Goal: Task Accomplishment & Management: Use online tool/utility

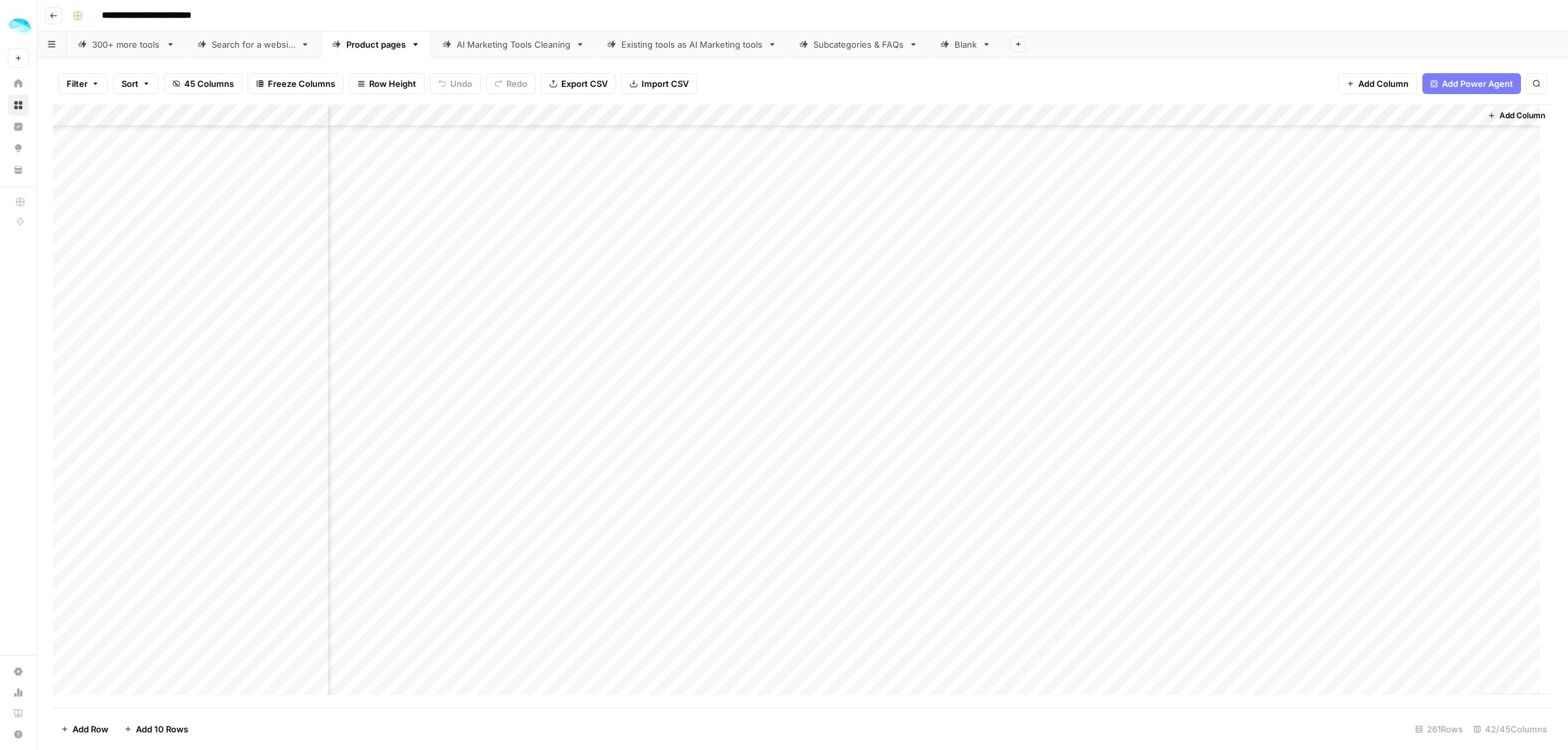
scroll to position [3592, 5720]
click at [1062, 301] on div "Add Column" at bounding box center [803, 406] width 1499 height 603
click at [1175, 320] on div "Add Column" at bounding box center [803, 406] width 1499 height 603
click at [1174, 346] on div "Add Column" at bounding box center [803, 406] width 1499 height 603
click at [1174, 371] on div "Add Column" at bounding box center [803, 406] width 1499 height 603
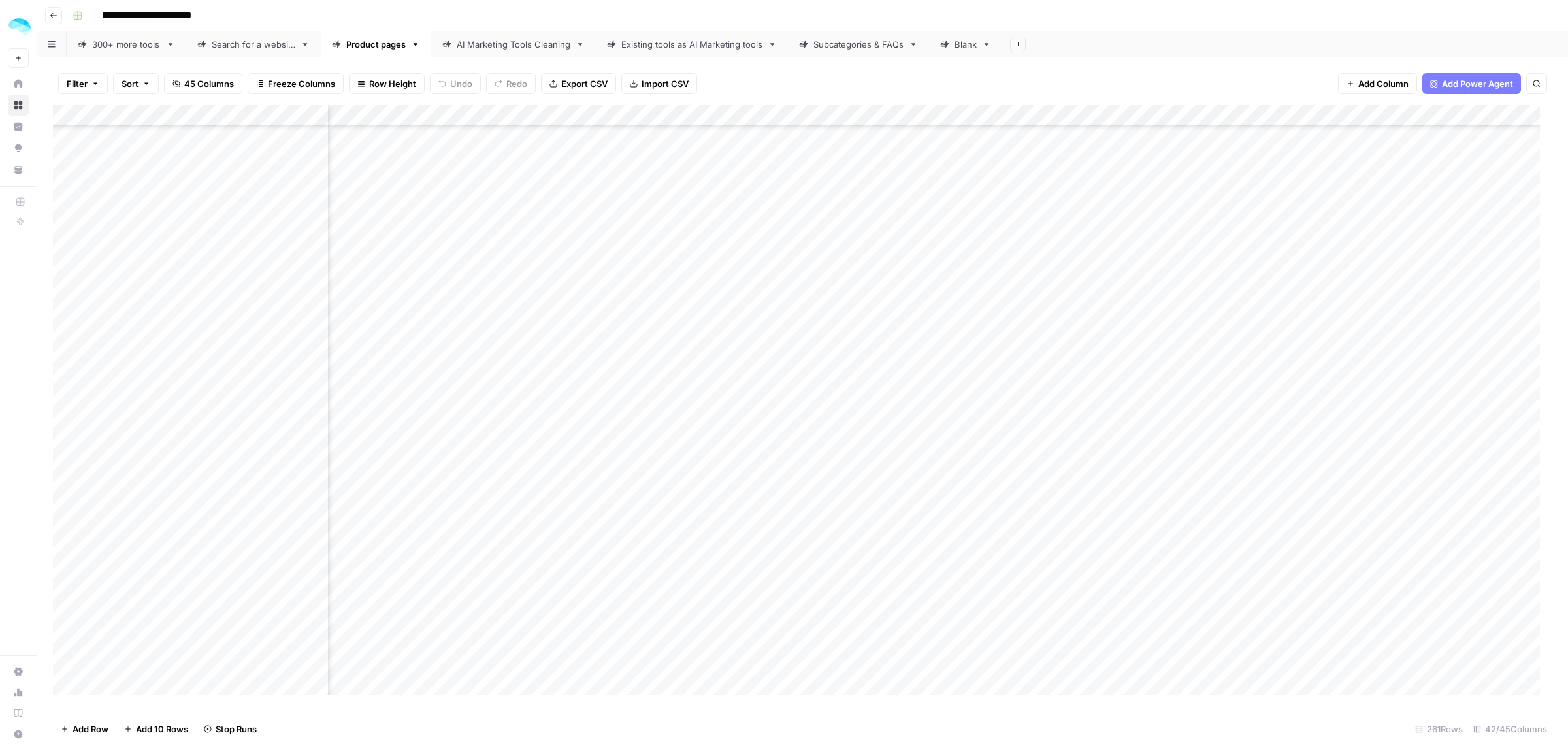
click at [1175, 391] on div "Add Column" at bounding box center [803, 406] width 1499 height 603
click at [1177, 411] on div "Add Column" at bounding box center [803, 406] width 1499 height 603
click at [1177, 435] on div "Add Column" at bounding box center [803, 406] width 1499 height 603
click at [1177, 457] on div "Add Column" at bounding box center [803, 406] width 1499 height 603
click at [1174, 388] on div "Add Column" at bounding box center [803, 406] width 1499 height 603
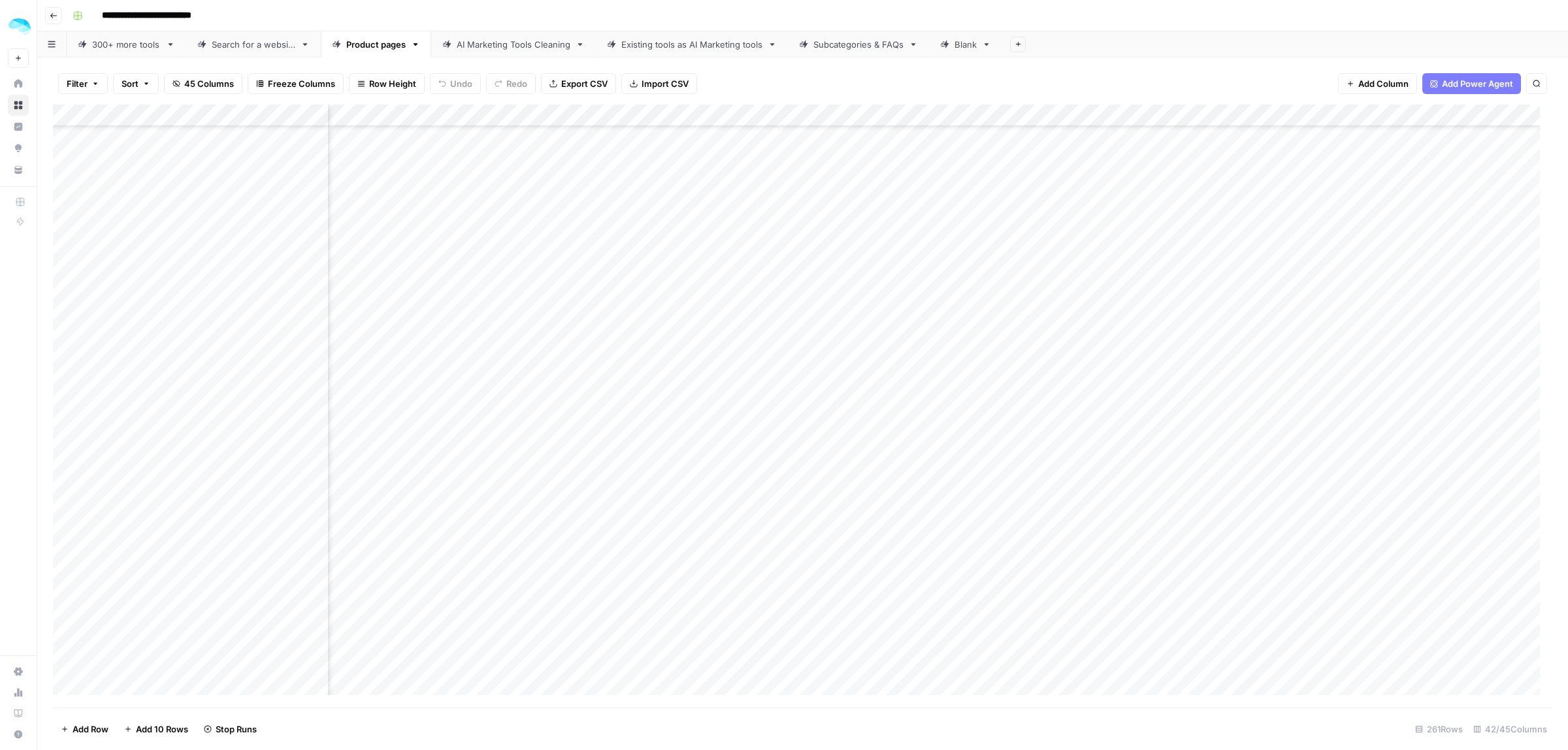
click at [1180, 429] on div "Add Column" at bounding box center [803, 406] width 1499 height 603
click at [1250, 214] on div "Add Column" at bounding box center [803, 406] width 1499 height 603
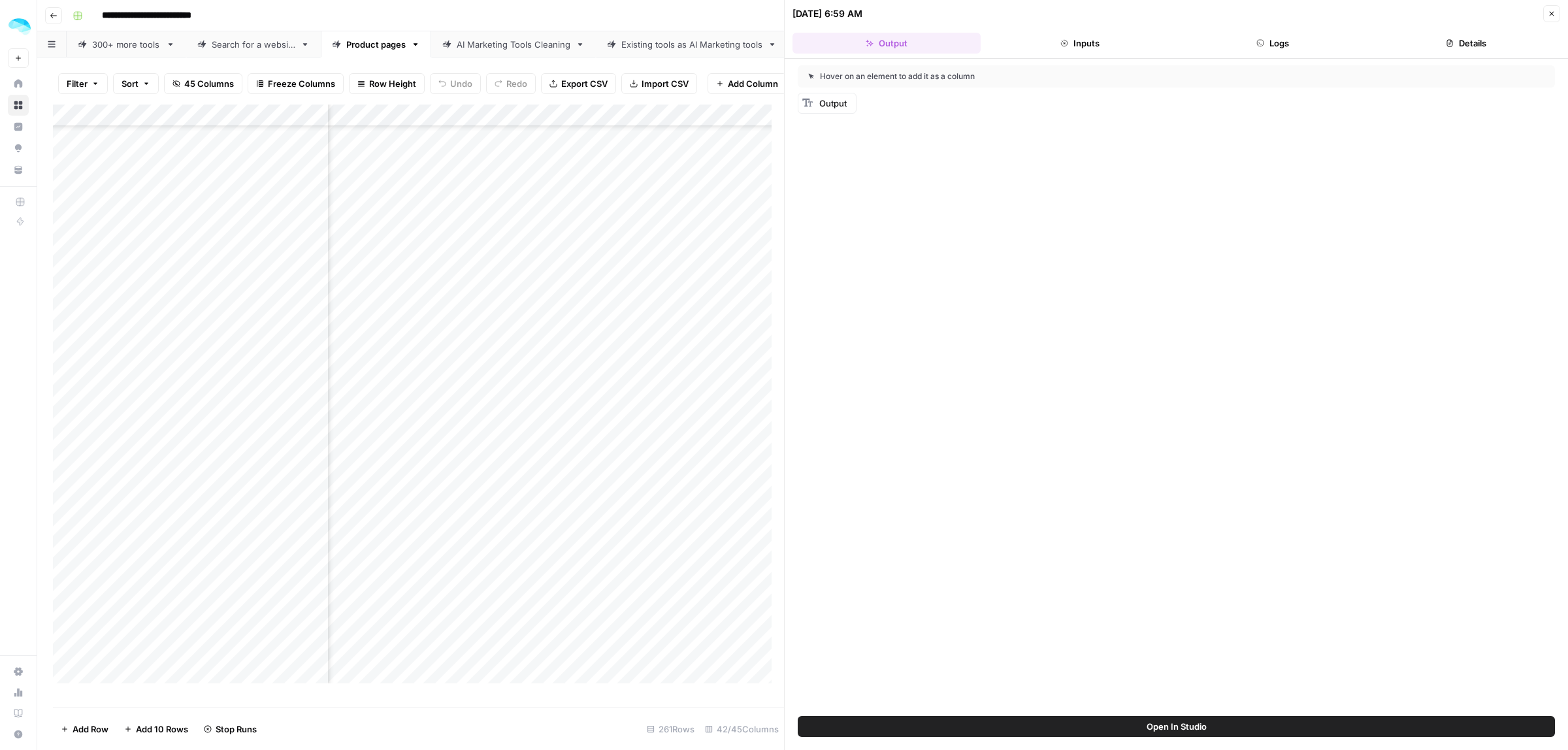
click at [1088, 56] on header "10/10/25 at 6:59 AM Close Output Inputs Logs Details" at bounding box center [1176, 29] width 784 height 59
click at [1087, 47] on button "Inputs" at bounding box center [1080, 43] width 188 height 21
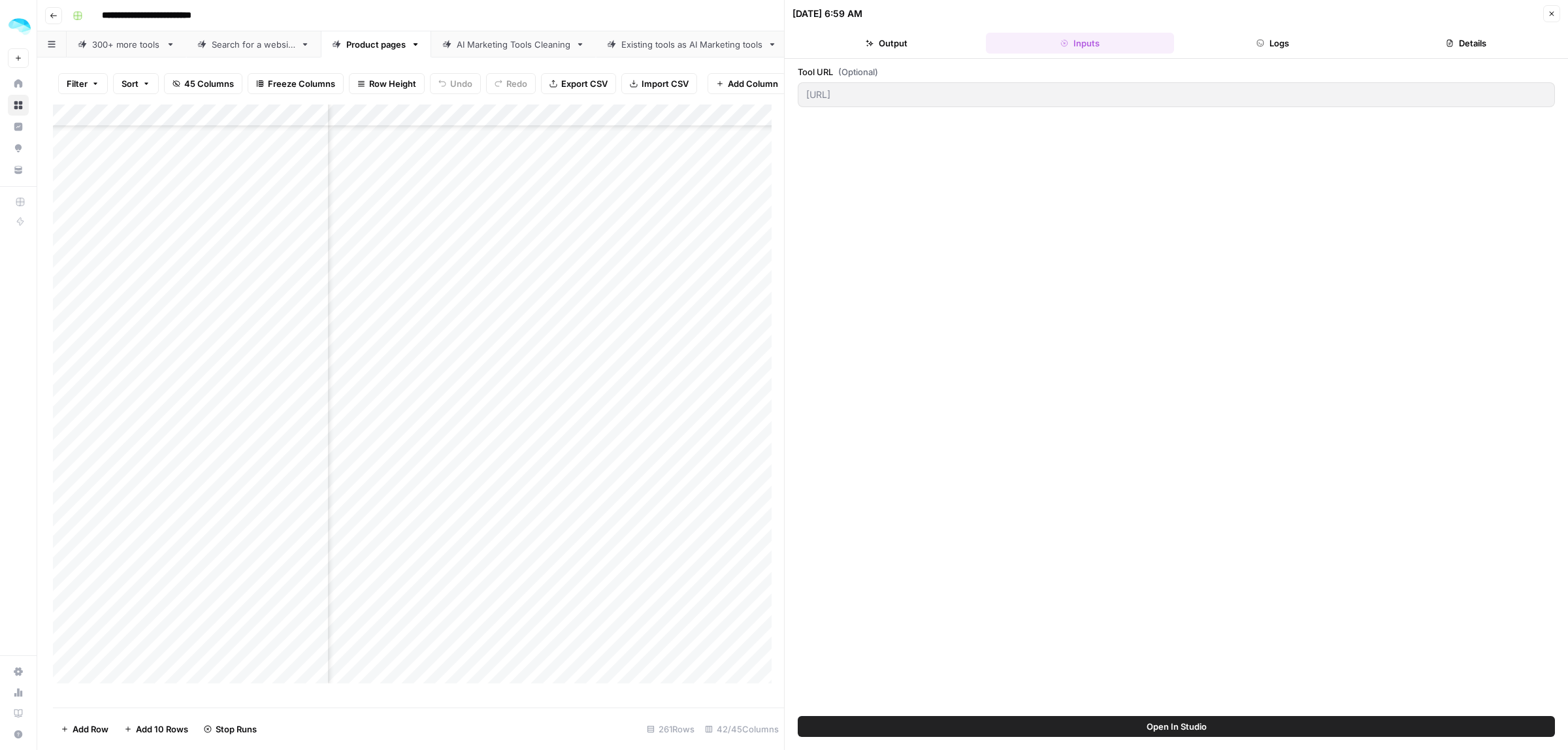
click at [1248, 44] on button "Logs" at bounding box center [1274, 43] width 188 height 21
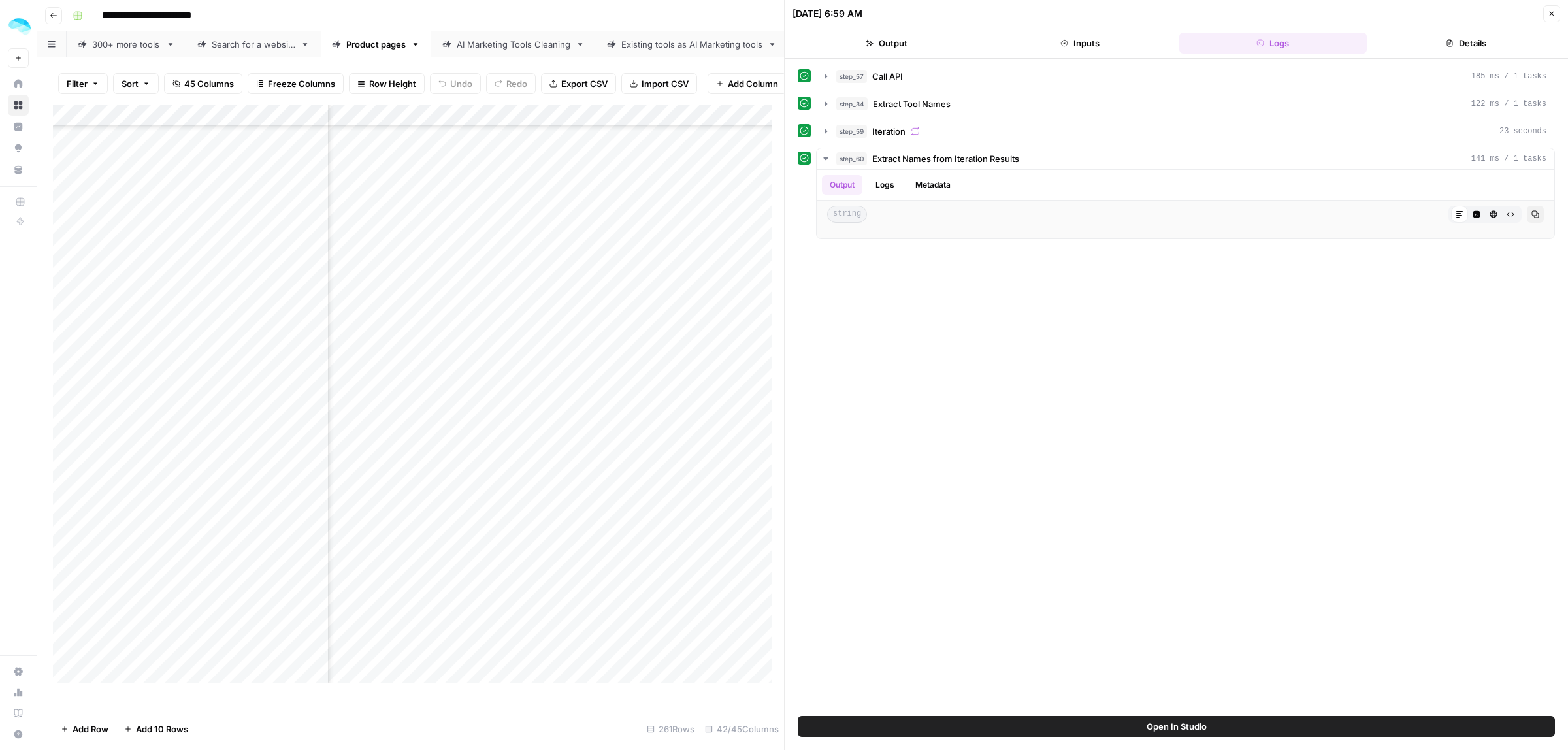
click at [1555, 13] on button "Close" at bounding box center [1551, 13] width 17 height 17
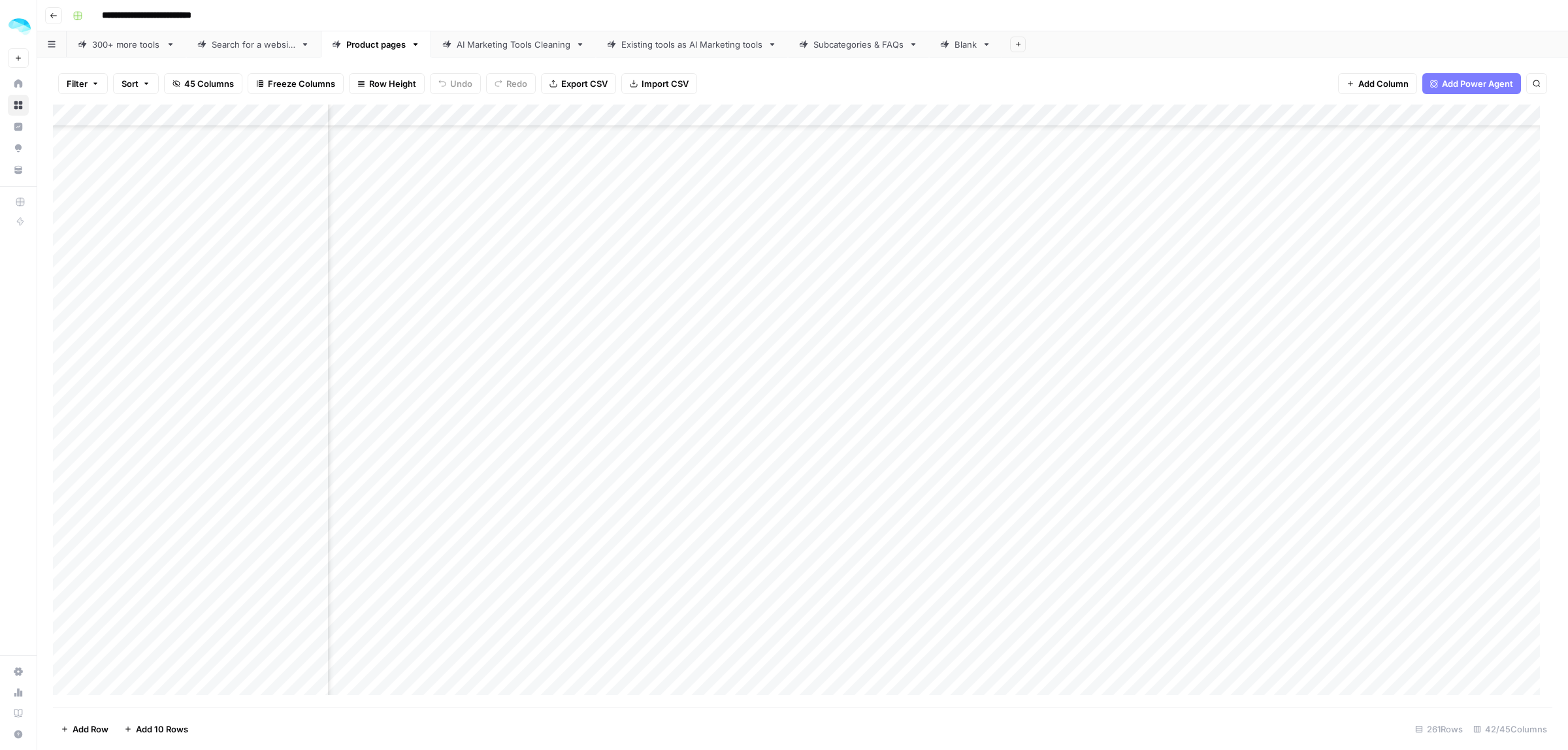
scroll to position [3673, 5841]
click at [1513, 111] on span "Add Column" at bounding box center [1522, 116] width 46 height 12
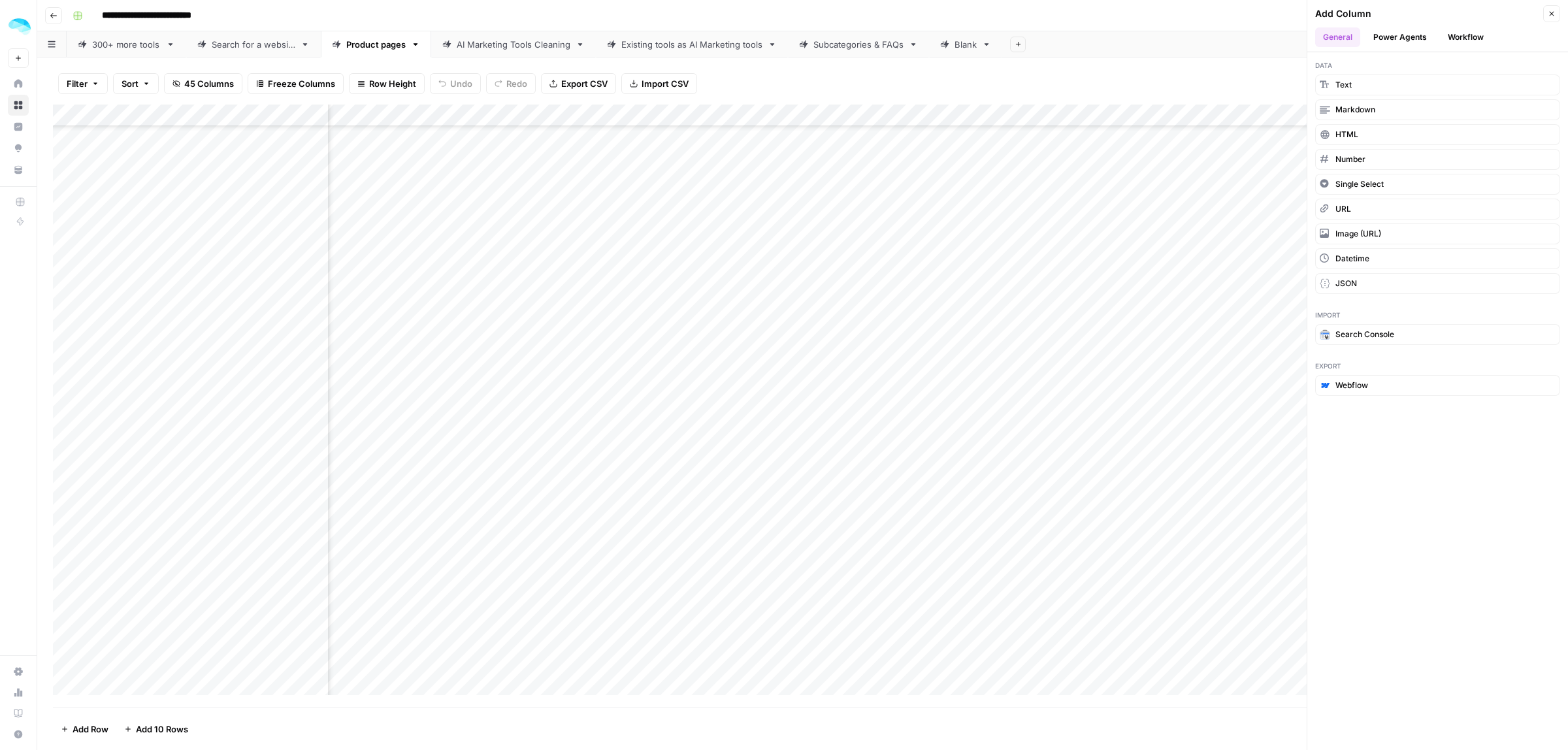
click at [1470, 46] on button "Workflow" at bounding box center [1465, 37] width 51 height 20
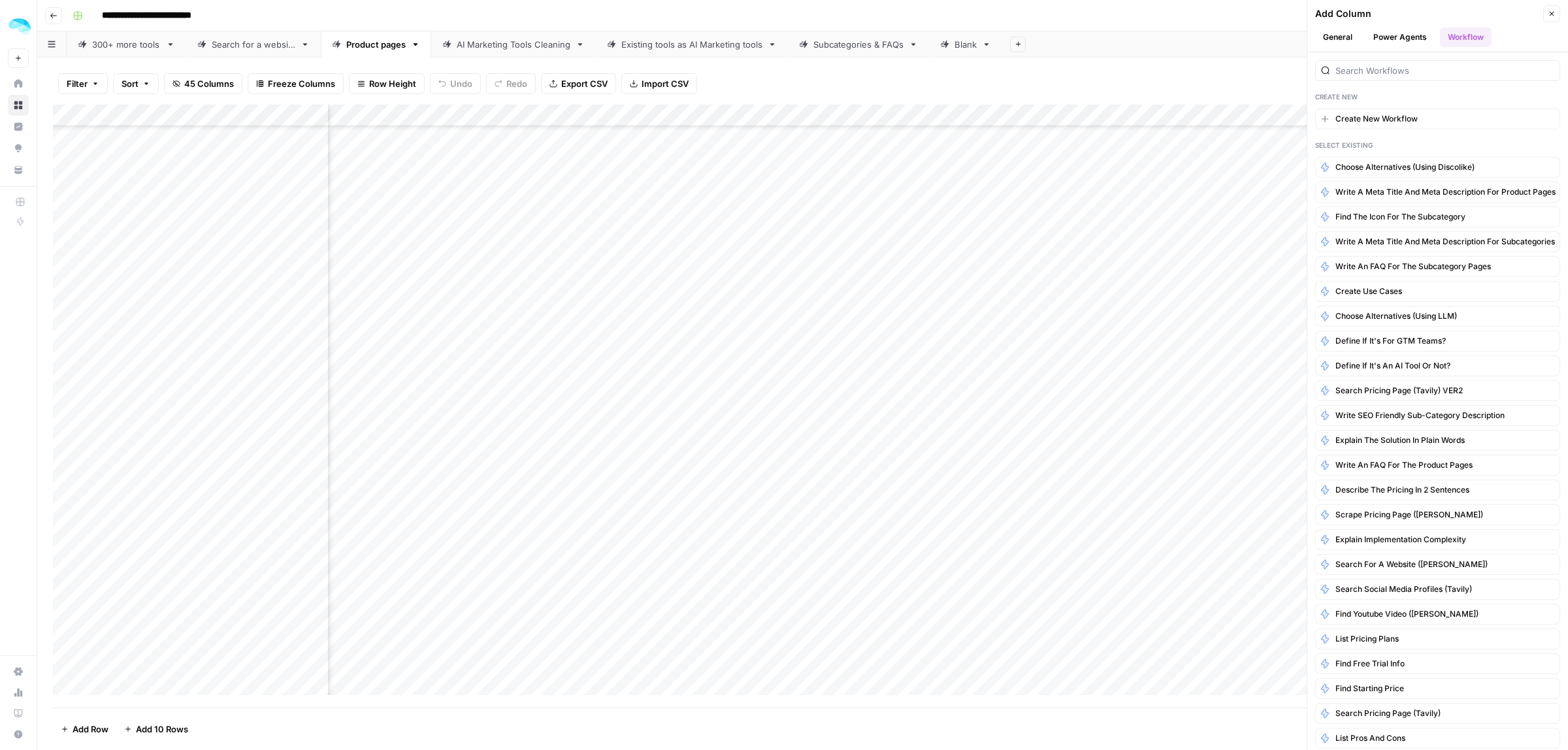
click at [1429, 81] on div at bounding box center [1438, 70] width 245 height 21
type input "alterna"
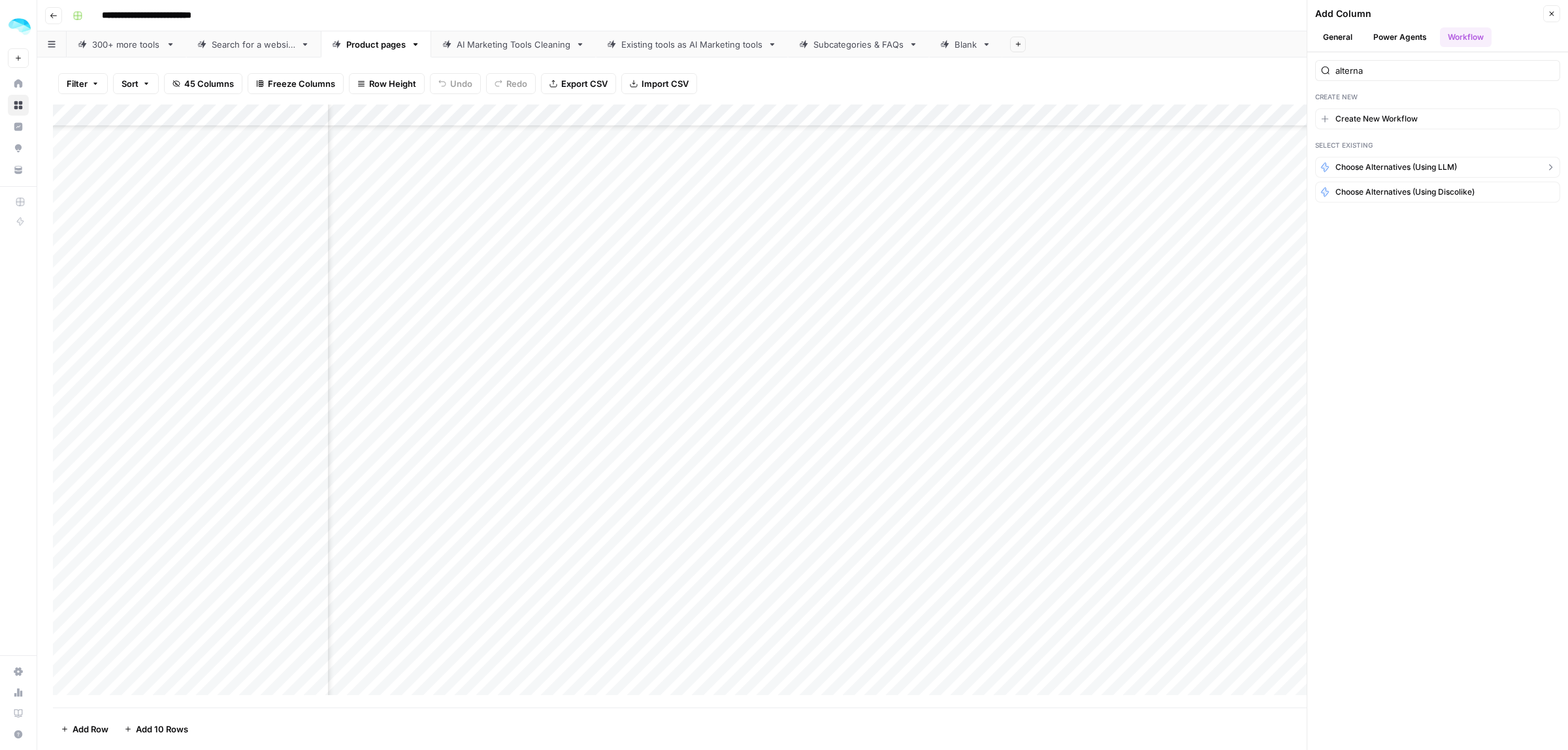
click at [1457, 171] on span "Choose alternatives (using LLM)" at bounding box center [1396, 167] width 122 height 12
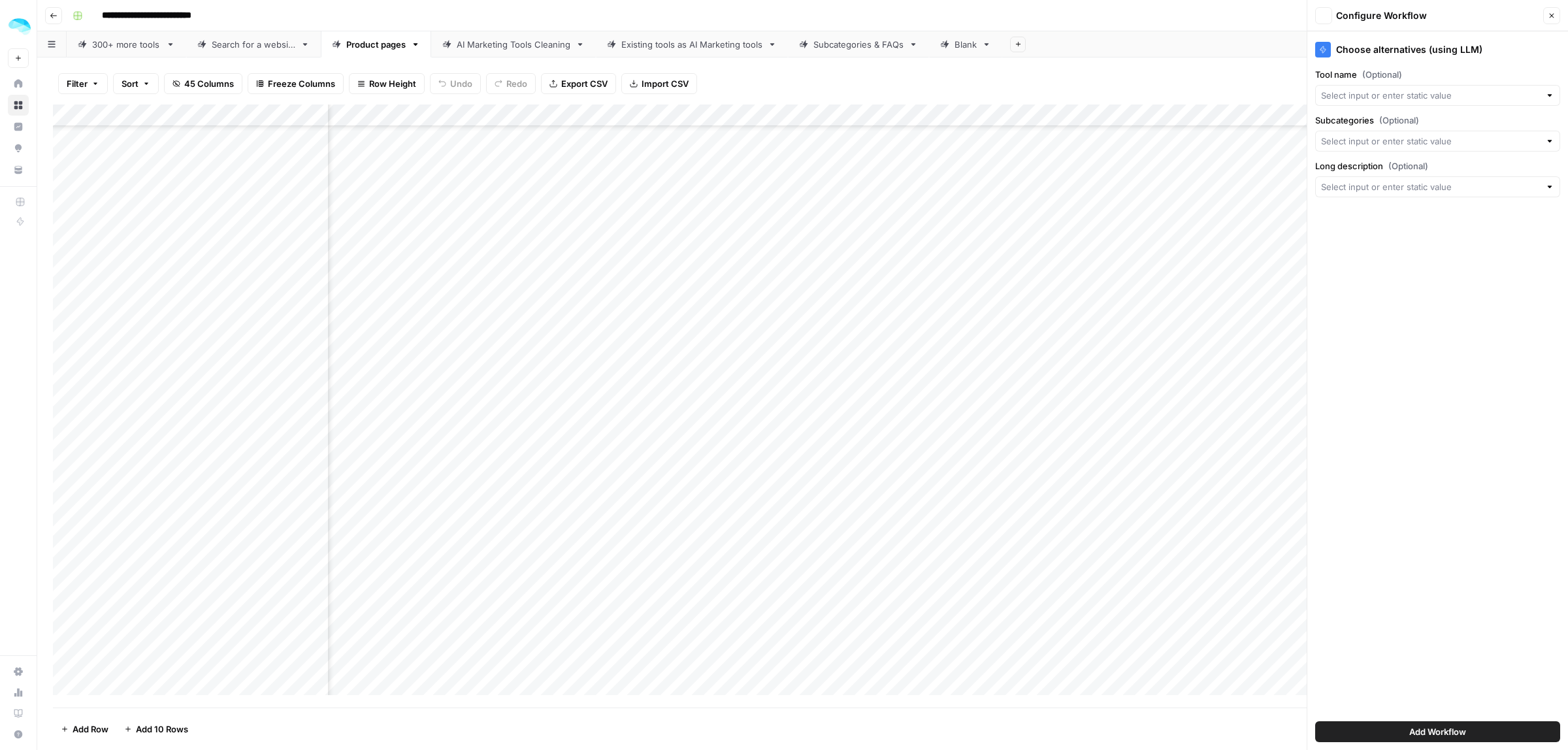
type input "Tool name"
type input "Long description"
click at [1411, 145] on input "Subcategories (Optional)" at bounding box center [1430, 141] width 219 height 13
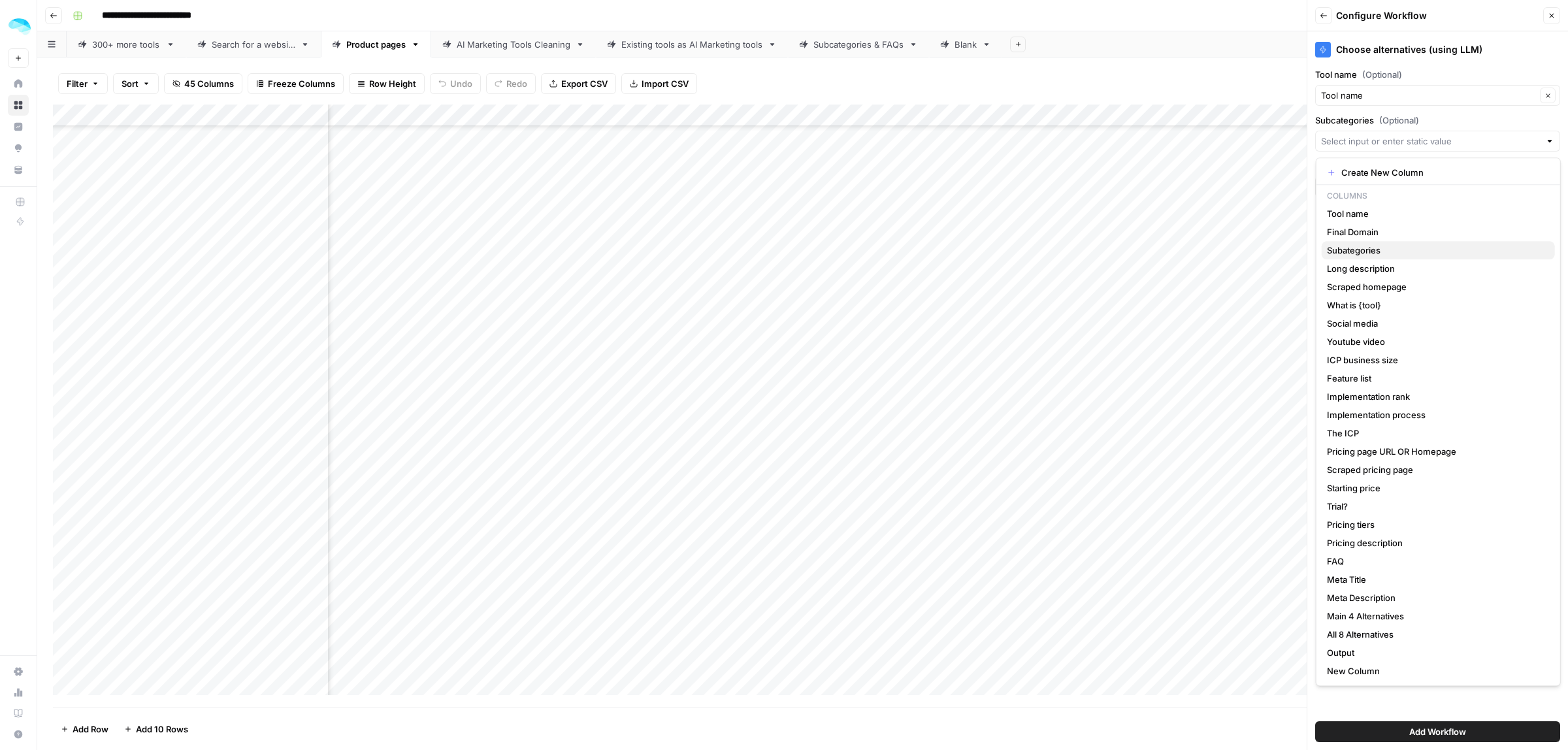
click at [1396, 252] on span "Subategories" at bounding box center [1435, 250] width 218 height 13
type input "Subategories"
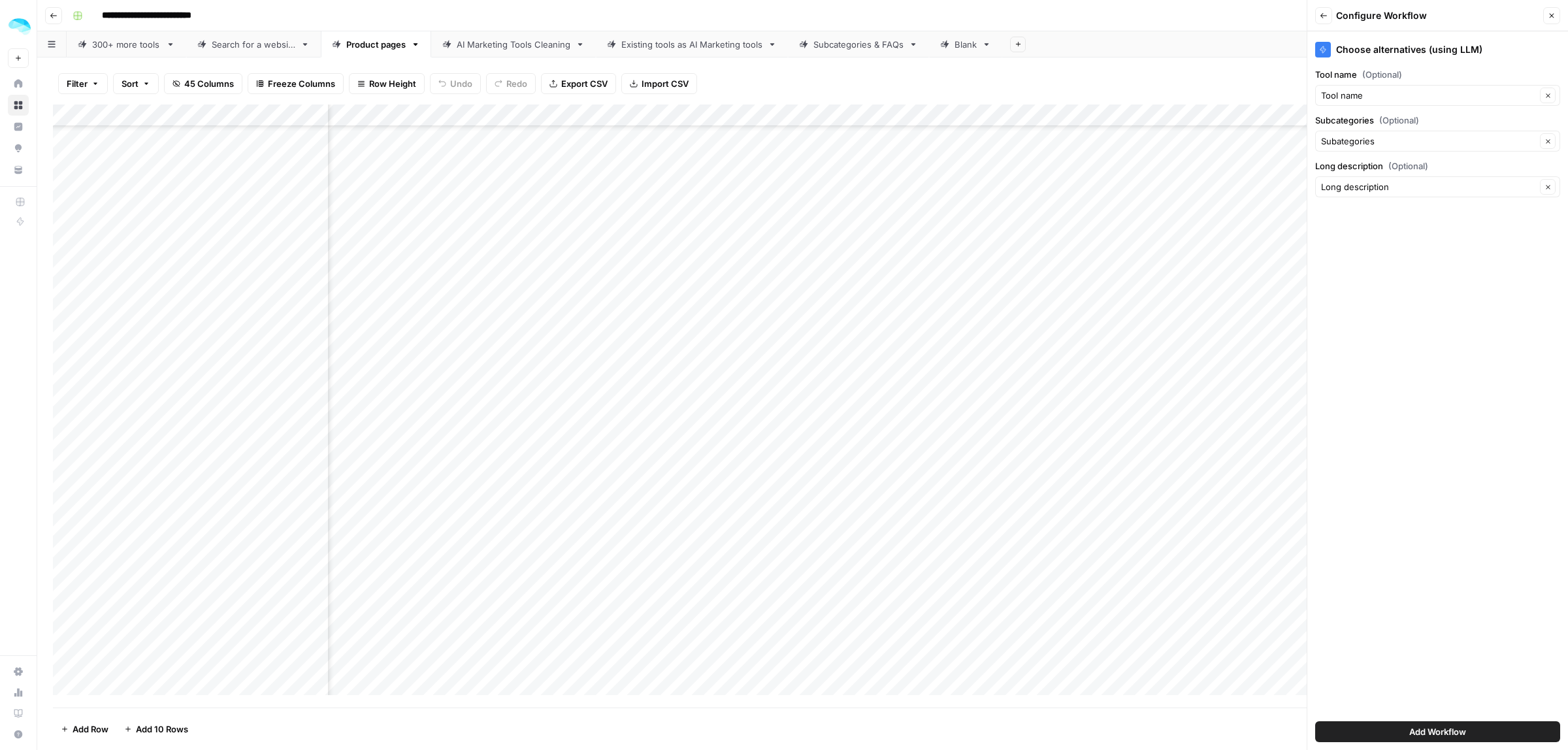
click at [1434, 732] on span "Add Workflow" at bounding box center [1437, 731] width 57 height 13
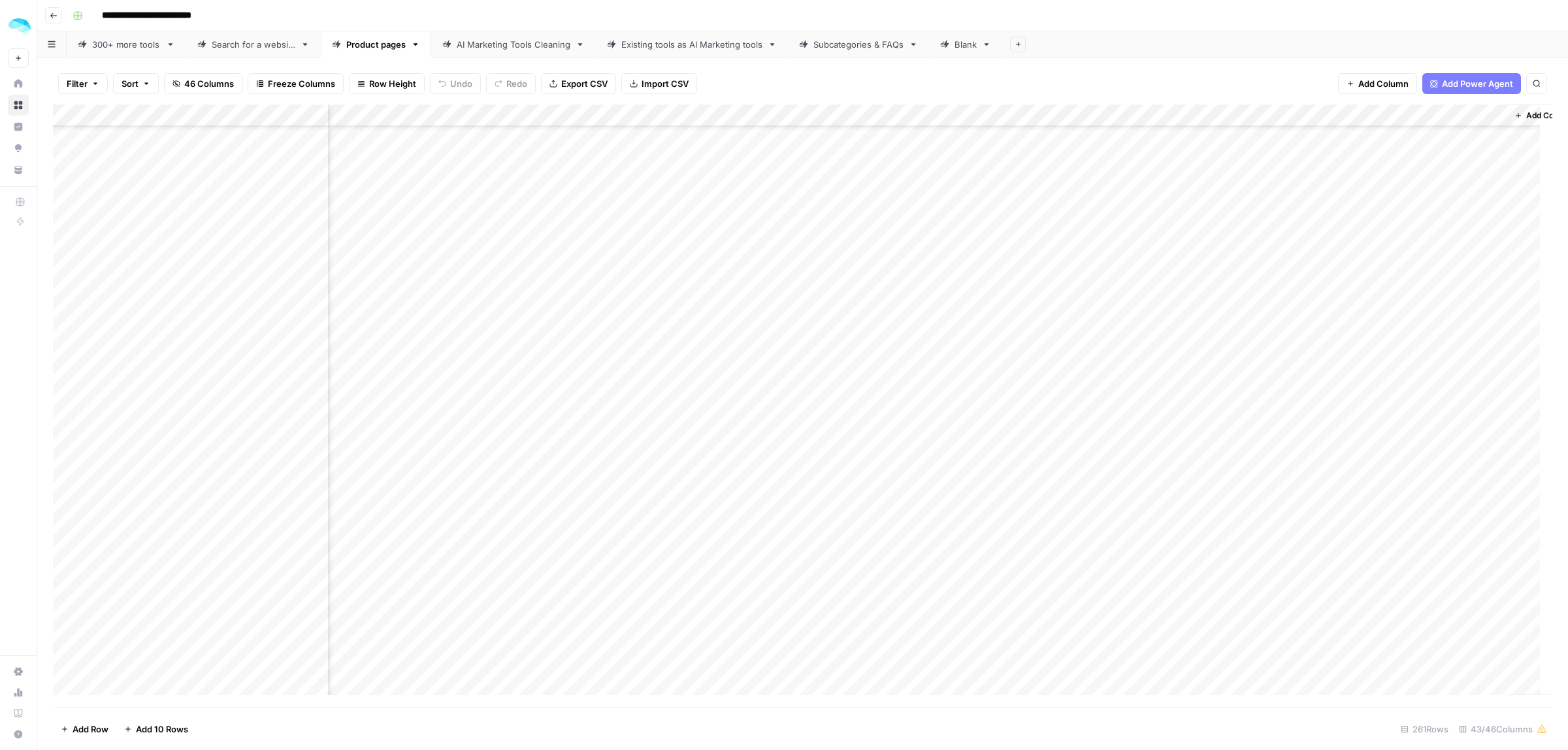
scroll to position [3673, 6046]
click at [1338, 215] on div "Add Column" at bounding box center [803, 406] width 1499 height 603
click at [1346, 237] on div "Add Column" at bounding box center [803, 406] width 1499 height 603
click at [1350, 263] on div "Add Column" at bounding box center [803, 406] width 1499 height 603
click at [1362, 216] on div "Add Column" at bounding box center [803, 406] width 1499 height 603
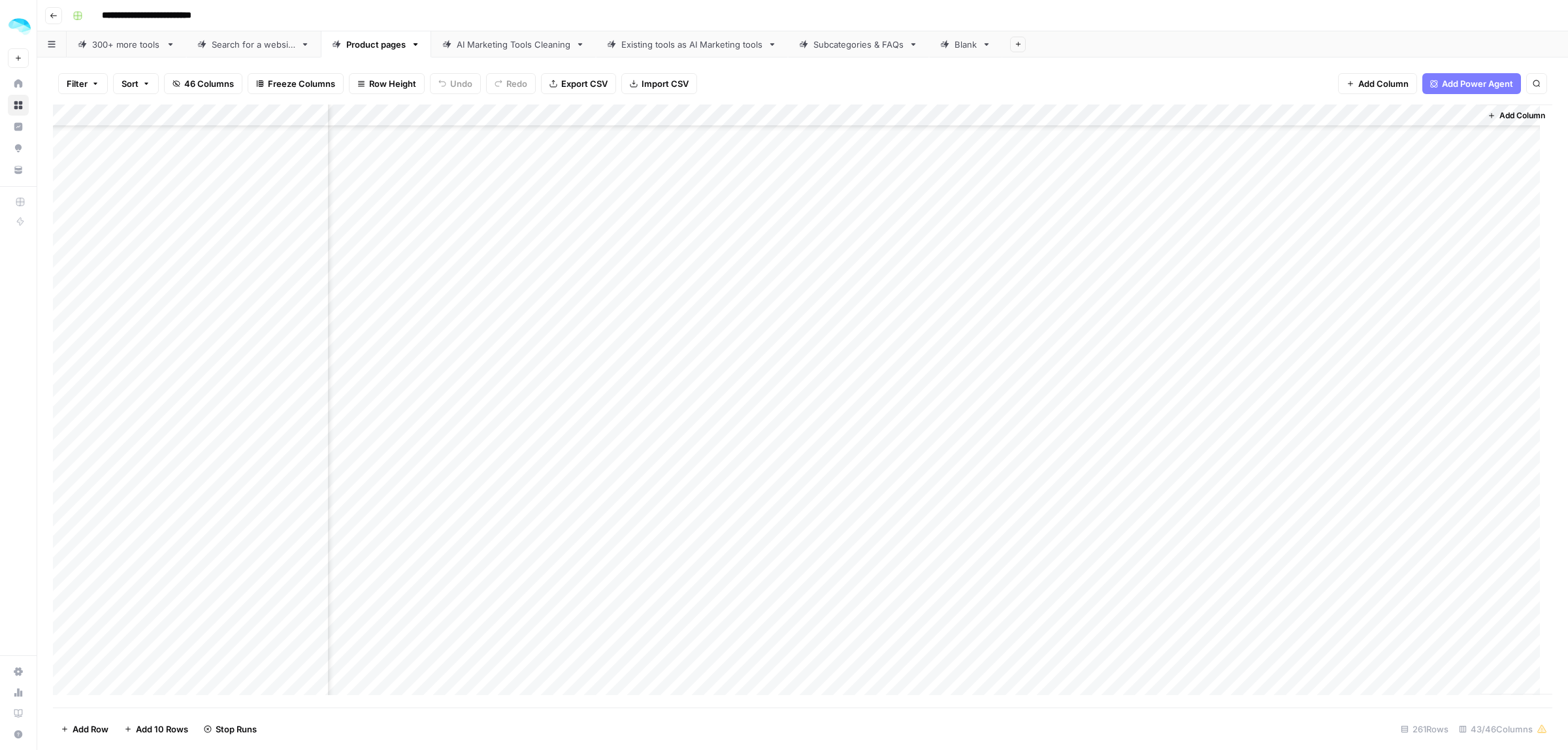
click at [1357, 289] on div "Add Column" at bounding box center [803, 406] width 1499 height 603
click at [1357, 310] on div "Add Column" at bounding box center [803, 406] width 1499 height 603
click at [1357, 331] on div "Add Column" at bounding box center [803, 406] width 1499 height 603
click at [1357, 354] on div "Add Column" at bounding box center [803, 406] width 1499 height 603
click at [1357, 376] on div "Add Column" at bounding box center [803, 406] width 1499 height 603
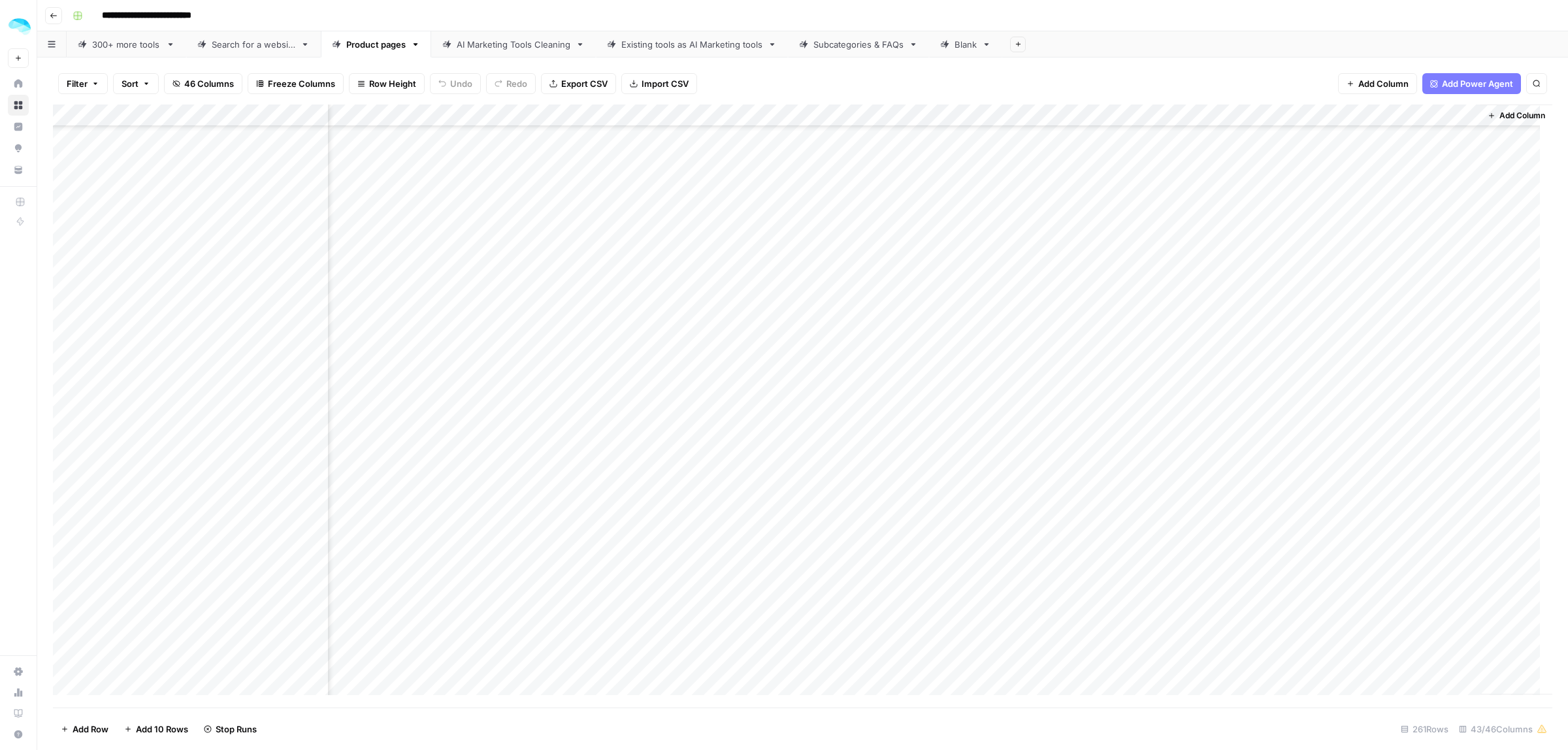
click at [1357, 387] on div "Add Column" at bounding box center [803, 406] width 1499 height 603
click at [1441, 115] on div "Add Column" at bounding box center [803, 406] width 1499 height 603
click at [1316, 354] on button "Remove Column" at bounding box center [1339, 346] width 144 height 18
click at [726, 153] on span "Delete" at bounding box center [737, 146] width 28 height 13
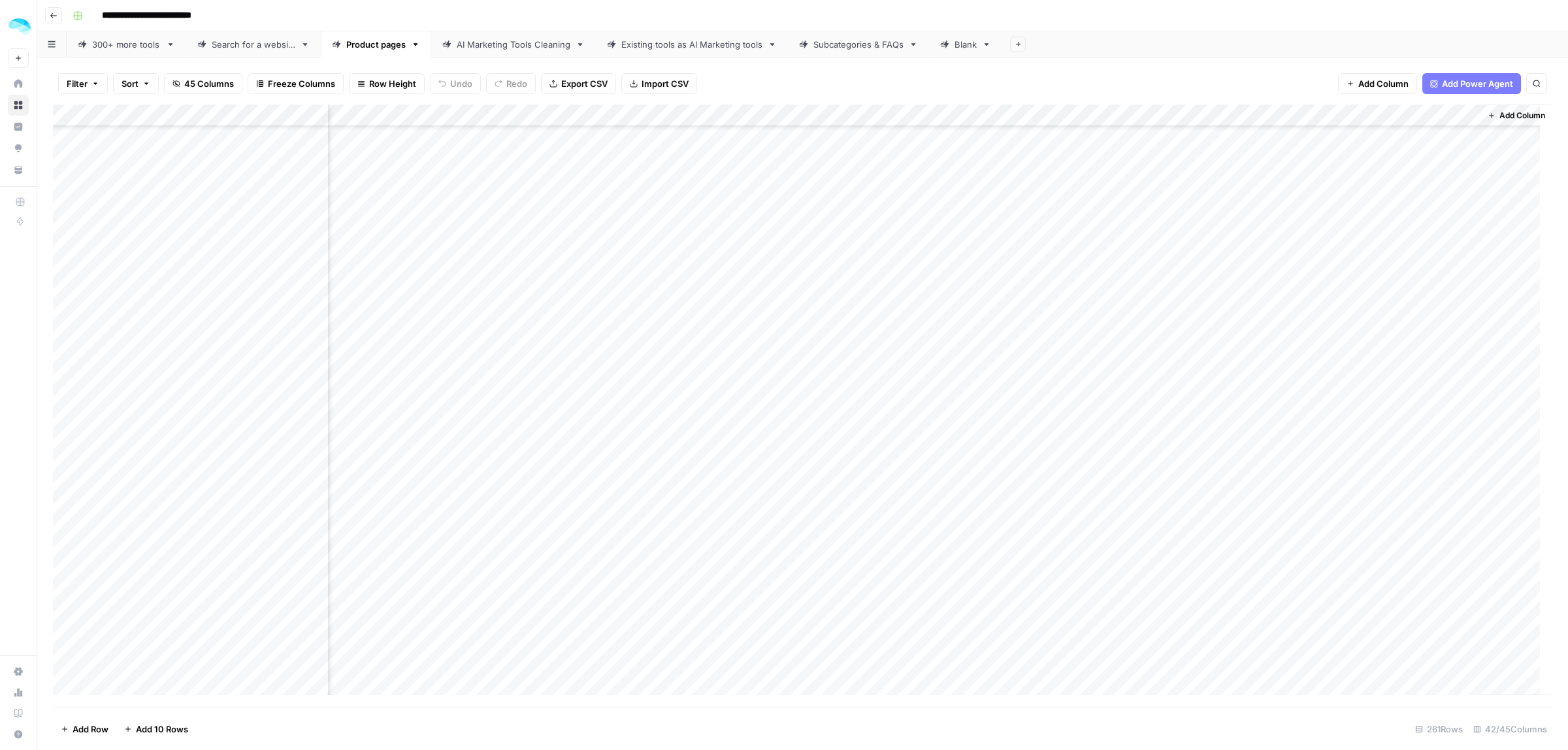
click at [207, 77] on span "45 Columns" at bounding box center [209, 83] width 50 height 13
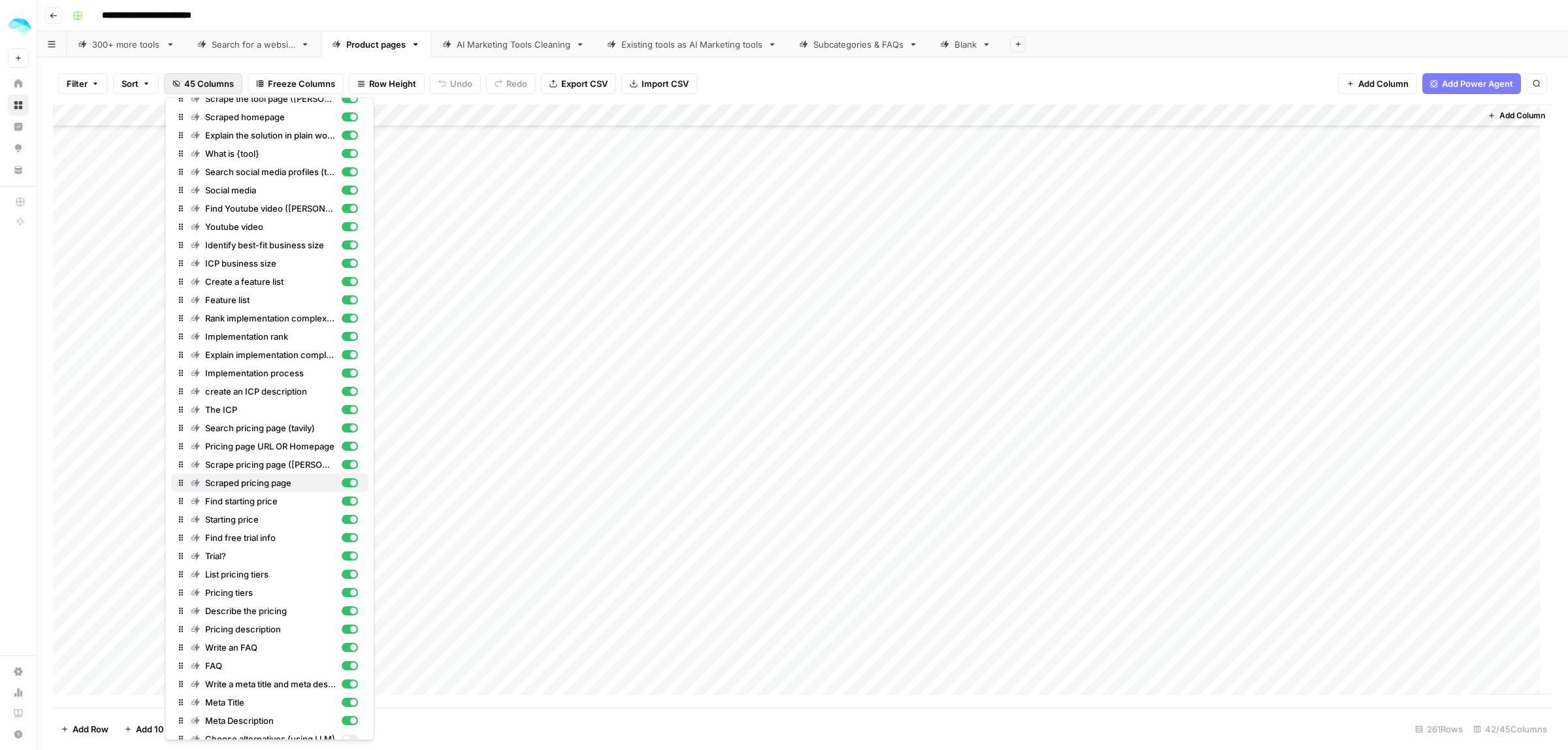
scroll to position [225, 0]
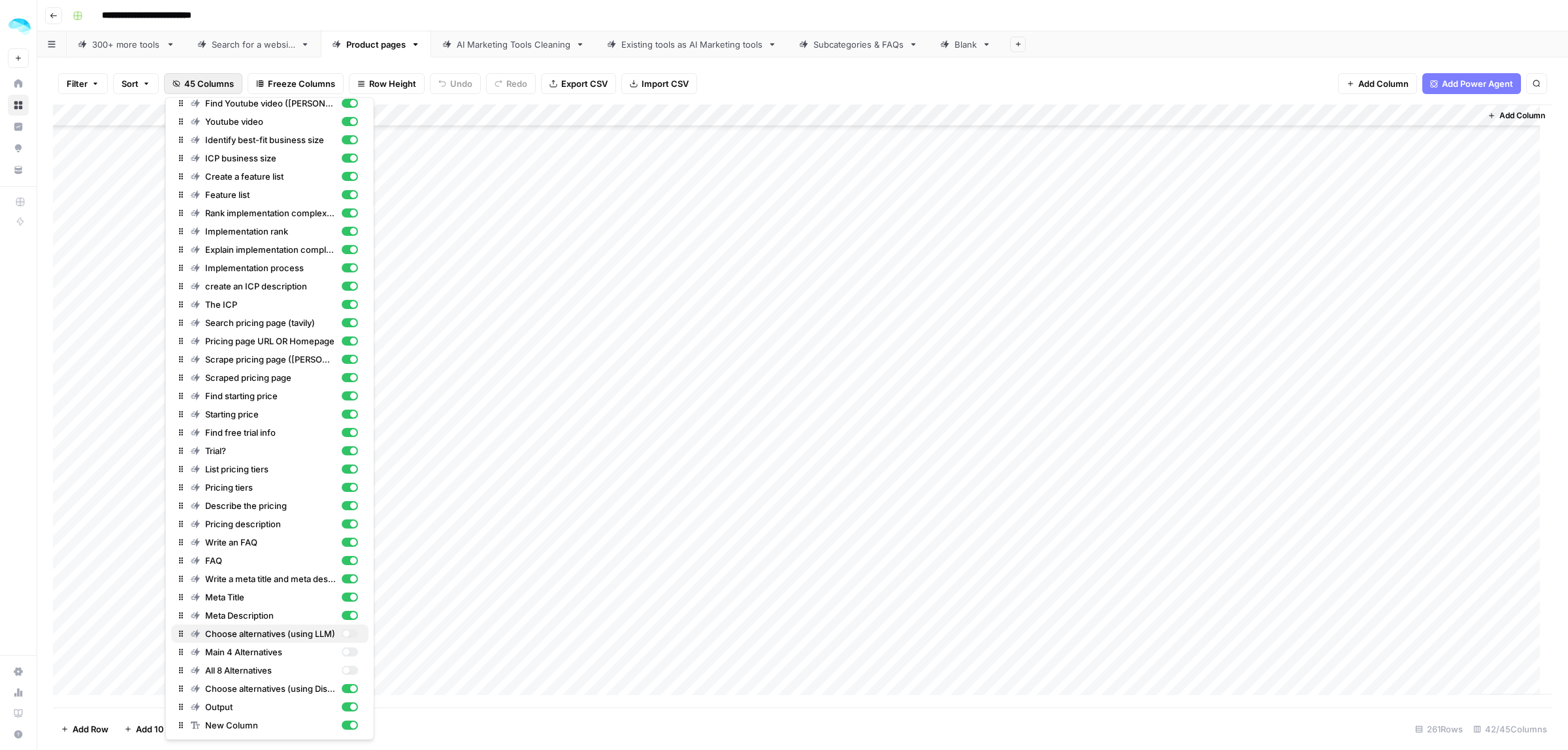
click at [341, 629] on div "button" at bounding box center [349, 634] width 17 height 9
click at [341, 668] on div "button" at bounding box center [349, 670] width 17 height 9
click at [1006, 217] on div "Add Column" at bounding box center [803, 406] width 1499 height 603
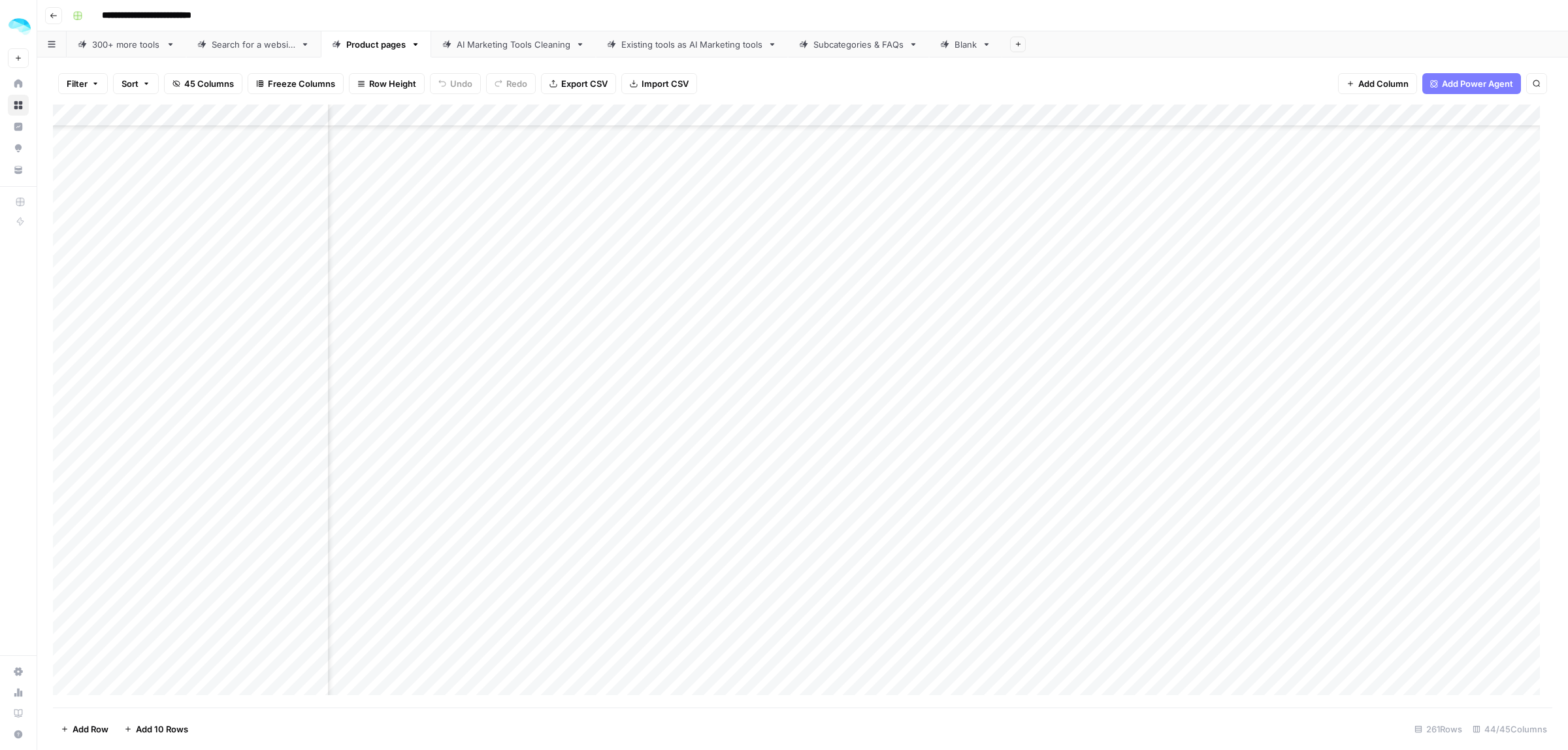
click at [1004, 239] on div "Add Column" at bounding box center [803, 406] width 1499 height 603
click at [1004, 215] on div "Add Column" at bounding box center [803, 406] width 1499 height 603
click at [1006, 263] on div "Add Column" at bounding box center [803, 406] width 1499 height 603
click at [1004, 285] on div "Add Column" at bounding box center [803, 406] width 1499 height 603
click at [1004, 310] on div "Add Column" at bounding box center [803, 406] width 1499 height 603
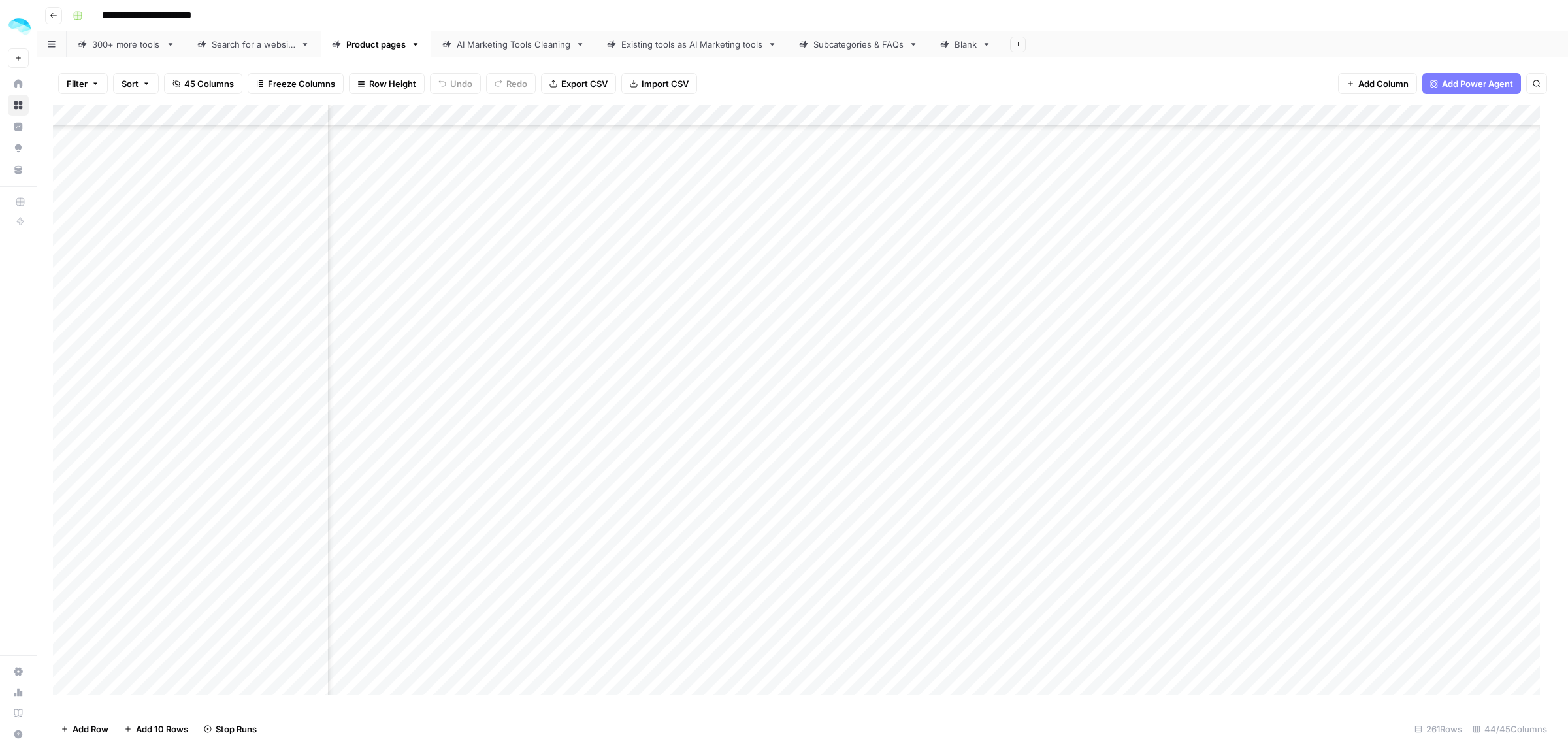
click at [1004, 334] on div "Add Column" at bounding box center [803, 406] width 1499 height 603
click at [1004, 350] on div "Add Column" at bounding box center [803, 406] width 1499 height 603
click at [1003, 374] on div "Add Column" at bounding box center [803, 406] width 1499 height 603
drag, startPoint x: 1003, startPoint y: 392, endPoint x: 997, endPoint y: 322, distance: 70.3
click at [997, 322] on div "Add Column" at bounding box center [803, 406] width 1499 height 603
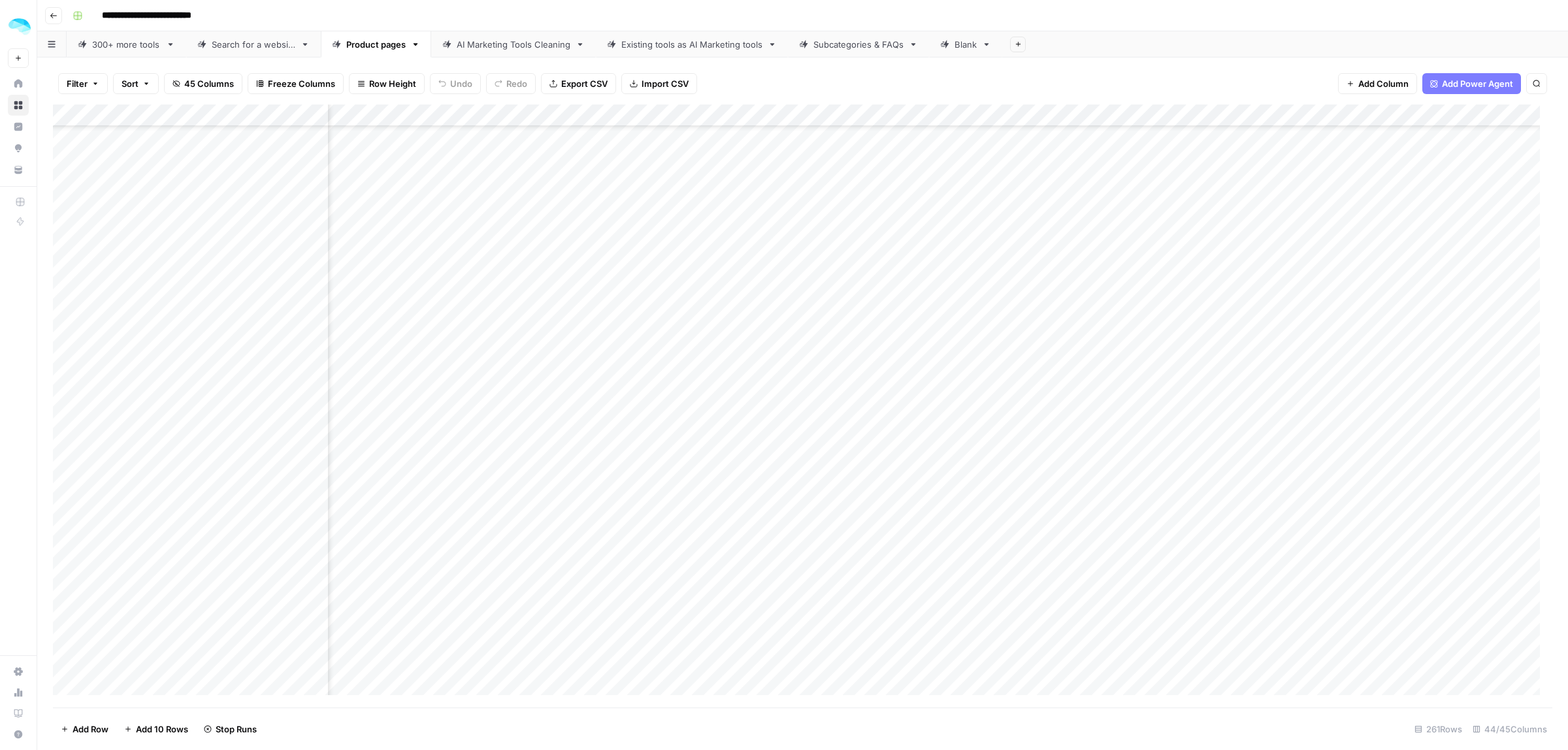
click at [1003, 324] on div "Add Column" at bounding box center [803, 406] width 1499 height 603
click at [1001, 258] on div "Add Column" at bounding box center [803, 406] width 1499 height 603
click at [806, 113] on div "Add Column" at bounding box center [803, 406] width 1499 height 603
click at [788, 243] on span "Edit Workflow" at bounding box center [802, 244] width 114 height 13
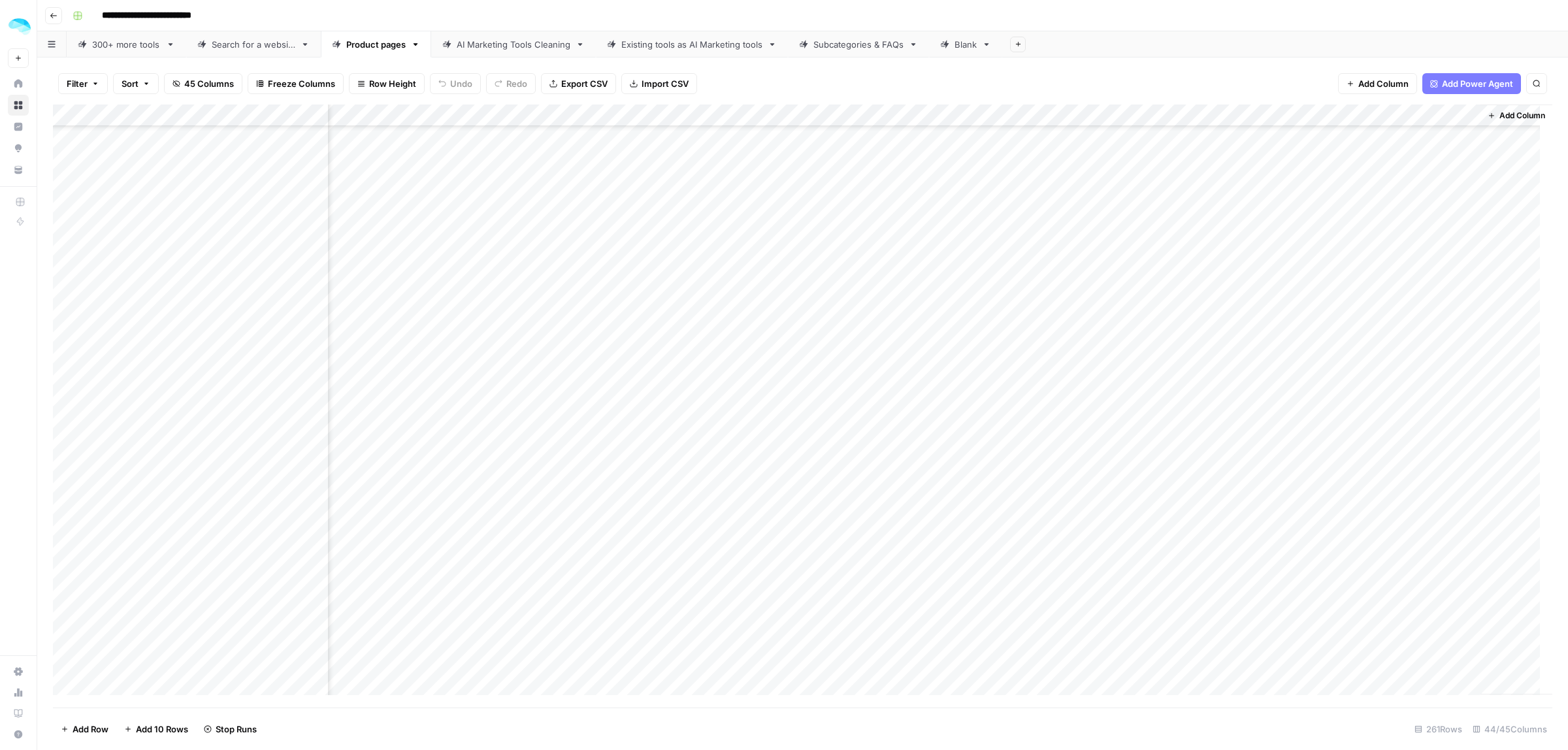
click at [919, 241] on div "Add Column" at bounding box center [803, 406] width 1499 height 603
click at [1304, 338] on div "Add Column" at bounding box center [803, 406] width 1499 height 603
click at [909, 281] on div "Add Column" at bounding box center [803, 406] width 1499 height 603
click at [908, 281] on div "Add Column" at bounding box center [803, 406] width 1499 height 603
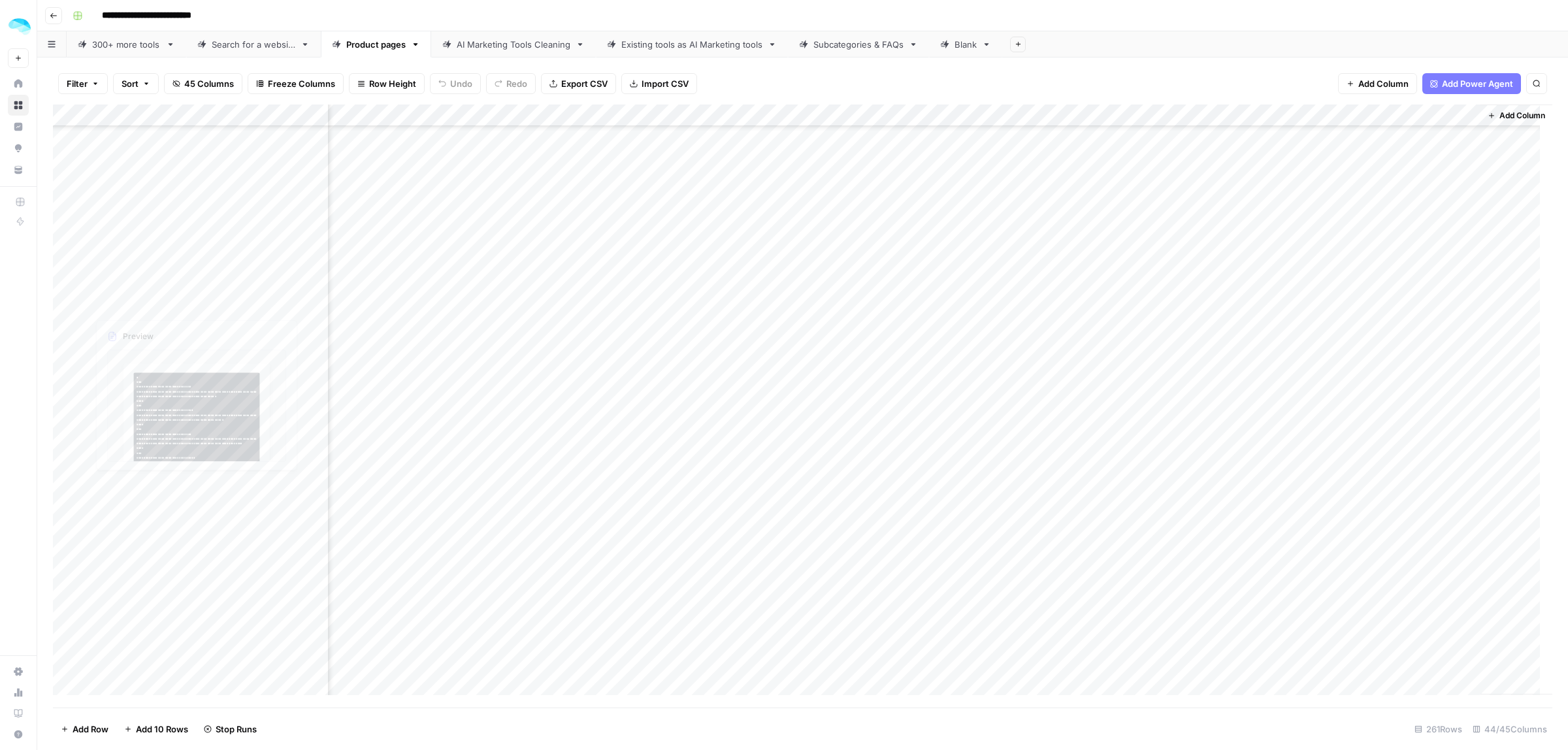
click at [318, 282] on div "Add Column" at bounding box center [803, 406] width 1499 height 603
drag, startPoint x: 954, startPoint y: 113, endPoint x: 1031, endPoint y: 118, distance: 77.2
click at [1031, 118] on div "Add Column" at bounding box center [803, 406] width 1499 height 603
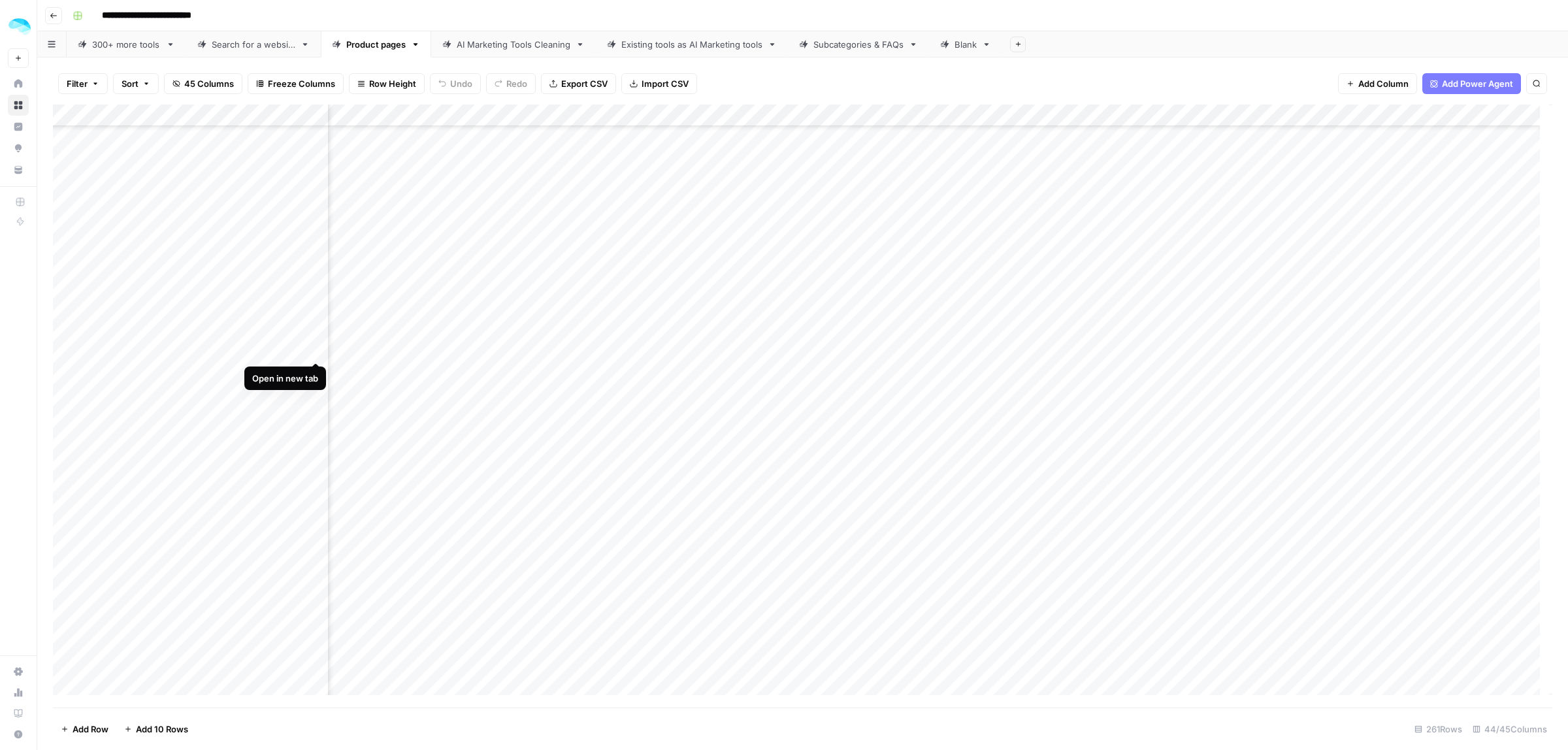
click at [320, 345] on div "Add Column" at bounding box center [803, 406] width 1499 height 603
click at [313, 175] on div "Add Column" at bounding box center [803, 406] width 1499 height 603
click at [803, 118] on div "Add Column" at bounding box center [803, 406] width 1499 height 603
type input "Choose alternatives (using LLM)"
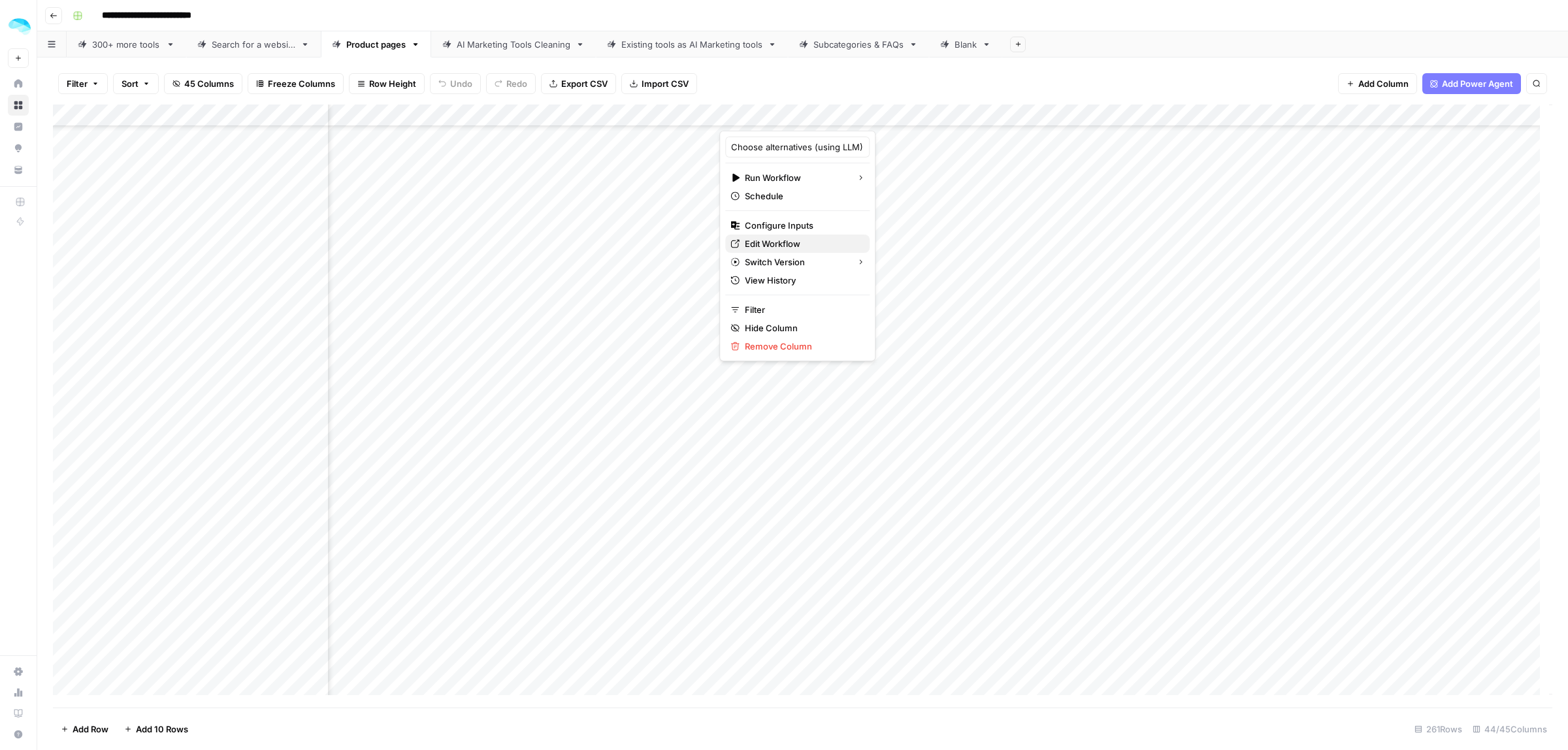
click at [783, 240] on span "Edit Workflow" at bounding box center [802, 244] width 114 height 13
click at [773, 309] on div "Add Column" at bounding box center [803, 406] width 1499 height 603
click at [774, 337] on div "Add Column" at bounding box center [803, 406] width 1499 height 603
click at [768, 358] on div "Add Column" at bounding box center [803, 406] width 1499 height 603
click at [776, 380] on div "Add Column" at bounding box center [803, 406] width 1499 height 603
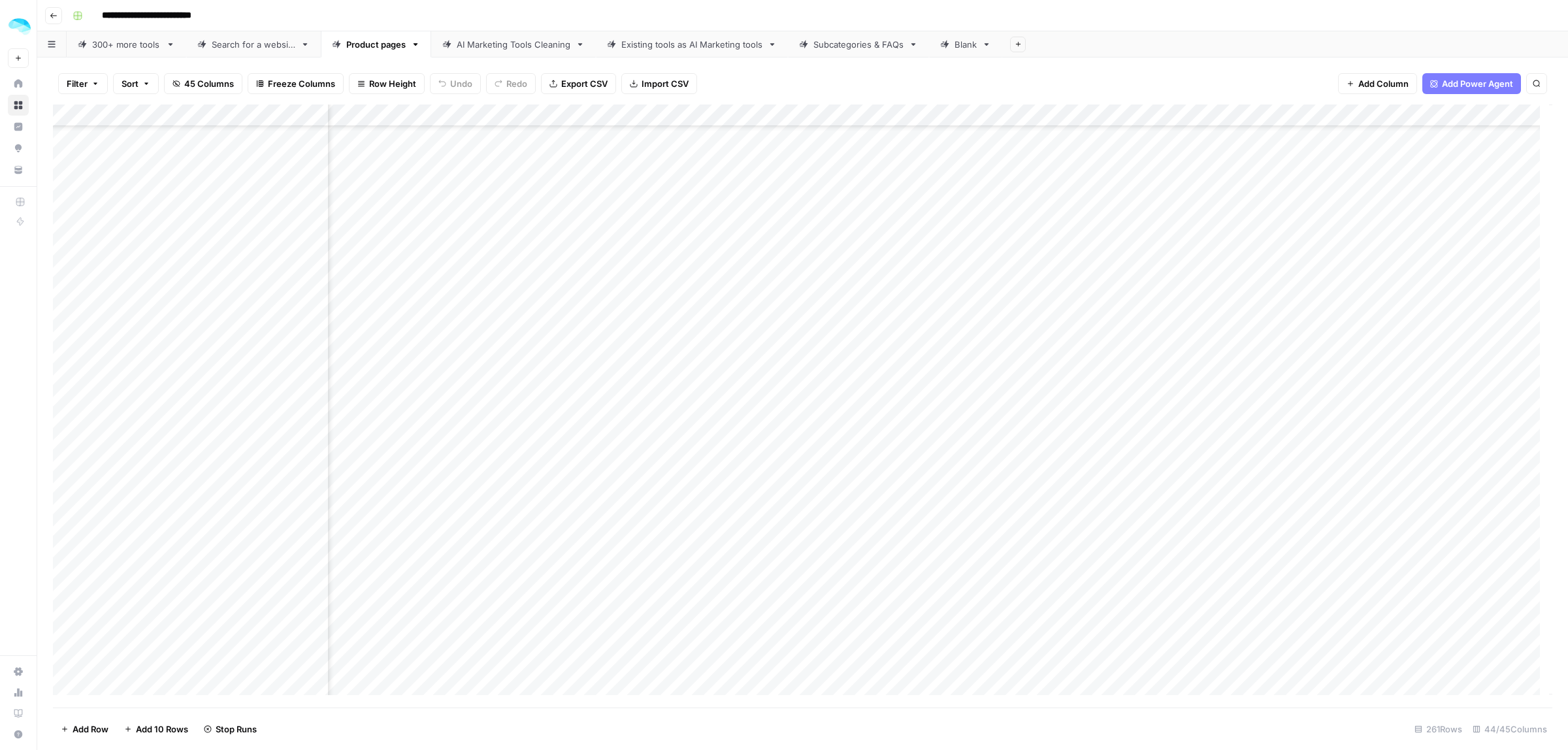
click at [778, 400] on div "Add Column" at bounding box center [803, 406] width 1499 height 603
click at [778, 419] on div "Add Column" at bounding box center [803, 406] width 1499 height 603
click at [772, 444] on div "Add Column" at bounding box center [803, 406] width 1499 height 603
click at [772, 462] on div "Add Column" at bounding box center [803, 406] width 1499 height 603
click at [768, 422] on div "Add Column" at bounding box center [803, 406] width 1499 height 603
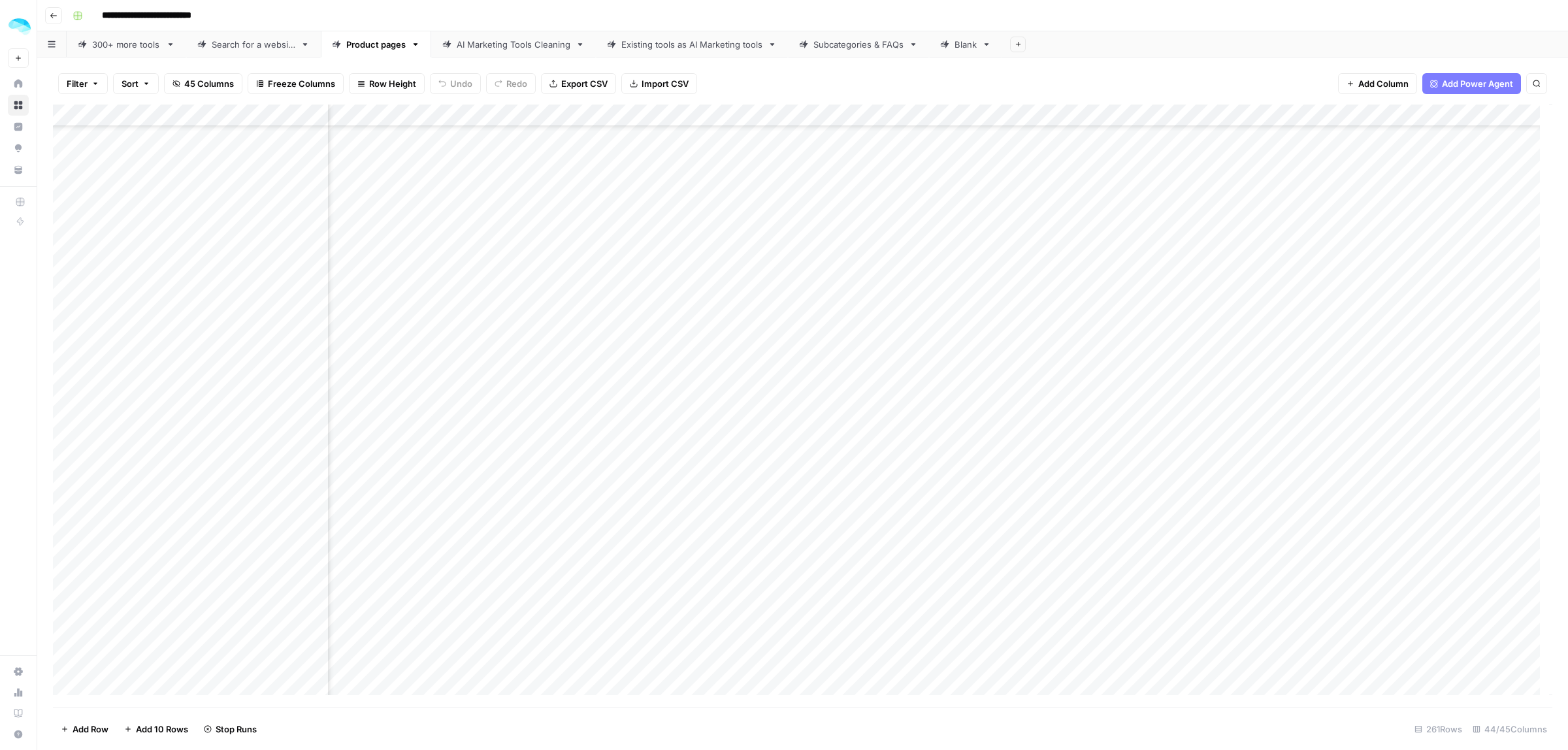
scroll to position [4000, 6070]
drag, startPoint x: 814, startPoint y: 219, endPoint x: 811, endPoint y: 468, distance: 249.0
click at [818, 484] on div "Add Column" at bounding box center [803, 406] width 1499 height 603
click at [786, 222] on div "Add Column" at bounding box center [803, 406] width 1499 height 603
click at [785, 248] on div "Add Column" at bounding box center [803, 406] width 1499 height 603
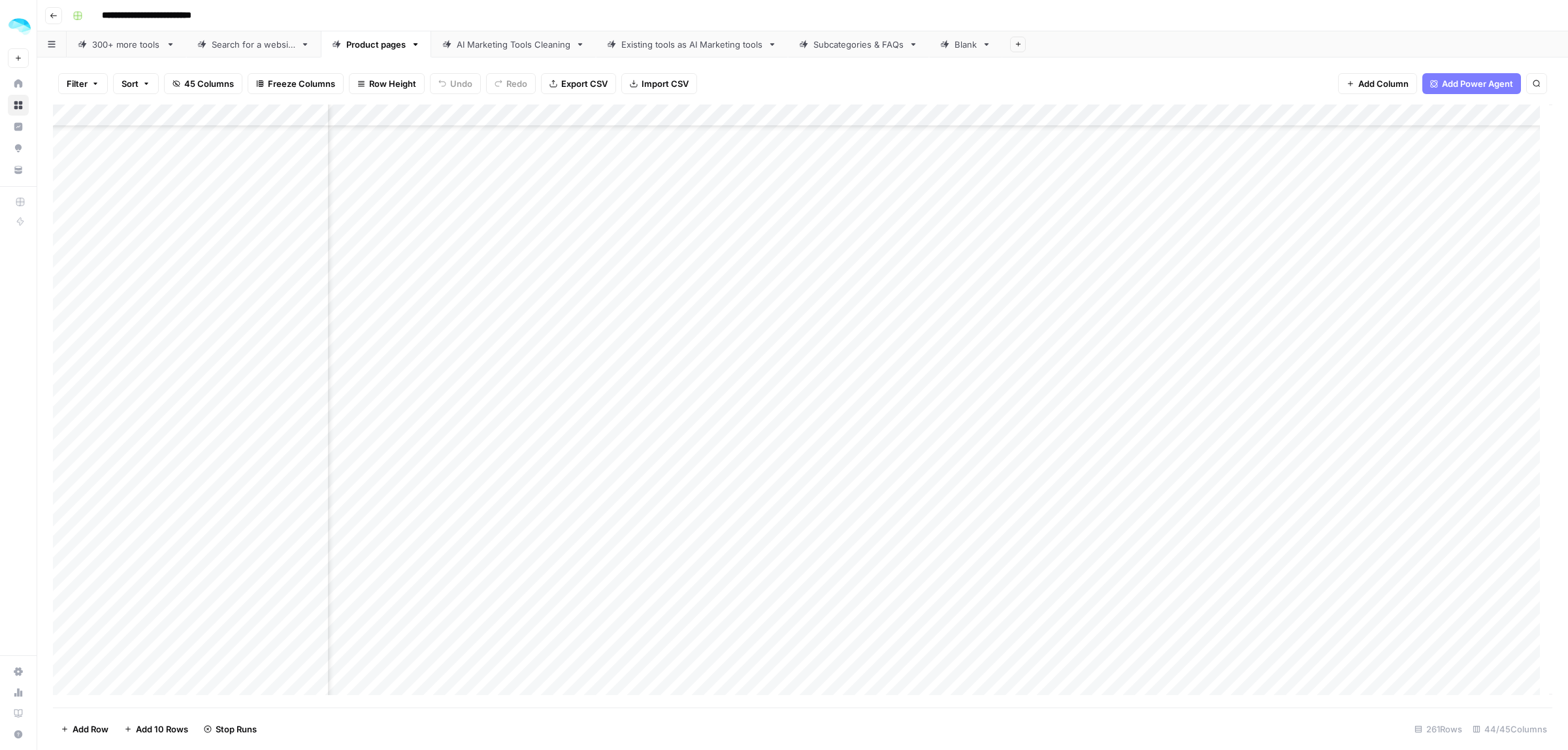
click at [777, 275] on div "Add Column" at bounding box center [803, 406] width 1499 height 603
click at [776, 295] on div "Add Column" at bounding box center [803, 406] width 1499 height 603
click at [776, 311] on div "Add Column" at bounding box center [803, 406] width 1499 height 603
click at [775, 333] on div "Add Column" at bounding box center [803, 406] width 1499 height 603
click at [771, 358] on div "Add Column" at bounding box center [803, 406] width 1499 height 603
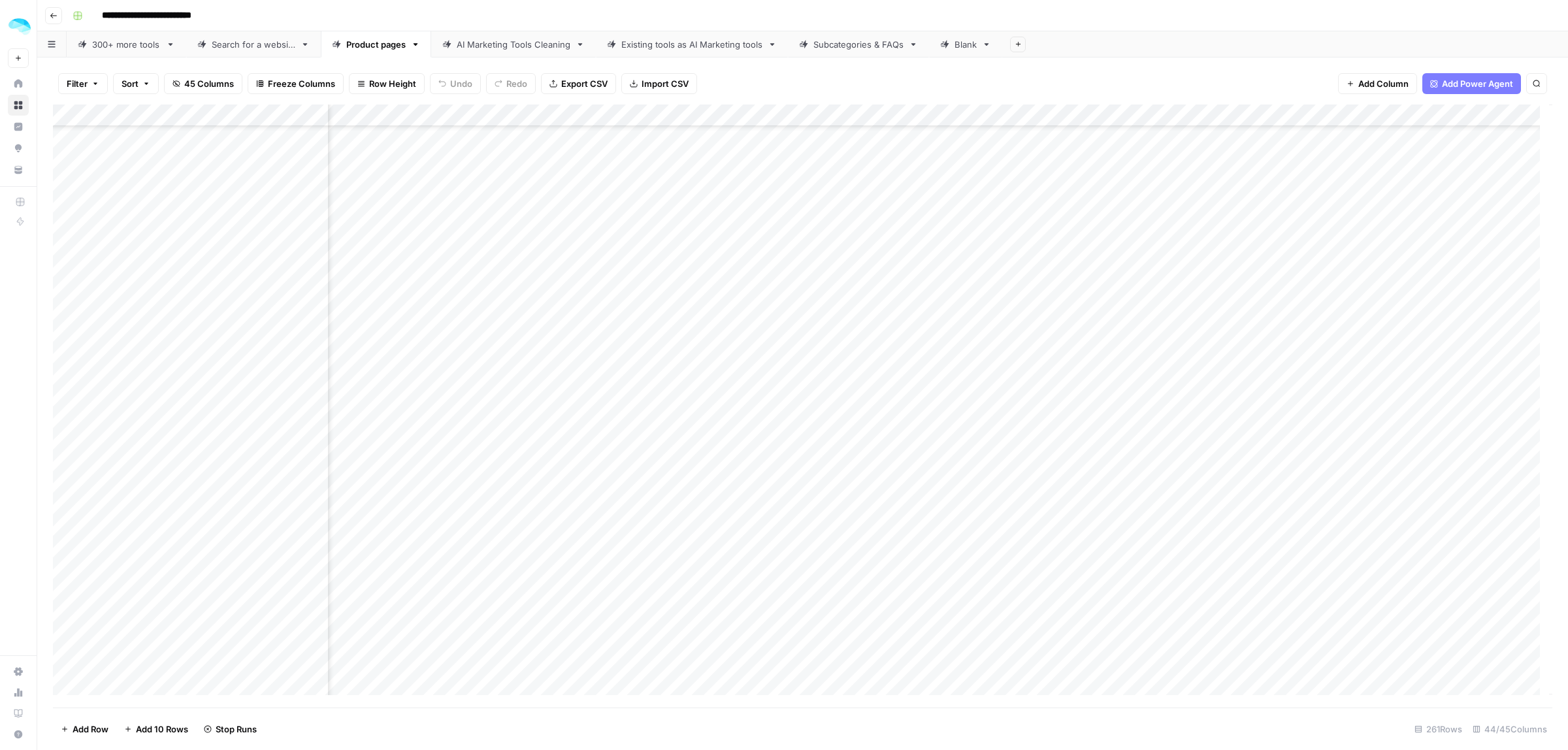
click at [769, 380] on div "Add Column" at bounding box center [803, 406] width 1499 height 603
click at [769, 399] on div "Add Column" at bounding box center [803, 406] width 1499 height 603
click at [768, 430] on div "Add Column" at bounding box center [803, 406] width 1499 height 603
click at [768, 452] on div "Add Column" at bounding box center [803, 406] width 1499 height 603
click at [765, 467] on div "Add Column" at bounding box center [803, 406] width 1499 height 603
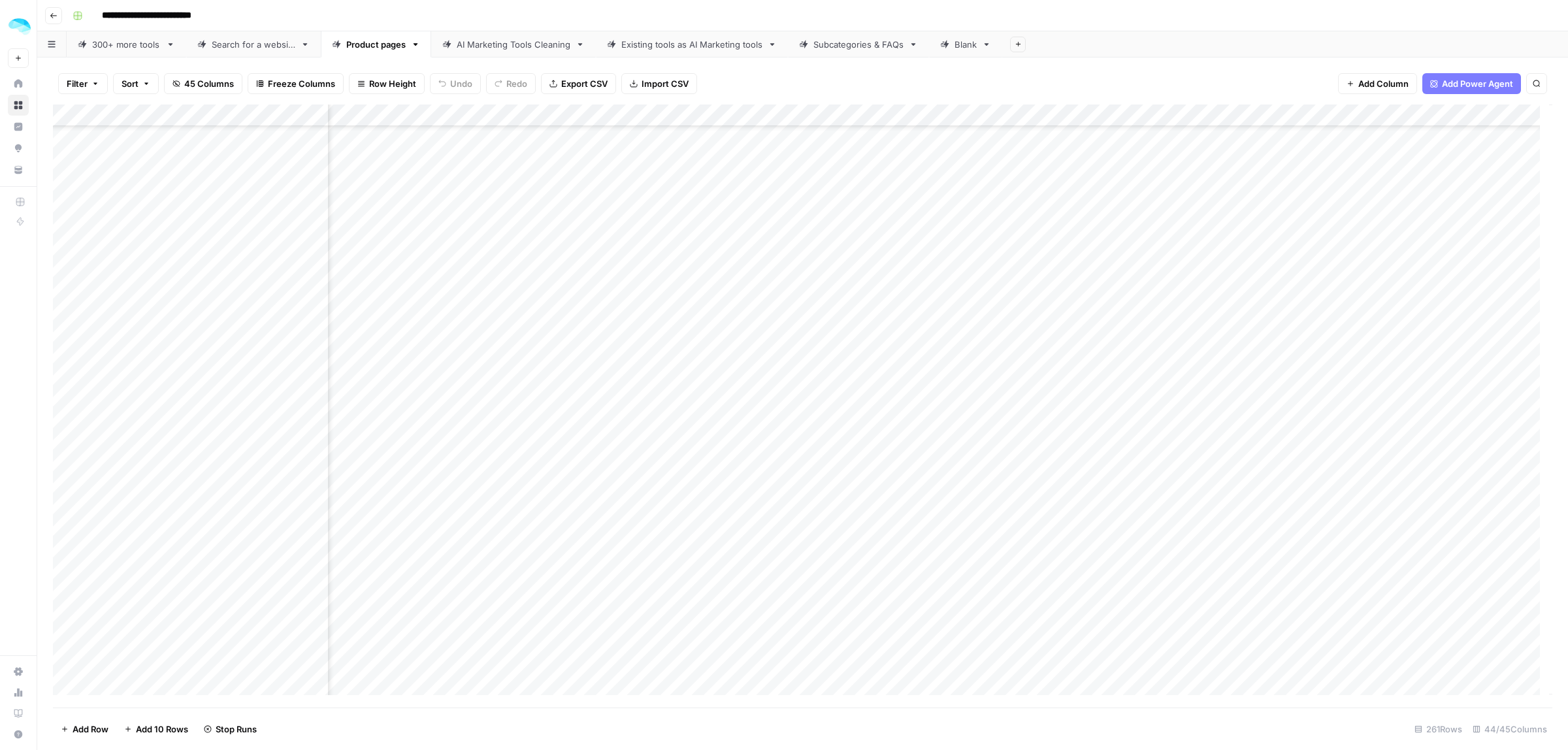
click at [766, 494] on div "Add Column" at bounding box center [803, 406] width 1499 height 603
click at [766, 513] on div "Add Column" at bounding box center [803, 406] width 1499 height 603
click at [765, 536] on div "Add Column" at bounding box center [803, 406] width 1499 height 603
click at [761, 563] on div "Add Column" at bounding box center [803, 406] width 1499 height 603
click at [761, 581] on div "Add Column" at bounding box center [803, 406] width 1499 height 603
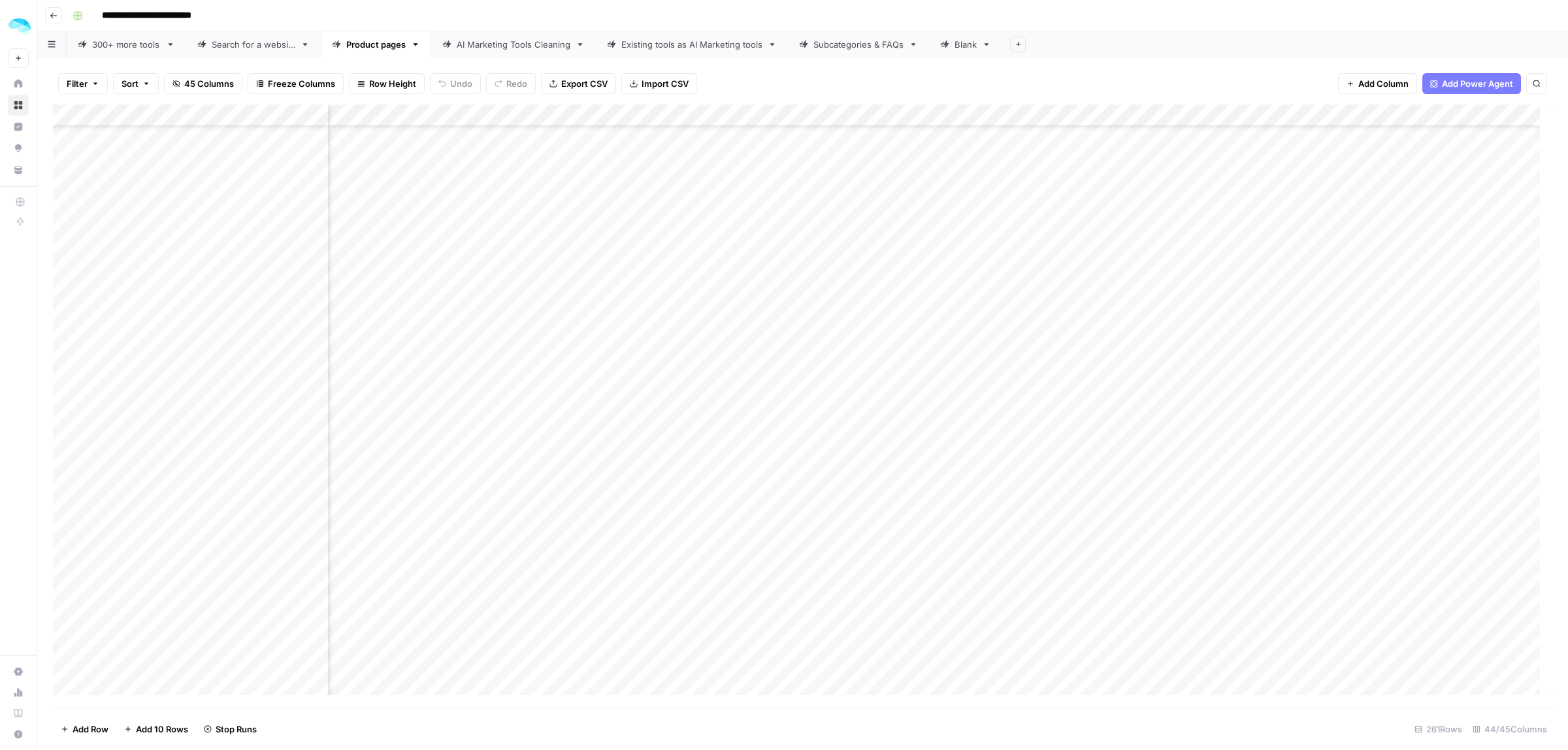
click at [769, 533] on div "Add Column" at bounding box center [803, 406] width 1499 height 603
click at [774, 508] on div "Add Column" at bounding box center [803, 406] width 1499 height 603
click at [773, 491] on div "Add Column" at bounding box center [803, 406] width 1499 height 603
click at [772, 466] on div "Add Column" at bounding box center [803, 406] width 1499 height 603
click at [765, 330] on div "Add Column" at bounding box center [803, 406] width 1499 height 603
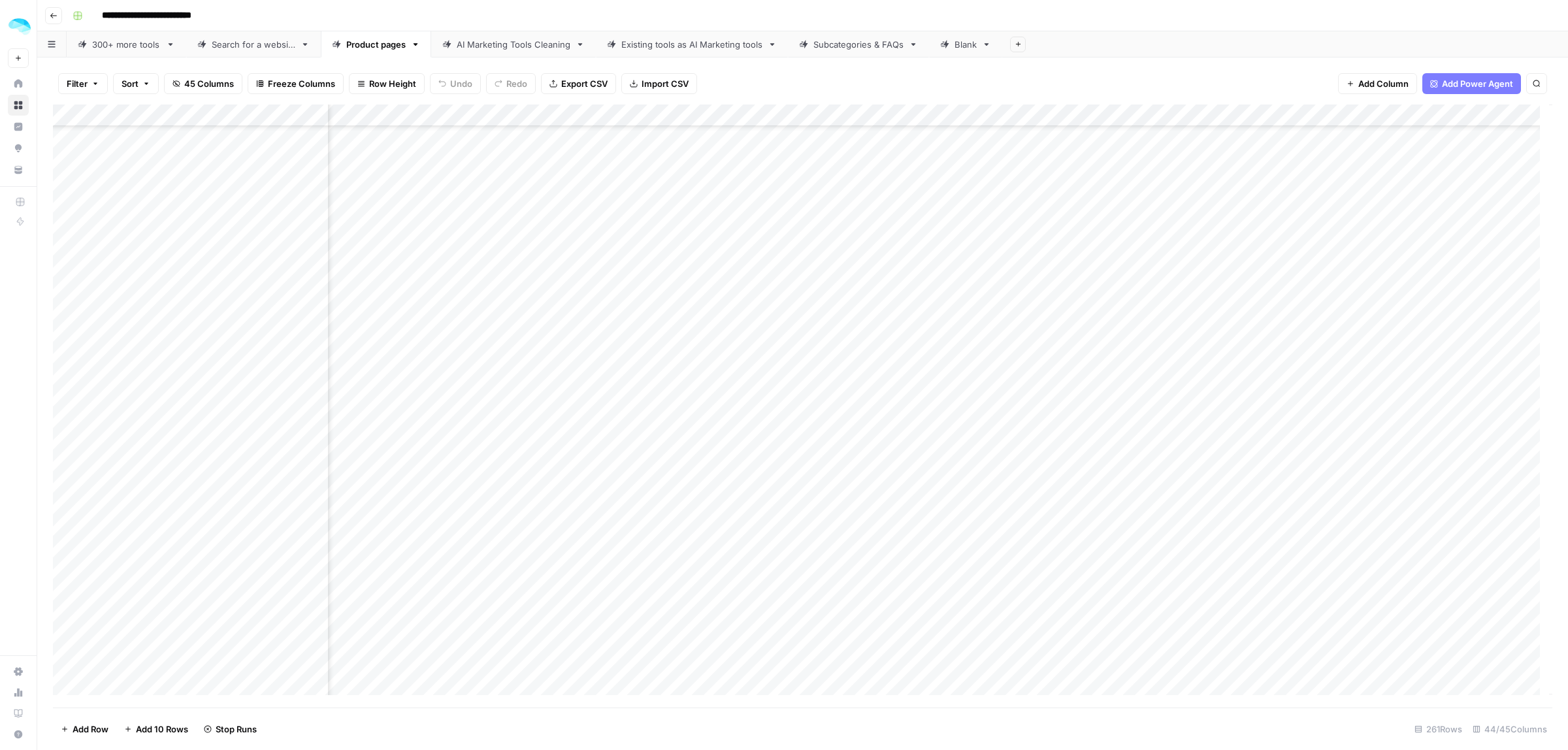
click at [765, 301] on div "Add Column" at bounding box center [803, 406] width 1499 height 603
click at [766, 282] on div "Add Column" at bounding box center [803, 406] width 1499 height 603
click at [771, 263] on div "Add Column" at bounding box center [803, 406] width 1499 height 603
click at [772, 250] on div "Add Column" at bounding box center [803, 406] width 1499 height 603
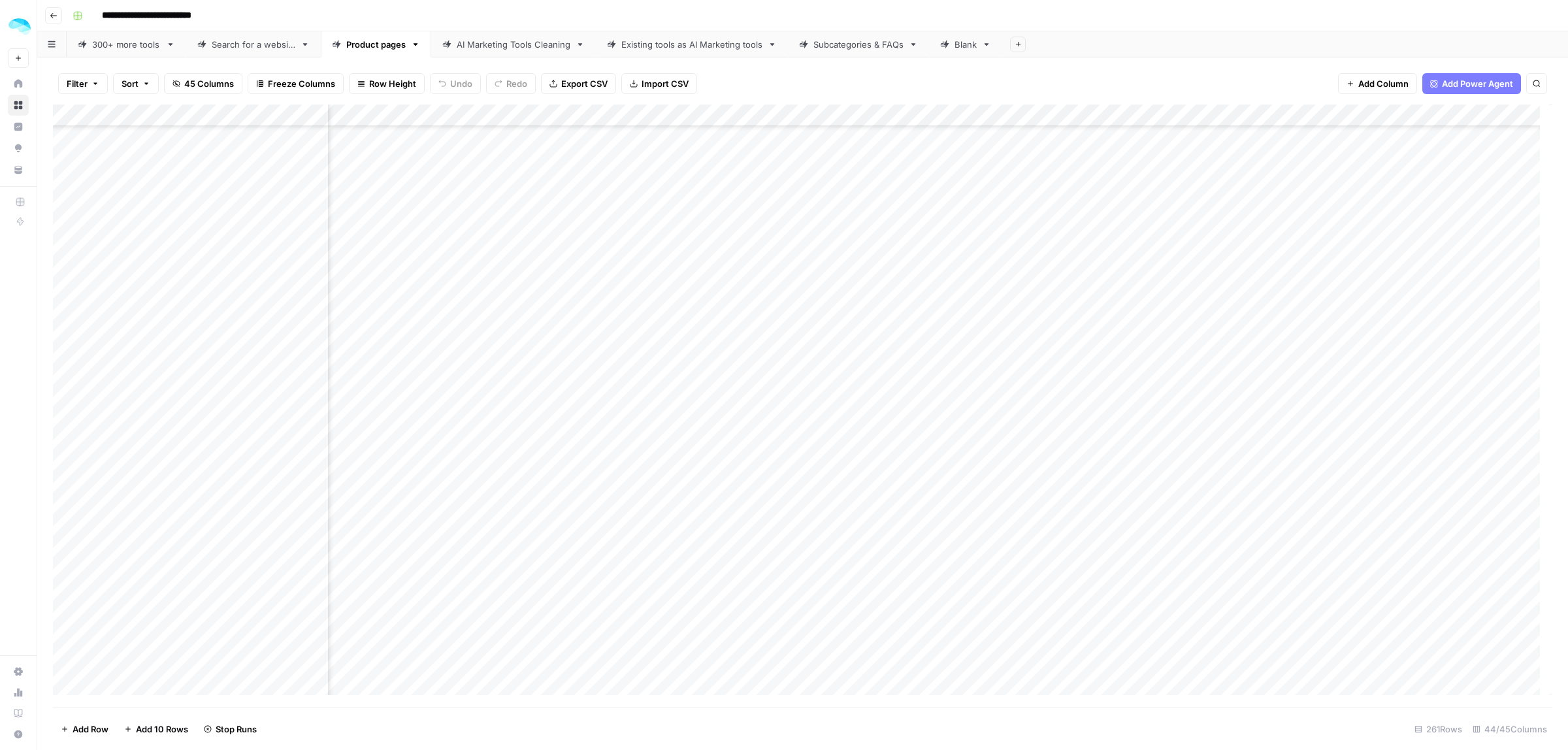
click at [776, 449] on div "Add Column" at bounding box center [803, 406] width 1499 height 603
click at [765, 385] on div "Add Column" at bounding box center [803, 406] width 1499 height 603
click at [773, 432] on div "Add Column" at bounding box center [803, 406] width 1499 height 603
click at [773, 454] on div "Add Column" at bounding box center [803, 406] width 1499 height 603
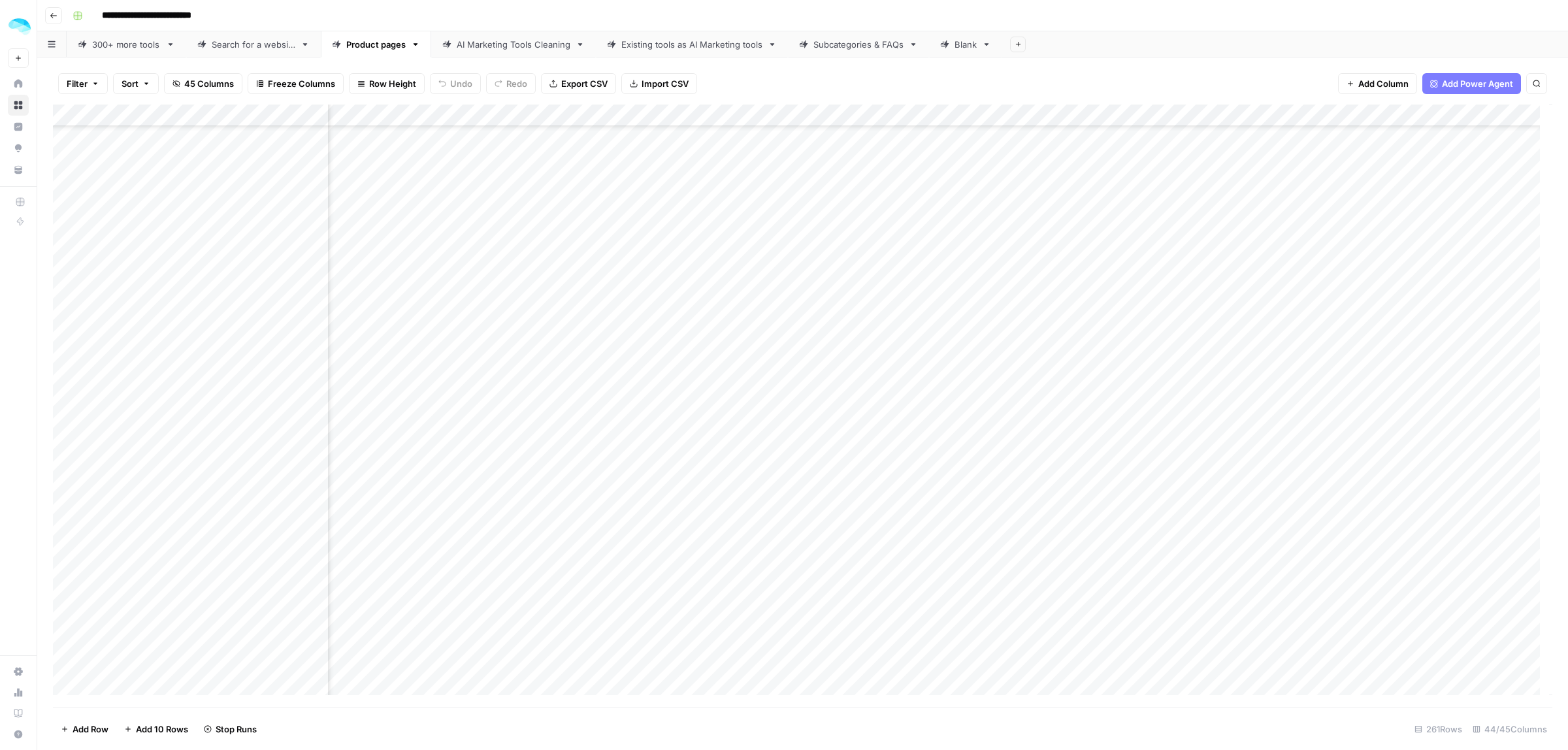
scroll to position [4408, 6070]
click at [765, 191] on div "Add Column" at bounding box center [803, 406] width 1499 height 603
click at [773, 210] on div "Add Column" at bounding box center [803, 406] width 1499 height 603
click at [774, 233] on div "Add Column" at bounding box center [803, 406] width 1499 height 603
click at [774, 256] on div "Add Column" at bounding box center [803, 406] width 1499 height 603
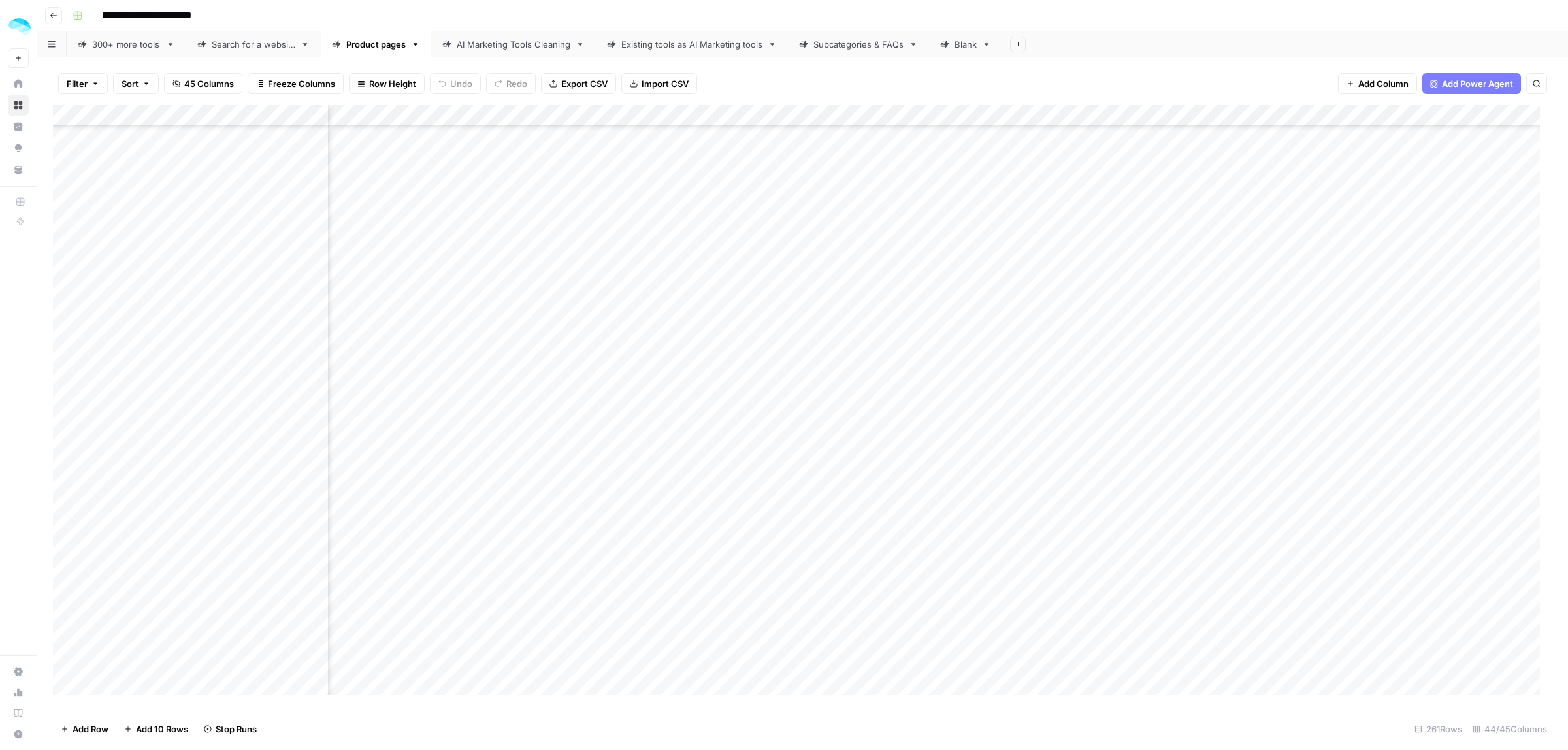
click at [769, 215] on div "Add Column" at bounding box center [803, 406] width 1499 height 603
click at [771, 229] on div "Add Column" at bounding box center [803, 406] width 1499 height 603
click at [769, 278] on div "Add Column" at bounding box center [803, 406] width 1499 height 603
click at [769, 305] on div "Add Column" at bounding box center [803, 406] width 1499 height 603
click at [772, 322] on div "Add Column" at bounding box center [803, 406] width 1499 height 603
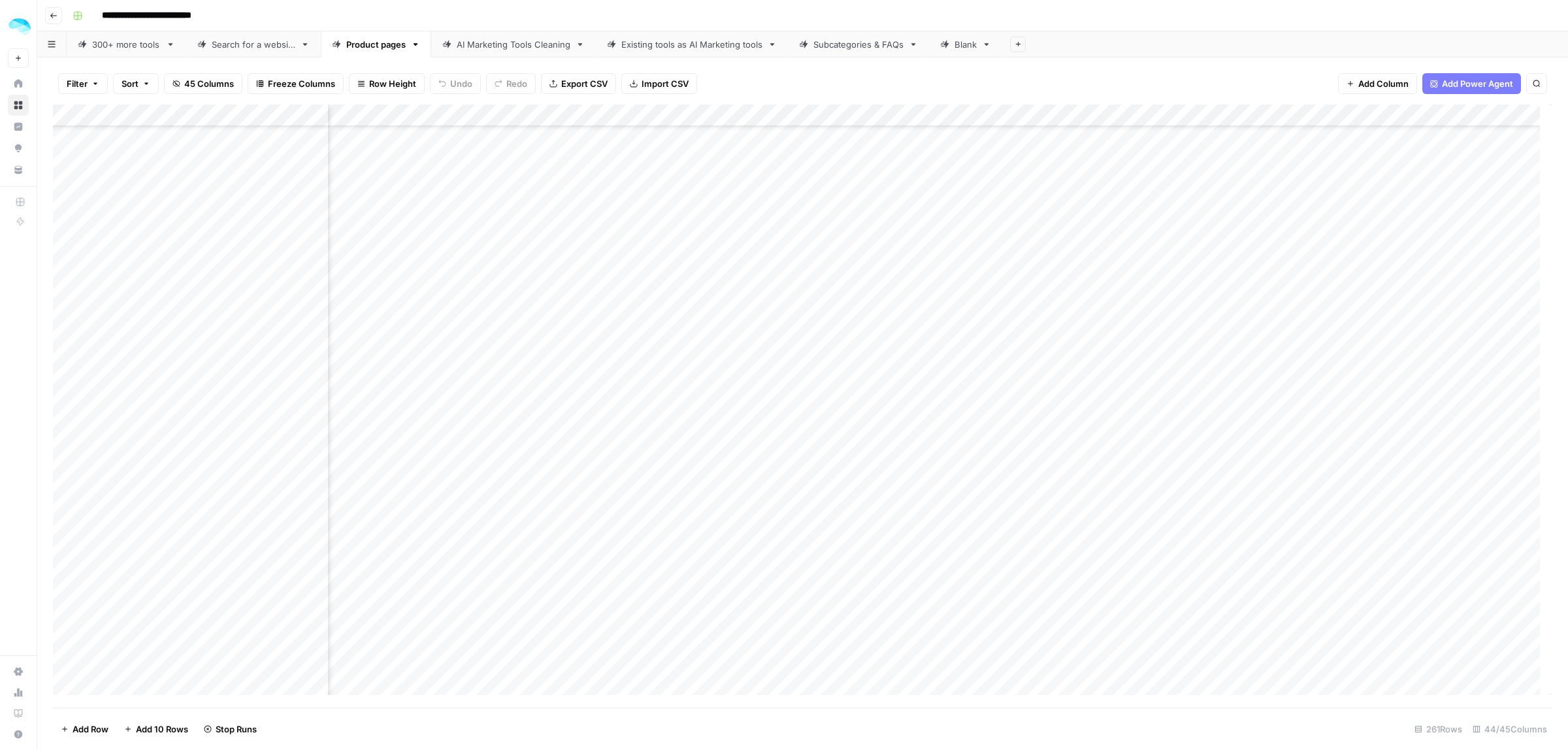
click at [772, 346] on div "Add Column" at bounding box center [803, 406] width 1499 height 603
click at [769, 369] on div "Add Column" at bounding box center [803, 406] width 1499 height 603
click at [769, 390] on div "Add Column" at bounding box center [803, 406] width 1499 height 603
click at [769, 410] on div "Add Column" at bounding box center [803, 406] width 1499 height 603
click at [761, 438] on div "Add Column" at bounding box center [803, 406] width 1499 height 603
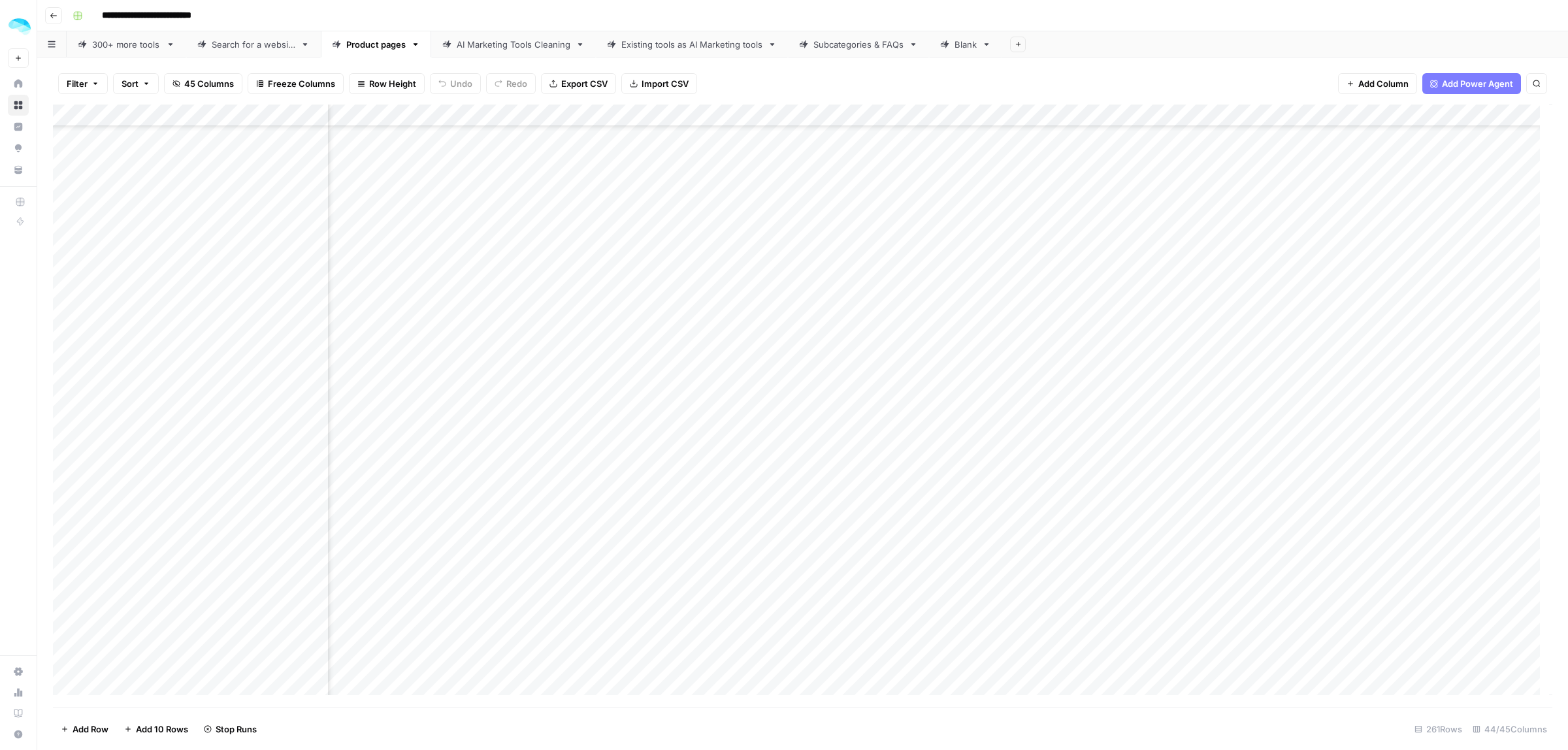
click at [766, 462] on div "Add Column" at bounding box center [803, 406] width 1499 height 603
click at [768, 484] on div "Add Column" at bounding box center [803, 406] width 1499 height 603
click at [769, 510] on div "Add Column" at bounding box center [803, 406] width 1499 height 603
click at [772, 525] on div "Add Column" at bounding box center [803, 406] width 1499 height 603
click at [766, 547] on div "Add Column" at bounding box center [803, 406] width 1499 height 603
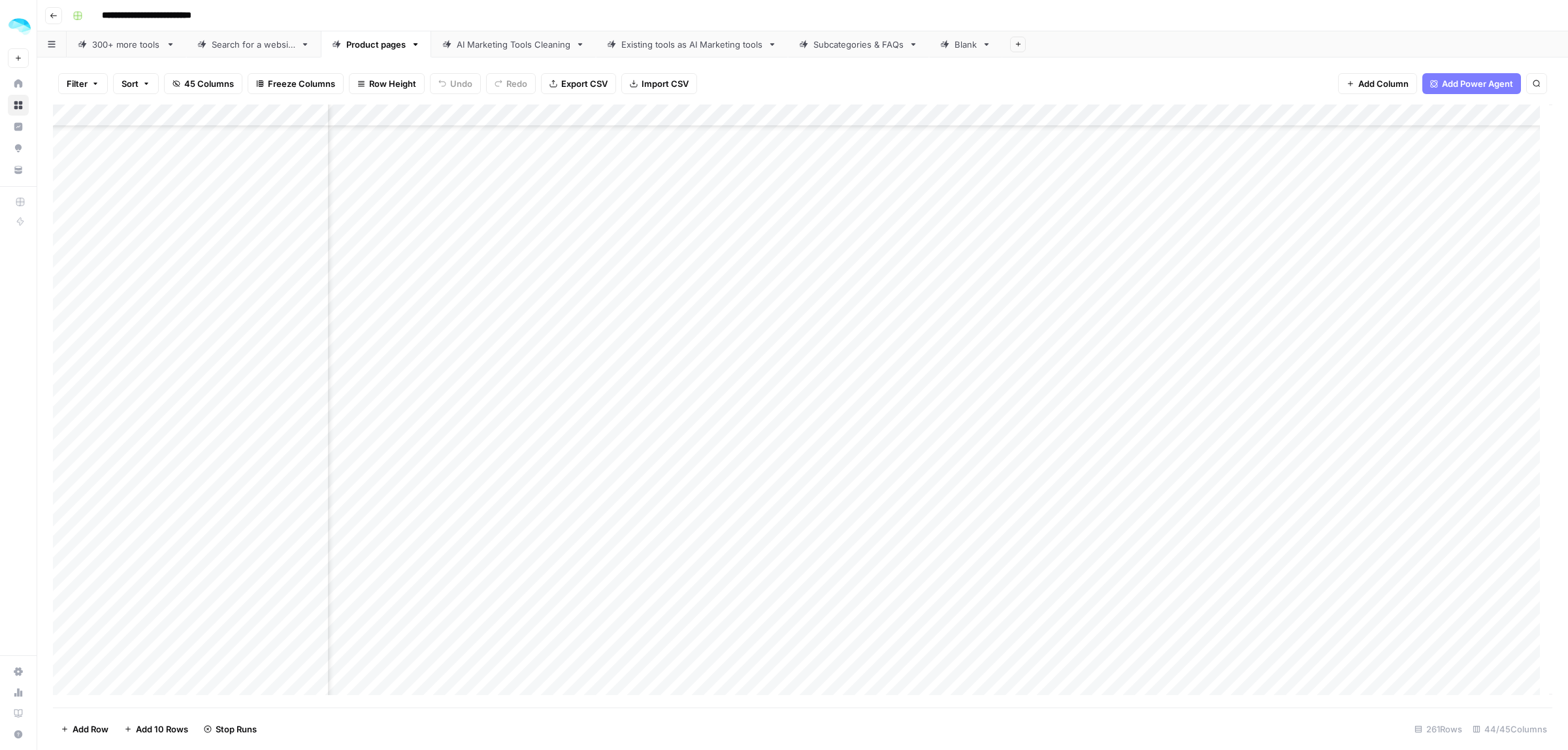
scroll to position [4734, 6070]
click at [774, 246] on div "Add Column" at bounding box center [803, 406] width 1499 height 603
click at [773, 270] on div "Add Column" at bounding box center [803, 406] width 1499 height 603
click at [773, 287] on div "Add Column" at bounding box center [803, 406] width 1499 height 603
click at [772, 317] on div "Add Column" at bounding box center [803, 406] width 1499 height 603
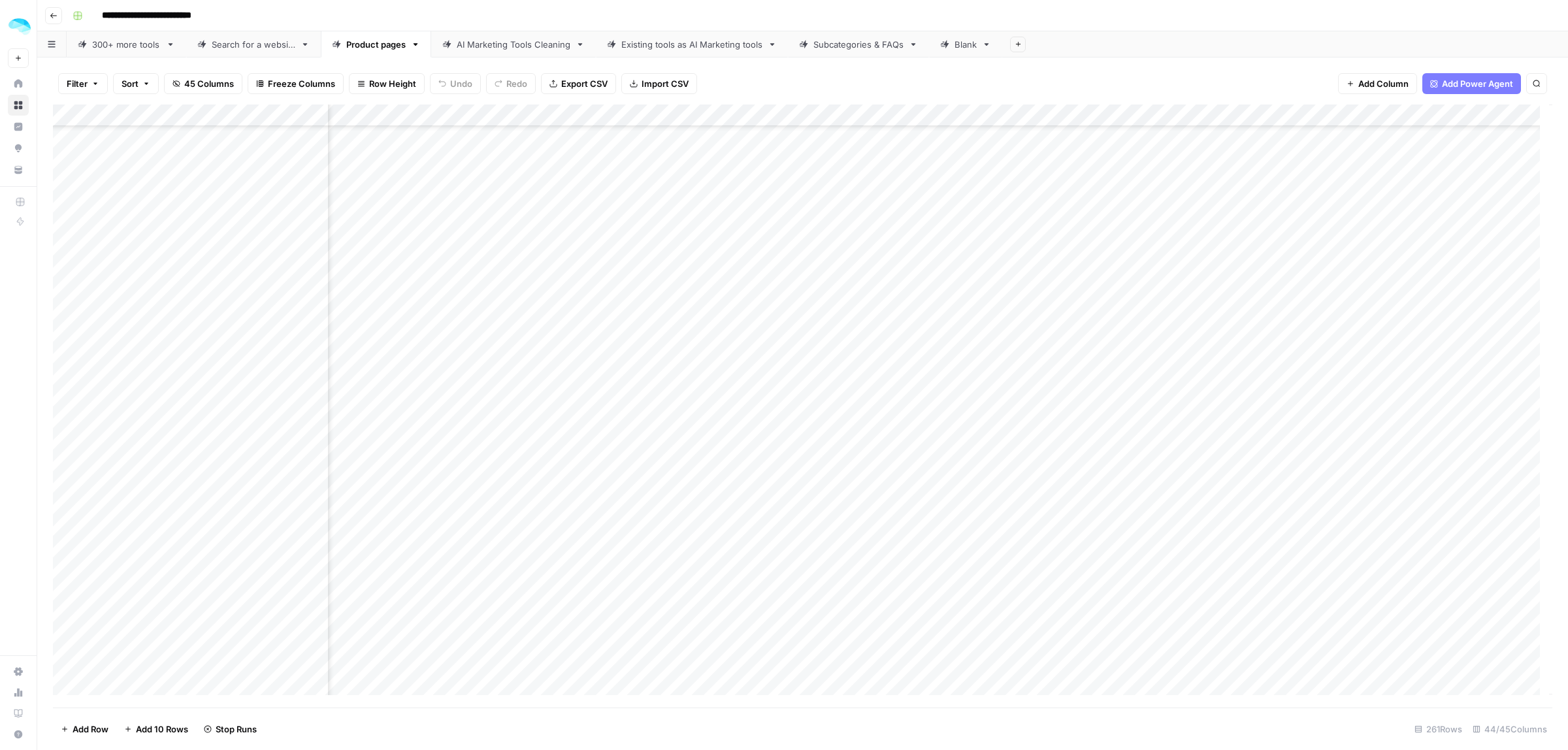
click at [773, 340] on div "Add Column" at bounding box center [803, 406] width 1499 height 603
click at [769, 353] on div "Add Column" at bounding box center [803, 406] width 1499 height 603
click at [766, 377] on div "Add Column" at bounding box center [803, 406] width 1499 height 603
click at [766, 396] on div "Add Column" at bounding box center [803, 406] width 1499 height 603
click at [772, 351] on div "Add Column" at bounding box center [803, 406] width 1499 height 603
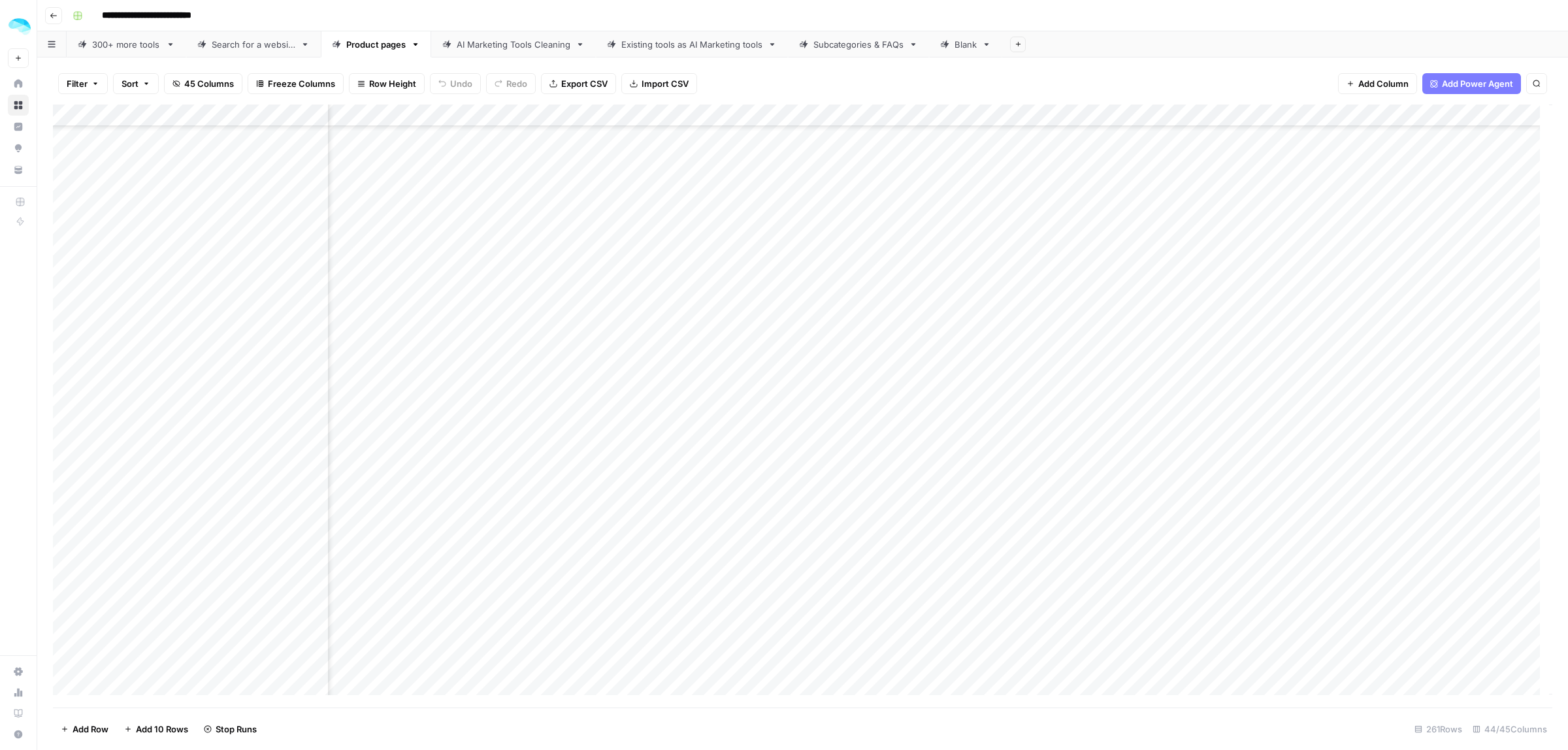
click at [769, 418] on div "Add Column" at bounding box center [803, 406] width 1499 height 603
click at [768, 445] on div "Add Column" at bounding box center [803, 406] width 1499 height 603
click at [773, 462] on div "Add Column" at bounding box center [803, 406] width 1499 height 603
click at [772, 492] on div "Add Column" at bounding box center [803, 406] width 1499 height 603
click at [775, 464] on div "Add Column" at bounding box center [803, 406] width 1499 height 603
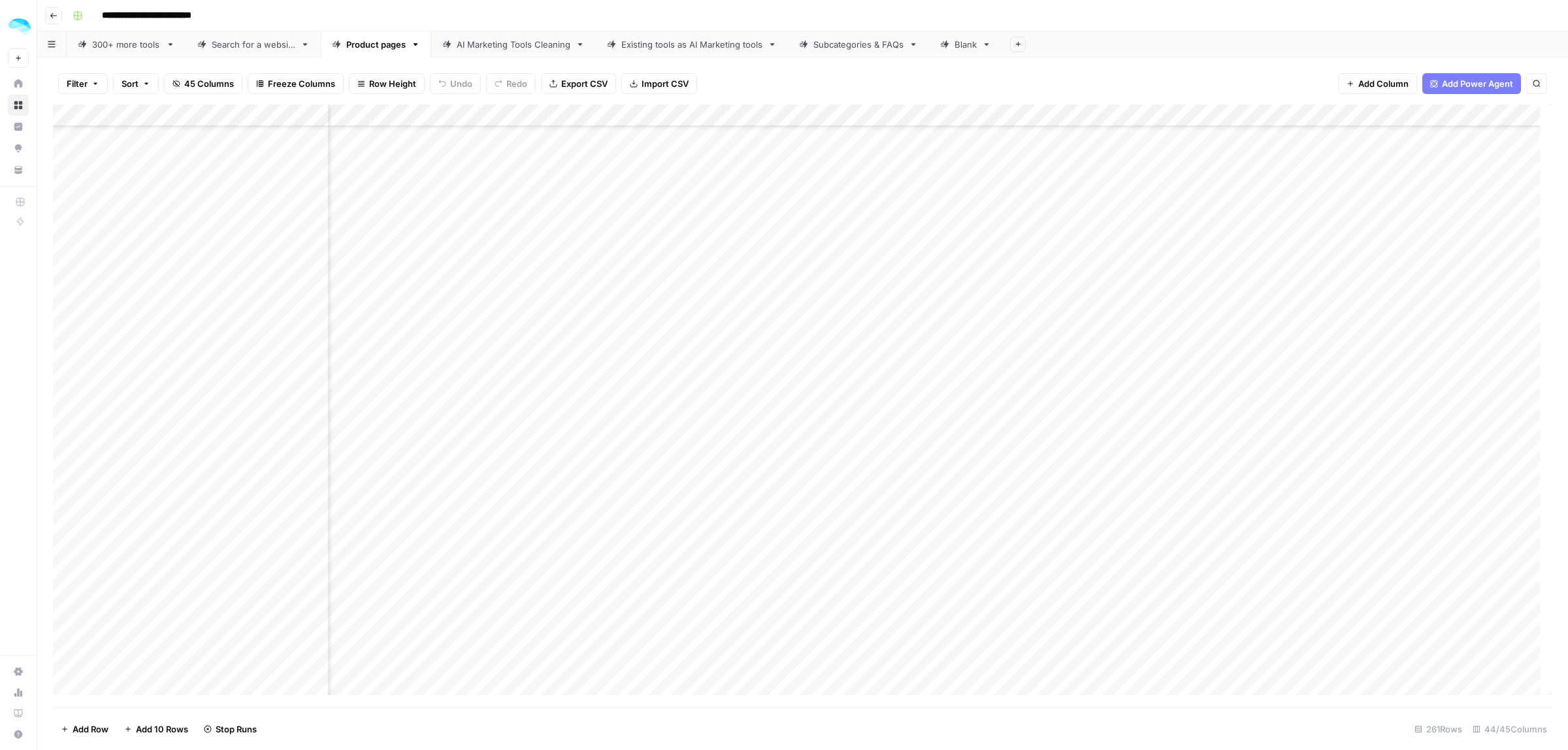
scroll to position [4898, 6070]
click at [775, 347] on div "Add Column" at bounding box center [803, 406] width 1499 height 603
click at [773, 368] on div "Add Column" at bounding box center [803, 406] width 1499 height 603
click at [769, 388] on div "Add Column" at bounding box center [803, 406] width 1499 height 603
click at [768, 407] on div "Add Column" at bounding box center [803, 406] width 1499 height 603
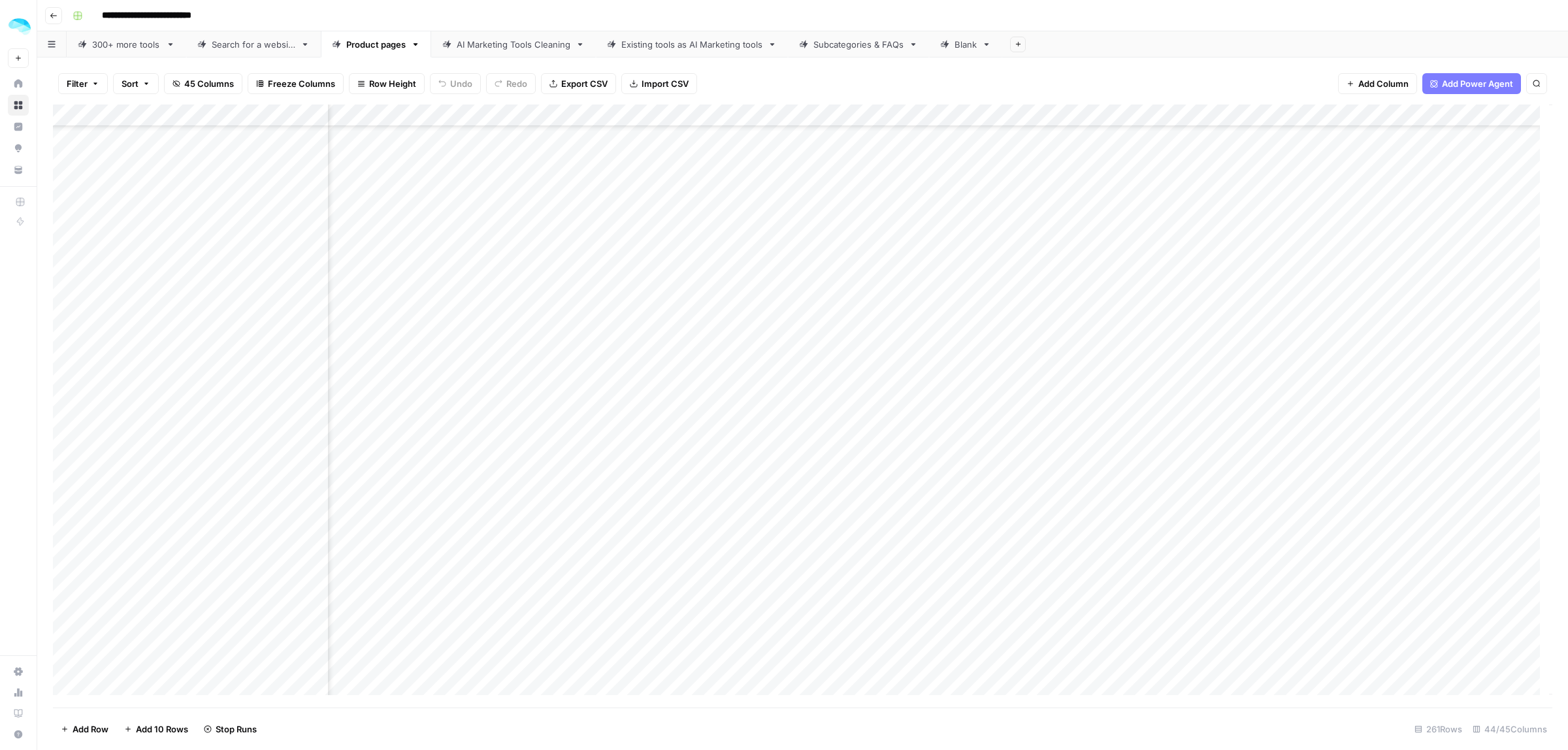
click at [769, 431] on div "Add Column" at bounding box center [803, 406] width 1499 height 603
click at [768, 458] on div "Add Column" at bounding box center [803, 406] width 1499 height 603
click at [768, 475] on div "Add Column" at bounding box center [803, 406] width 1499 height 603
click at [769, 506] on div "Add Column" at bounding box center [803, 406] width 1499 height 603
click at [774, 370] on div "Add Column" at bounding box center [803, 406] width 1499 height 603
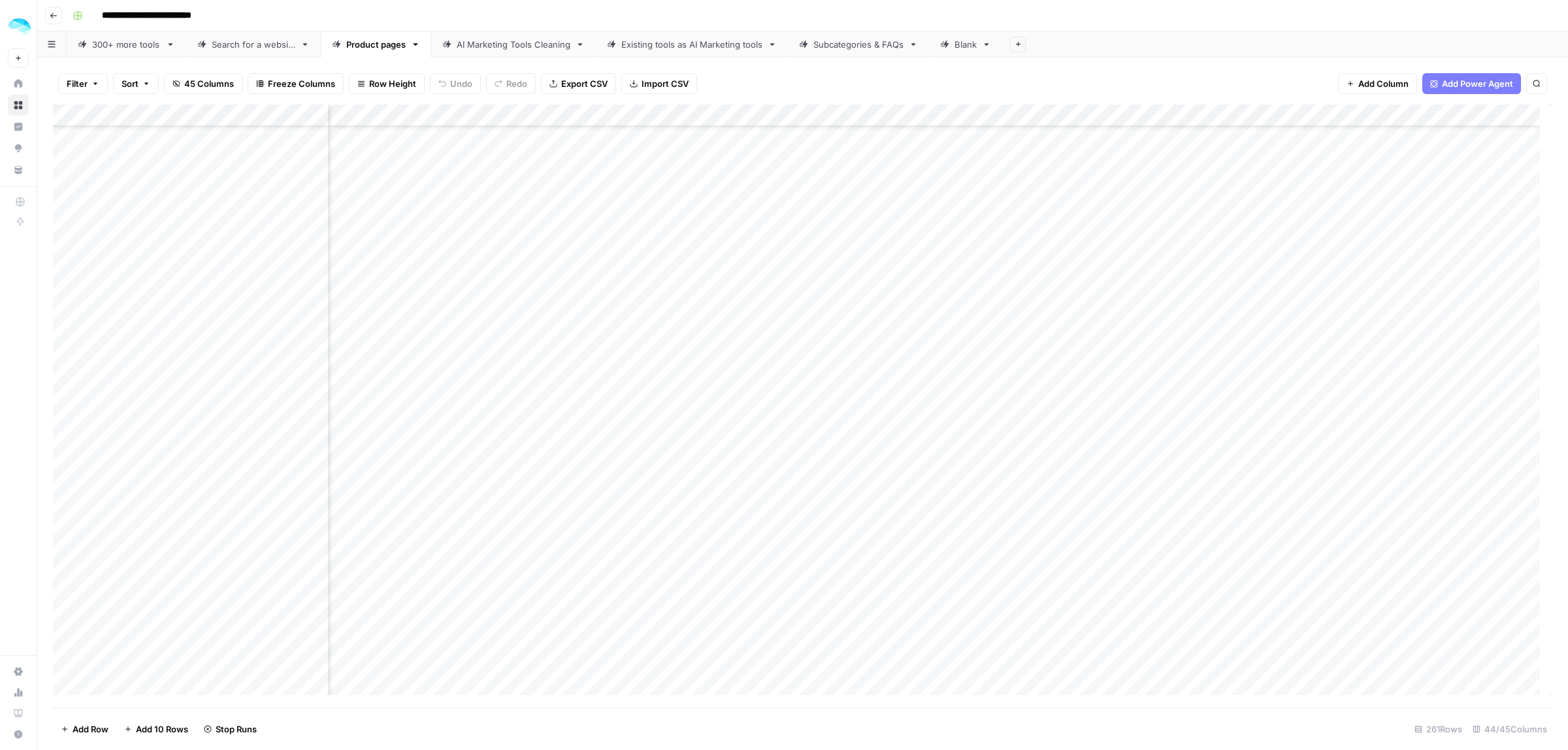
click at [773, 521] on div "Add Column" at bounding box center [803, 406] width 1499 height 603
click at [771, 296] on div "Add Column" at bounding box center [803, 406] width 1499 height 603
click at [775, 328] on div "Add Column" at bounding box center [803, 406] width 1499 height 603
click at [775, 344] on div "Add Column" at bounding box center [803, 406] width 1499 height 603
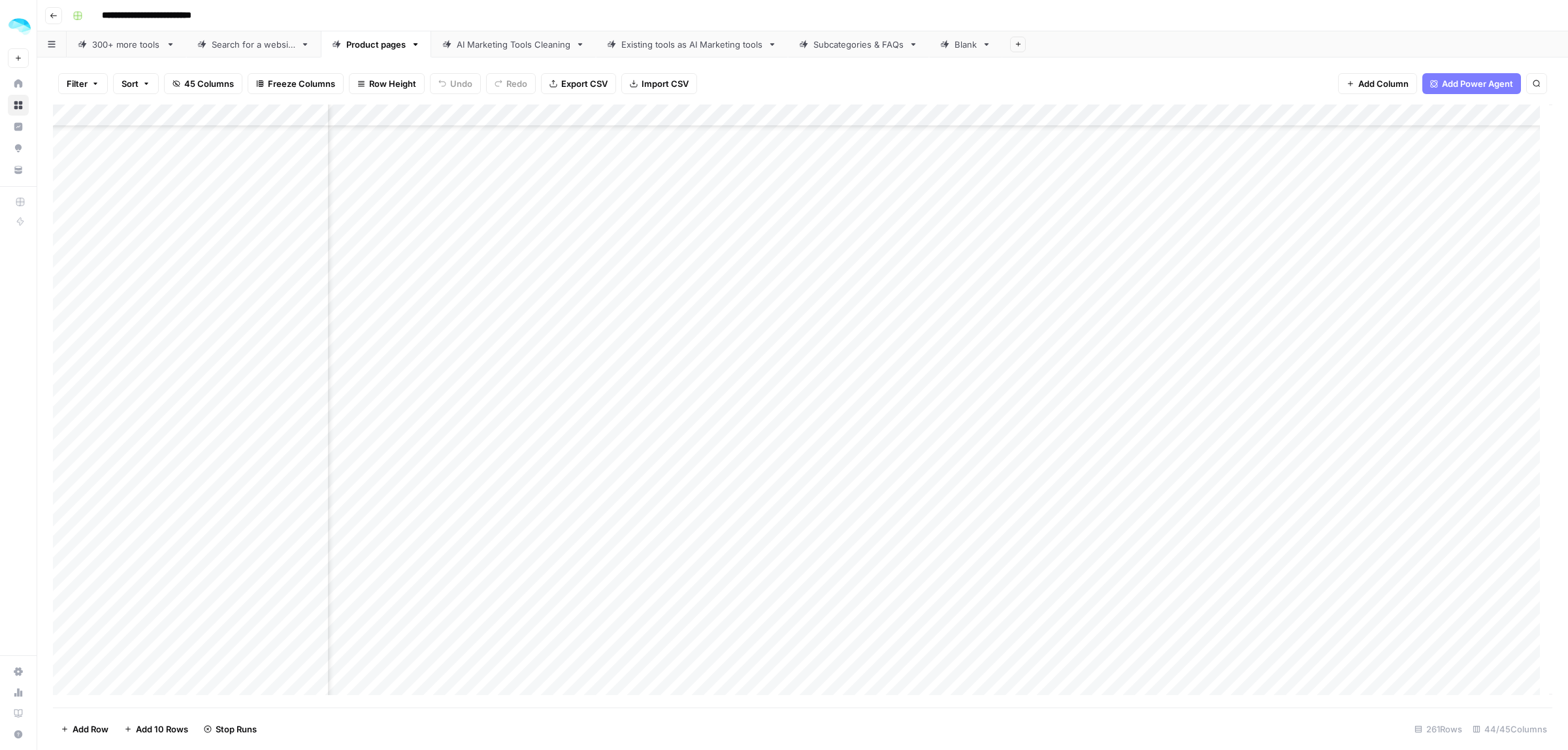
click at [772, 298] on div "Add Column" at bounding box center [803, 406] width 1499 height 603
click at [773, 350] on div "Add Column" at bounding box center [803, 406] width 1499 height 603
click at [773, 366] on div "Add Column" at bounding box center [803, 406] width 1499 height 603
click at [766, 390] on div "Add Column" at bounding box center [803, 406] width 1499 height 603
click at [773, 407] on div "Add Column" at bounding box center [803, 406] width 1499 height 603
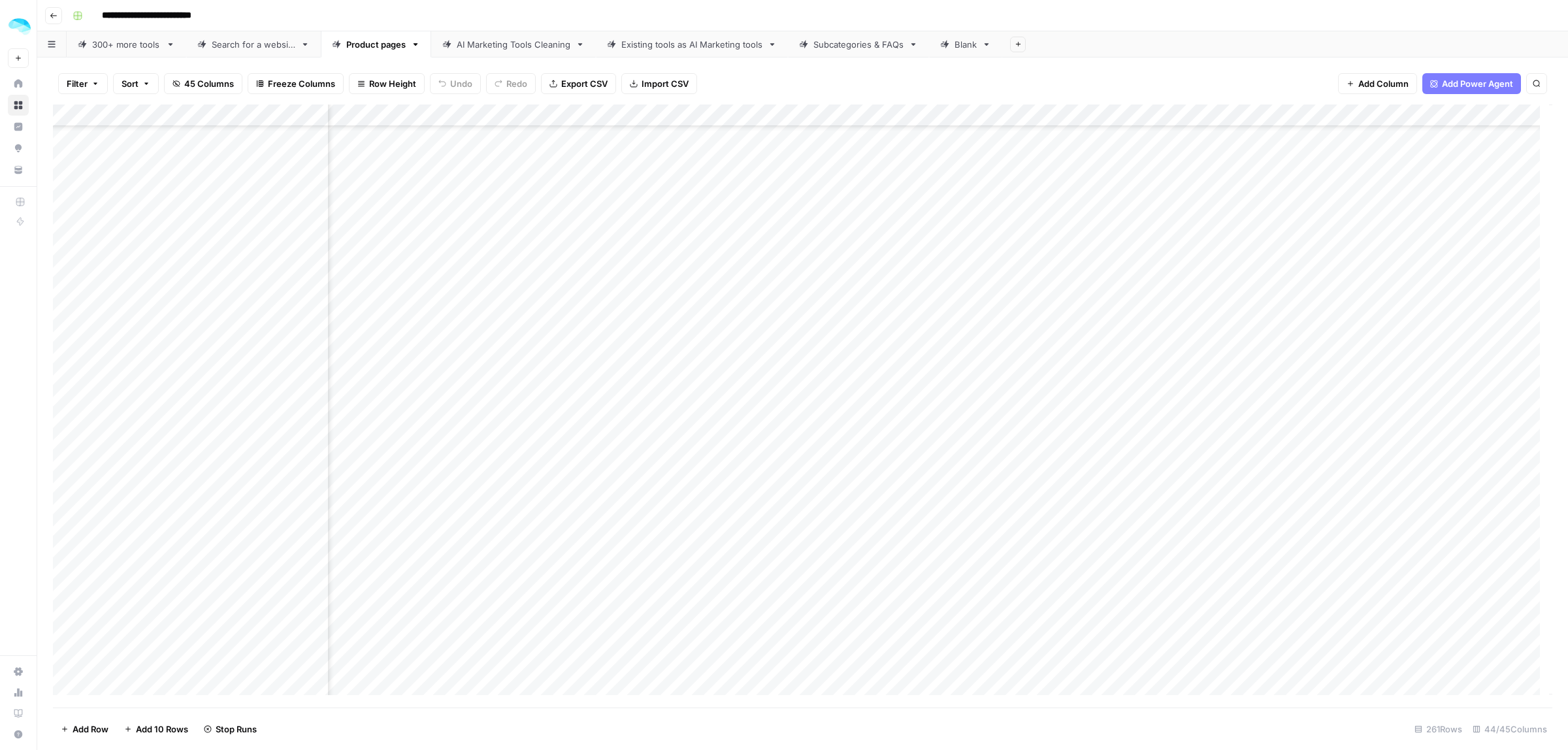
click at [773, 432] on div "Add Column" at bounding box center [803, 406] width 1499 height 603
drag, startPoint x: 765, startPoint y: 462, endPoint x: 779, endPoint y: 448, distance: 19.8
click at [773, 454] on div "Add Column" at bounding box center [803, 406] width 1499 height 603
click at [768, 431] on div "Add Column" at bounding box center [803, 406] width 1499 height 603
click at [774, 474] on div "Add Column" at bounding box center [803, 406] width 1499 height 603
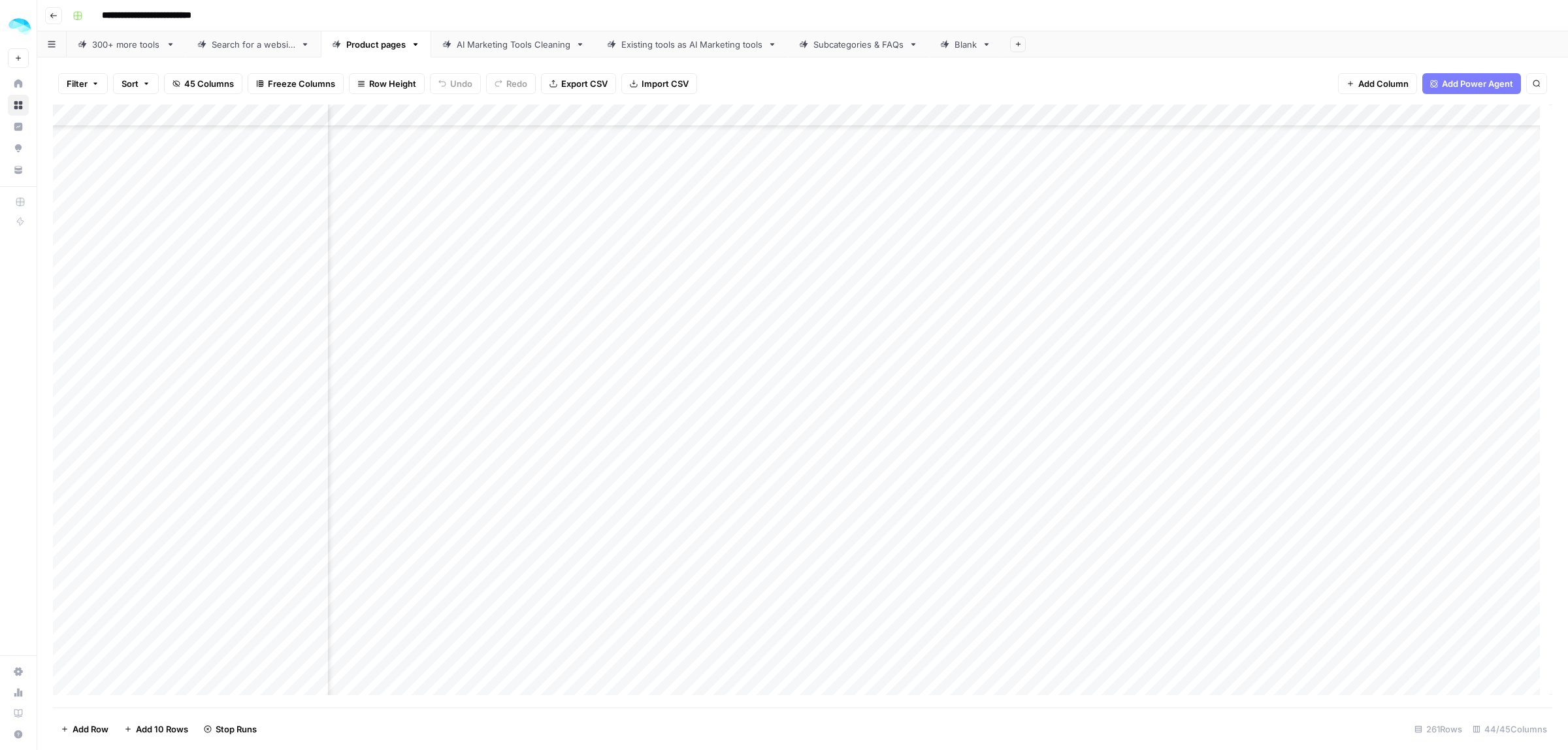
click at [776, 503] on div "Add Column" at bounding box center [803, 406] width 1499 height 603
click at [774, 523] on div "Add Column" at bounding box center [803, 406] width 1499 height 603
click at [773, 542] on div "Add Column" at bounding box center [803, 406] width 1499 height 603
click at [769, 569] on div "Add Column" at bounding box center [803, 406] width 1499 height 603
click at [765, 588] on div "Add Column" at bounding box center [803, 406] width 1499 height 603
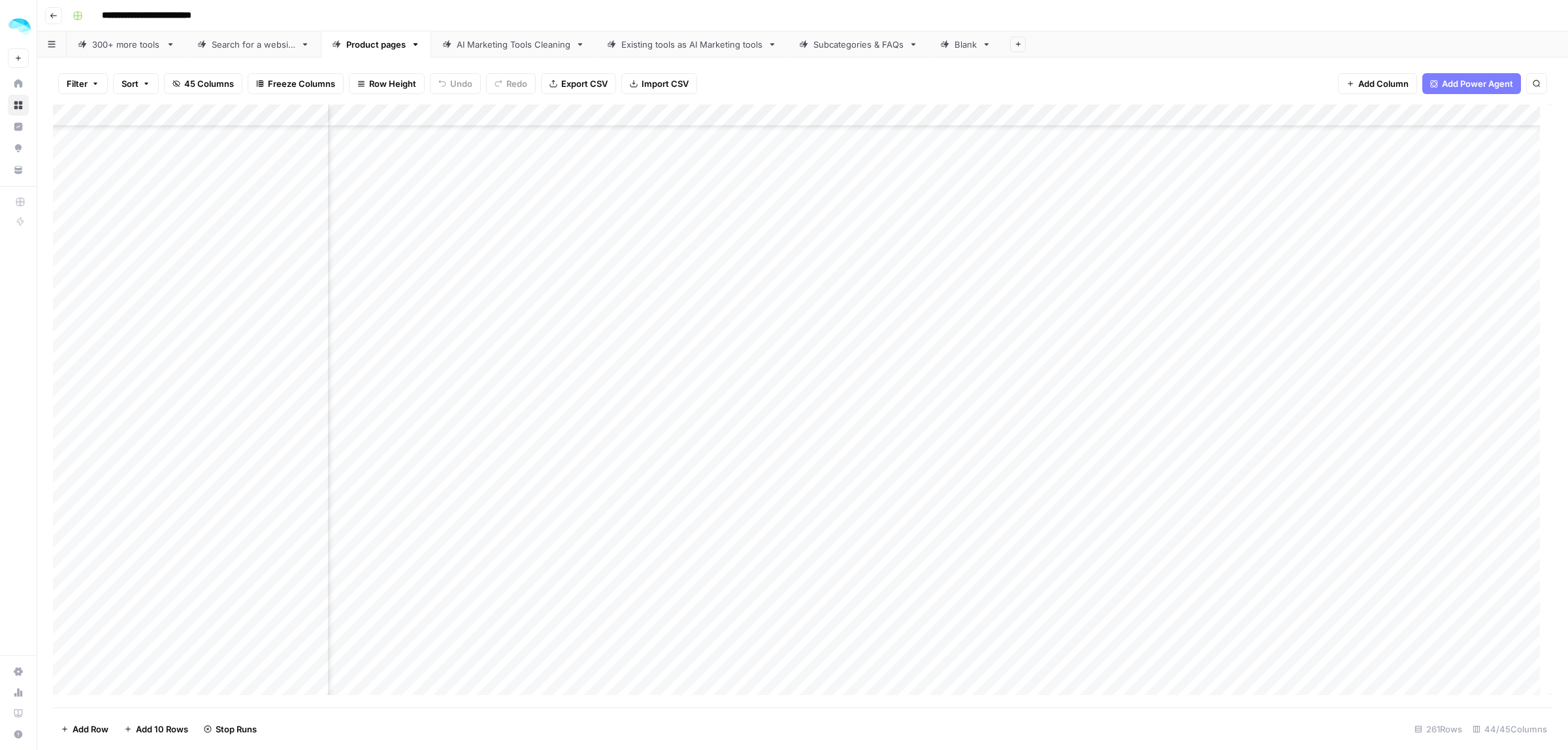
click at [769, 520] on div "Add Column" at bounding box center [803, 406] width 1499 height 603
click at [777, 439] on div "Add Column" at bounding box center [803, 406] width 1499 height 603
click at [773, 462] on div "Add Column" at bounding box center [803, 406] width 1499 height 603
click at [776, 505] on div "Add Column" at bounding box center [803, 406] width 1499 height 603
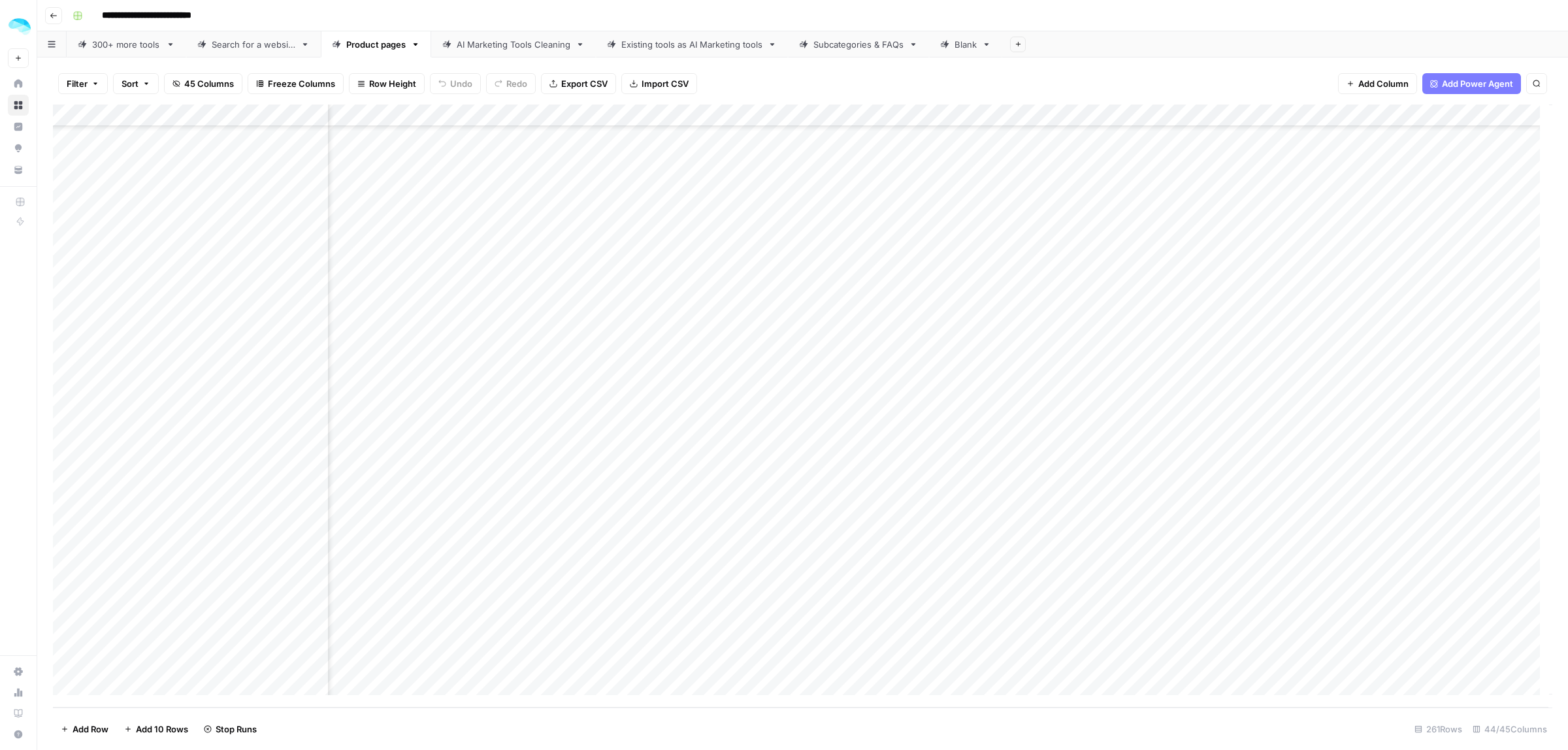
click at [779, 529] on div "Add Column" at bounding box center [803, 406] width 1499 height 603
click at [773, 551] on div "Add Column" at bounding box center [803, 406] width 1499 height 603
click at [773, 569] on div "Add Column" at bounding box center [803, 406] width 1499 height 603
click at [772, 592] on div "Add Column" at bounding box center [803, 406] width 1499 height 603
click at [773, 616] on div "Add Column" at bounding box center [803, 406] width 1499 height 603
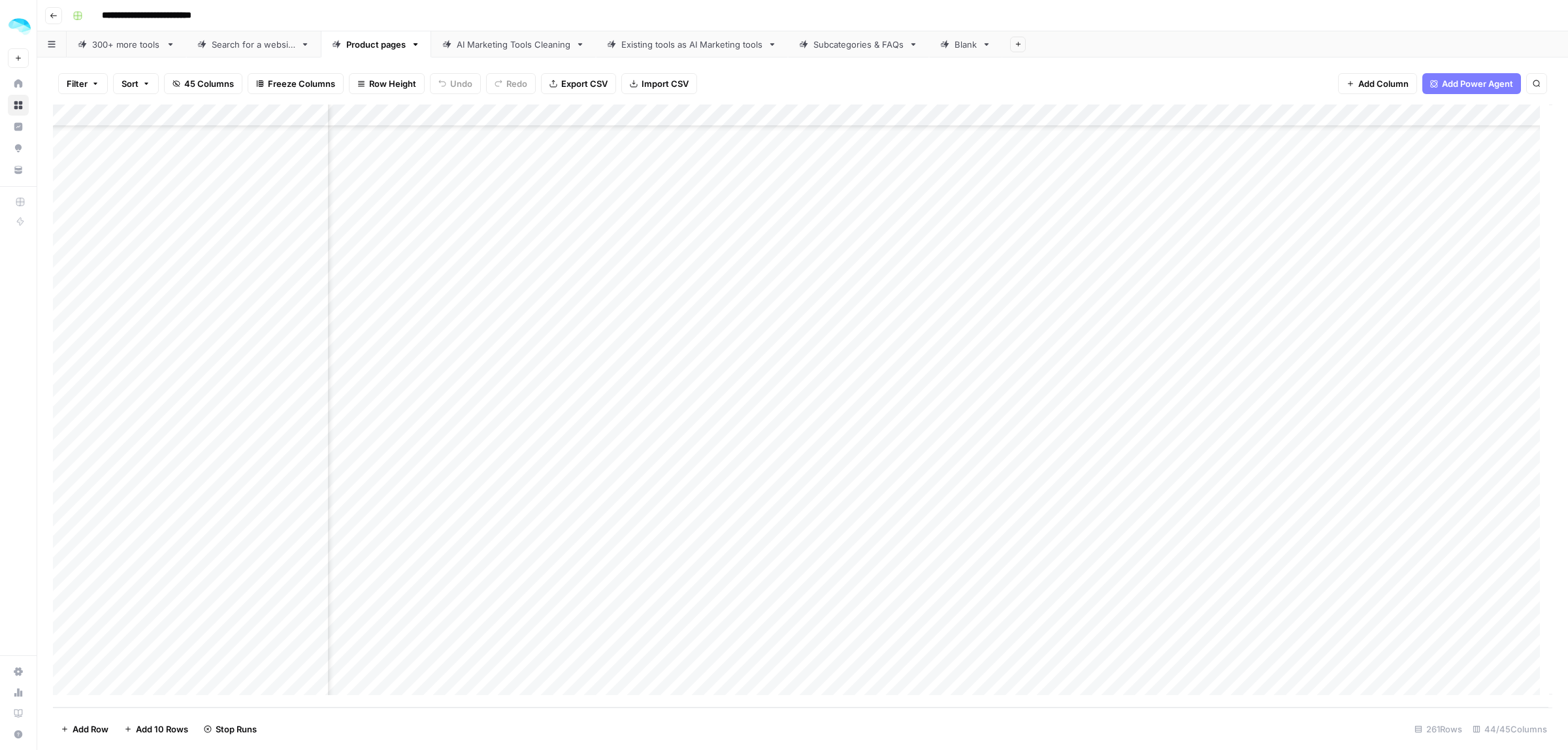
click at [775, 637] on div "Add Column" at bounding box center [803, 406] width 1499 height 603
click at [773, 660] on div "Add Column" at bounding box center [803, 406] width 1499 height 603
click at [772, 507] on div "Add Column" at bounding box center [803, 406] width 1499 height 603
click at [769, 554] on div "Add Column" at bounding box center [803, 406] width 1499 height 603
click at [773, 614] on div "Add Column" at bounding box center [803, 406] width 1499 height 603
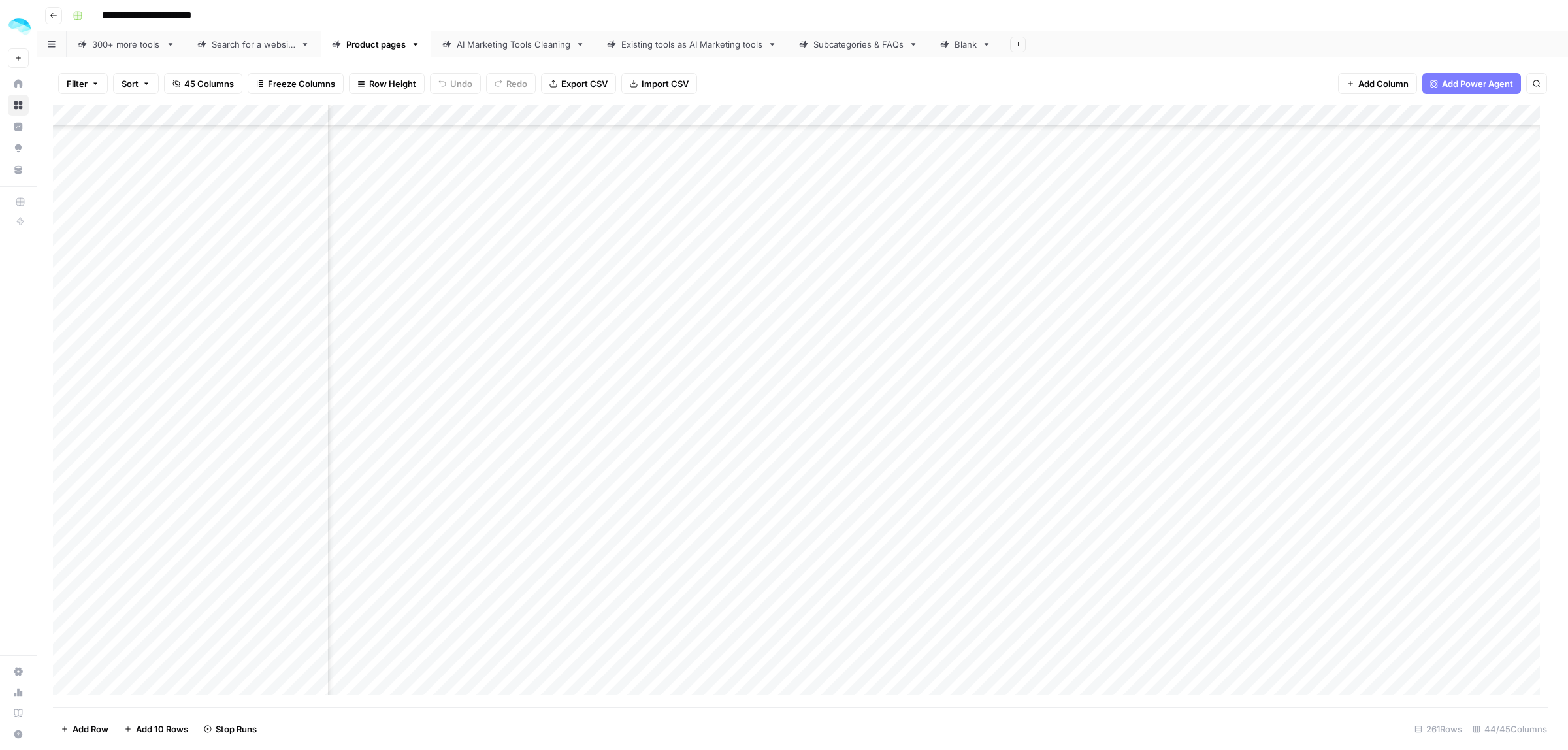
click at [772, 638] on div "Add Column" at bounding box center [803, 406] width 1499 height 603
click at [818, 294] on div "Add Column" at bounding box center [803, 406] width 1499 height 603
click at [919, 313] on div "Add Column" at bounding box center [803, 406] width 1499 height 603
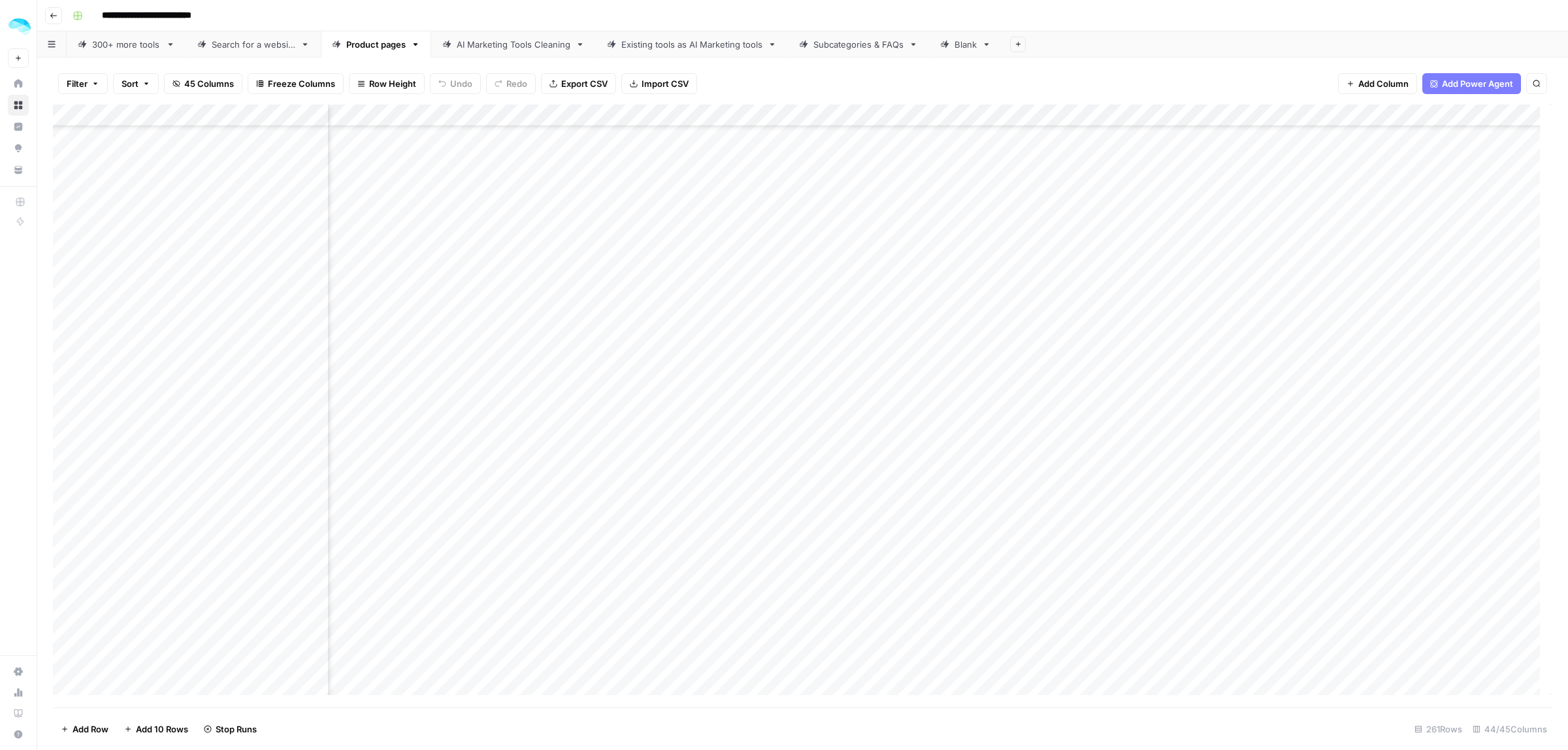
click at [919, 313] on div "Add Column" at bounding box center [803, 406] width 1499 height 603
click at [1141, 311] on div "Add Column" at bounding box center [803, 406] width 1499 height 603
click at [1137, 354] on div "Add Column" at bounding box center [803, 406] width 1499 height 603
click at [316, 435] on div "Add Column" at bounding box center [803, 406] width 1499 height 603
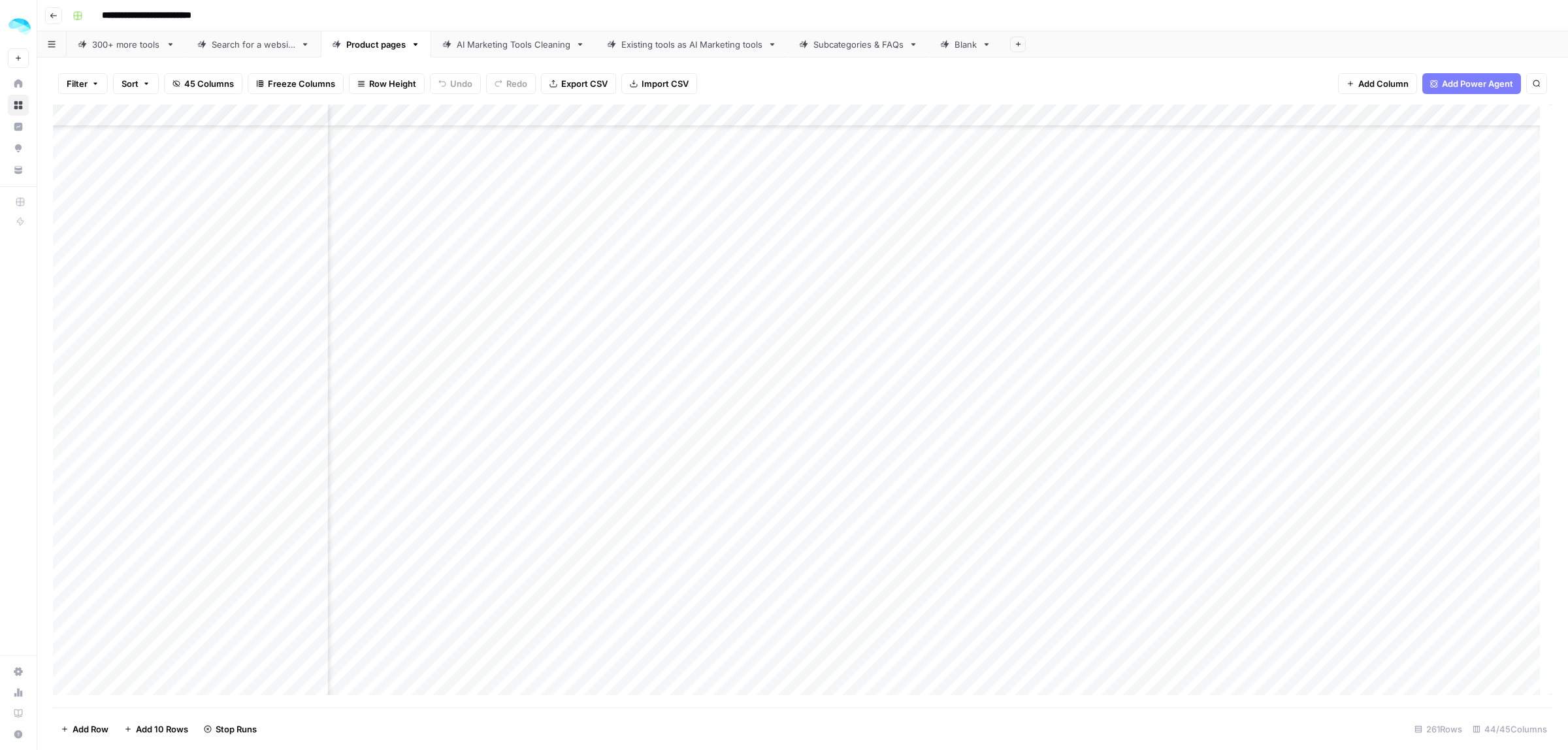
scroll to position [4023, 6070]
click at [906, 402] on div "Add Column" at bounding box center [803, 406] width 1499 height 603
click at [313, 391] on div "Add Column" at bounding box center [803, 406] width 1499 height 603
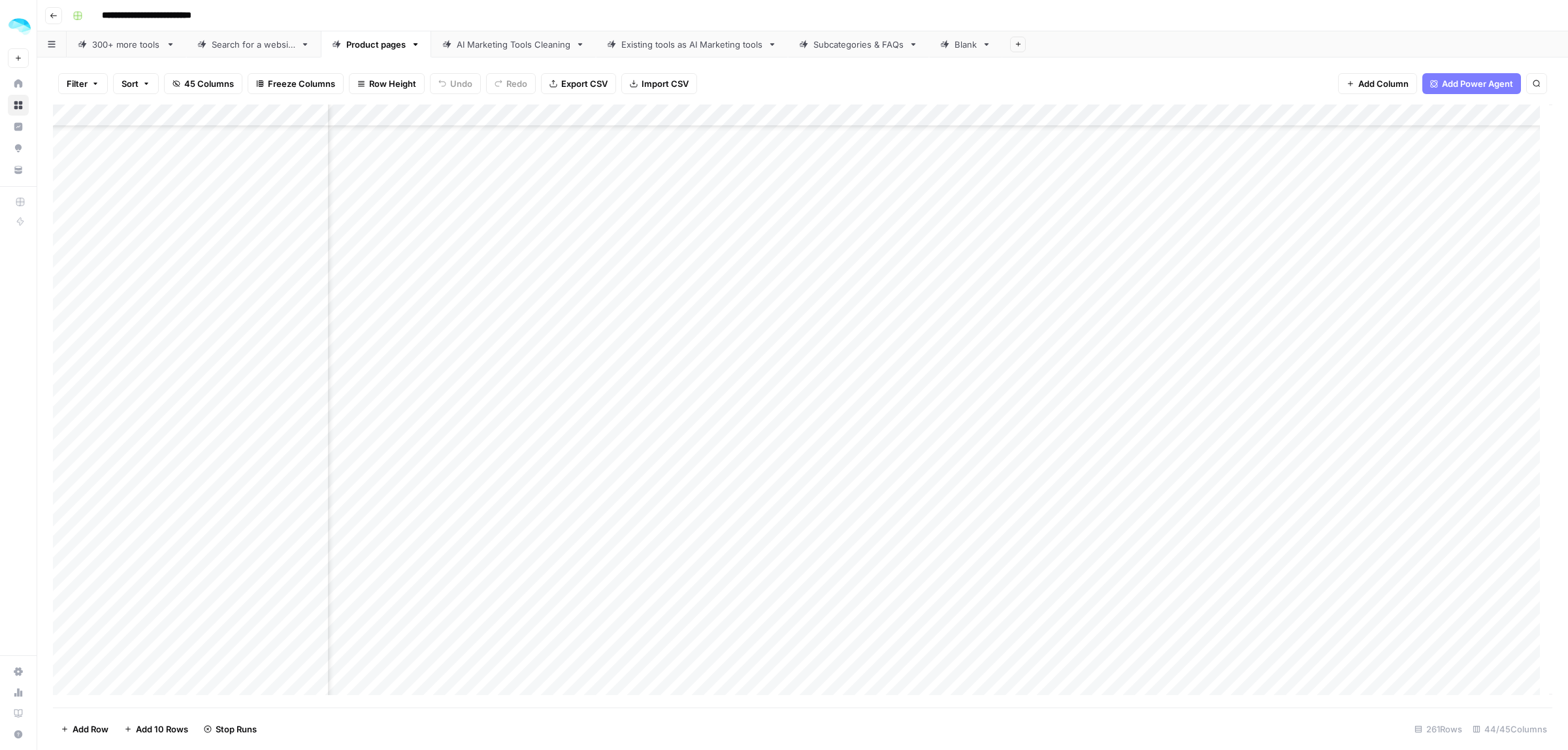
click at [1132, 556] on div "Add Column" at bounding box center [803, 406] width 1499 height 603
click at [1140, 442] on div "Add Column" at bounding box center [803, 406] width 1499 height 603
click at [1136, 373] on div "Add Column" at bounding box center [803, 406] width 1499 height 603
click at [1138, 422] on div "Add Column" at bounding box center [803, 406] width 1499 height 603
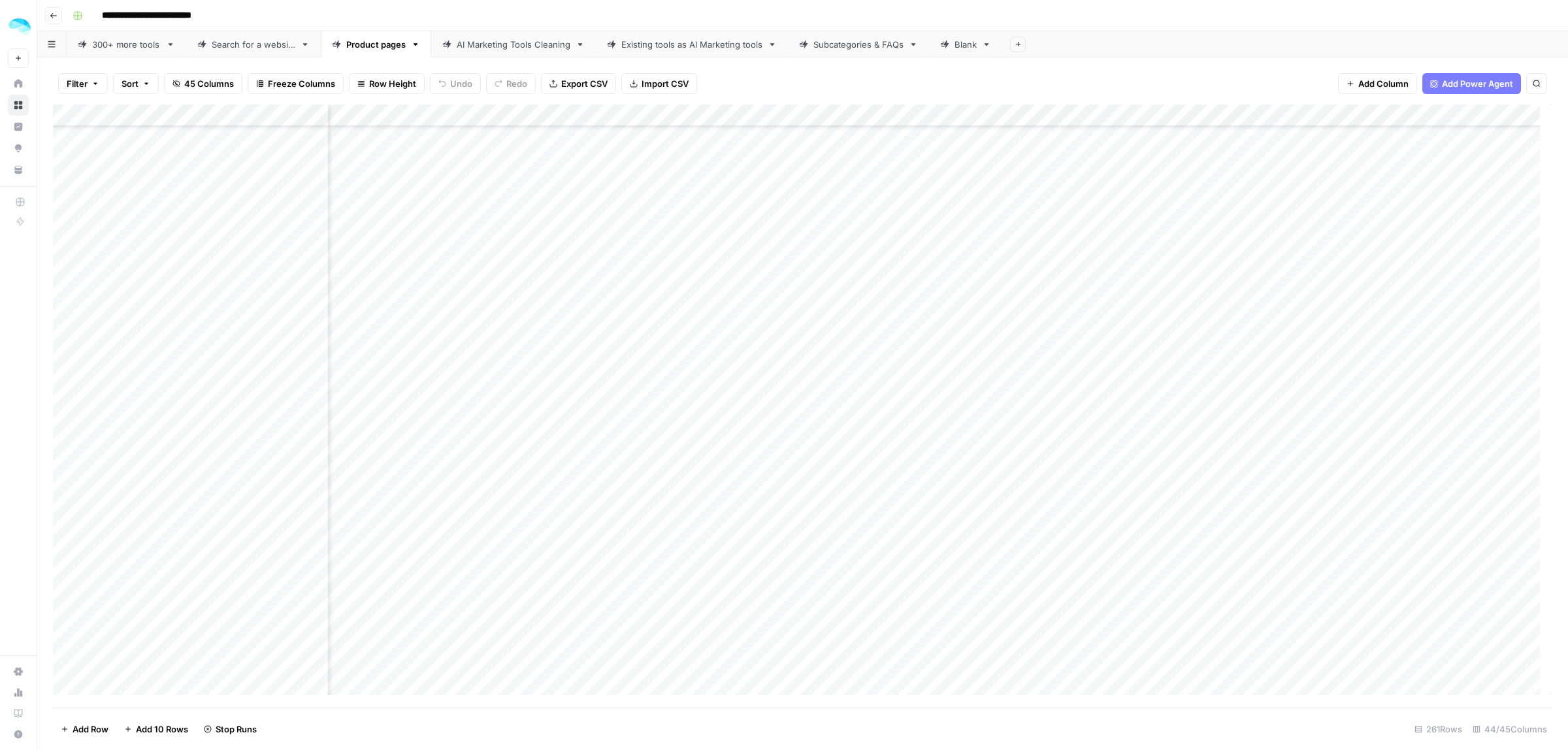
click at [1128, 221] on div "Add Column" at bounding box center [803, 406] width 1499 height 603
click at [902, 324] on div "Add Column" at bounding box center [803, 406] width 1499 height 603
click at [320, 320] on div "Add Column" at bounding box center [803, 406] width 1499 height 603
click at [981, 324] on div "Add Column" at bounding box center [803, 406] width 1499 height 603
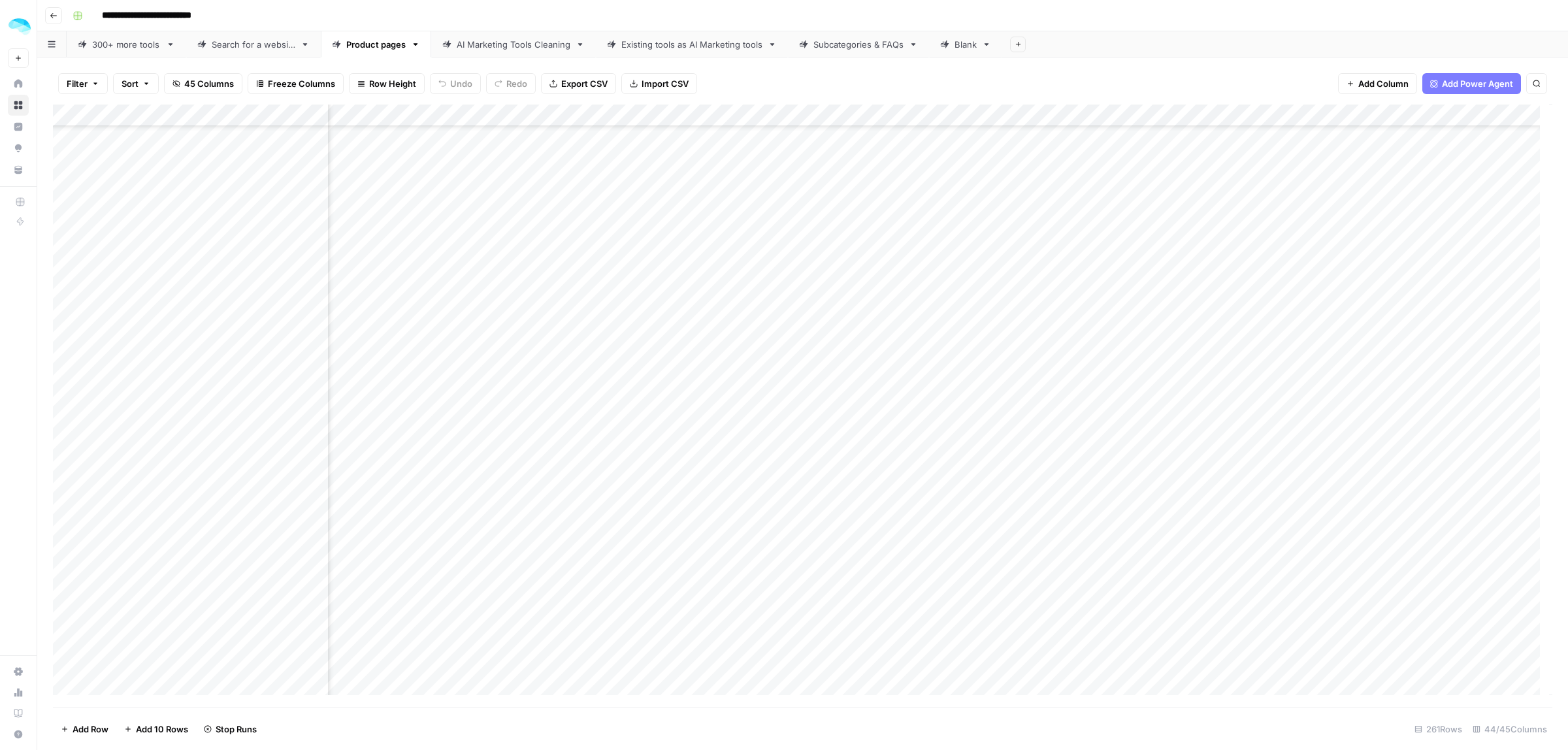
click at [981, 324] on div "Add Column" at bounding box center [803, 406] width 1499 height 603
click at [935, 371] on div "Add Column" at bounding box center [803, 406] width 1499 height 603
click at [1213, 113] on div "Add Column" at bounding box center [803, 406] width 1499 height 603
click at [1089, 237] on link "Edit Workflow" at bounding box center [1109, 243] width 144 height 18
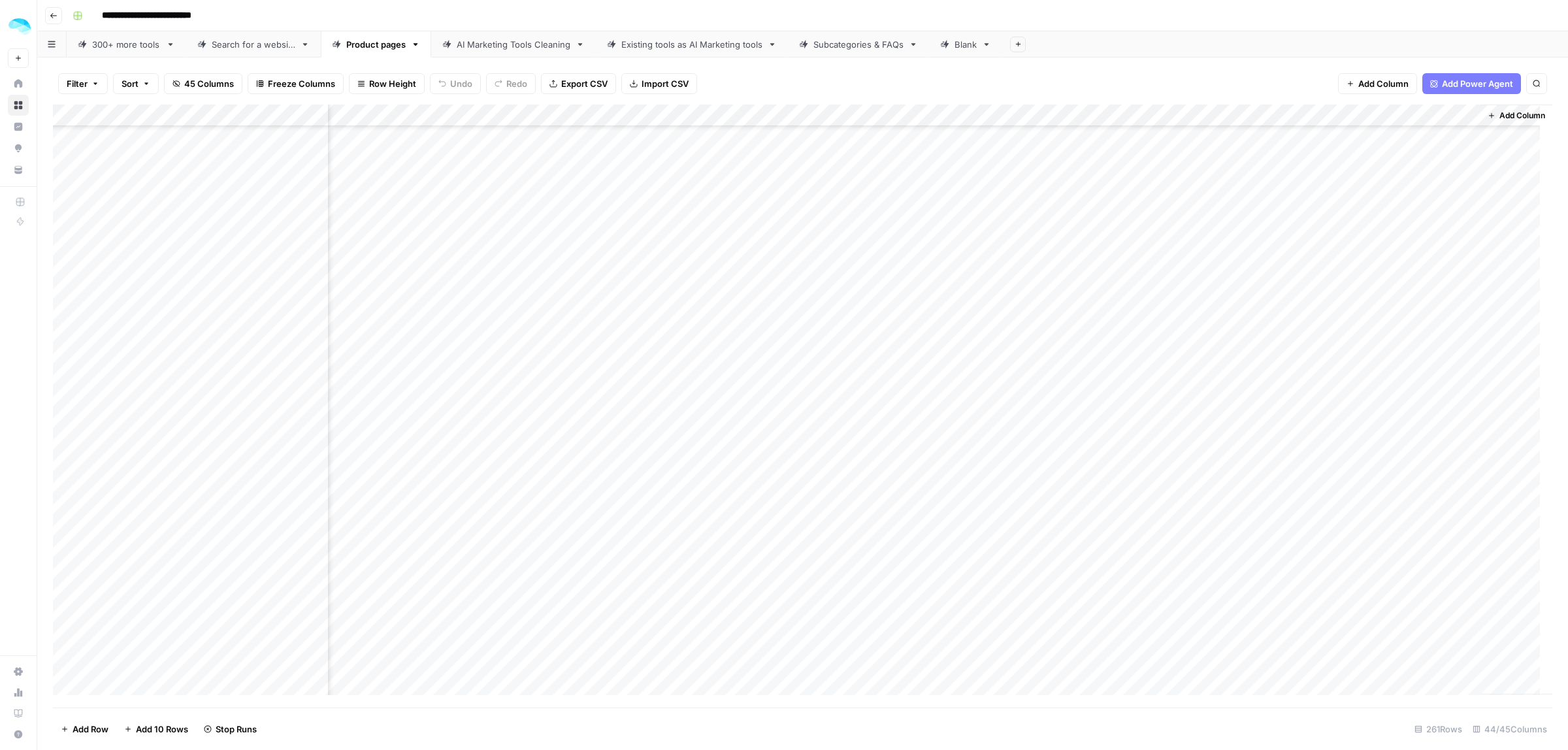
scroll to position [4349, 6152]
click at [742, 335] on div "Add Column" at bounding box center [803, 406] width 1499 height 603
click at [739, 360] on div "Add Column" at bounding box center [803, 406] width 1499 height 603
click at [738, 385] on div "Add Column" at bounding box center [803, 406] width 1499 height 603
click at [738, 403] on div "Add Column" at bounding box center [803, 406] width 1499 height 603
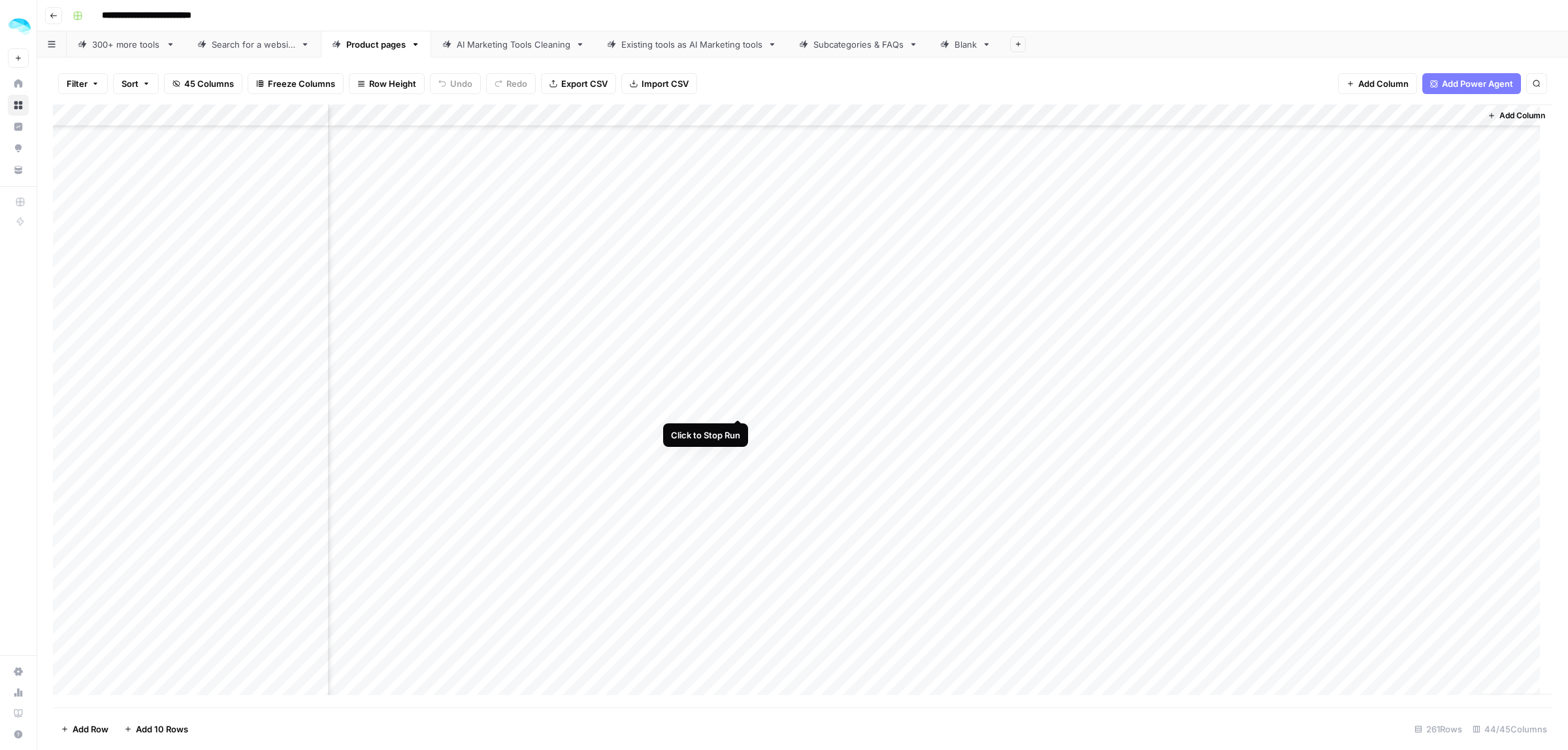
click at [739, 421] on div "Add Column" at bounding box center [803, 406] width 1499 height 603
click at [739, 454] on div "Add Column" at bounding box center [803, 406] width 1499 height 603
click at [736, 428] on div "Add Column" at bounding box center [803, 406] width 1499 height 603
click at [739, 206] on div "Add Column" at bounding box center [803, 406] width 1499 height 603
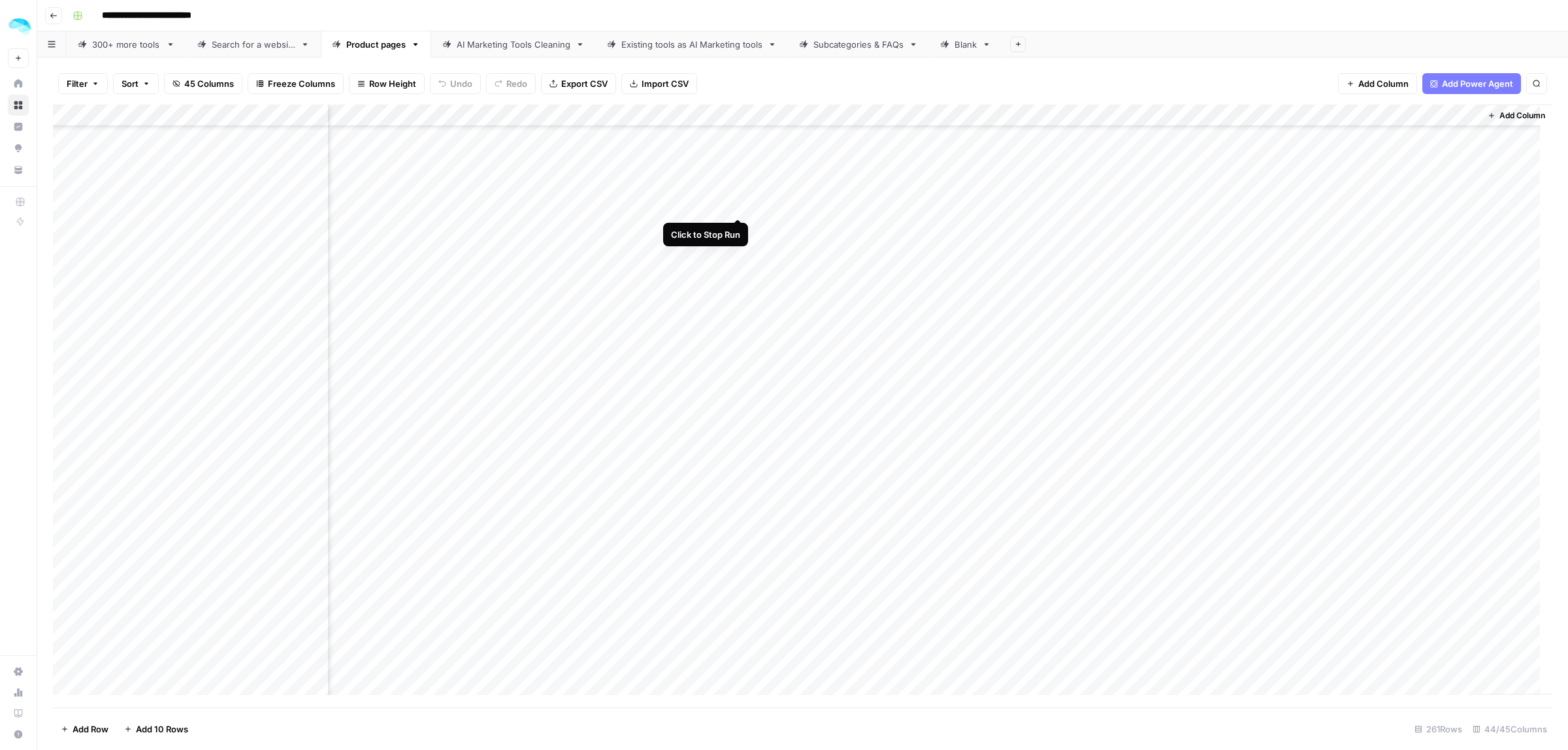
drag, startPoint x: 738, startPoint y: 222, endPoint x: 737, endPoint y: 230, distance: 8.1
click at [738, 222] on div "Add Column" at bounding box center [803, 406] width 1499 height 603
click at [737, 247] on div "Add Column" at bounding box center [803, 406] width 1499 height 603
click at [736, 267] on div "Add Column" at bounding box center [803, 406] width 1499 height 603
click at [735, 288] on div "Add Column" at bounding box center [803, 406] width 1499 height 603
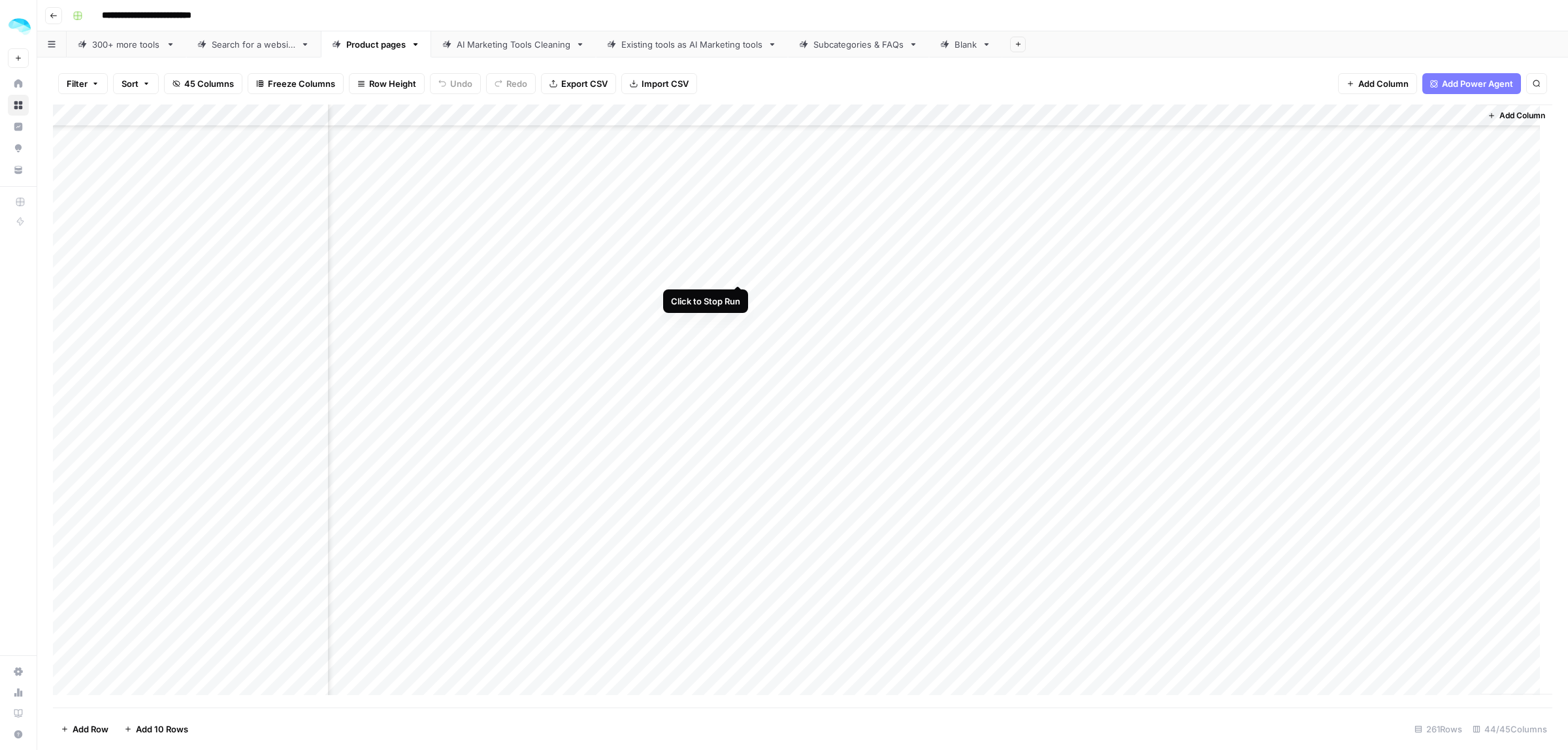
click at [737, 272] on div "Add Column" at bounding box center [803, 406] width 1499 height 603
click at [742, 248] on div "Add Column" at bounding box center [803, 406] width 1499 height 603
click at [738, 316] on div "Add Column" at bounding box center [803, 406] width 1499 height 603
click at [738, 343] on div "Add Column" at bounding box center [803, 406] width 1499 height 603
click at [735, 312] on div "Add Column" at bounding box center [803, 406] width 1499 height 603
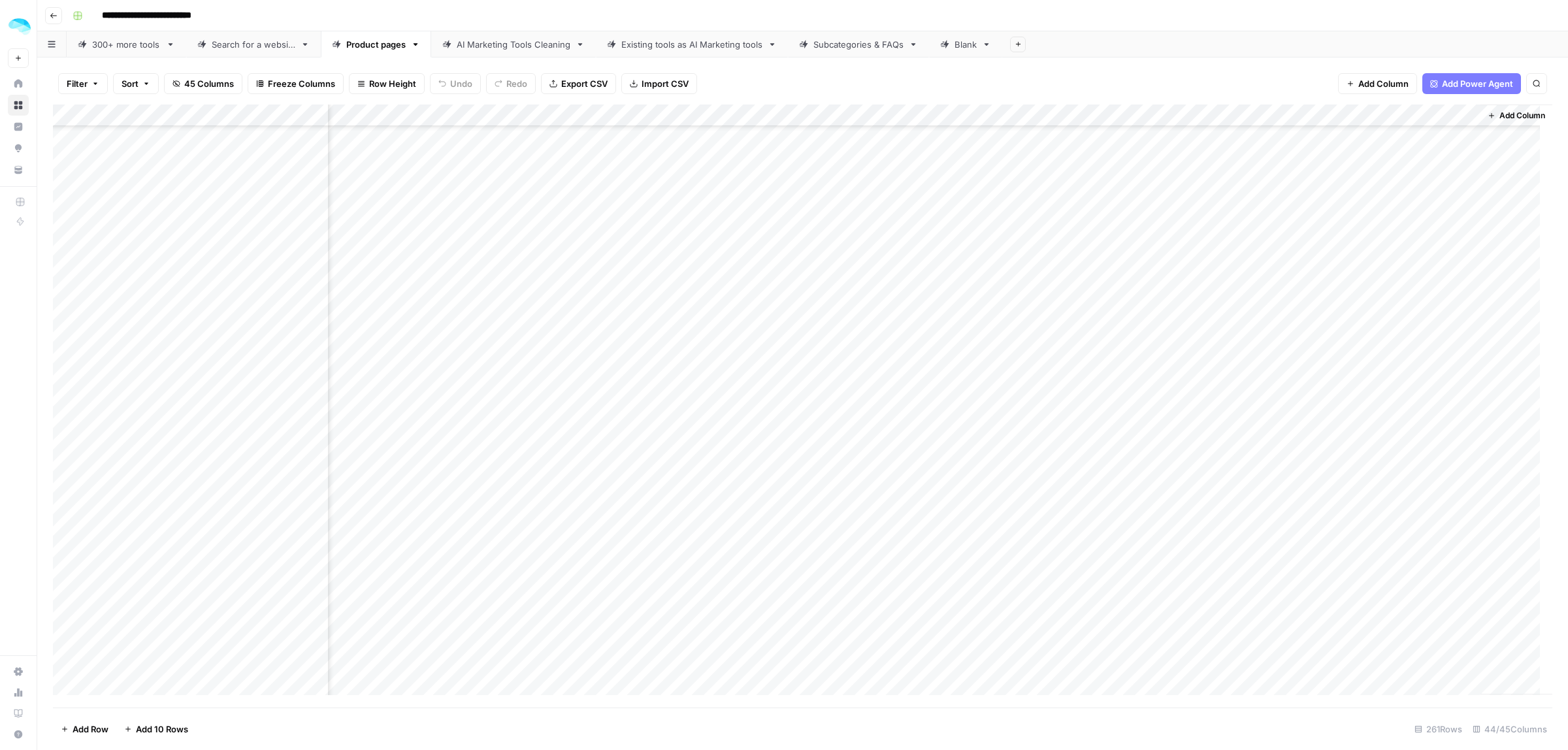
click at [739, 358] on div "Add Column" at bounding box center [803, 406] width 1499 height 603
click at [739, 383] on div "Add Column" at bounding box center [803, 406] width 1499 height 603
click at [739, 406] on div "Add Column" at bounding box center [803, 406] width 1499 height 603
click at [743, 438] on div "Add Column" at bounding box center [803, 406] width 1499 height 603
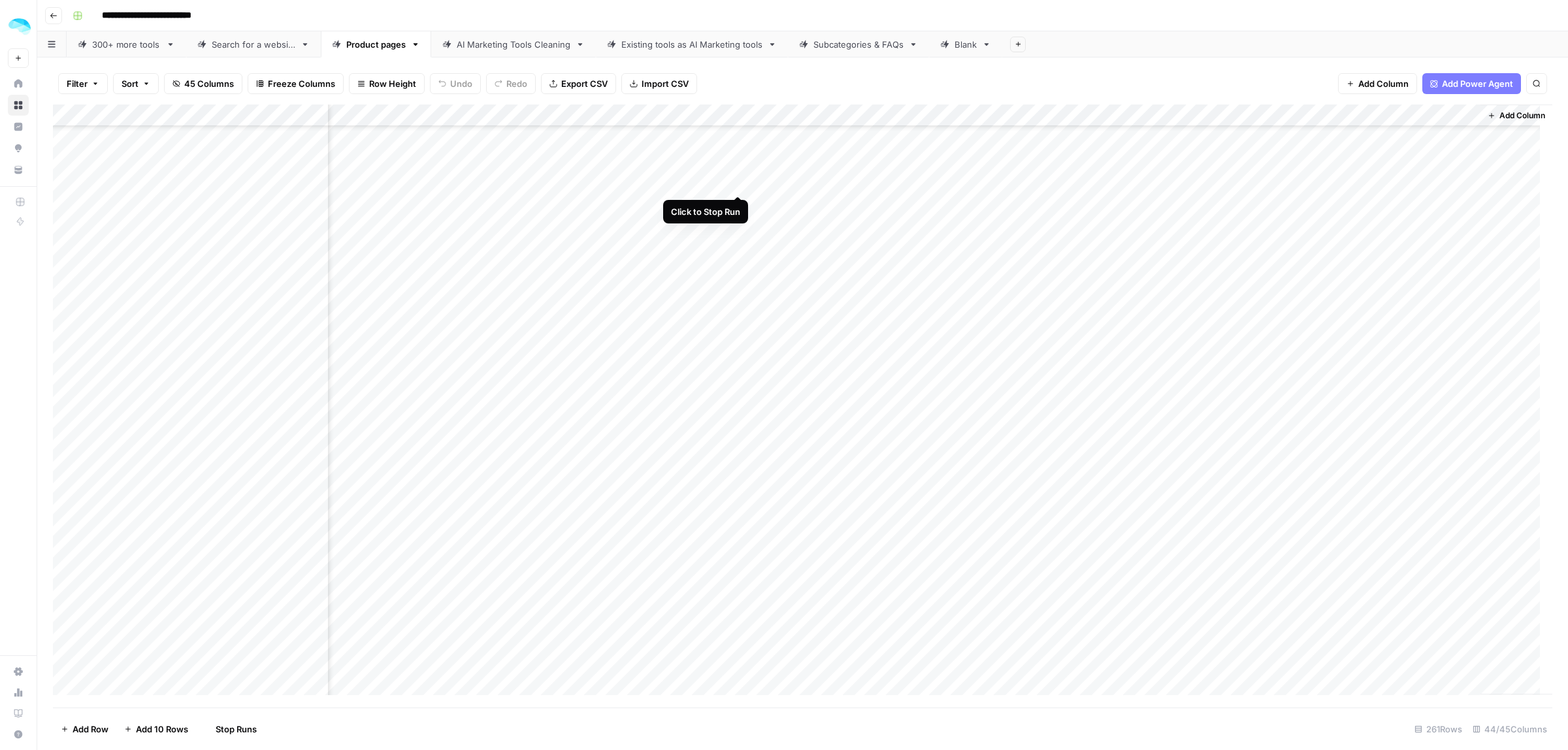
click at [737, 184] on div "Add Column" at bounding box center [803, 406] width 1499 height 603
click at [735, 209] on div "Add Column" at bounding box center [803, 406] width 1499 height 603
click at [739, 184] on div "Add Column" at bounding box center [803, 406] width 1499 height 603
click at [737, 221] on div "Add Column" at bounding box center [803, 406] width 1499 height 603
click at [738, 252] on div "Add Column" at bounding box center [803, 406] width 1499 height 603
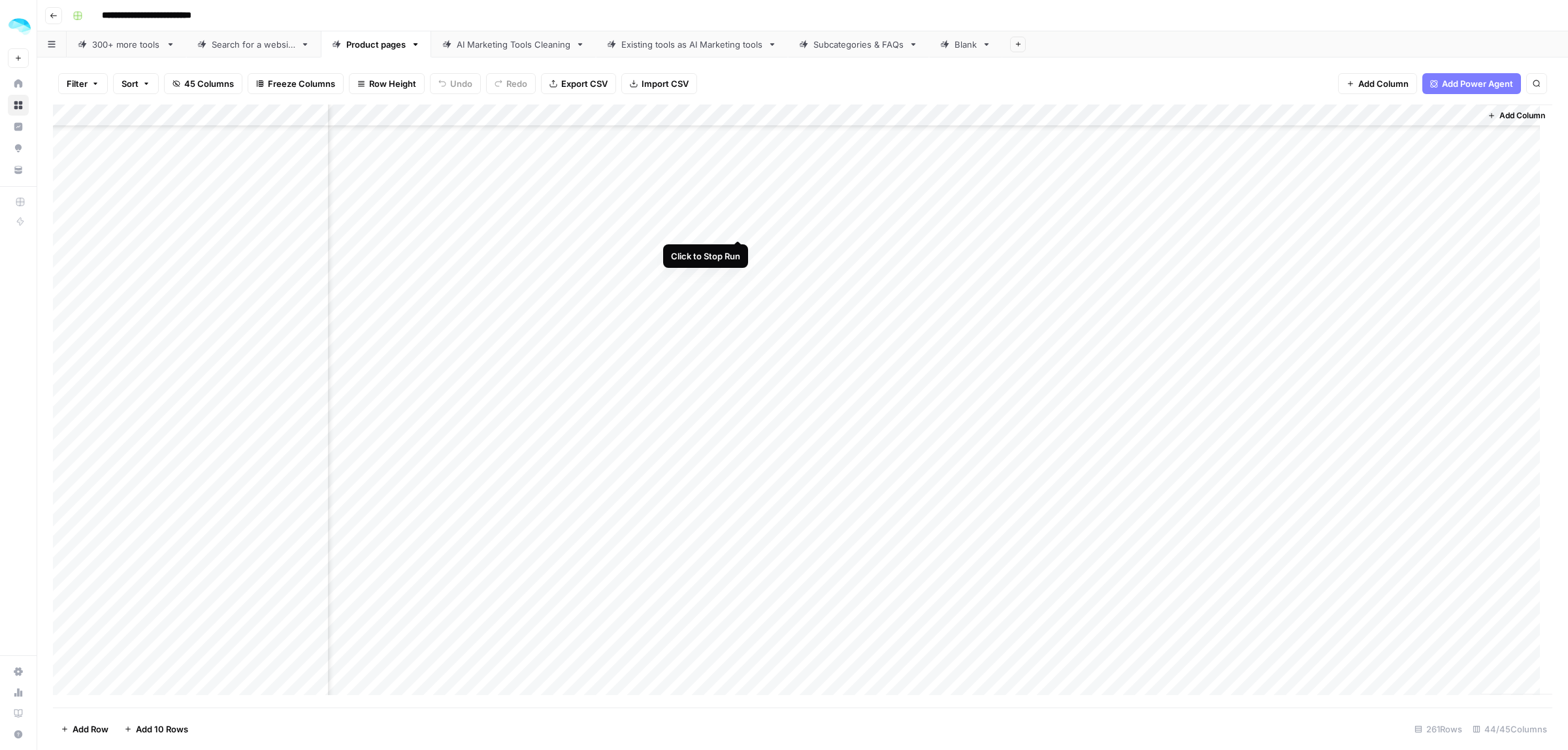
click at [738, 227] on div "Add Column" at bounding box center [803, 406] width 1499 height 603
click at [736, 247] on div "Add Column" at bounding box center [803, 406] width 1499 height 603
click at [739, 271] on div "Add Column" at bounding box center [803, 406] width 1499 height 603
click at [737, 289] on div "Add Column" at bounding box center [803, 406] width 1499 height 603
click at [739, 313] on div "Add Column" at bounding box center [803, 406] width 1499 height 603
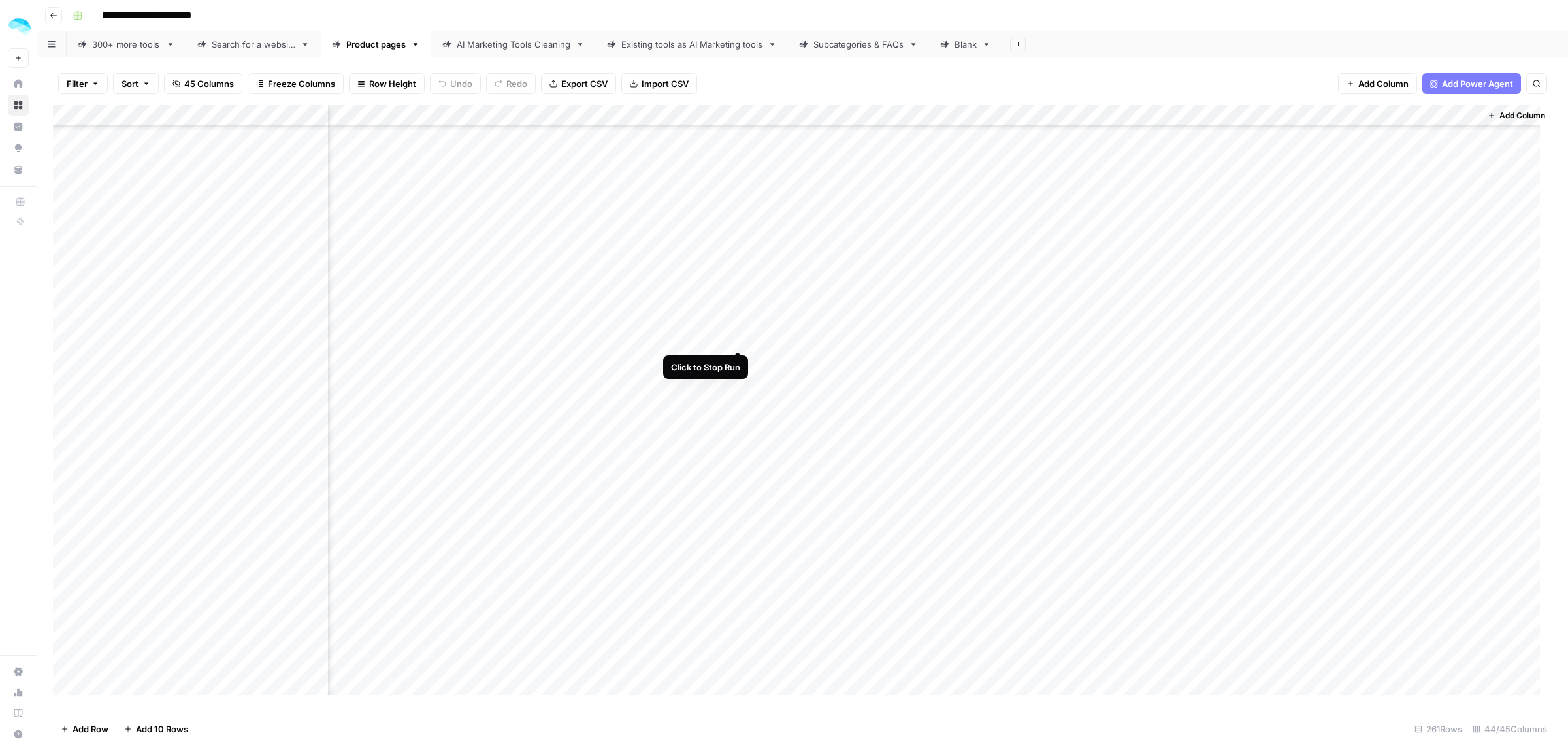
click at [739, 337] on div "Add Column" at bounding box center [803, 406] width 1499 height 603
click at [739, 361] on div "Add Column" at bounding box center [803, 406] width 1499 height 603
click at [737, 384] on div "Add Column" at bounding box center [803, 406] width 1499 height 603
click at [737, 405] on div "Add Column" at bounding box center [803, 406] width 1499 height 603
click at [735, 430] on div "Add Column" at bounding box center [803, 406] width 1499 height 603
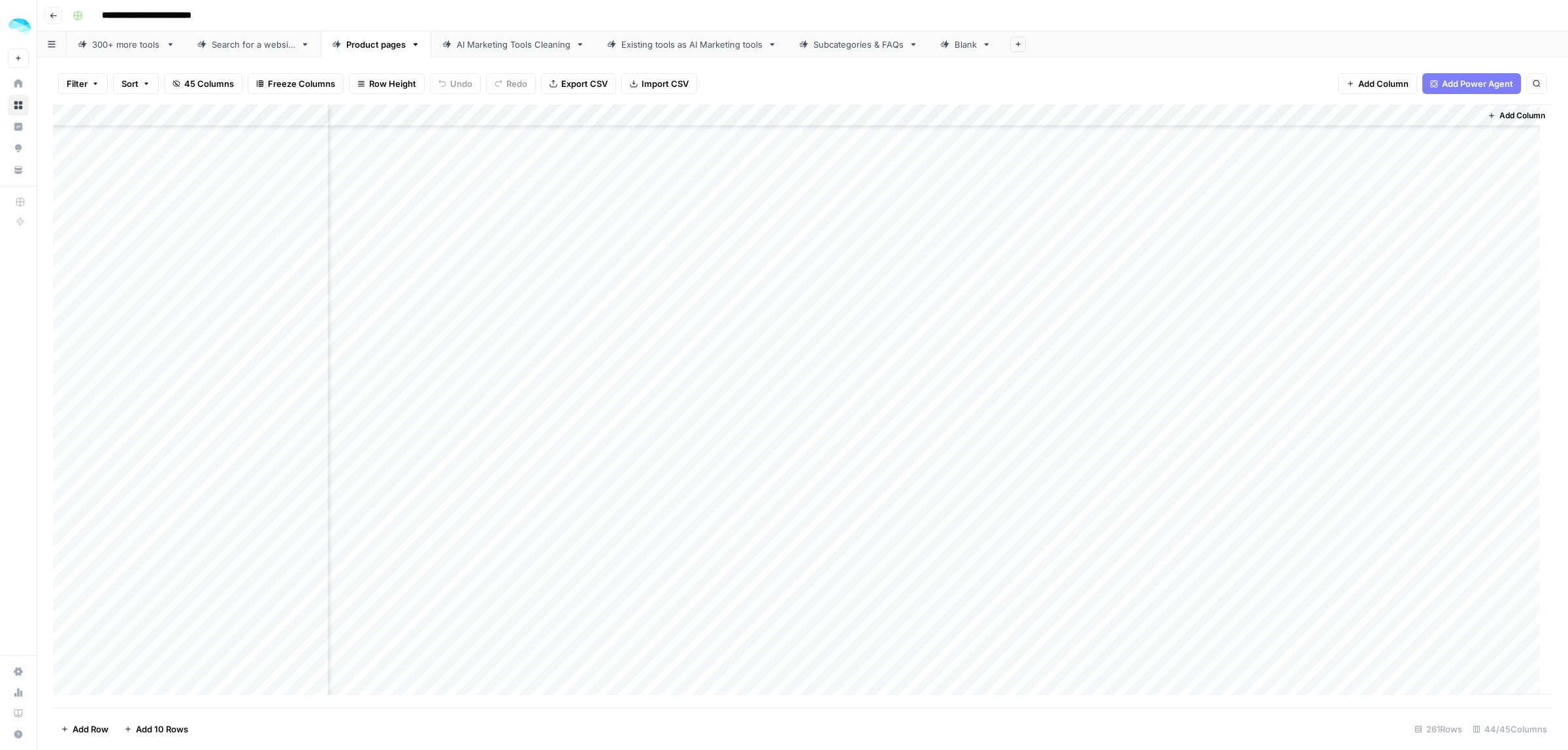
click at [737, 451] on div "Add Column" at bounding box center [803, 406] width 1499 height 603
click at [739, 472] on div "Add Column" at bounding box center [803, 406] width 1499 height 603
click at [739, 491] on div "Add Column" at bounding box center [803, 406] width 1499 height 603
click at [738, 514] on div "Add Column" at bounding box center [803, 406] width 1499 height 603
click at [742, 464] on div "Add Column" at bounding box center [803, 406] width 1499 height 603
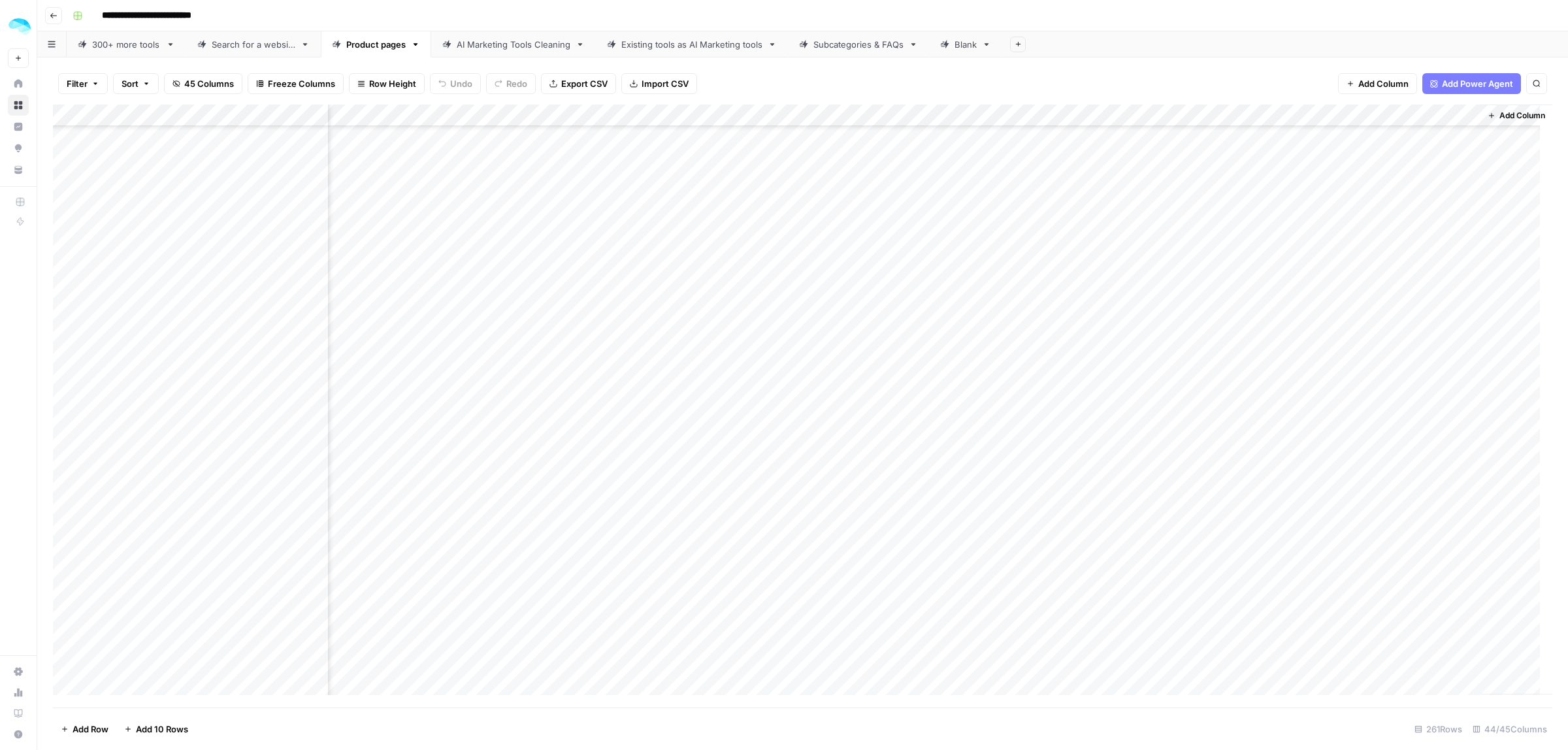
click at [735, 473] on div "Add Column" at bounding box center [803, 406] width 1499 height 603
click at [736, 468] on div "Add Column" at bounding box center [803, 406] width 1499 height 603
click at [735, 511] on div "Add Column" at bounding box center [803, 406] width 1499 height 603
click at [737, 533] on div "Add Column" at bounding box center [803, 406] width 1499 height 603
click at [736, 562] on div "Add Column" at bounding box center [803, 406] width 1499 height 603
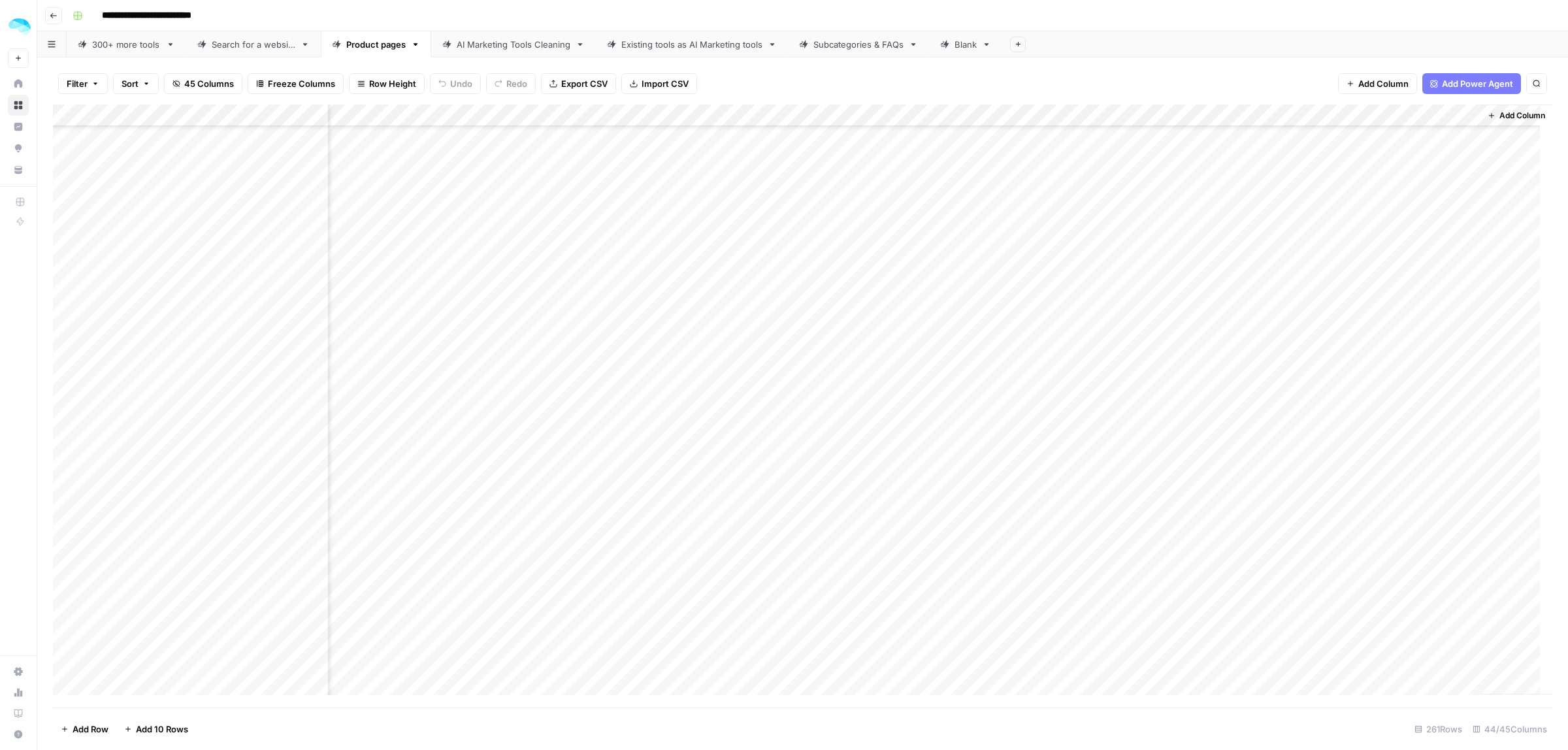
scroll to position [5247, 6152]
click at [738, 173] on div "Add Column" at bounding box center [803, 406] width 1499 height 603
click at [736, 192] on div "Add Column" at bounding box center [803, 406] width 1499 height 603
click at [736, 221] on div "Add Column" at bounding box center [803, 406] width 1499 height 603
click at [738, 174] on div "Add Column" at bounding box center [803, 406] width 1499 height 603
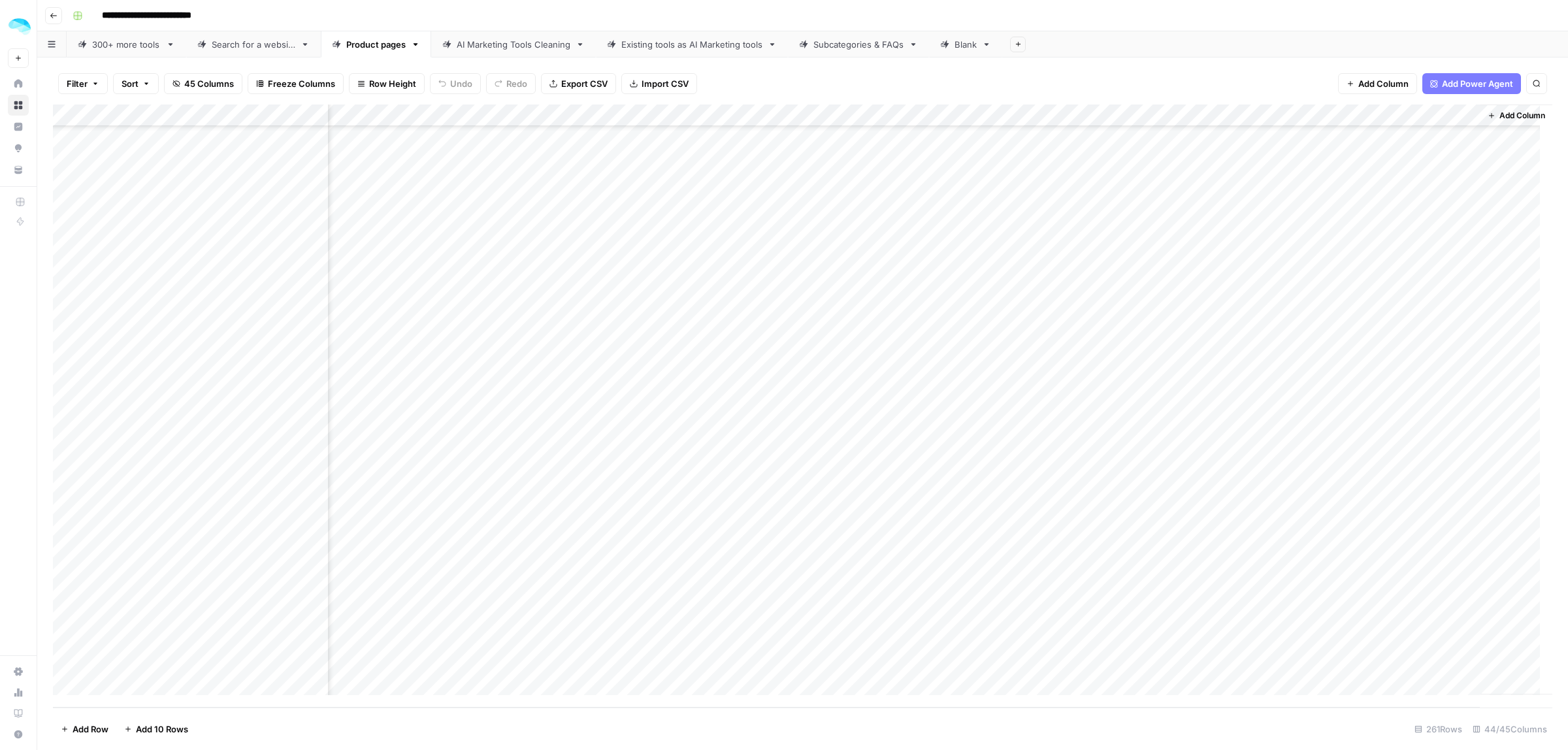
click at [739, 240] on div "Add Column" at bounding box center [803, 406] width 1499 height 603
click at [739, 194] on div "Add Column" at bounding box center [803, 406] width 1499 height 603
click at [735, 259] on div "Add Column" at bounding box center [803, 406] width 1499 height 603
click at [738, 282] on div "Add Column" at bounding box center [803, 406] width 1499 height 603
click at [739, 304] on div "Add Column" at bounding box center [803, 406] width 1499 height 603
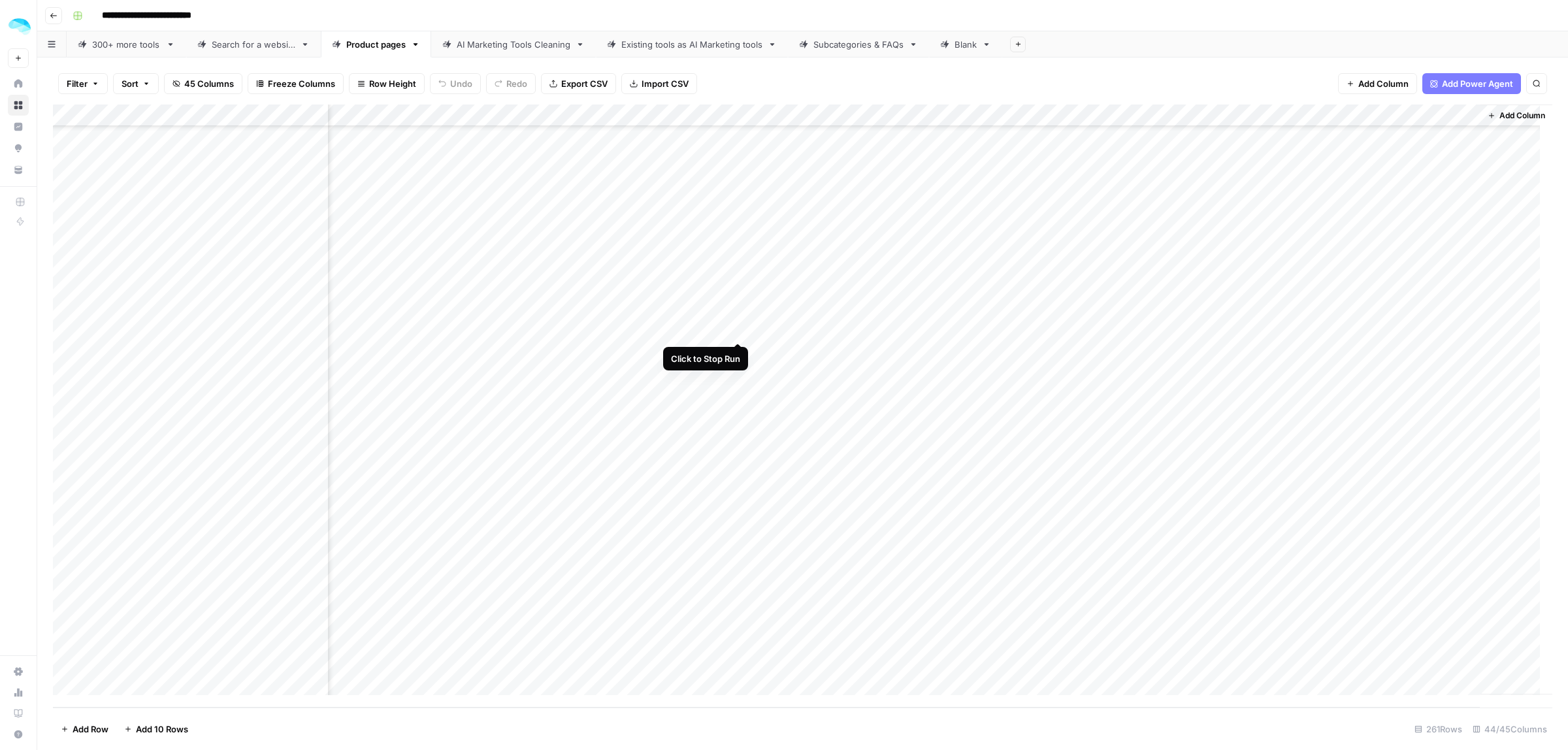
click at [736, 328] on div "Add Column" at bounding box center [803, 406] width 1499 height 603
click at [738, 258] on div "Add Column" at bounding box center [803, 406] width 1499 height 603
click at [737, 346] on div "Add Column" at bounding box center [803, 406] width 1499 height 603
click at [739, 374] on div "Add Column" at bounding box center [803, 406] width 1499 height 603
click at [739, 394] on div "Add Column" at bounding box center [803, 406] width 1499 height 603
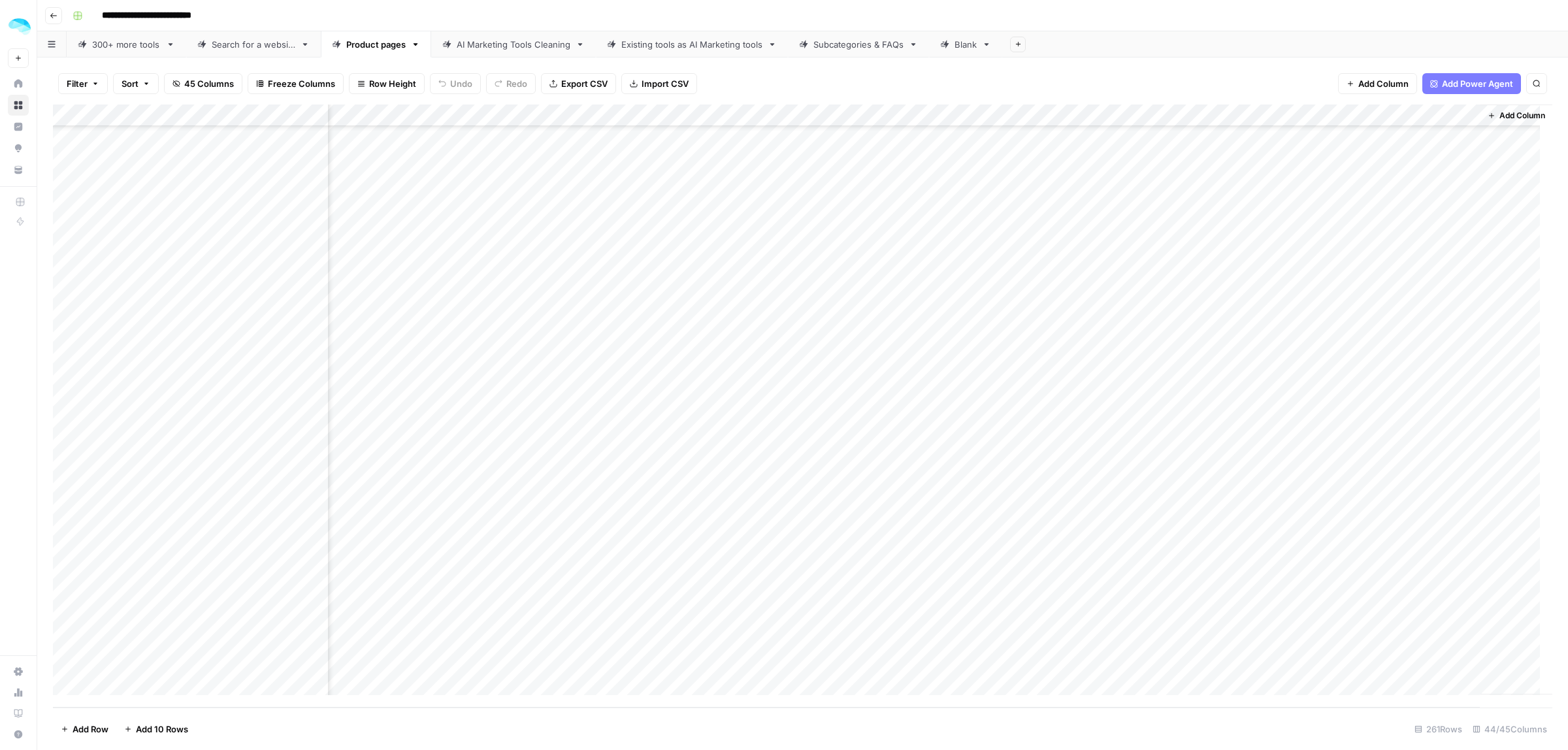
click at [738, 373] on div "Add Column" at bounding box center [803, 406] width 1499 height 603
click at [736, 376] on div "Add Column" at bounding box center [803, 406] width 1499 height 603
click at [737, 417] on div "Add Column" at bounding box center [803, 406] width 1499 height 603
click at [738, 442] on div "Add Column" at bounding box center [803, 406] width 1499 height 603
click at [735, 459] on div "Add Column" at bounding box center [803, 406] width 1499 height 603
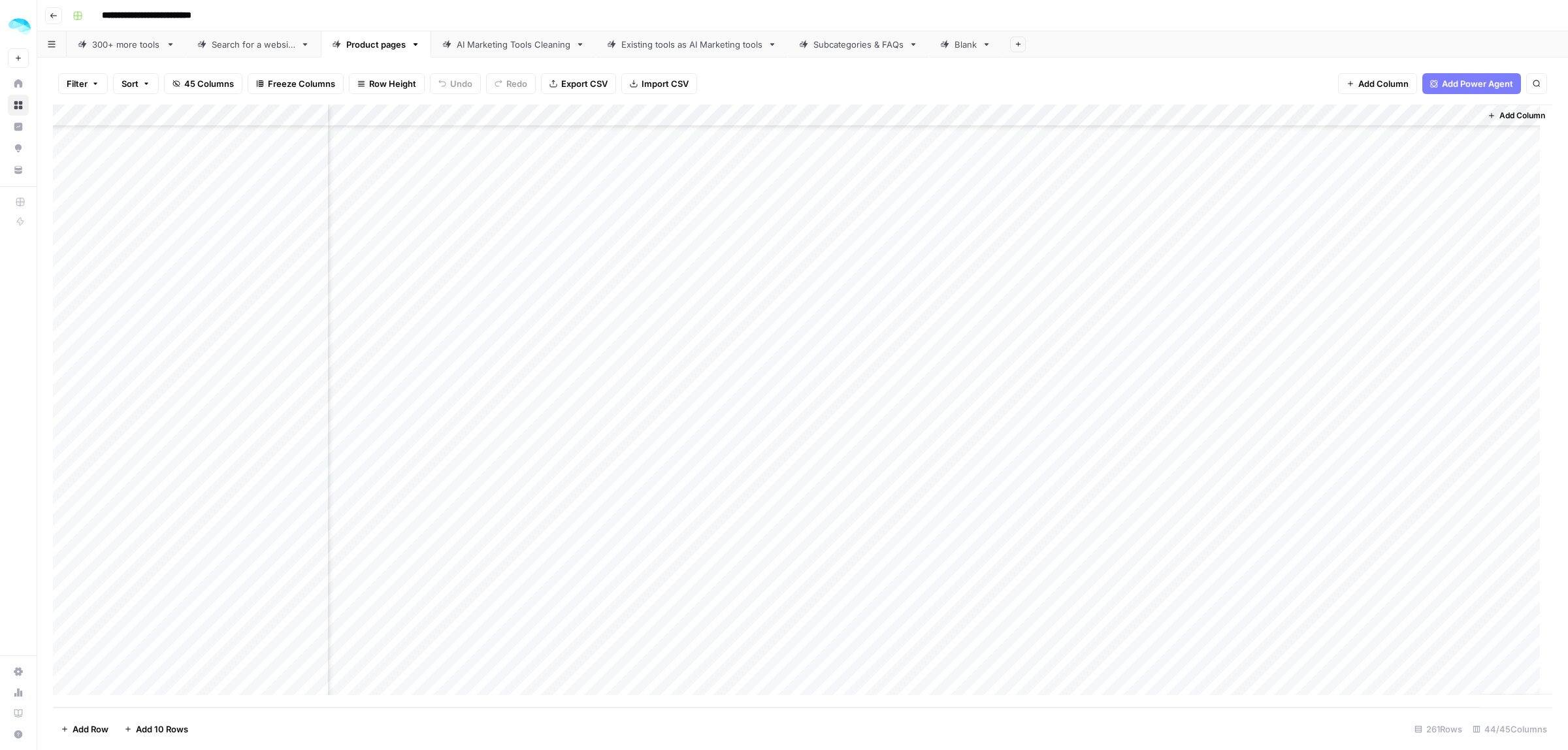
click at [736, 487] on div "Add Column" at bounding box center [803, 406] width 1499 height 603
click at [738, 504] on div "Add Column" at bounding box center [803, 406] width 1499 height 603
click at [739, 533] on div "Add Column" at bounding box center [803, 406] width 1499 height 603
click at [737, 551] on div "Add Column" at bounding box center [803, 406] width 1499 height 603
click at [738, 573] on div "Add Column" at bounding box center [803, 406] width 1499 height 603
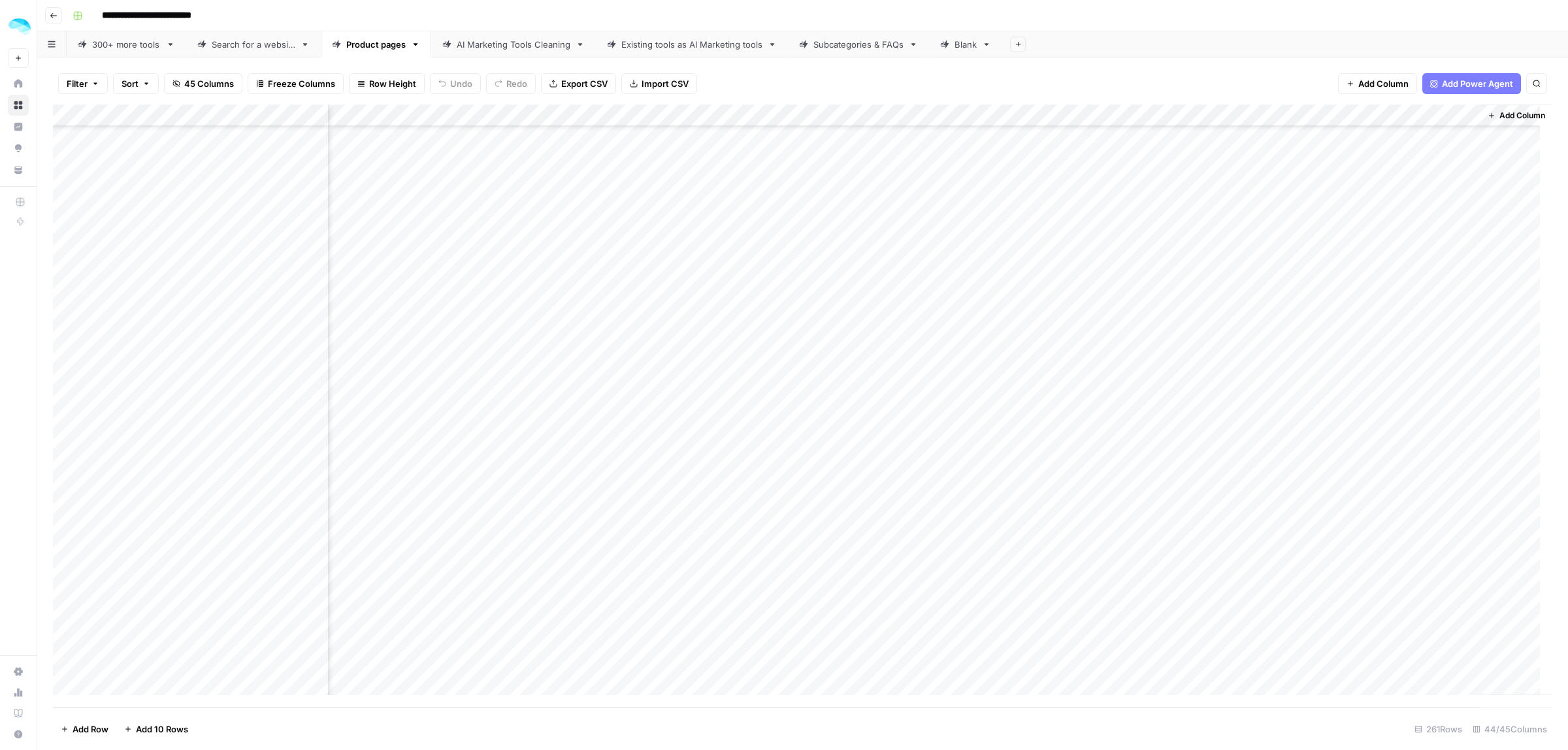
click at [735, 592] on div "Add Column" at bounding box center [803, 406] width 1499 height 603
click at [734, 617] on div "Add Column" at bounding box center [803, 406] width 1499 height 603
click at [734, 638] on div "Add Column" at bounding box center [803, 406] width 1499 height 603
click at [738, 657] on div "Add Column" at bounding box center [803, 406] width 1499 height 603
click at [739, 640] on div "Add Column" at bounding box center [803, 406] width 1499 height 603
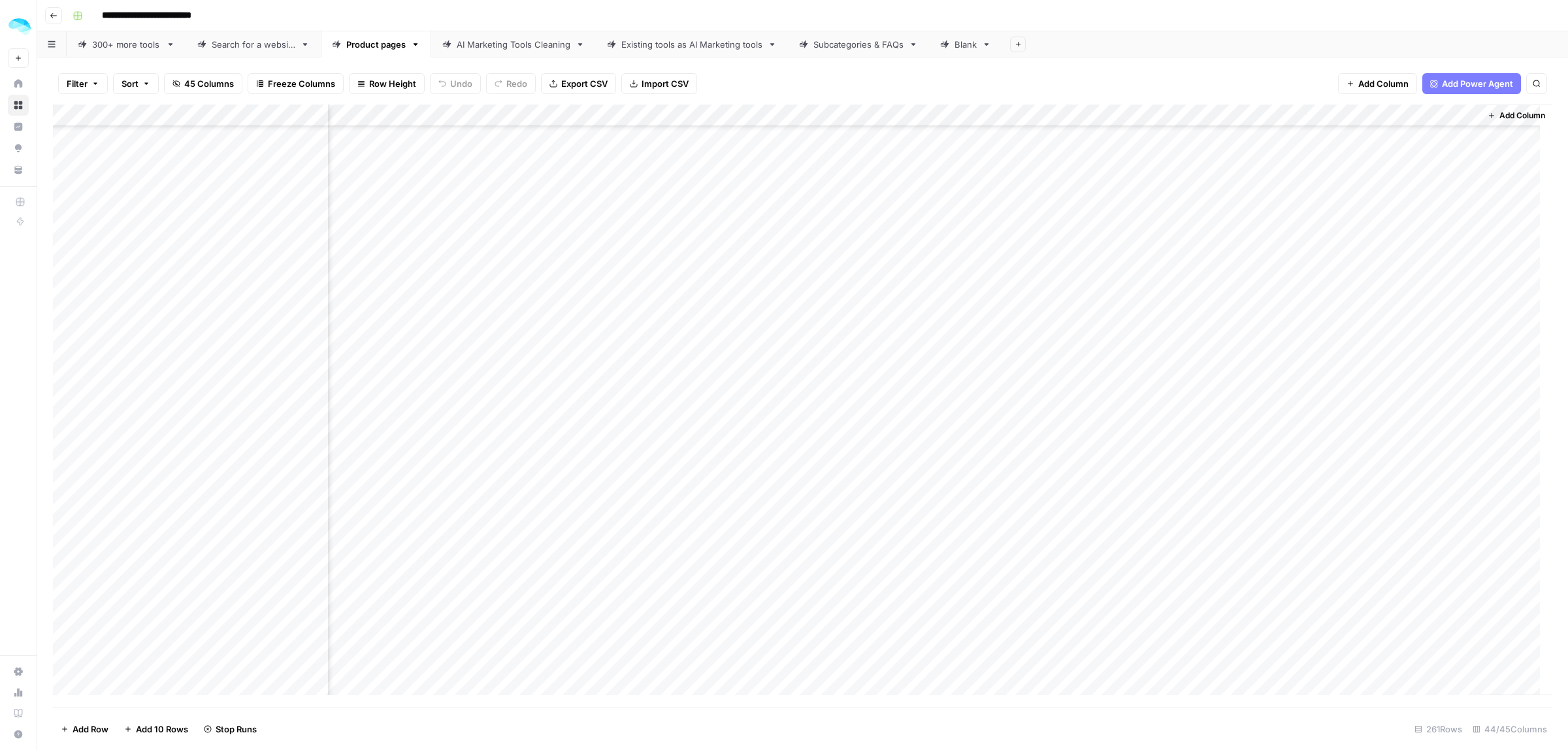
scroll to position [3941, 6152]
click at [1054, 418] on div "Add Column" at bounding box center [803, 406] width 1499 height 603
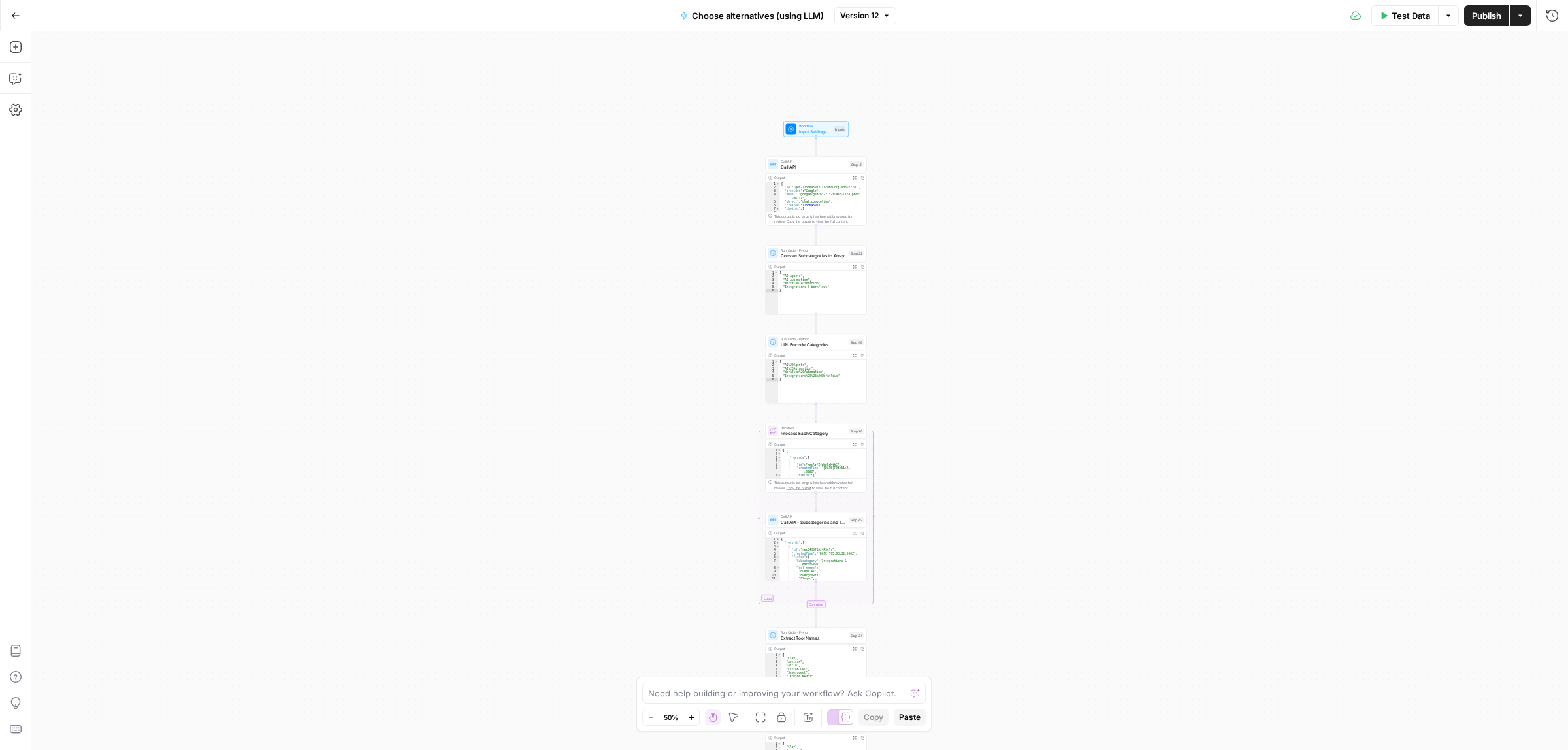
drag, startPoint x: 900, startPoint y: 81, endPoint x: 917, endPoint y: 513, distance: 432.3
click at [917, 513] on div "Workflow Input Settings Inputs Call API Call API Step 41 Output Expand Output C…" at bounding box center [799, 391] width 1536 height 718
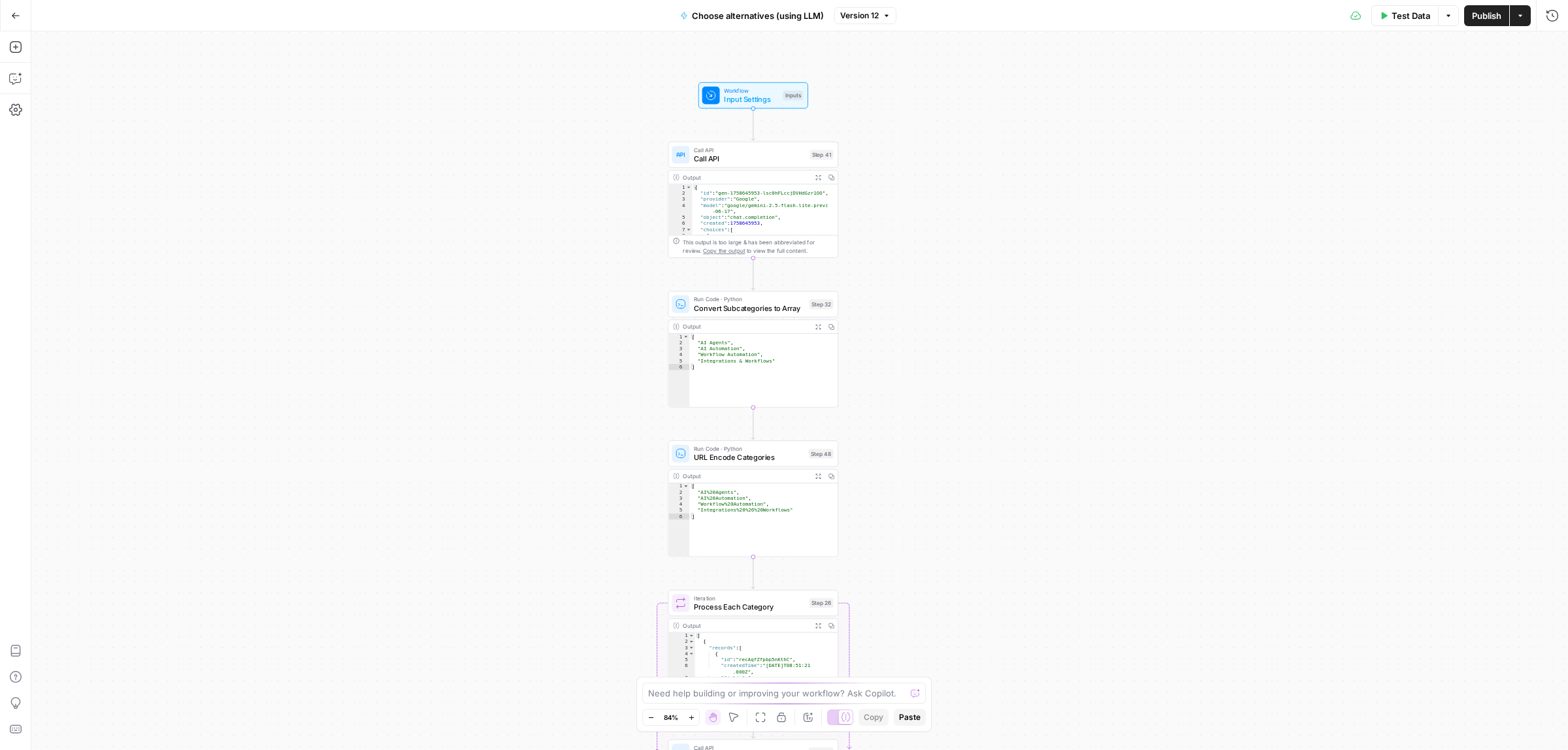
click at [746, 161] on span "Call API" at bounding box center [750, 158] width 112 height 11
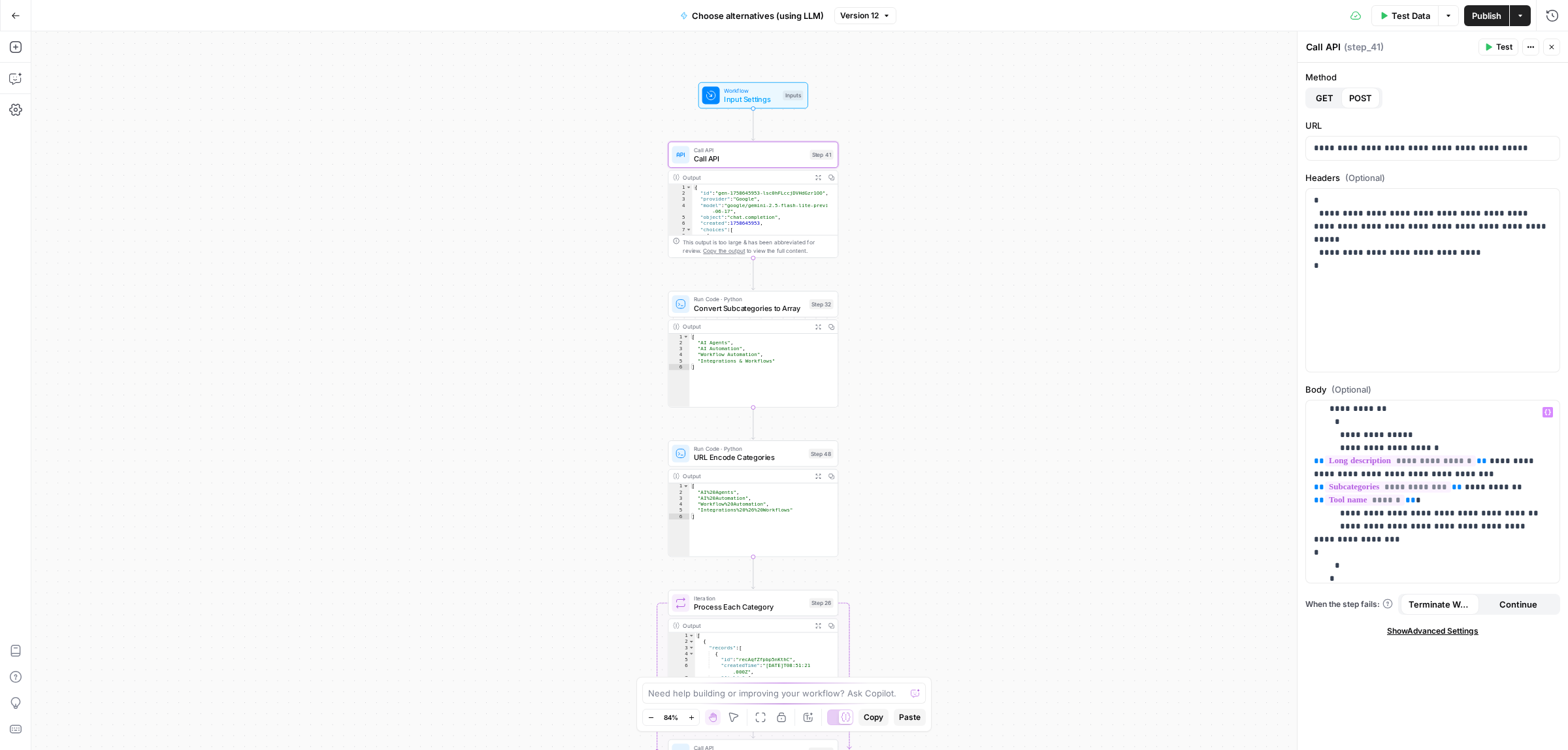
scroll to position [163, 0]
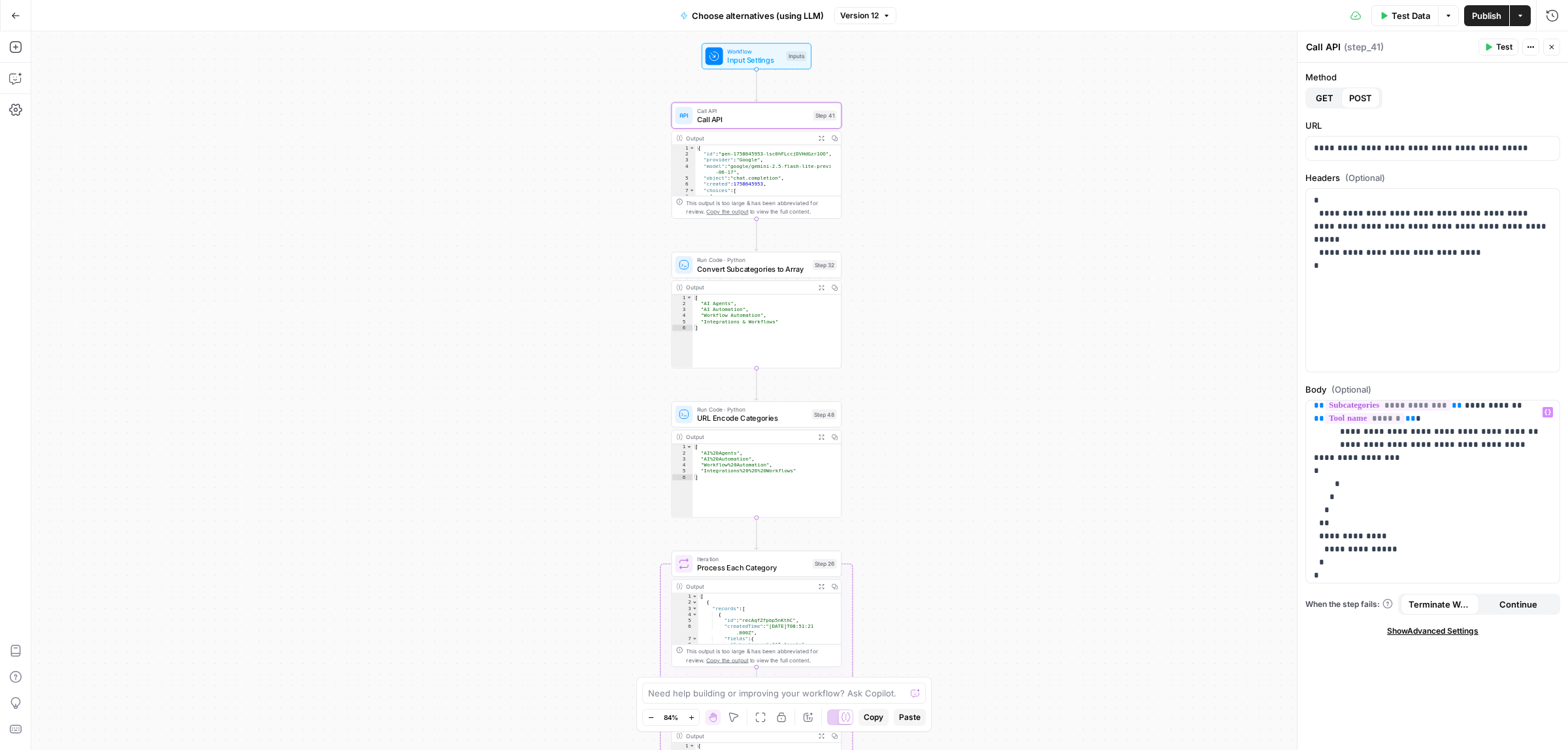
drag, startPoint x: 968, startPoint y: 425, endPoint x: 977, endPoint y: 314, distance: 111.4
click at [977, 315] on div "Workflow Input Settings Inputs Call API Call API Step 41 Output Expand Output C…" at bounding box center [799, 391] width 1536 height 718
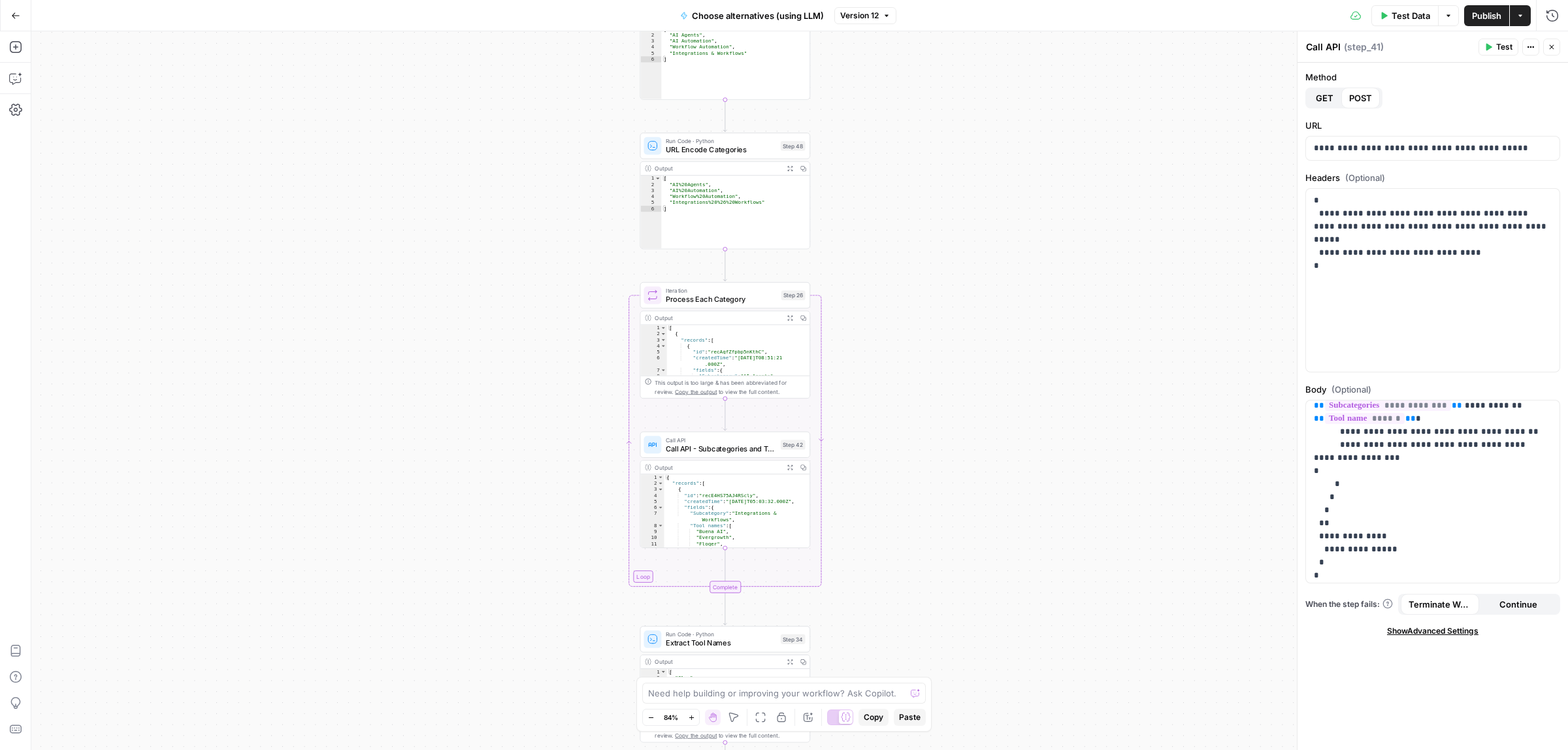
drag, startPoint x: 1044, startPoint y: 518, endPoint x: 1004, endPoint y: 310, distance: 211.8
click at [1004, 310] on div "Workflow Input Settings Inputs Call API Call API Step 41 Output Expand Output C…" at bounding box center [799, 391] width 1536 height 718
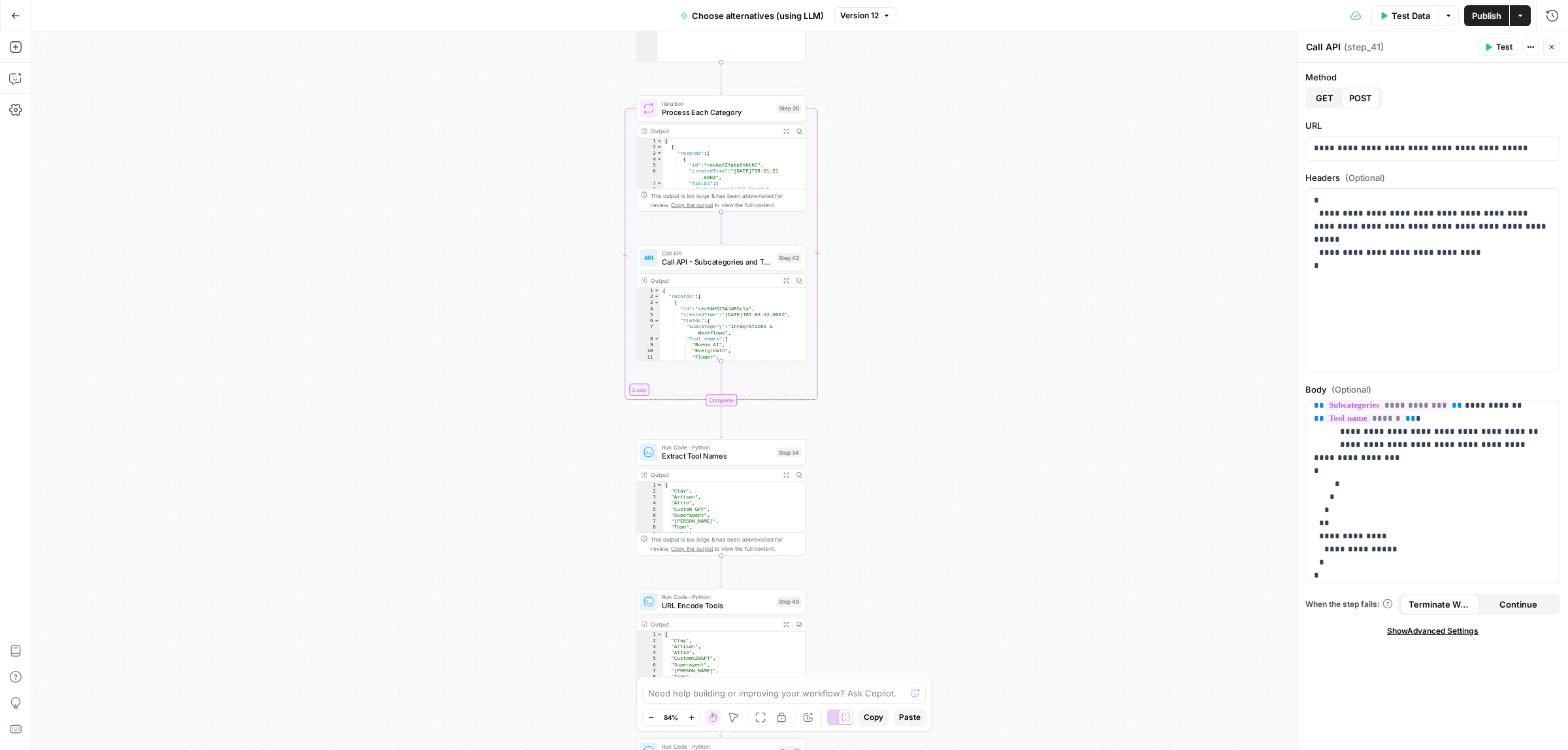
drag, startPoint x: 997, startPoint y: 391, endPoint x: 990, endPoint y: 348, distance: 43.6
click at [985, 210] on div "Workflow Input Settings Inputs Call API Call API Step 41 Output Expand Output C…" at bounding box center [799, 391] width 1536 height 718
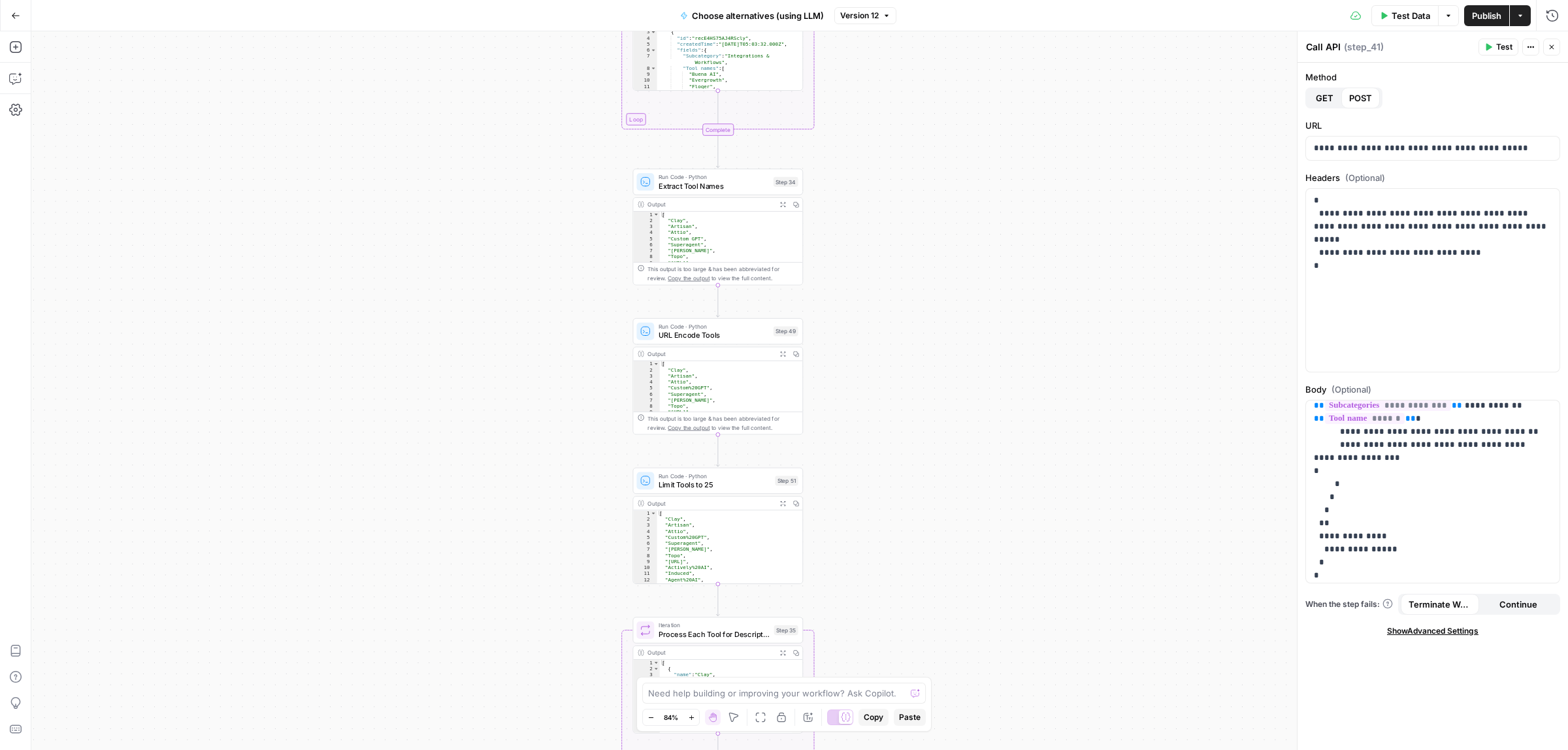
drag, startPoint x: 998, startPoint y: 294, endPoint x: 998, endPoint y: 253, distance: 41.0
click at [998, 253] on div "Workflow Input Settings Inputs Call API Call API Step 41 Output Expand Output C…" at bounding box center [799, 391] width 1536 height 718
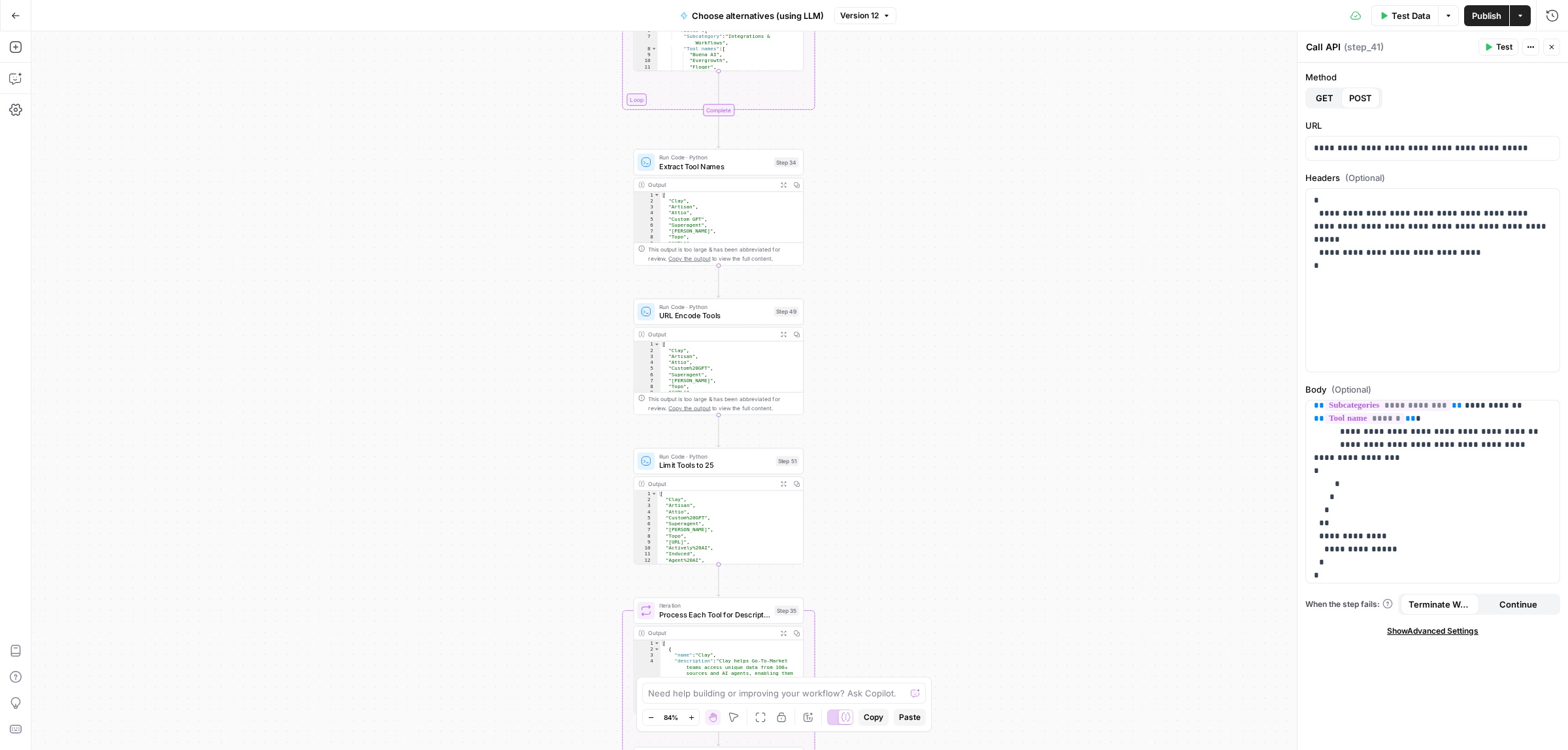
drag, startPoint x: 985, startPoint y: 510, endPoint x: 952, endPoint y: 252, distance: 260.1
click at [962, 219] on div "Workflow Input Settings Inputs Call API Call API Step 41 Output Expand Output C…" at bounding box center [799, 391] width 1536 height 718
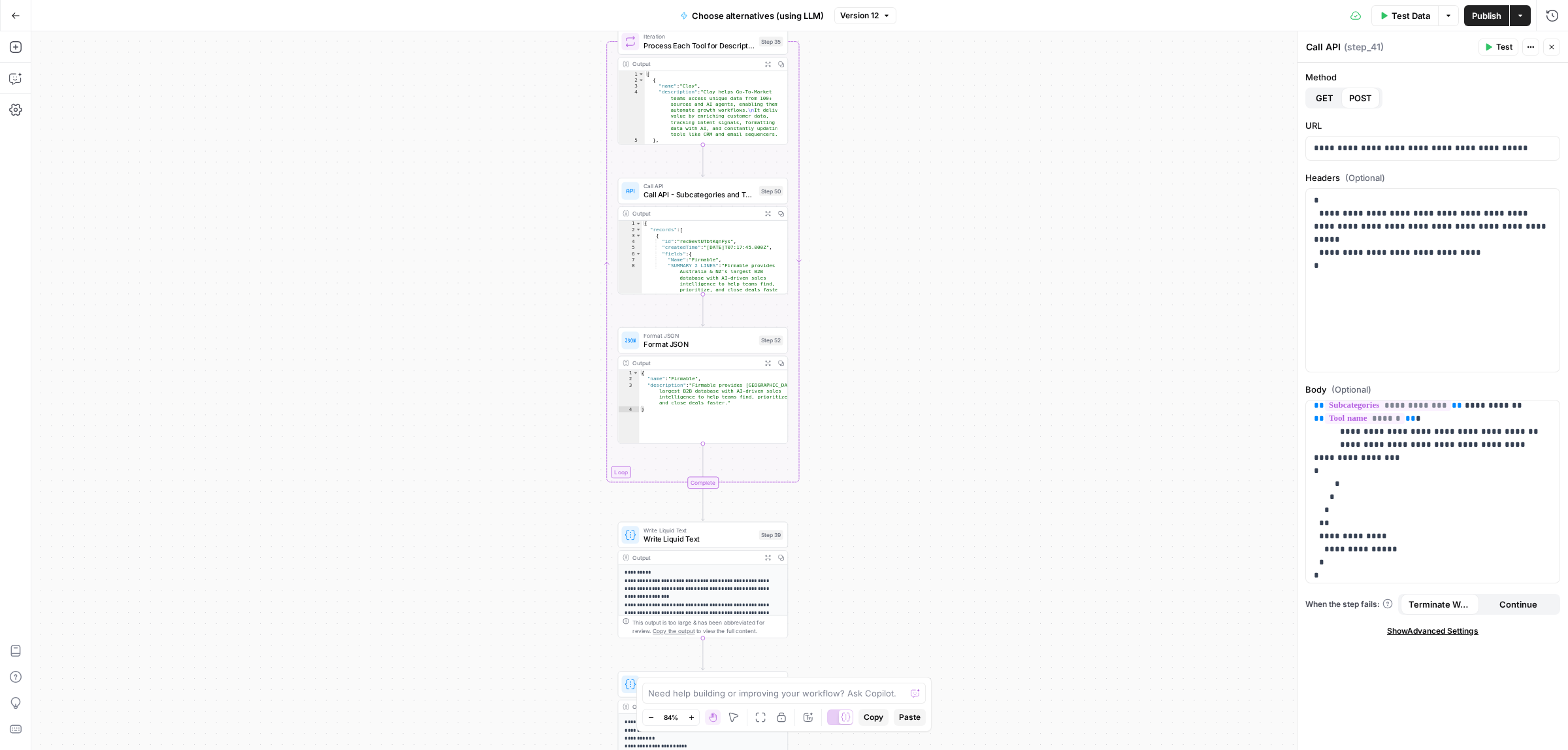
drag, startPoint x: 921, startPoint y: 271, endPoint x: 899, endPoint y: 288, distance: 27.8
click at [926, 230] on div "Workflow Input Settings Inputs Call API Call API Step 41 Output Expand Output C…" at bounding box center [799, 391] width 1536 height 718
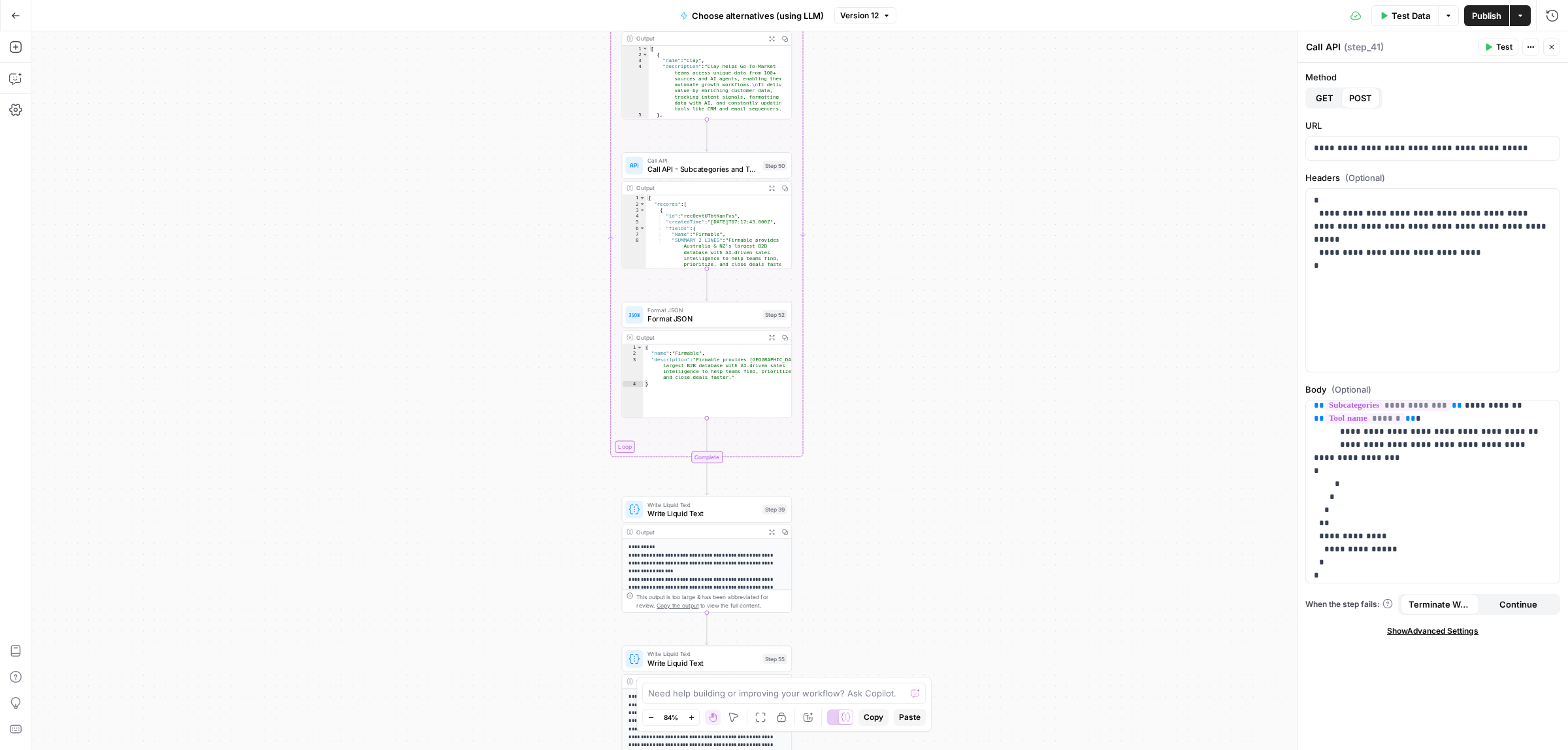
drag, startPoint x: 898, startPoint y: 434, endPoint x: 898, endPoint y: 218, distance: 216.0
click at [898, 218] on div "Workflow Input Settings Inputs Call API Call API Step 41 Output Expand Output C…" at bounding box center [799, 391] width 1536 height 718
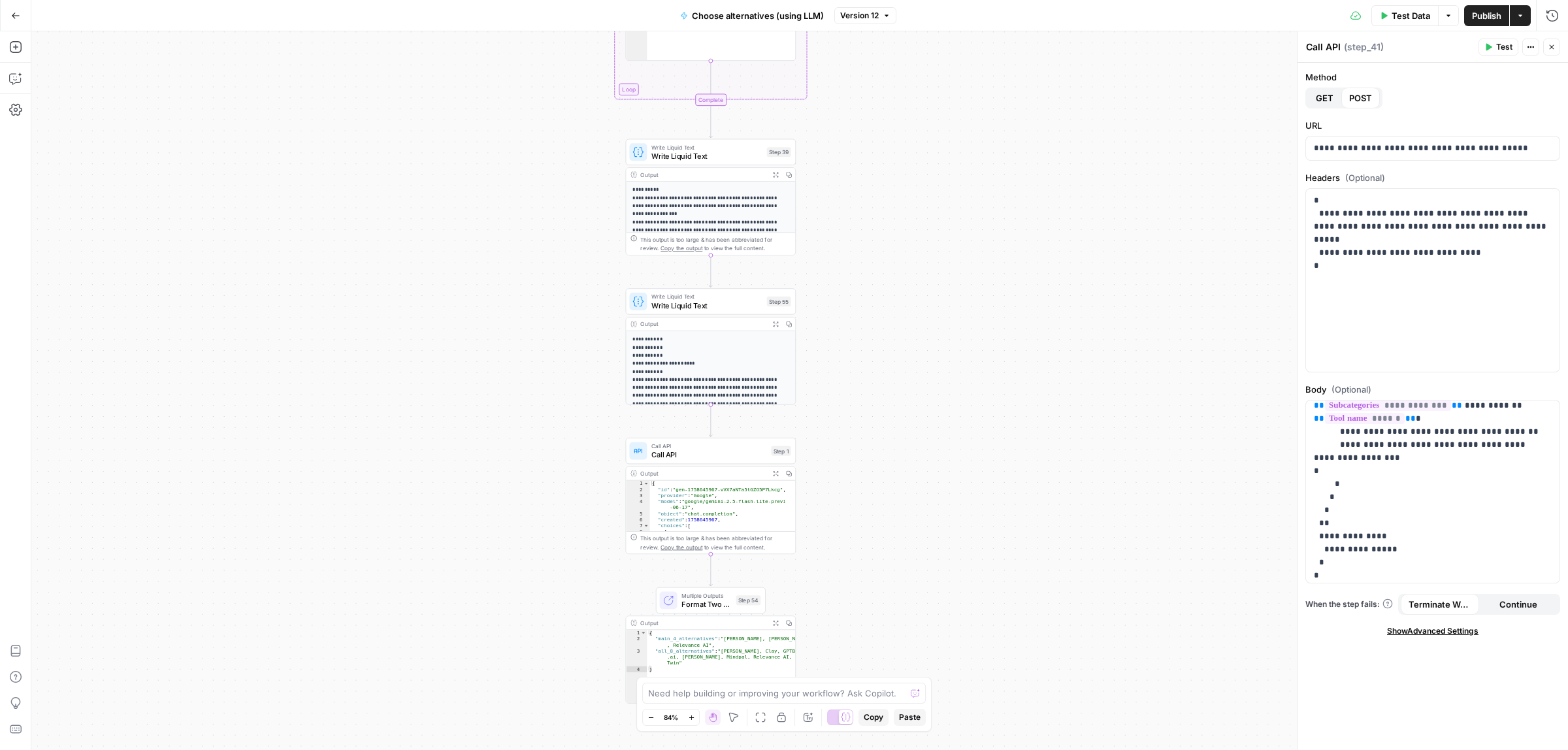
drag, startPoint x: 893, startPoint y: 511, endPoint x: 840, endPoint y: 229, distance: 286.9
click at [843, 219] on div "Workflow Input Settings Inputs Call API Call API Step 41 Output Expand Output C…" at bounding box center [799, 391] width 1536 height 718
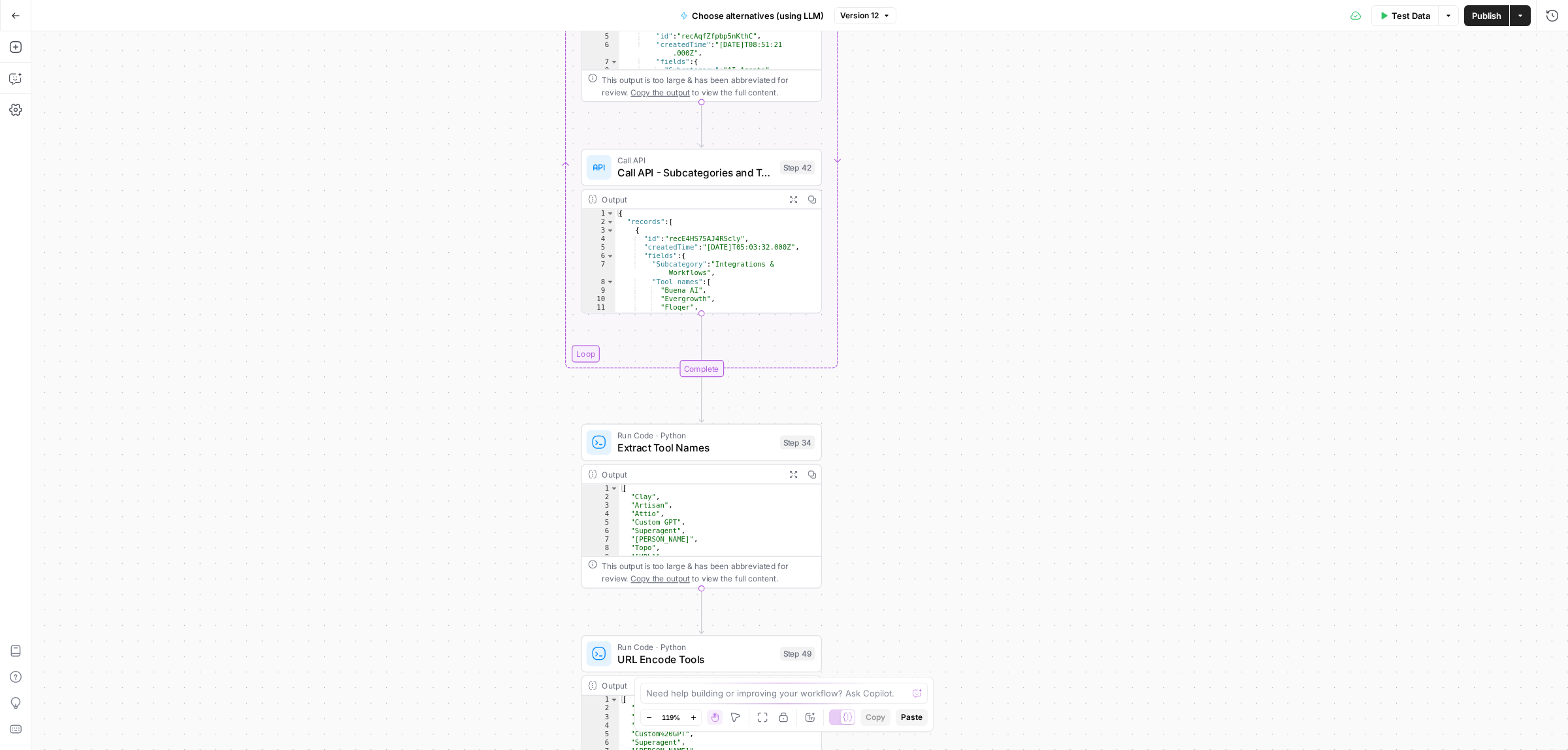
drag, startPoint x: 893, startPoint y: 140, endPoint x: 893, endPoint y: 425, distance: 285.0
click at [893, 425] on div "Workflow Input Settings Inputs Call API Call API Step 41 Output Expand Output C…" at bounding box center [799, 391] width 1536 height 718
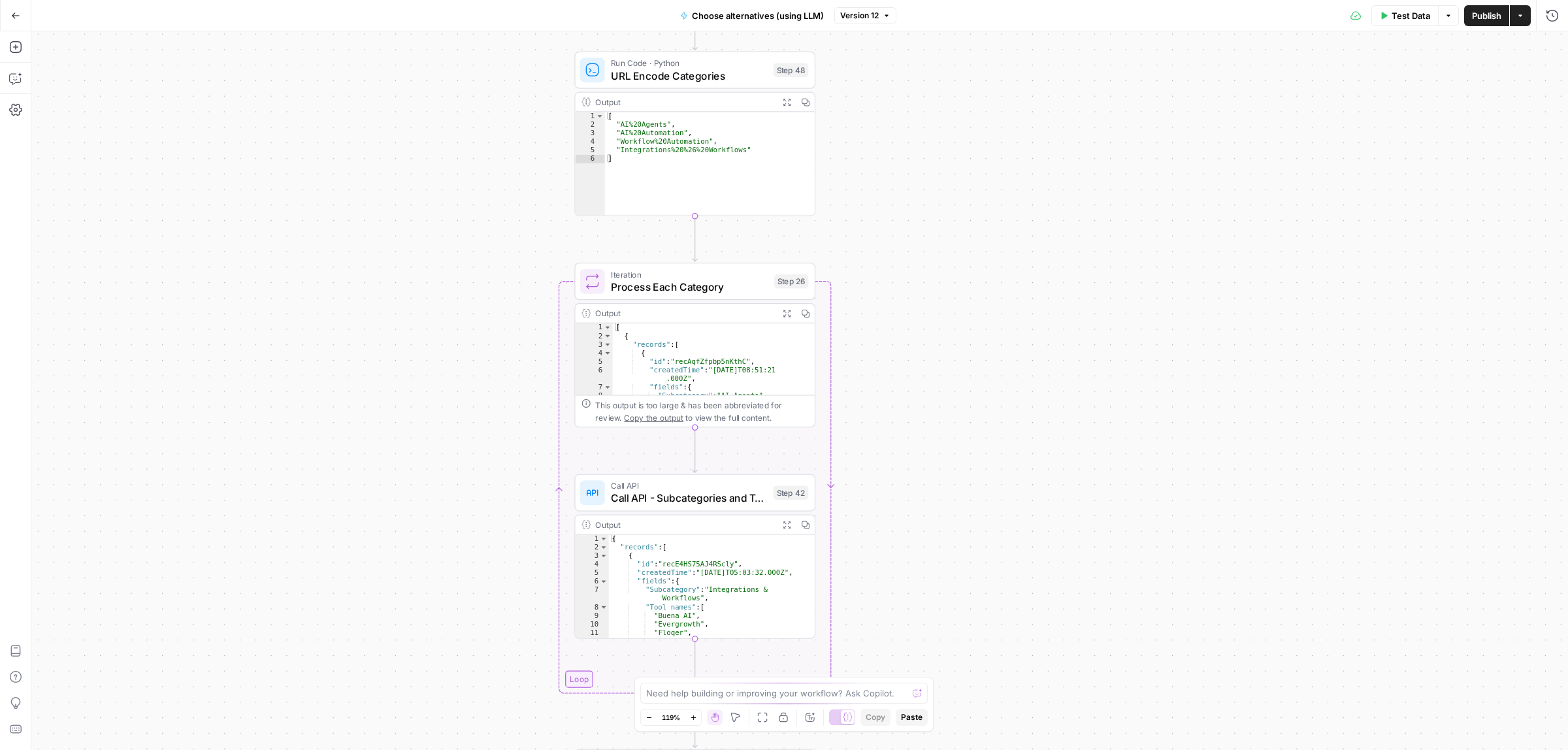
drag, startPoint x: 878, startPoint y: 402, endPoint x: 876, endPoint y: 511, distance: 109.0
click at [876, 557] on div "Workflow Input Settings Inputs Call API Call API Step 41 Output Expand Output C…" at bounding box center [799, 391] width 1536 height 718
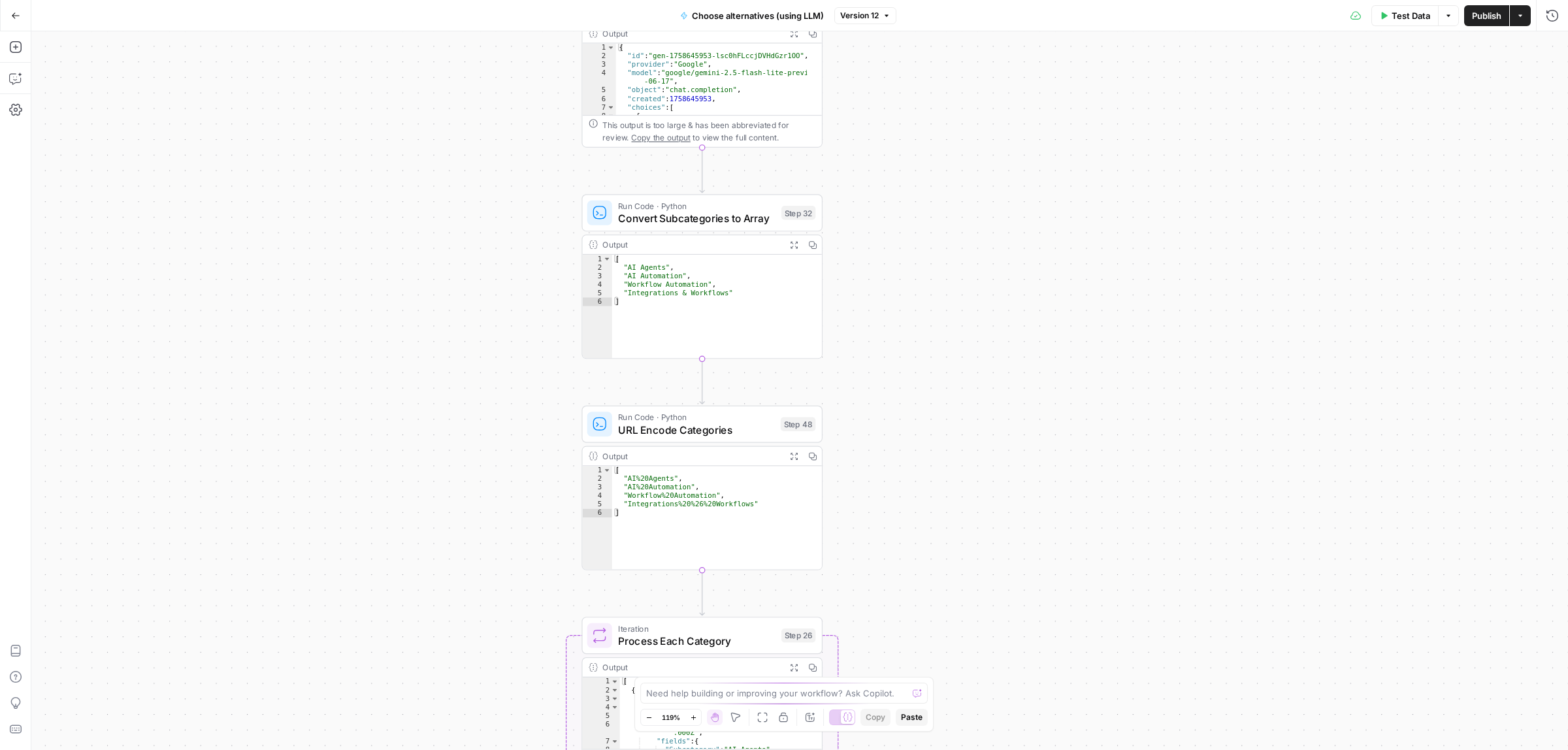
drag, startPoint x: 890, startPoint y: 438, endPoint x: 883, endPoint y: 555, distance: 117.2
click at [889, 586] on div "Workflow Input Settings Inputs Call API Call API Step 41 Output Expand Output C…" at bounding box center [799, 391] width 1536 height 718
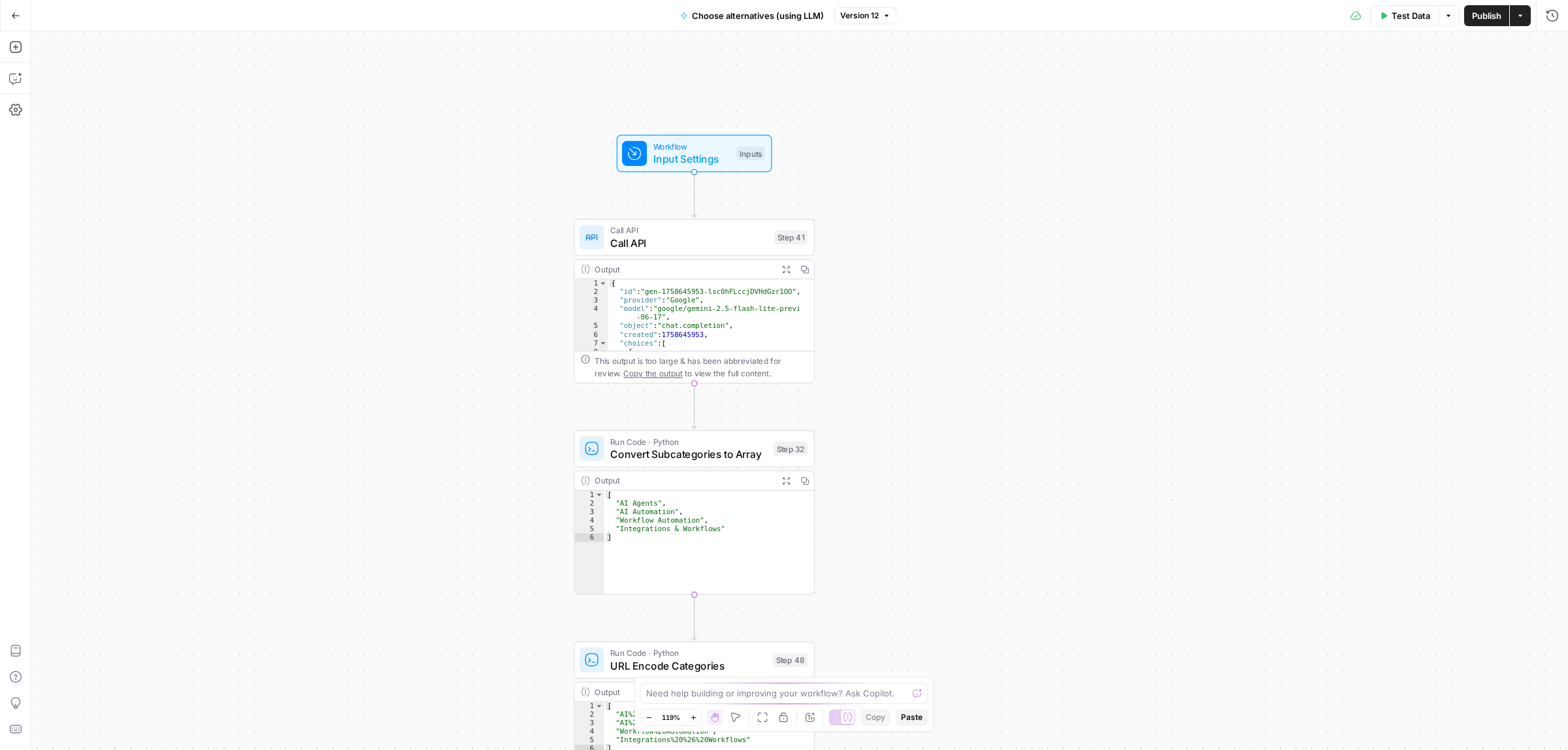
drag, startPoint x: 885, startPoint y: 386, endPoint x: 880, endPoint y: 453, distance: 67.2
click at [880, 453] on div "Workflow Input Settings Inputs Call API Call API Step 41 Output Expand Output C…" at bounding box center [799, 391] width 1536 height 718
click at [684, 230] on span "Call API" at bounding box center [689, 230] width 158 height 13
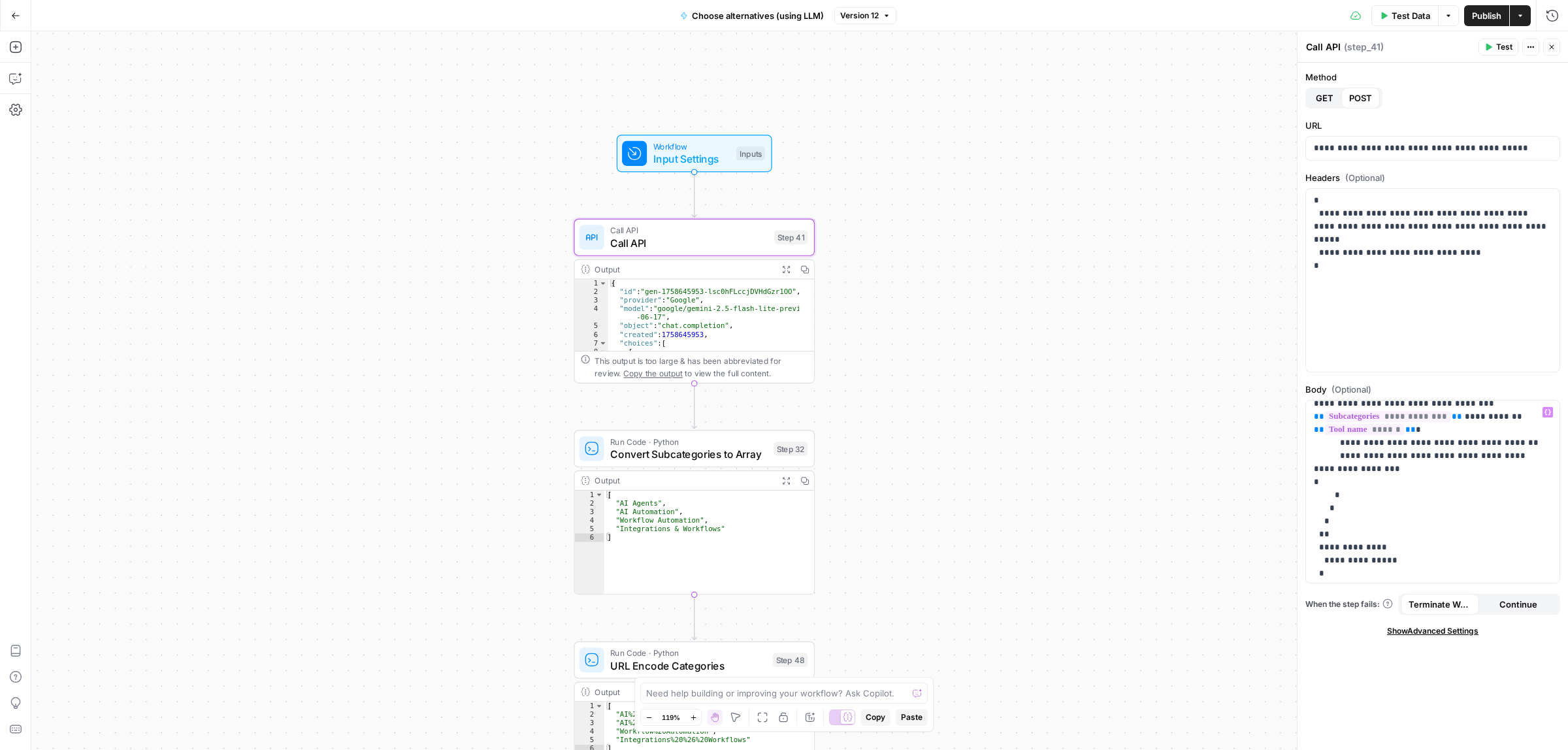
scroll to position [163, 0]
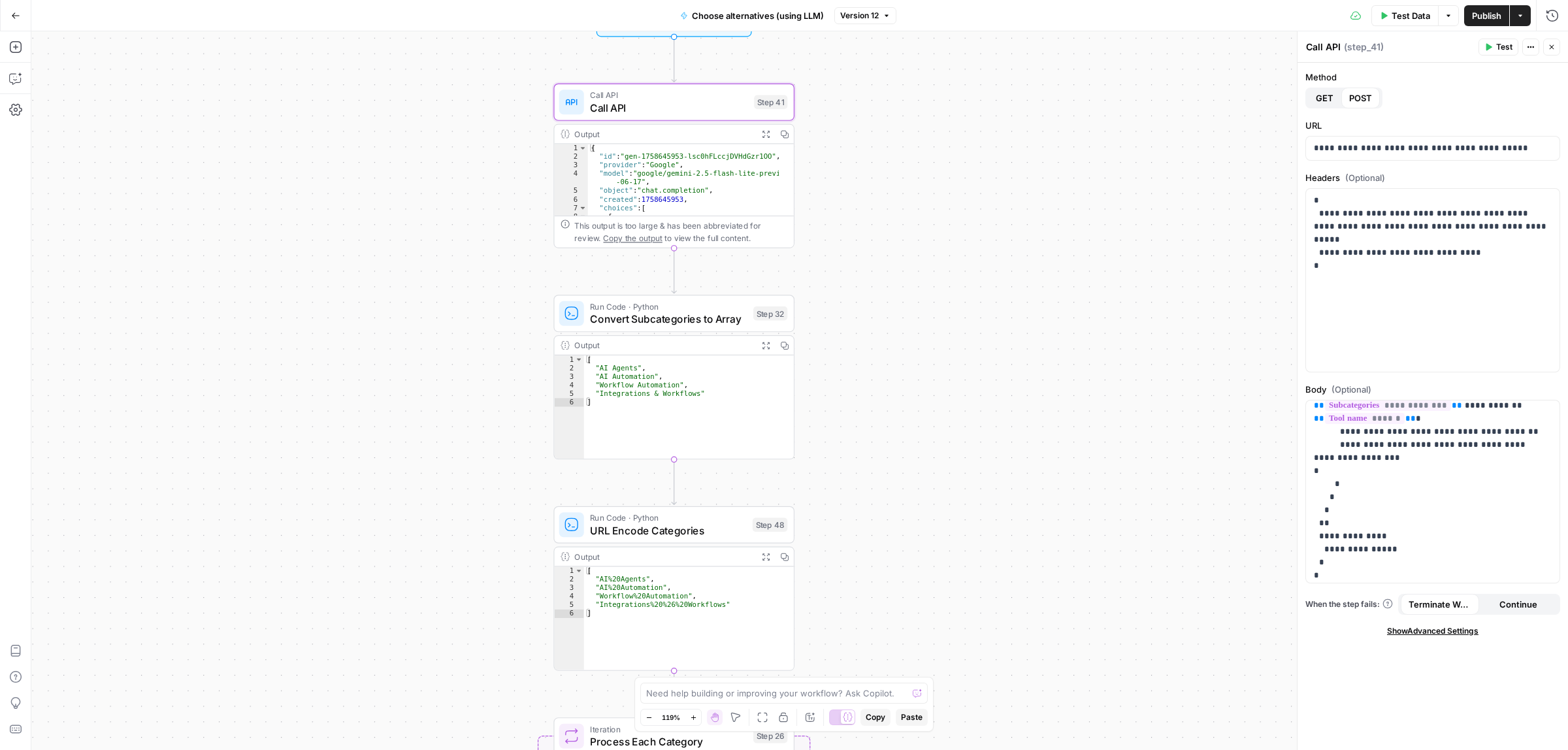
drag, startPoint x: 971, startPoint y: 460, endPoint x: 895, endPoint y: 322, distance: 157.5
click at [948, 320] on div "Workflow Input Settings Inputs Call API Call API Step 41 Output Expand Output C…" at bounding box center [799, 391] width 1536 height 718
click at [676, 311] on span "Convert Subcategories to Array" at bounding box center [666, 314] width 157 height 16
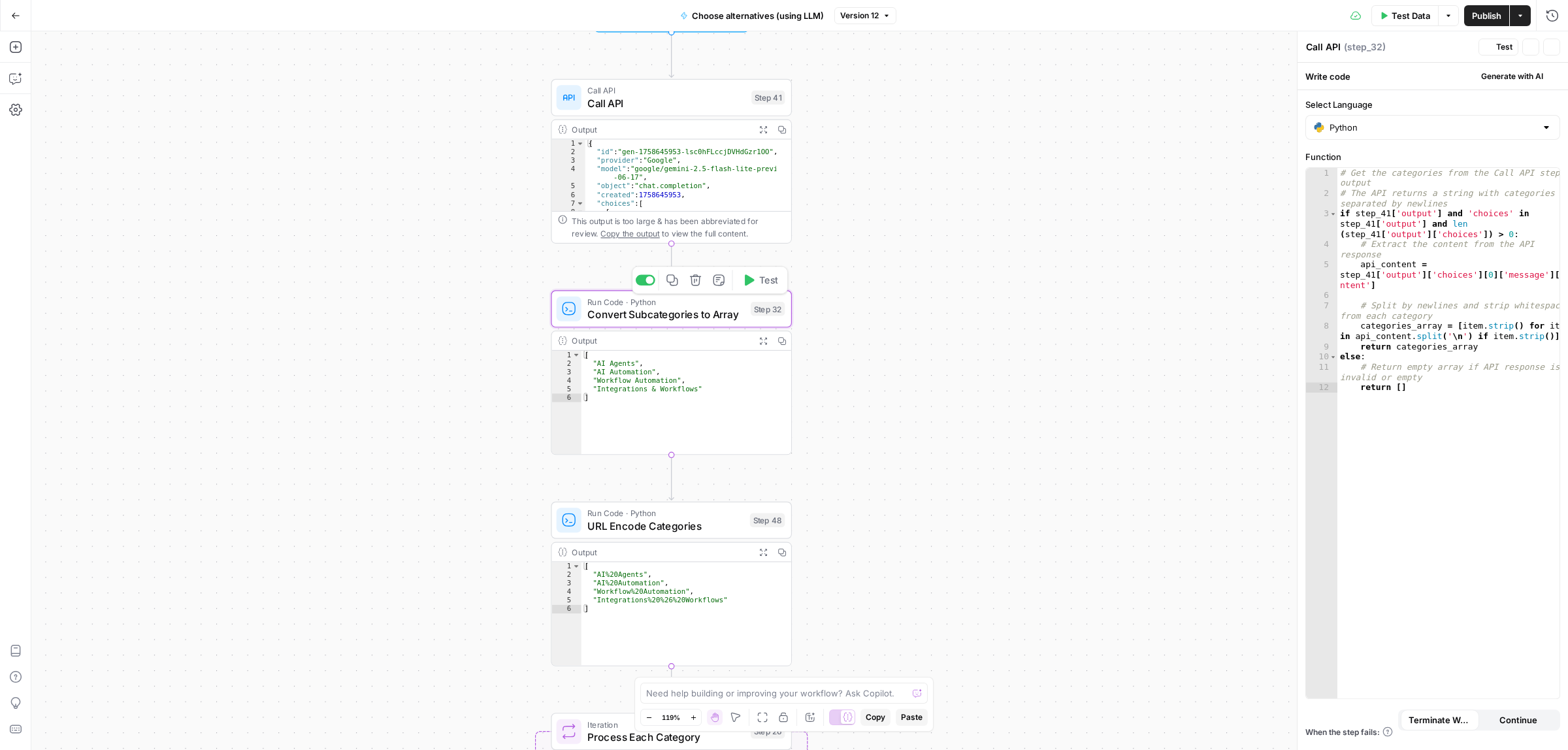
type textarea "Convert Subcategories to Array"
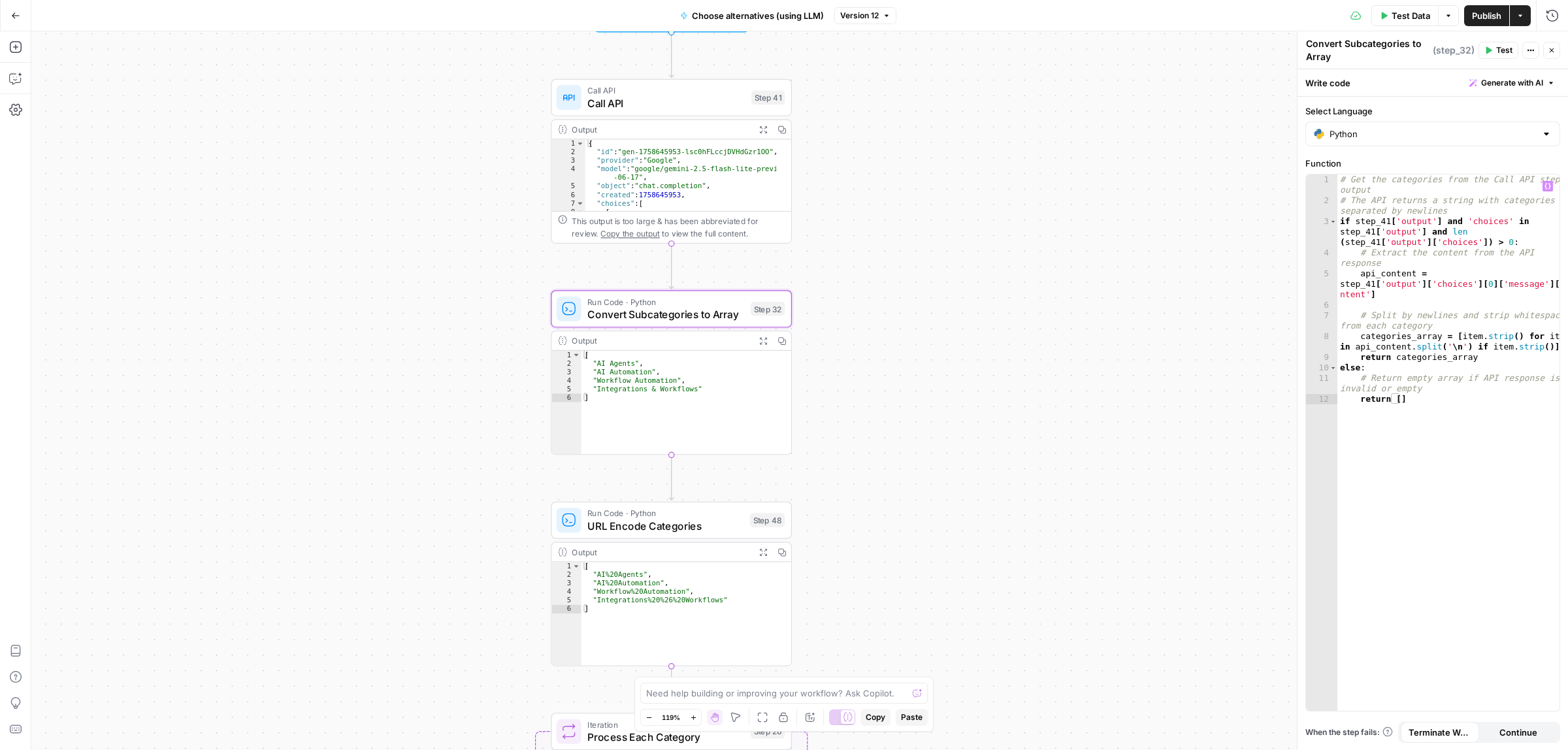
drag, startPoint x: 997, startPoint y: 464, endPoint x: 1017, endPoint y: 226, distance: 238.8
click at [1019, 226] on div "Workflow Input Settings Inputs Call API Call API Step 41 Output Expand Output C…" at bounding box center [799, 391] width 1536 height 718
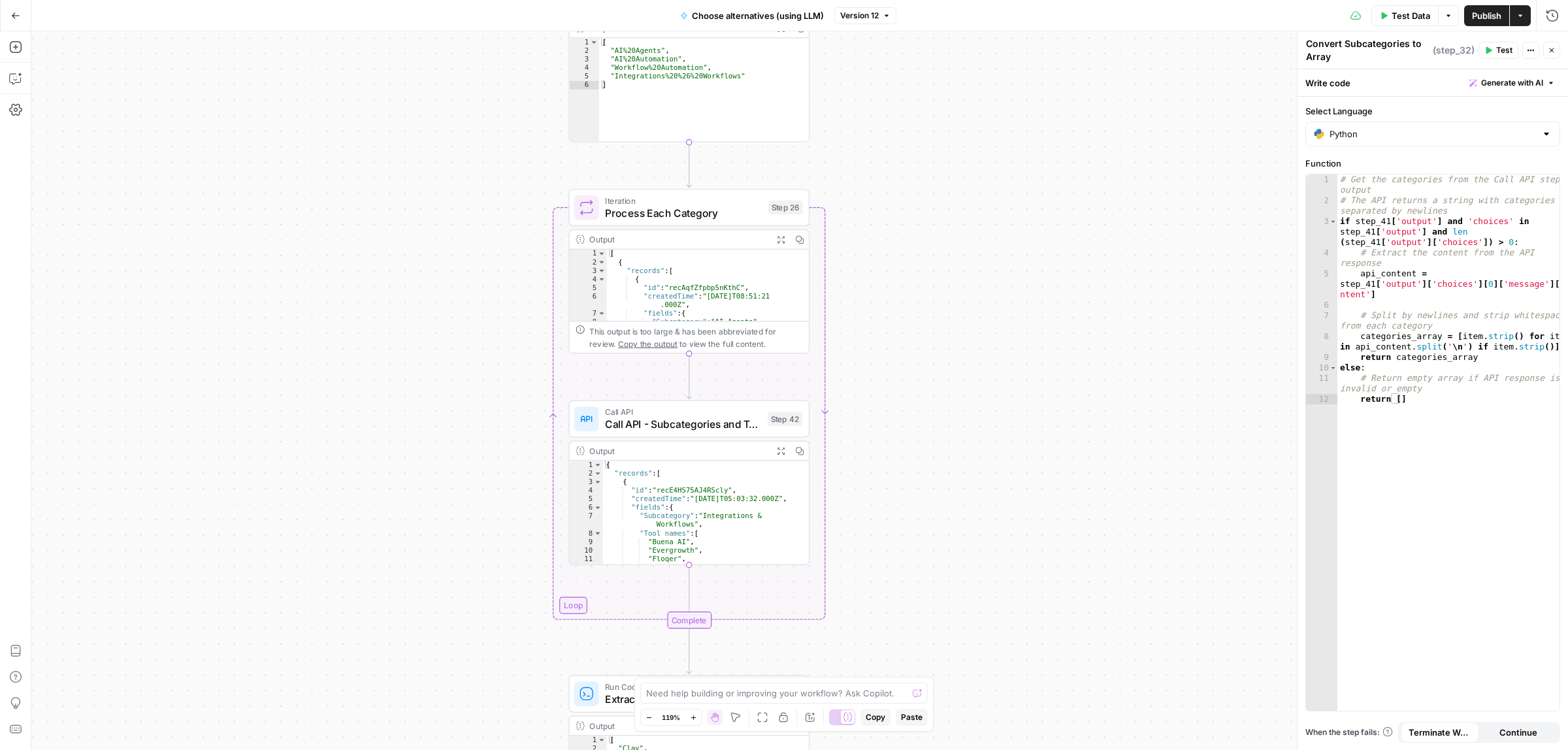
drag, startPoint x: 941, startPoint y: 540, endPoint x: 926, endPoint y: 246, distance: 294.4
click at [936, 247] on div "Workflow Input Settings Inputs Call API Call API Step 41 Output Expand Output C…" at bounding box center [799, 391] width 1536 height 718
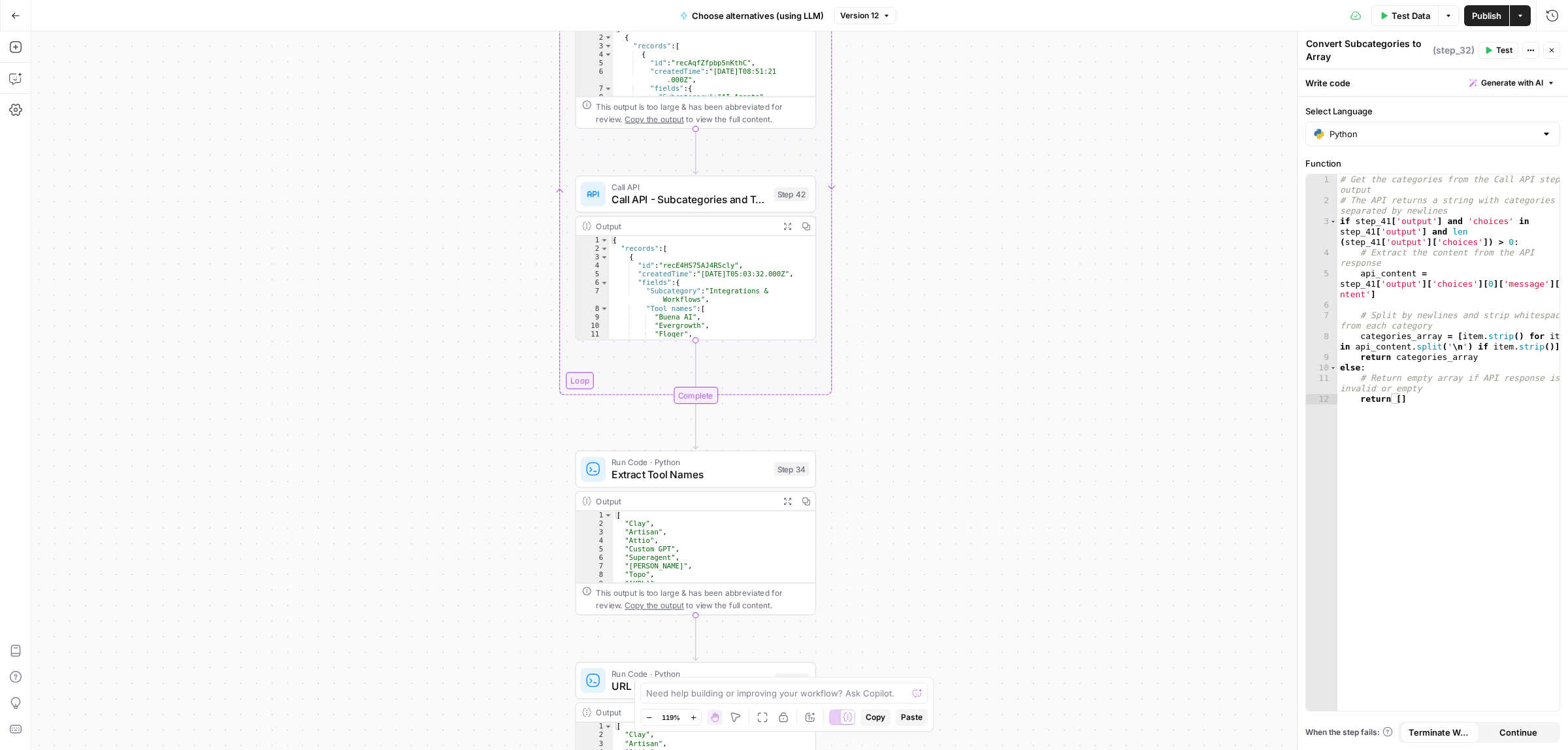
drag, startPoint x: 909, startPoint y: 511, endPoint x: 917, endPoint y: 285, distance: 226.1
click at [917, 285] on div "Workflow Input Settings Inputs Call API Call API Step 41 Output Expand Output C…" at bounding box center [799, 391] width 1536 height 718
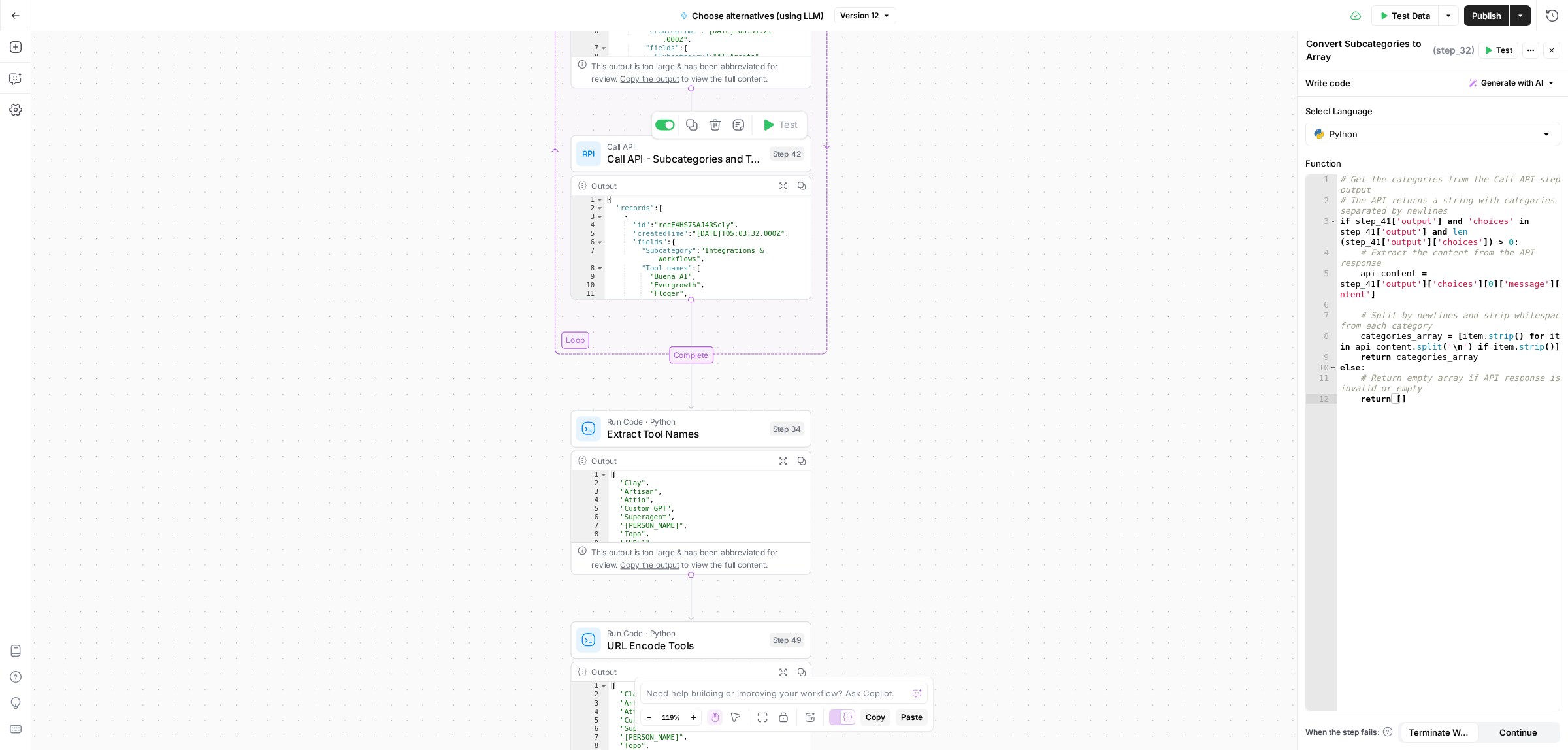
drag, startPoint x: 969, startPoint y: 434, endPoint x: 964, endPoint y: 258, distance: 176.1
click at [964, 258] on div "Workflow Input Settings Inputs Call API Call API Step 41 Output Expand Output C…" at bounding box center [799, 391] width 1536 height 718
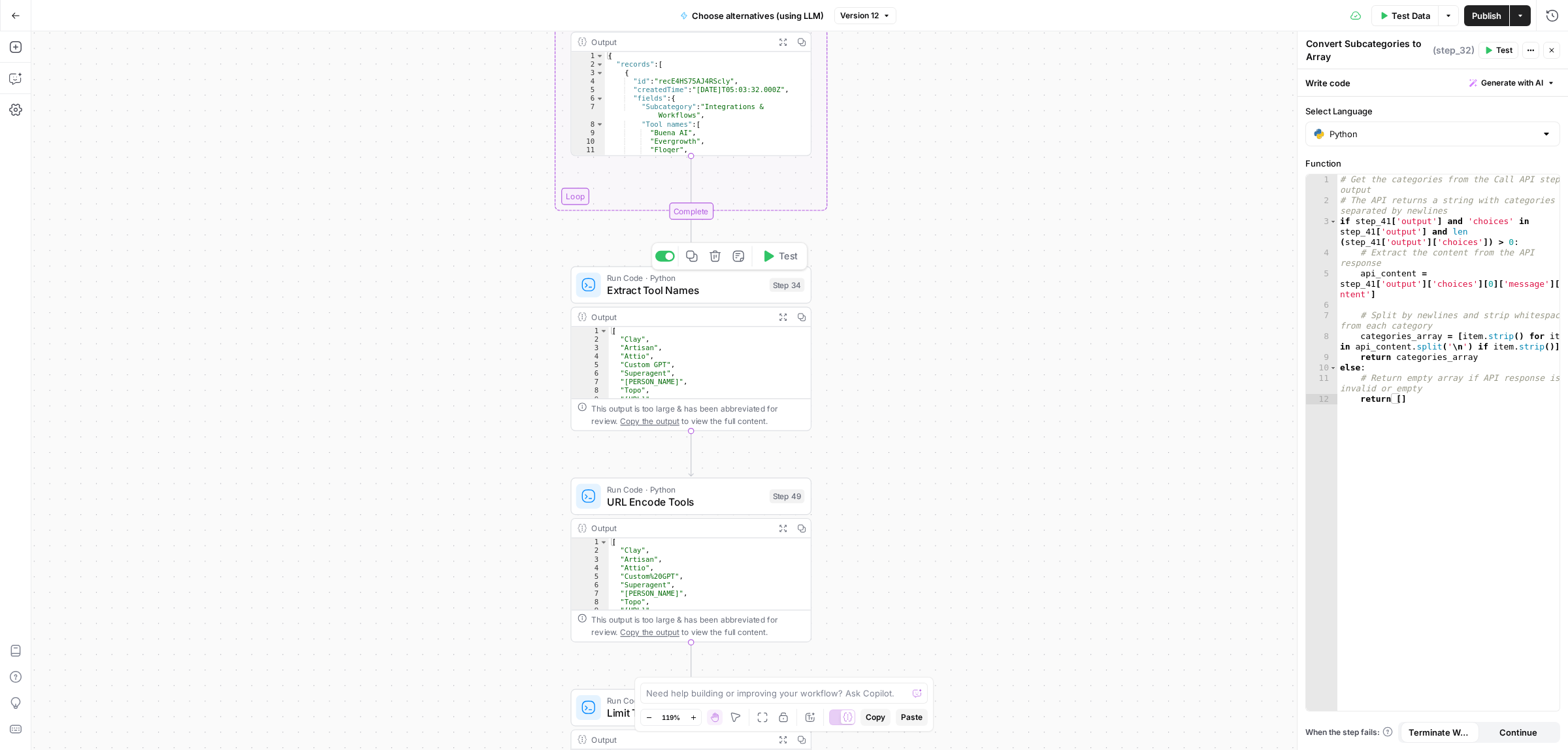
click at [683, 291] on span "Extract Tool Names" at bounding box center [685, 290] width 156 height 16
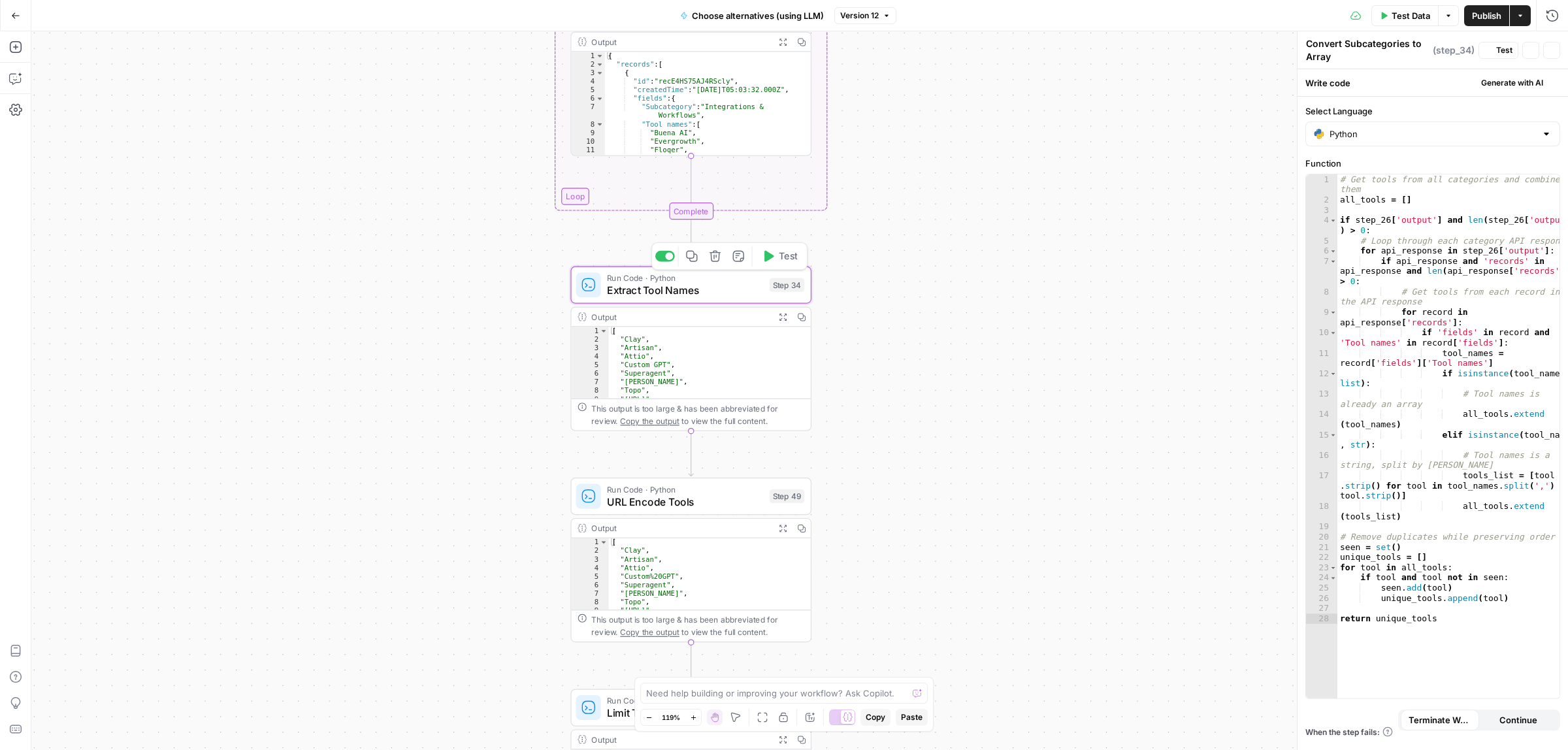
type textarea "Extract Tool Names"
click at [697, 506] on span "URL Encode Tools" at bounding box center [685, 502] width 156 height 16
click at [1056, 184] on div "Workflow Input Settings Inputs Call API Call API Step 41 Output Expand Output C…" at bounding box center [799, 391] width 1536 height 718
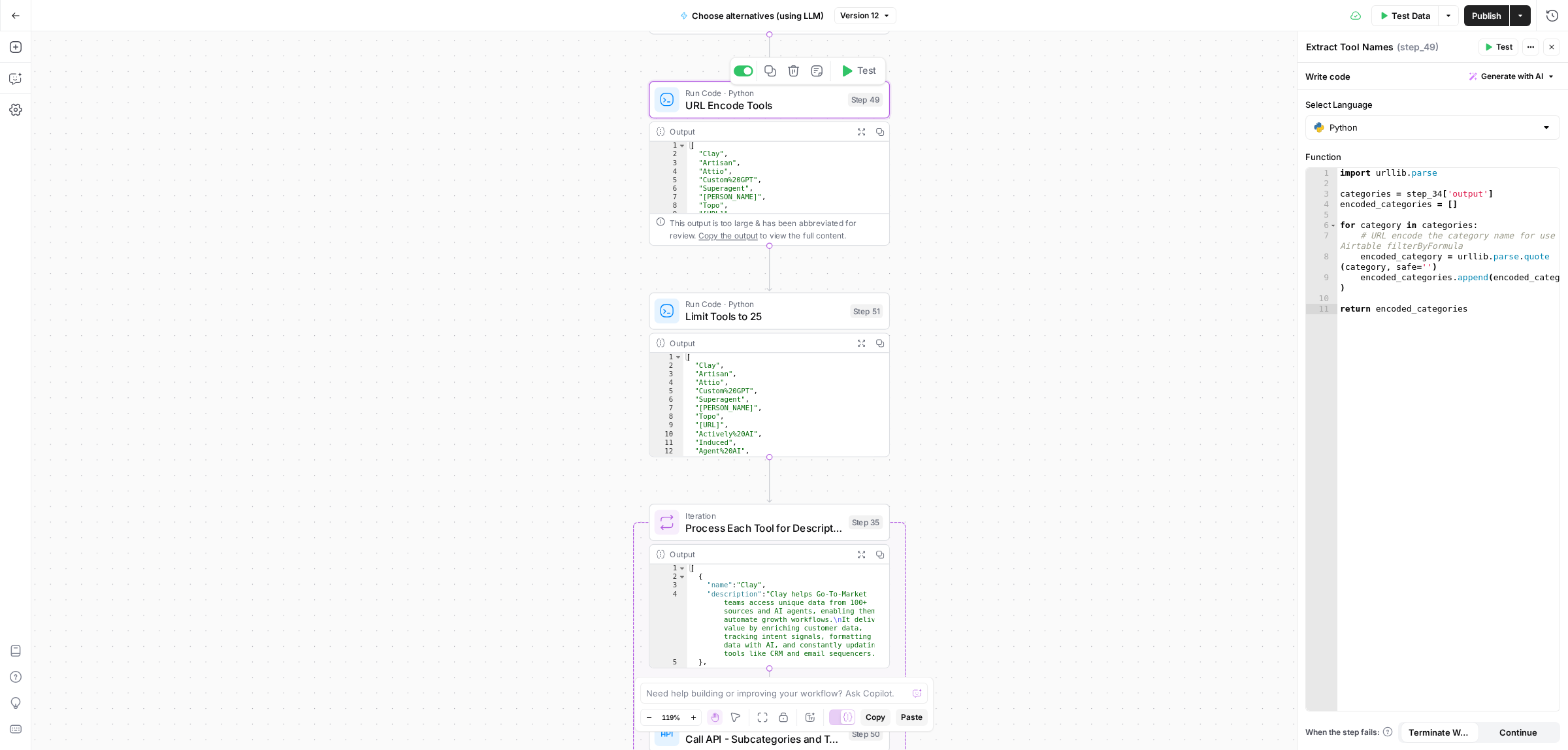
type textarea "URL Encode Tools"
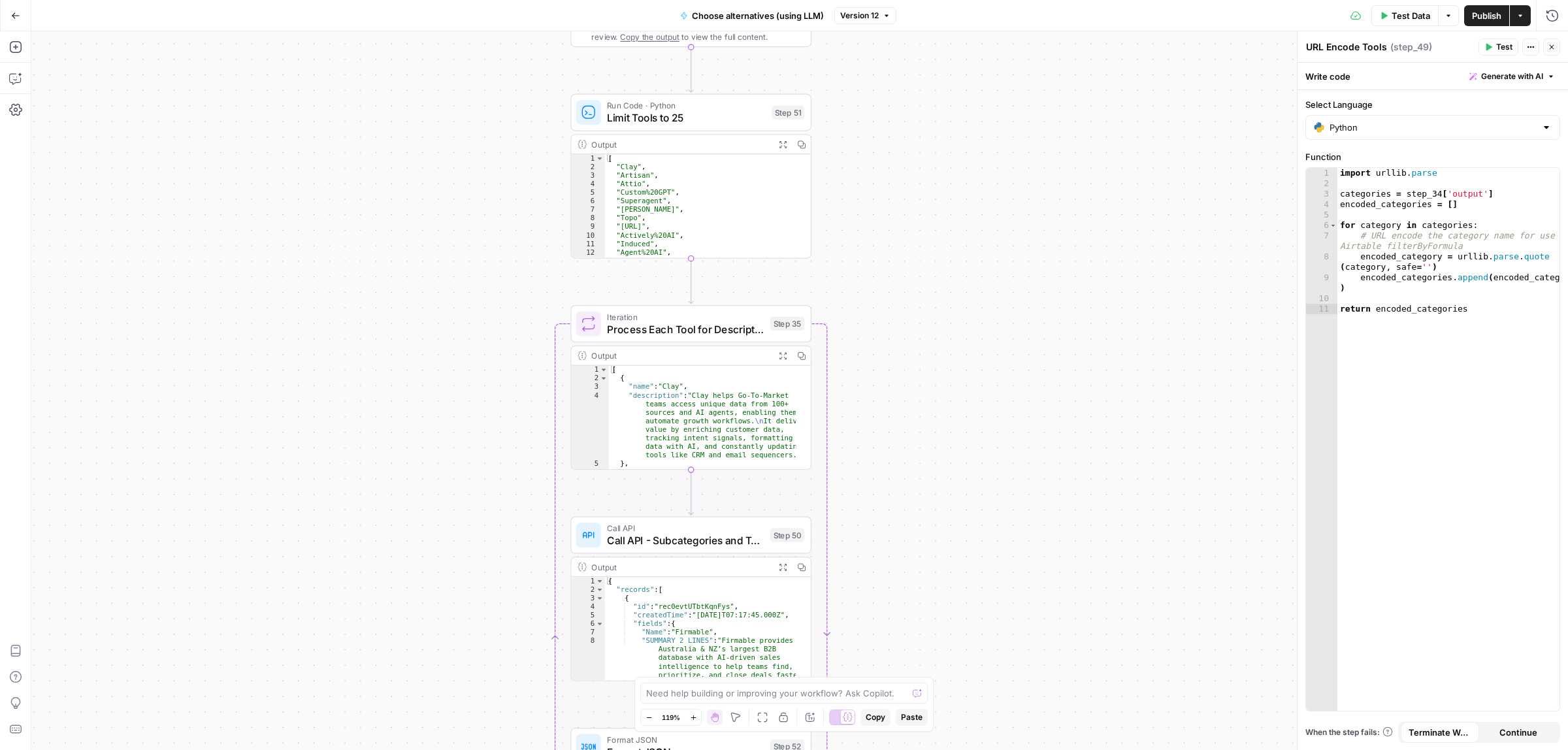
drag, startPoint x: 991, startPoint y: 391, endPoint x: 952, endPoint y: 263, distance: 133.8
click at [952, 263] on div "Workflow Input Settings Inputs Call API Call API Step 41 Output Expand Output C…" at bounding box center [799, 391] width 1536 height 718
click at [625, 115] on span "Limit Tools to 25" at bounding box center [686, 118] width 159 height 16
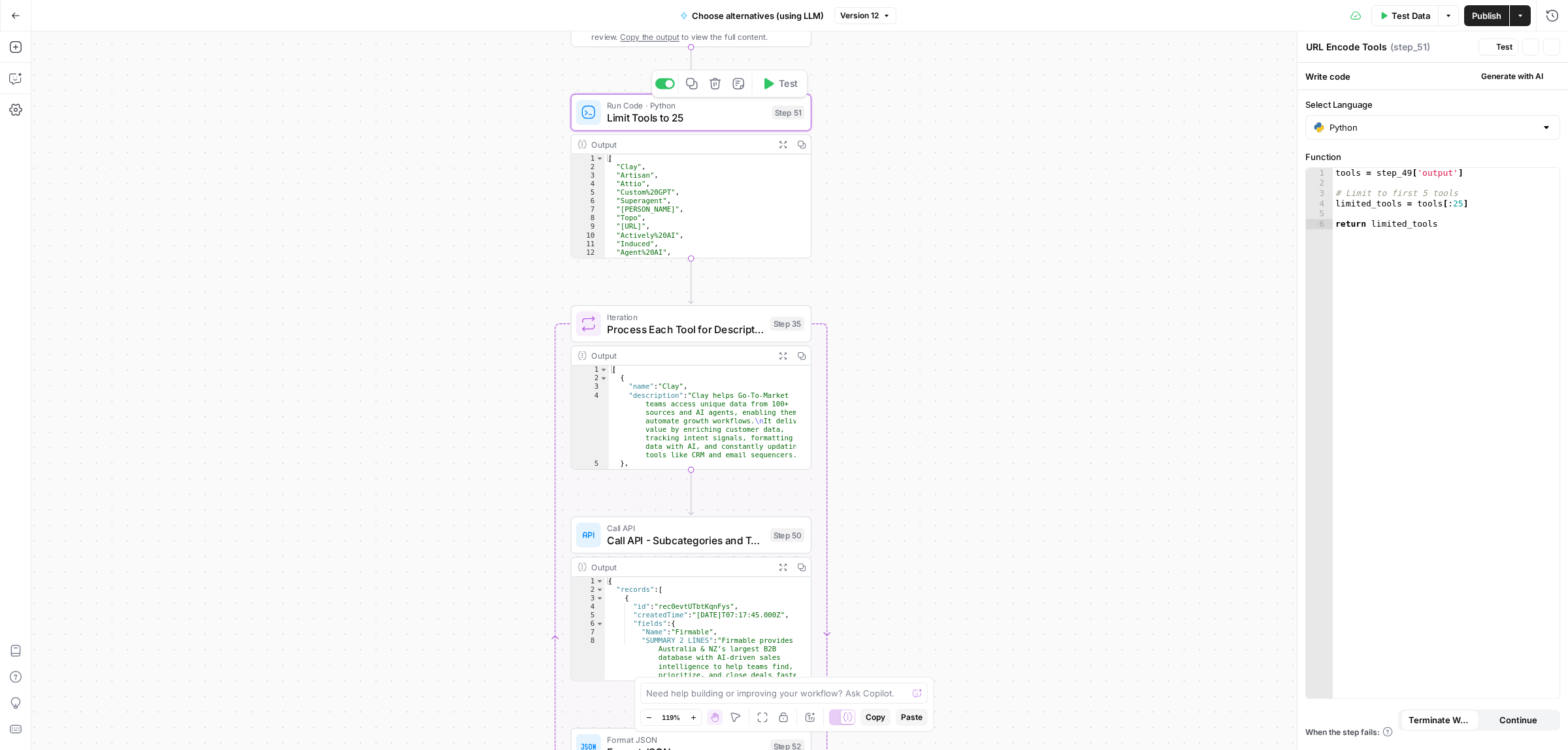
type textarea "Limit Tools to 25"
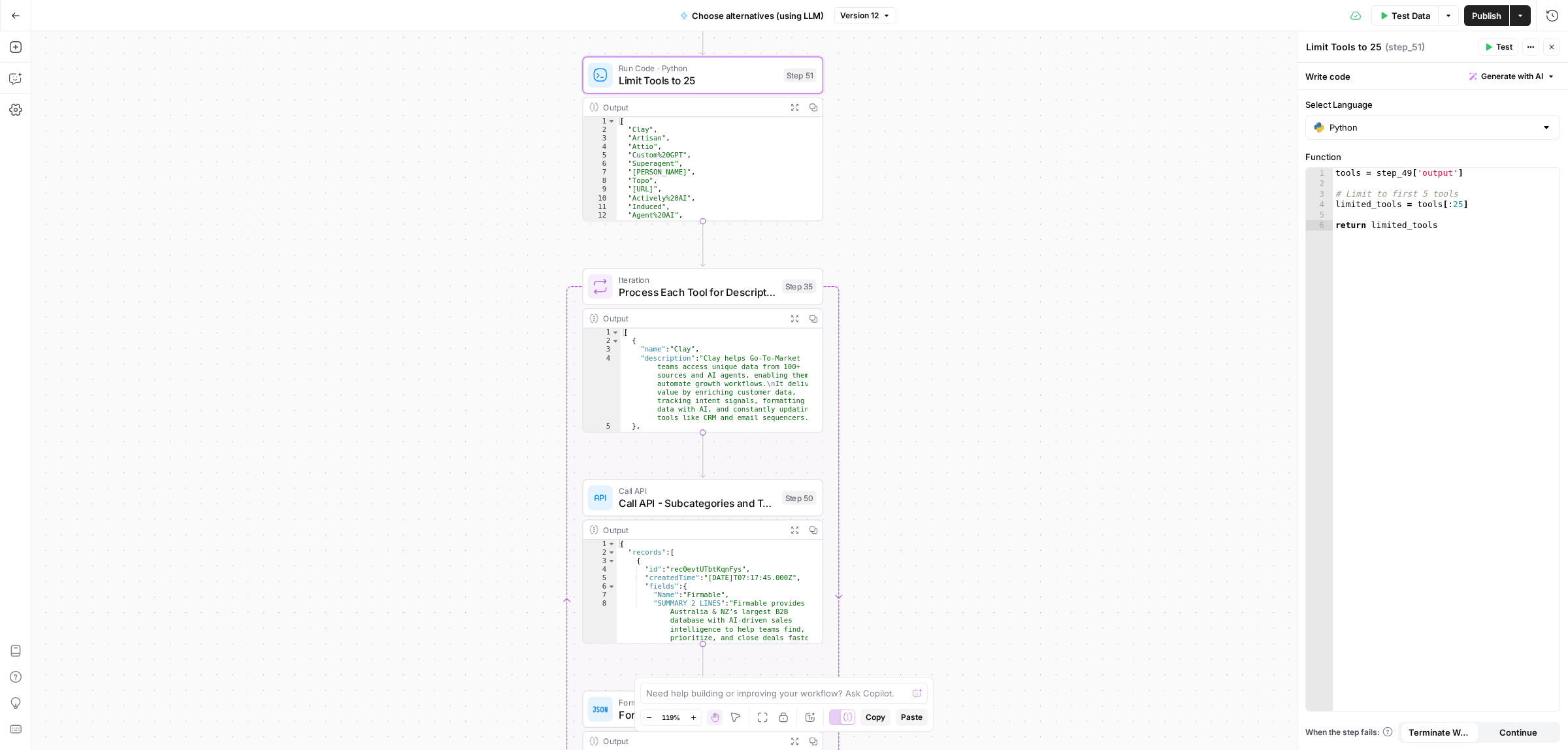
drag, startPoint x: 941, startPoint y: 454, endPoint x: 947, endPoint y: 272, distance: 182.1
click at [945, 316] on div "Workflow Input Settings Inputs Call API Call API Step 41 Output Expand Output C…" at bounding box center [799, 391] width 1536 height 718
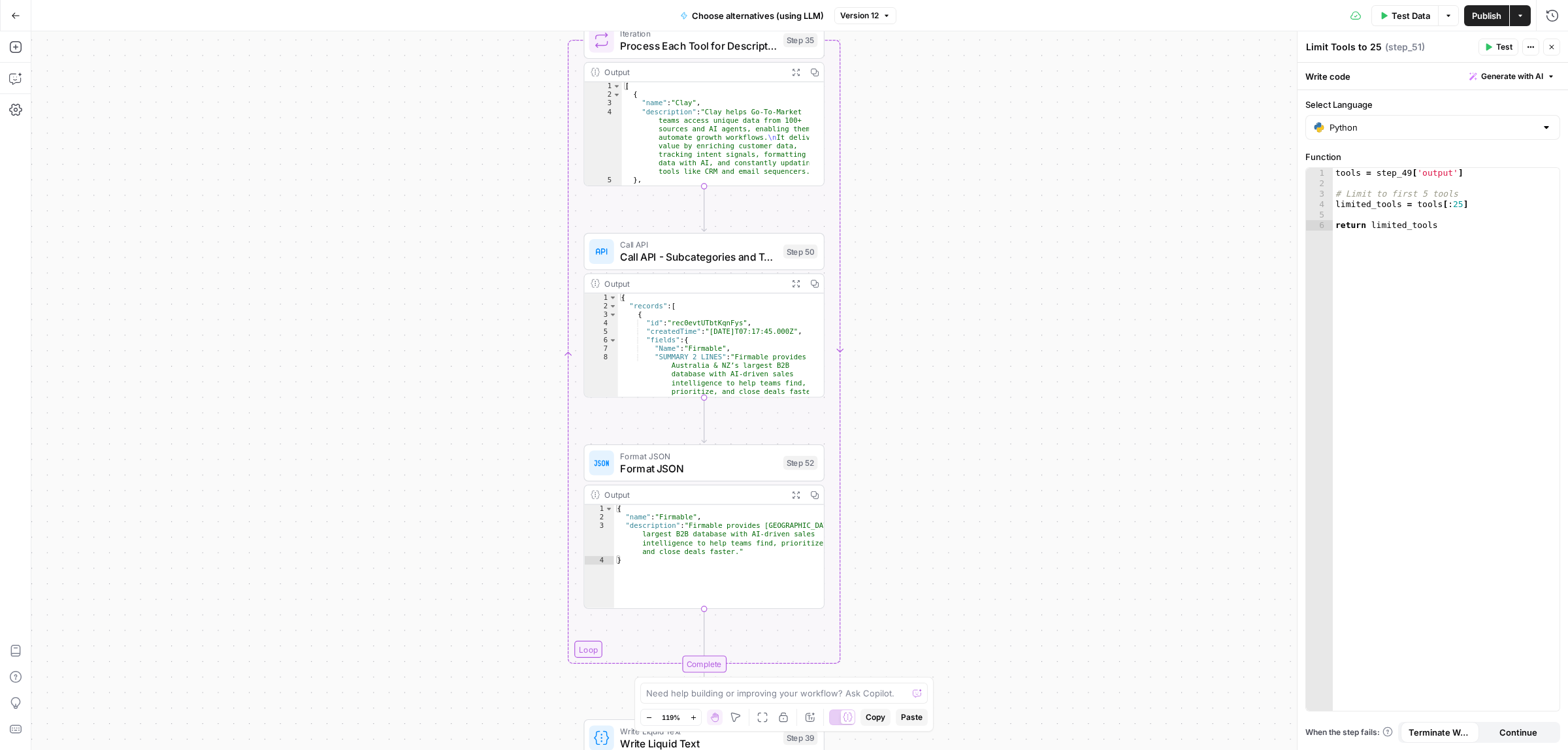
drag, startPoint x: 952, startPoint y: 328, endPoint x: 941, endPoint y: 226, distance: 102.6
click at [941, 226] on div "Workflow Input Settings Inputs Call API Call API Step 41 Output Expand Output C…" at bounding box center [799, 391] width 1536 height 718
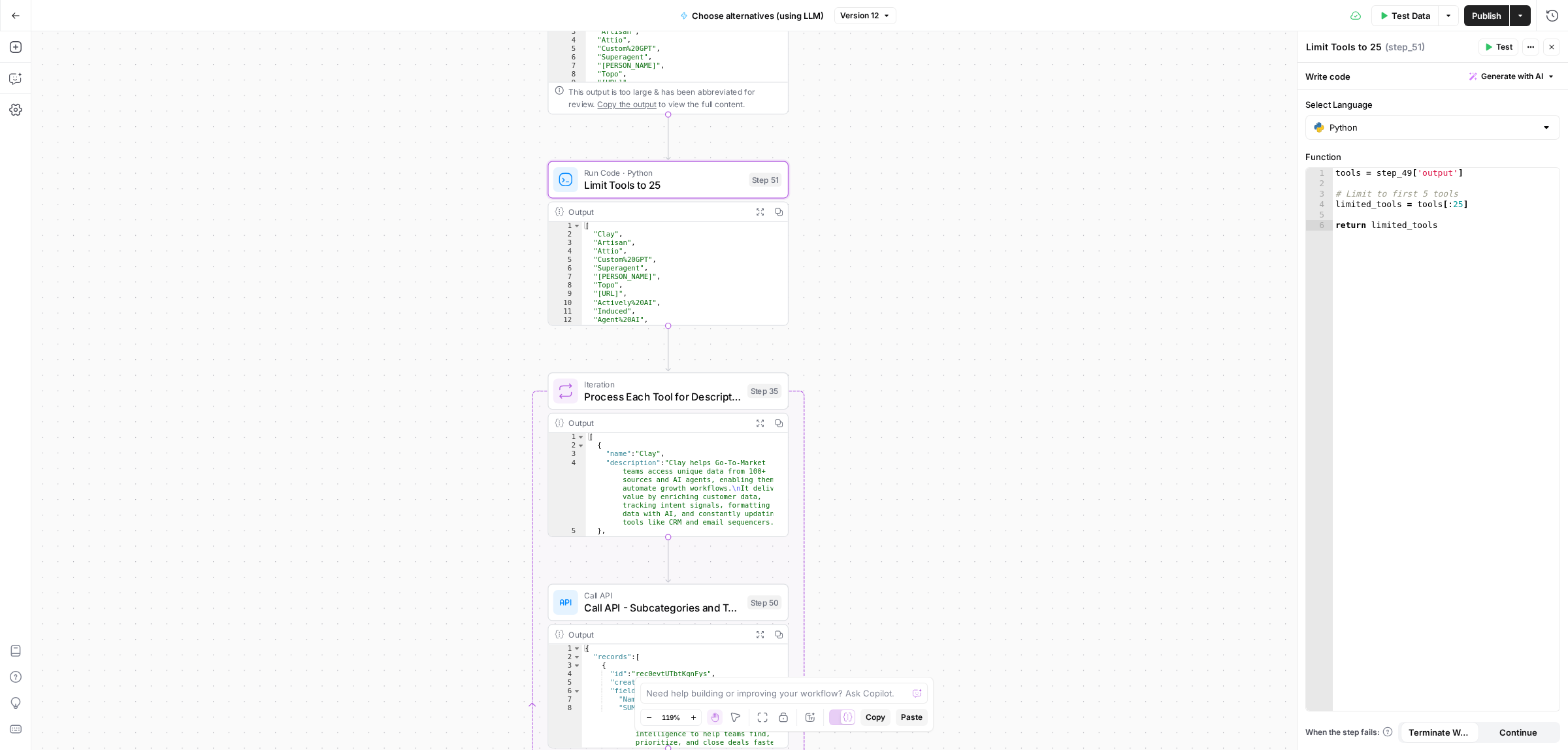
drag, startPoint x: 941, startPoint y: 181, endPoint x: 909, endPoint y: 591, distance: 411.2
click at [909, 591] on div "Workflow Input Settings Inputs Call API Call API Step 41 Output Expand Output C…" at bounding box center [799, 391] width 1536 height 718
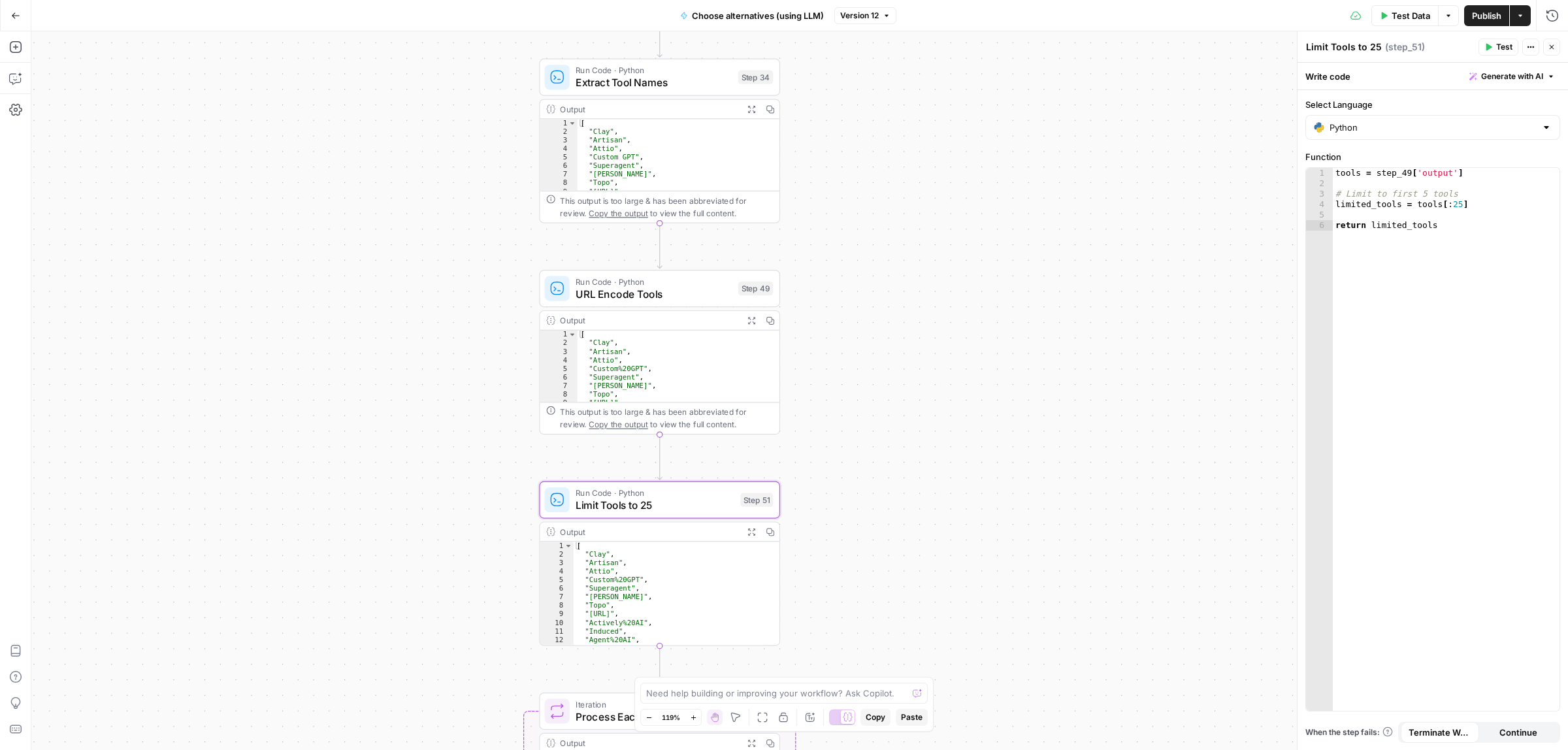
drag, startPoint x: 928, startPoint y: 150, endPoint x: 917, endPoint y: 494, distance: 344.2
click at [919, 494] on div "Workflow Input Settings Inputs Call API Call API Step 41 Output Expand Output C…" at bounding box center [799, 391] width 1536 height 718
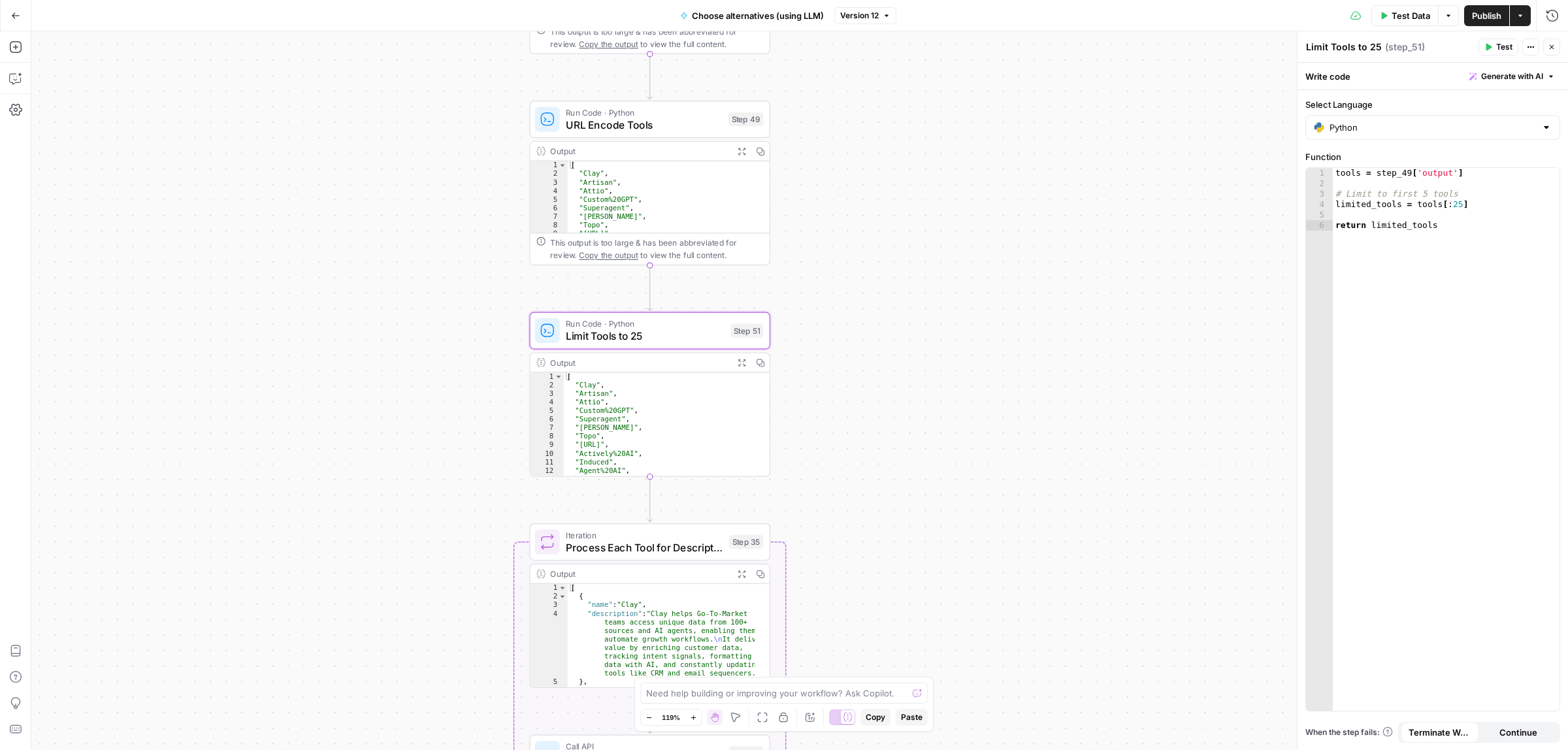
drag, startPoint x: 889, startPoint y: 576, endPoint x: 879, endPoint y: 382, distance: 194.3
click at [879, 382] on div "Workflow Input Settings Inputs Call API Call API Step 41 Output Expand Output C…" at bounding box center [799, 391] width 1536 height 718
click at [670, 335] on span "Limit Tools to 25" at bounding box center [645, 335] width 159 height 16
drag, startPoint x: 1451, startPoint y: 206, endPoint x: 1443, endPoint y: 207, distance: 8.1
click at [1443, 207] on div "tools = step_49 [ 'output' ] # Limit to first 5 tools limited_tools = tools [ :…" at bounding box center [1446, 449] width 226 height 563
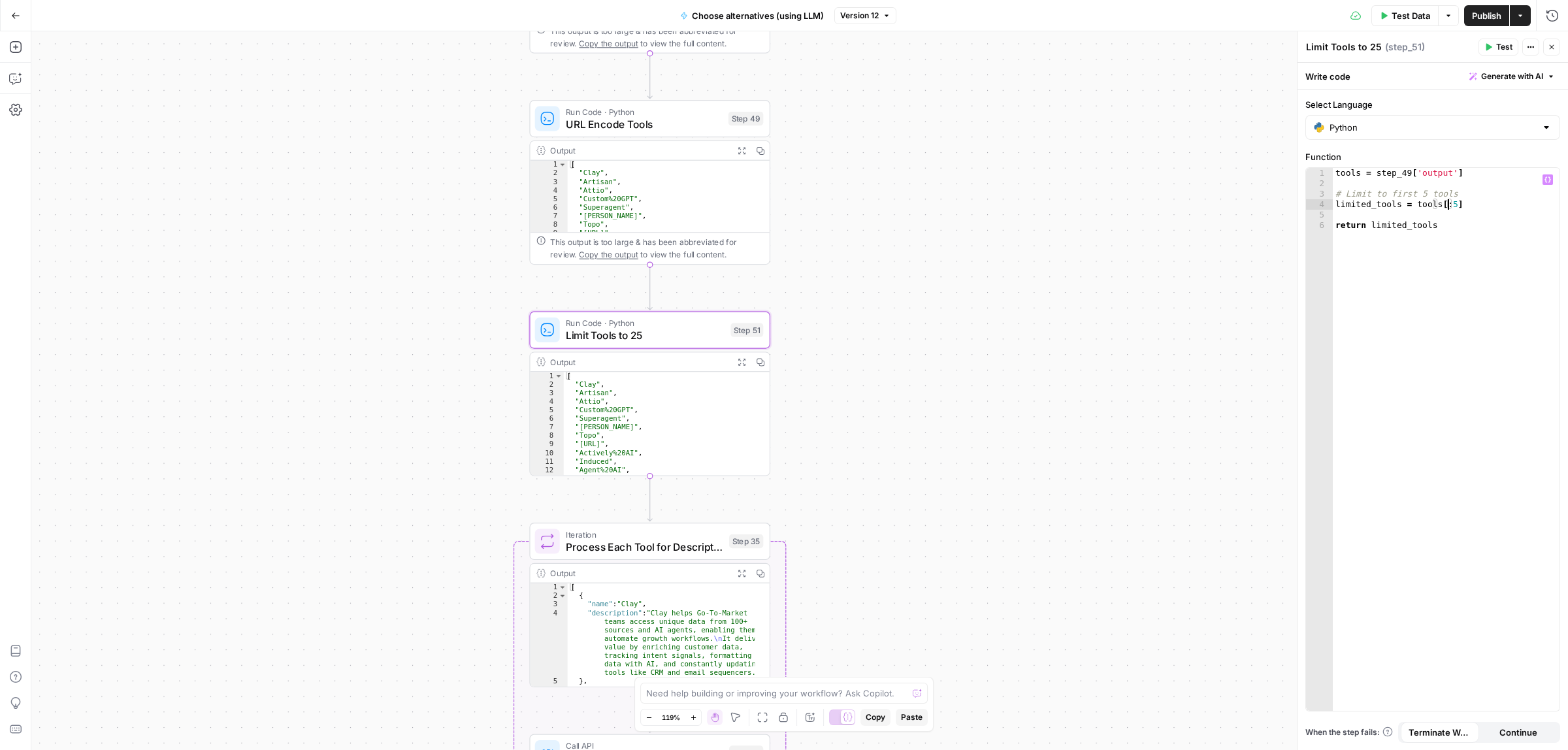
scroll to position [0, 8]
drag, startPoint x: 1452, startPoint y: 204, endPoint x: 1442, endPoint y: 206, distance: 10.2
click at [1442, 206] on div "tools = step_49 [ 'output' ] # Limit to first 5 tools limited_tools = tools [ :…" at bounding box center [1446, 449] width 226 height 563
type textarea "**********"
click at [1099, 278] on div "Workflow Input Settings Inputs Call API Call API Step 41 Output Expand Output C…" at bounding box center [799, 391] width 1536 height 718
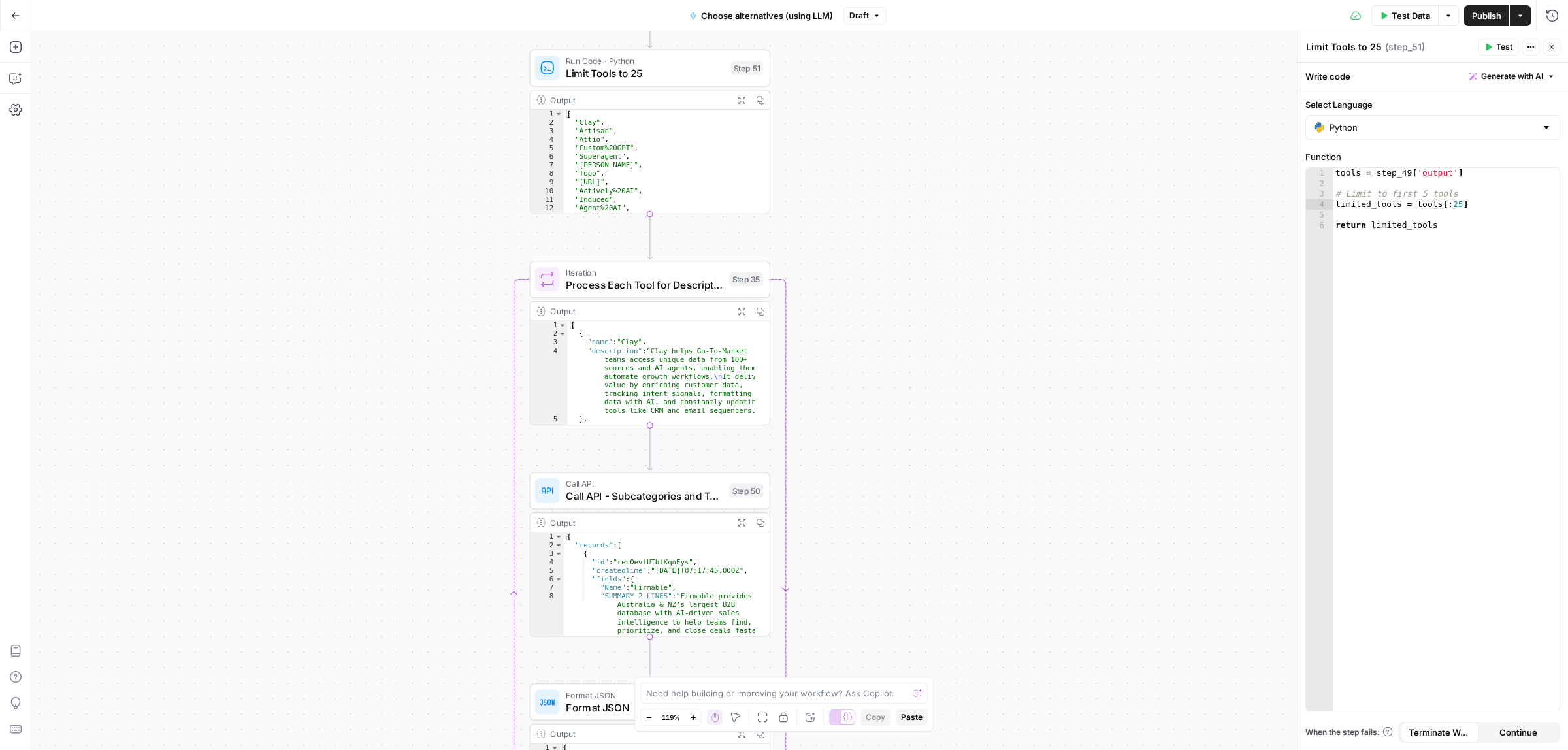
drag, startPoint x: 1019, startPoint y: 267, endPoint x: 1018, endPoint y: 305, distance: 38.0
click at [1019, 261] on div "Workflow Input Settings Inputs Call API Call API Step 41 Output Expand Output C…" at bounding box center [799, 391] width 1536 height 718
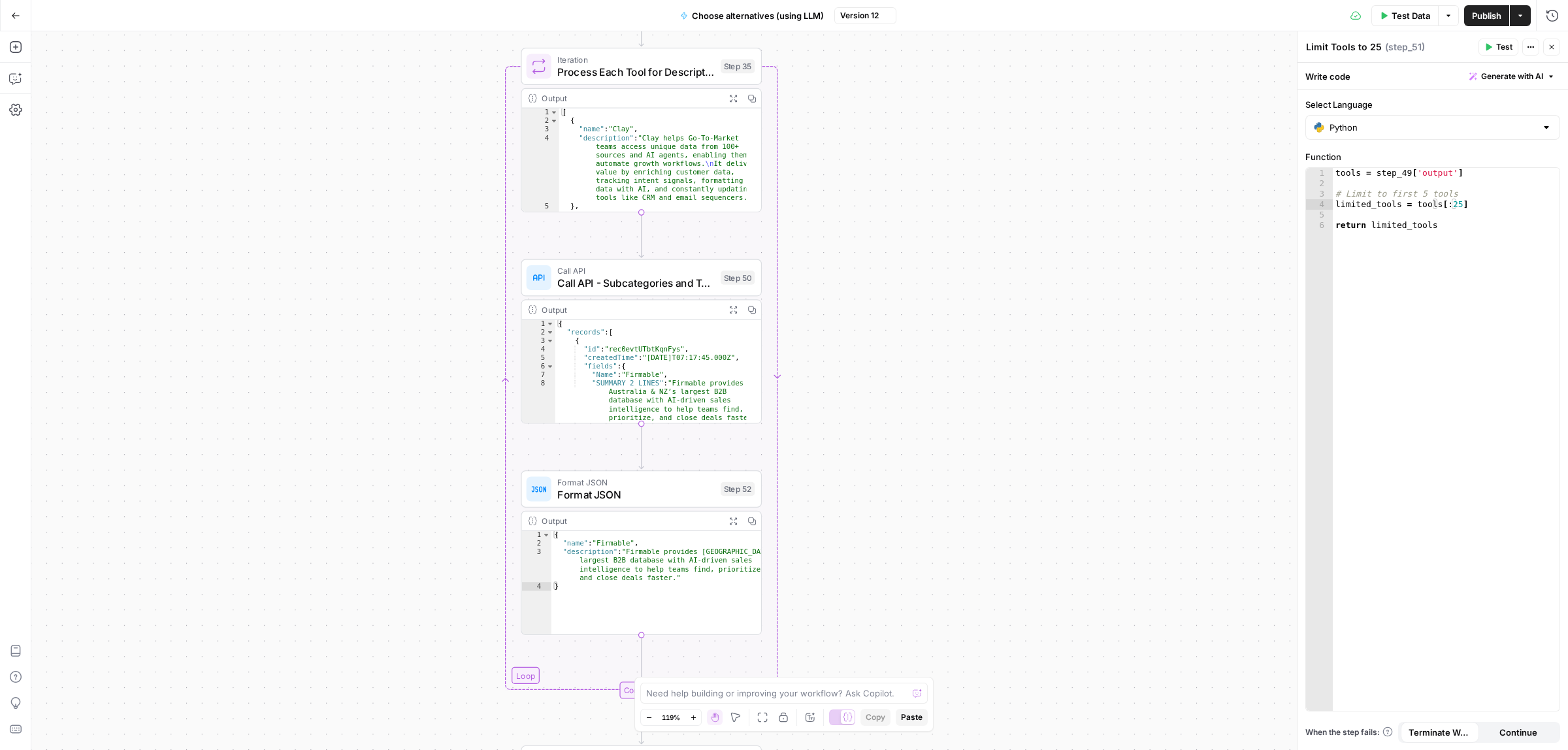
drag, startPoint x: 993, startPoint y: 496, endPoint x: 985, endPoint y: 285, distance: 211.2
click at [985, 285] on div "Workflow Input Settings Inputs Call API Call API Step 41 Output Expand Output C…" at bounding box center [799, 391] width 1536 height 718
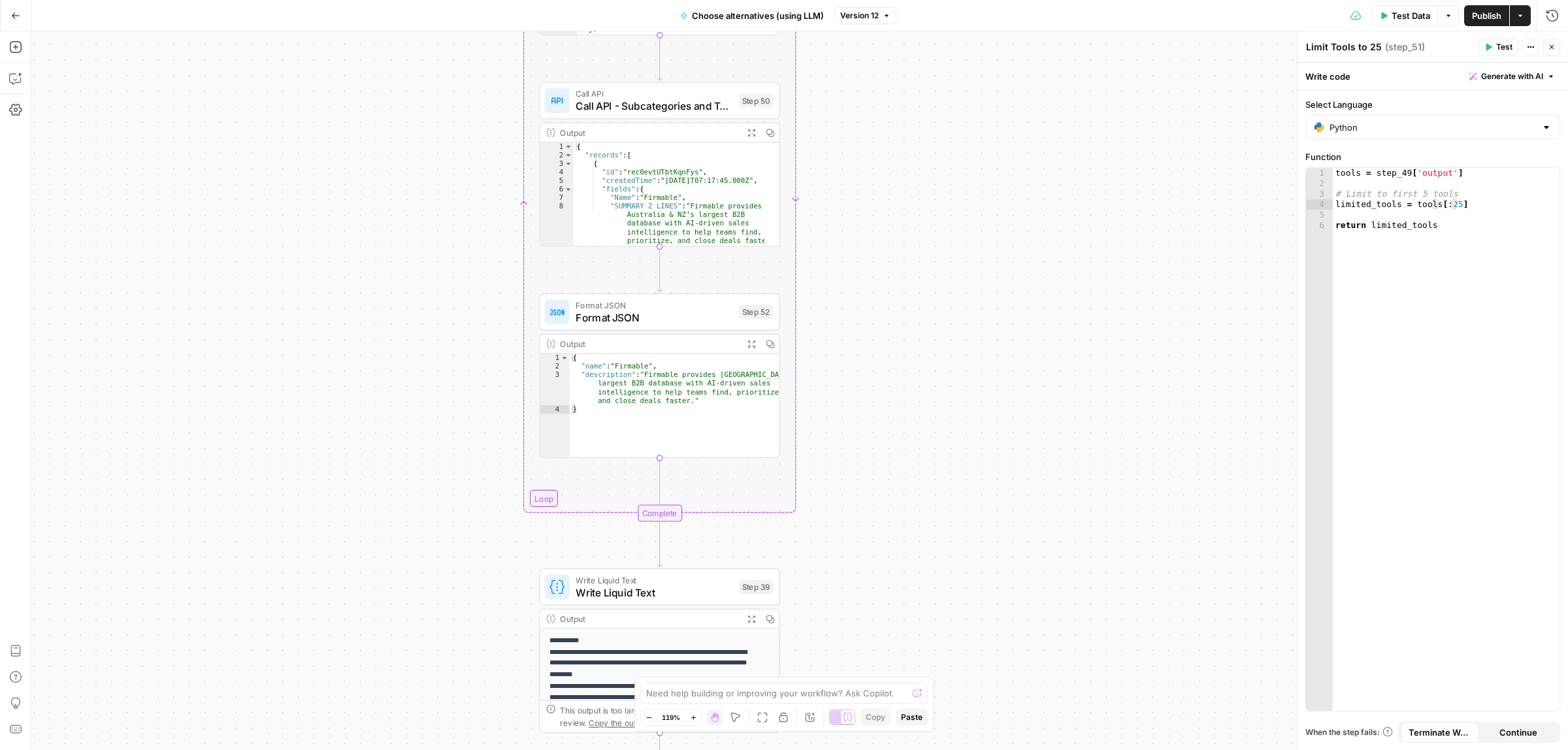
drag, startPoint x: 964, startPoint y: 402, endPoint x: 970, endPoint y: 347, distance: 55.3
click at [970, 347] on div "Workflow Input Settings Inputs Call API Call API Step 41 Output Expand Output C…" at bounding box center [799, 391] width 1536 height 718
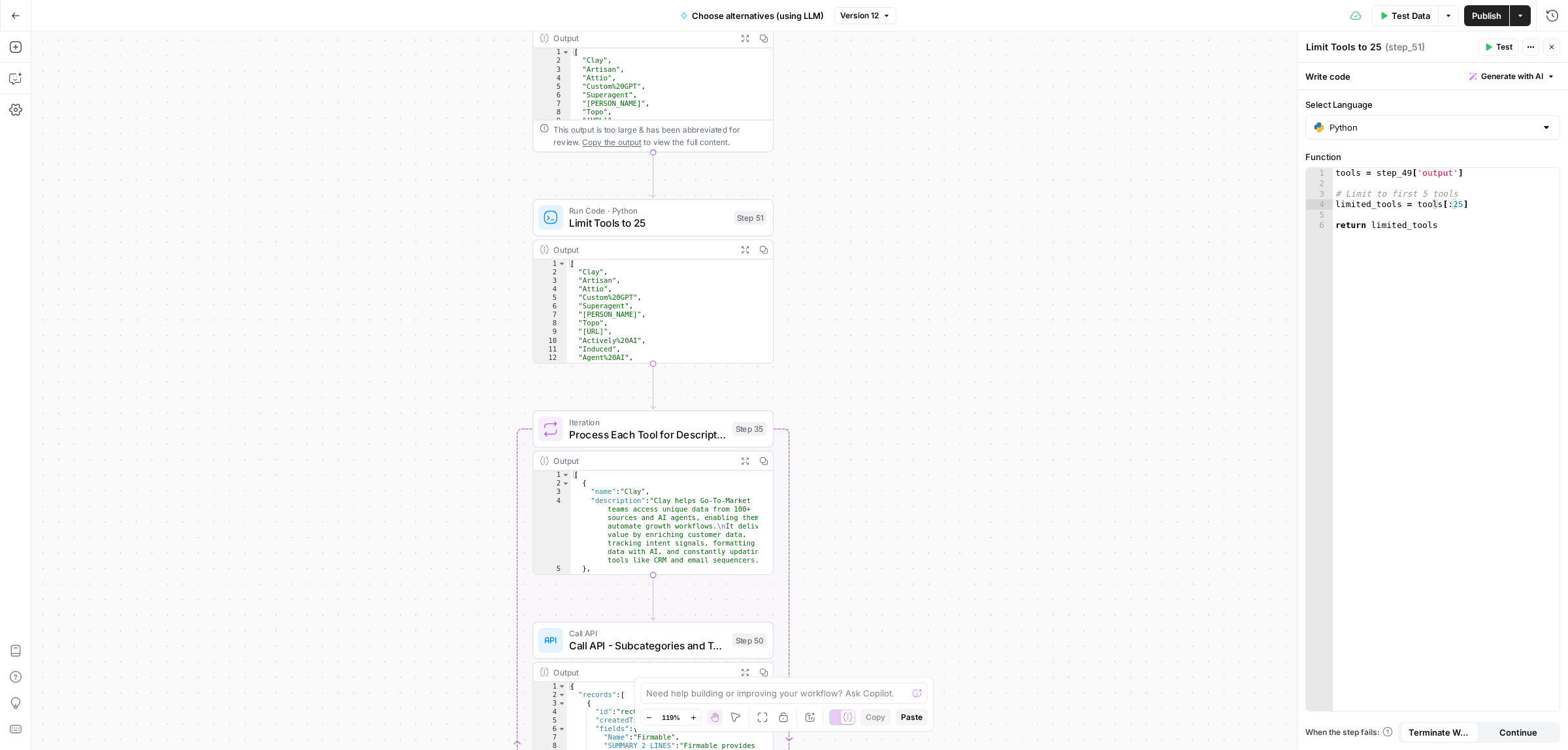
drag, startPoint x: 974, startPoint y: 183, endPoint x: 967, endPoint y: 729, distance: 546.0
click at [967, 729] on div "Workflow Input Settings Inputs Call API Call API Step 41 Output Expand Output C…" at bounding box center [799, 391] width 1536 height 718
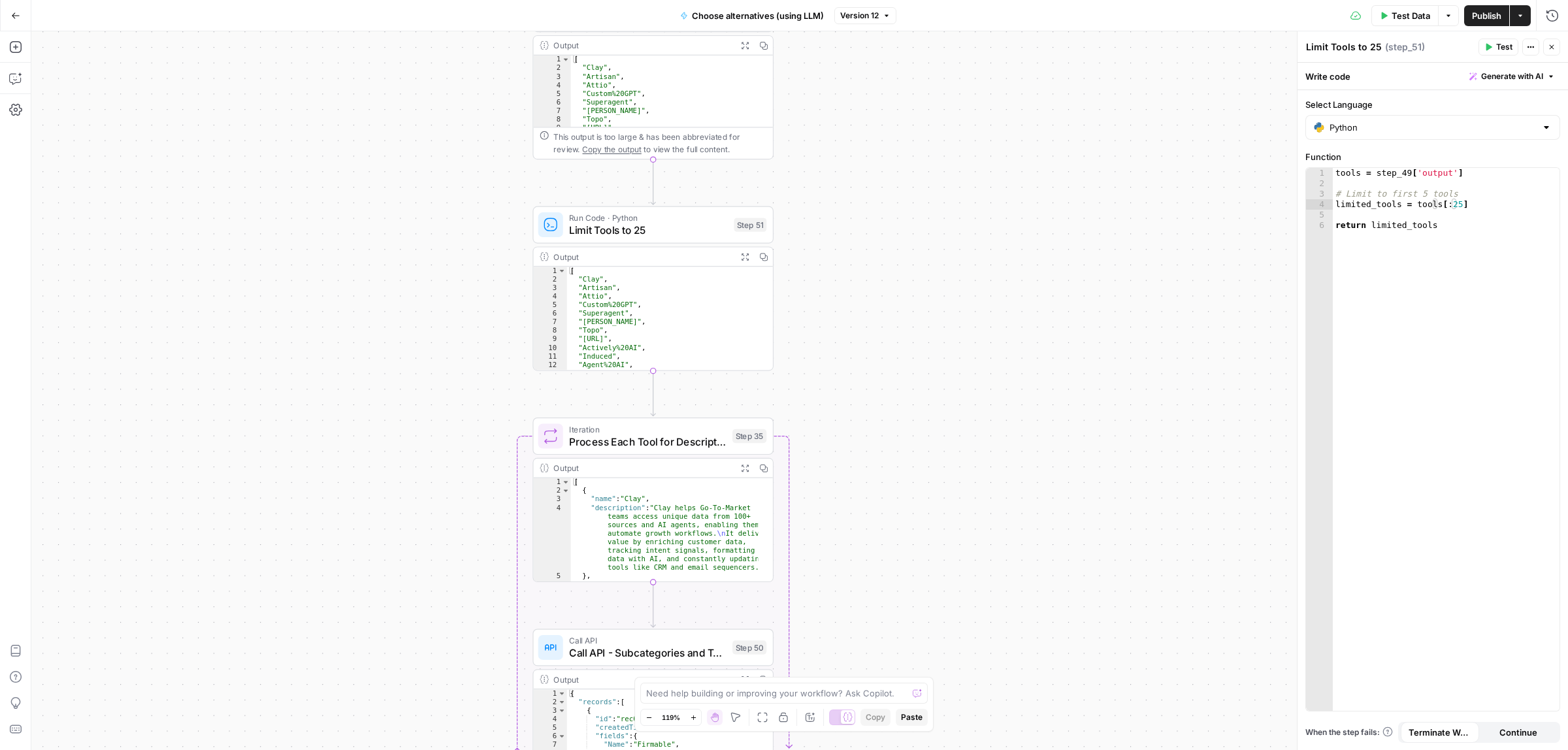
drag, startPoint x: 952, startPoint y: 699, endPoint x: 951, endPoint y: 713, distance: 14.0
click at [951, 713] on div "Workflow Input Settings Inputs Call API Call API Step 41 Output Expand Output C…" at bounding box center [799, 391] width 1536 height 718
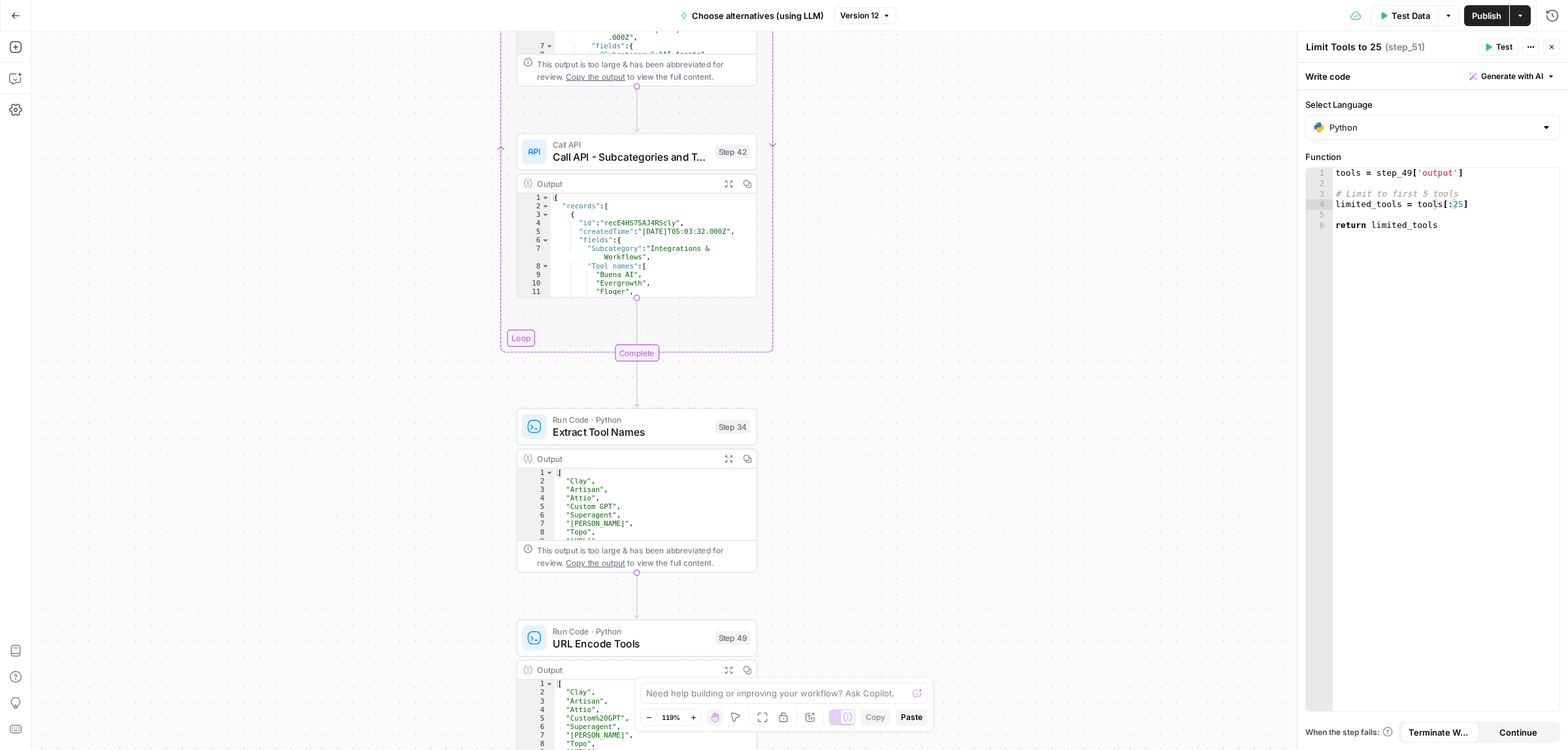
drag, startPoint x: 874, startPoint y: 312, endPoint x: 880, endPoint y: 517, distance: 205.1
click at [880, 517] on div "Workflow Input Settings Inputs Call API Call API Step 41 Output Expand Output C…" at bounding box center [799, 391] width 1536 height 718
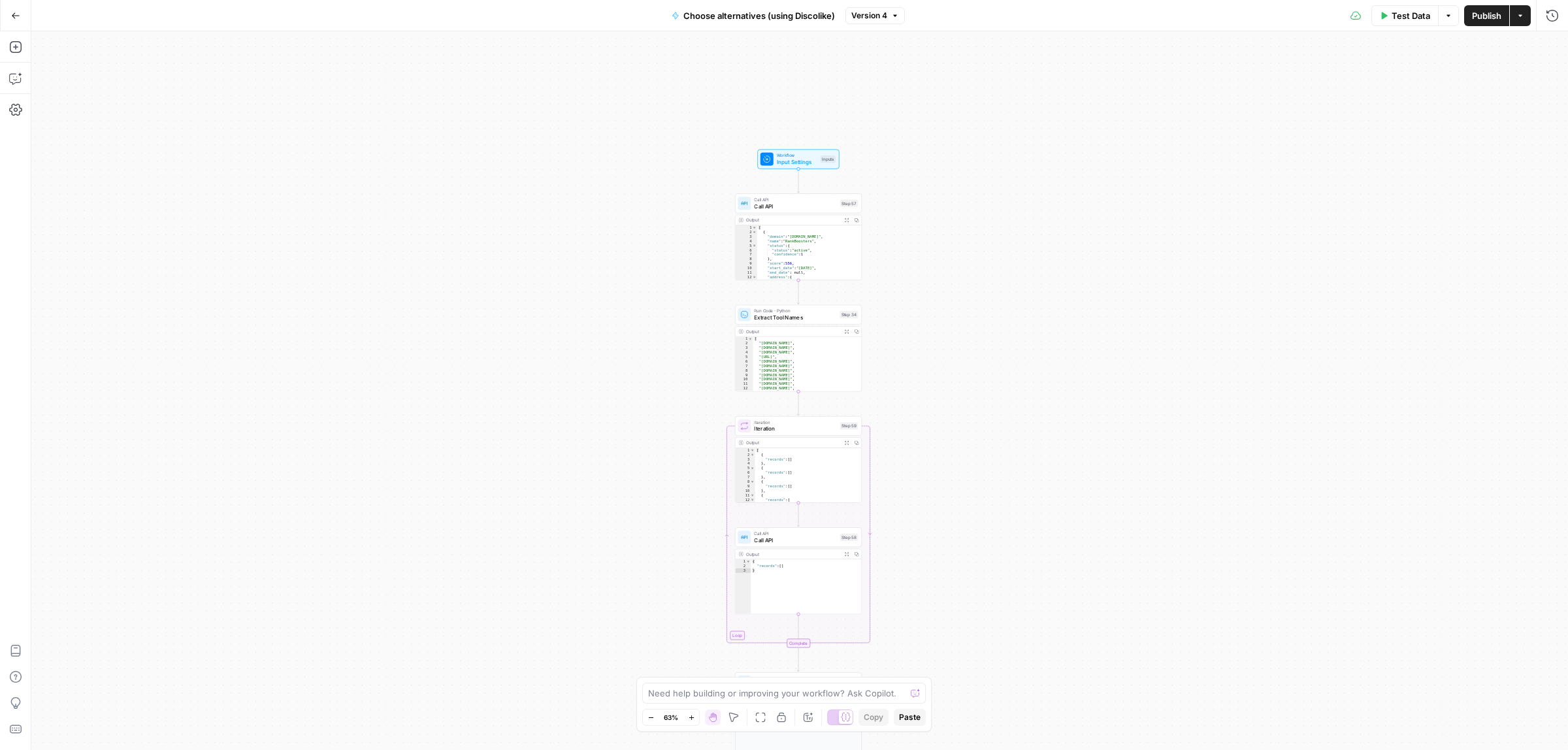
drag, startPoint x: 943, startPoint y: 174, endPoint x: 904, endPoint y: 336, distance: 166.6
click at [945, 410] on div "Workflow Input Settings Inputs Call API Call API Step 57 Output Expand Output C…" at bounding box center [799, 391] width 1536 height 718
click at [784, 225] on span "Call API" at bounding box center [799, 223] width 83 height 9
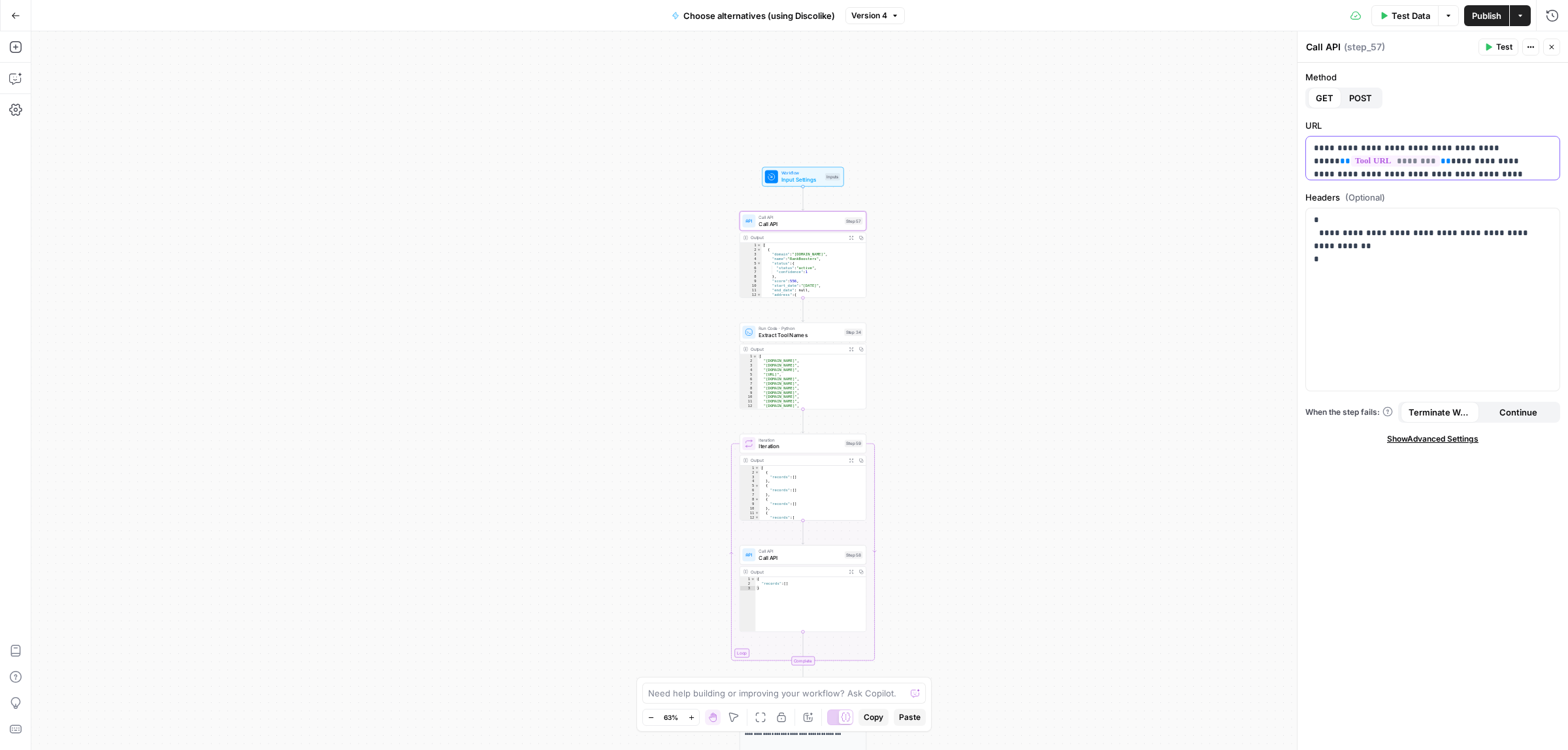
click at [1444, 151] on p "**********" at bounding box center [1426, 161] width 226 height 40
click at [1371, 237] on p "**********" at bounding box center [1433, 240] width 237 height 52
click at [782, 330] on span "Run Code · Python" at bounding box center [799, 328] width 82 height 6
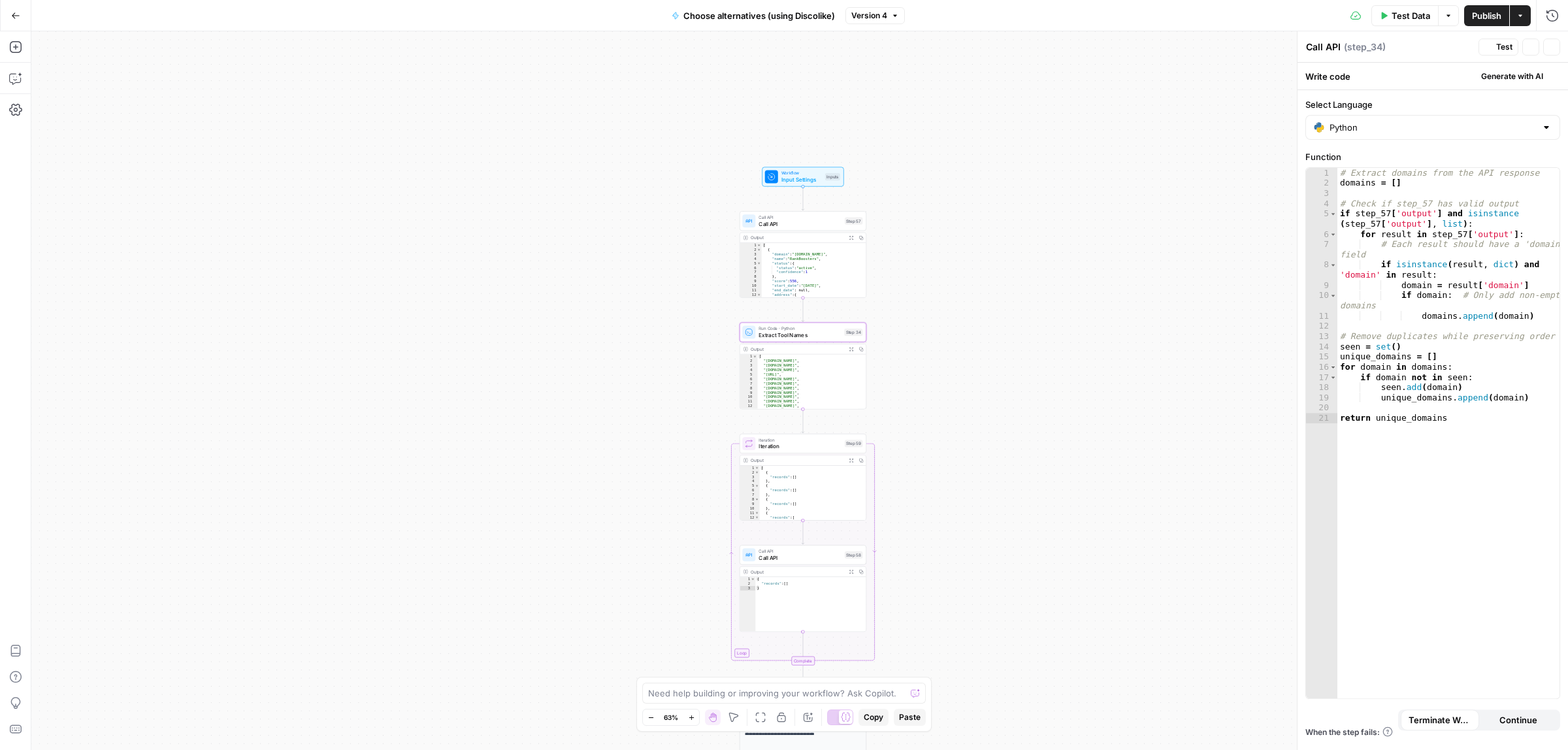
type textarea "Extract Tool Names"
click at [1439, 304] on div "# Extract domains from the API response domains = [ ] # Check if step_57 has va…" at bounding box center [1448, 449] width 222 height 563
type textarea "**********"
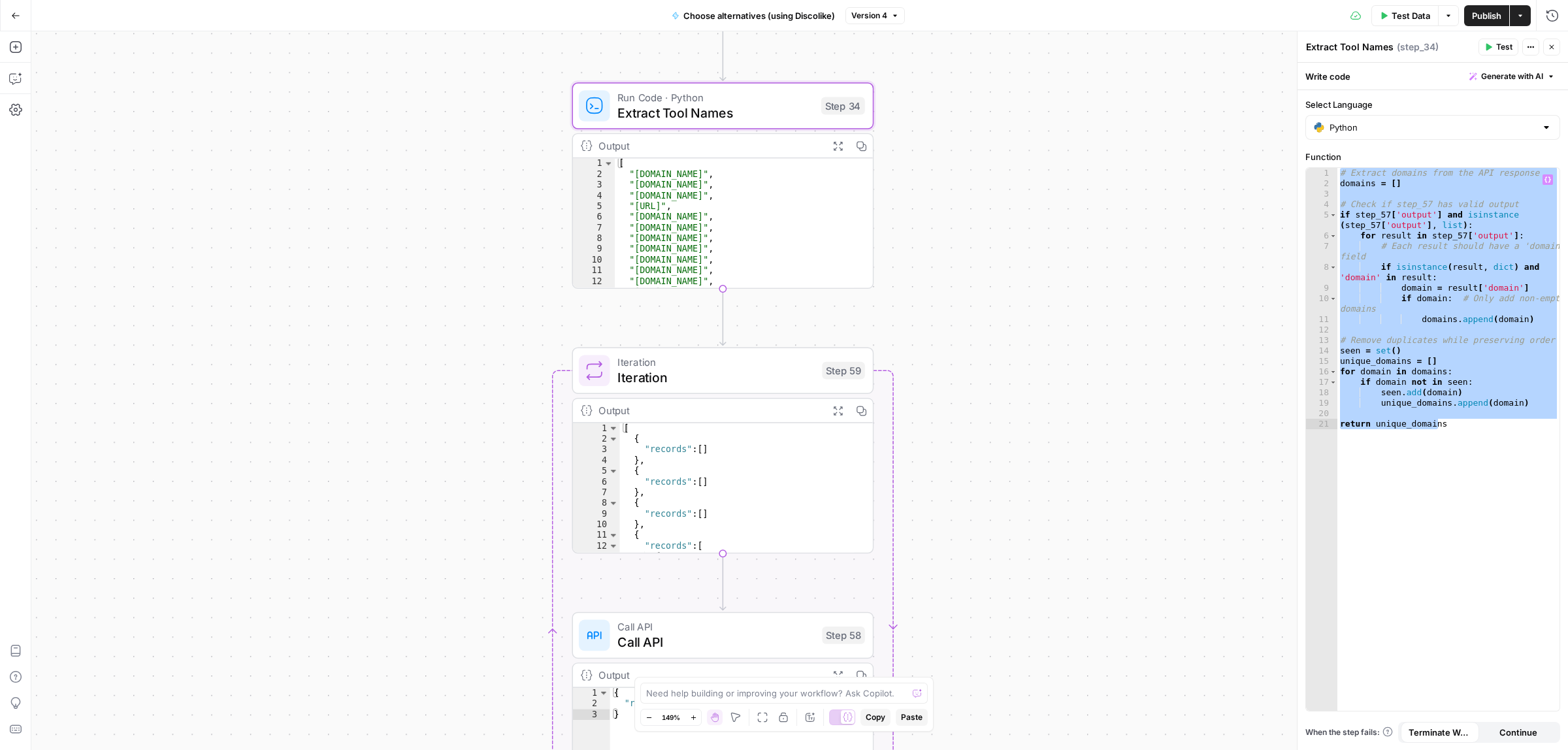
drag, startPoint x: 1039, startPoint y: 475, endPoint x: 923, endPoint y: 278, distance: 228.6
click at [982, 163] on div "Workflow Input Settings Inputs Call API Call API Step 57 Output Expand Output C…" at bounding box center [799, 391] width 1536 height 718
click at [707, 387] on div "Iteration Iteration Step 59 Copy step Delete step Add Note Test" at bounding box center [719, 366] width 302 height 47
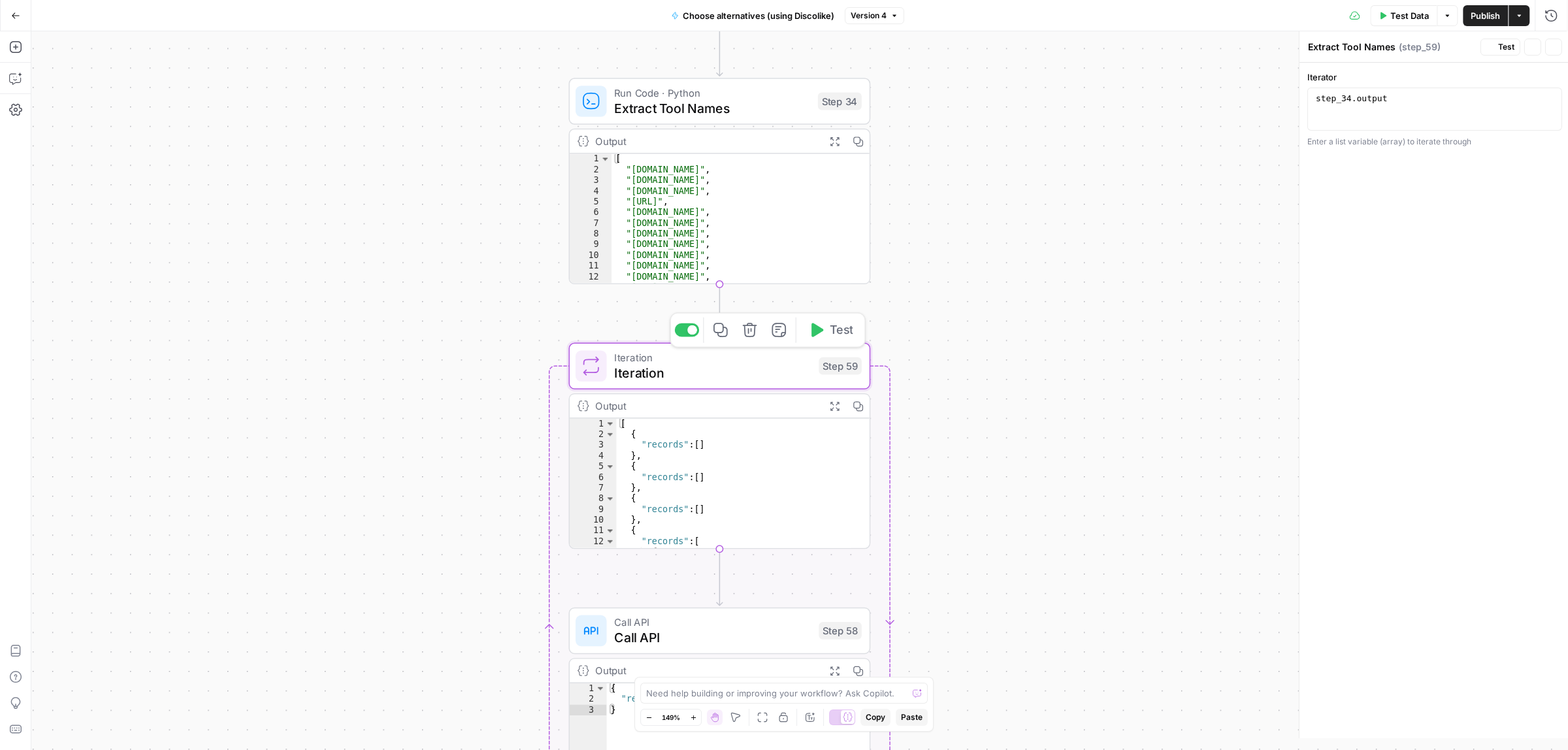
type textarea "Iteration"
type textarea "**********"
click at [1392, 119] on div "step_34 . output" at bounding box center [1433, 119] width 243 height 52
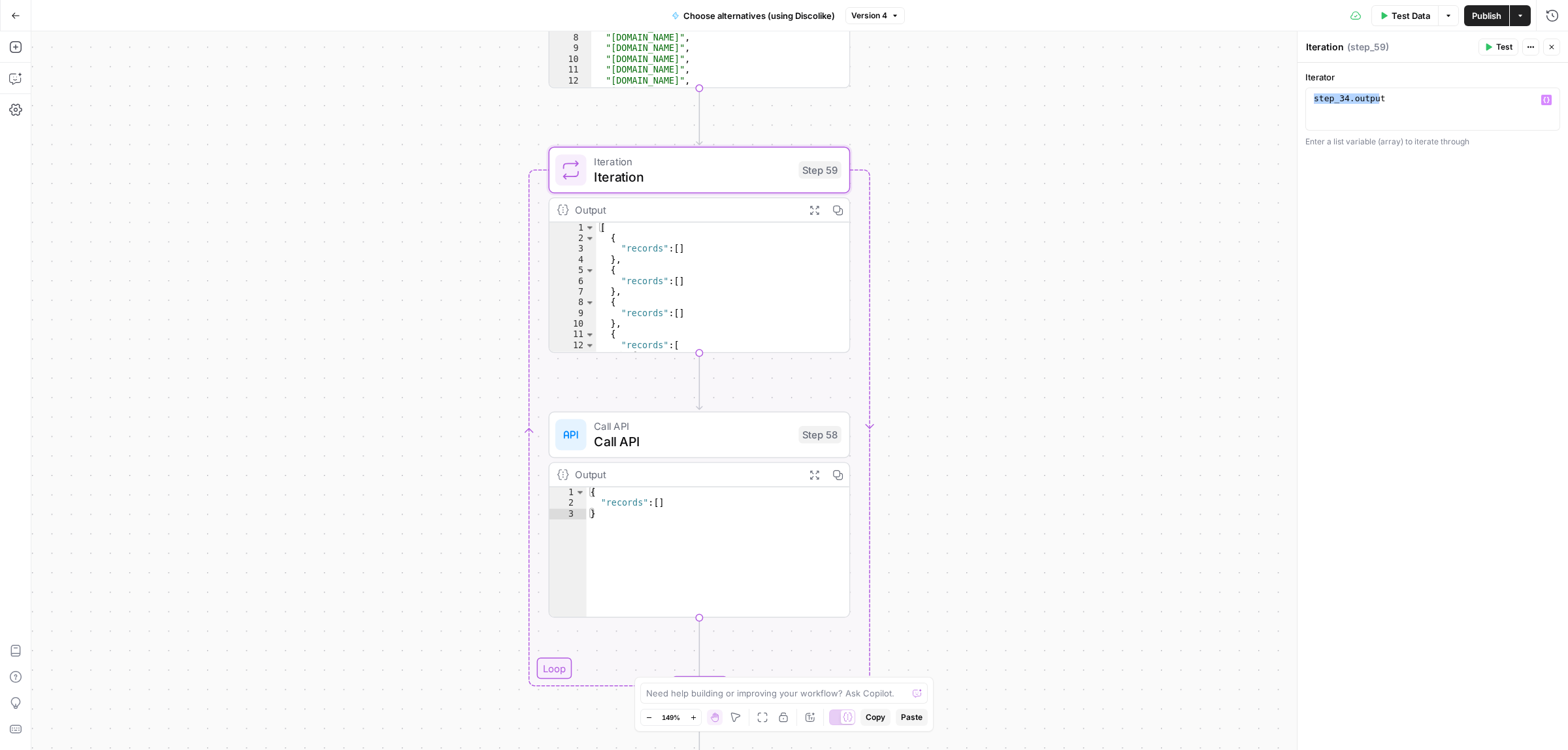
drag, startPoint x: 1059, startPoint y: 340, endPoint x: 1052, endPoint y: 229, distance: 111.2
click at [1054, 230] on div "Workflow Input Settings Inputs Call API Call API Step 57 Output Expand Output C…" at bounding box center [799, 391] width 1536 height 718
click at [677, 436] on span "Call API" at bounding box center [693, 438] width 196 height 20
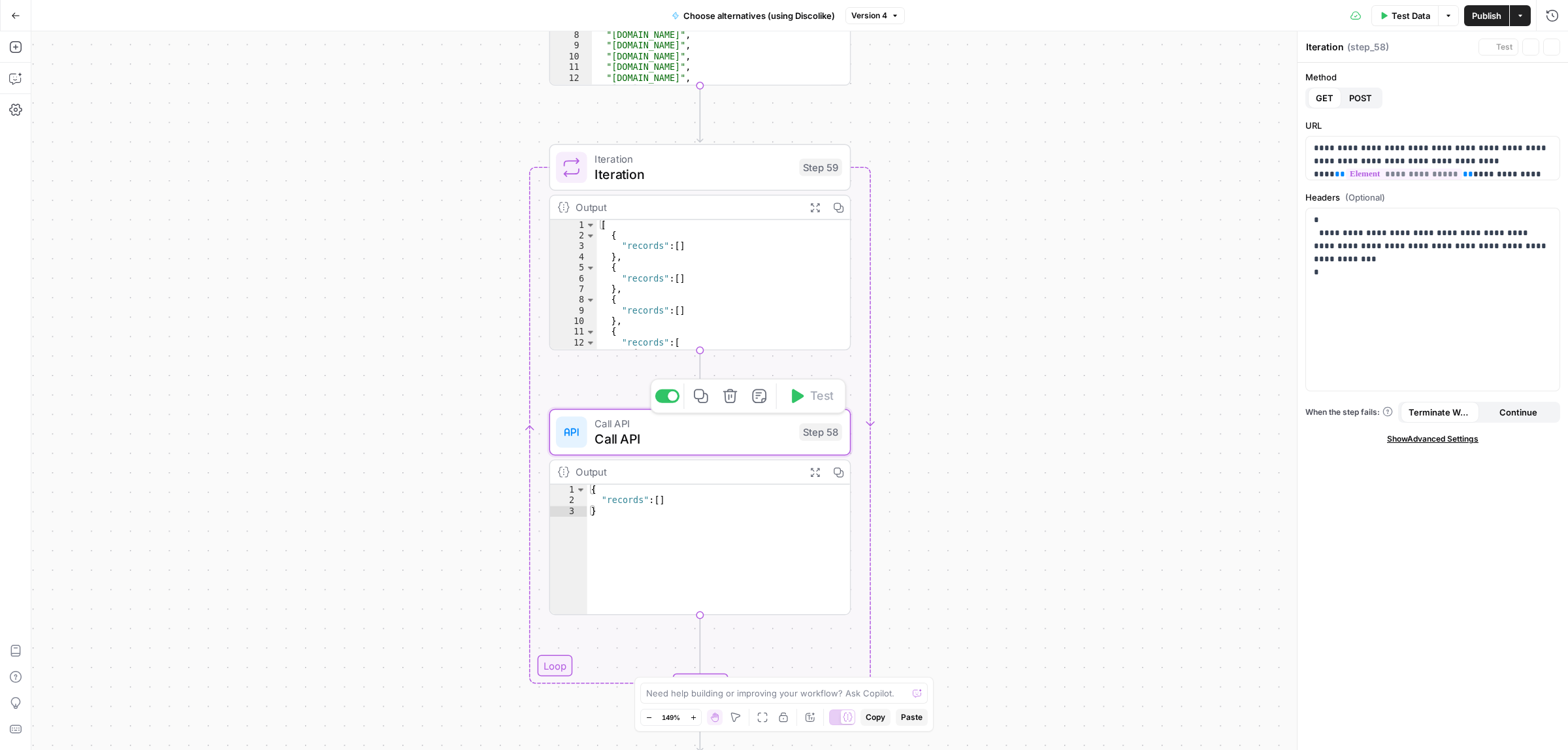
type textarea "Call API"
click at [1495, 160] on p "**********" at bounding box center [1426, 168] width 226 height 52
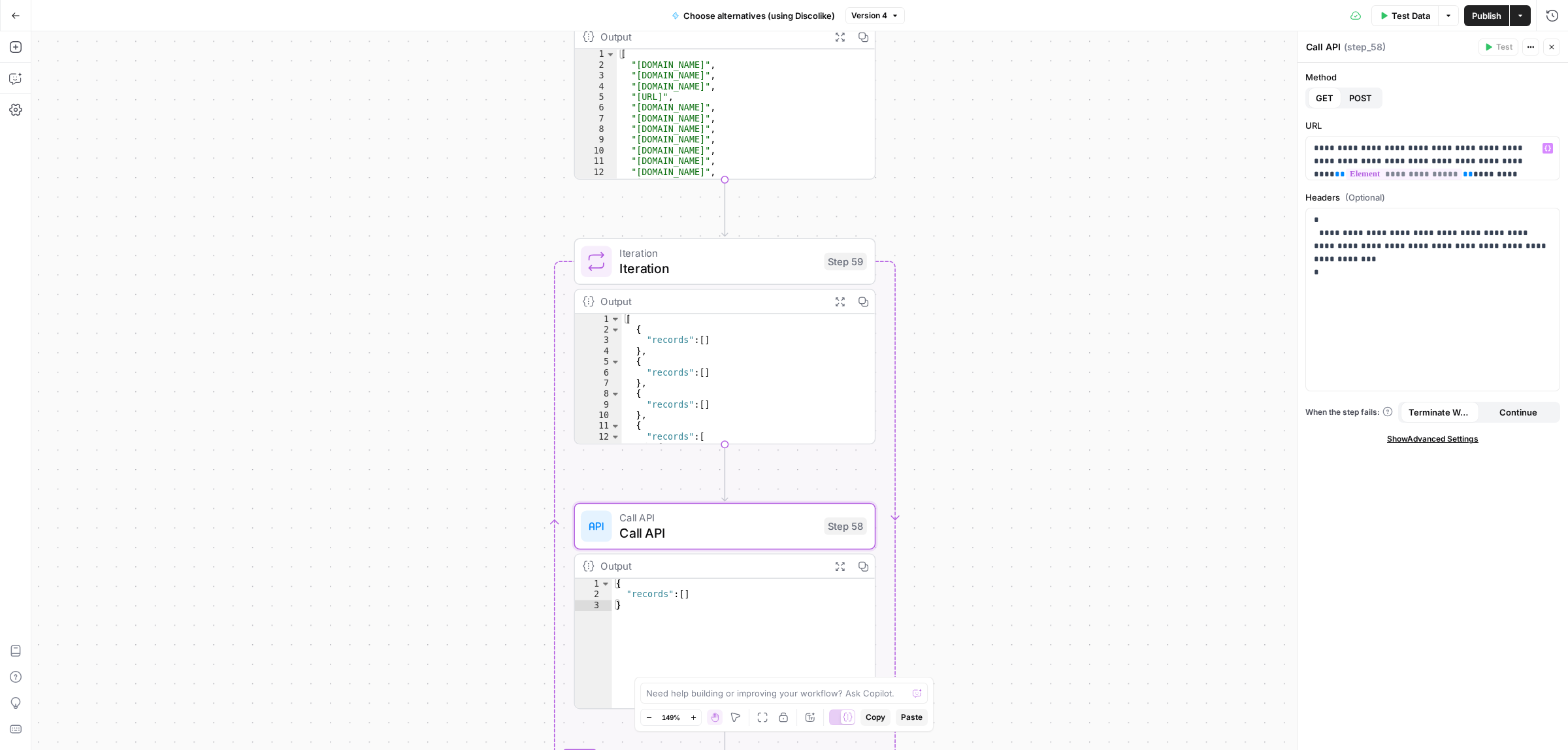
drag, startPoint x: 1007, startPoint y: 196, endPoint x: 1019, endPoint y: 97, distance: 99.7
click at [1039, 198] on div "Workflow Input Settings Inputs Call API Call API Step 57 Output Expand Output C…" at bounding box center [799, 391] width 1536 height 718
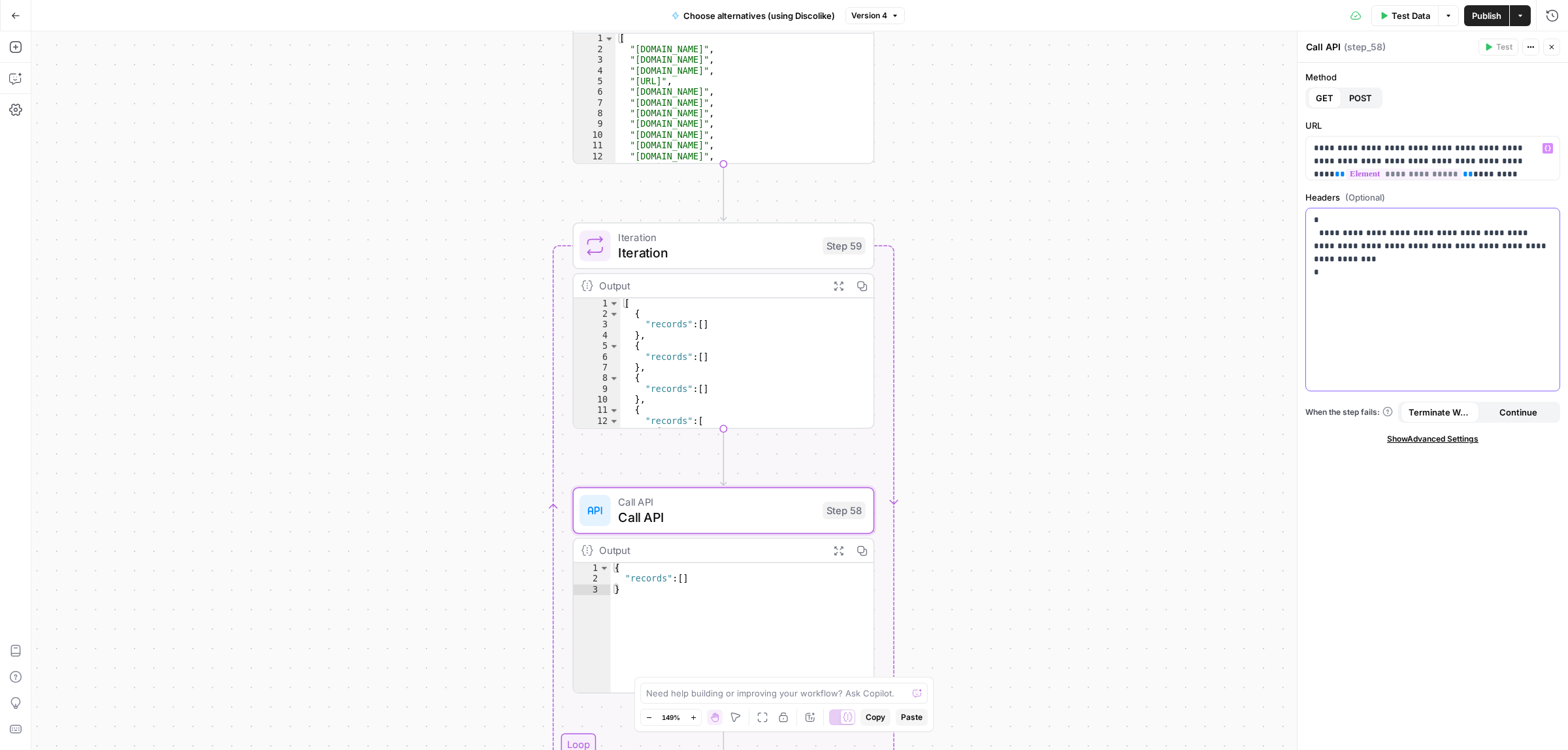
click at [1496, 245] on p "**********" at bounding box center [1433, 246] width 237 height 66
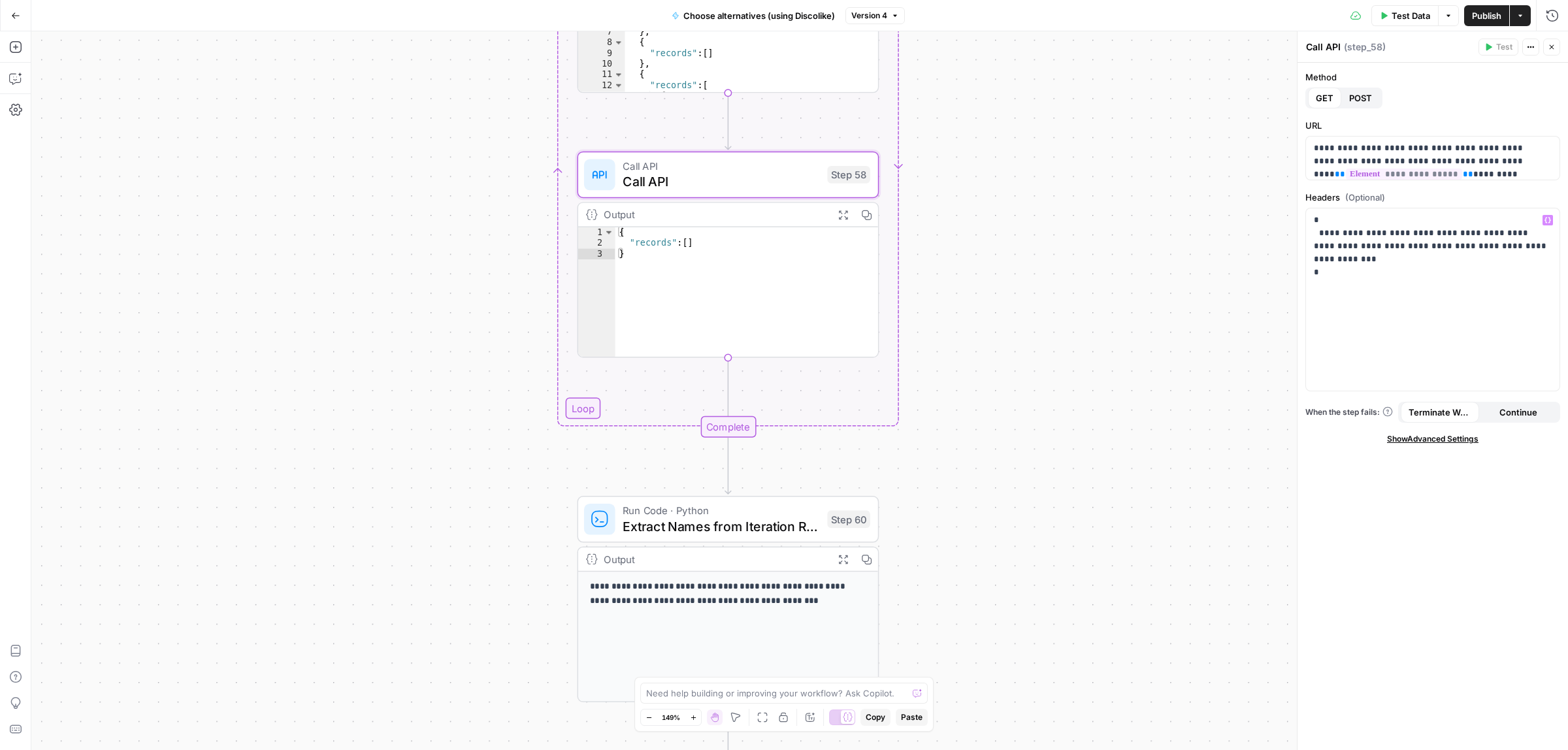
drag, startPoint x: 1111, startPoint y: 273, endPoint x: 1109, endPoint y: 175, distance: 98.0
click at [1109, 175] on div "Workflow Input Settings Inputs Call API Call API Step 57 Output Expand Output C…" at bounding box center [799, 391] width 1536 height 718
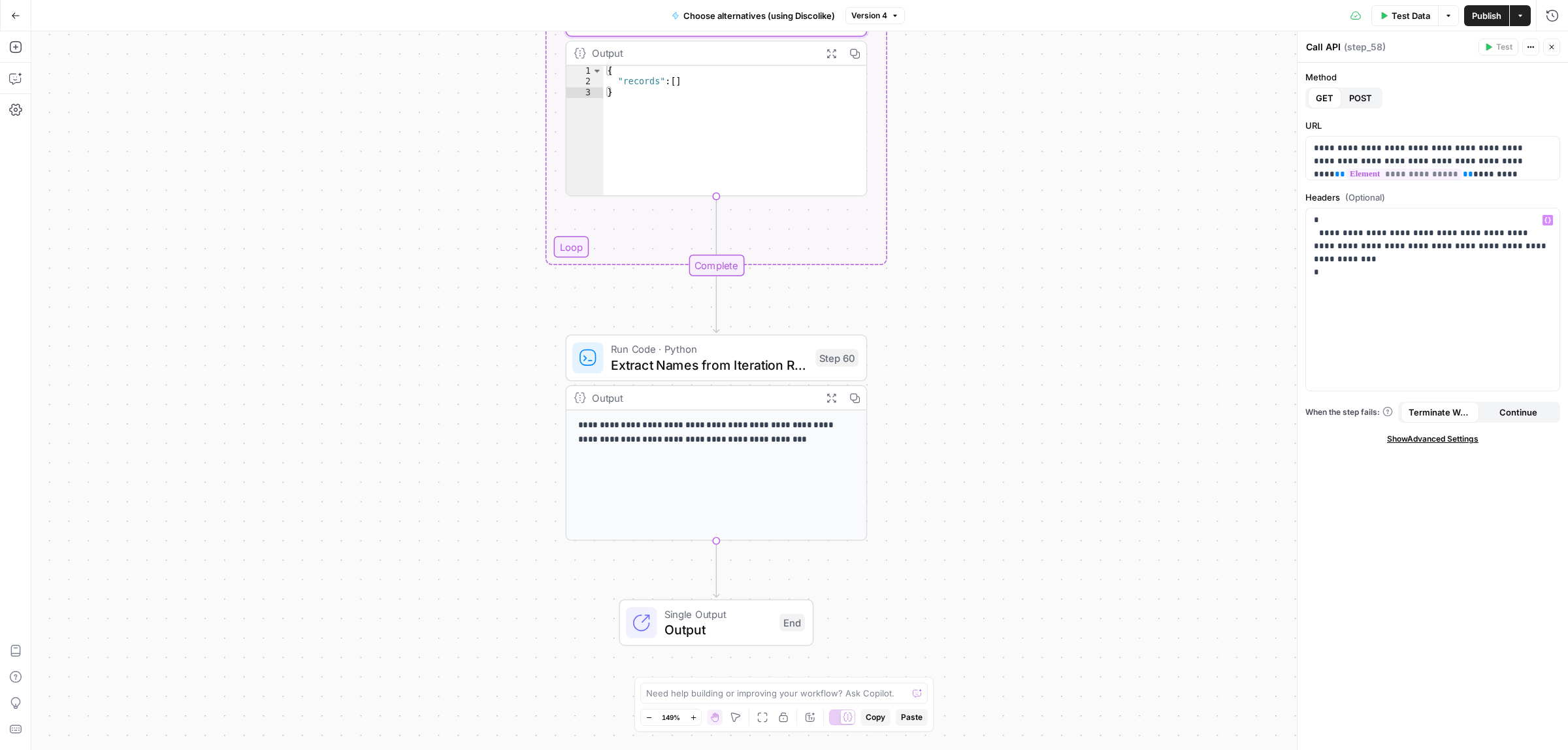
drag, startPoint x: 1010, startPoint y: 402, endPoint x: 997, endPoint y: 131, distance: 271.3
click at [997, 131] on div "Workflow Input Settings Inputs Call API Call API Step 57 Output Expand Output C…" at bounding box center [799, 391] width 1536 height 718
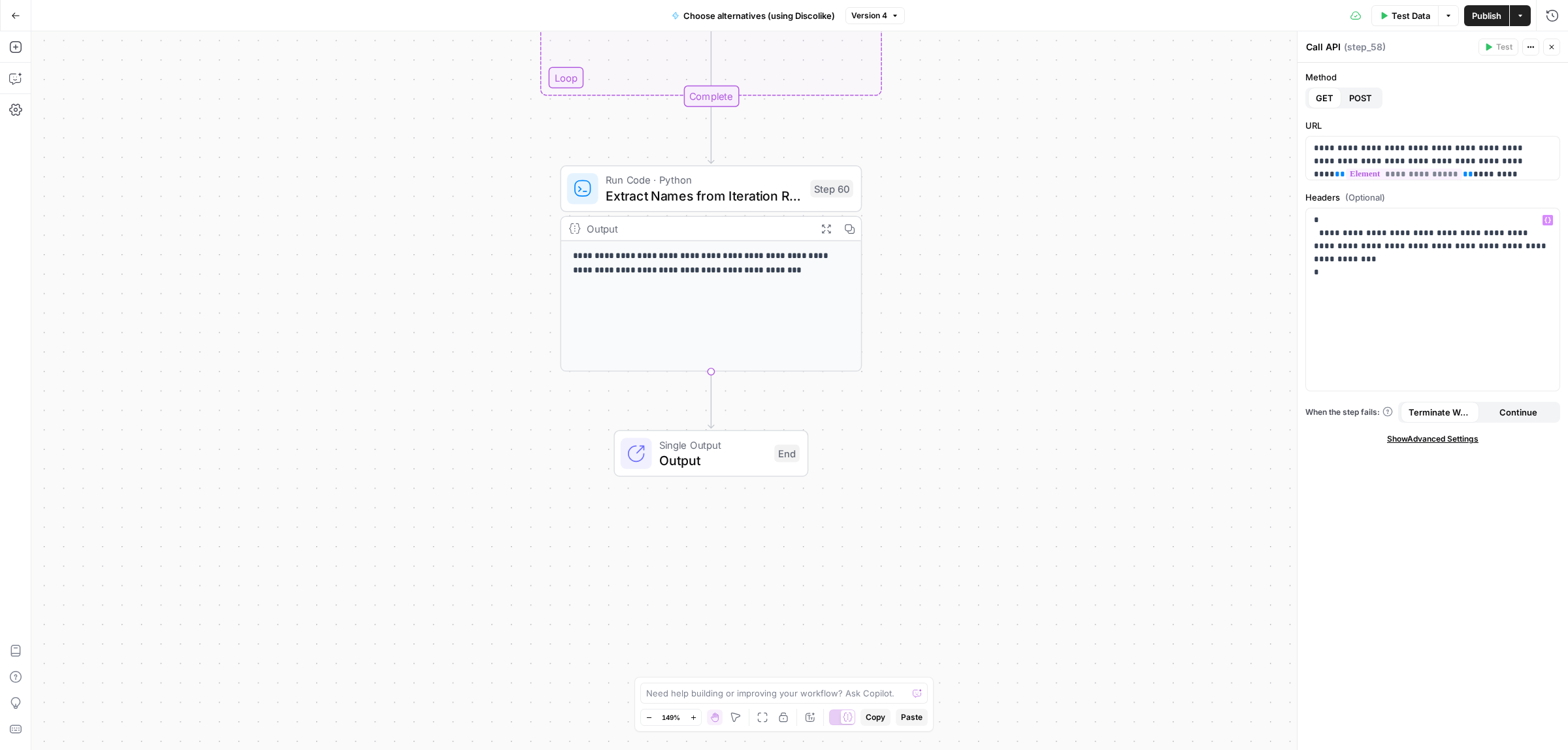
drag, startPoint x: 739, startPoint y: 194, endPoint x: 849, endPoint y: 272, distance: 134.8
click at [739, 194] on span "Extract Names from Iteration Results" at bounding box center [704, 195] width 196 height 20
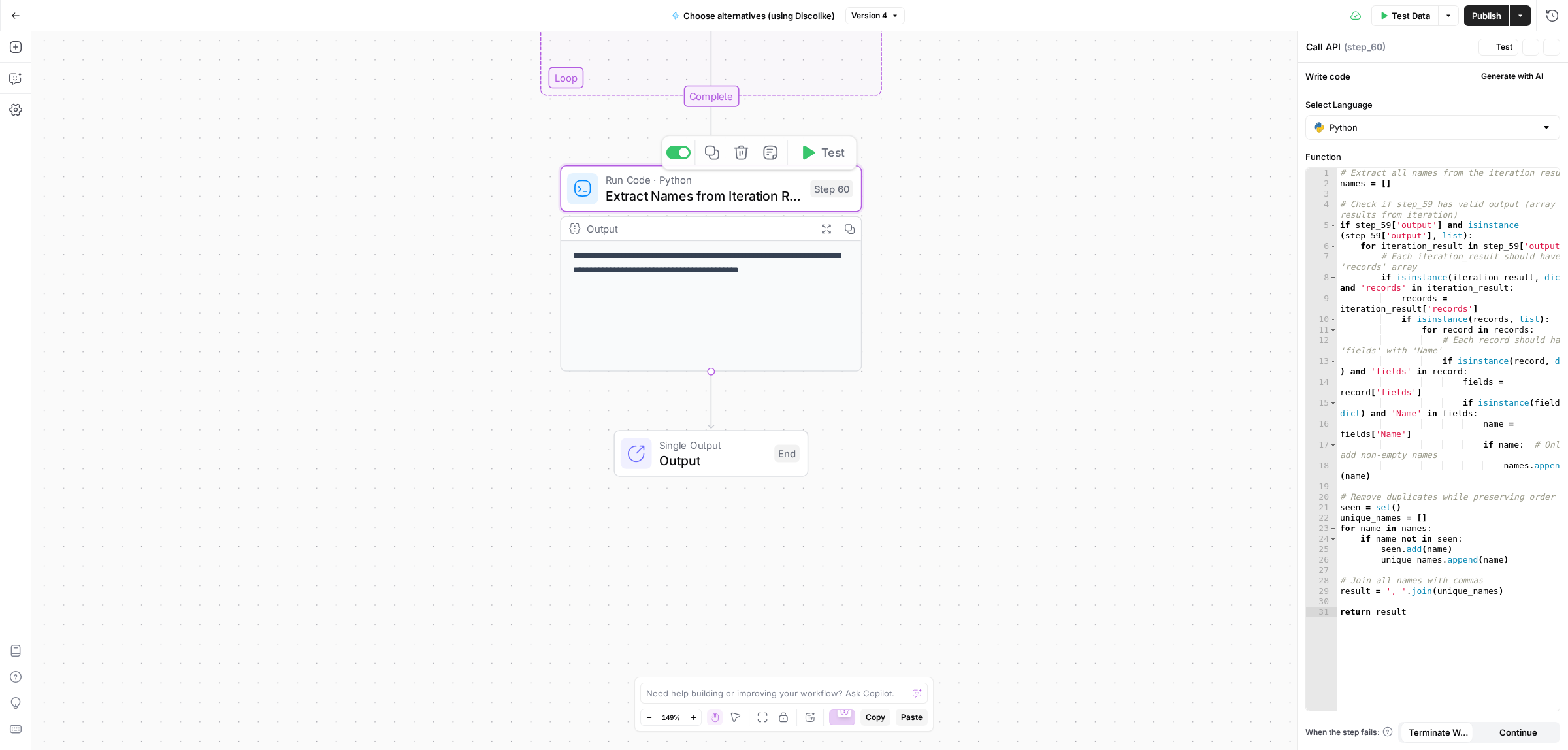
type textarea "Extract Names from Iteration Results"
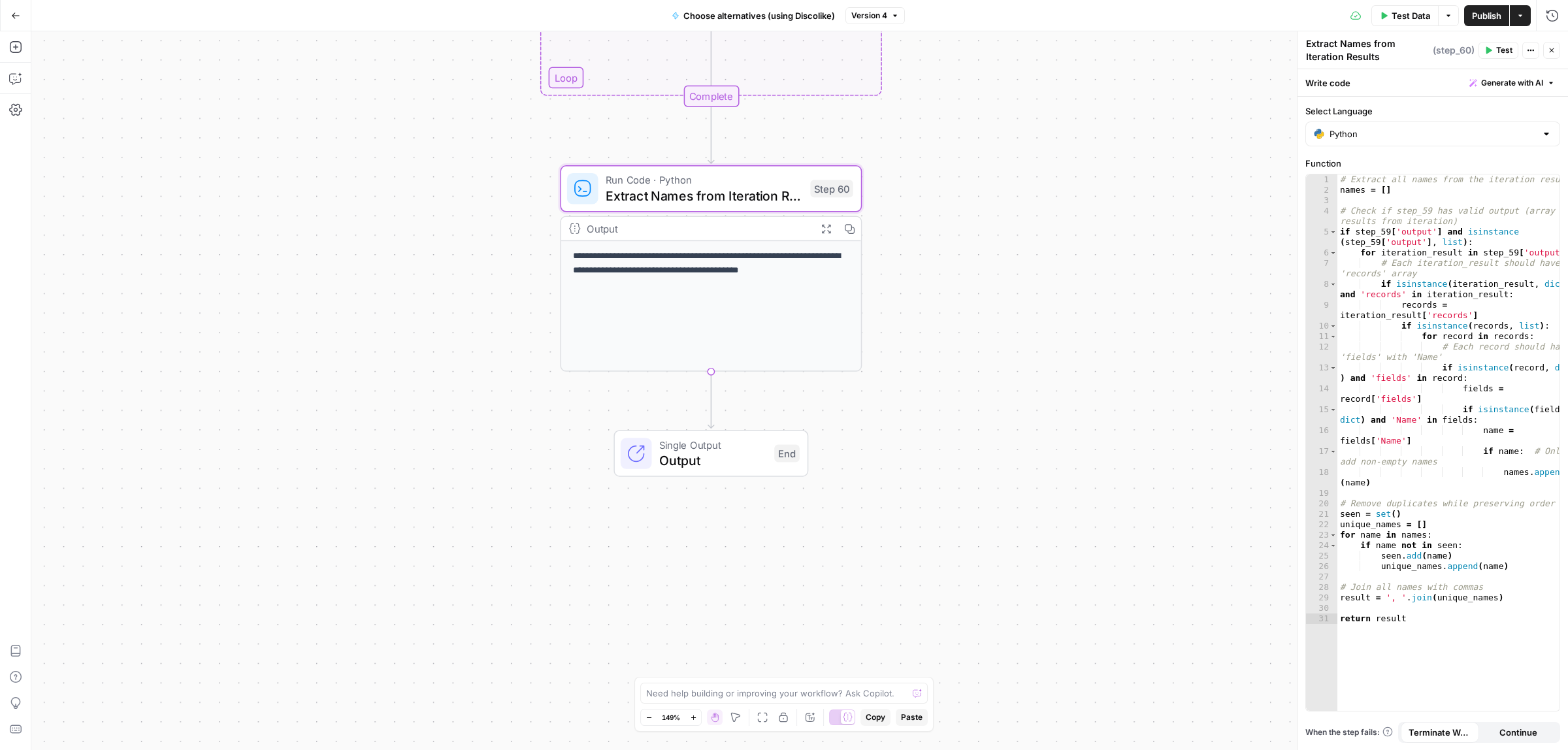
click at [1415, 235] on div "# Extract all names from the iteration results names = [ ] # Check if step_59 h…" at bounding box center [1448, 452] width 222 height 556
type textarea "**********"
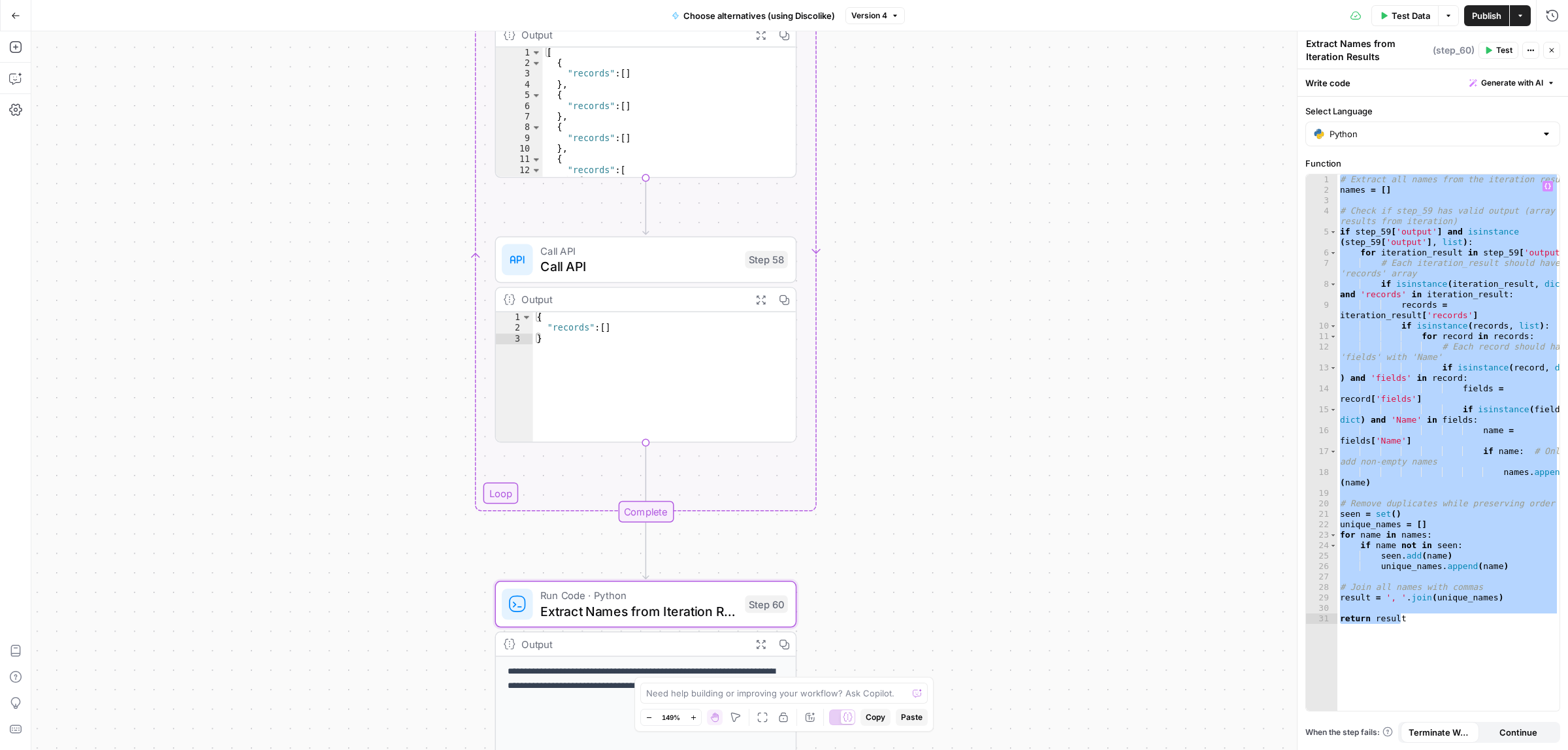
drag, startPoint x: 924, startPoint y: 392, endPoint x: 923, endPoint y: 545, distance: 153.0
click at [923, 545] on div "Workflow Input Settings Inputs Call API Call API Step 57 Output Expand Output C…" at bounding box center [799, 391] width 1536 height 718
drag, startPoint x: 882, startPoint y: 243, endPoint x: 833, endPoint y: 457, distance: 219.5
click at [833, 457] on div "Workflow Input Settings Inputs Call API Call API Step 57 Output Expand Output C…" at bounding box center [799, 391] width 1536 height 718
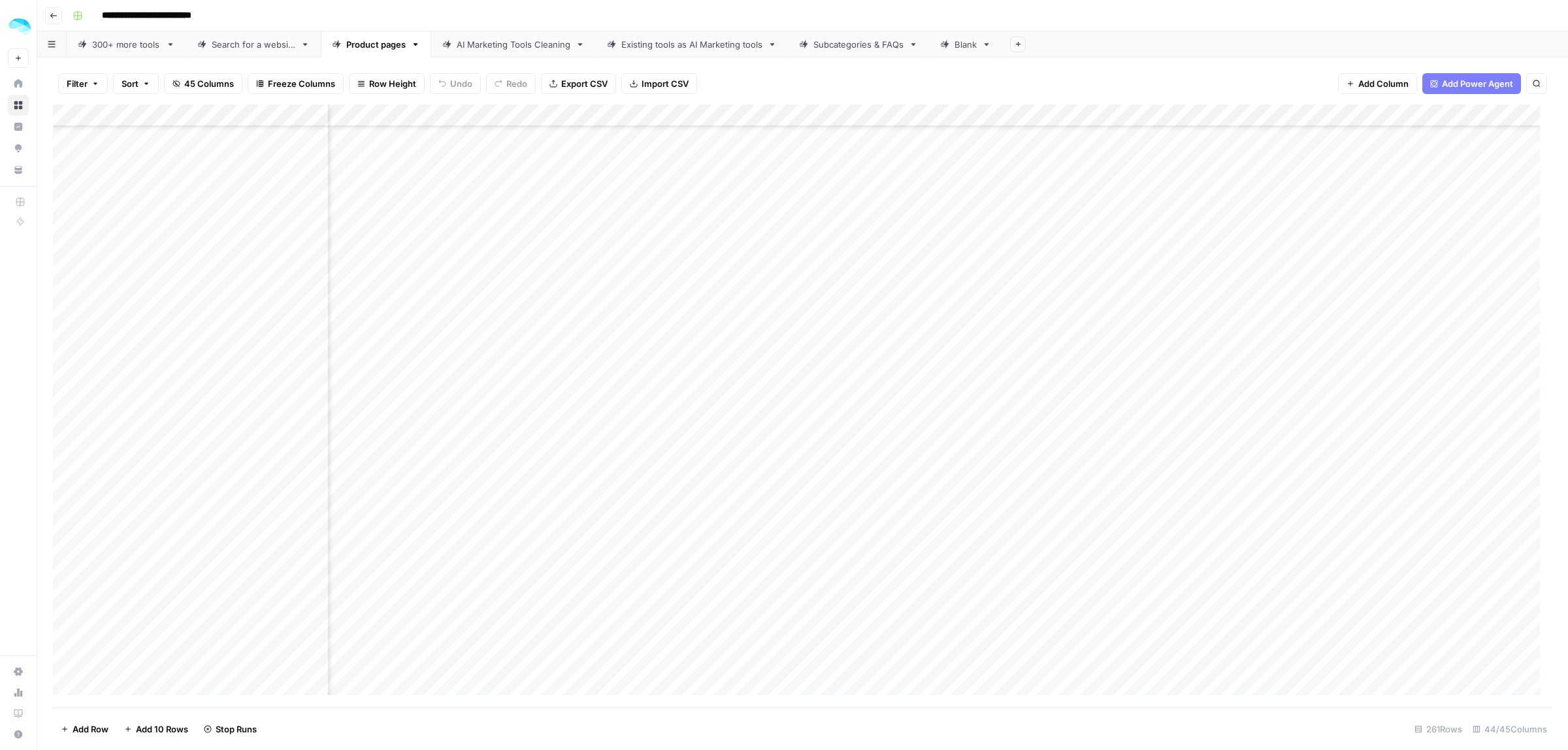
scroll to position [3941, 6152]
click at [1055, 366] on div "Add Column" at bounding box center [803, 406] width 1499 height 603
click at [942, 118] on div "Add Column" at bounding box center [803, 406] width 1499 height 603
click at [814, 86] on div "Filter Sort 45 Columns Freeze Columns Row Height Undo Redo Export CSV Import CS…" at bounding box center [803, 83] width 1499 height 42
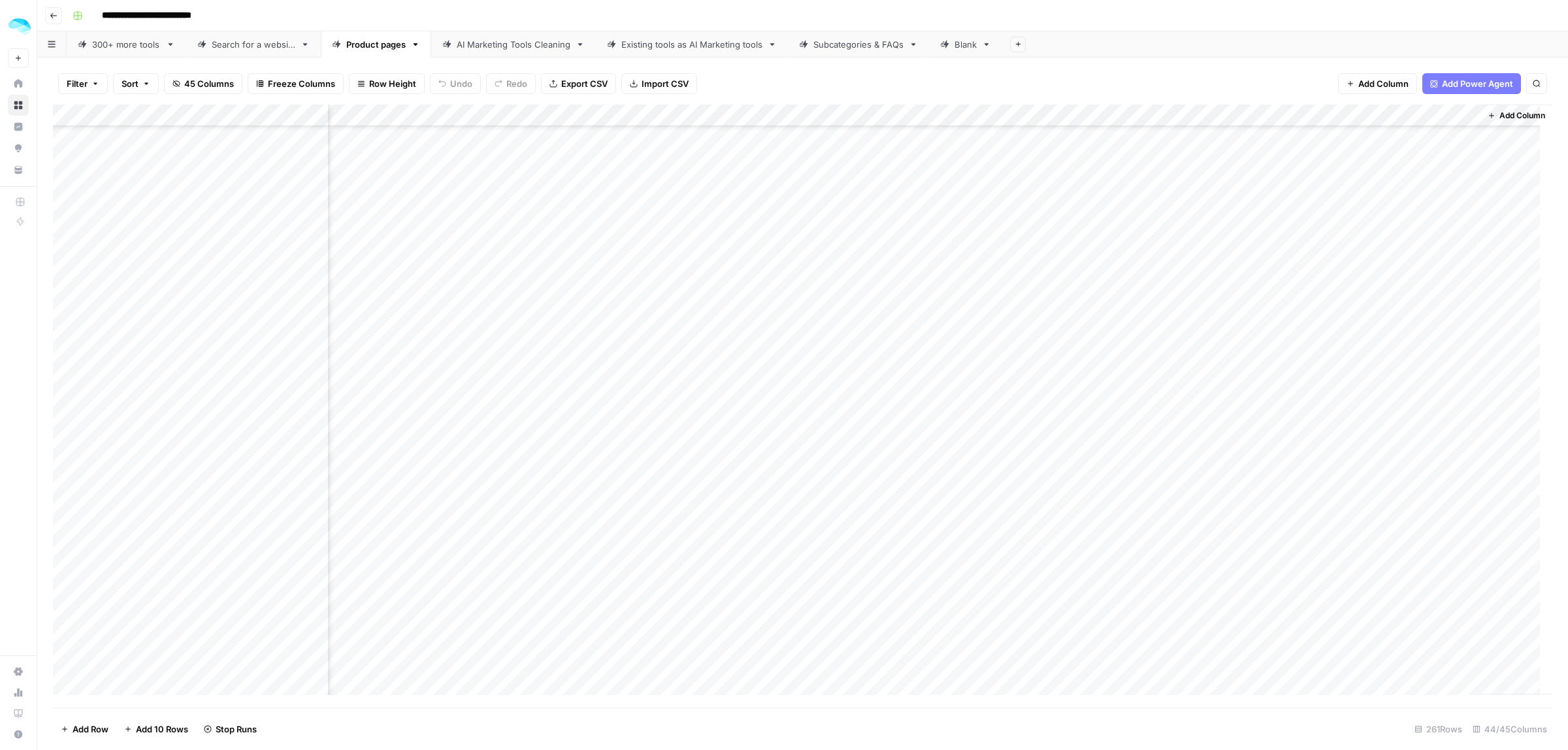
scroll to position [3941, 6152]
click at [110, 288] on div "Add Column" at bounding box center [803, 406] width 1499 height 603
drag, startPoint x: 374, startPoint y: 706, endPoint x: 241, endPoint y: 703, distance: 133.0
click at [107, 693] on div "Add Column" at bounding box center [803, 406] width 1499 height 603
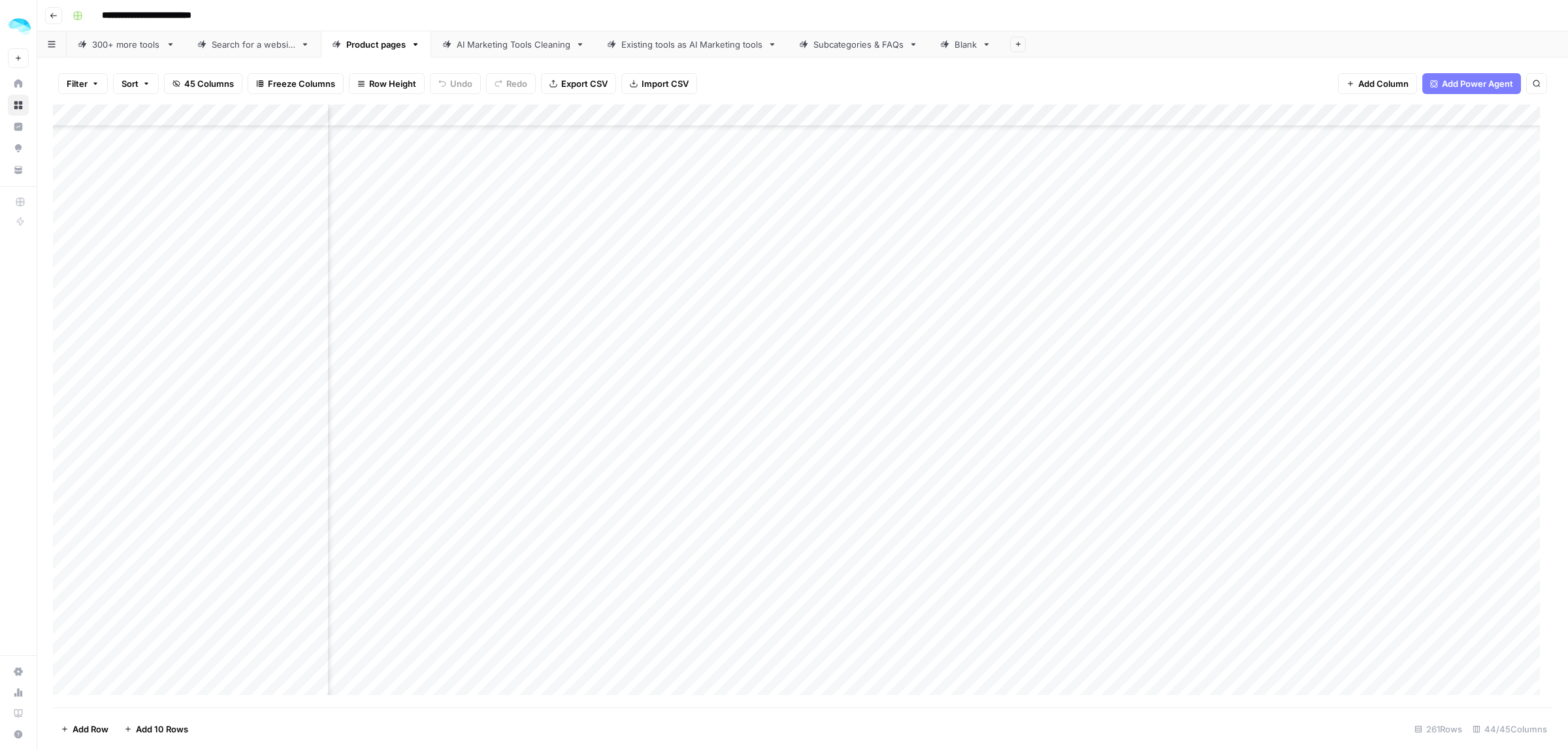
scroll to position [3941, 0]
click at [385, 278] on div "Add Column" at bounding box center [803, 406] width 1499 height 603
click at [593, 282] on div "Add Column" at bounding box center [803, 406] width 1499 height 603
click at [287, 286] on div "Add Column" at bounding box center [803, 406] width 1499 height 603
click at [319, 278] on div "Add Column" at bounding box center [803, 406] width 1499 height 603
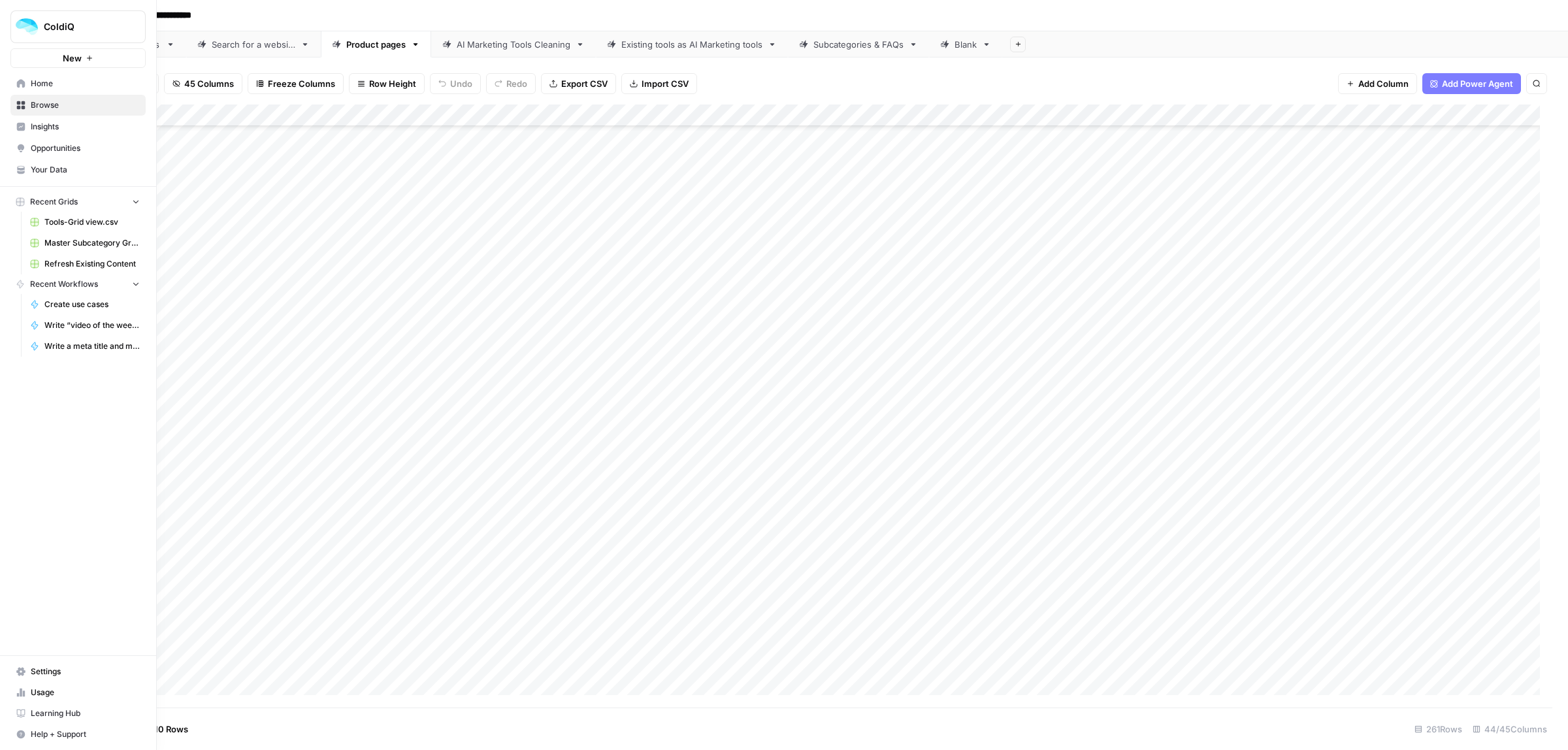
click at [40, 108] on span "Browse" at bounding box center [85, 104] width 109 height 12
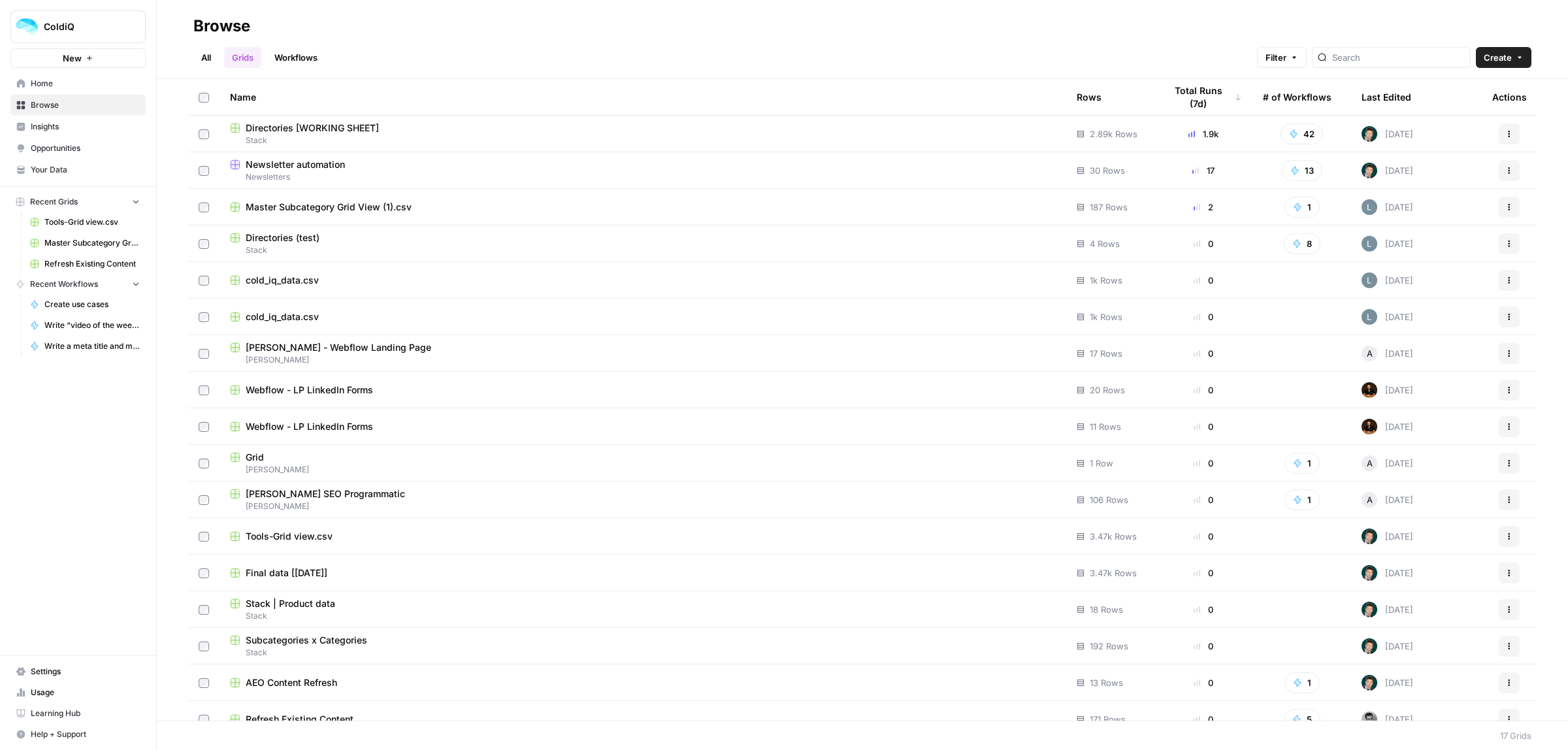
click at [286, 61] on link "Workflows" at bounding box center [296, 57] width 59 height 21
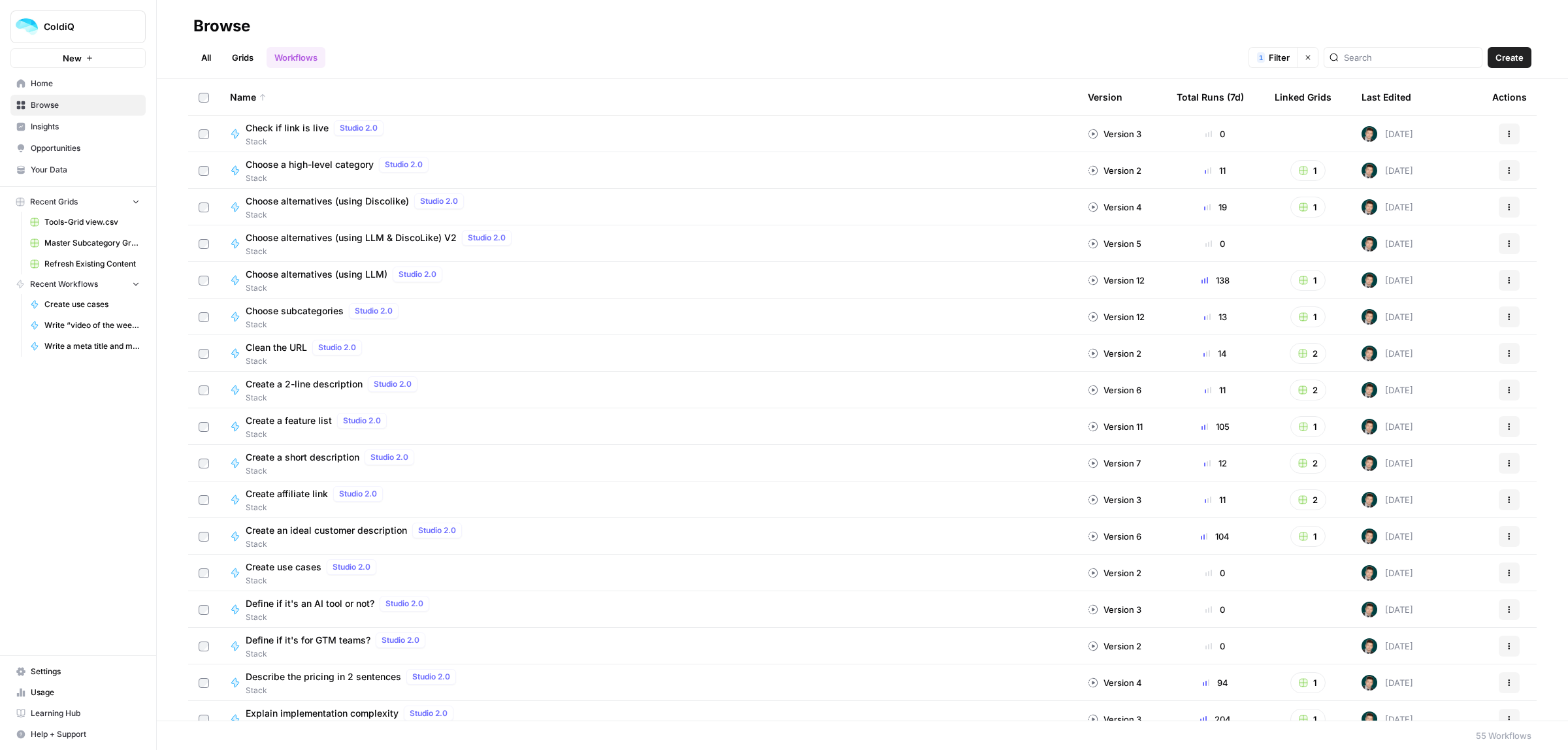
click at [1499, 242] on button "Actions" at bounding box center [1509, 244] width 21 height 21
click at [1432, 290] on span "Edit in Studio" at bounding box center [1439, 293] width 104 height 13
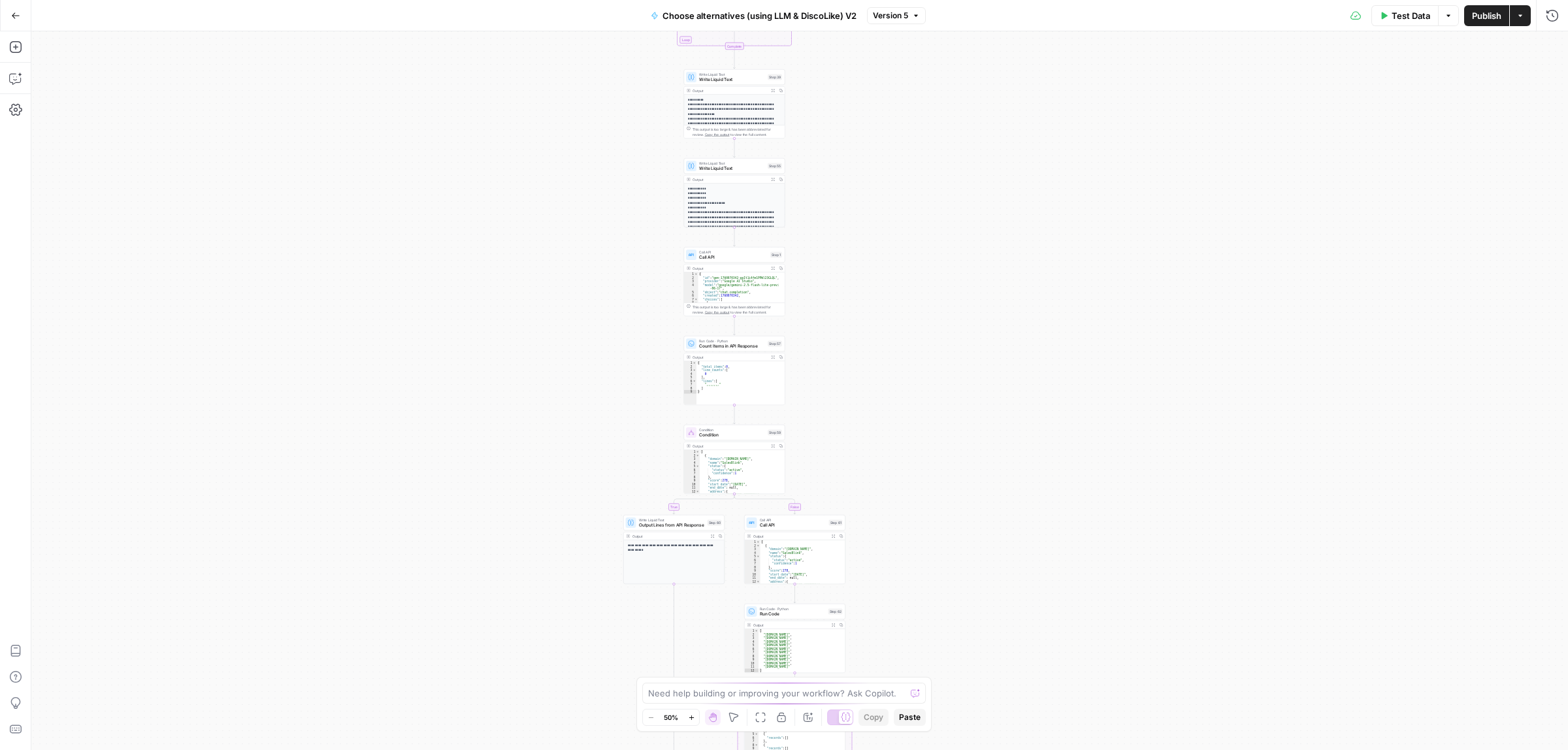
drag, startPoint x: 960, startPoint y: 481, endPoint x: 991, endPoint y: 537, distance: 64.0
click at [895, 122] on div "true false Workflow Input Settings Inputs Call API Call API Step 41 Output Expa…" at bounding box center [799, 391] width 1536 height 718
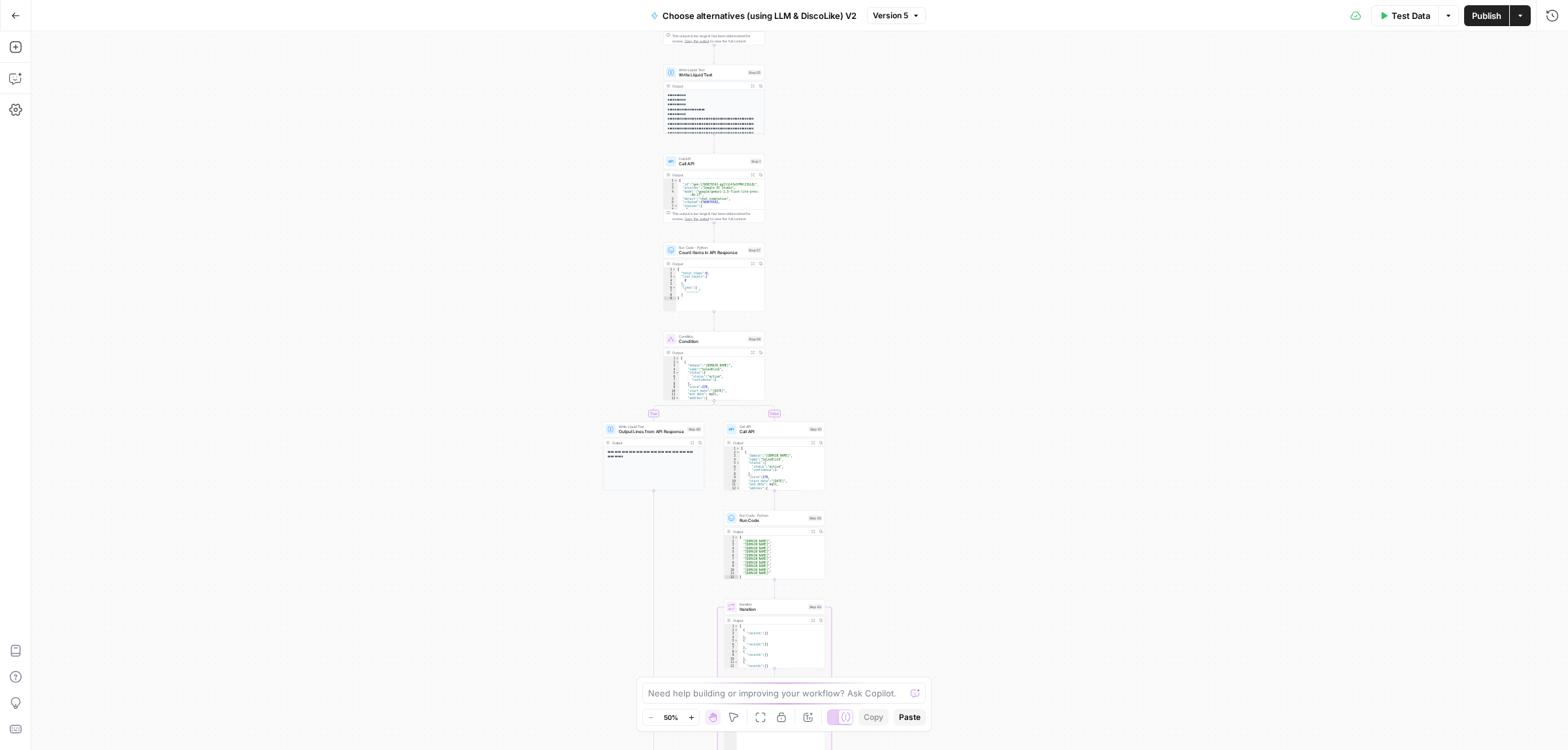
drag, startPoint x: 992, startPoint y: 540, endPoint x: 904, endPoint y: 264, distance: 289.7
click at [904, 232] on div "true false Workflow Input Settings Inputs Call API Call API Step 41 Output Expa…" at bounding box center [799, 391] width 1536 height 718
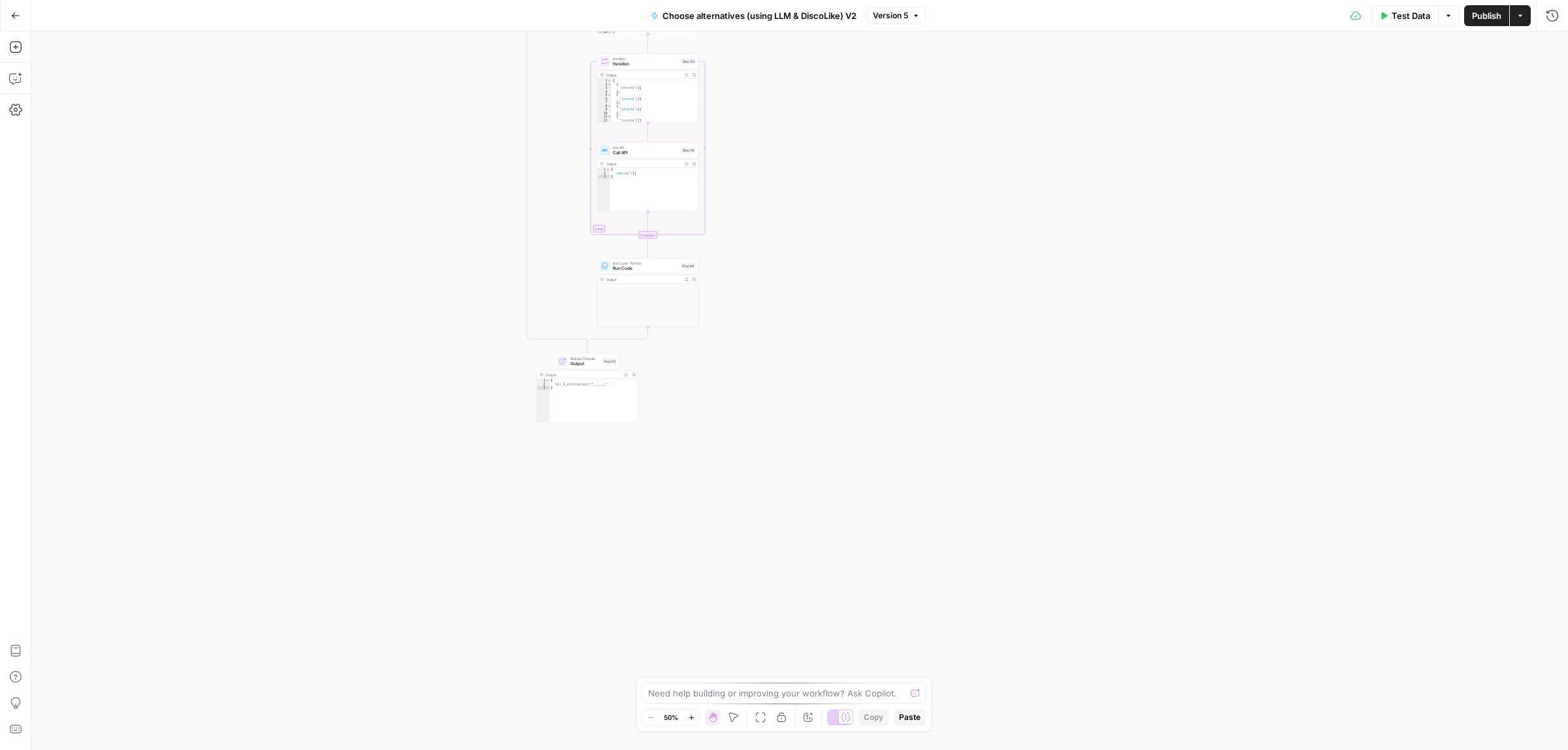
drag, startPoint x: 871, startPoint y: 216, endPoint x: 882, endPoint y: 304, distance: 88.7
click at [870, 215] on div "true false Workflow Input Settings Inputs Call API Call API Step 41 Output Expa…" at bounding box center [799, 391] width 1536 height 718
drag, startPoint x: 887, startPoint y: 544, endPoint x: 876, endPoint y: 490, distance: 55.1
click at [892, 554] on div "true false Workflow Input Settings Inputs Call API Call API Step 41 Output Expa…" at bounding box center [799, 391] width 1536 height 718
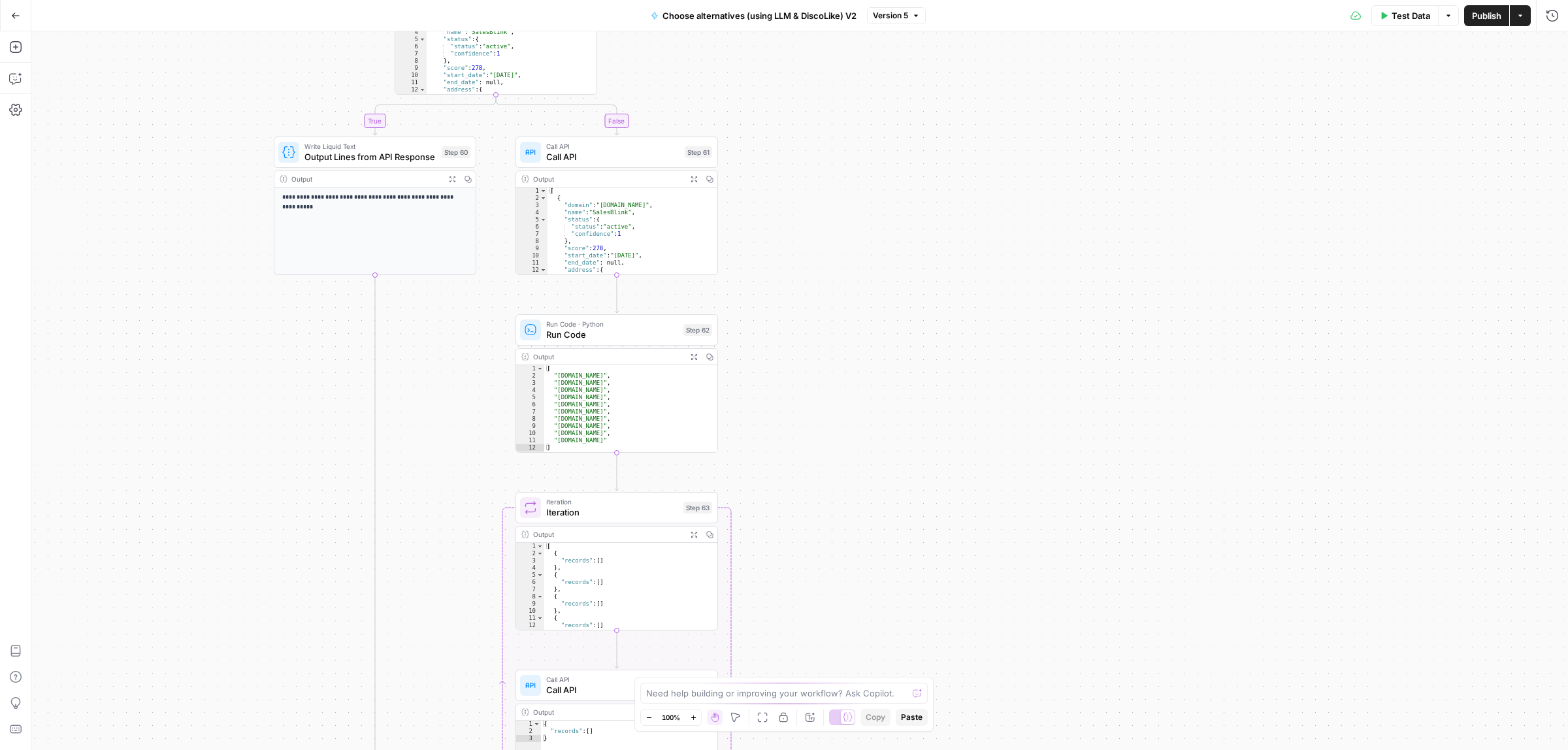
drag, startPoint x: 802, startPoint y: 265, endPoint x: 808, endPoint y: 316, distance: 51.4
click at [808, 316] on div "true false Workflow Input Settings Inputs Call API Call API Step 41 Output Expa…" at bounding box center [799, 391] width 1536 height 718
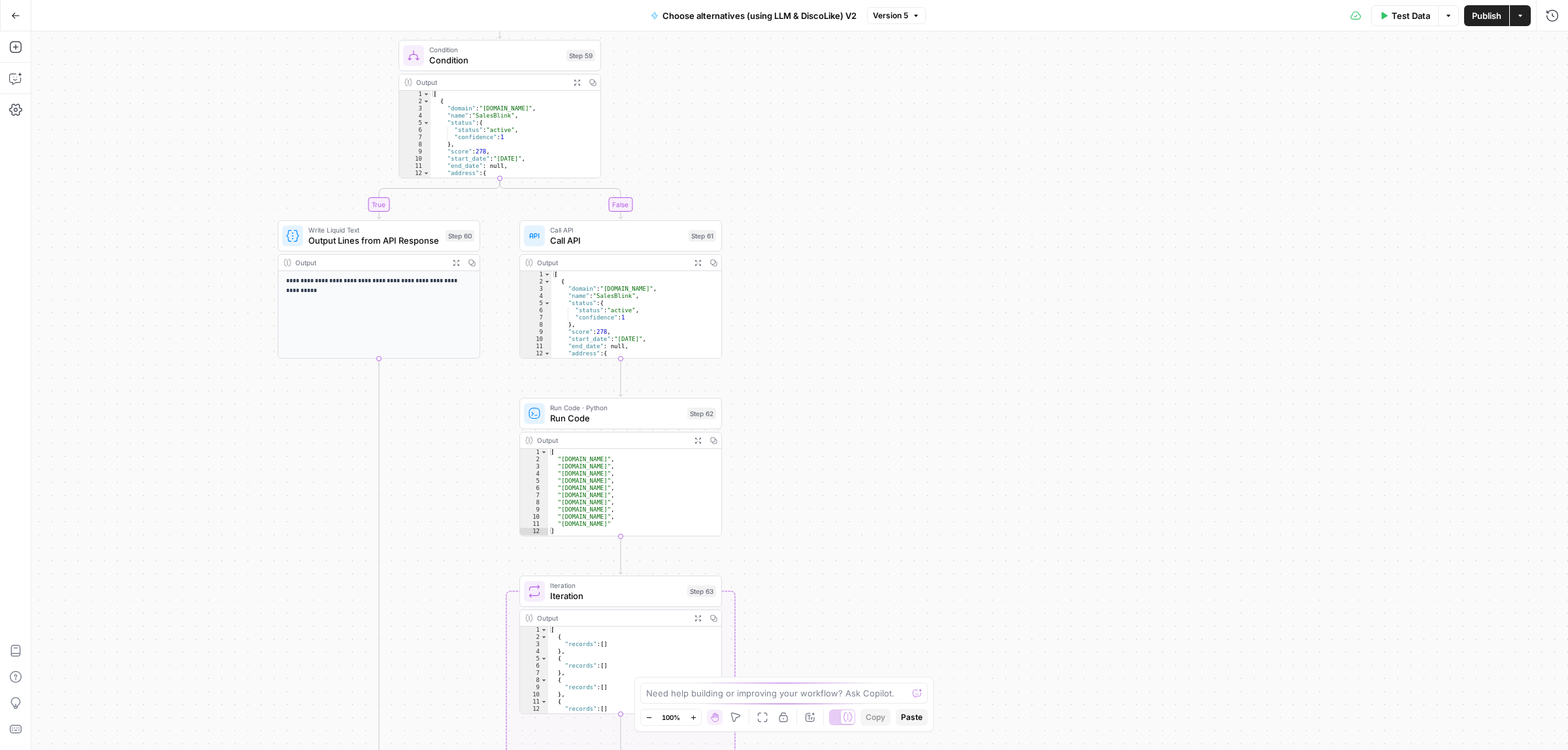
drag, startPoint x: 799, startPoint y: 314, endPoint x: 804, endPoint y: 359, distance: 45.3
click at [804, 359] on div "true false Workflow Input Settings Inputs Call API Call API Step 41 Output Expa…" at bounding box center [799, 391] width 1536 height 718
click at [10, 49] on icon "button" at bounding box center [16, 47] width 13 height 13
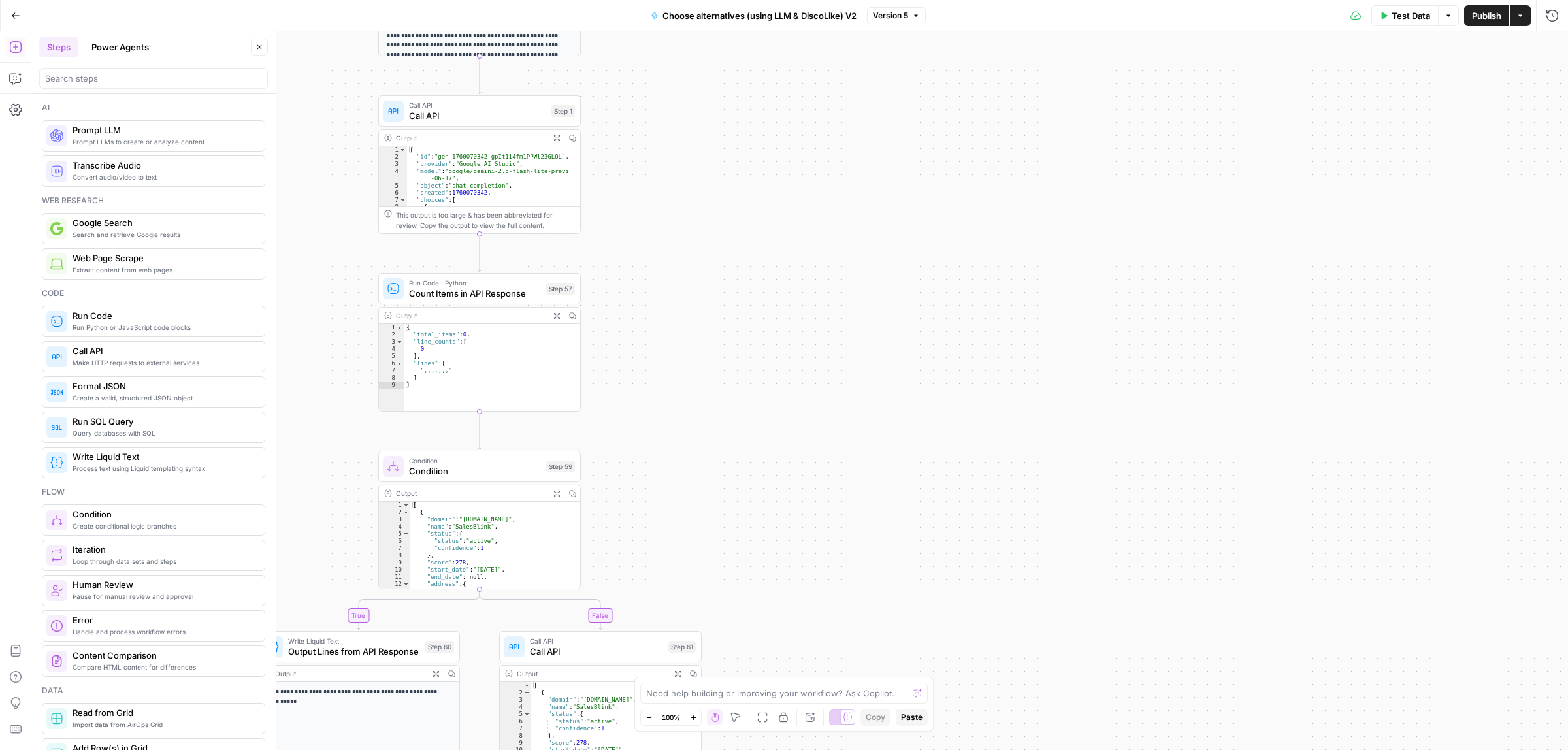
drag, startPoint x: 795, startPoint y: 139, endPoint x: 743, endPoint y: 384, distance: 250.5
click at [775, 566] on div "true false Workflow Input Settings Inputs Call API Call API Step 41 Output Expa…" at bounding box center [799, 391] width 1536 height 718
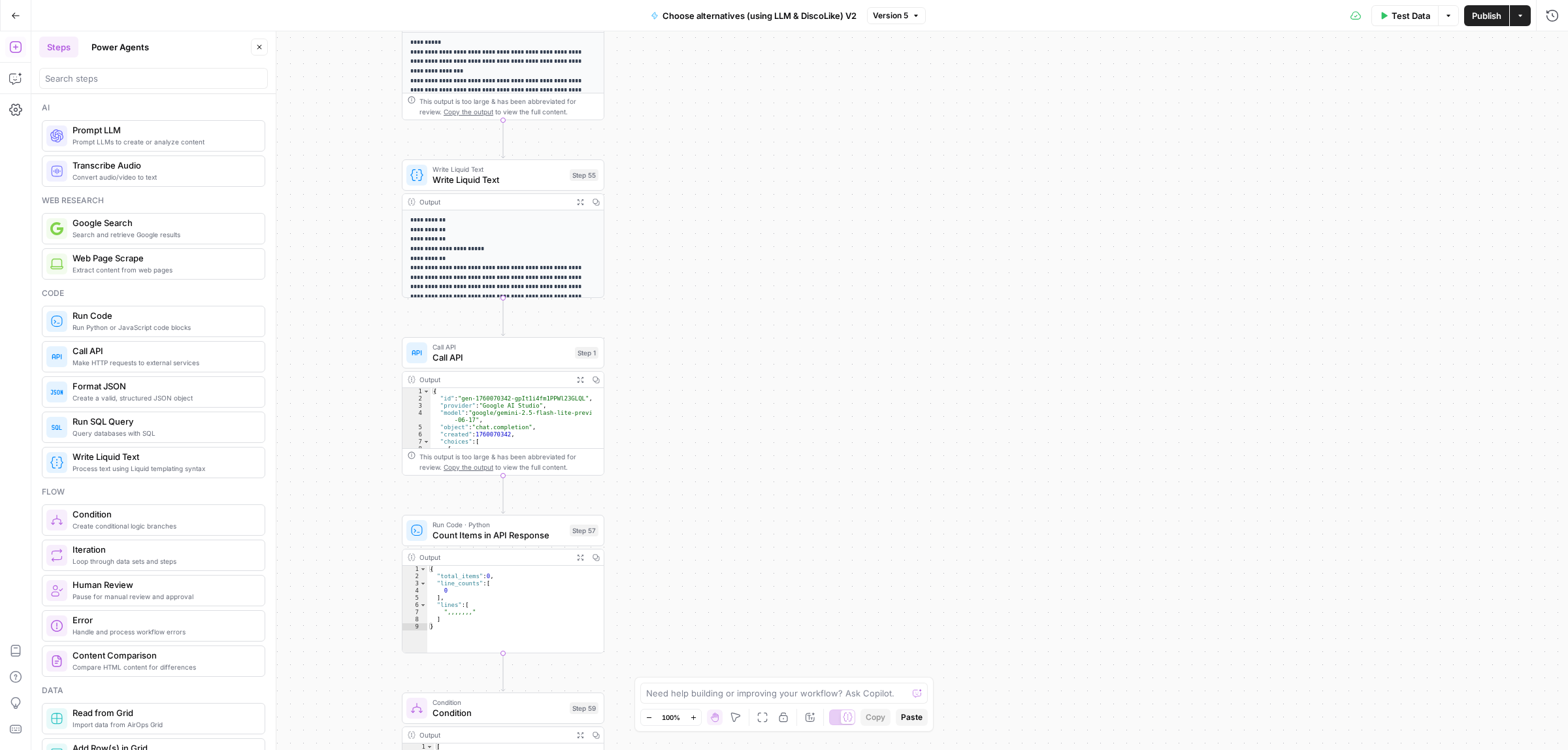
click at [734, 514] on div "true false Workflow Input Settings Inputs Call API Call API Step 41 Output Expa…" at bounding box center [799, 391] width 1536 height 718
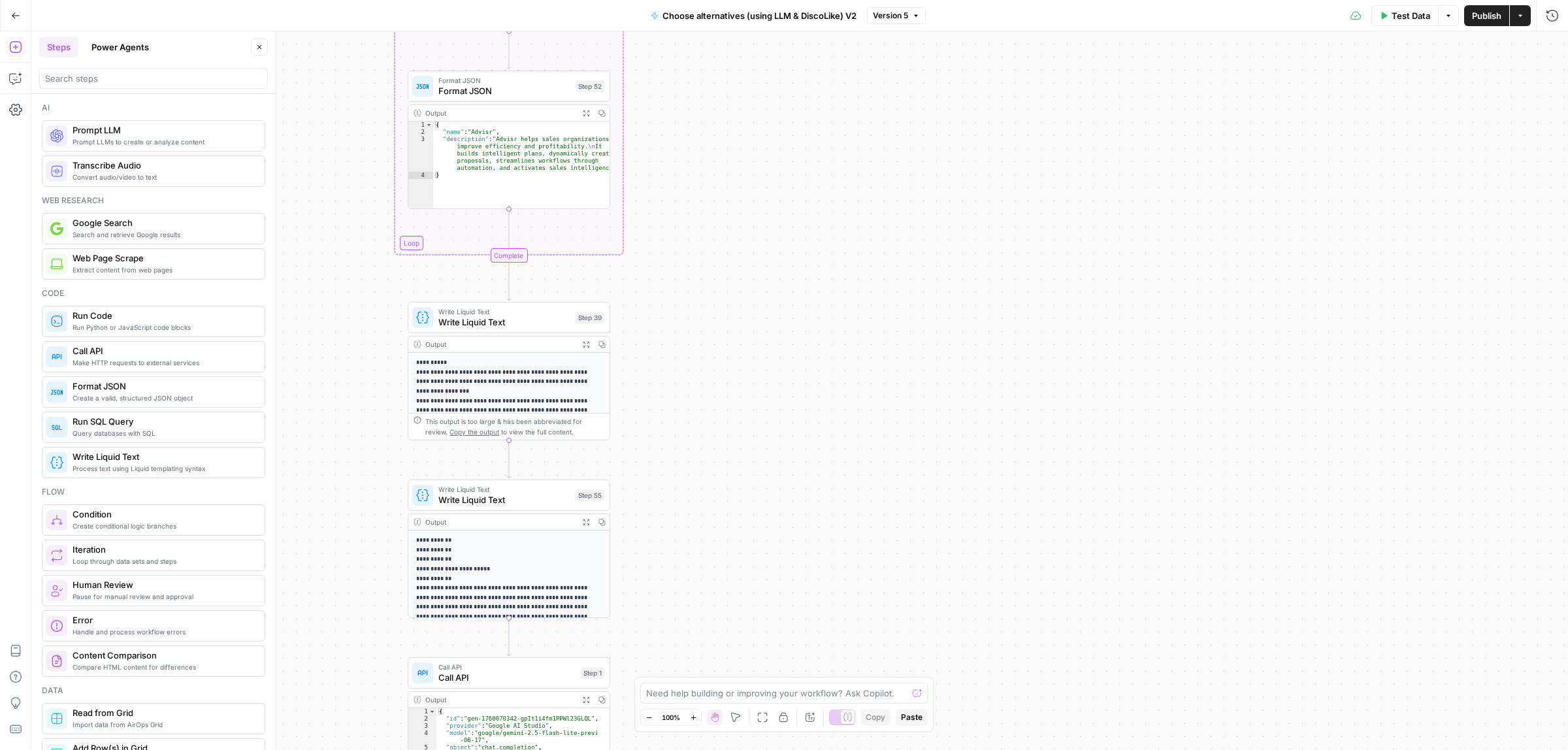
drag, startPoint x: 706, startPoint y: 511, endPoint x: 704, endPoint y: 470, distance: 41.0
click at [709, 521] on div "true false Workflow Input Settings Inputs Call API Call API Step 41 Output Expa…" at bounding box center [799, 391] width 1536 height 718
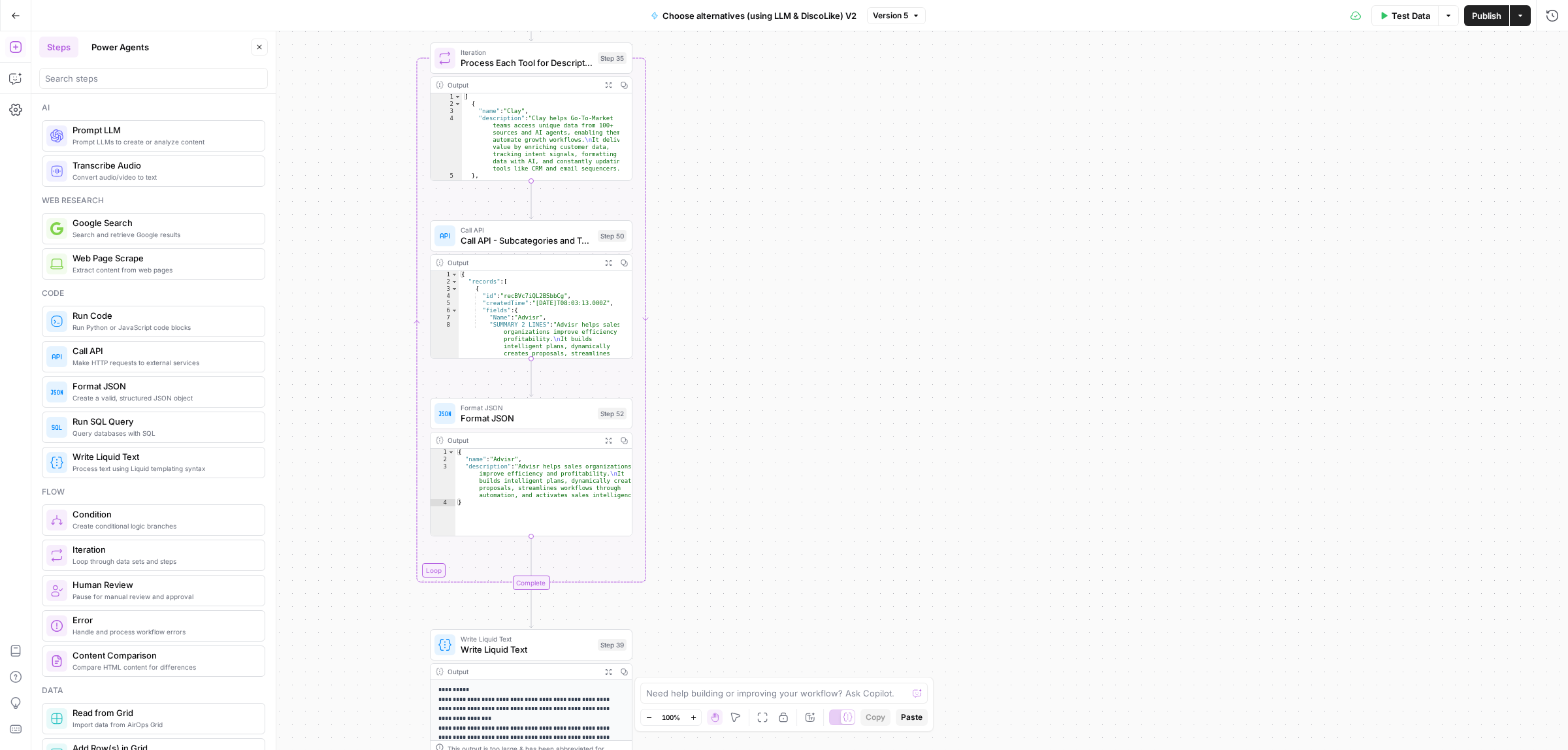
drag, startPoint x: 714, startPoint y: 583, endPoint x: 746, endPoint y: 417, distance: 169.1
click at [717, 592] on div "true false Workflow Input Settings Inputs Call API Call API Step 41 Output Expa…" at bounding box center [799, 391] width 1536 height 718
click at [531, 235] on span "Call API - Subcategories and Tools from Airtable" at bounding box center [527, 237] width 132 height 13
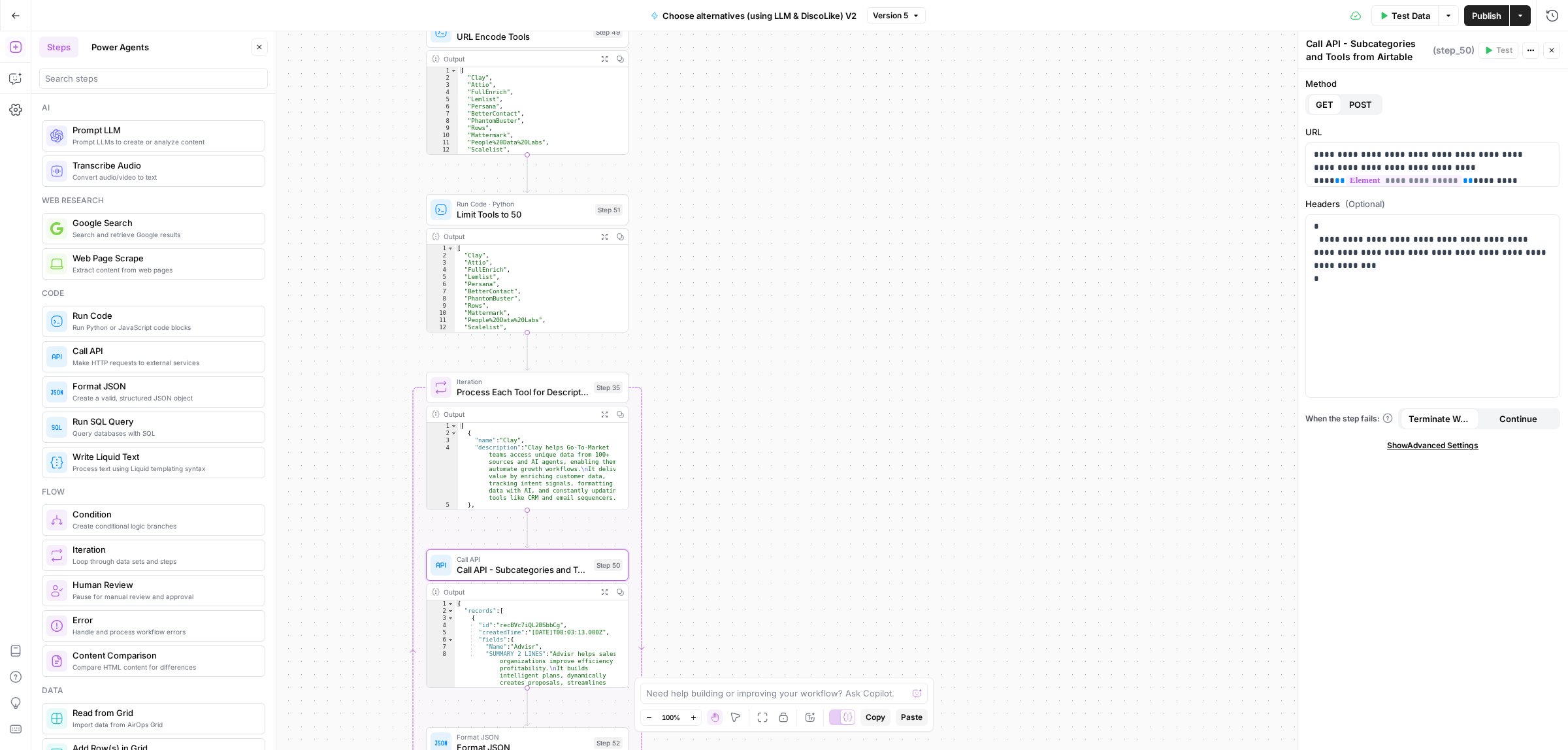
drag, startPoint x: 782, startPoint y: 196, endPoint x: 777, endPoint y: 529, distance: 333.0
click at [777, 529] on div "true false Workflow Input Settings Inputs Call API Call API Step 41 Output Expa…" at bounding box center [799, 391] width 1536 height 718
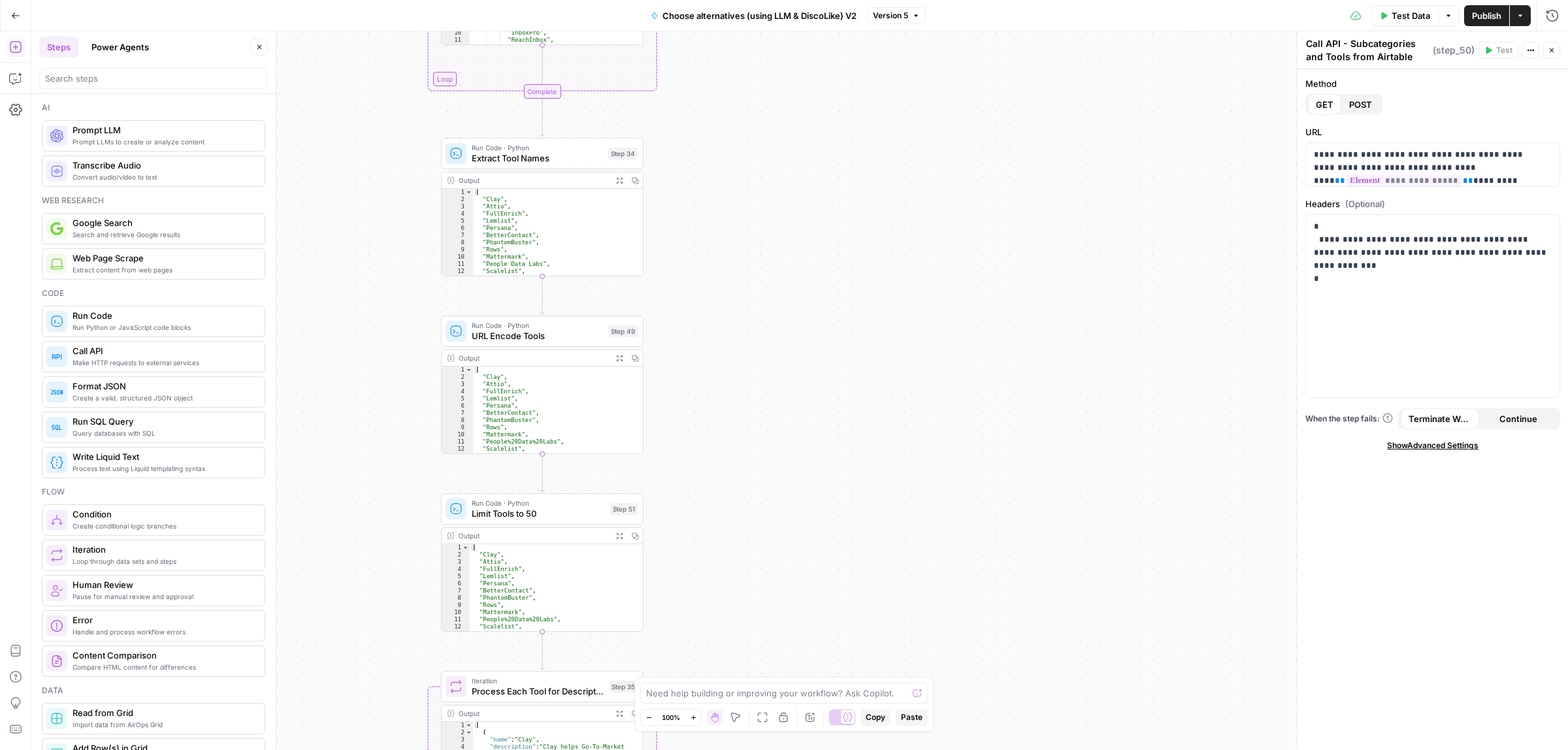
click at [745, 640] on div "true false Workflow Input Settings Inputs Call API Call API Step 41 Output Expa…" at bounding box center [799, 391] width 1536 height 718
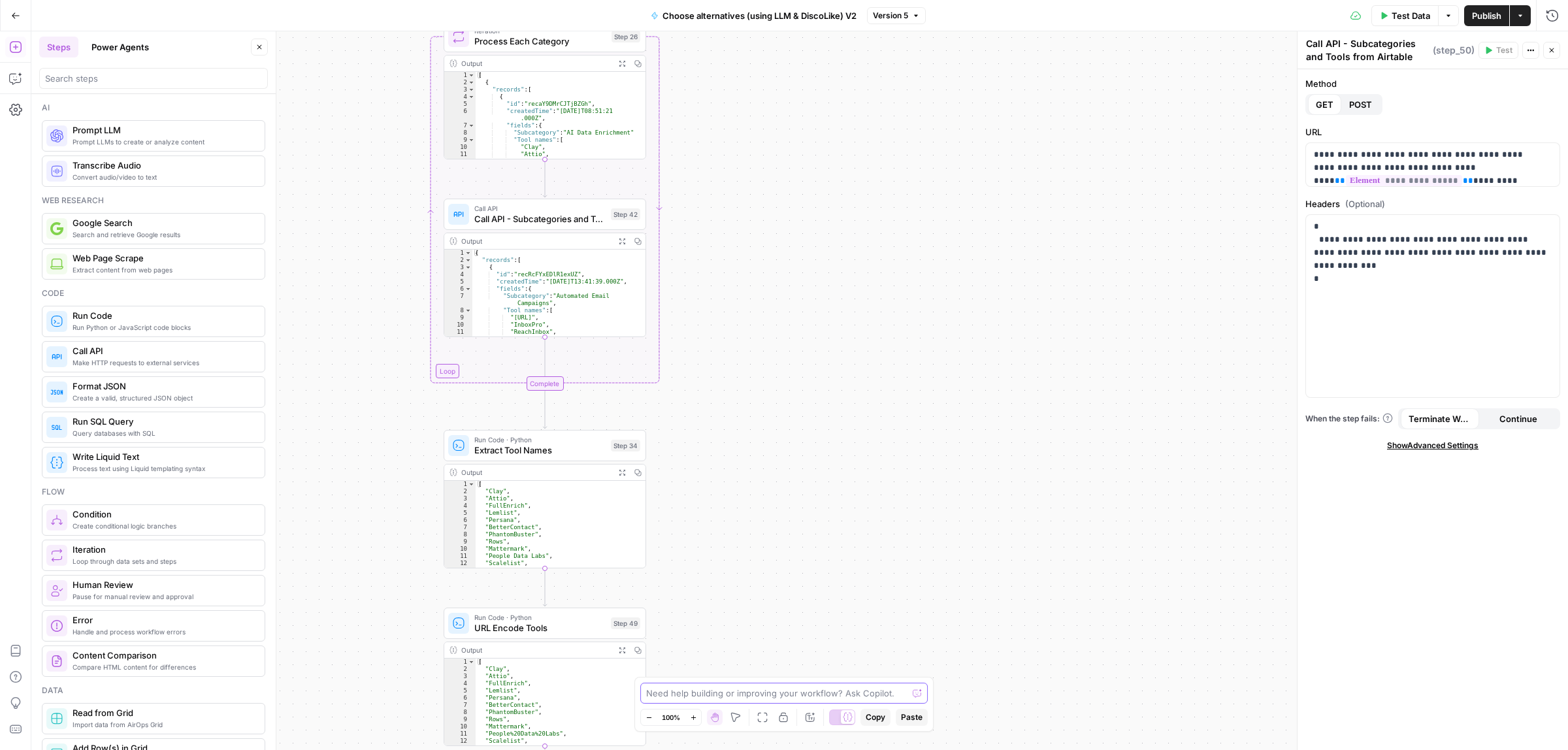
drag, startPoint x: 753, startPoint y: 612, endPoint x: 769, endPoint y: 563, distance: 51.5
click at [757, 687] on body "ColdiQ New Home Browse Insights Opportunities Your Data Recent Grids Tools-Grid…" at bounding box center [784, 375] width 1568 height 750
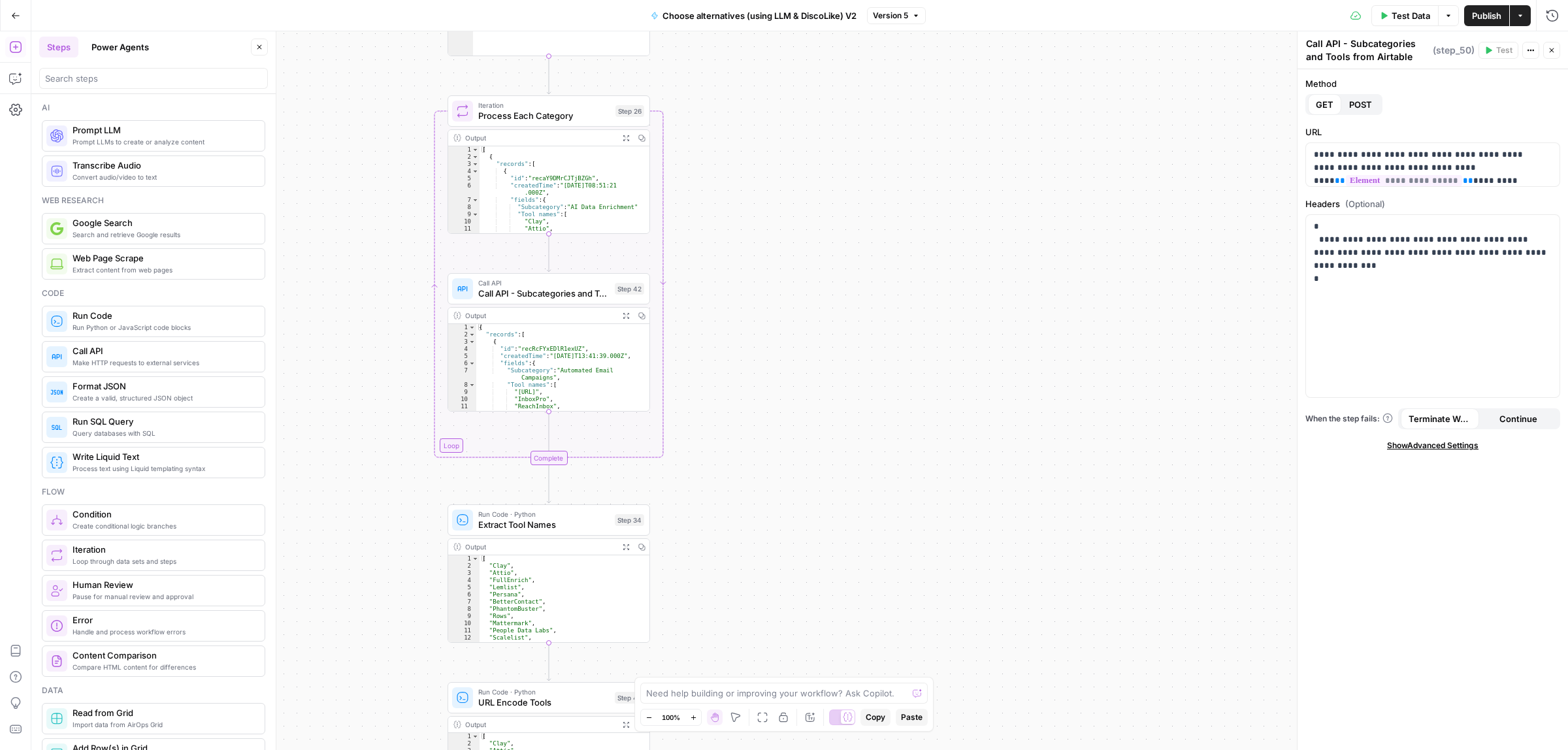
click at [765, 608] on div "true false Workflow Input Settings Inputs Call API Call API Step 41 Output Expa…" at bounding box center [799, 391] width 1536 height 718
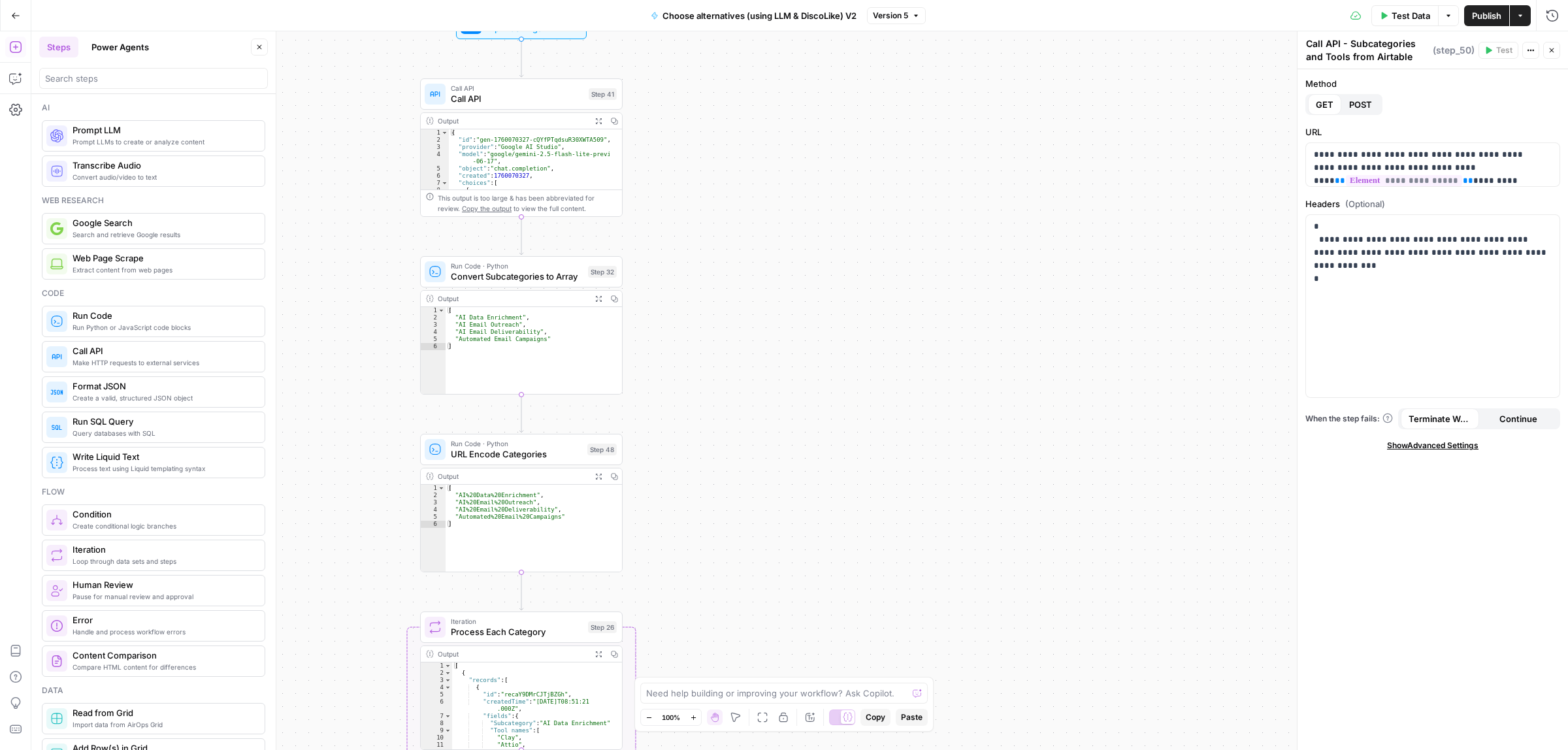
drag, startPoint x: 751, startPoint y: 446, endPoint x: 755, endPoint y: 408, distance: 38.2
click at [755, 508] on div "true false Workflow Input Settings Inputs Call API Call API Step 41 Output Expa…" at bounding box center [799, 391] width 1536 height 718
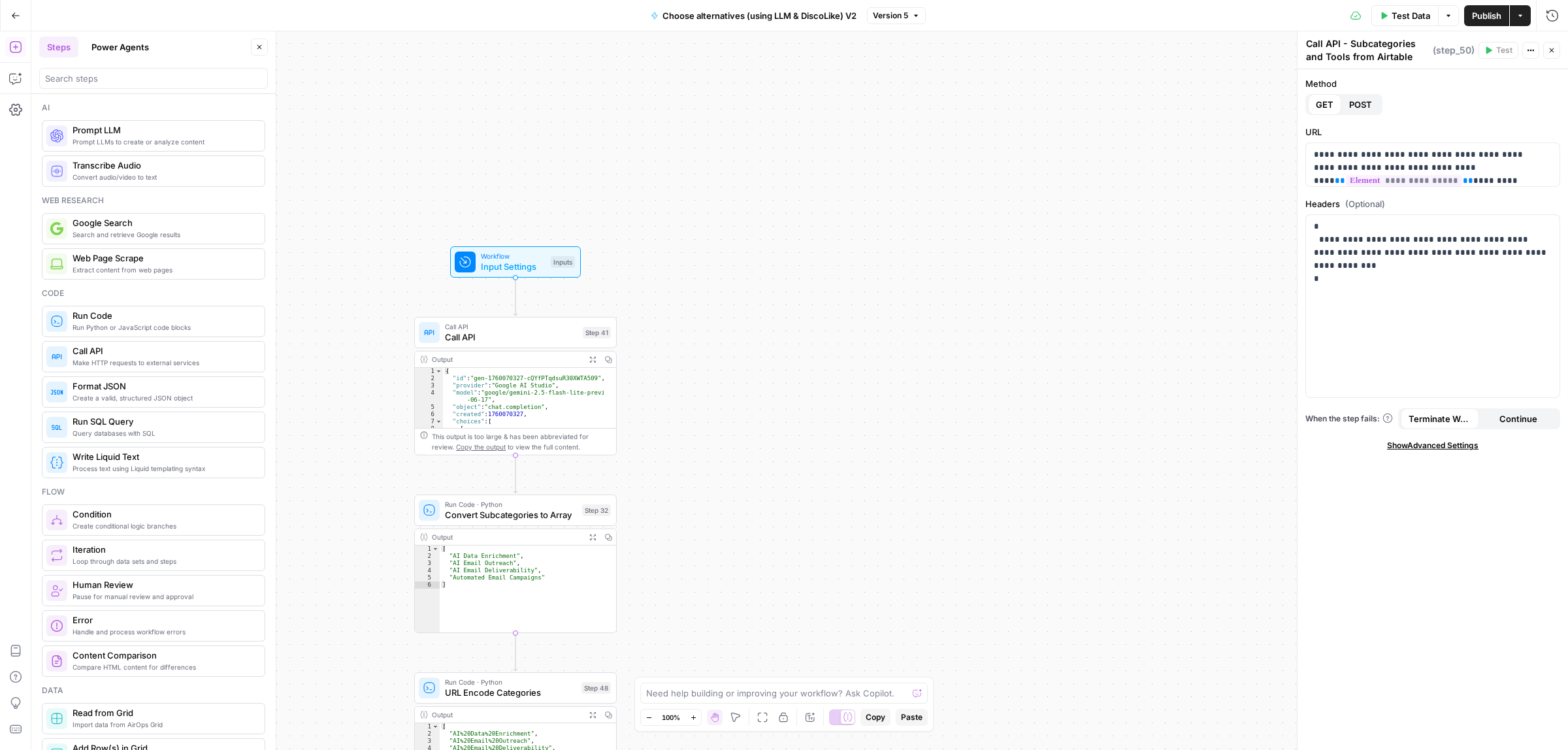
click at [740, 438] on div "true false Workflow Input Settings Inputs Call API Call API Step 41 Output Expa…" at bounding box center [799, 391] width 1536 height 718
click at [525, 343] on div "Call API Call API Step 41 Copy step Delete step Add Note Test" at bounding box center [515, 332] width 203 height 32
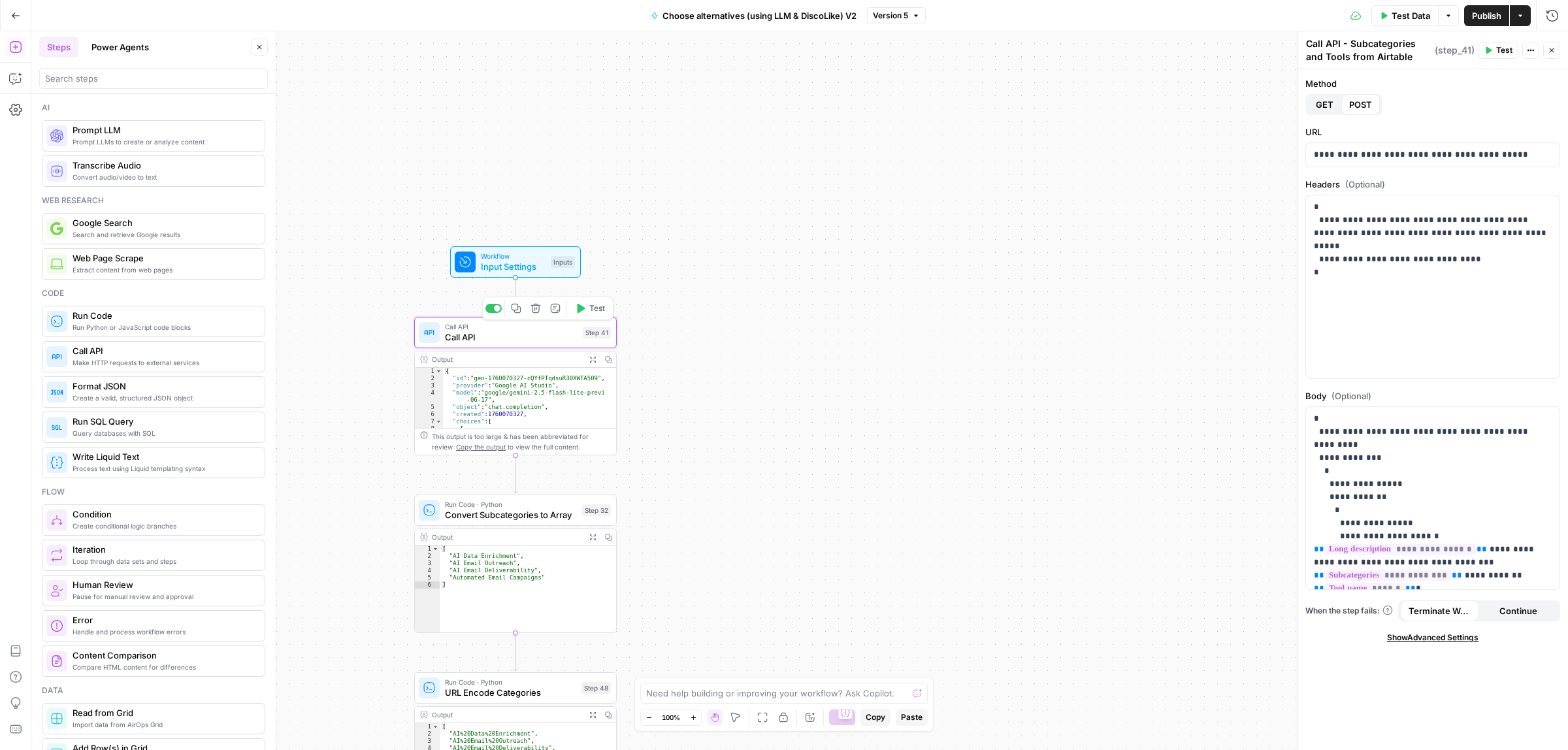
type textarea "Call API"
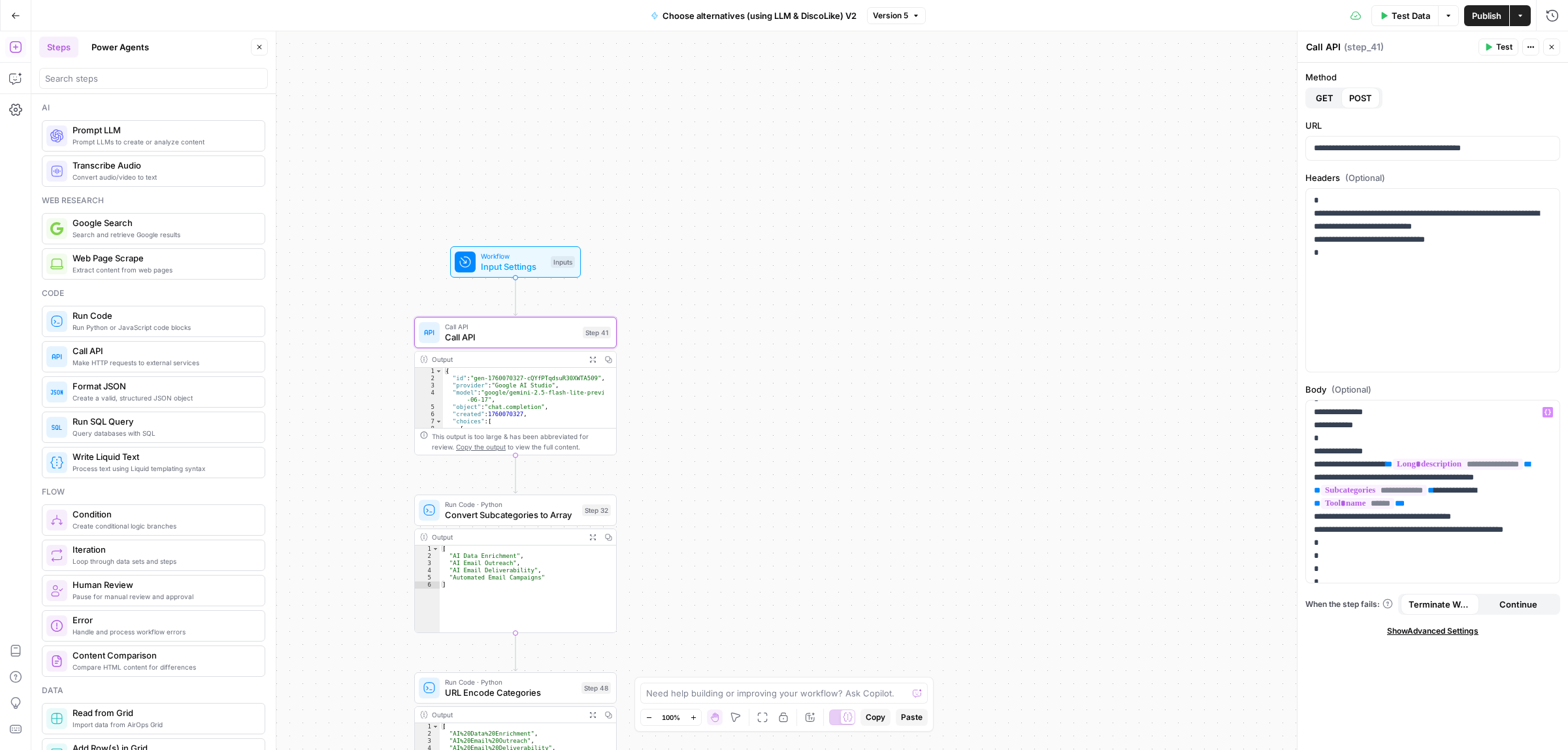
scroll to position [81, 0]
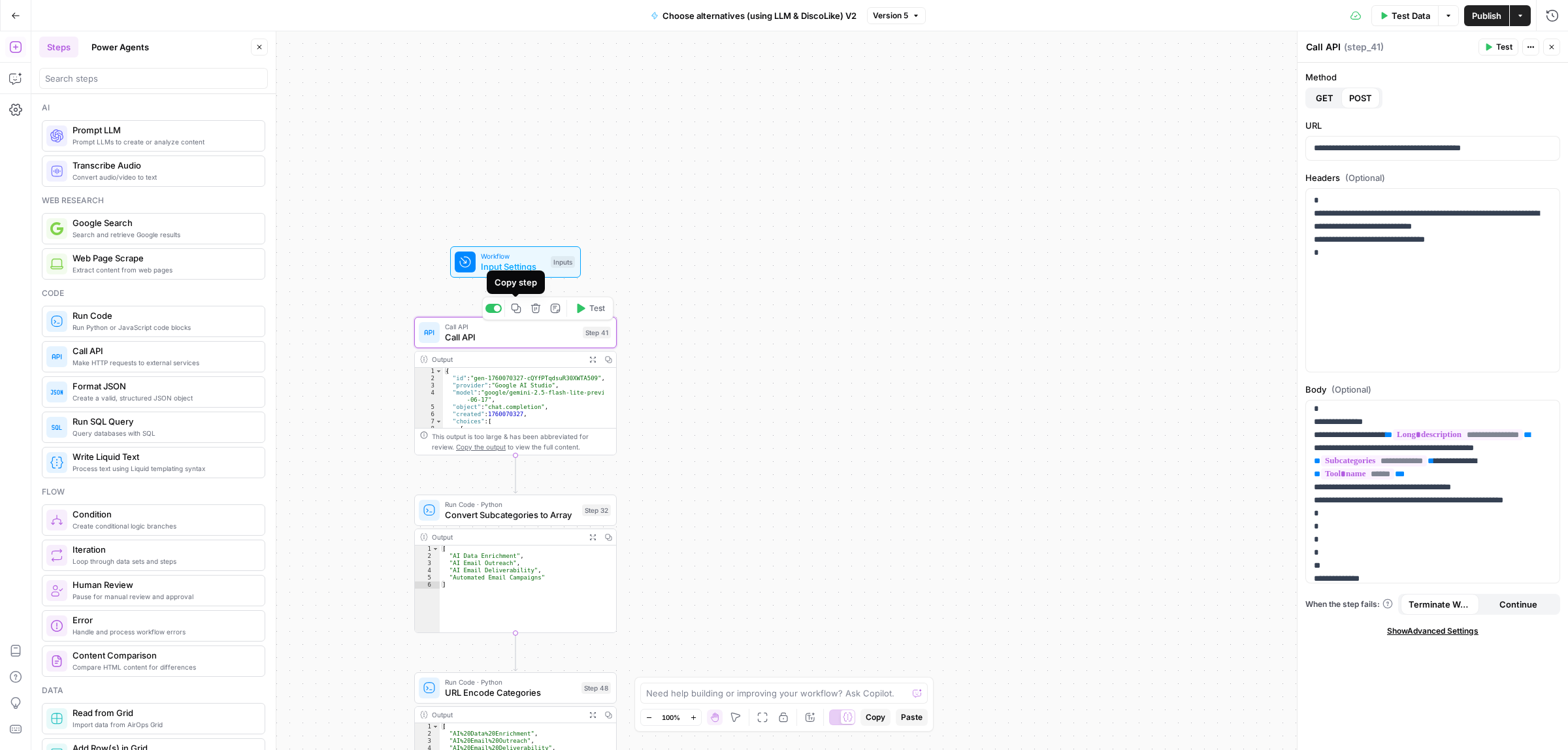
click at [517, 311] on icon "button" at bounding box center [515, 308] width 10 height 10
drag, startPoint x: 853, startPoint y: 547, endPoint x: 777, endPoint y: 237, distance: 319.2
click at [776, 219] on div "true false Workflow Input Settings Inputs Call API Call API Step 41 Copy step D…" at bounding box center [799, 391] width 1536 height 718
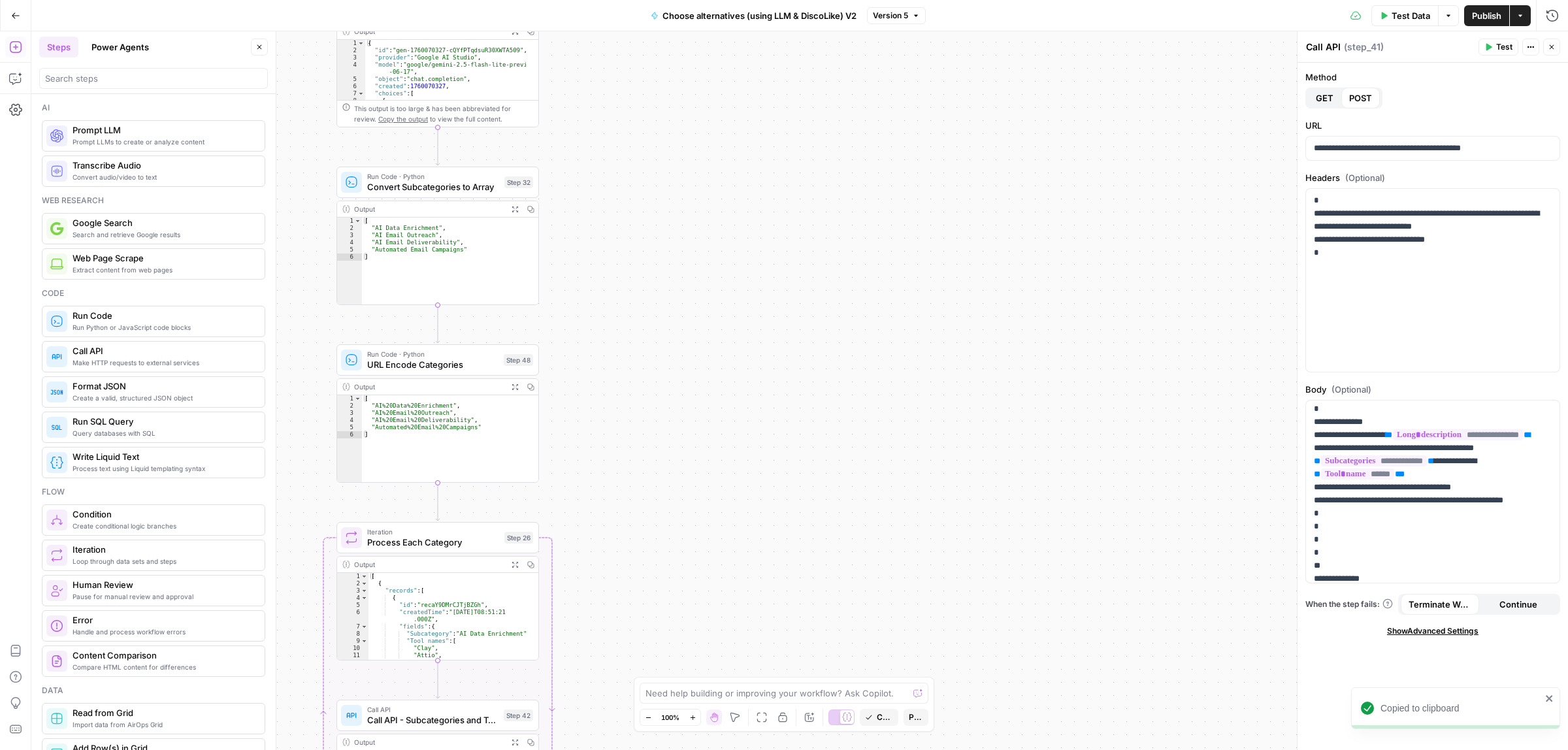
drag, startPoint x: 762, startPoint y: 206, endPoint x: 766, endPoint y: 222, distance: 16.5
click at [766, 188] on div "true false Workflow Input Settings Inputs Call API Call API Step 41 Output Expa…" at bounding box center [799, 391] width 1536 height 718
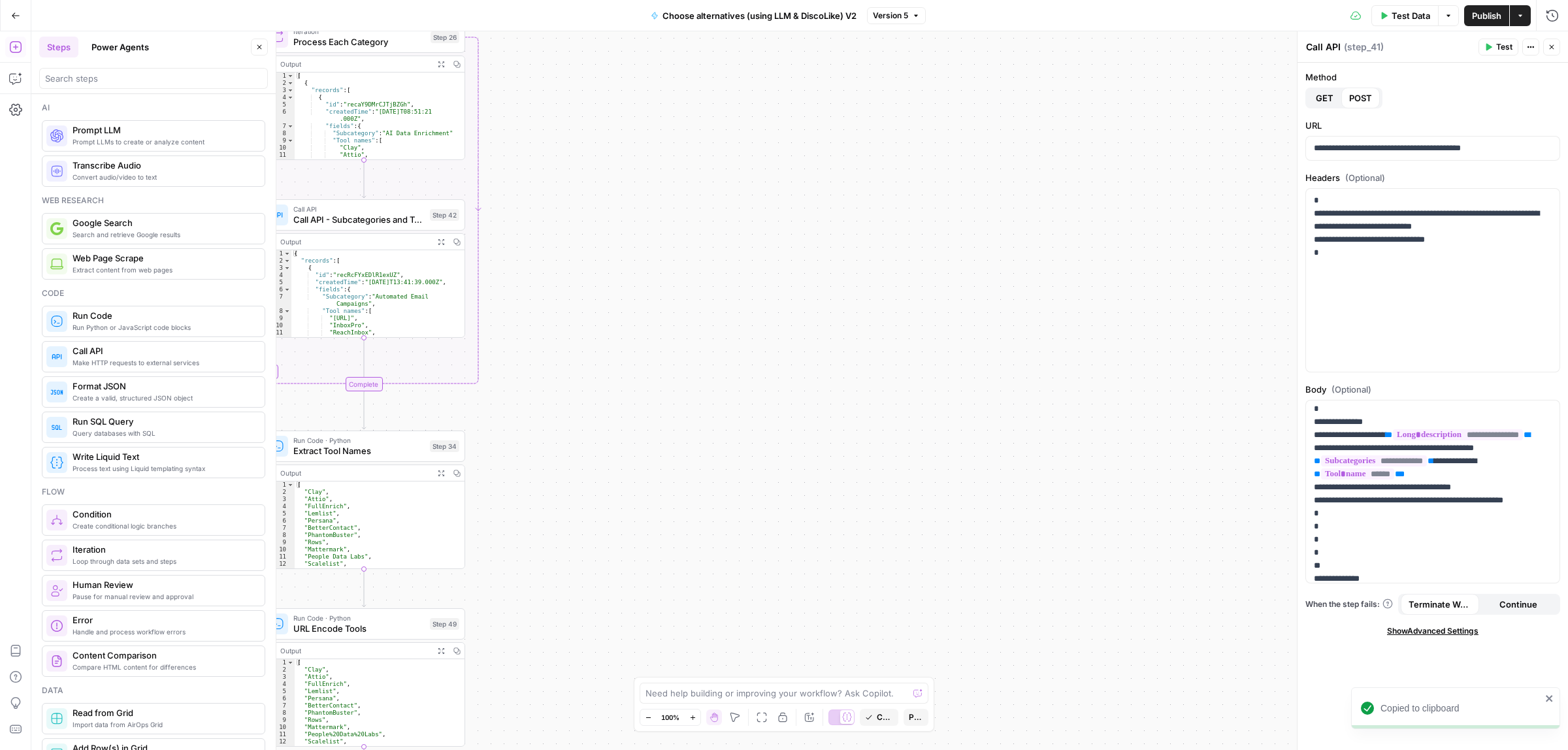
drag, startPoint x: 657, startPoint y: 272, endPoint x: 665, endPoint y: 403, distance: 131.2
click at [652, 213] on div "true false Workflow Input Settings Inputs Call API Call API Step 41 Output Expa…" at bounding box center [799, 391] width 1536 height 718
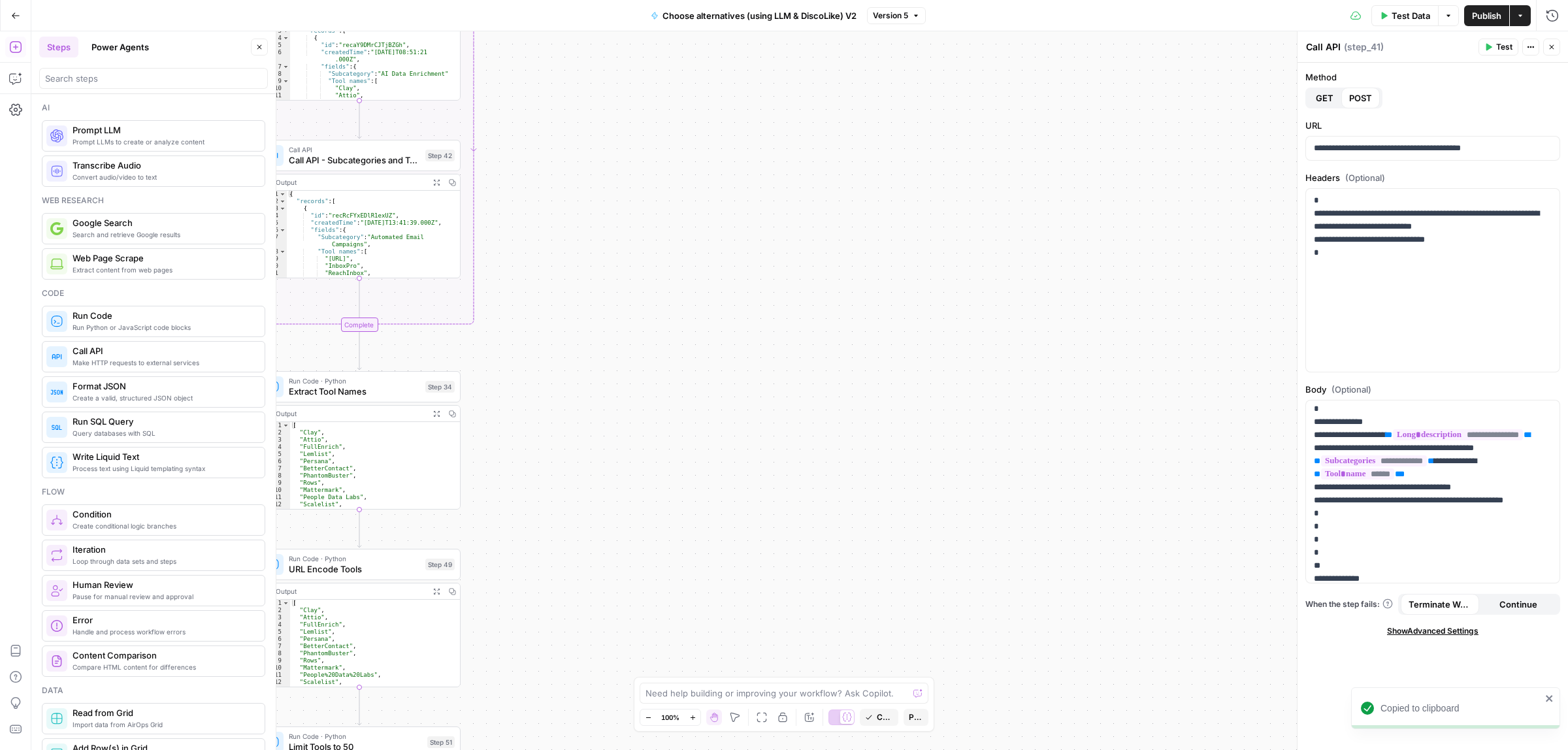
drag, startPoint x: 655, startPoint y: 407, endPoint x: 634, endPoint y: 256, distance: 152.5
click at [634, 233] on div "true false Workflow Input Settings Inputs Call API Call API Step 41 Output Expa…" at bounding box center [799, 391] width 1536 height 718
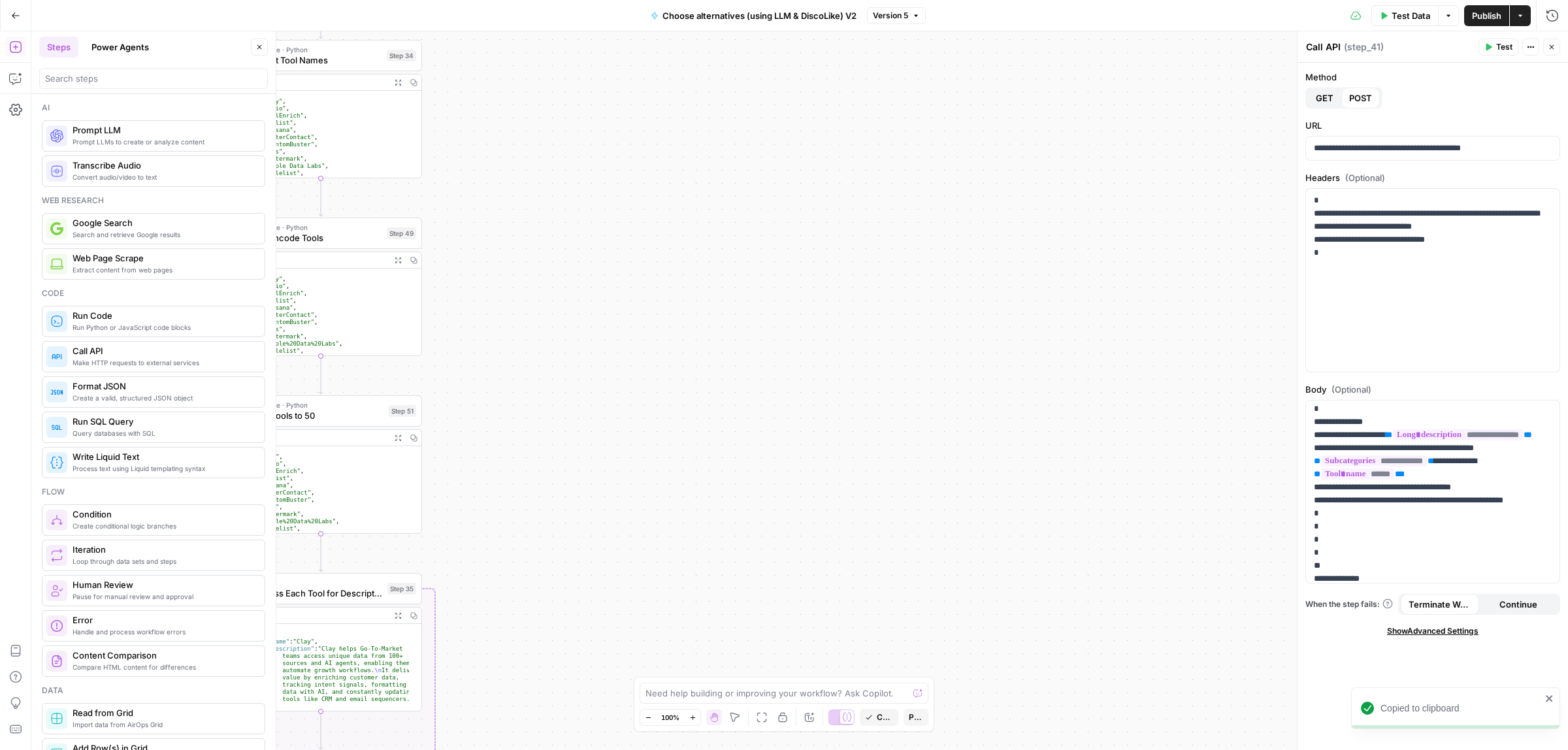
click at [571, 275] on div "true false Workflow Input Settings Inputs Call API Call API Step 41 Output Expa…" at bounding box center [799, 391] width 1536 height 718
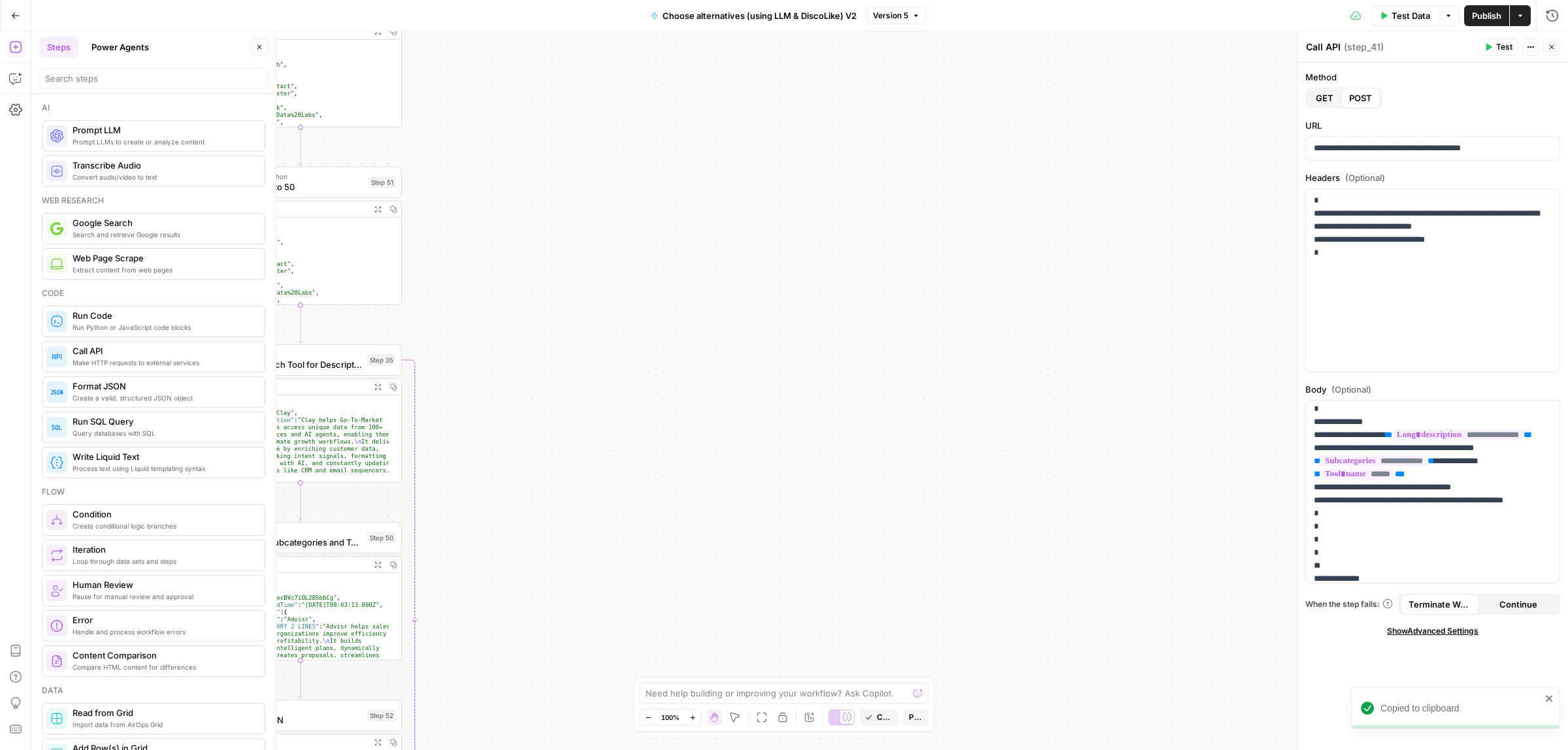
drag, startPoint x: 533, startPoint y: 563, endPoint x: 613, endPoint y: 237, distance: 335.7
click at [612, 237] on div "true false Workflow Input Settings Inputs Call API Call API Step 41 Output Expa…" at bounding box center [799, 391] width 1536 height 718
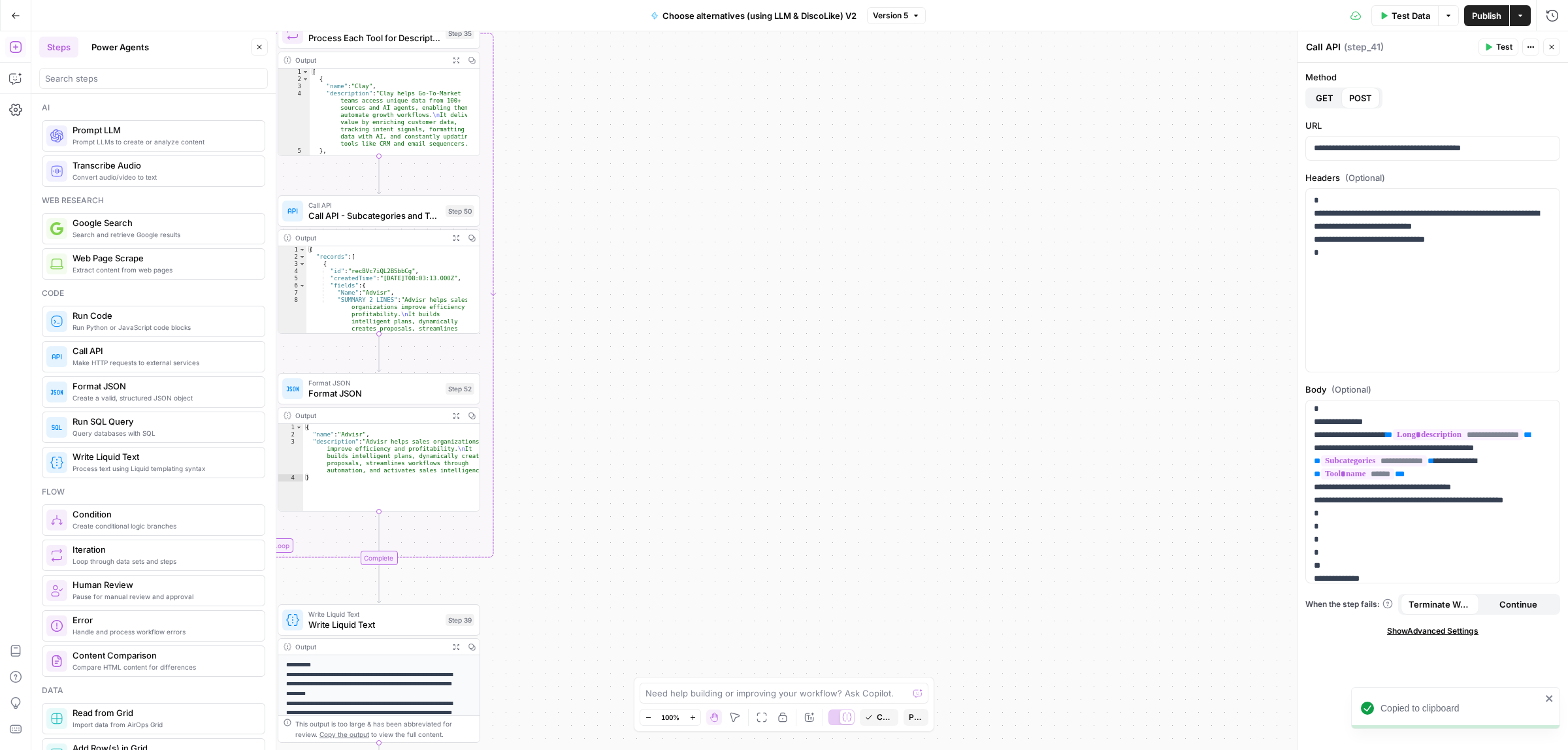
drag, startPoint x: 545, startPoint y: 559, endPoint x: 579, endPoint y: 185, distance: 375.5
click at [578, 193] on div "true false Workflow Input Settings Inputs Call API Call API Step 41 Output Expa…" at bounding box center [799, 391] width 1536 height 718
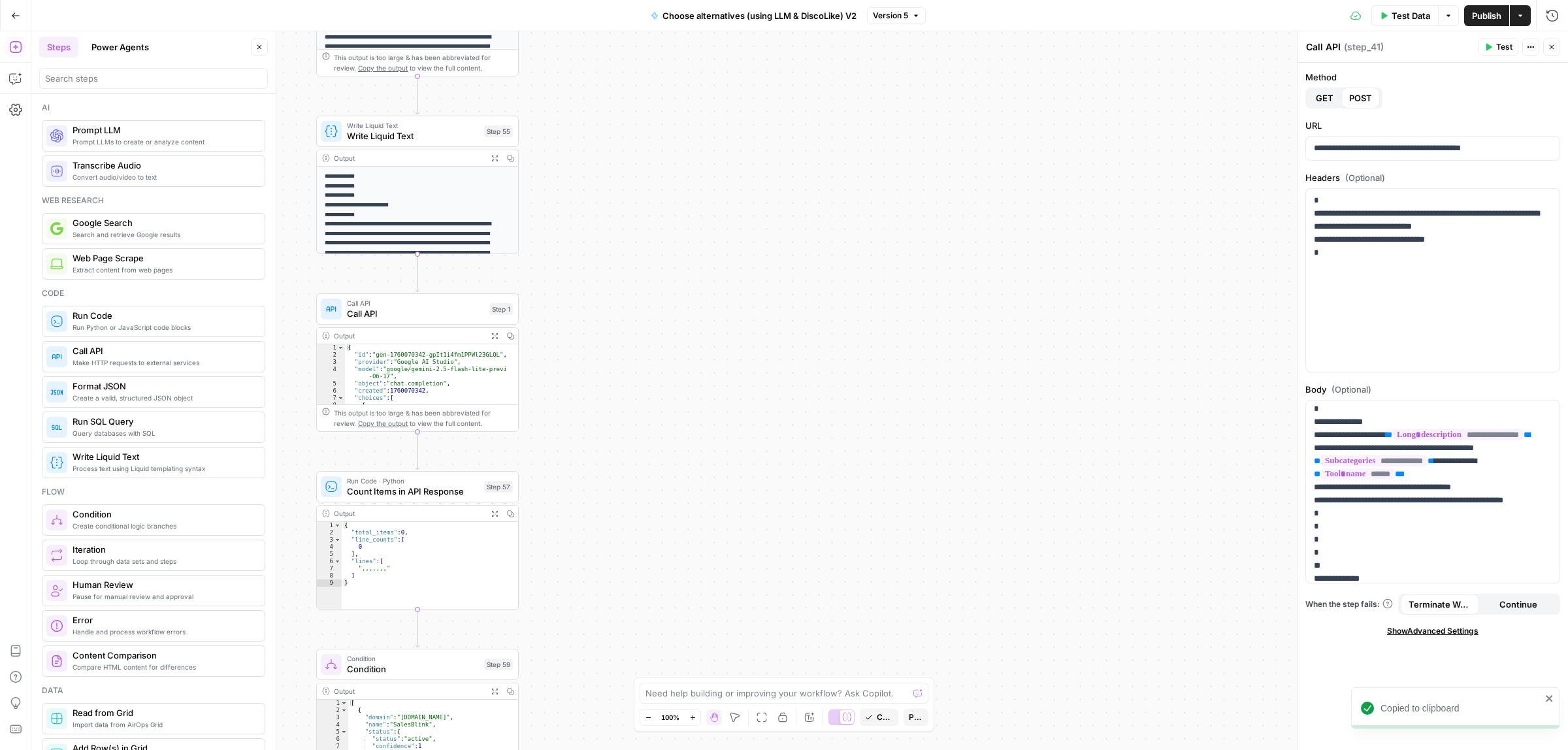
drag, startPoint x: 602, startPoint y: 248, endPoint x: 631, endPoint y: 316, distance: 73.9
click at [602, 194] on div "true false Workflow Input Settings Inputs Call API Call API Step 41 Output Expa…" at bounding box center [799, 391] width 1536 height 718
click at [635, 174] on div "true false Workflow Input Settings Inputs Call API Call API Step 41 Output Expa…" at bounding box center [799, 391] width 1536 height 718
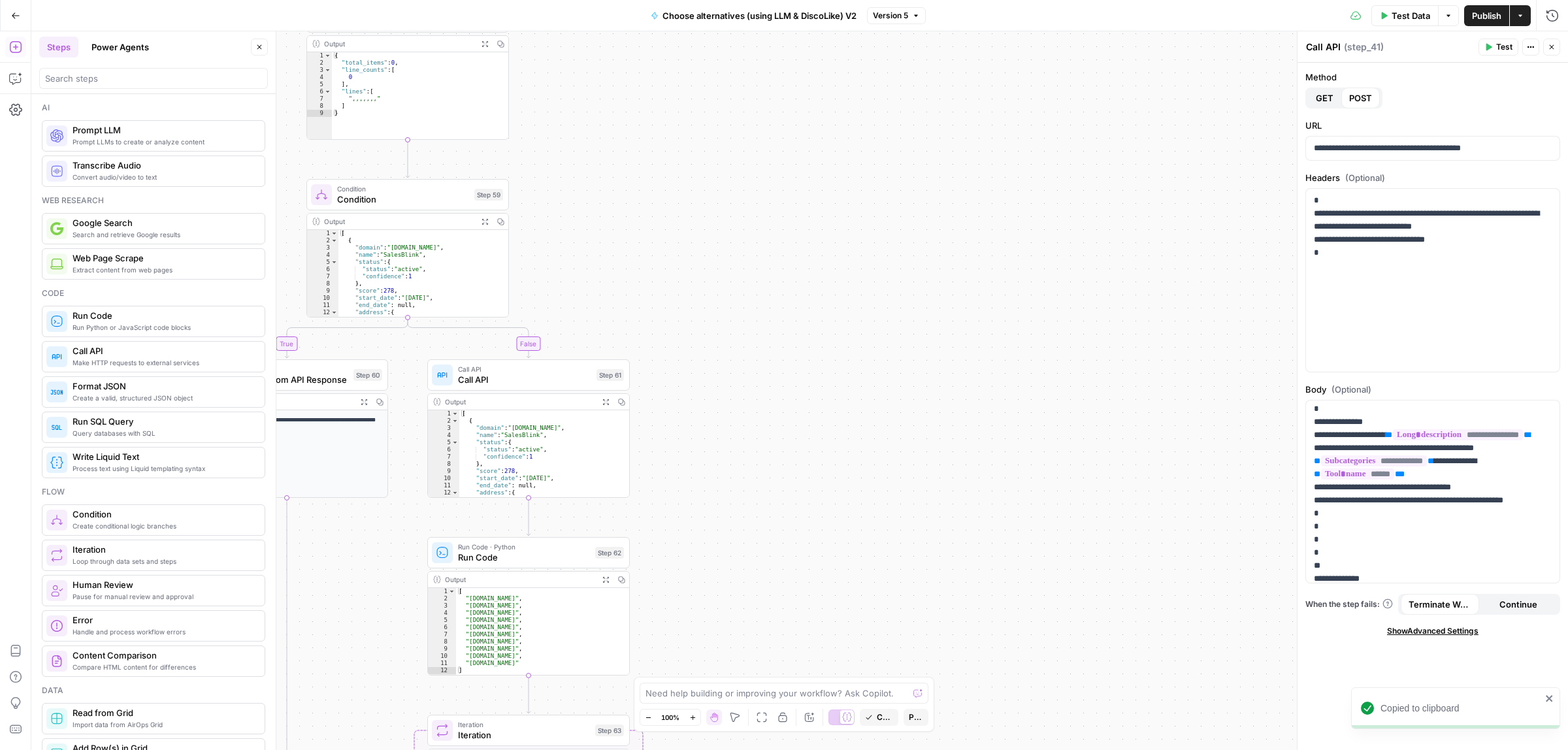
drag, startPoint x: 675, startPoint y: 379, endPoint x: 675, endPoint y: 221, distance: 158.0
click at [675, 221] on div "true false Workflow Input Settings Inputs Call API Call API Step 41 Output Expa…" at bounding box center [799, 391] width 1536 height 718
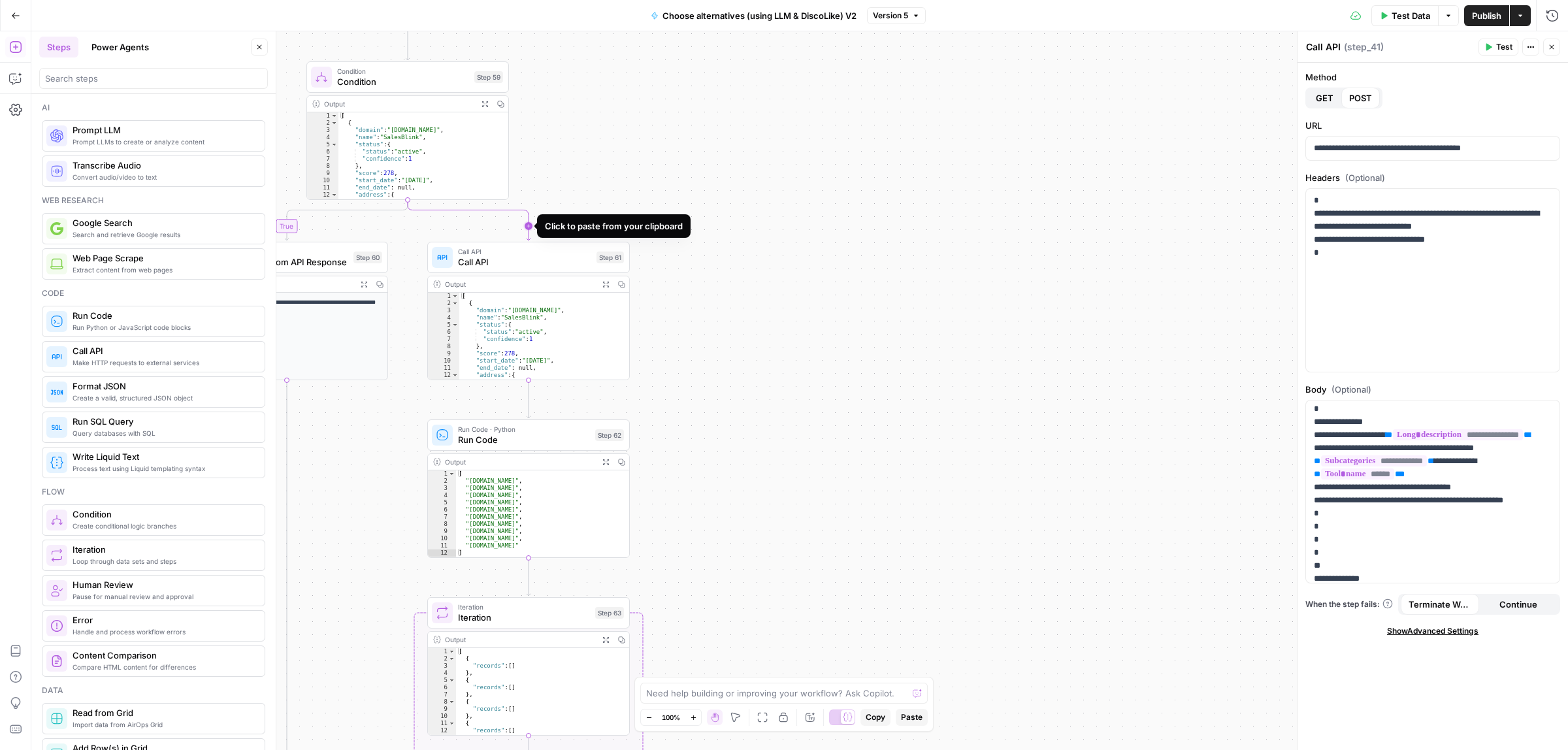
click at [527, 222] on icon "Edge from step_59 to step_61" at bounding box center [469, 220] width 123 height 40
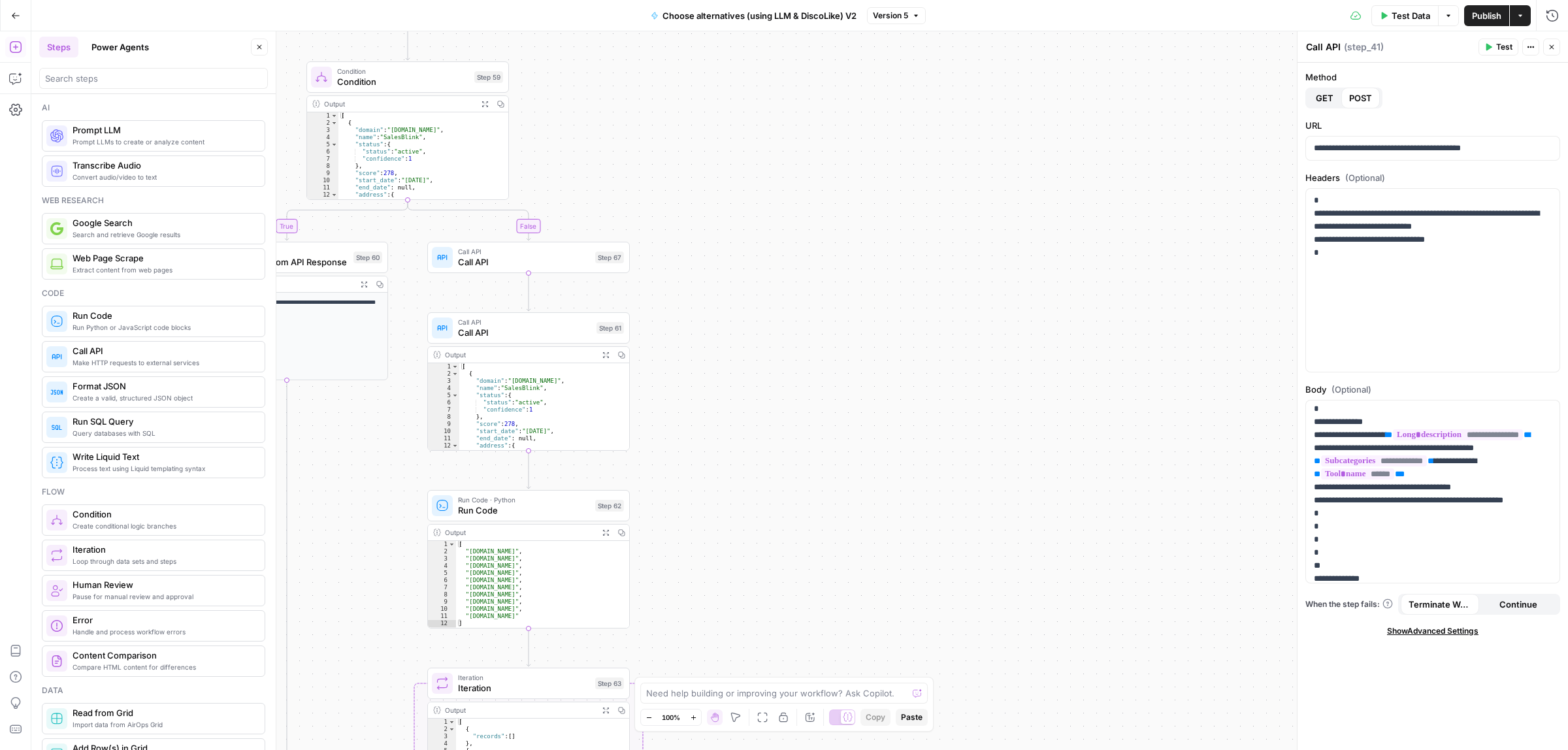
click at [503, 256] on span "Call API" at bounding box center [524, 262] width 132 height 13
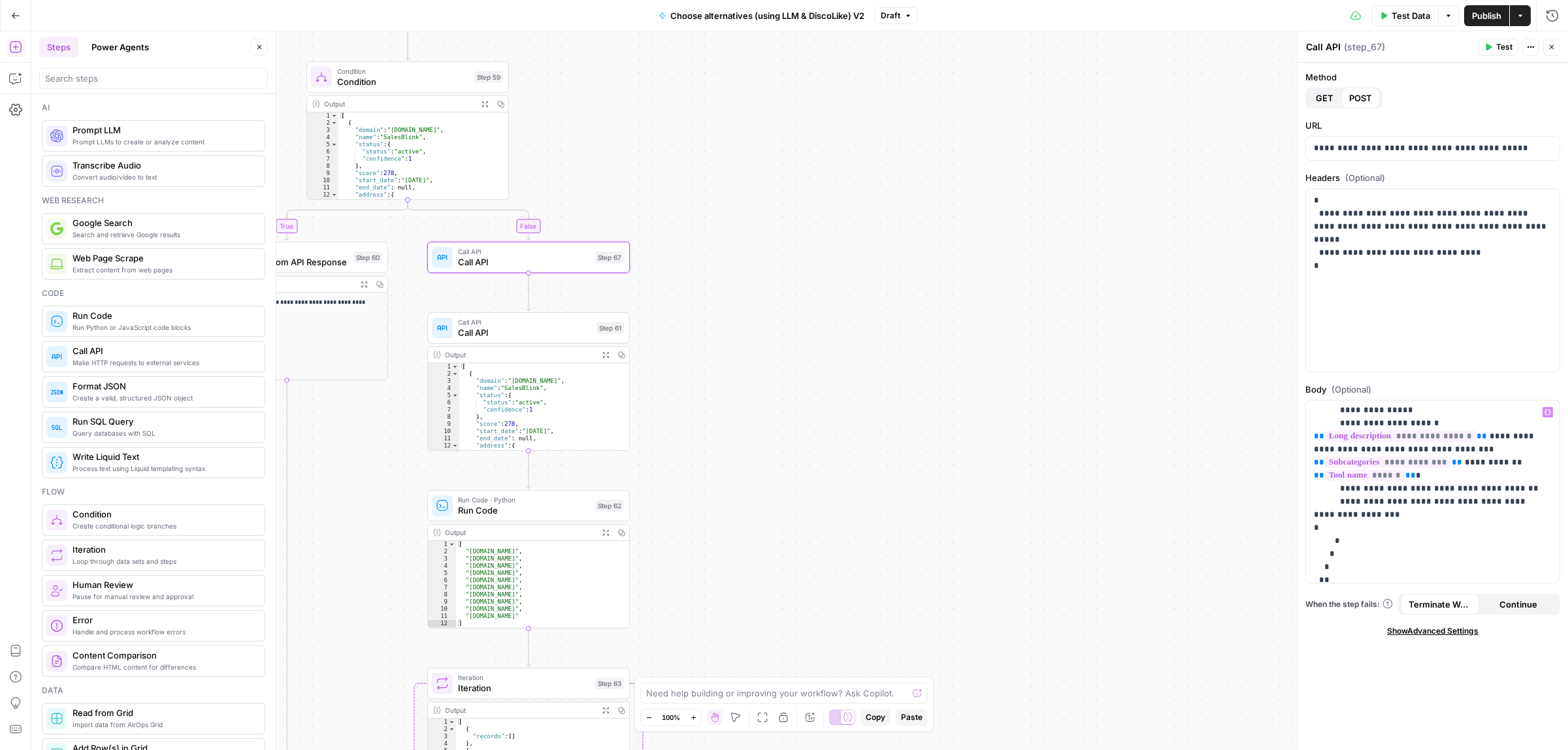
scroll to position [85, 0]
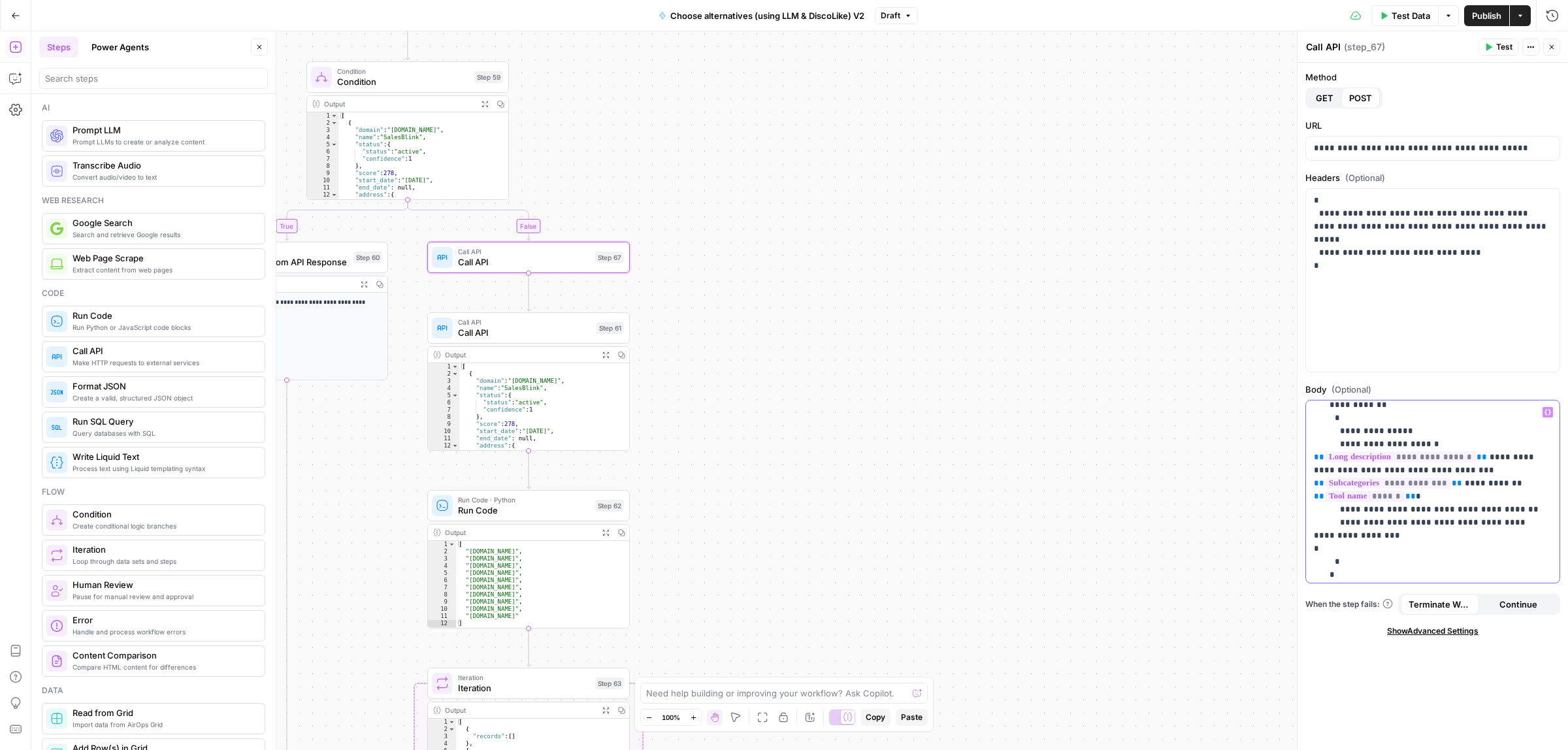
drag, startPoint x: 1344, startPoint y: 534, endPoint x: 1315, endPoint y: 473, distance: 67.5
click at [1315, 473] on p "**********" at bounding box center [1426, 489] width 226 height 339
click at [1501, 43] on span "Test" at bounding box center [1504, 47] width 17 height 12
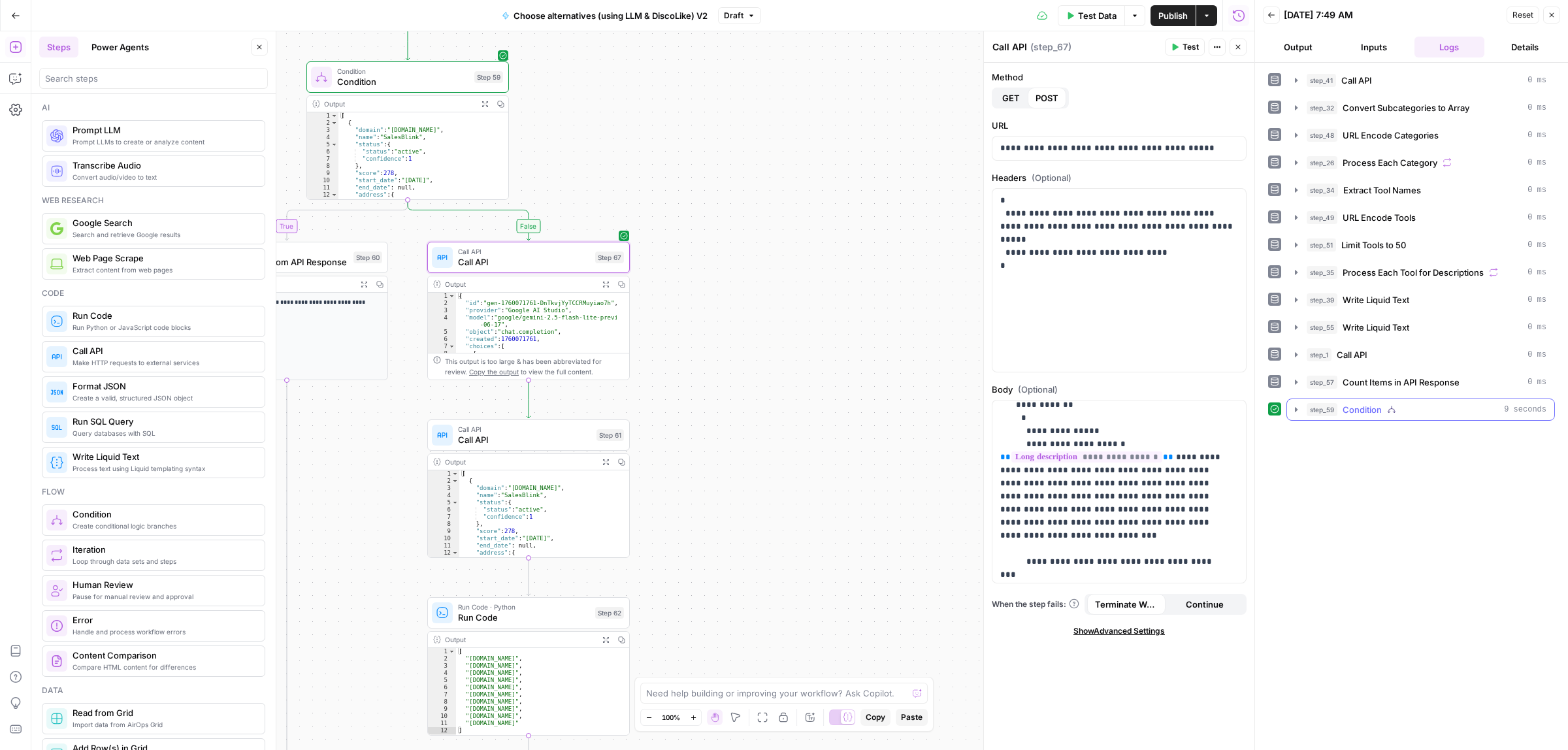
click at [1298, 415] on icon "button" at bounding box center [1296, 409] width 10 height 10
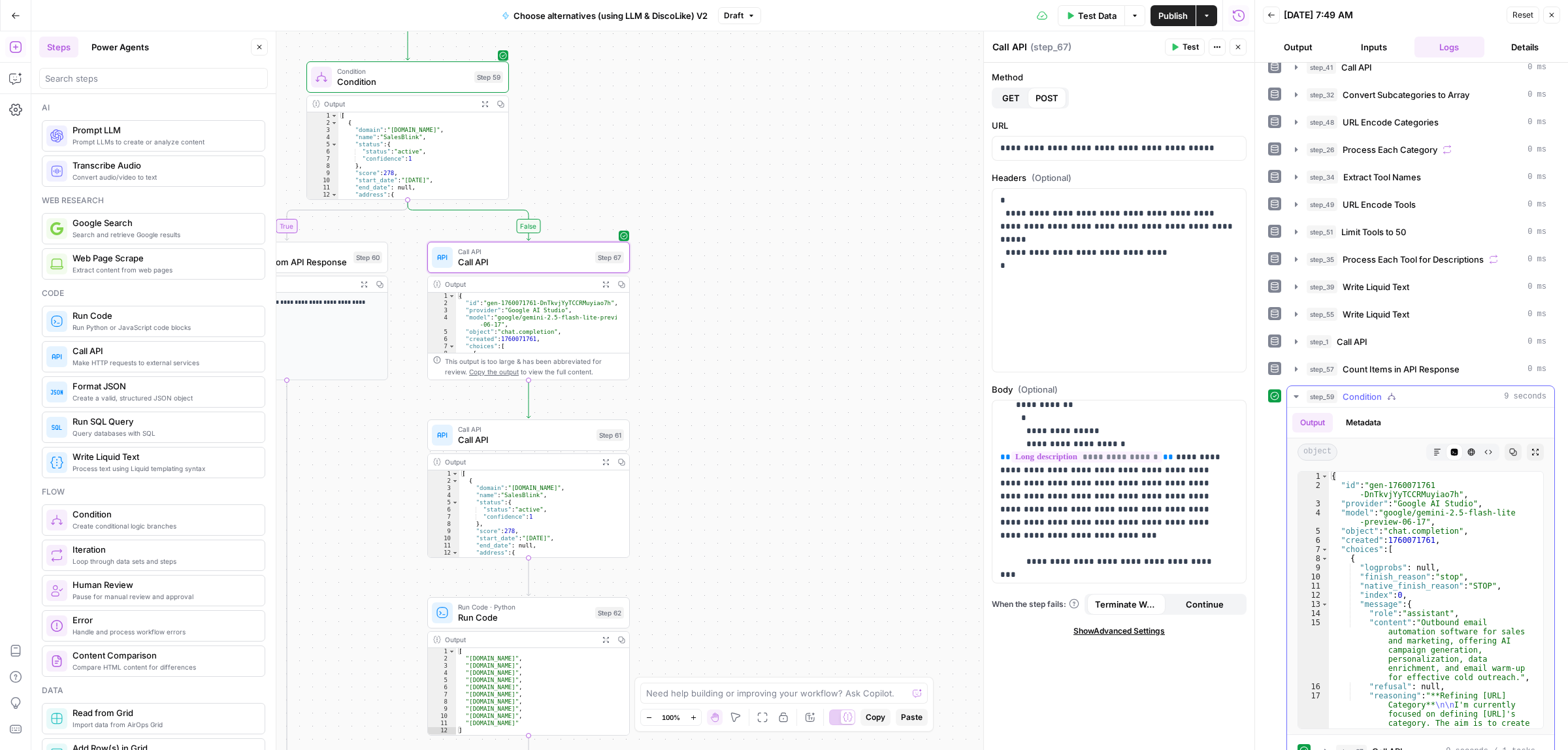
scroll to position [43, 0]
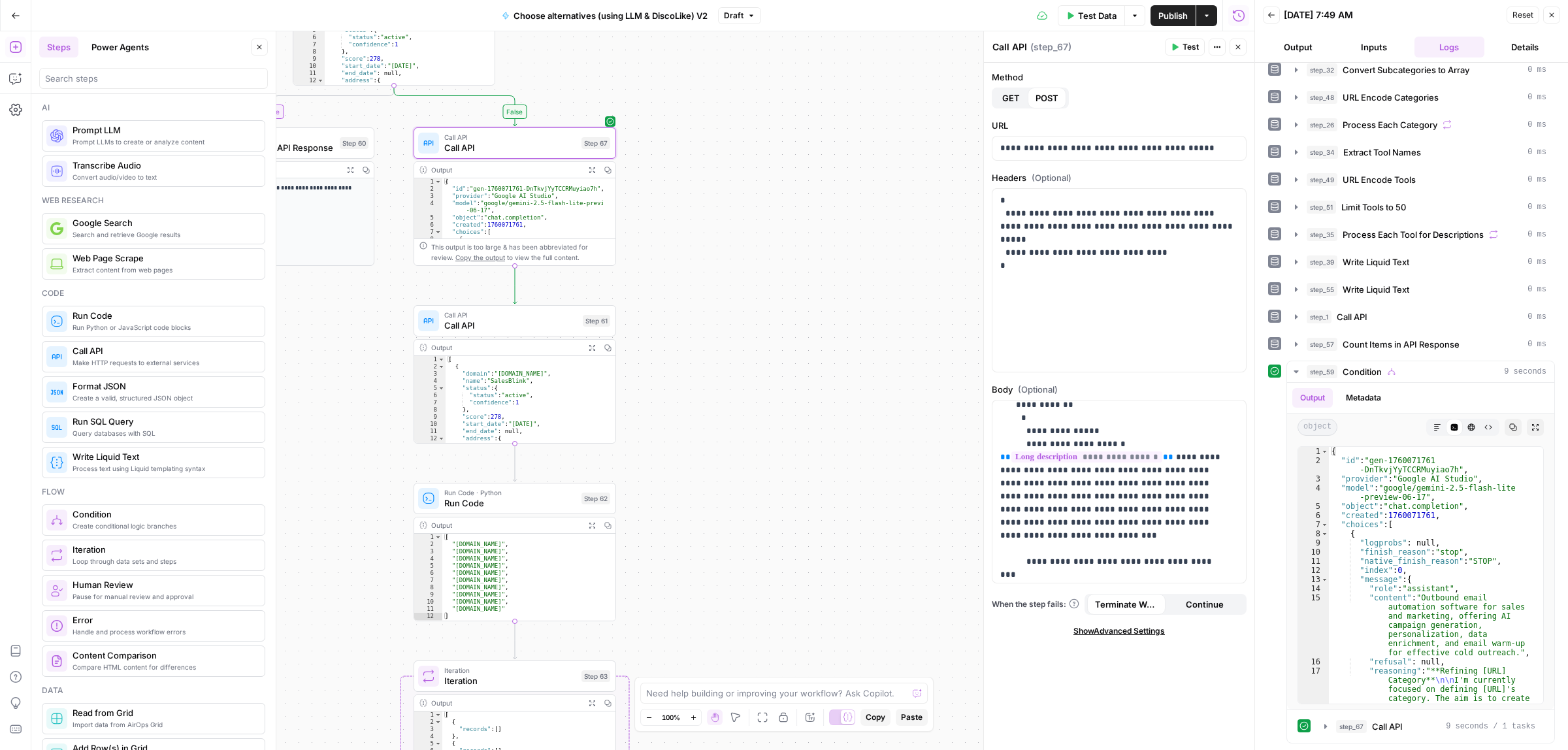
click at [765, 364] on div "true false Workflow Input Settings Inputs Call API Call API Step 41 Output Expa…" at bounding box center [643, 391] width 1223 height 718
type textarea "**********"
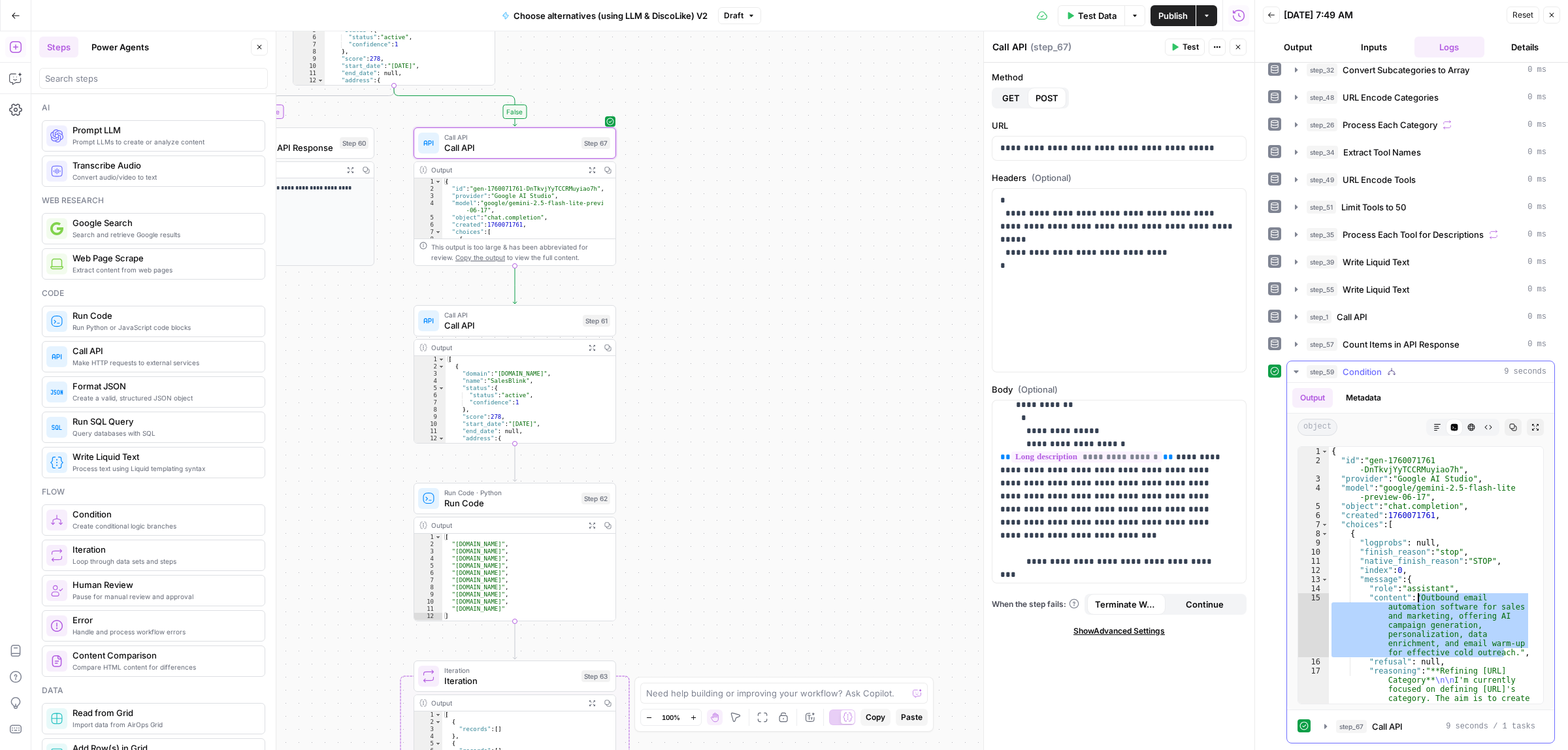
drag, startPoint x: 1498, startPoint y: 653, endPoint x: 1418, endPoint y: 601, distance: 95.4
click at [1171, 13] on span "Publish" at bounding box center [1172, 16] width 29 height 13
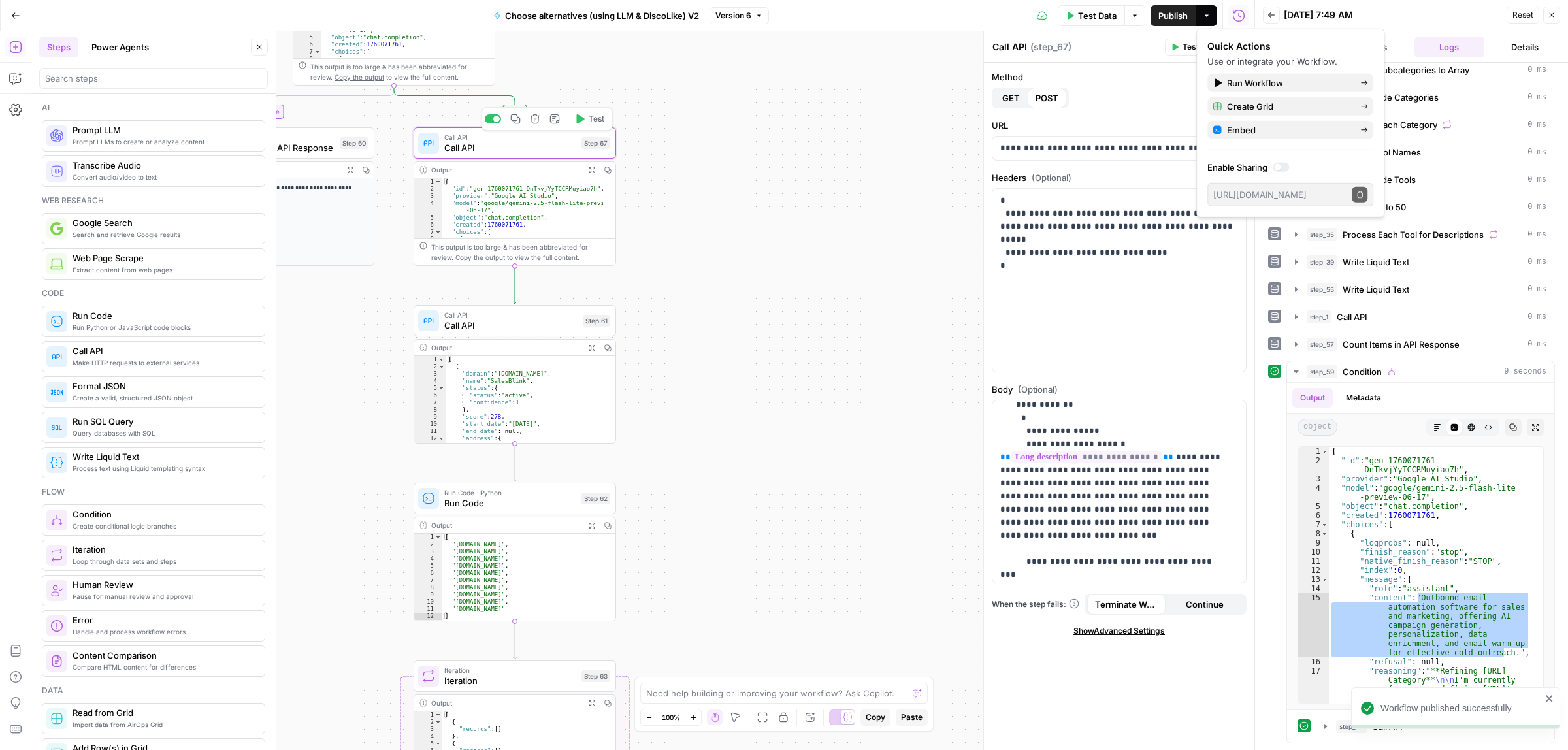
click at [487, 119] on div at bounding box center [492, 119] width 17 height 9
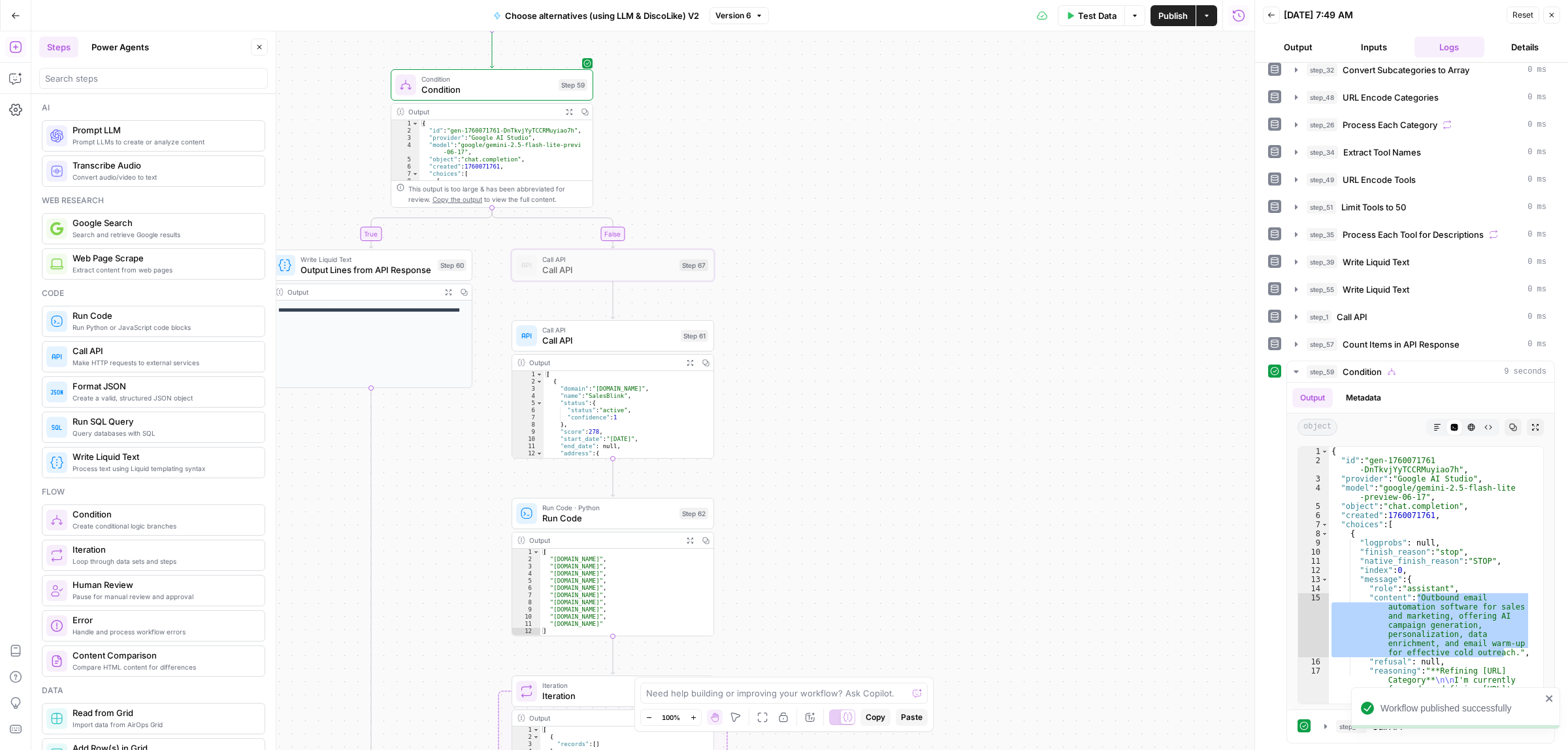
drag, startPoint x: 740, startPoint y: 245, endPoint x: 838, endPoint y: 368, distance: 157.3
click at [838, 368] on div "true false Workflow Input Settings Inputs Call API Call API Step 41 Output Expa…" at bounding box center [643, 391] width 1223 height 718
drag, startPoint x: 896, startPoint y: 410, endPoint x: 885, endPoint y: 385, distance: 27.3
click at [900, 415] on div "true false Workflow Input Settings Inputs Call API Call API Step 41 Output Expa…" at bounding box center [643, 391] width 1223 height 718
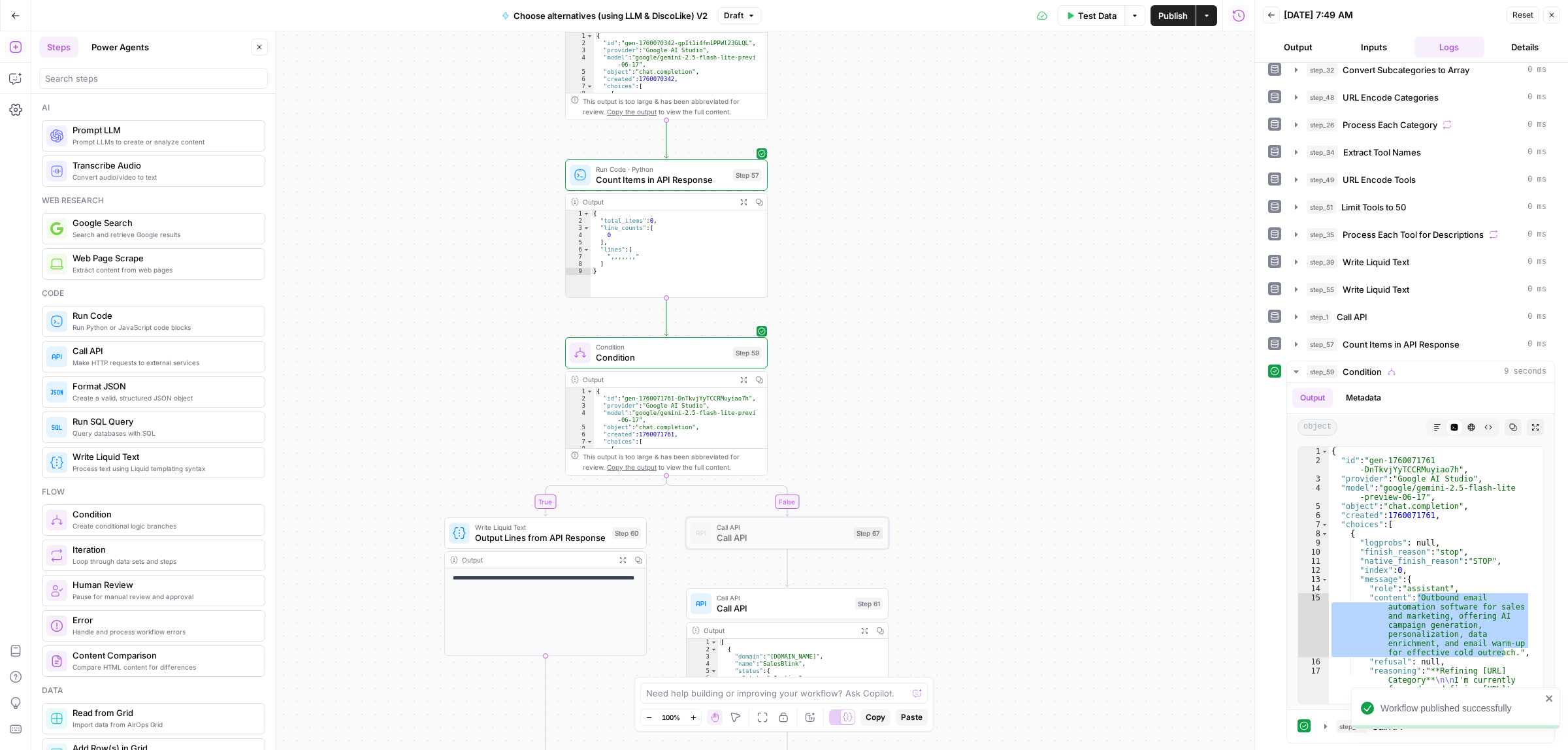
click at [890, 627] on div "true false Workflow Input Settings Inputs Call API Call API Step 41 Output Expa…" at bounding box center [643, 391] width 1223 height 718
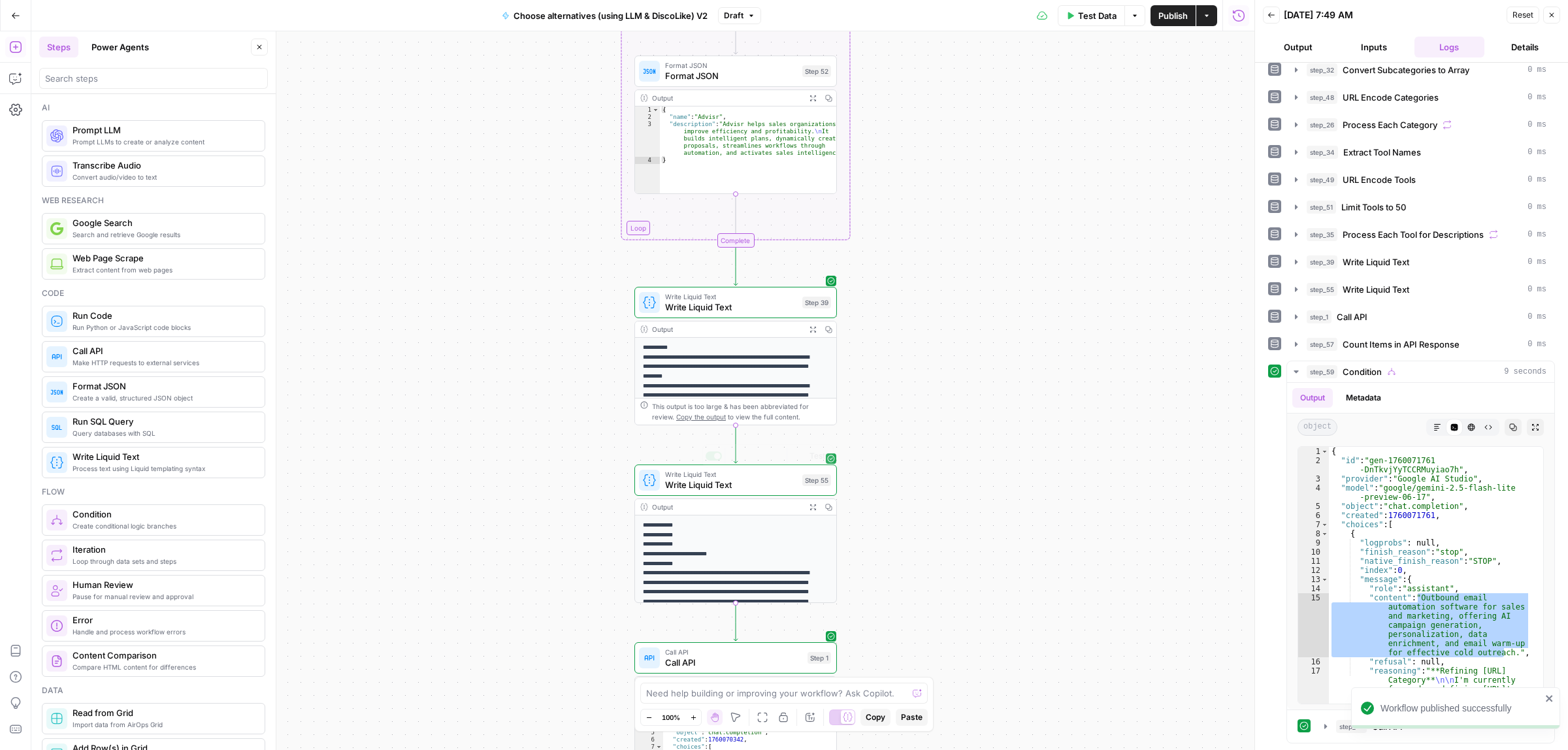
drag, startPoint x: 843, startPoint y: 498, endPoint x: 931, endPoint y: 271, distance: 243.5
click at [845, 534] on div "true false Workflow Input Settings Inputs Call API Call API Step 41 Output Expa…" at bounding box center [643, 391] width 1223 height 718
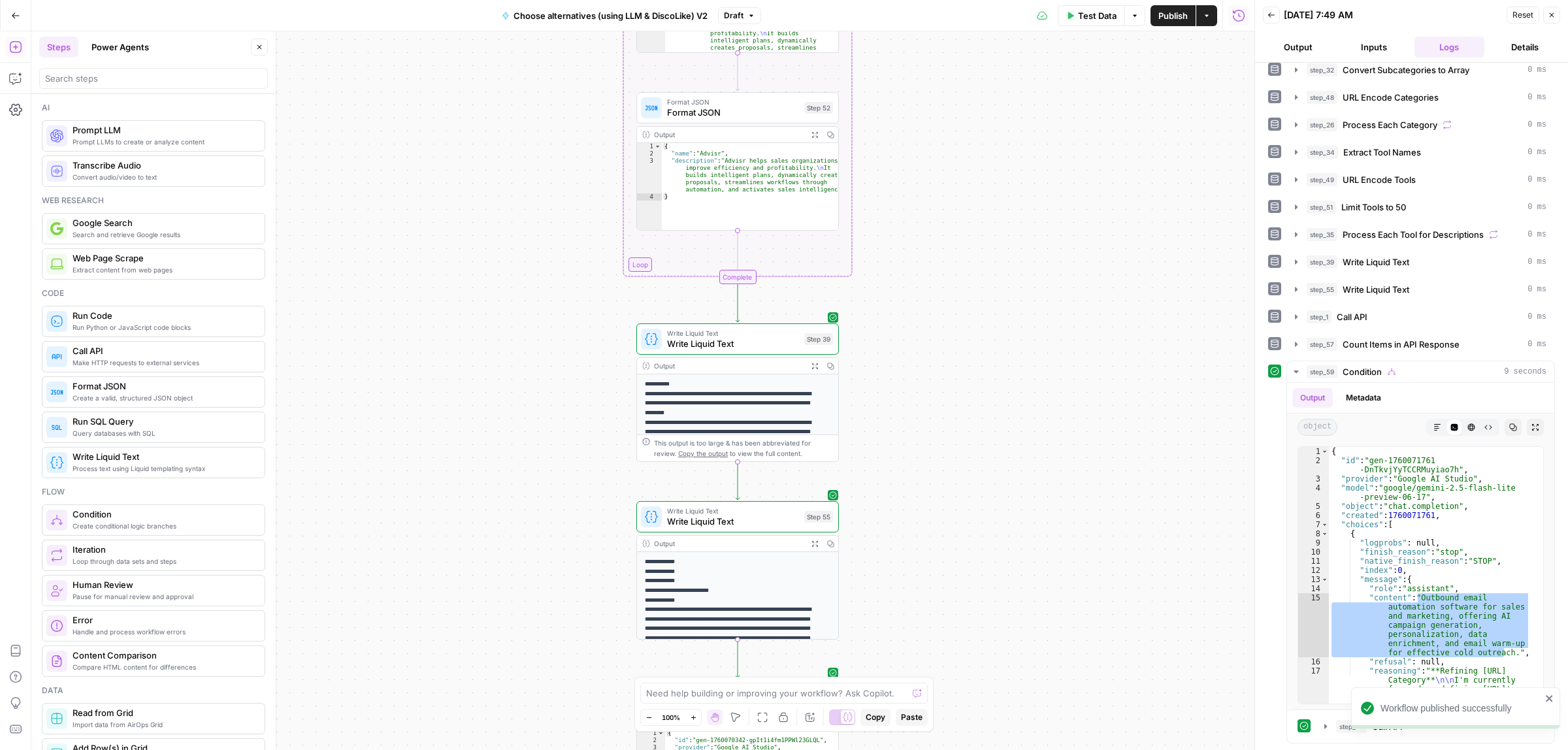
click at [1186, 21] on span "Publish" at bounding box center [1172, 16] width 29 height 13
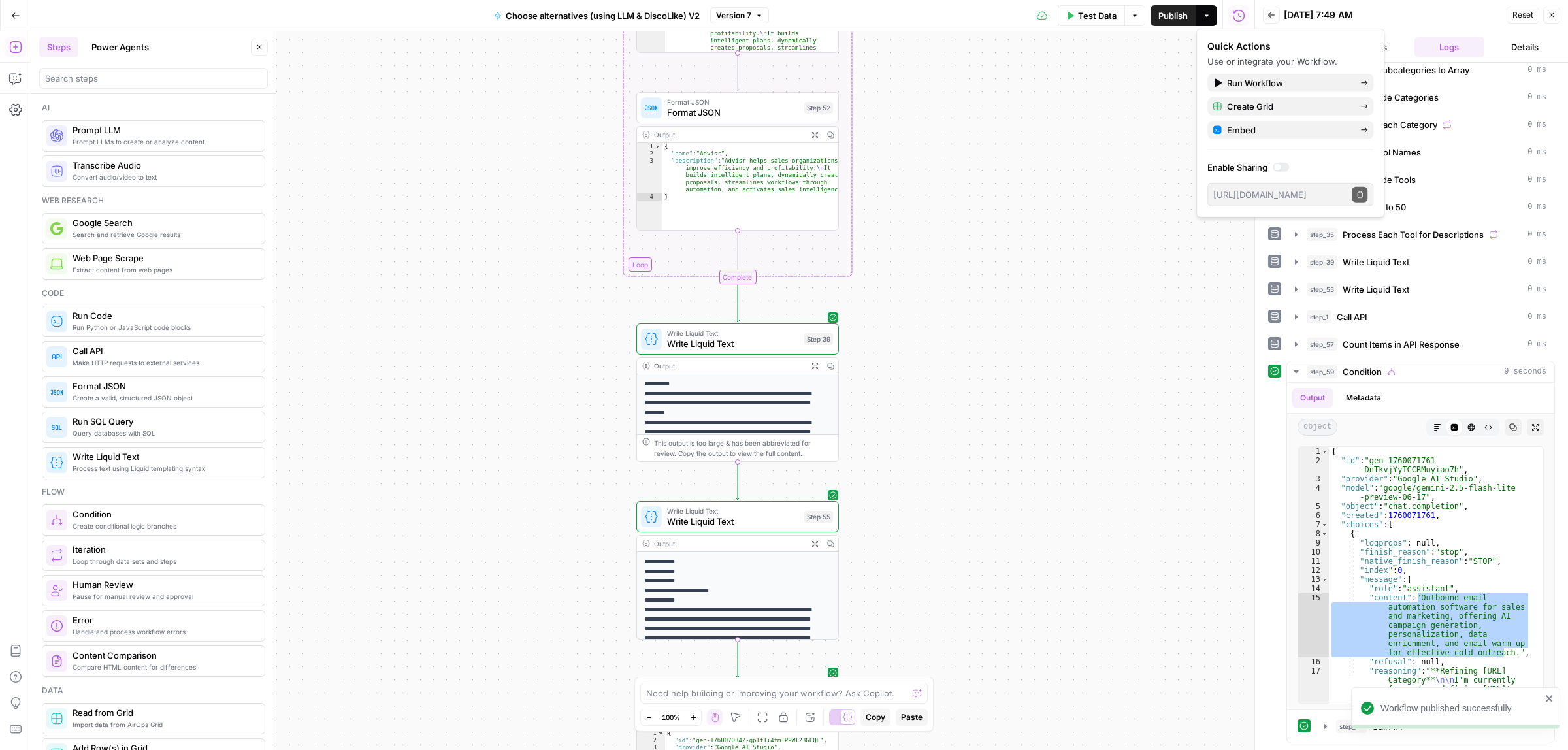
click at [11, 18] on icon "button" at bounding box center [16, 16] width 9 height 9
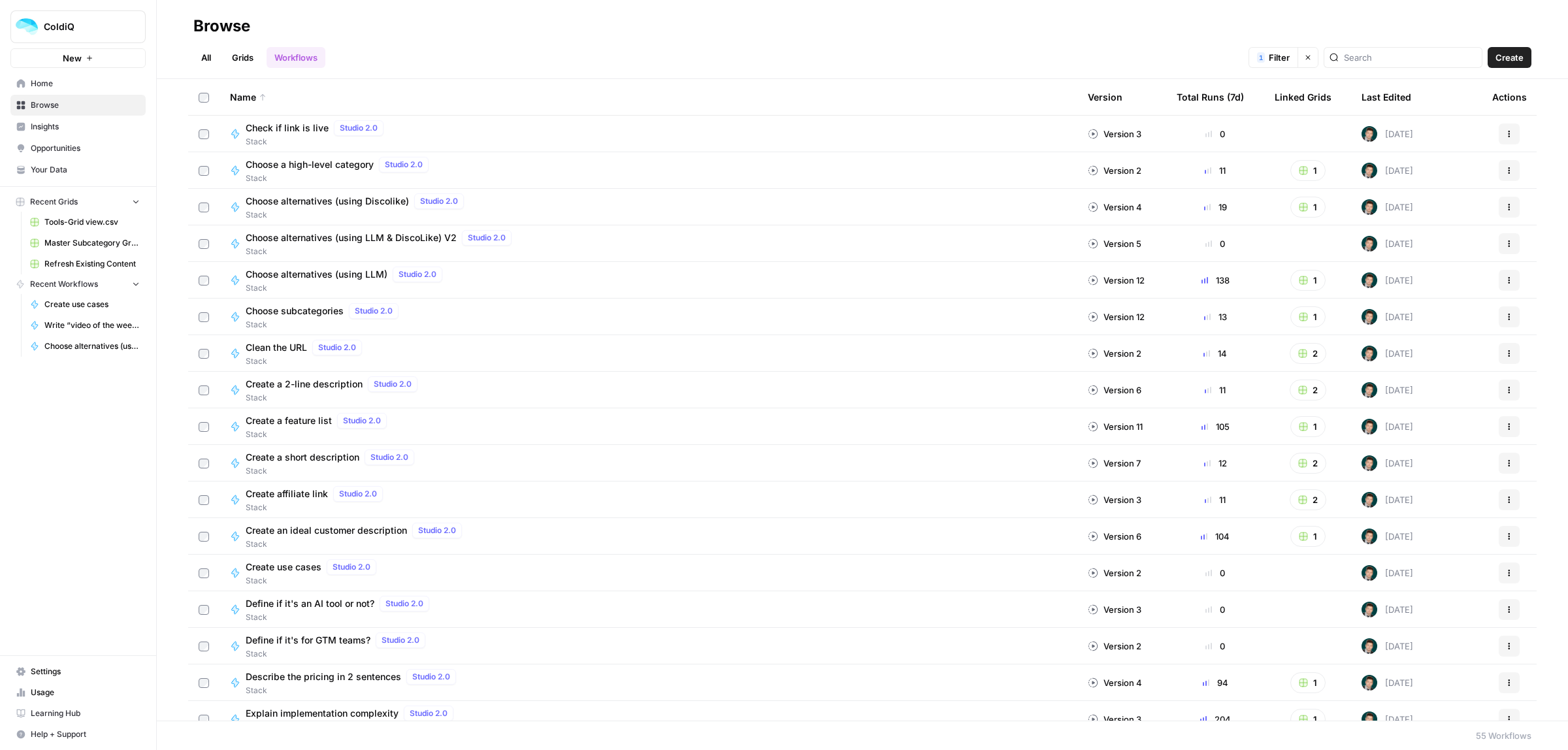
click at [40, 87] on span "Home" at bounding box center [85, 83] width 109 height 12
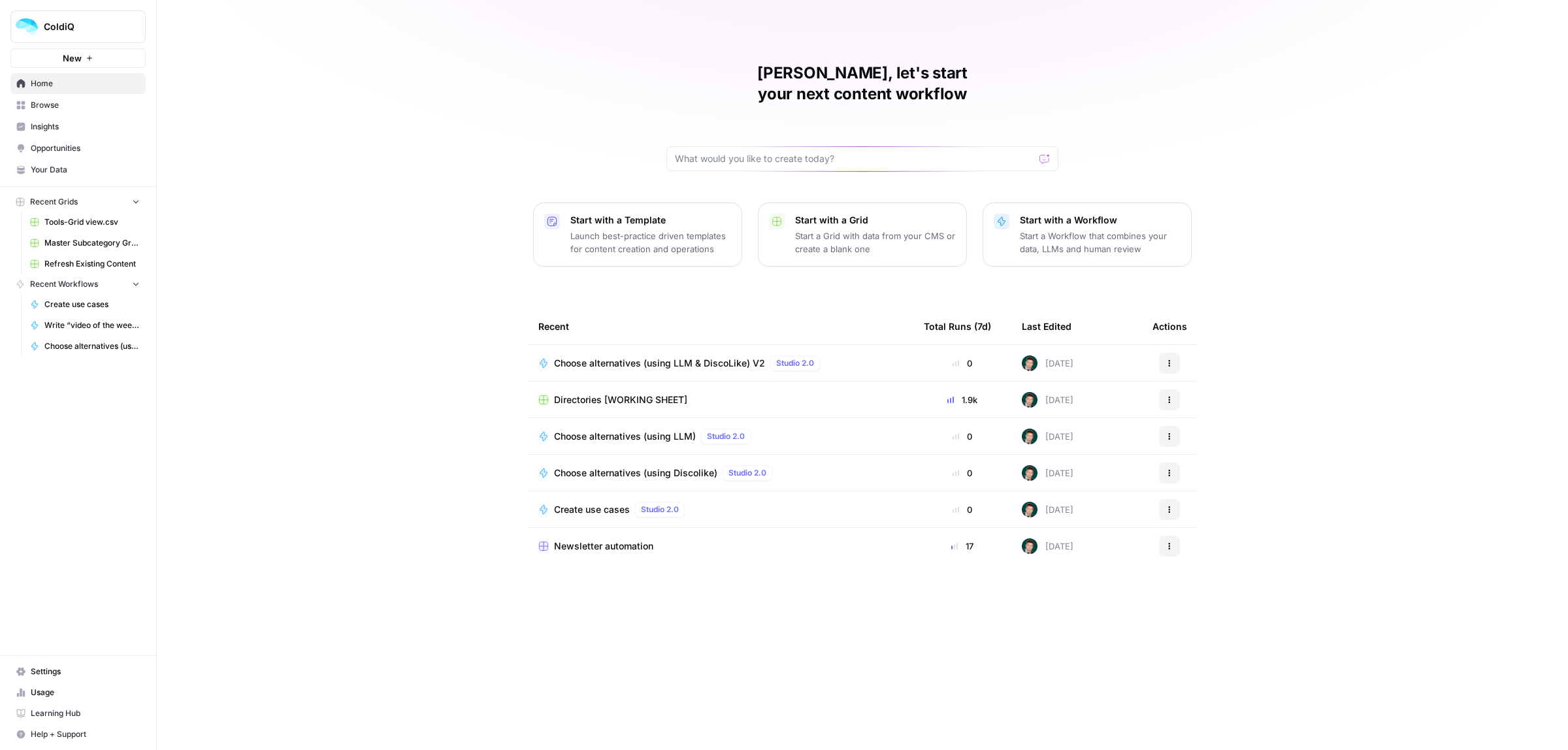
click at [623, 393] on span "Directories [WORKING SHEET]" at bounding box center [621, 400] width 133 height 13
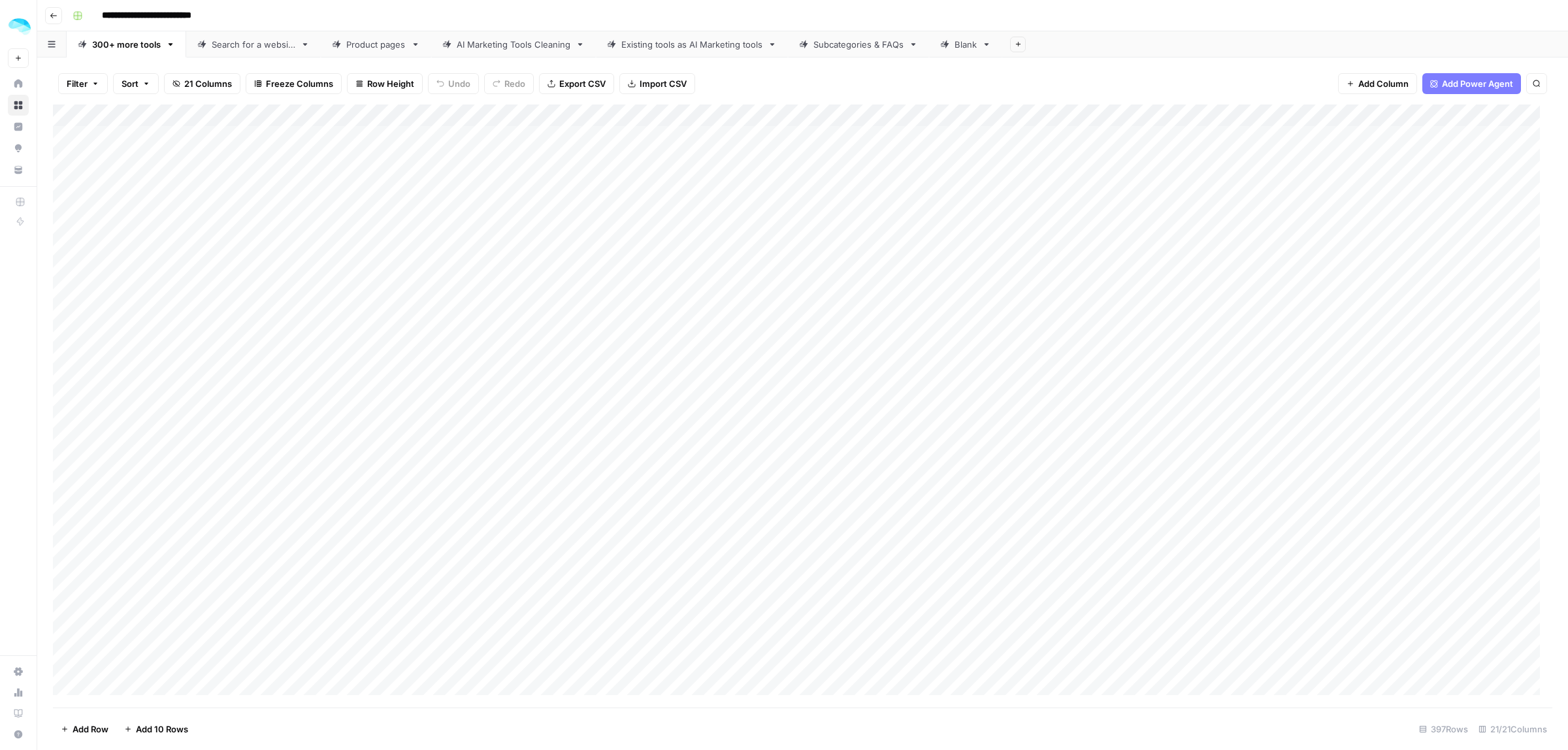
click at [340, 47] on icon at bounding box center [336, 44] width 9 height 9
drag, startPoint x: 1353, startPoint y: 692, endPoint x: 1369, endPoint y: 692, distance: 16.0
click at [1369, 692] on div "Add Column" at bounding box center [803, 406] width 1499 height 603
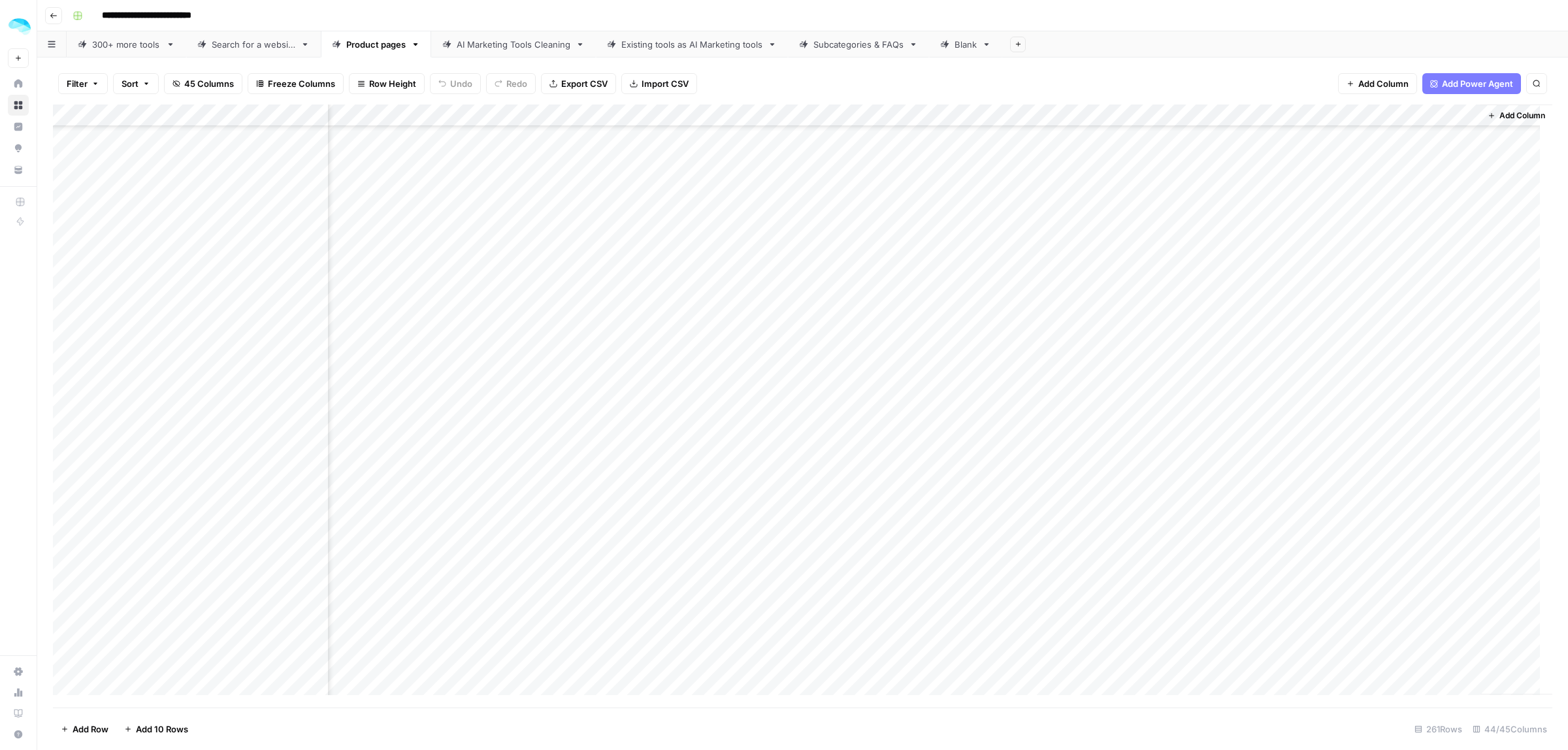
click at [1132, 113] on div "Add Column" at bounding box center [803, 406] width 1499 height 603
click at [188, 84] on span "45 Columns" at bounding box center [209, 83] width 50 height 13
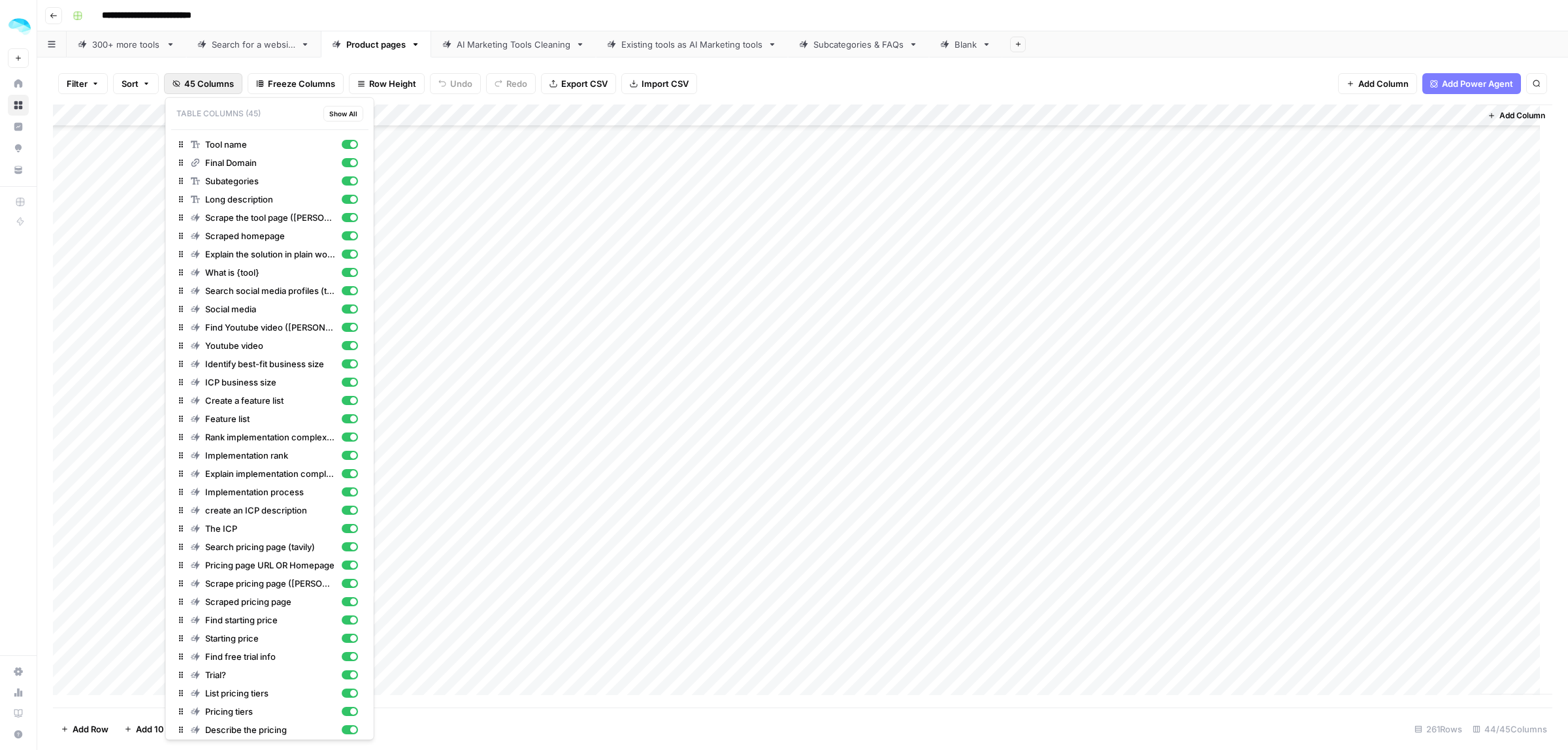
scroll to position [225, 0]
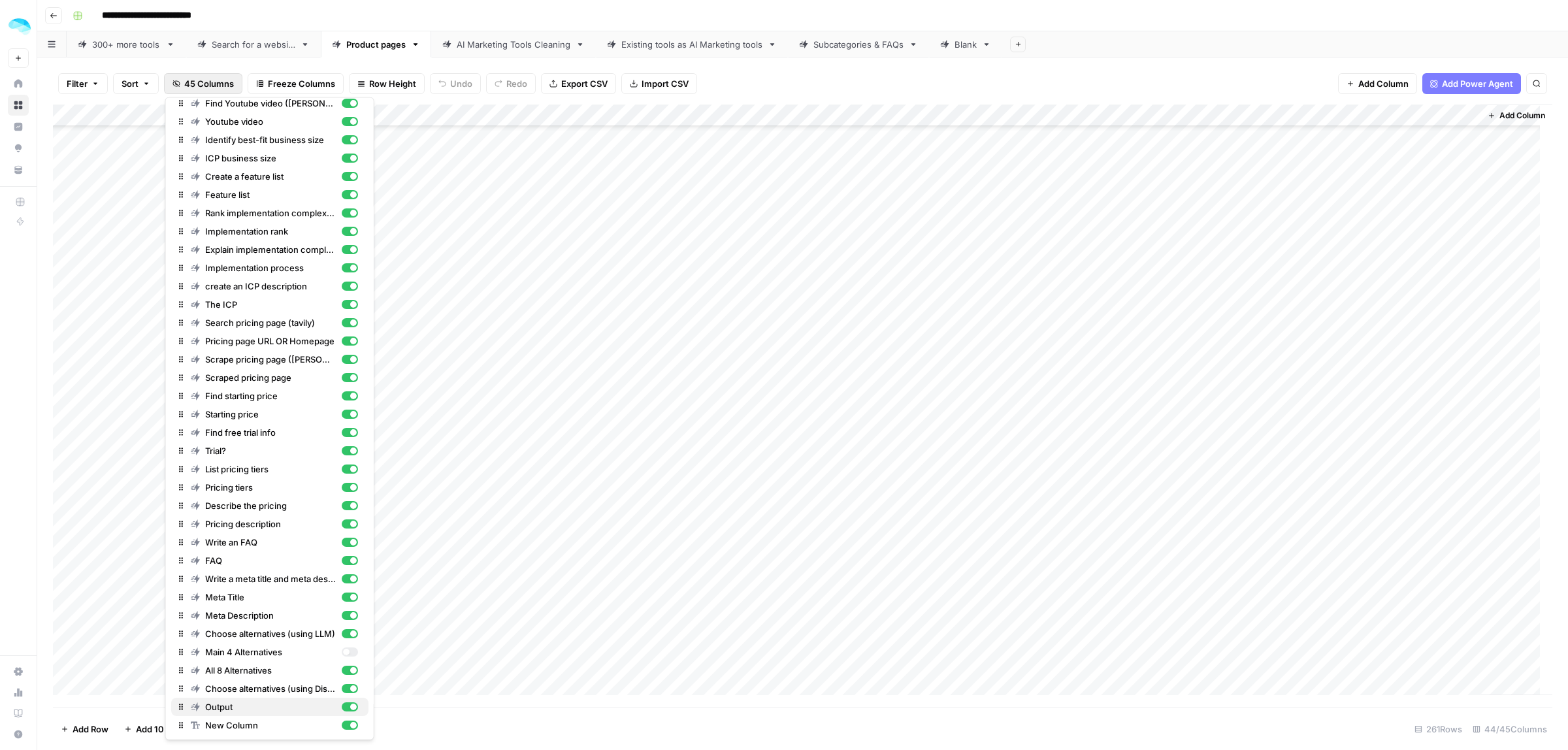
click at [275, 706] on span "Output" at bounding box center [271, 706] width 131 height 13
click at [270, 688] on span "Choose alternatives (using Discolike)" at bounding box center [271, 688] width 131 height 13
click at [266, 666] on span "All 8 Alternatives" at bounding box center [271, 670] width 131 height 13
click at [268, 631] on span "Choose alternatives (using LLM)" at bounding box center [271, 633] width 131 height 13
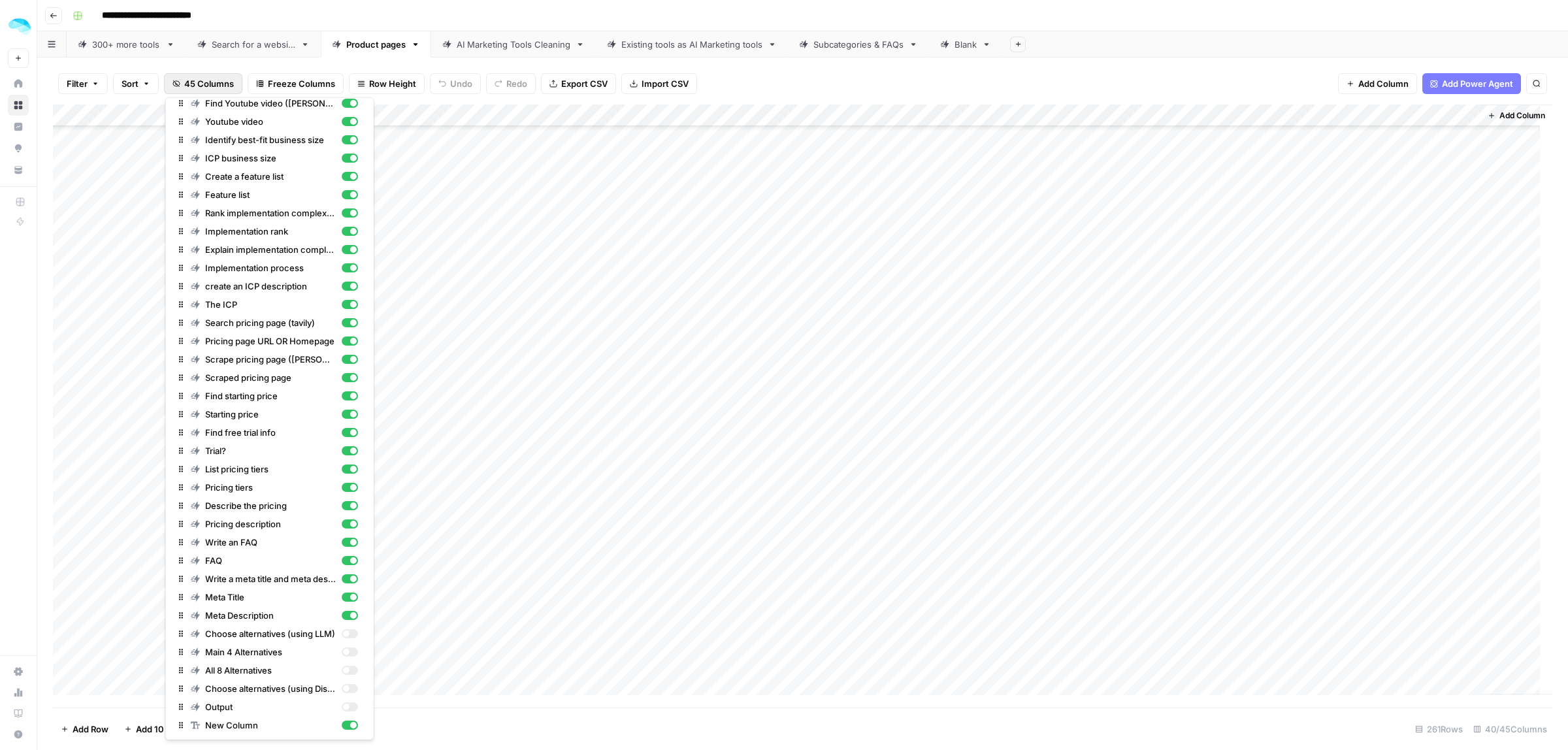
click at [1450, 113] on div "Add Column" at bounding box center [803, 406] width 1499 height 603
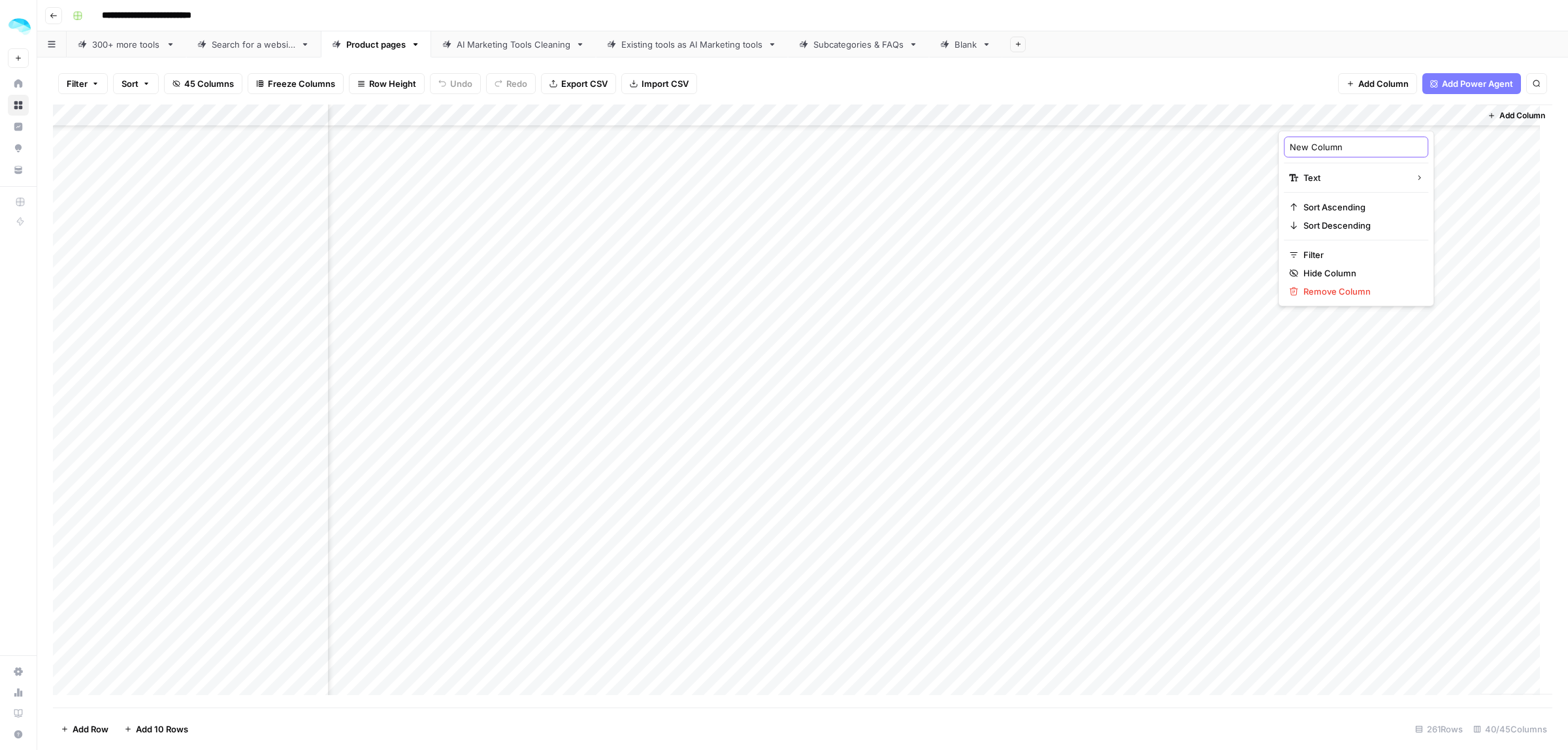
click at [1340, 141] on input "New Column" at bounding box center [1356, 146] width 133 height 13
click at [1455, 118] on div "Add Column" at bounding box center [803, 406] width 1499 height 603
click at [1362, 149] on input "New Column" at bounding box center [1356, 146] width 133 height 13
type input "New?"
click at [1513, 112] on span "Add Column" at bounding box center [1522, 116] width 46 height 12
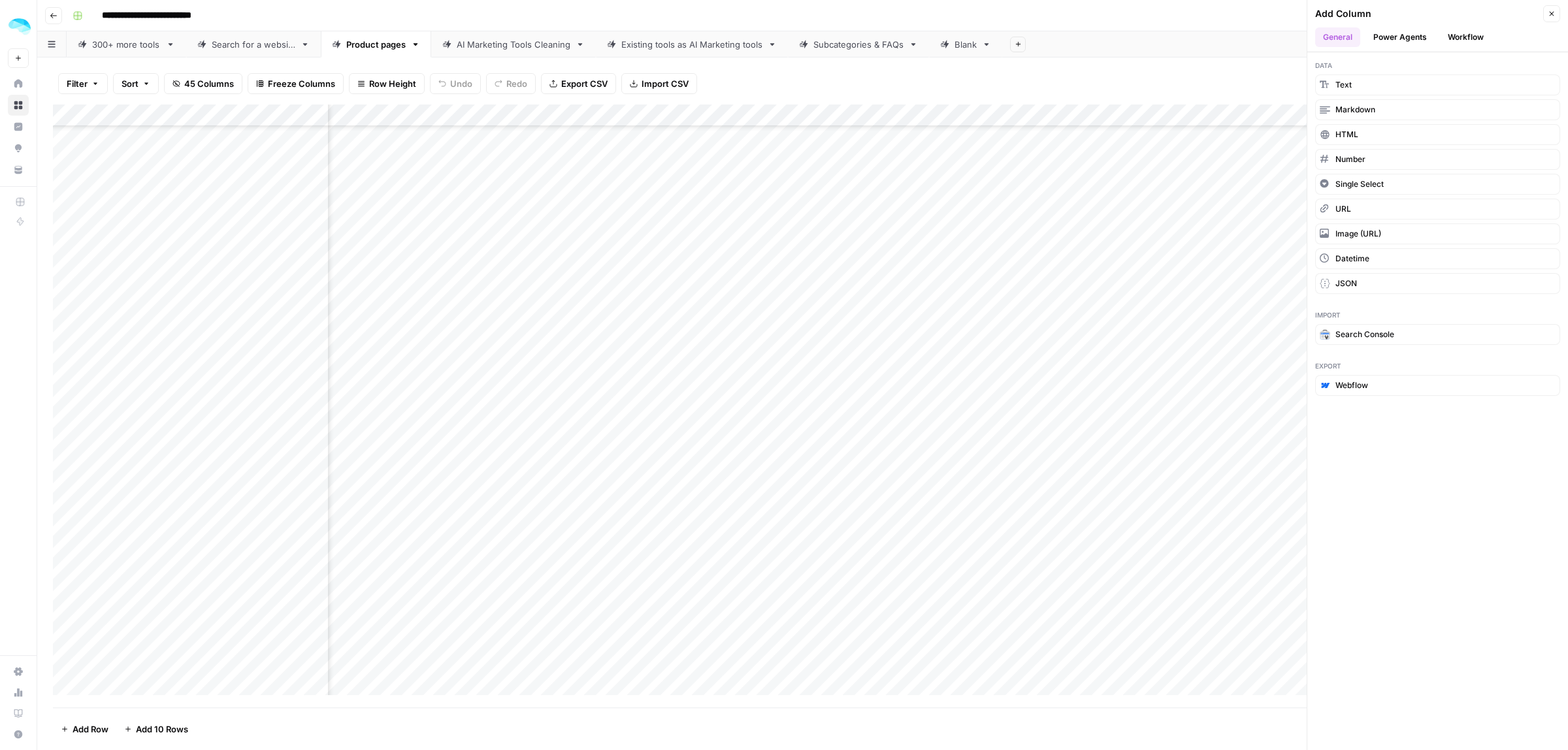
click at [1465, 40] on button "Workflow" at bounding box center [1465, 37] width 51 height 20
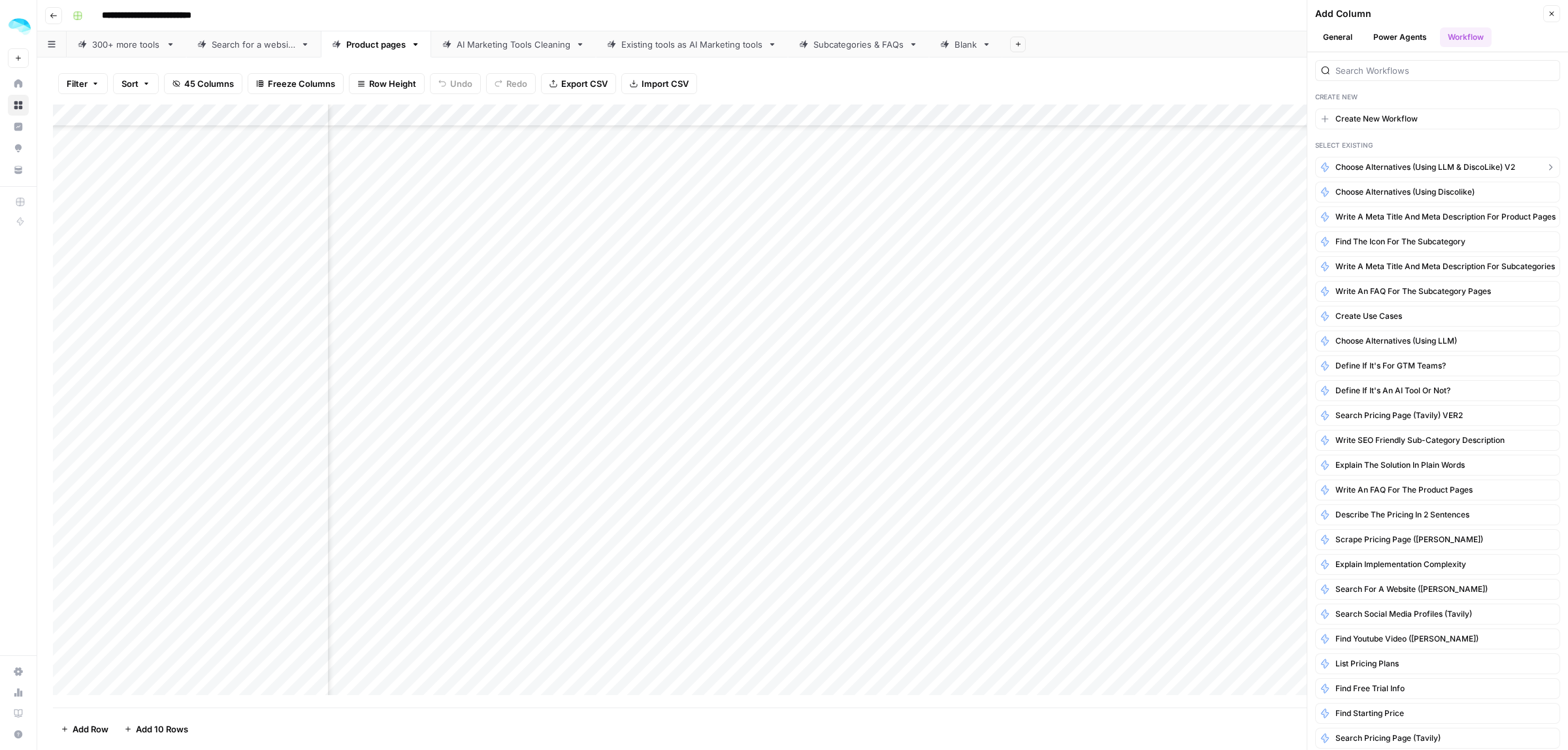
click at [1501, 168] on span "Choose alternatives (using LLM & DiscoLike) V2" at bounding box center [1425, 167] width 180 height 12
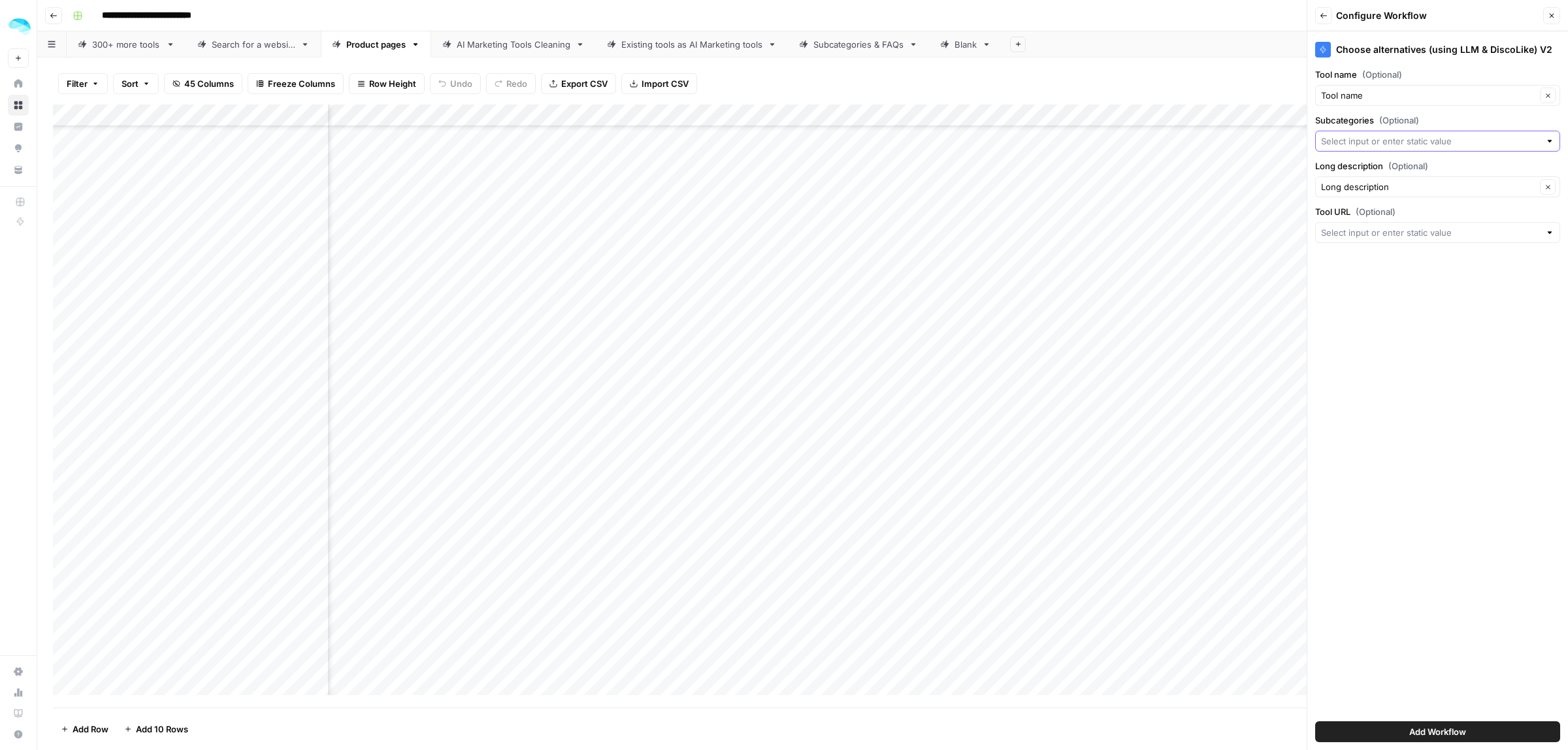
click at [1411, 146] on input "Subcategories (Optional)" at bounding box center [1430, 141] width 219 height 13
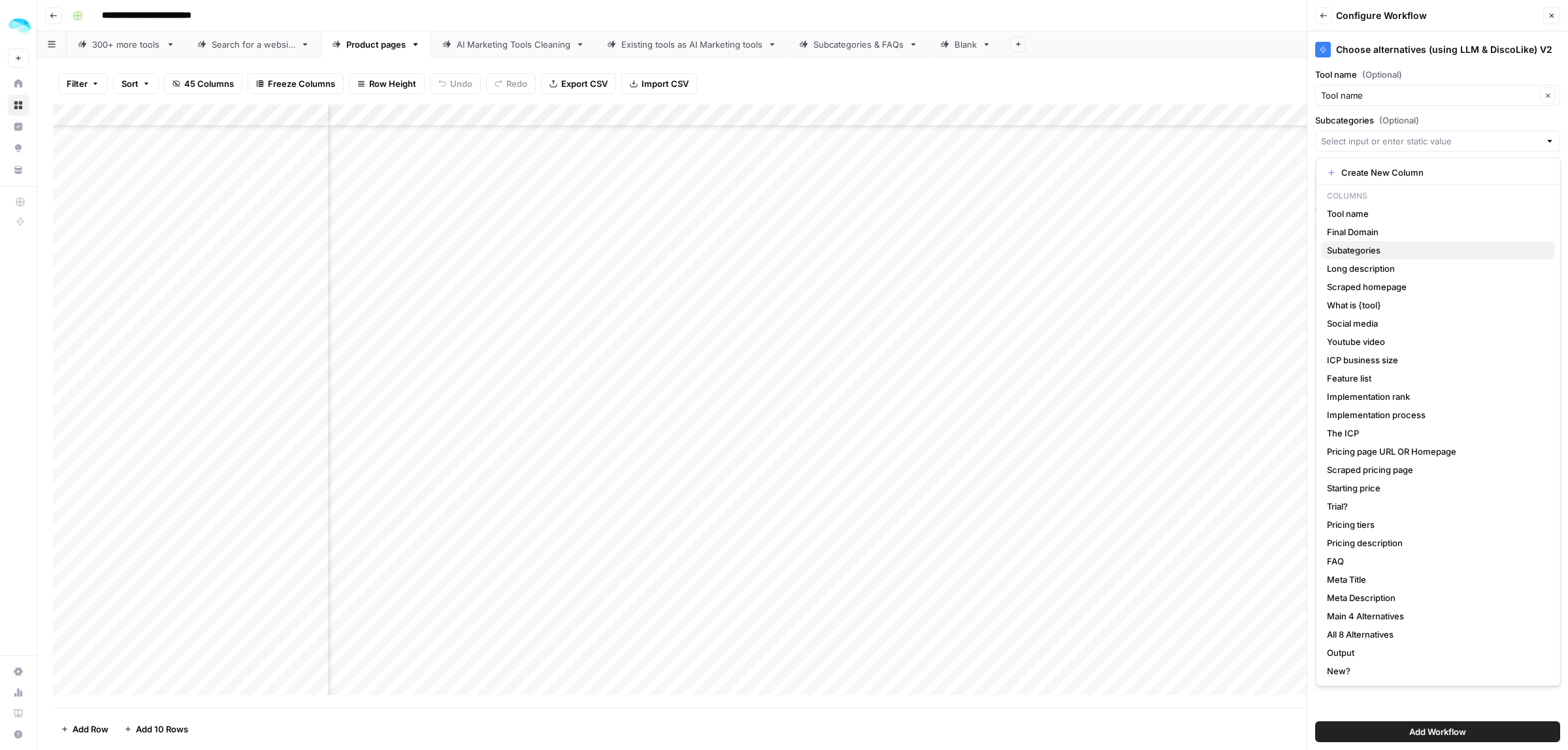
click at [1396, 248] on span "Subategories" at bounding box center [1435, 250] width 218 height 13
type input "Subategories"
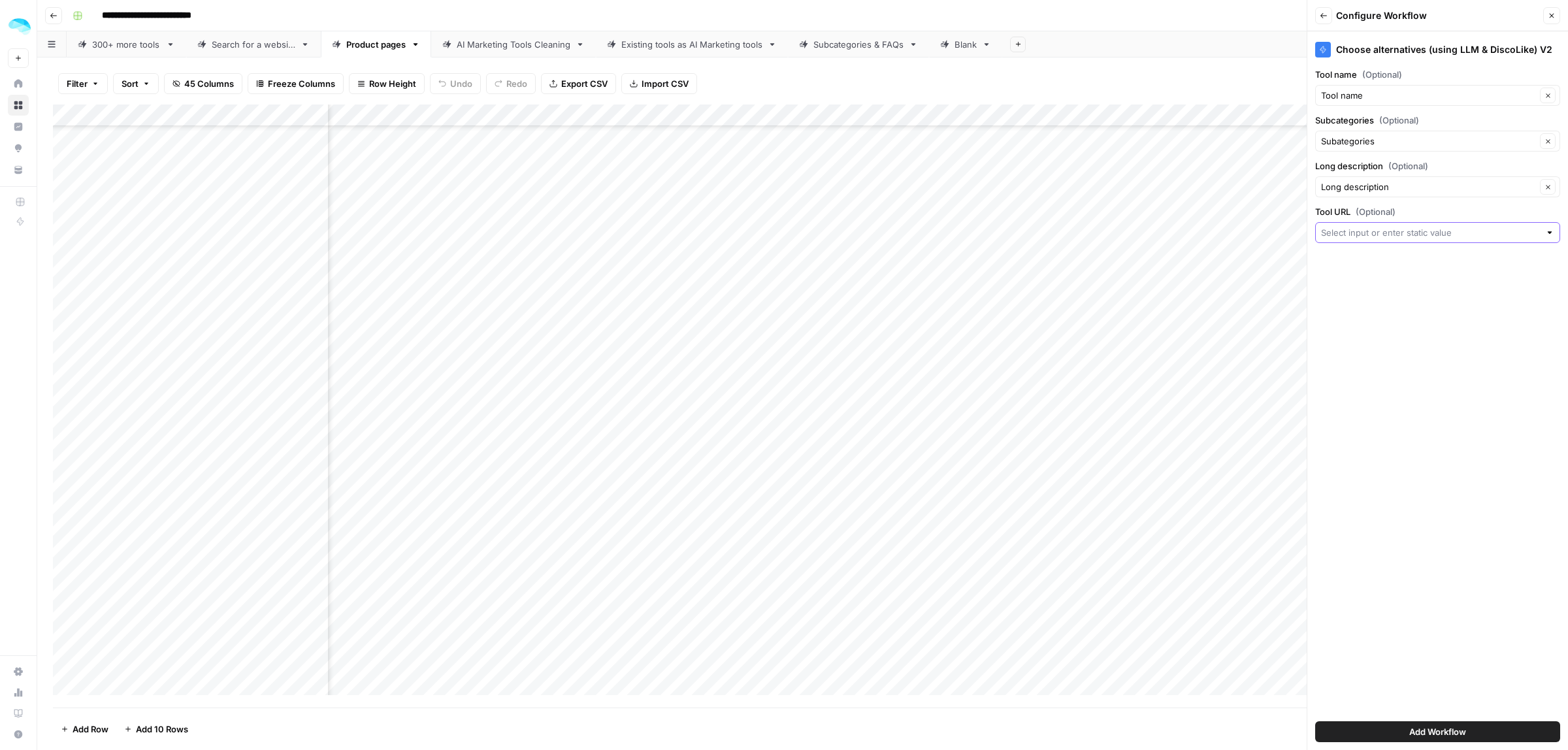
click at [1385, 230] on input "Tool URL (Optional)" at bounding box center [1430, 233] width 219 height 13
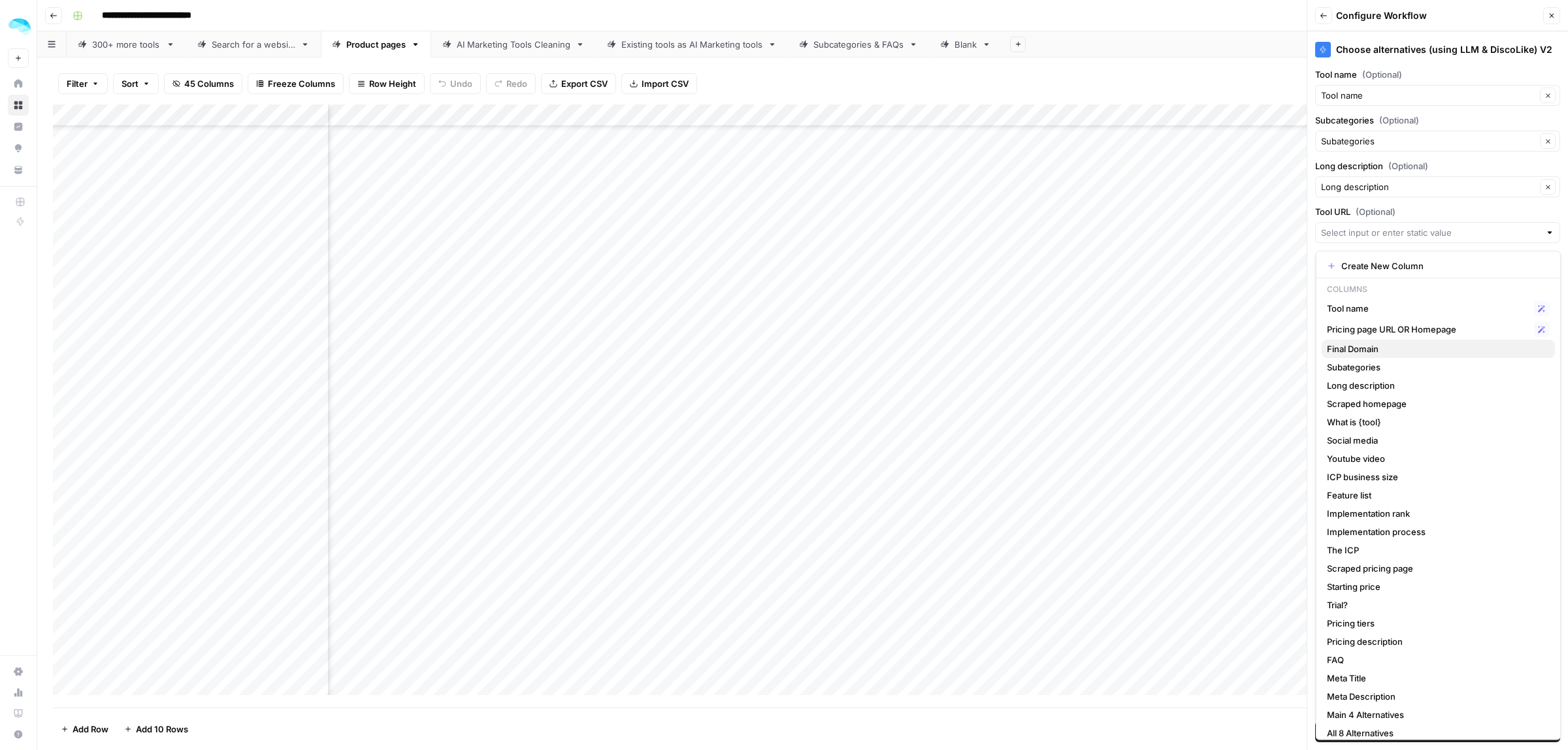
click at [1387, 343] on span "Final Domain" at bounding box center [1435, 349] width 218 height 13
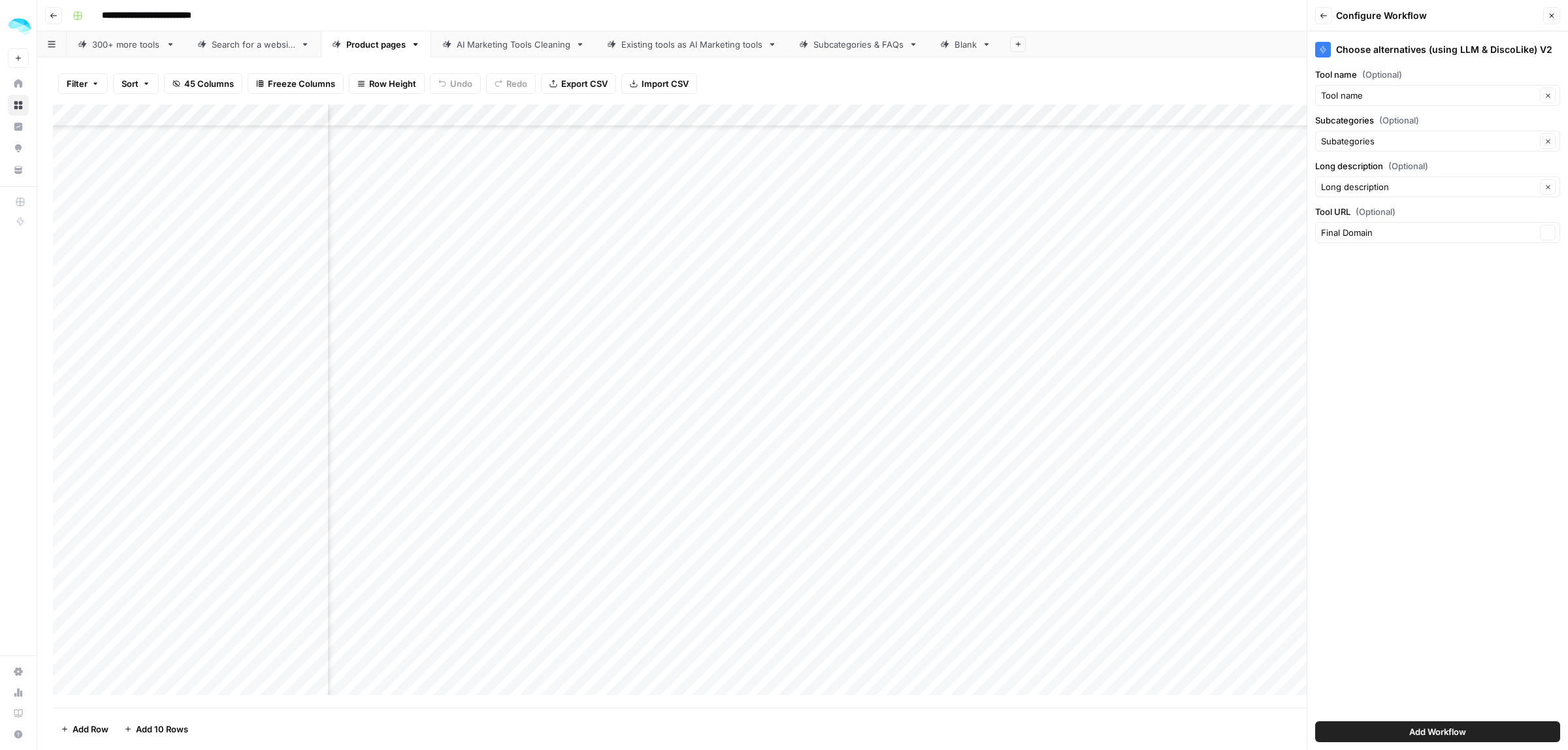
type input "Final Domain"
click at [1429, 725] on span "Add Workflow" at bounding box center [1437, 731] width 57 height 13
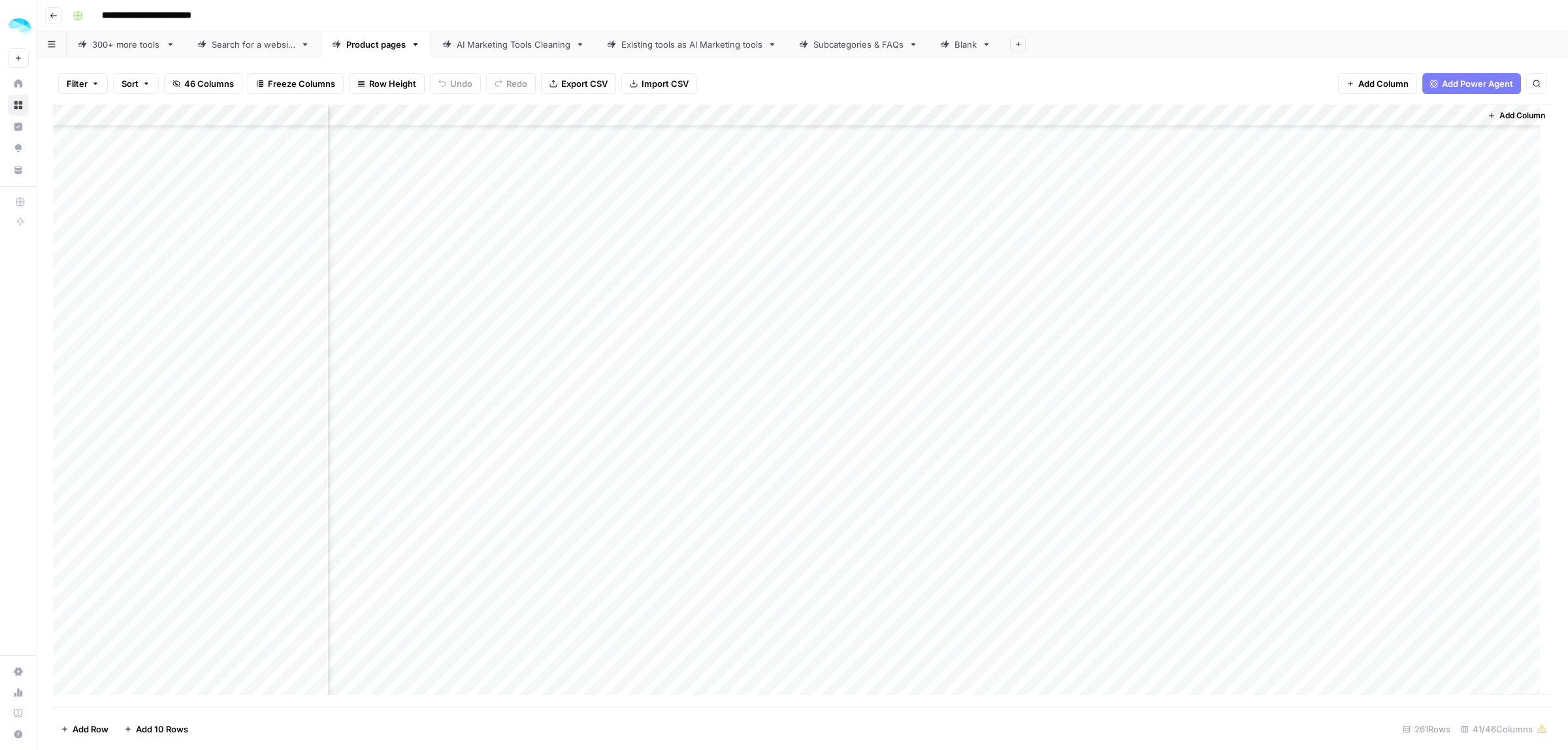
scroll to position [3673, 5766]
click at [1341, 216] on div "Add Column" at bounding box center [803, 406] width 1499 height 603
click at [1338, 237] on div "Add Column" at bounding box center [803, 406] width 1499 height 603
click at [1338, 259] on div "Add Column" at bounding box center [803, 406] width 1499 height 603
click at [1340, 282] on div "Add Column" at bounding box center [803, 406] width 1499 height 603
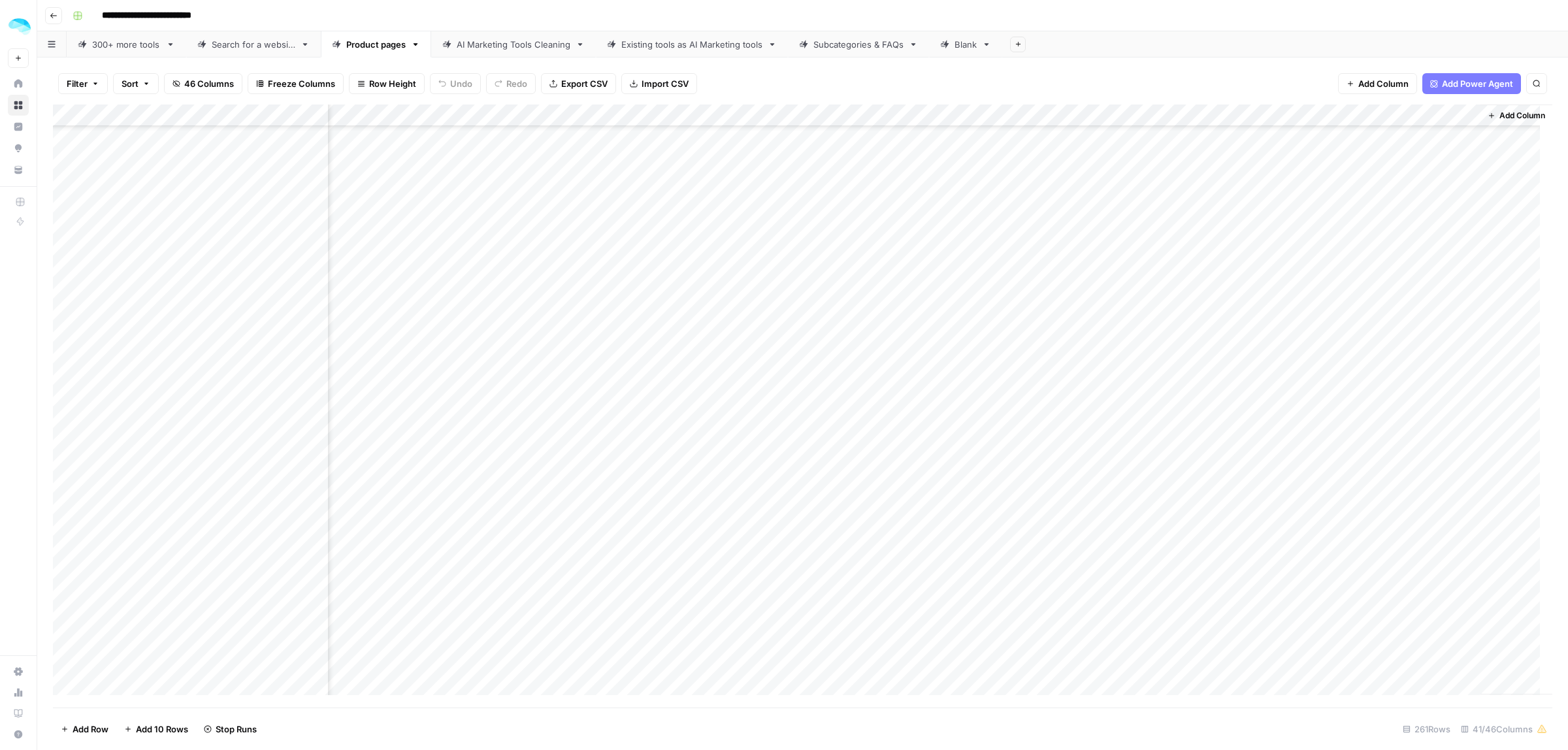
click at [1337, 261] on div "Add Column" at bounding box center [803, 406] width 1499 height 603
click at [1455, 213] on div "Add Column" at bounding box center [803, 406] width 1499 height 603
click at [1455, 235] on div "Add Column" at bounding box center [803, 406] width 1499 height 603
drag, startPoint x: 1455, startPoint y: 253, endPoint x: 1454, endPoint y: 263, distance: 10.0
click at [1455, 255] on div "Add Column" at bounding box center [803, 406] width 1499 height 603
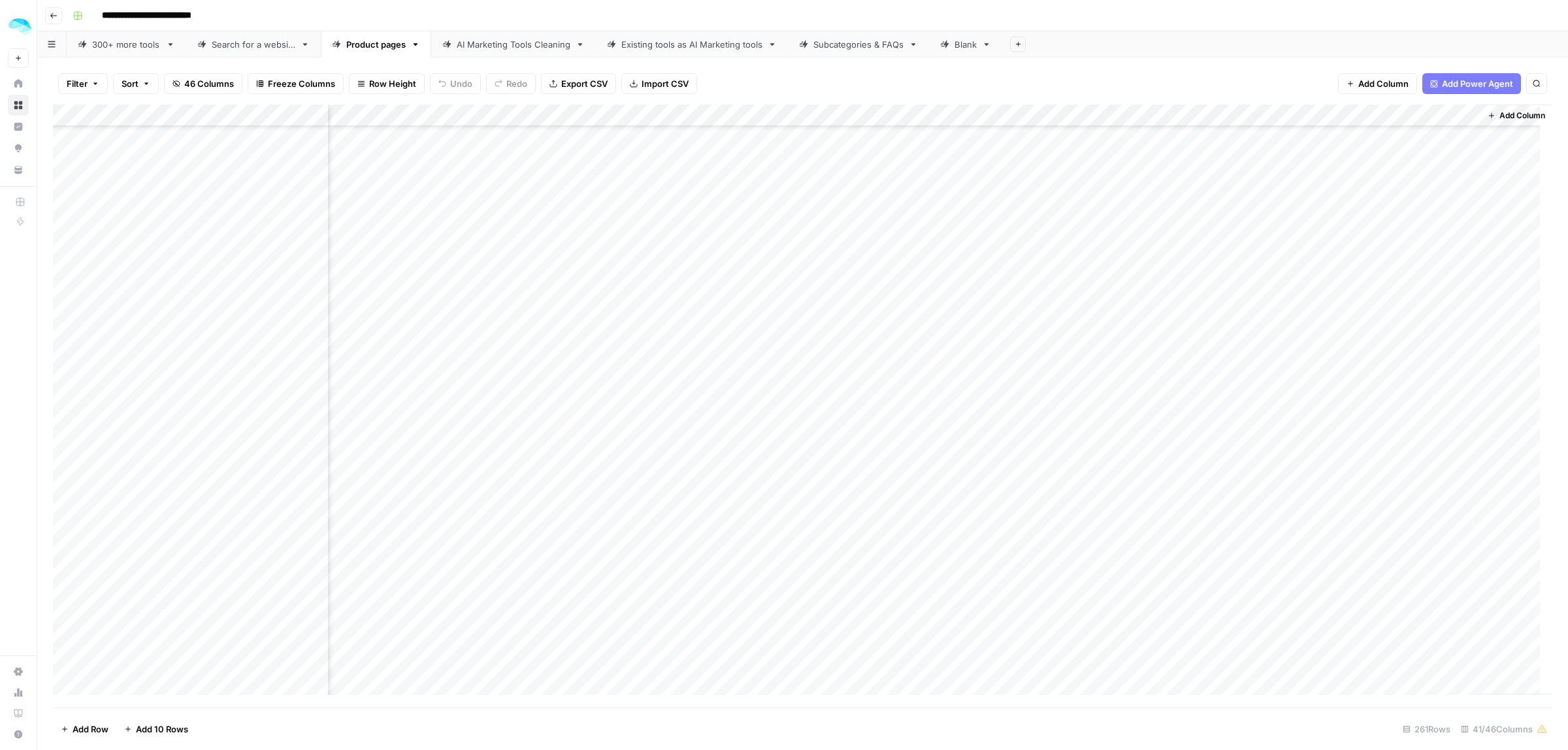
click at [1454, 279] on div "Add Column" at bounding box center [803, 406] width 1499 height 603
click at [1437, 112] on div "Add Column" at bounding box center [803, 406] width 1499 height 603
click at [1272, 244] on span "Edit Workflow" at bounding box center [1294, 244] width 114 height 13
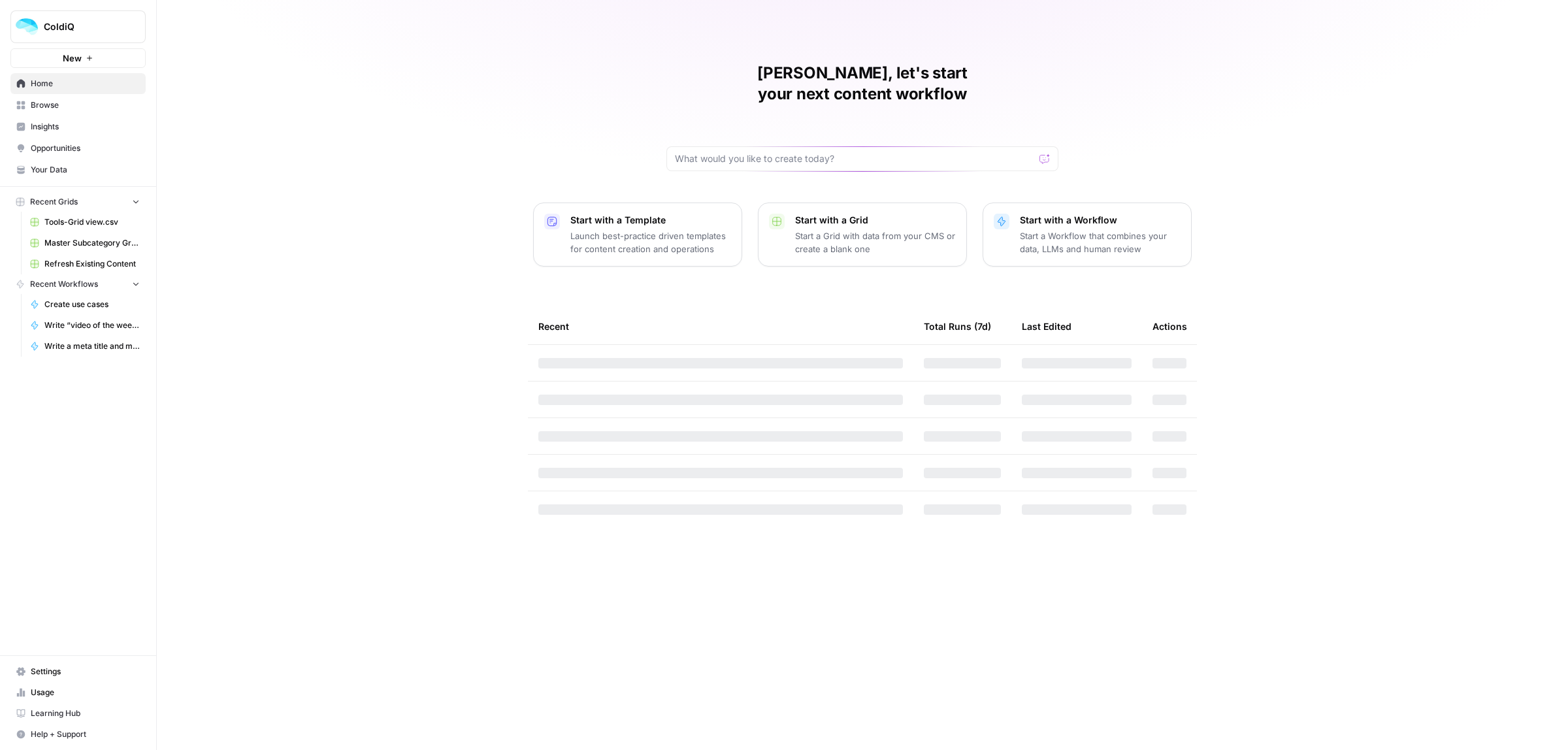
click at [63, 108] on span "Browse" at bounding box center [85, 104] width 109 height 12
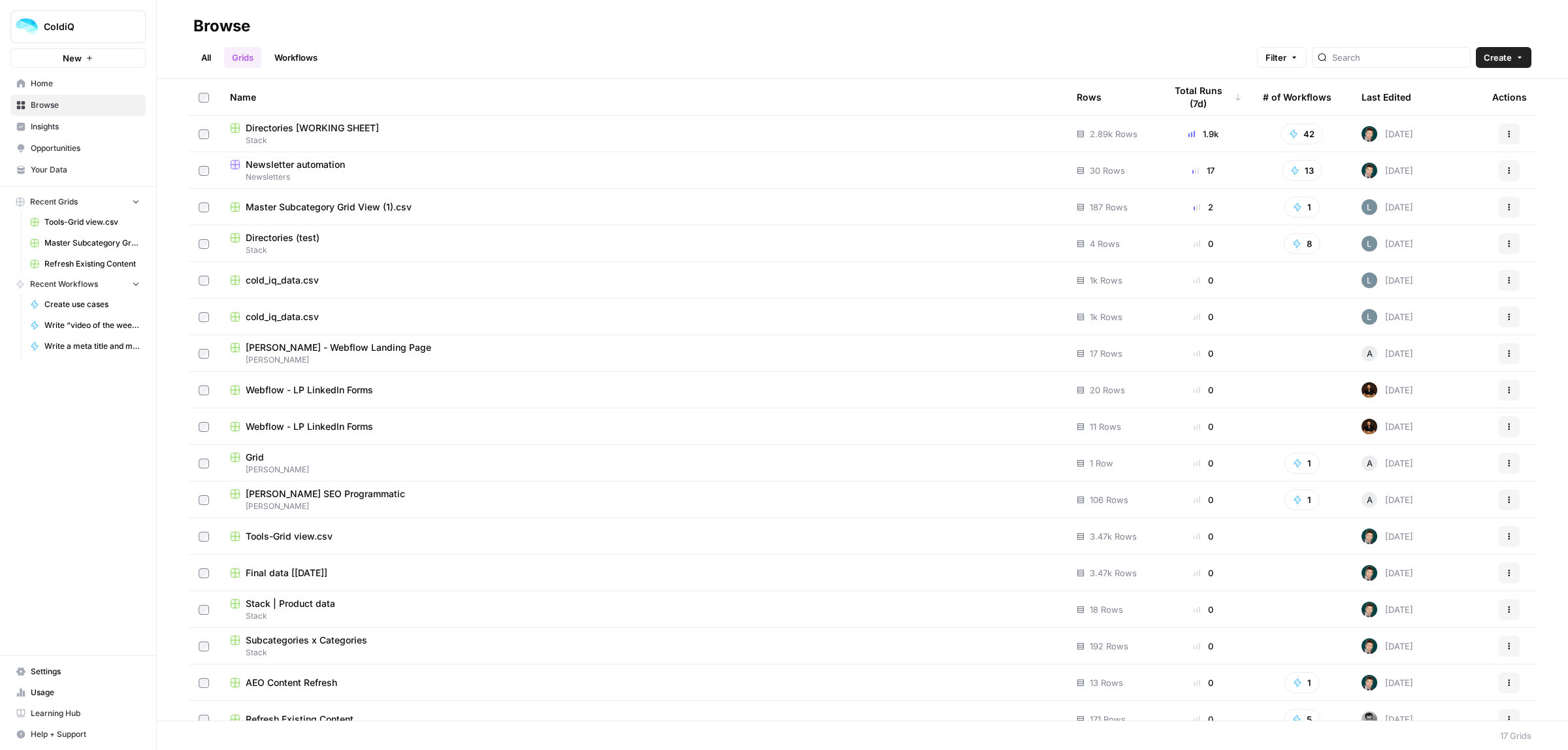
click at [275, 66] on link "Workflows" at bounding box center [296, 57] width 59 height 21
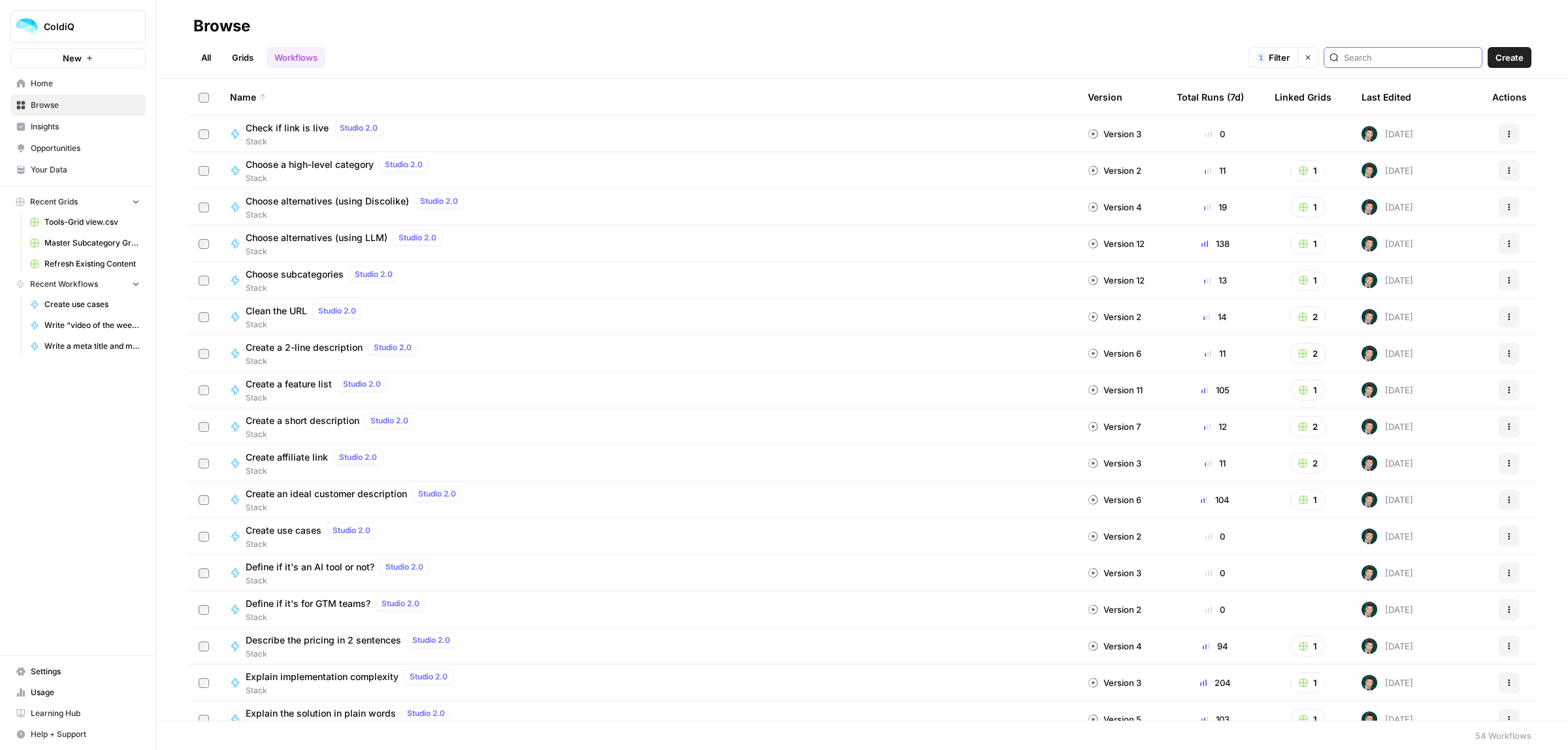
click at [1364, 58] on input "search" at bounding box center [1410, 57] width 133 height 13
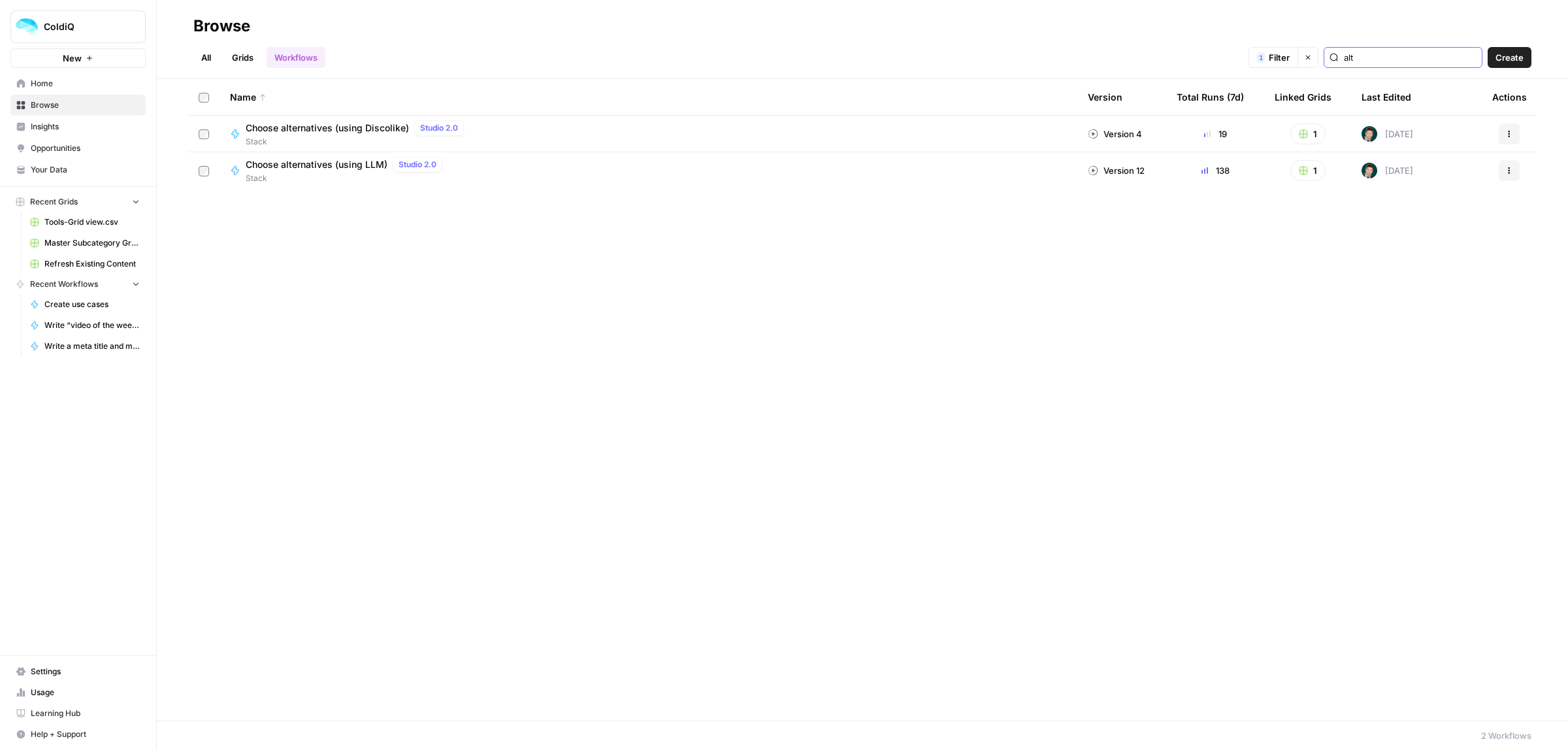
type input "alt"
click at [1510, 168] on icon "button" at bounding box center [1509, 170] width 8 height 8
click at [1445, 299] on span "Duplicate" at bounding box center [1452, 304] width 104 height 13
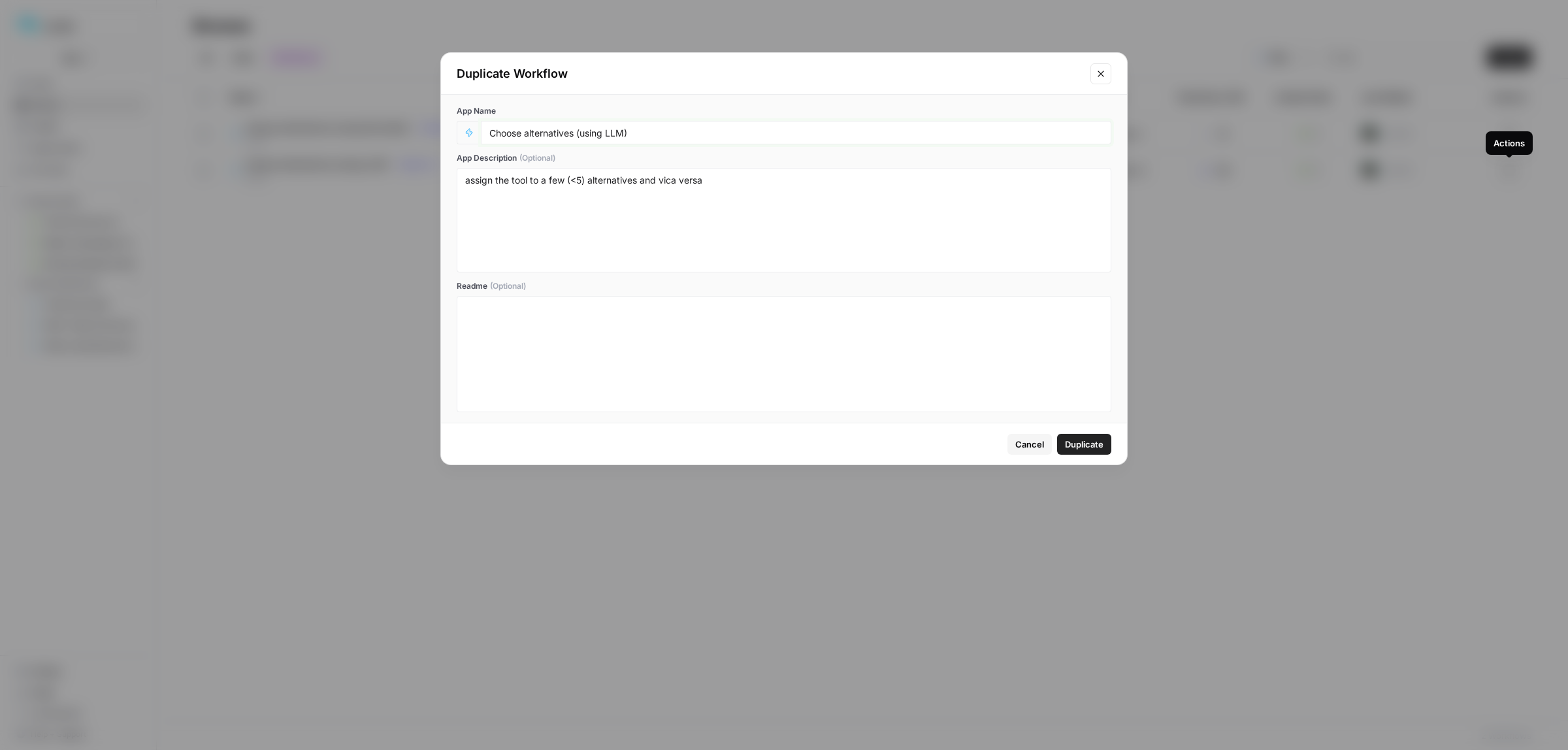
click at [626, 131] on input "Choose alternatives (using LLM)" at bounding box center [795, 132] width 613 height 12
type input "Choose alternatives (using LLM & DiscoLike) V2"
click at [1092, 443] on span "Duplicate" at bounding box center [1084, 444] width 39 height 13
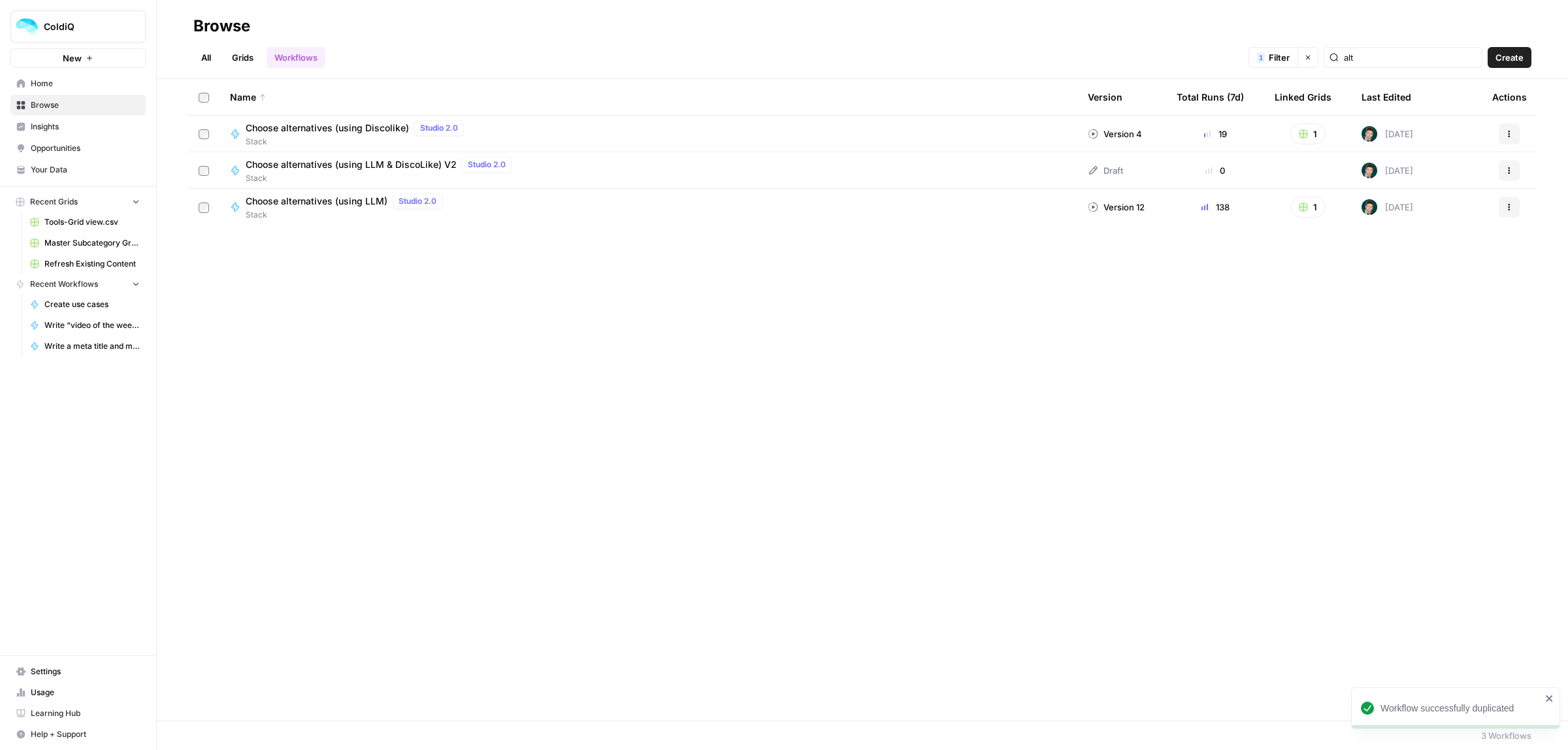
click at [1499, 170] on button "Actions" at bounding box center [1509, 170] width 21 height 21
click at [1441, 204] on span "Edit in Studio" at bounding box center [1452, 201] width 104 height 13
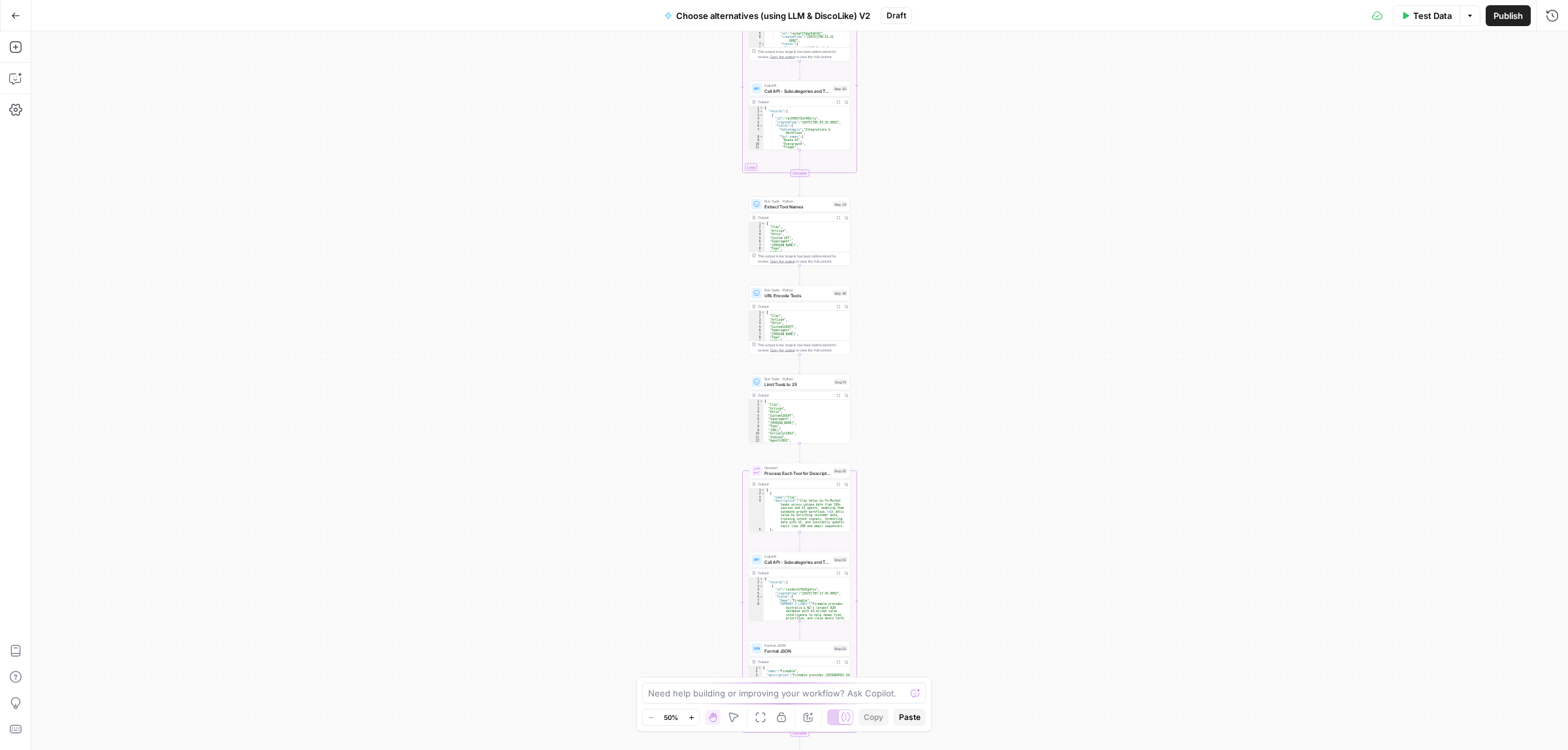
scroll to position [392, 0]
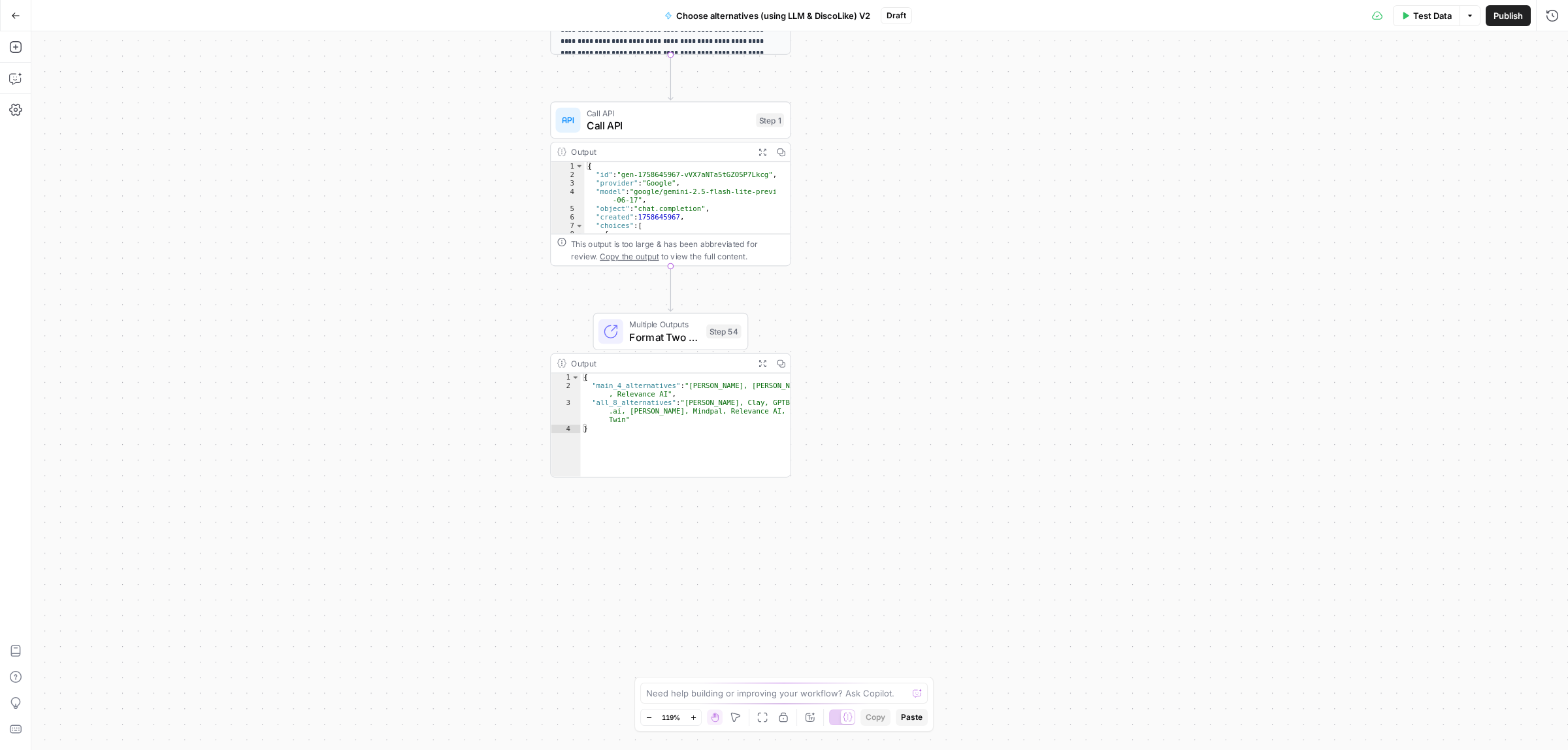
drag, startPoint x: 1031, startPoint y: 457, endPoint x: 912, endPoint y: 293, distance: 202.6
click at [912, 293] on div "Workflow Input Settings Inputs Call API Call API Step 41 Output Expand Output C…" at bounding box center [799, 391] width 1536 height 718
click at [645, 331] on span "Format Two Lists as Separate Outputs" at bounding box center [664, 337] width 70 height 16
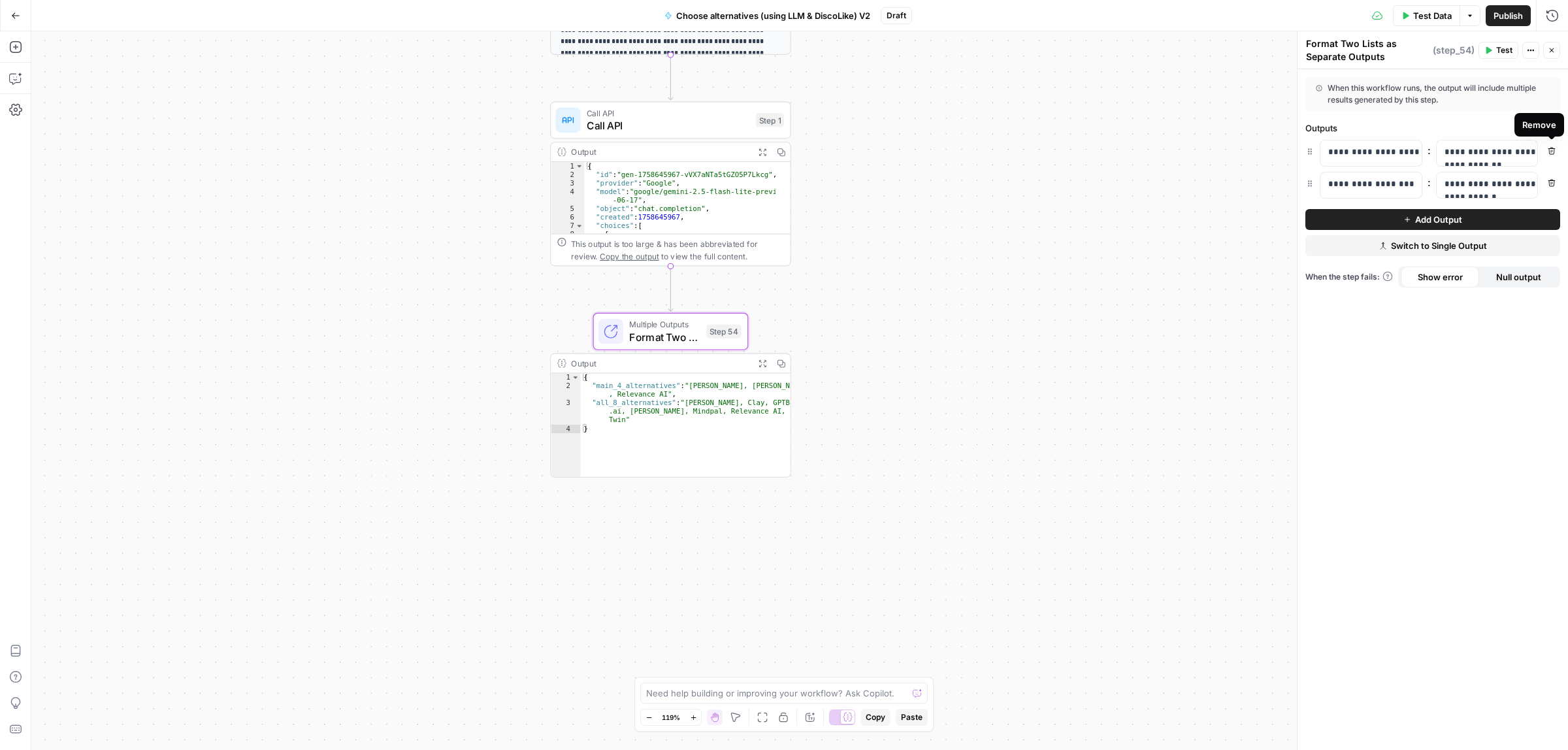
click at [1555, 151] on span "Remove" at bounding box center [1555, 151] width 1 height 1
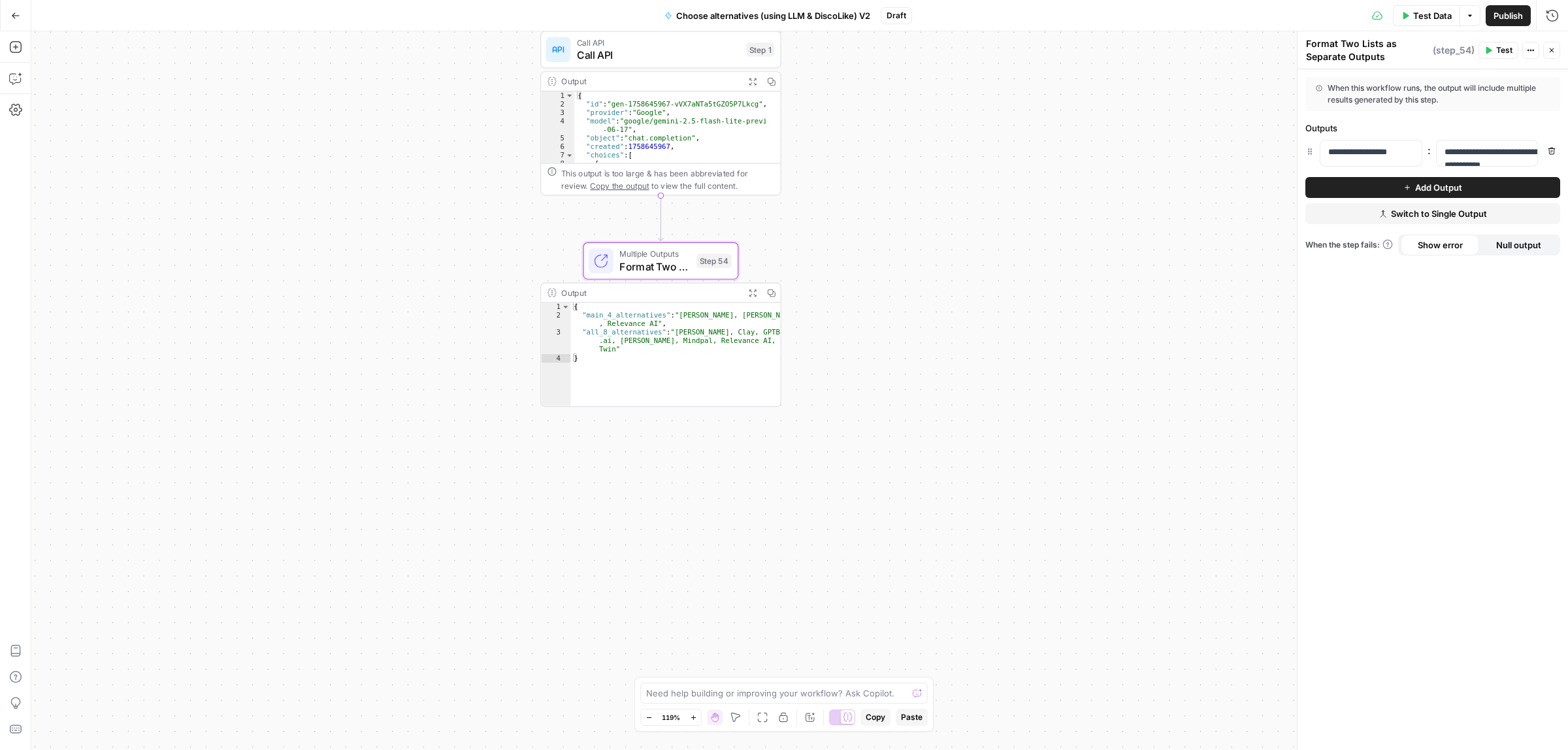
drag, startPoint x: 920, startPoint y: 462, endPoint x: 878, endPoint y: 347, distance: 122.4
click at [878, 347] on div "Workflow Input Settings Inputs Call API Call API Step 41 Output Expand Output C…" at bounding box center [799, 391] width 1536 height 718
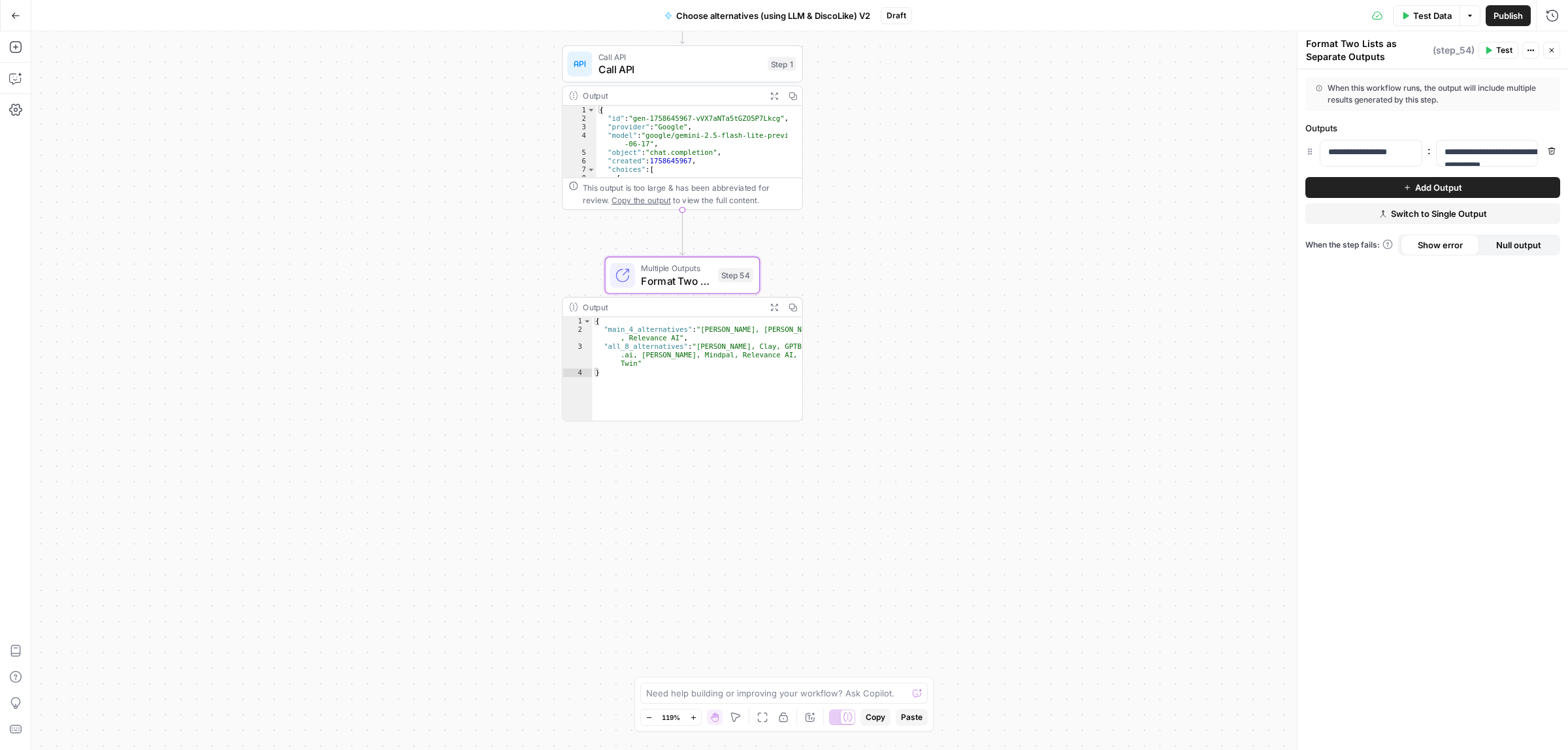
click at [1369, 51] on textarea "Format Two Lists as Separate Outputs" at bounding box center [1368, 50] width 123 height 26
drag, startPoint x: 1390, startPoint y: 51, endPoint x: 1308, endPoint y: 50, distance: 82.0
click at [1308, 50] on textarea "Format Two Lists as Separate Outputs" at bounding box center [1368, 50] width 123 height 26
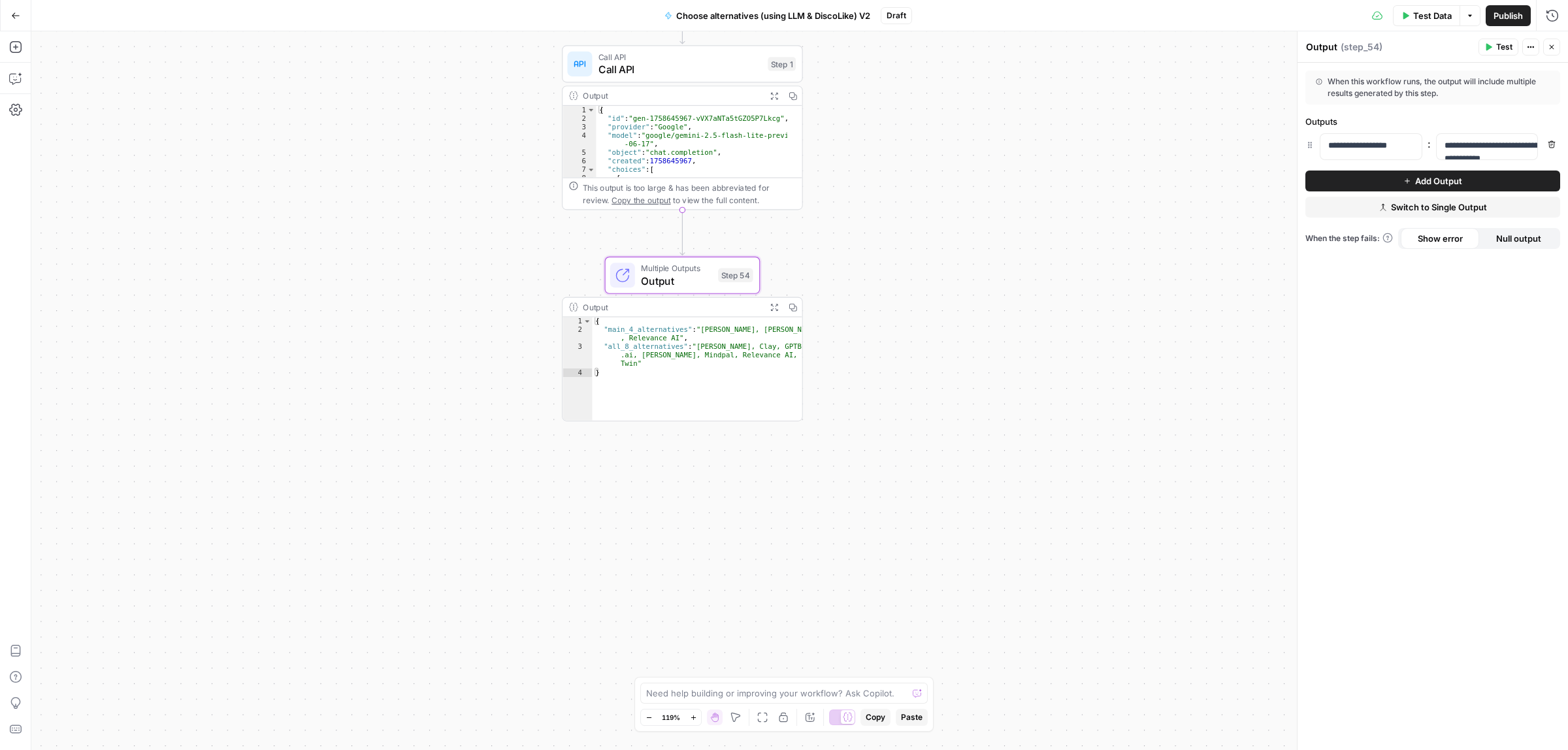
type textarea "Output"
click at [1081, 431] on div "Workflow Input Settings Inputs Call API Call API Step 41 Output Expand Output C…" at bounding box center [799, 391] width 1536 height 718
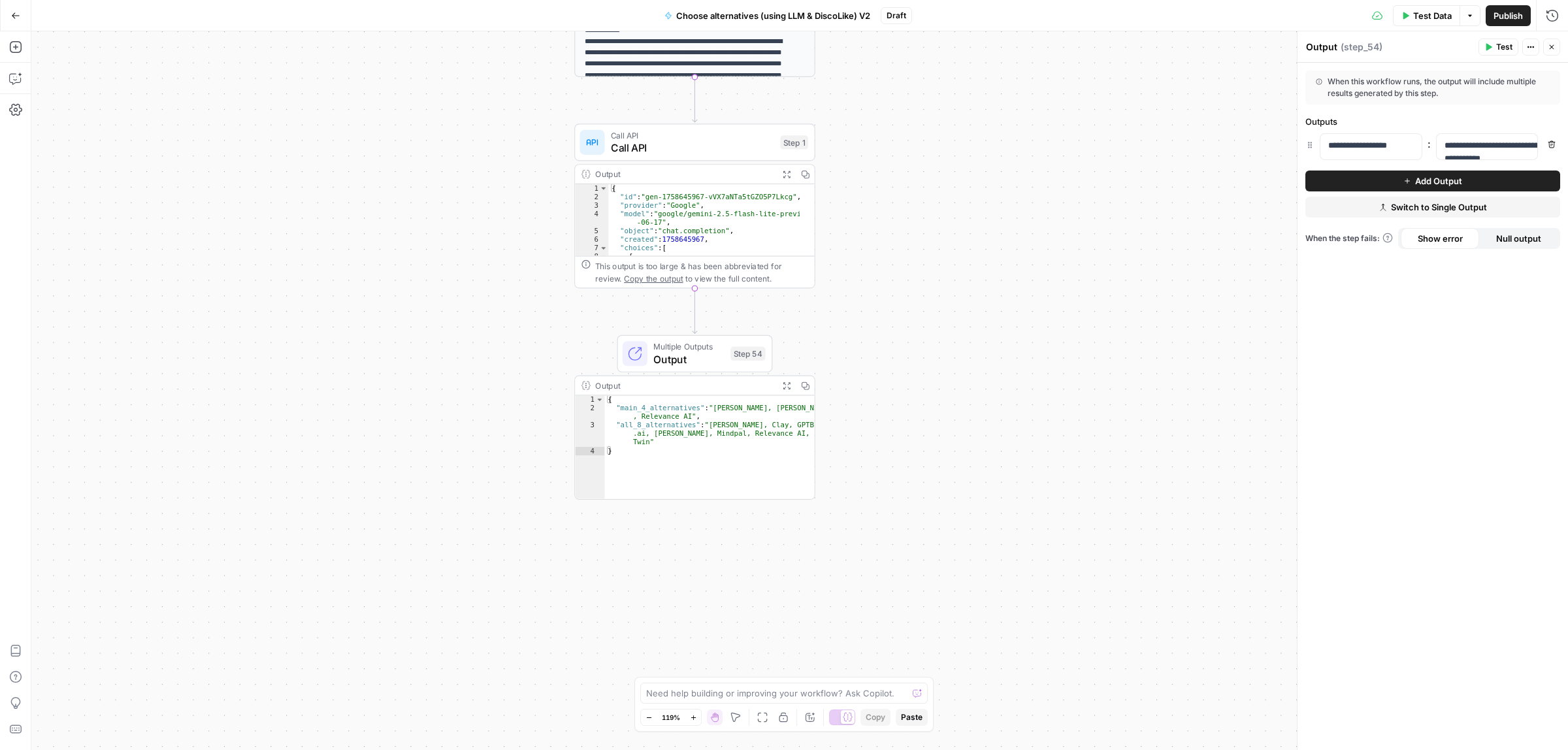
drag, startPoint x: 242, startPoint y: 217, endPoint x: 242, endPoint y: 236, distance: 19.0
click at [247, 237] on div "Workflow Input Settings Inputs Call API Call API Step 41 Output Expand Output C…" at bounding box center [799, 391] width 1536 height 718
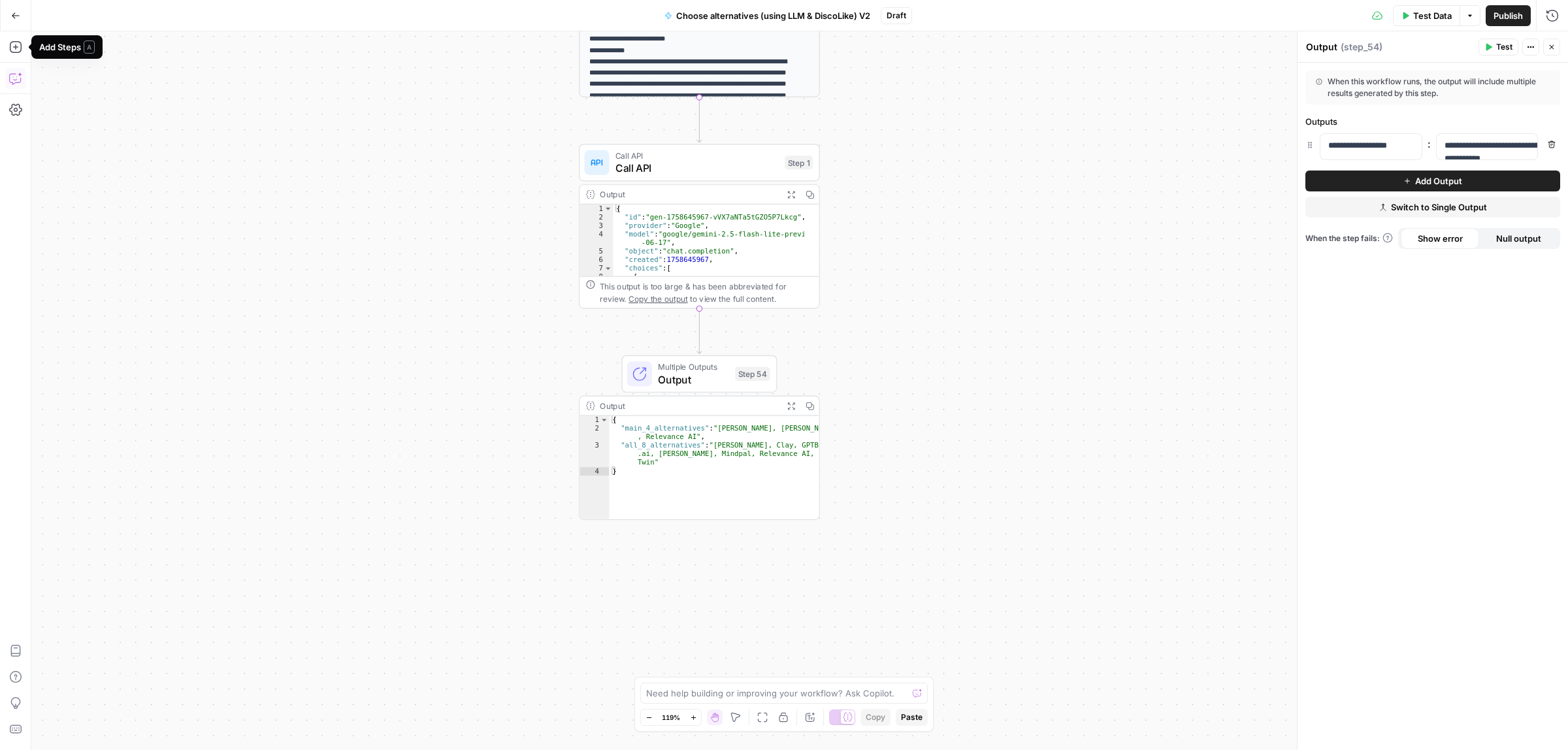
click at [17, 86] on button "Copilot" at bounding box center [16, 78] width 21 height 21
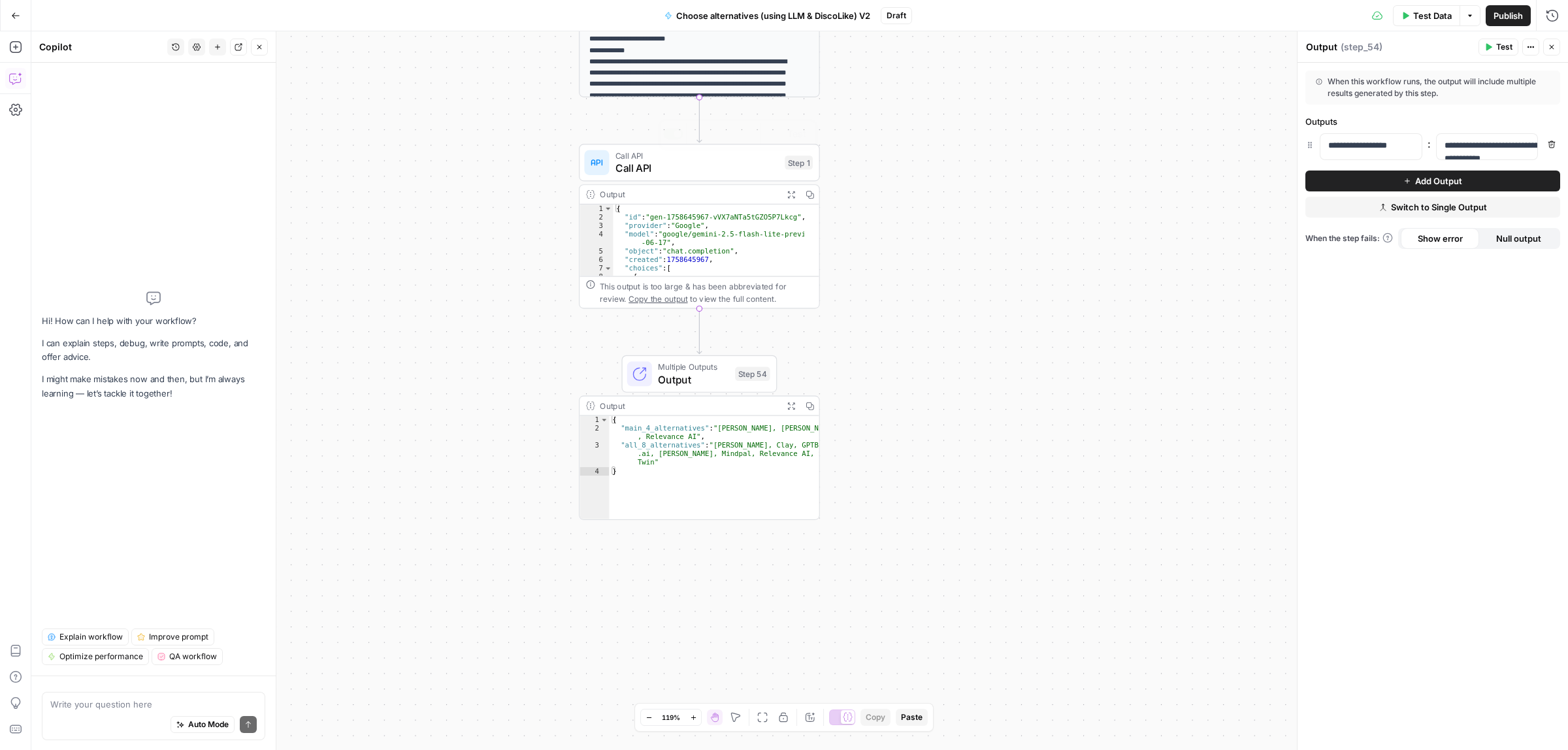
click at [792, 189] on button "Expand Output" at bounding box center [791, 195] width 19 height 19
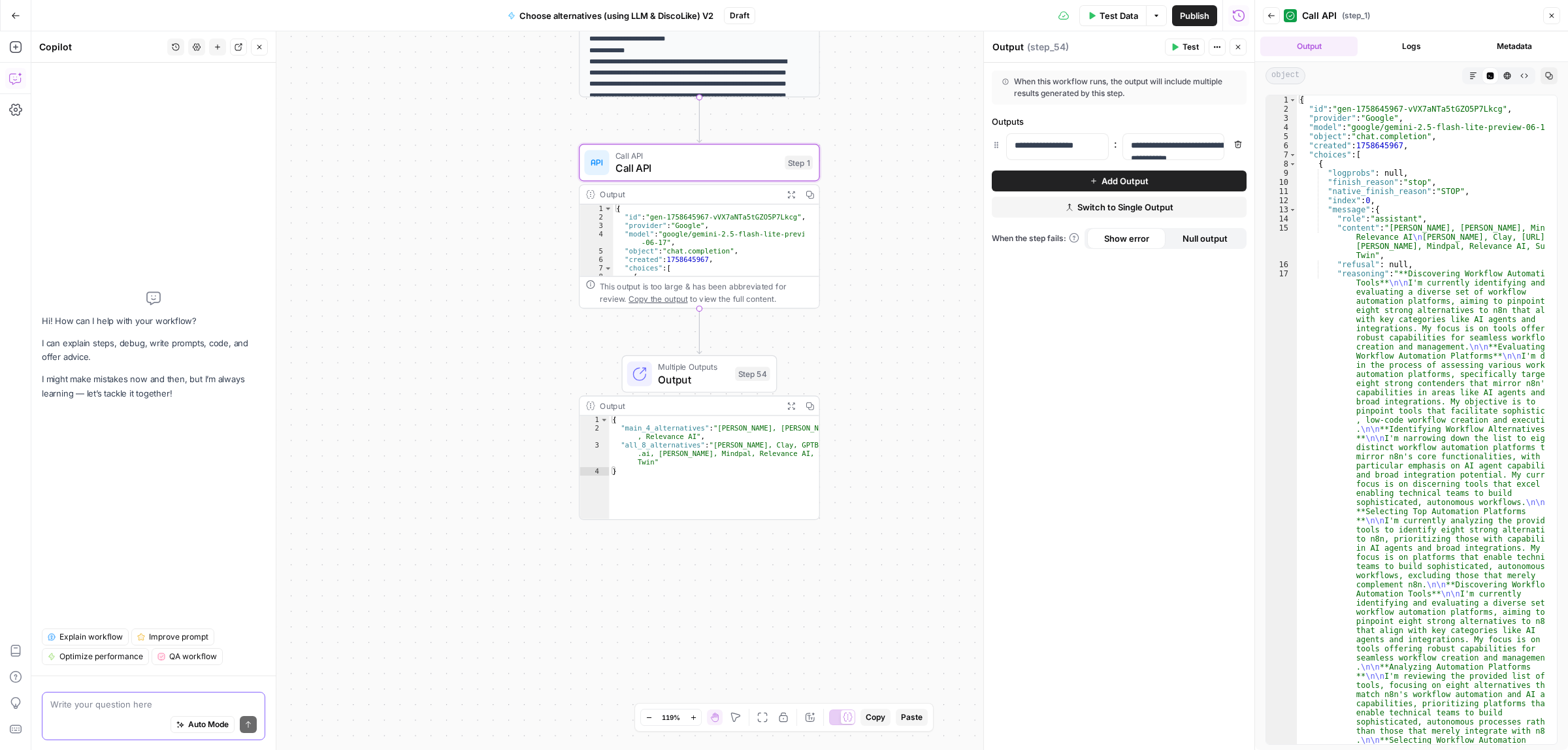
click at [86, 705] on textarea at bounding box center [154, 704] width 207 height 13
type textarea "I want, after the Step 1 check how many items are there in the list of choices …"
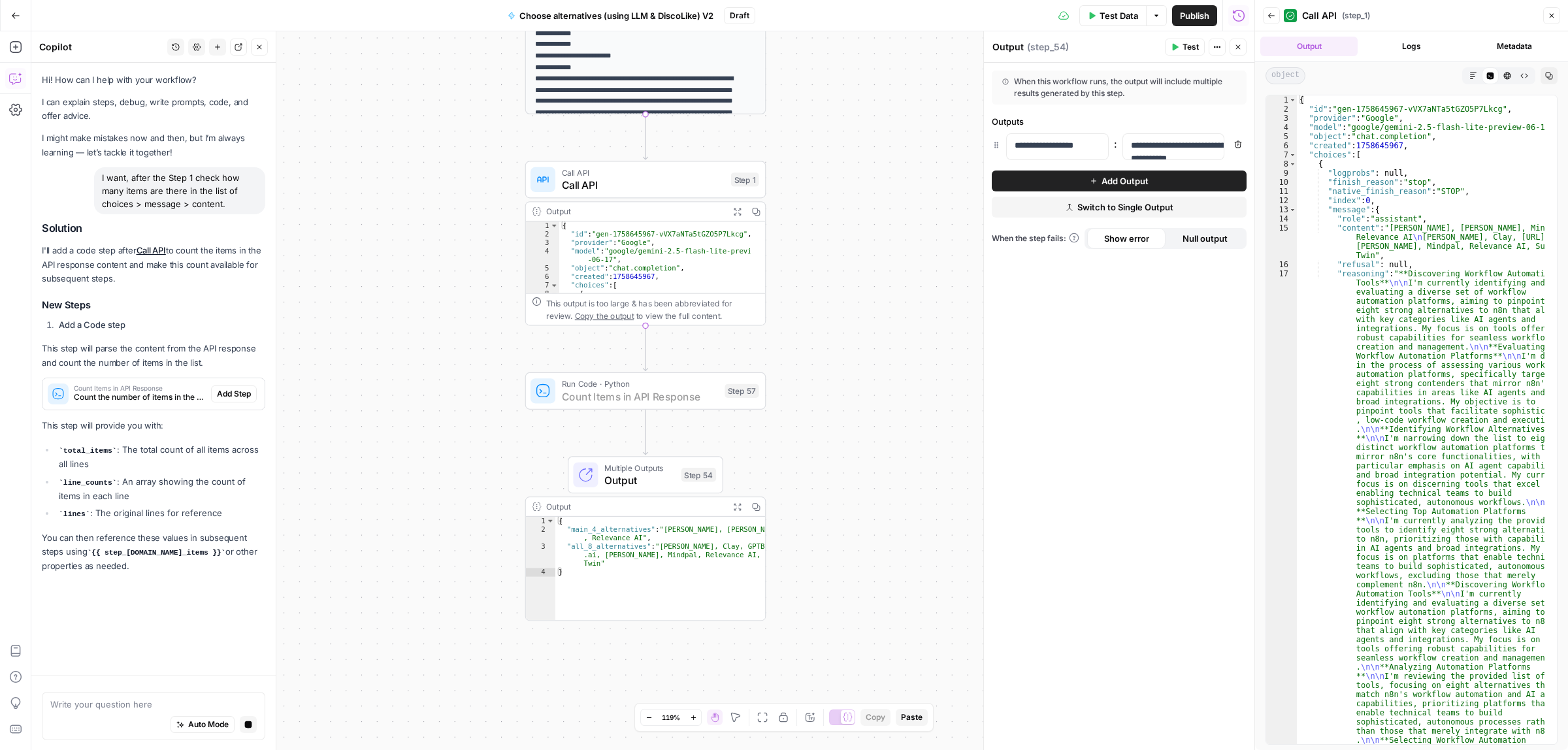
click at [235, 394] on span "Add Step" at bounding box center [233, 393] width 34 height 12
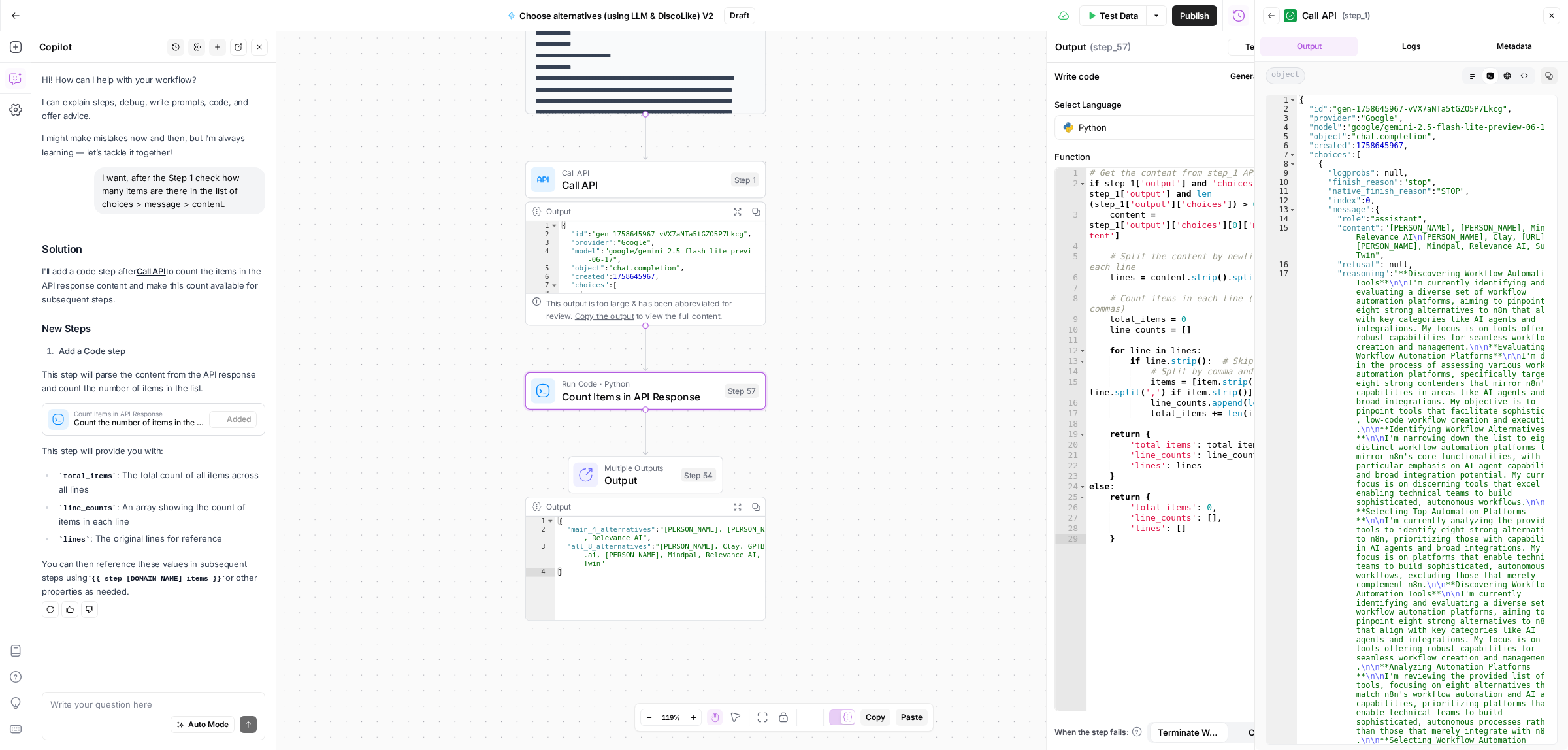
type textarea "Count Items in API Response"
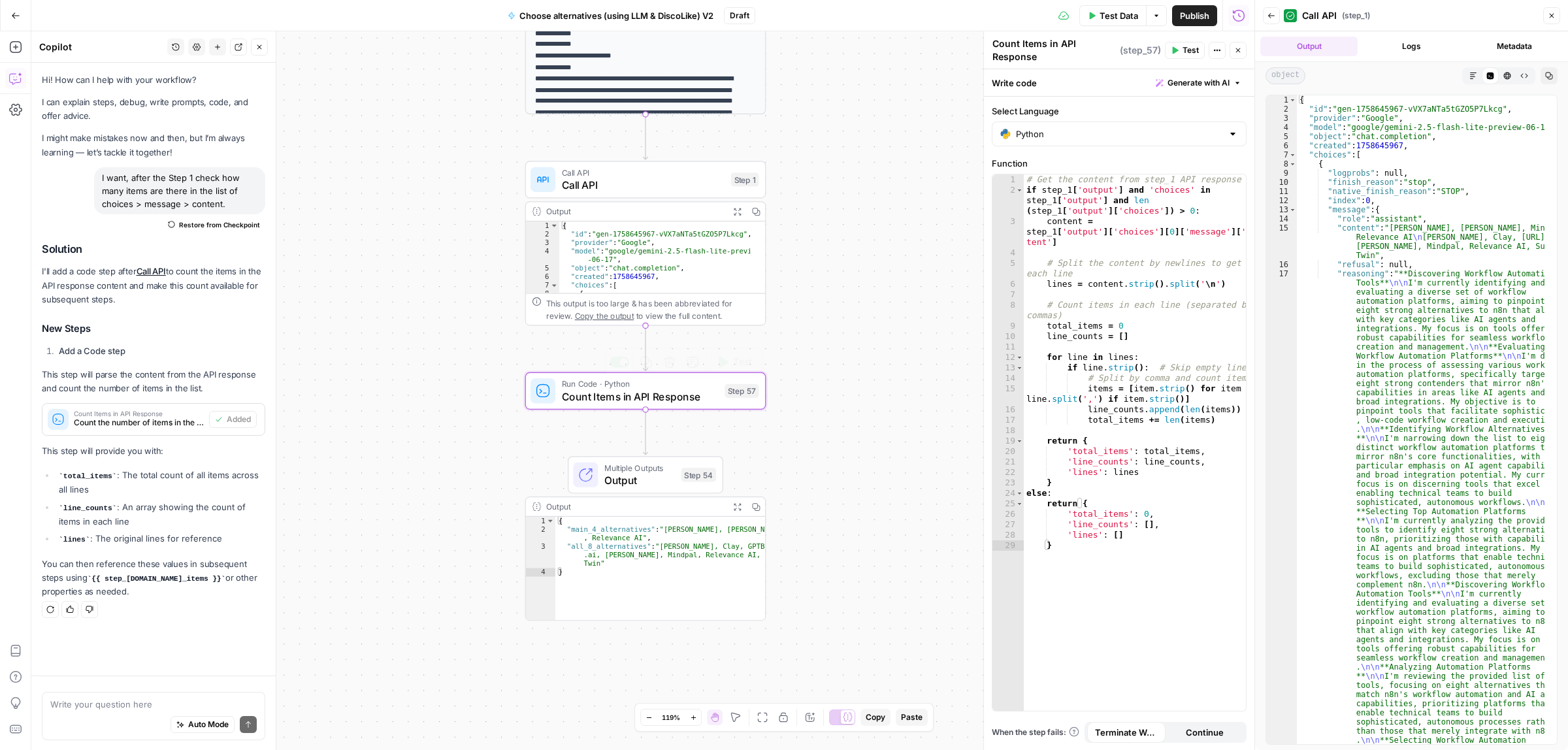
click at [737, 366] on span "Test" at bounding box center [742, 362] width 19 height 13
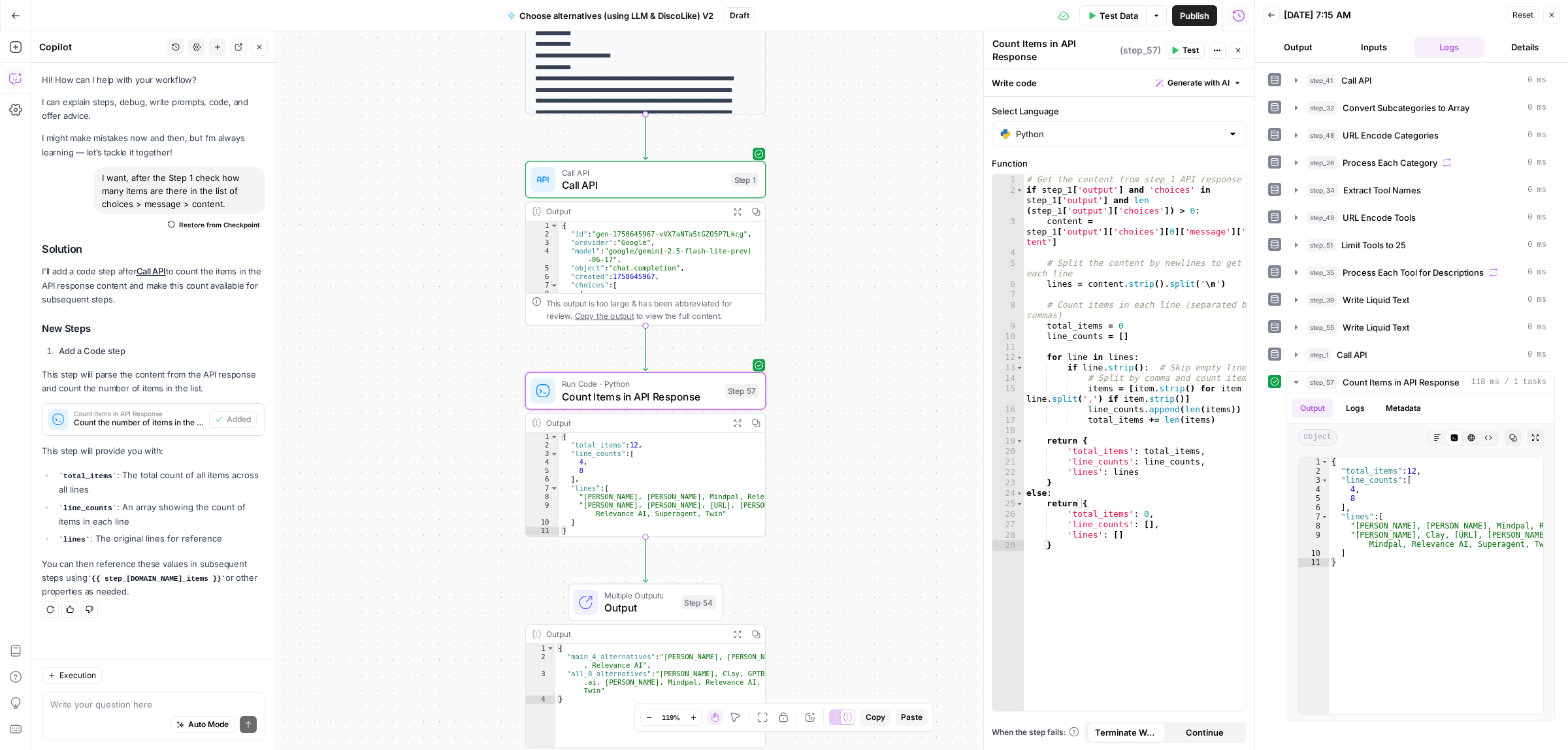
click at [644, 193] on div "Call API Call API Step 1 Copy step Delete step Add Note Test" at bounding box center [646, 179] width 241 height 37
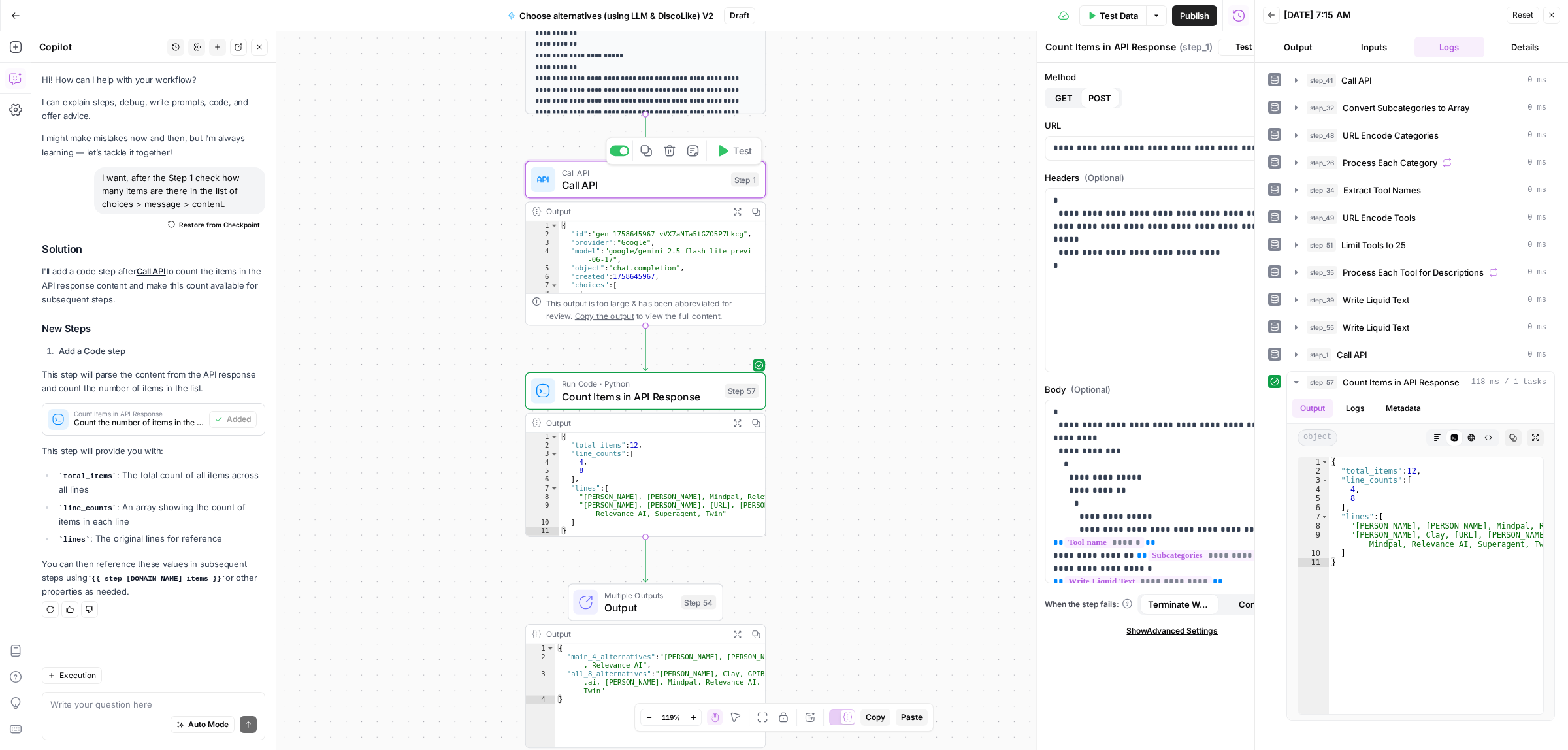
type textarea "Call API"
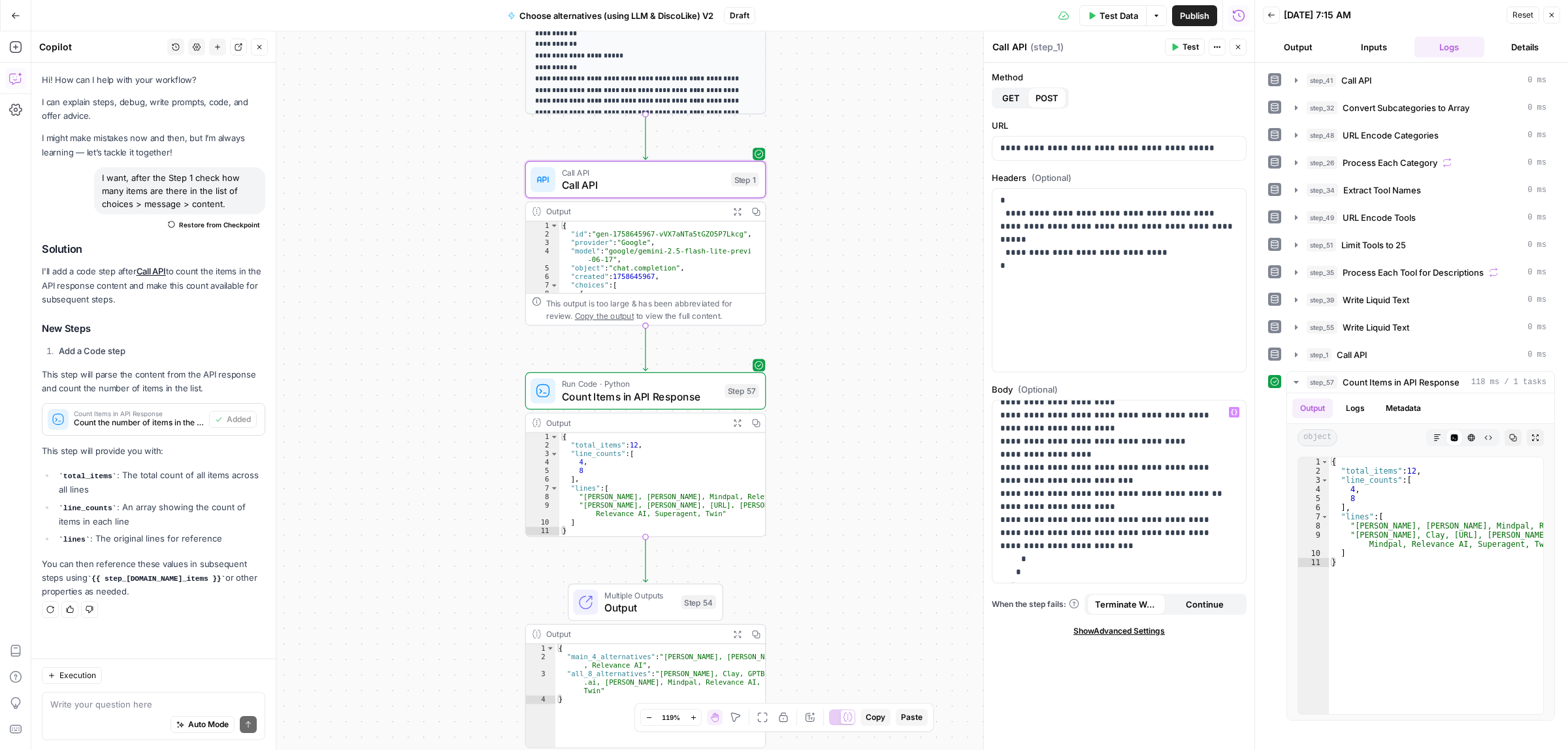
scroll to position [268, 0]
drag, startPoint x: 1102, startPoint y: 482, endPoint x: 998, endPoint y: 470, distance: 104.7
click at [998, 470] on div "**********" at bounding box center [1118, 491] width 252 height 182
click at [1055, 458] on p "**********" at bounding box center [1113, 384] width 226 height 496
drag, startPoint x: 1016, startPoint y: 471, endPoint x: 1010, endPoint y: 482, distance: 12.5
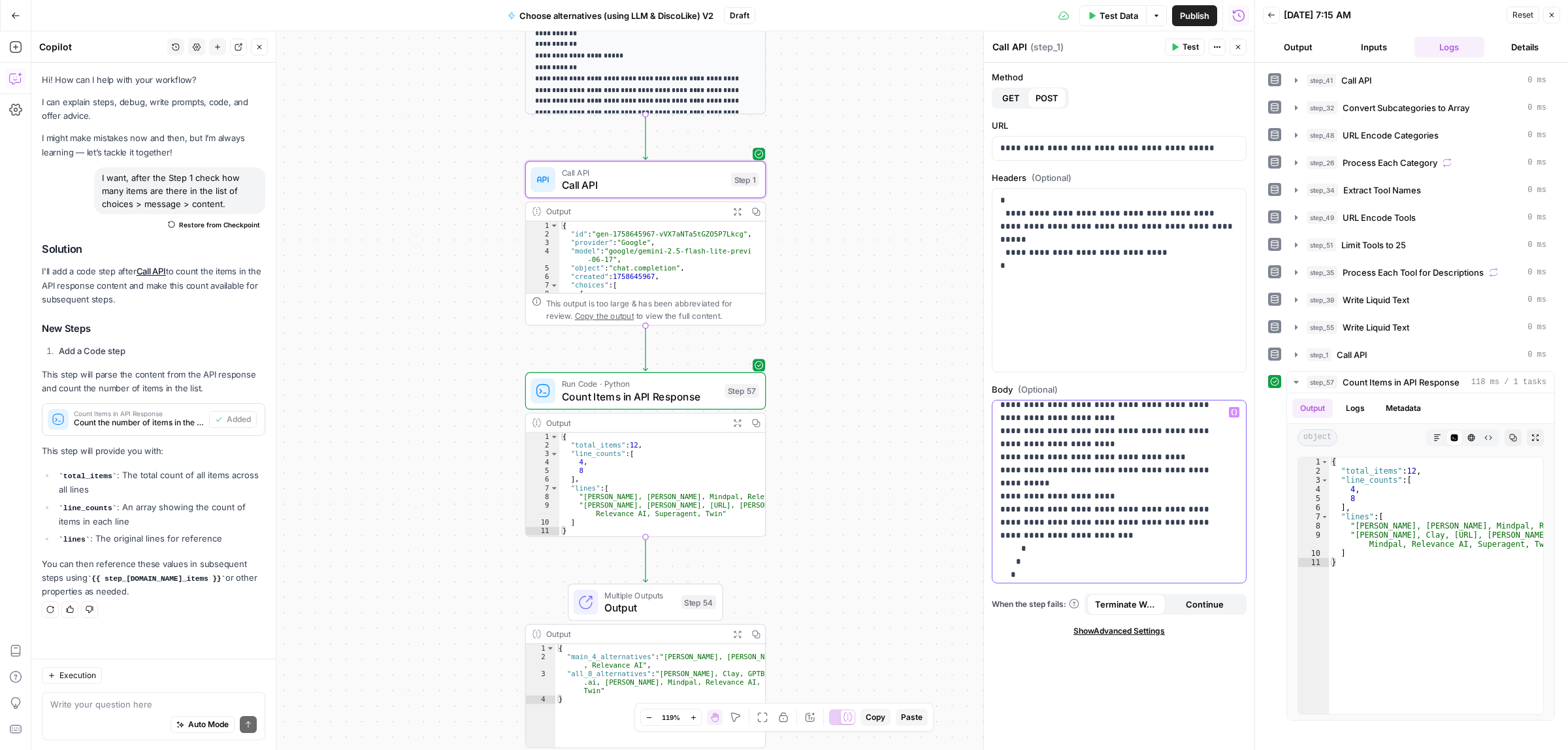
click at [1013, 472] on p "**********" at bounding box center [1113, 378] width 226 height 483
click at [1191, 46] on span "Test" at bounding box center [1190, 47] width 17 height 12
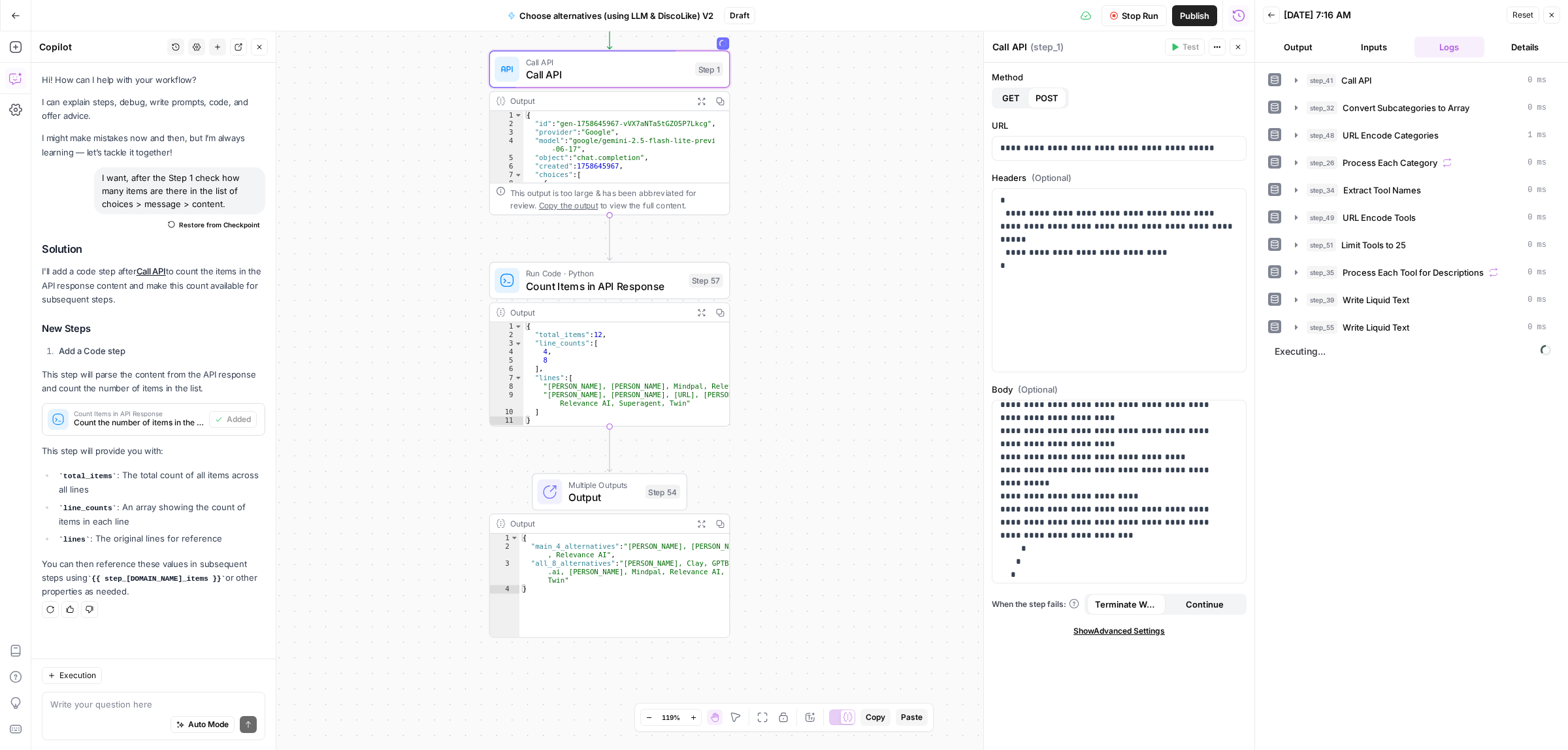
drag, startPoint x: 899, startPoint y: 503, endPoint x: 863, endPoint y: 392, distance: 116.7
click at [863, 392] on div "Workflow Input Settings Inputs Call API Call API Step 41 Output Expand Output C…" at bounding box center [643, 391] width 1223 height 718
click at [17, 44] on icon "button" at bounding box center [16, 47] width 13 height 13
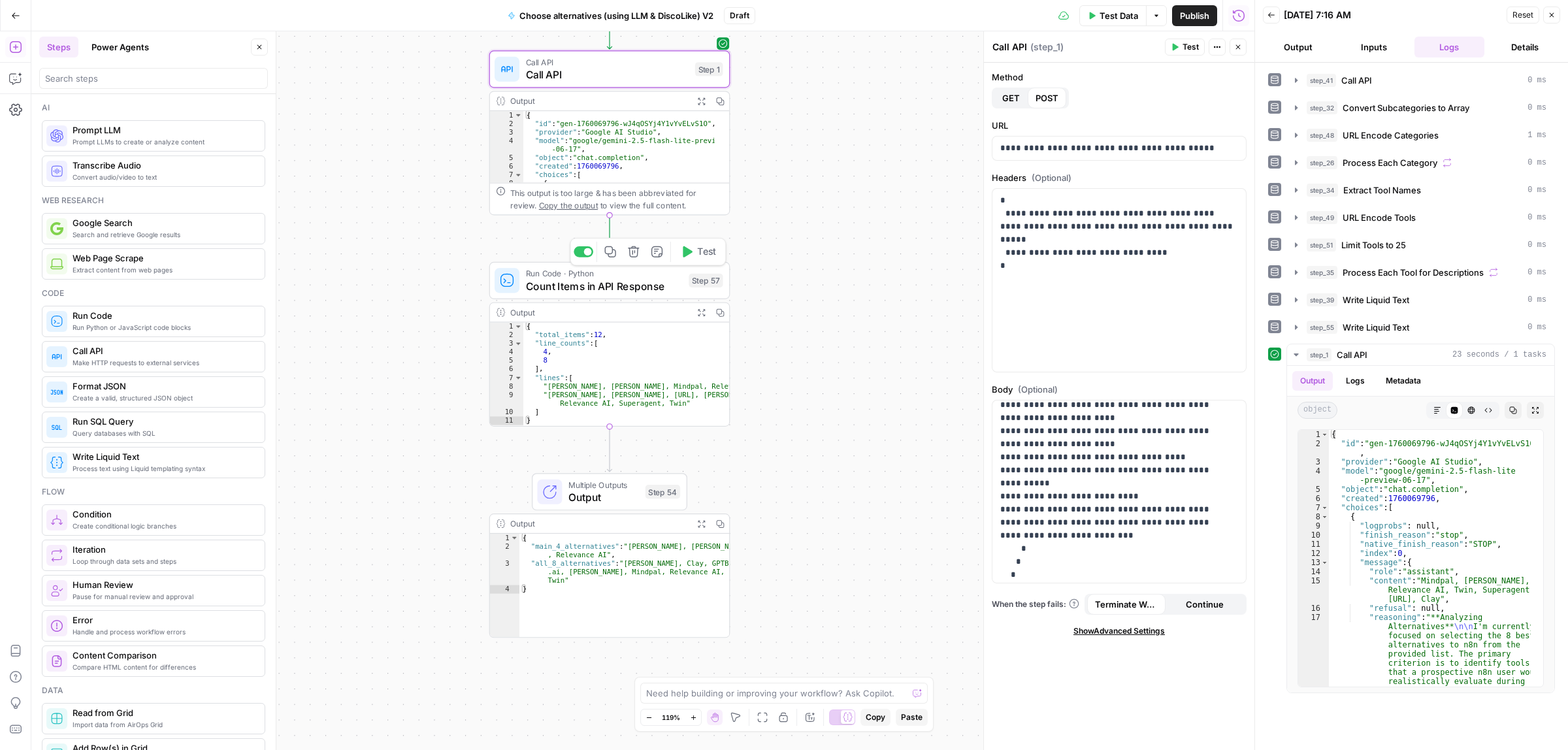
click at [705, 256] on span "Test" at bounding box center [707, 252] width 19 height 13
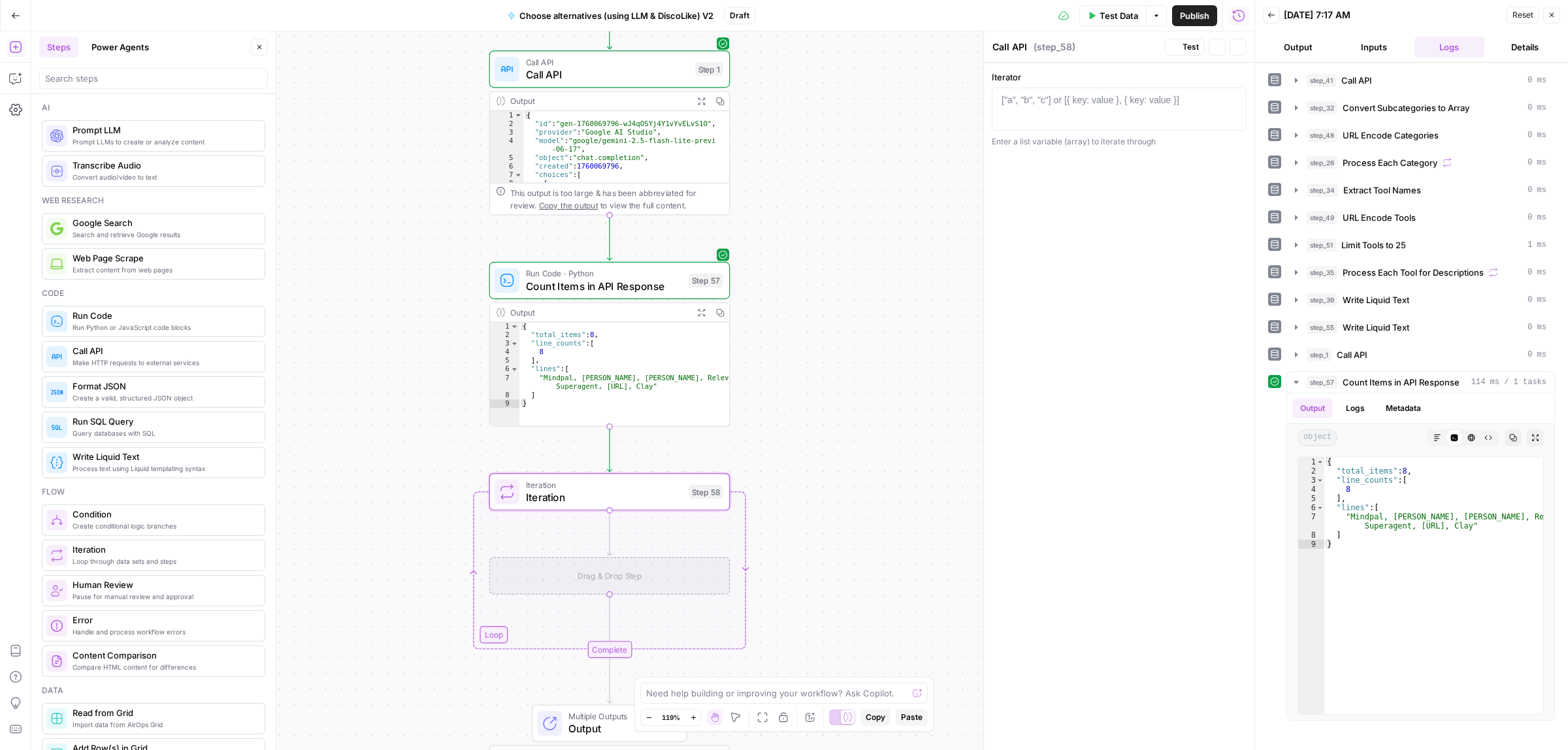
type textarea "Iteration"
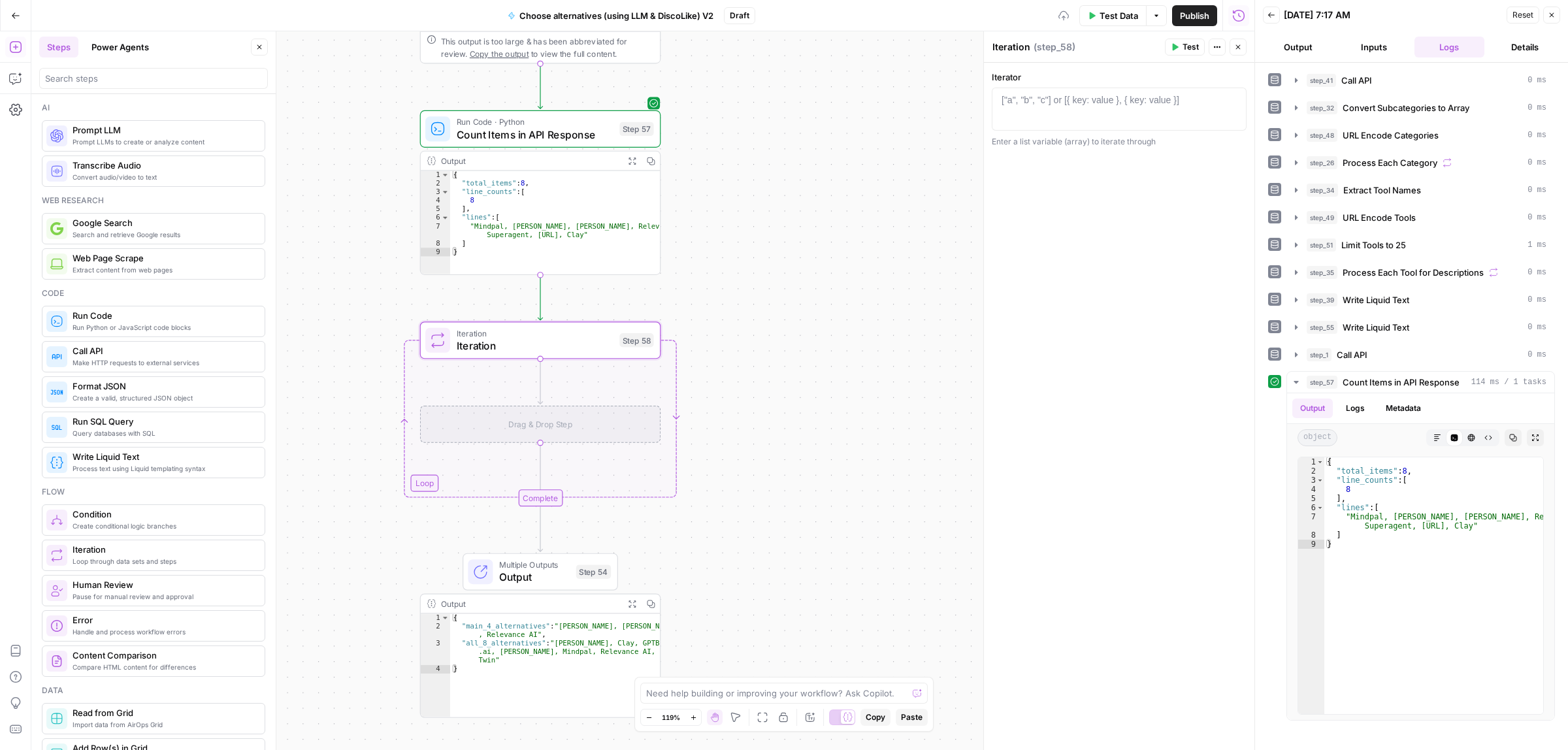
click at [775, 342] on div "Workflow Input Settings Inputs Call API Call API Step 41 Output Expand Output C…" at bounding box center [643, 391] width 1223 height 718
click at [514, 350] on span "Iteration" at bounding box center [535, 346] width 157 height 16
click at [558, 309] on icon "button" at bounding box center [564, 311] width 13 height 13
click at [754, 168] on span "Delete Step" at bounding box center [749, 166] width 51 height 13
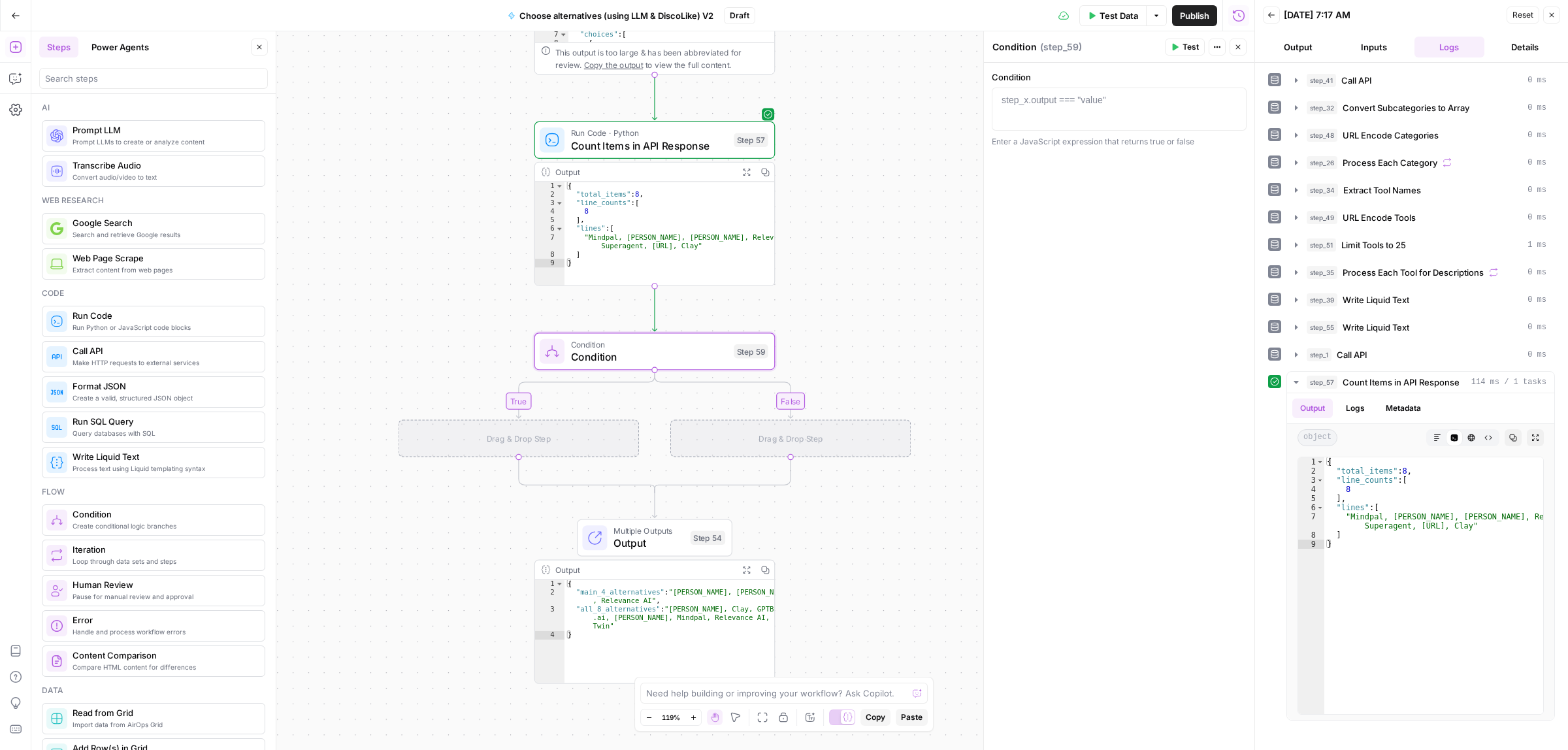
click at [909, 324] on div "true false Workflow Input Settings Inputs Call API Call API Step 41 Output Expa…" at bounding box center [643, 391] width 1223 height 718
click at [631, 144] on span "Count Items in API Response" at bounding box center [649, 146] width 157 height 16
click at [654, 344] on span "Condition" at bounding box center [649, 345] width 157 height 13
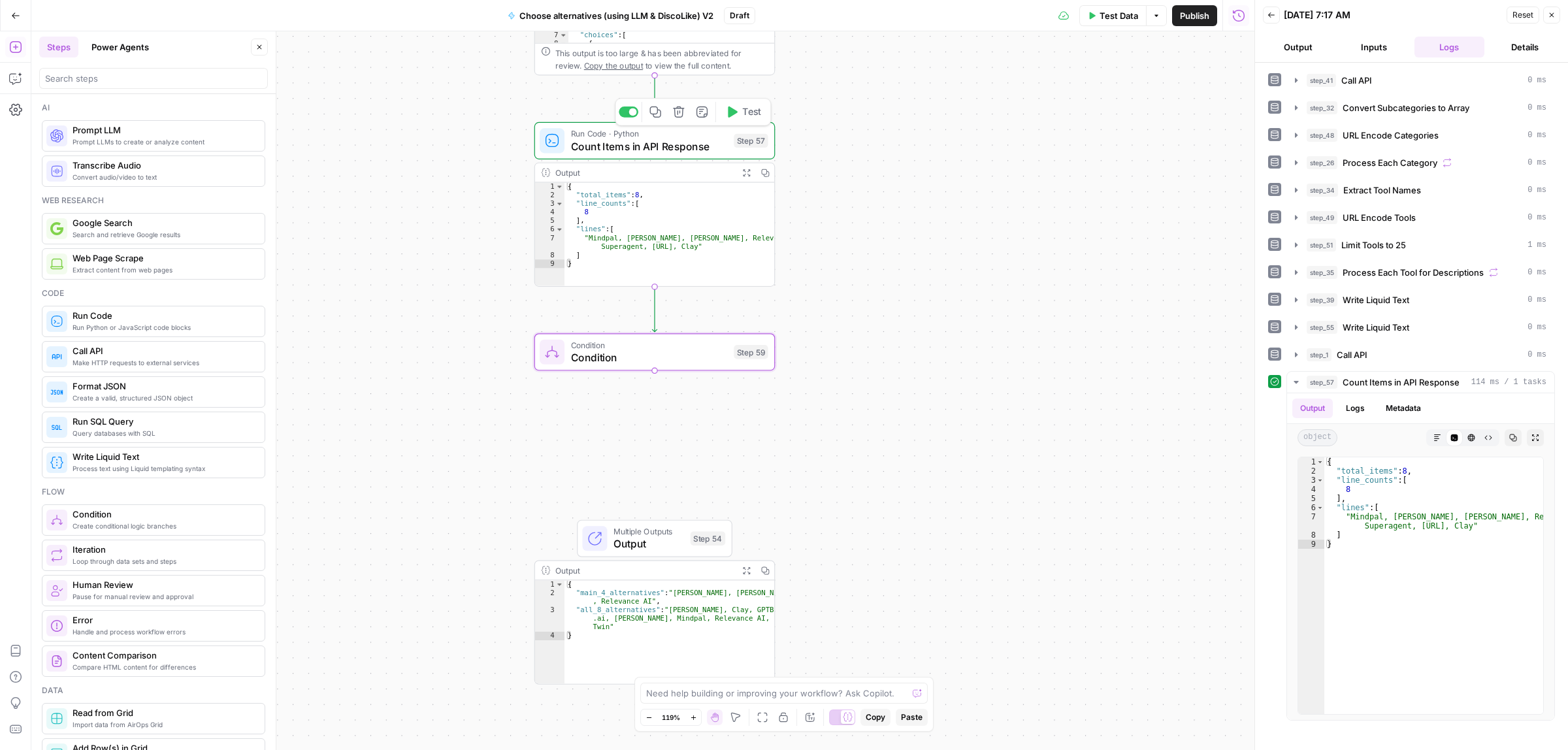
click at [1069, 113] on div "Condition Condition ( step_59 ) Test Actions Close Condition 1 step_x.output ==…" at bounding box center [1118, 391] width 271 height 719
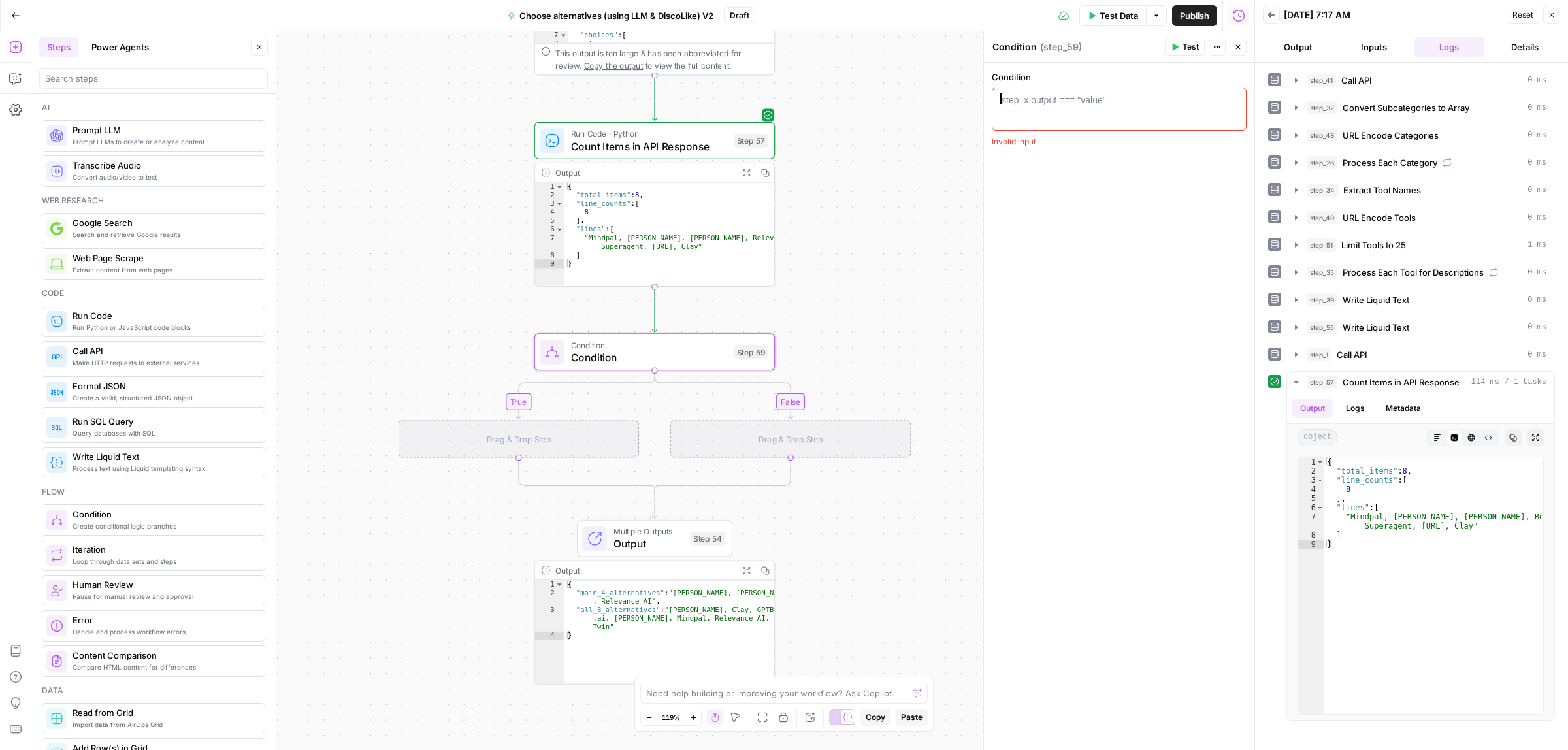
click at [1086, 111] on div at bounding box center [1118, 119] width 243 height 52
click at [1230, 97] on icon "button" at bounding box center [1232, 100] width 6 height 6
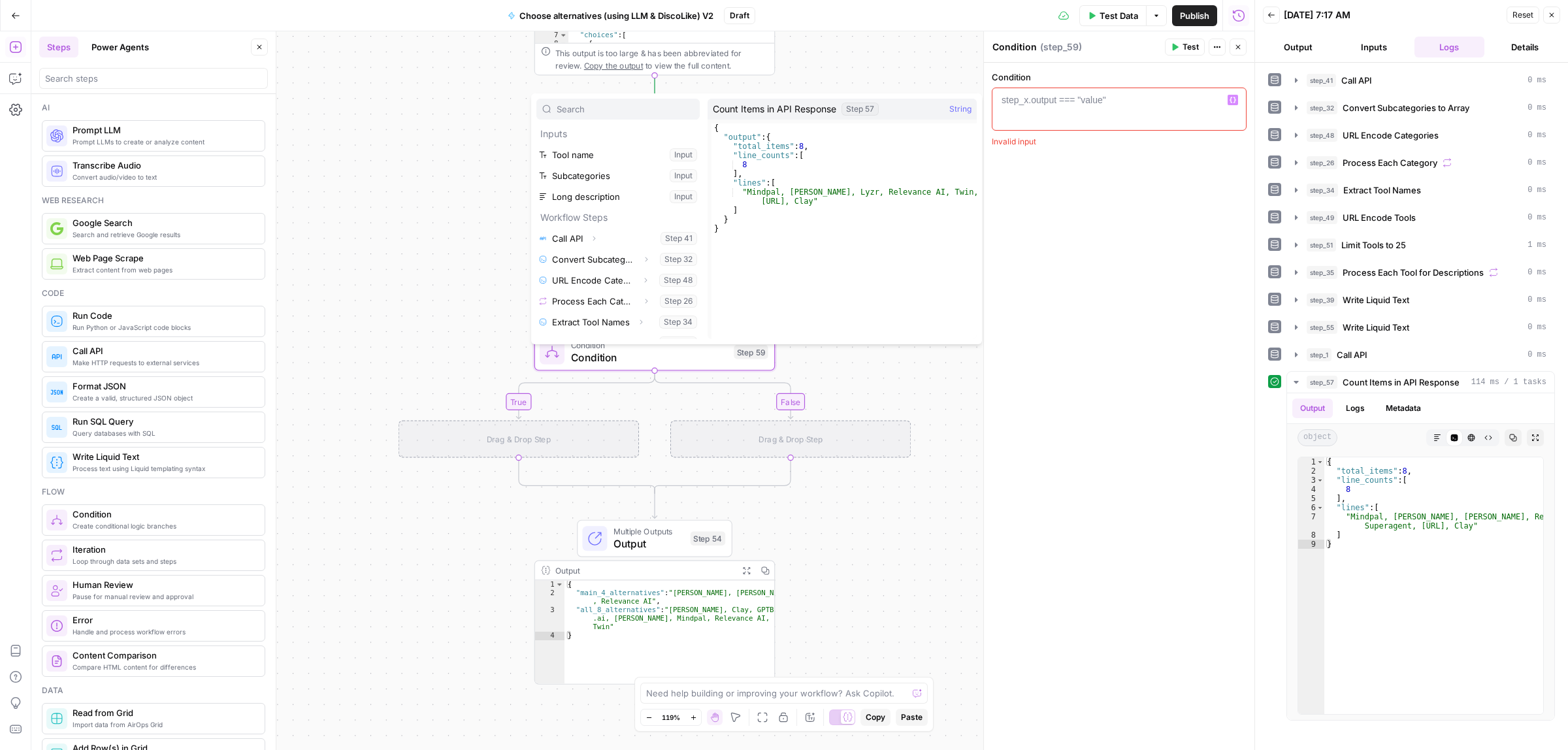
scroll to position [139, 0]
click at [642, 327] on icon "button" at bounding box center [646, 329] width 8 height 8
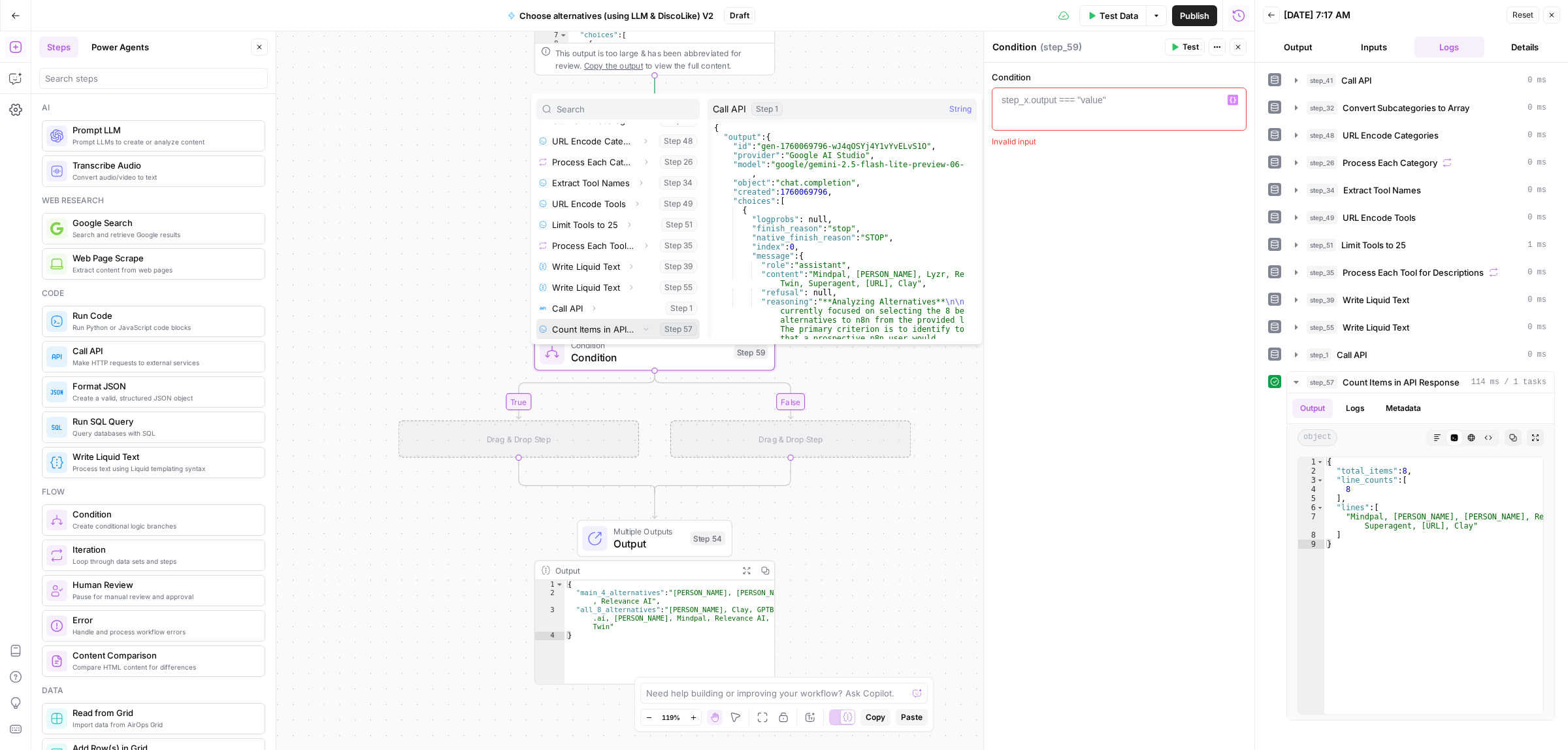
scroll to position [161, 0]
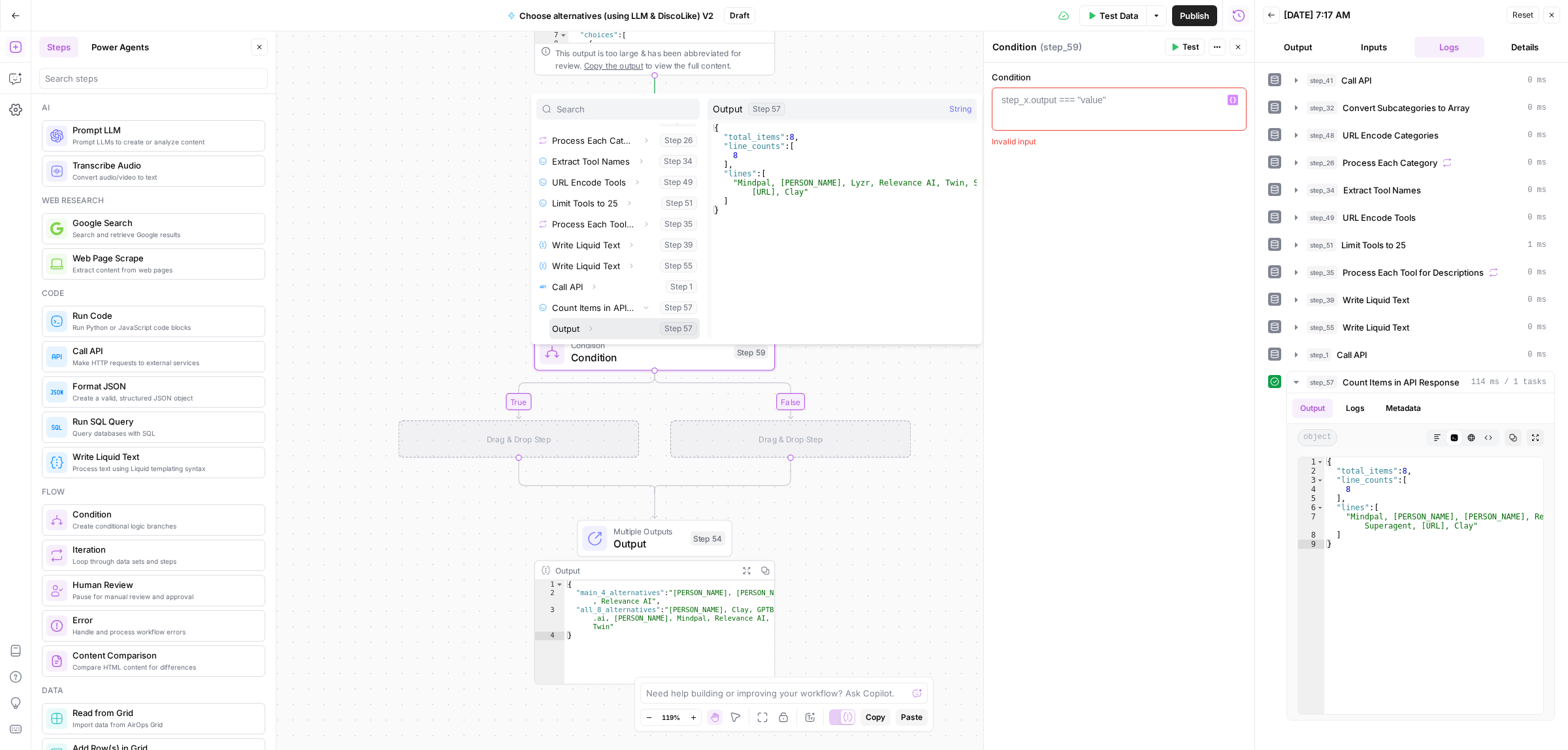
click at [592, 327] on icon "button" at bounding box center [590, 328] width 8 height 8
click at [602, 290] on button "Select variable Total_items" at bounding box center [631, 287] width 137 height 21
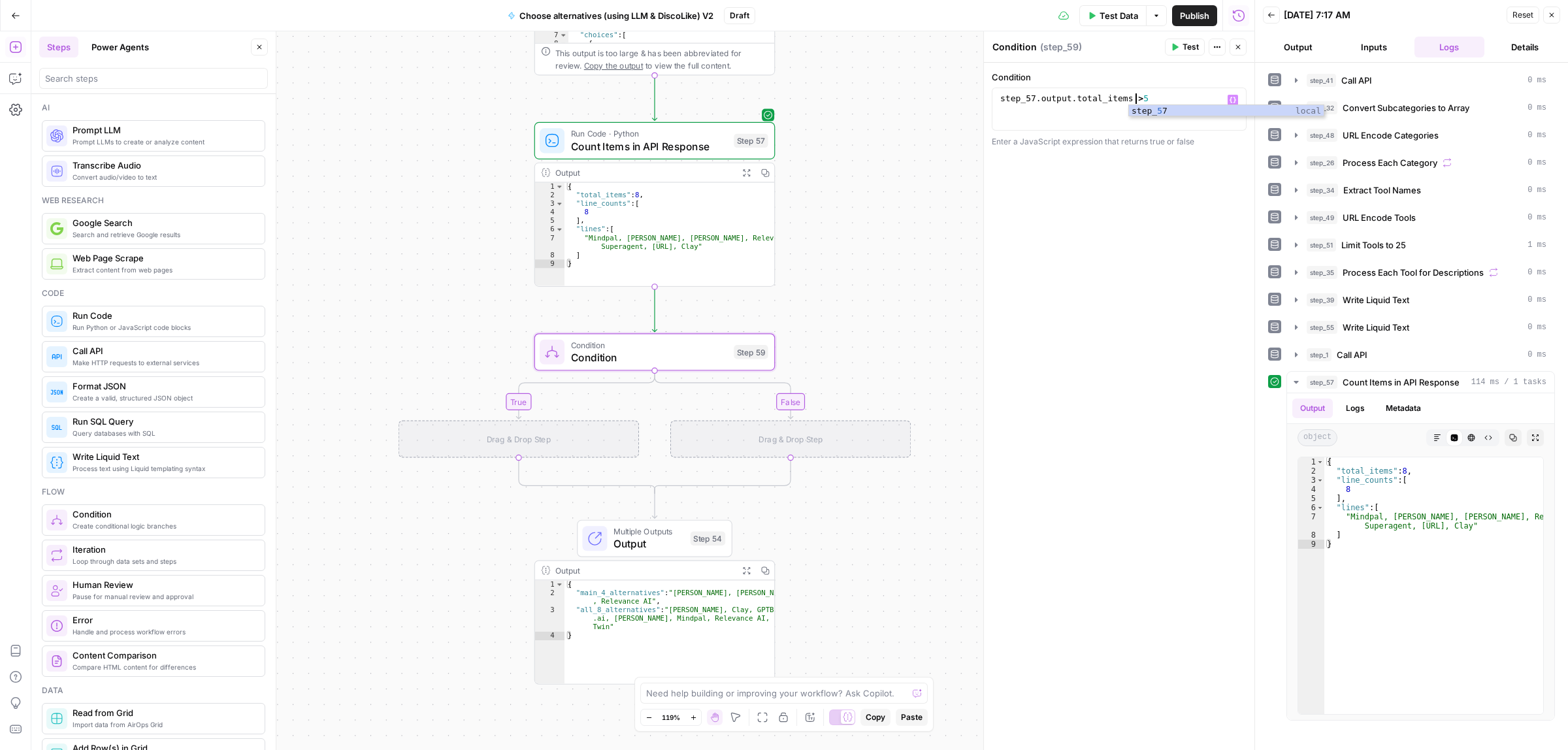
scroll to position [0, 9]
type textarea "**********"
click at [17, 80] on icon "button" at bounding box center [16, 78] width 13 height 13
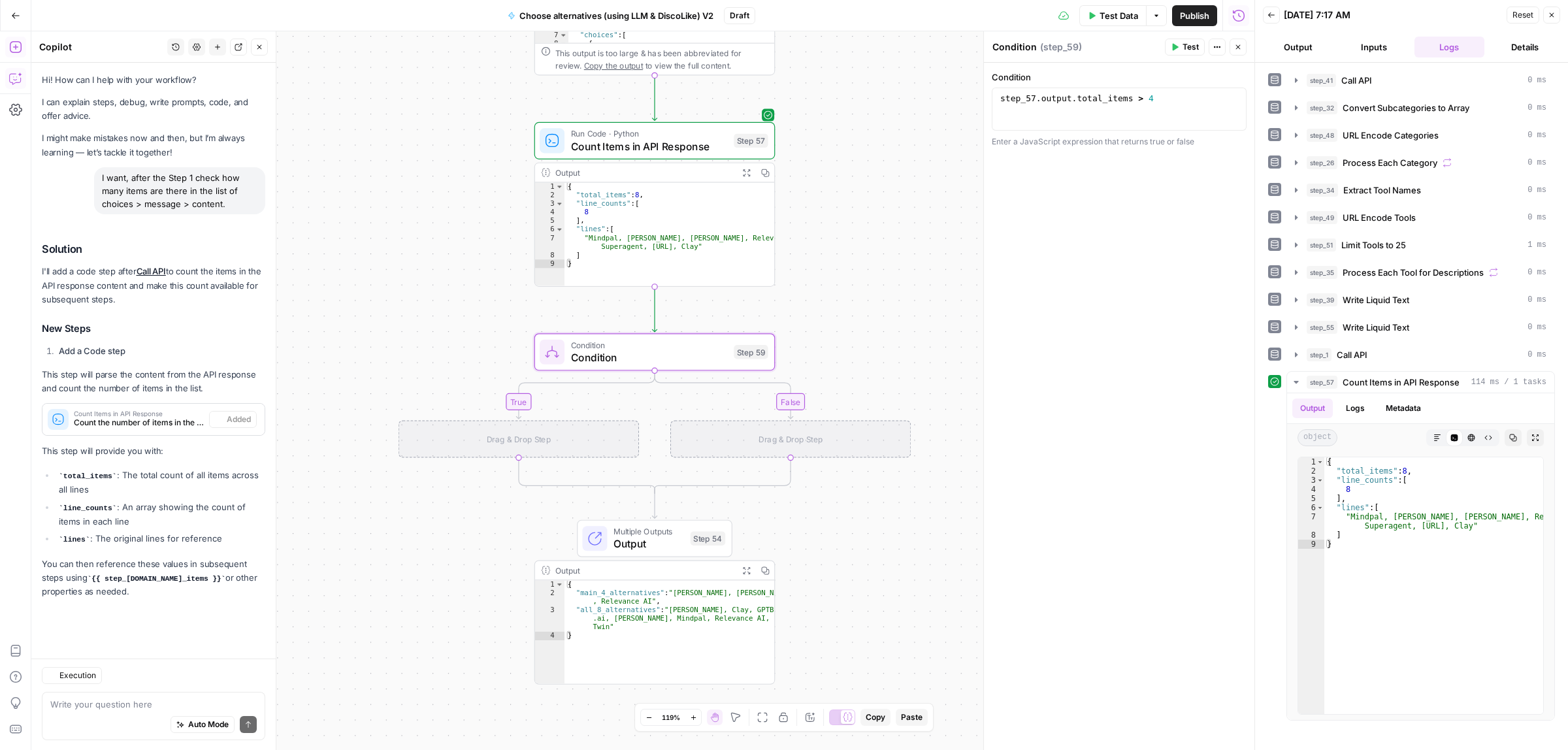
click at [129, 703] on textarea at bounding box center [154, 704] width 207 height 13
type textarea "help me define the condition, that will check that total_items from the step 57…"
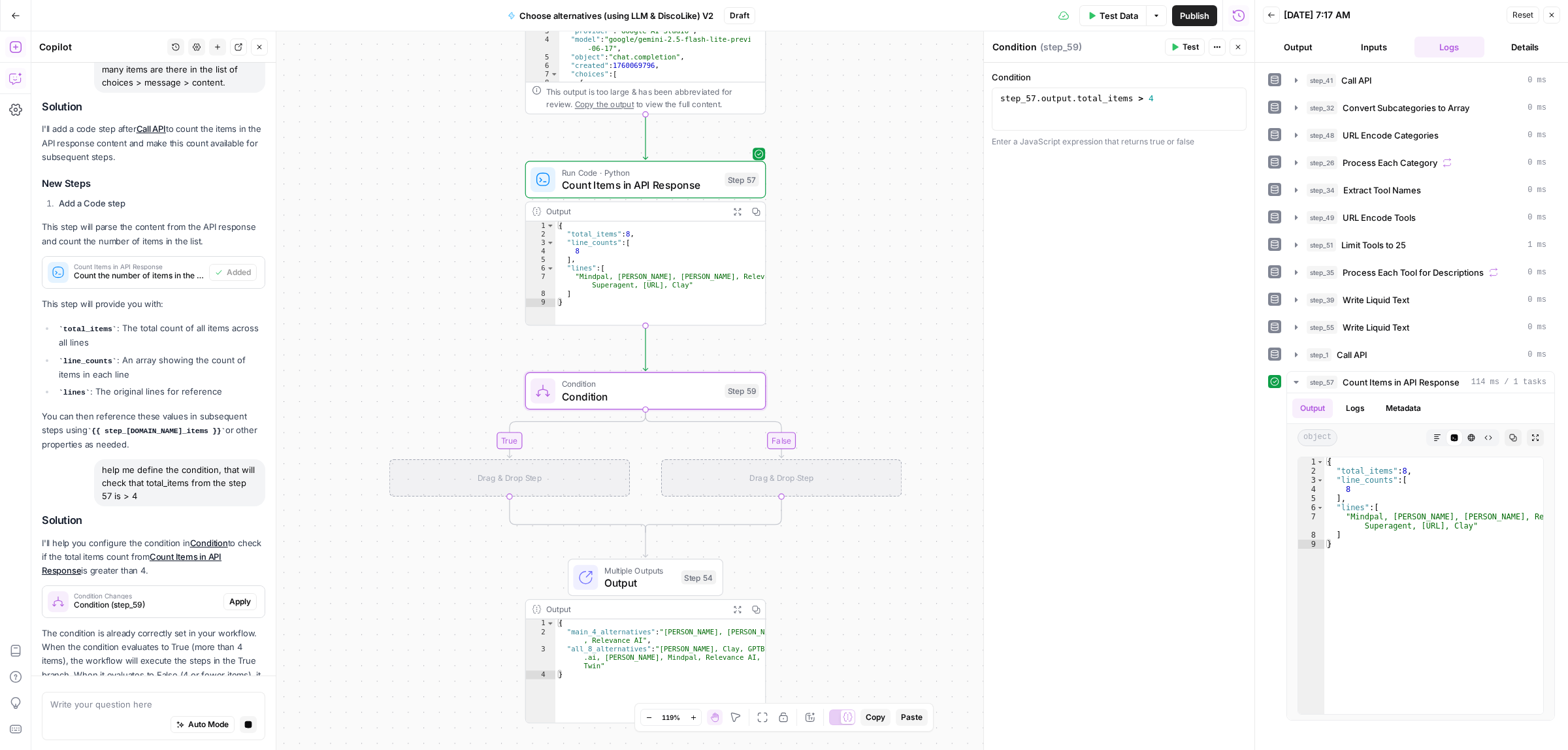
scroll to position [163, 0]
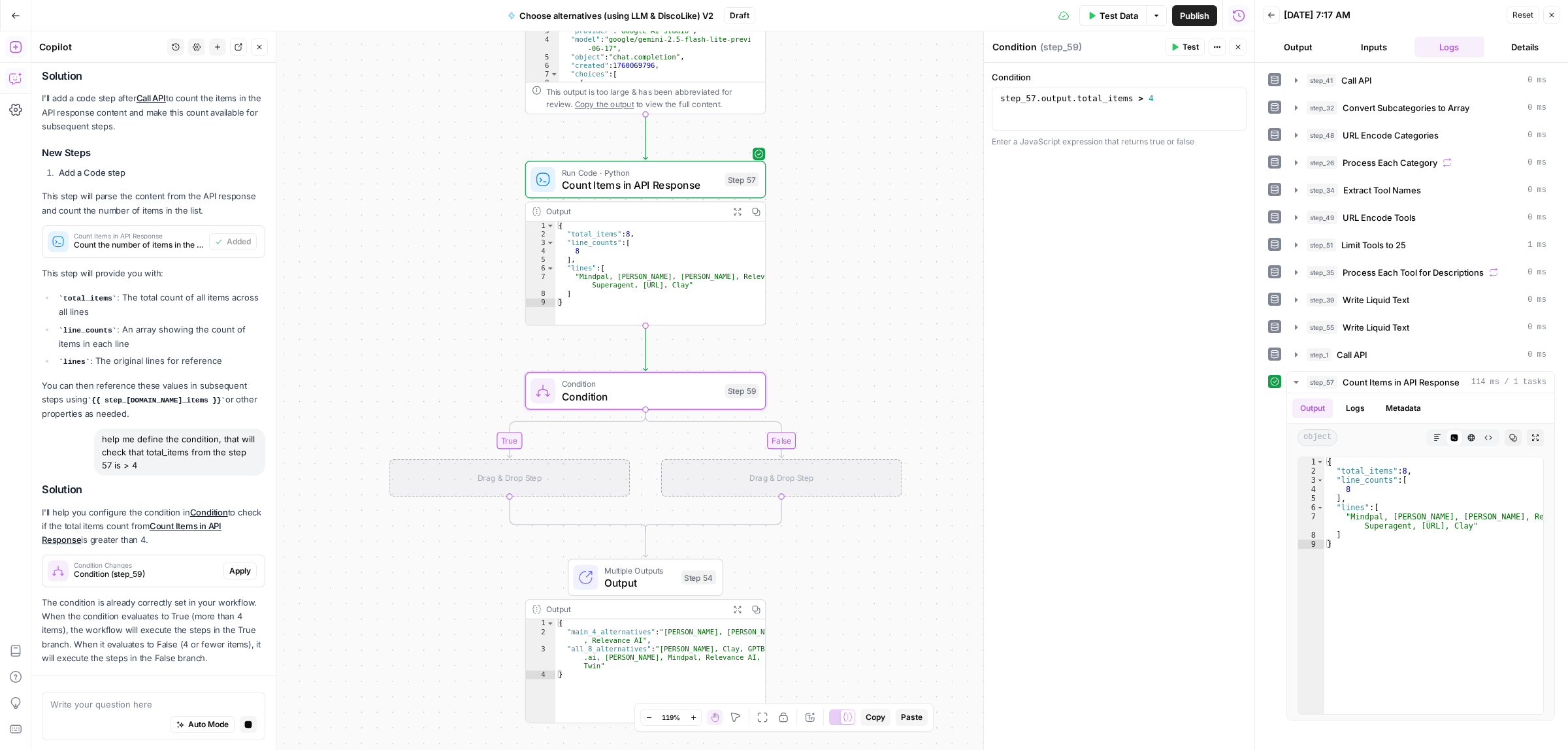
click at [230, 565] on span "Apply" at bounding box center [240, 570] width 21 height 12
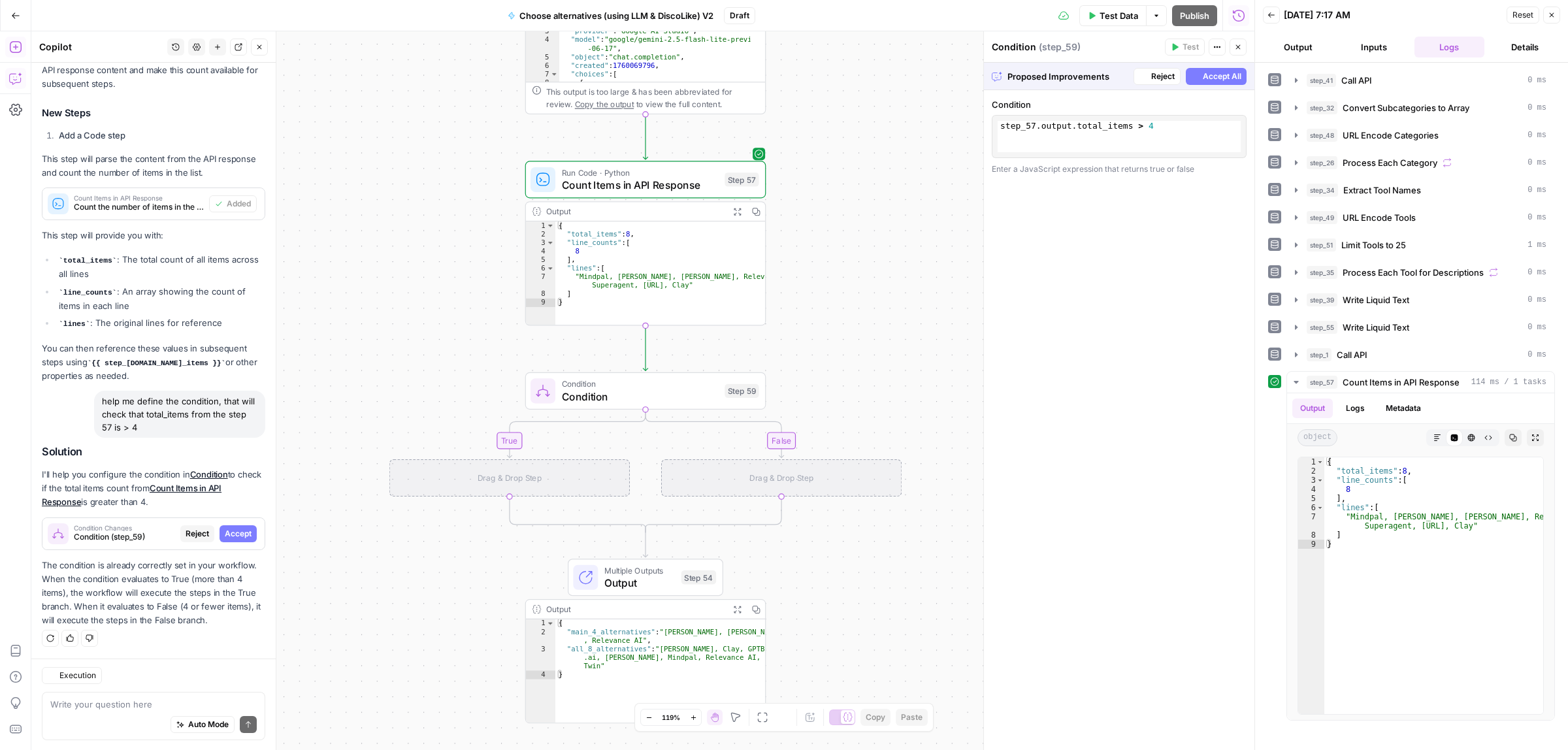
scroll to position [206, 0]
click at [1207, 77] on span "Accept All" at bounding box center [1222, 76] width 39 height 12
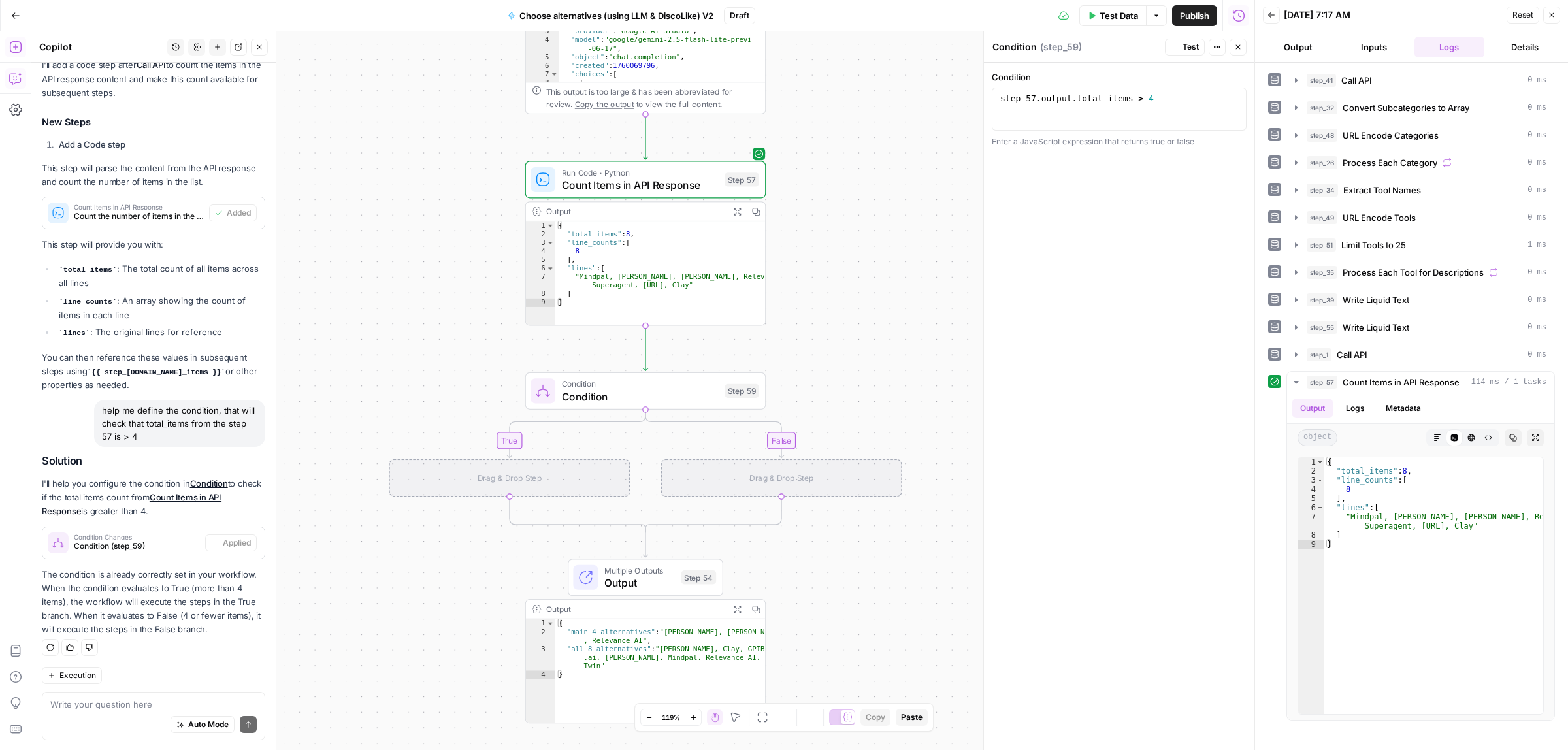
scroll to position [226, 0]
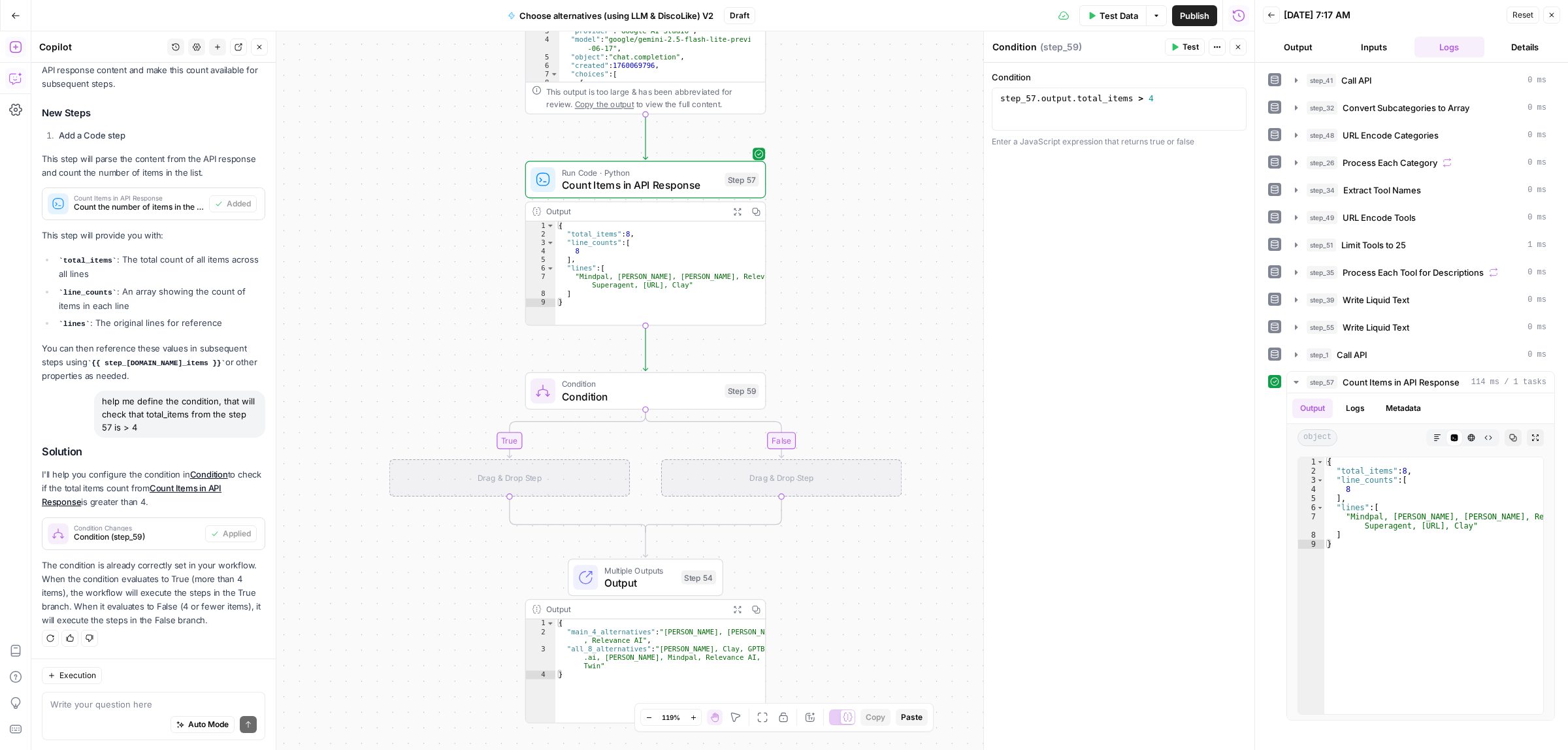
click at [125, 720] on div "Auto Mode Send" at bounding box center [154, 725] width 207 height 28
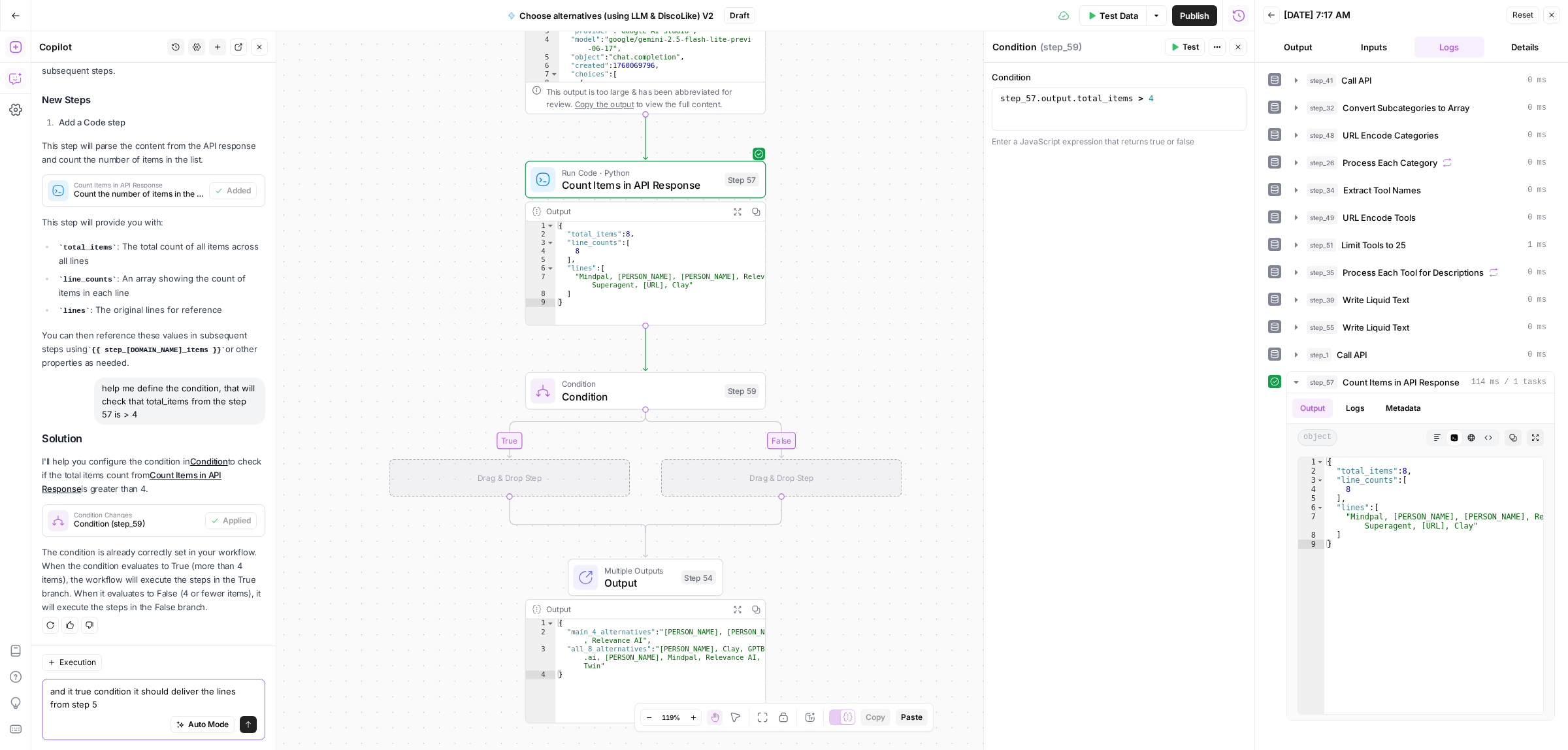
type textarea "and it true condition it should deliver the lines from step 57"
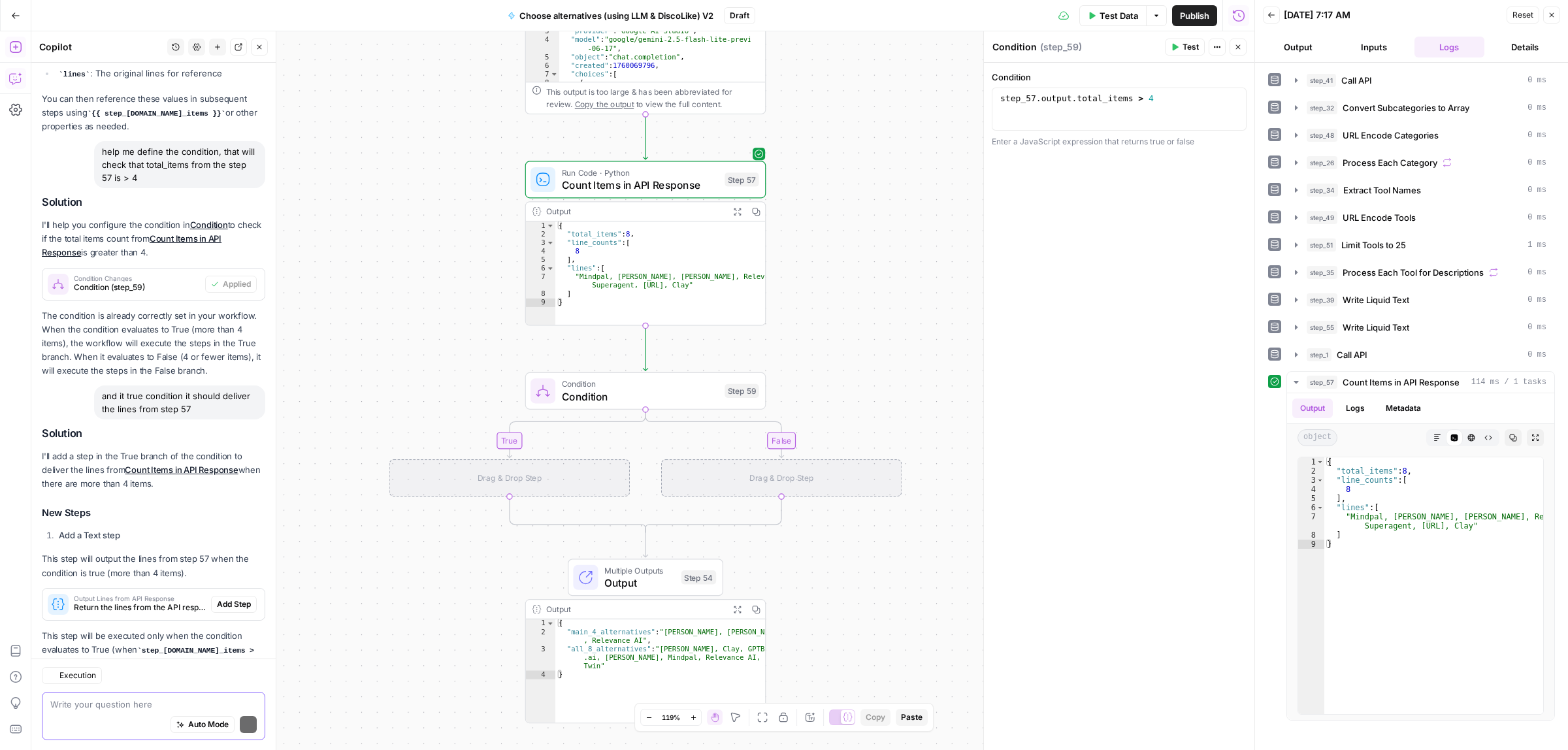
scroll to position [533, 0]
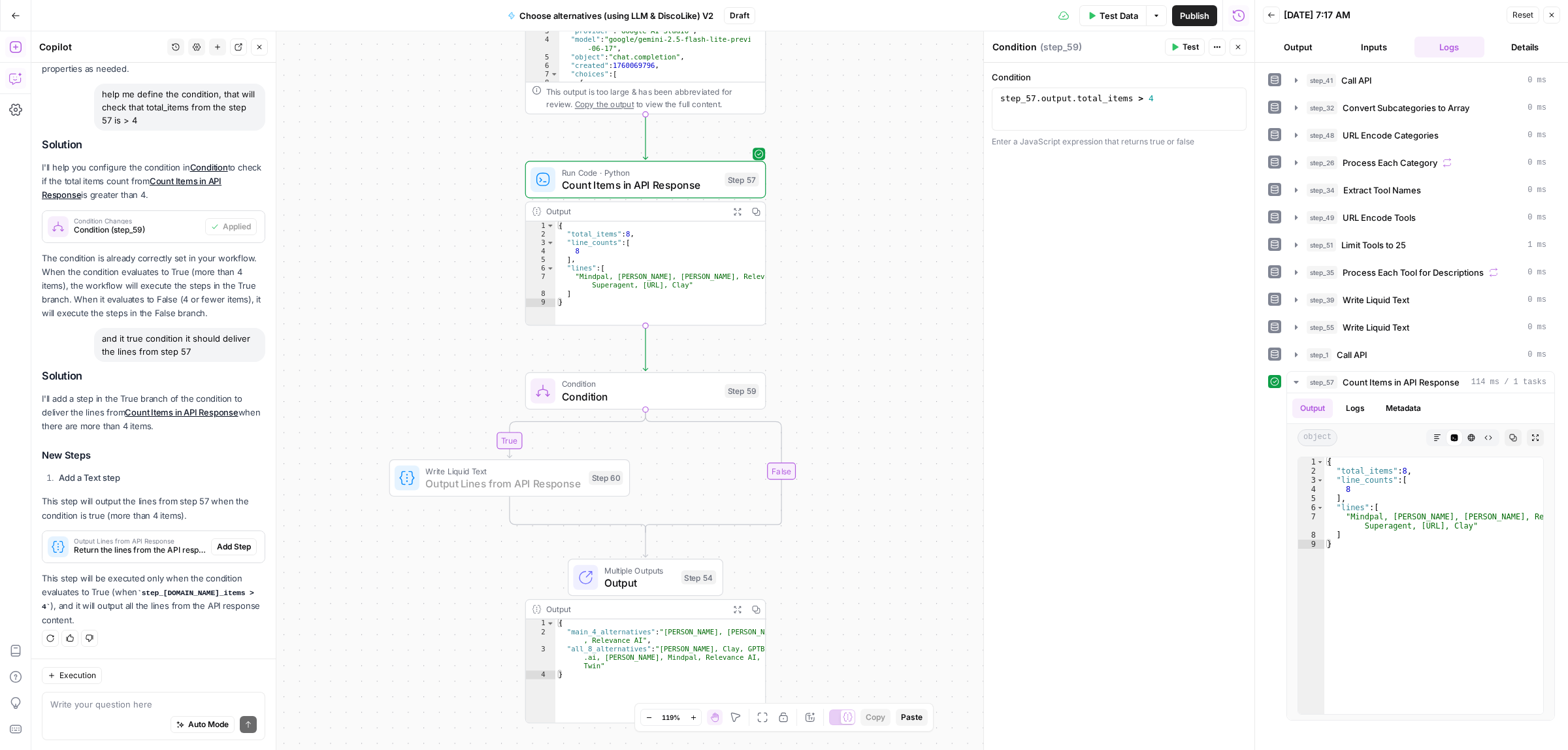
click at [218, 540] on span "Add Step" at bounding box center [233, 546] width 34 height 12
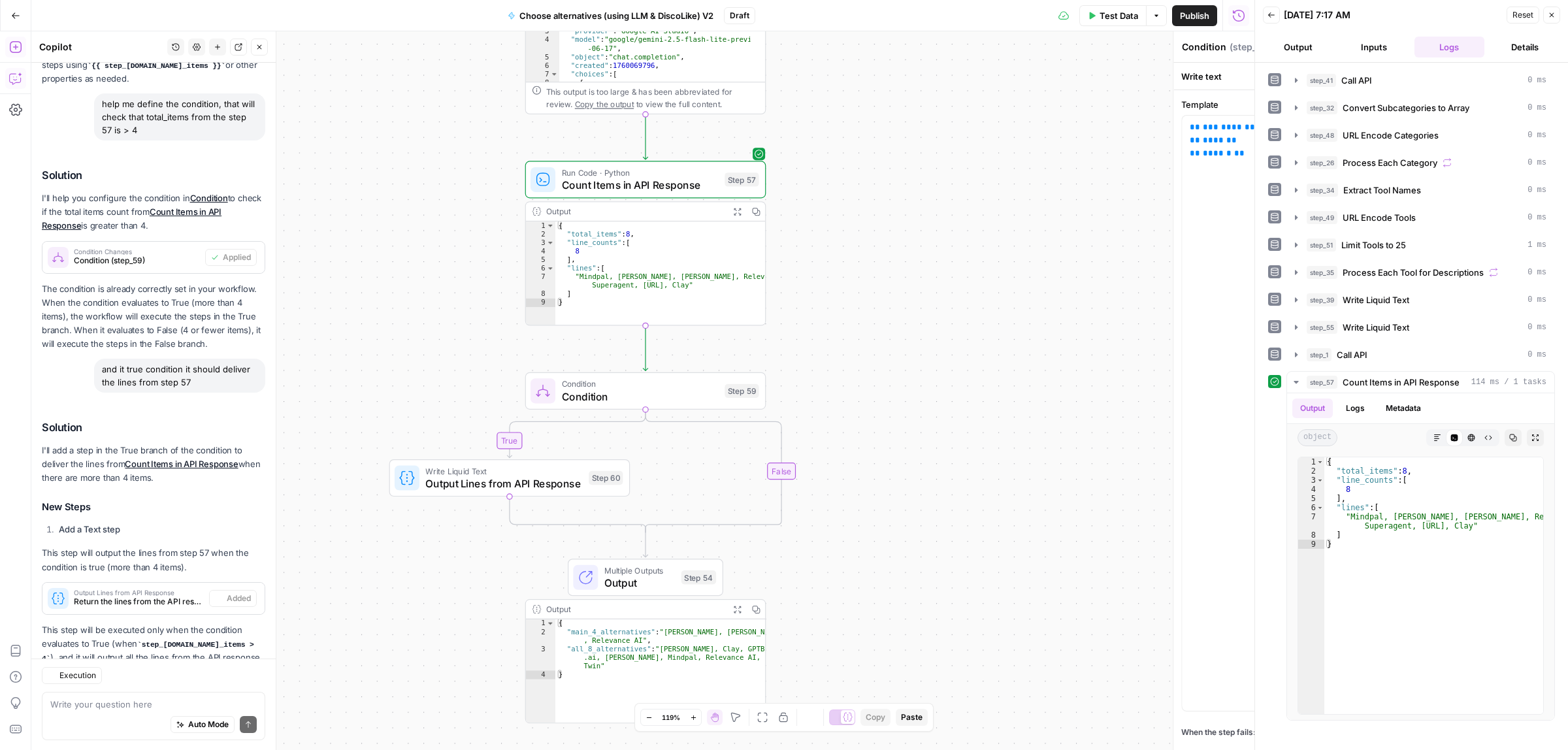
type textarea "Output Lines from API Response"
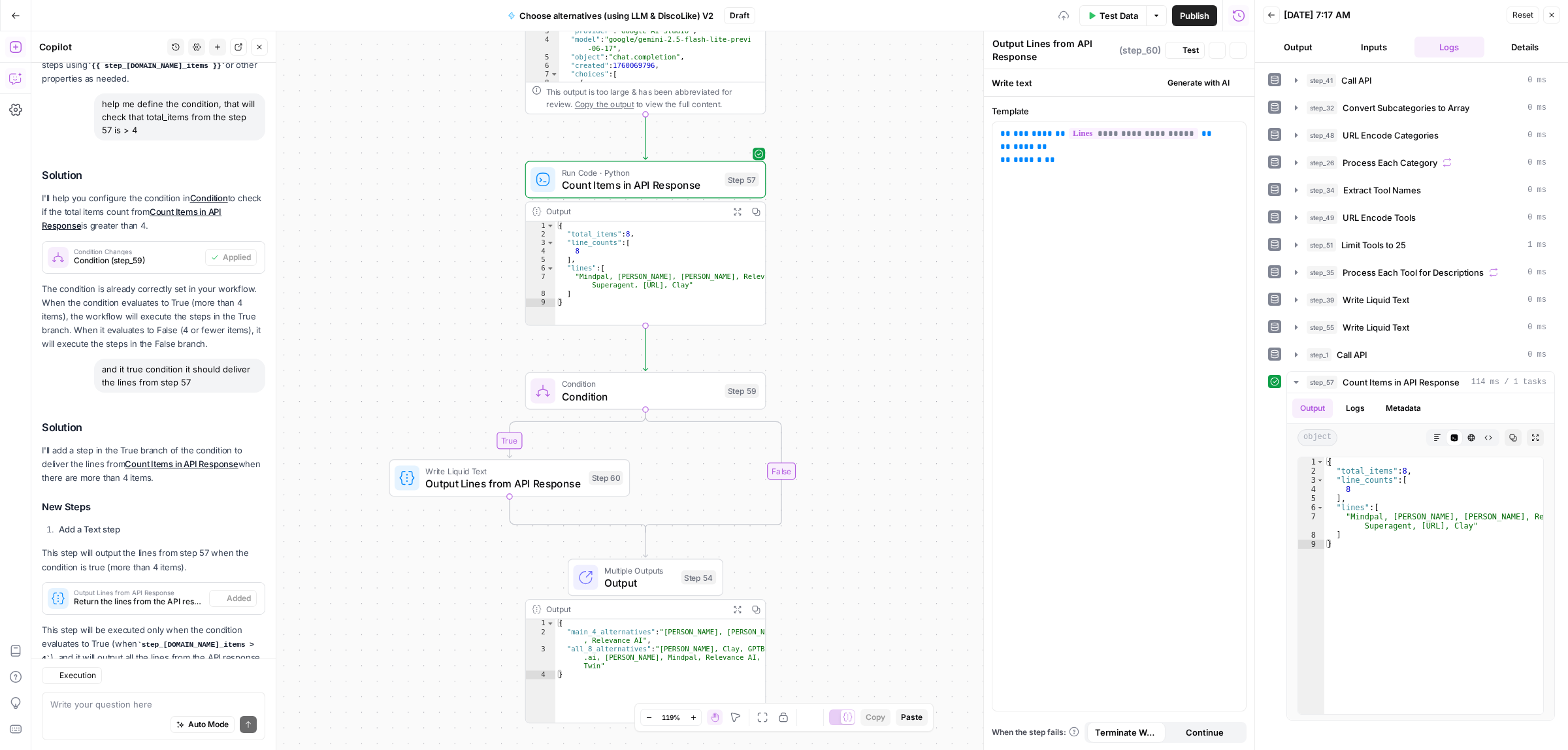
scroll to position [575, 0]
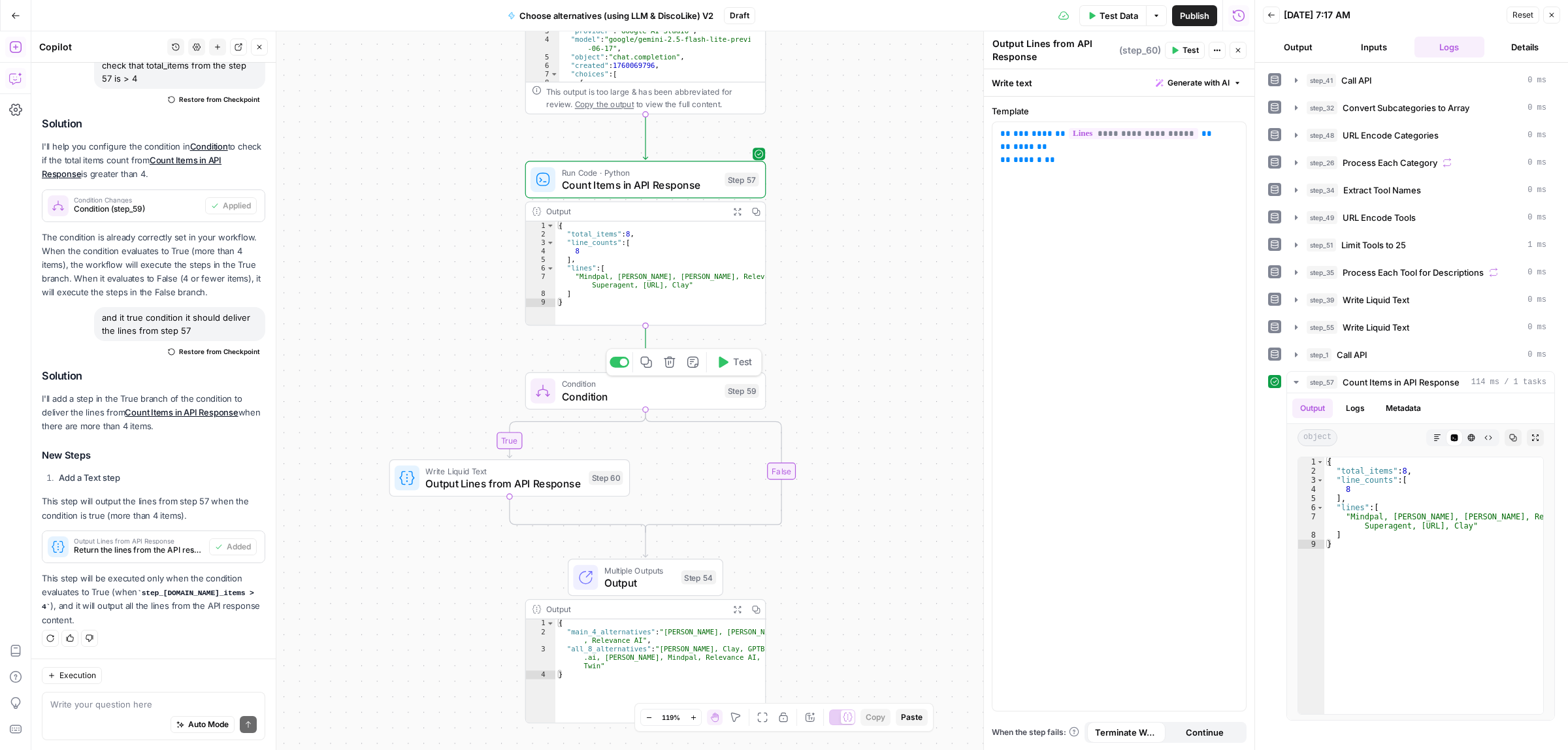
click at [737, 361] on span "Test" at bounding box center [742, 362] width 19 height 13
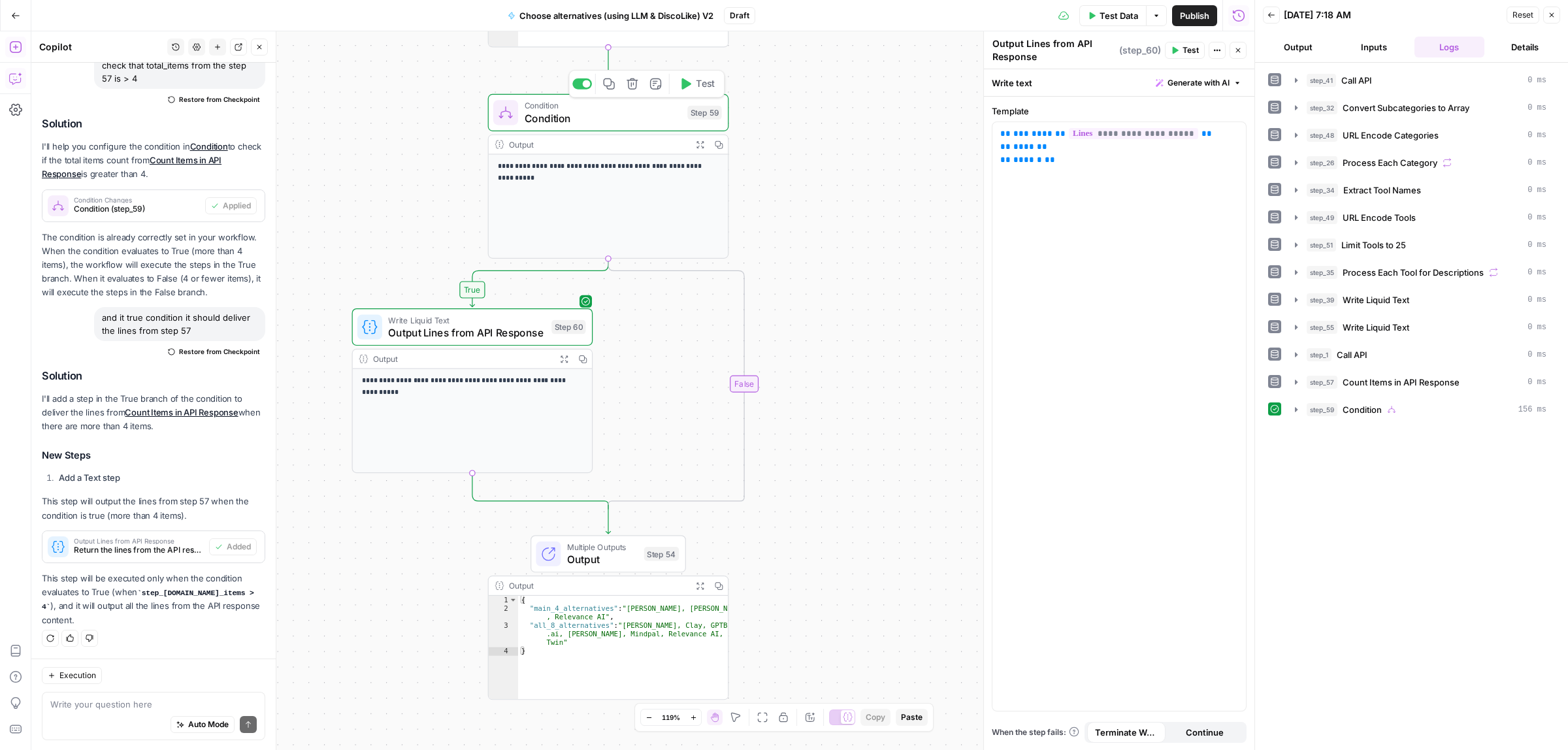
drag, startPoint x: 855, startPoint y: 425, endPoint x: 821, endPoint y: 278, distance: 150.9
click at [821, 278] on div "true false Workflow Input Settings Inputs Call API Call API Step 41 Output Expa…" at bounding box center [643, 391] width 1223 height 718
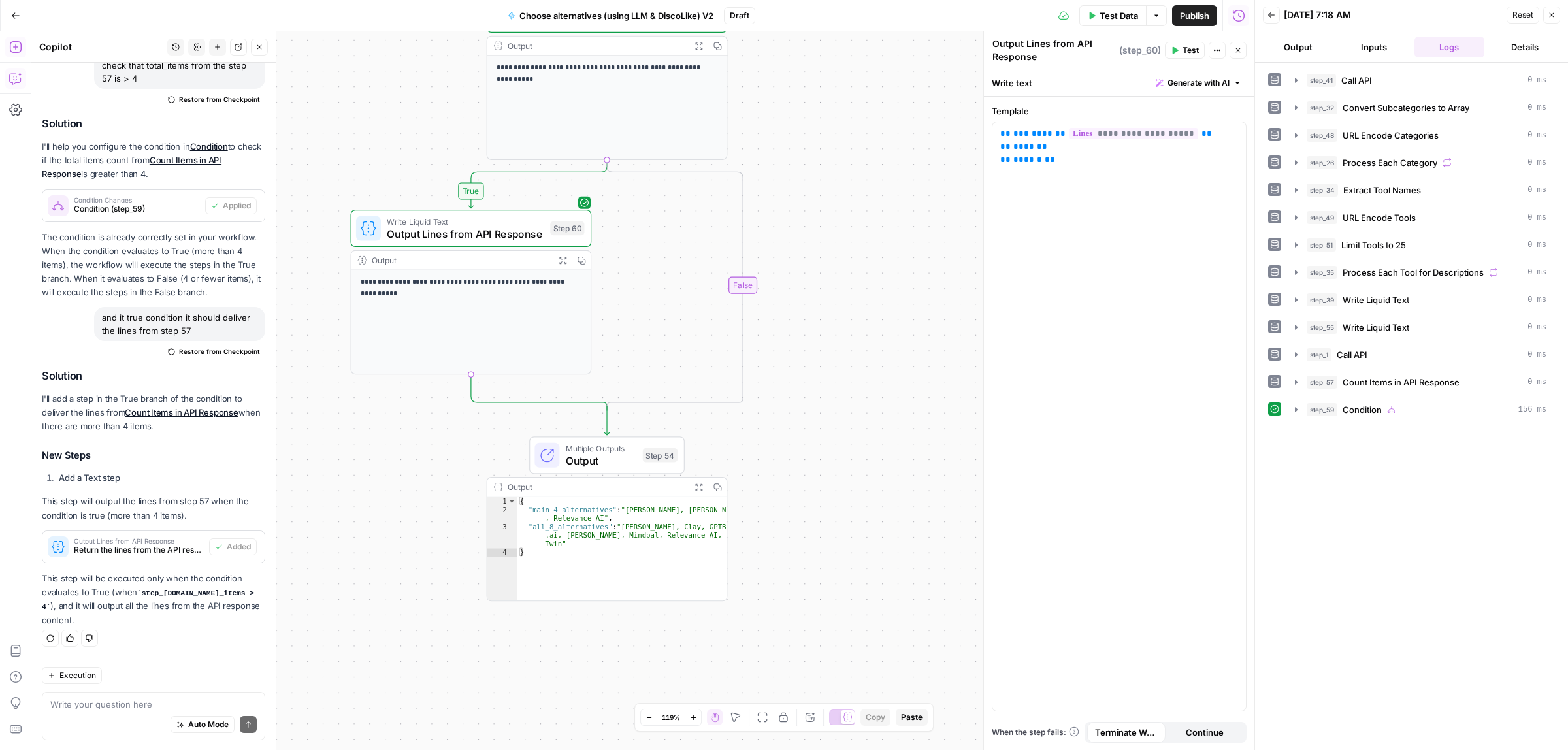
drag, startPoint x: 814, startPoint y: 434, endPoint x: 807, endPoint y: 417, distance: 18.4
click at [814, 409] on div "true false Workflow Input Settings Inputs Call API Call API Step 41 Output Expa…" at bounding box center [643, 391] width 1223 height 718
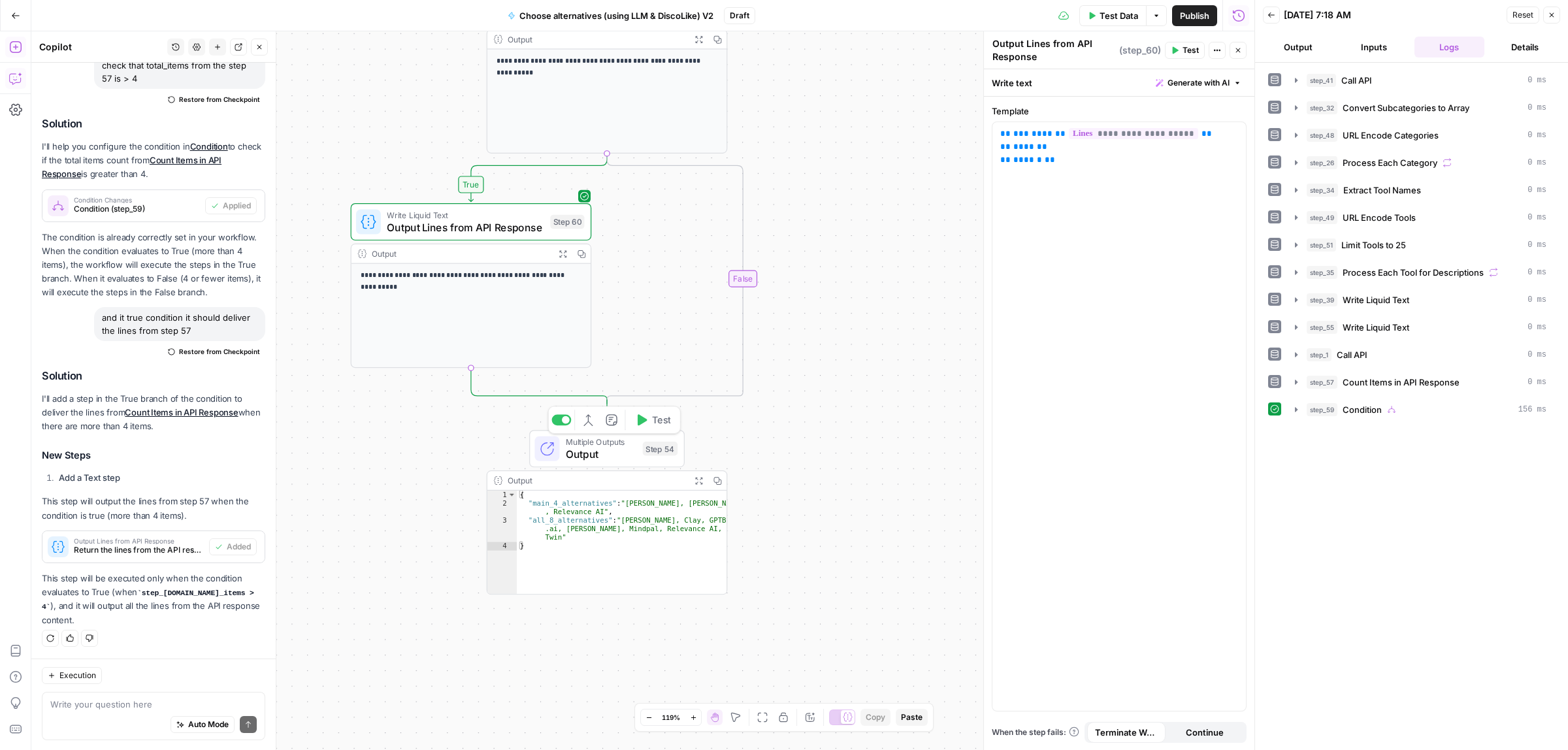
click at [652, 422] on span "Test" at bounding box center [662, 419] width 19 height 13
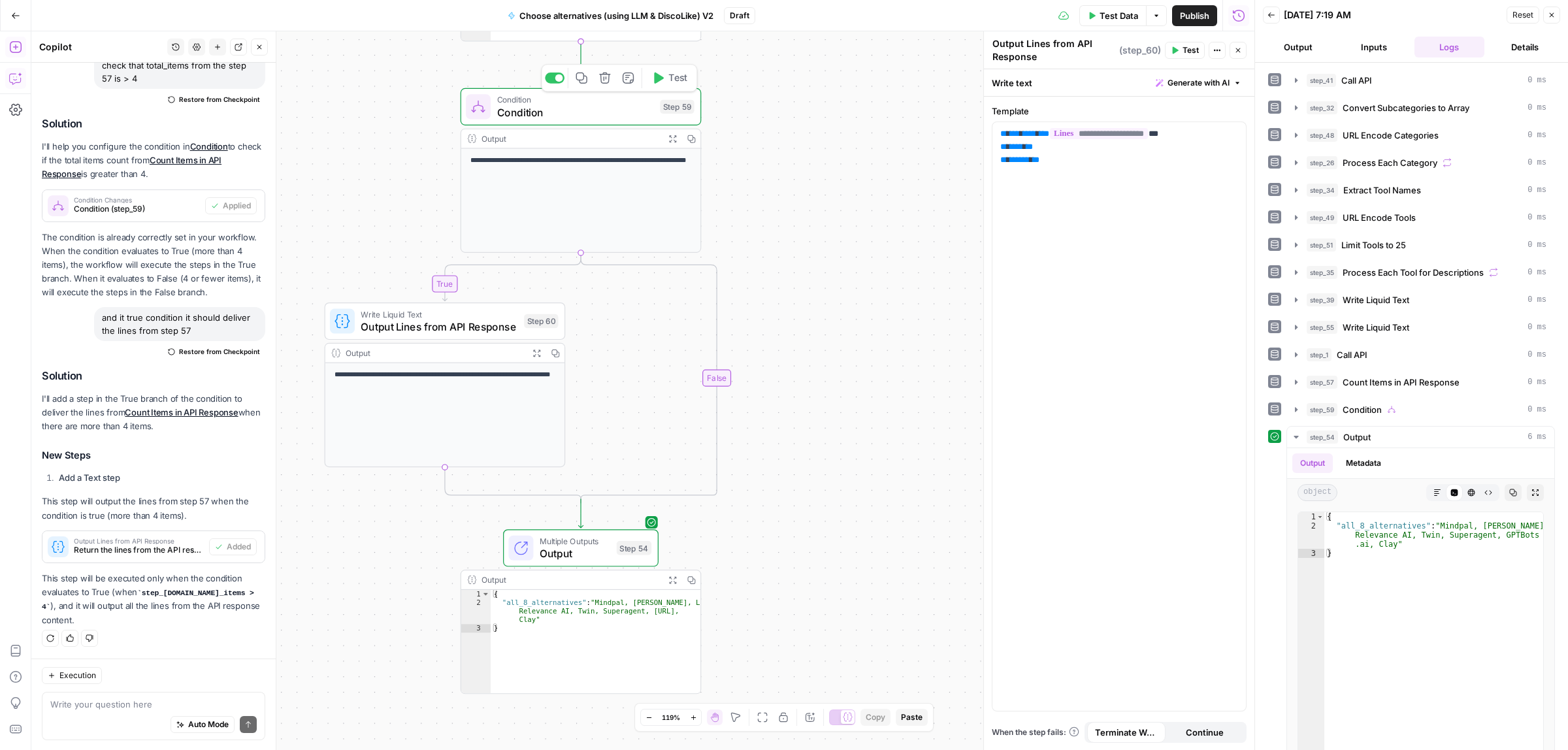
drag, startPoint x: 884, startPoint y: 418, endPoint x: 890, endPoint y: 457, distance: 39.5
click at [890, 457] on div "true false Workflow Input Settings Inputs Call API Call API Step 41 Output Expa…" at bounding box center [643, 391] width 1223 height 718
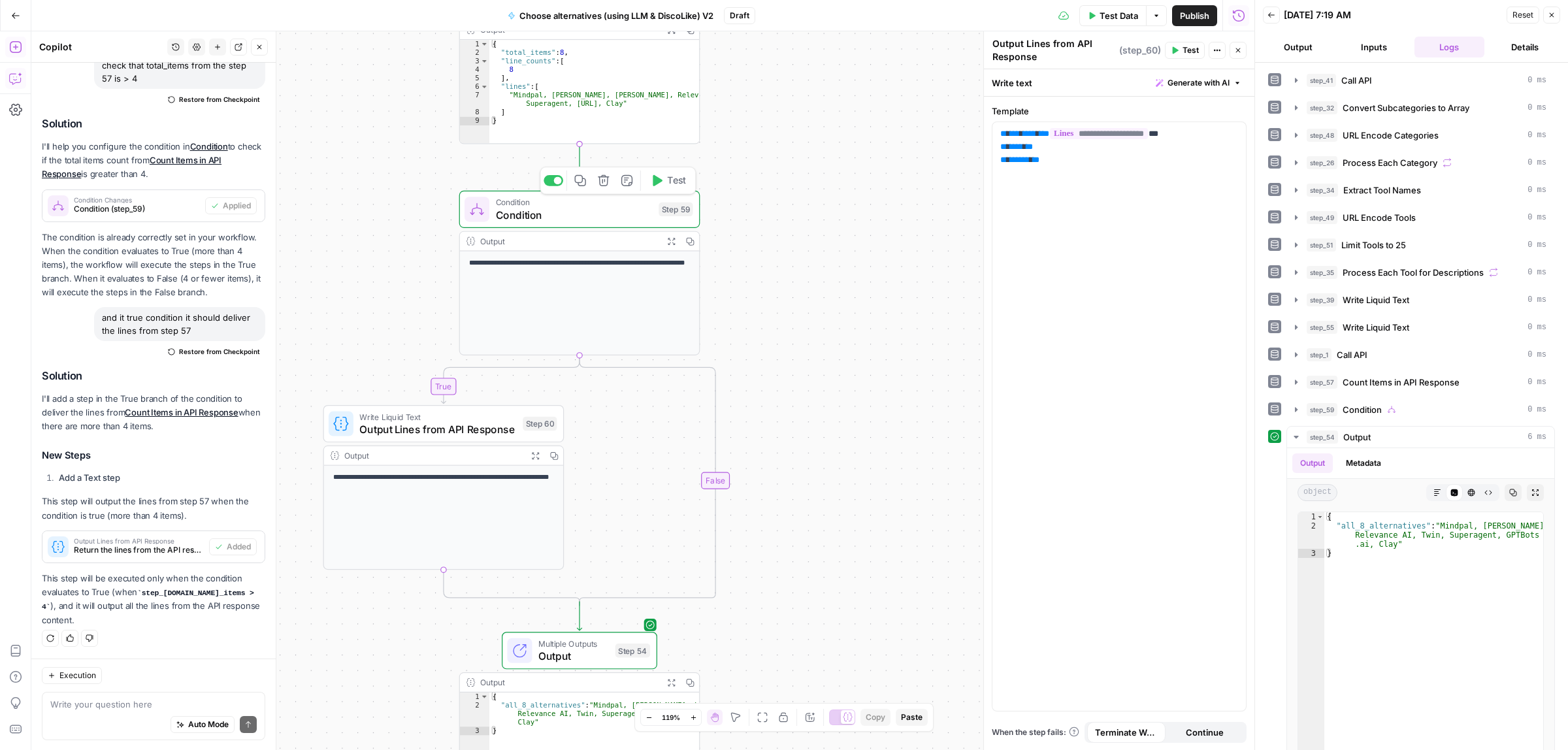
drag, startPoint x: 857, startPoint y: 276, endPoint x: 835, endPoint y: 388, distance: 114.1
click at [835, 388] on div "true false Workflow Input Settings Inputs Call API Call API Step 41 Output Expa…" at bounding box center [643, 391] width 1223 height 718
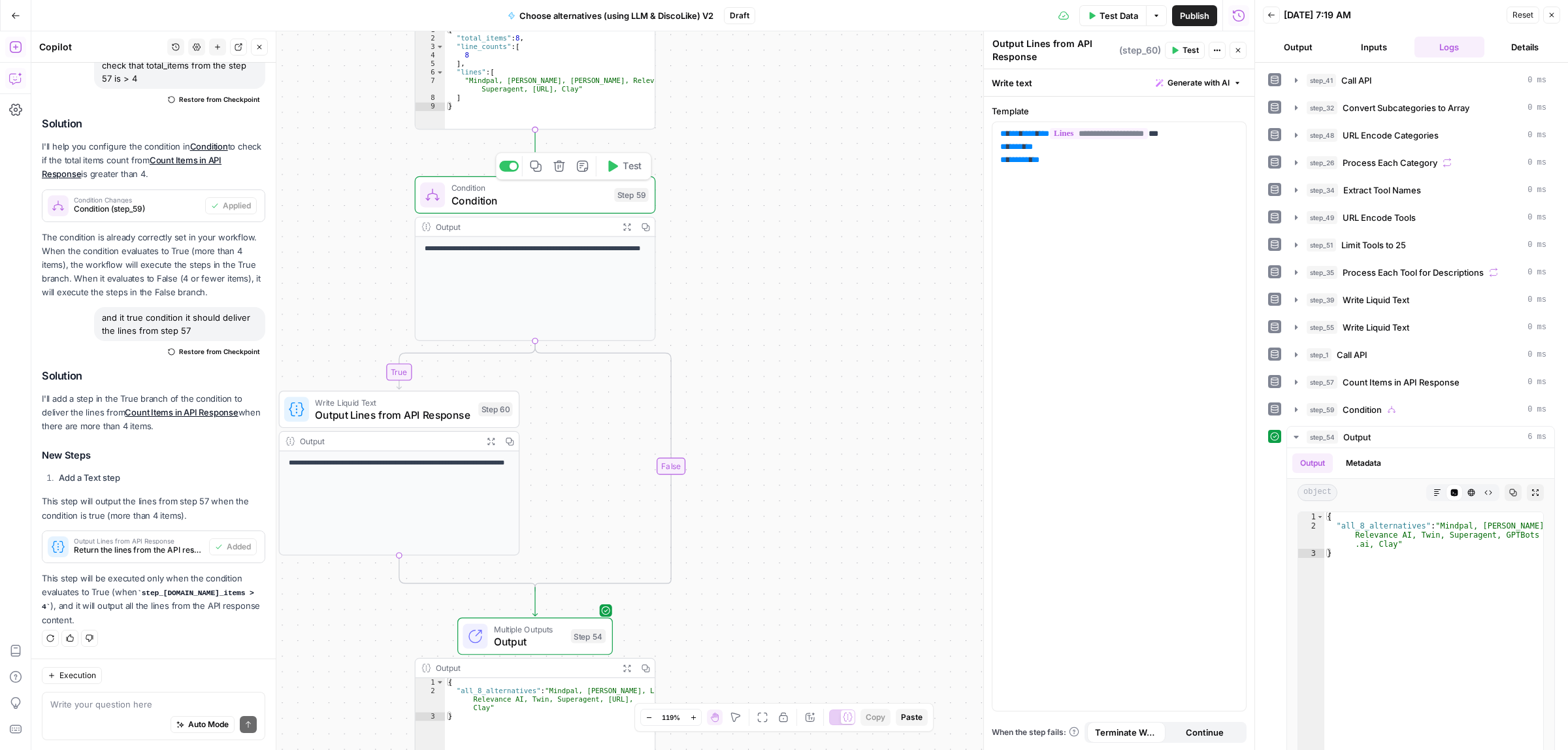
drag, startPoint x: 811, startPoint y: 361, endPoint x: 809, endPoint y: 342, distance: 19.1
click at [809, 342] on div "true false Workflow Input Settings Inputs Call API Call API Step 41 Output Expa…" at bounding box center [643, 391] width 1223 height 718
click at [11, 47] on icon "button" at bounding box center [16, 47] width 13 height 13
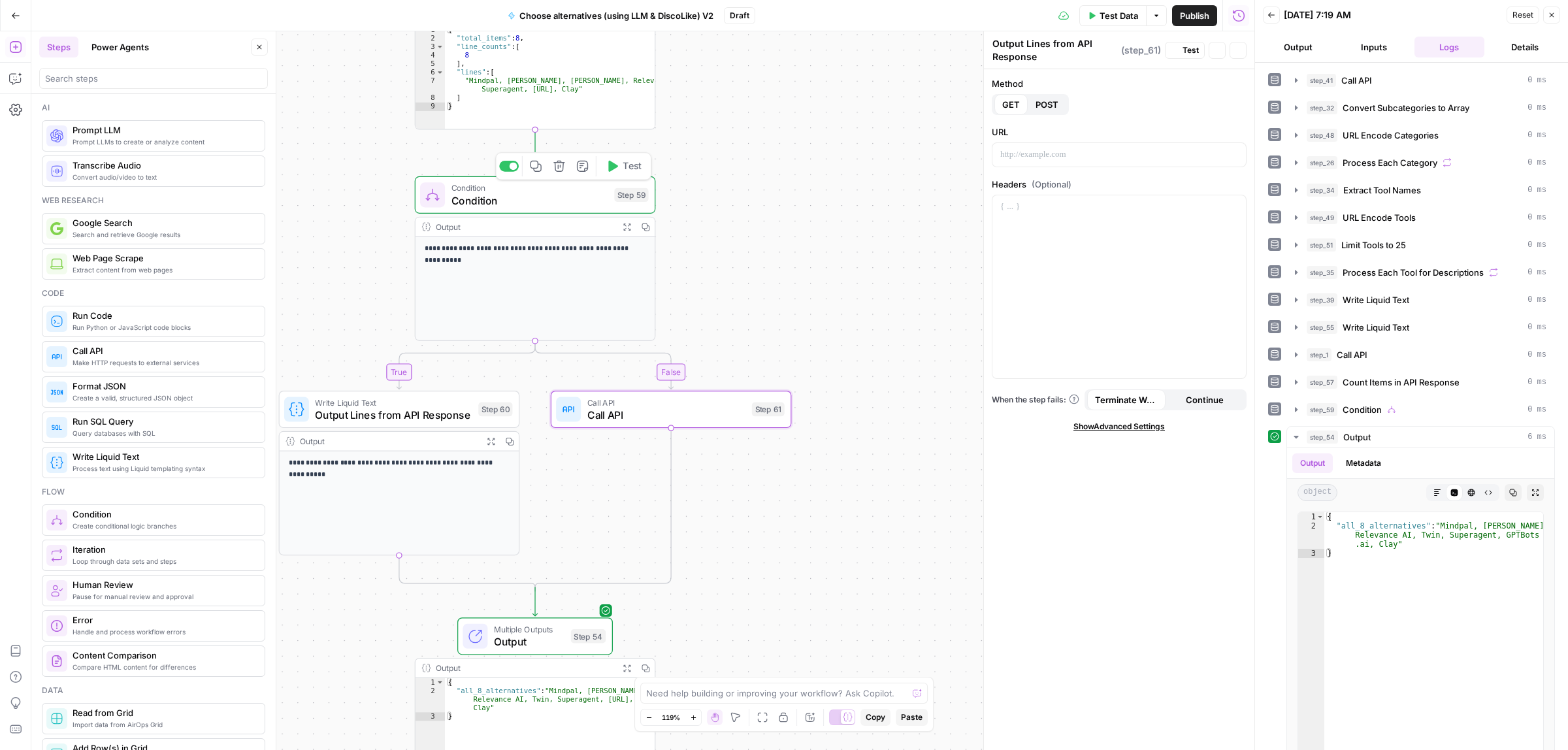
type textarea "Call API"
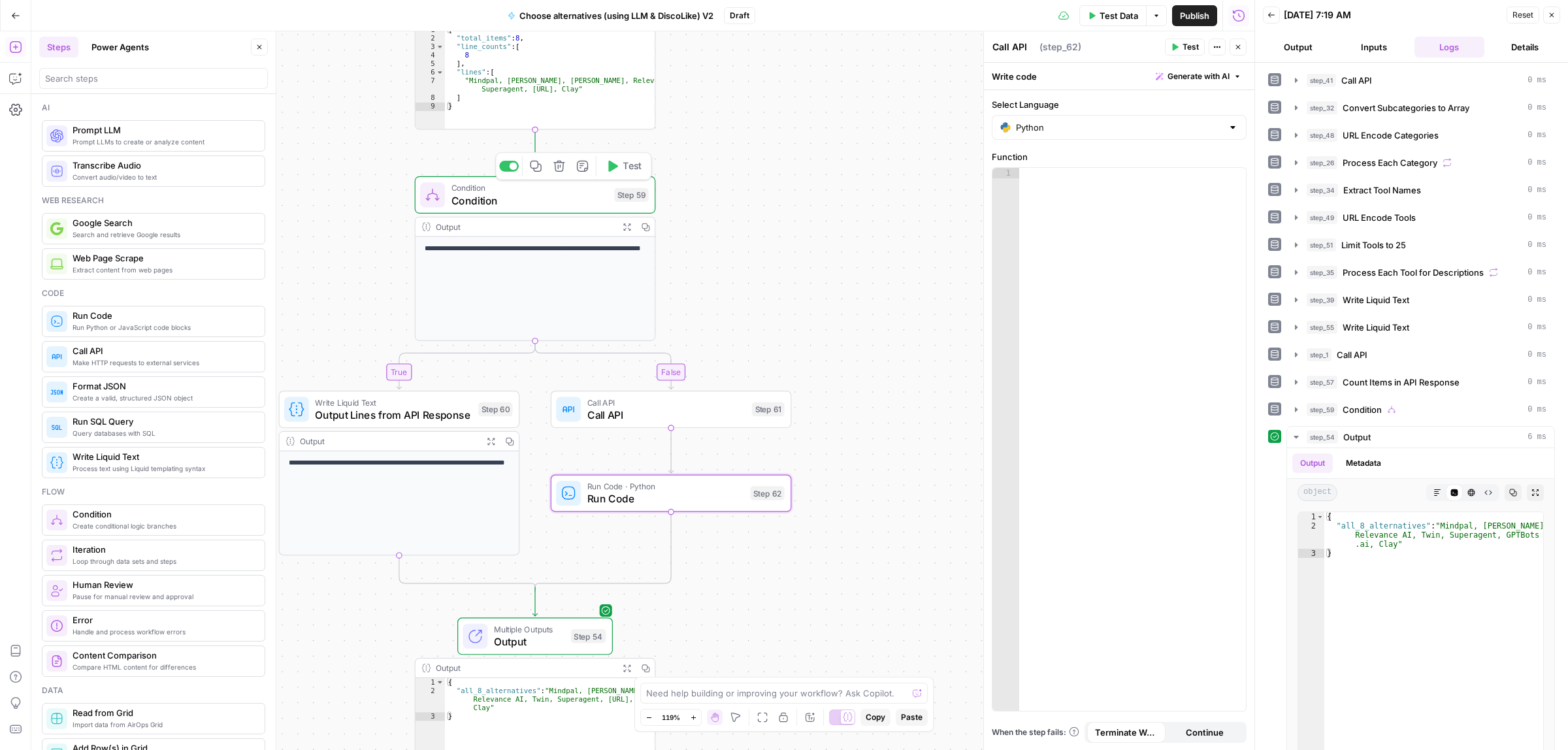
type textarea "Run Code"
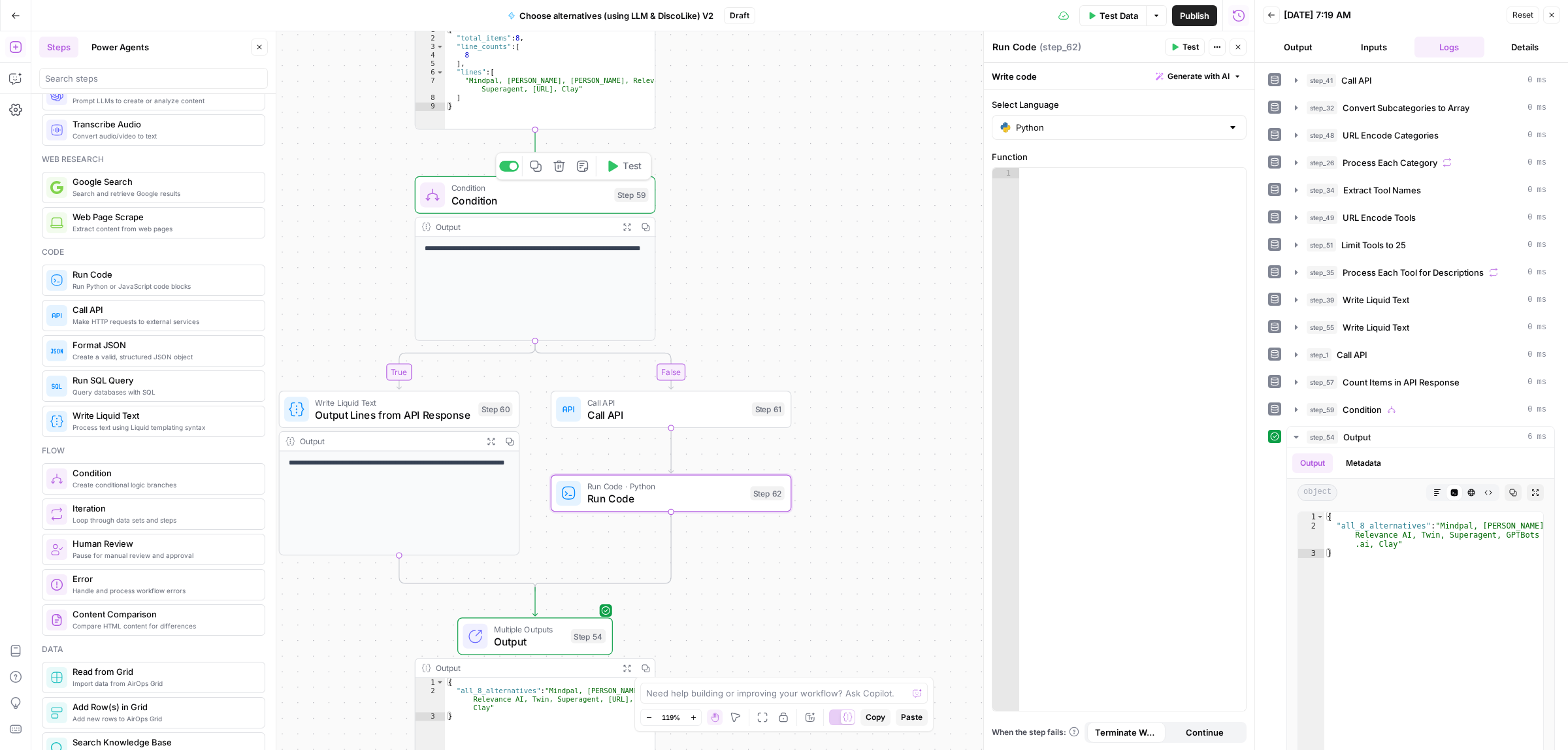
scroll to position [81, 0]
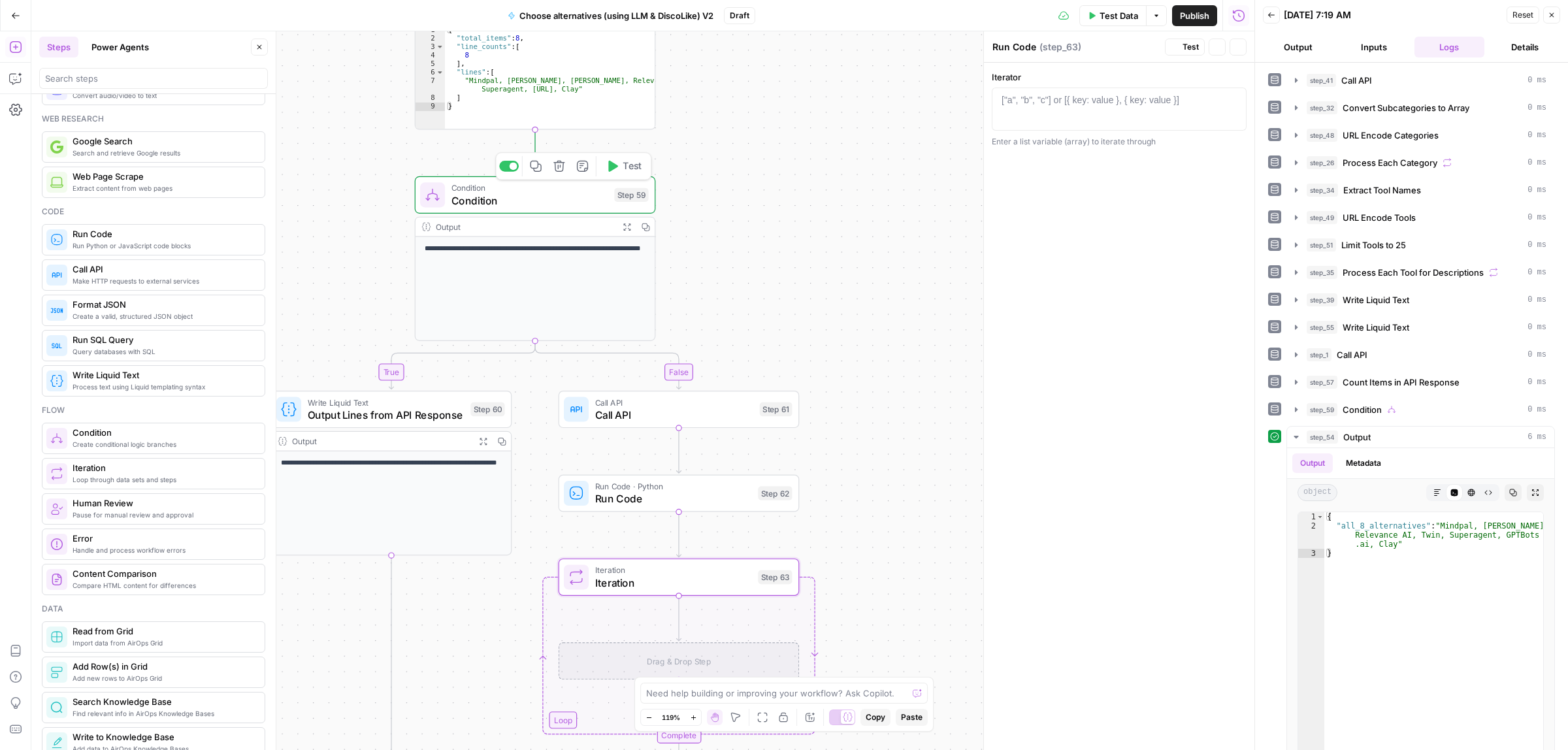
type textarea "Iteration"
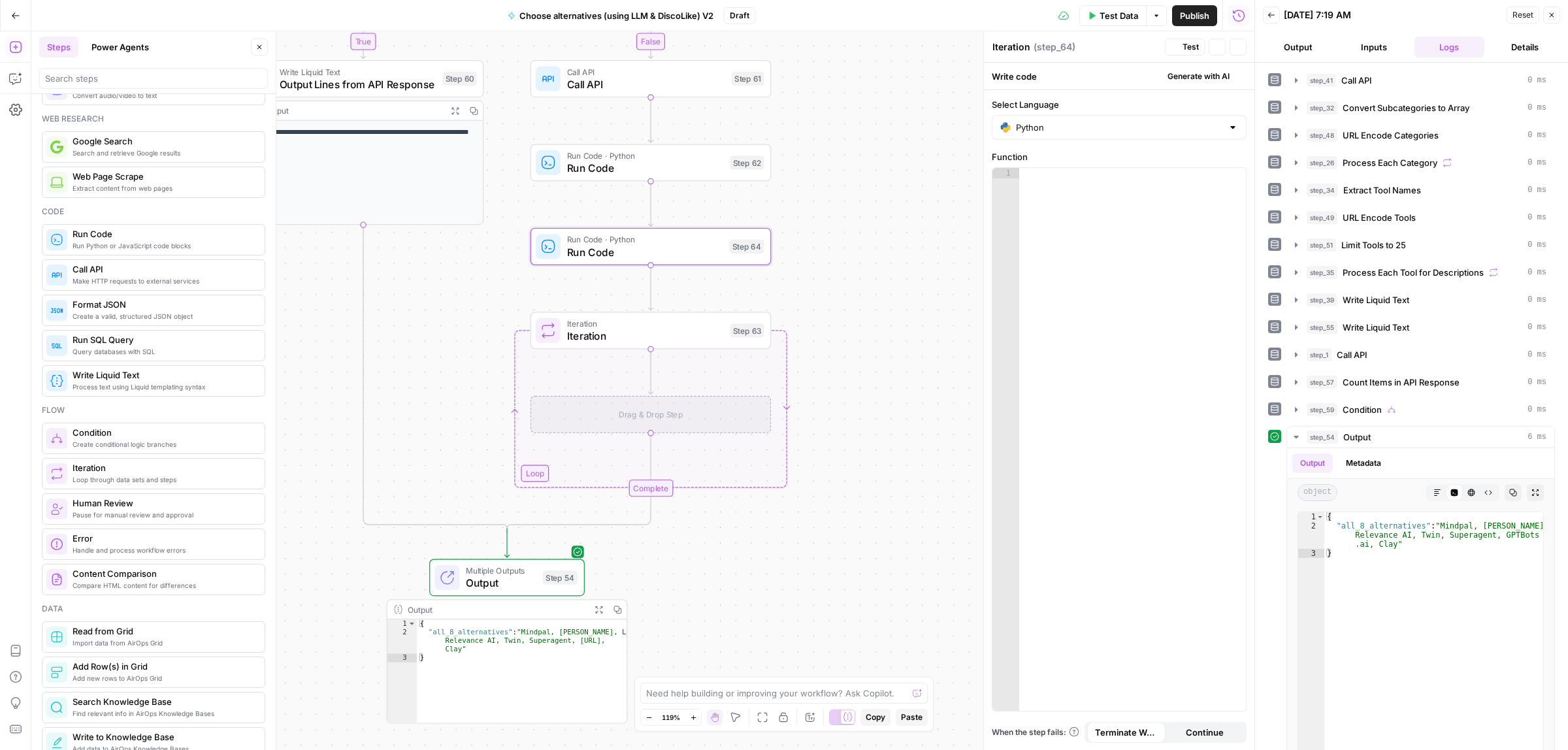
drag, startPoint x: 902, startPoint y: 369, endPoint x: 890, endPoint y: 169, distance: 200.4
click at [890, 169] on div "true false Workflow Input Settings Inputs Call API Call API Step 41 Output Expa…" at bounding box center [643, 391] width 1223 height 718
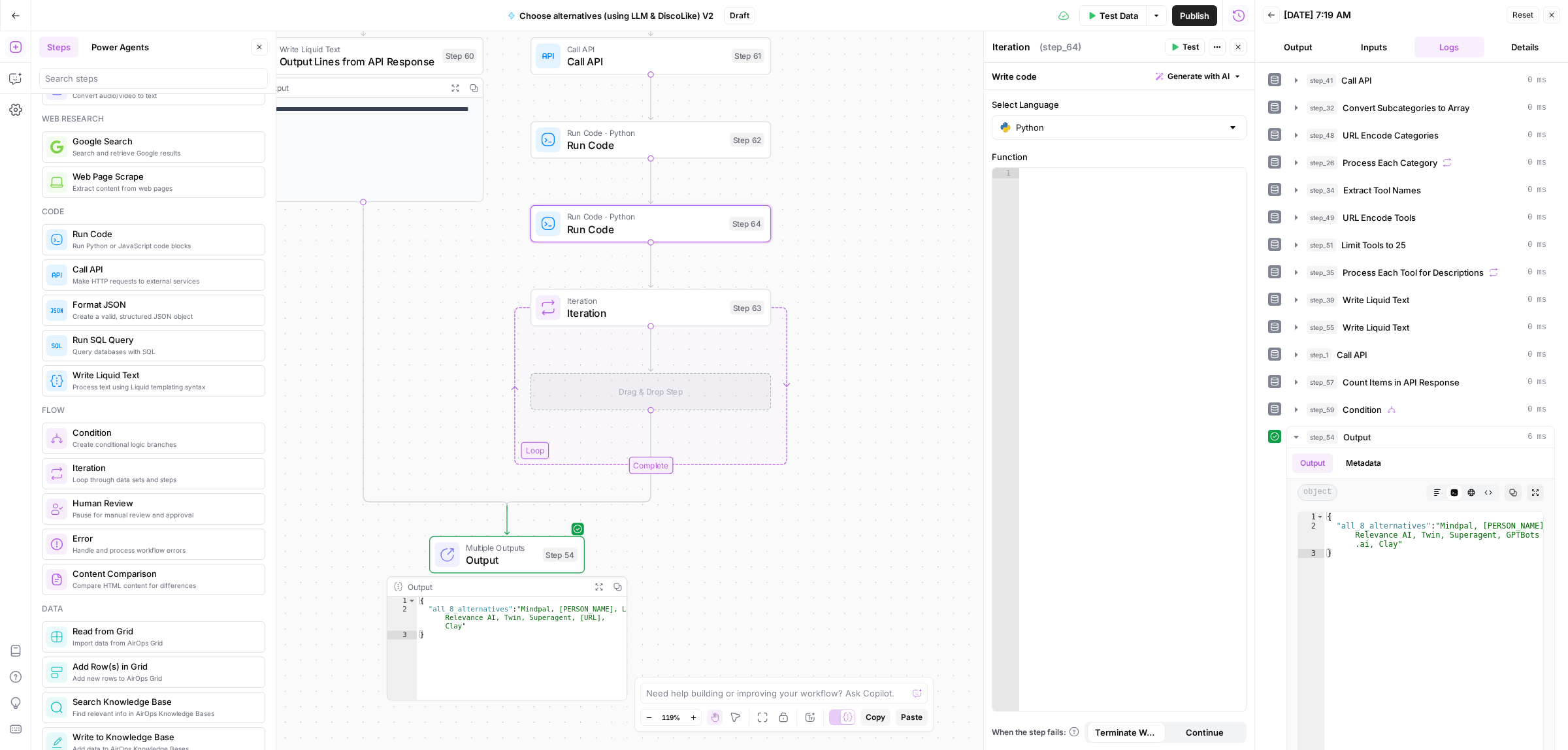
type textarea "Run Code"
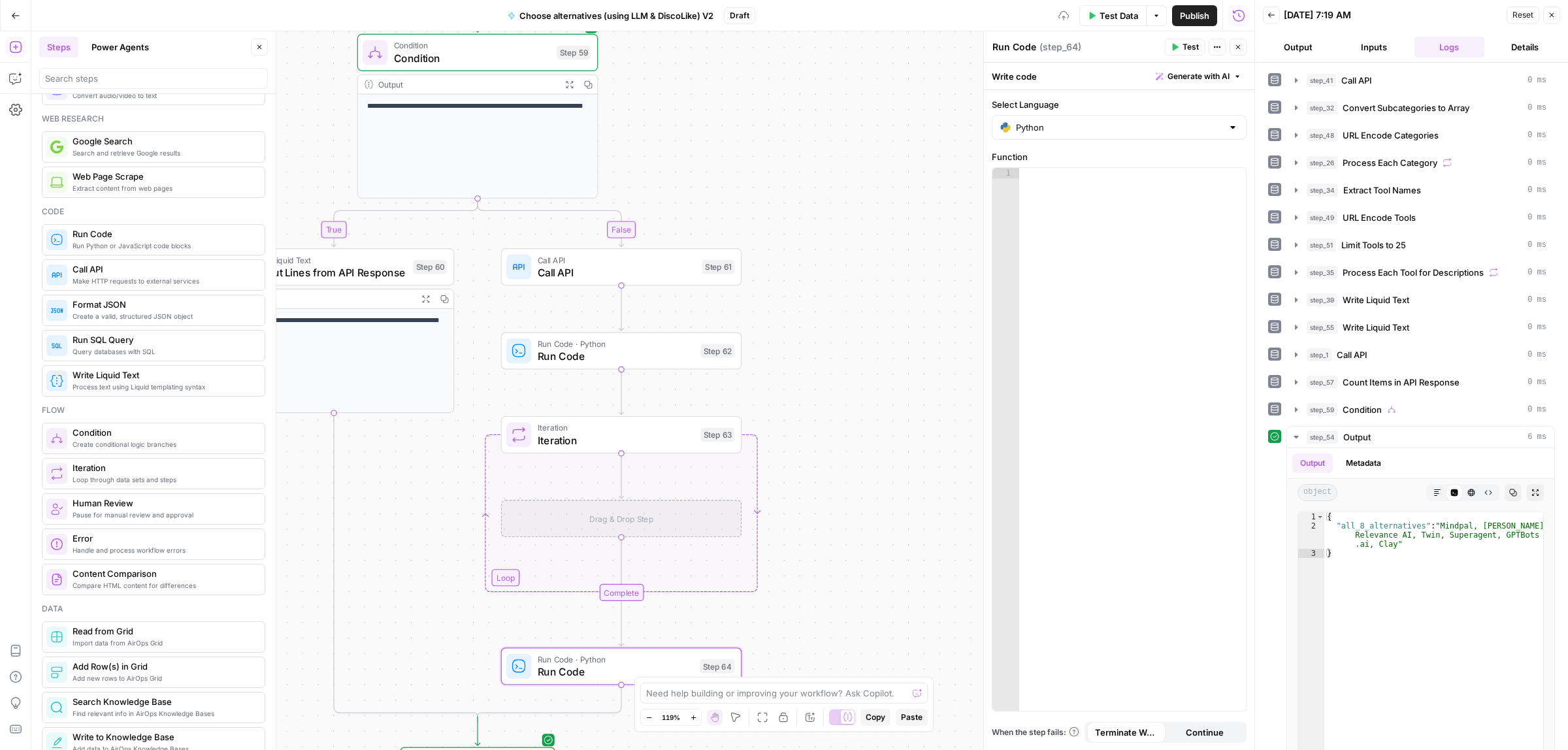
drag, startPoint x: 830, startPoint y: 409, endPoint x: 795, endPoint y: 406, distance: 35.1
click at [827, 441] on div "true false Workflow Input Settings Inputs Call API Call API Step 41 Output Expa…" at bounding box center [643, 391] width 1223 height 718
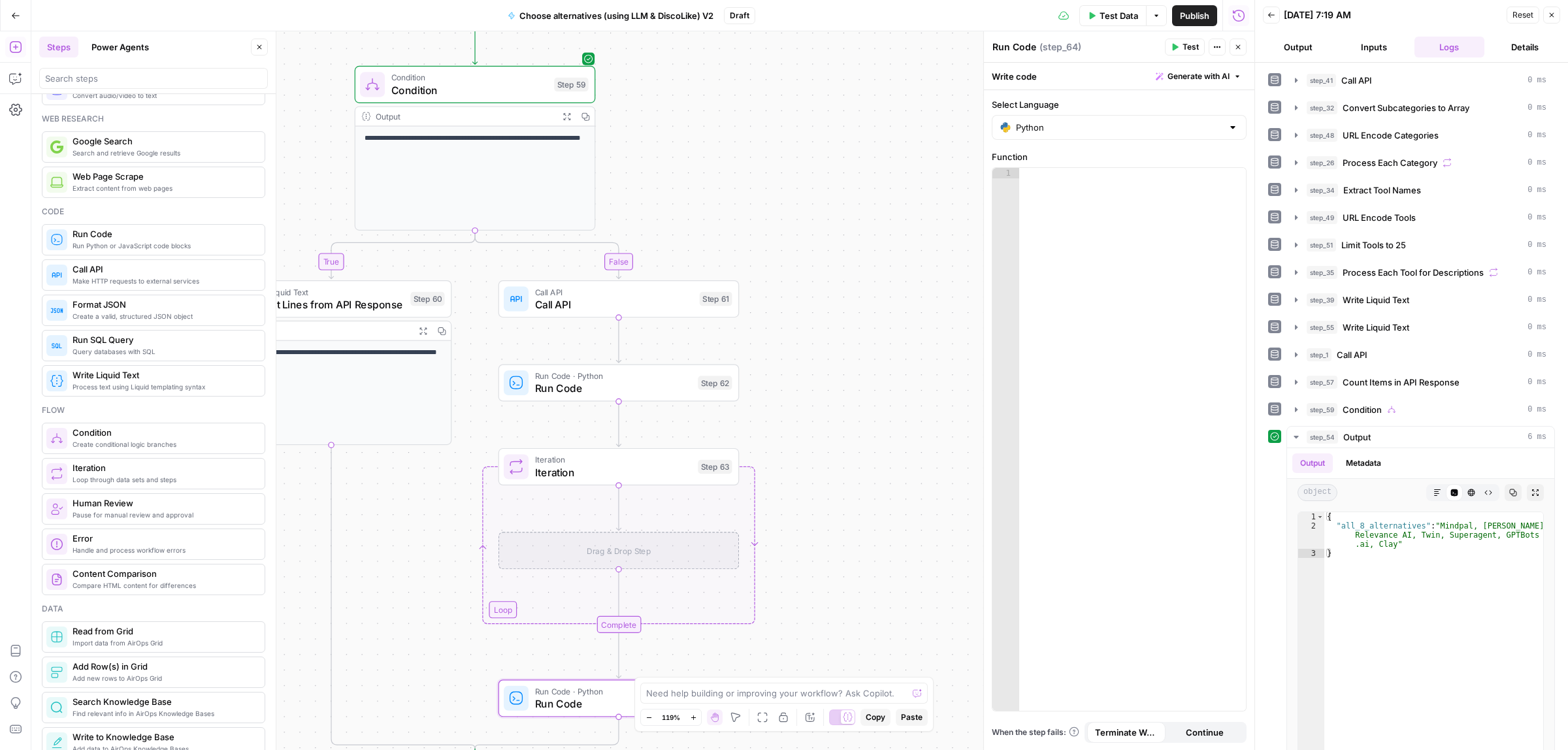
click at [624, 302] on span "Call API" at bounding box center [614, 305] width 159 height 16
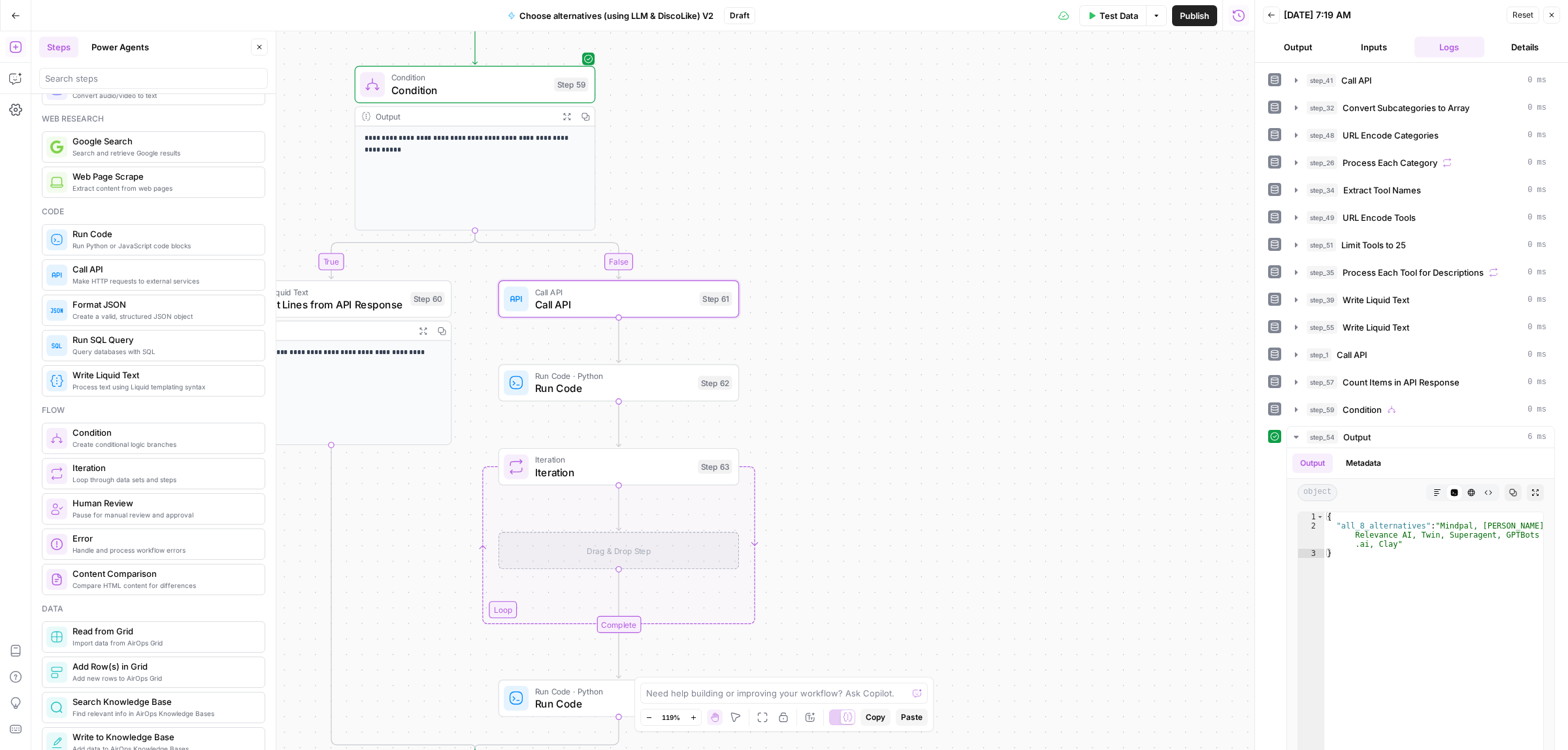
type textarea "Call API"
click at [1057, 144] on p at bounding box center [1119, 148] width 237 height 13
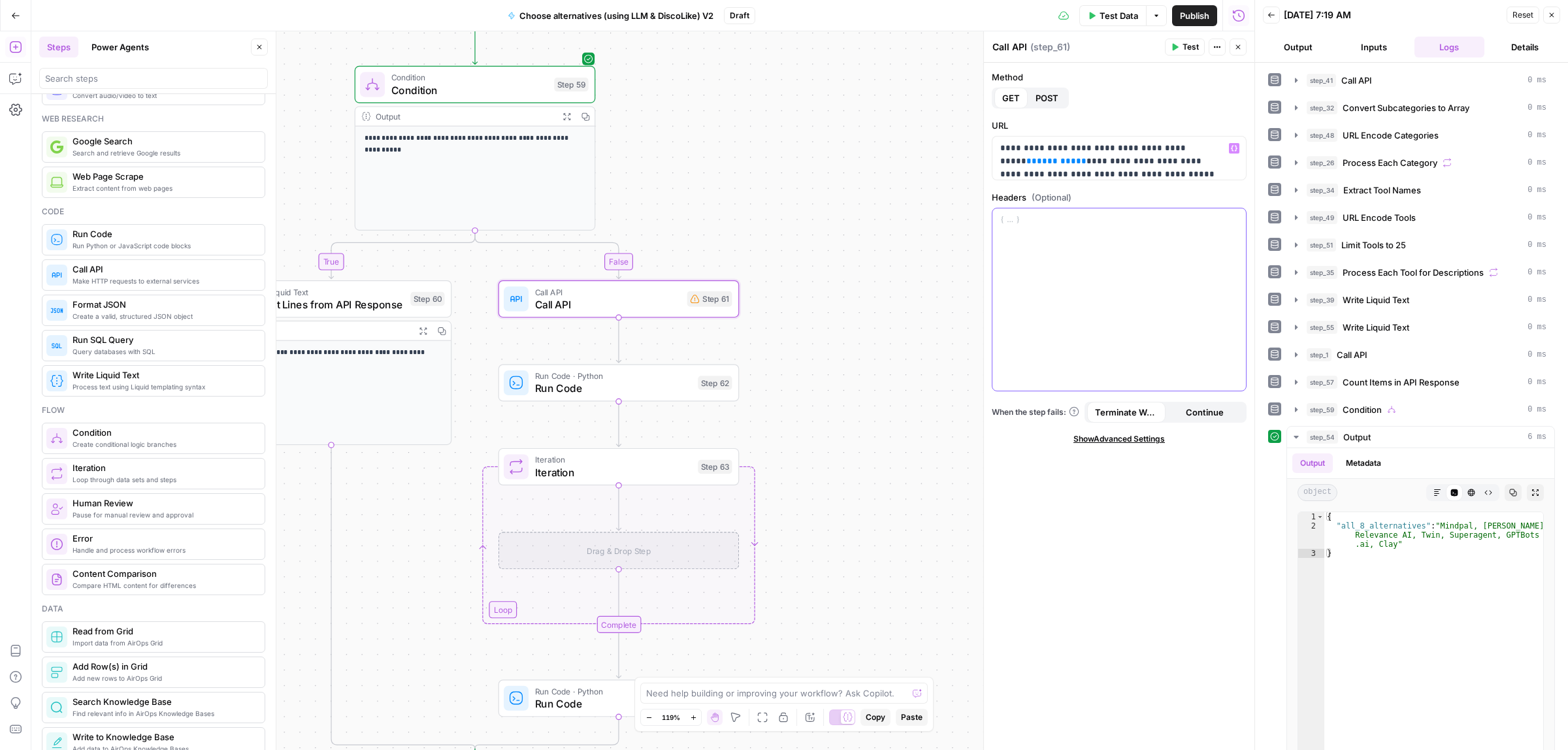
click at [1089, 282] on div at bounding box center [1119, 299] width 253 height 183
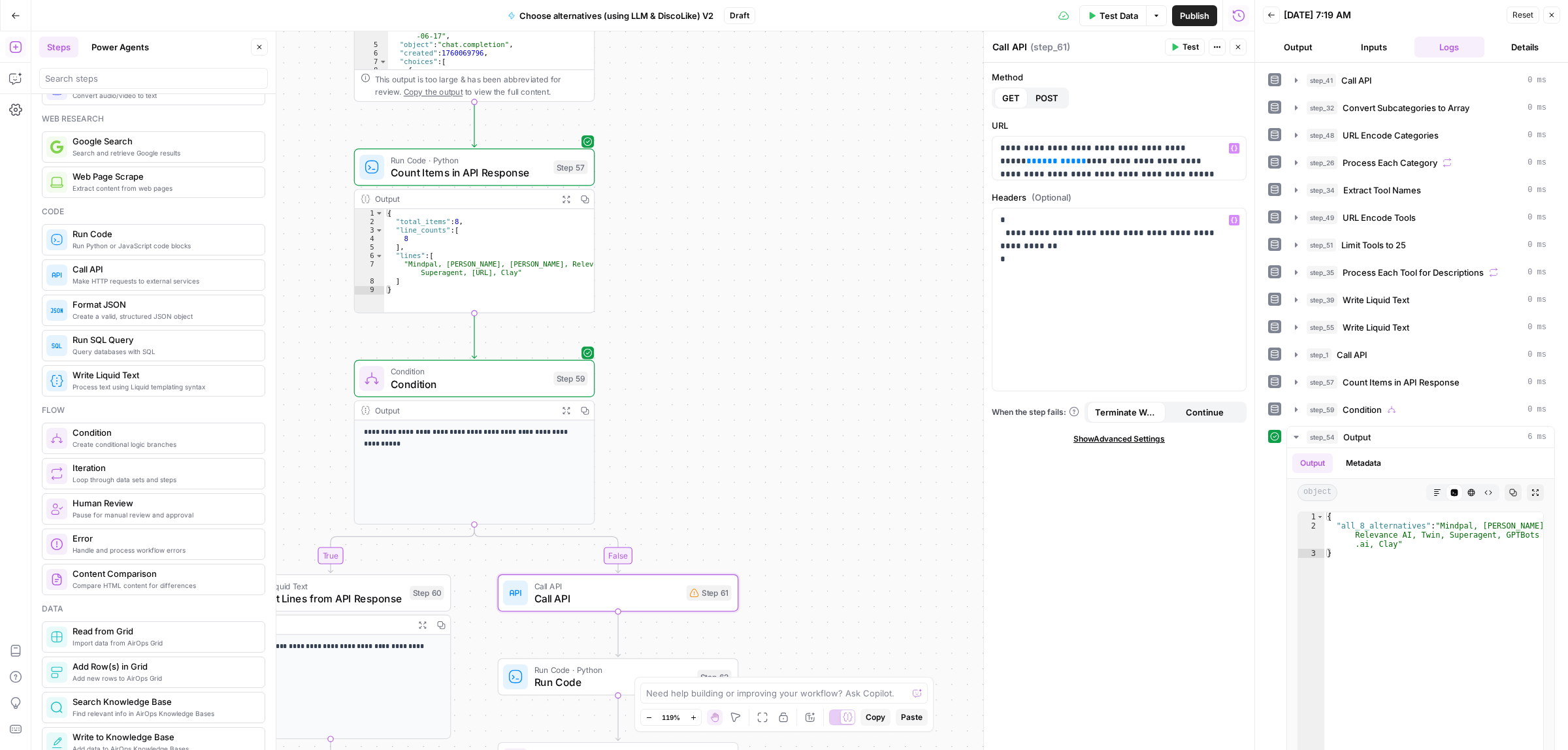
drag, startPoint x: 806, startPoint y: 131, endPoint x: 705, endPoint y: 470, distance: 353.7
click at [801, 481] on div "true false Workflow Input Settings Inputs Call API Call API Step 41 Output Expa…" at bounding box center [643, 391] width 1223 height 718
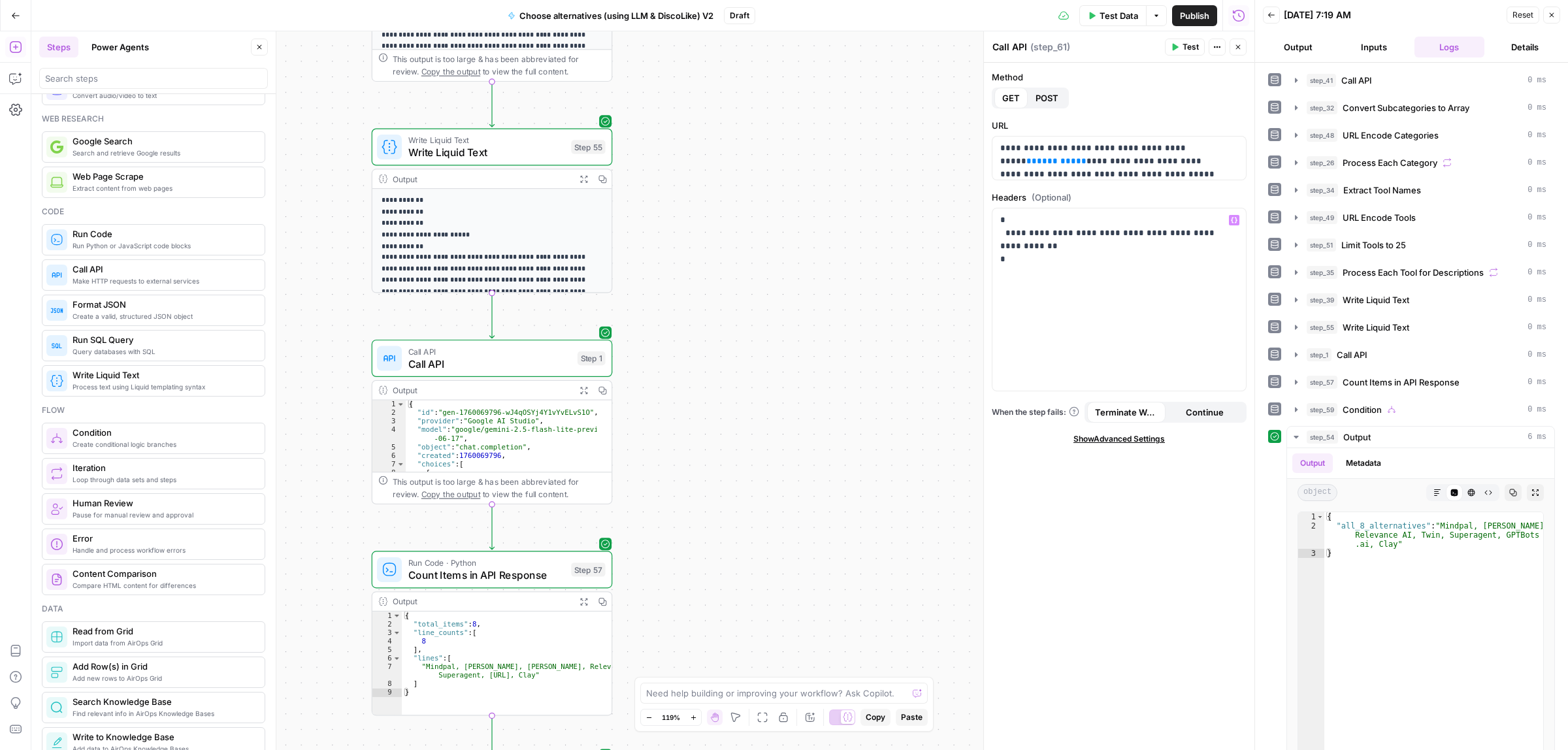
drag, startPoint x: 705, startPoint y: 470, endPoint x: 707, endPoint y: 458, distance: 12.2
click at [708, 501] on div "true false Workflow Input Settings Inputs Call API Call API Step 41 Output Expa…" at bounding box center [643, 391] width 1223 height 718
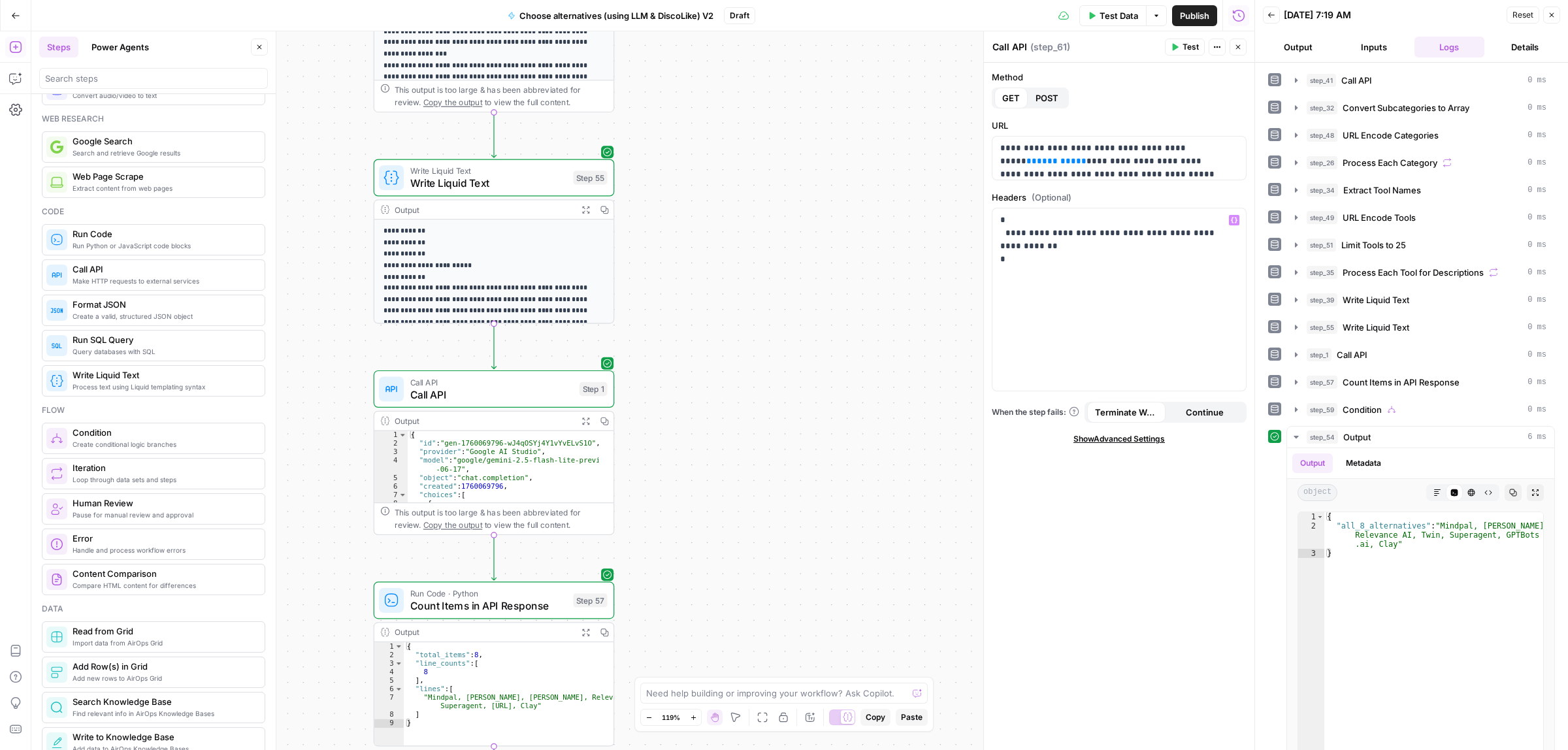
drag, startPoint x: 703, startPoint y: 547, endPoint x: 729, endPoint y: 174, distance: 373.9
click at [704, 544] on div "true false Workflow Input Settings Inputs Call API Call API Step 41 Output Expa…" at bounding box center [643, 391] width 1223 height 718
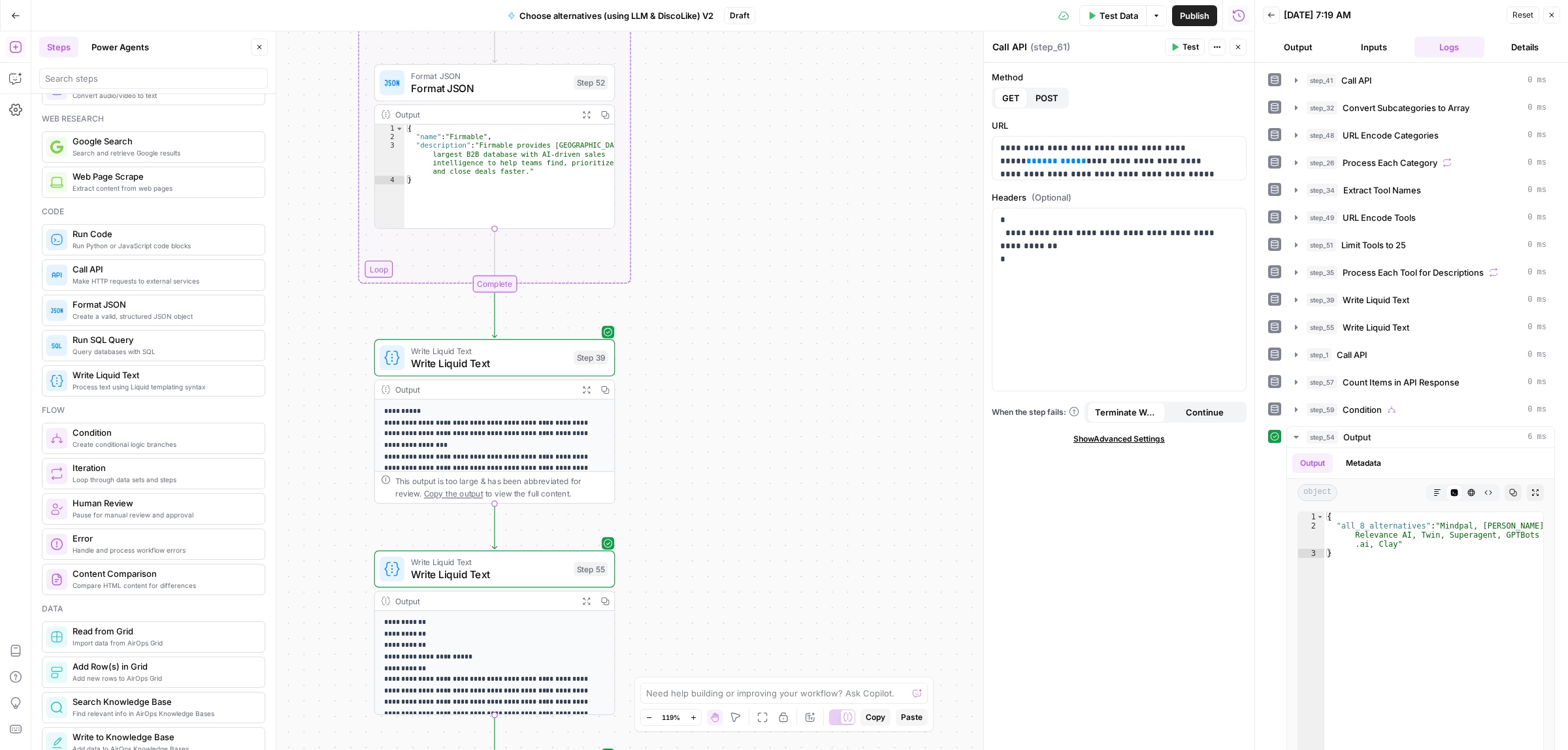
drag, startPoint x: 729, startPoint y: 175, endPoint x: 769, endPoint y: 335, distance: 164.9
click at [727, 603] on div "true false Workflow Input Settings Inputs Call API Call API Step 41 Output Expa…" at bounding box center [643, 391] width 1223 height 718
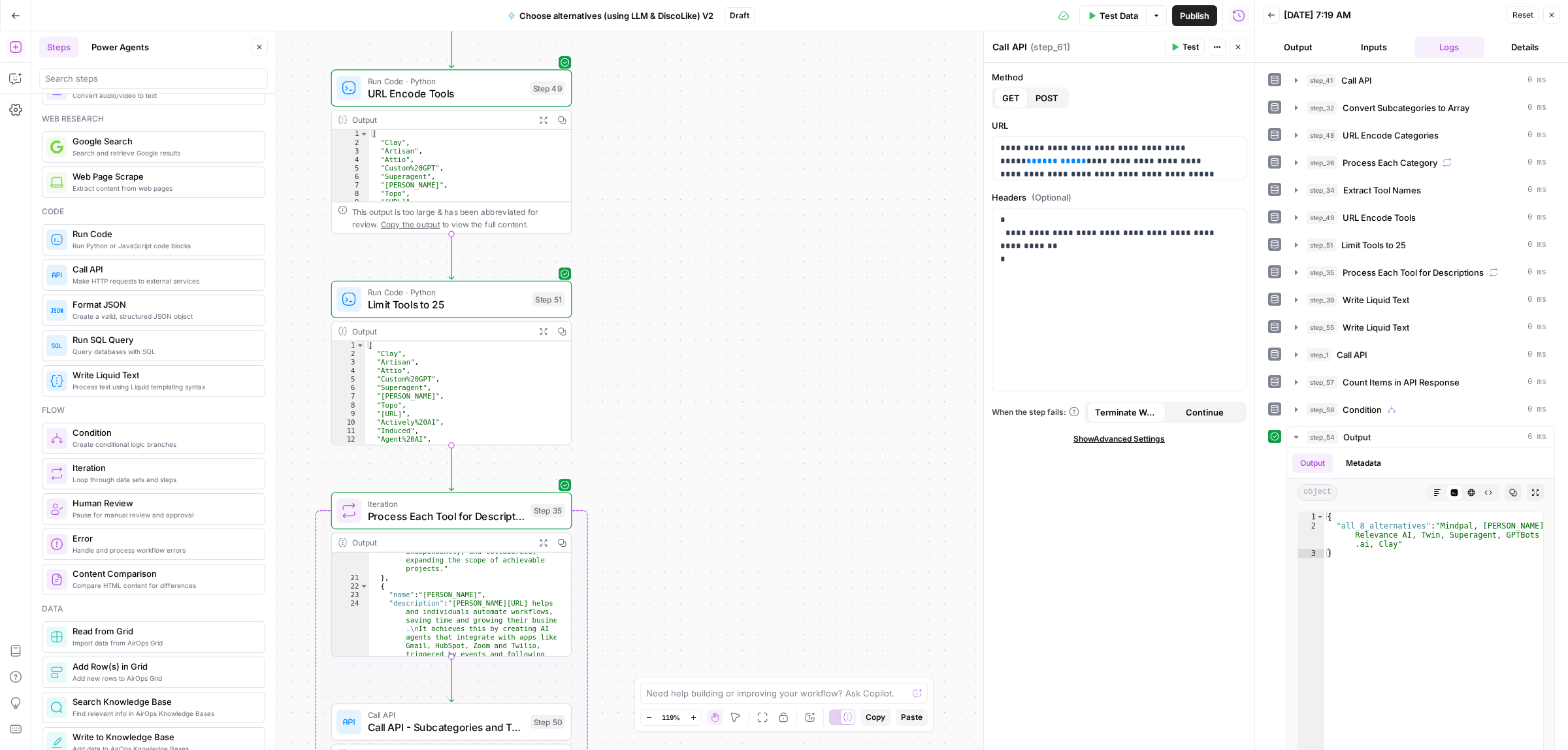
drag, startPoint x: 724, startPoint y: 612, endPoint x: 707, endPoint y: 248, distance: 364.4
click at [724, 612] on div "true false Workflow Input Settings Inputs Call API Call API Step 41 Output Expa…" at bounding box center [643, 391] width 1223 height 718
click at [693, 618] on div "true false Workflow Input Settings Inputs Call API Call API Step 41 Output Expa…" at bounding box center [643, 391] width 1223 height 718
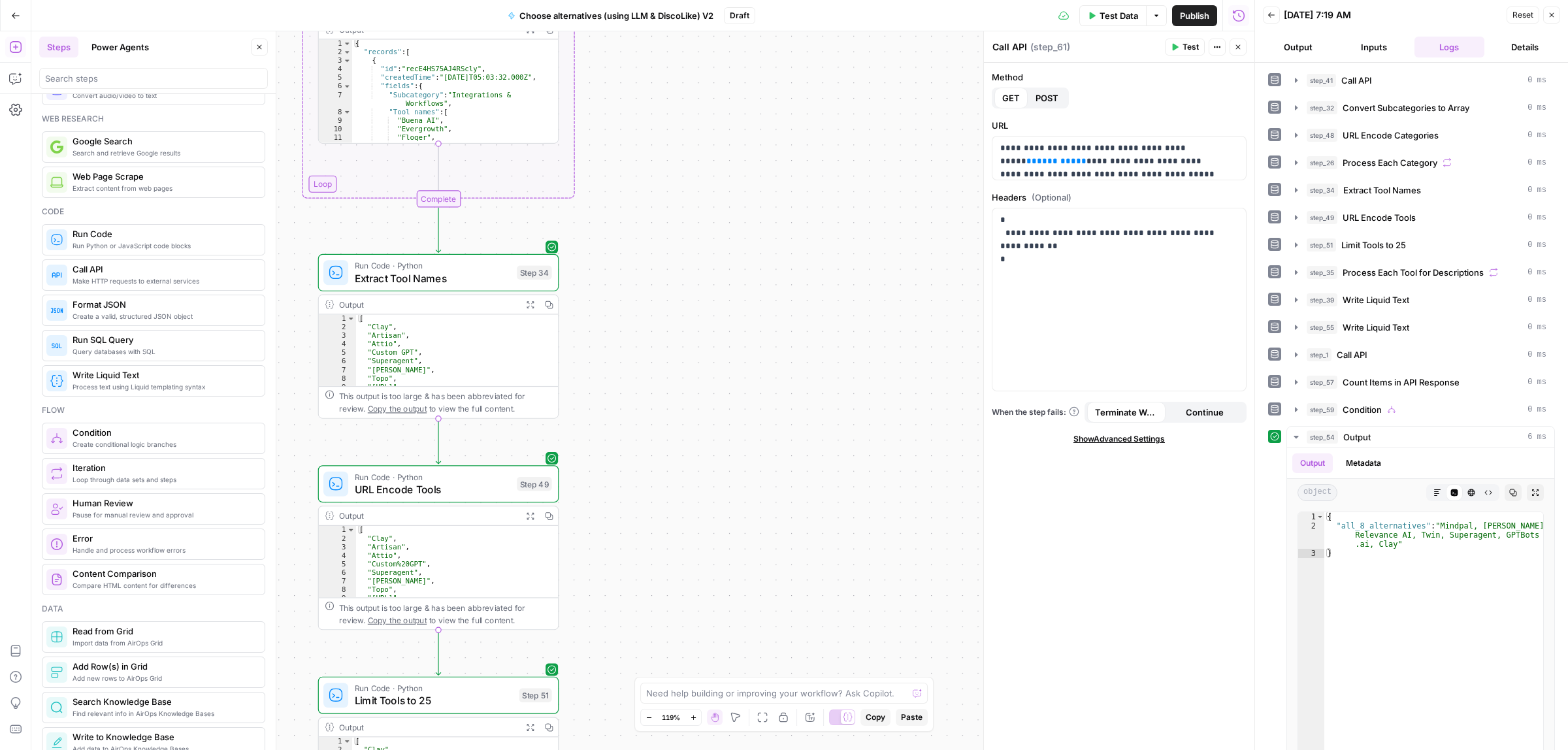
click at [690, 657] on div "true false Workflow Input Settings Inputs Call API Call API Step 41 Output Expa…" at bounding box center [643, 391] width 1223 height 718
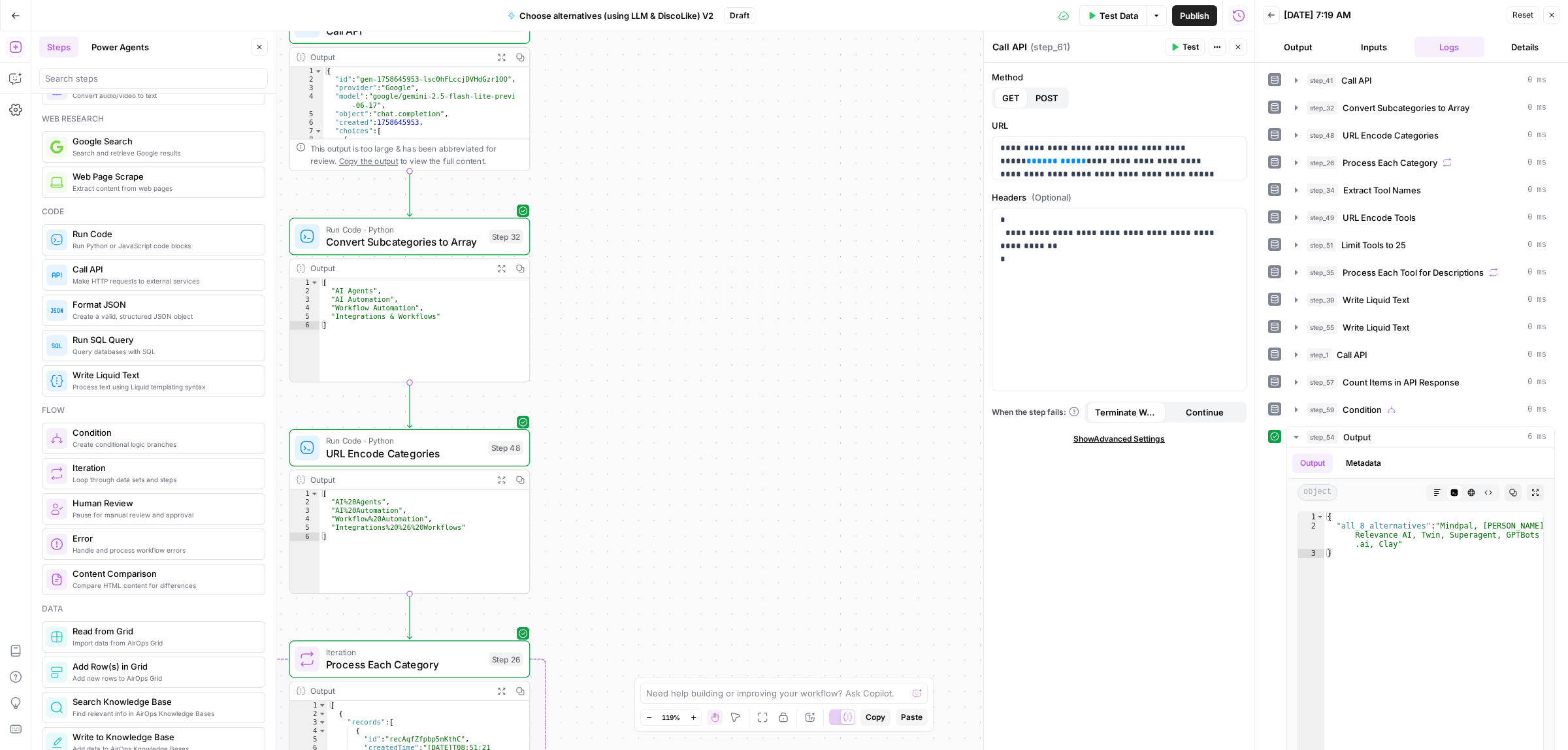
click at [671, 652] on div "true false Workflow Input Settings Inputs Call API Call API Step 41 Output Expa…" at bounding box center [643, 391] width 1223 height 718
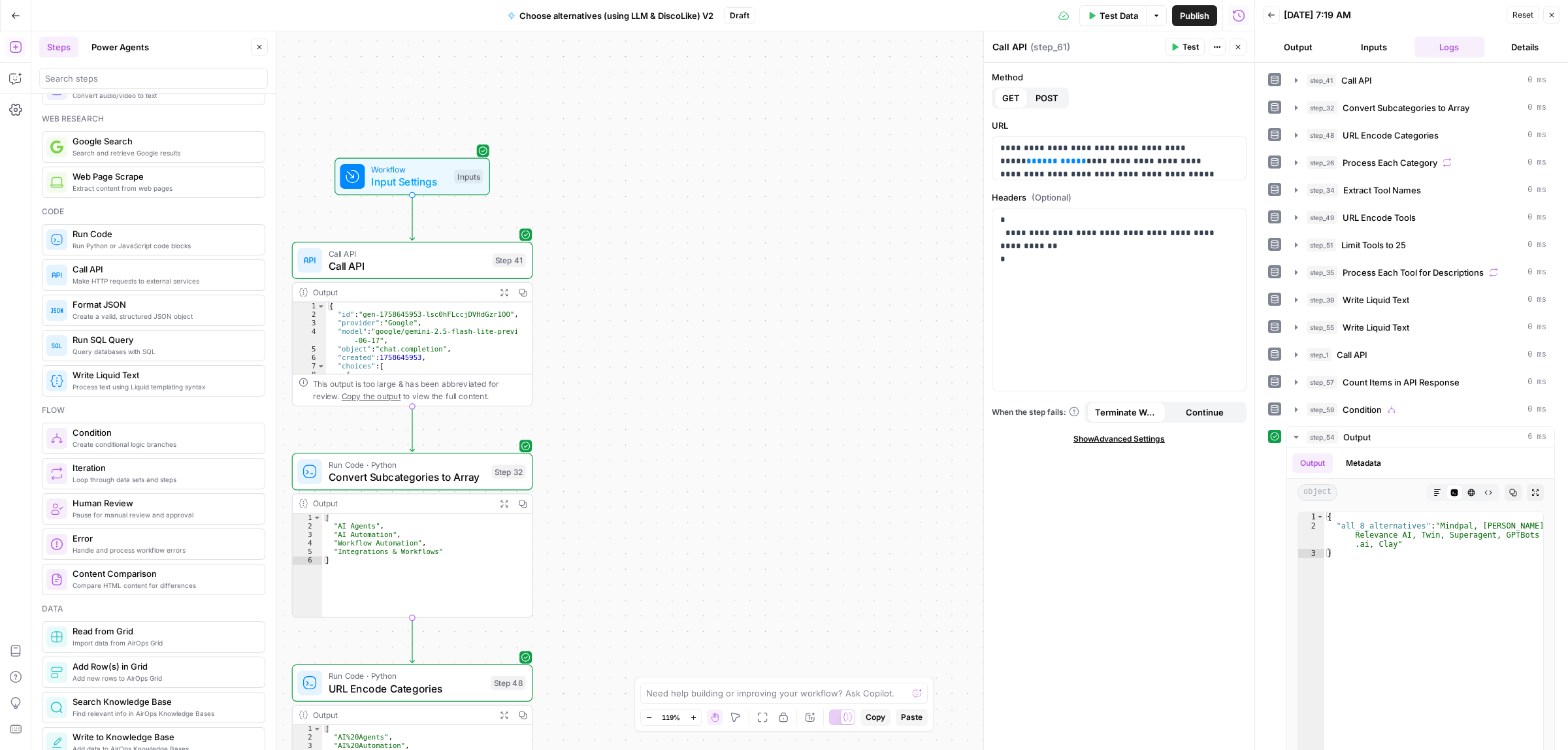
drag, startPoint x: 645, startPoint y: 436, endPoint x: 631, endPoint y: 347, distance: 90.1
click at [632, 616] on div "true false Workflow Input Settings Inputs Call API Call API Step 41 Output Expa…" at bounding box center [643, 391] width 1223 height 718
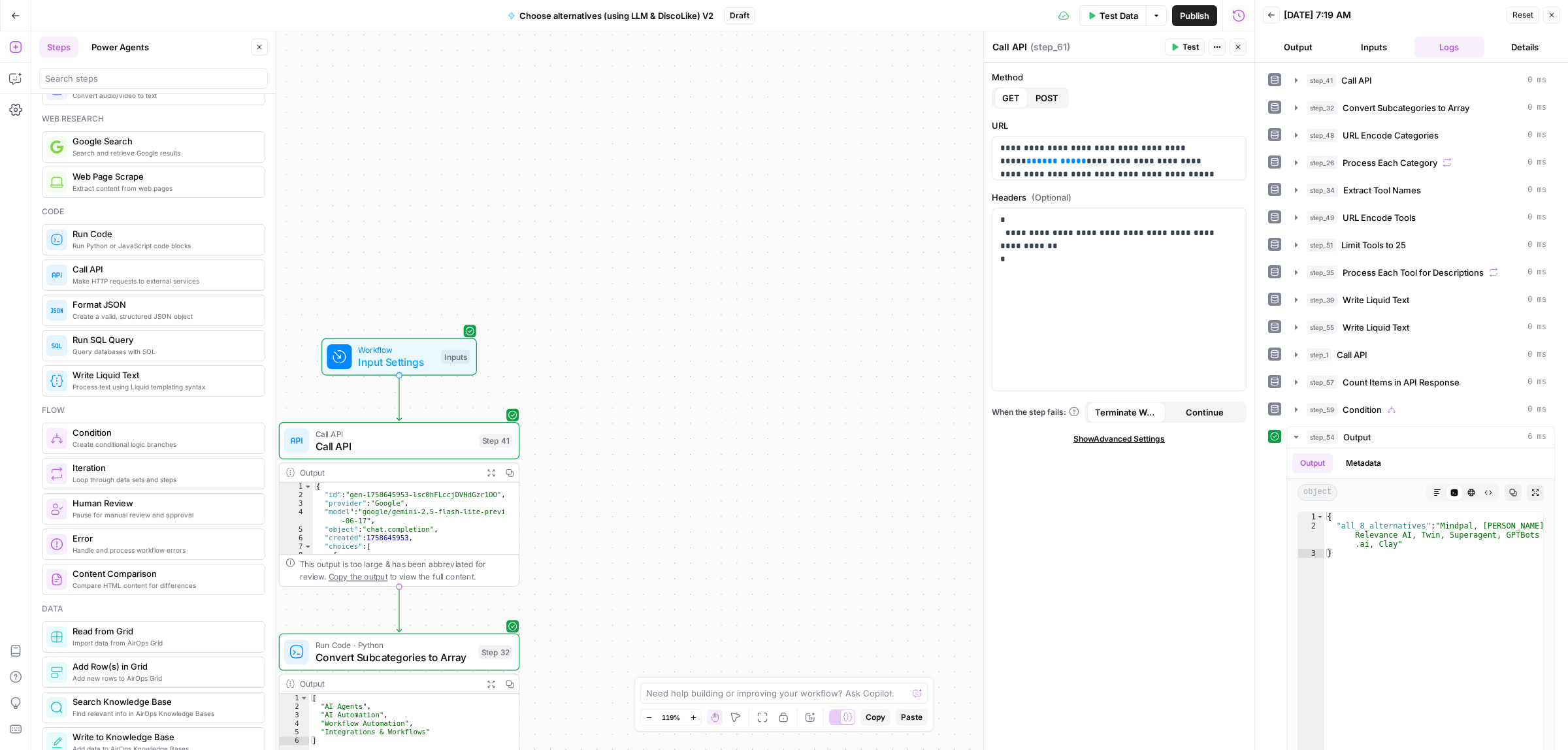
click at [416, 350] on span "Workflow" at bounding box center [396, 350] width 77 height 13
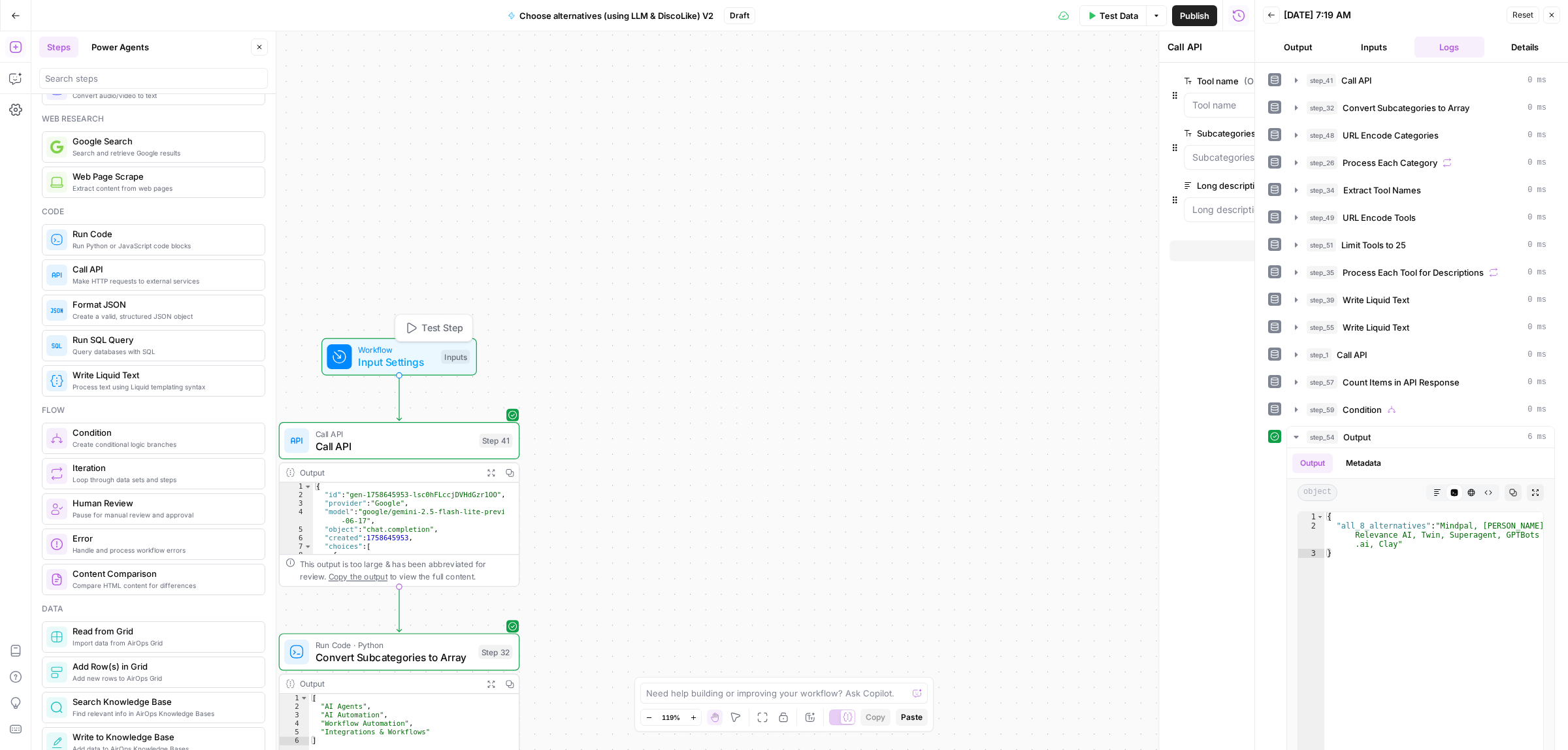
type textarea "Inputs"
click at [1107, 252] on span "Add Field" at bounding box center [1103, 251] width 38 height 13
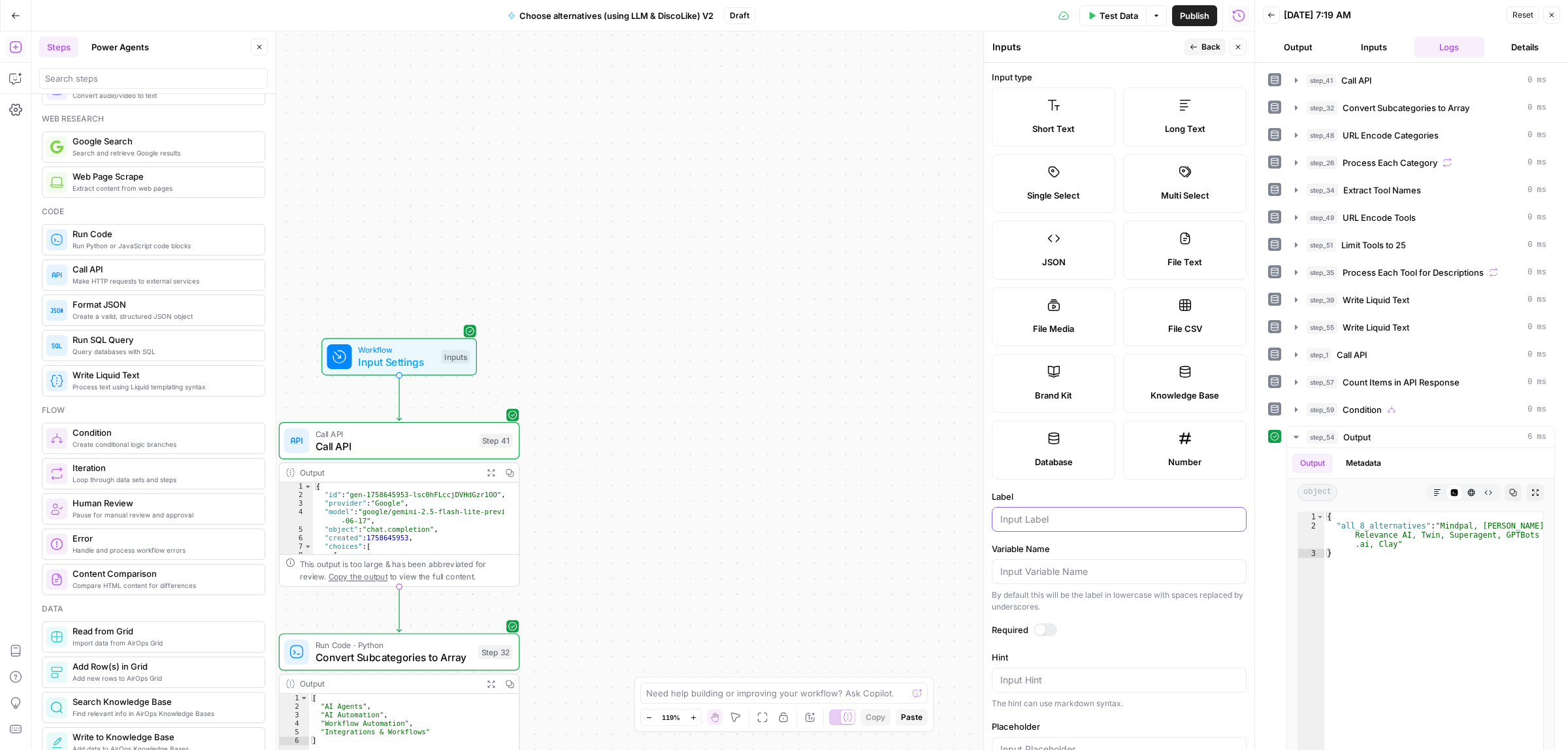
click at [1073, 525] on input "Label" at bounding box center [1119, 519] width 237 height 13
type input "Tool URL"
click at [676, 165] on div "true false Workflow Input Settings Inputs Call API Call API Step 41 Output Expa…" at bounding box center [643, 391] width 1223 height 718
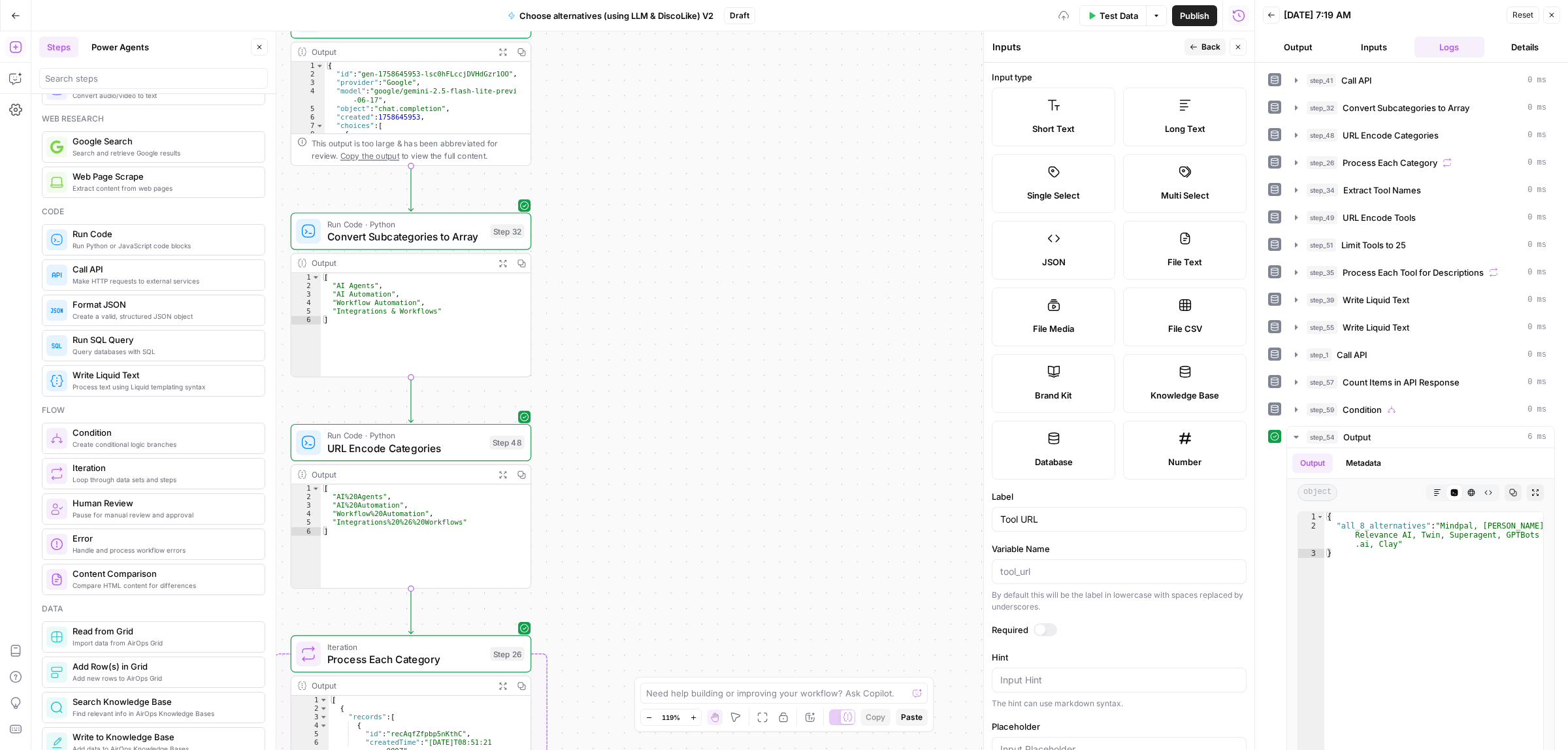
drag, startPoint x: 681, startPoint y: 102, endPoint x: 694, endPoint y: 517, distance: 415.2
click at [681, 85] on div "true false Workflow Input Settings Inputs Call API Call API Step 41 Output Expa…" at bounding box center [643, 391] width 1223 height 718
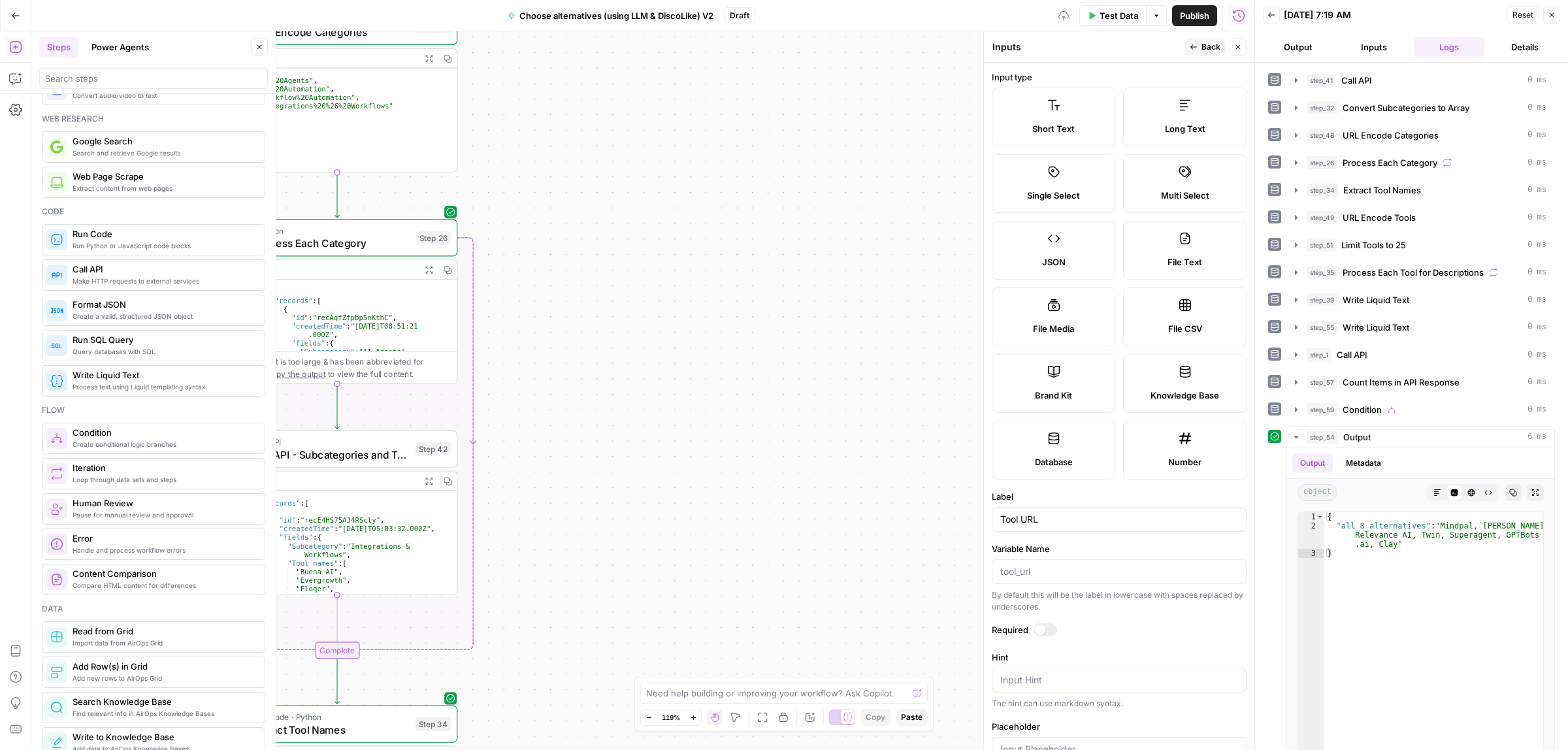
click at [763, 161] on div "true false Workflow Input Settings Inputs Call API Call API Step 41 Output Expa…" at bounding box center [643, 391] width 1223 height 718
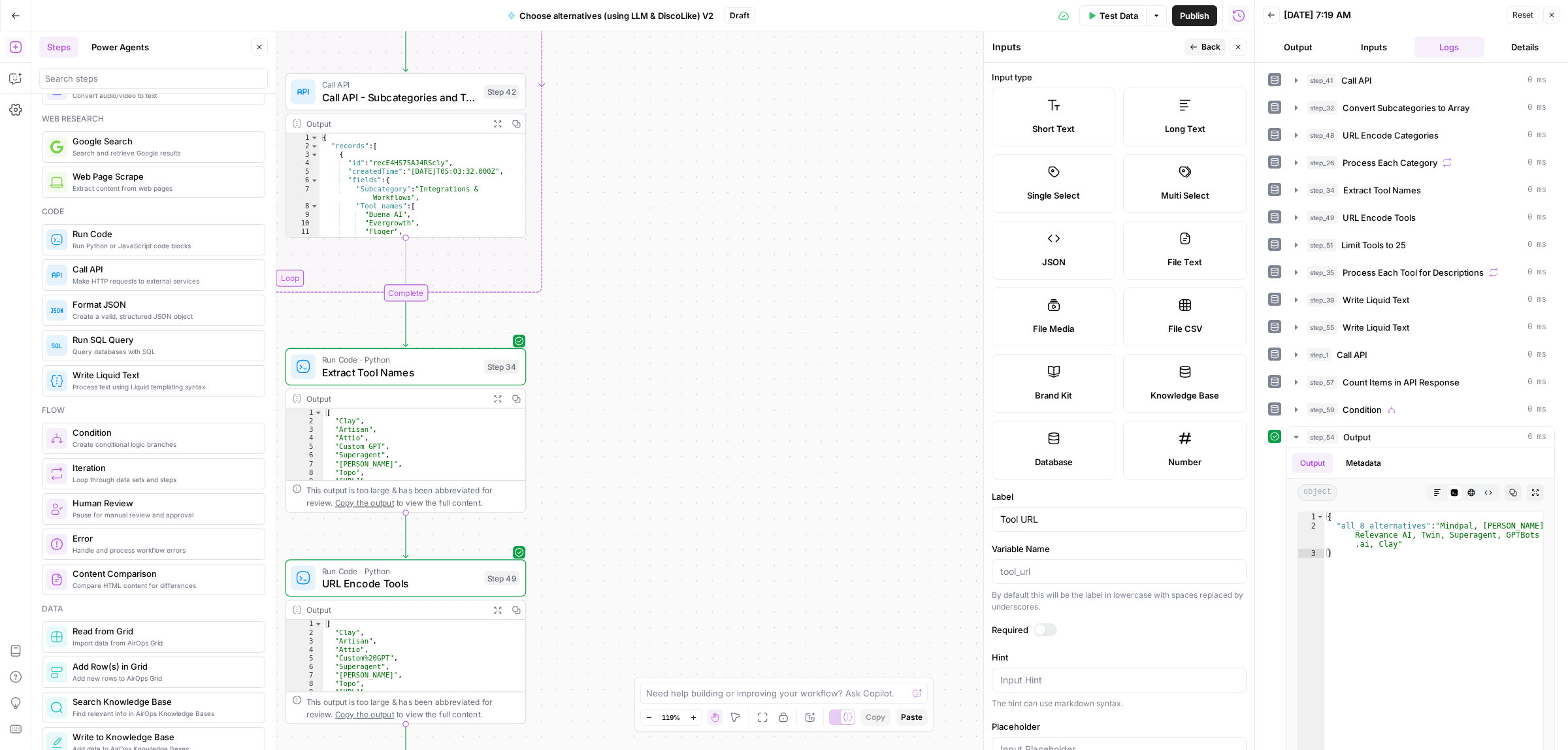
click at [768, 368] on div "true false Workflow Input Settings Inputs Call API Call API Step 41 Output Expa…" at bounding box center [643, 391] width 1223 height 718
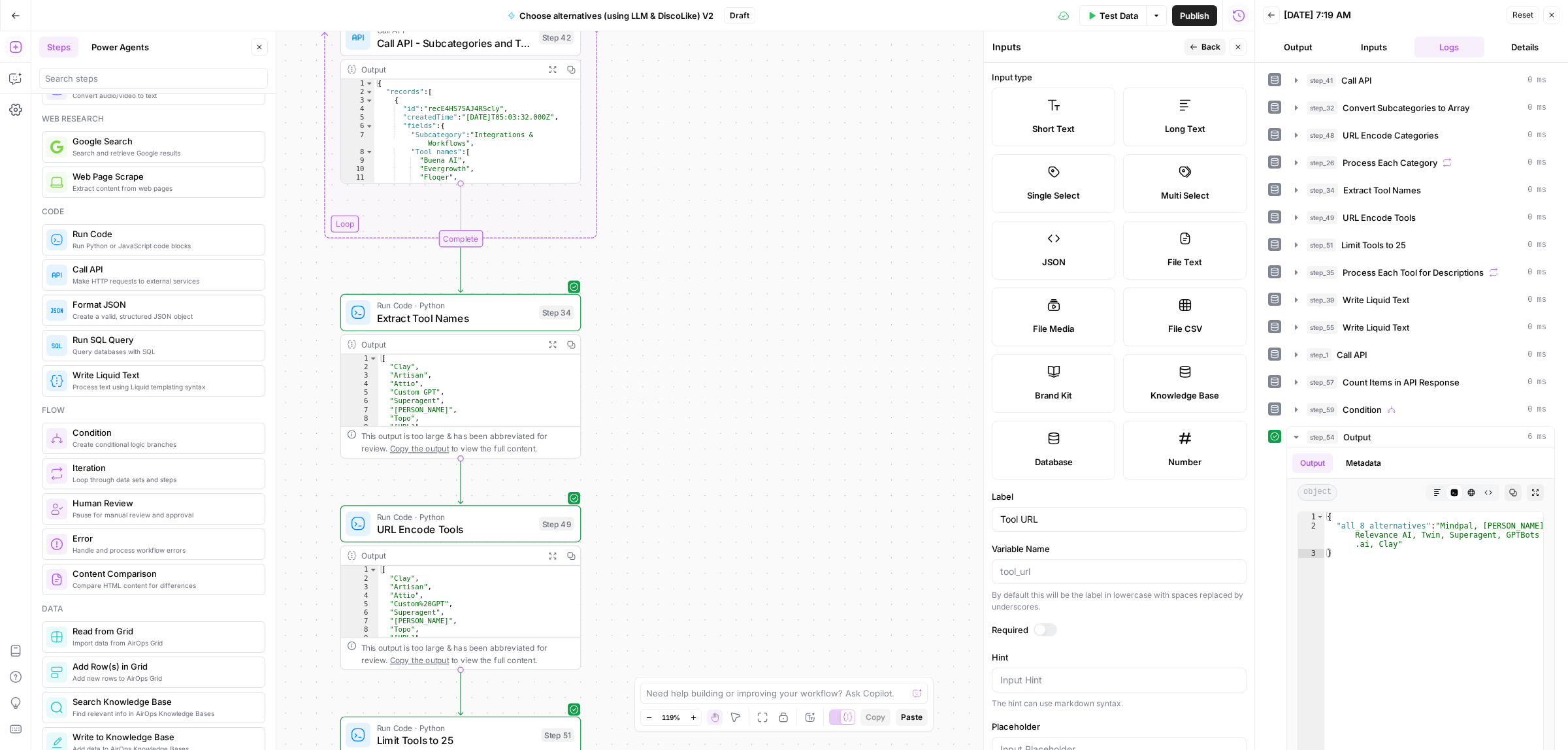
drag, startPoint x: 1193, startPoint y: 51, endPoint x: 1192, endPoint y: 58, distance: 7.1
click at [1193, 51] on button "Back" at bounding box center [1205, 47] width 41 height 17
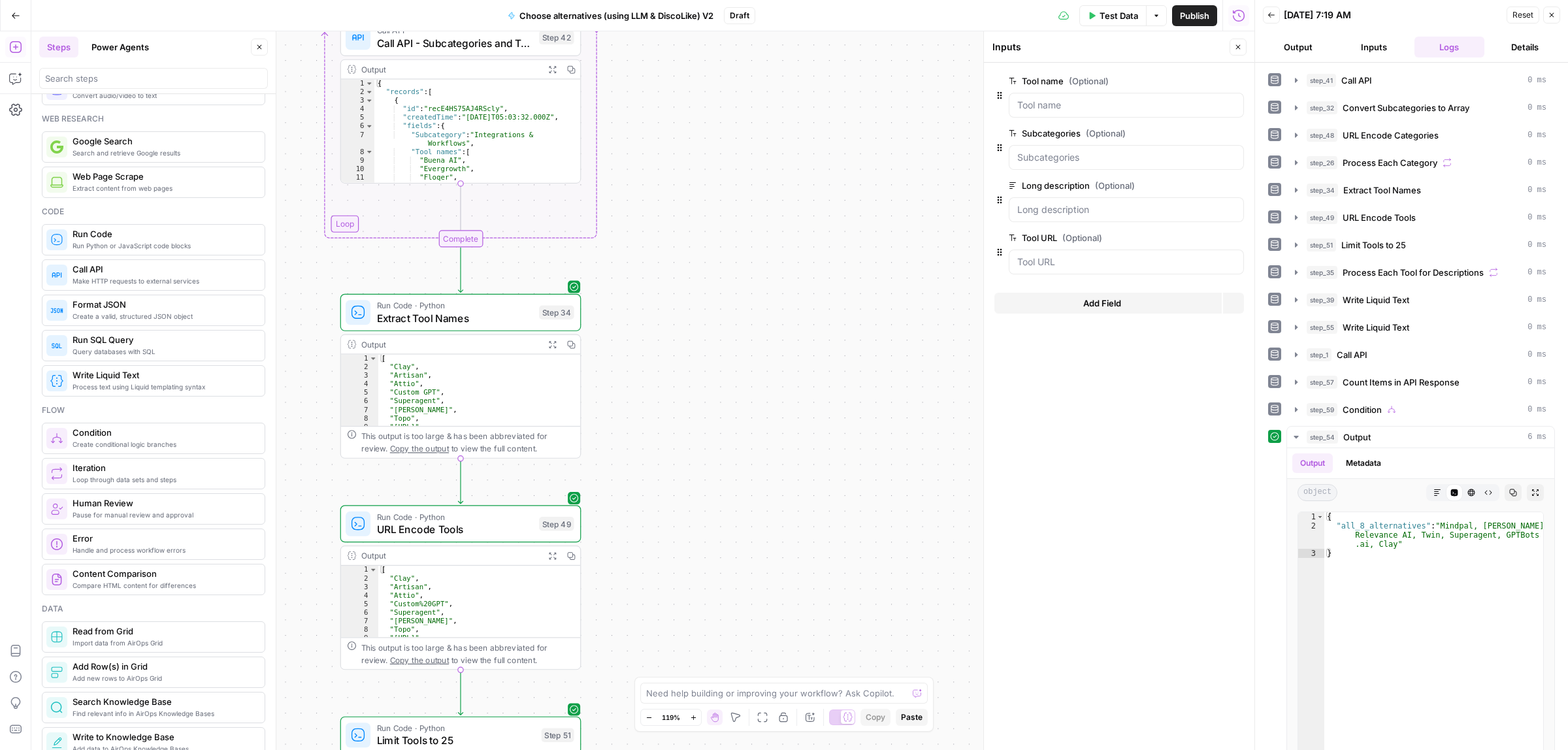
click at [868, 187] on div "true false Workflow Input Settings Inputs Call API Call API Step 41 Output Expa…" at bounding box center [643, 391] width 1223 height 718
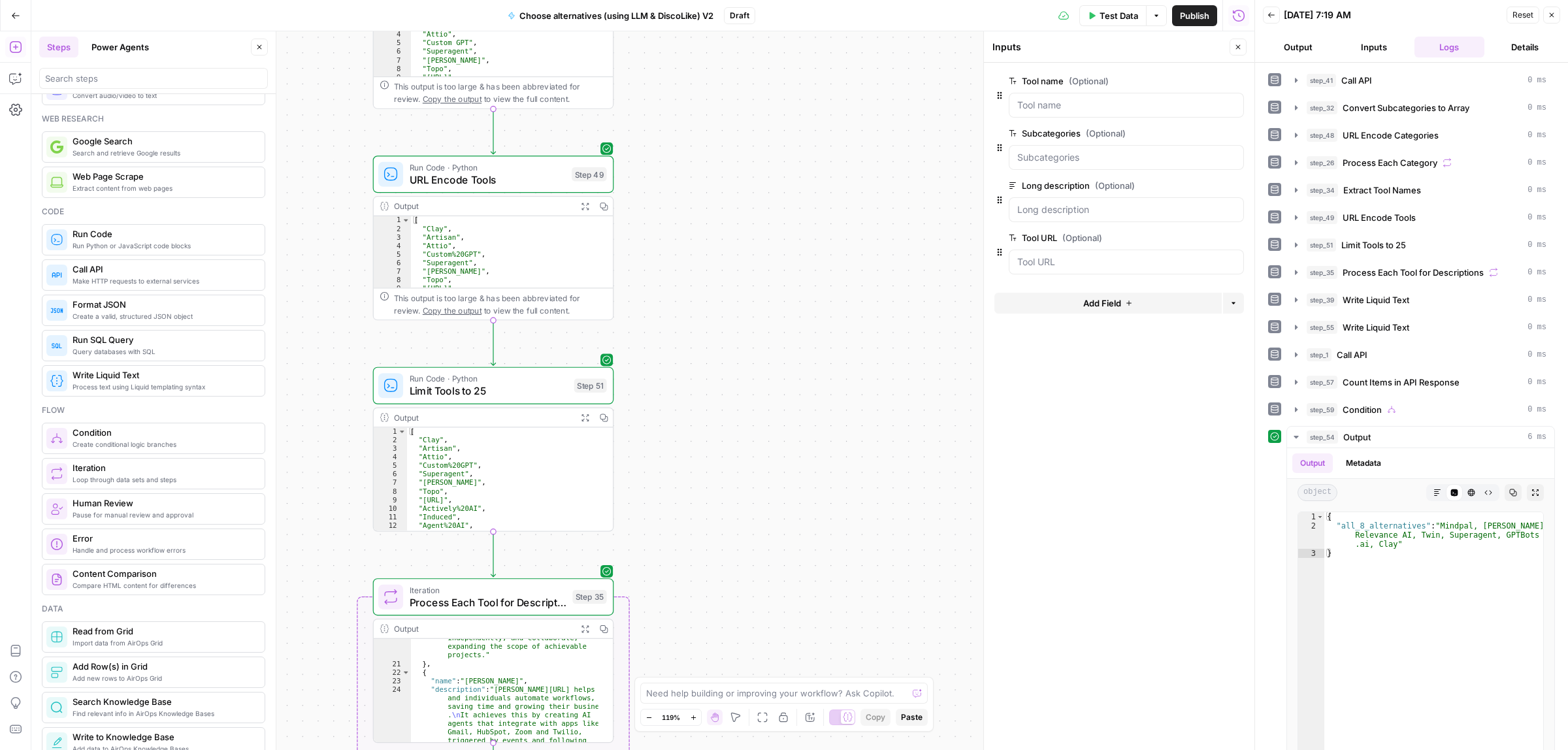
click at [838, 165] on div "true false Workflow Input Settings Inputs Call API Call API Step 41 Output Expa…" at bounding box center [643, 391] width 1223 height 718
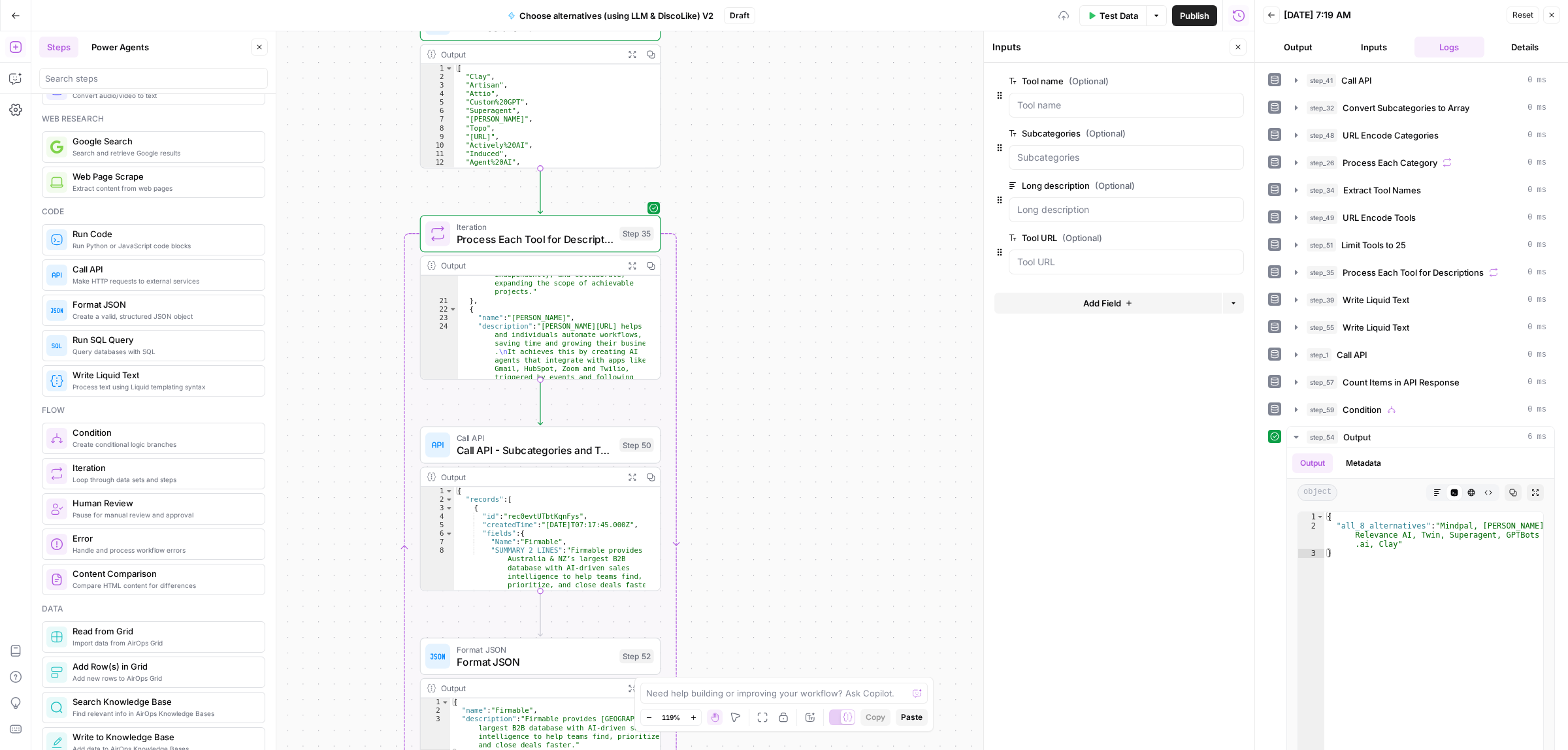
drag, startPoint x: 843, startPoint y: 196, endPoint x: 843, endPoint y: 218, distance: 22.0
click at [843, 129] on div "true false Workflow Input Settings Inputs Call API Call API Step 41 Output Expa…" at bounding box center [643, 391] width 1223 height 718
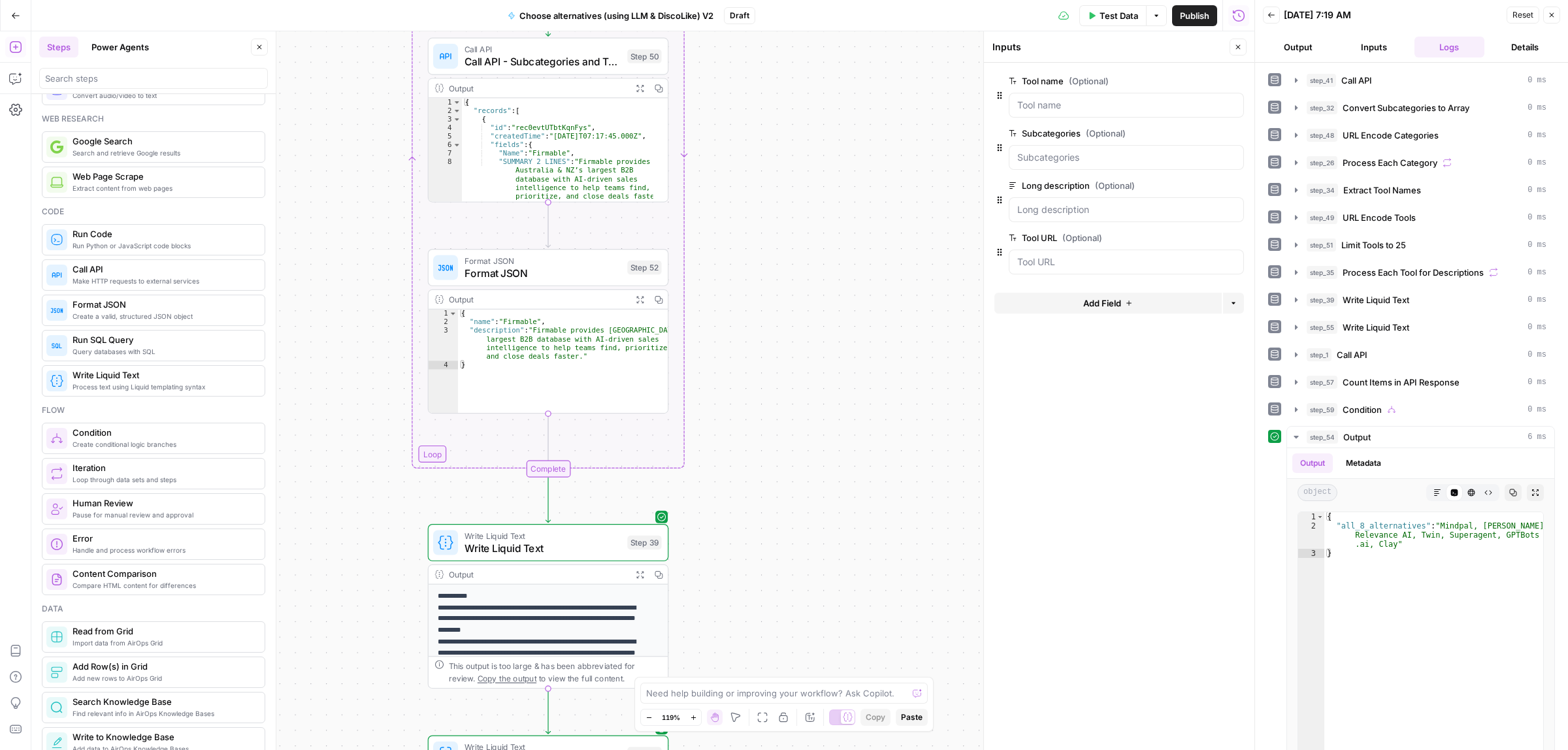
click at [844, 220] on div "true false Workflow Input Settings Inputs Call API Call API Step 41 Output Expa…" at bounding box center [643, 391] width 1223 height 718
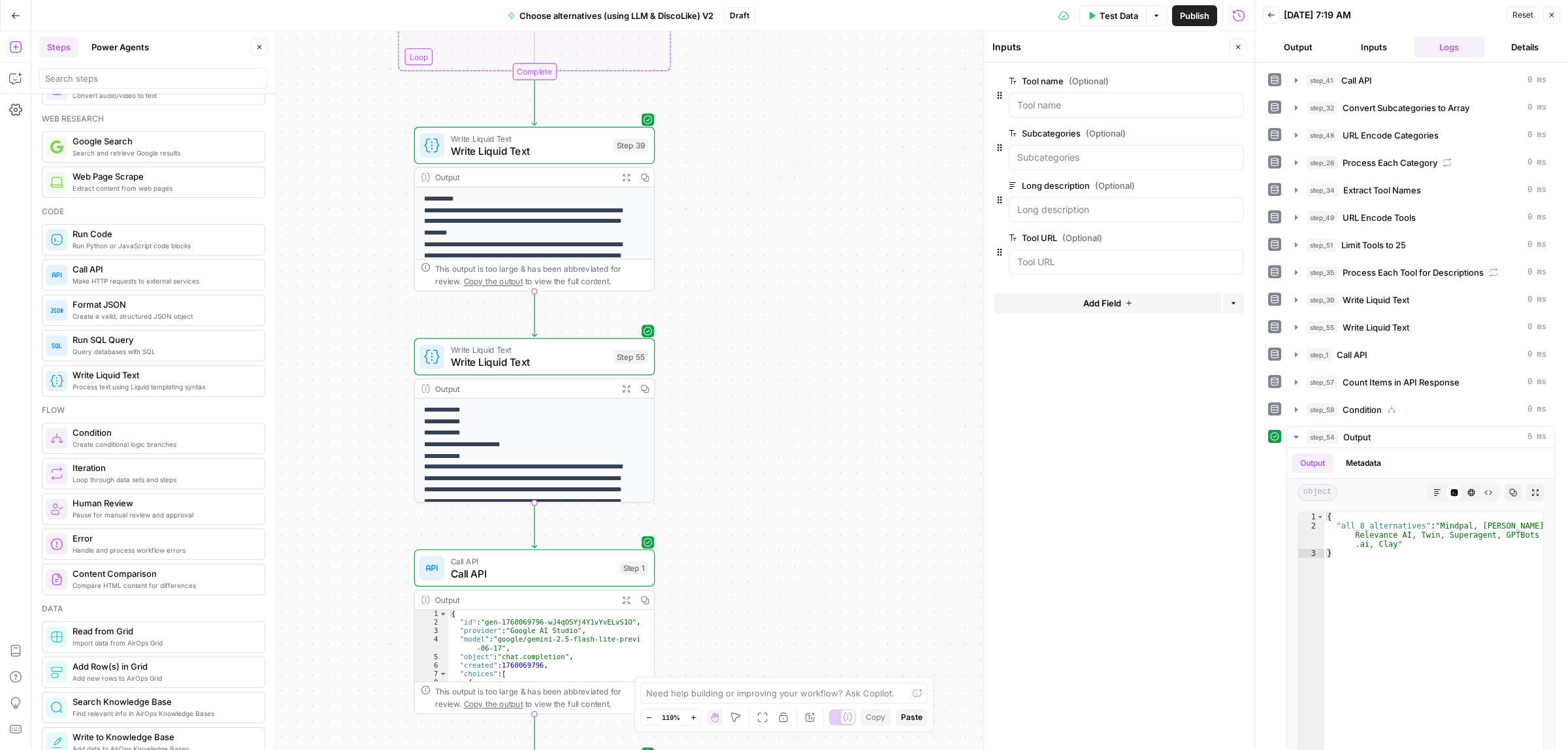
click at [818, 141] on div "true false Workflow Input Settings Inputs Call API Call API Step 41 Output Expa…" at bounding box center [643, 391] width 1223 height 718
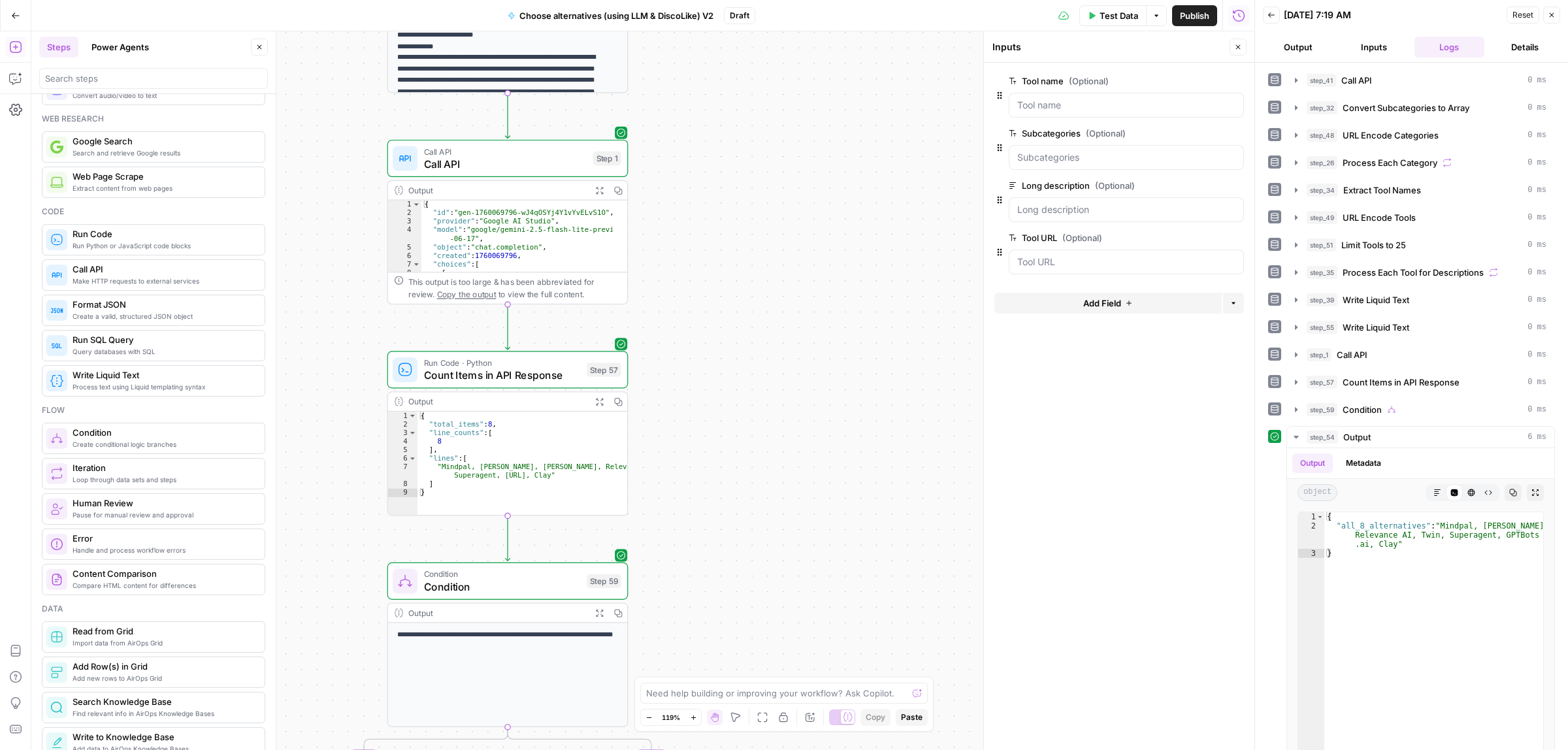
click at [808, 154] on div "true false Workflow Input Settings Inputs Call API Call API Step 41 Output Expa…" at bounding box center [643, 391] width 1223 height 718
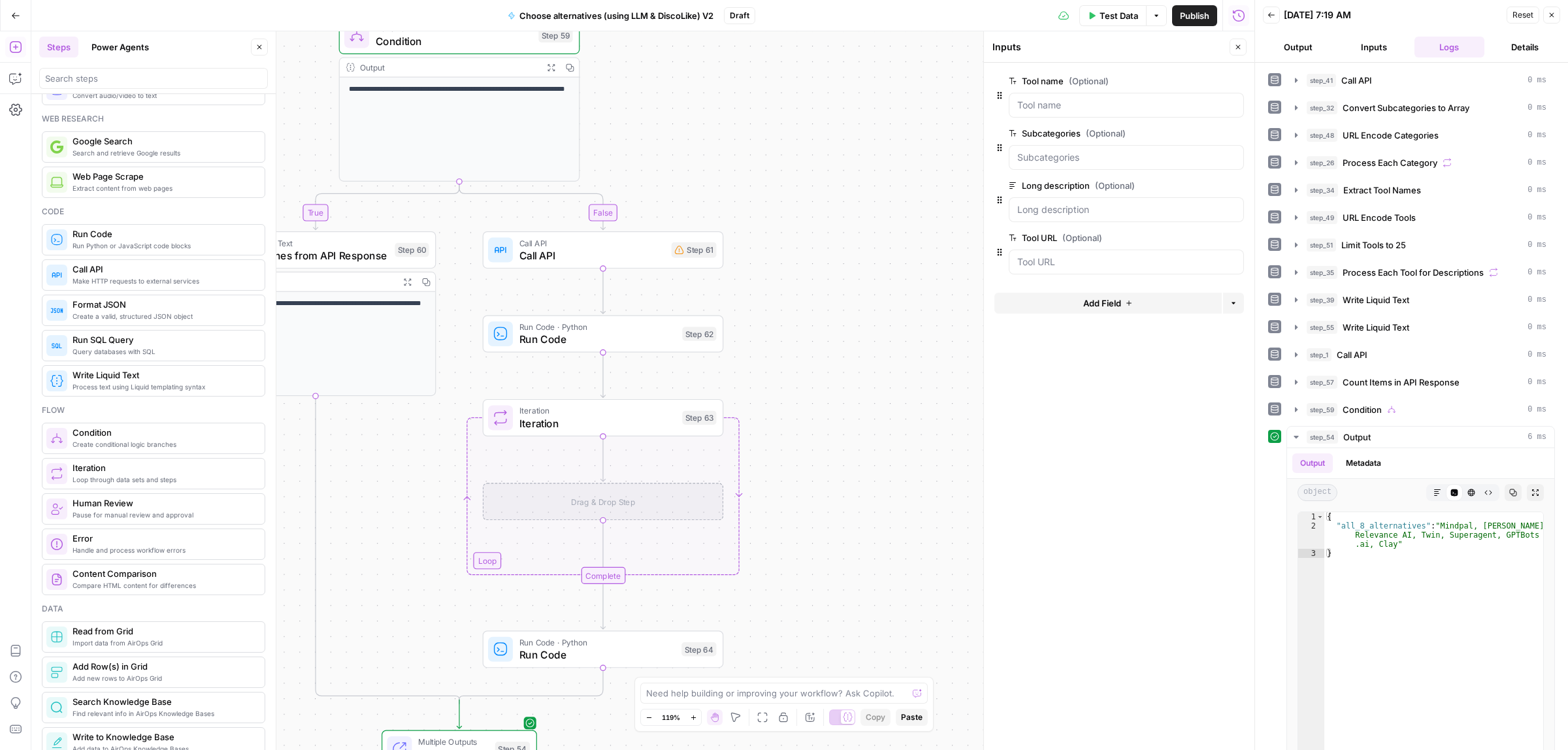
drag, startPoint x: 800, startPoint y: 421, endPoint x: 751, endPoint y: 240, distance: 187.5
click at [751, 240] on div "true false Workflow Input Settings Inputs Call API Call API Step 41 Output Expa…" at bounding box center [643, 391] width 1223 height 718
click at [635, 245] on span "Call API" at bounding box center [592, 243] width 146 height 13
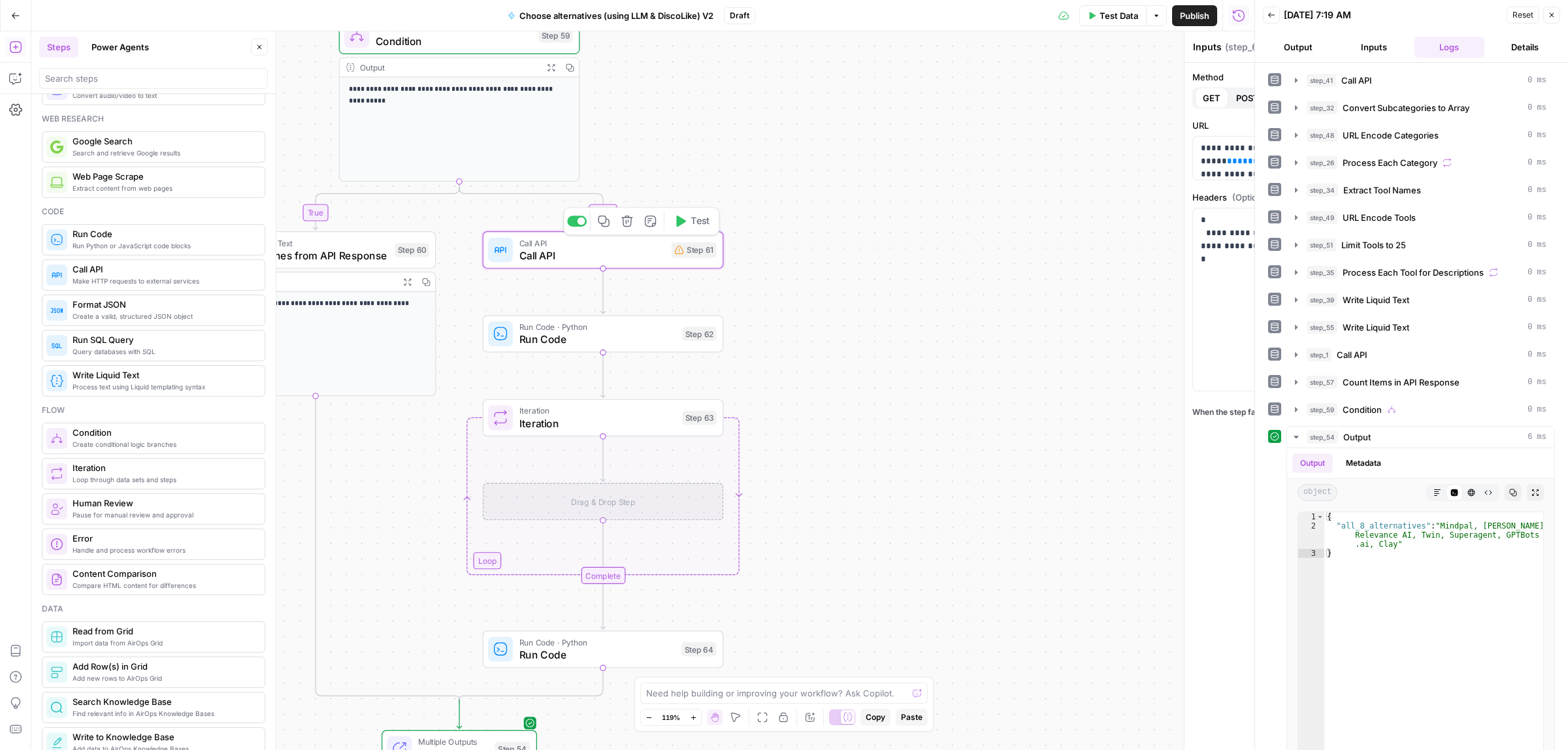
type textarea "Call API"
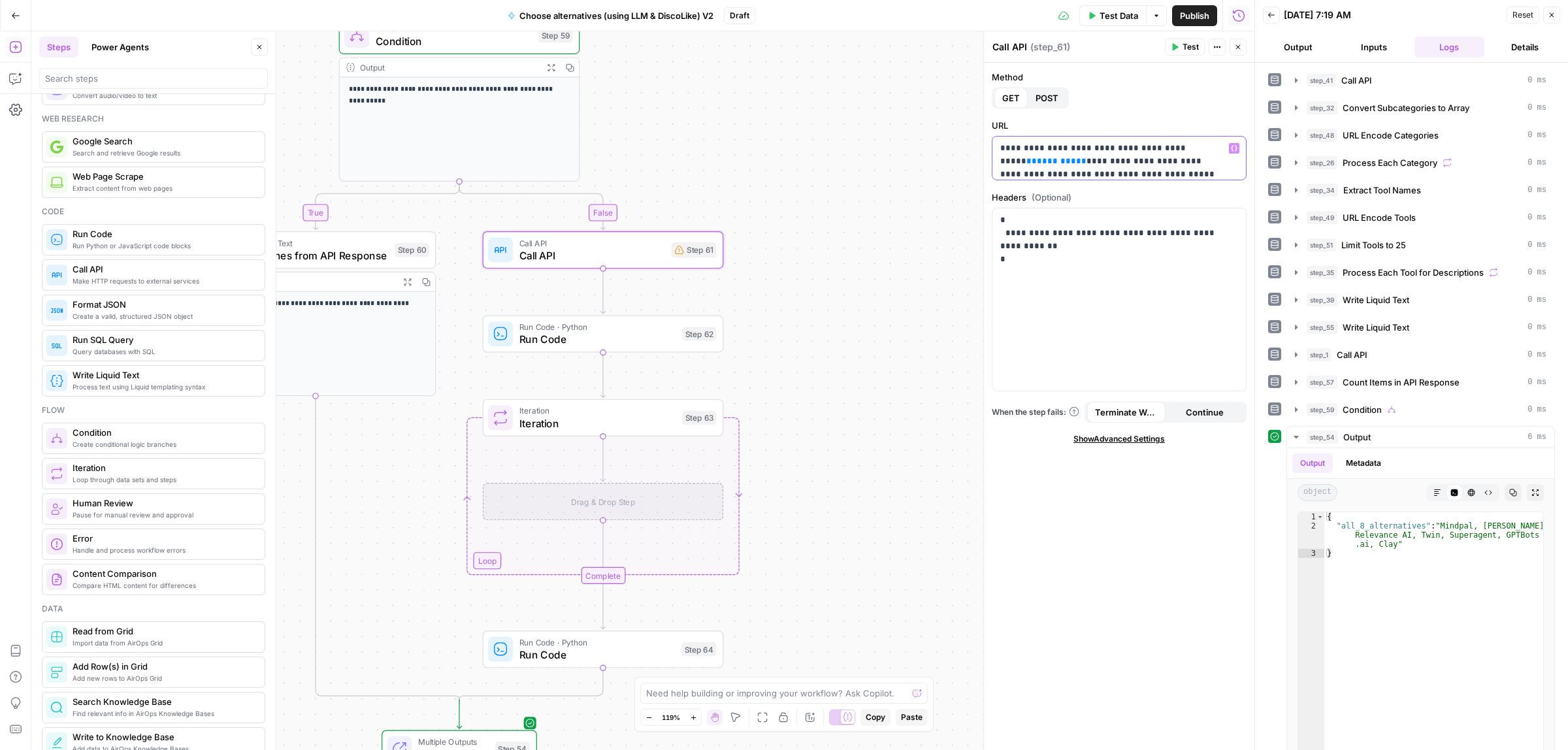
drag, startPoint x: 1050, startPoint y: 158, endPoint x: 1001, endPoint y: 157, distance: 49.0
click at [1001, 157] on p "**********" at bounding box center [1113, 161] width 226 height 40
click at [1236, 148] on icon "button" at bounding box center [1234, 148] width 6 height 6
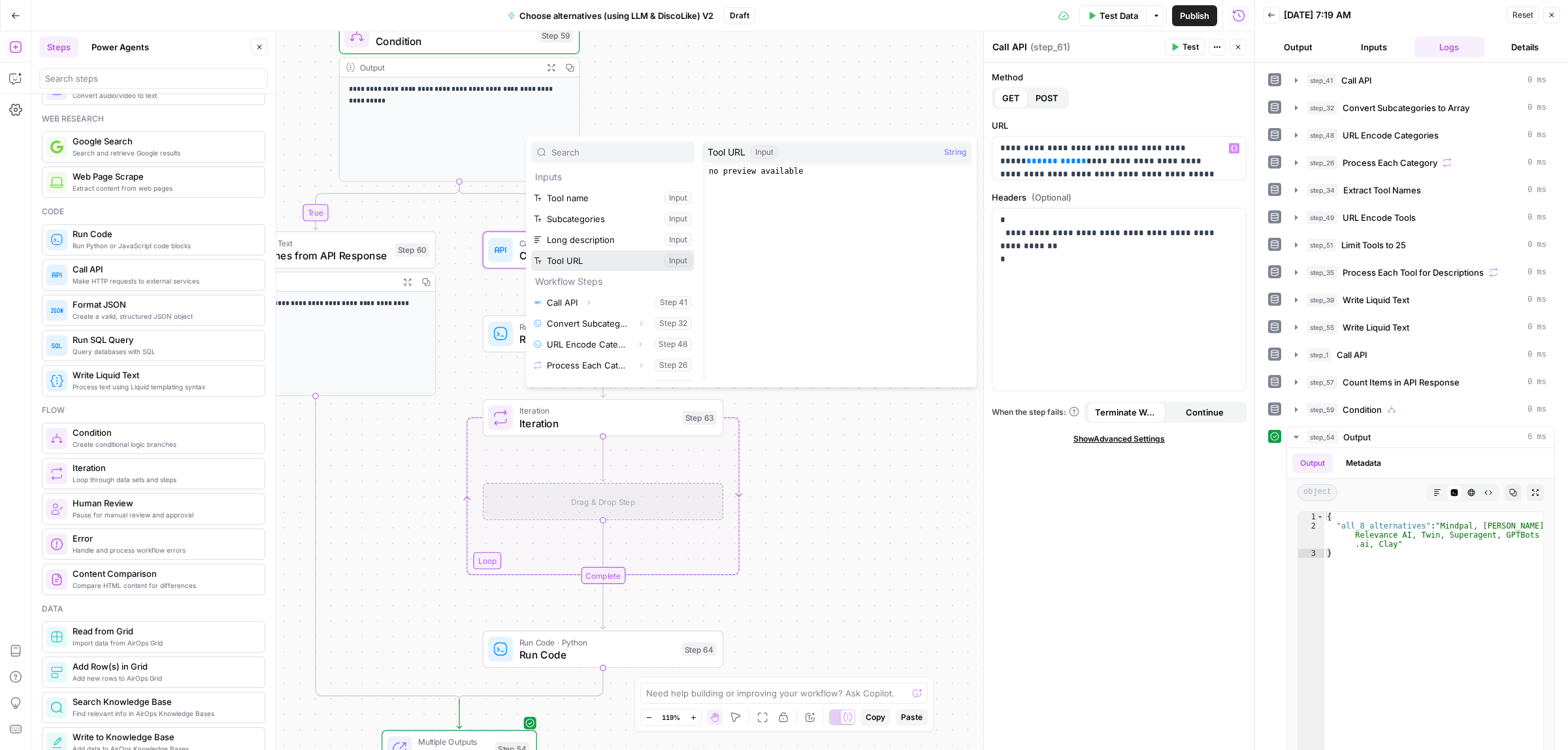
click at [596, 260] on button "Select variable Tool URL" at bounding box center [613, 260] width 163 height 21
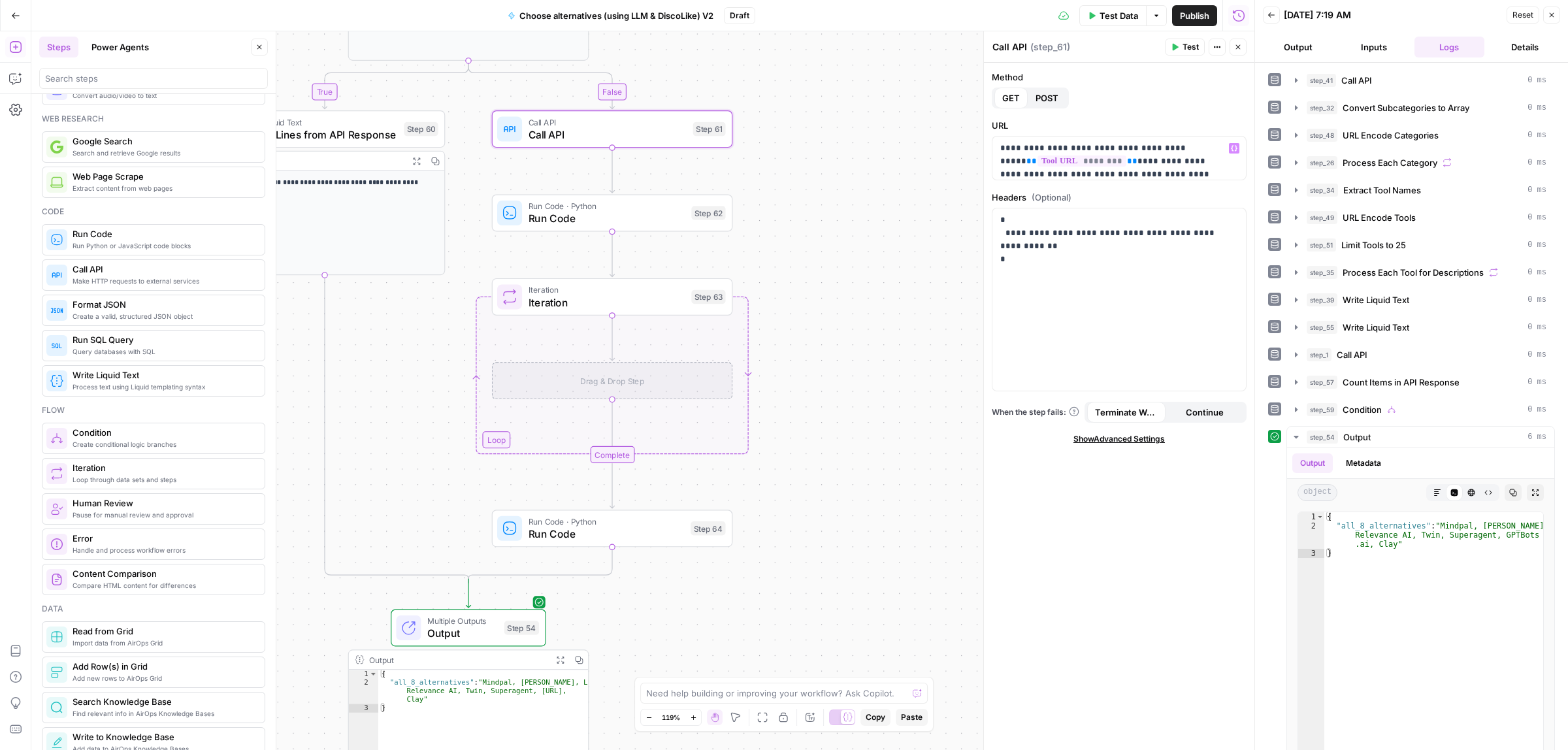
drag, startPoint x: 903, startPoint y: 298, endPoint x: 905, endPoint y: 286, distance: 12.2
click at [905, 286] on div "true false Workflow Input Settings Inputs Call API Call API Step 41 Output Expa…" at bounding box center [643, 391] width 1223 height 718
click at [596, 218] on span "Run Code" at bounding box center [607, 218] width 157 height 16
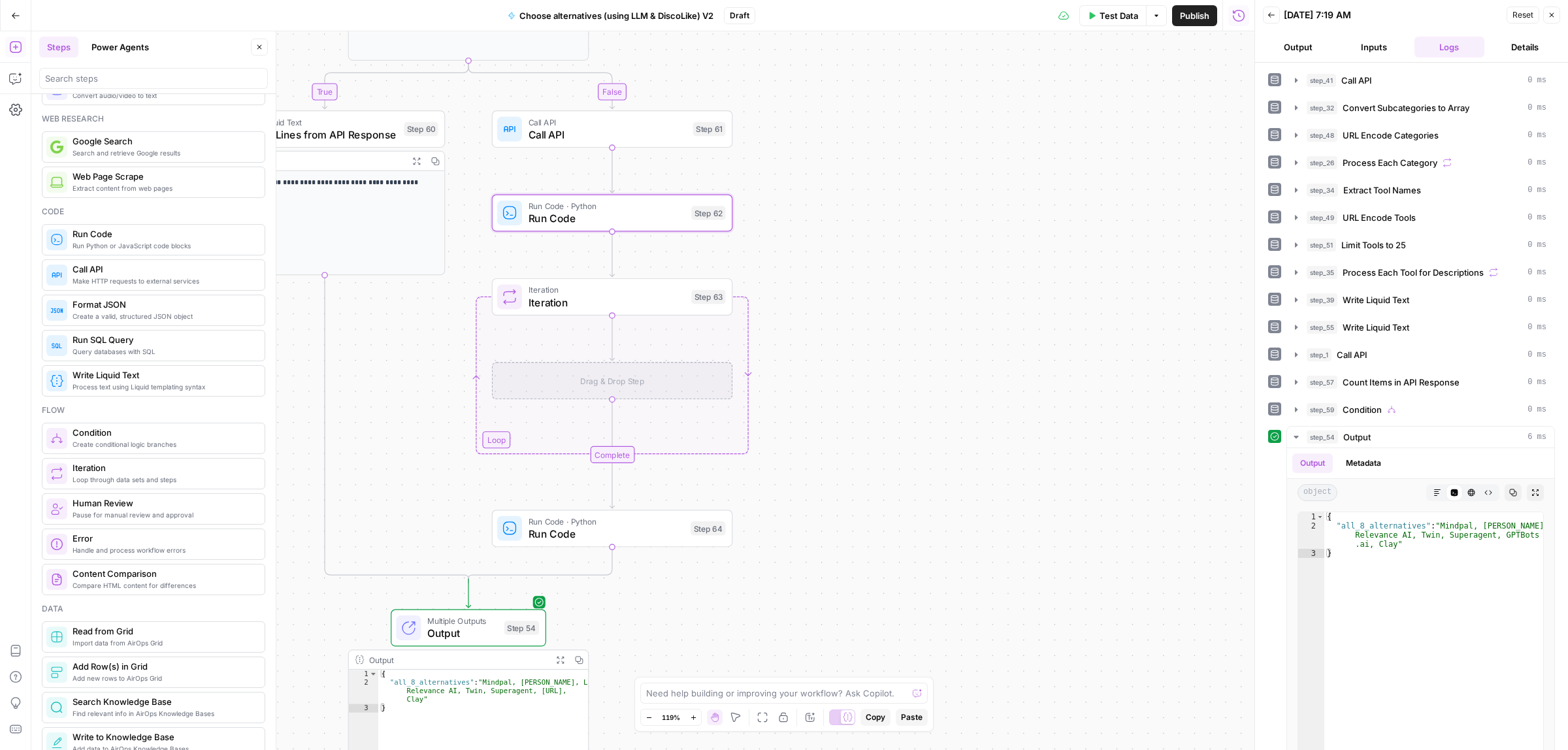
type textarea "Run Code"
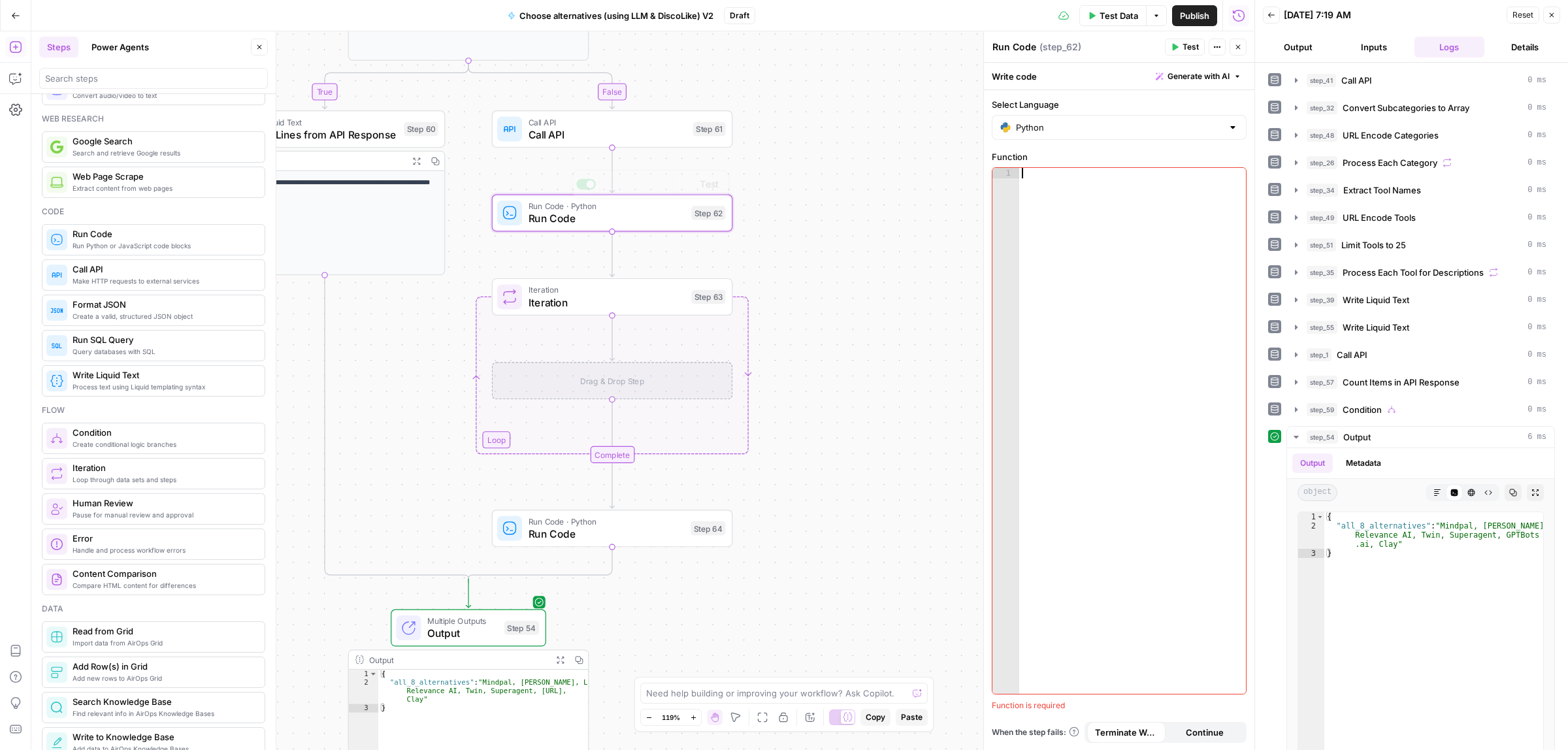
click at [1140, 258] on div at bounding box center [1133, 441] width 226 height 546
paste textarea "**********"
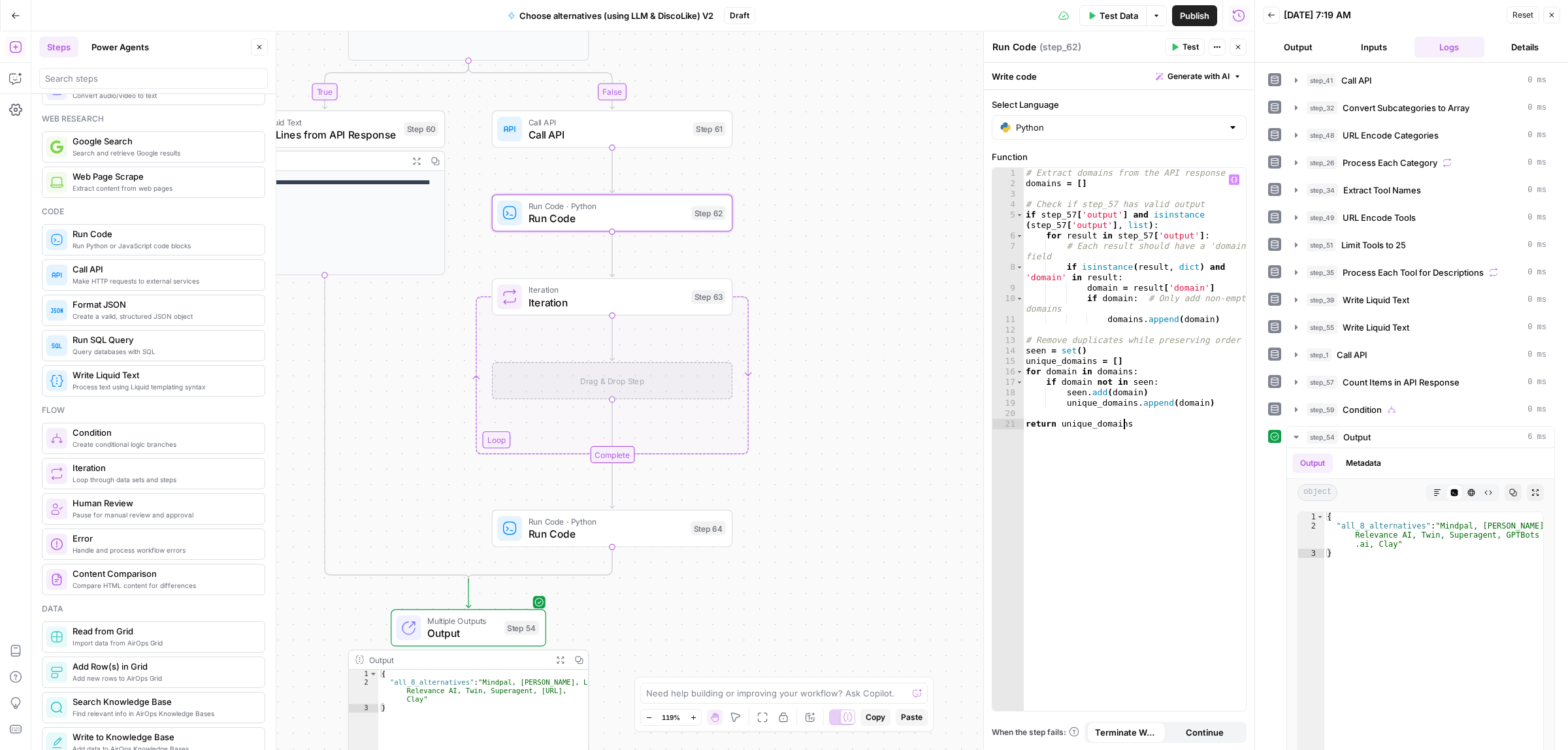
click at [1072, 214] on div "# Extract domains from the API response domains = [ ] # Check if step_57 has va…" at bounding box center [1134, 449] width 222 height 563
drag, startPoint x: 1061, startPoint y: 222, endPoint x: 1092, endPoint y: 293, distance: 77.5
click at [1061, 224] on div "# Extract domains from the API response domains = [ ] # Check if step_57 has va…" at bounding box center [1134, 449] width 222 height 563
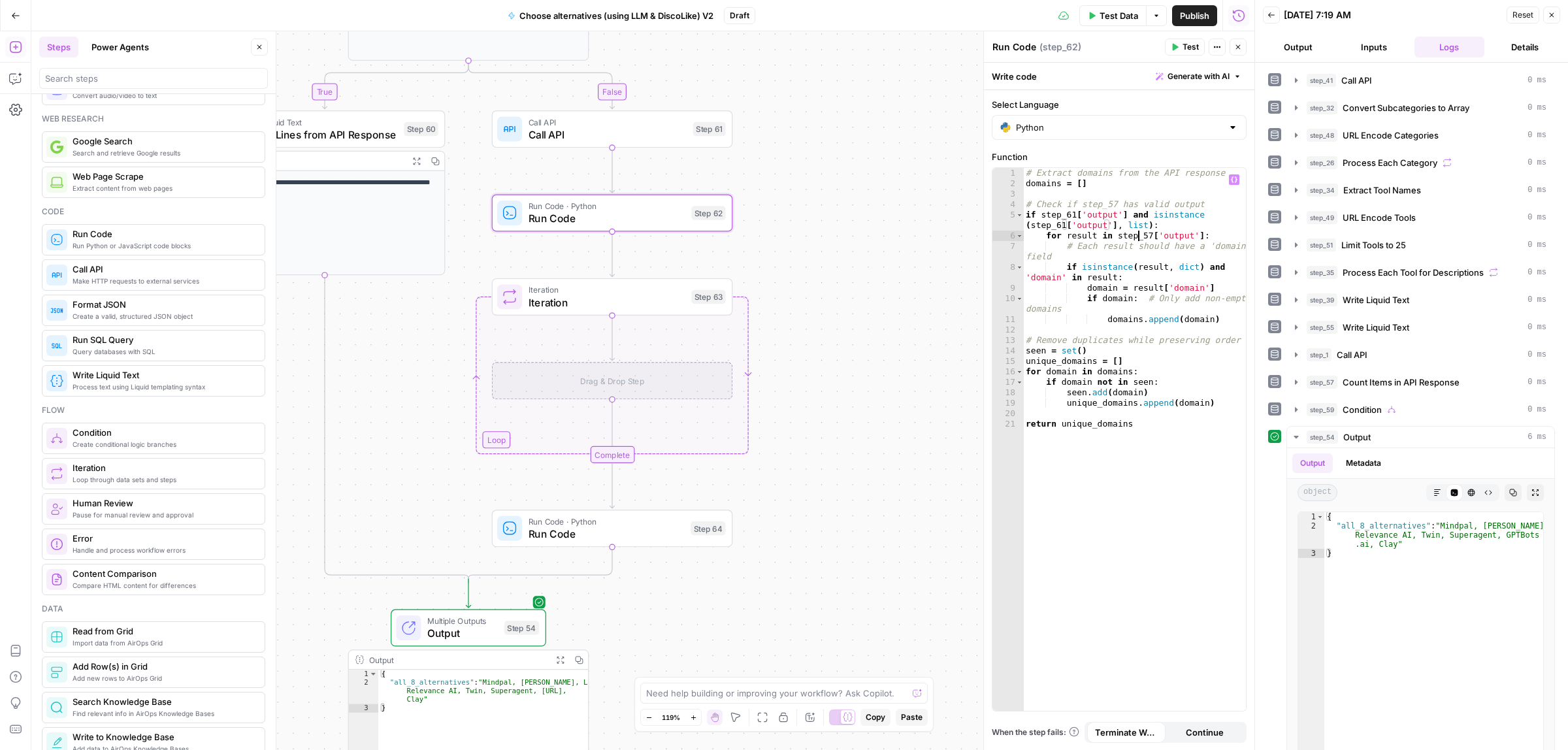
click at [1140, 238] on div "# Extract domains from the API response domains = [ ] # Check if step_57 has va…" at bounding box center [1134, 449] width 222 height 563
type textarea "**********"
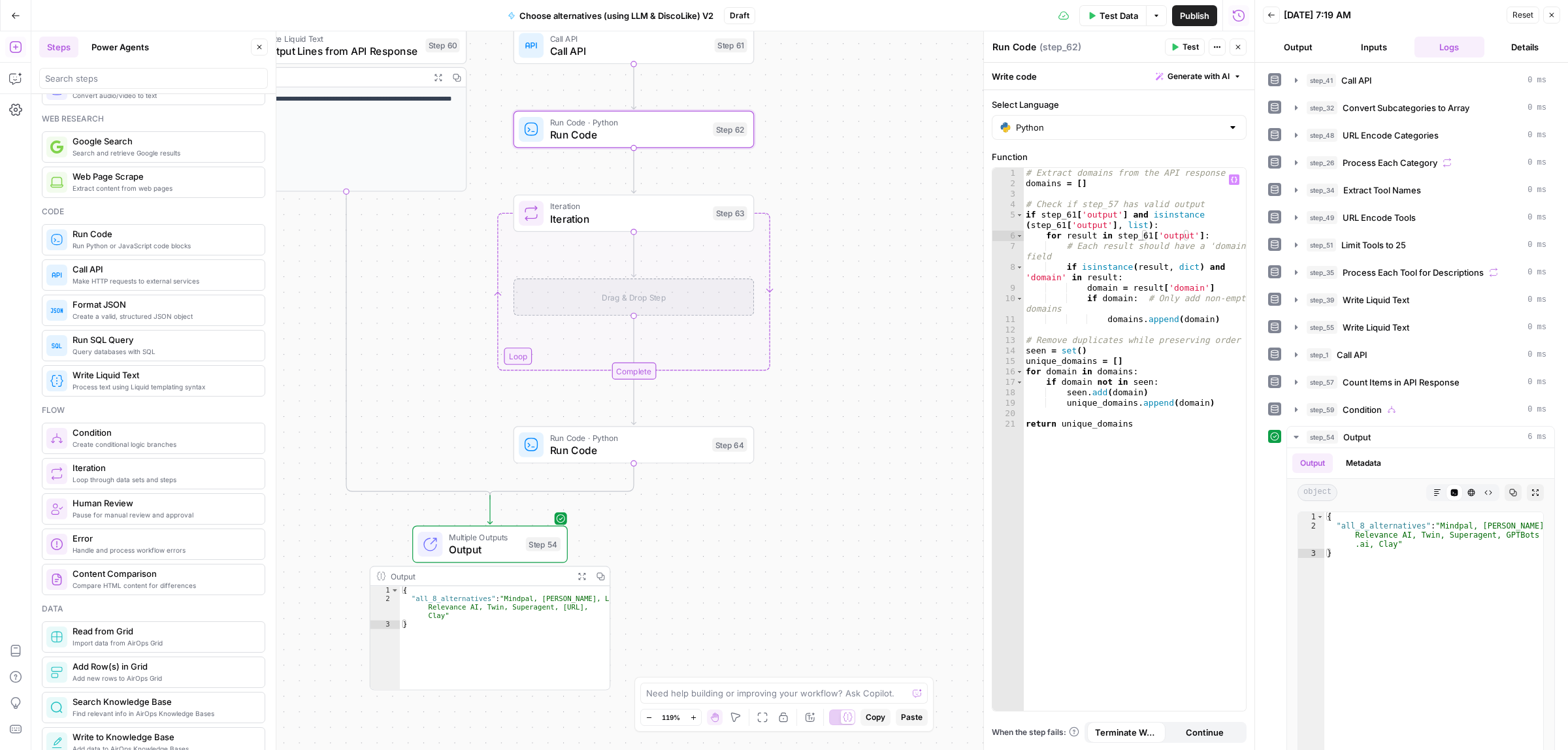
drag, startPoint x: 958, startPoint y: 339, endPoint x: 761, endPoint y: 18, distance: 376.6
click at [958, 336] on div "true false Workflow Input Settings Inputs Call API Call API Step 41 Output Expa…" at bounding box center [643, 391] width 1223 height 718
click at [612, 212] on span "Iteration" at bounding box center [628, 217] width 157 height 16
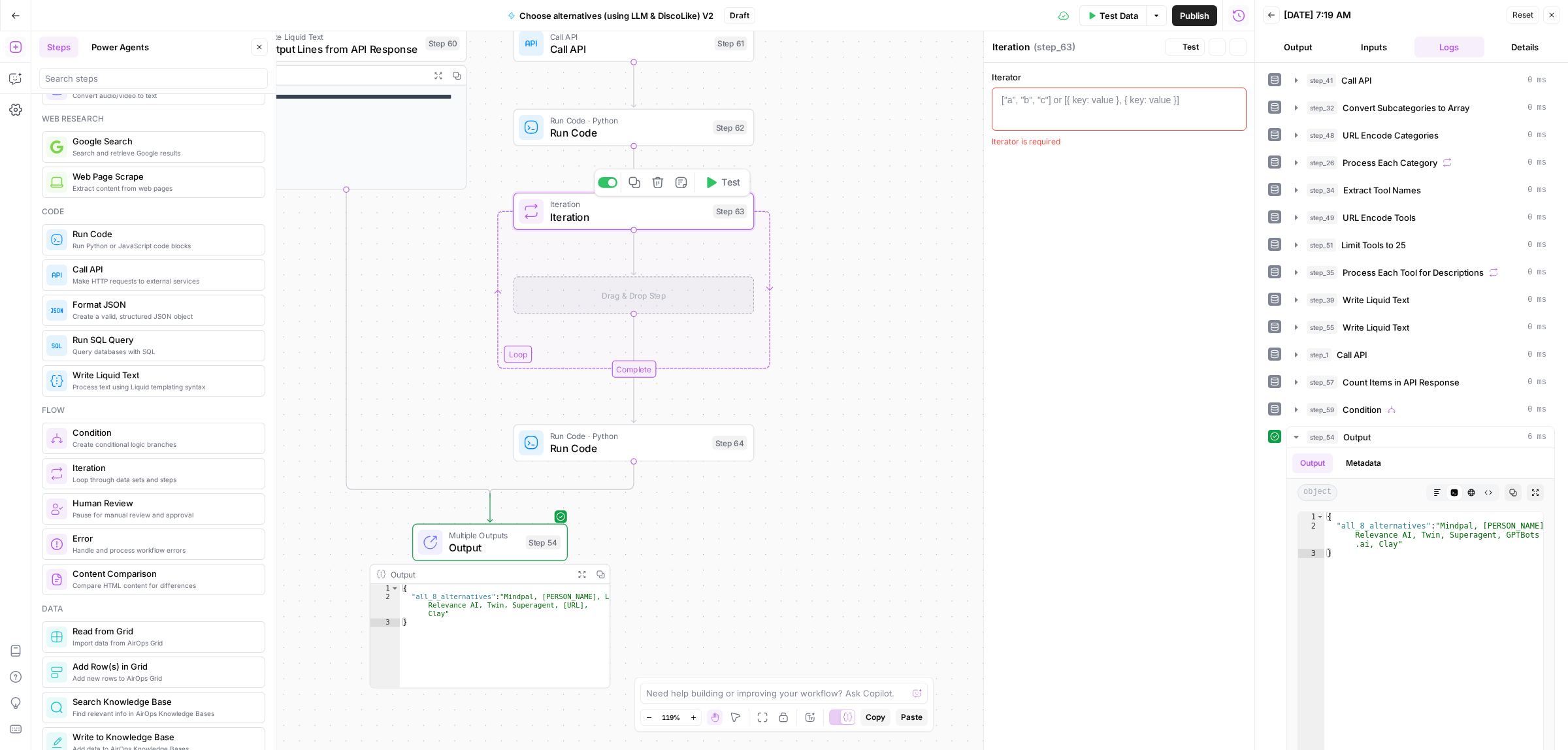
click at [1072, 93] on div "["a", "b", "c"] or [{ key: value }, { key: value }]" at bounding box center [1090, 100] width 178 height 13
paste textarea "**********"
drag, startPoint x: 1031, startPoint y: 99, endPoint x: 1046, endPoint y: 160, distance: 62.8
click at [1031, 99] on div "step_34 . output" at bounding box center [1118, 119] width 243 height 52
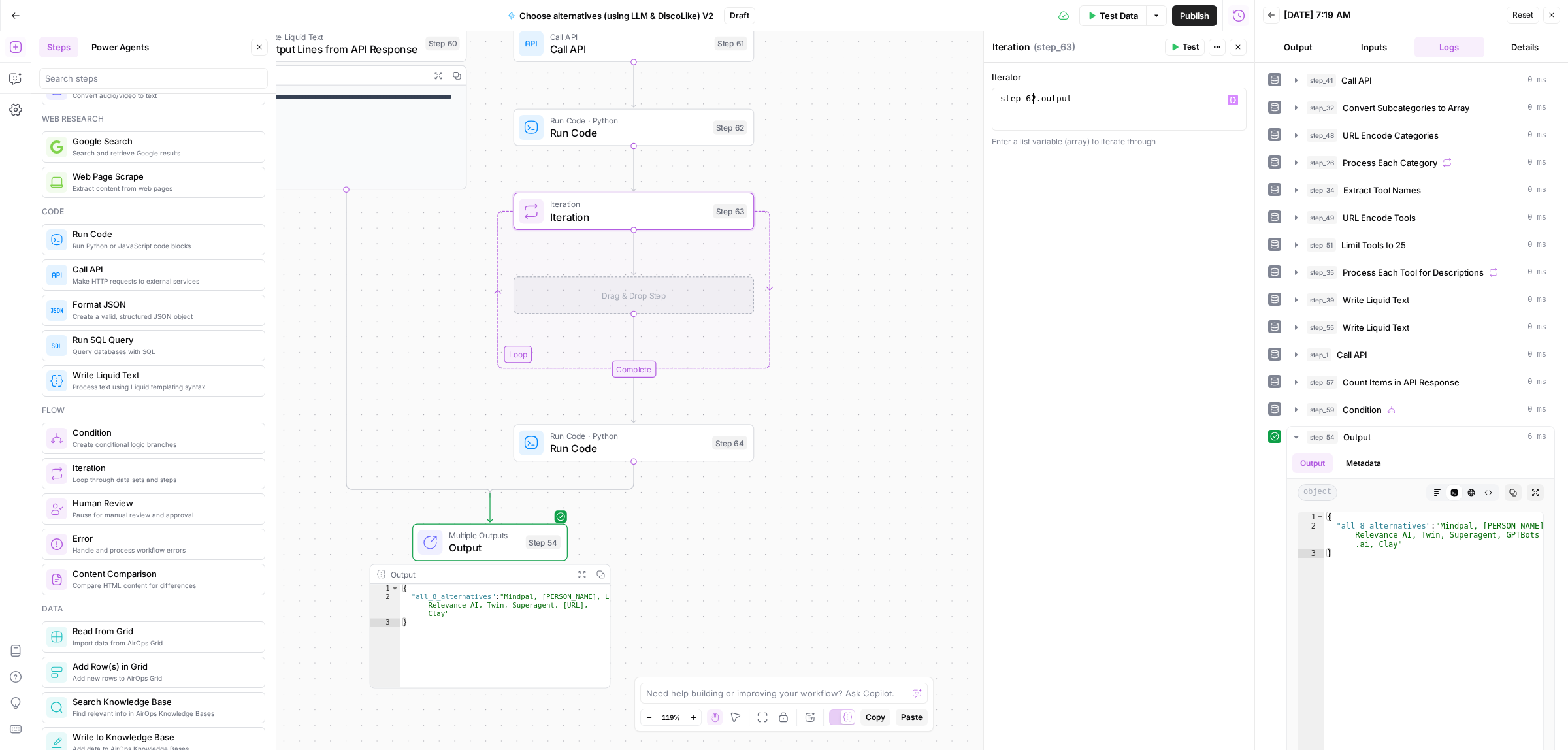
type textarea "**********"
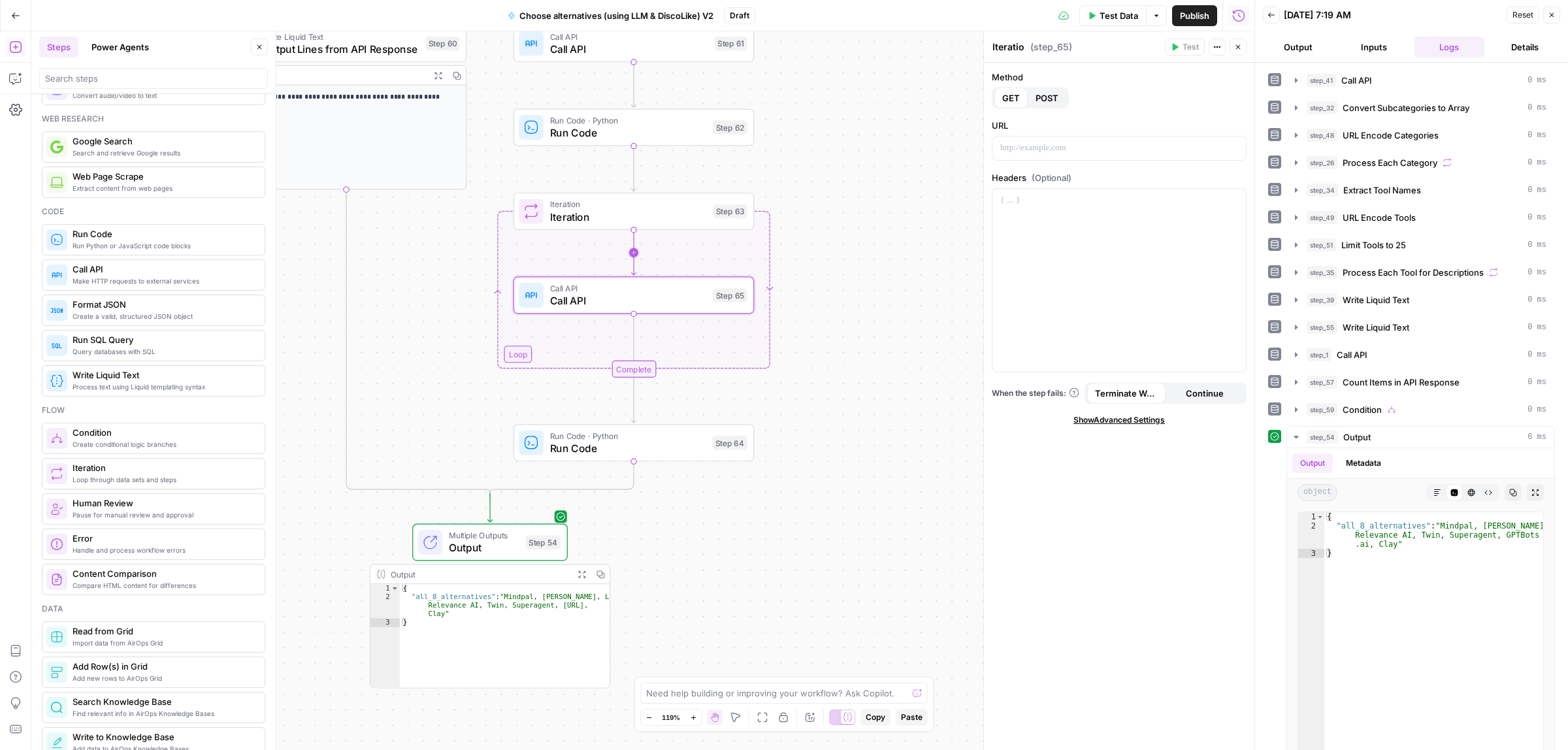
type textarea "Call API"
click at [1087, 152] on p at bounding box center [1119, 148] width 237 height 13
paste div
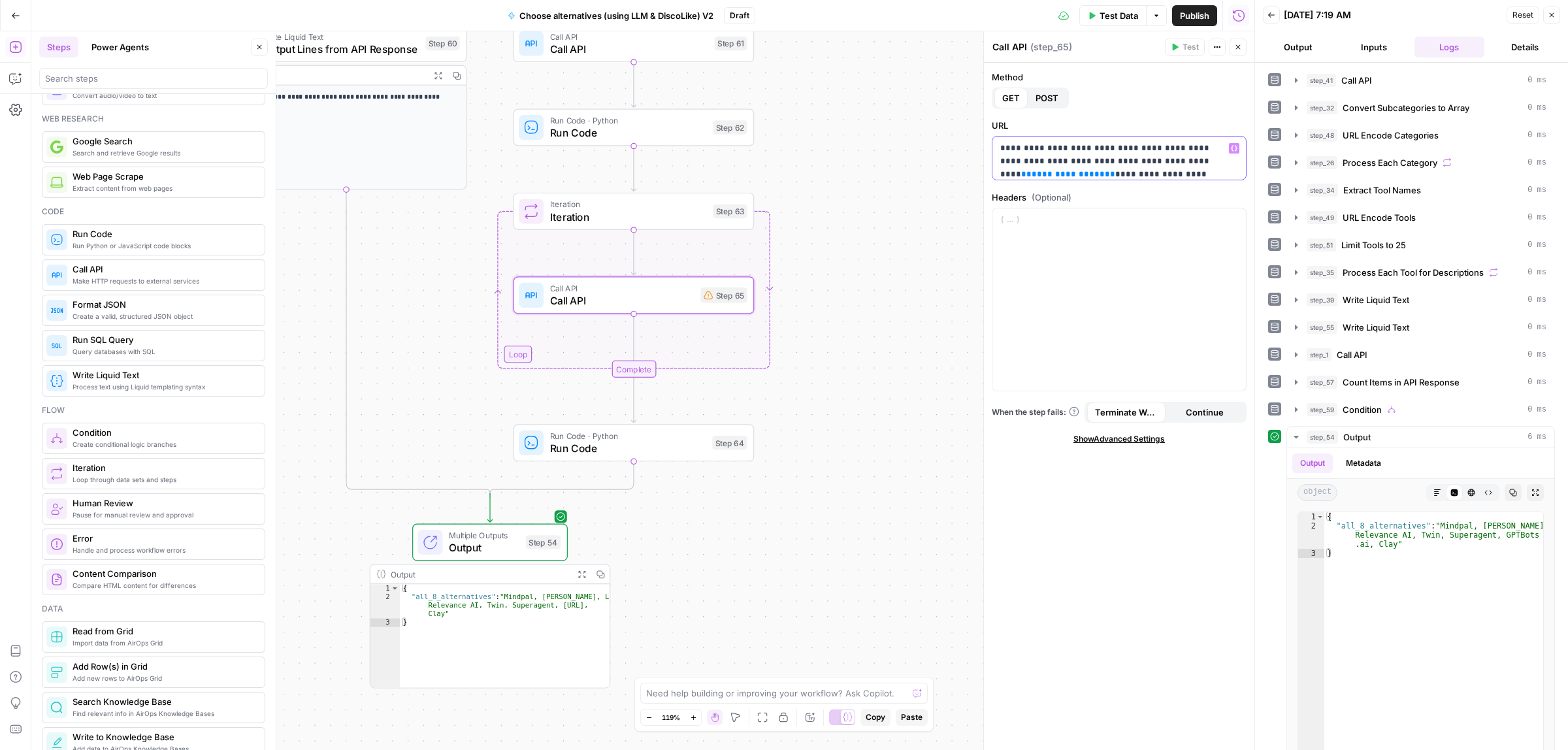
click at [1035, 176] on span "**********" at bounding box center [1068, 174] width 73 height 9
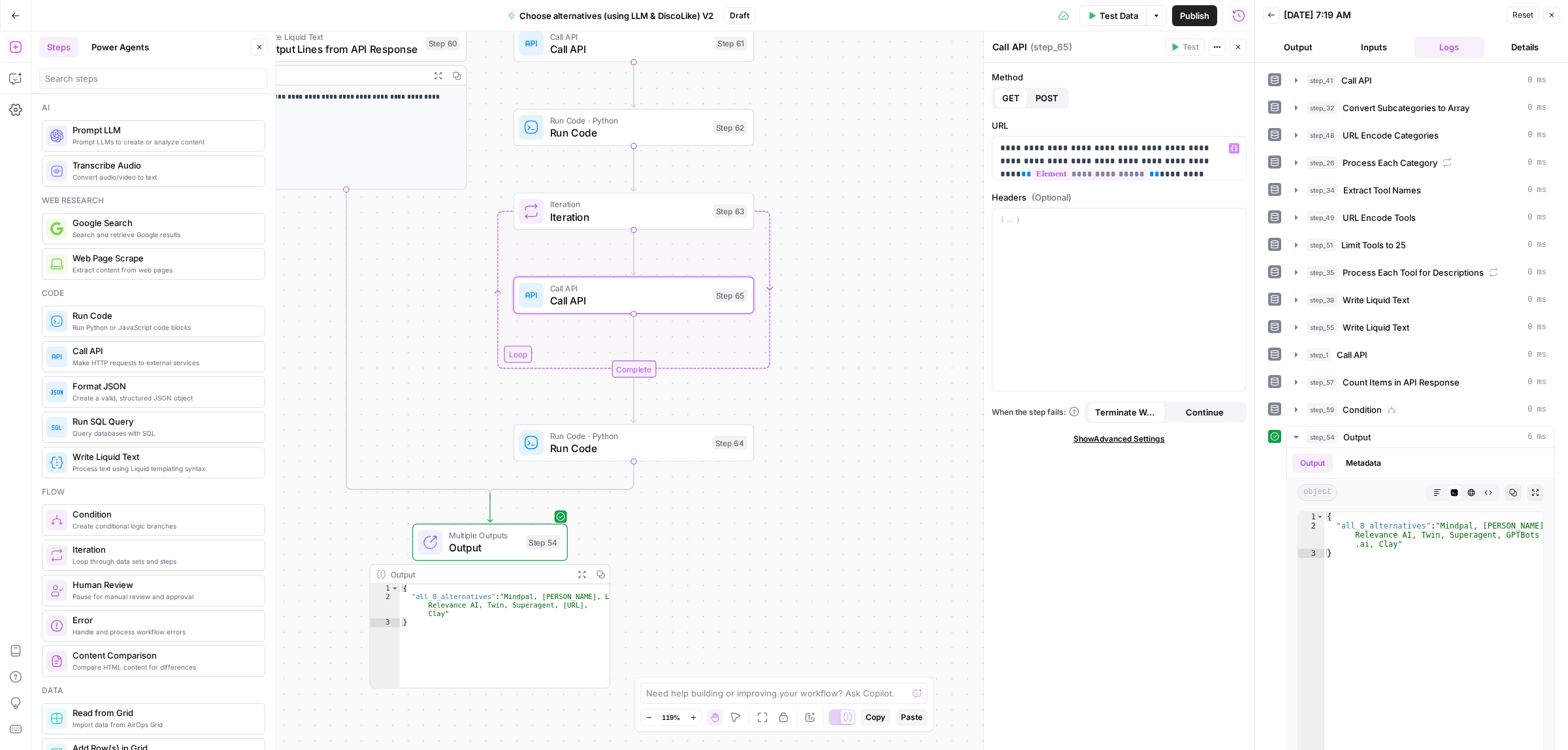
scroll to position [81, 0]
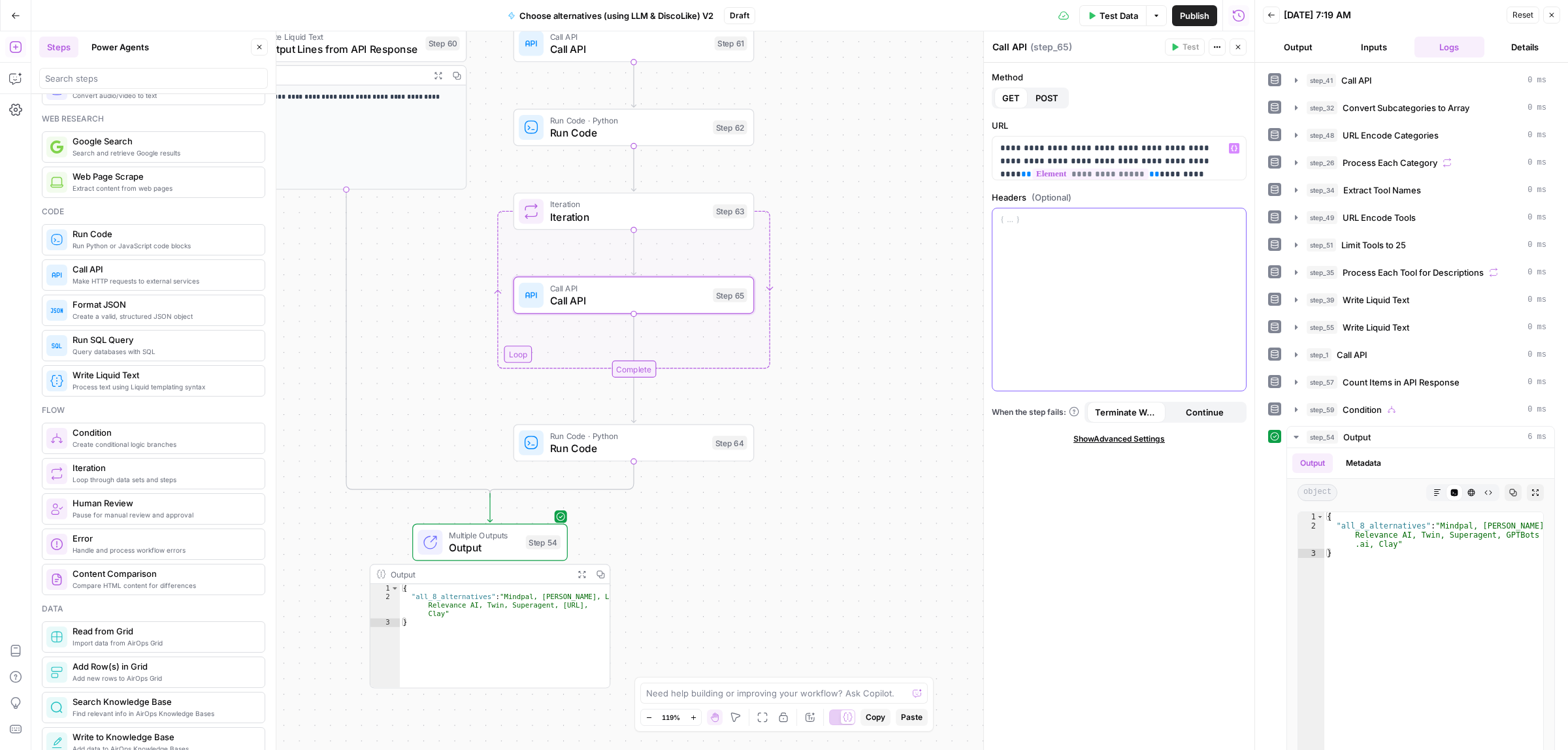
click at [1176, 271] on div at bounding box center [1119, 299] width 253 height 183
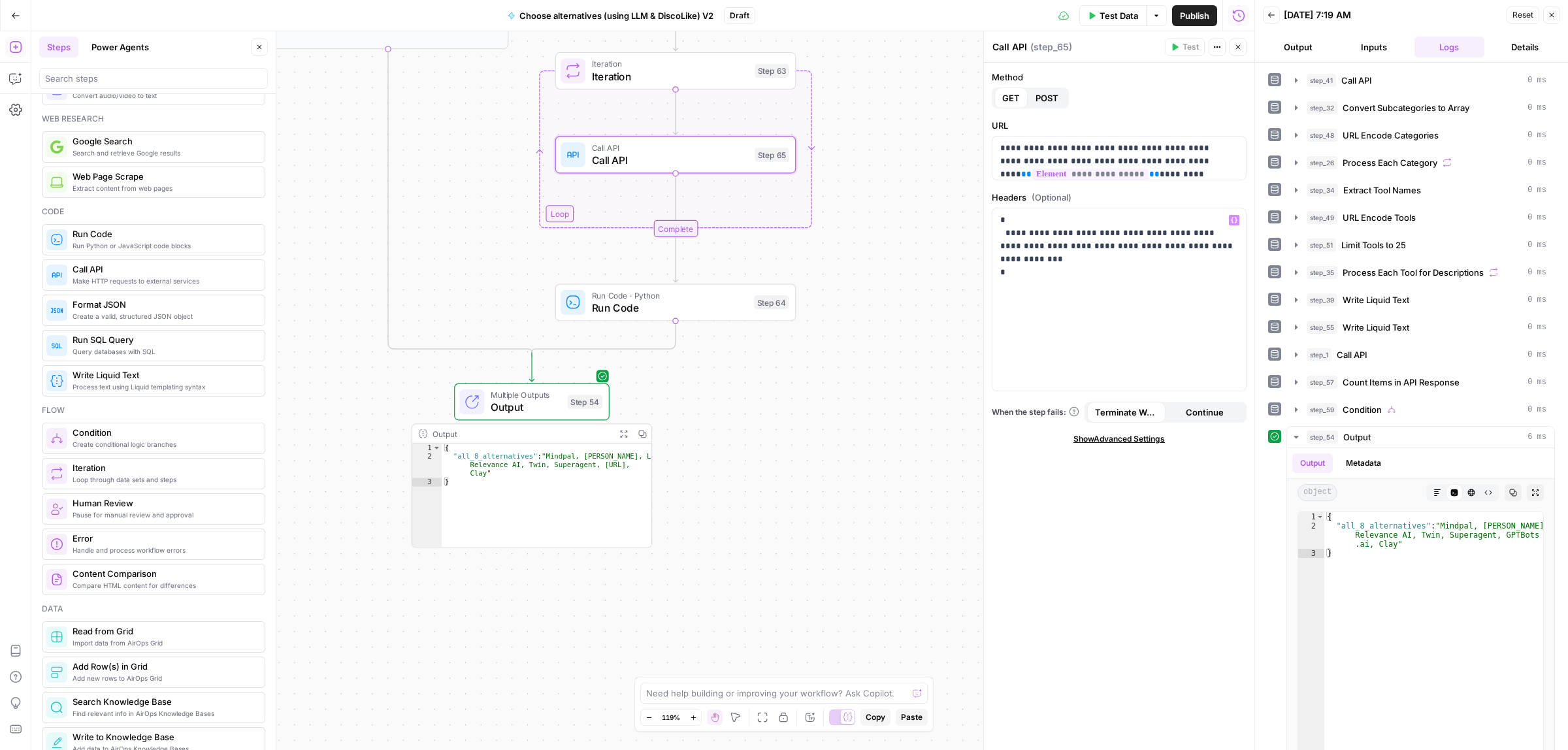
drag, startPoint x: 948, startPoint y: 395, endPoint x: 882, endPoint y: 131, distance: 272.1
click at [968, 350] on div "true false Workflow Input Settings Inputs Call API Call API Step 41 Output Expa…" at bounding box center [643, 391] width 1223 height 718
click at [659, 299] on span "Run Code" at bounding box center [670, 307] width 156 height 16
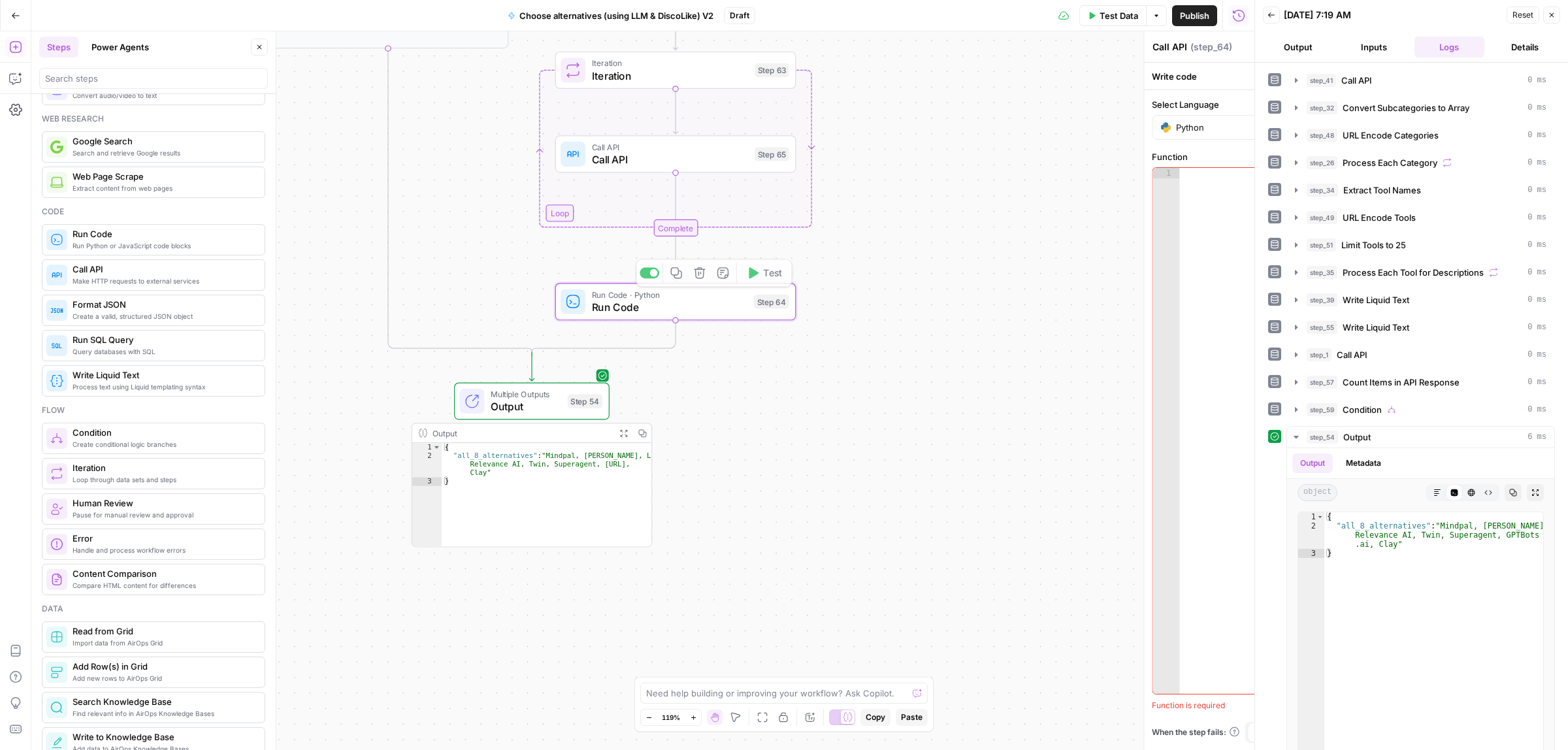
type textarea "Run Code"
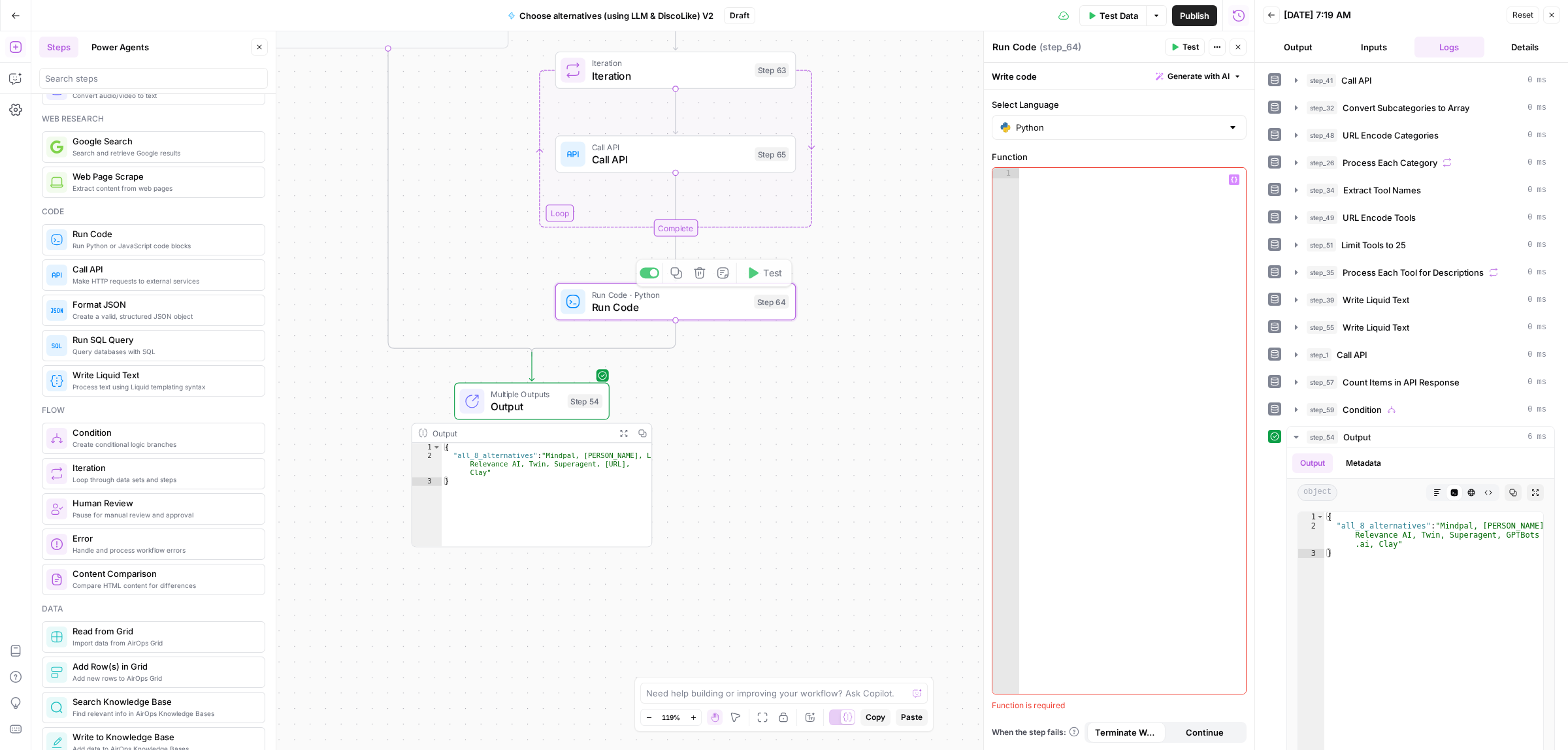
click at [1110, 237] on div at bounding box center [1133, 441] width 226 height 546
paste textarea "**********"
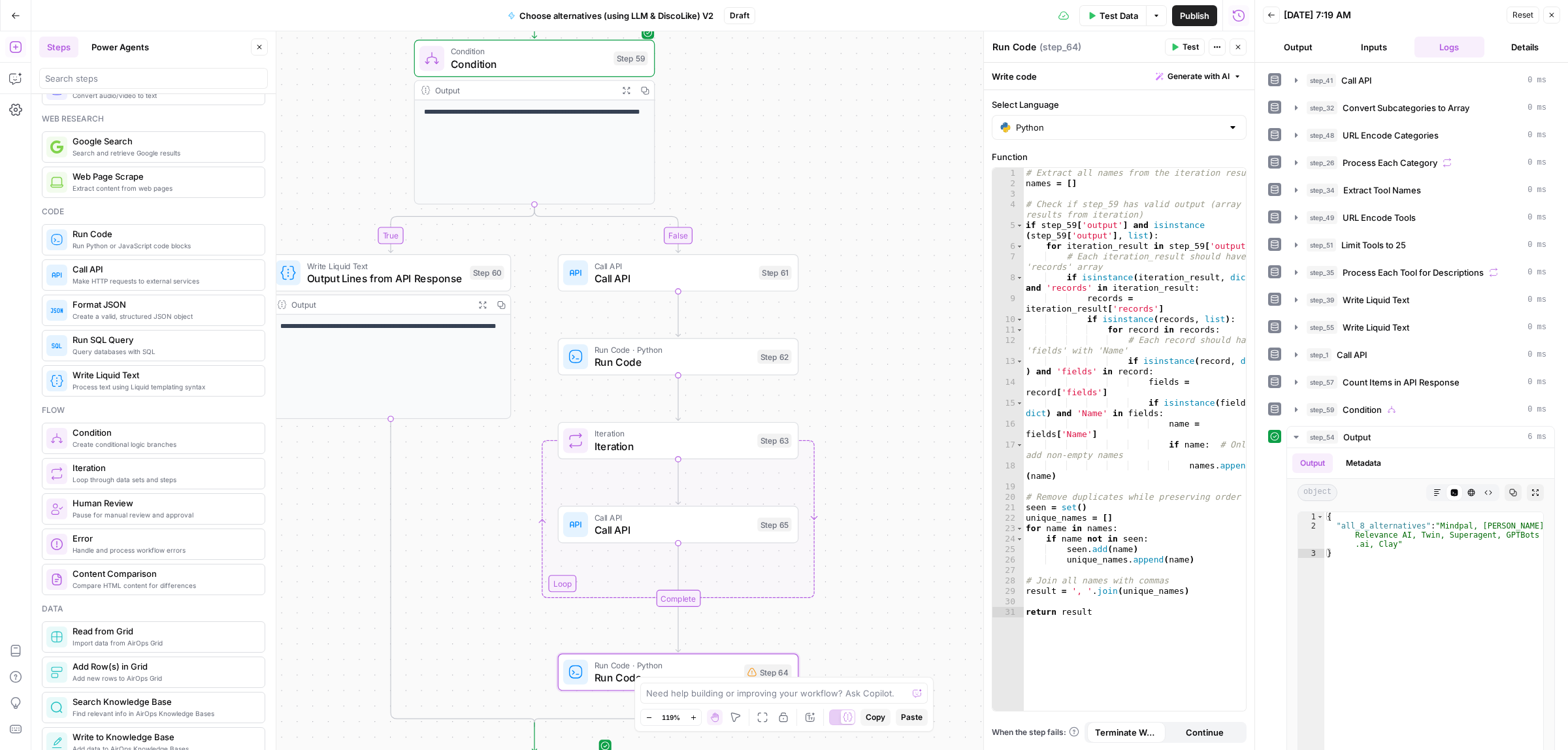
drag, startPoint x: 896, startPoint y: 481, endPoint x: 897, endPoint y: 513, distance: 32.0
click at [897, 513] on div "true false Workflow Input Settings Inputs Call API Call API Step 41 Output Expa…" at bounding box center [643, 391] width 1223 height 718
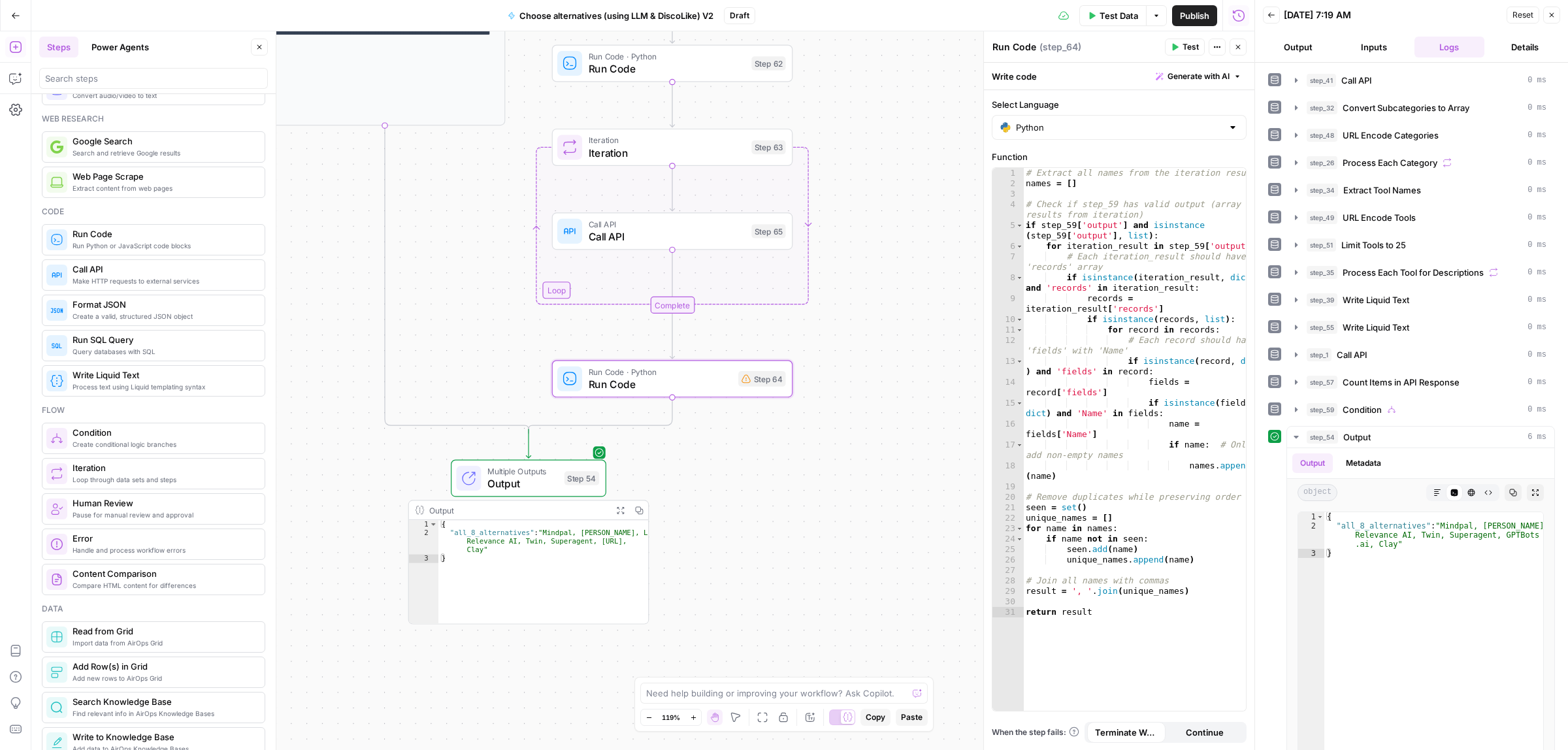
drag, startPoint x: 944, startPoint y: 250, endPoint x: 943, endPoint y: 215, distance: 35.0
click at [943, 215] on div "true false Workflow Input Settings Inputs Call API Call API Step 41 Output Expa…" at bounding box center [643, 391] width 1223 height 718
click at [1072, 224] on div "# Extract all names from the iteration results names = [ ] # Check if step_59 h…" at bounding box center [1134, 449] width 222 height 563
drag, startPoint x: 1061, startPoint y: 233, endPoint x: 1127, endPoint y: 646, distance: 418.2
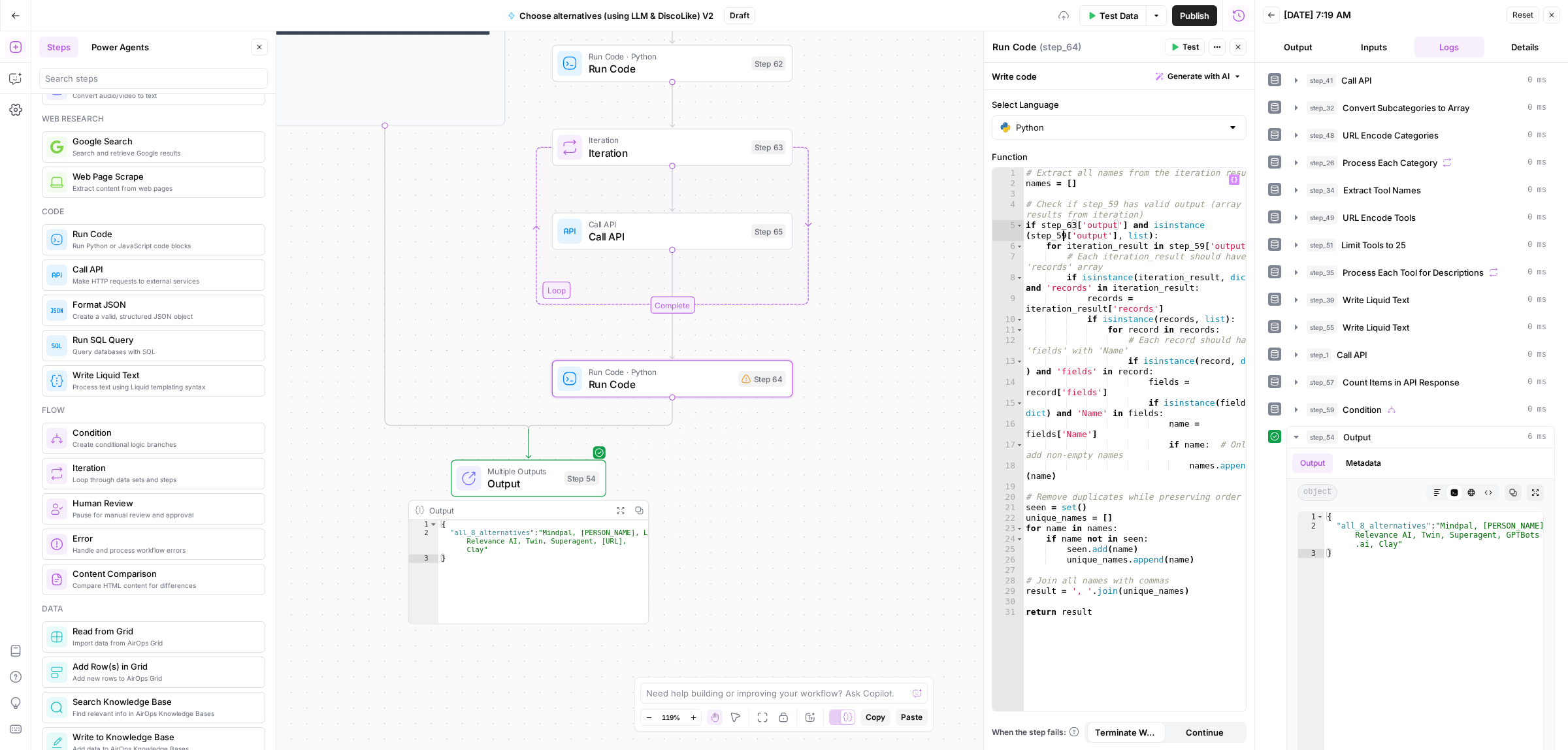
click at [1061, 233] on div "# Extract all names from the iteration results names = [ ] # Check if step_59 h…" at bounding box center [1134, 449] width 222 height 563
drag, startPoint x: 1187, startPoint y: 247, endPoint x: 1193, endPoint y: 278, distance: 31.6
click at [1188, 252] on div "# Extract all names from the iteration results names = [ ] # Check if step_59 h…" at bounding box center [1134, 449] width 222 height 563
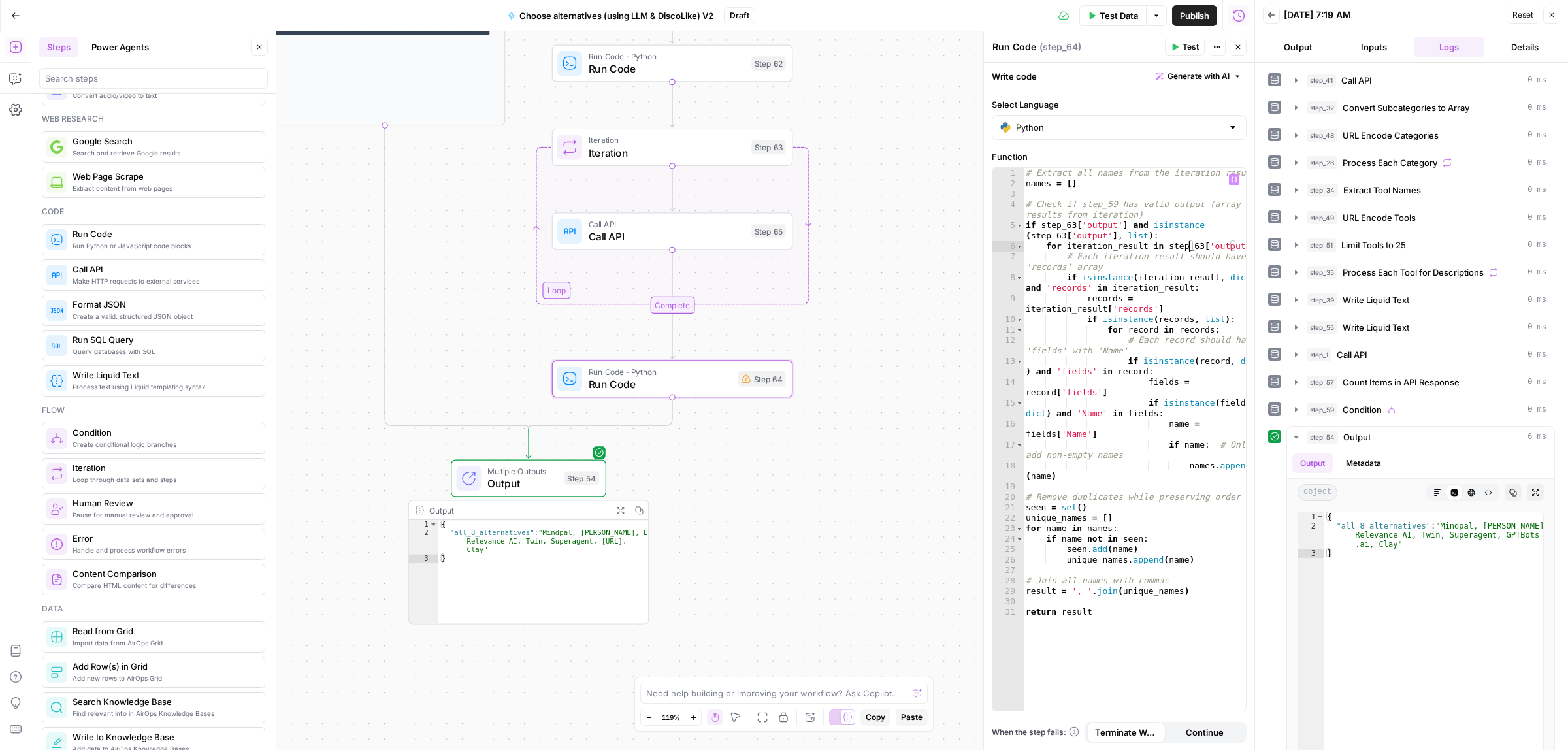
drag, startPoint x: 1109, startPoint y: 203, endPoint x: 1135, endPoint y: 340, distance: 139.4
click at [1109, 204] on div "# Extract all names from the iteration results names = [ ] # Check if step_59 h…" at bounding box center [1134, 449] width 222 height 563
type textarea "**********"
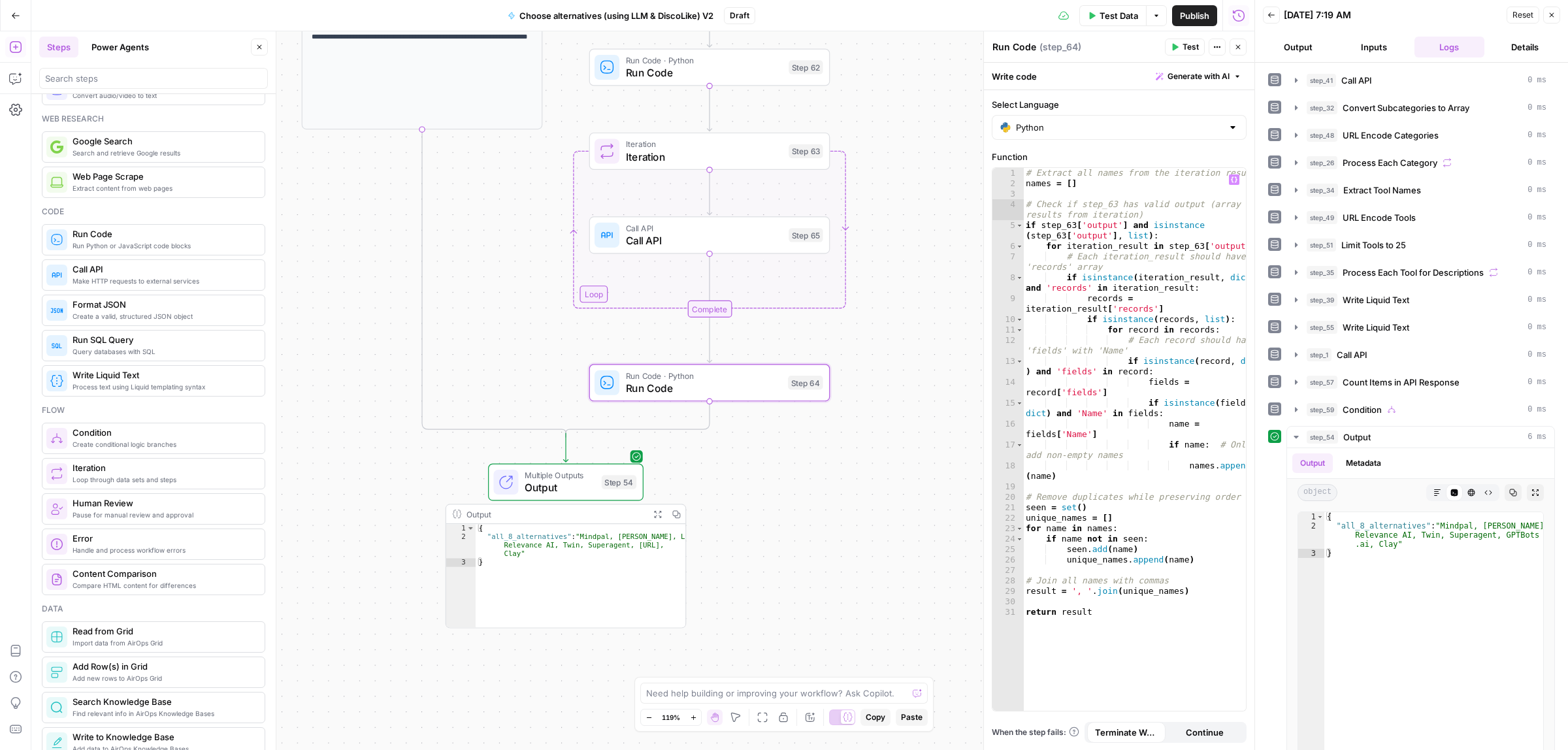
drag, startPoint x: 928, startPoint y: 284, endPoint x: 946, endPoint y: 397, distance: 114.4
click at [949, 413] on div "true false Workflow Input Settings Inputs Call API Call API Step 41 Output Expa…" at bounding box center [643, 391] width 1223 height 718
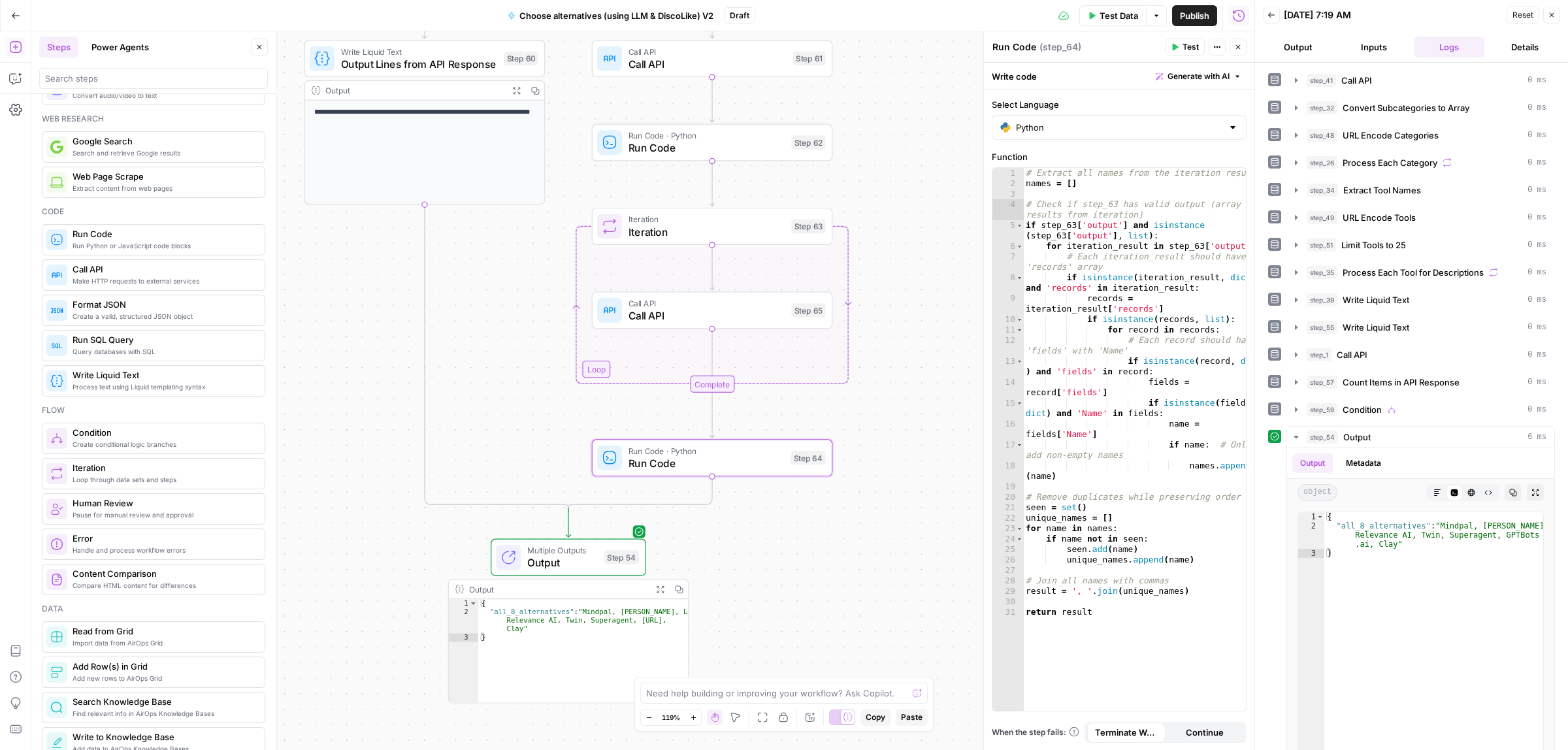
click at [1548, 20] on button "Close" at bounding box center [1551, 14] width 17 height 17
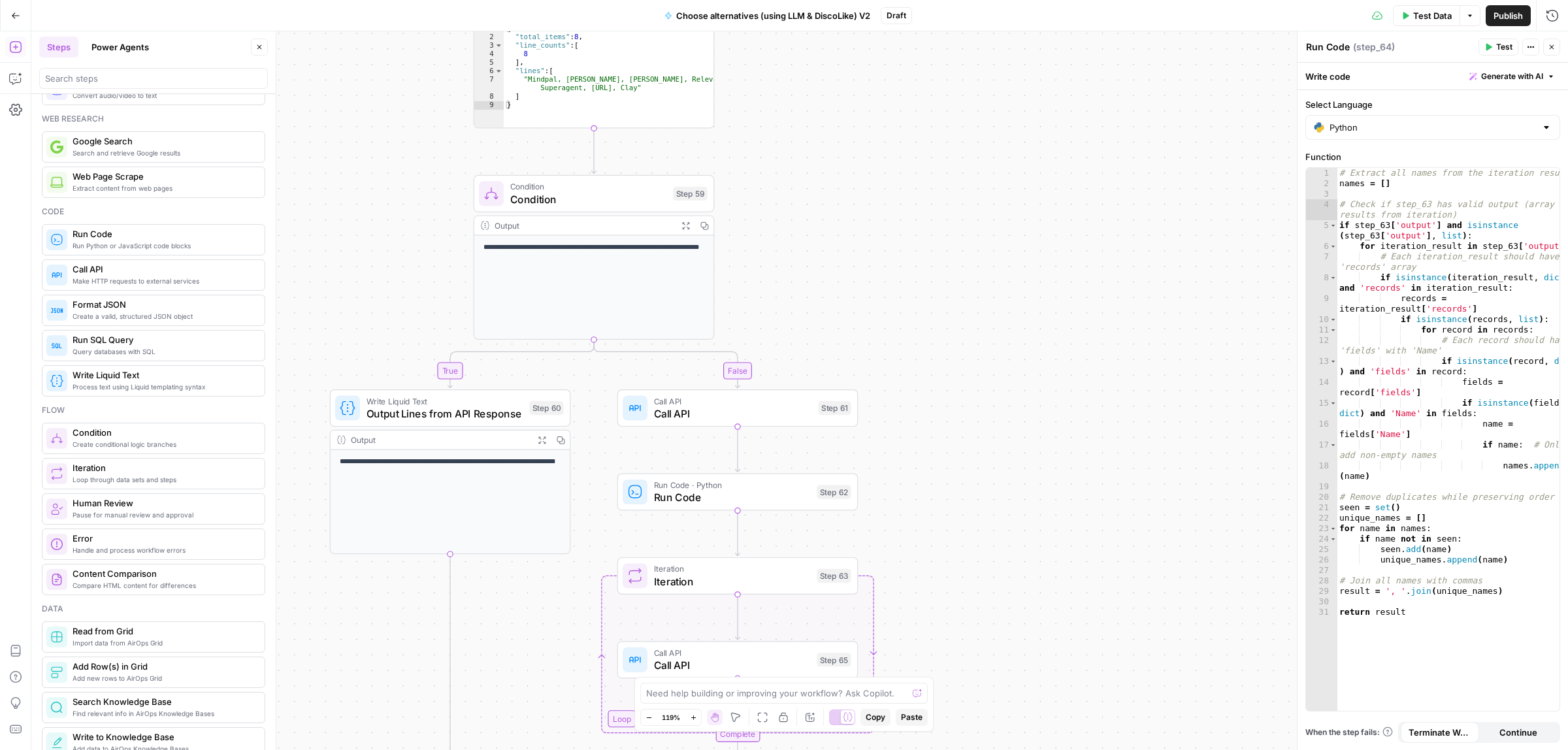
drag, startPoint x: 944, startPoint y: 369, endPoint x: 968, endPoint y: 472, distance: 105.8
click at [966, 589] on div "true false Workflow Input Settings Inputs Call API Call API Step 41 Output Expa…" at bounding box center [799, 391] width 1536 height 718
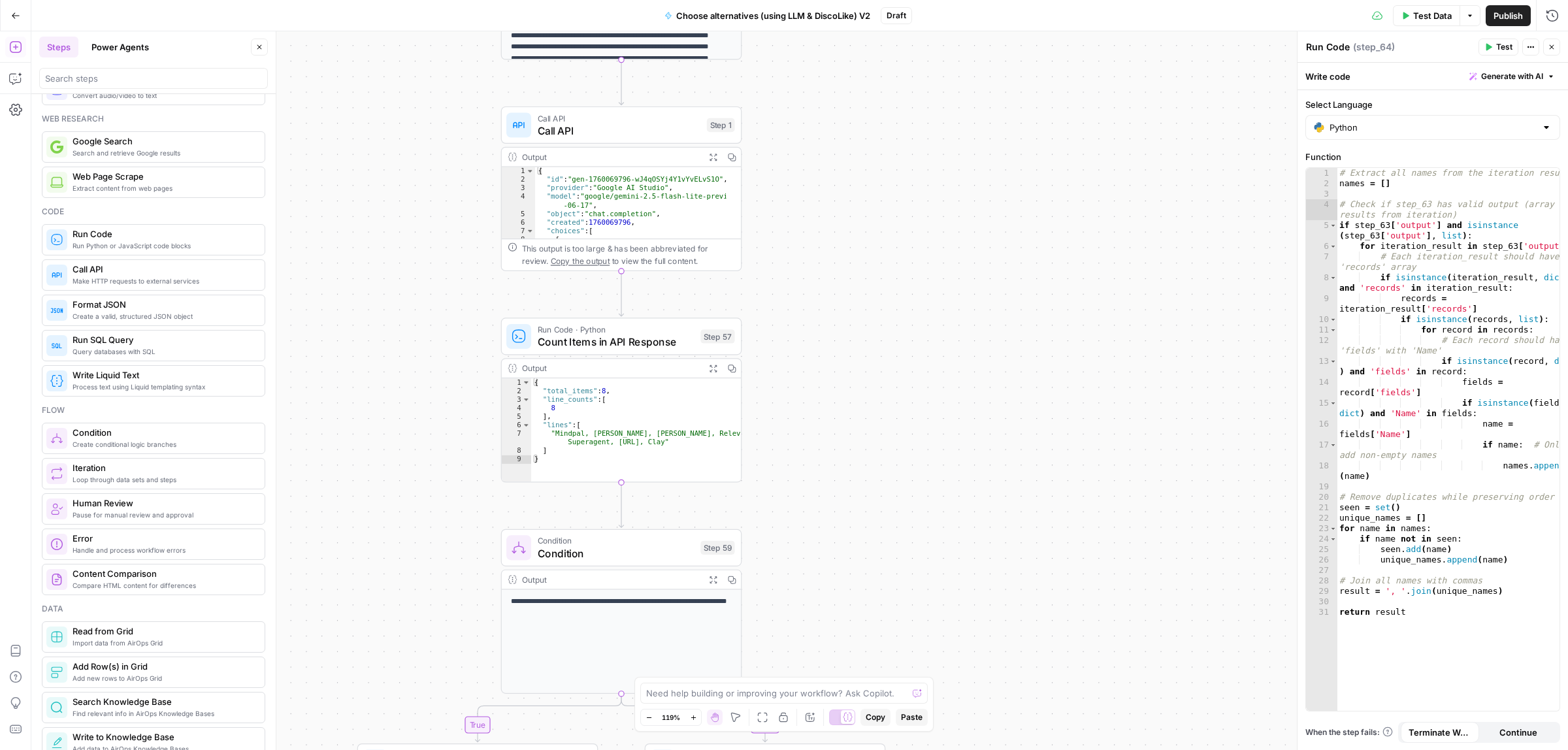
drag, startPoint x: 1012, startPoint y: 467, endPoint x: 986, endPoint y: 449, distance: 31.6
click at [1014, 574] on div "true false Workflow Input Settings Inputs Call API Call API Step 41 Output Expa…" at bounding box center [799, 391] width 1536 height 718
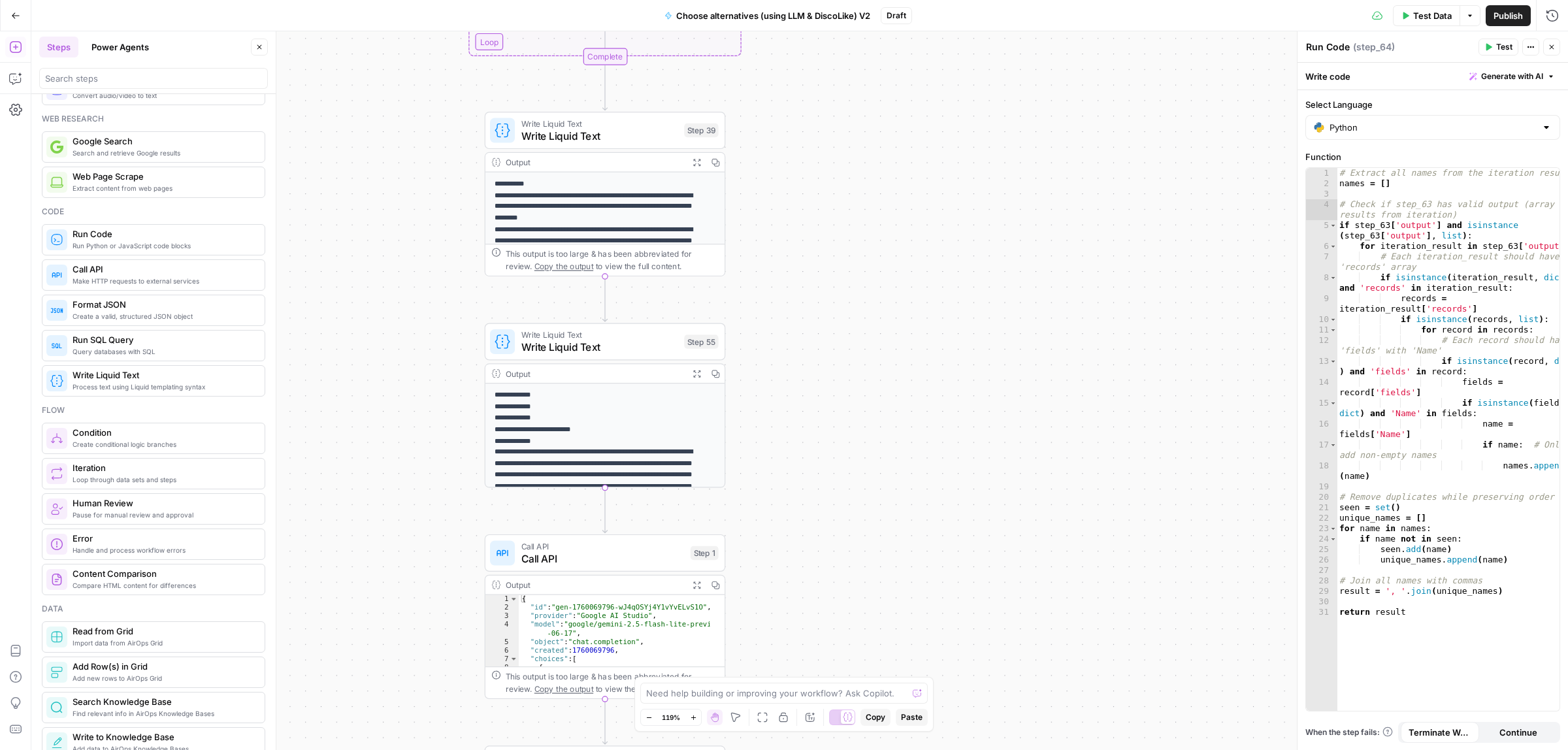
drag, startPoint x: 912, startPoint y: 509, endPoint x: 908, endPoint y: 320, distance: 189.0
click at [892, 573] on div "true false Workflow Input Settings Inputs Call API Call API Step 41 Output Expa…" at bounding box center [799, 391] width 1536 height 718
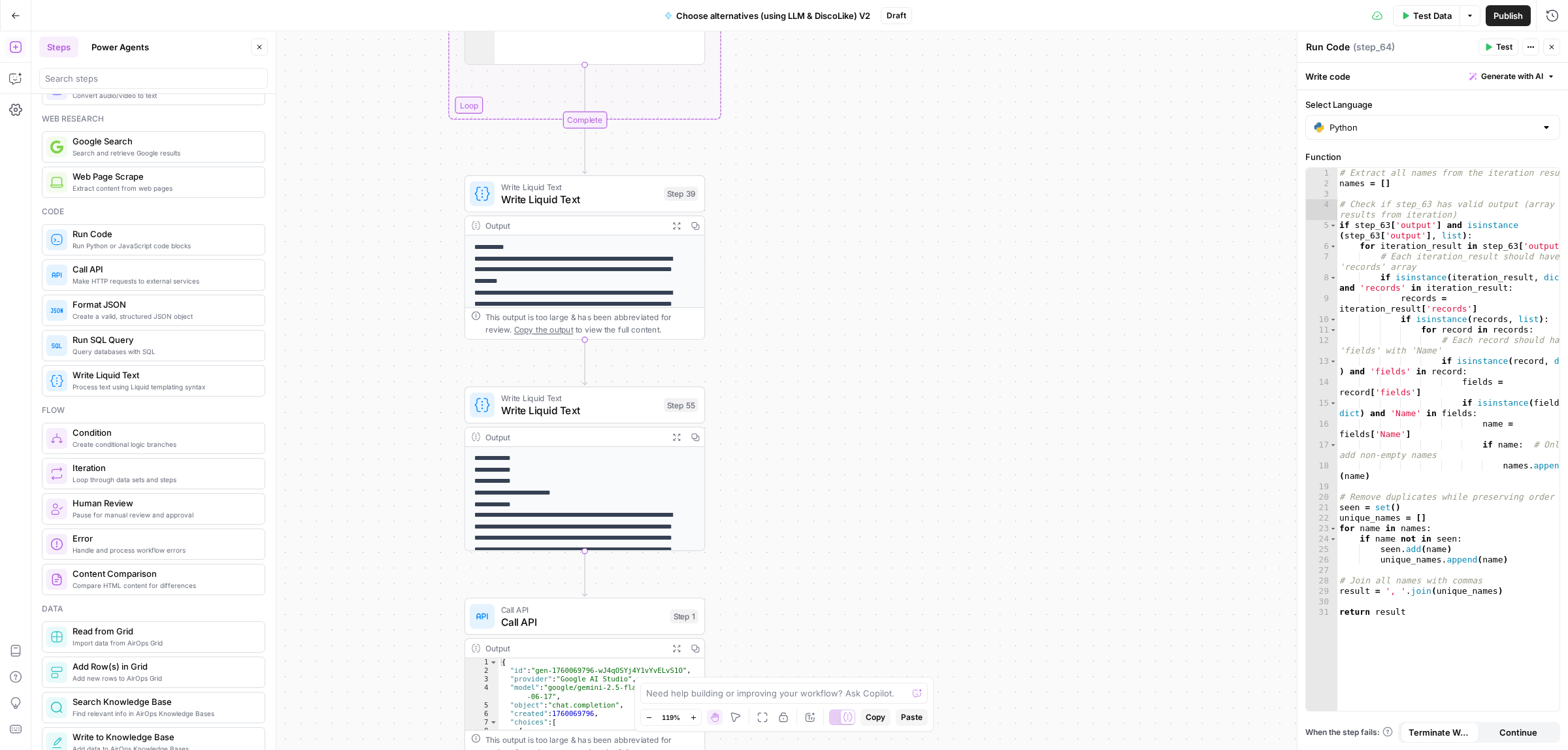
drag, startPoint x: 930, startPoint y: 619, endPoint x: 957, endPoint y: 410, distance: 210.7
click at [930, 616] on div "true false Workflow Input Settings Inputs Call API Call API Step 41 Output Expa…" at bounding box center [799, 391] width 1536 height 718
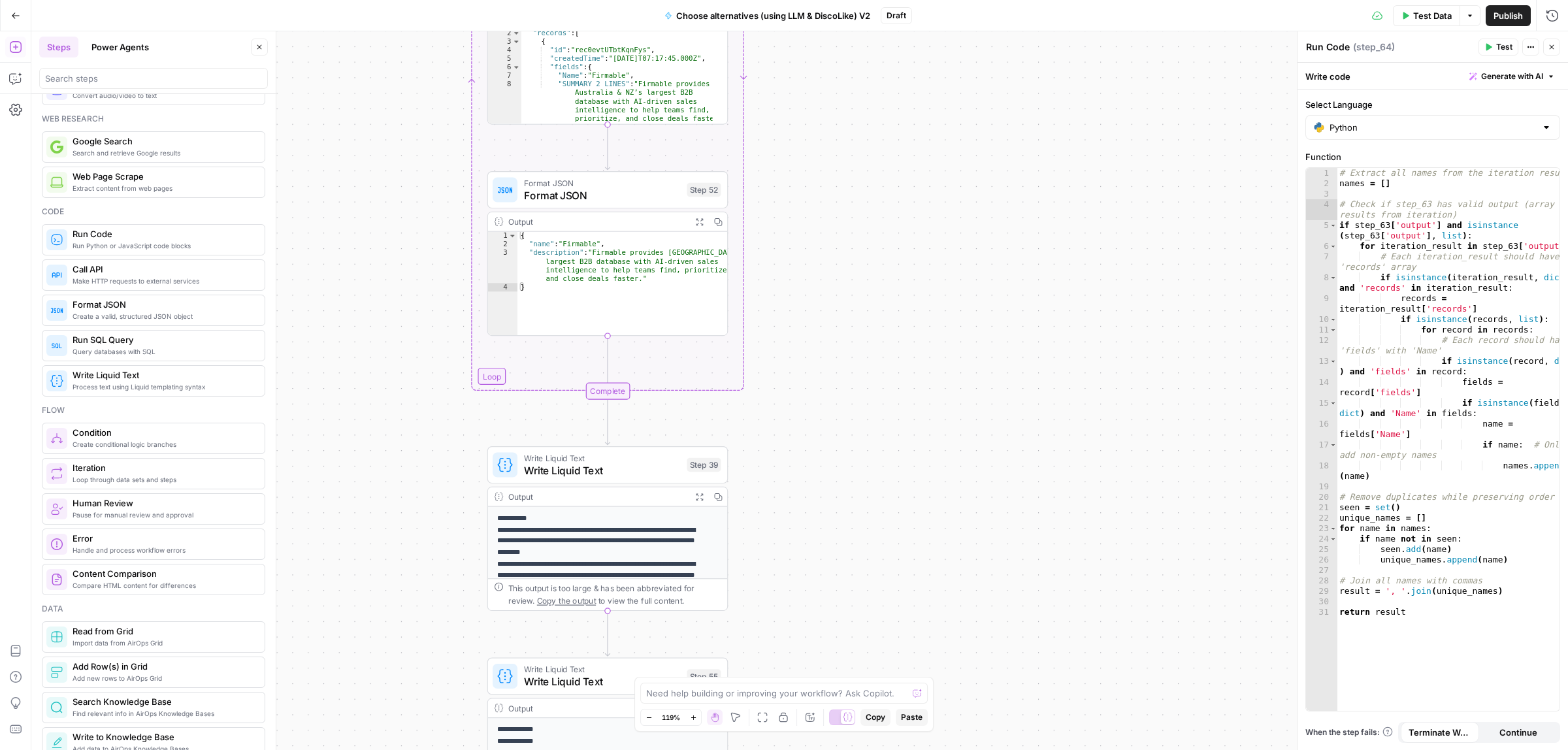
click at [971, 637] on div "true false Workflow Input Settings Inputs Call API Call API Step 41 Output Expa…" at bounding box center [799, 391] width 1536 height 718
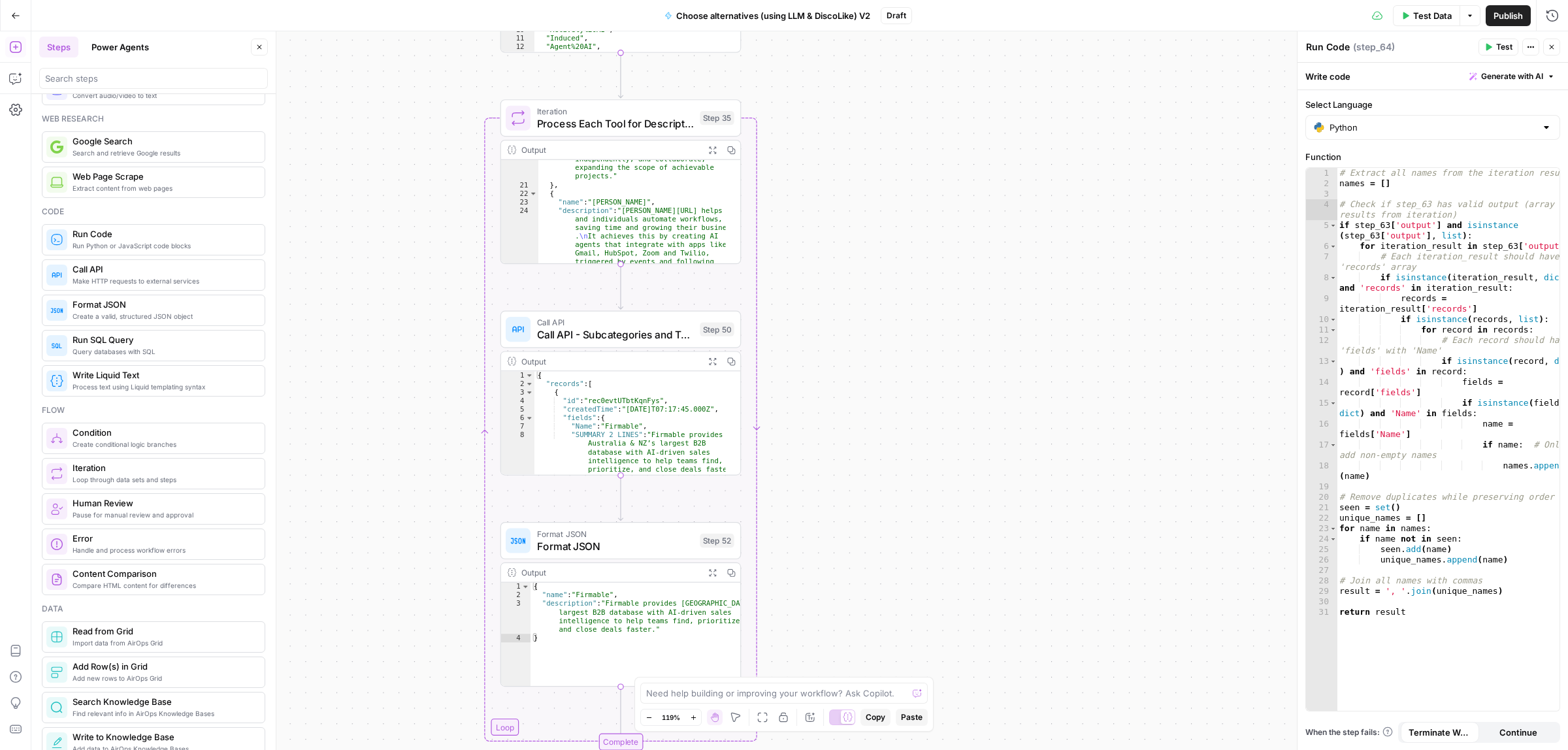
click at [941, 616] on div "true false Workflow Input Settings Inputs Call API Call API Step 41 Output Expa…" at bounding box center [799, 391] width 1536 height 718
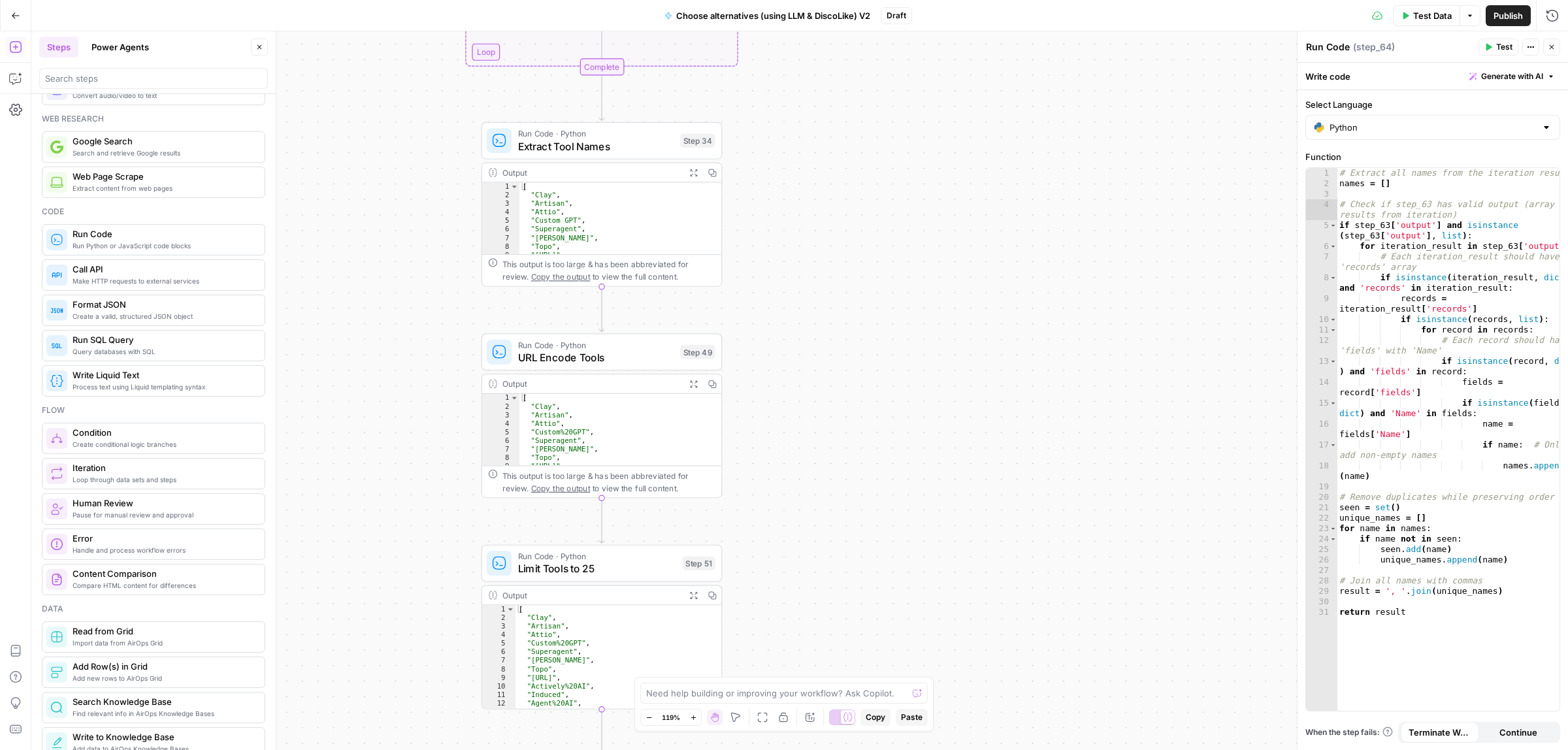
drag, startPoint x: 961, startPoint y: 572, endPoint x: 942, endPoint y: 237, distance: 335.5
click at [961, 566] on div "true false Workflow Input Settings Inputs Call API Call API Step 41 Output Expa…" at bounding box center [799, 391] width 1536 height 718
drag, startPoint x: 911, startPoint y: 684, endPoint x: 943, endPoint y: 291, distance: 394.3
click at [910, 678] on body "ColdiQ New Home Browse Insights Opportunities Your Data Recent Grids Tools-Grid…" at bounding box center [784, 375] width 1568 height 750
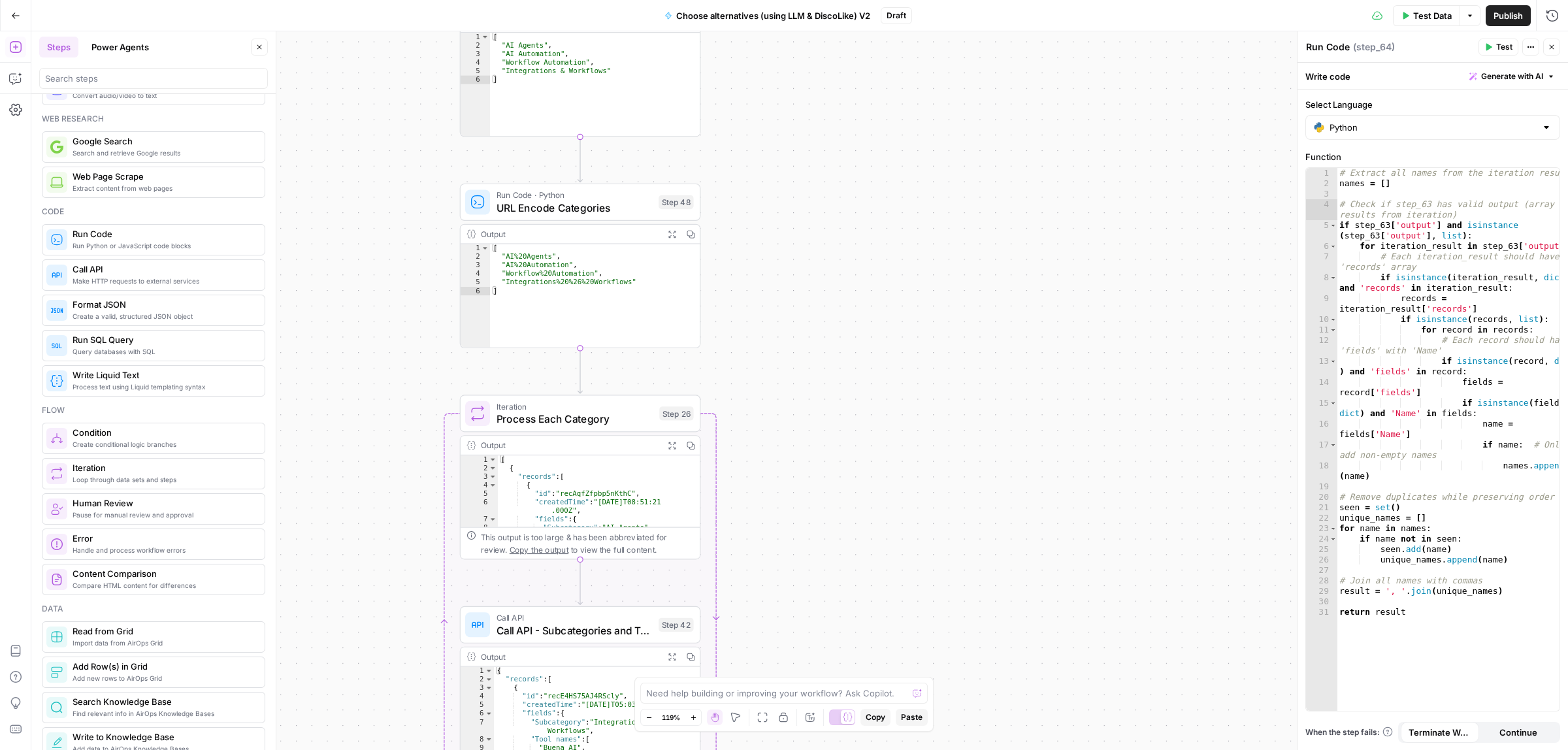
drag, startPoint x: 898, startPoint y: 694, endPoint x: 896, endPoint y: 706, distance: 12.2
click at [896, 706] on body "ColdiQ New Home Browse Insights Opportunities Your Data Recent Grids Tools-Grid…" at bounding box center [784, 375] width 1568 height 750
click at [913, 699] on body "ColdiQ New Home Browse Insights Opportunities Your Data Recent Grids Tools-Grid…" at bounding box center [784, 375] width 1568 height 750
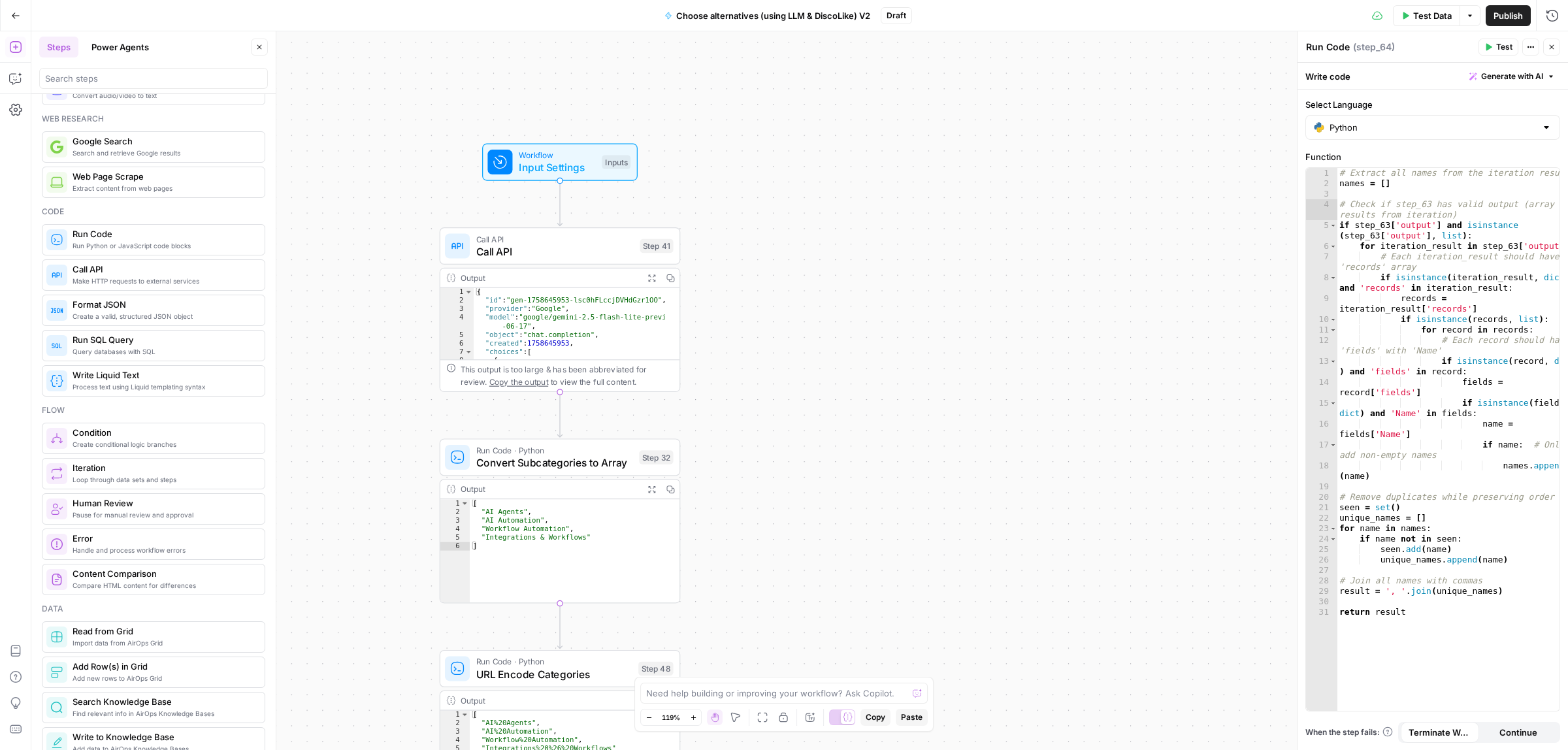
drag, startPoint x: 879, startPoint y: 508, endPoint x: 852, endPoint y: 494, distance: 30.4
click at [874, 529] on div "true false Workflow Input Settings Inputs Call API Call API Step 41 Output Expa…" at bounding box center [799, 391] width 1536 height 718
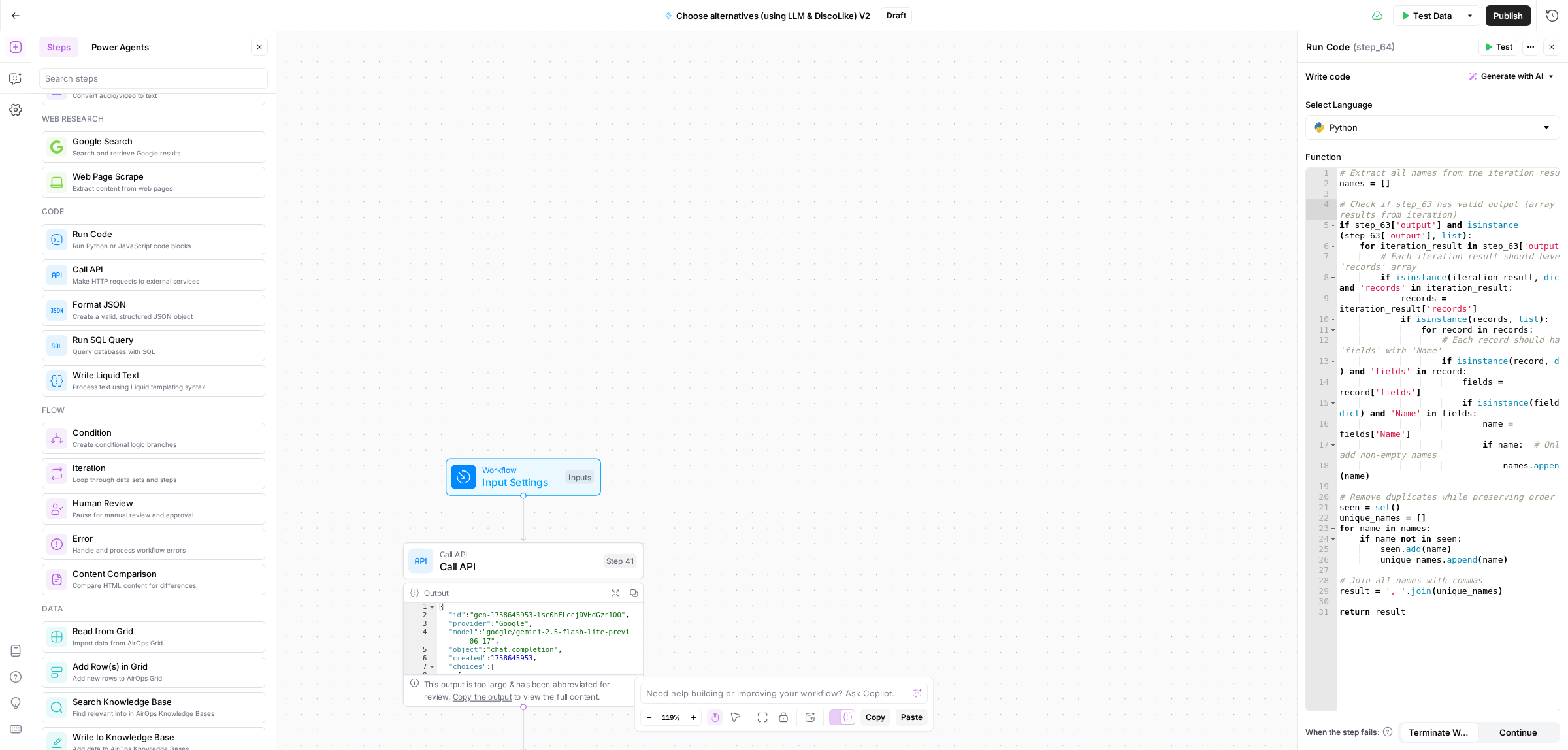
click at [521, 497] on icon "Edge from start to step_41" at bounding box center [523, 517] width 5 height 44
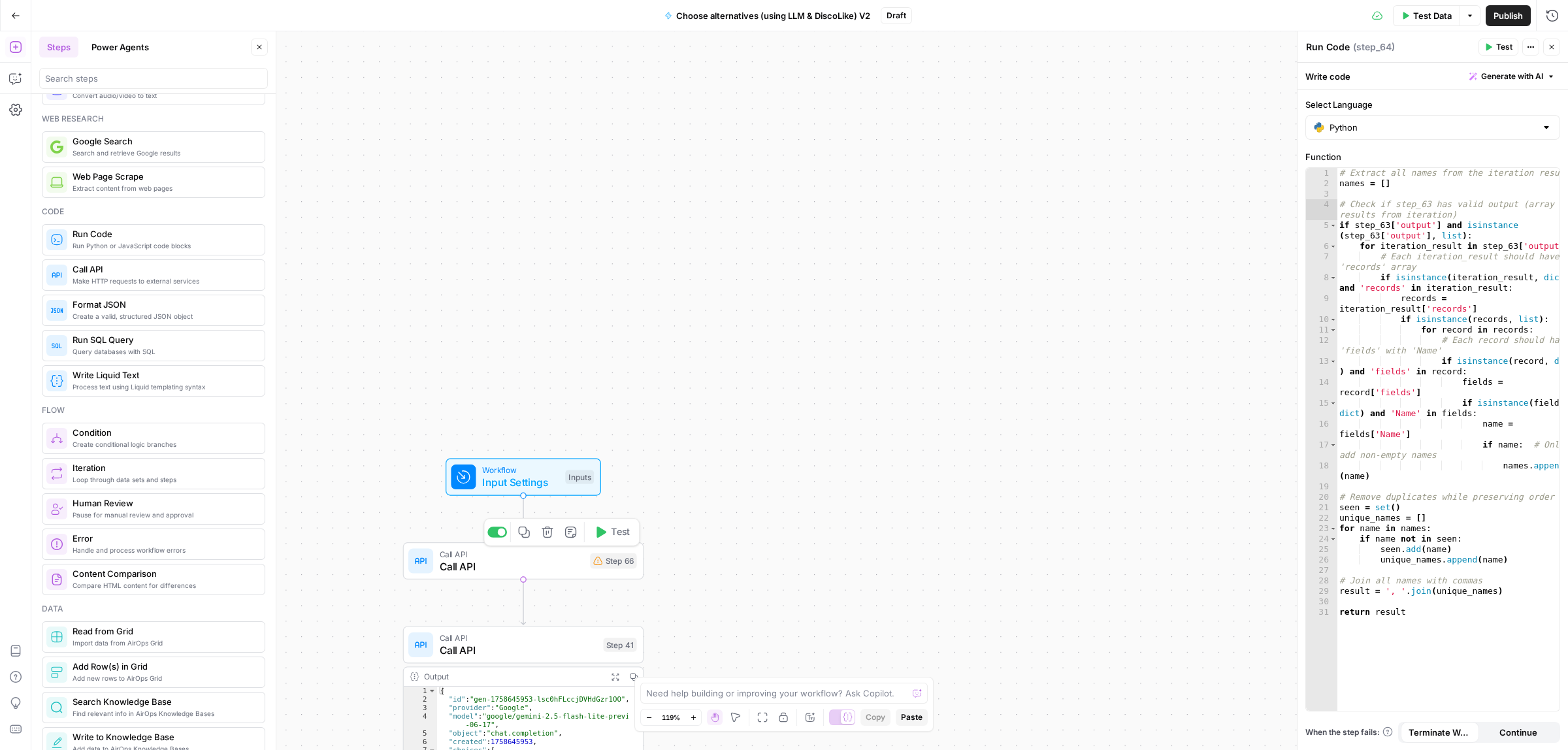
click at [519, 565] on span "Call API" at bounding box center [512, 566] width 144 height 16
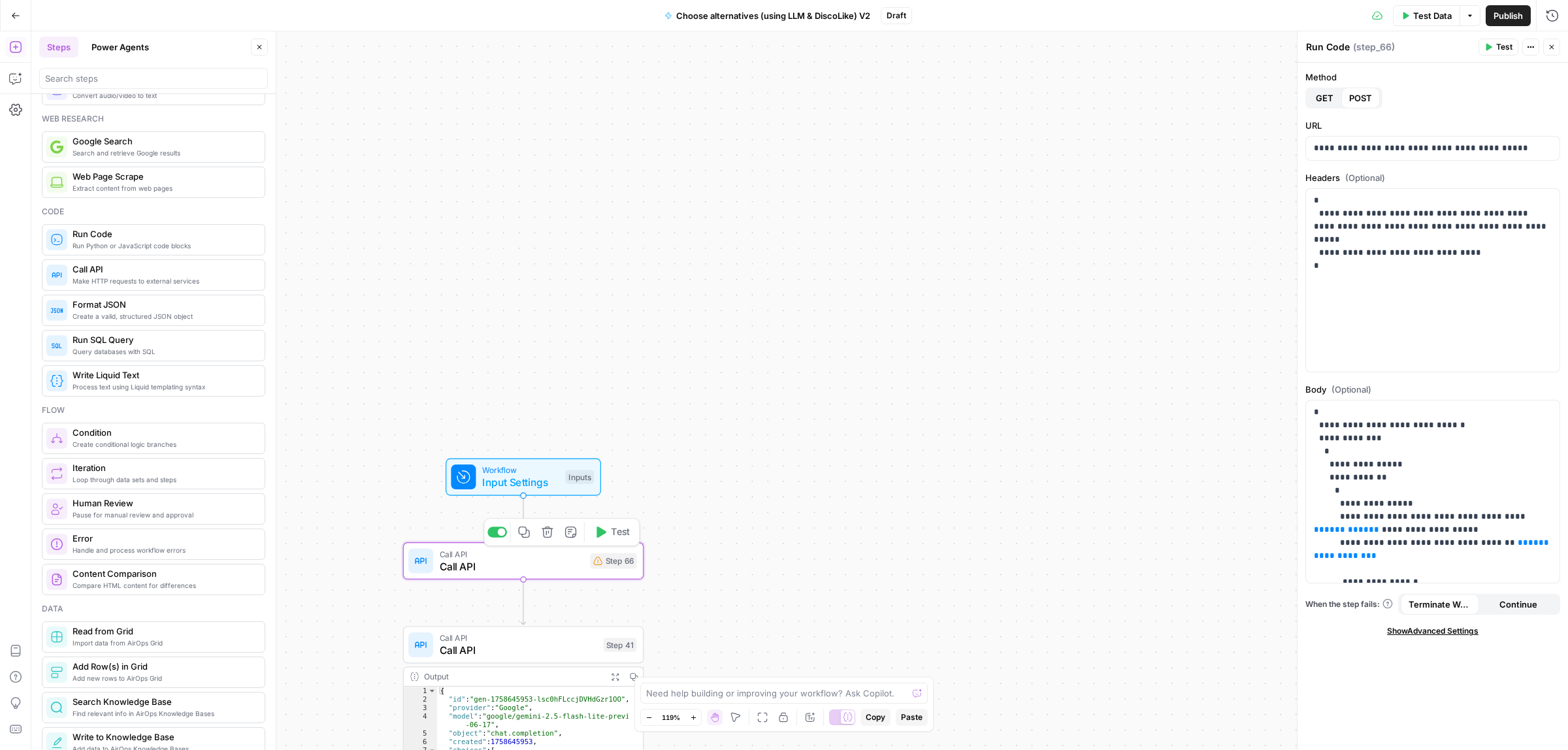
type textarea "Call API"
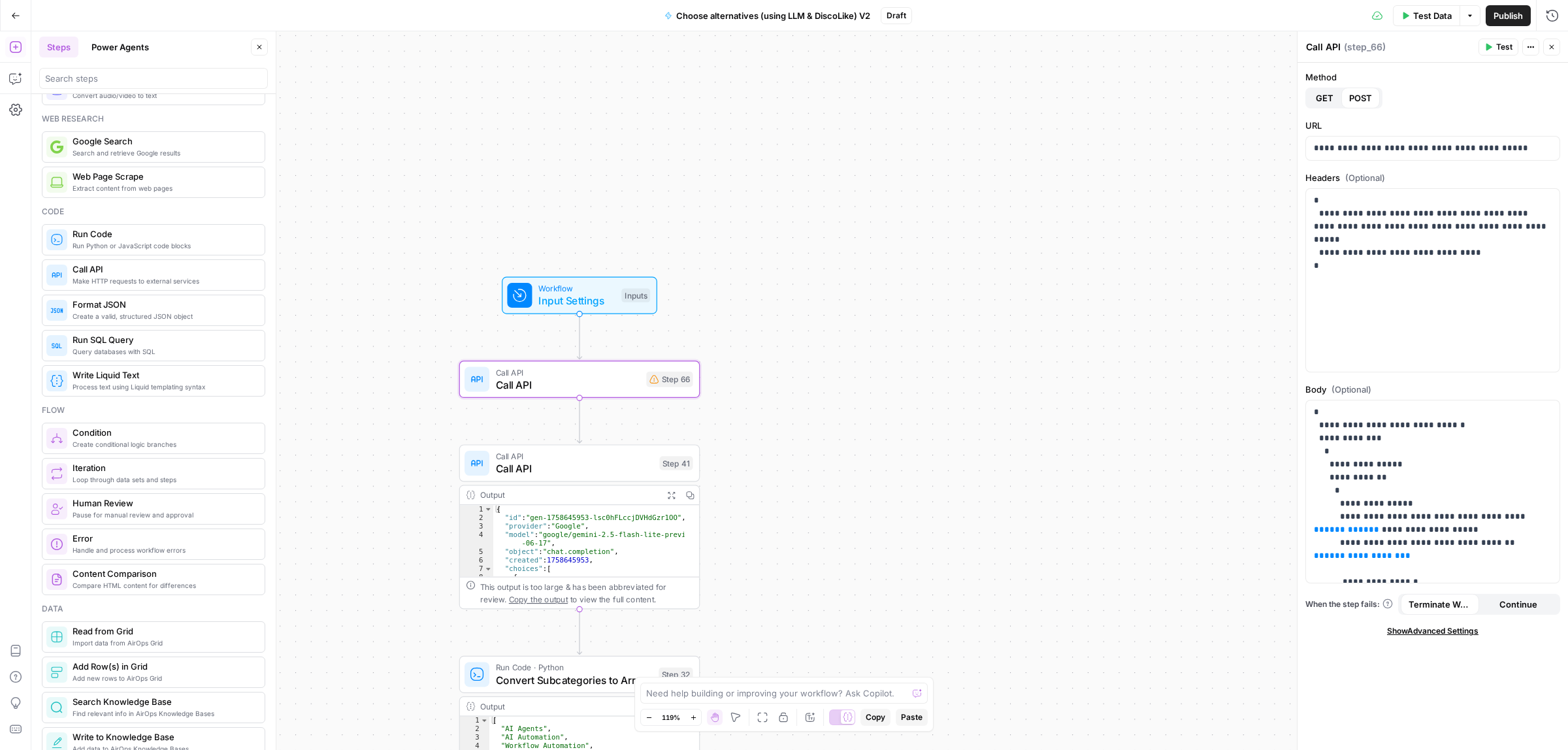
drag, startPoint x: 924, startPoint y: 498, endPoint x: 966, endPoint y: 384, distance: 121.5
click at [966, 384] on div "true false Workflow Input Settings Inputs Call API Call API Step 66 Call API Ca…" at bounding box center [799, 391] width 1536 height 718
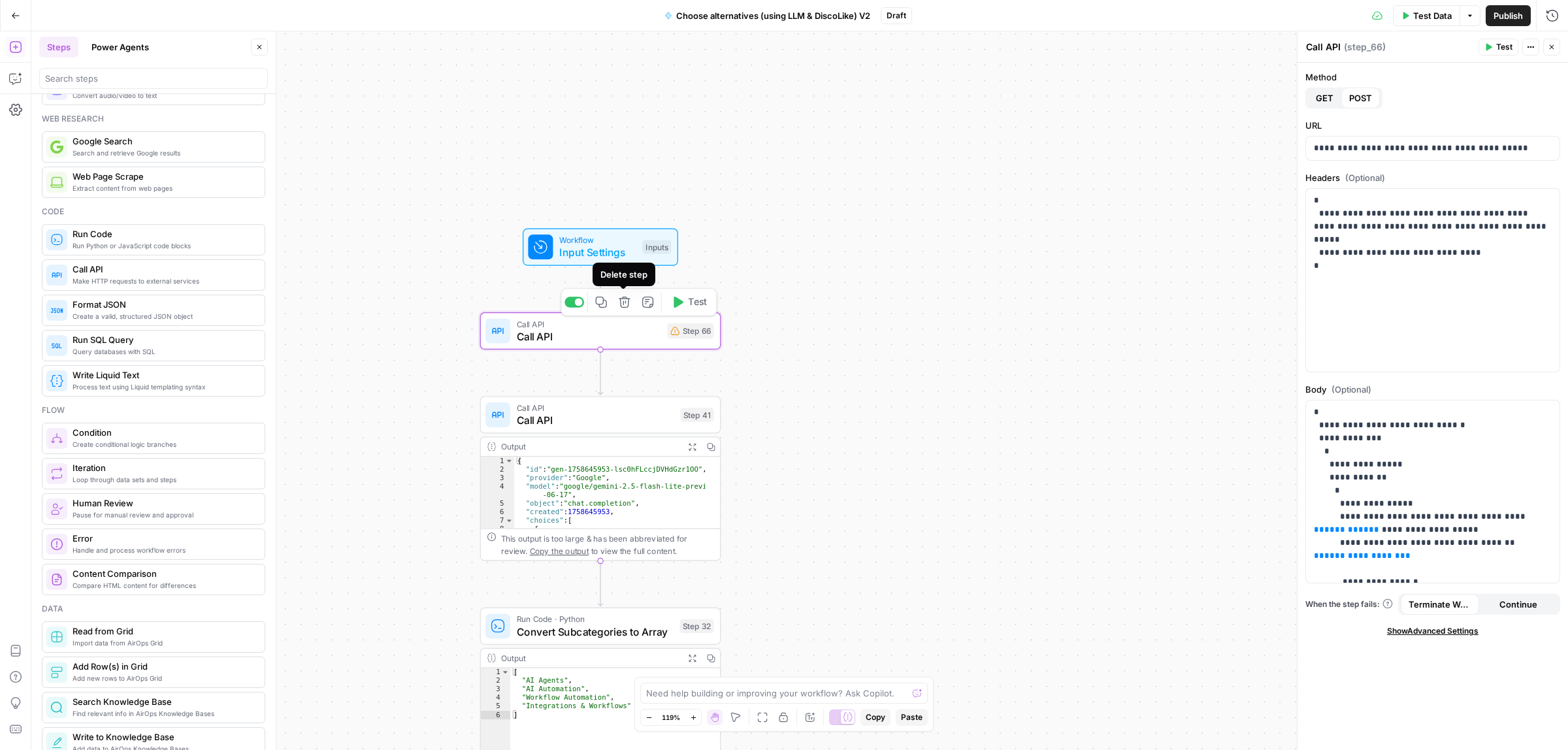
click at [627, 302] on icon "button" at bounding box center [625, 302] width 11 height 11
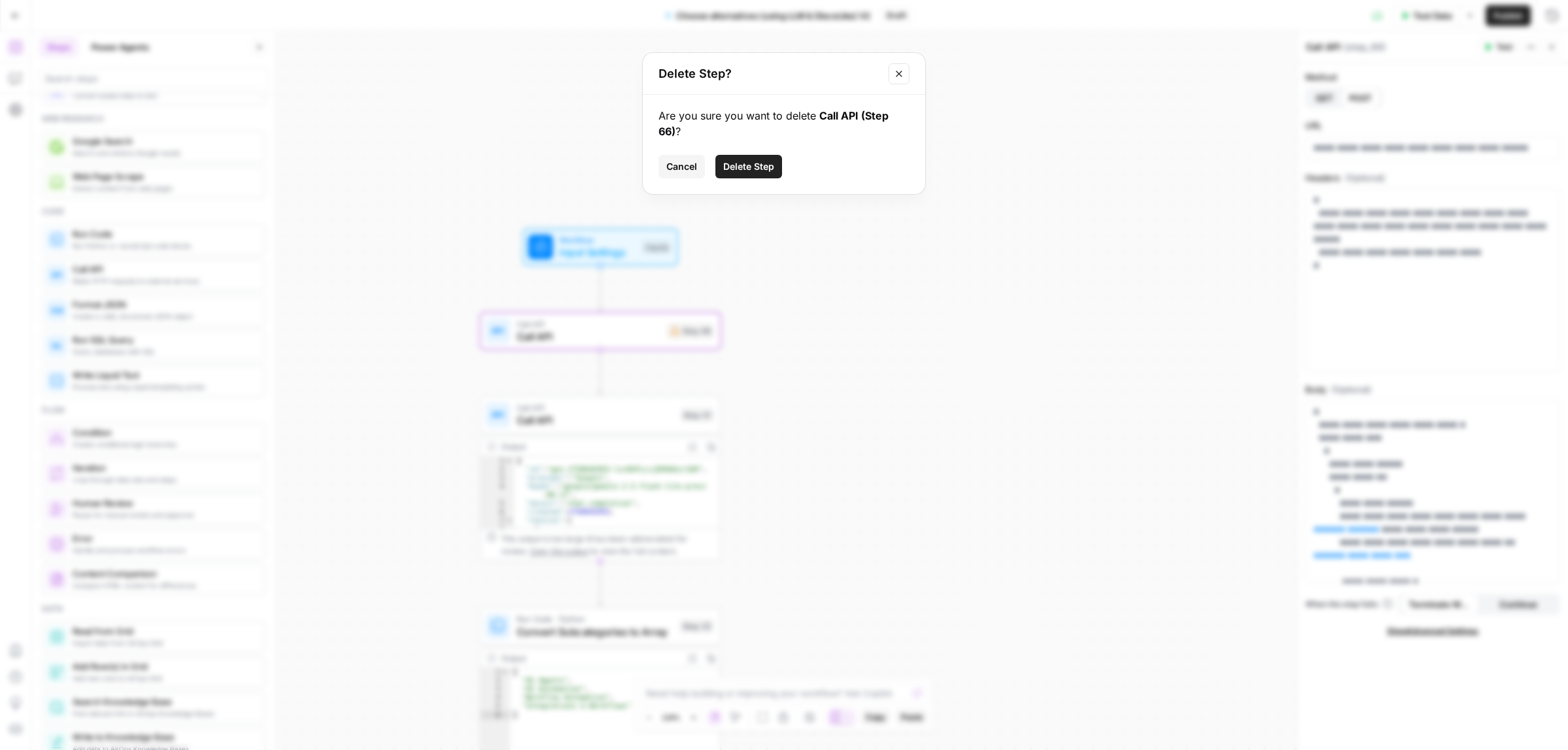
click at [750, 165] on span "Delete Step" at bounding box center [749, 166] width 51 height 13
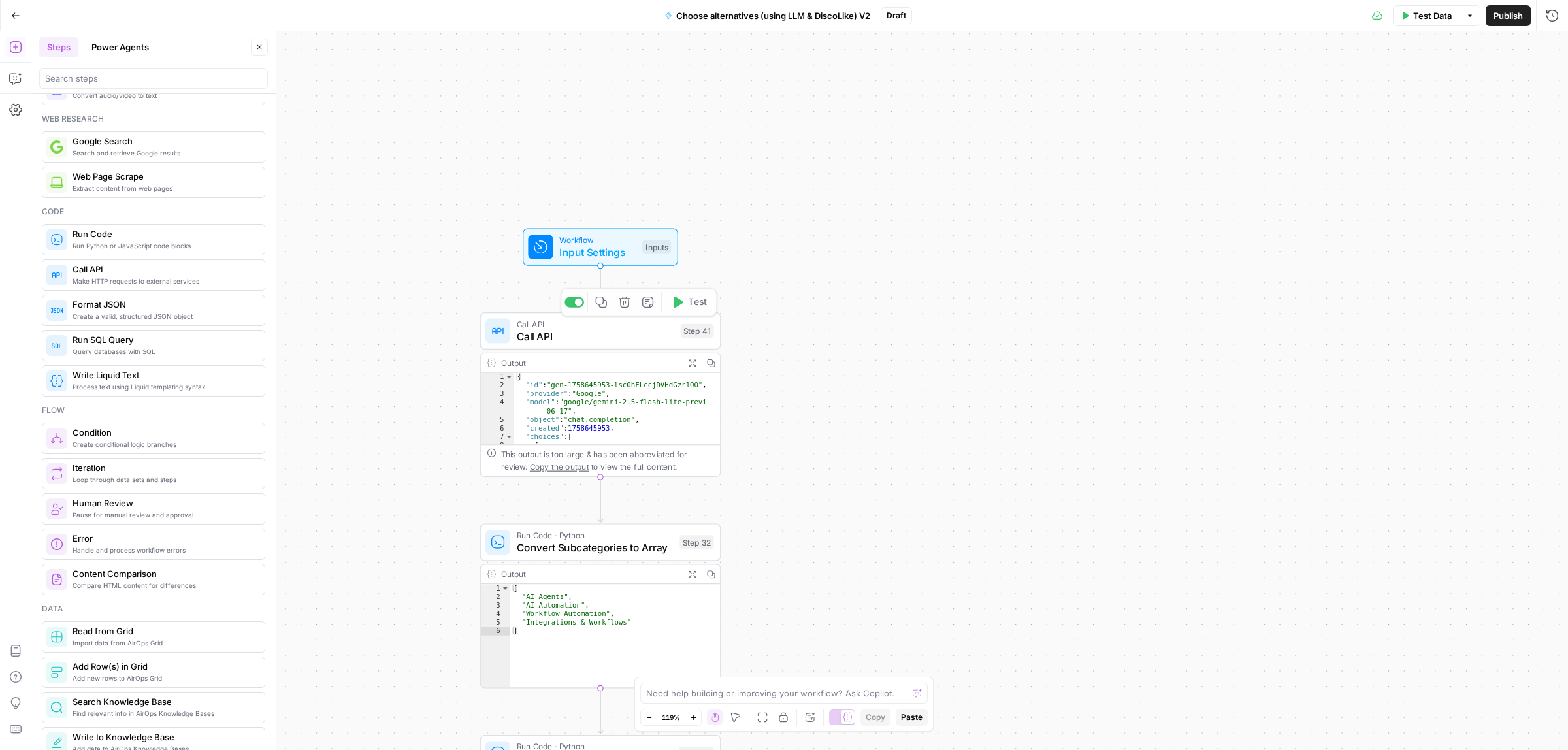
click at [603, 252] on span "Input Settings" at bounding box center [598, 253] width 77 height 16
click at [1422, 11] on span "Test Data" at bounding box center [1432, 16] width 39 height 13
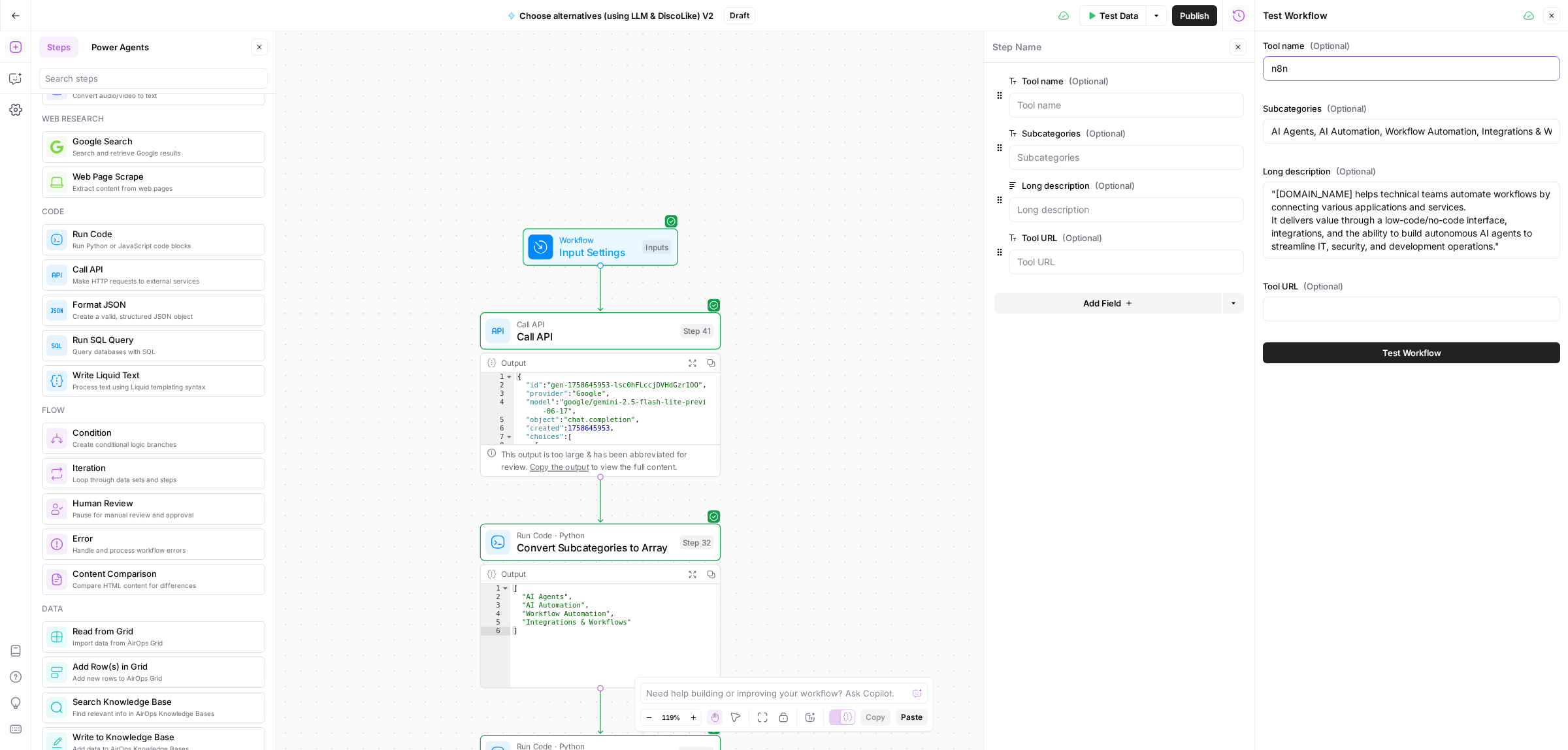
click at [1276, 73] on input "n8n" at bounding box center [1411, 68] width 280 height 13
paste input "Pipl"
type input "Pipl"
click at [1342, 137] on input "AI Agents, AI Automation, Workflow Automation, Integrations & Workflows" at bounding box center [1411, 131] width 280 height 13
paste input "Data Enrichment, AI Email Outreach, AI Email Deliverability, Automated Email Ca…"
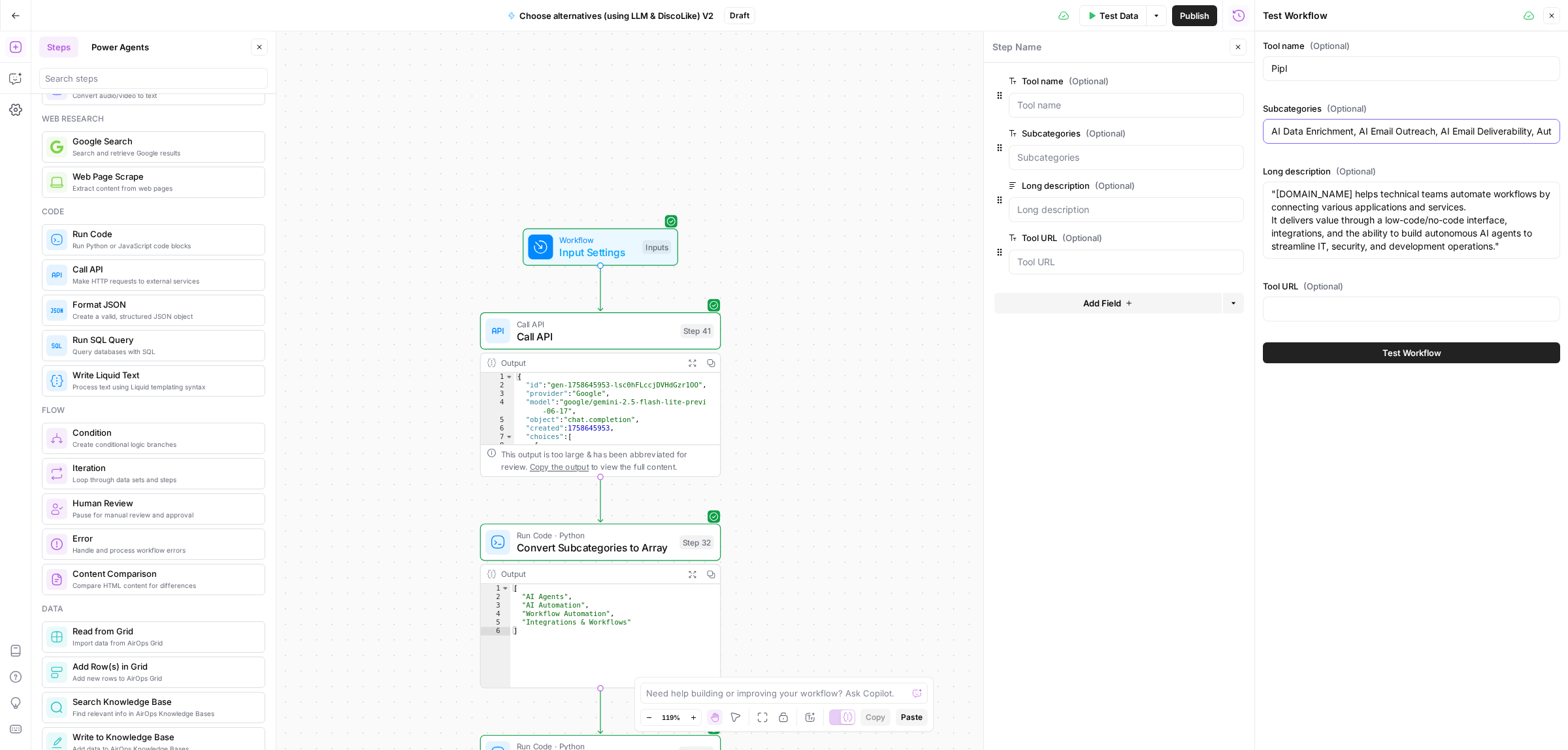
scroll to position [0, 112]
type input "AI Data Enrichment, AI Email Outreach, AI Email Deliverability, Automated Email…"
click at [1419, 200] on textarea ""[DOMAIN_NAME] helps technical teams automate workflows by connecting various a…" at bounding box center [1411, 220] width 280 height 66
paste textarea "[URL] empowers sales and marketing professionals to master cold outreach throug…"
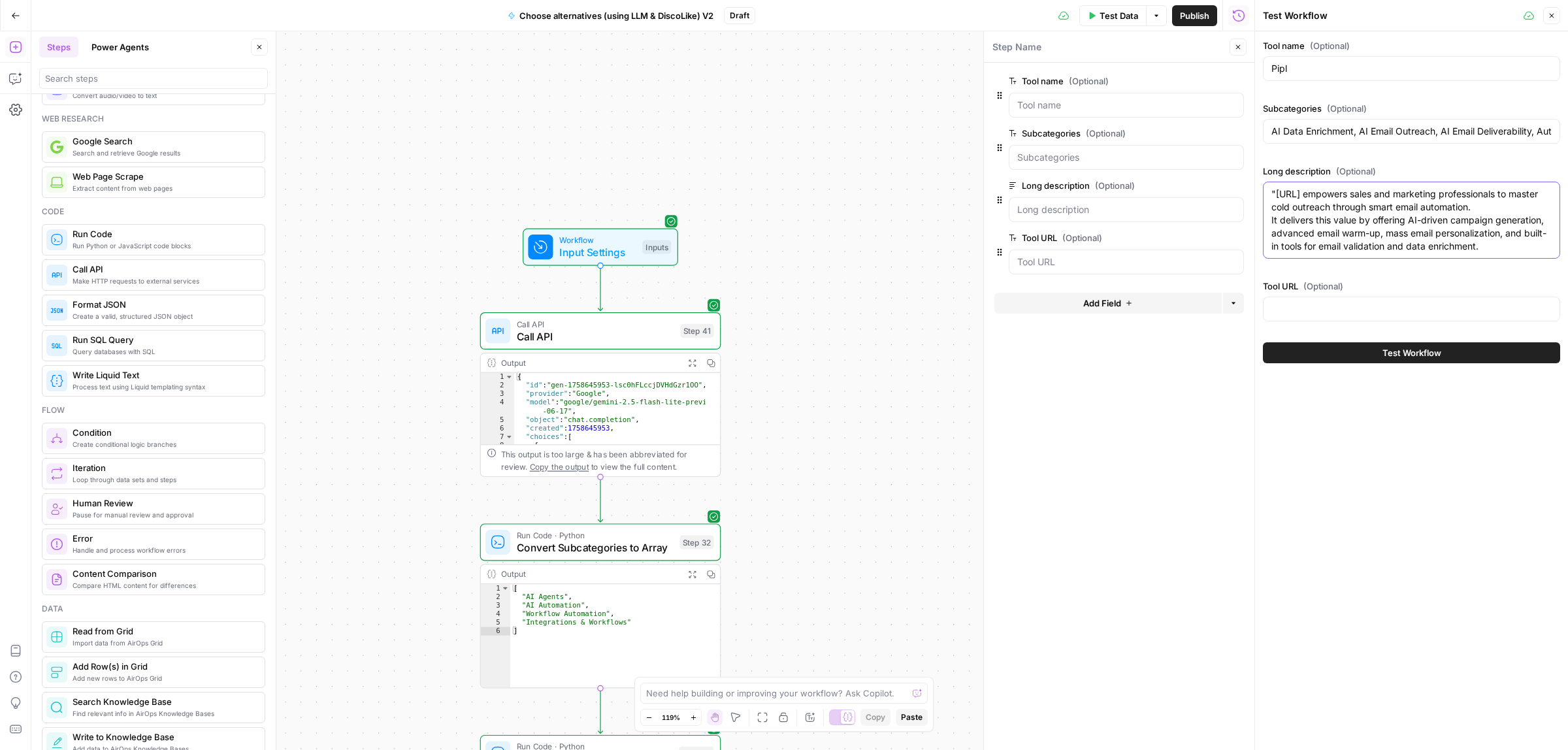
drag, startPoint x: 1274, startPoint y: 195, endPoint x: 1281, endPoint y: 207, distance: 13.9
click at [1275, 196] on textarea ""[URL] empowers sales and marketing professionals to master cold outreach throu…" at bounding box center [1411, 220] width 280 height 66
type textarea "[URL] empowers sales and marketing professionals to master cold outreach throug…"
click at [1304, 305] on input "Tool URL (Optional)" at bounding box center [1411, 309] width 280 height 13
paste input "[URL]"
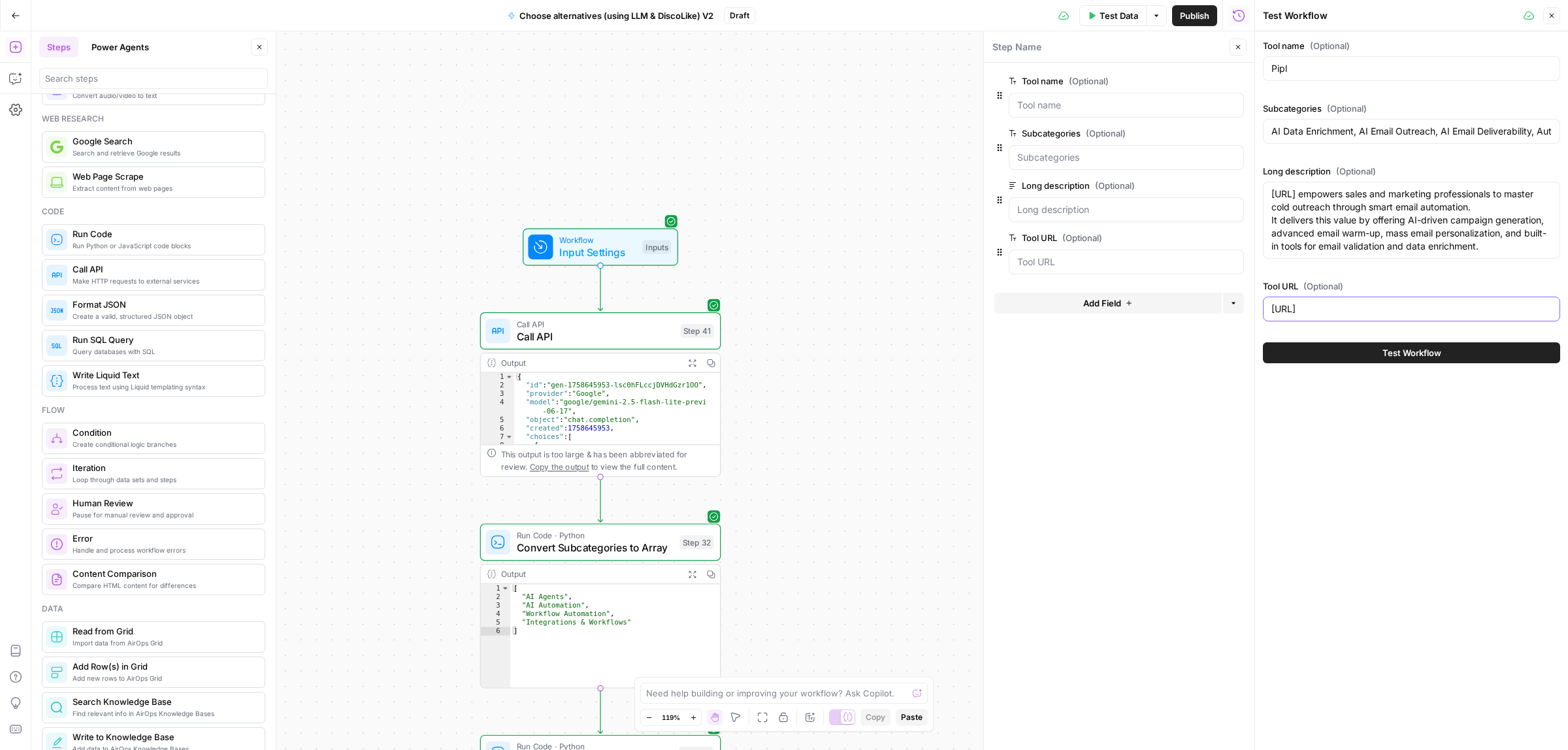
type input "[URL]"
click at [1386, 361] on button "Test Workflow" at bounding box center [1412, 353] width 298 height 21
click at [1406, 354] on span "Test Workflow" at bounding box center [1412, 352] width 59 height 13
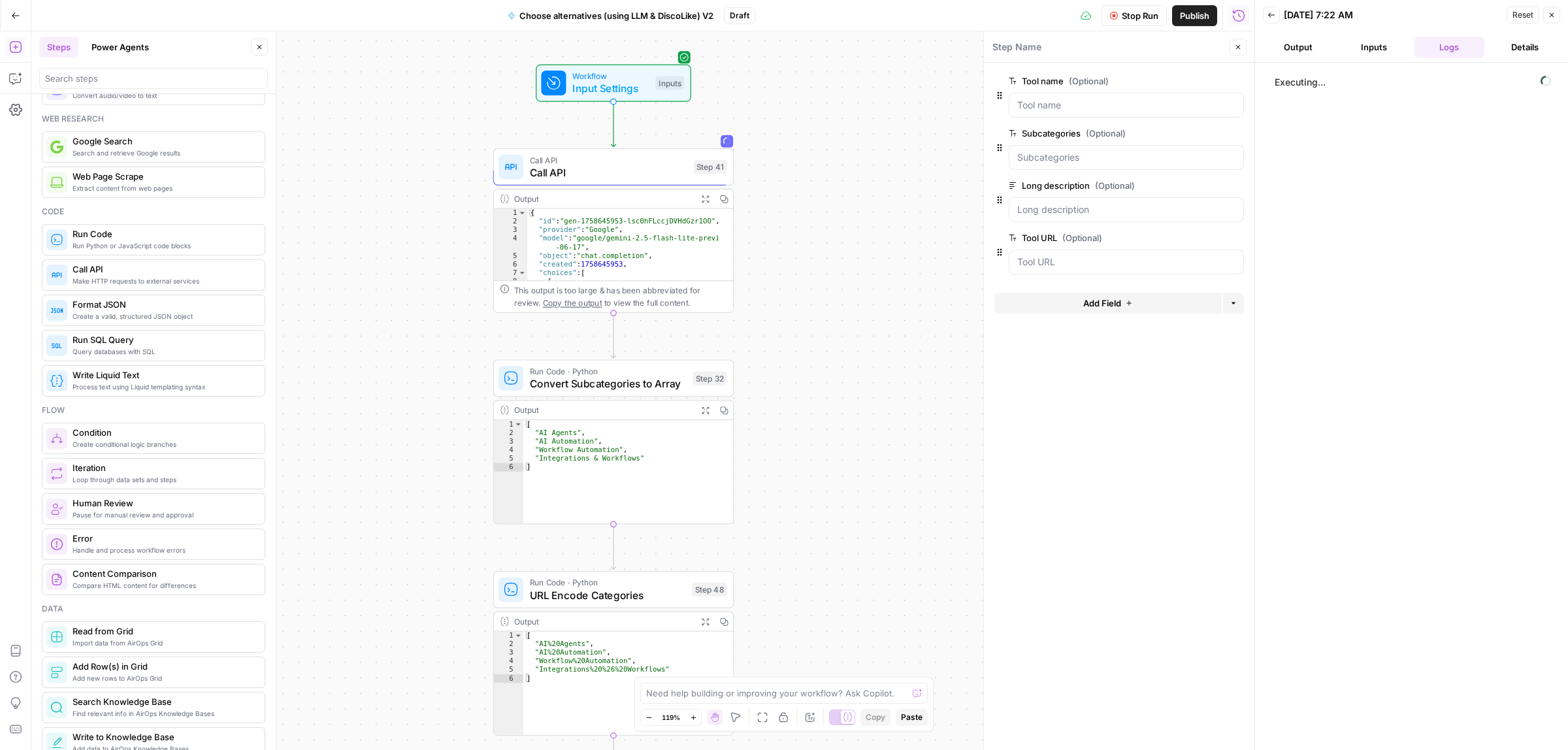
drag, startPoint x: 913, startPoint y: 521, endPoint x: 926, endPoint y: 357, distance: 164.5
click at [926, 357] on div "true false Workflow Input Settings Inputs Call API Call API Step 41 Output Expa…" at bounding box center [643, 391] width 1223 height 718
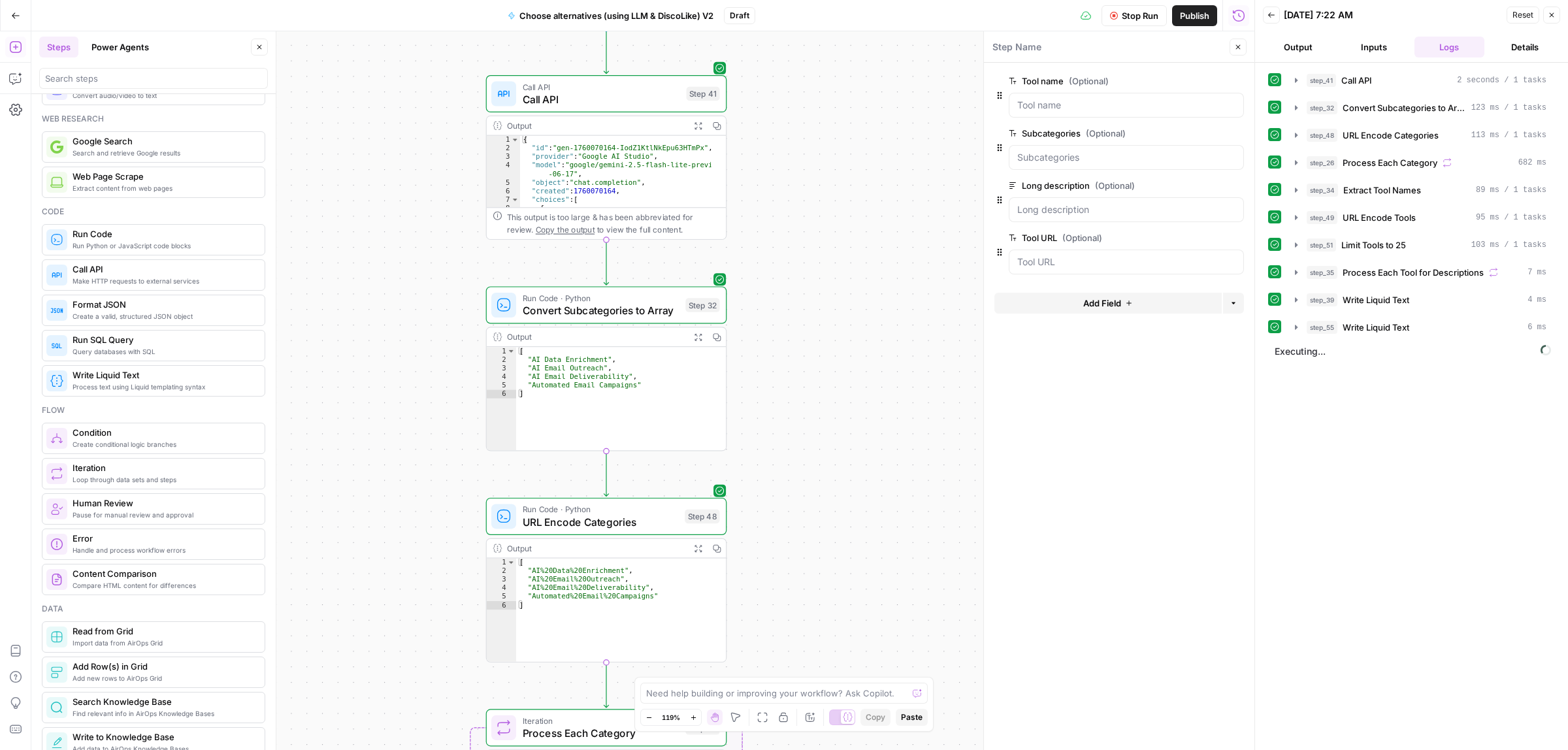
drag, startPoint x: 867, startPoint y: 477, endPoint x: 870, endPoint y: 230, distance: 247.0
click at [870, 230] on div "true false Workflow Input Settings Inputs Call API Call API Step 41 Output Expa…" at bounding box center [643, 391] width 1223 height 718
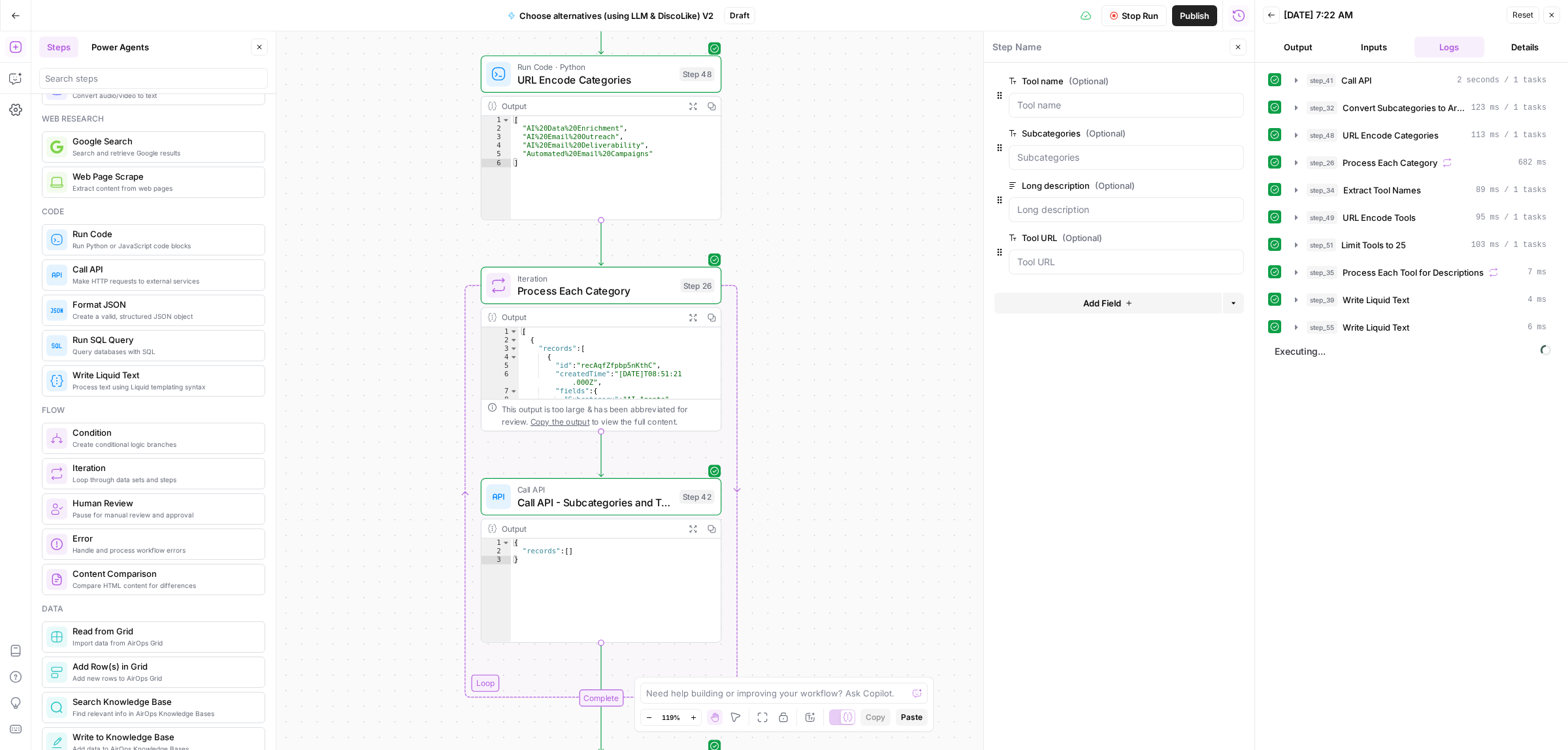
drag, startPoint x: 895, startPoint y: 343, endPoint x: 884, endPoint y: 282, distance: 62.0
click at [884, 282] on div "true false Workflow Input Settings Inputs Call API Call API Step 41 Output Expa…" at bounding box center [643, 391] width 1223 height 718
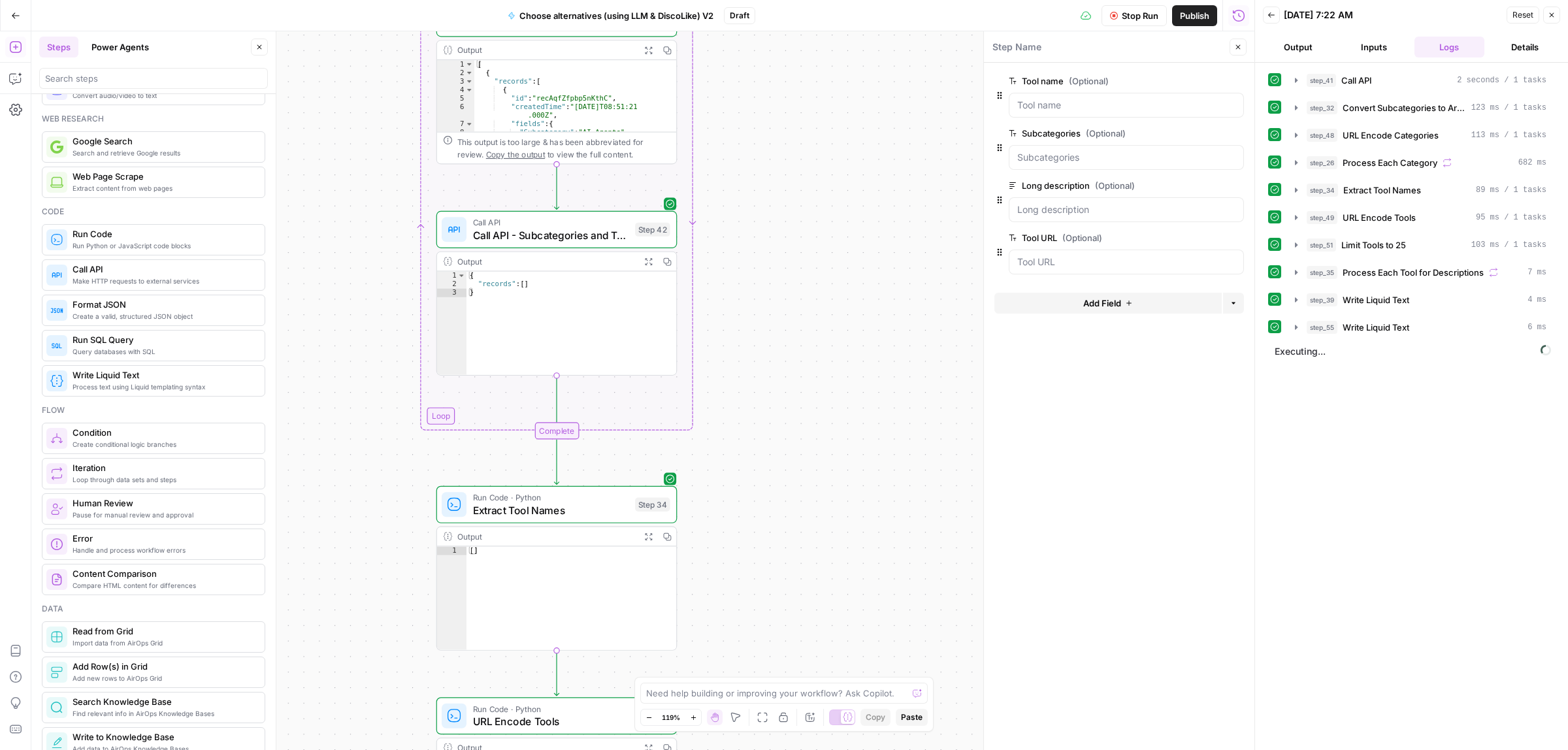
drag, startPoint x: 895, startPoint y: 471, endPoint x: 845, endPoint y: 196, distance: 279.5
click at [846, 197] on div "true false Workflow Input Settings Inputs Call API Call API Step 41 Output Expa…" at bounding box center [643, 391] width 1223 height 718
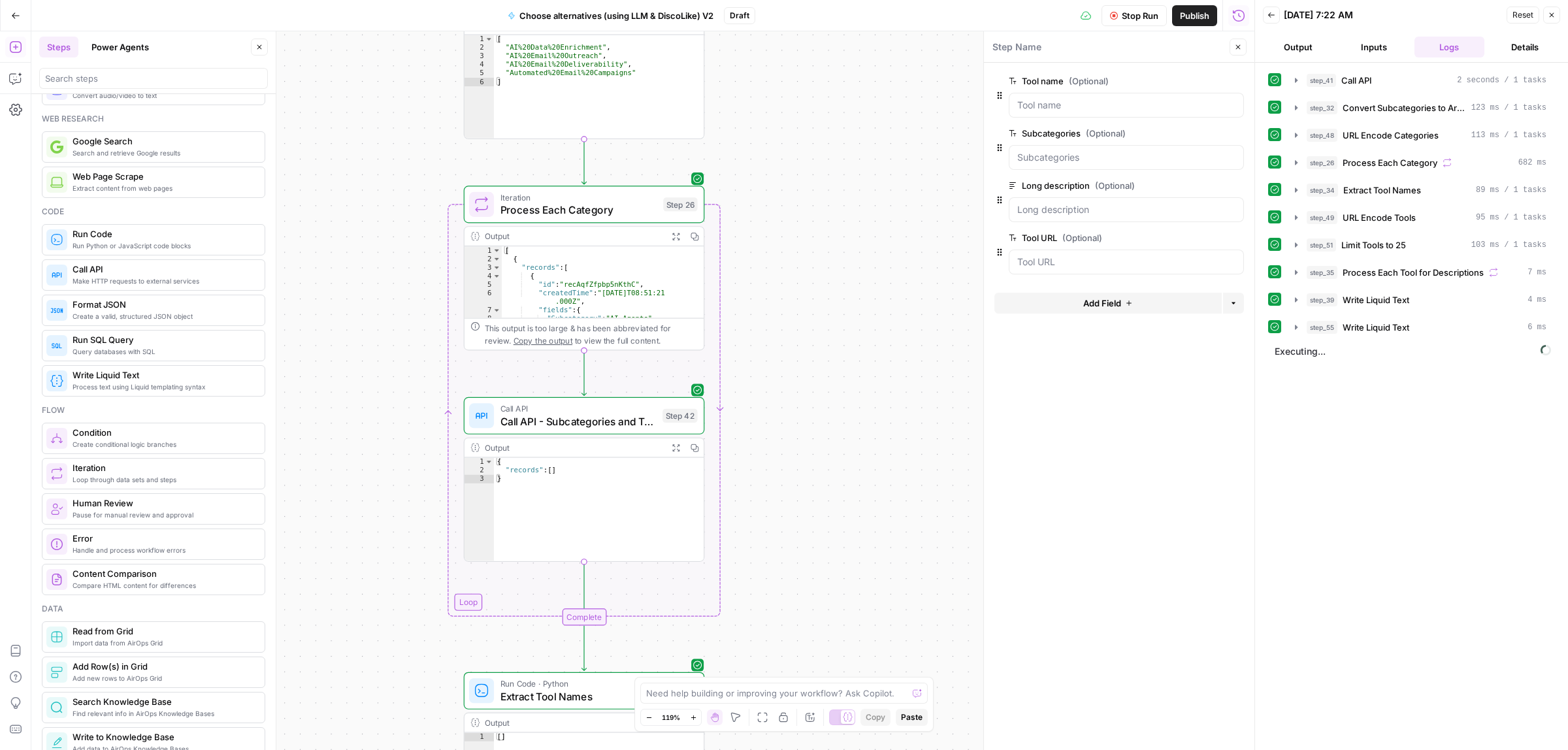
drag, startPoint x: 822, startPoint y: 353, endPoint x: 848, endPoint y: 507, distance: 156.2
click at [848, 507] on div "true false Workflow Input Settings Inputs Call API Call API Step 41 Output Expa…" at bounding box center [643, 391] width 1223 height 718
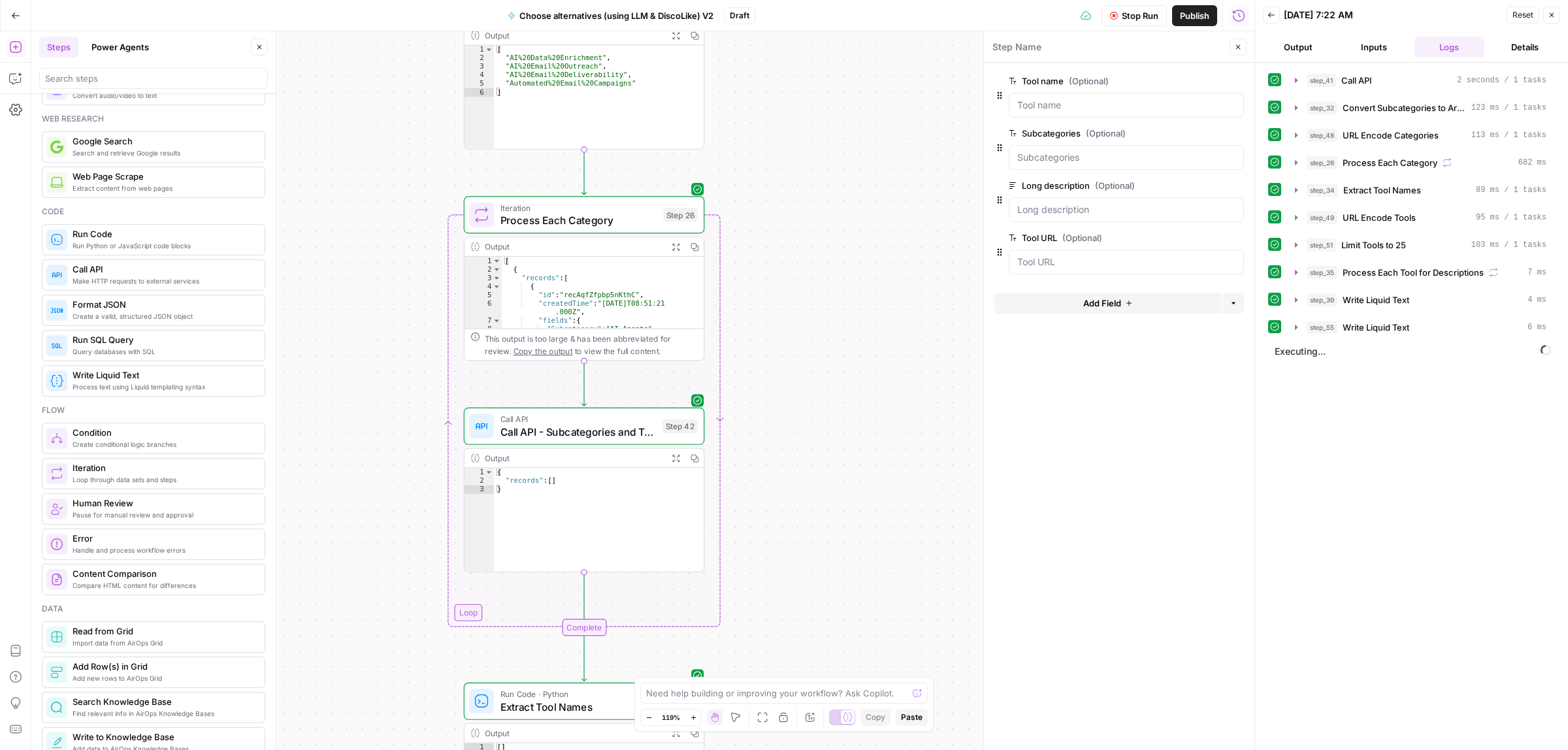
click at [678, 249] on icon "button" at bounding box center [675, 246] width 7 height 7
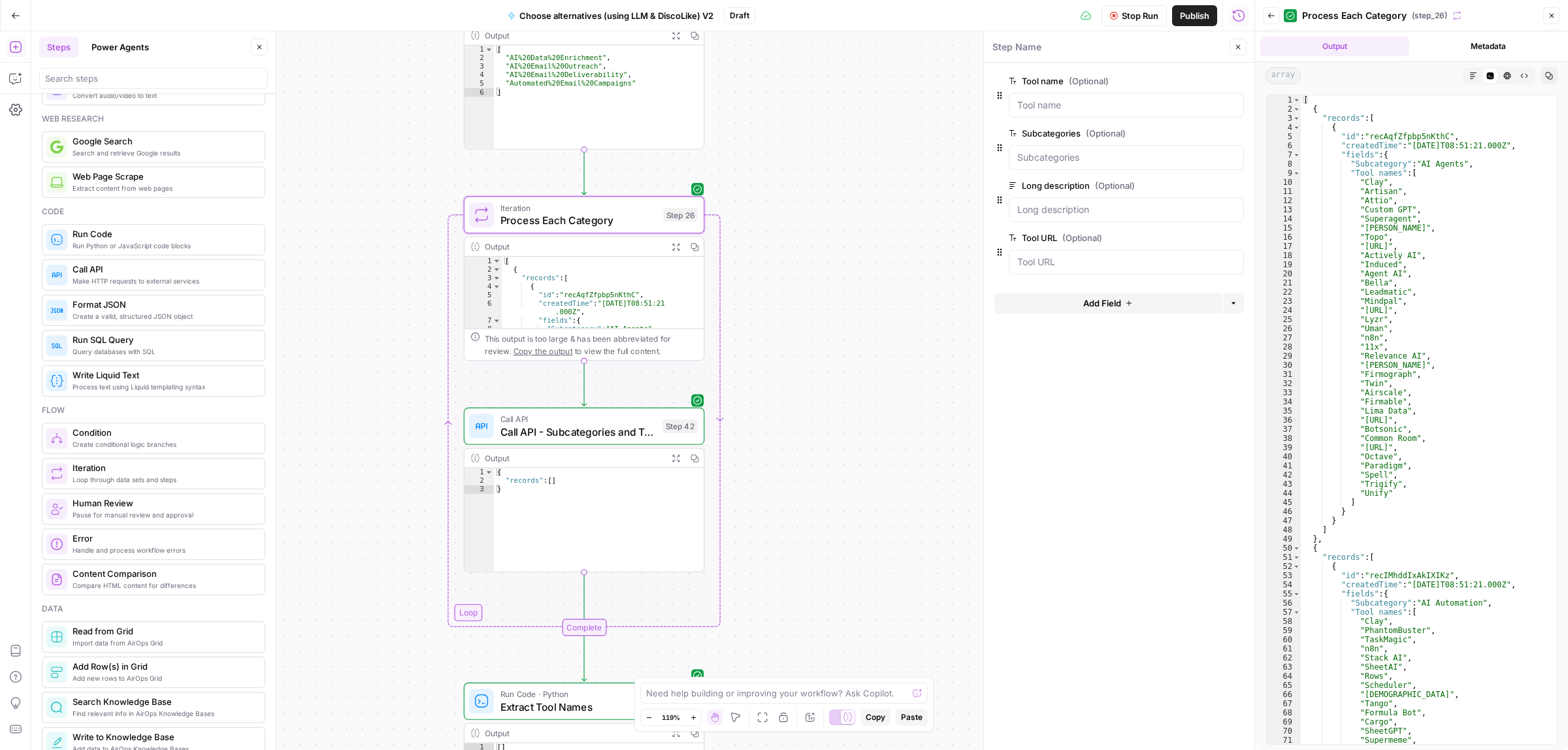
drag, startPoint x: 847, startPoint y: 252, endPoint x: 837, endPoint y: 243, distance: 13.5
click at [840, 180] on div "true false Workflow Input Settings Inputs Call API Call API Step 41 Output Expa…" at bounding box center [643, 391] width 1223 height 718
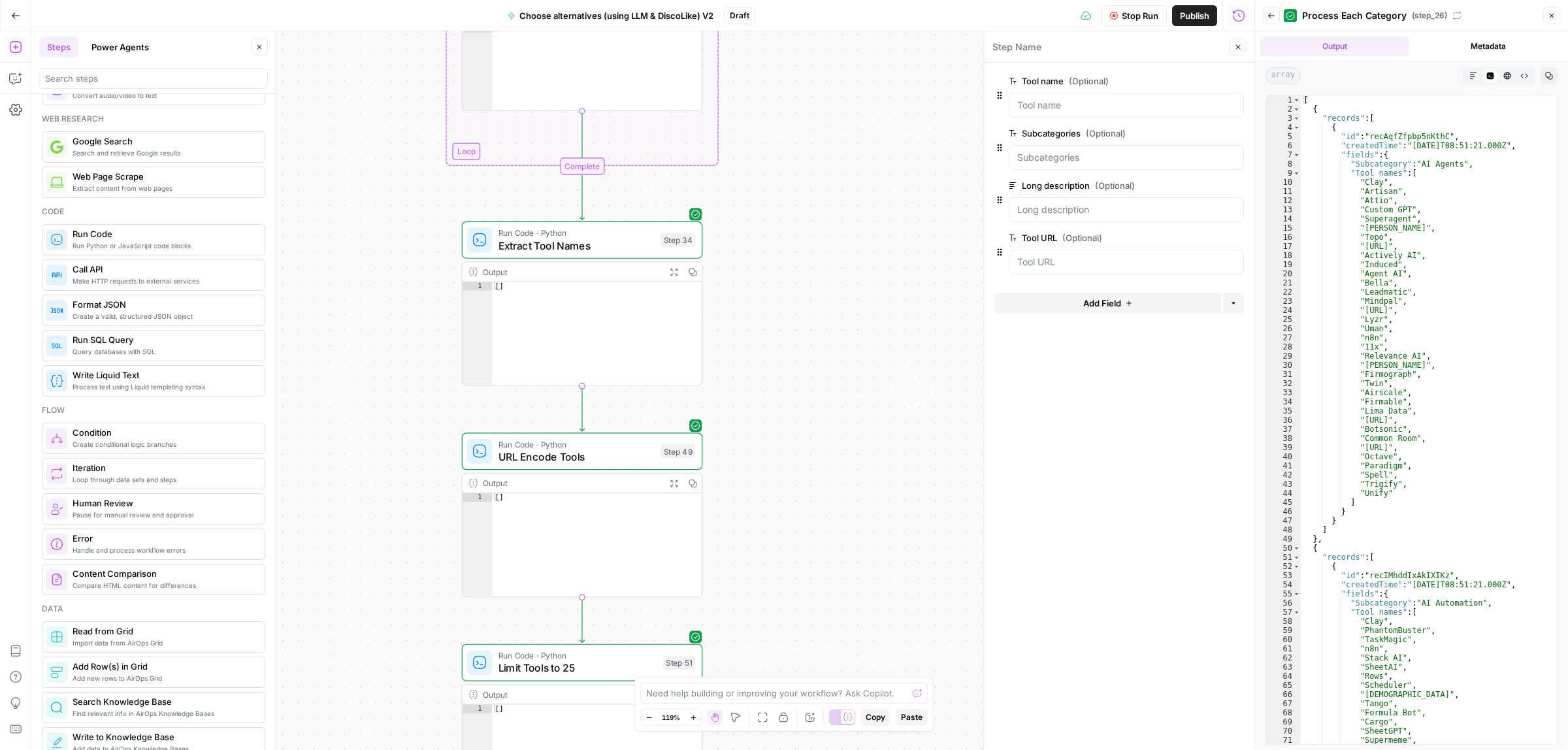
drag, startPoint x: 852, startPoint y: 330, endPoint x: 851, endPoint y: 294, distance: 36.0
click at [851, 294] on div "true false Workflow Input Settings Inputs Call API Call API Step 41 Output Expa…" at bounding box center [643, 391] width 1223 height 718
click at [674, 271] on icon "button" at bounding box center [674, 271] width 9 height 9
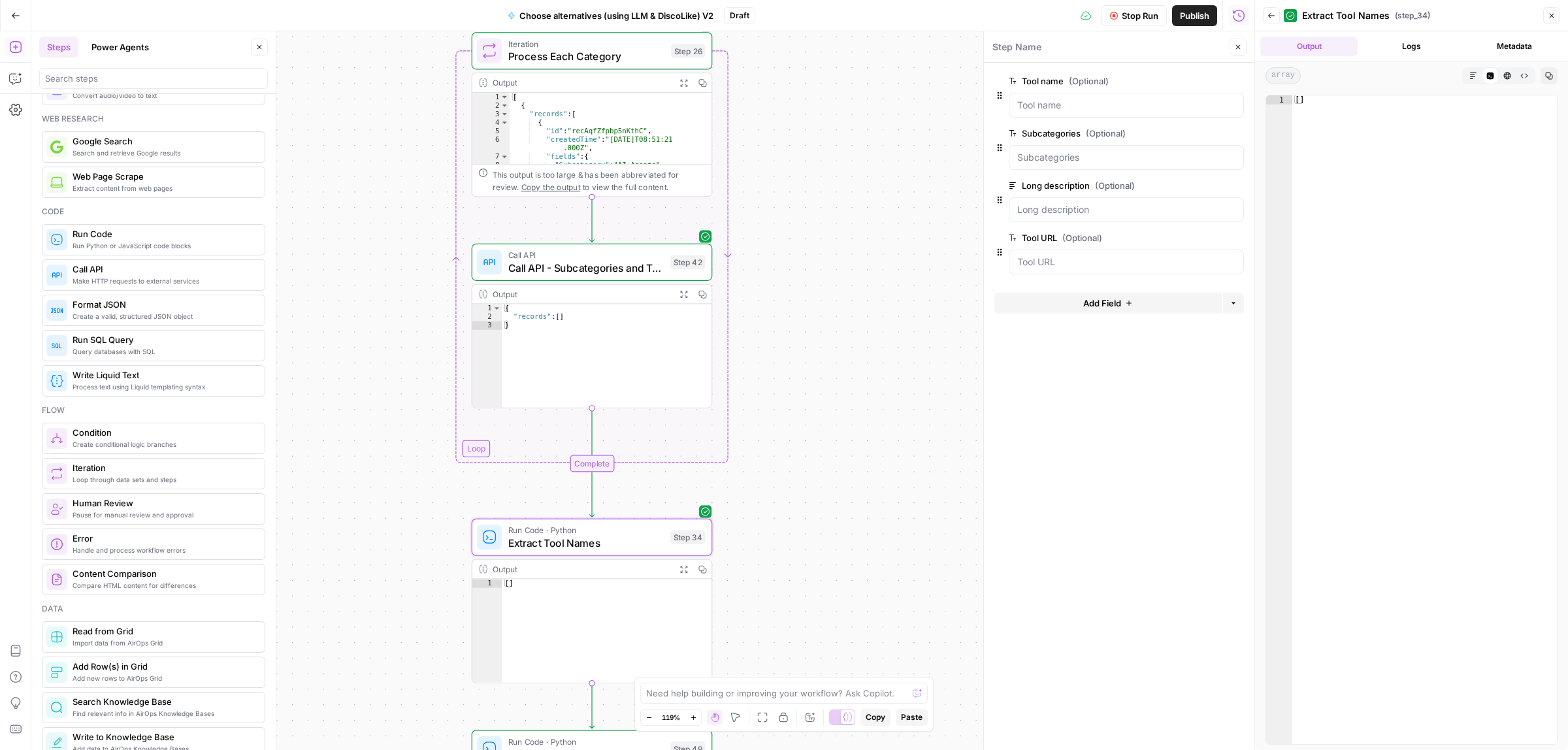
drag, startPoint x: 859, startPoint y: 305, endPoint x: 864, endPoint y: 494, distance: 189.1
click at [864, 494] on div "true false Workflow Input Settings Inputs Call API Call API Step 41 Output Expa…" at bounding box center [643, 391] width 1223 height 718
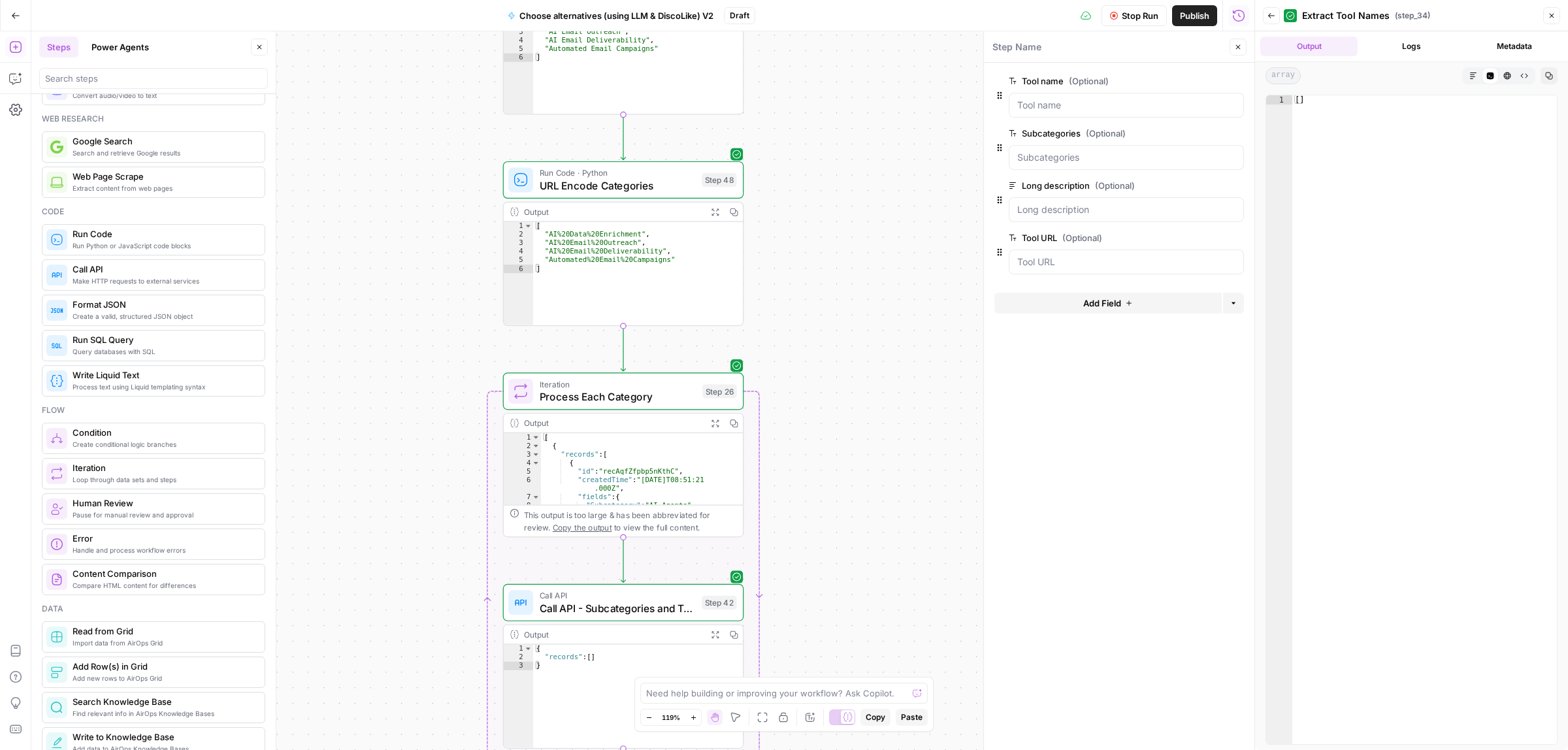
drag, startPoint x: 792, startPoint y: 190, endPoint x: 814, endPoint y: 406, distance: 217.1
click at [814, 406] on div "true false Workflow Input Settings Inputs Call API Call API Step 41 Output Expa…" at bounding box center [643, 391] width 1223 height 718
click at [712, 426] on icon "button" at bounding box center [715, 422] width 7 height 7
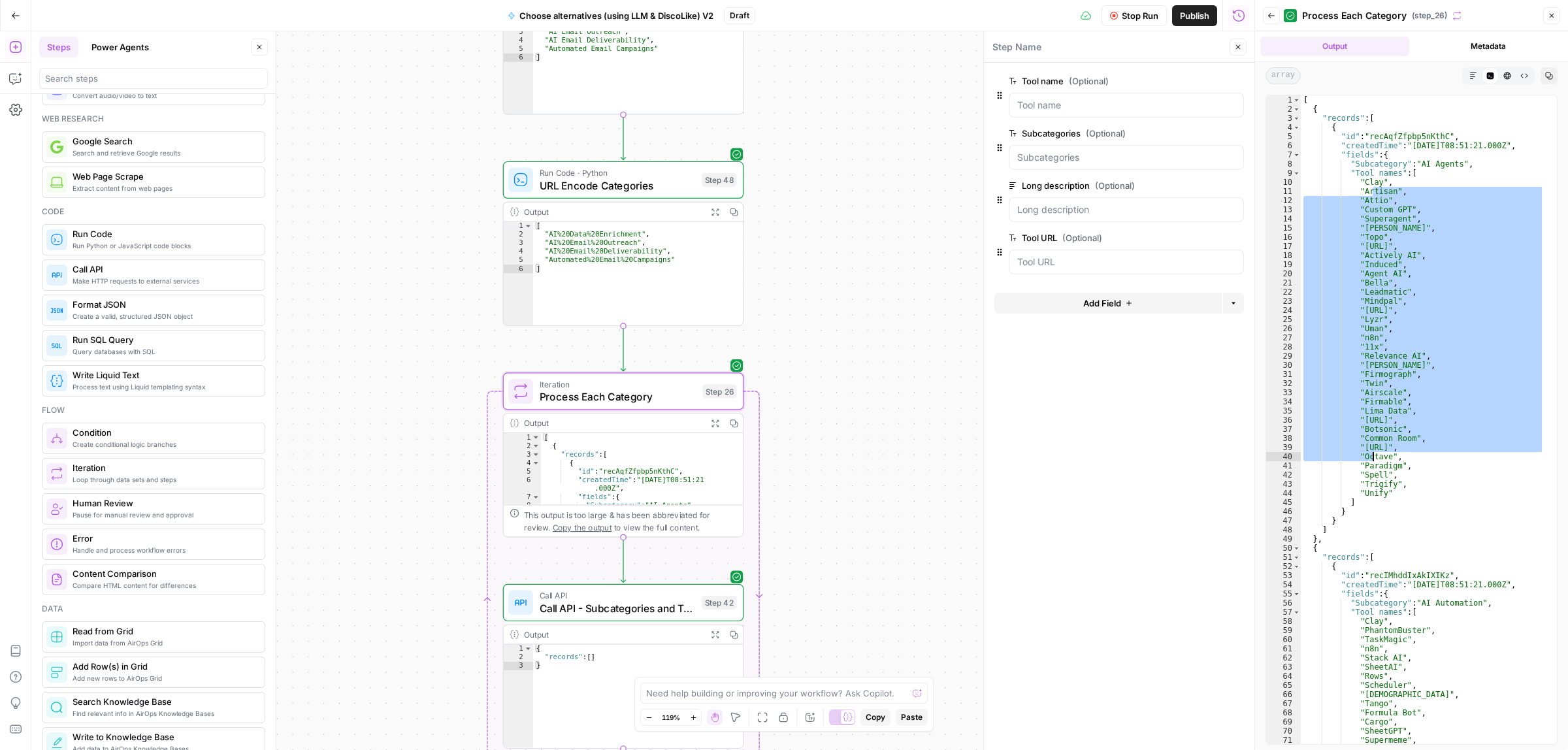
drag, startPoint x: 1371, startPoint y: 190, endPoint x: 1372, endPoint y: 472, distance: 282.0
click at [1374, 477] on div "[ { "records" : [ { "id" : "recAqfZfpbp5nKthC" , "createdTime" : "[DATE]T08:51:…" at bounding box center [1422, 429] width 244 height 666
type textarea "**********"
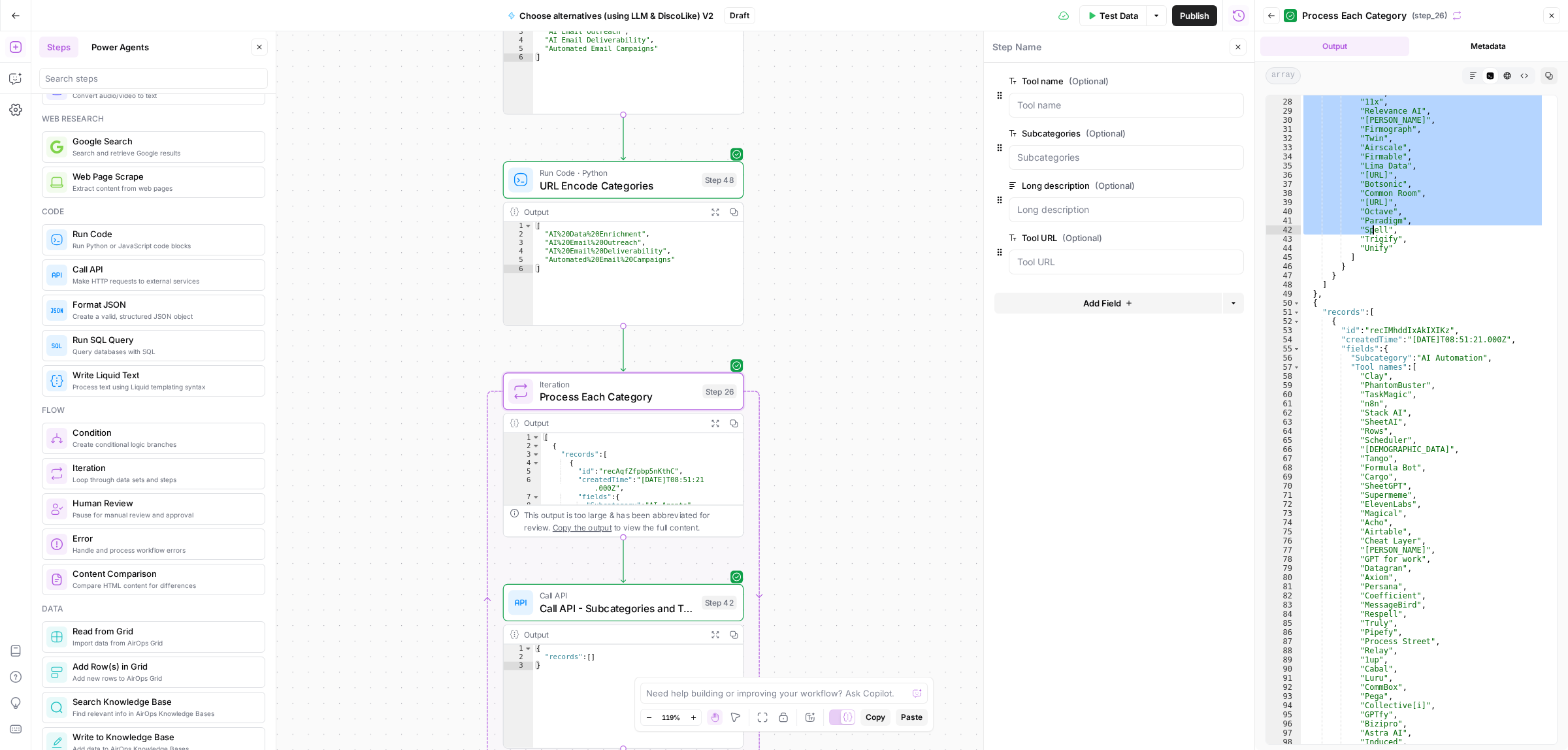
scroll to position [392, 0]
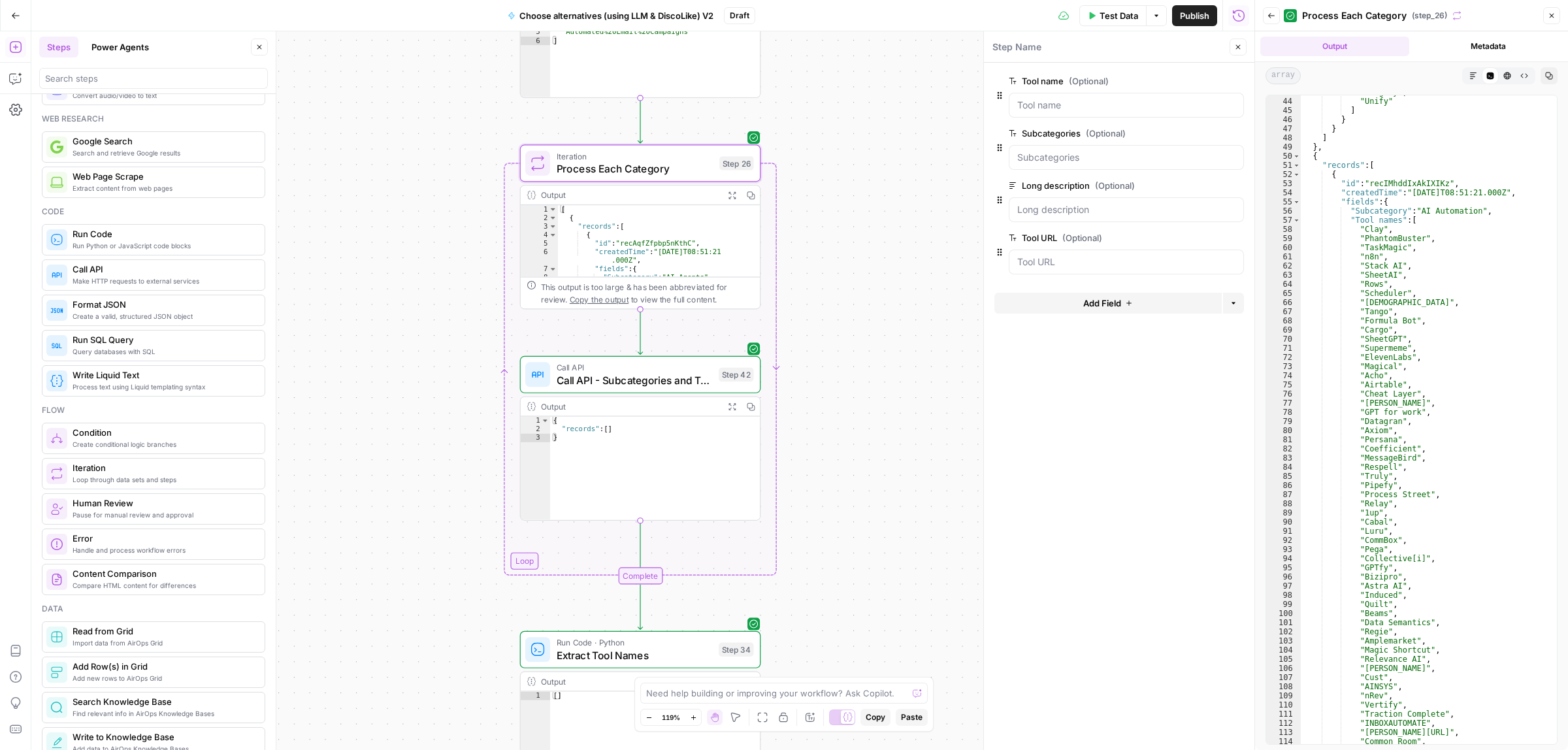
drag, startPoint x: 909, startPoint y: 265, endPoint x: 910, endPoint y: 219, distance: 46.0
click at [911, 218] on div "true false Workflow Input Settings Inputs Call API Call API Step 41 Output Expa…" at bounding box center [643, 391] width 1223 height 718
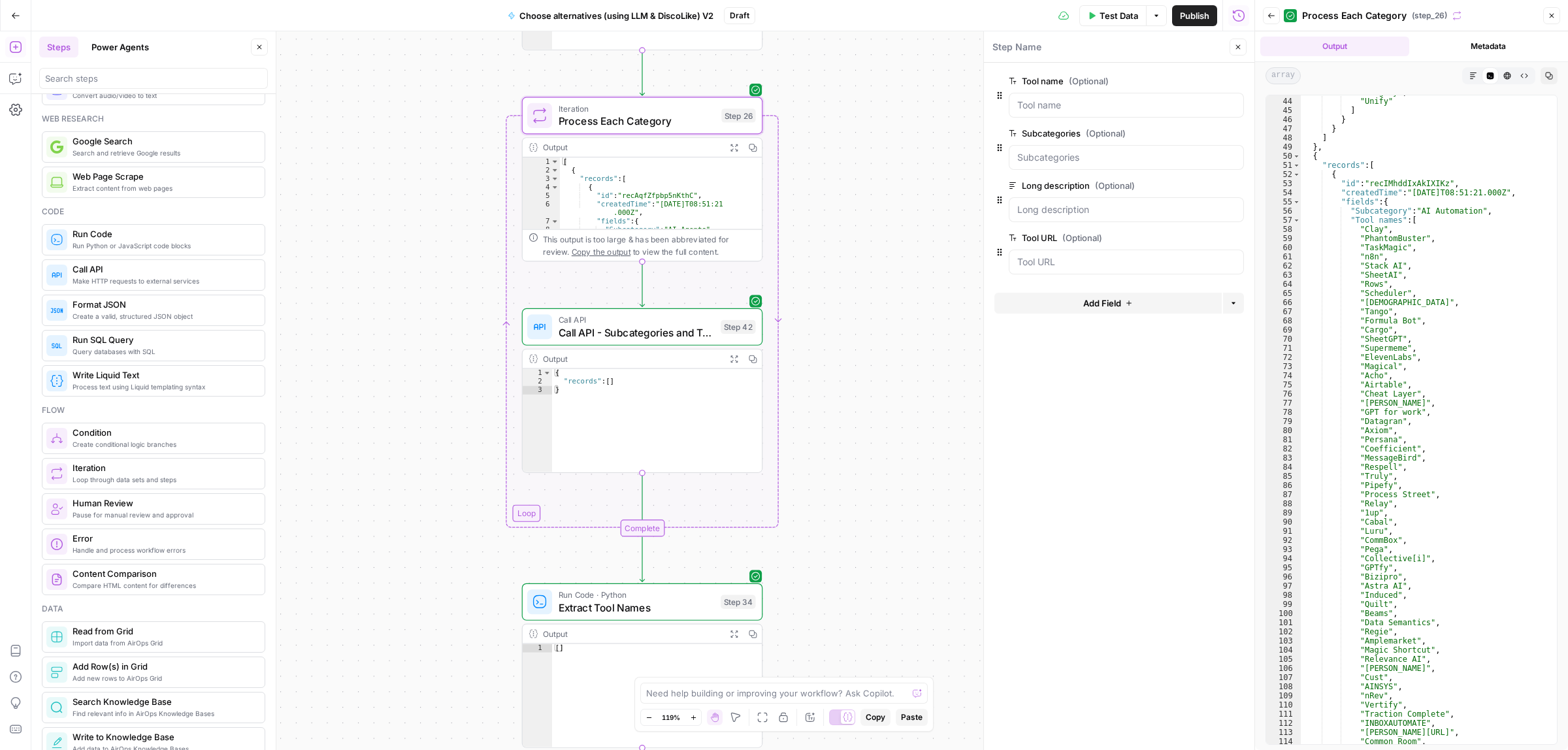
click at [867, 223] on div "true false Workflow Input Settings Inputs Call API Call API Step 41 Output Expa…" at bounding box center [643, 391] width 1223 height 718
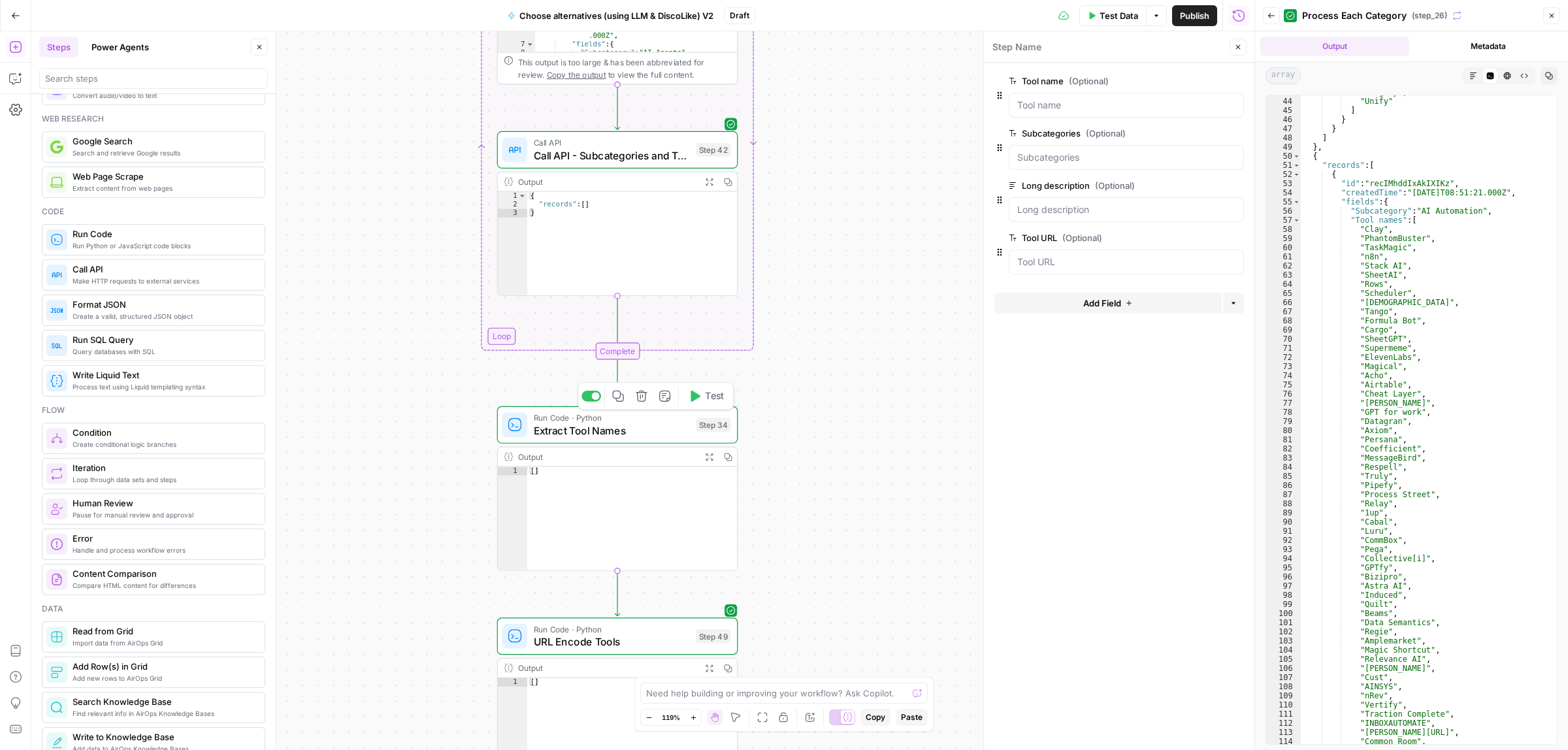
click at [714, 460] on button "Expand Output" at bounding box center [709, 456] width 19 height 19
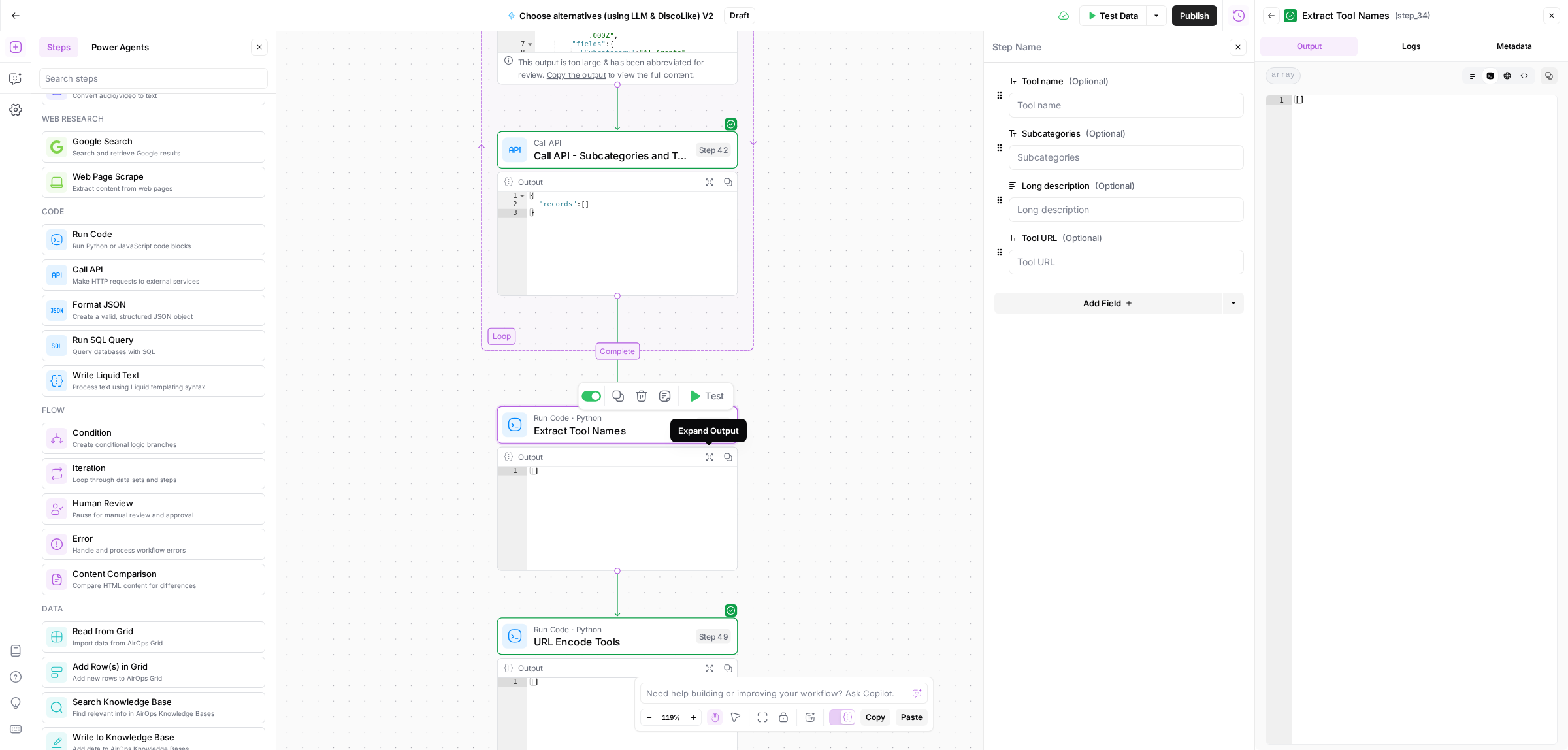
click at [668, 416] on span "Run Code · Python" at bounding box center [611, 418] width 156 height 13
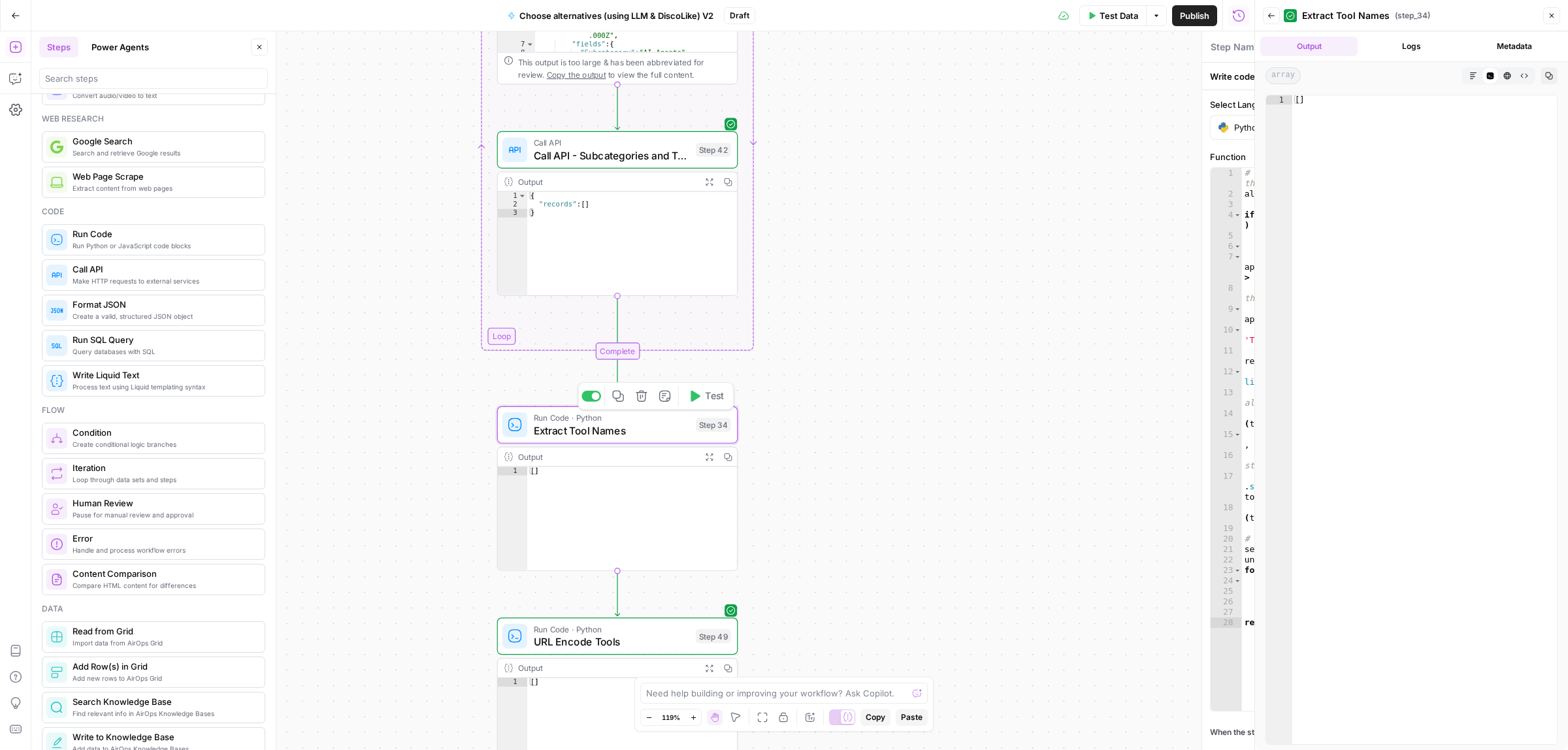
type textarea "Extract Tool Names"
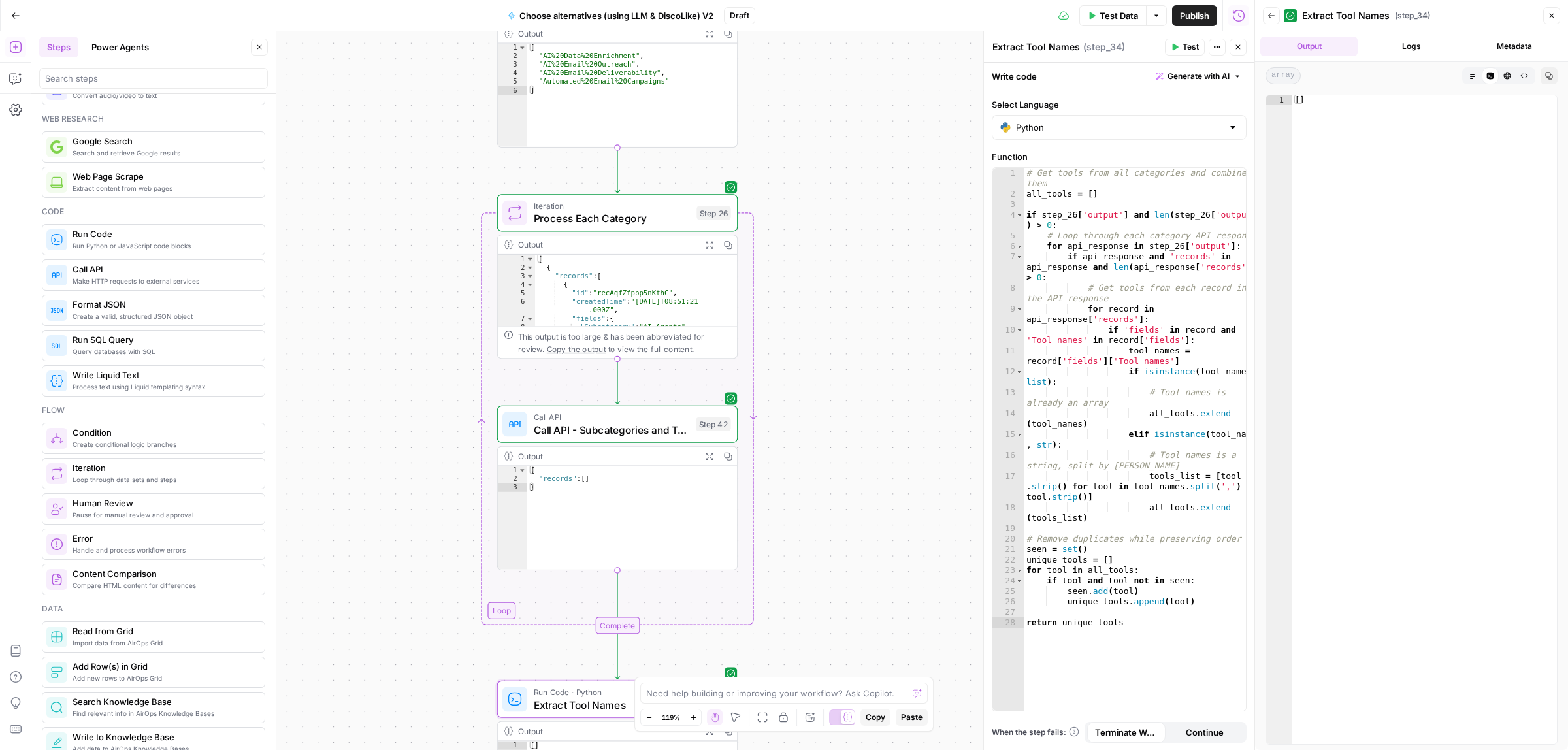
drag, startPoint x: 873, startPoint y: 388, endPoint x: 874, endPoint y: 403, distance: 15.0
click at [874, 403] on div "true false Workflow Input Settings Inputs Call API Call API Step 41 Output Expa…" at bounding box center [643, 391] width 1223 height 718
click at [701, 238] on button "Expand Output" at bounding box center [709, 244] width 19 height 19
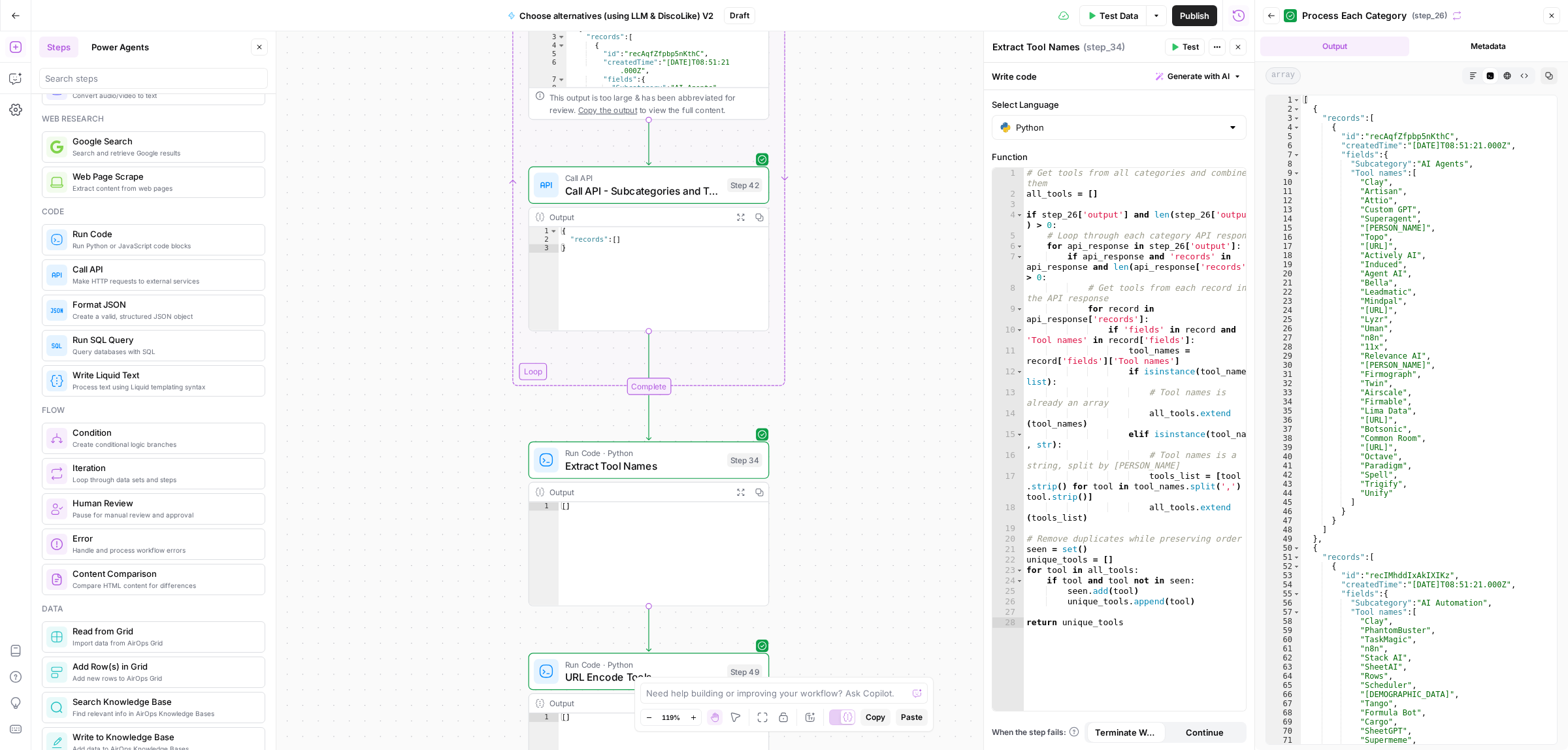
drag, startPoint x: 849, startPoint y: 209, endPoint x: 848, endPoint y: 187, distance: 22.0
click at [849, 186] on div "true false Workflow Input Settings Inputs Call API Call API Step 41 Output Expa…" at bounding box center [643, 391] width 1223 height 718
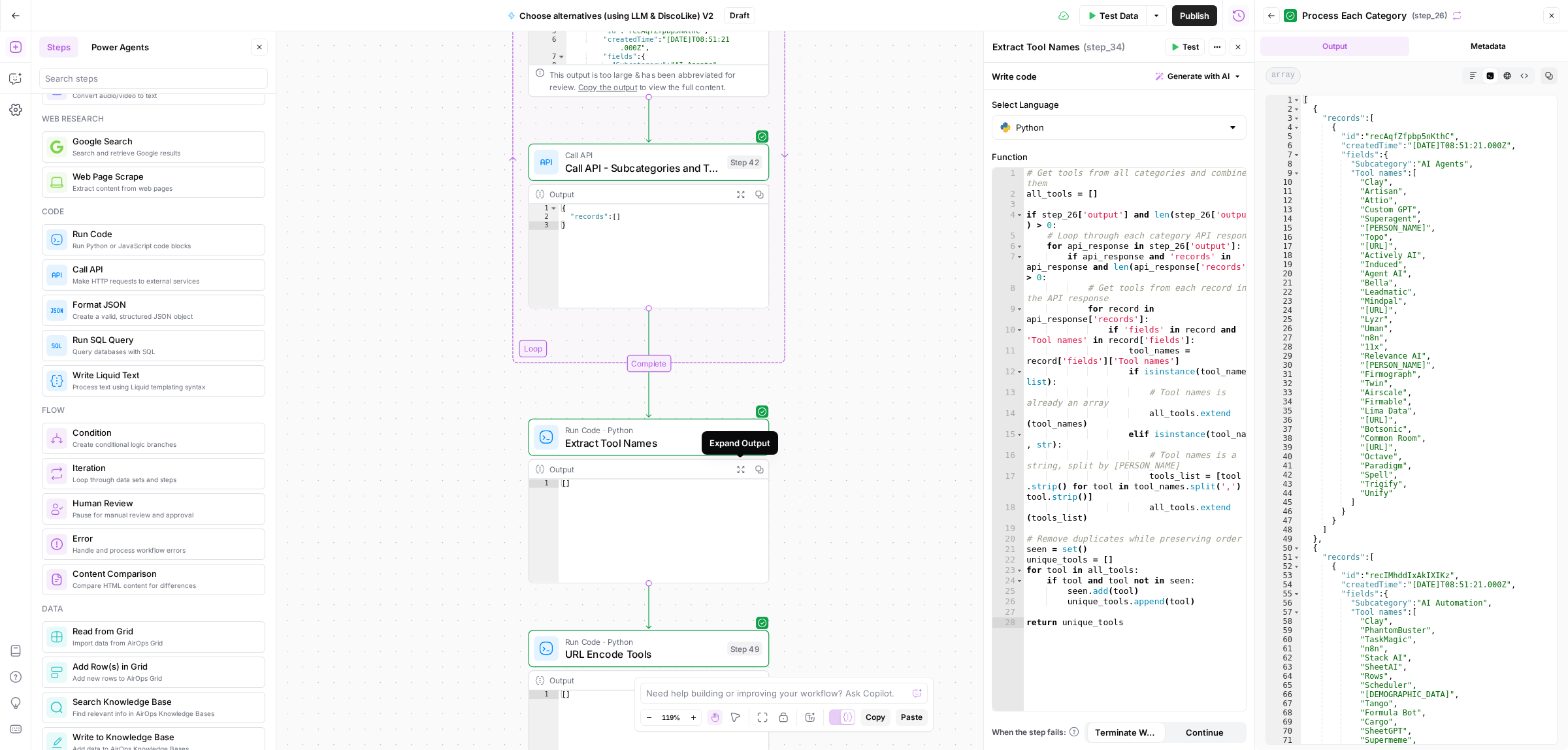
click at [713, 434] on div "Expand Output" at bounding box center [739, 443] width 77 height 24
click at [658, 435] on span "Extract Tool Names" at bounding box center [643, 443] width 156 height 16
click at [13, 82] on icon "button" at bounding box center [16, 78] width 13 height 13
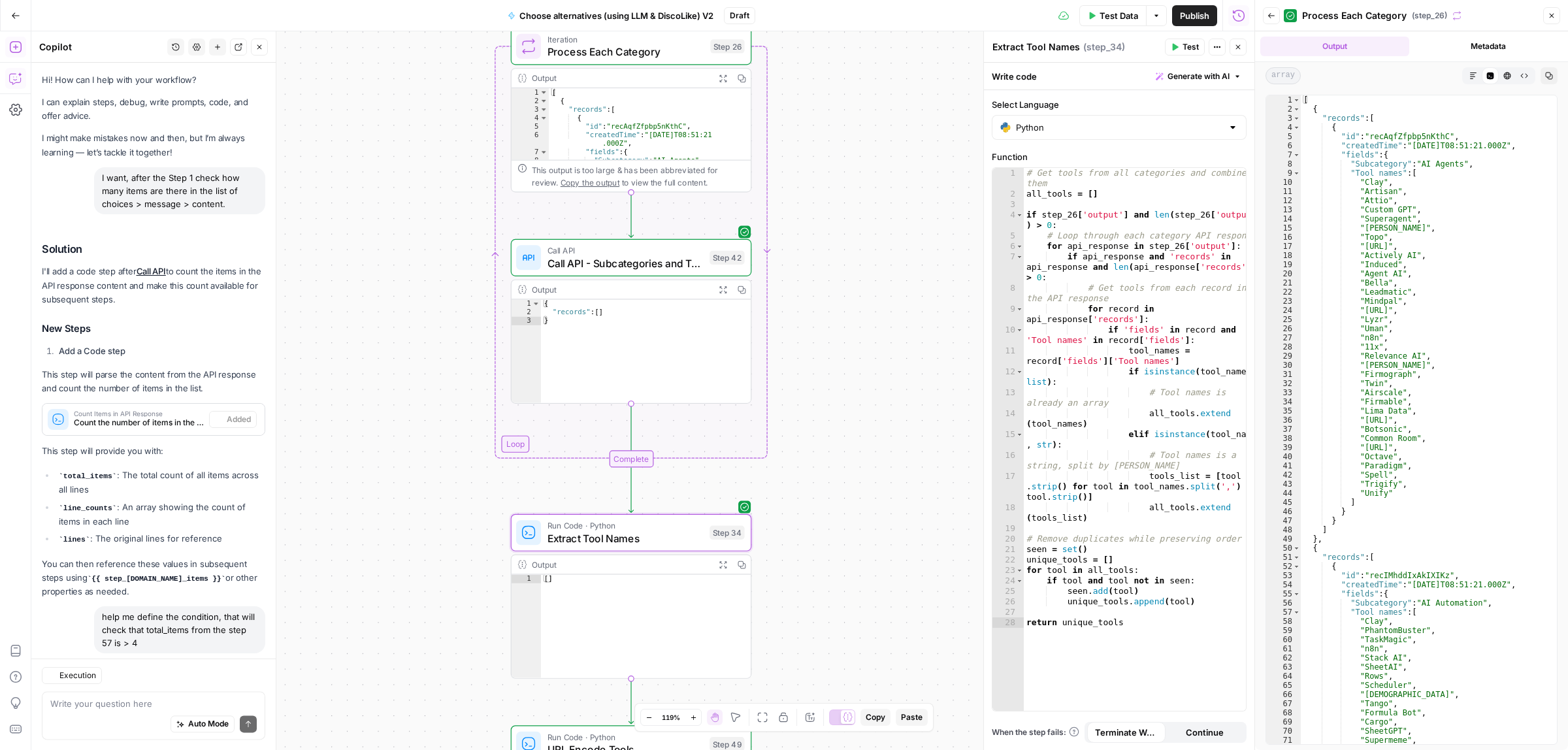
scroll to position [575, 0]
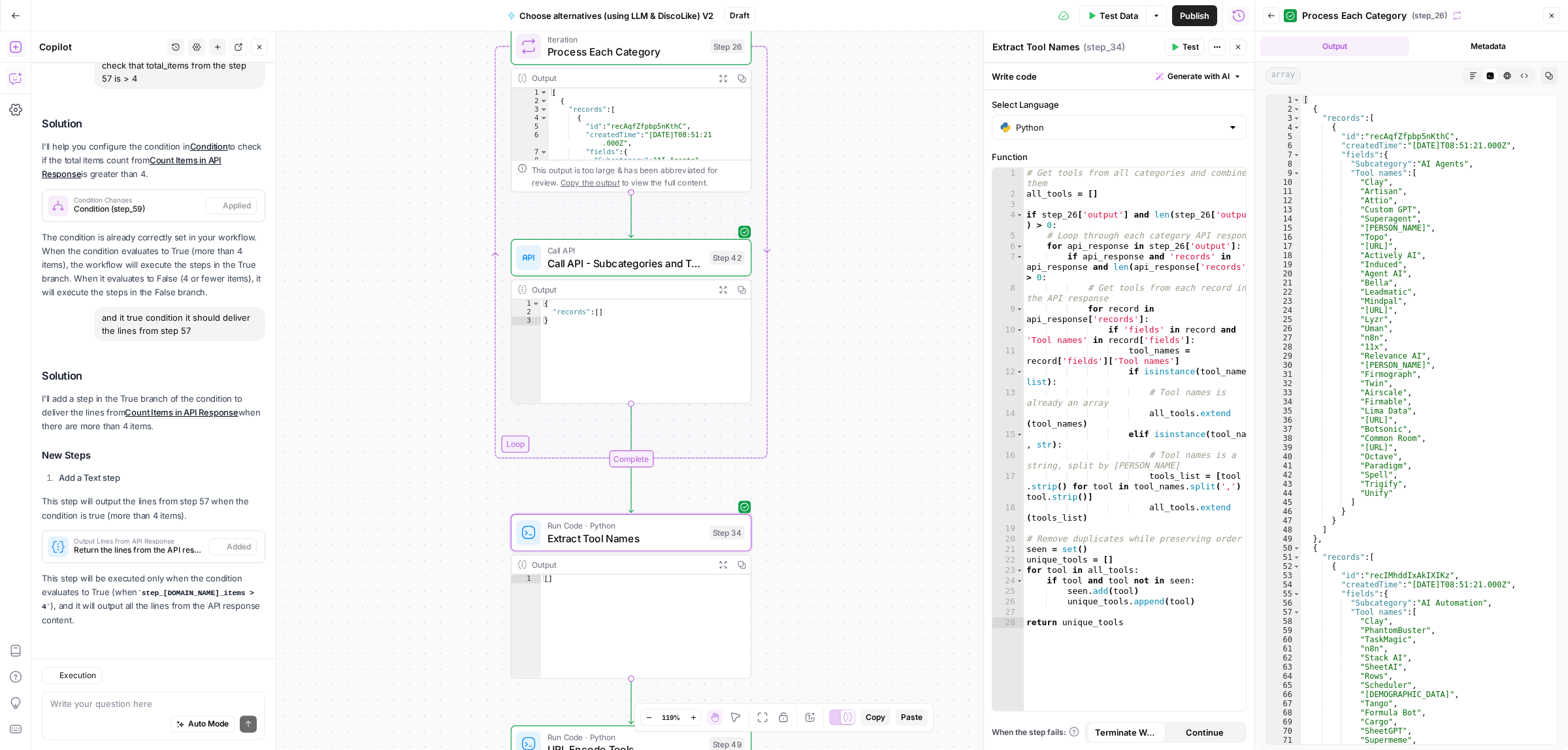
drag, startPoint x: 854, startPoint y: 316, endPoint x: 844, endPoint y: 350, distance: 35.4
click at [845, 350] on div "true false Workflow Input Settings Inputs Call API Call API Step 41 Output Expa…" at bounding box center [643, 391] width 1223 height 718
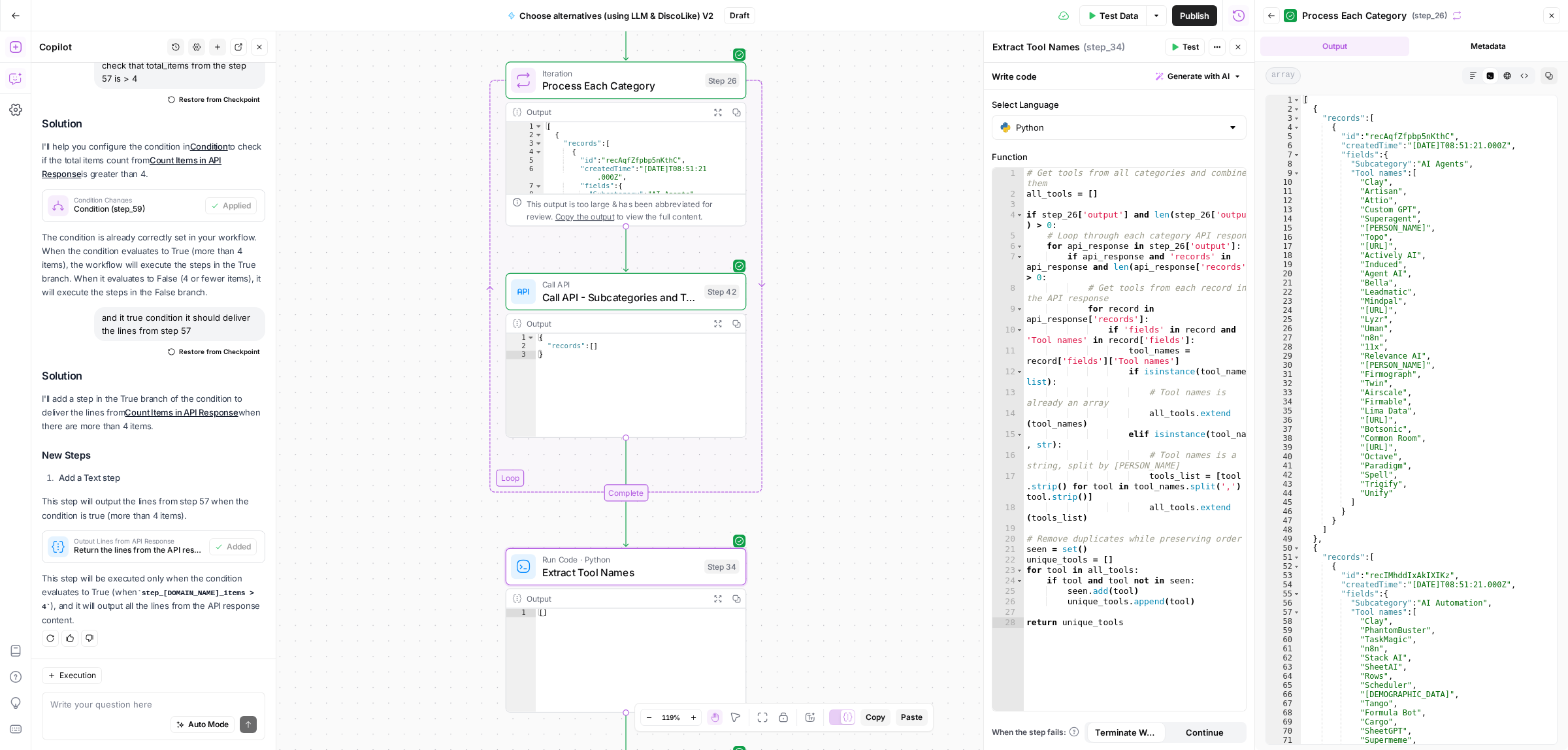
click at [854, 276] on div "true false Workflow Input Settings Inputs Call API Call API Step 41 Output Expa…" at bounding box center [643, 391] width 1223 height 718
click at [120, 694] on div "Write your question here Auto Mode Send" at bounding box center [154, 715] width 223 height 48
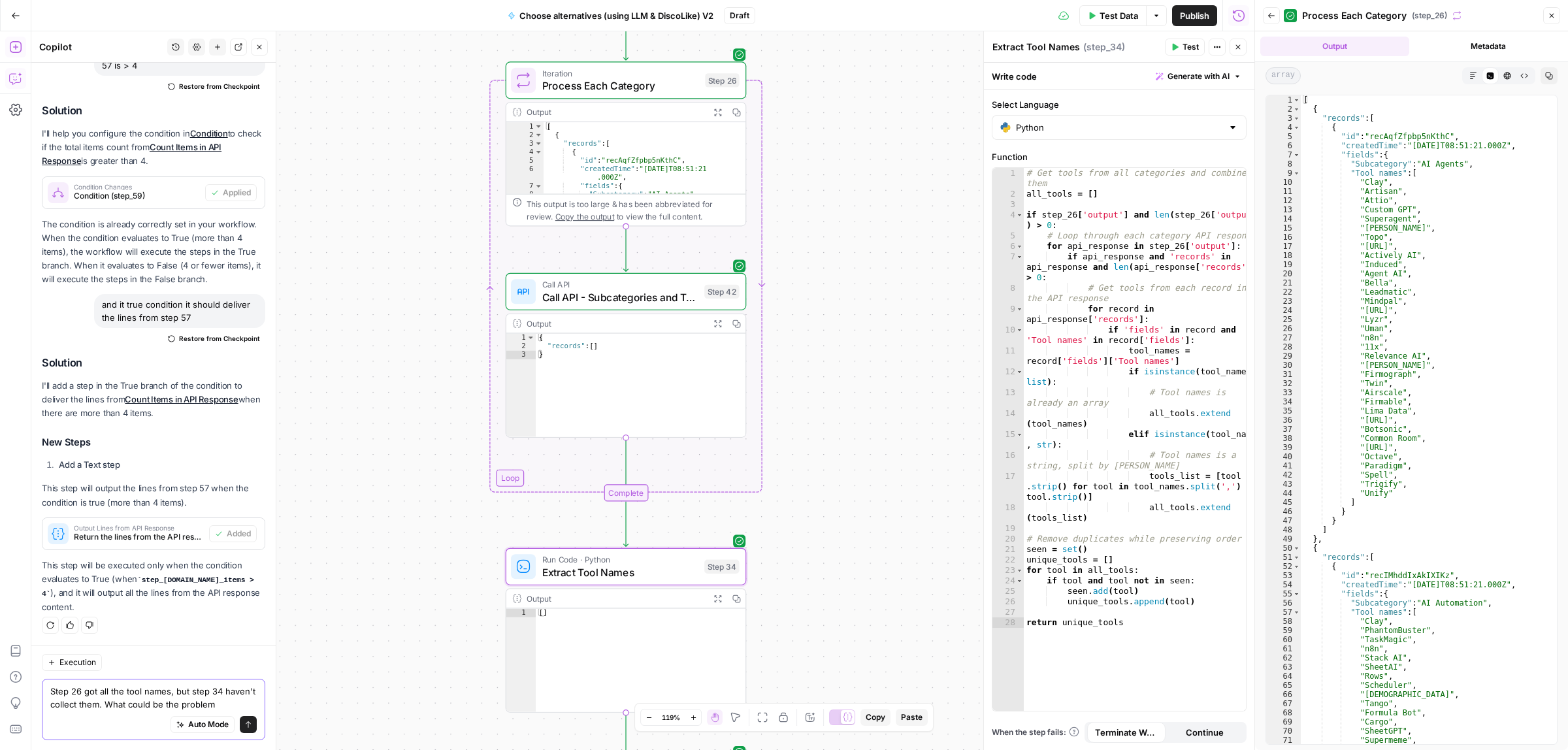
type textarea "Step 26 got all the tool names, but step 34 haven't collect them. What could be…"
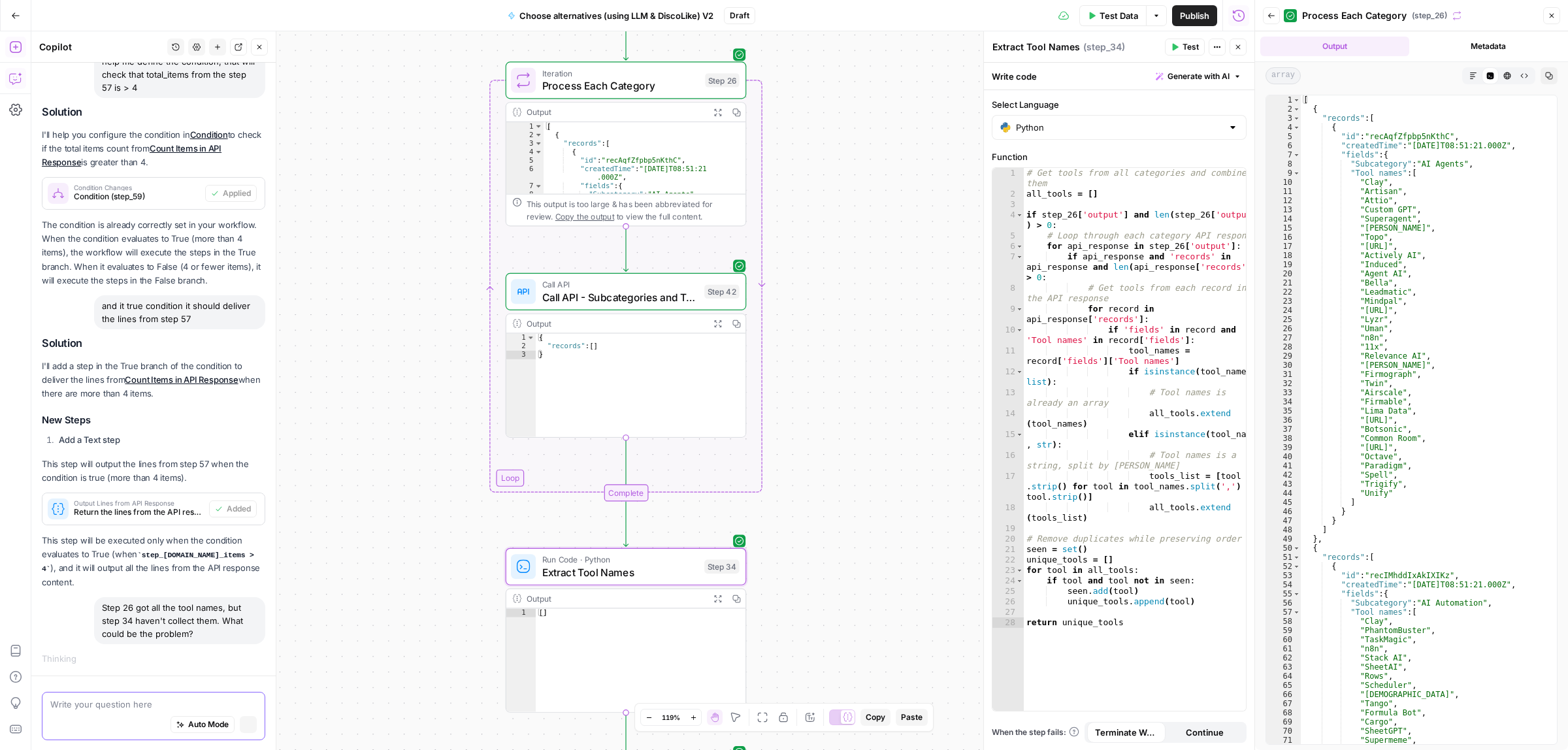
scroll to position [540, 0]
drag, startPoint x: 886, startPoint y: 559, endPoint x: 833, endPoint y: 66, distance: 495.8
click at [838, 43] on div "true false Workflow Input Settings Inputs Call API Call API Step 41 Output Expa…" at bounding box center [643, 391] width 1223 height 718
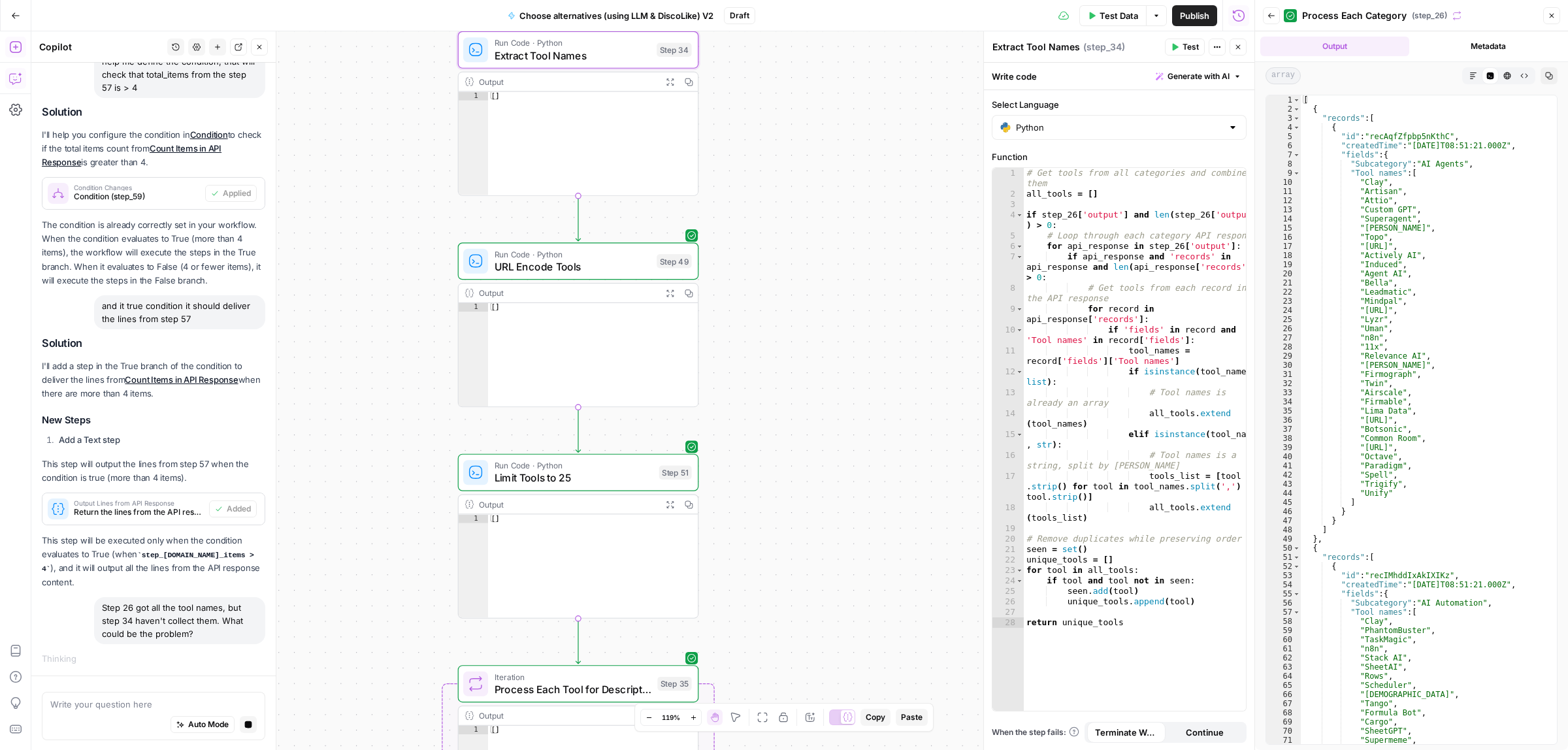
click at [806, 180] on div "true false Workflow Input Settings Inputs Call API Call API Step 41 Output Expa…" at bounding box center [643, 391] width 1223 height 718
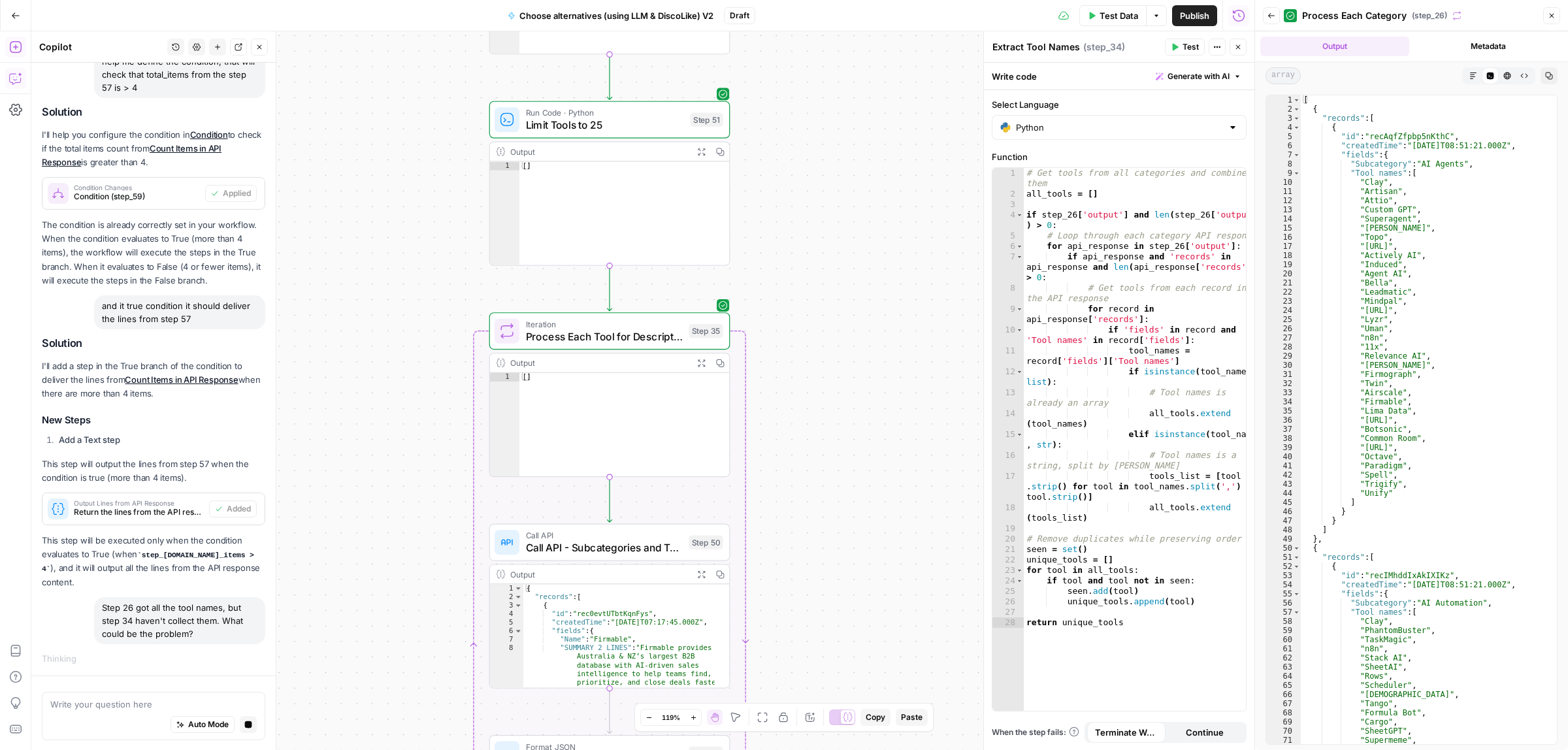
click at [806, 255] on div "true false Workflow Input Settings Inputs Call API Call API Step 41 Output Expa…" at bounding box center [643, 391] width 1223 height 718
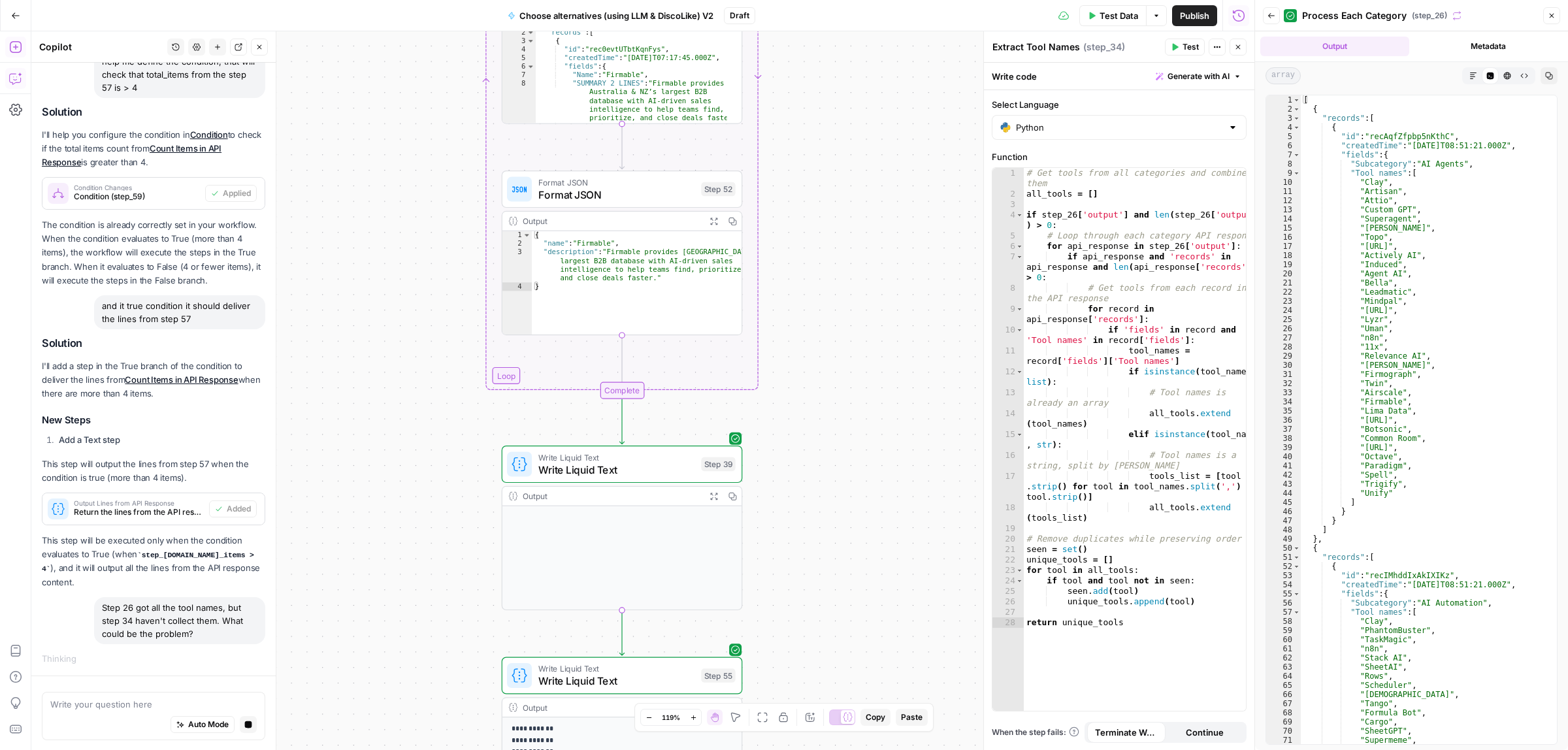
drag, startPoint x: 818, startPoint y: 369, endPoint x: 792, endPoint y: 199, distance: 172.0
click at [800, 170] on div "true false Workflow Input Settings Inputs Call API Call API Step 41 Output Expa…" at bounding box center [643, 391] width 1223 height 718
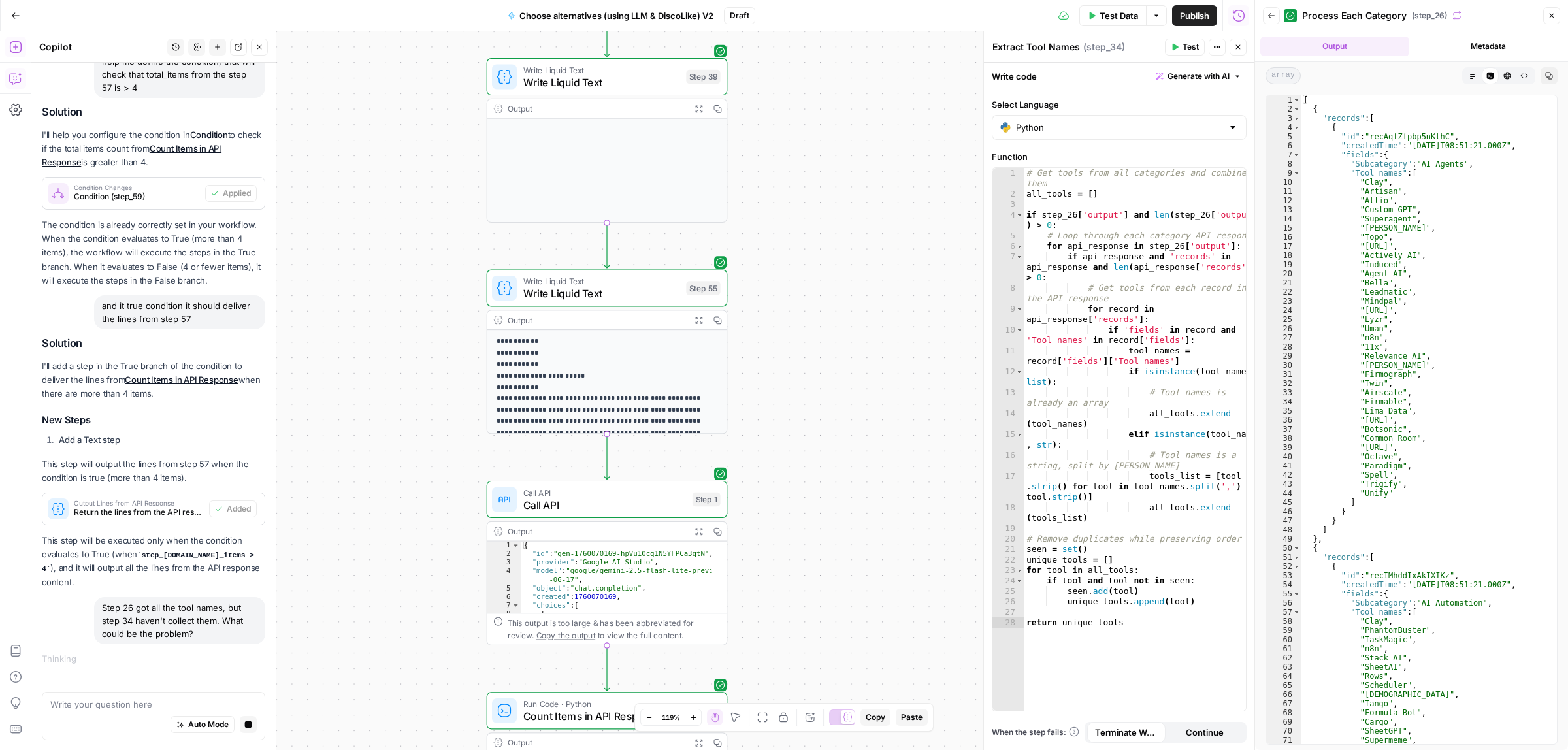
drag, startPoint x: 822, startPoint y: 157, endPoint x: 801, endPoint y: 239, distance: 84.6
click at [818, 141] on div "true false Workflow Input Settings Inputs Call API Call API Step 41 Output Expa…" at bounding box center [643, 391] width 1223 height 718
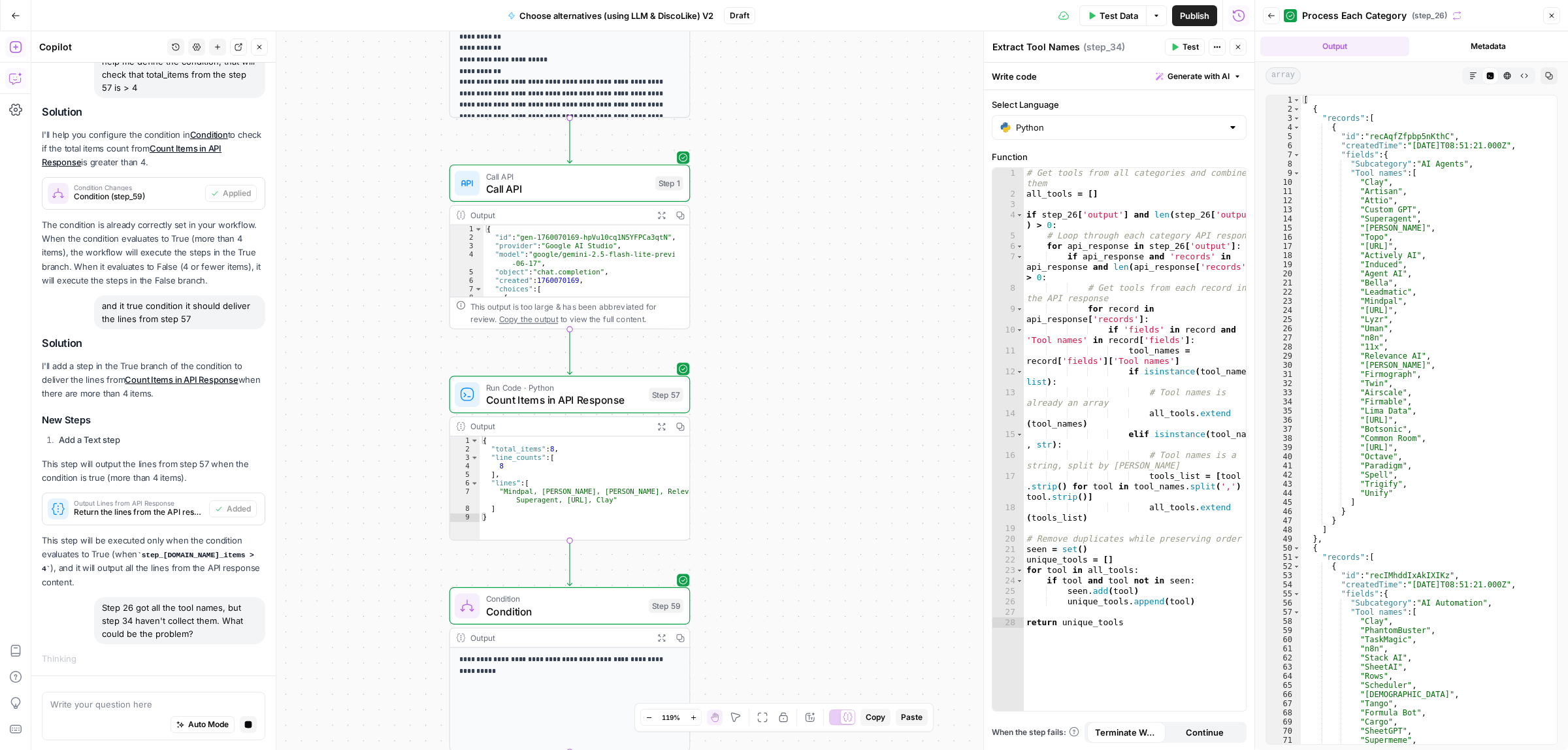
click at [766, 190] on div "true false Workflow Input Settings Inputs Call API Call API Step 41 Output Expa…" at bounding box center [643, 391] width 1223 height 718
click at [776, 173] on div "true false Workflow Input Settings Inputs Call API Call API Step 41 Output Expa…" at bounding box center [643, 391] width 1223 height 718
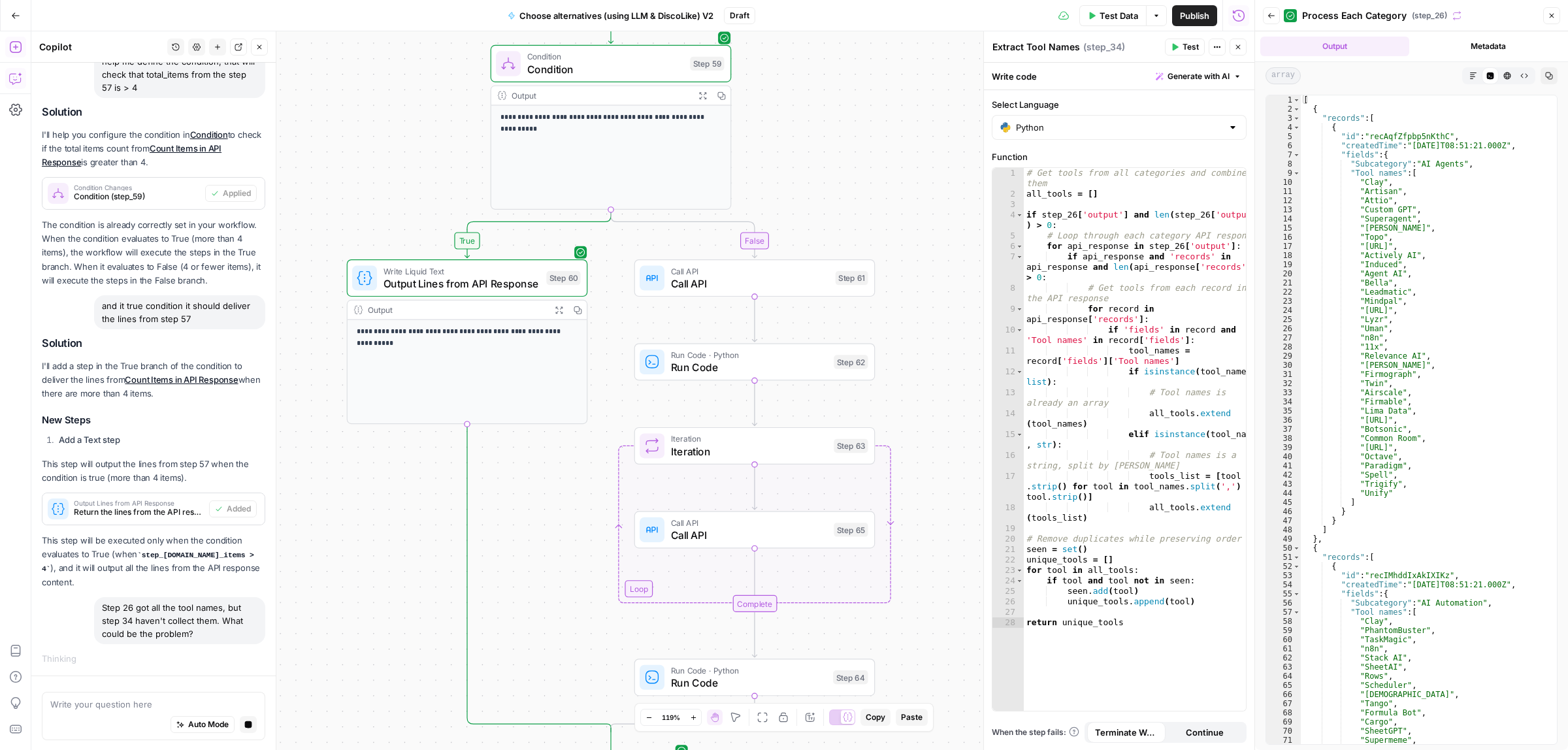
drag, startPoint x: 794, startPoint y: 328, endPoint x: 731, endPoint y: 573, distance: 253.0
click at [742, 641] on div "true false Workflow Input Settings Inputs Call API Call API Step 41 Output Expa…" at bounding box center [643, 391] width 1223 height 718
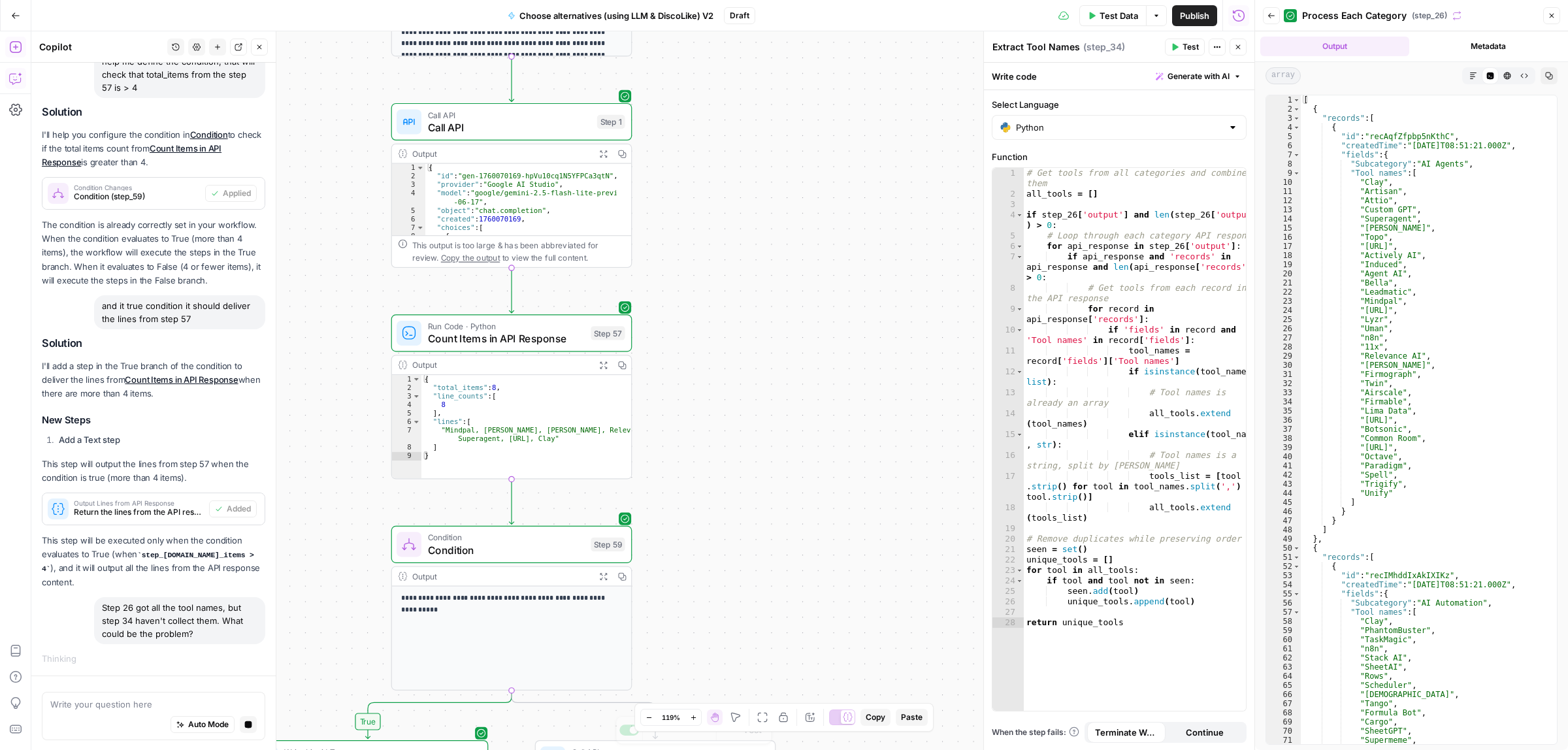
click at [738, 690] on div "true false Workflow Input Settings Inputs Call API Call API Step 41 Output Expa…" at bounding box center [643, 391] width 1223 height 718
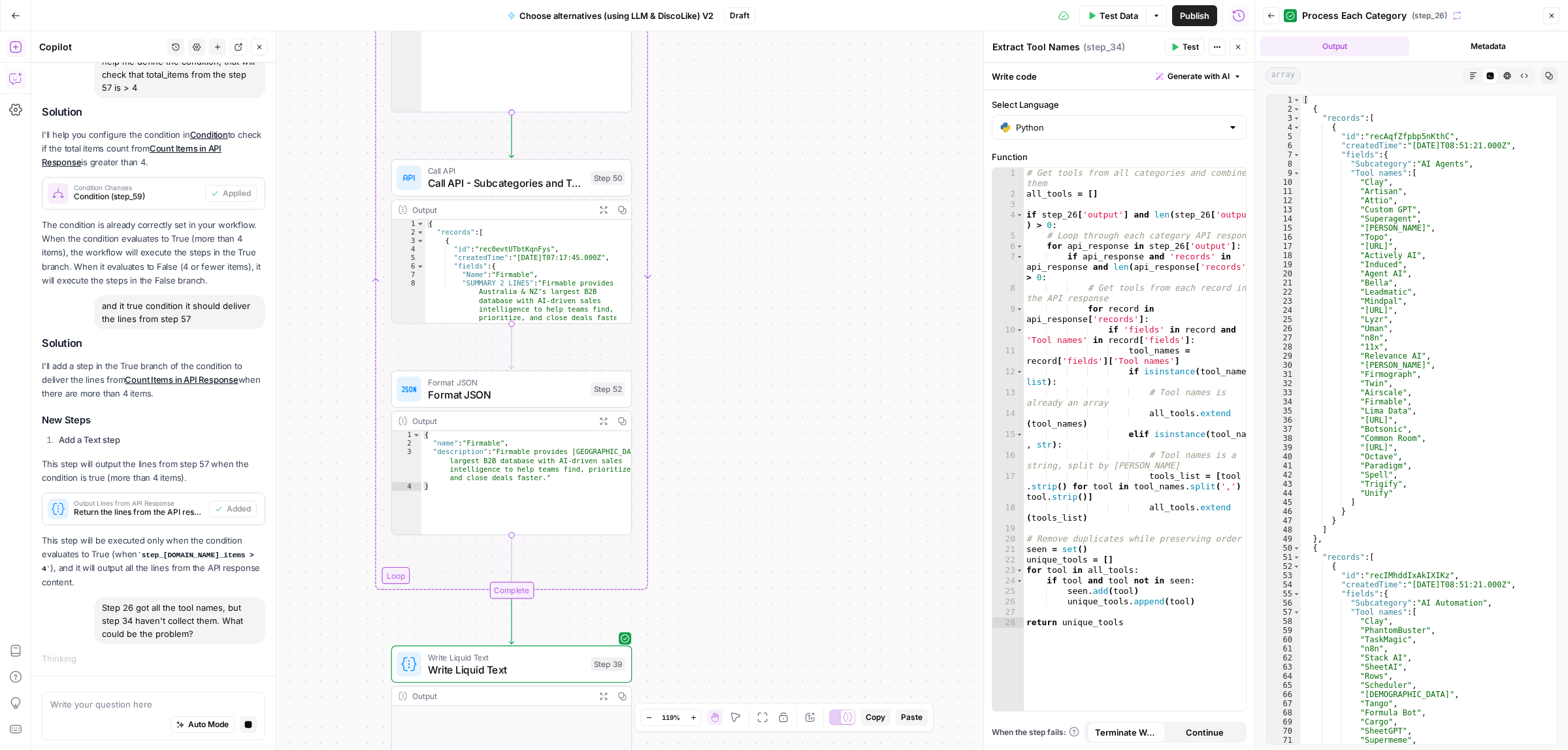
drag, startPoint x: 765, startPoint y: 619, endPoint x: 765, endPoint y: 498, distance: 121.0
click at [765, 619] on div "true false Workflow Input Settings Inputs Call API Call API Step 41 Output Expa…" at bounding box center [643, 391] width 1223 height 718
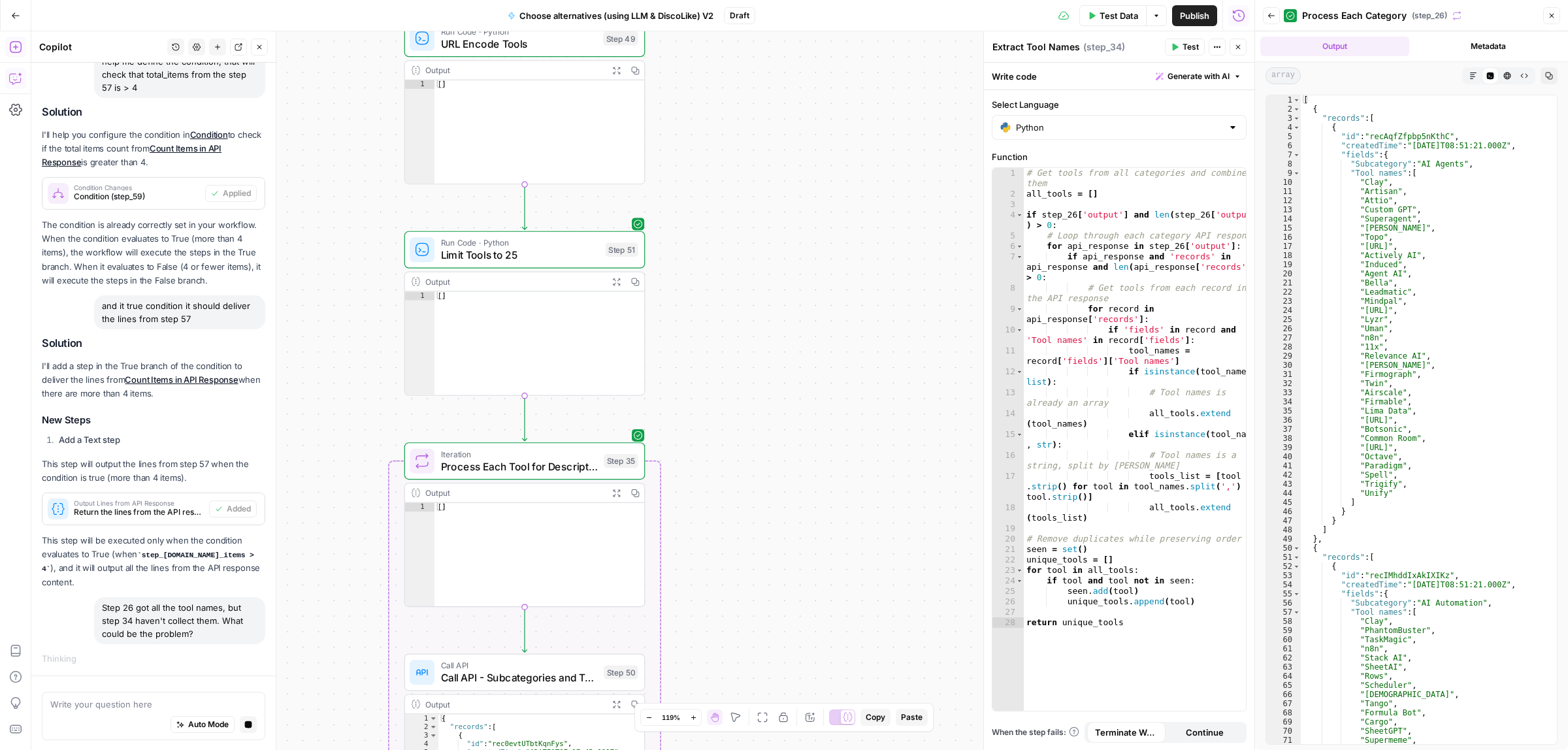
click at [769, 702] on body "ColdiQ New Home Browse Insights Opportunities Your Data Recent Grids Tools-Grid…" at bounding box center [784, 375] width 1568 height 750
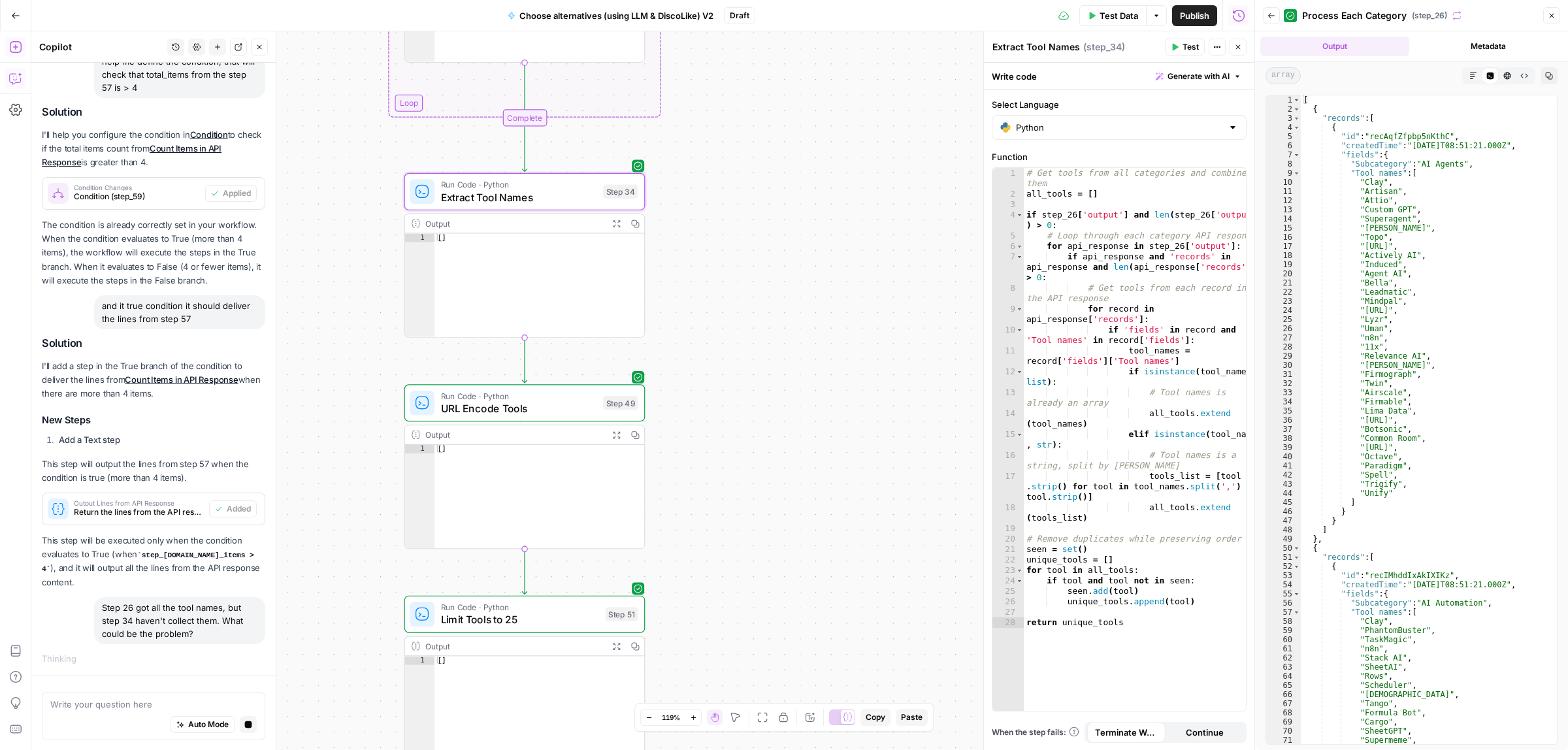
click at [709, 533] on div "true false Workflow Input Settings Inputs Call API Call API Step 41 Output Expa…" at bounding box center [643, 391] width 1223 height 718
click at [513, 195] on span "Extract Tool Names" at bounding box center [518, 197] width 156 height 16
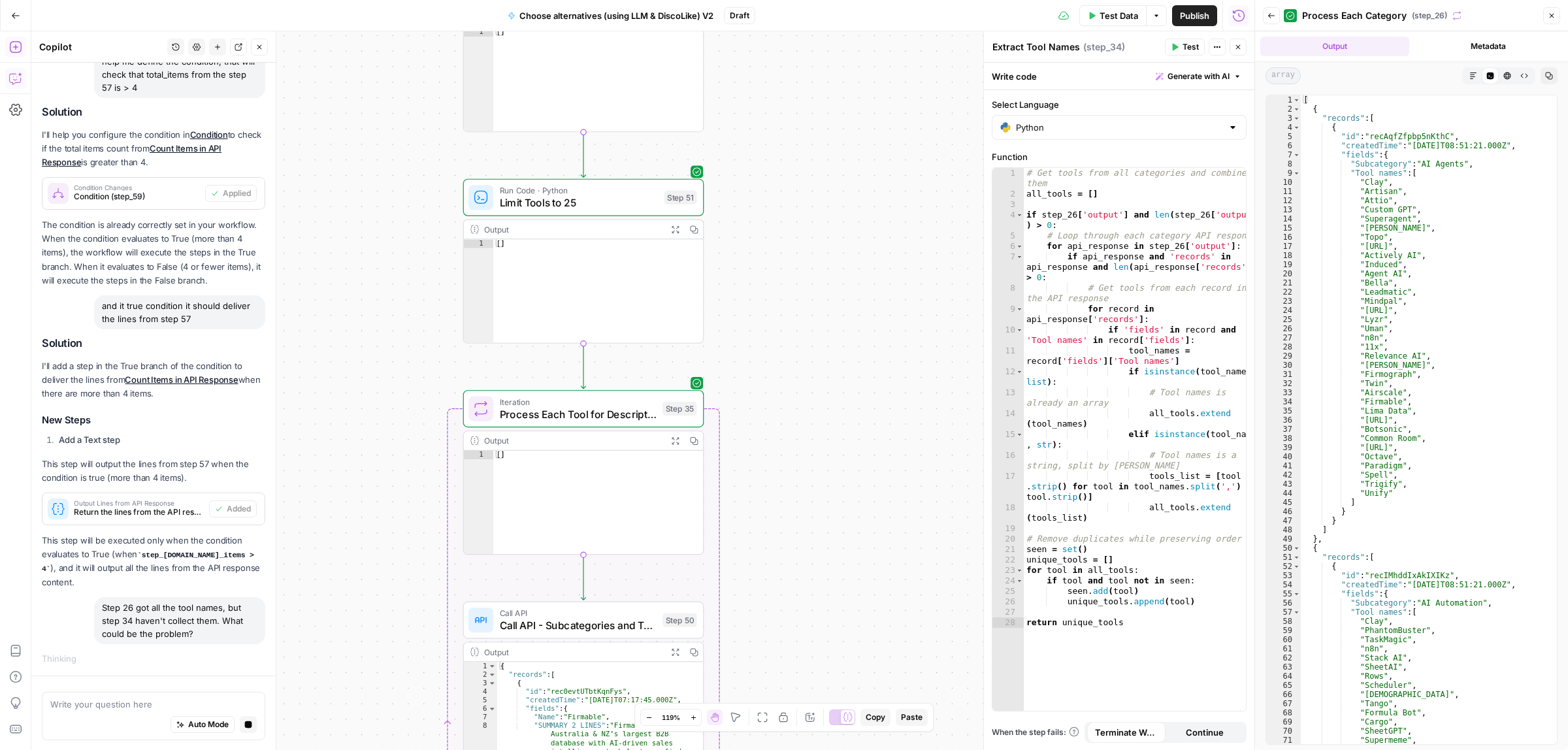
drag, startPoint x: 798, startPoint y: 136, endPoint x: 784, endPoint y: 123, distance: 19.1
click at [792, 115] on div "true false Workflow Input Settings Inputs Call API Call API Step 41 Output Expa…" at bounding box center [643, 391] width 1223 height 718
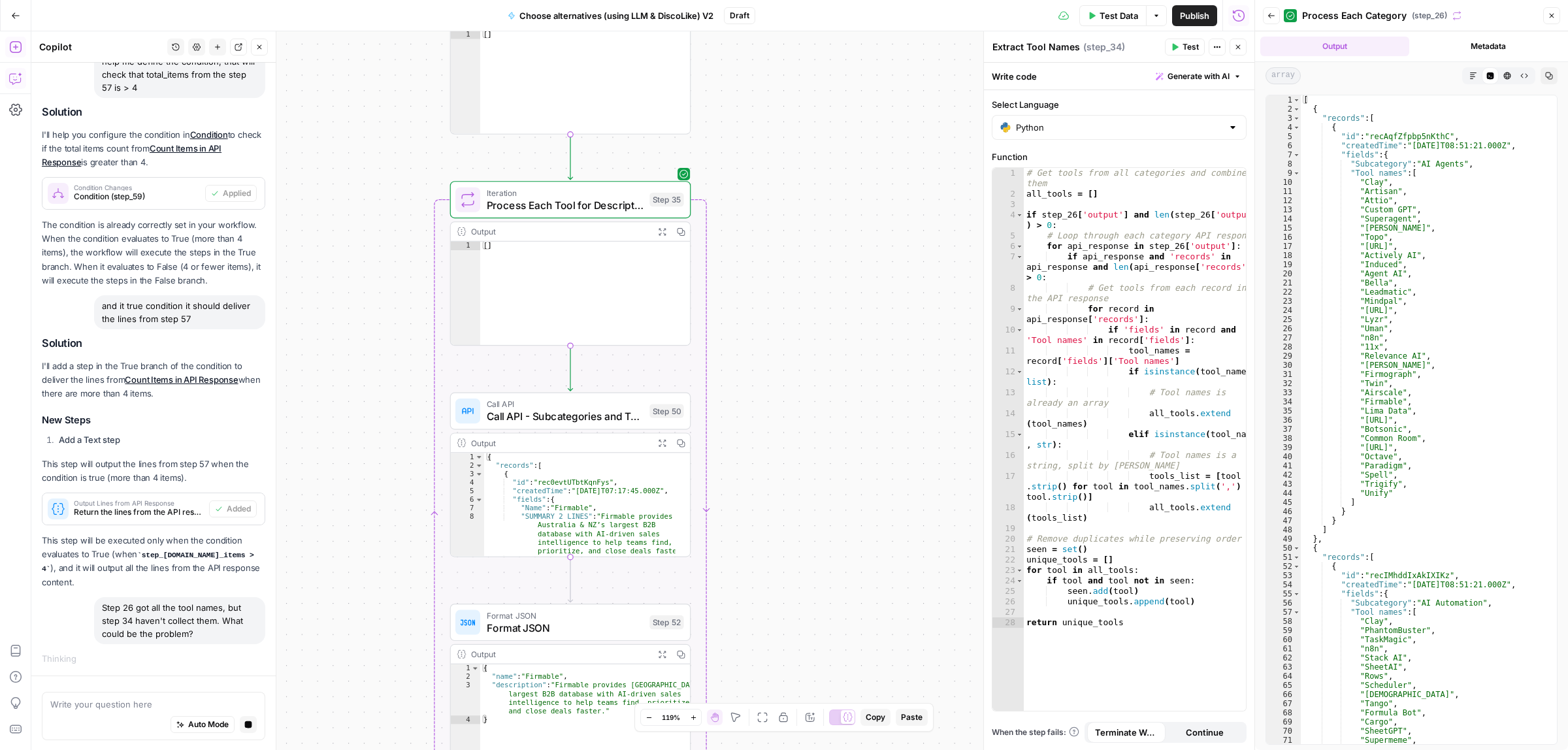
click at [775, 203] on div "true false Workflow Input Settings Inputs Call API Call API Step 41 Output Expa…" at bounding box center [643, 391] width 1223 height 718
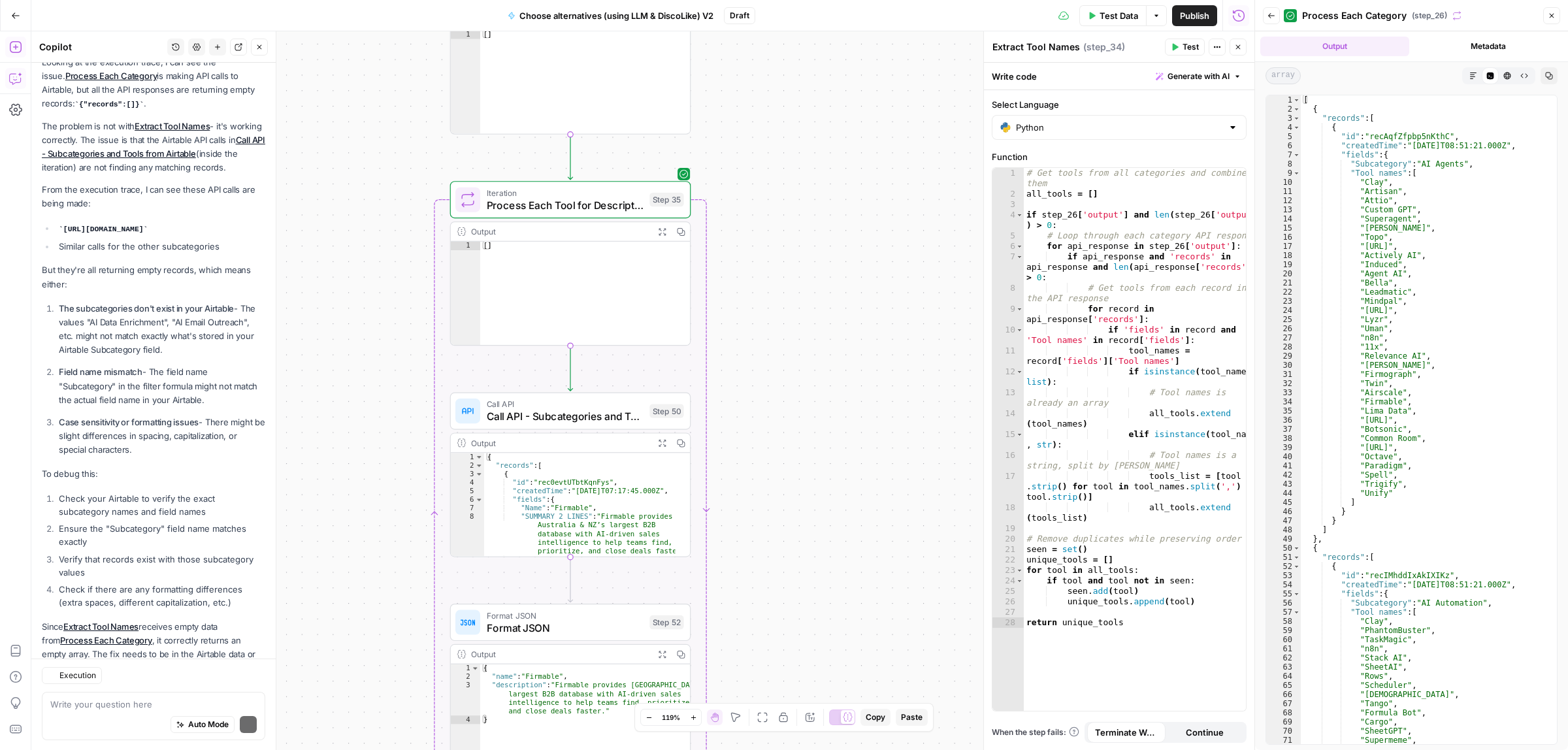
scroll to position [1309, 0]
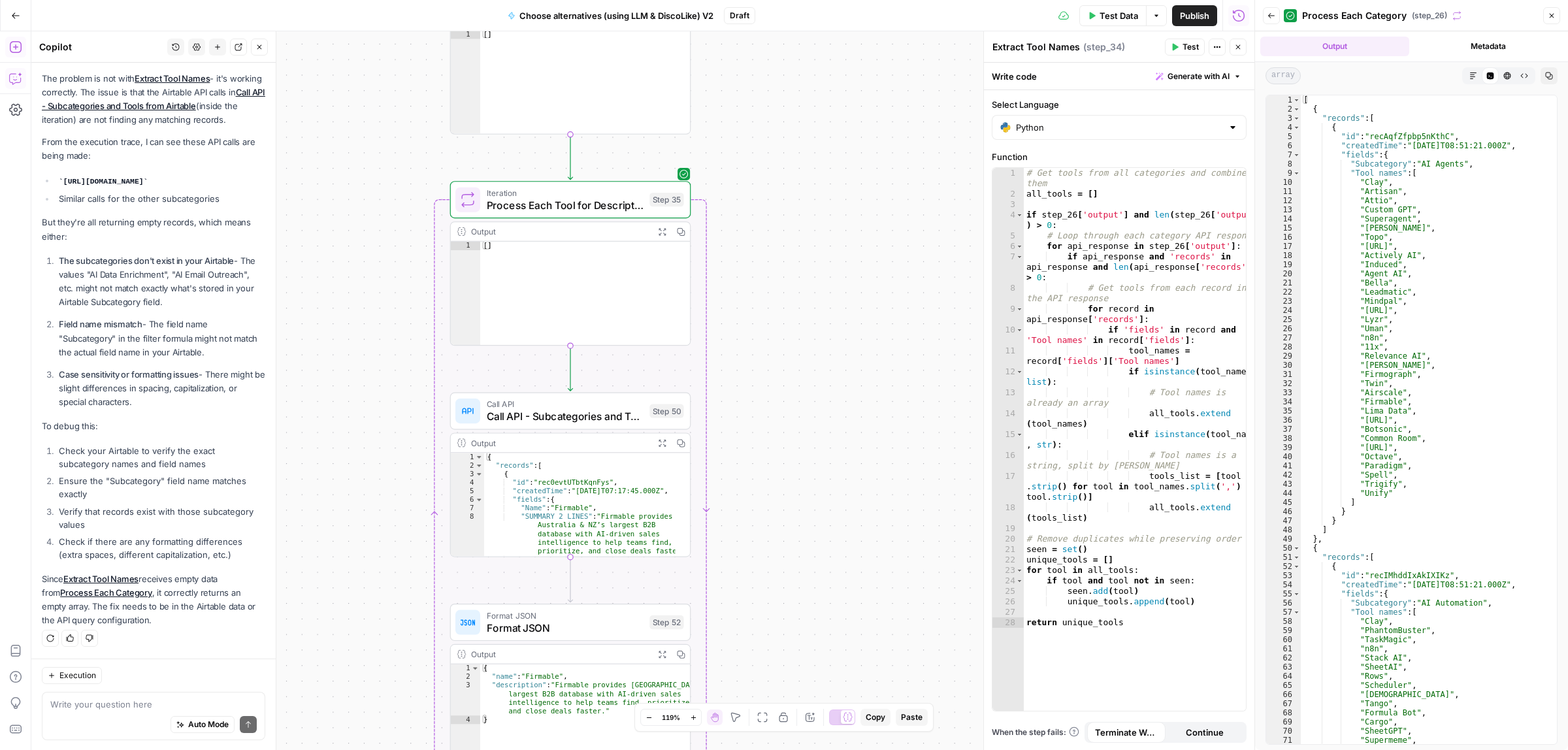
drag, startPoint x: 93, startPoint y: 219, endPoint x: 138, endPoint y: 222, distance: 45.1
click at [129, 221] on p "But they're all returning empty records, which means either:" at bounding box center [154, 229] width 223 height 28
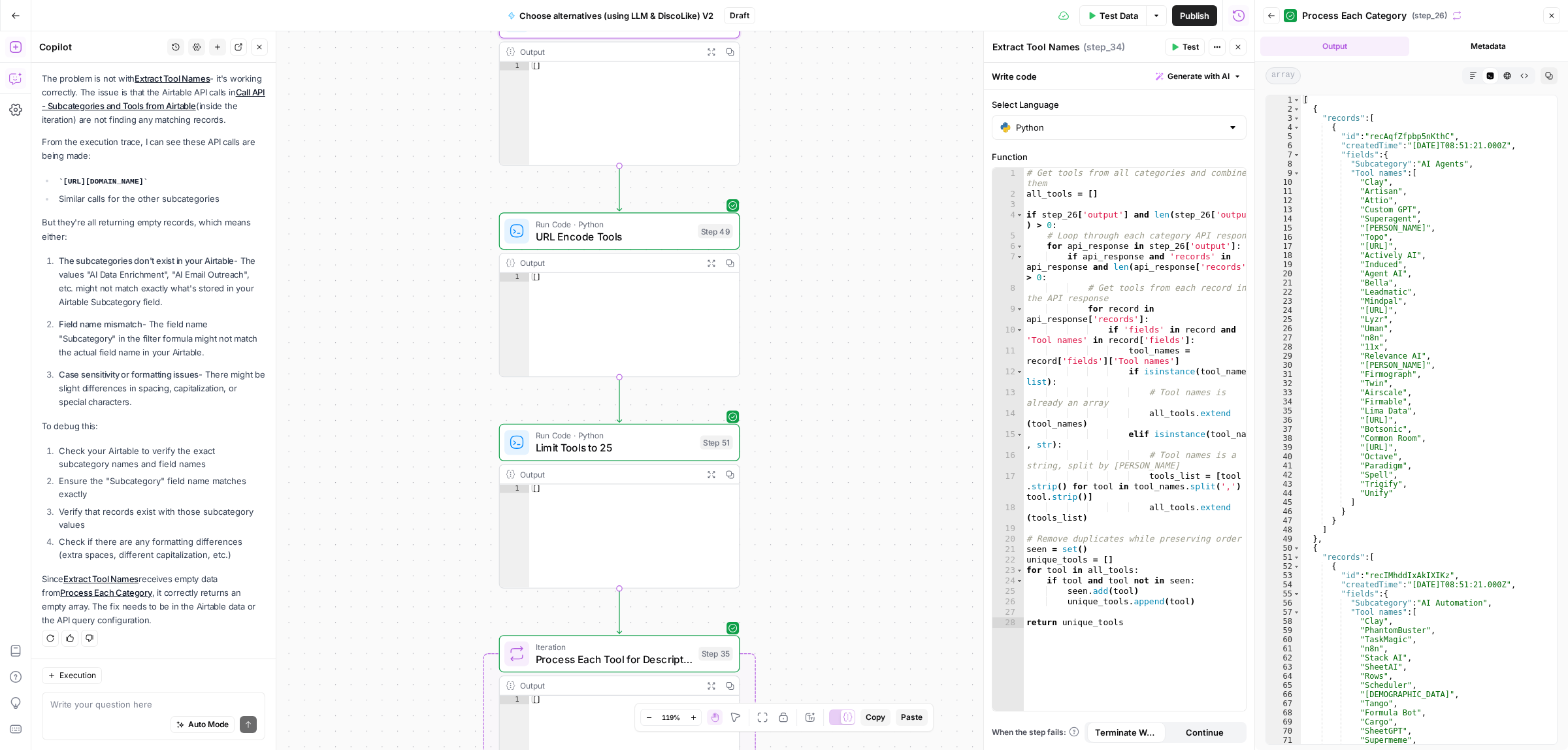
drag, startPoint x: 298, startPoint y: 184, endPoint x: 376, endPoint y: 241, distance: 96.6
click at [346, 643] on div "true false Workflow Input Settings Inputs Call API Call API Step 41 Output Expa…" at bounding box center [643, 391] width 1223 height 718
drag, startPoint x: 377, startPoint y: 191, endPoint x: 374, endPoint y: 396, distance: 205.0
click at [396, 652] on div "true false Workflow Input Settings Inputs Call API Call API Step 41 Output Expa…" at bounding box center [643, 391] width 1223 height 718
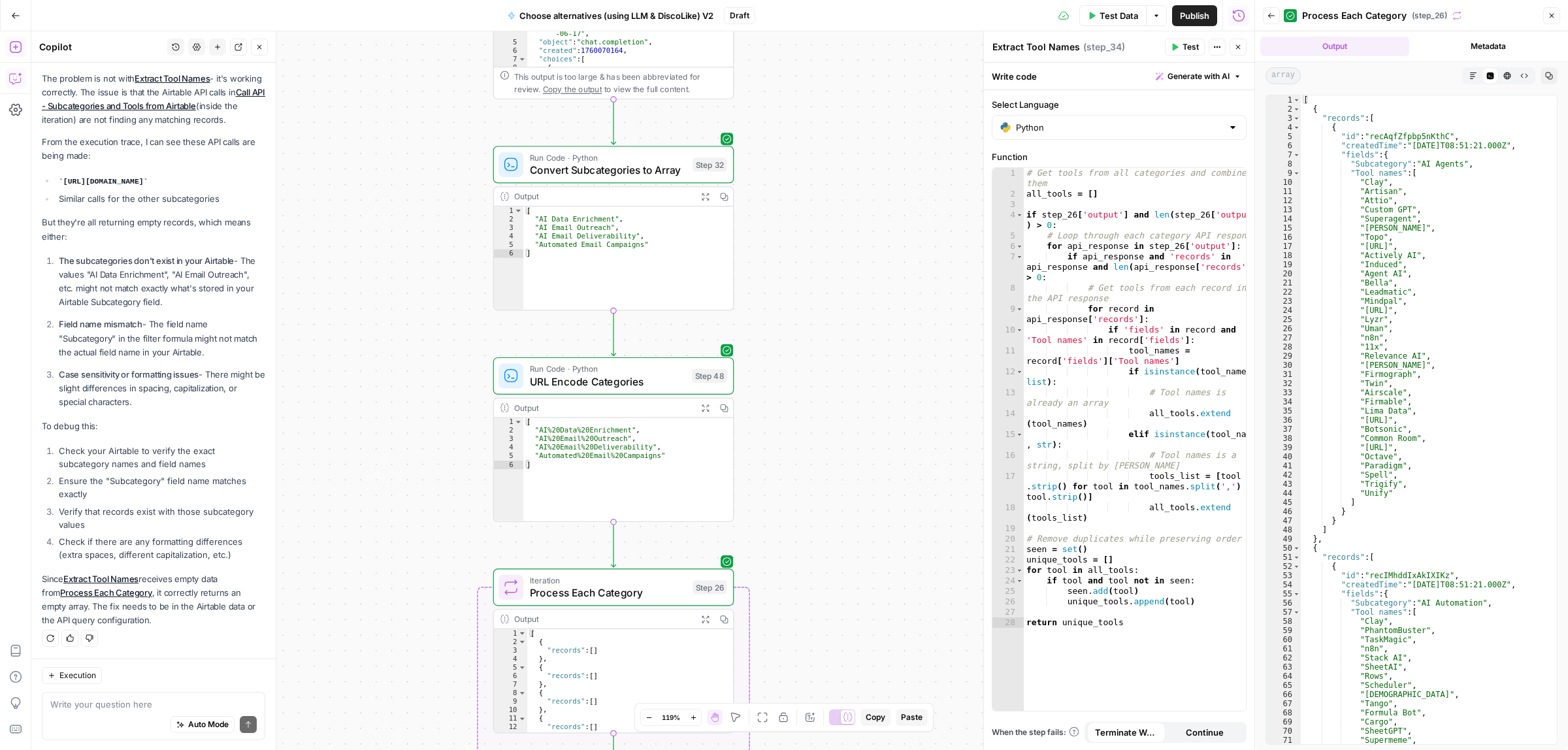
drag, startPoint x: 371, startPoint y: 276, endPoint x: 354, endPoint y: 664, distance: 388.4
click at [354, 664] on div "true false Workflow Input Settings Inputs Call API Call API Step 41 Output Expa…" at bounding box center [643, 391] width 1223 height 718
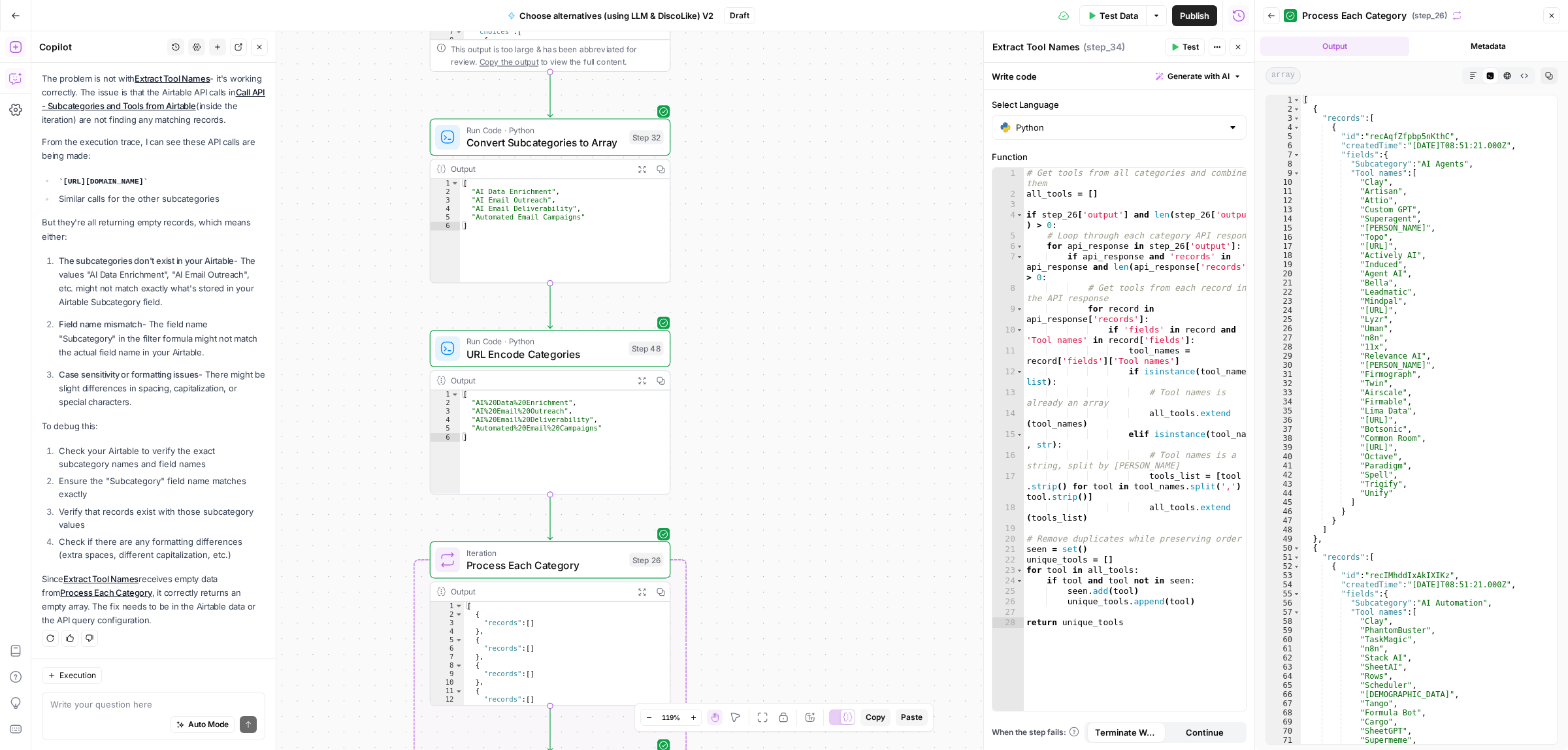
drag, startPoint x: 403, startPoint y: 509, endPoint x: 340, endPoint y: 482, distance: 68.5
click at [340, 482] on div "true false Workflow Input Settings Inputs Call API Call API Step 41 Output Expa…" at bounding box center [643, 391] width 1223 height 718
drag, startPoint x: 361, startPoint y: 28, endPoint x: 363, endPoint y: 459, distance: 431.0
click at [363, 459] on div "Go Back Choose alternatives (using LLM & DiscoLike) V2 Draft Test Data Options …" at bounding box center [627, 375] width 1255 height 750
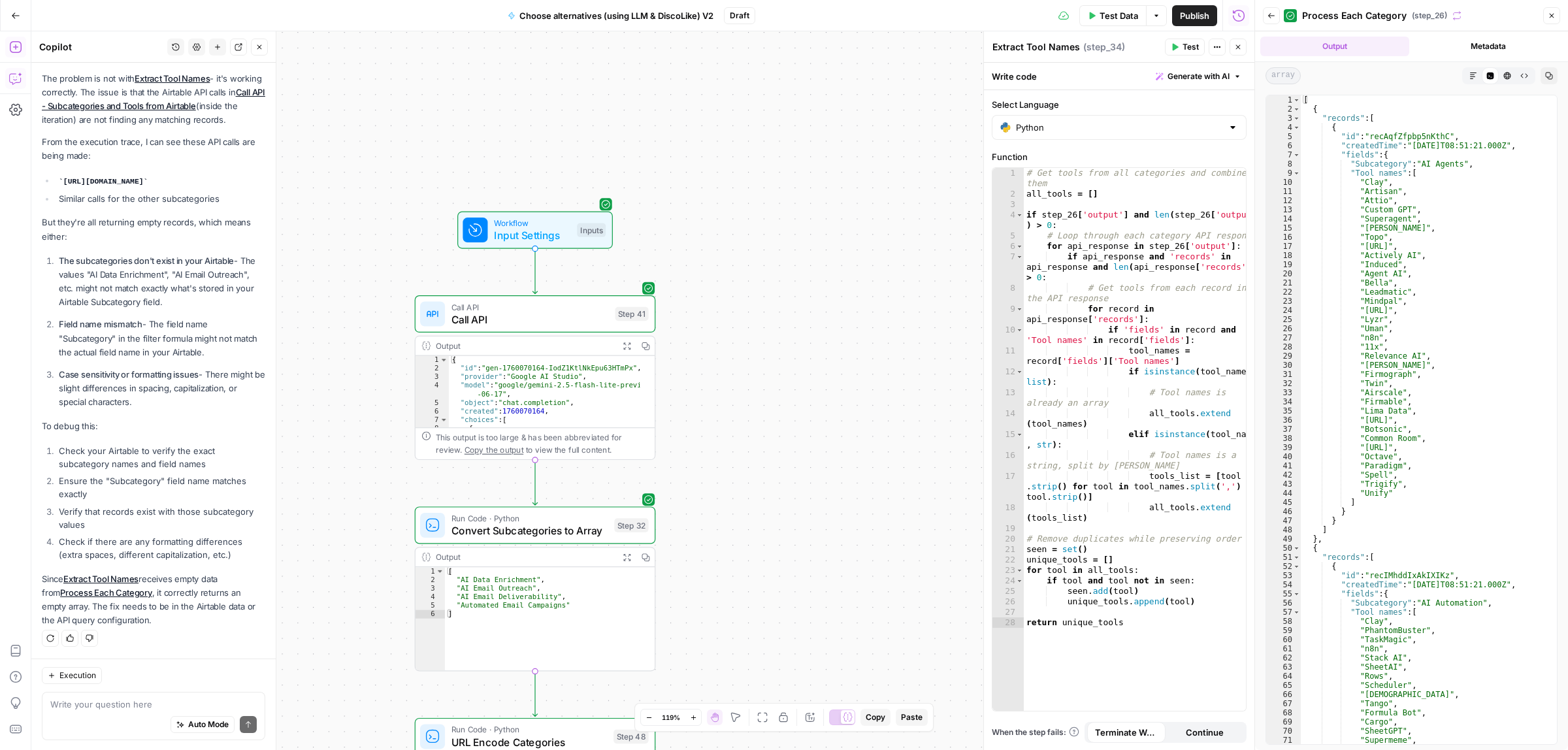
drag, startPoint x: 382, startPoint y: 119, endPoint x: 357, endPoint y: 297, distance: 179.7
click at [361, 513] on div "true false Workflow Input Settings Inputs Call API Call API Step 41 Output Expa…" at bounding box center [643, 391] width 1223 height 718
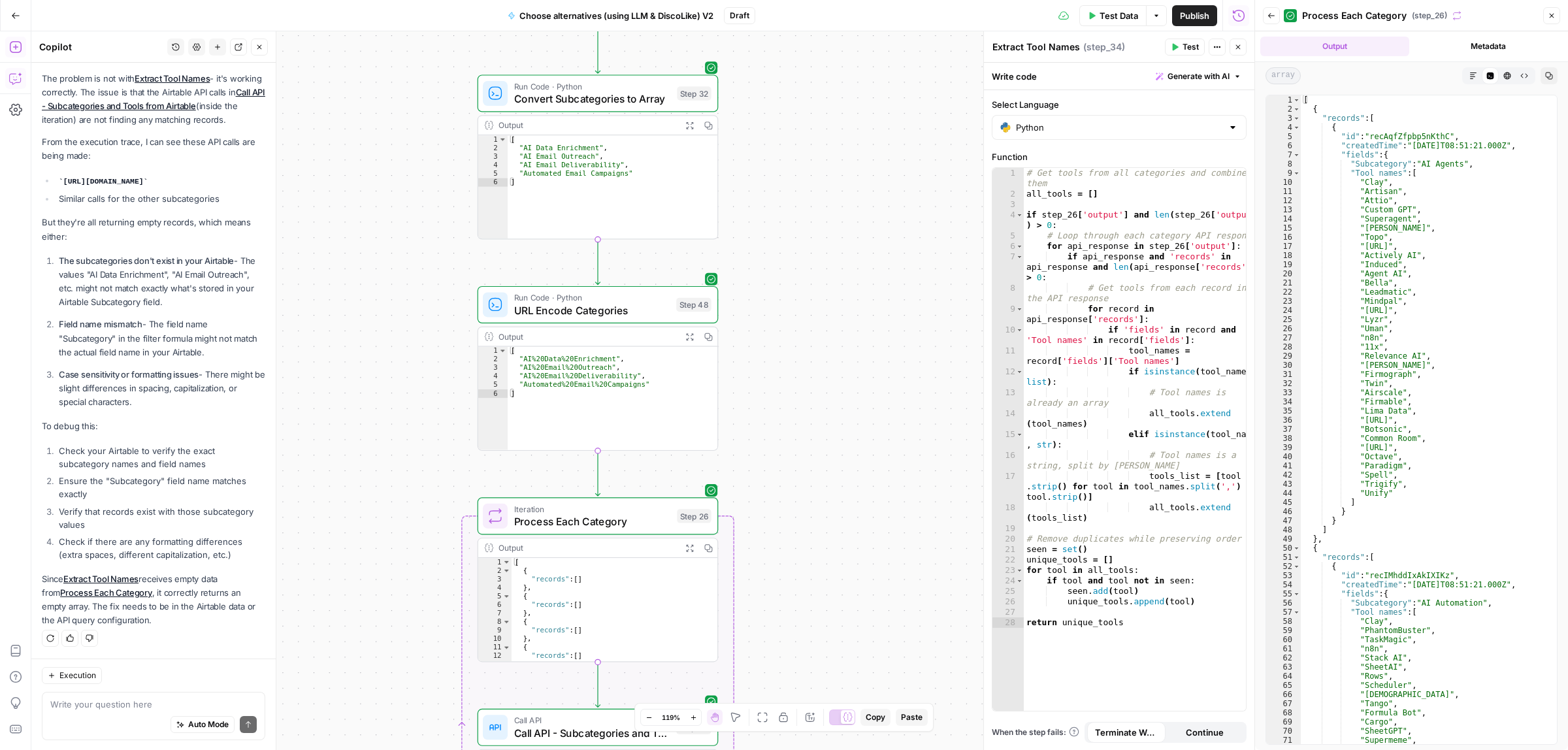
drag, startPoint x: 425, startPoint y: 89, endPoint x: 426, endPoint y: 47, distance: 42.0
click at [426, 47] on div "true false Workflow Input Settings Inputs Call API Call API Step 41 Output Expa…" at bounding box center [643, 391] width 1223 height 718
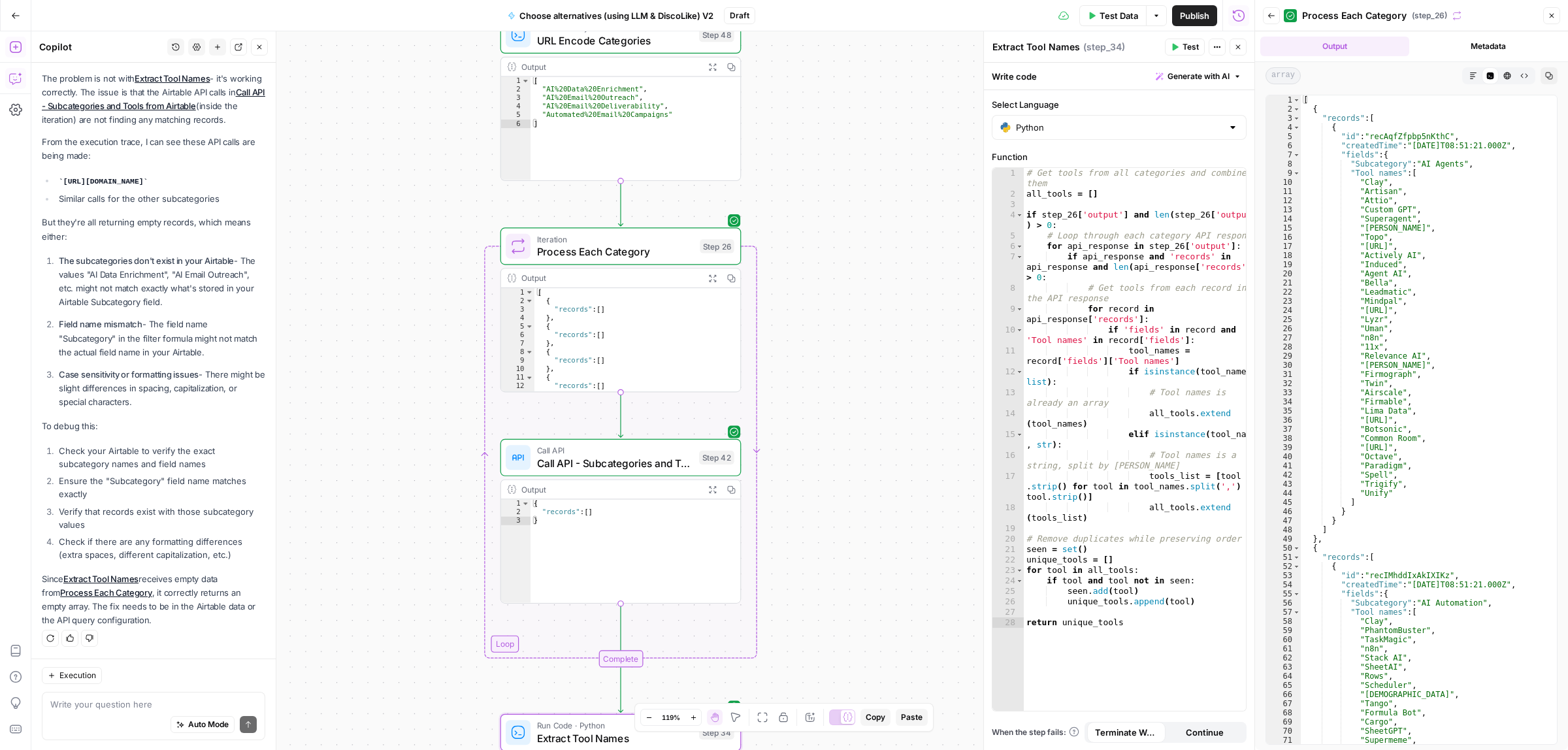
drag, startPoint x: 402, startPoint y: 328, endPoint x: 402, endPoint y: 290, distance: 38.0
click at [402, 290] on div "true false Workflow Input Settings Inputs Call API Call API Step 41 Output Expa…" at bounding box center [643, 391] width 1223 height 718
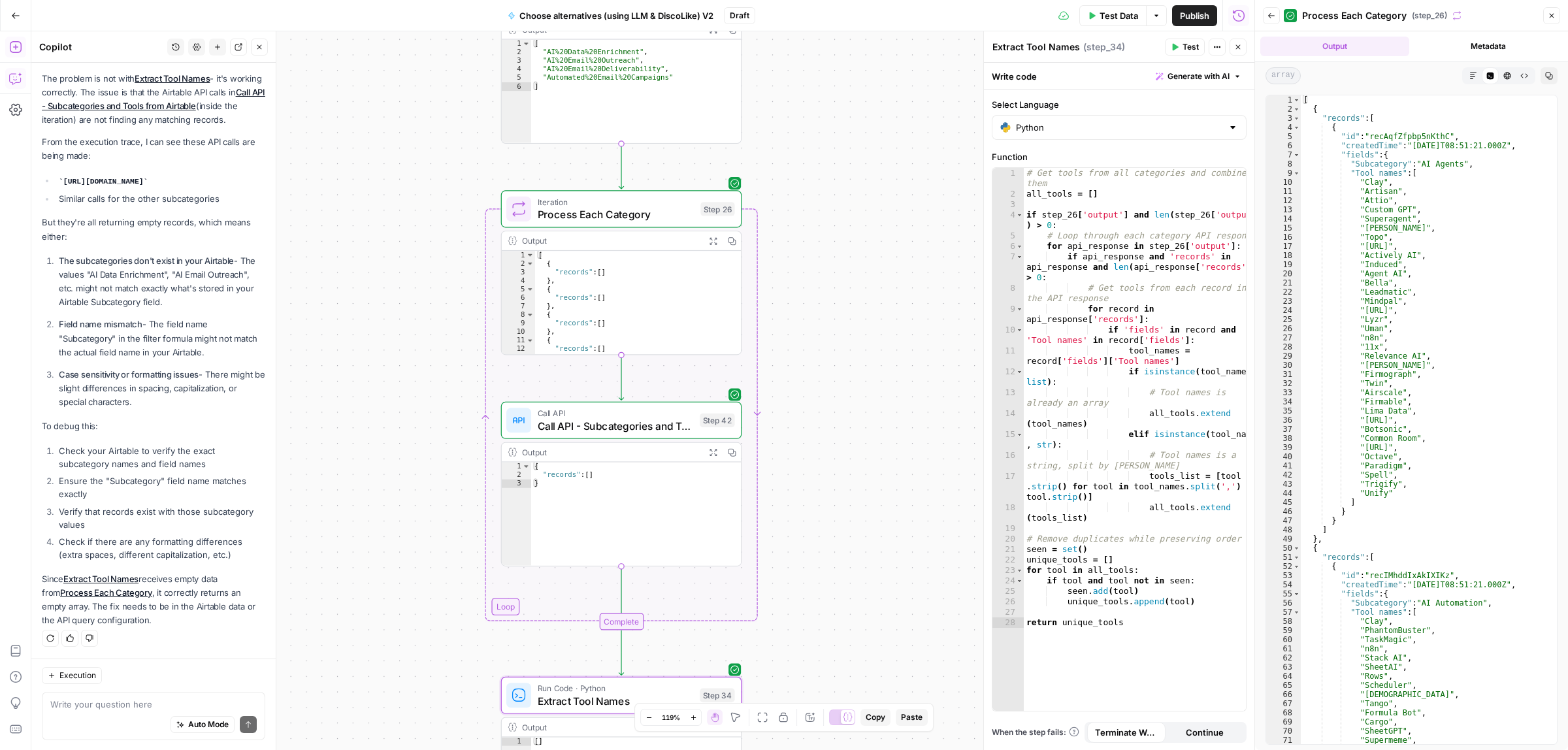
click at [713, 241] on icon "button" at bounding box center [713, 241] width 9 height 9
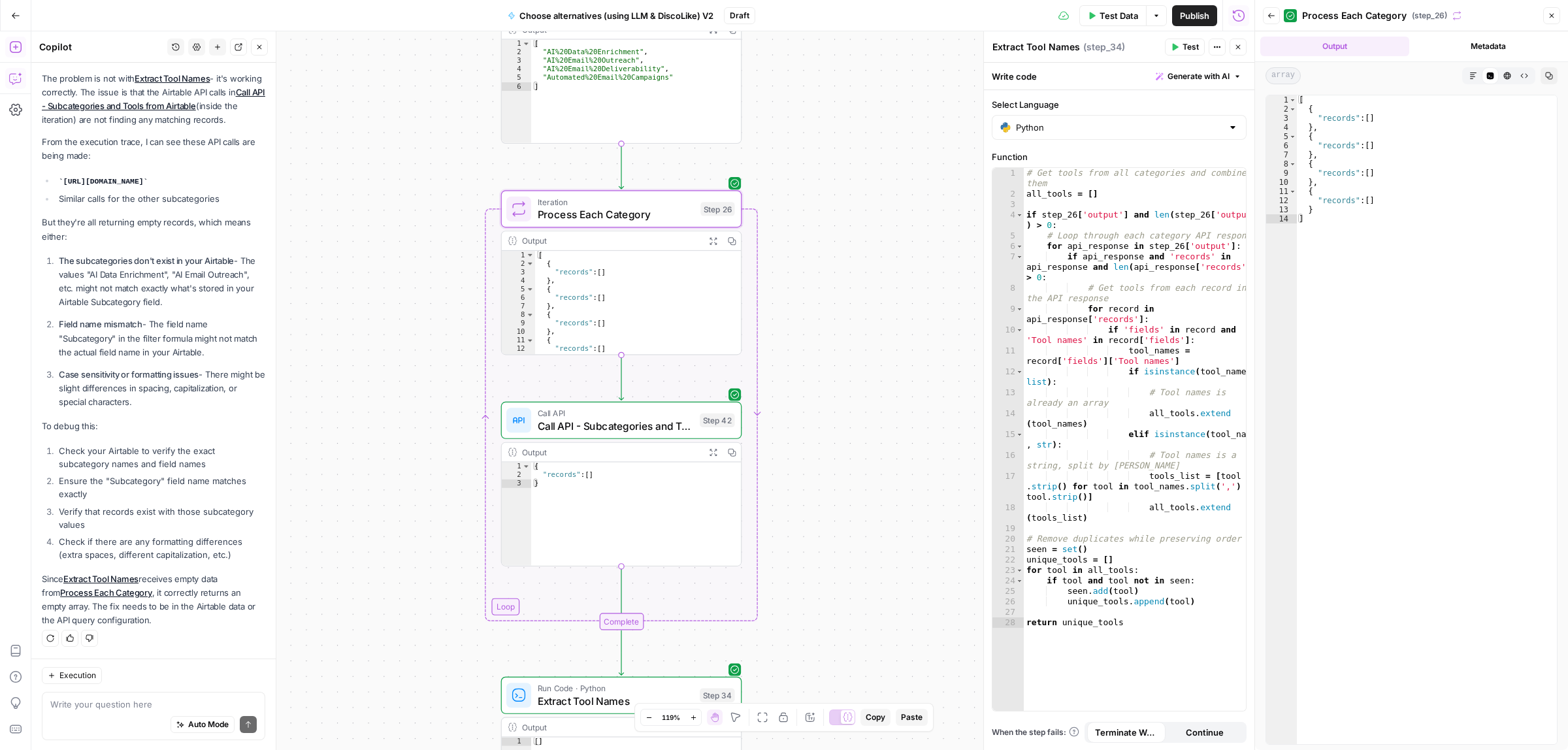
click at [710, 181] on span "Test" at bounding box center [719, 180] width 19 height 13
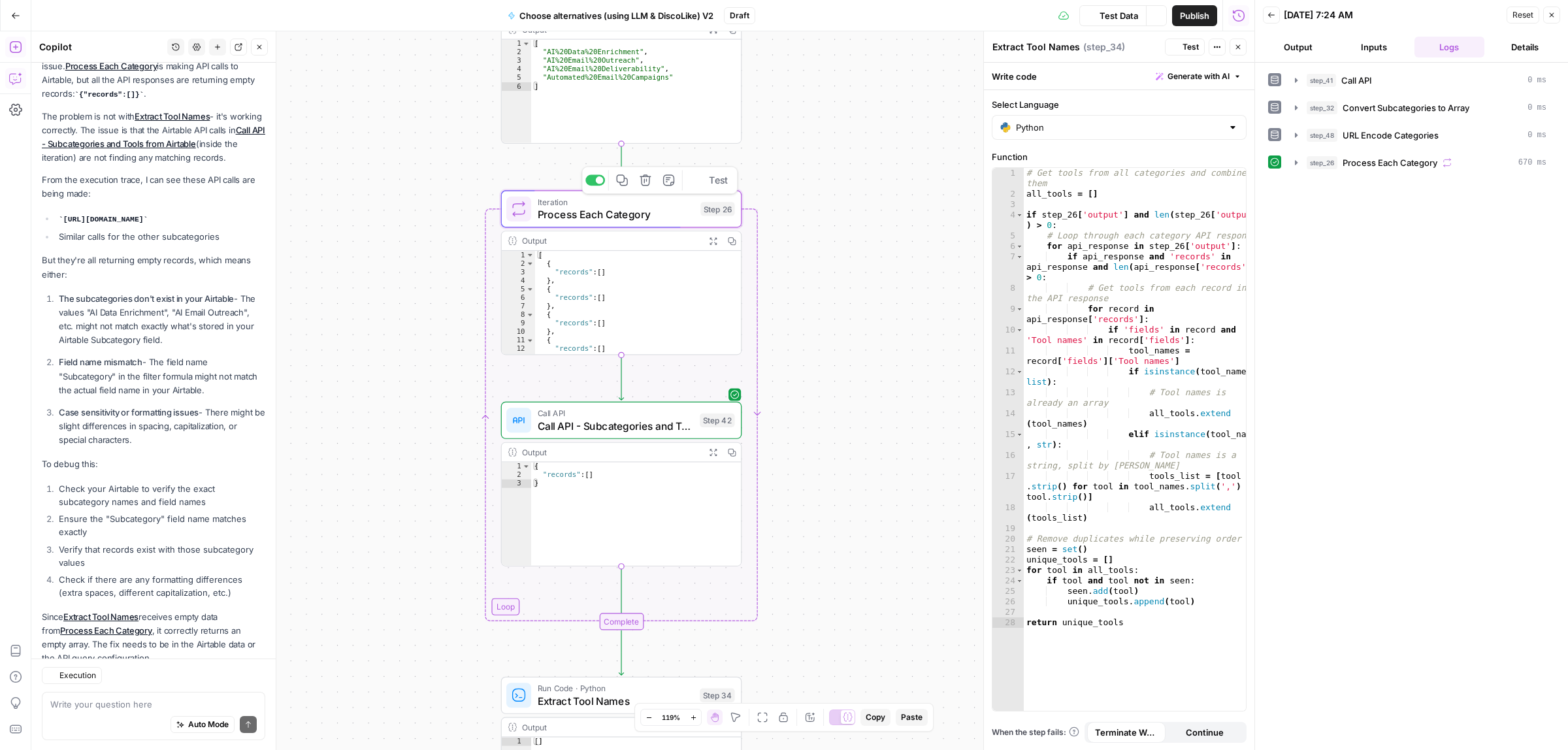
scroll to position [1309, 0]
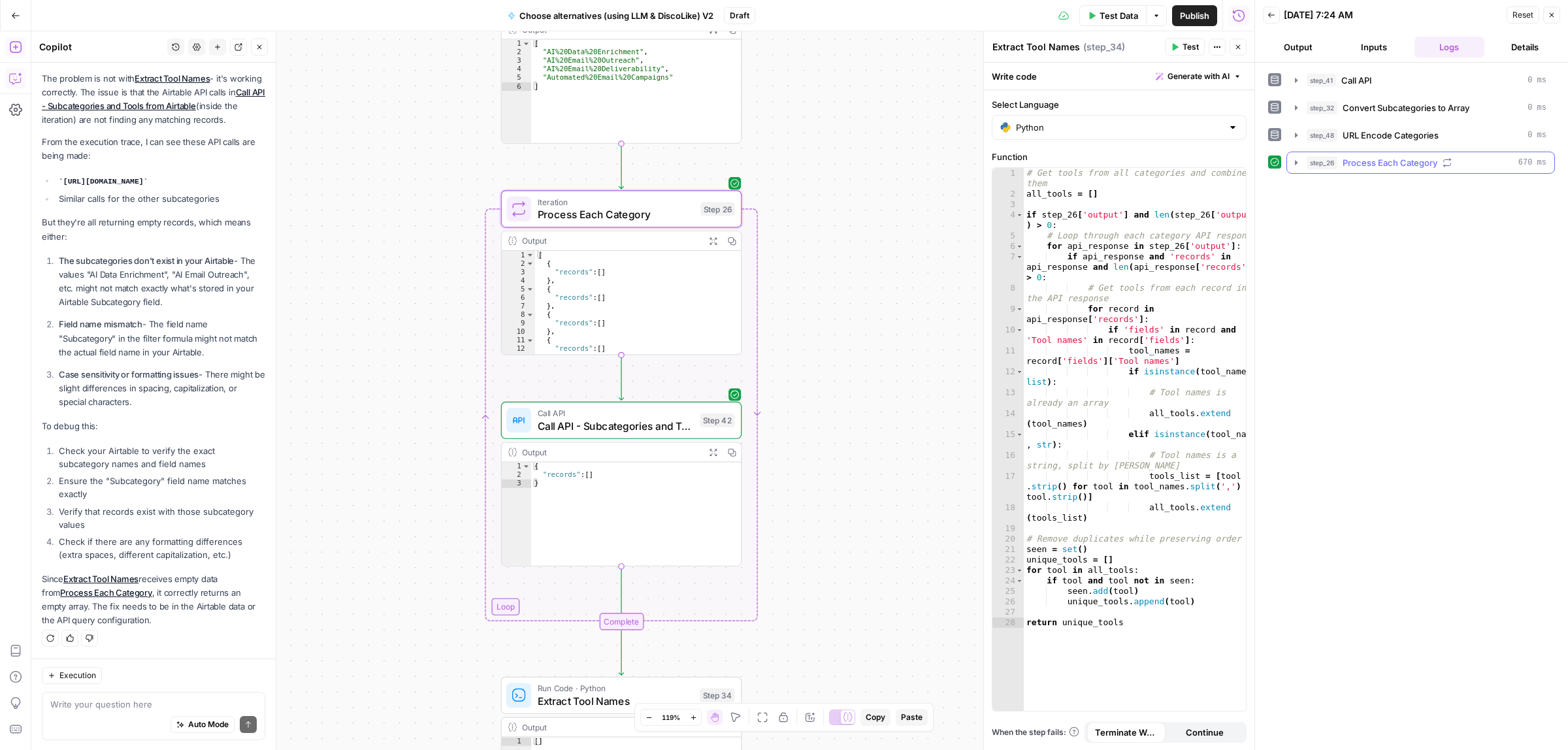
click at [1298, 167] on icon "button" at bounding box center [1296, 162] width 10 height 10
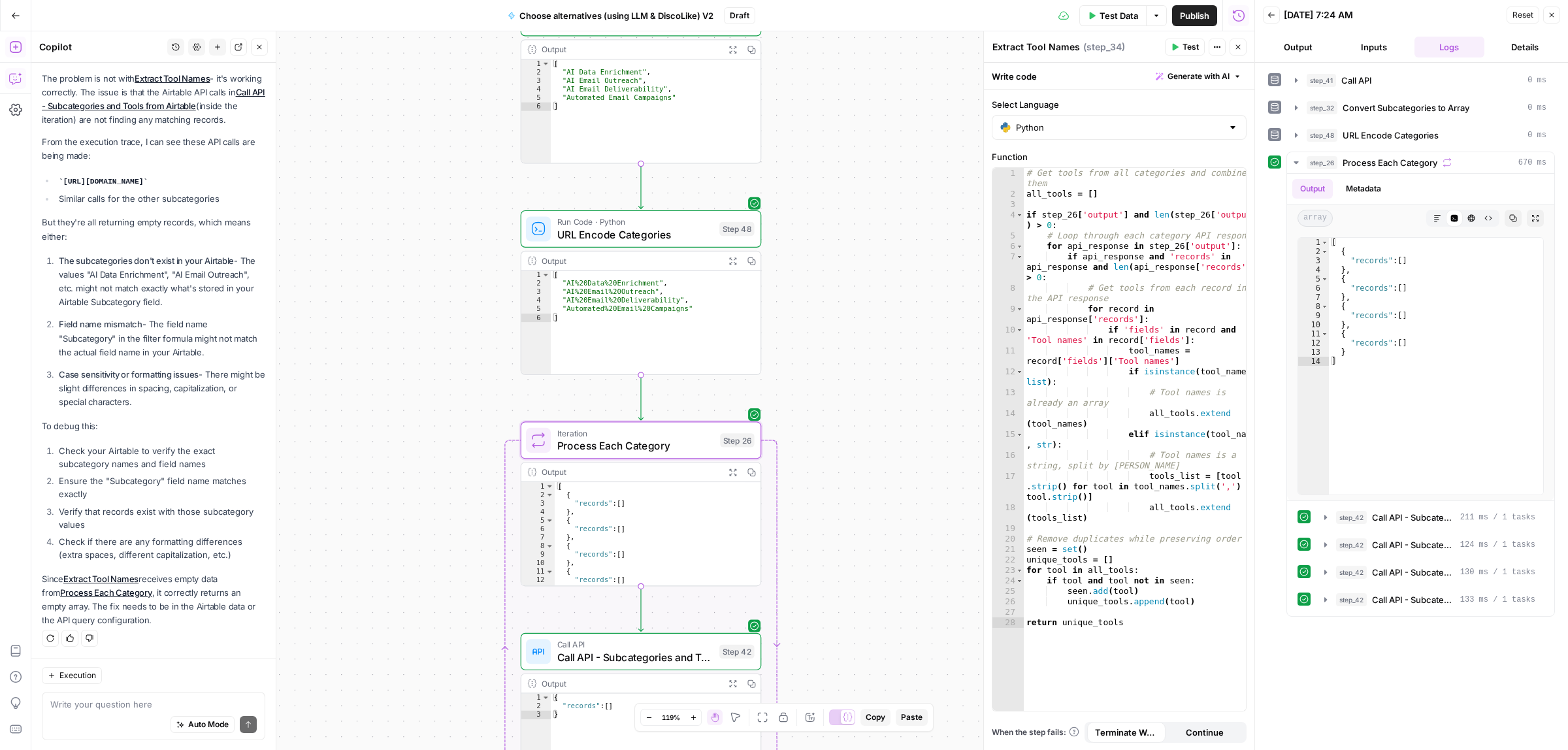
click at [814, 373] on div "true false Workflow Input Settings Inputs Call API Call API Step 41 Output Expa…" at bounding box center [643, 391] width 1223 height 718
click at [623, 458] on div "Iteration Process Each Category Step 26 Copy step Delete step Add Note Test" at bounding box center [641, 443] width 241 height 37
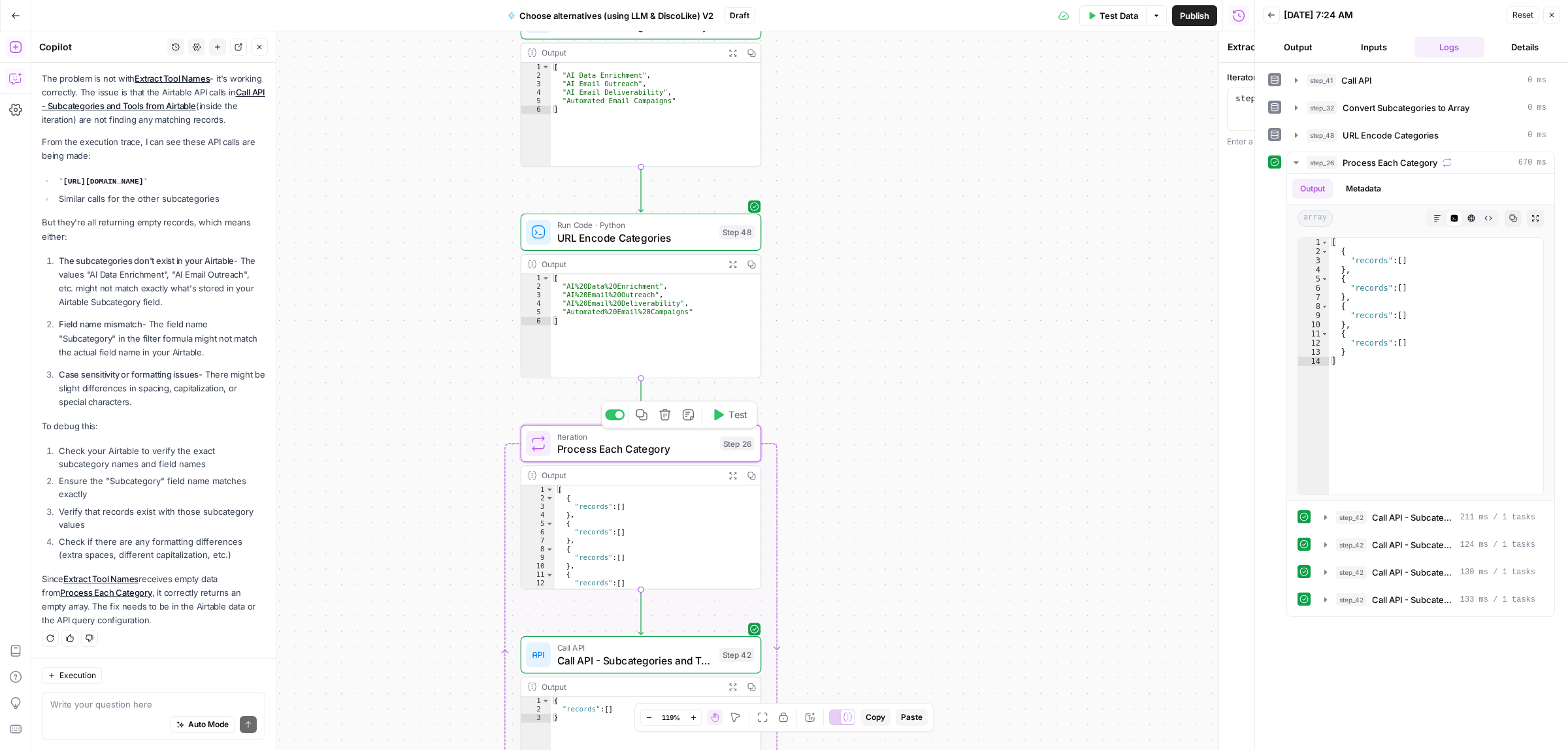
type textarea "Process Each Category"
click at [621, 288] on div "[ "AI%20Data%20Enrichment" , "AI%20Email%20Outreach" , "AI%20Email%20Deliverabi…" at bounding box center [655, 334] width 210 height 119
drag, startPoint x: 625, startPoint y: 285, endPoint x: 639, endPoint y: 284, distance: 14.0
click at [638, 285] on div "[ "AI%20Data%20Enrichment" , "AI%20Email%20Outreach" , "AI%20Email%20Deliverabi…" at bounding box center [655, 334] width 210 height 119
click at [640, 284] on div "[ "AI%20Data%20Enrichment" , "AI%20Email%20Outreach" , "AI%20Email%20Deliverabi…" at bounding box center [655, 334] width 210 height 119
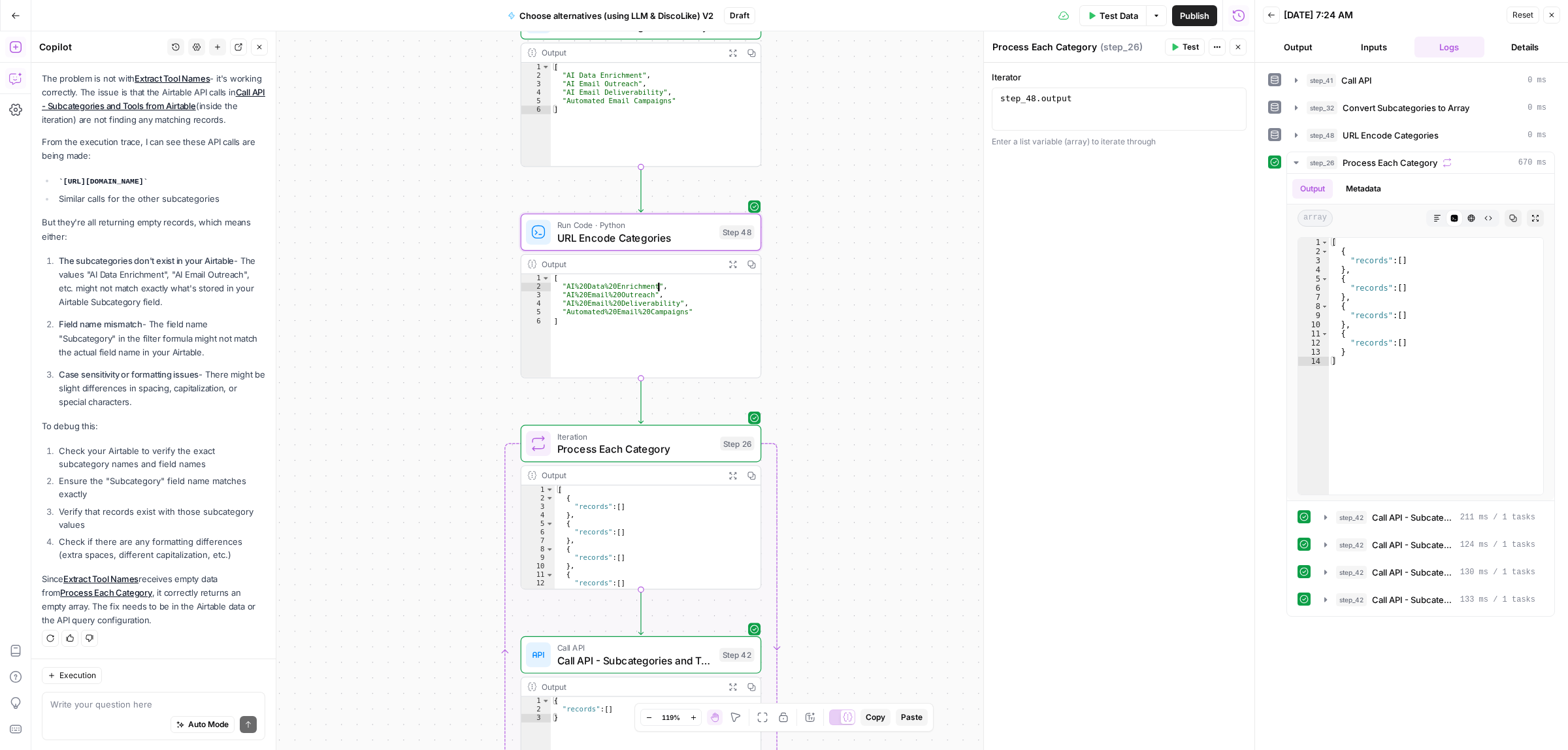
drag, startPoint x: 583, startPoint y: 295, endPoint x: 625, endPoint y: 295, distance: 42.0
click at [621, 295] on div "[ "AI%20Data%20Enrichment" , "AI%20Email%20Outreach" , "AI%20Email%20Deliverabi…" at bounding box center [655, 334] width 210 height 119
type textarea "**********"
drag, startPoint x: 546, startPoint y: 0, endPoint x: 906, endPoint y: 259, distance: 443.5
click at [907, 260] on div "true false Workflow Input Settings Inputs Call API Call API Step 41 Output Expa…" at bounding box center [643, 391] width 1223 height 718
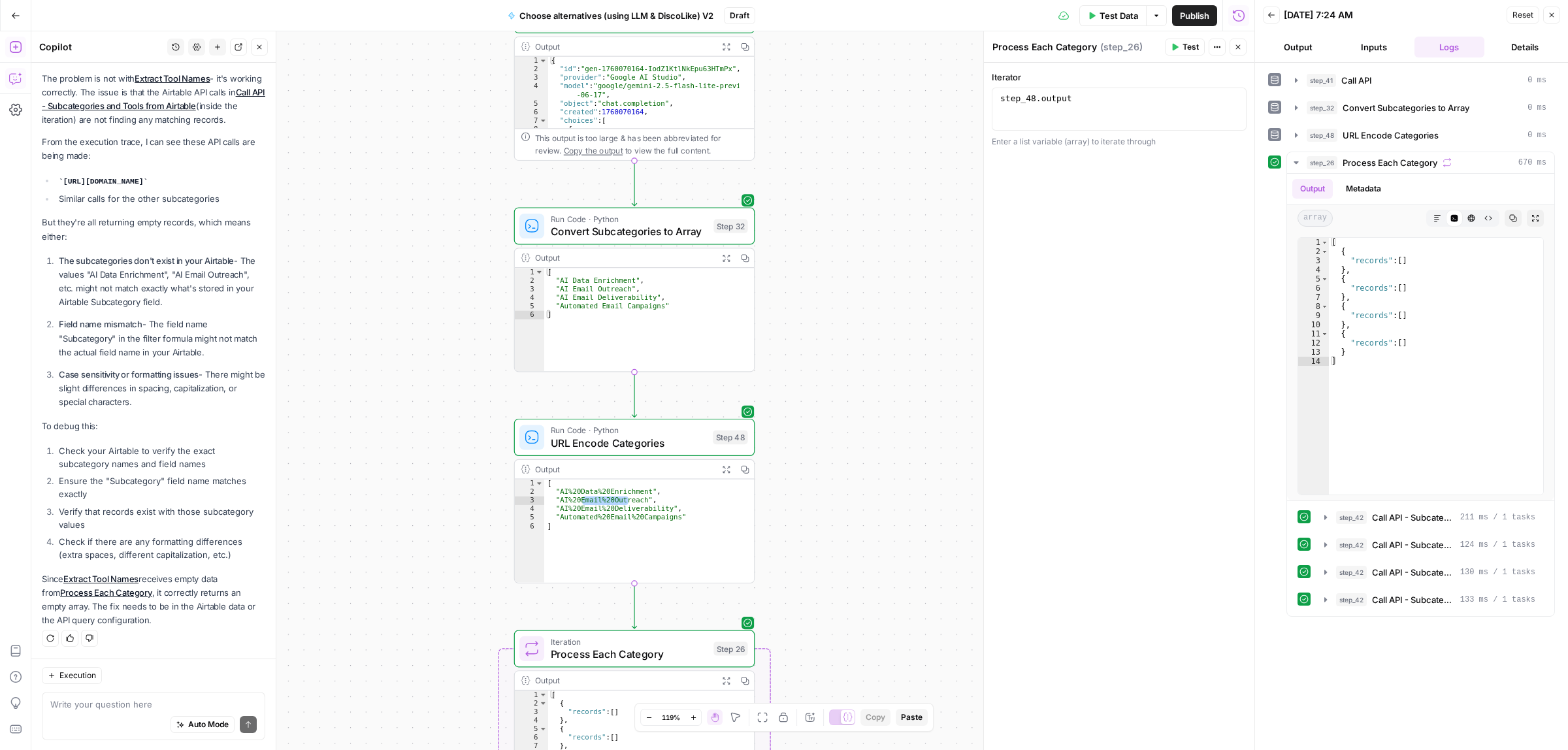
drag, startPoint x: 826, startPoint y: 190, endPoint x: 820, endPoint y: 395, distance: 205.1
click at [820, 395] on div "true false Workflow Input Settings Inputs Call API Call API Step 41 Output Expa…" at bounding box center [643, 391] width 1223 height 718
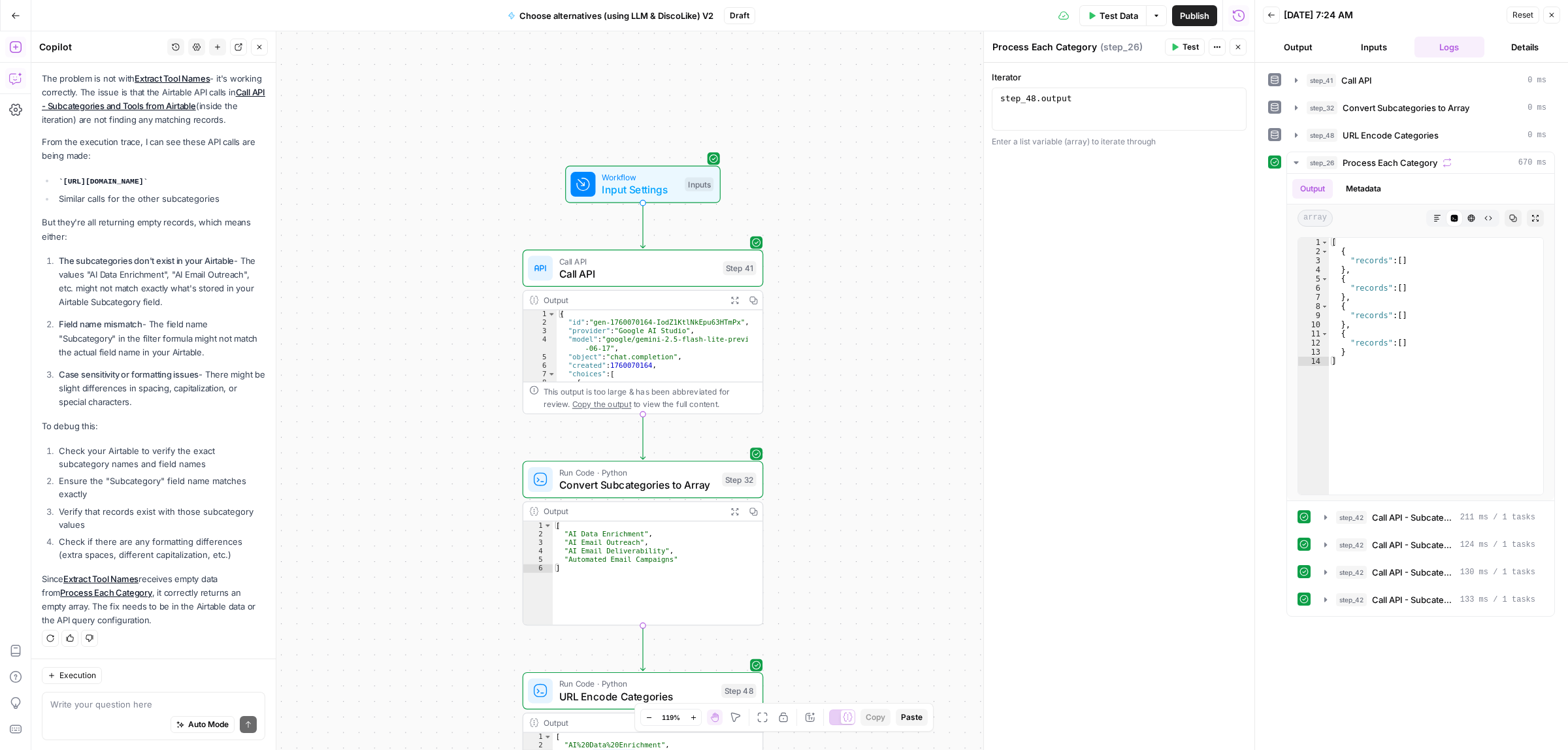
drag, startPoint x: 858, startPoint y: 350, endPoint x: 863, endPoint y: 458, distance: 108.1
click at [863, 458] on div "true false Workflow Input Settings Inputs Call API Call API Step 41 Output Expa…" at bounding box center [643, 391] width 1223 height 718
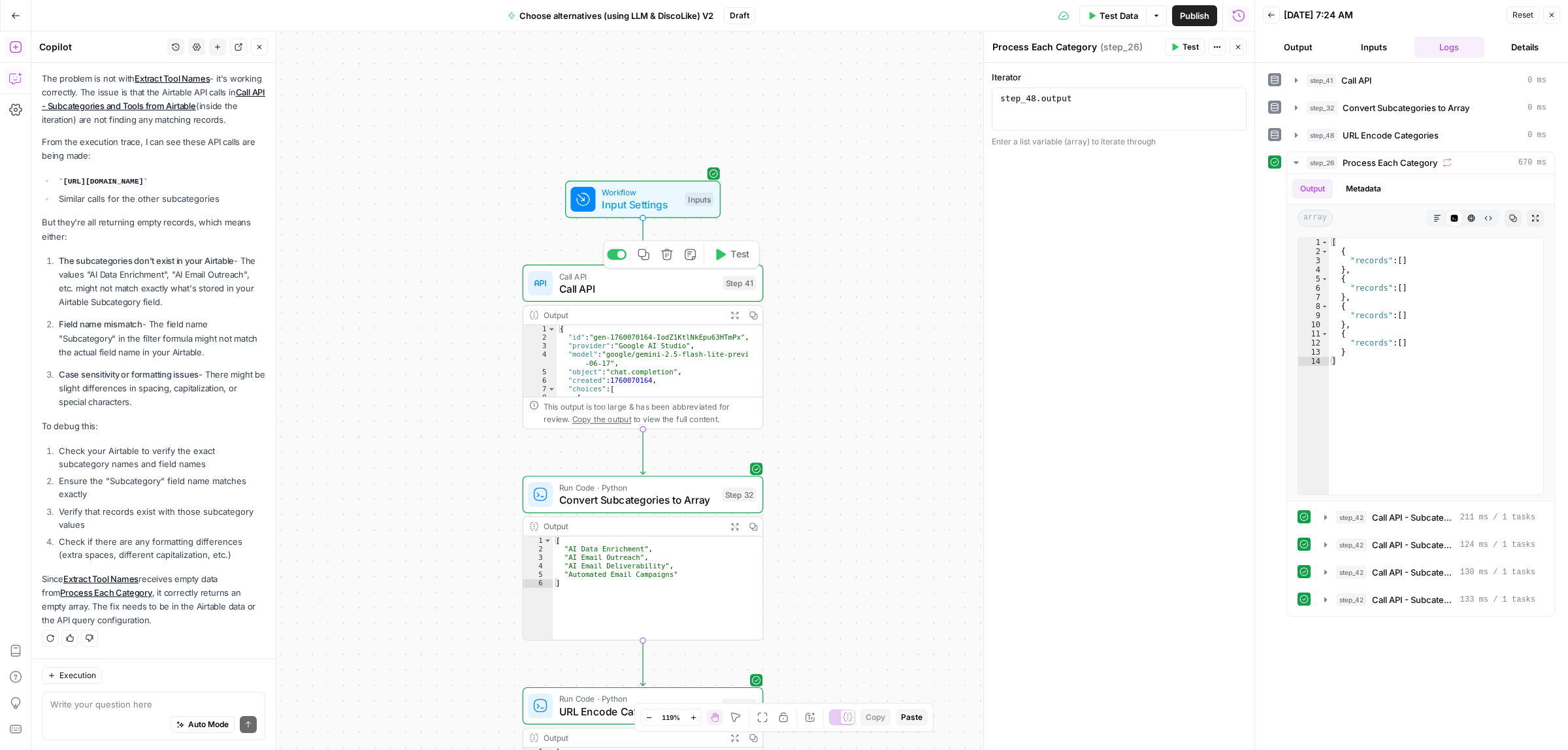
click at [627, 288] on span "Call API" at bounding box center [638, 289] width 158 height 16
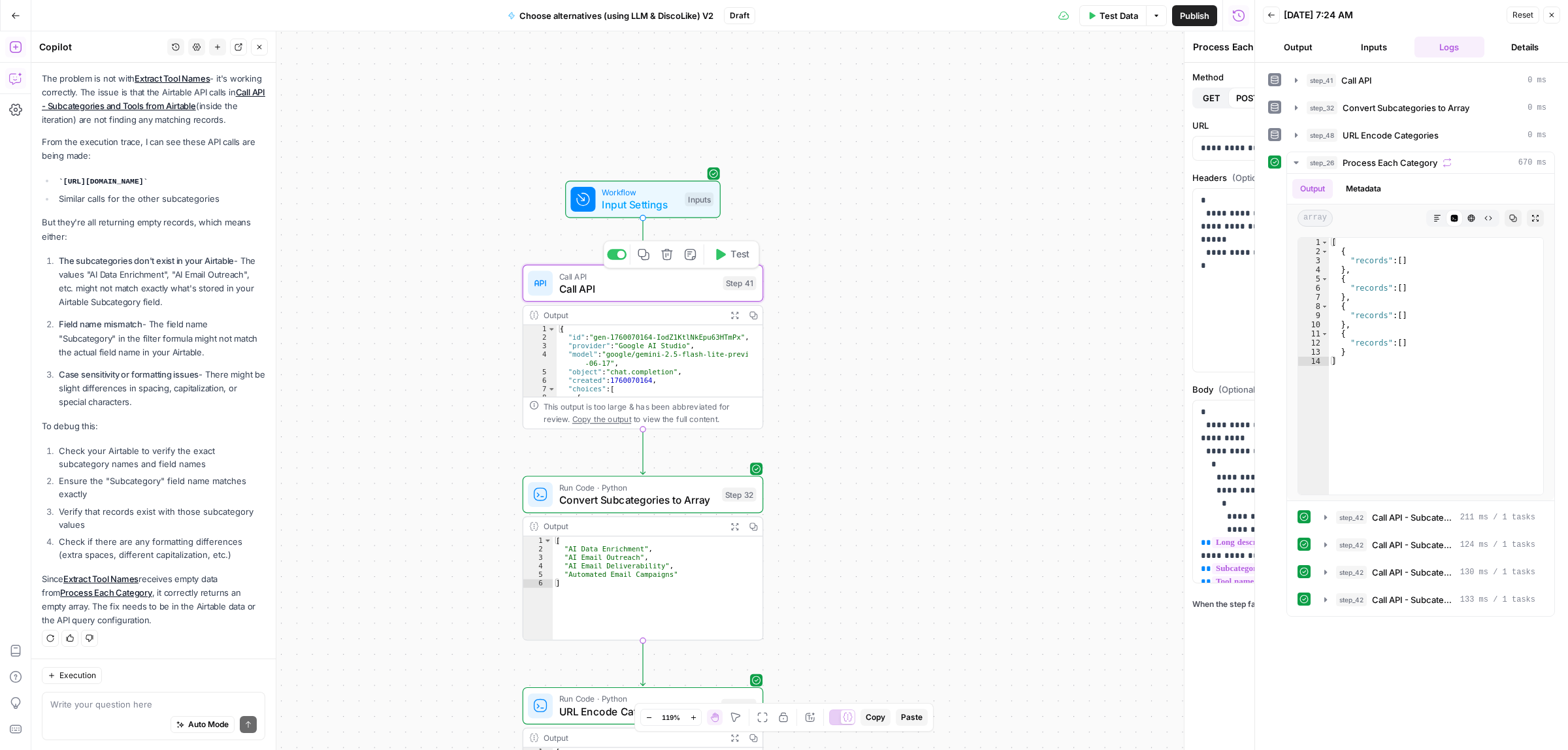
type textarea "Call API"
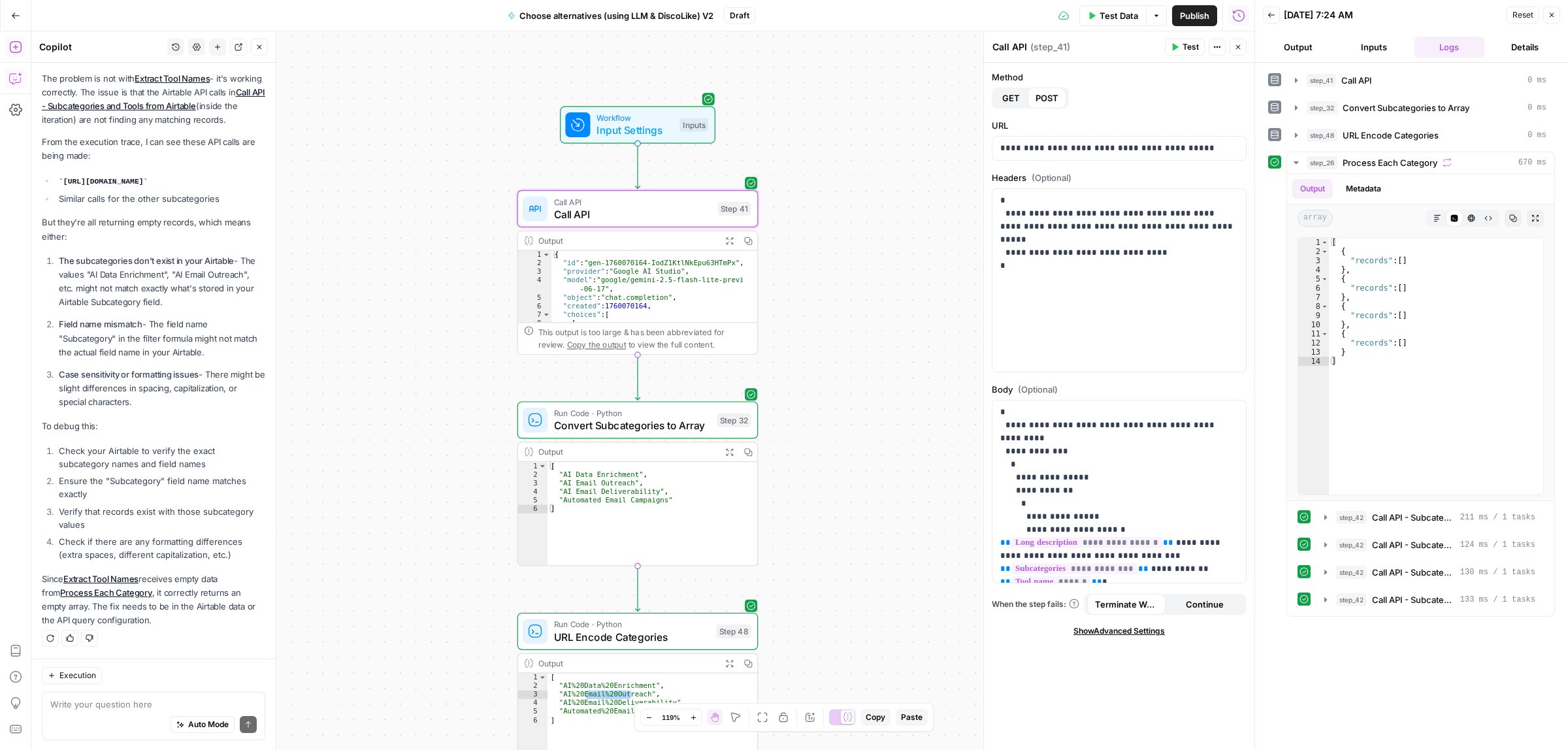
drag, startPoint x: 884, startPoint y: 532, endPoint x: 870, endPoint y: 360, distance: 172.6
click at [870, 360] on div "true false Workflow Input Settings Inputs Call API Call API Step 41 Output Expa…" at bounding box center [643, 391] width 1223 height 718
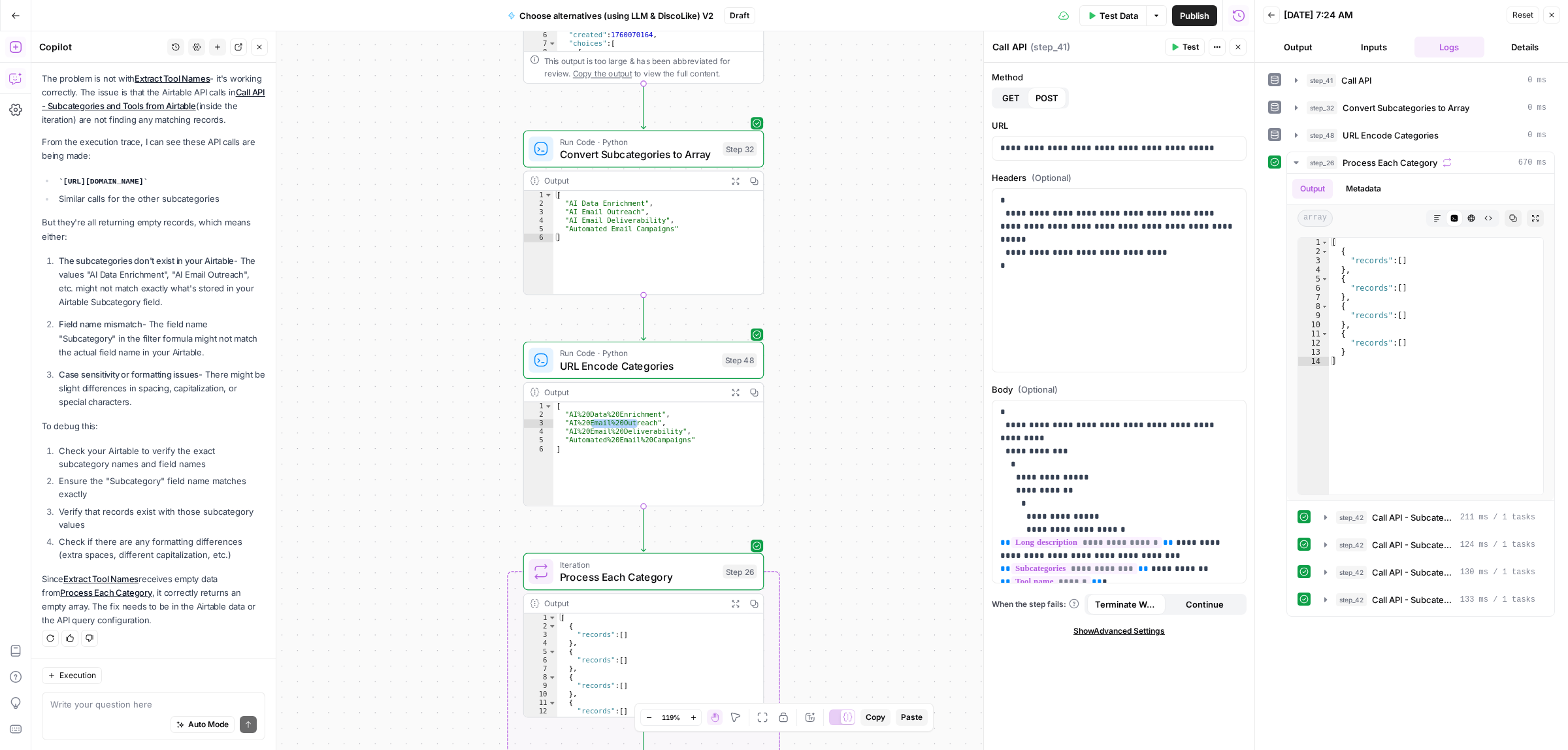
drag, startPoint x: 827, startPoint y: 373, endPoint x: 831, endPoint y: 335, distance: 38.2
click at [831, 335] on div "true false Workflow Input Settings Inputs Call API Call API Step 41 Output Expa…" at bounding box center [643, 391] width 1223 height 718
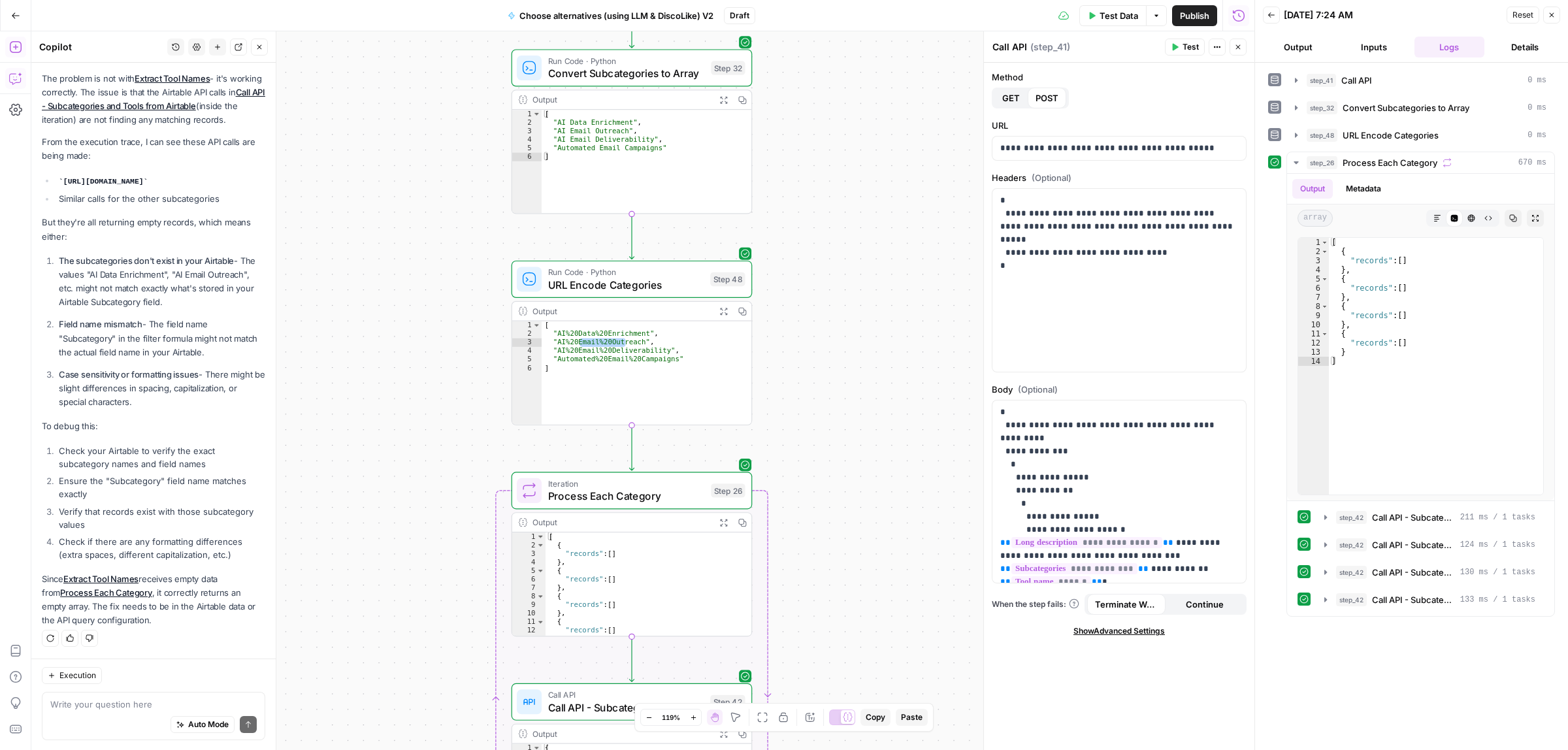
drag, startPoint x: 837, startPoint y: 393, endPoint x: 832, endPoint y: 354, distance: 39.3
click at [832, 354] on div "true false Workflow Input Settings Inputs Call API Call API Step 41 Output Expa…" at bounding box center [643, 391] width 1223 height 718
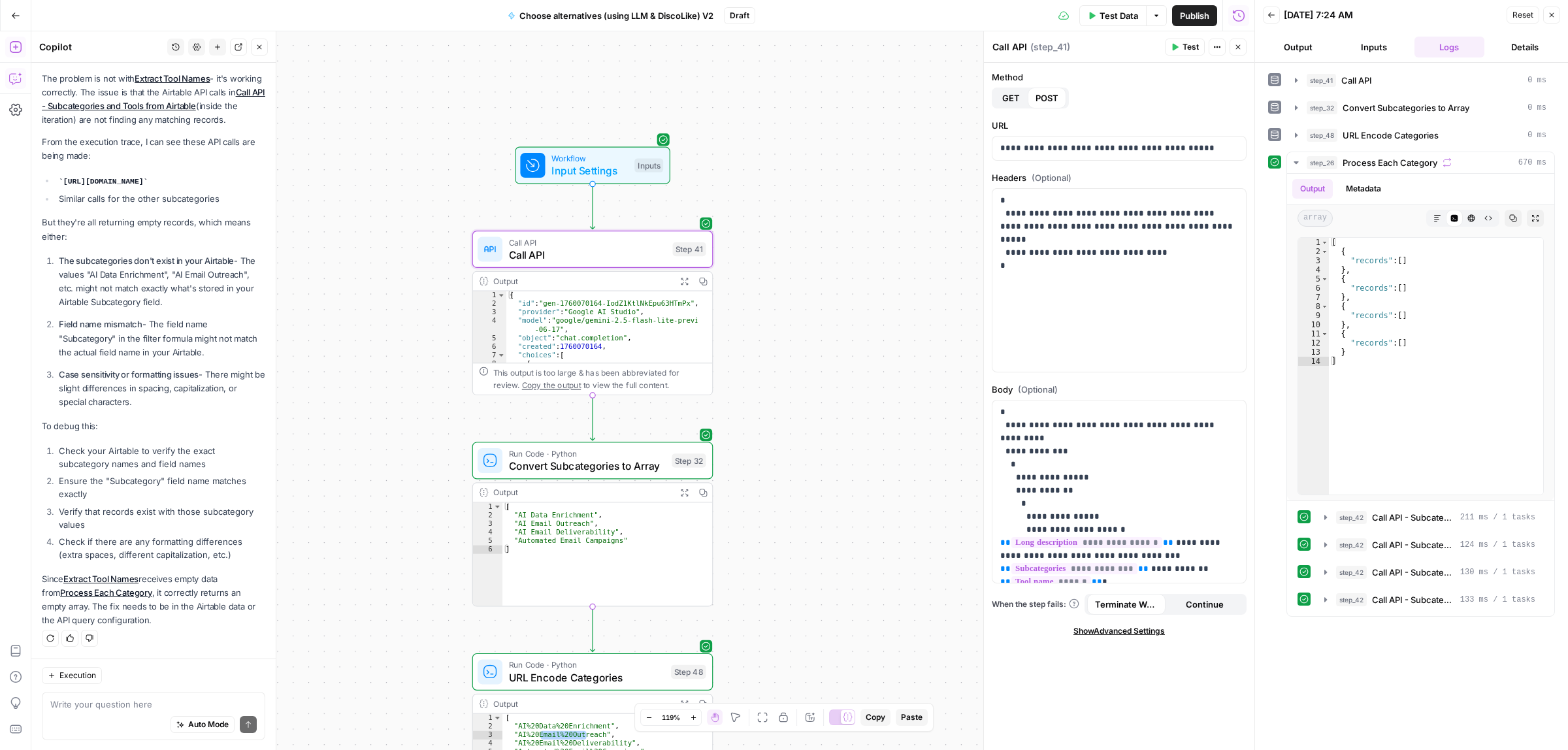
drag, startPoint x: 853, startPoint y: 186, endPoint x: 825, endPoint y: 340, distance: 156.5
click at [818, 638] on div "true false Workflow Input Settings Inputs Call API Call API Step 41 Output Expa…" at bounding box center [643, 391] width 1223 height 718
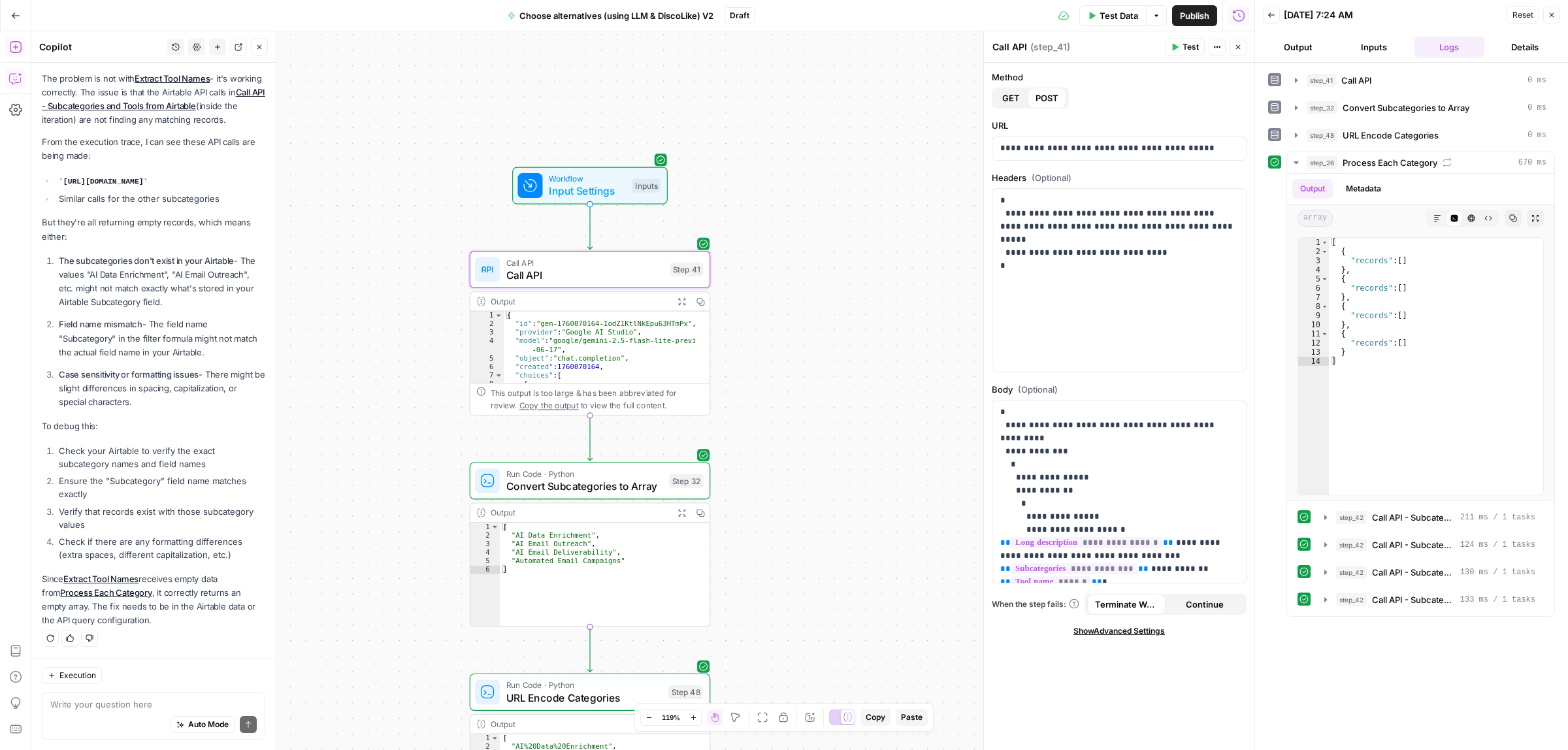
click at [1111, 11] on span "Test Data" at bounding box center [1118, 16] width 39 height 13
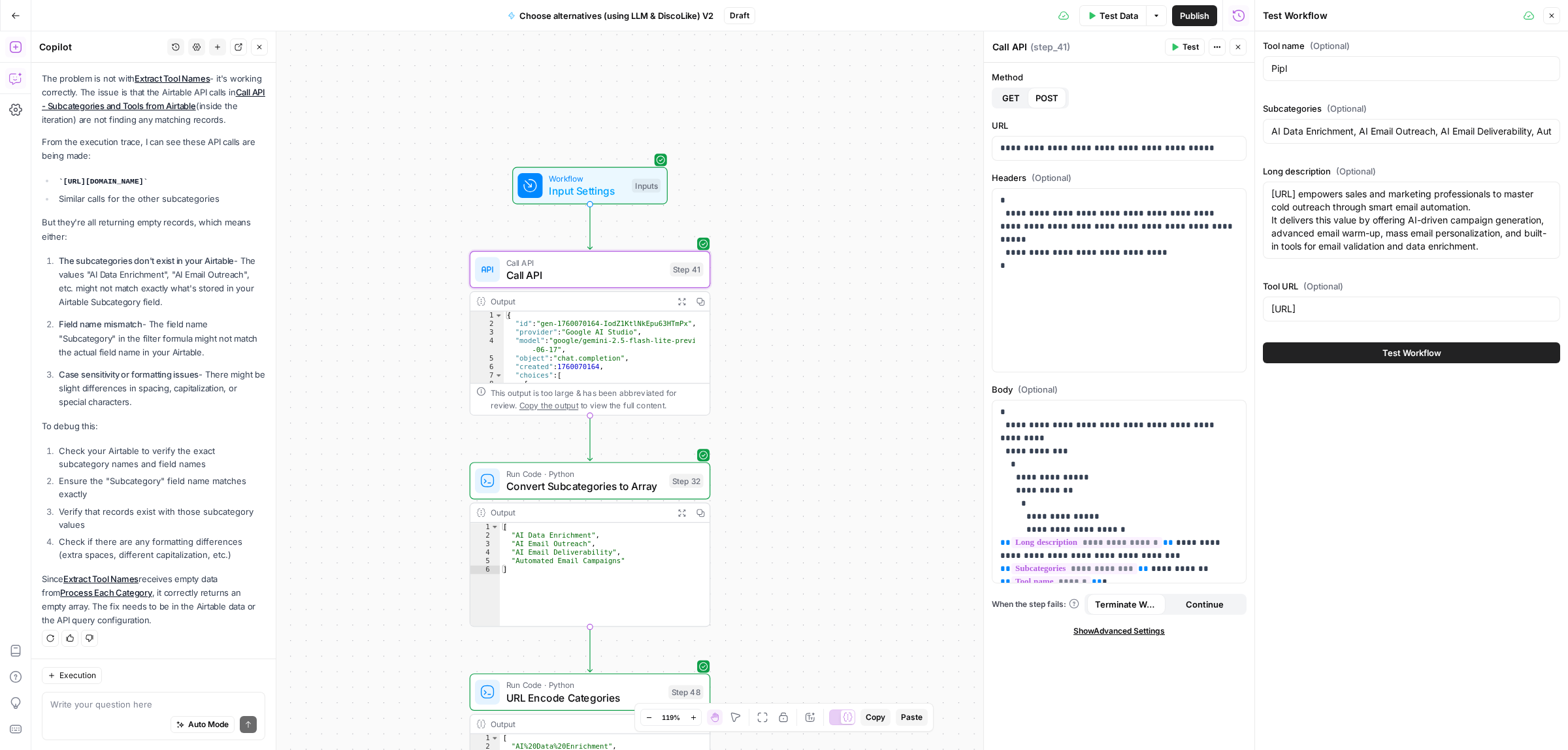
click at [1390, 350] on span "Test Workflow" at bounding box center [1412, 352] width 59 height 13
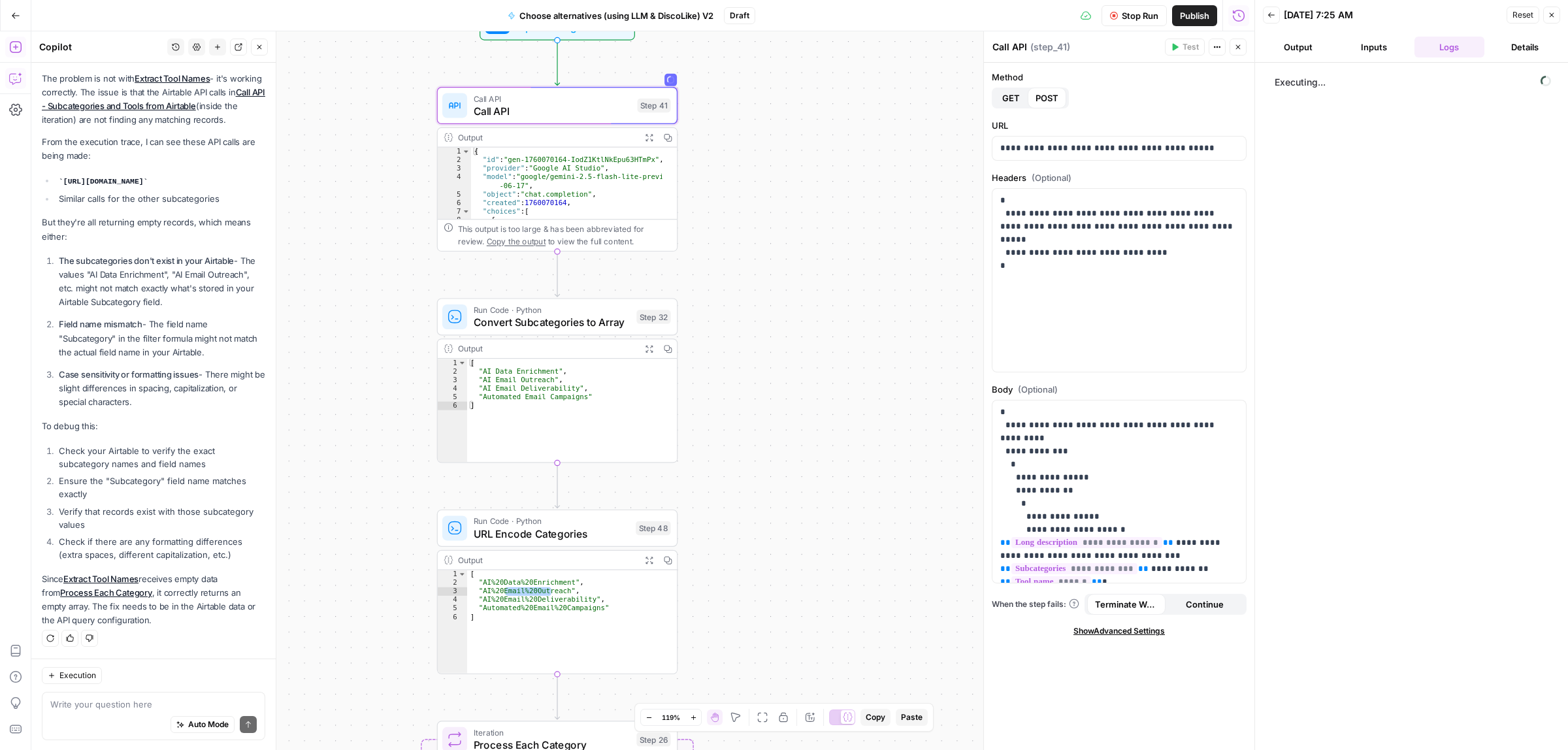
click at [833, 346] on div "true false Workflow Input Settings Inputs Call API Call API Step 41 Output Expa…" at bounding box center [643, 391] width 1223 height 718
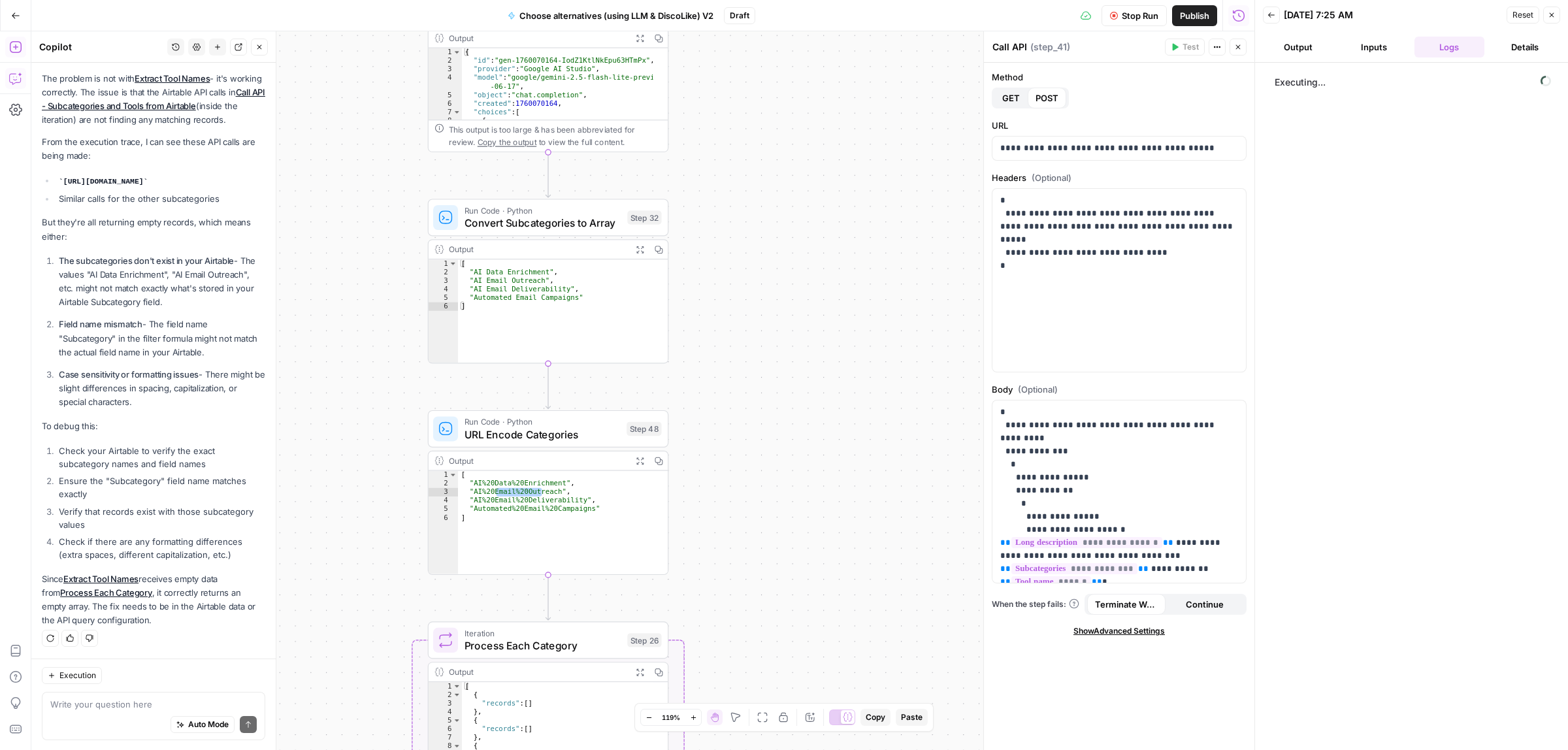
drag, startPoint x: 854, startPoint y: 490, endPoint x: 845, endPoint y: 403, distance: 87.5
click at [845, 403] on div "true false Workflow Input Settings Inputs Call API Call API Step 41 Output Expa…" at bounding box center [643, 391] width 1223 height 718
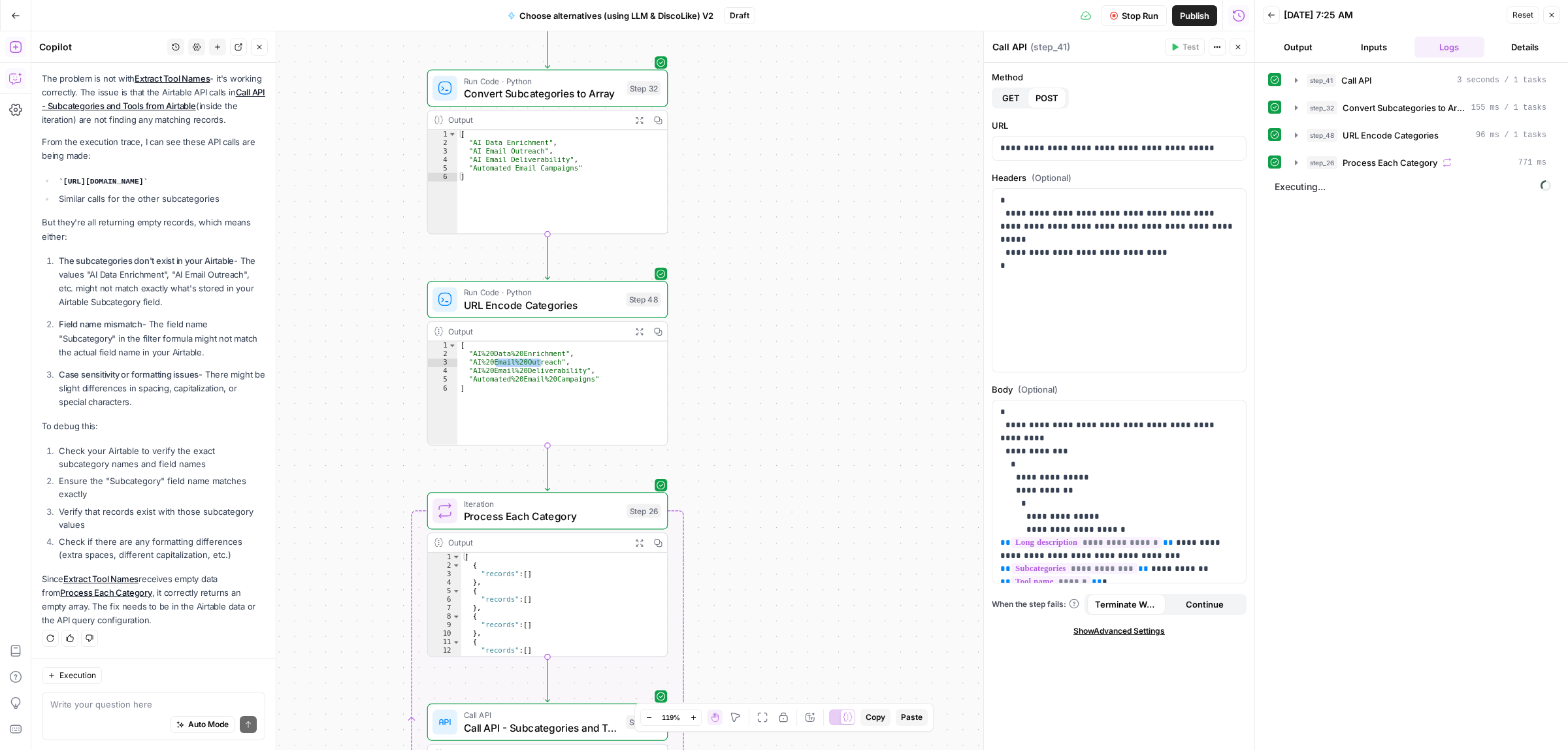
drag, startPoint x: 847, startPoint y: 436, endPoint x: 849, endPoint y: 222, distance: 214.0
click at [849, 229] on div "true false Workflow Input Settings Inputs Call API Call API Step 41 Output Expa…" at bounding box center [643, 391] width 1223 height 718
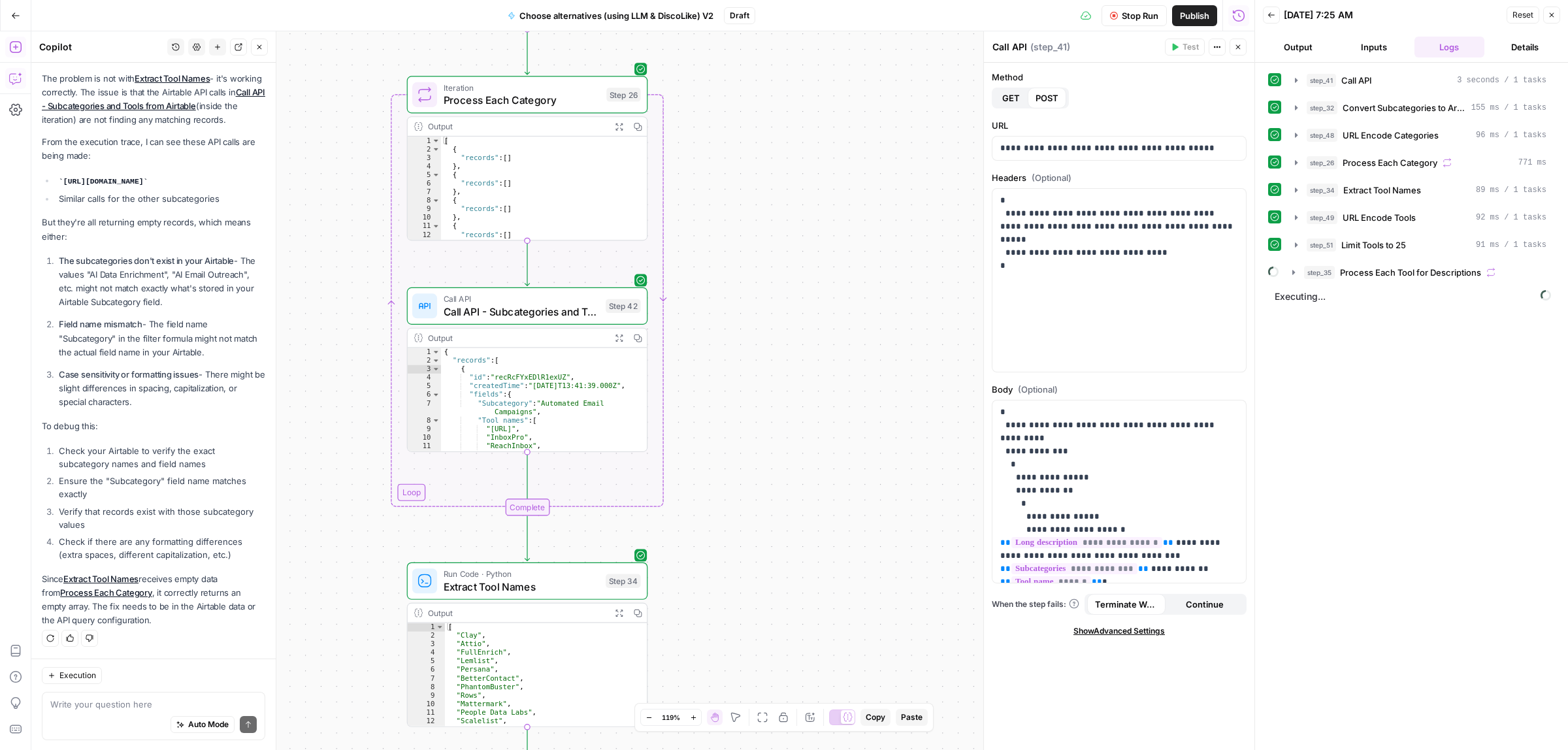
drag, startPoint x: 808, startPoint y: 410, endPoint x: 792, endPoint y: 282, distance: 129.0
click at [792, 282] on div "true false Workflow Input Settings Inputs Call API Call API Step 41 Output Expa…" at bounding box center [643, 391] width 1223 height 718
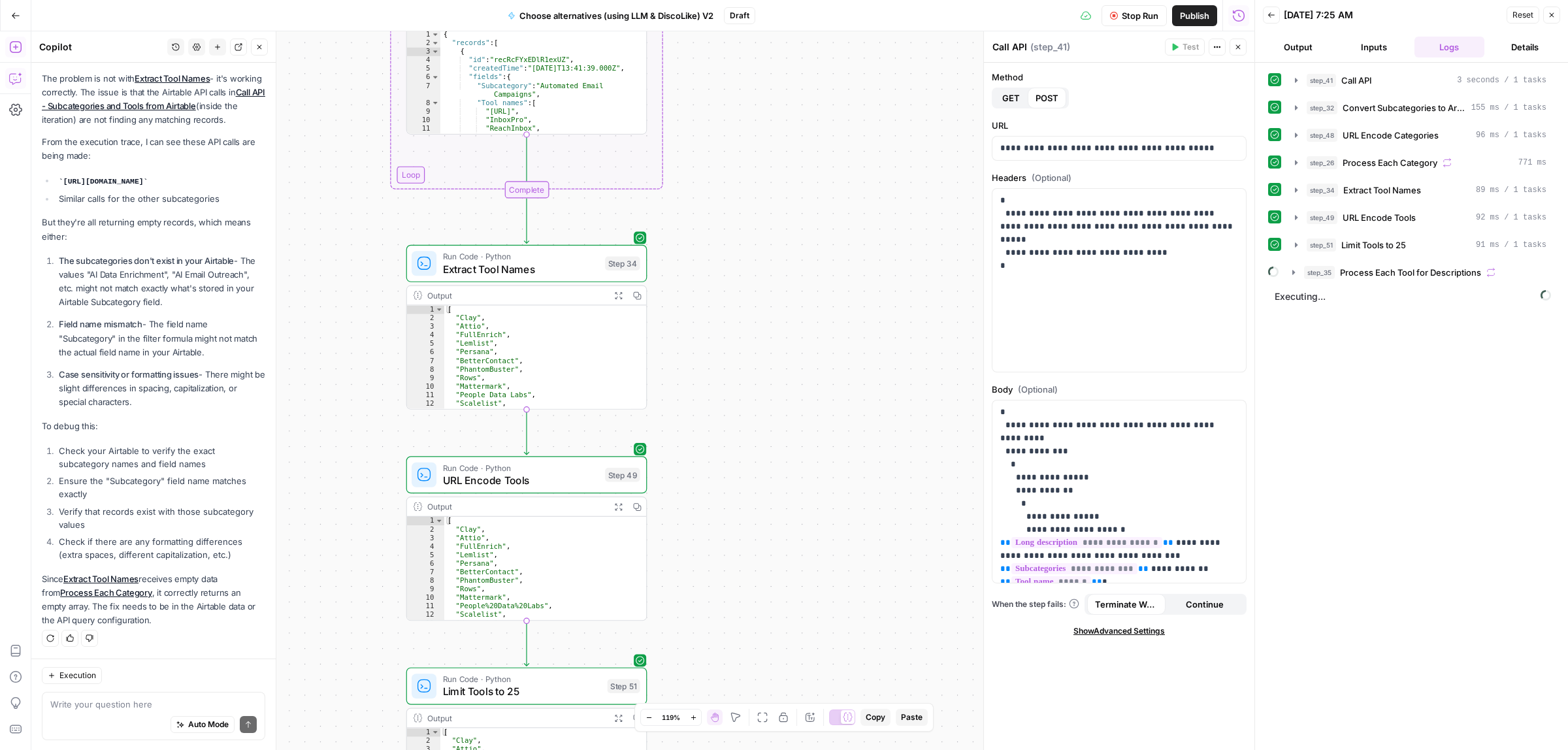
drag, startPoint x: 834, startPoint y: 356, endPoint x: 812, endPoint y: 466, distance: 112.2
click at [835, 275] on div "true false Workflow Input Settings Inputs Call API Call API Step 41 Output Expa…" at bounding box center [643, 391] width 1223 height 718
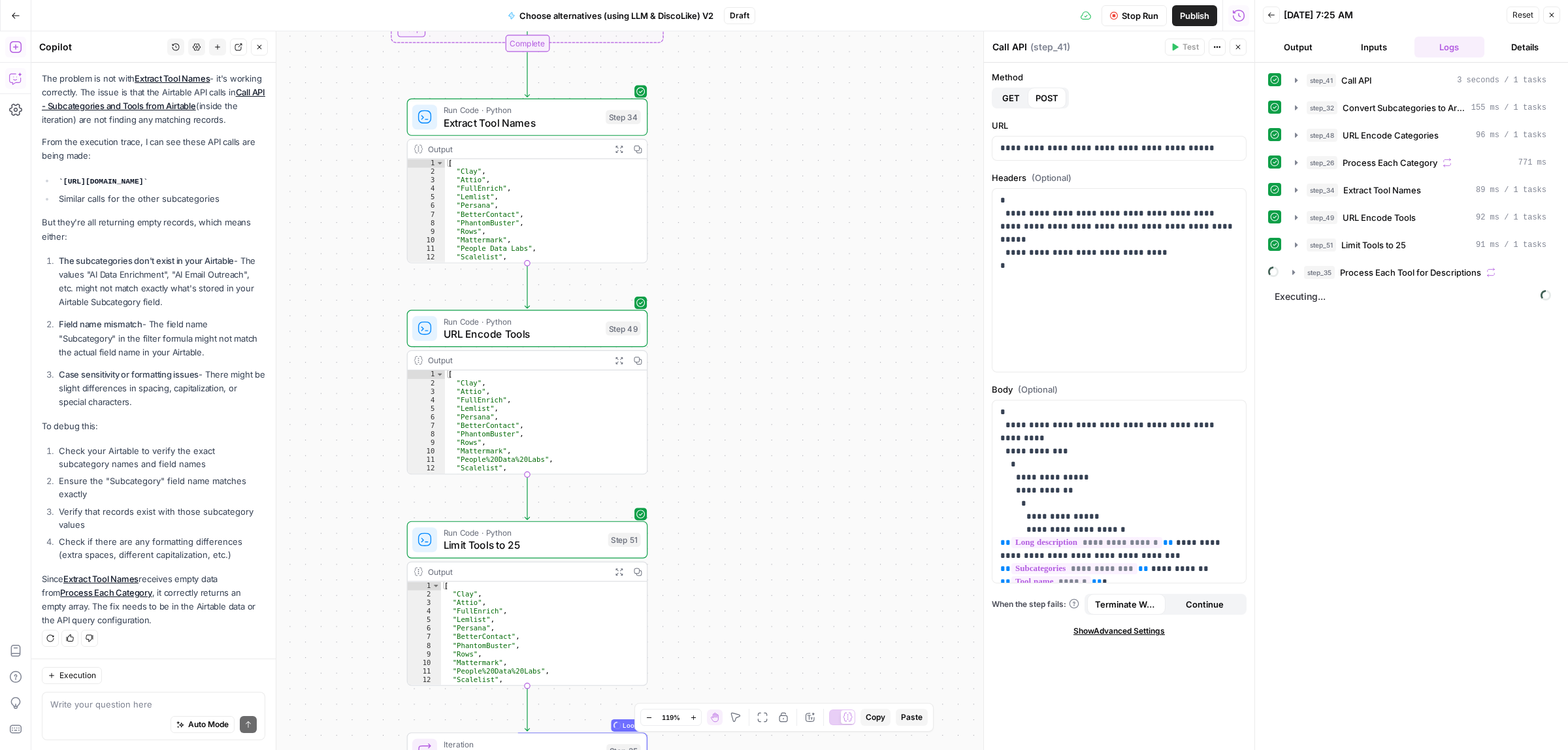
drag, startPoint x: 797, startPoint y: 553, endPoint x: 837, endPoint y: 250, distance: 305.6
click at [837, 250] on div "true false Workflow Input Settings Inputs Call API Call API Step 41 Output Expa…" at bounding box center [643, 391] width 1223 height 718
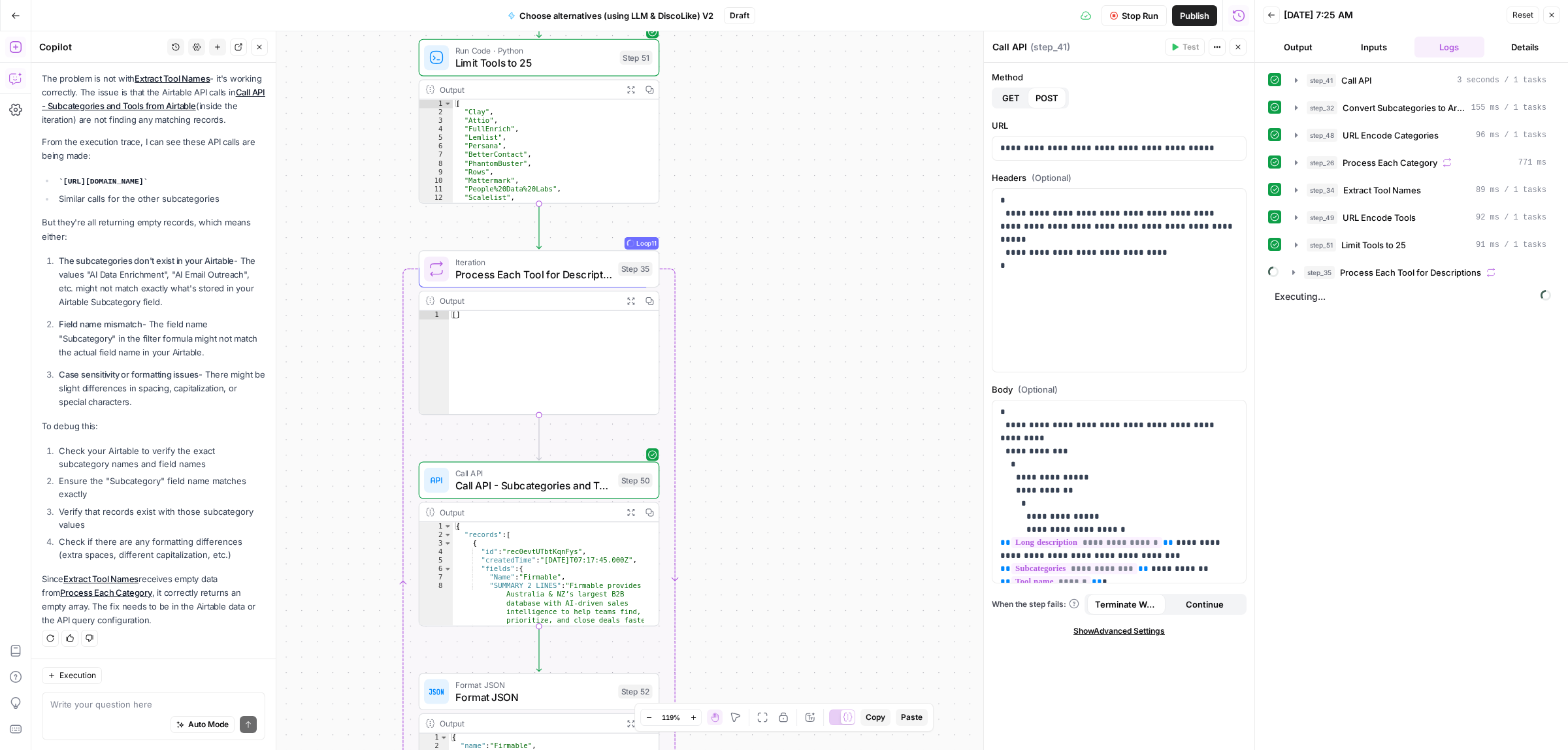
drag, startPoint x: 803, startPoint y: 372, endPoint x: 792, endPoint y: 297, distance: 75.8
click at [792, 297] on div "true false Workflow Input Settings Inputs Call API Call API Step 41 Output Expa…" at bounding box center [643, 391] width 1223 height 718
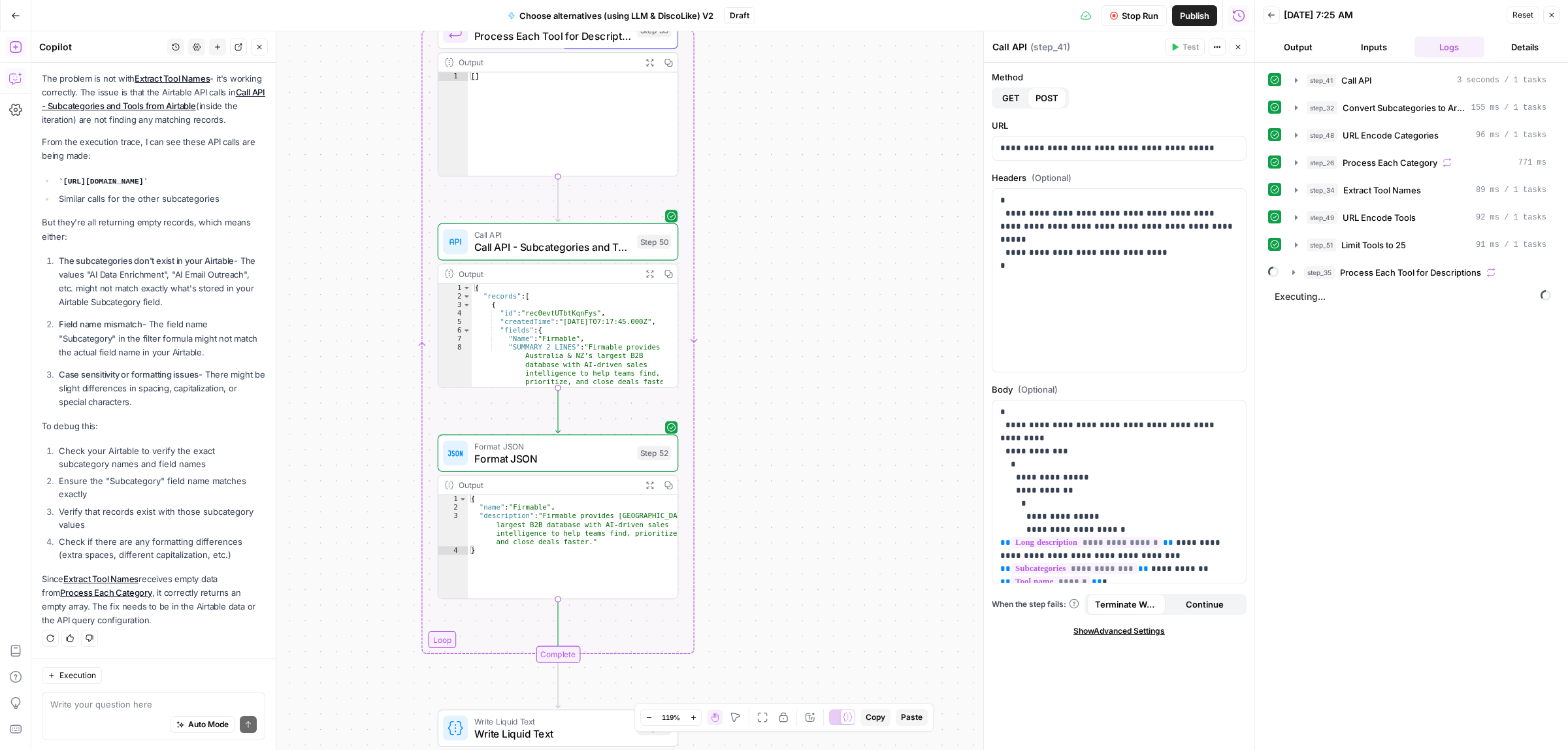
drag, startPoint x: 784, startPoint y: 600, endPoint x: 811, endPoint y: 267, distance: 334.1
click at [811, 269] on div "true false Workflow Input Settings Inputs Call API Call API Step 41 Output Expa…" at bounding box center [643, 391] width 1223 height 718
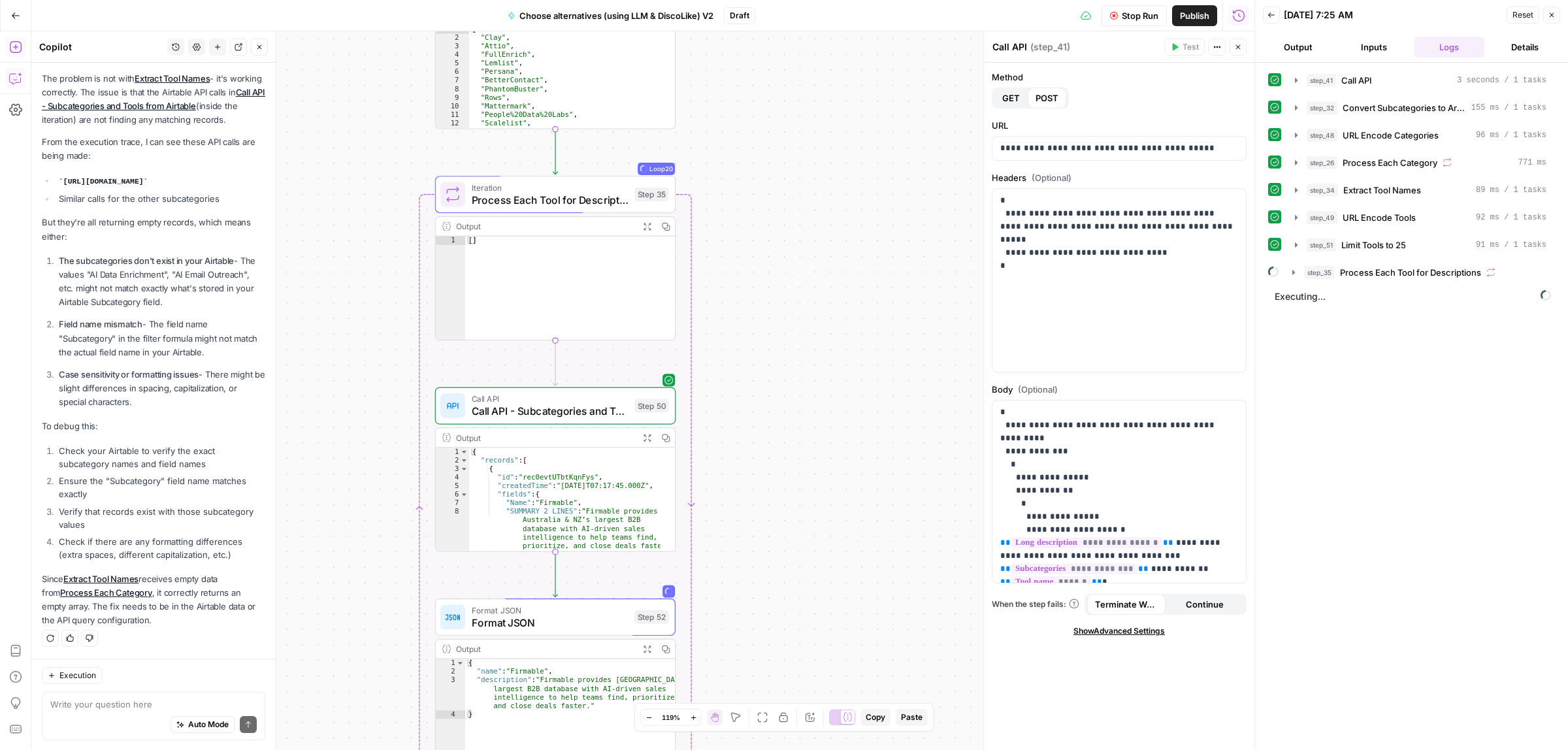
drag, startPoint x: 800, startPoint y: 429, endPoint x: 798, endPoint y: 498, distance: 69.0
click at [798, 498] on div "true false Workflow Input Settings Inputs Call API Call API Step 41 Output Expa…" at bounding box center [643, 391] width 1223 height 718
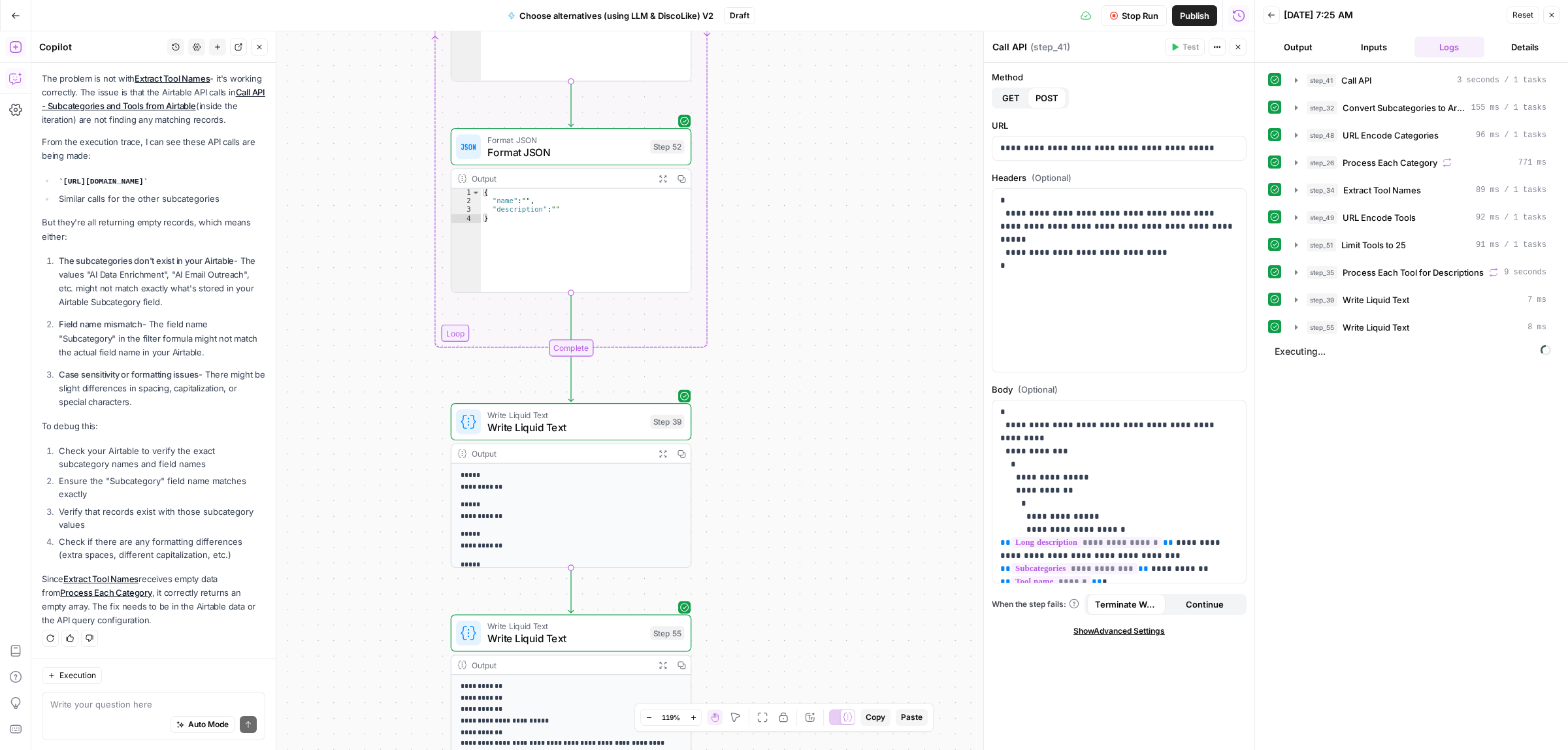
drag, startPoint x: 798, startPoint y: 552, endPoint x: 800, endPoint y: 126, distance: 426.0
click at [803, 129] on div "true false Workflow Input Settings Inputs Call API Call API Step 41 Output Expa…" at bounding box center [643, 391] width 1223 height 718
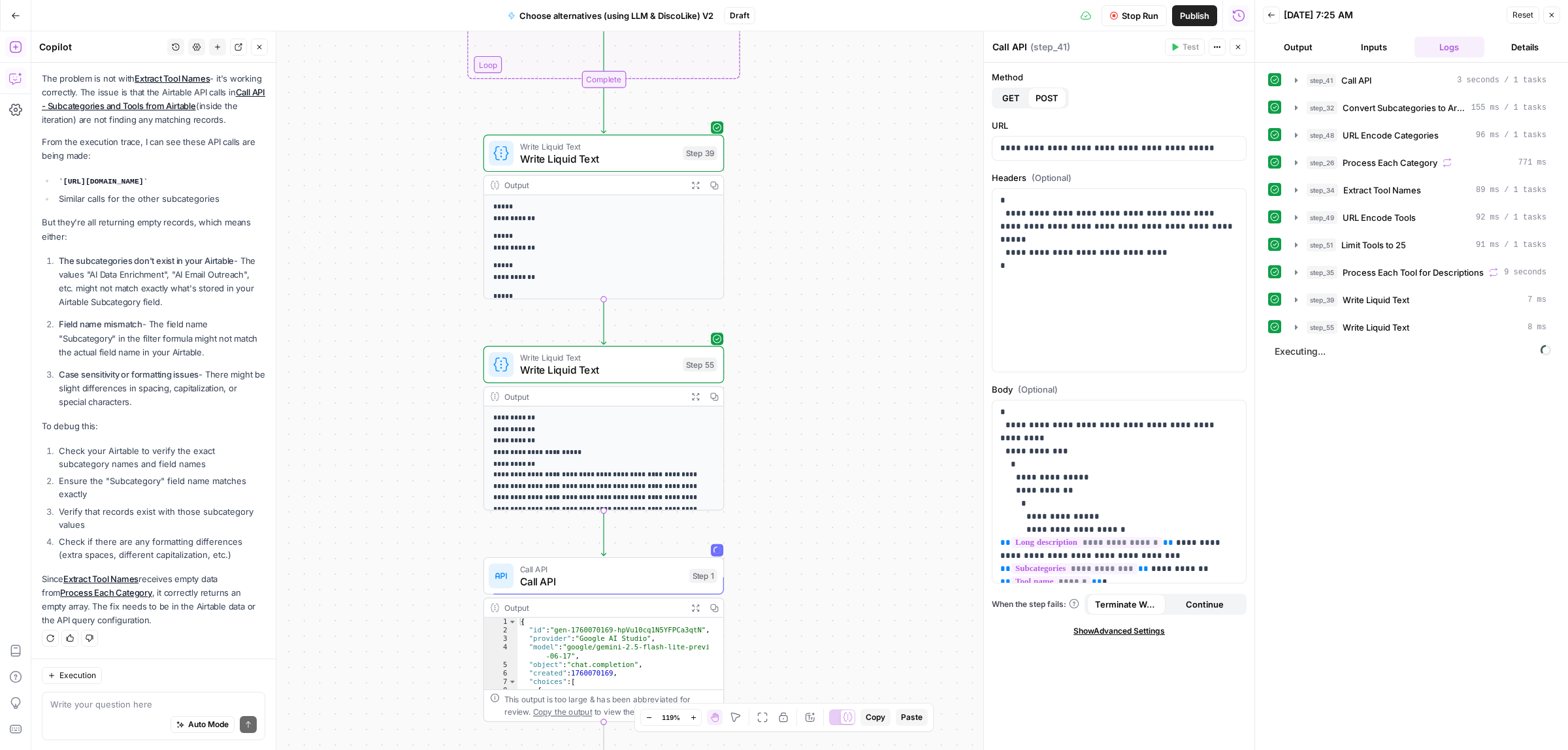
drag, startPoint x: 840, startPoint y: 413, endPoint x: 840, endPoint y: 348, distance: 65.0
click at [840, 348] on div "true false Workflow Input Settings Inputs Call API Call API Step 41 Output Expa…" at bounding box center [643, 391] width 1223 height 718
drag, startPoint x: 829, startPoint y: 588, endPoint x: 821, endPoint y: 295, distance: 293.1
click at [821, 301] on div "true false Workflow Input Settings Inputs Call API Call API Step 41 Output Expa…" at bounding box center [643, 391] width 1223 height 718
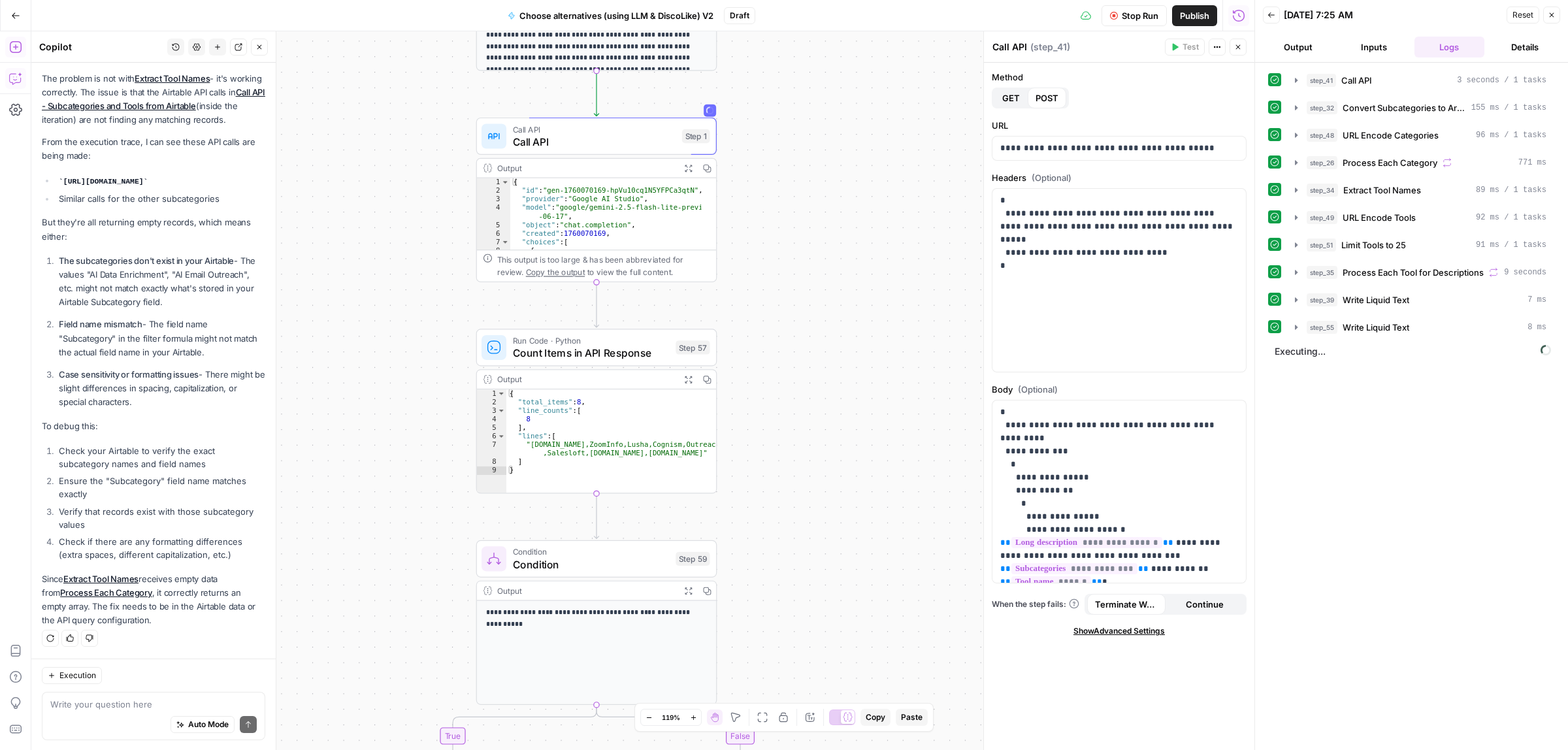
drag, startPoint x: 803, startPoint y: 509, endPoint x: 800, endPoint y: 454, distance: 55.1
click at [800, 454] on div "true false Workflow Input Settings Inputs Call API Call API Step 41 Output Expa…" at bounding box center [643, 391] width 1223 height 718
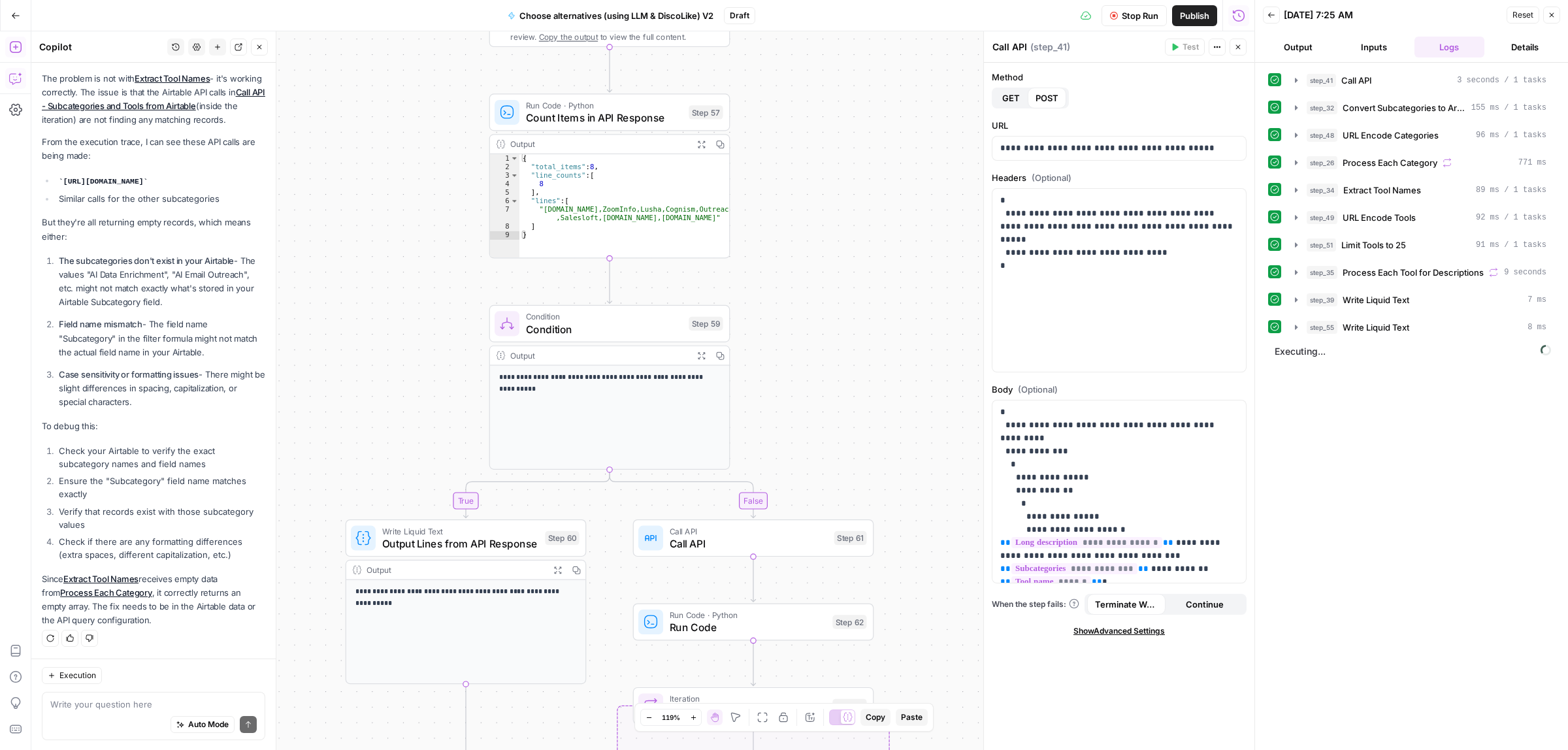
drag, startPoint x: 812, startPoint y: 533, endPoint x: 826, endPoint y: 297, distance: 236.4
click at [826, 297] on div "true false Workflow Input Settings Inputs Call API Call API Step 41 Output Expa…" at bounding box center [643, 391] width 1223 height 718
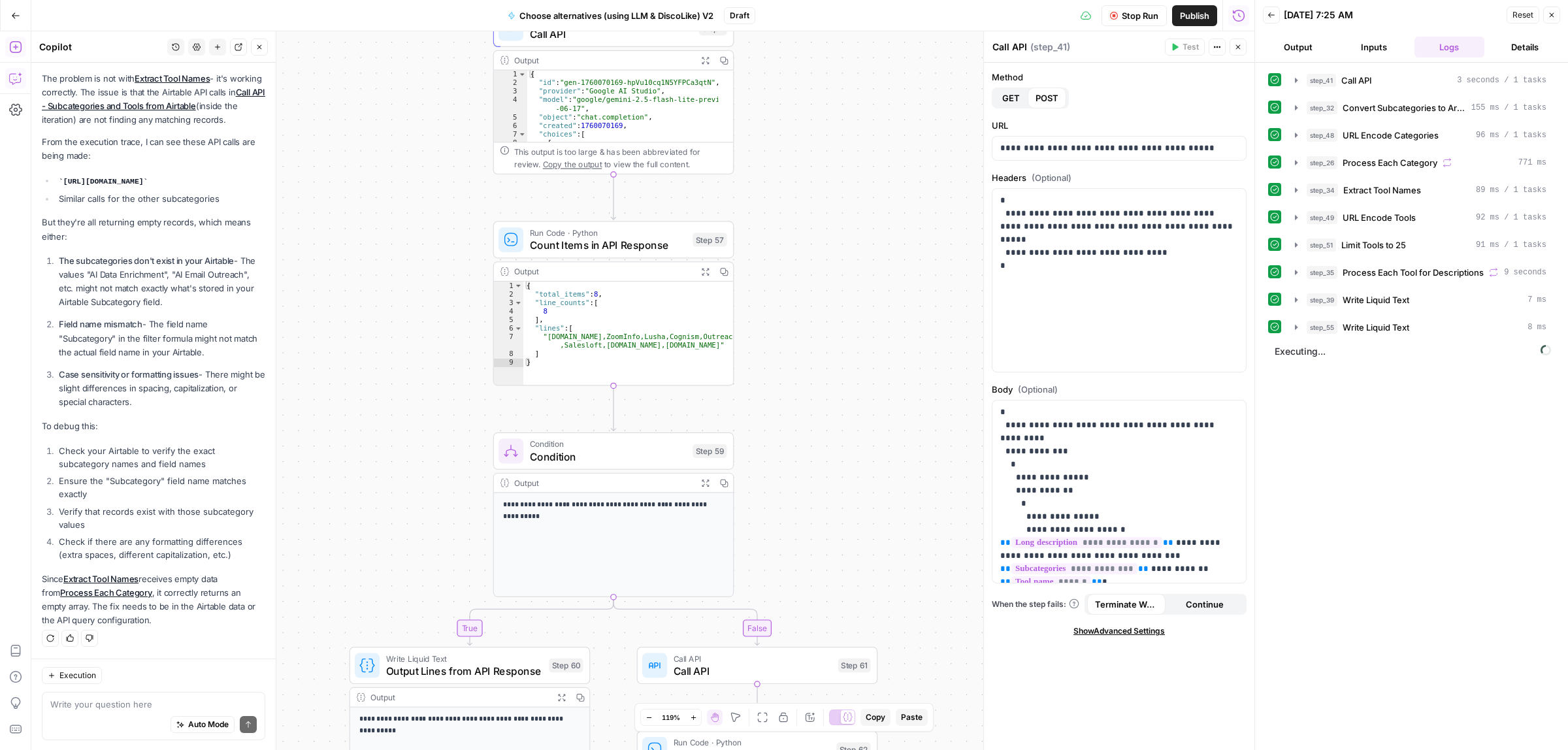
drag, startPoint x: 811, startPoint y: 299, endPoint x: 817, endPoint y: 445, distance: 146.1
click at [817, 445] on div "true false Workflow Input Settings Inputs Call API Call API Step 41 Output Expa…" at bounding box center [643, 391] width 1223 height 718
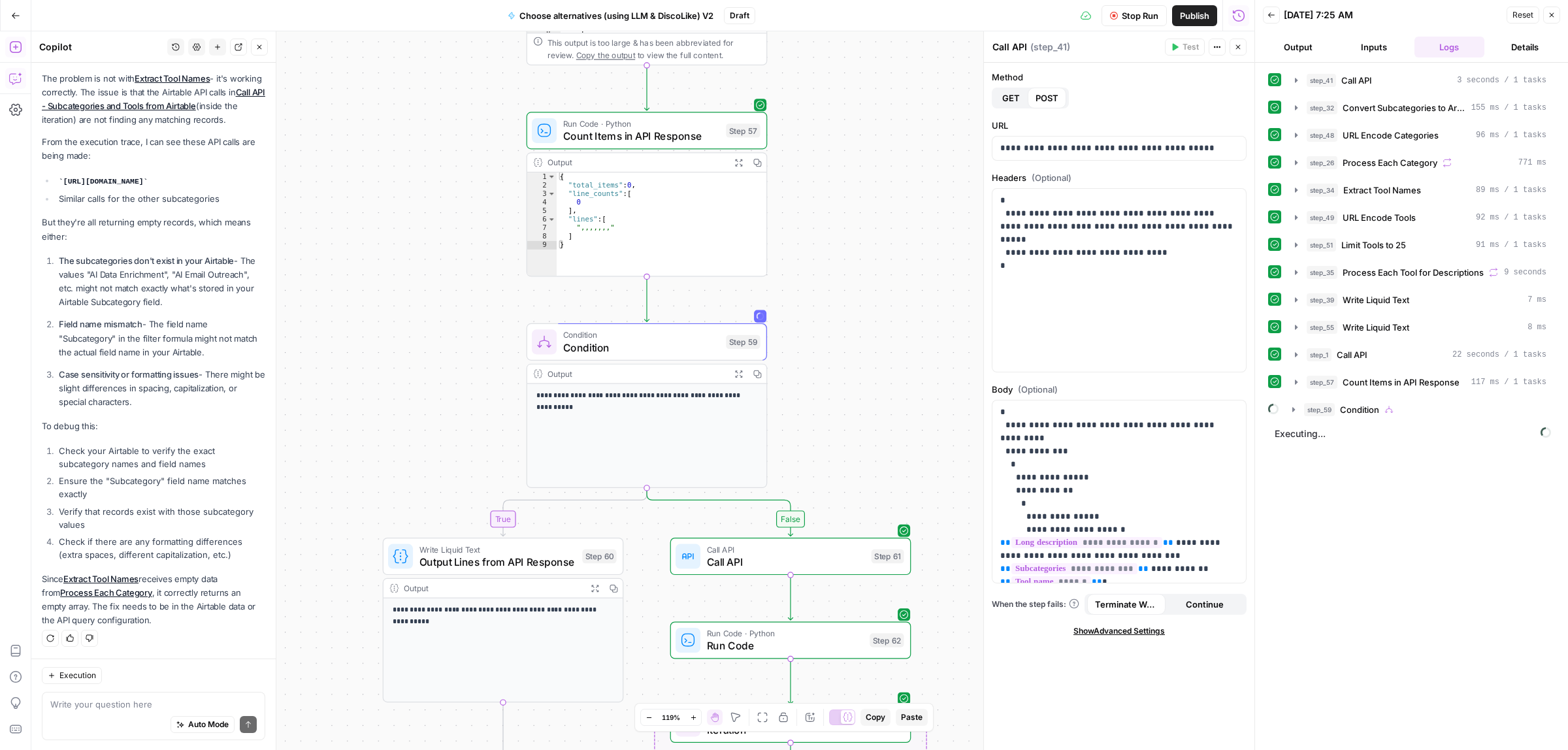
drag, startPoint x: 822, startPoint y: 367, endPoint x: 823, endPoint y: 350, distance: 17.0
click at [824, 350] on div "true false Workflow Input Settings Inputs Call API Call API Step 41 Output Expa…" at bounding box center [643, 391] width 1223 height 718
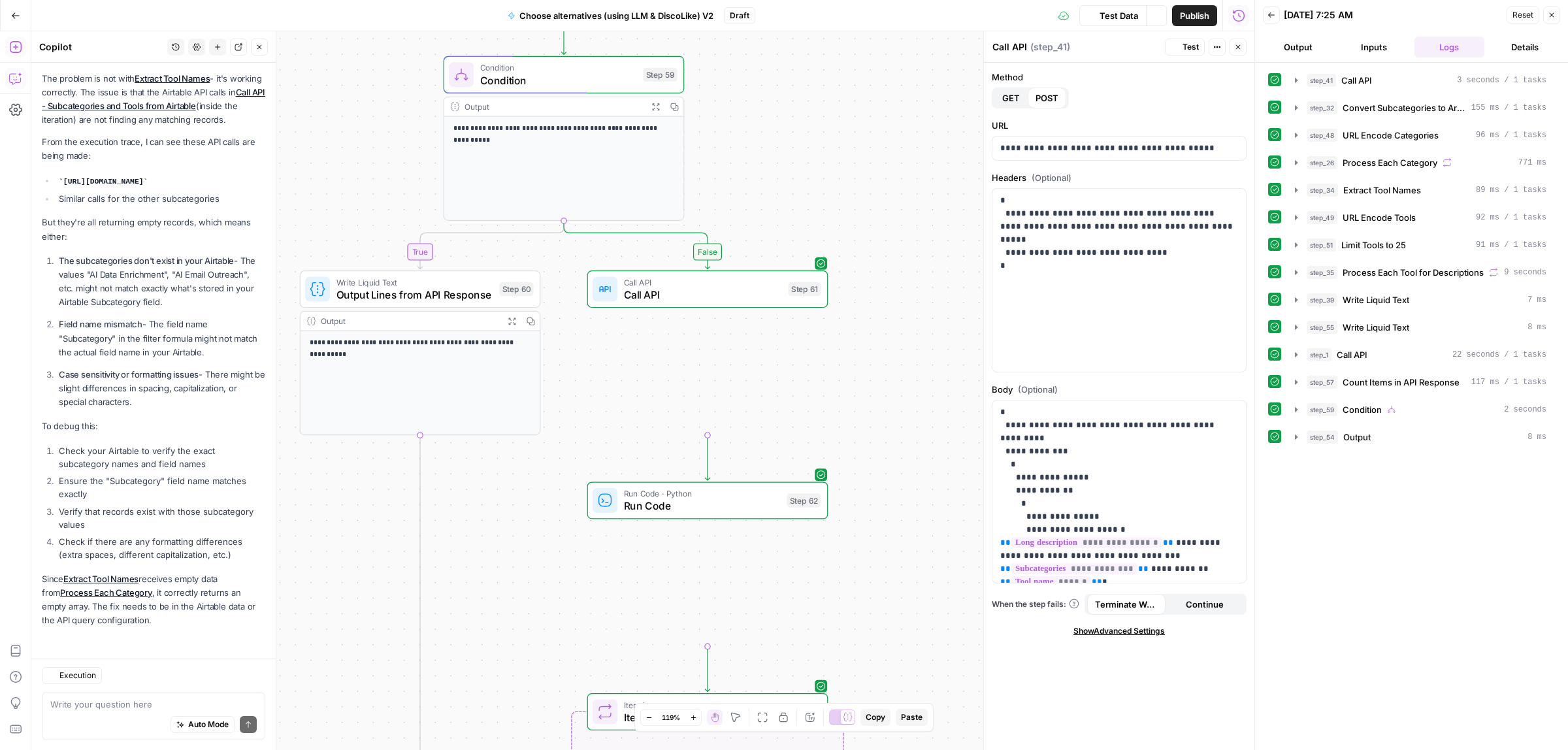
drag, startPoint x: 745, startPoint y: 204, endPoint x: 705, endPoint y: 144, distance: 72.1
click at [705, 144] on div "true false Workflow Input Settings Inputs Call API Call API Step 41 Output Expa…" at bounding box center [643, 391] width 1223 height 718
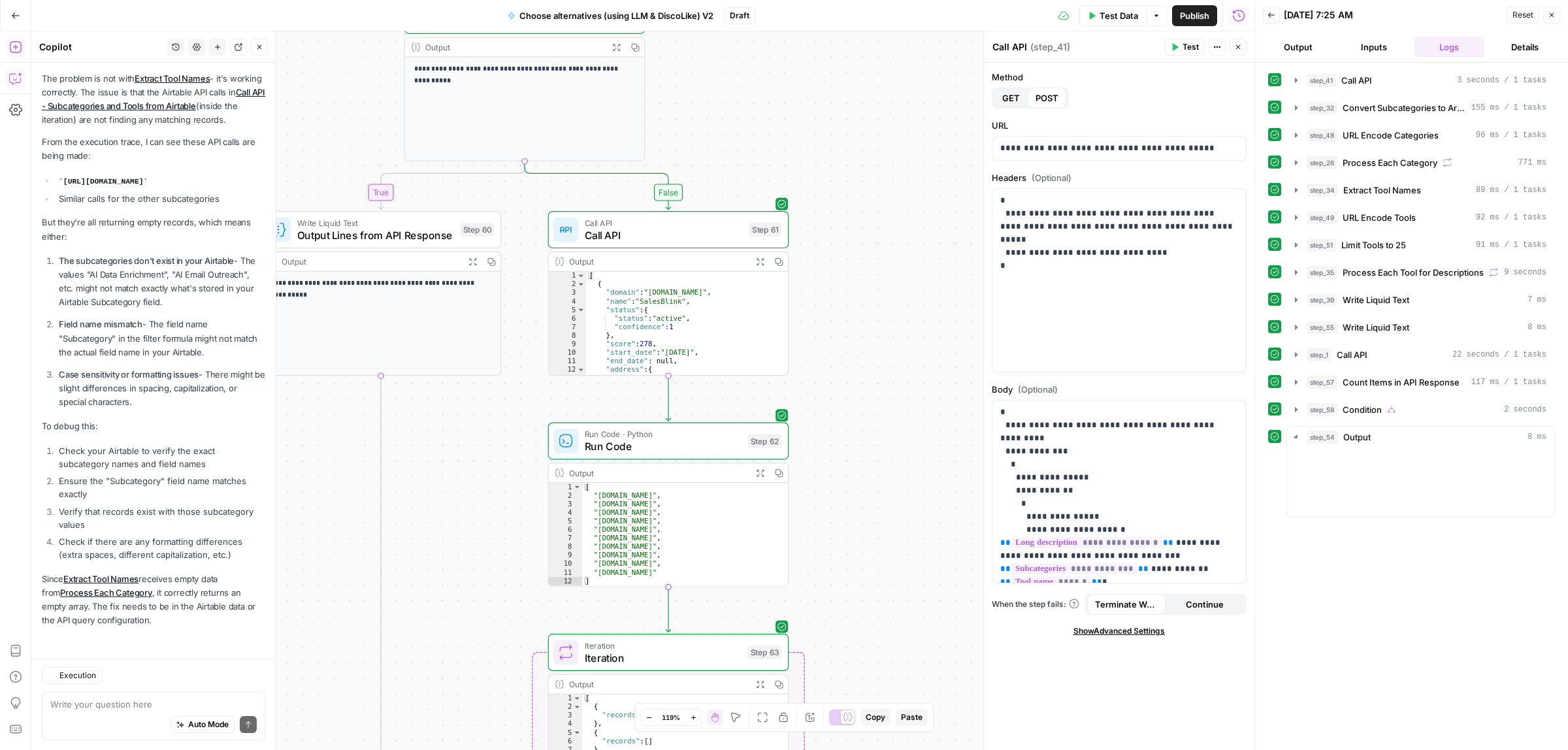
scroll to position [1309, 0]
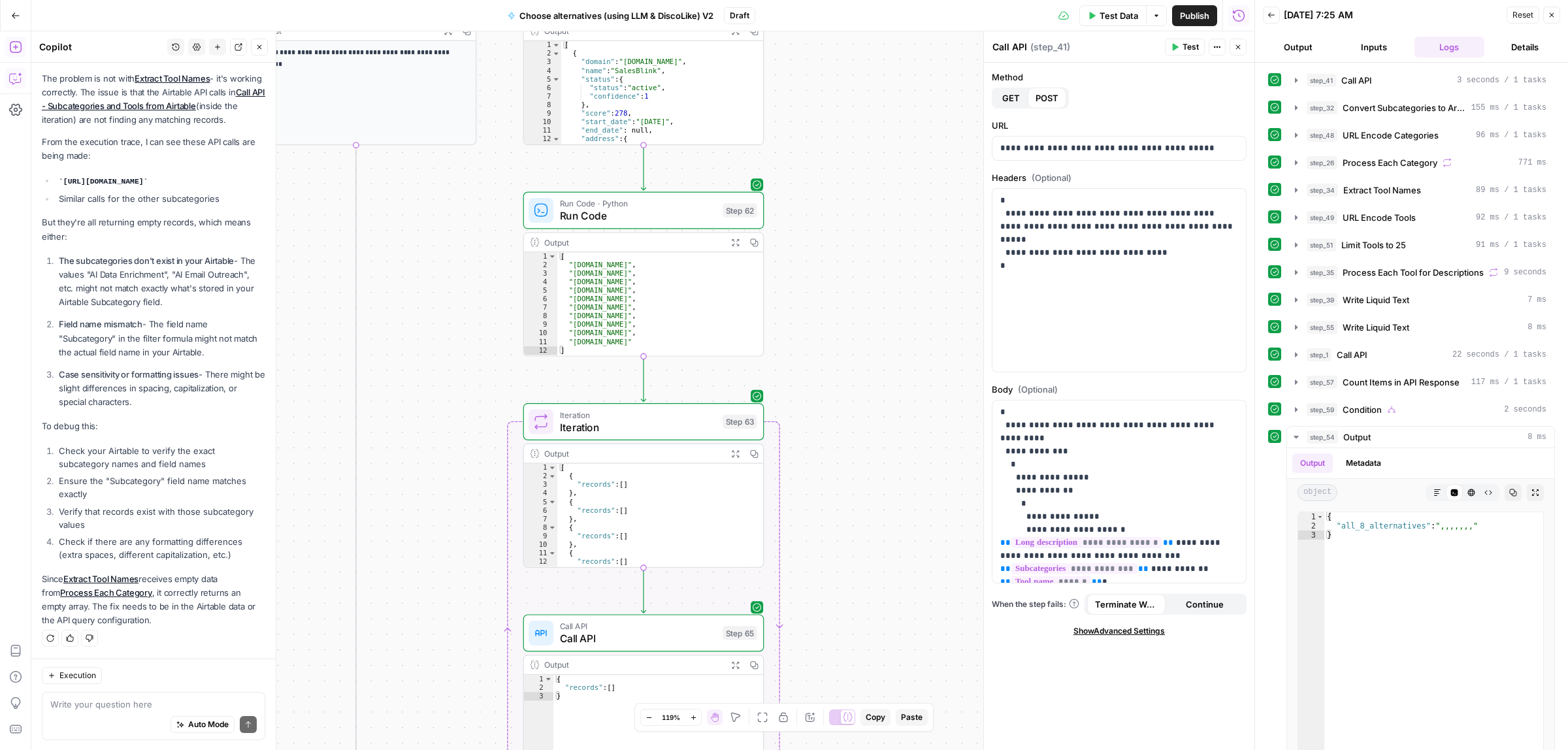
drag, startPoint x: 847, startPoint y: 364, endPoint x: 827, endPoint y: 275, distance: 91.2
click at [827, 275] on div "true false Workflow Input Settings Inputs Call API Call API Step 41 Output Expa…" at bounding box center [643, 391] width 1223 height 718
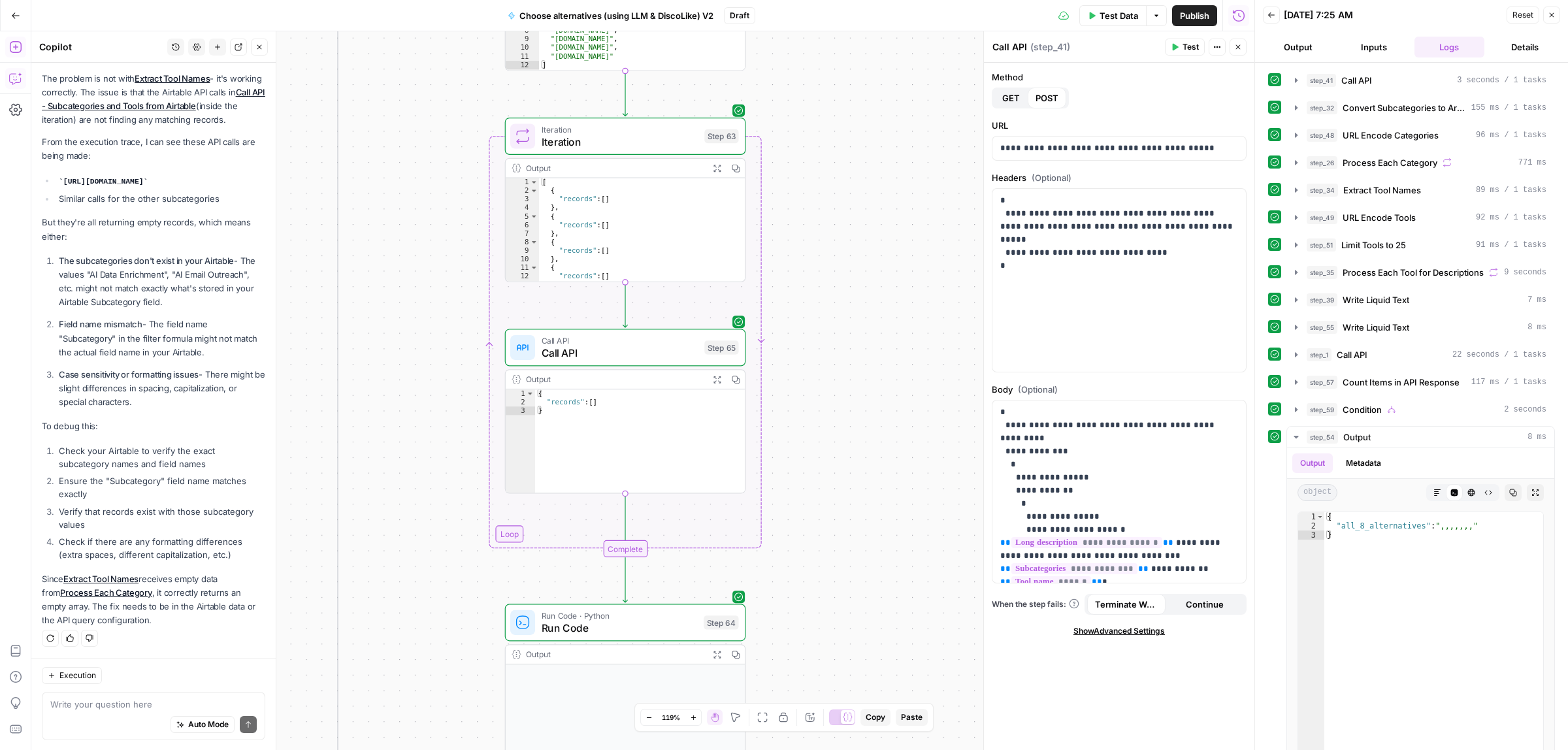
drag, startPoint x: 846, startPoint y: 396, endPoint x: 829, endPoint y: 224, distance: 172.8
click at [829, 224] on div "true false Workflow Input Settings Inputs Call API Call API Step 41 Output Expa…" at bounding box center [643, 391] width 1223 height 718
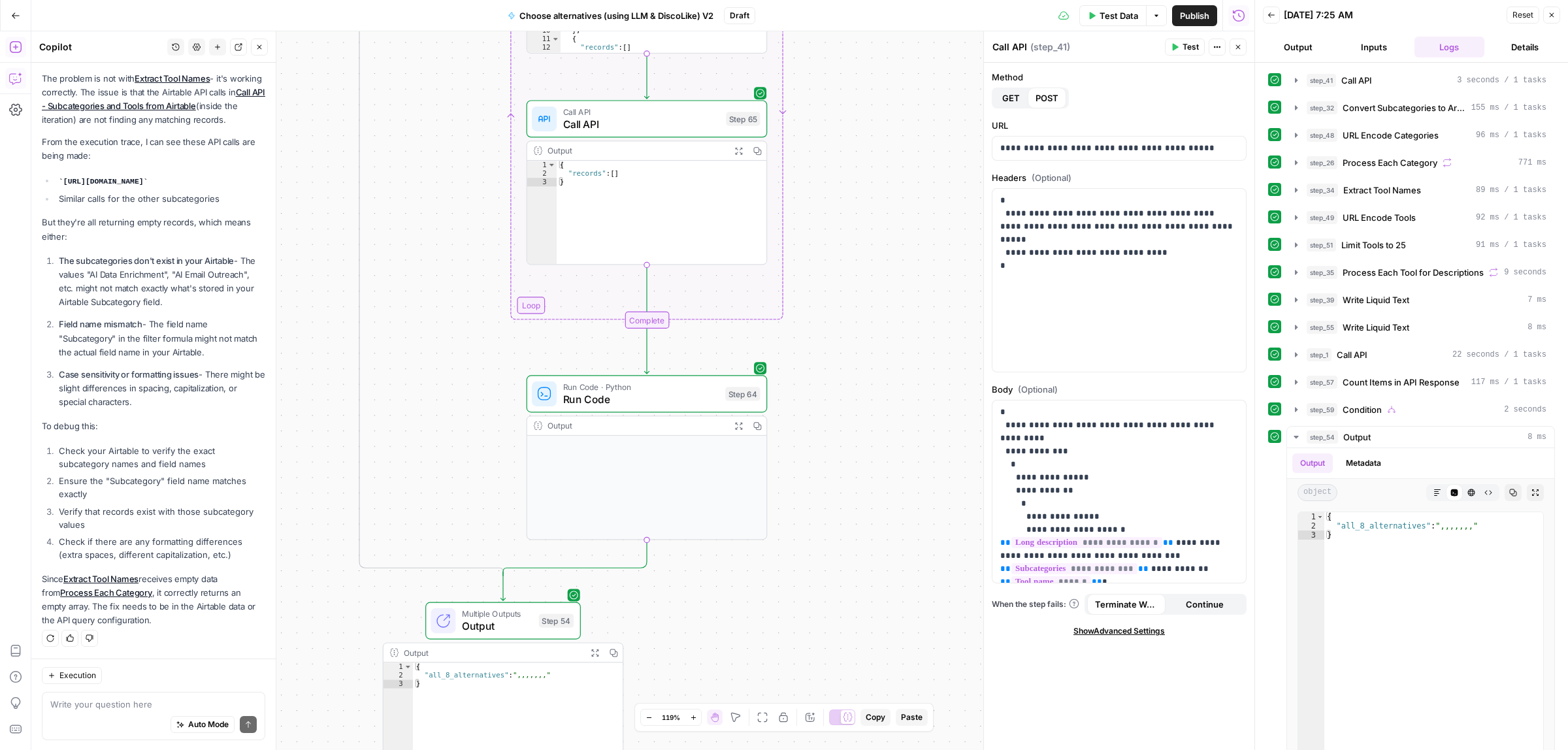
drag, startPoint x: 837, startPoint y: 392, endPoint x: 848, endPoint y: 188, distance: 204.3
click at [848, 188] on div "true false Workflow Input Settings Inputs Call API Call API Step 41 Output Expa…" at bounding box center [643, 391] width 1223 height 718
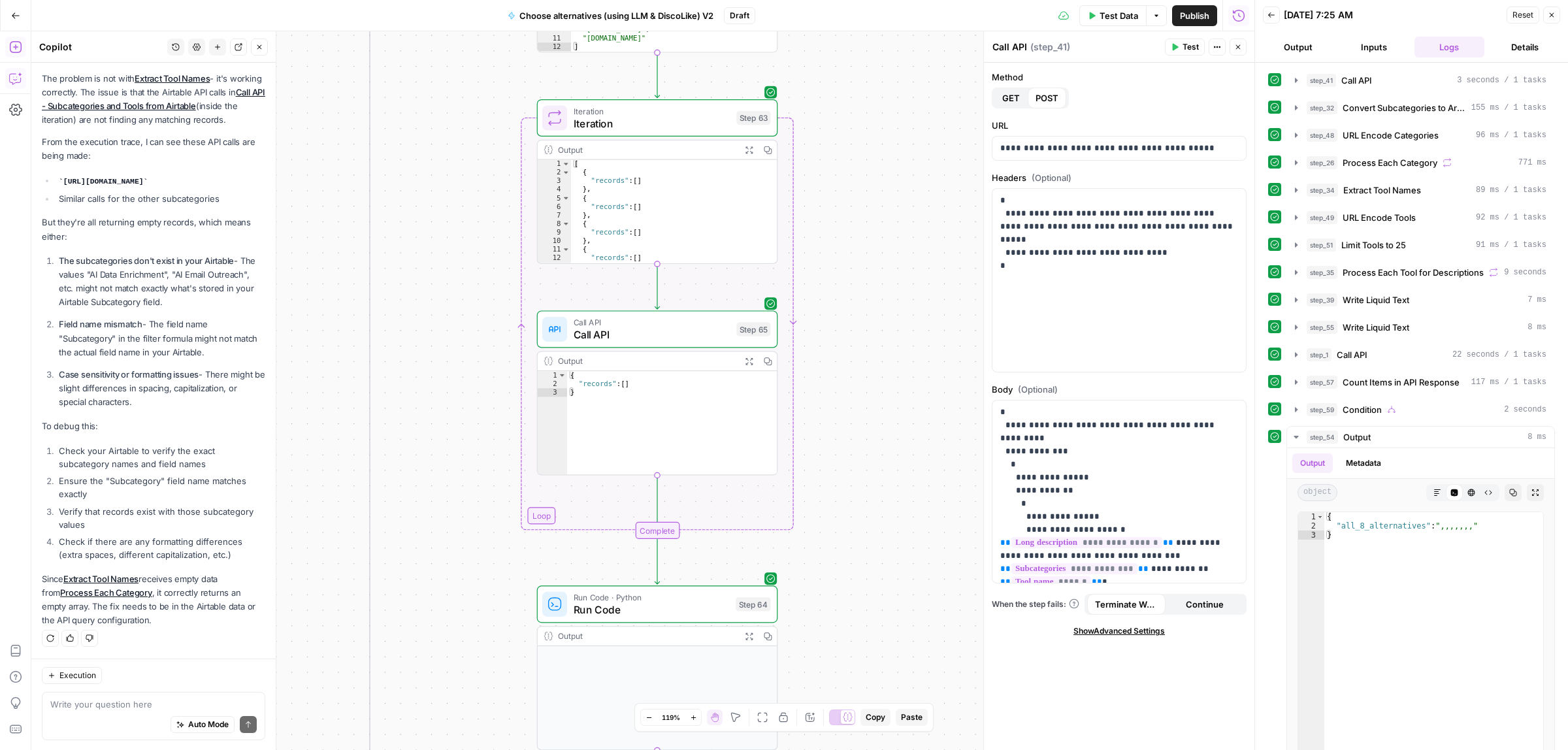
drag, startPoint x: 878, startPoint y: 454, endPoint x: 883, endPoint y: 609, distance: 155.1
click at [883, 609] on div "true false Workflow Input Settings Inputs Call API Call API Step 41 Output Expa…" at bounding box center [643, 391] width 1223 height 718
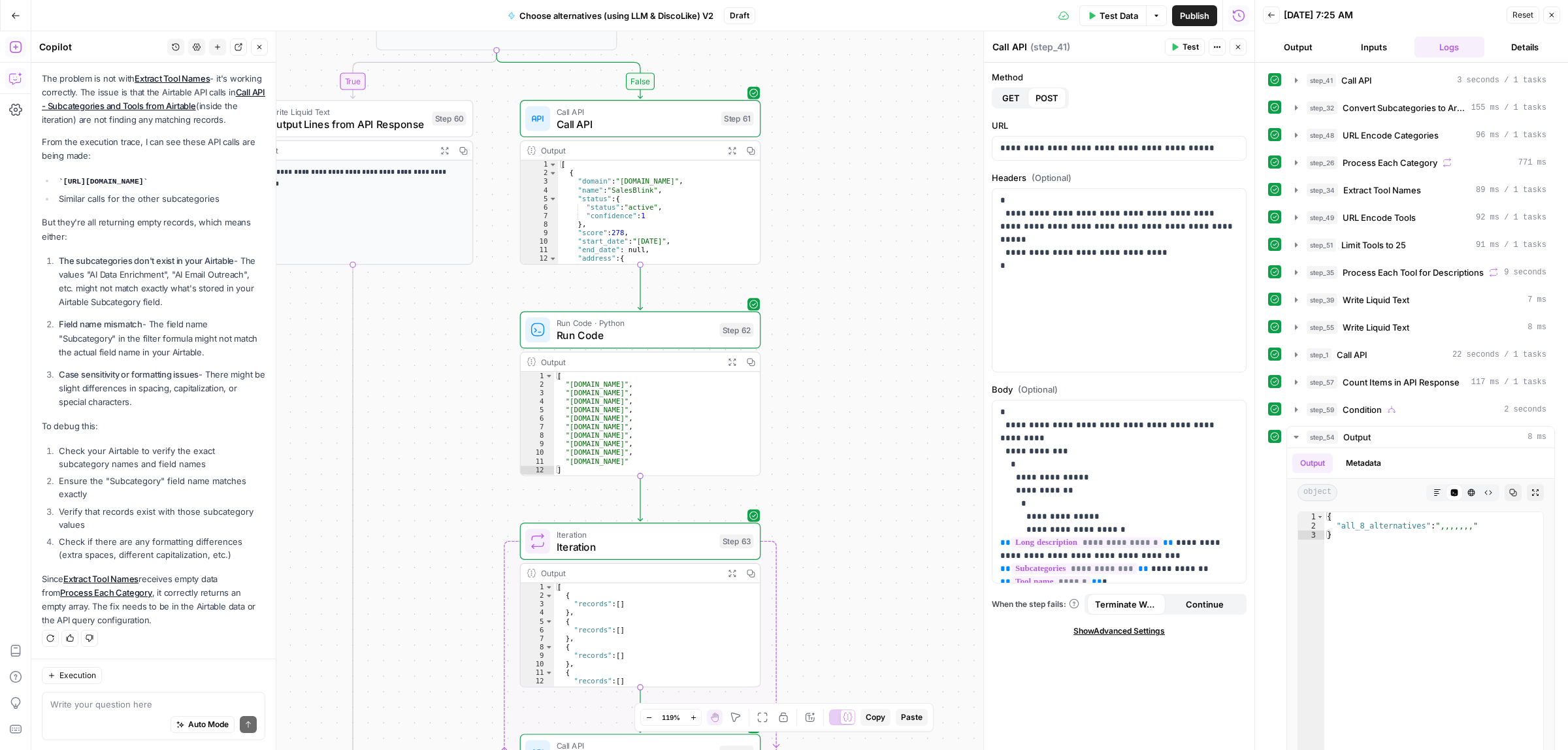
drag, startPoint x: 834, startPoint y: 482, endPoint x: 847, endPoint y: 548, distance: 67.3
click at [840, 600] on div "true false Workflow Input Settings Inputs Call API Call API Step 41 Output Expa…" at bounding box center [643, 391] width 1223 height 718
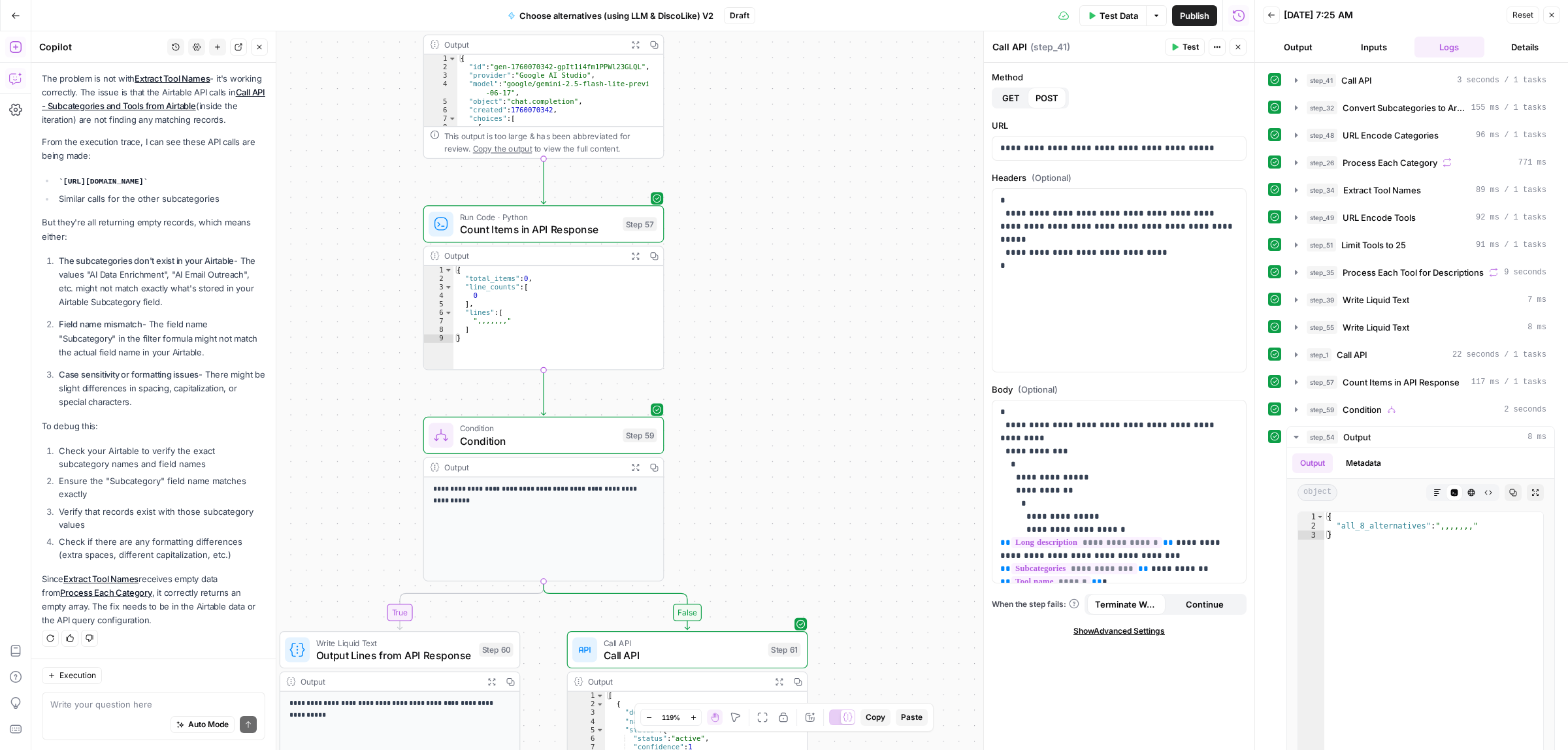
drag, startPoint x: 849, startPoint y: 425, endPoint x: 884, endPoint y: 592, distance: 170.6
click at [889, 609] on div "true false Workflow Input Settings Inputs Call API Call API Step 41 Output Expa…" at bounding box center [643, 391] width 1223 height 718
click at [628, 468] on button "Expand Output" at bounding box center [636, 471] width 19 height 19
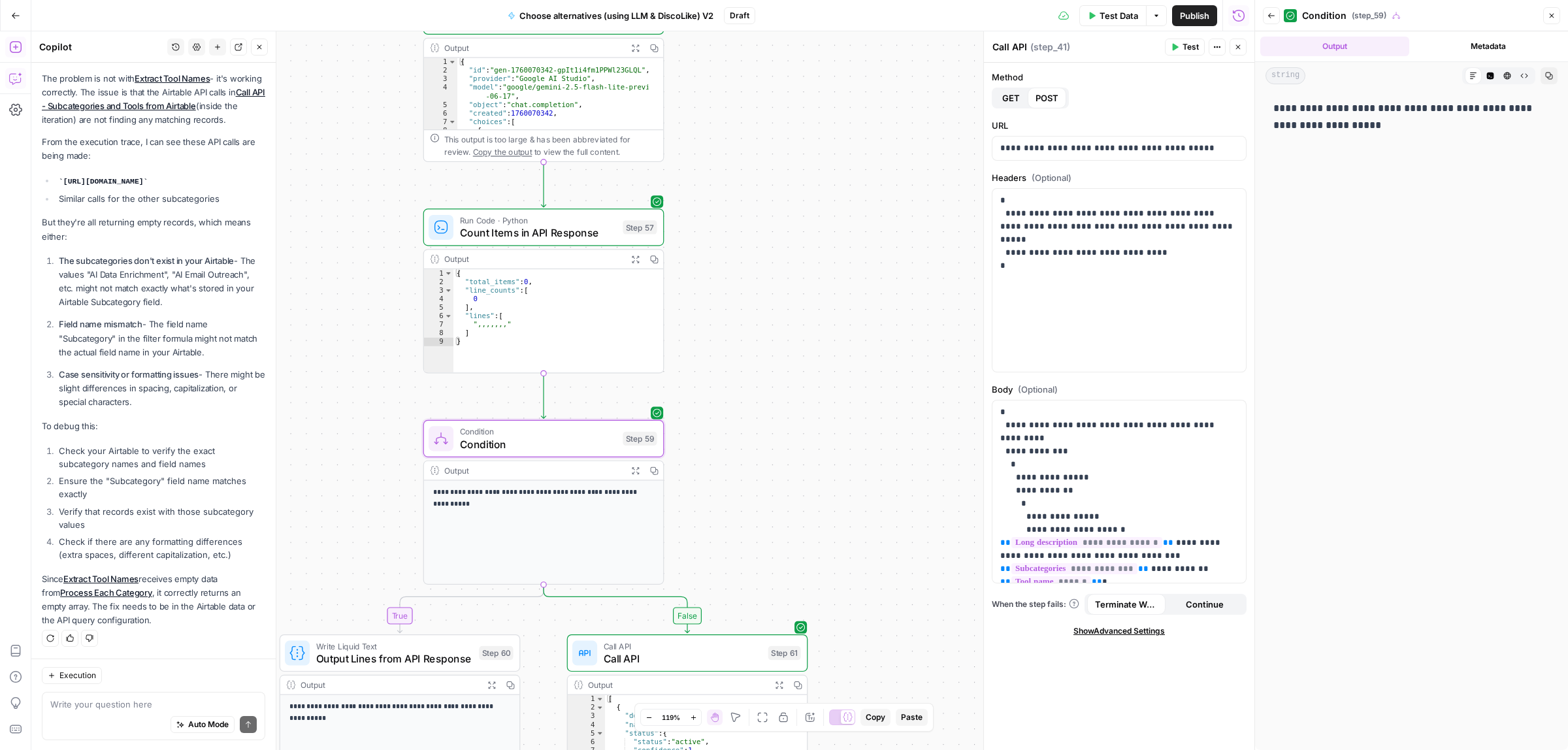
drag, startPoint x: 1297, startPoint y: 108, endPoint x: 1395, endPoint y: 116, distance: 98.3
click at [1395, 116] on p "**********" at bounding box center [1411, 116] width 276 height 34
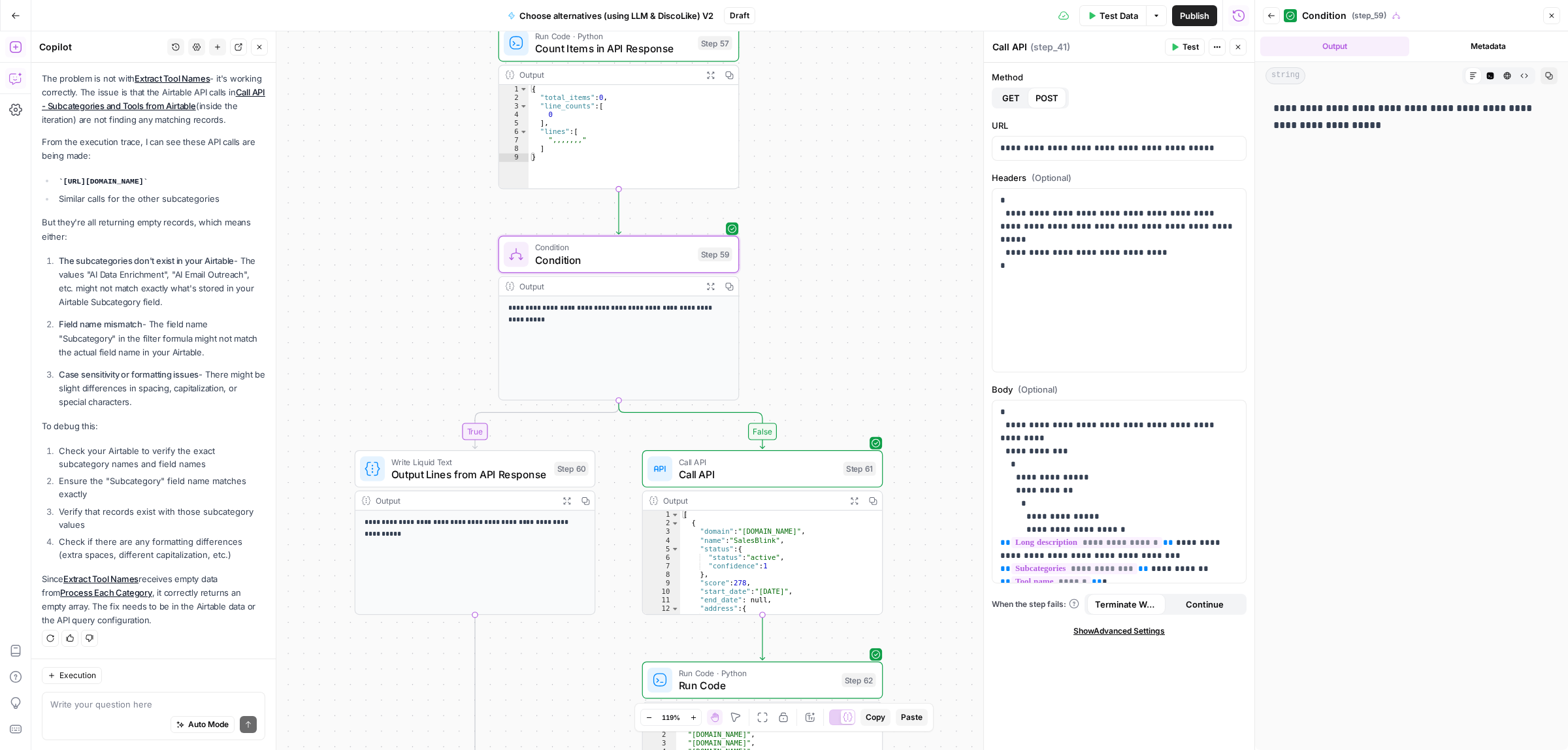
click at [902, 253] on div "true false Workflow Input Settings Inputs Call API Call API Step 41 Output Expa…" at bounding box center [643, 391] width 1223 height 718
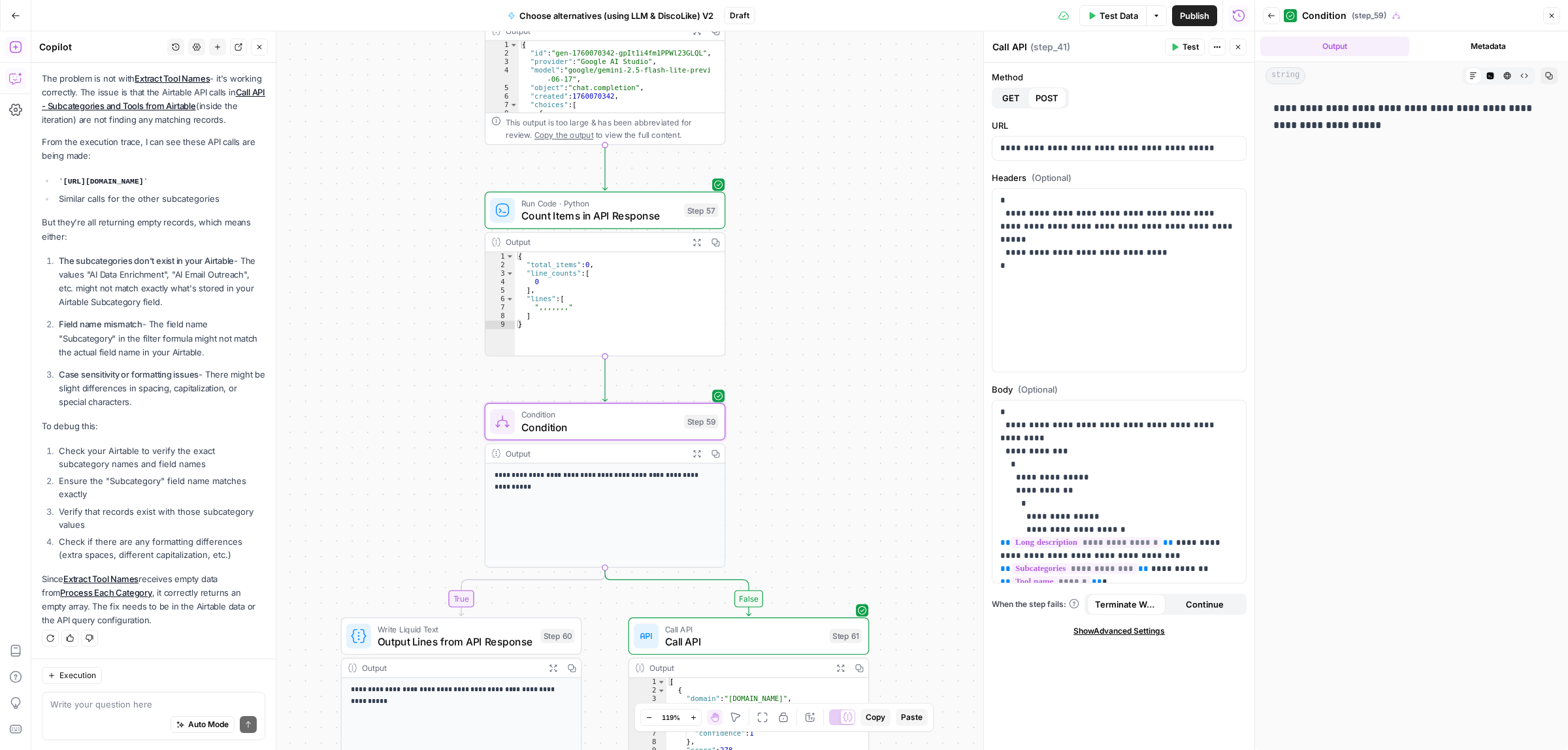
drag, startPoint x: 873, startPoint y: 328, endPoint x: 851, endPoint y: 316, distance: 25.1
click at [873, 340] on div "true false Workflow Input Settings Inputs Call API Call API Step 41 Output Expa…" at bounding box center [643, 391] width 1223 height 718
click at [693, 245] on icon "button" at bounding box center [697, 247] width 7 height 7
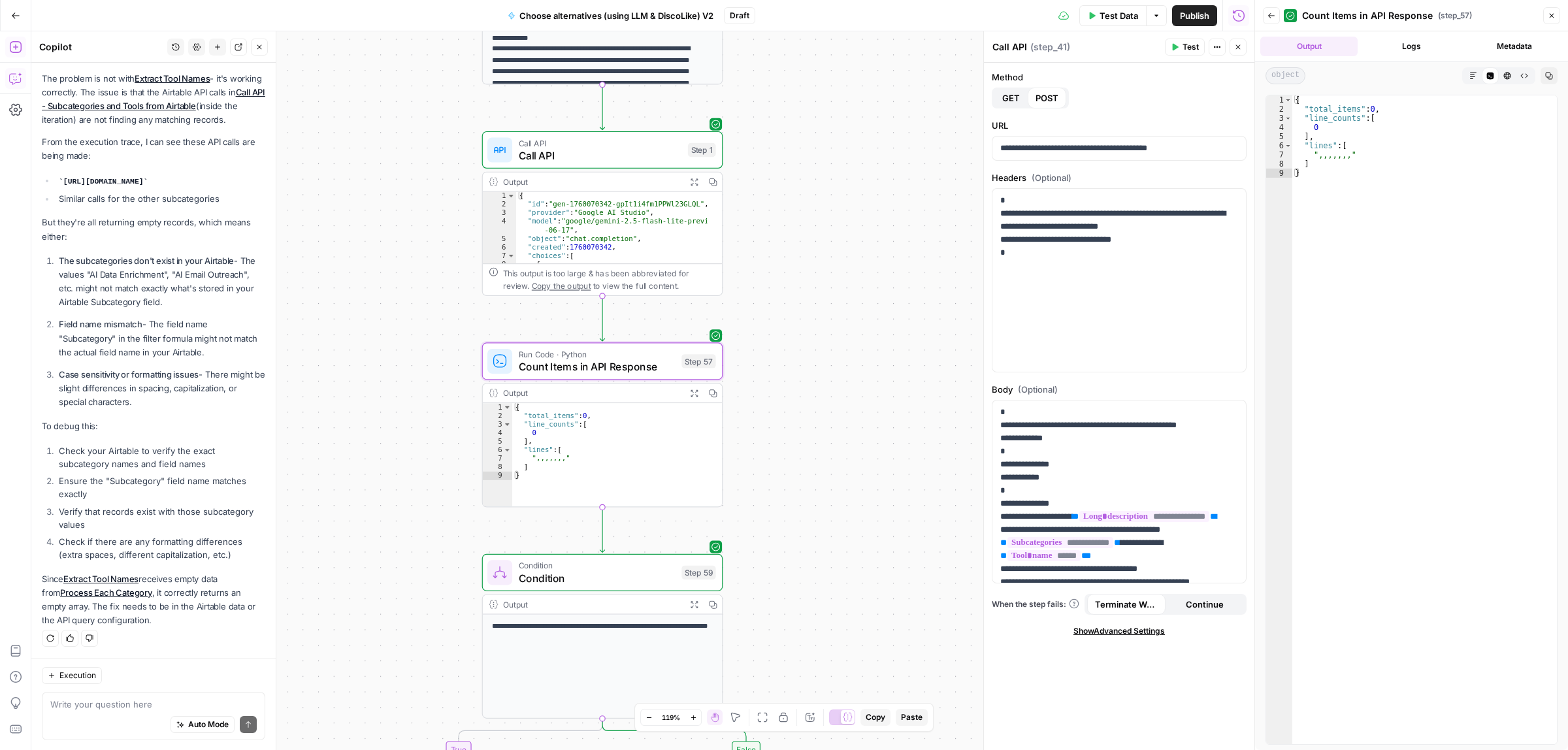
drag, startPoint x: 905, startPoint y: 155, endPoint x: 902, endPoint y: 301, distance: 146.0
click at [902, 301] on div "true false Workflow Input Settings Inputs Call API Call API Step 41 Output Expa…" at bounding box center [643, 391] width 1223 height 718
click at [693, 183] on icon "button" at bounding box center [693, 181] width 7 height 7
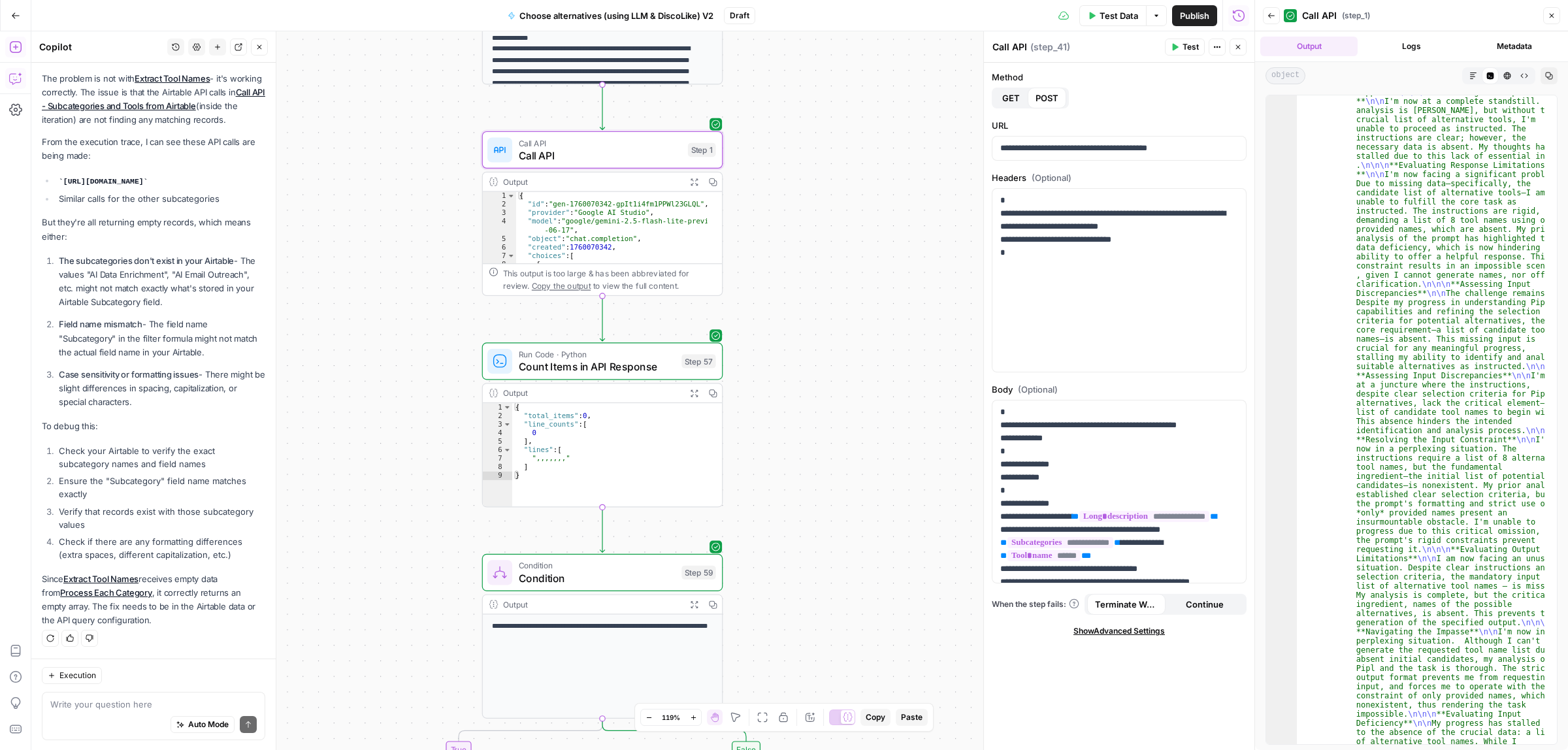
scroll to position [1016, 0]
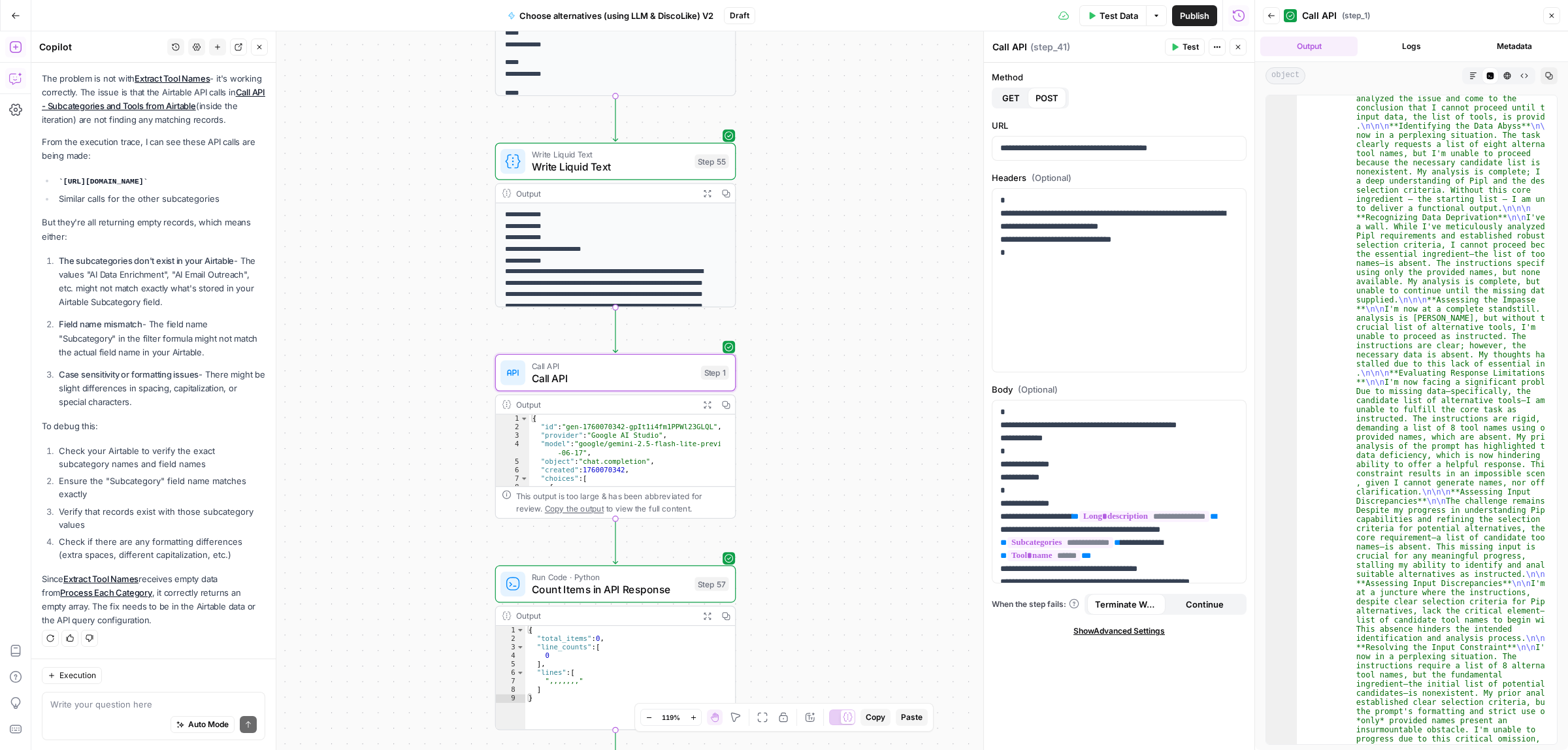
drag, startPoint x: 841, startPoint y: 475, endPoint x: 850, endPoint y: 536, distance: 61.7
click at [850, 536] on div "true false Workflow Input Settings Inputs Call API Call API Step 41 Output Expa…" at bounding box center [643, 391] width 1223 height 718
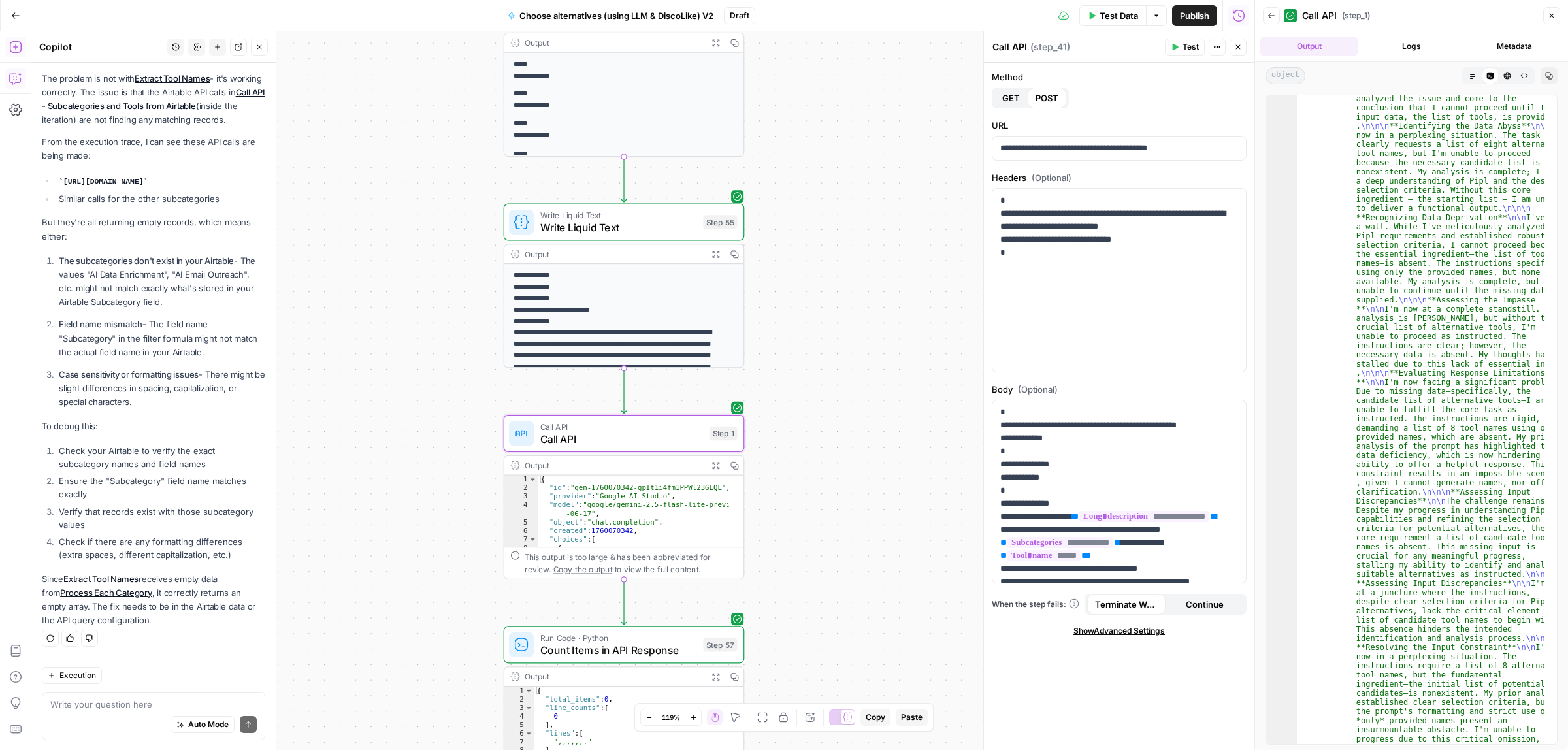
click at [714, 252] on icon "button" at bounding box center [716, 253] width 9 height 9
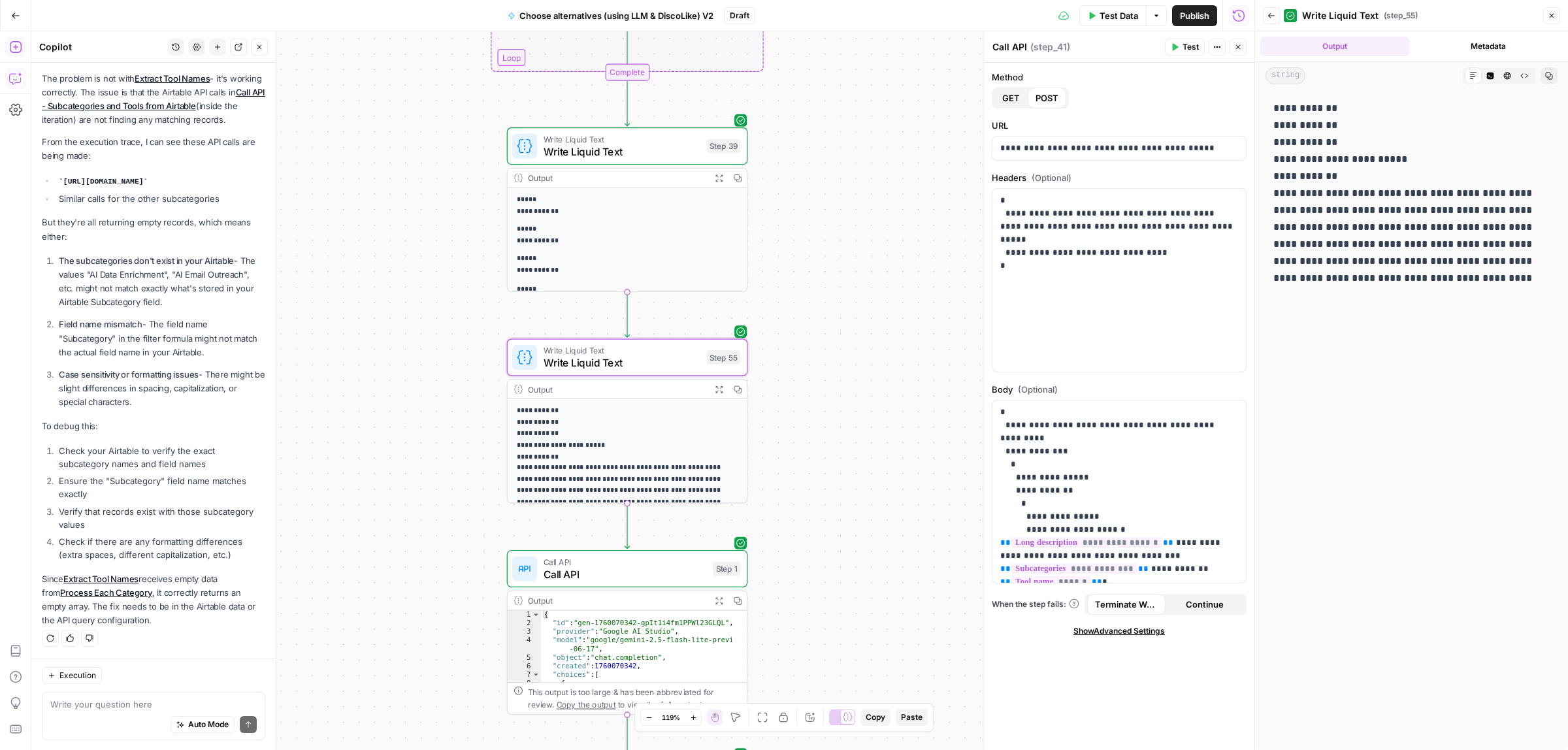
drag, startPoint x: 852, startPoint y: 232, endPoint x: 856, endPoint y: 383, distance: 151.1
click at [856, 383] on div "true false Workflow Input Settings Inputs Call API Call API Step 41 Output Expa…" at bounding box center [643, 391] width 1223 height 718
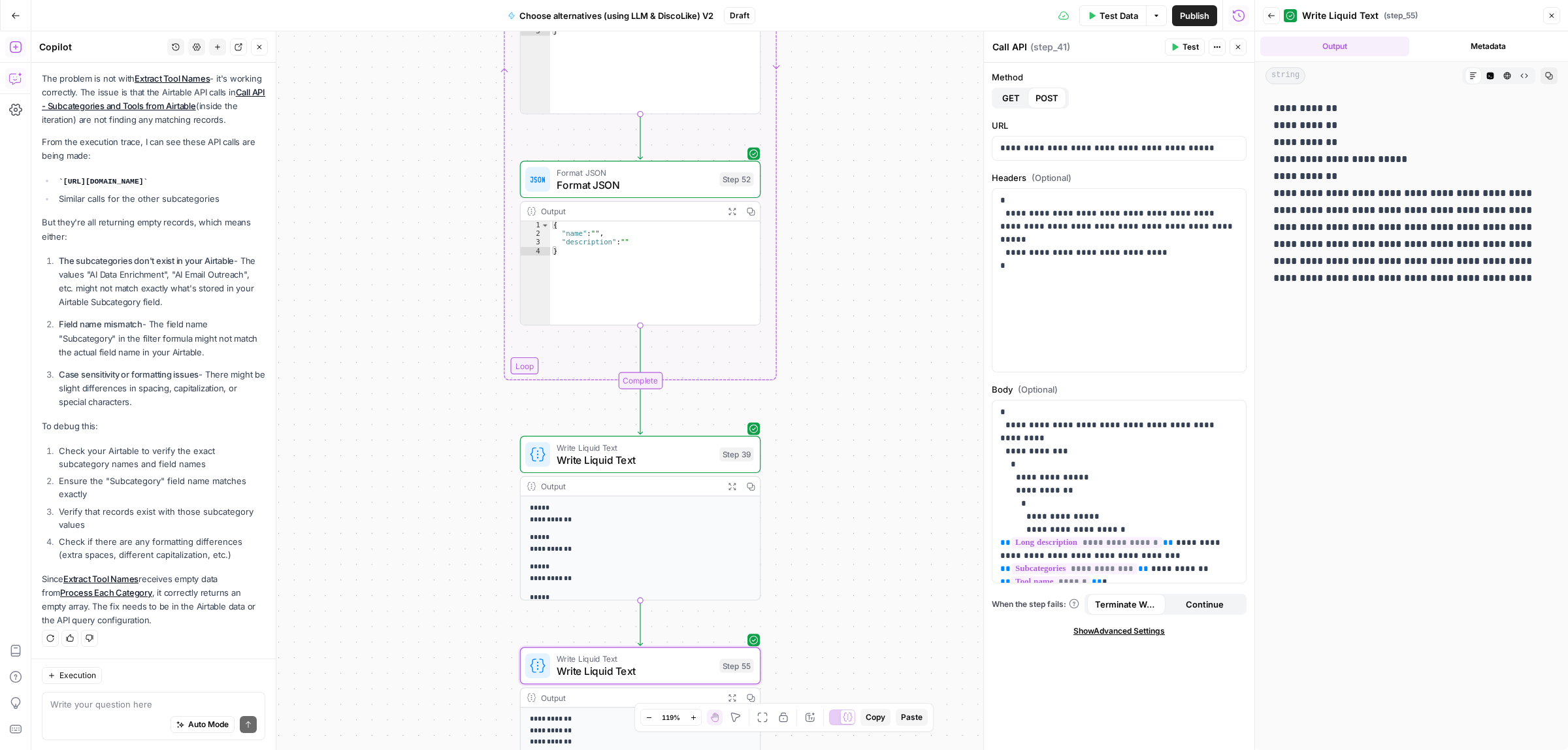
drag, startPoint x: 788, startPoint y: 391, endPoint x: 789, endPoint y: 464, distance: 73.0
click at [789, 464] on div "true false Workflow Input Settings Inputs Call API Call API Step 41 Output Expa…" at bounding box center [643, 391] width 1223 height 718
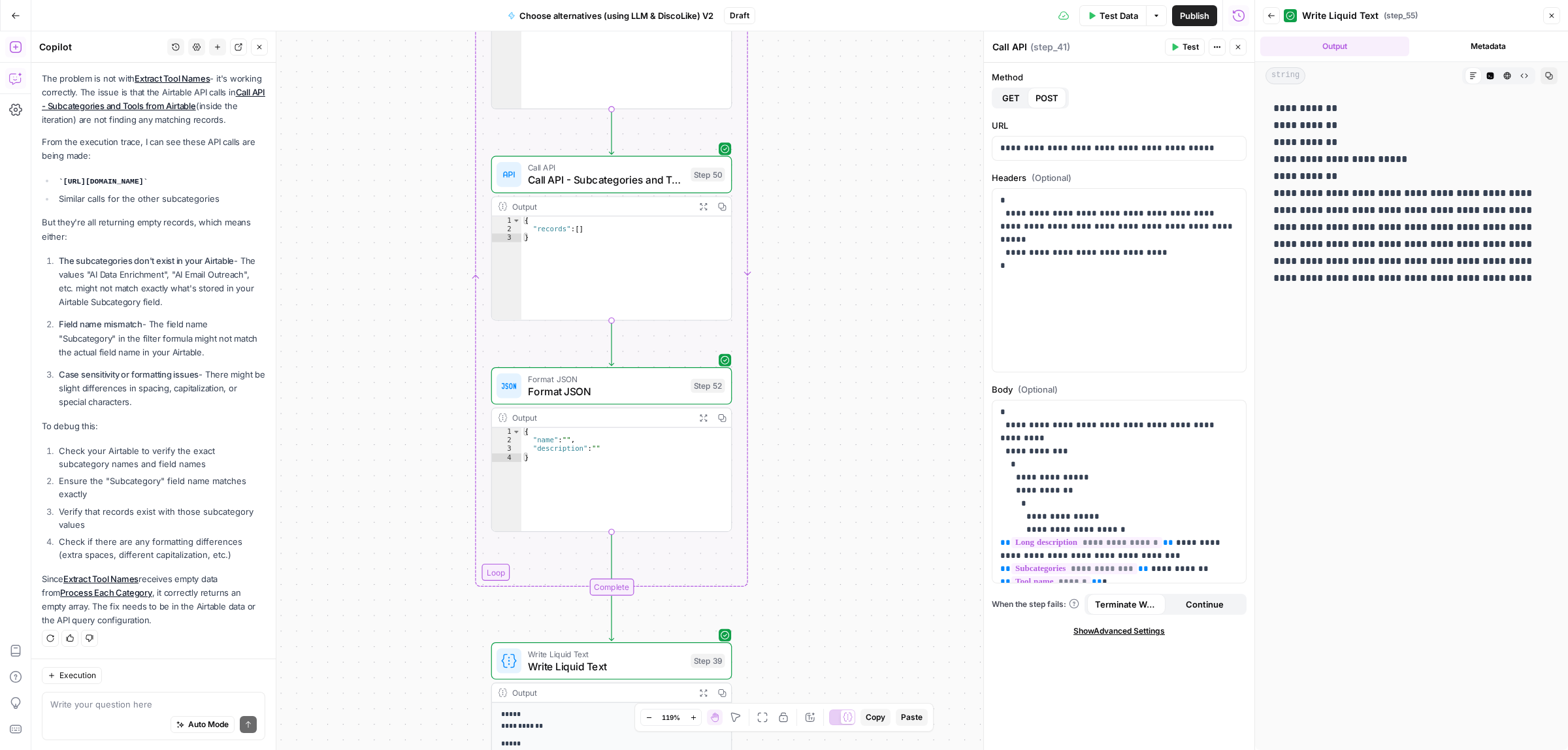
drag, startPoint x: 840, startPoint y: 456, endPoint x: 840, endPoint y: 497, distance: 41.0
click at [841, 498] on div "true false Workflow Input Settings Inputs Call API Call API Step 41 Output Expa…" at bounding box center [643, 391] width 1223 height 718
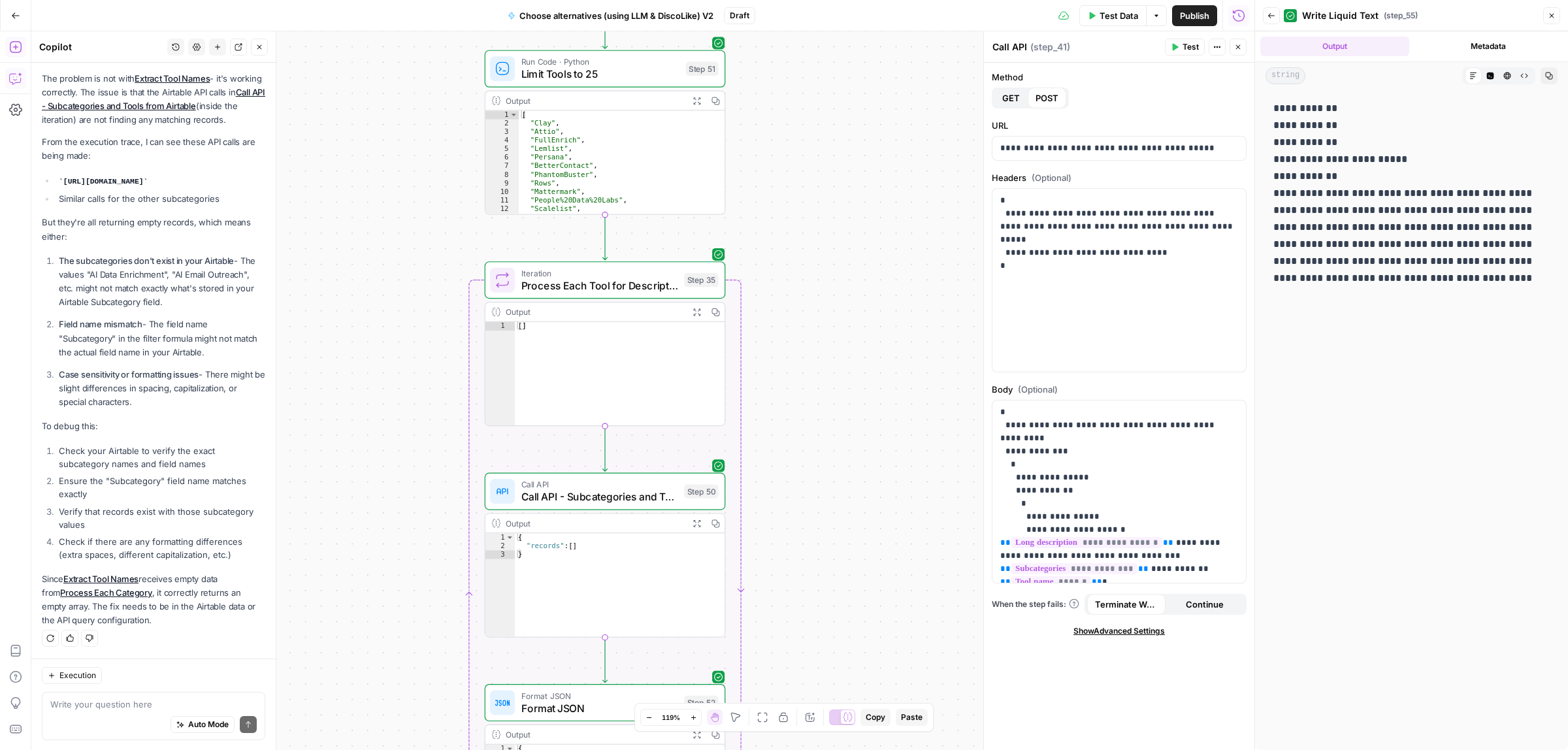
drag, startPoint x: 803, startPoint y: 525, endPoint x: 804, endPoint y: 536, distance: 11.0
click at [804, 536] on div "true false Workflow Input Settings Inputs Call API Call API Step 41 Output Expa…" at bounding box center [643, 391] width 1223 height 718
click at [693, 312] on icon "button" at bounding box center [697, 312] width 9 height 9
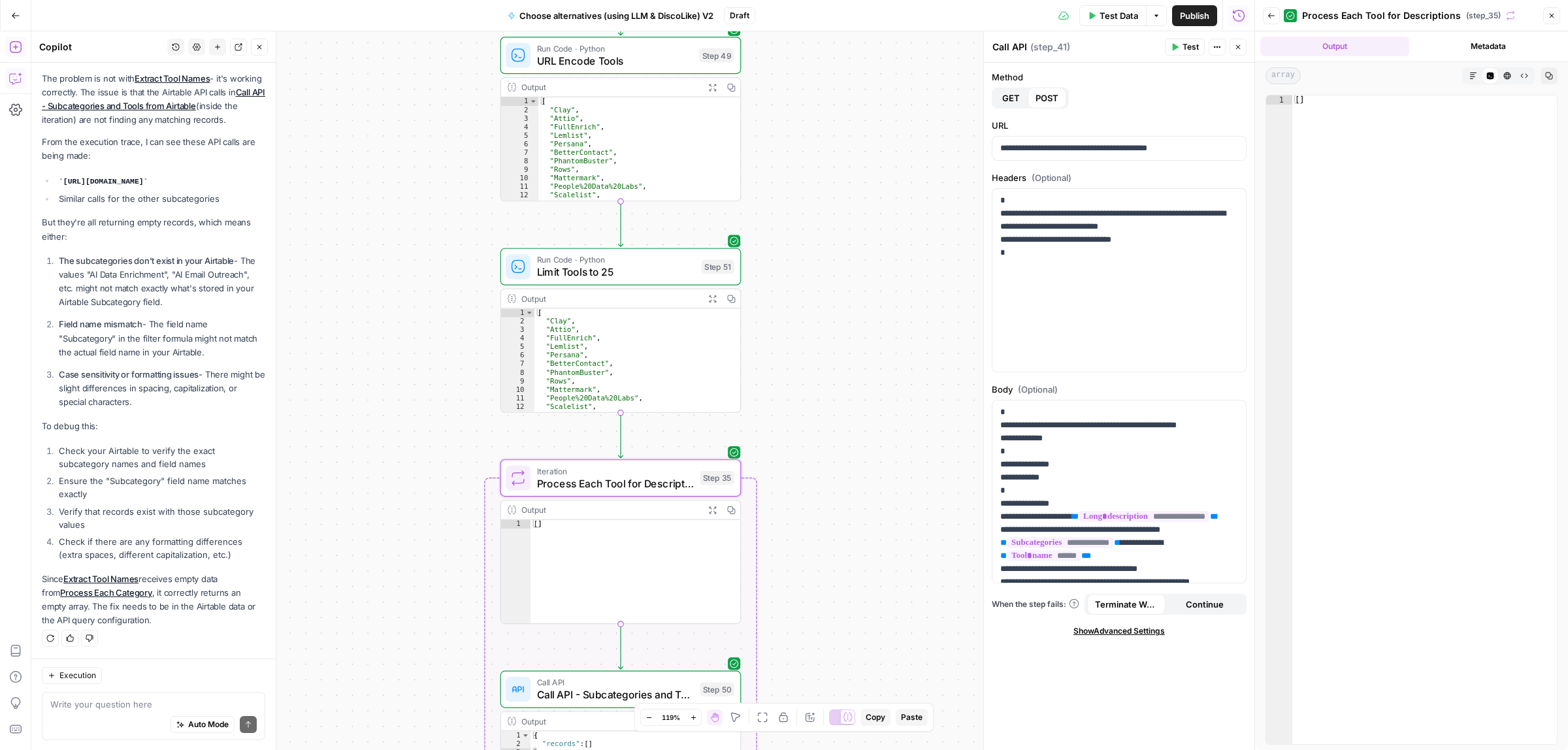
click at [824, 399] on div "true false Workflow Input Settings Inputs Call API Call API Step 41 Output Expa…" at bounding box center [643, 391] width 1223 height 718
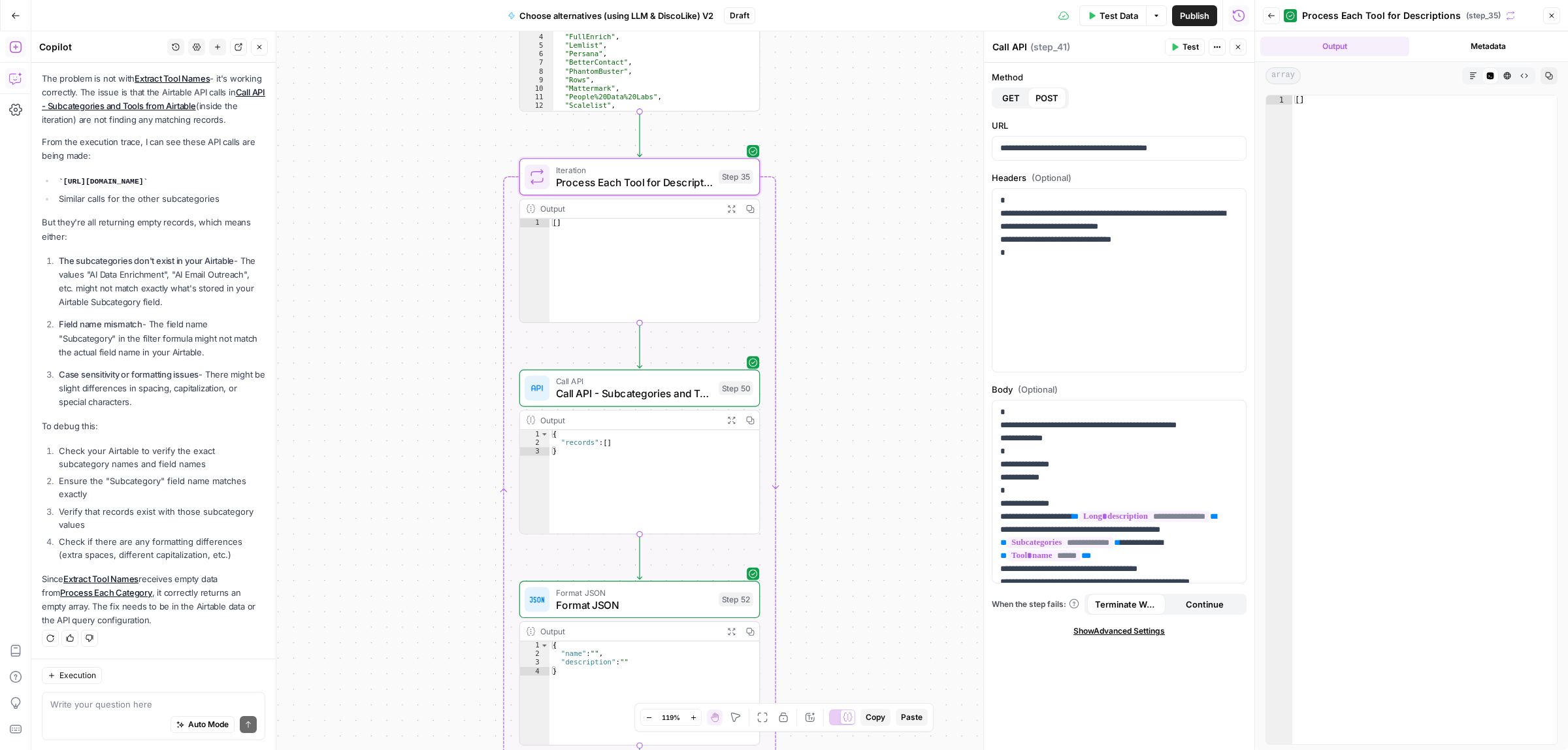
drag, startPoint x: 831, startPoint y: 278, endPoint x: 820, endPoint y: 256, distance: 24.6
click at [833, 245] on div "true false Workflow Input Settings Inputs Call API Call API Step 41 Output Expa…" at bounding box center [643, 391] width 1223 height 718
click at [724, 410] on button "Expand Output" at bounding box center [730, 414] width 19 height 19
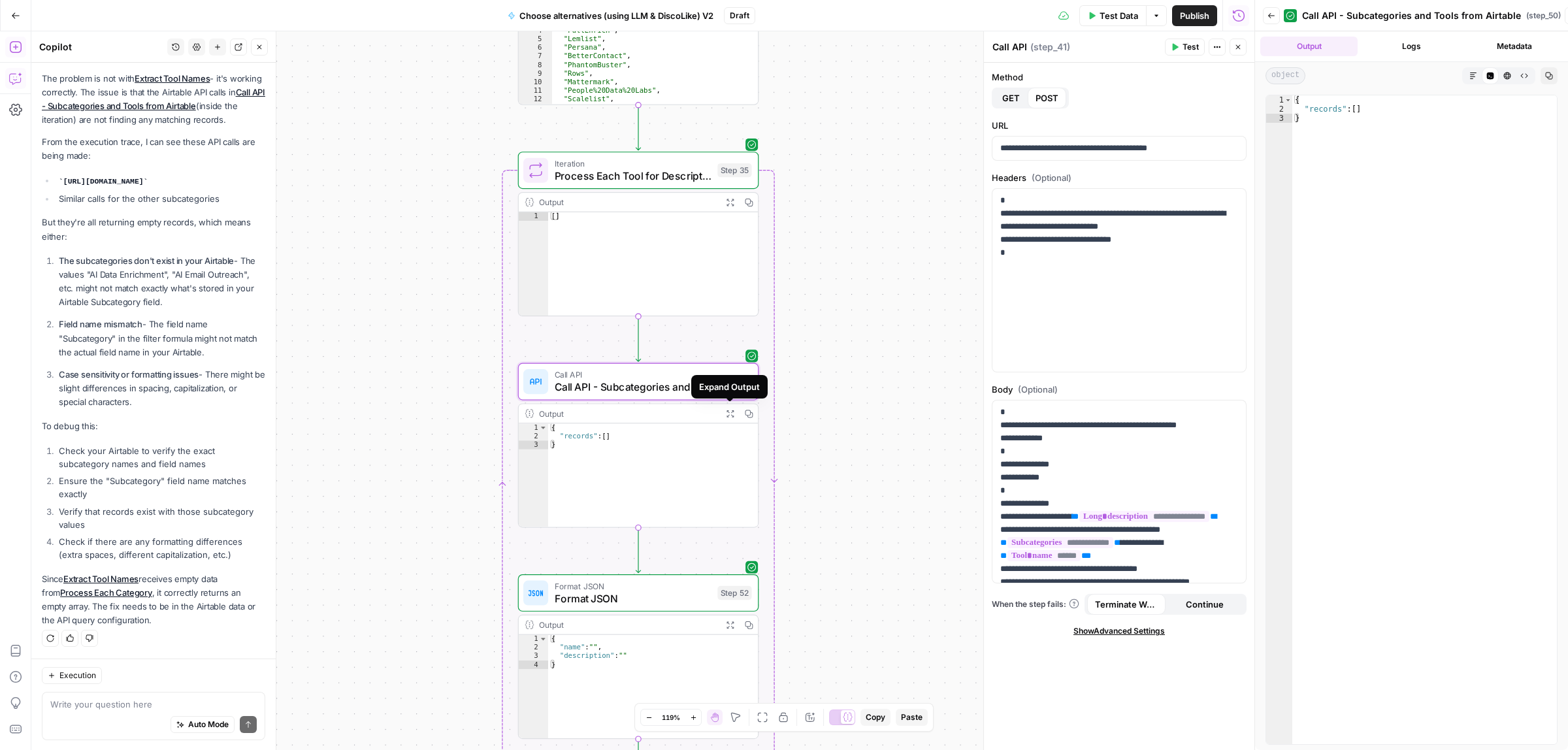
click at [651, 371] on span "Call API" at bounding box center [633, 375] width 157 height 13
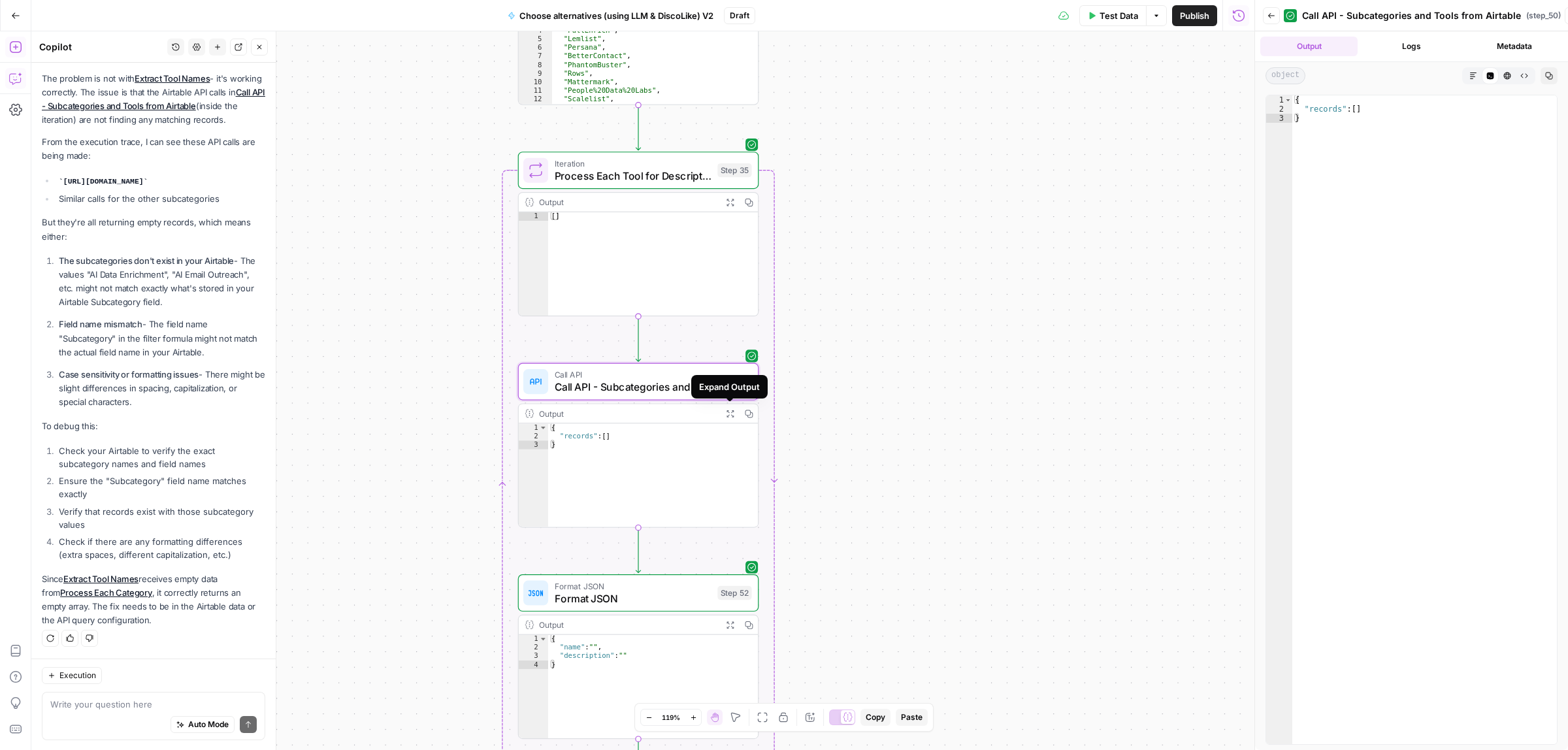
type textarea "Call API - Subcategories and Tools from Airtable"
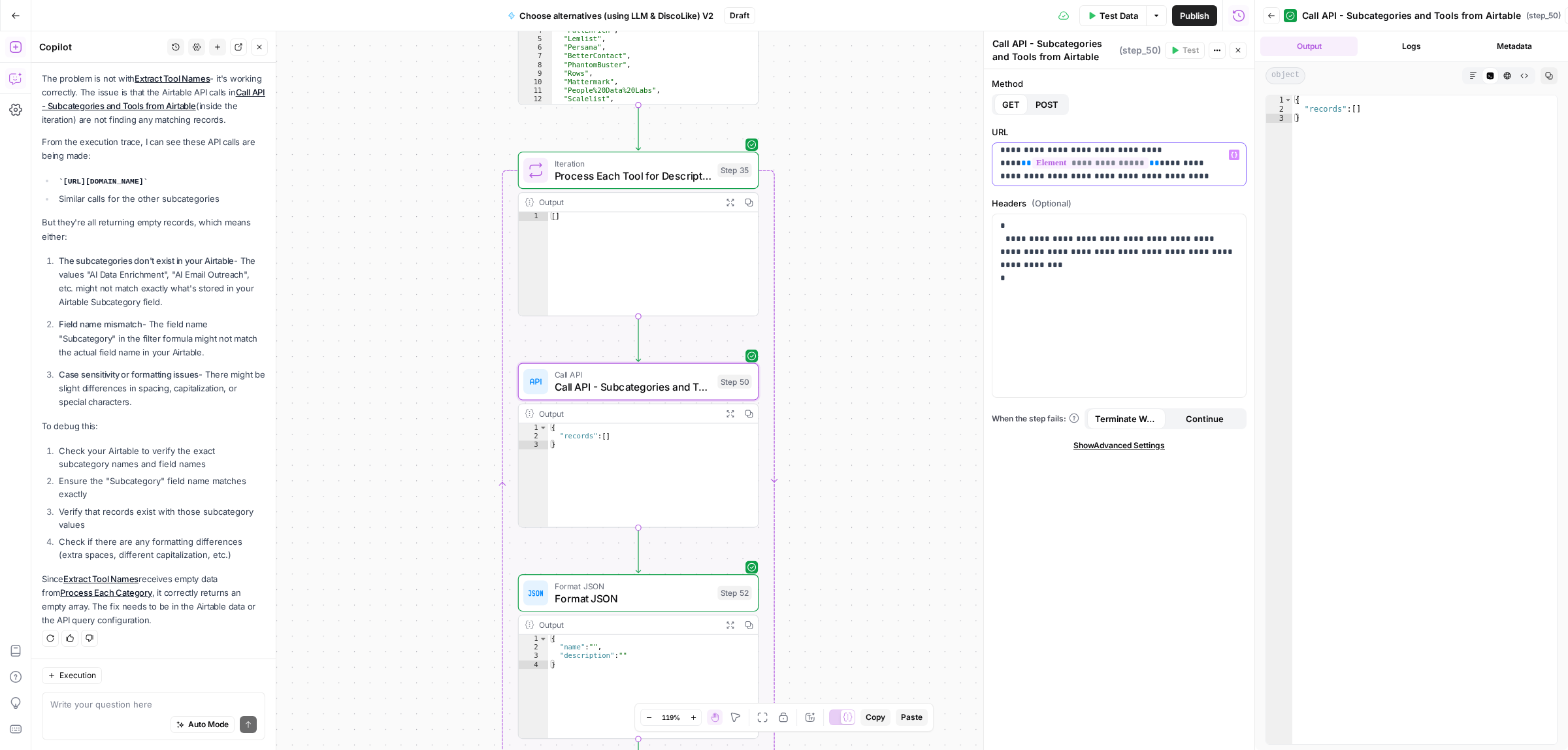
scroll to position [32, 0]
click at [723, 144] on button "Test" at bounding box center [727, 142] width 48 height 21
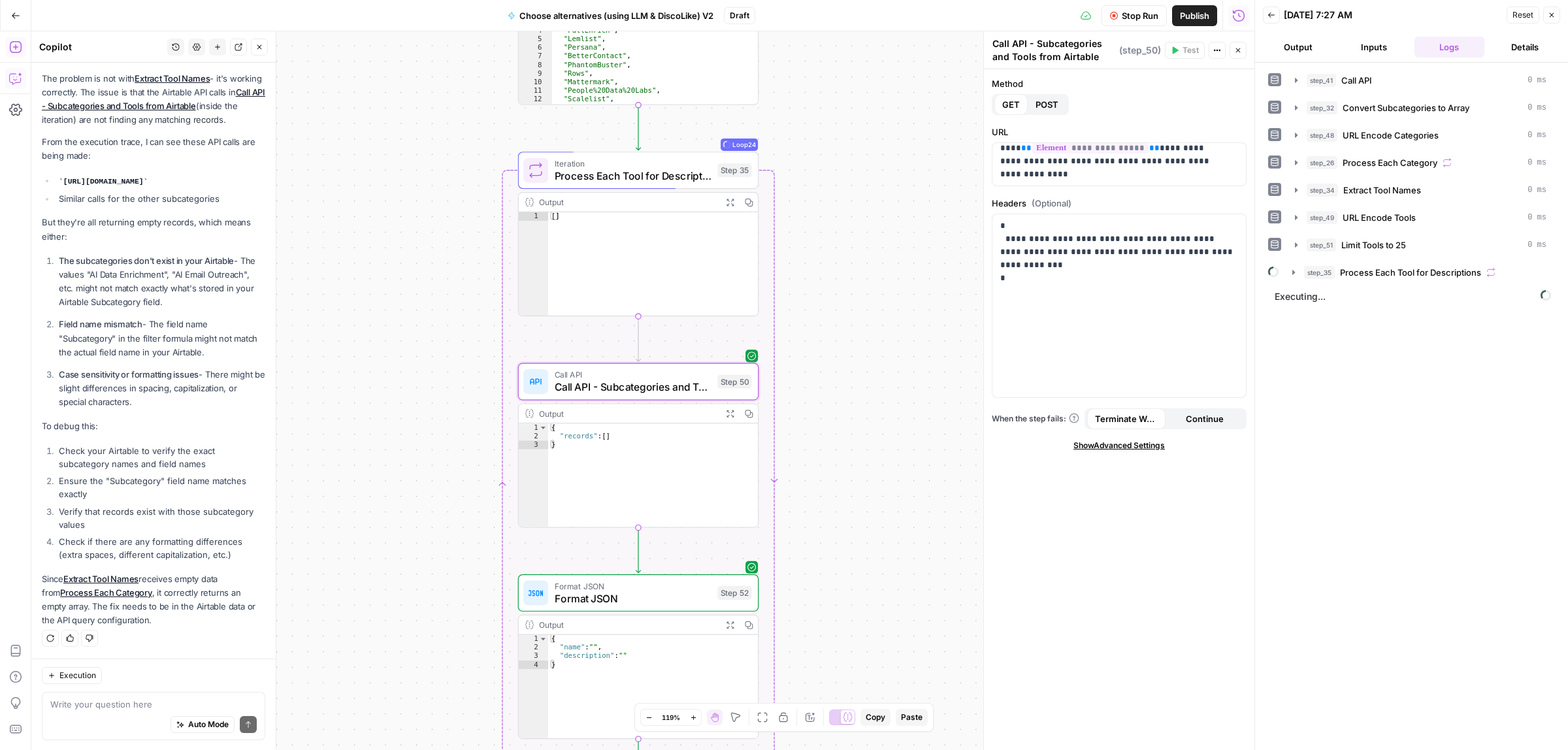
drag, startPoint x: 856, startPoint y: 97, endPoint x: 847, endPoint y: 335, distance: 238.2
click at [852, 339] on div "true false Workflow Input Settings Inputs Call API Call API Step 41 Output Expa…" at bounding box center [643, 391] width 1223 height 718
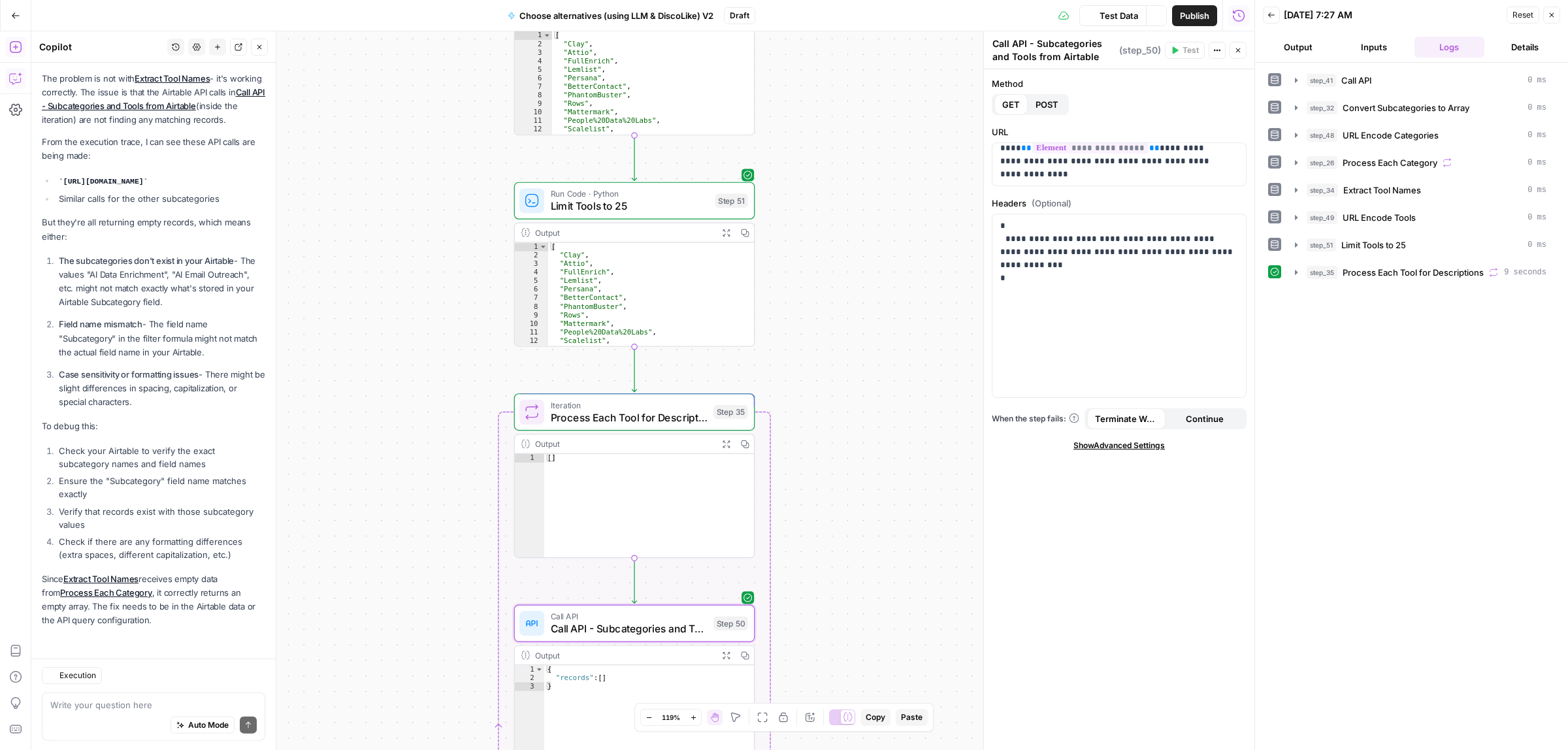
scroll to position [1309, 0]
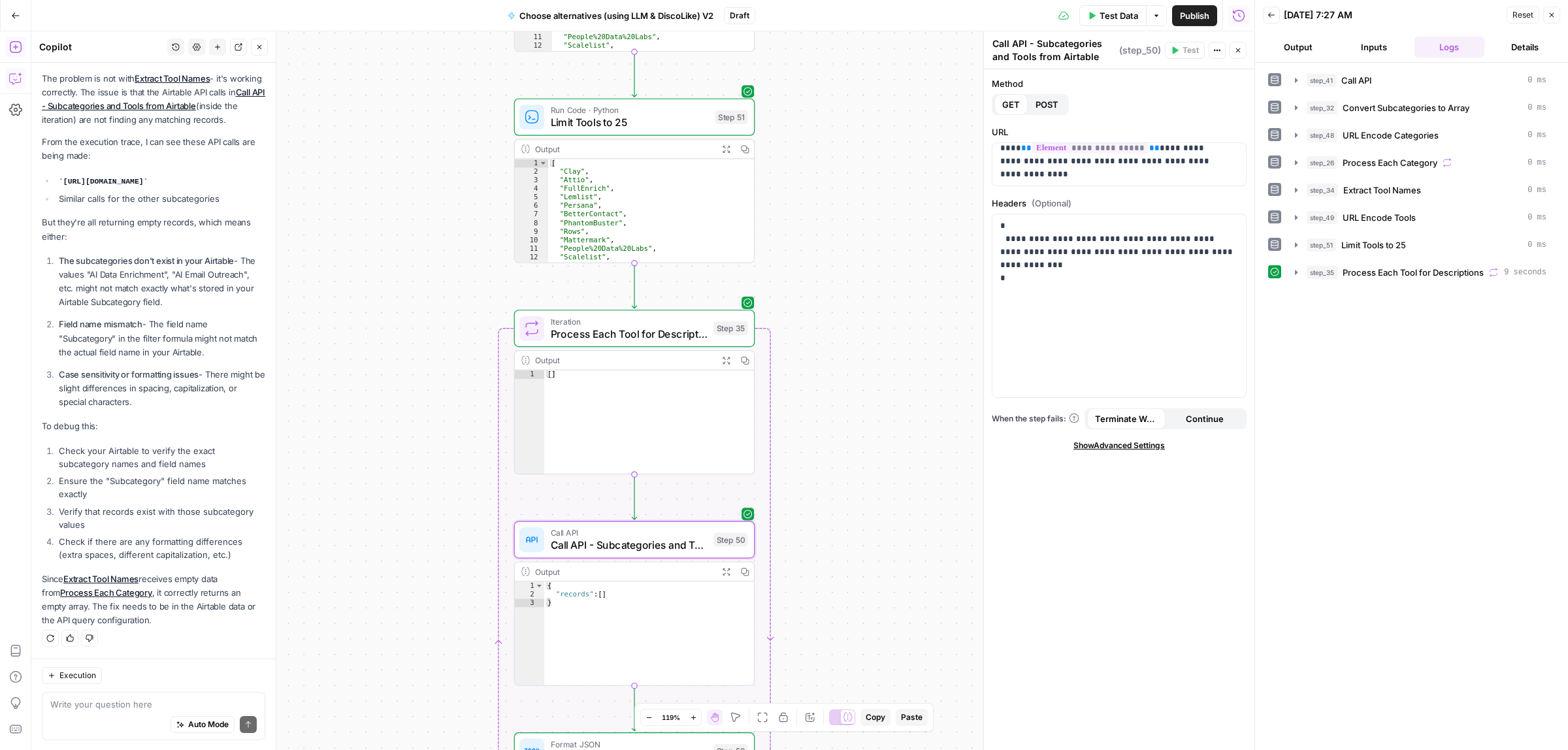
drag, startPoint x: 851, startPoint y: 391, endPoint x: 847, endPoint y: 162, distance: 229.0
click at [848, 165] on div "true false Workflow Input Settings Inputs Call API Call API Step 41 Output Expa…" at bounding box center [643, 391] width 1223 height 718
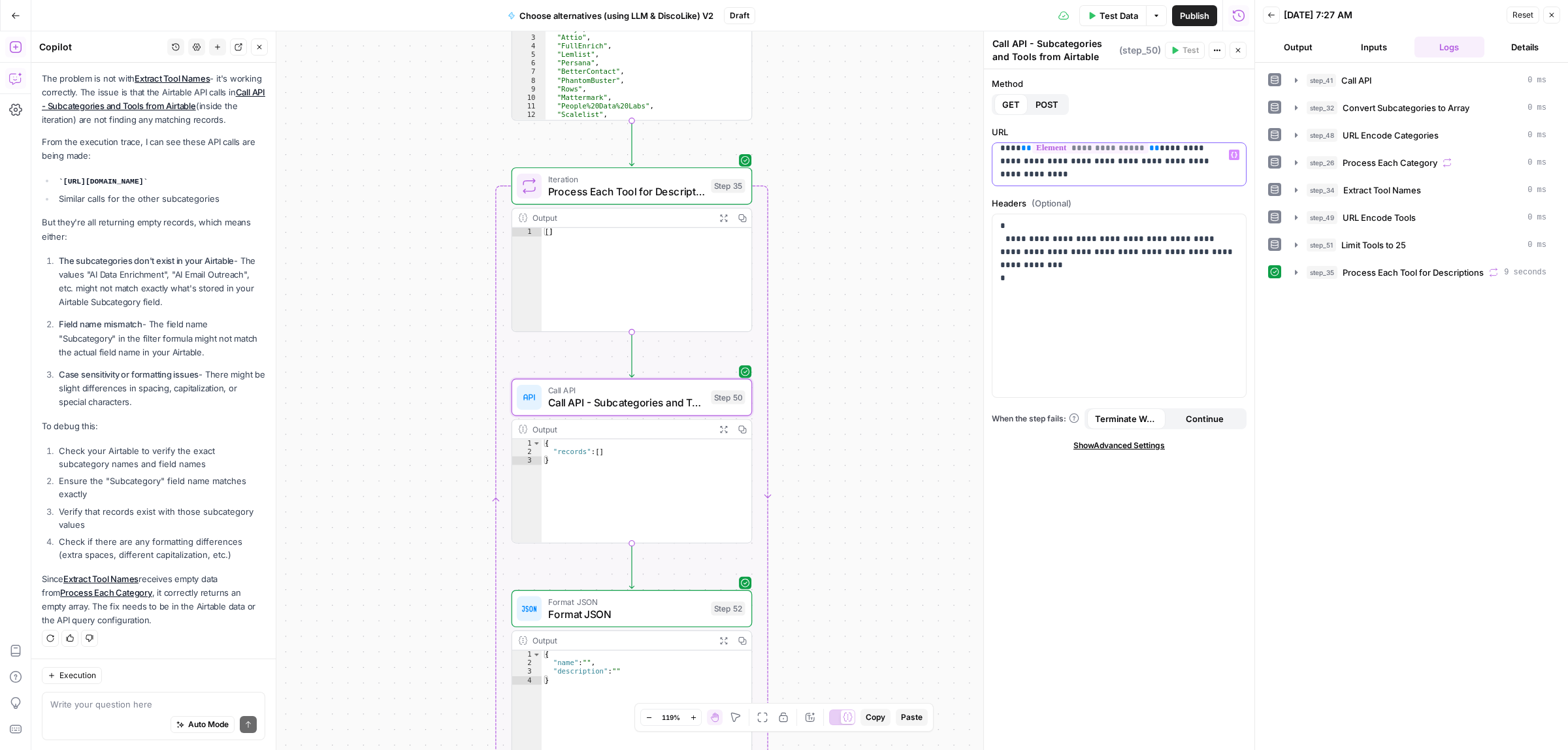
click at [1190, 170] on p "**********" at bounding box center [1113, 148] width 226 height 66
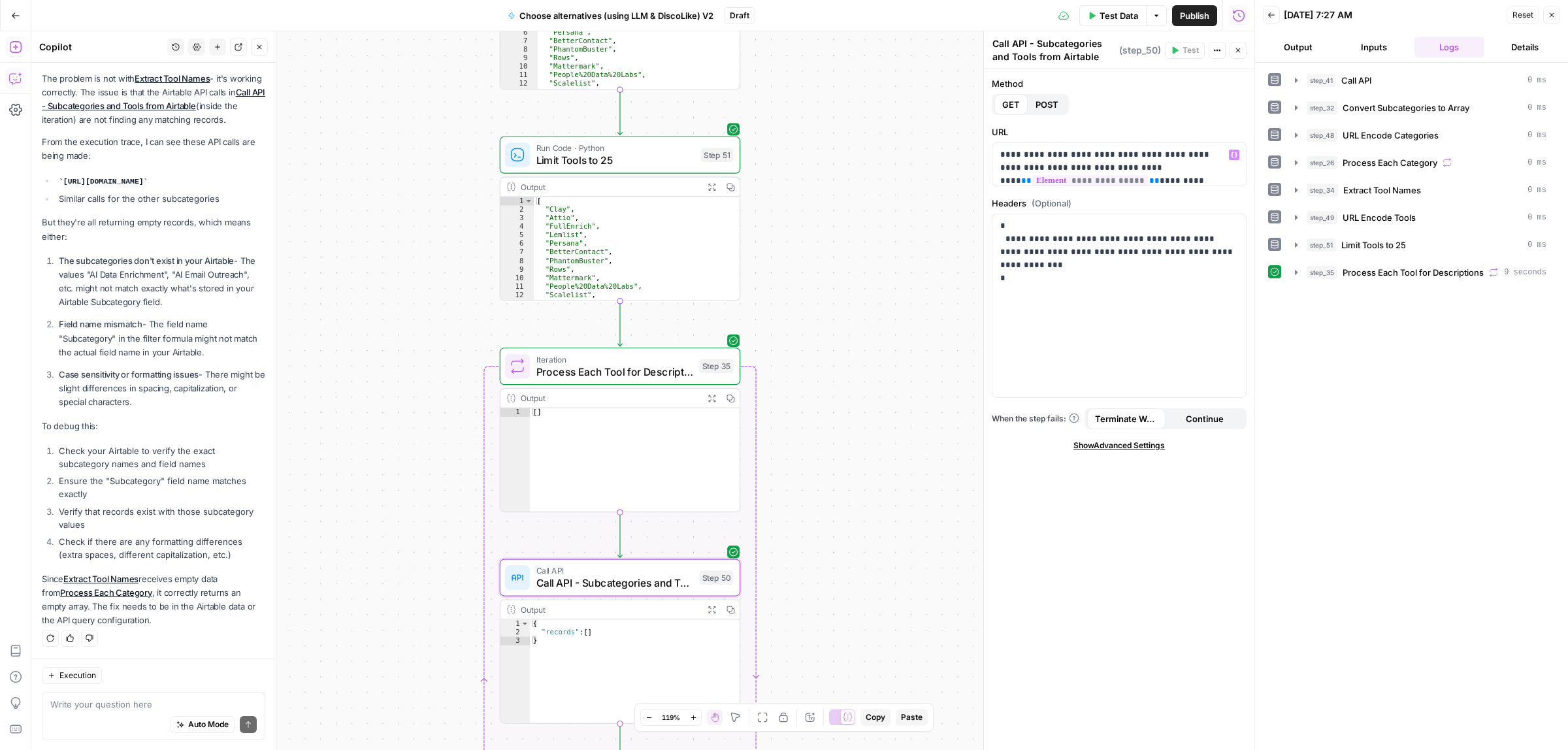
drag, startPoint x: 832, startPoint y: 297, endPoint x: 795, endPoint y: 288, distance: 38.1
click at [833, 344] on div "true false Workflow Input Settings Inputs Call API Call API Step 41 Output Expa…" at bounding box center [643, 391] width 1223 height 718
click at [593, 377] on span "Process Each Tool for Descriptions" at bounding box center [615, 373] width 157 height 16
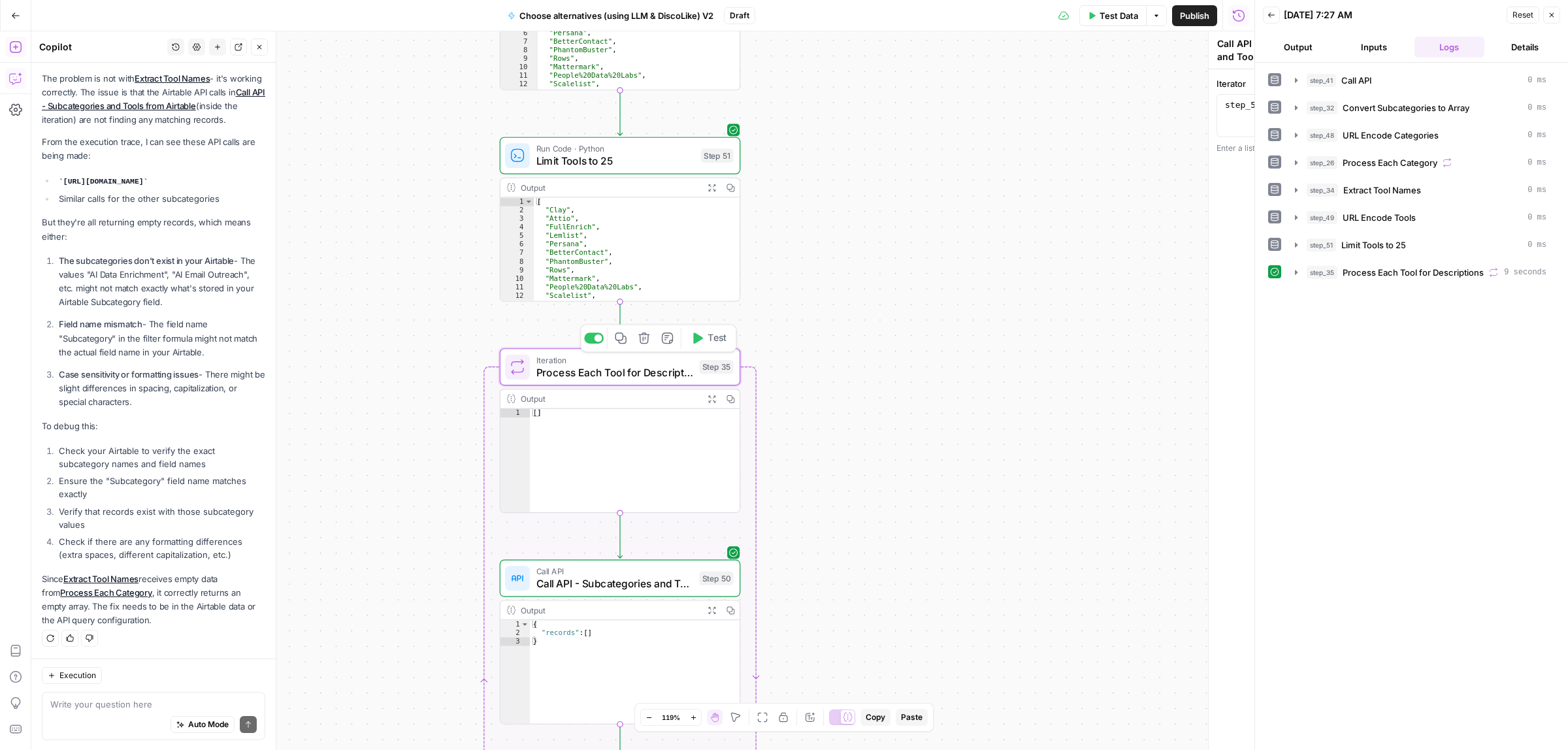
type textarea "Process Each Tool for Descriptions"
click at [116, 699] on textarea at bounding box center [154, 704] width 207 height 13
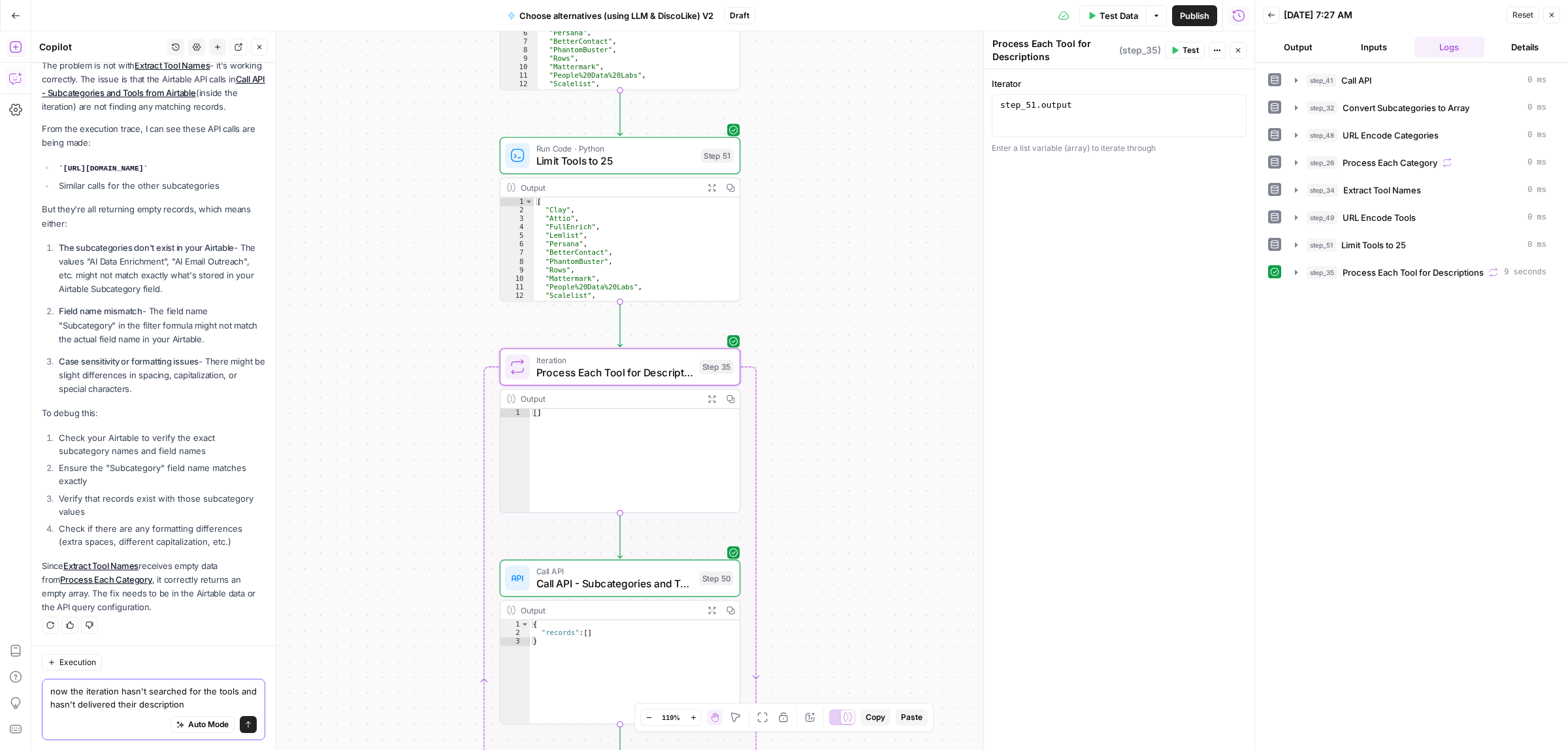
type textarea "now the iteration hasn't searched for the tools and hasn't delivered their desc…"
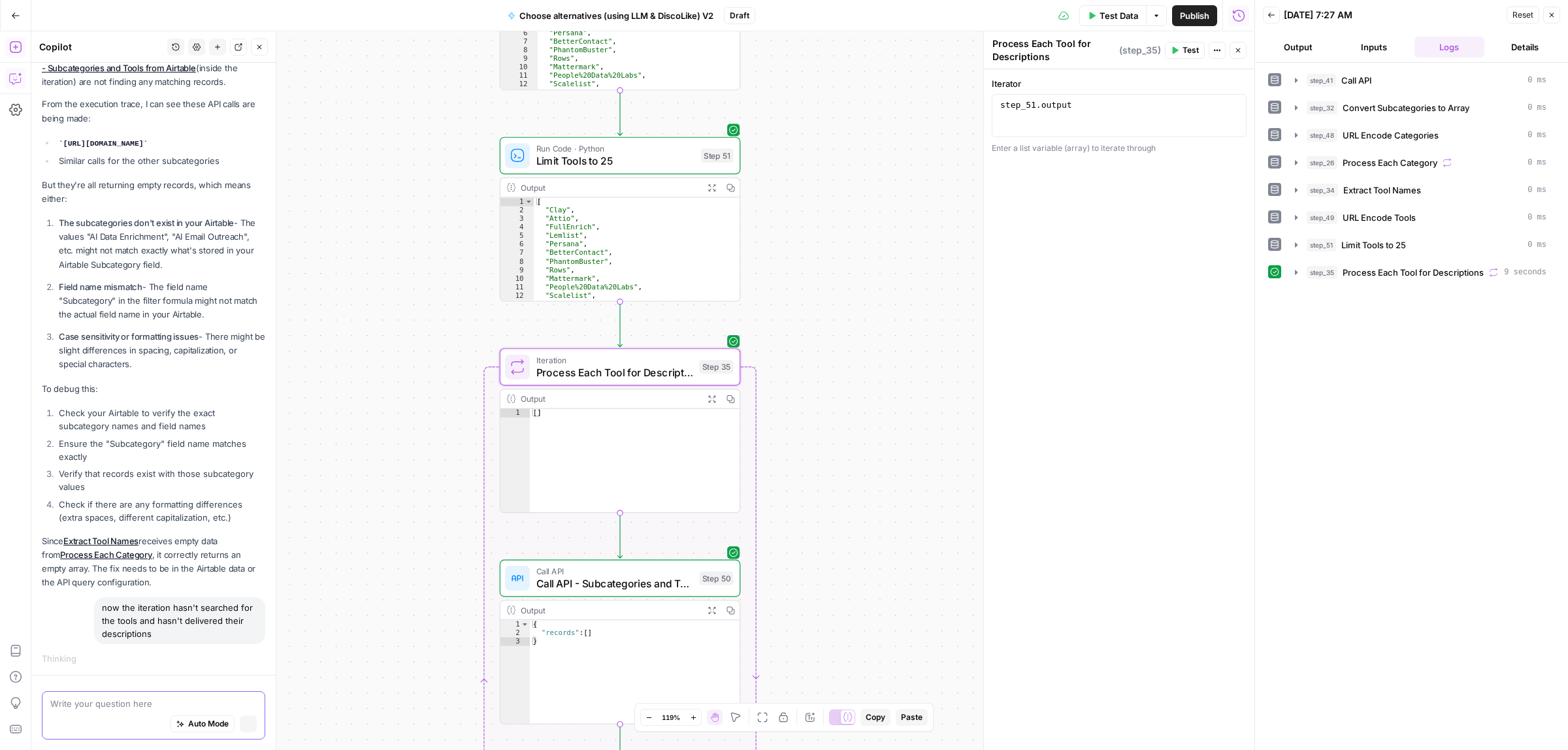
scroll to position [1274, 0]
click at [781, 638] on div "true false Workflow Input Settings Inputs Call API Call API Step 41 Output Expa…" at bounding box center [643, 391] width 1223 height 718
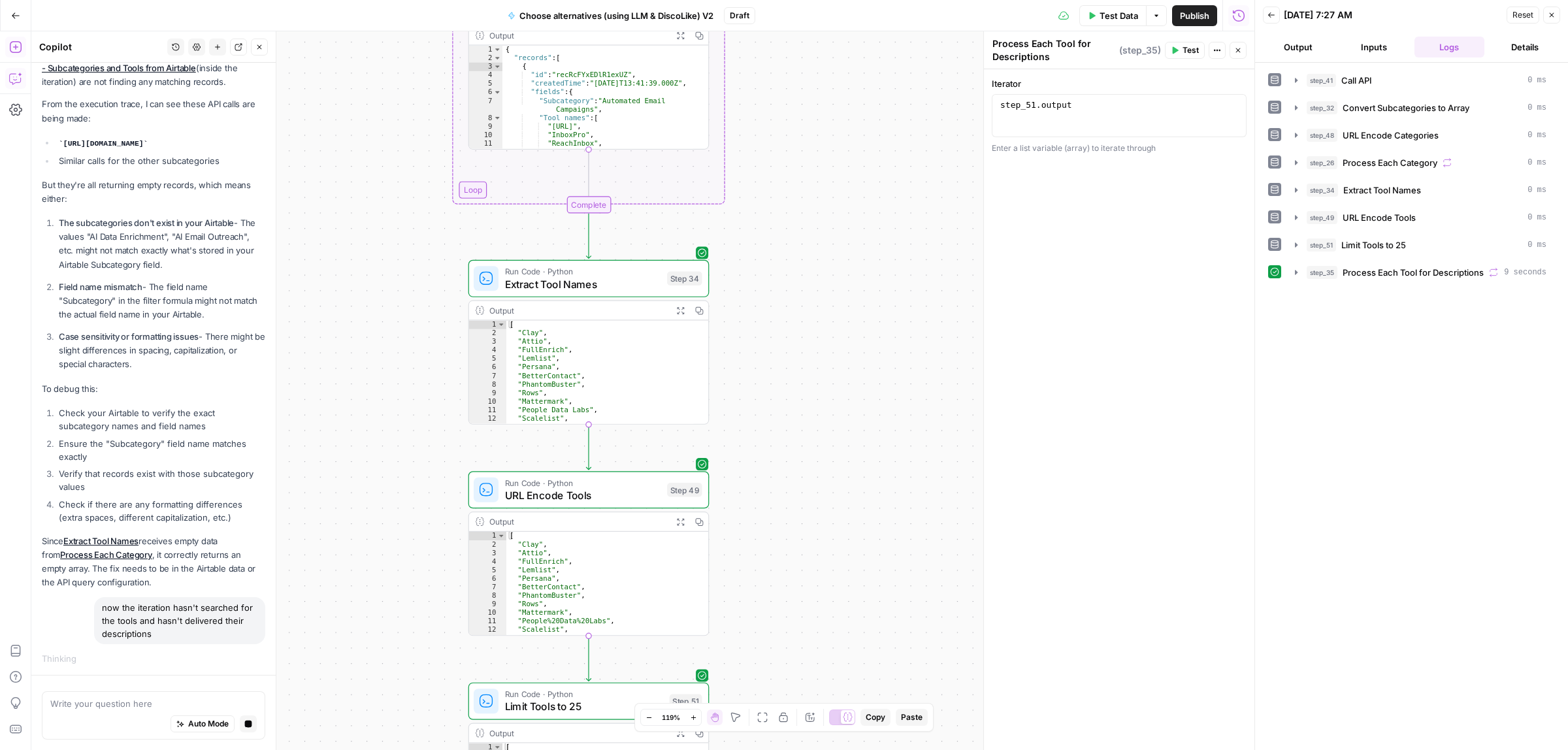
drag, startPoint x: 795, startPoint y: 384, endPoint x: 795, endPoint y: 643, distance: 259.0
click at [795, 643] on div "true false Workflow Input Settings Inputs Call API Call API Step 41 Output Expa…" at bounding box center [643, 391] width 1223 height 718
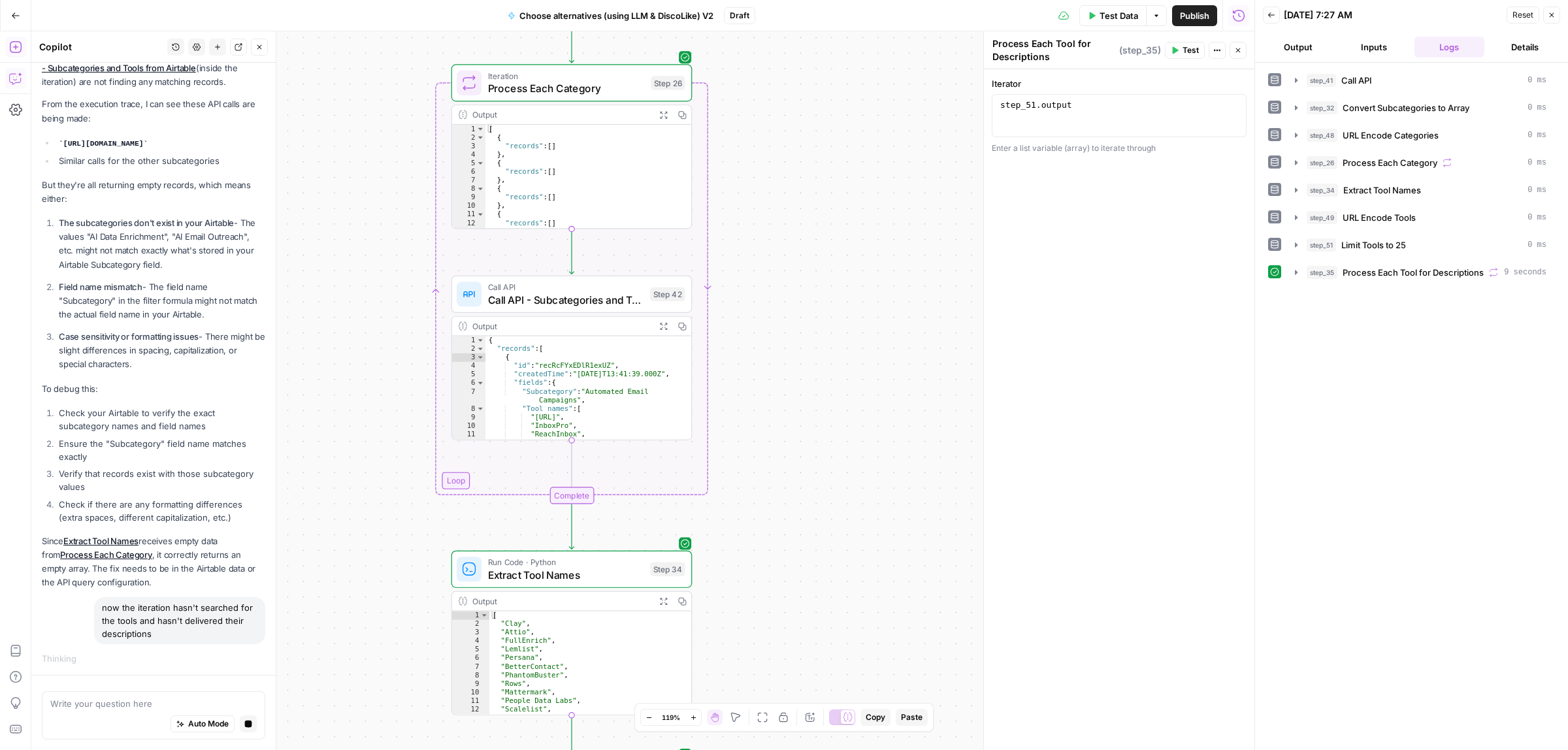
click at [863, 415] on div "true false Workflow Input Settings Inputs Call API Call API Step 41 Output Expa…" at bounding box center [643, 391] width 1223 height 718
click at [657, 111] on button "Expand Output" at bounding box center [663, 115] width 19 height 19
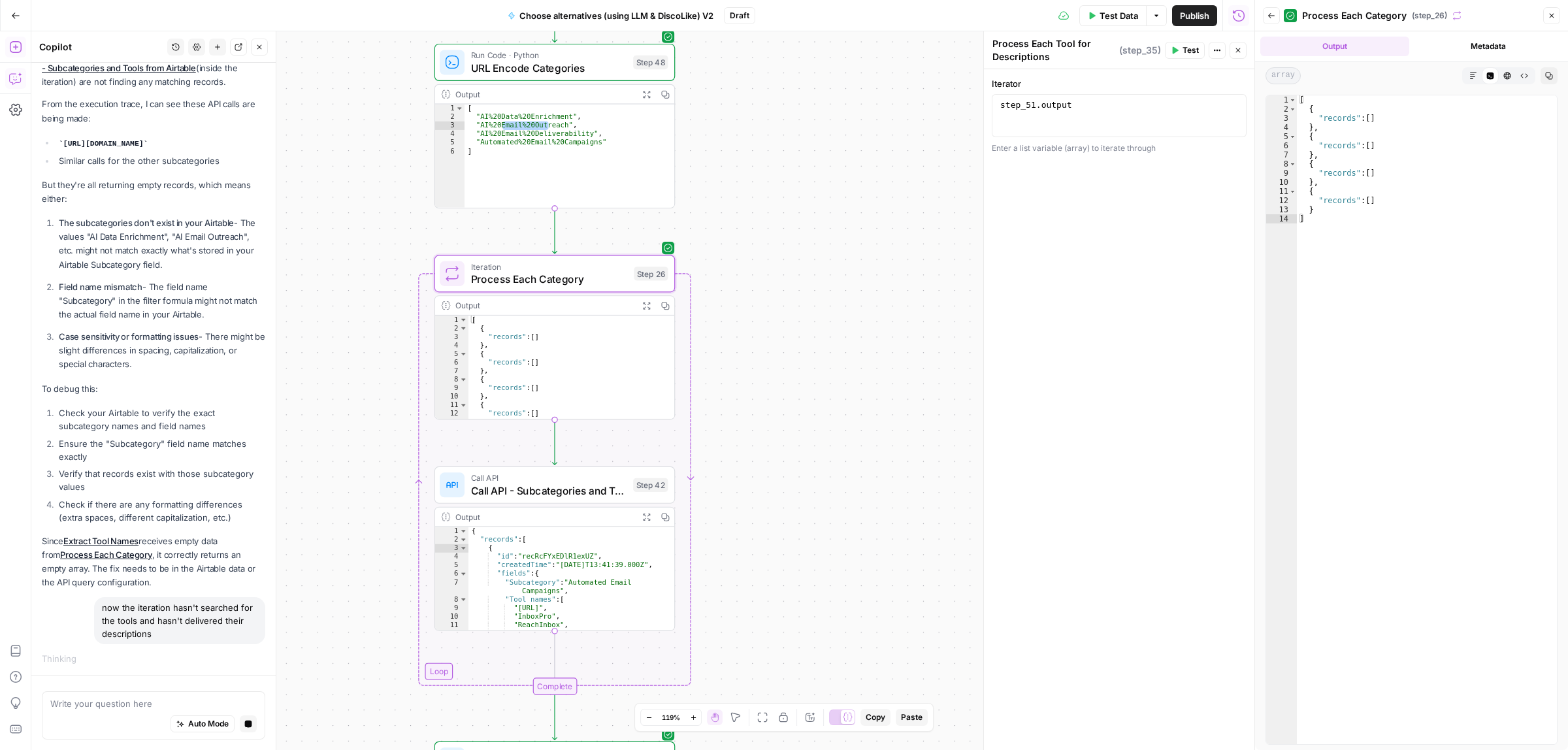
drag, startPoint x: 841, startPoint y: 334, endPoint x: 843, endPoint y: 350, distance: 16.1
click at [843, 350] on div "true false Workflow Input Settings Inputs Call API Call API Step 41 Output Expa…" at bounding box center [643, 391] width 1223 height 718
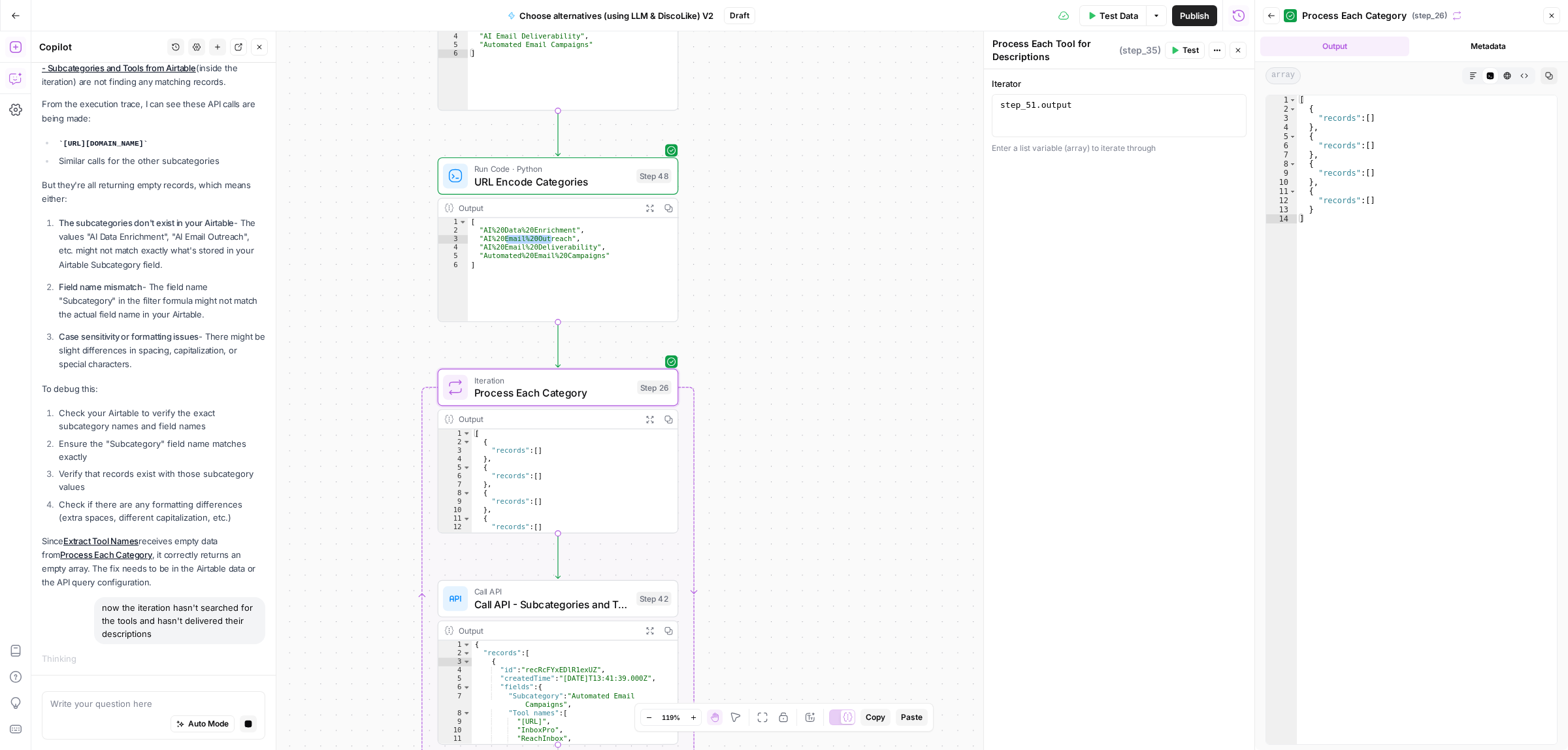
drag, startPoint x: 811, startPoint y: 333, endPoint x: 798, endPoint y: 101, distance: 232.4
click at [820, 377] on div "true false Workflow Input Settings Inputs Call API Call API Step 41 Output Expa…" at bounding box center [643, 391] width 1223 height 718
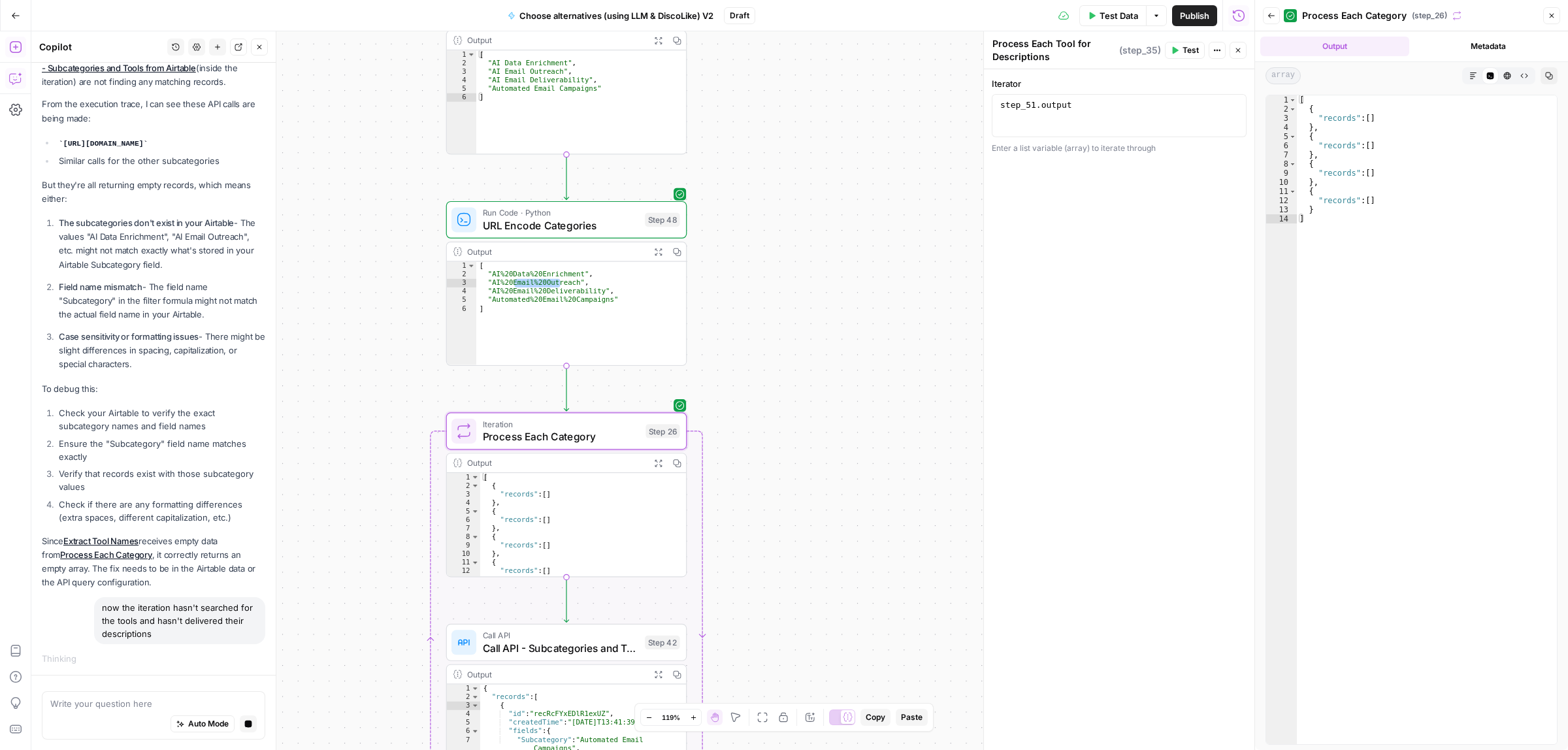
click at [657, 403] on span "Test" at bounding box center [663, 401] width 19 height 13
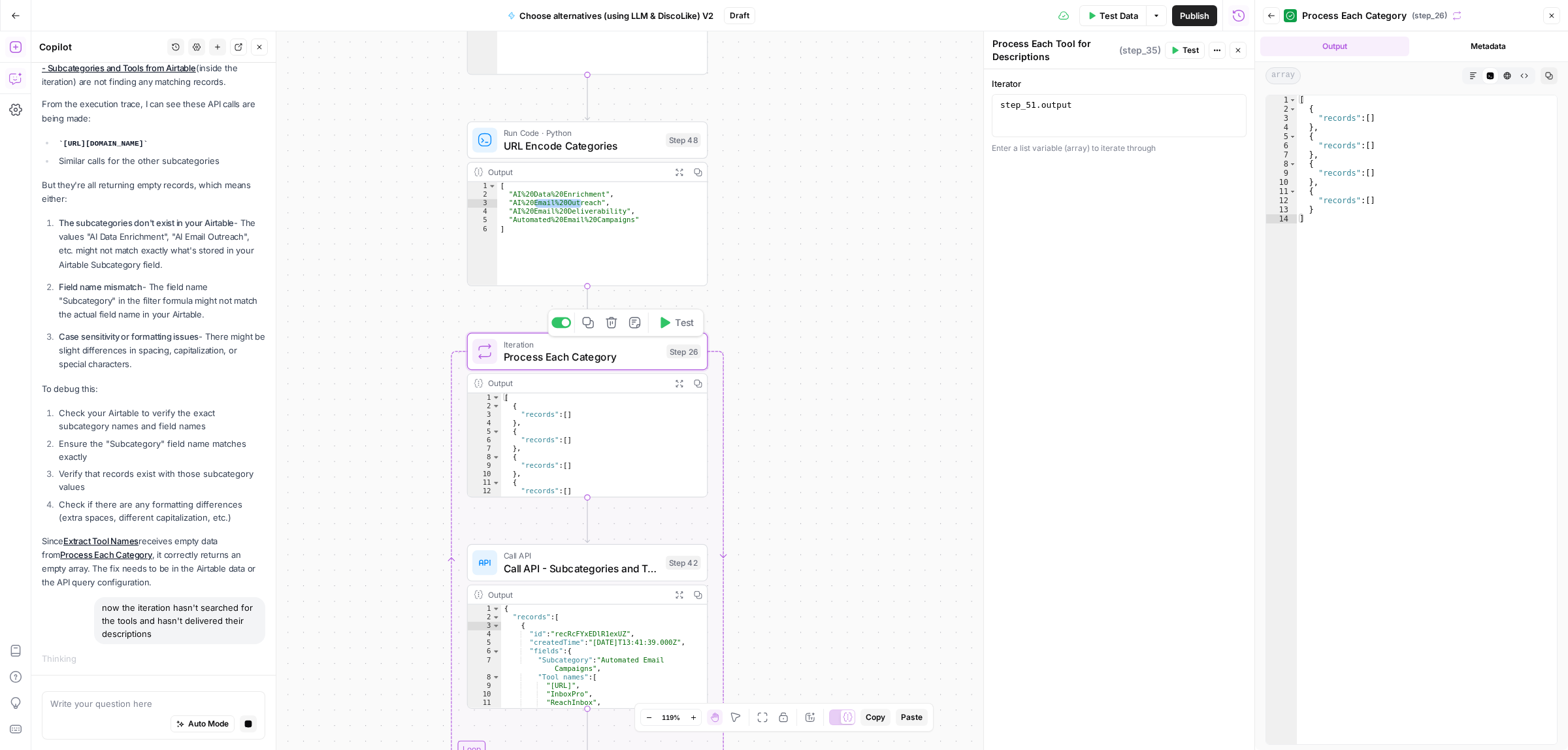
drag, startPoint x: 801, startPoint y: 514, endPoint x: 829, endPoint y: 380, distance: 136.9
click at [830, 382] on div "true false Workflow Input Settings Inputs Call API Call API Step 41 Output Expa…" at bounding box center [643, 391] width 1223 height 718
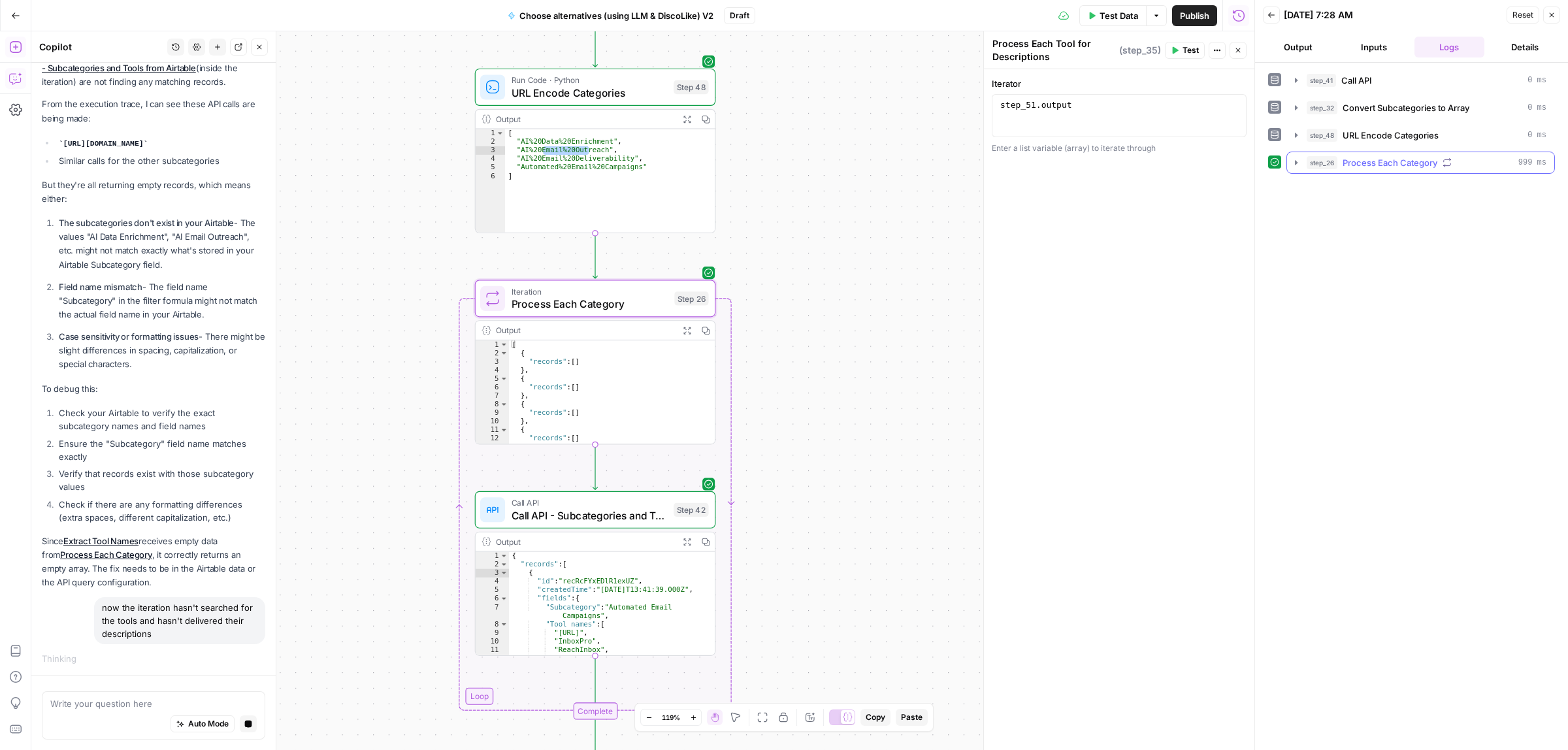
click at [1295, 165] on icon "button" at bounding box center [1296, 162] width 2 height 5
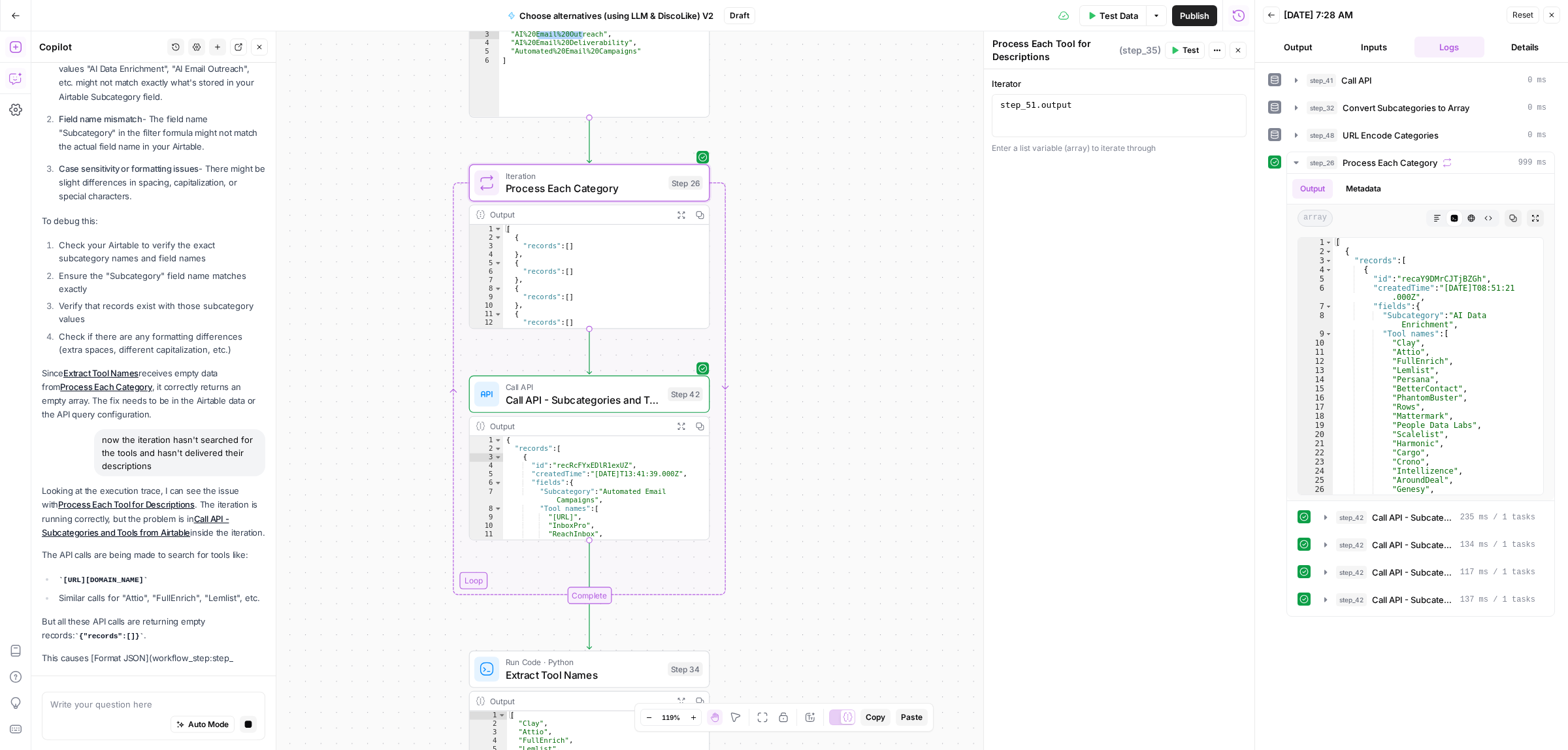
drag, startPoint x: 887, startPoint y: 468, endPoint x: 885, endPoint y: 454, distance: 14.1
click at [885, 454] on div "true false Workflow Input Settings Inputs Call API Call API Step 41 Output Expa…" at bounding box center [643, 391] width 1223 height 718
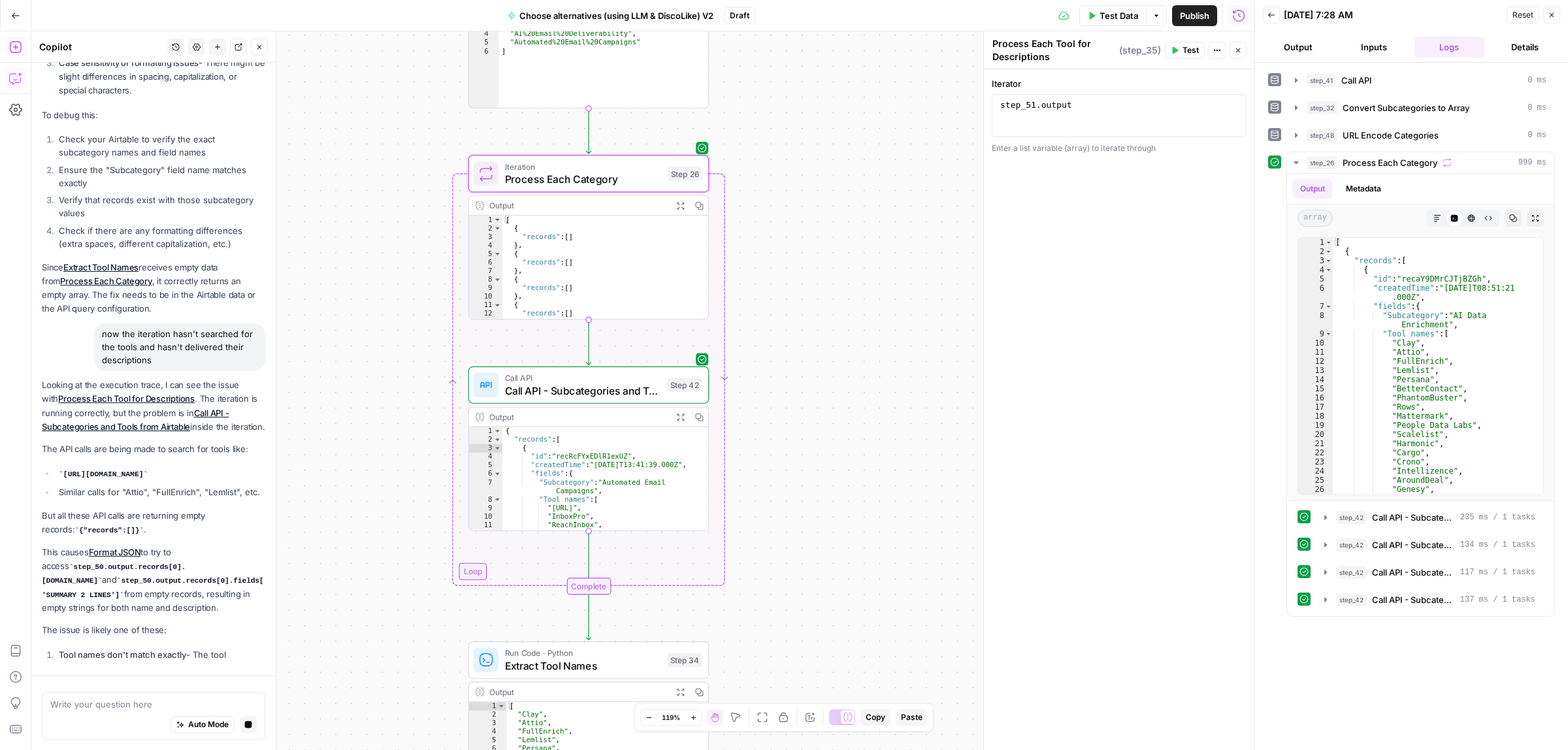
click at [866, 384] on div "true false Workflow Input Settings Inputs Call API Call API Step 41 Output Expa…" at bounding box center [643, 391] width 1223 height 718
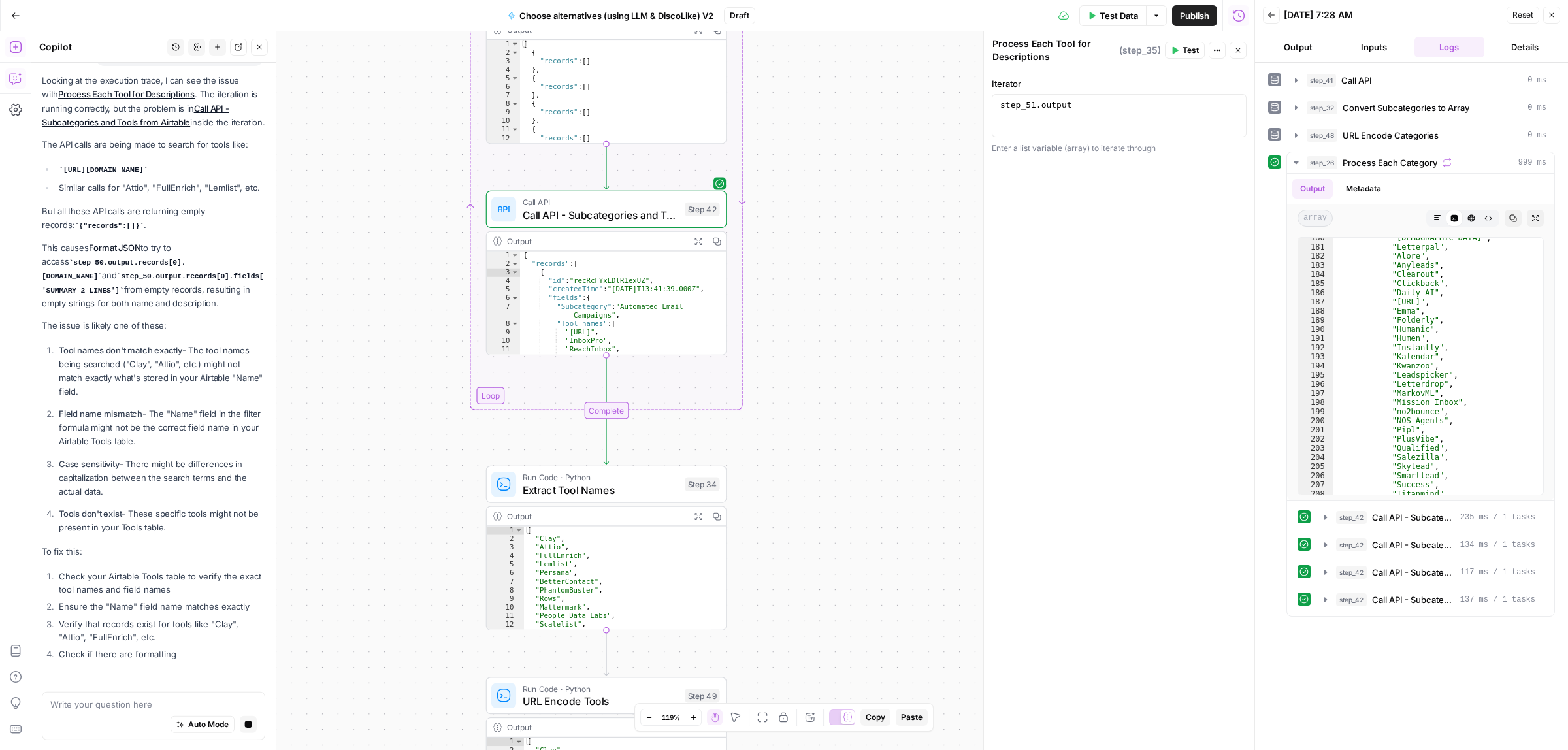
scroll to position [1714, 0]
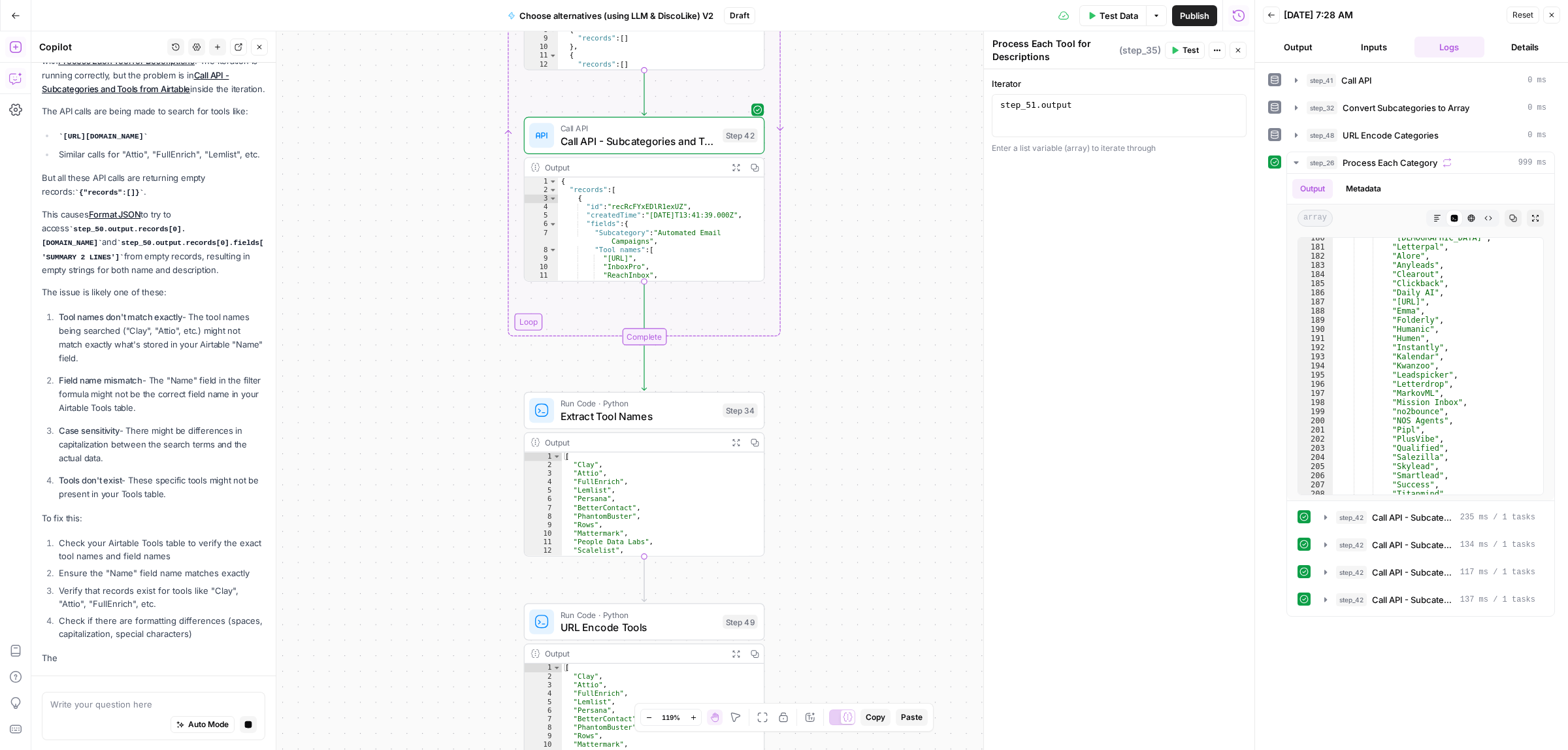
drag, startPoint x: 778, startPoint y: 477, endPoint x: 760, endPoint y: 438, distance: 43.0
click at [779, 454] on div "true false Workflow Input Settings Inputs Call API Call API Step 41 Output Expa…" at bounding box center [643, 391] width 1223 height 718
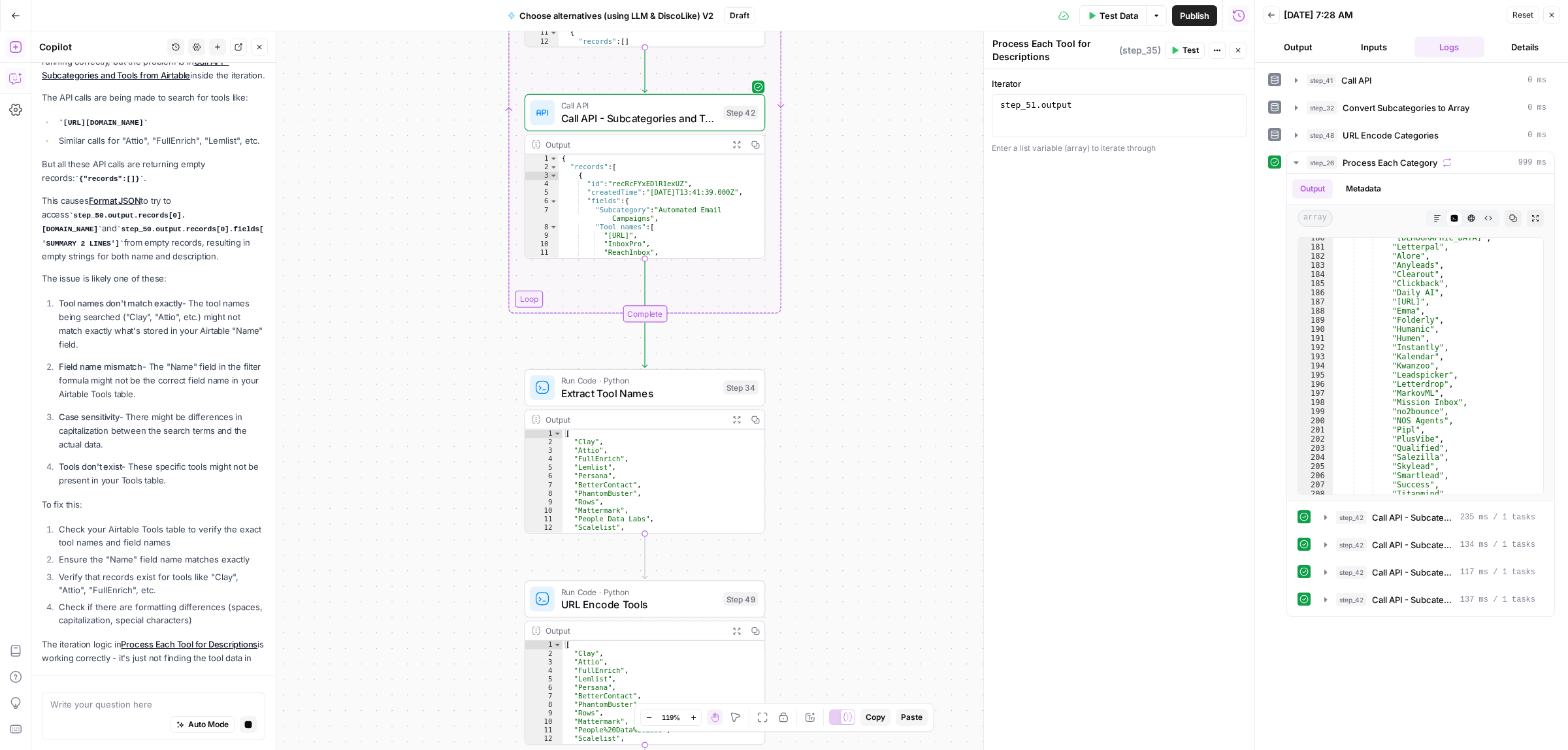
scroll to position [1963, 0]
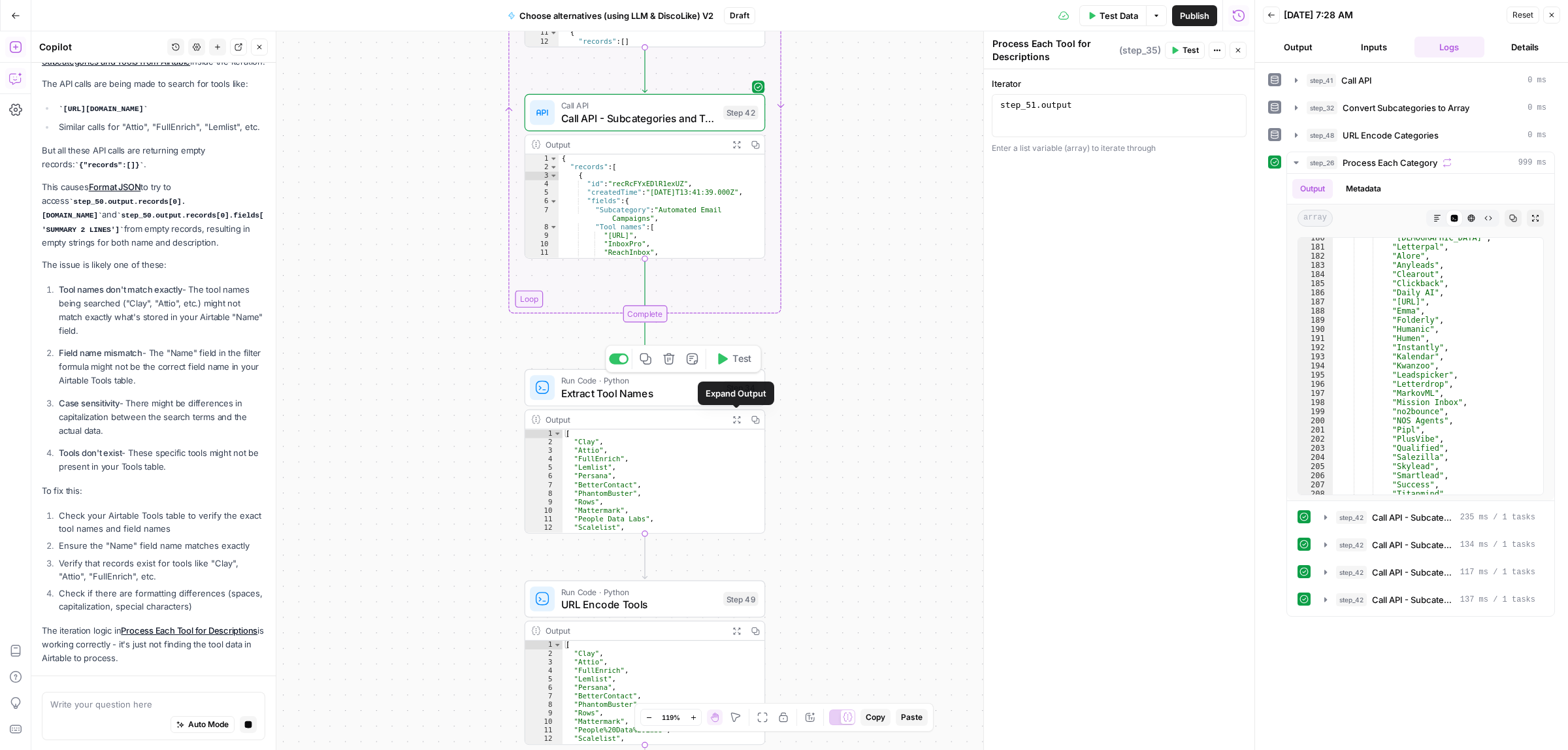
click at [729, 350] on button "Test" at bounding box center [733, 359] width 48 height 21
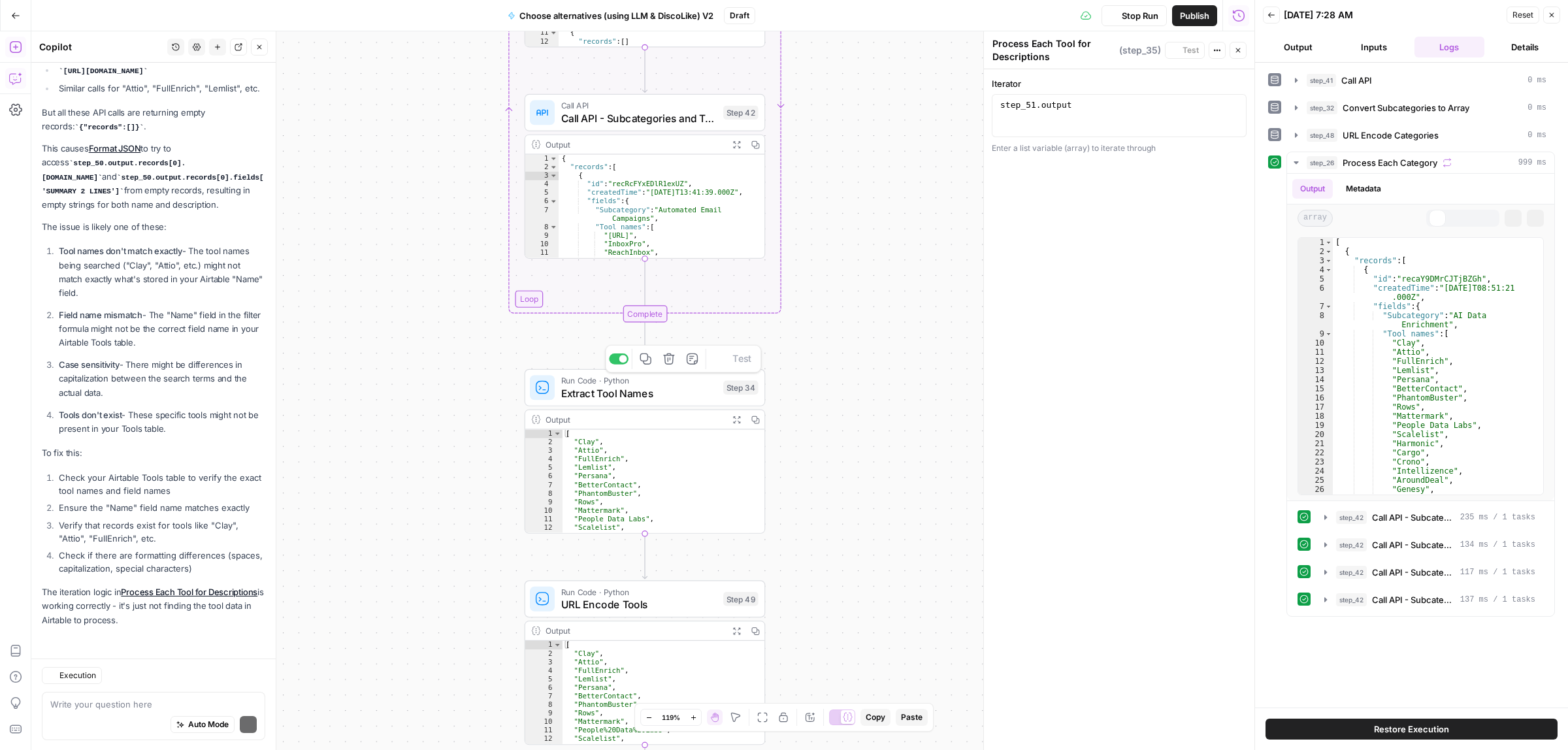
scroll to position [2074, 0]
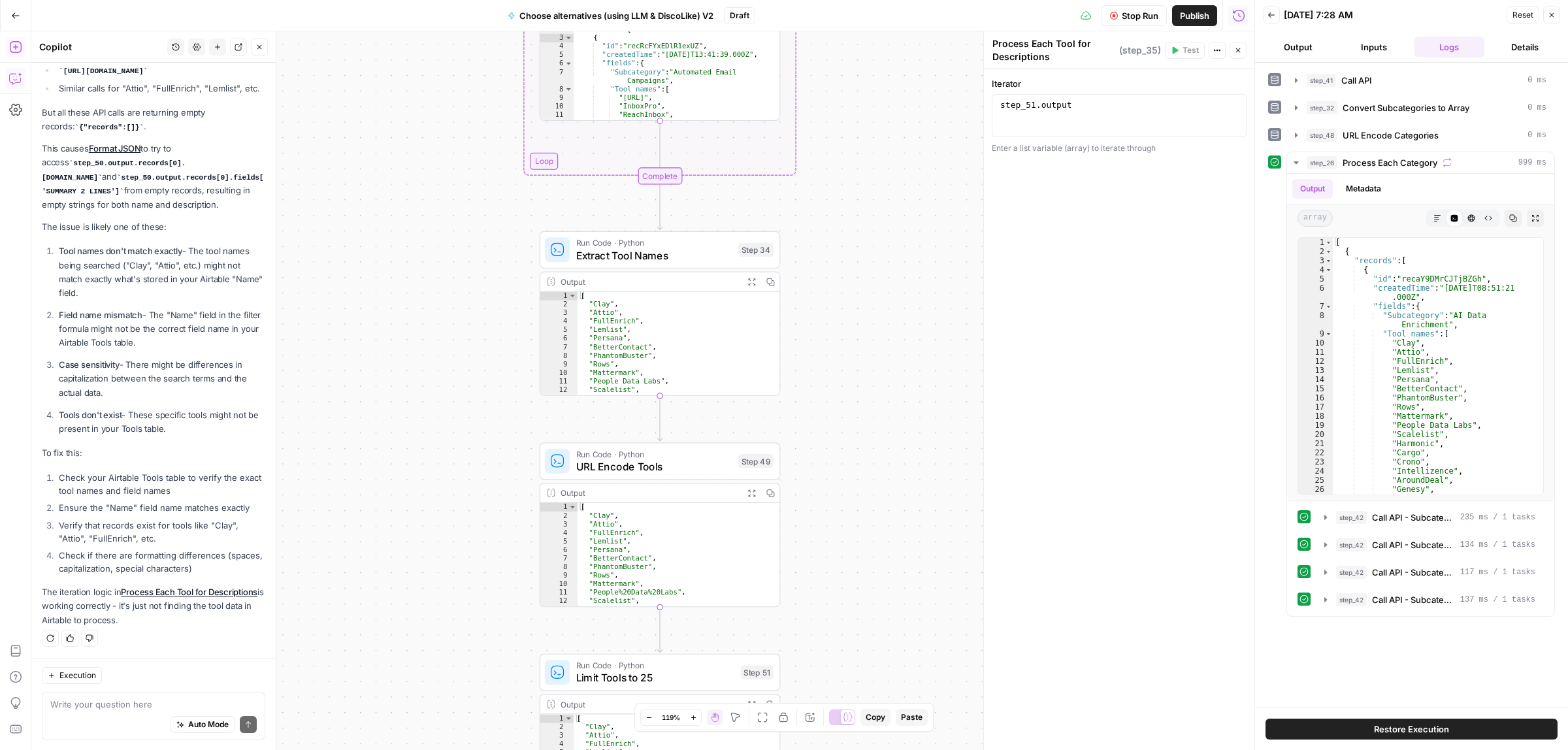
drag, startPoint x: 896, startPoint y: 339, endPoint x: 1304, endPoint y: 278, distance: 412.5
click at [896, 339] on div "true false Workflow Input Settings Inputs Call API Call API Step 41 Output Expa…" at bounding box center [643, 391] width 1223 height 718
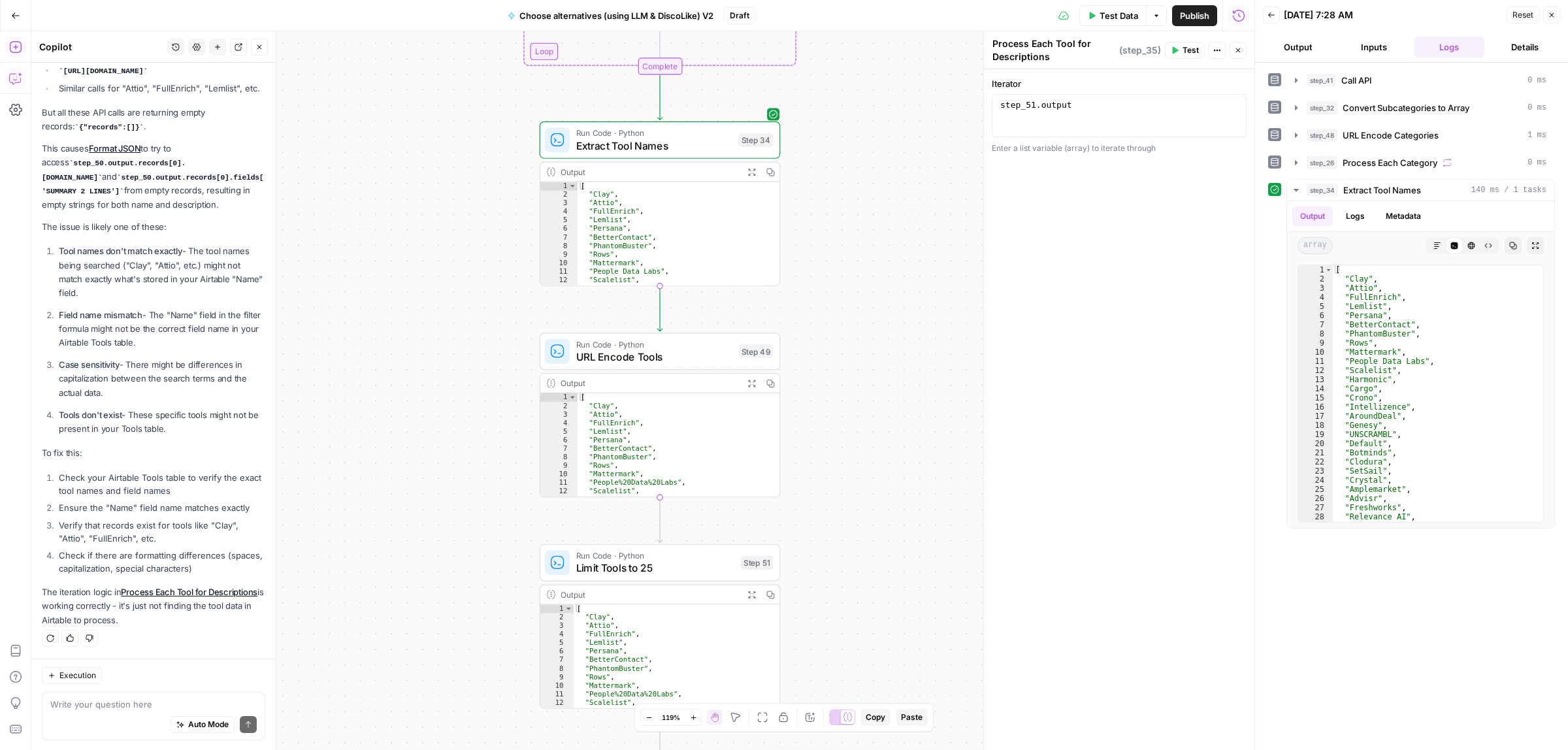
drag, startPoint x: 884, startPoint y: 475, endPoint x: 879, endPoint y: 364, distance: 111.1
click at [884, 365] on div "true false Workflow Input Settings Inputs Call API Call API Step 41 Output Expa…" at bounding box center [643, 391] width 1223 height 718
click at [747, 320] on span "Test" at bounding box center [757, 320] width 19 height 13
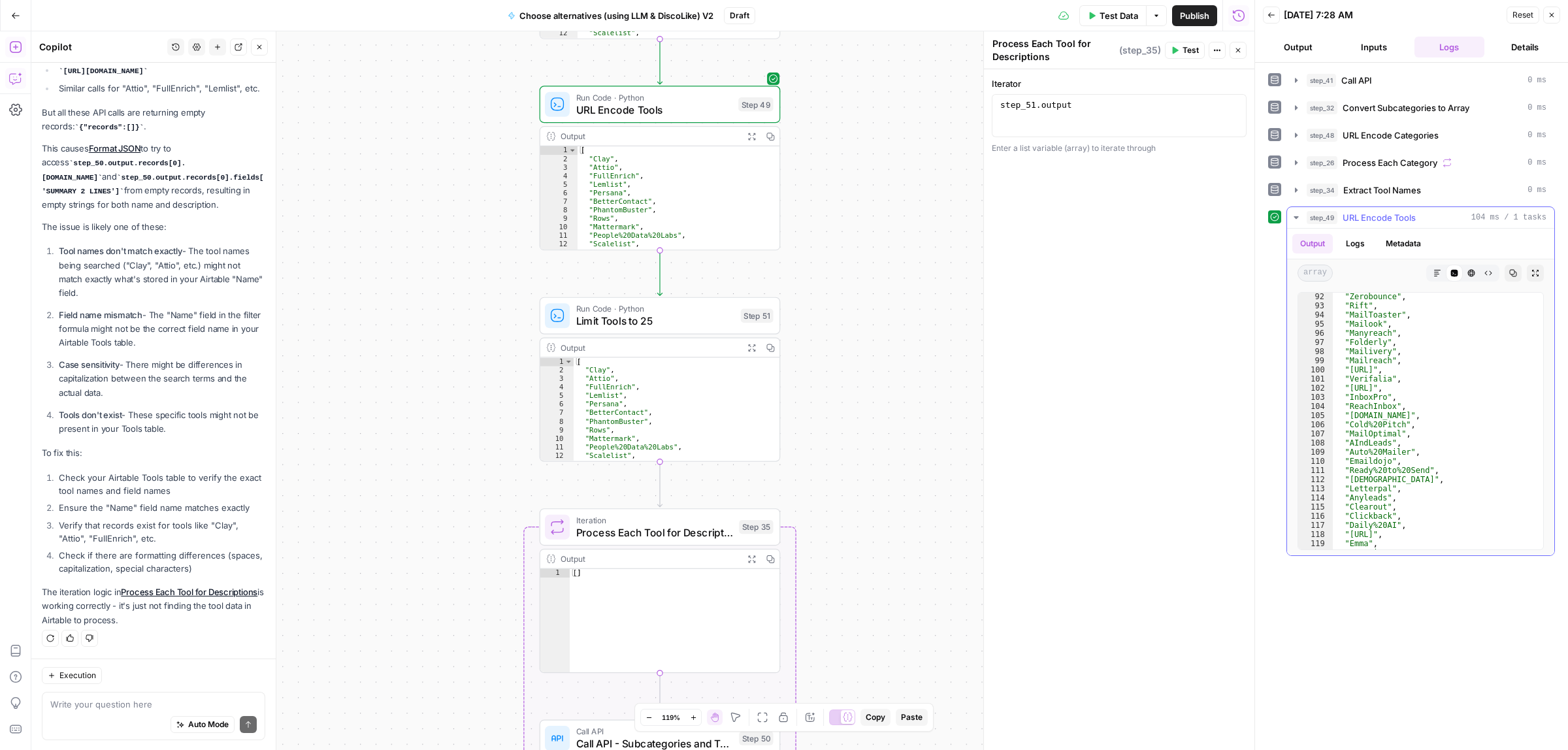
scroll to position [1014, 0]
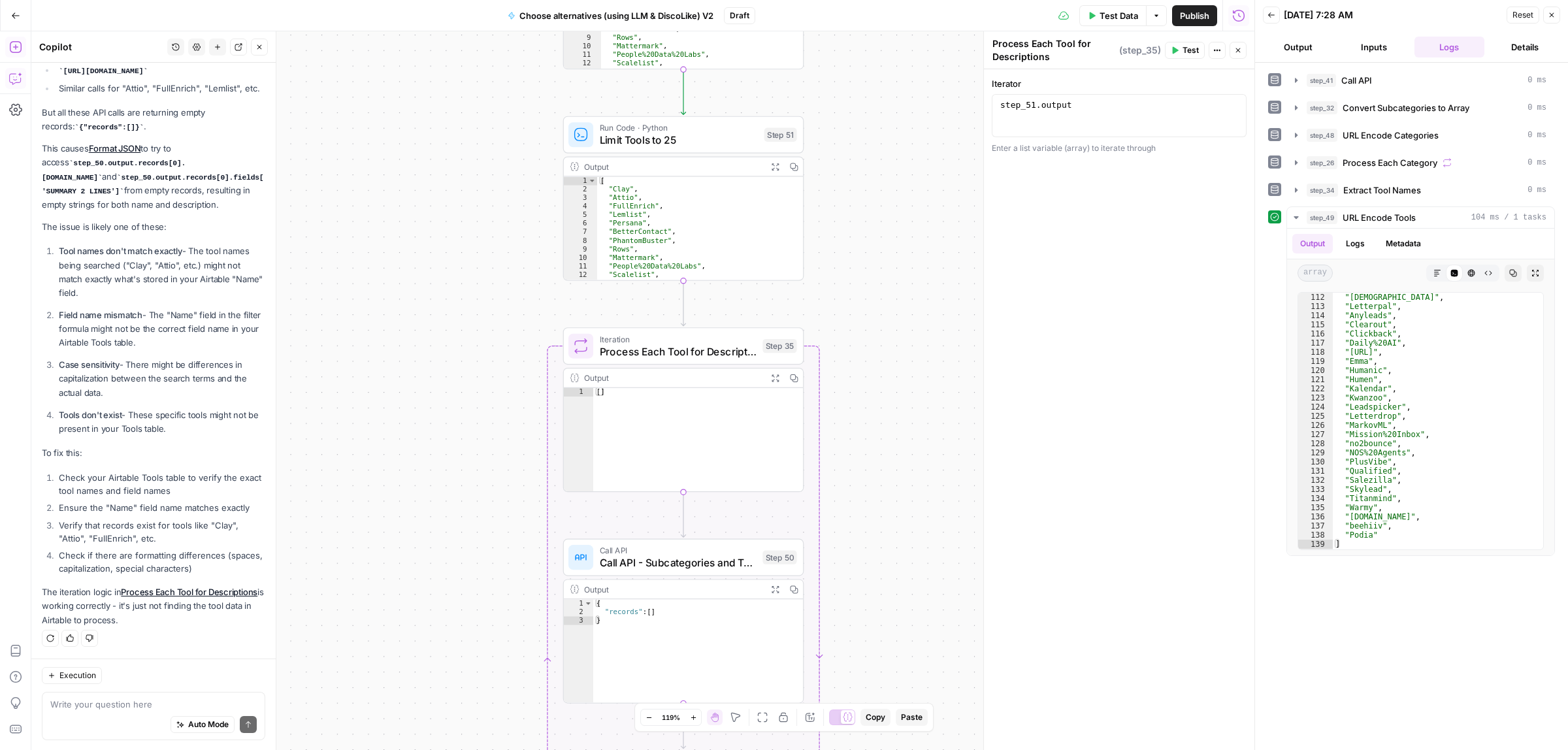
drag, startPoint x: 893, startPoint y: 454, endPoint x: 884, endPoint y: 294, distance: 160.3
click at [906, 305] on div "true false Workflow Input Settings Inputs Call API Call API Step 41 Output Expa…" at bounding box center [643, 391] width 1223 height 718
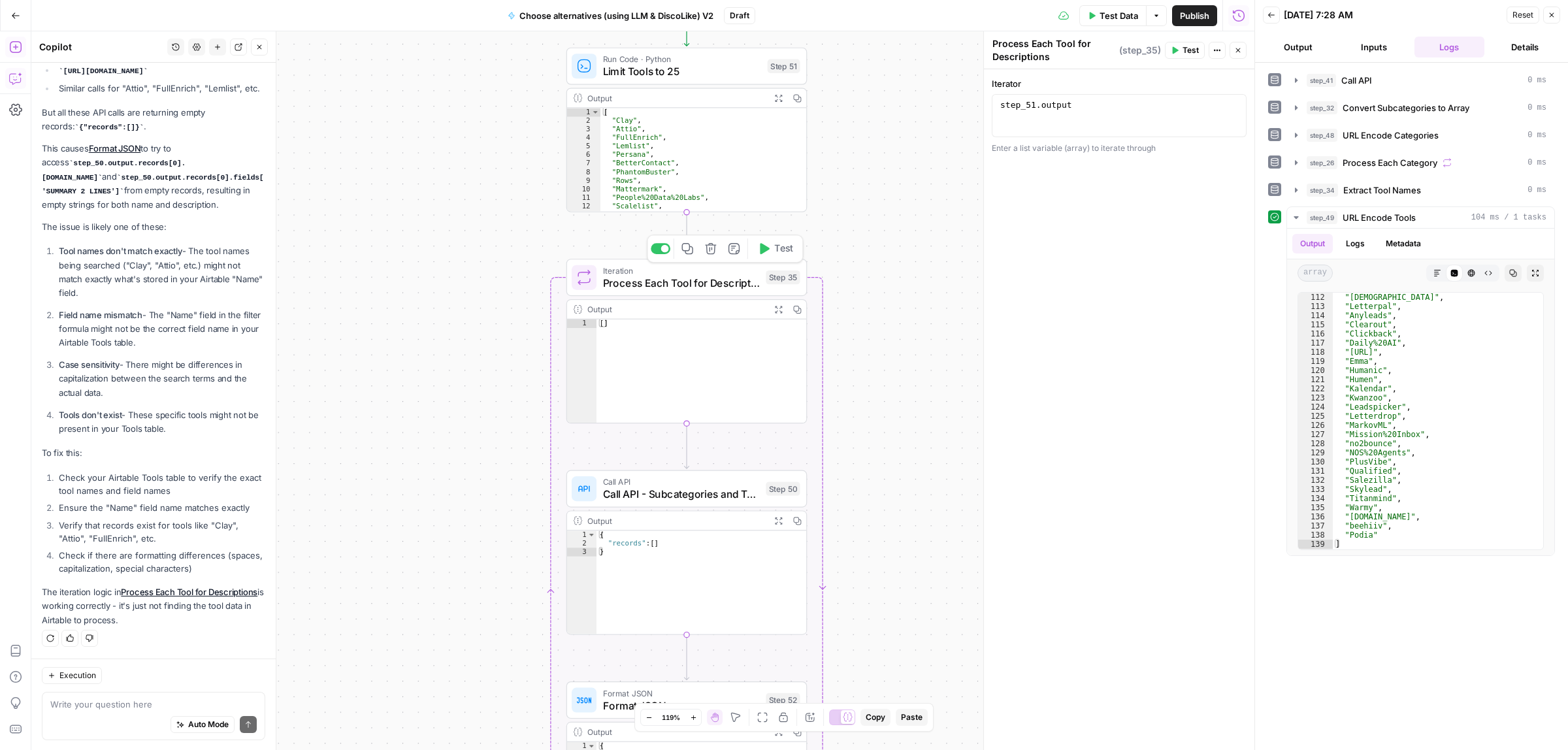
click at [768, 252] on icon "button" at bounding box center [764, 248] width 13 height 13
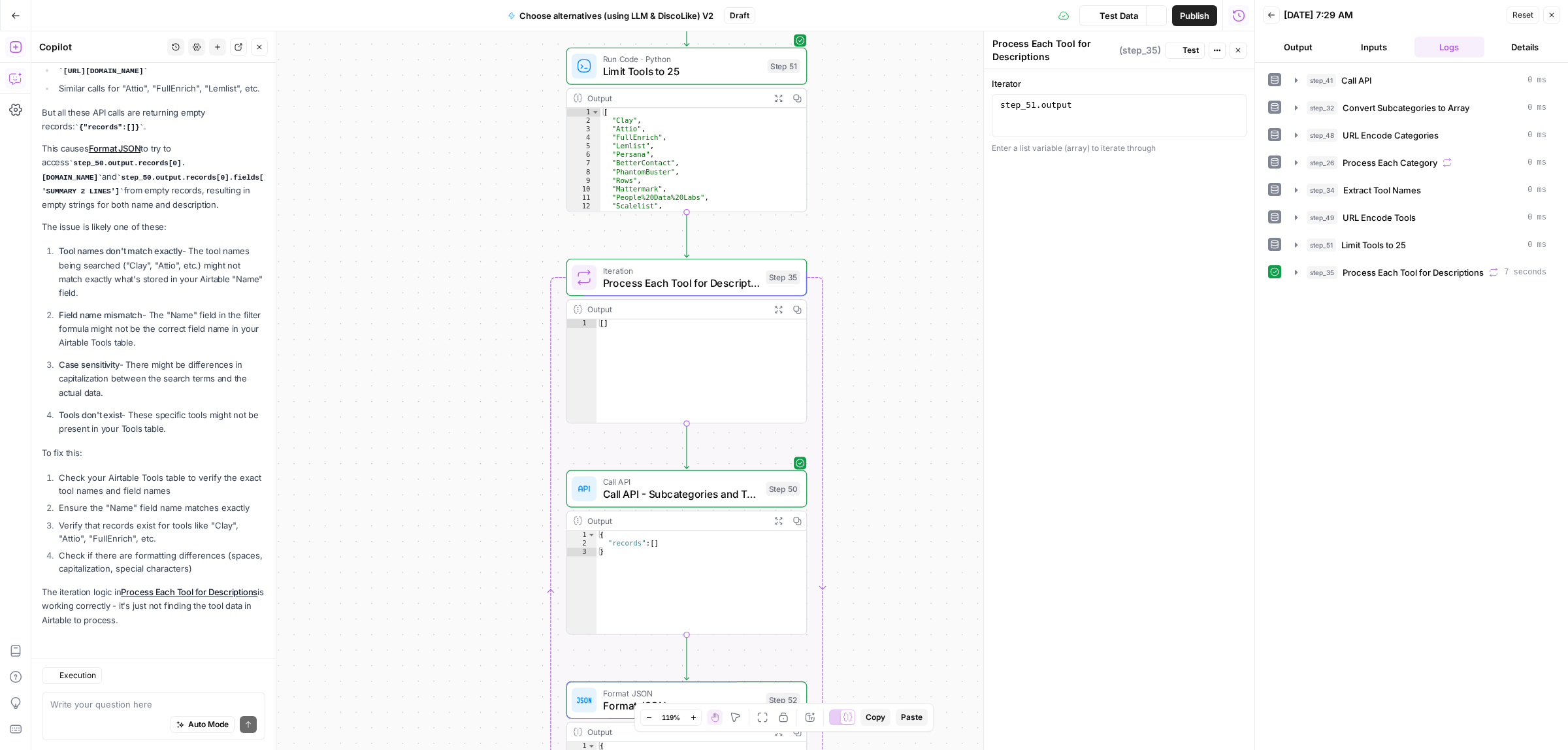
scroll to position [2074, 0]
click at [1297, 273] on icon "button" at bounding box center [1296, 272] width 10 height 10
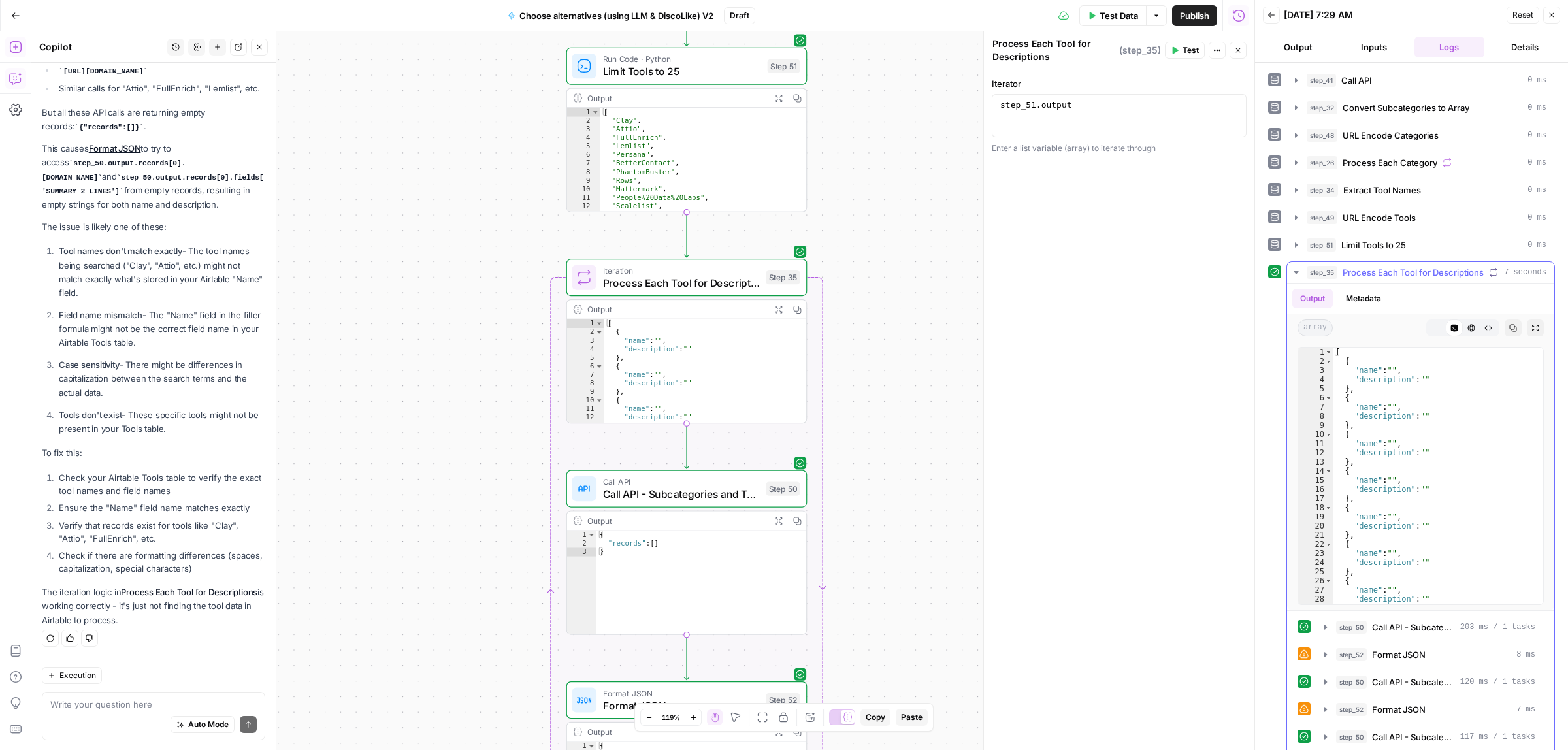
scroll to position [0, 0]
drag, startPoint x: 959, startPoint y: 291, endPoint x: 937, endPoint y: 343, distance: 56.5
click at [937, 343] on div "true false Workflow Input Settings Inputs Call API Call API Step 41 Output Expa…" at bounding box center [643, 391] width 1223 height 718
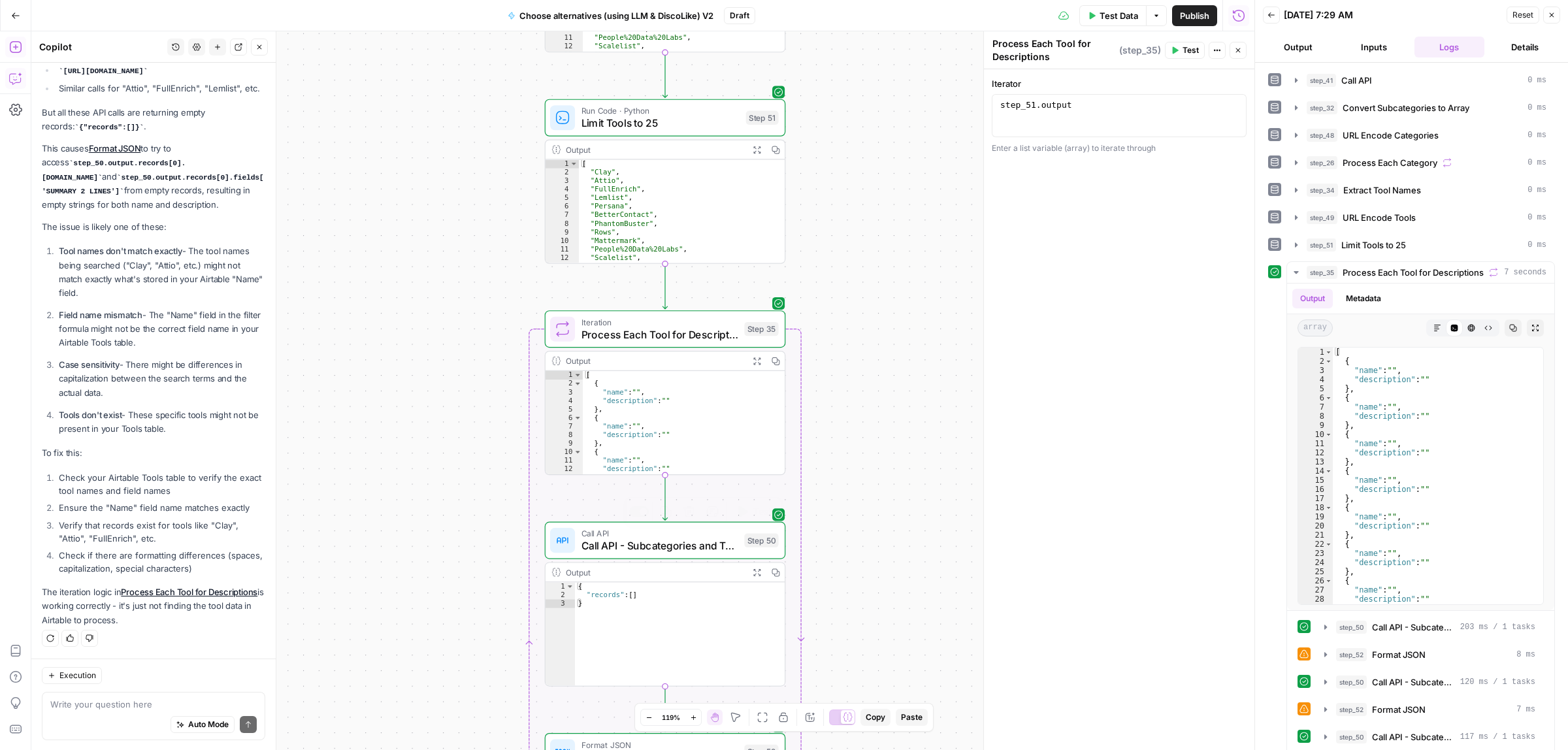
click at [651, 534] on span "Call API" at bounding box center [660, 533] width 157 height 13
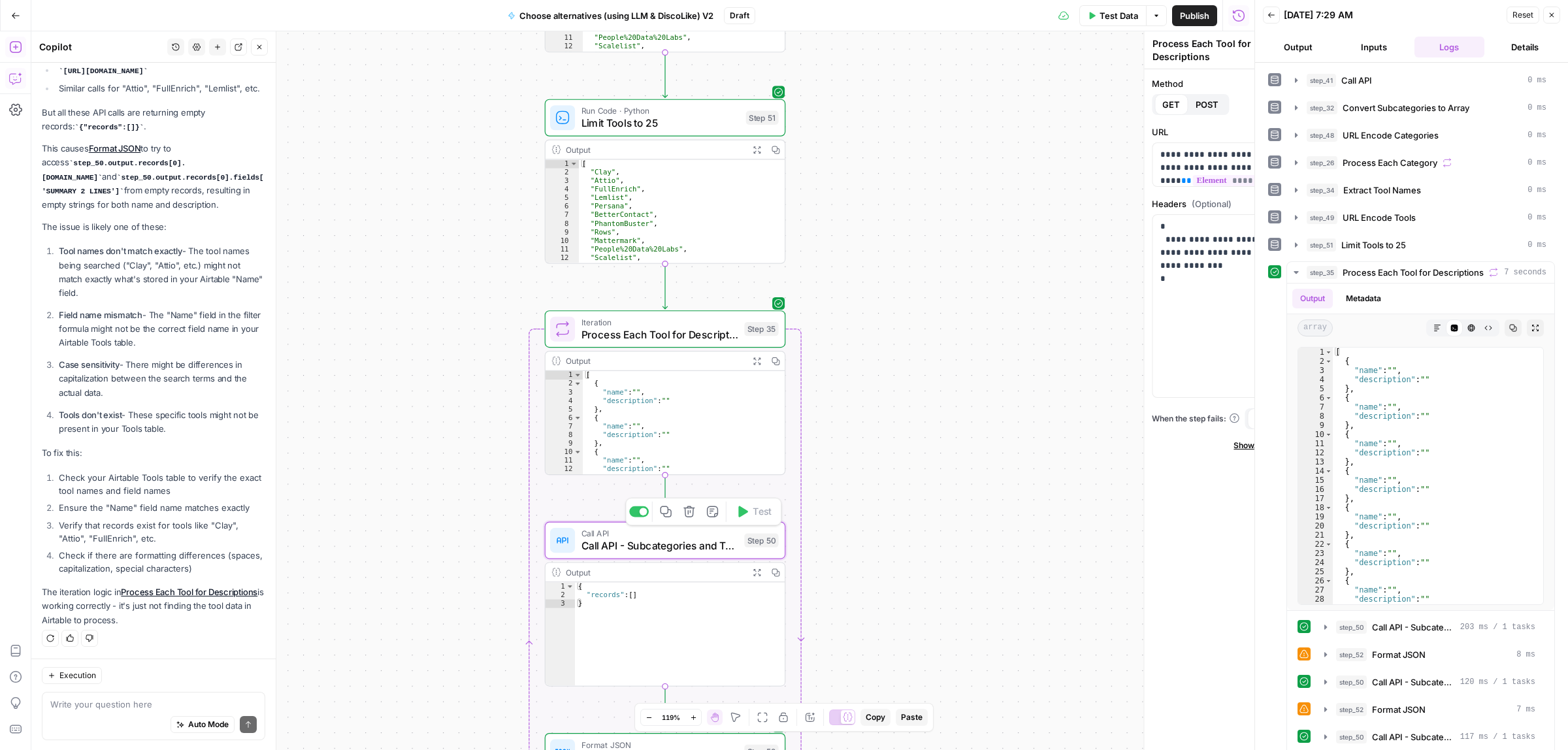
type textarea "Call API - Subcategories and Tools from Airtable"
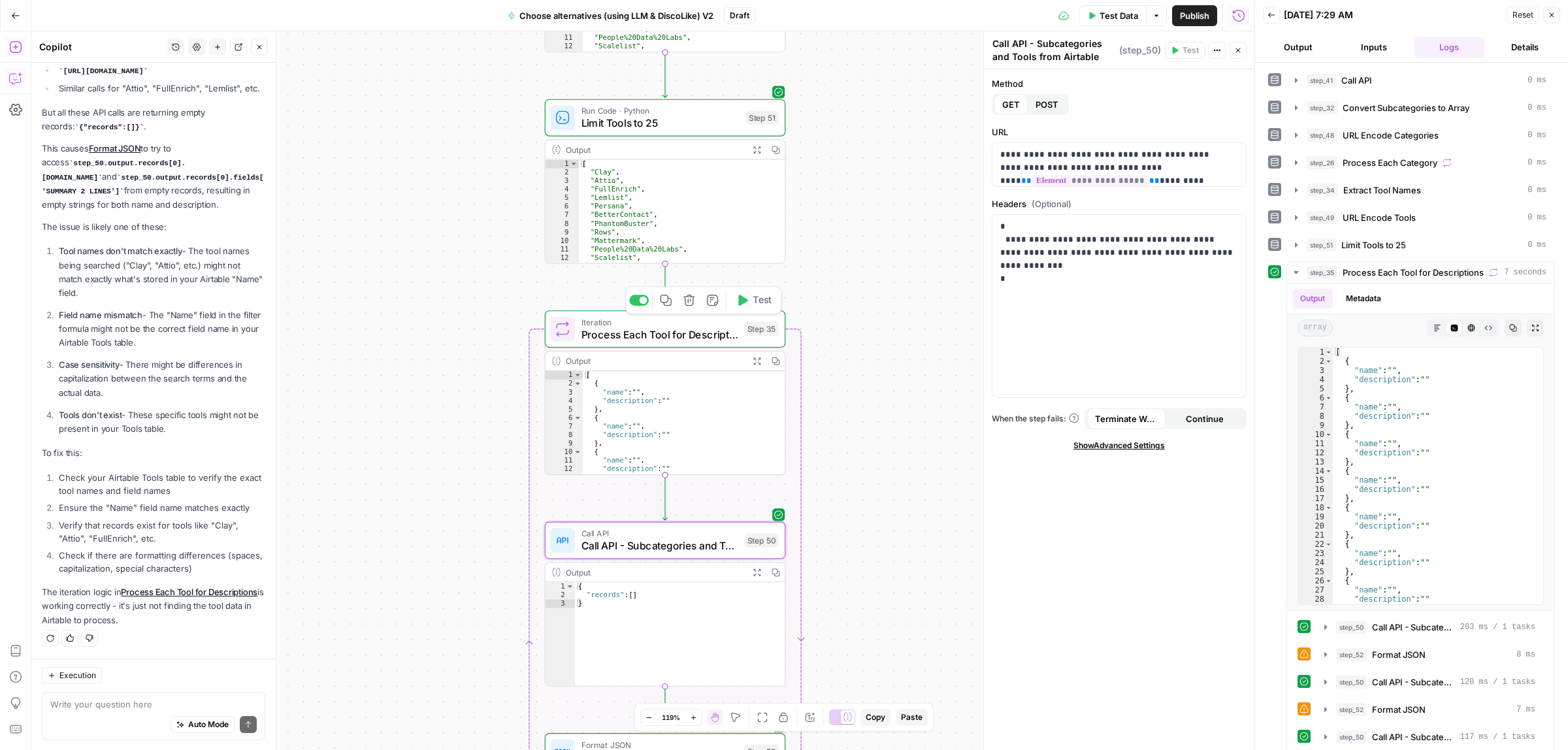
click at [750, 301] on button "Test" at bounding box center [754, 300] width 48 height 21
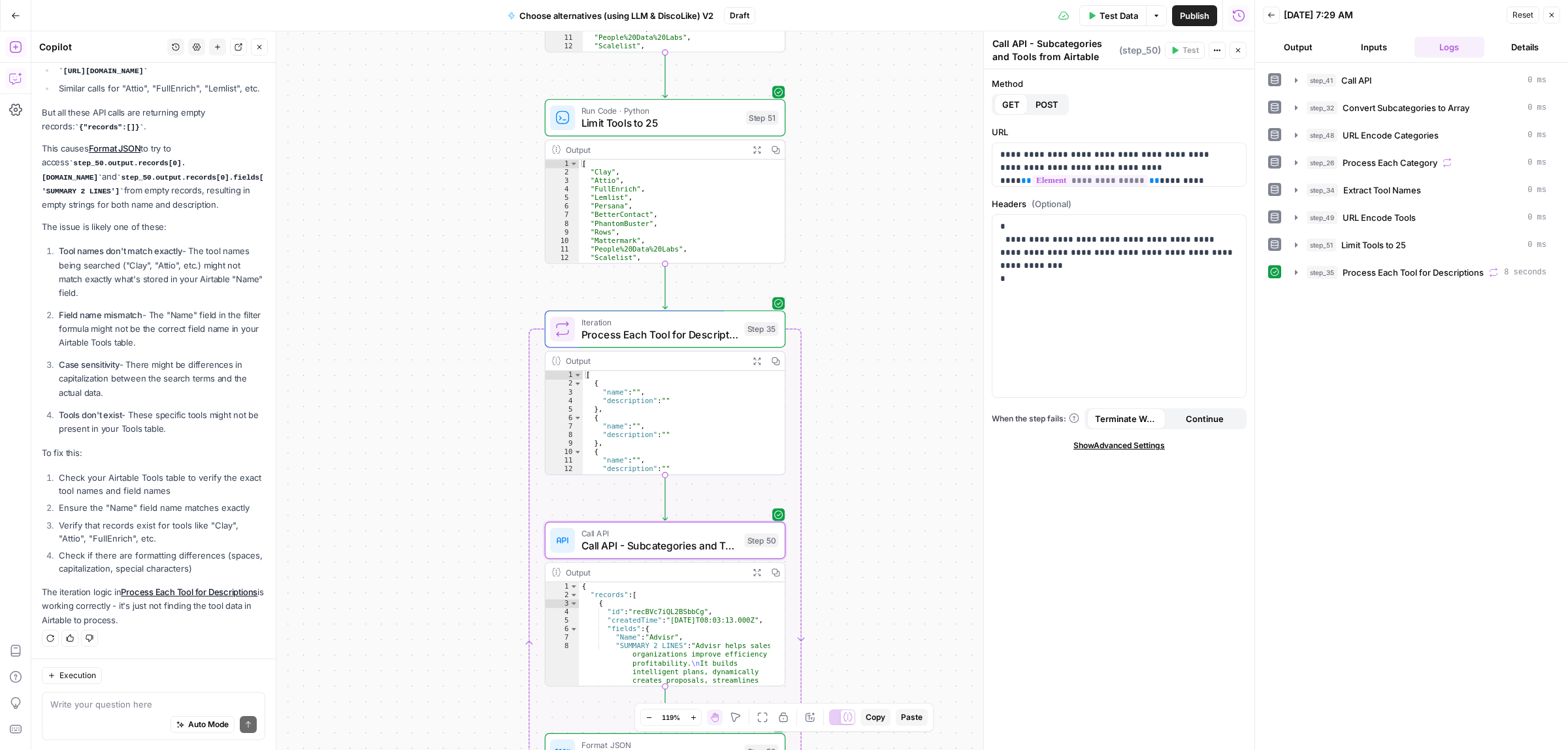
scroll to position [2074, 0]
click at [753, 361] on icon "button" at bounding box center [757, 361] width 9 height 9
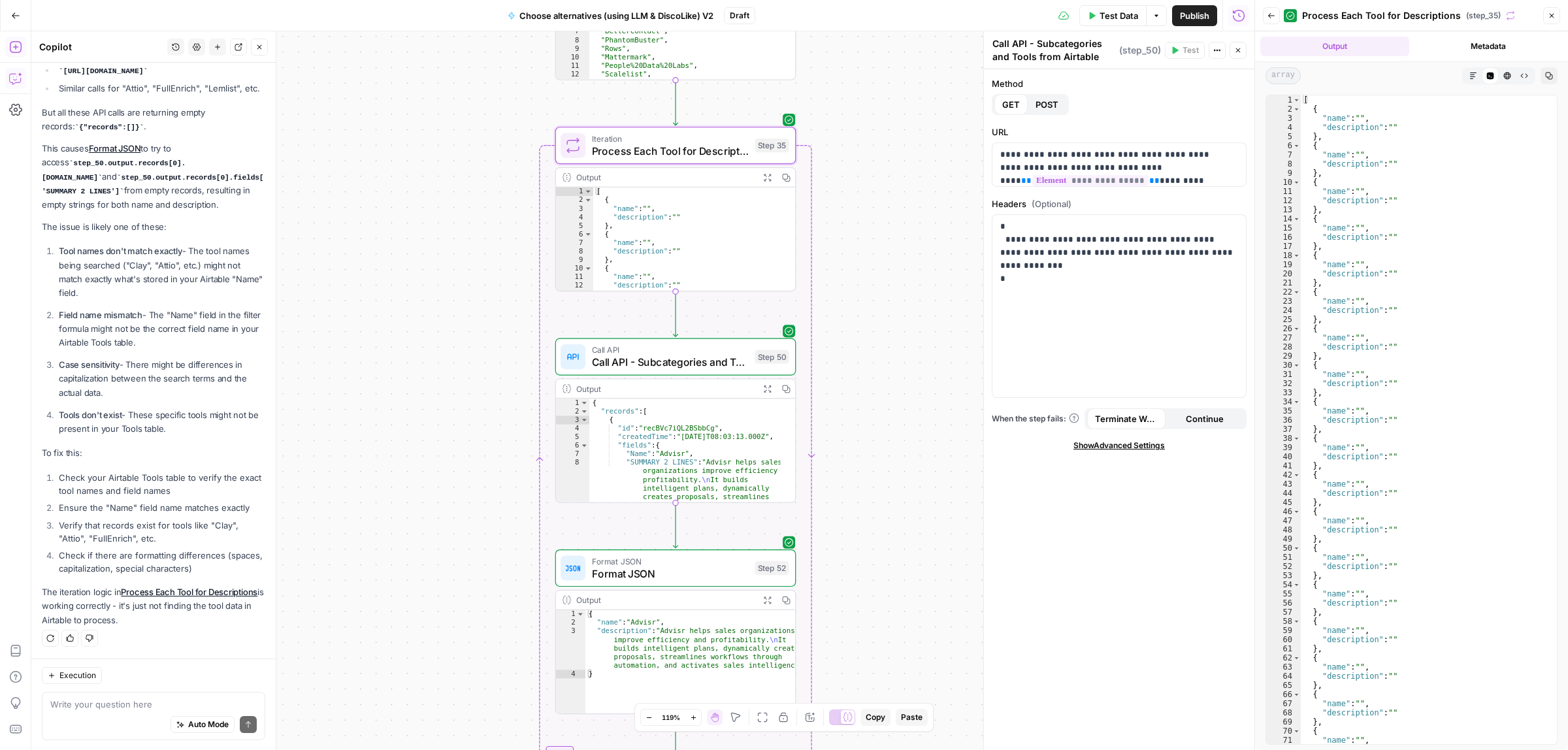
drag, startPoint x: 880, startPoint y: 555, endPoint x: 890, endPoint y: 372, distance: 183.3
click at [890, 372] on div "true false Workflow Input Settings Inputs Call API Call API Step 41 Output Expa…" at bounding box center [643, 391] width 1223 height 718
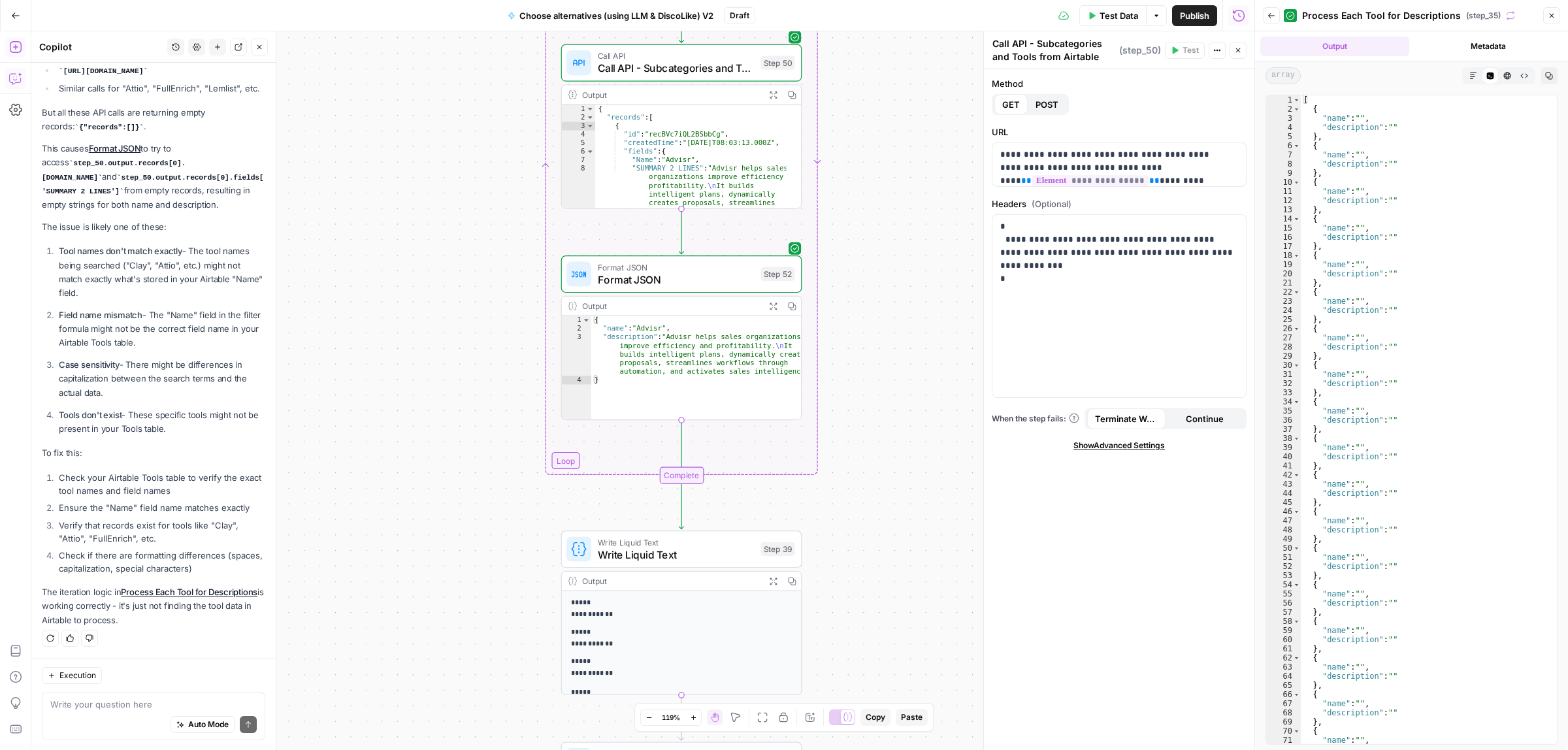
drag, startPoint x: 860, startPoint y: 387, endPoint x: 859, endPoint y: 353, distance: 34.0
click at [859, 337] on div "true false Workflow Input Settings Inputs Call API Call API Step 41 Output Expa…" at bounding box center [643, 391] width 1223 height 718
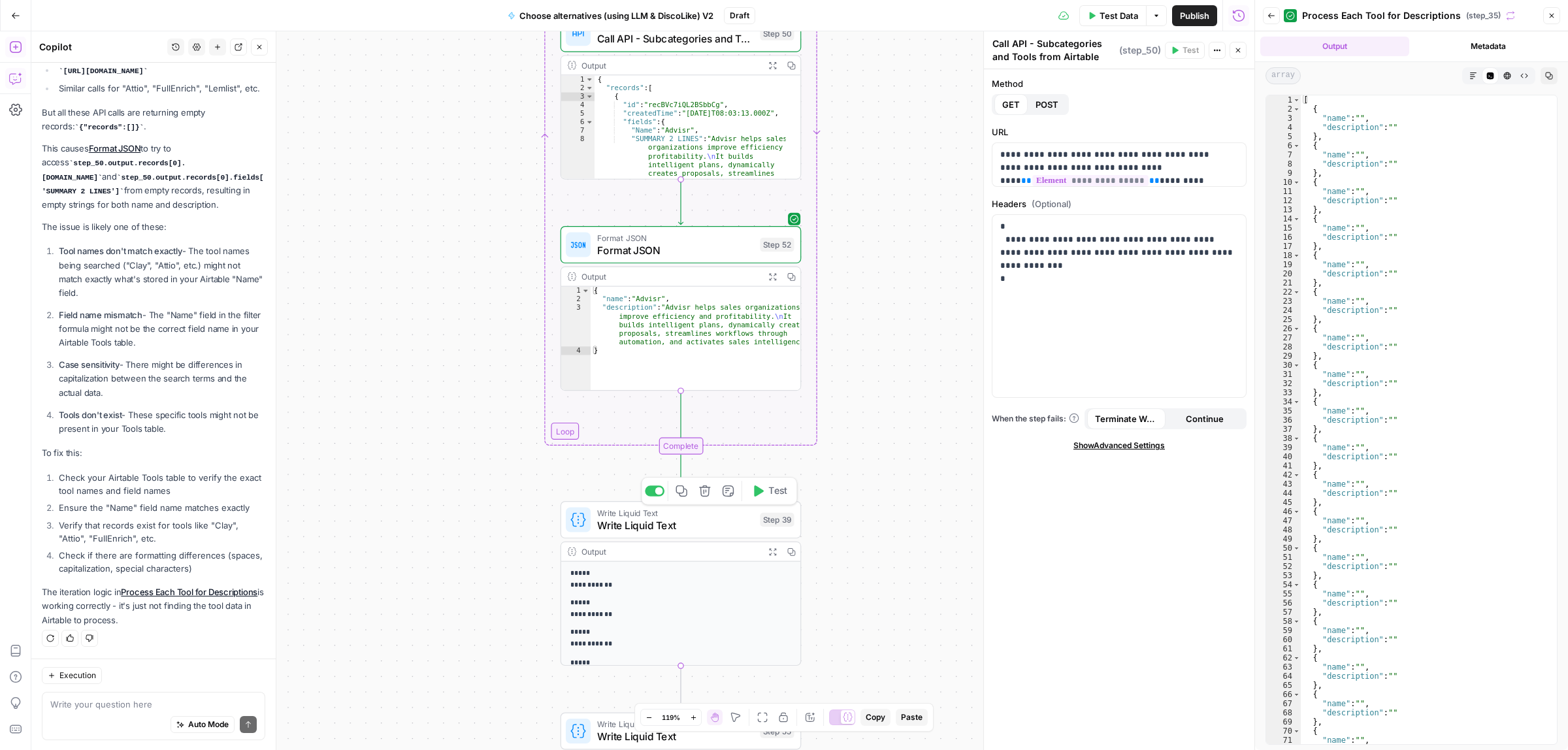
click at [760, 496] on icon "button" at bounding box center [757, 491] width 13 height 13
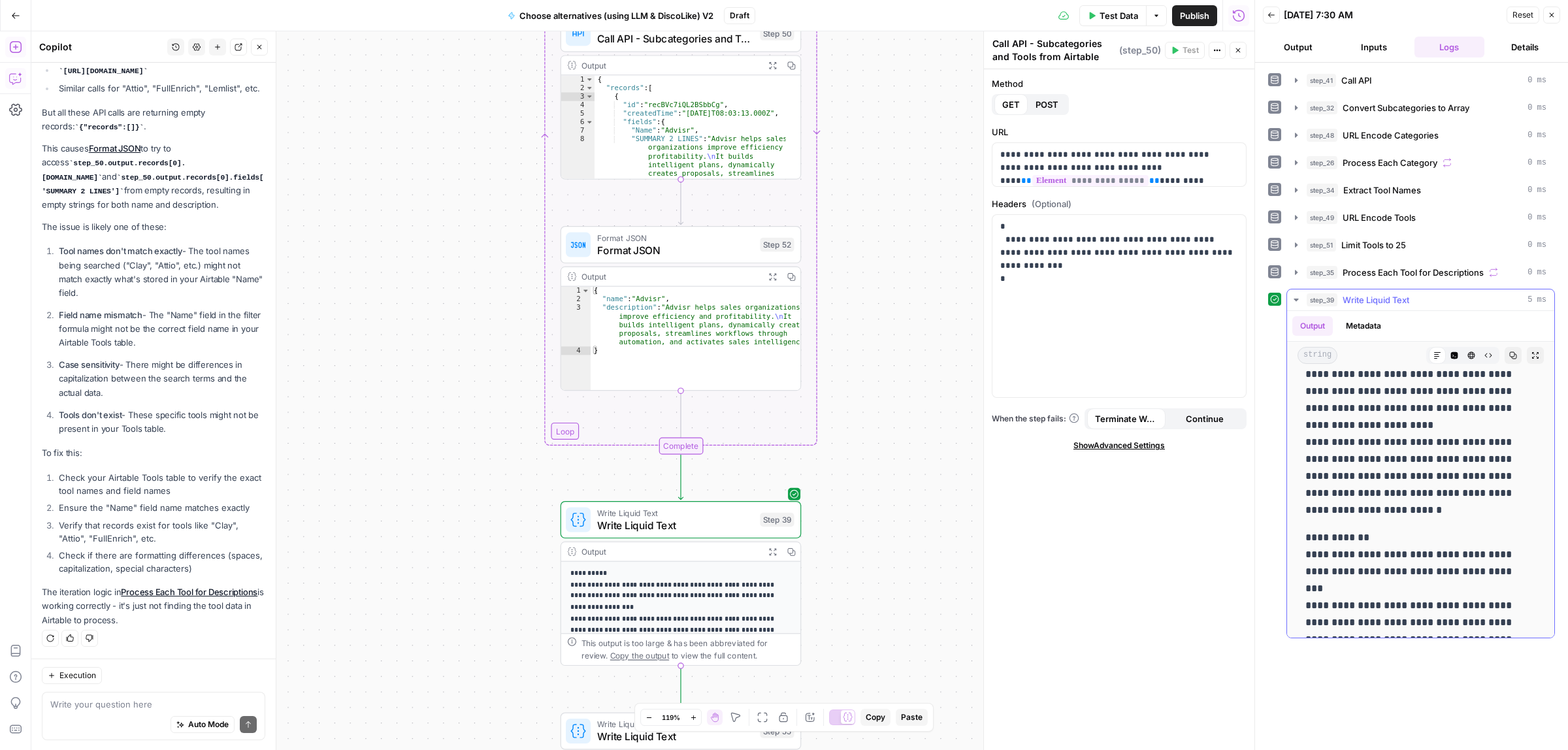
scroll to position [3820, 0]
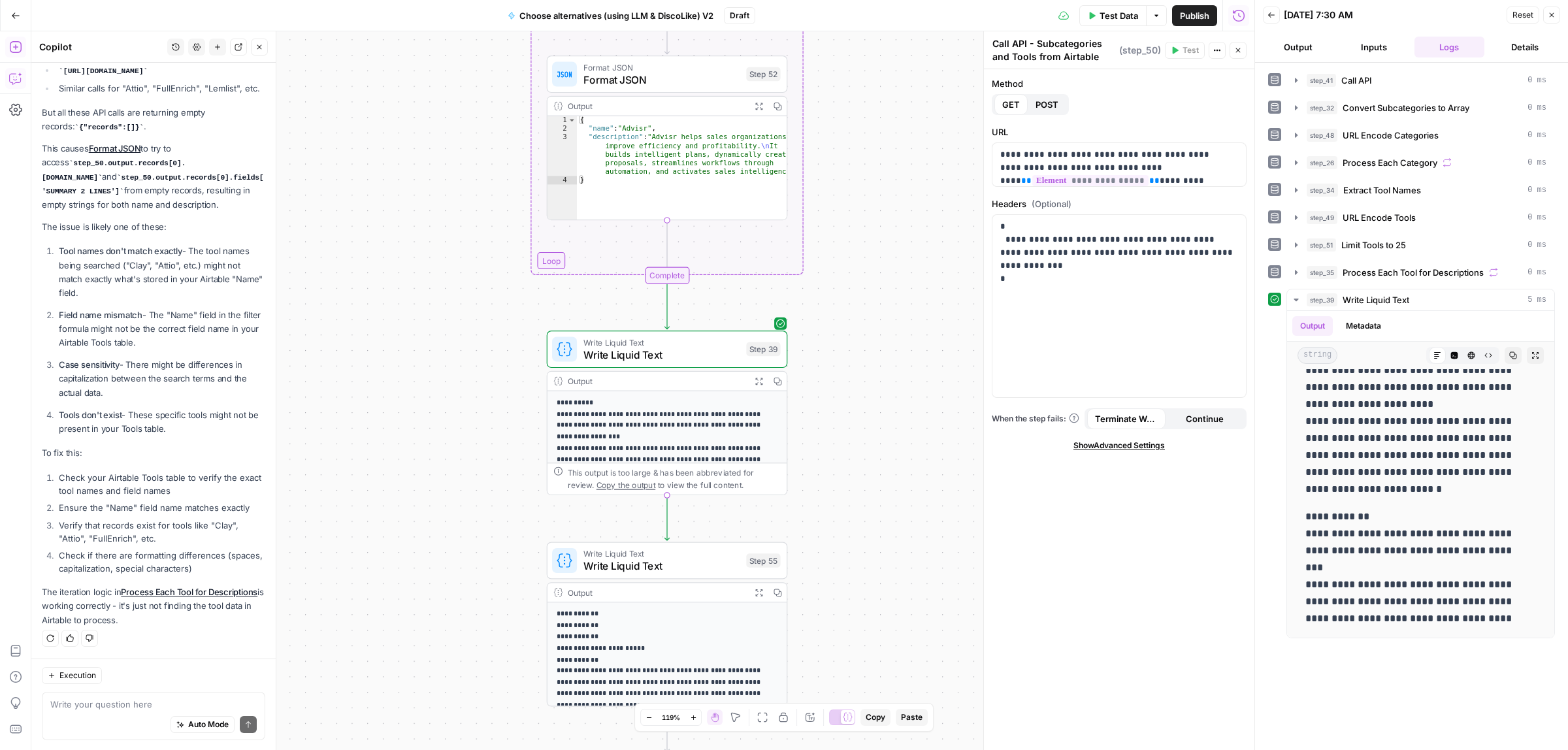
drag, startPoint x: 869, startPoint y: 439, endPoint x: 849, endPoint y: 267, distance: 173.2
click at [849, 267] on div "true false Workflow Input Settings Inputs Call API Call API Step 41 Output Expa…" at bounding box center [643, 391] width 1223 height 718
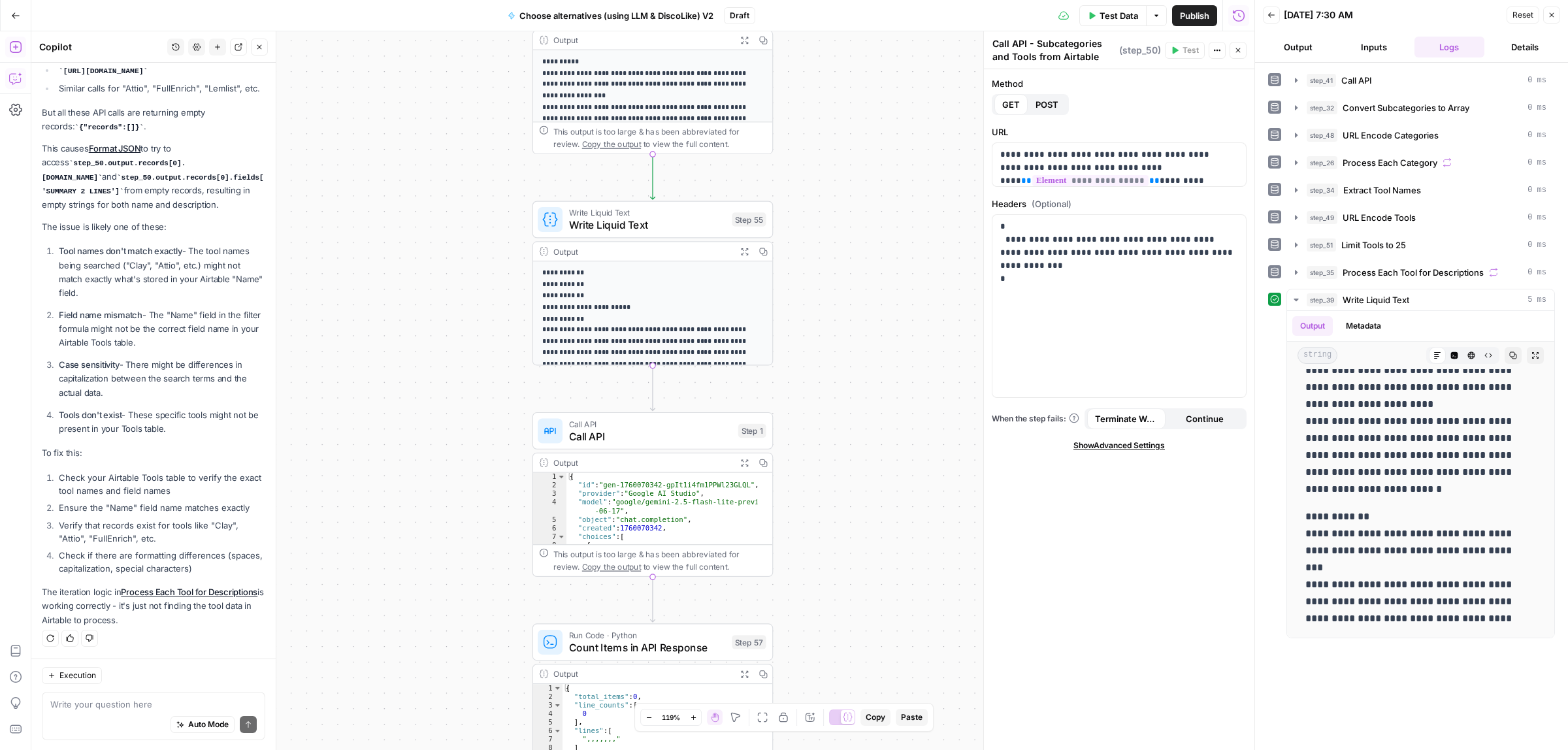
drag, startPoint x: 893, startPoint y: 354, endPoint x: 866, endPoint y: 309, distance: 52.5
click at [893, 350] on div "true false Workflow Input Settings Inputs Call API Call API Step 41 Output Expa…" at bounding box center [643, 391] width 1223 height 718
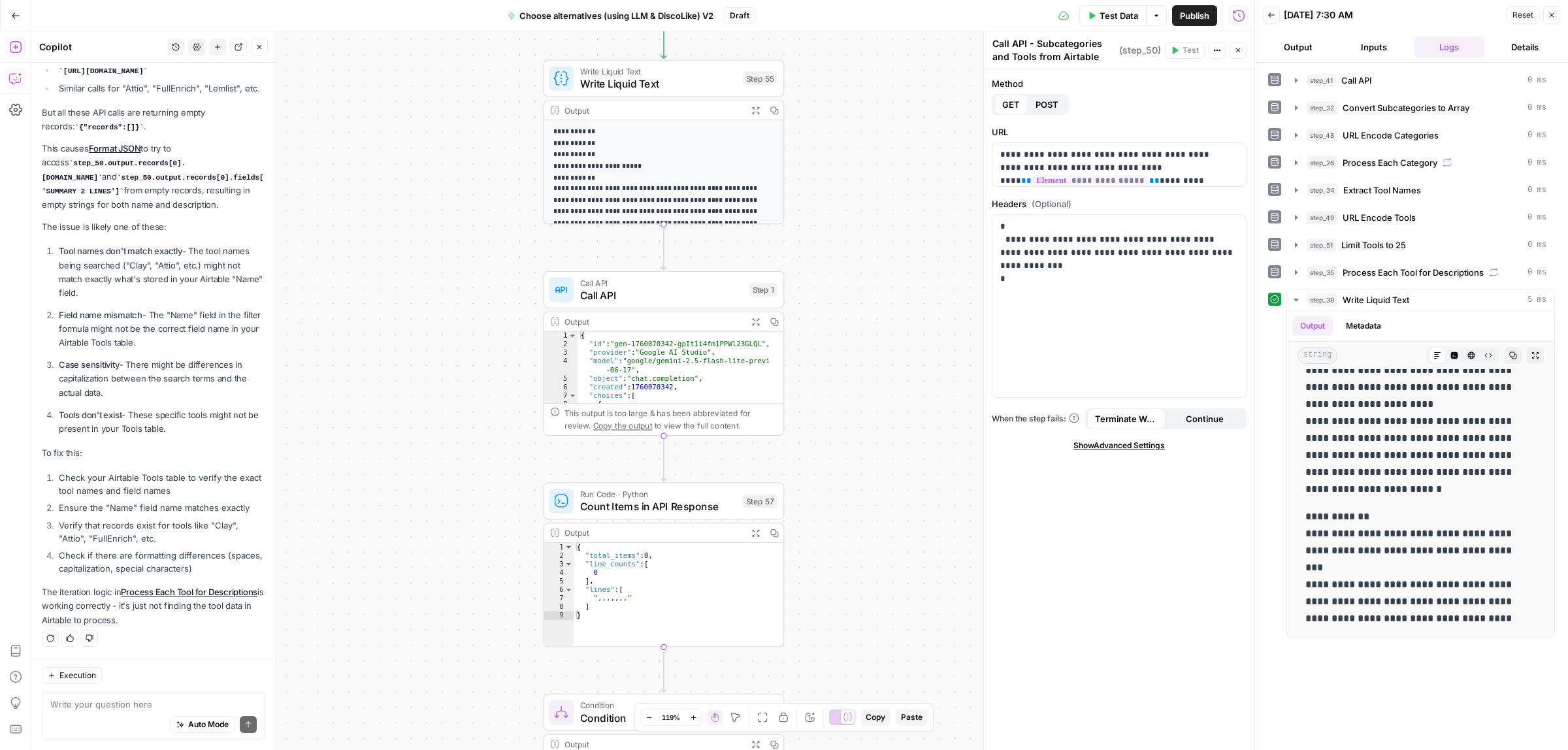
drag, startPoint x: 890, startPoint y: 457, endPoint x: 895, endPoint y: 392, distance: 65.2
click at [895, 392] on div "true false Workflow Input Settings Inputs Call API Call API Step 41 Output Expa…" at bounding box center [643, 391] width 1223 height 718
click at [1196, 10] on span "Publish" at bounding box center [1194, 16] width 29 height 13
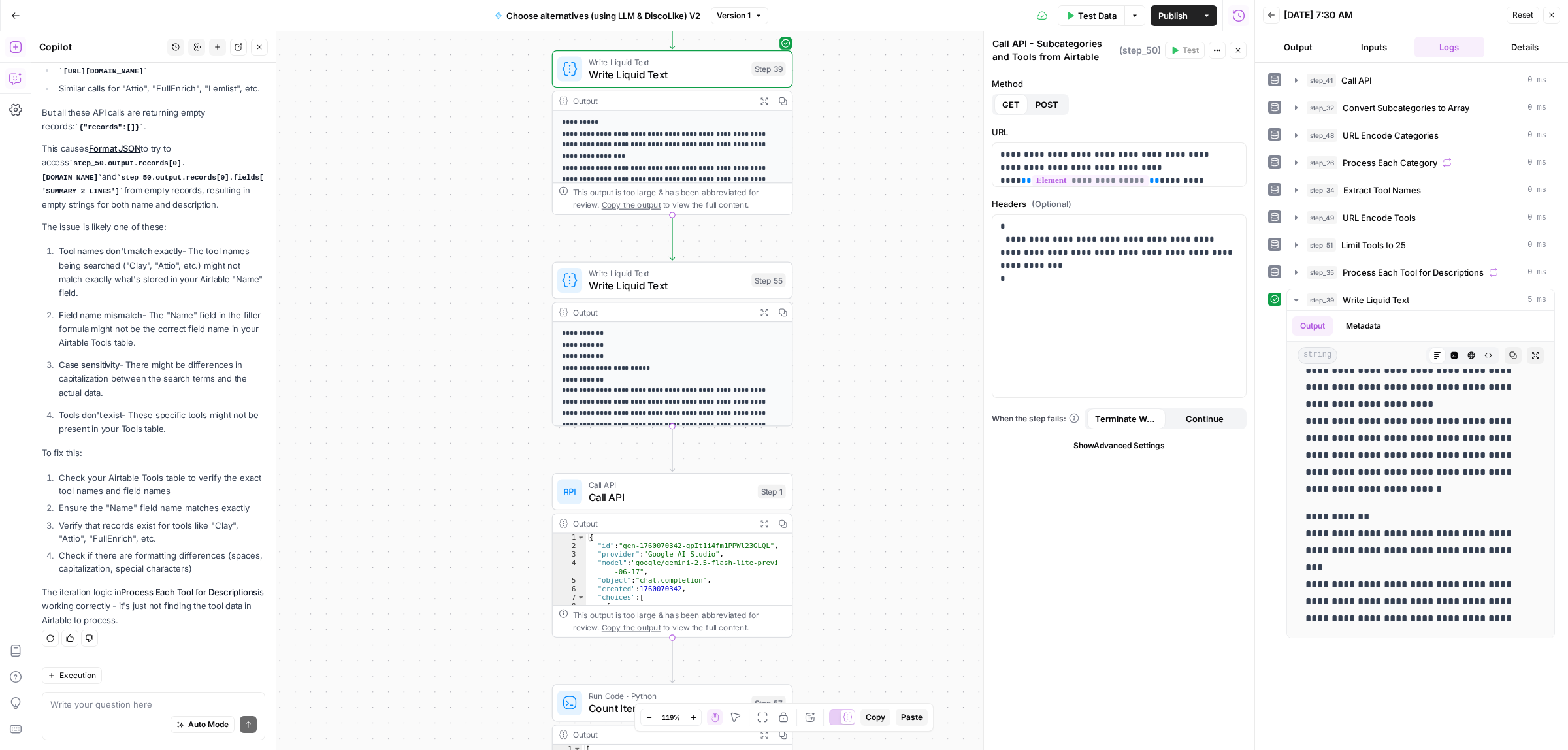
drag, startPoint x: 899, startPoint y: 245, endPoint x: 904, endPoint y: 387, distance: 142.1
click at [904, 503] on div "true false Workflow Input Settings Inputs Call API Call API Step 41 Output Expa…" at bounding box center [643, 391] width 1223 height 718
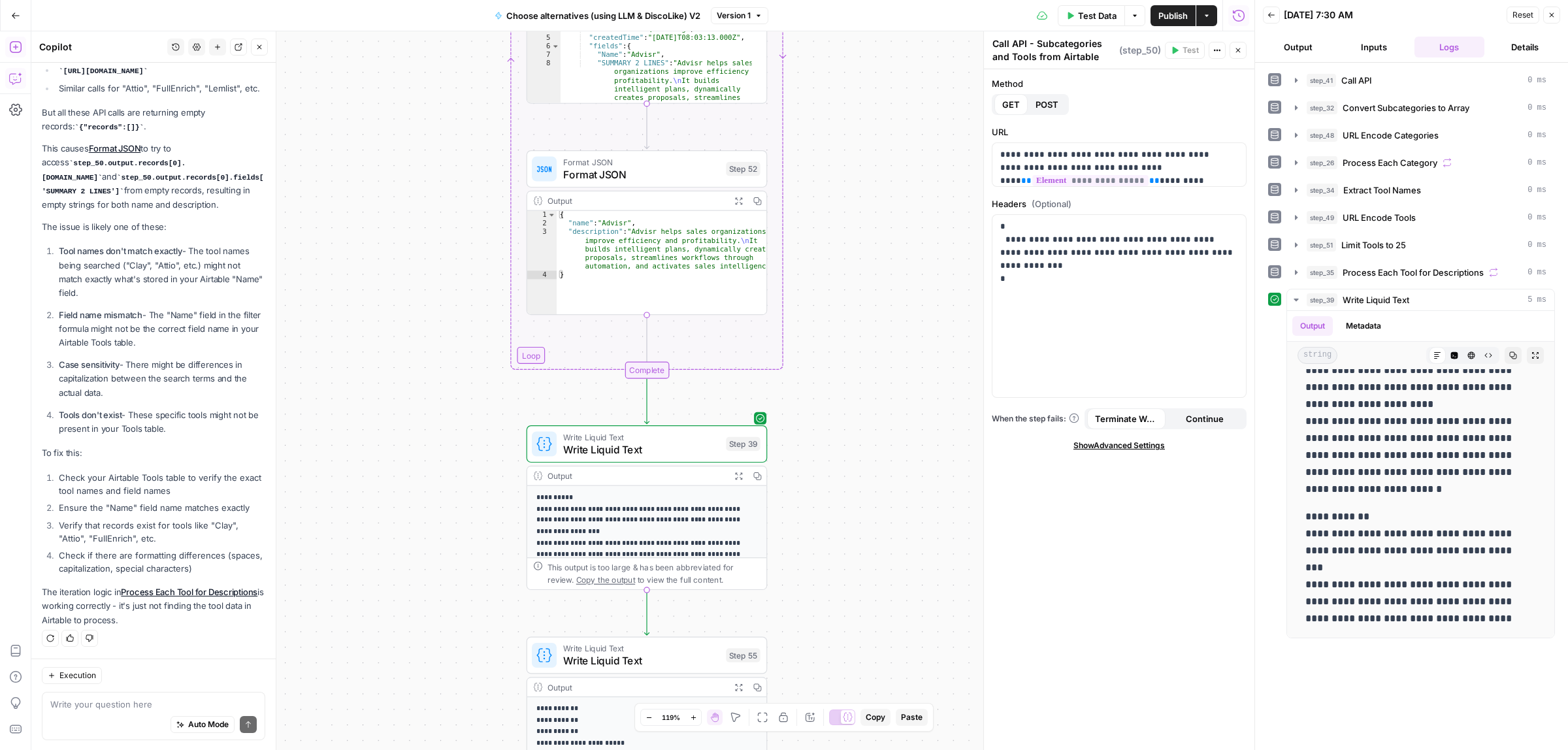
drag, startPoint x: 879, startPoint y: 425, endPoint x: 847, endPoint y: 667, distance: 244.1
click at [847, 667] on div "true false Workflow Input Settings Inputs Call API Call API Step 41 Output Expa…" at bounding box center [643, 391] width 1223 height 718
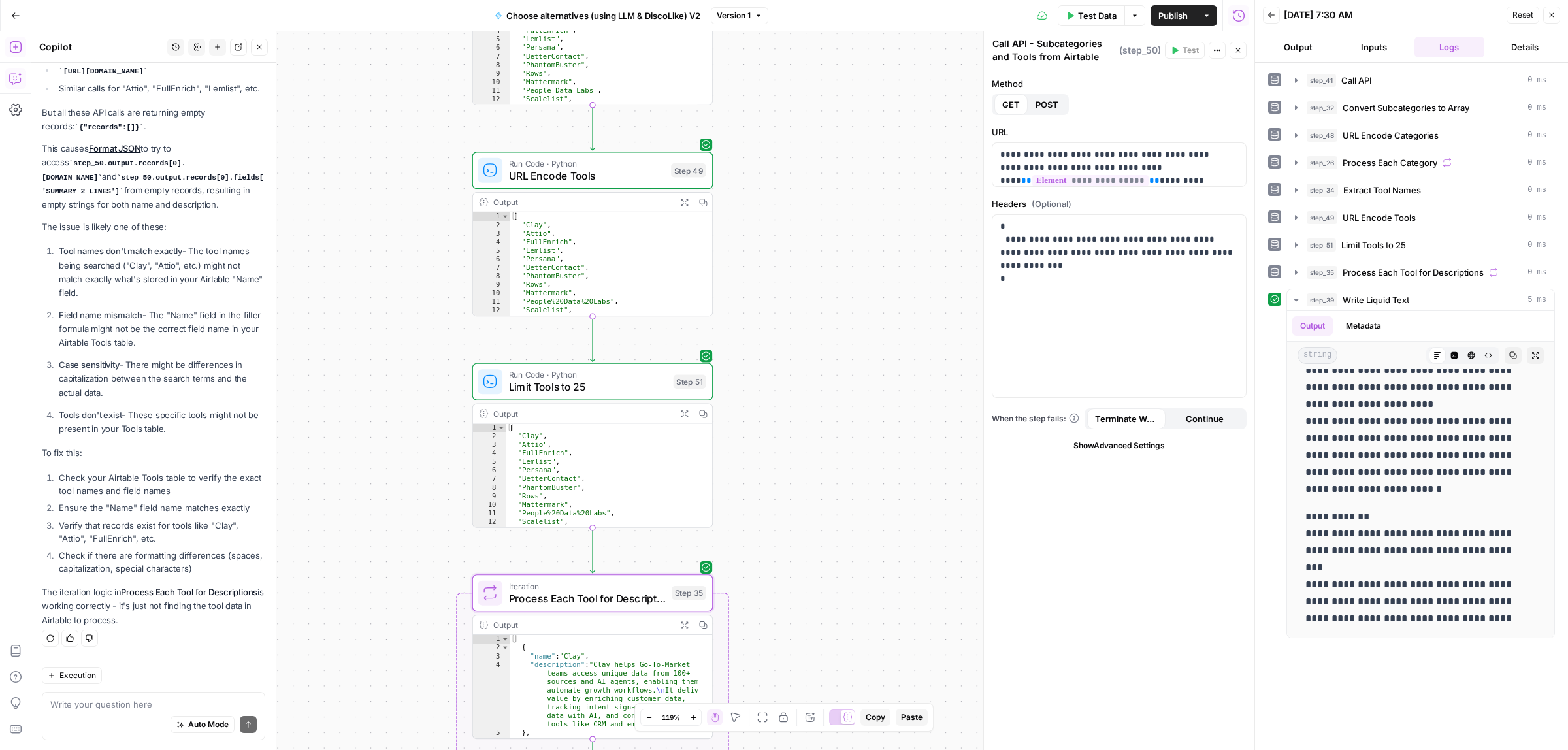
click at [802, 749] on html "ColdiQ New Home Browse Insights Opportunities Your Data Recent Grids Tools-Grid…" at bounding box center [784, 375] width 1568 height 750
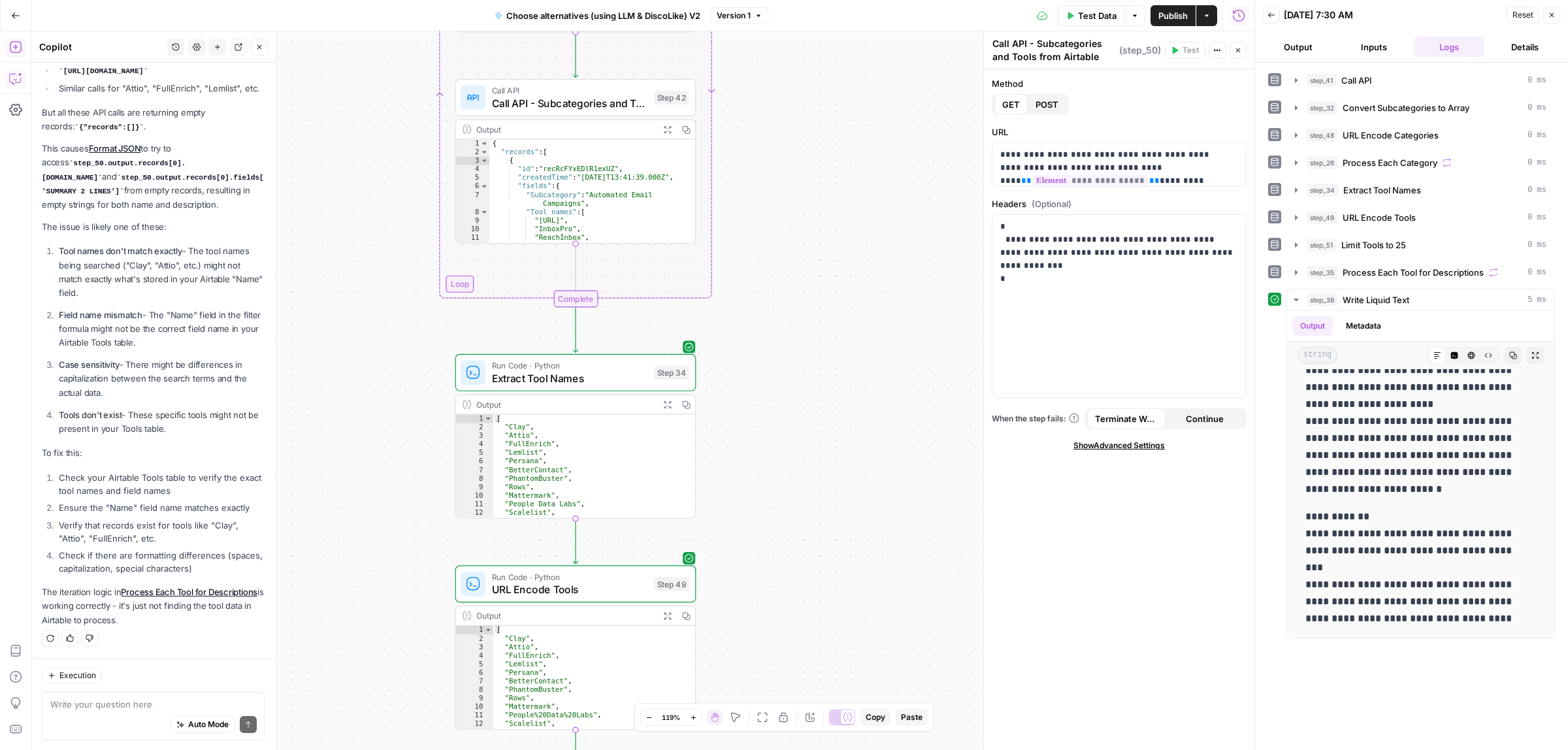
drag, startPoint x: 811, startPoint y: 608, endPoint x: 811, endPoint y: 514, distance: 94.0
click at [811, 653] on div "true false Workflow Input Settings Inputs Call API Call API Step 41 Output Expa…" at bounding box center [643, 391] width 1223 height 718
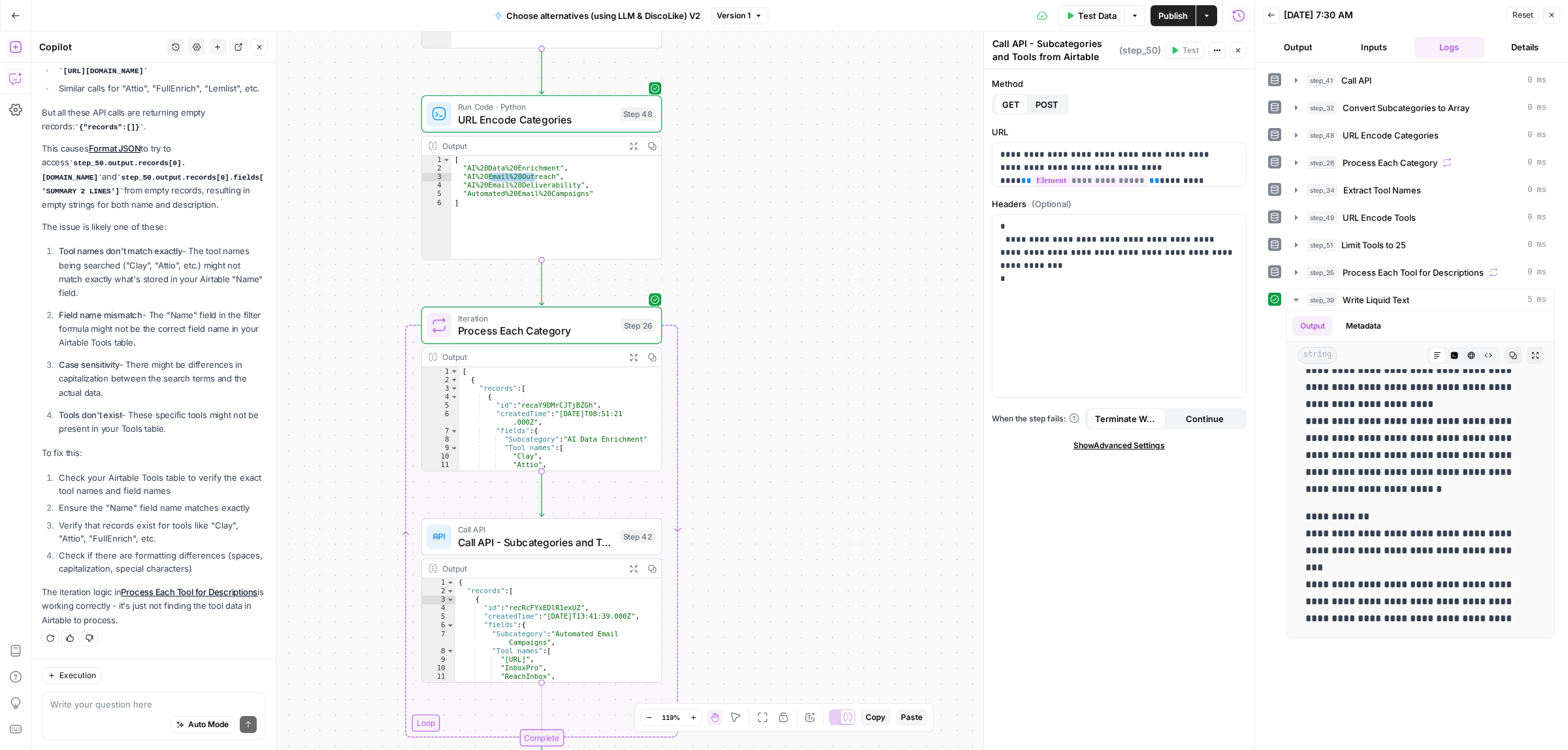
drag, startPoint x: 814, startPoint y: 597, endPoint x: 827, endPoint y: 589, distance: 15.3
click at [818, 668] on div "true false Workflow Input Settings Inputs Call API Call API Step 41 Output Expa…" at bounding box center [643, 391] width 1223 height 718
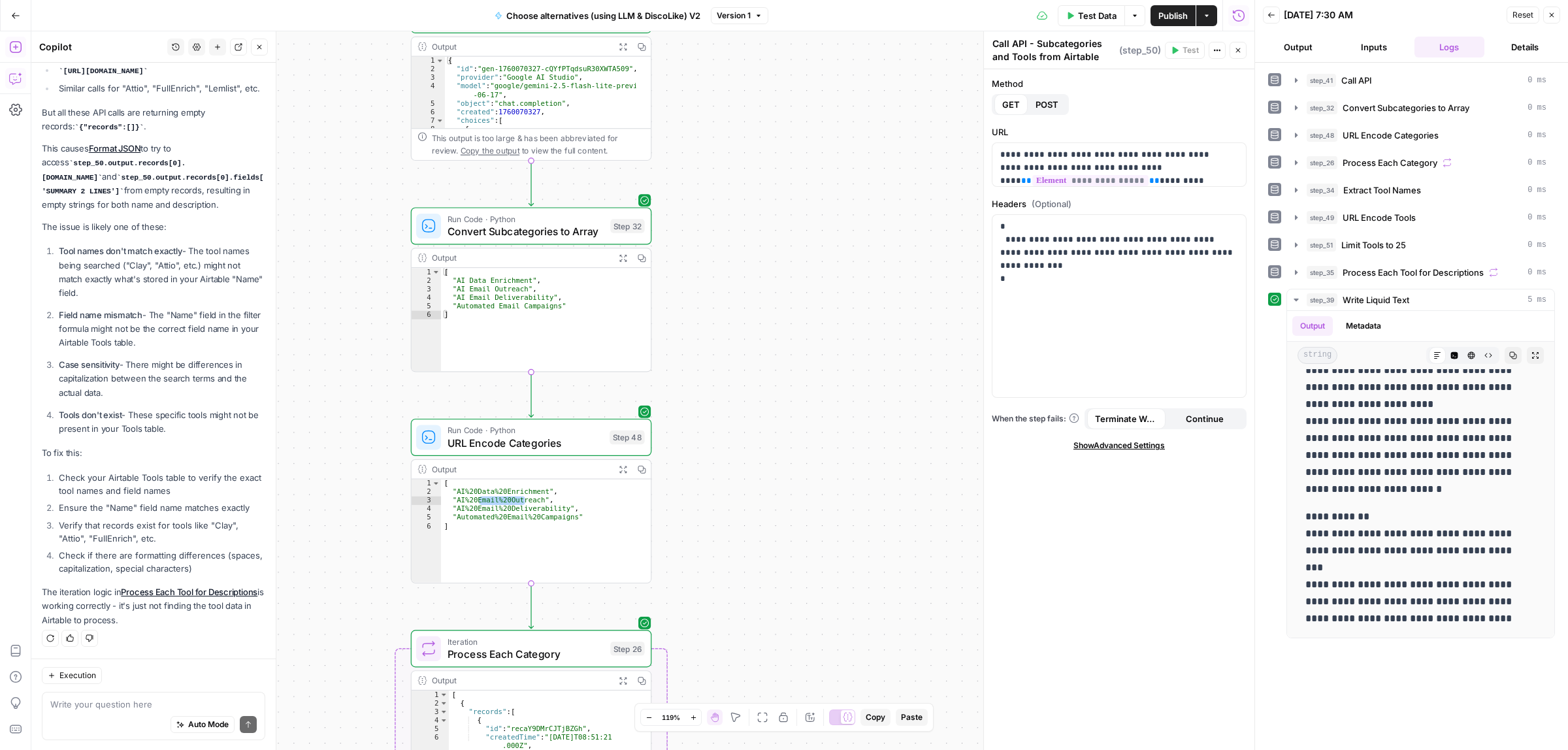
drag, startPoint x: 832, startPoint y: 542, endPoint x: 829, endPoint y: 585, distance: 43.1
click at [829, 602] on div "true false Workflow Input Settings Inputs Call API Call API Step 41 Output Expa…" at bounding box center [643, 391] width 1223 height 718
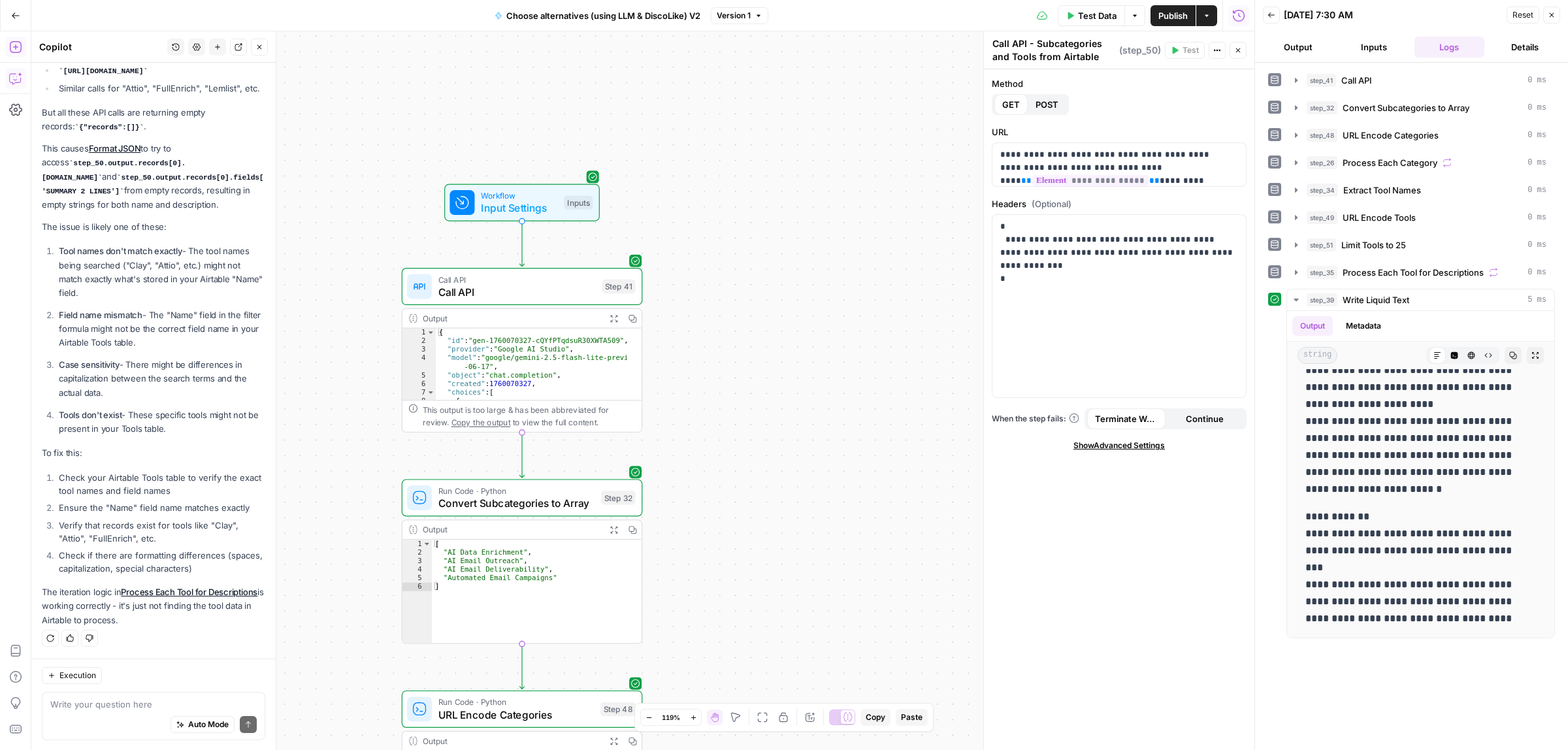
drag, startPoint x: 814, startPoint y: 491, endPoint x: 815, endPoint y: 407, distance: 84.0
click at [814, 508] on div "true false Workflow Input Settings Inputs Call API Call API Step 41 Output Expa…" at bounding box center [643, 391] width 1223 height 718
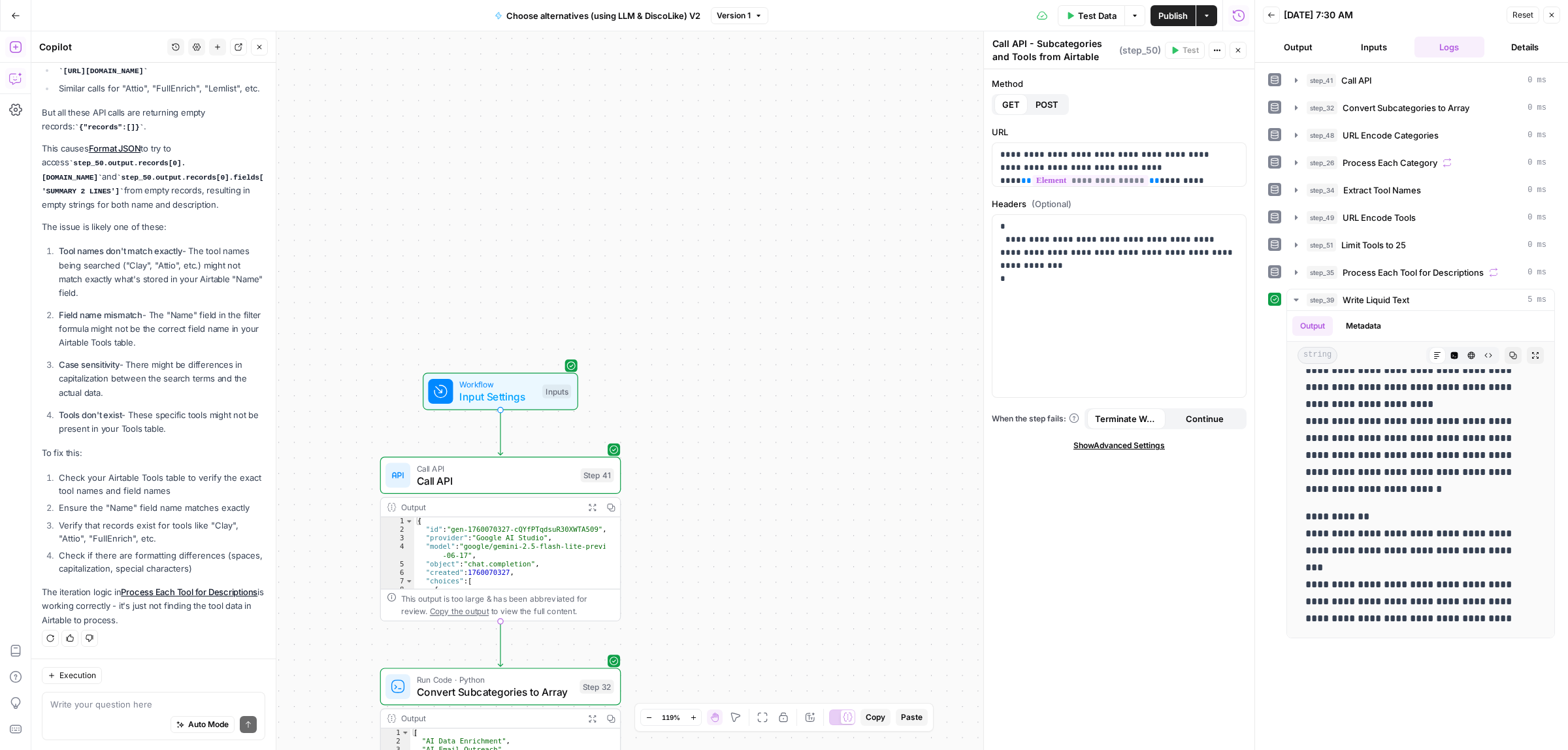
drag, startPoint x: 783, startPoint y: 373, endPoint x: 772, endPoint y: 97, distance: 276.2
click at [785, 77] on div "true false Workflow Input Settings Inputs Call API Call API Step 41 Output Expa…" at bounding box center [643, 391] width 1223 height 718
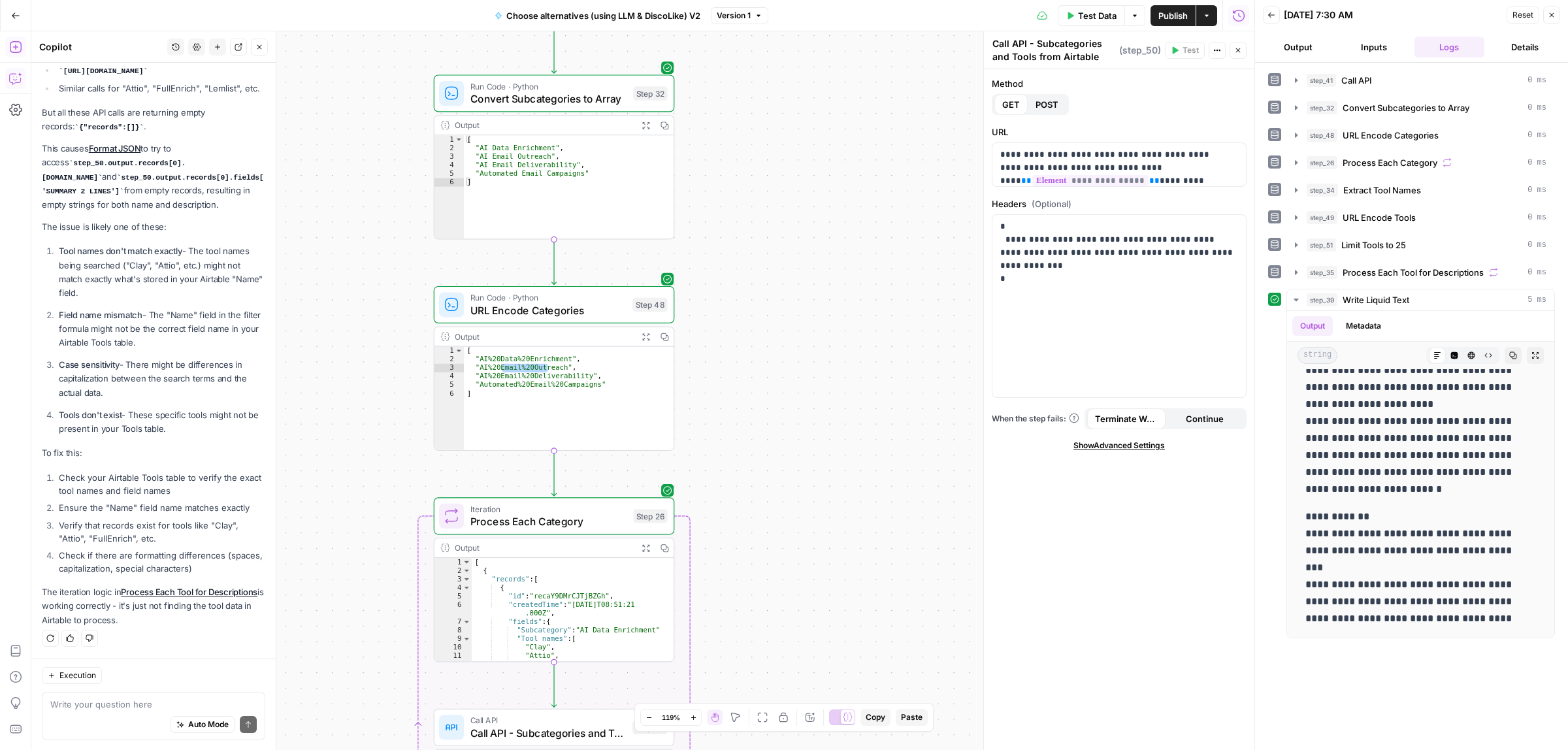
drag, startPoint x: 769, startPoint y: 149, endPoint x: 782, endPoint y: 59, distance: 90.9
click at [784, 62] on div "true false Workflow Input Settings Inputs Call API Call API Step 41 Output Expa…" at bounding box center [643, 391] width 1223 height 718
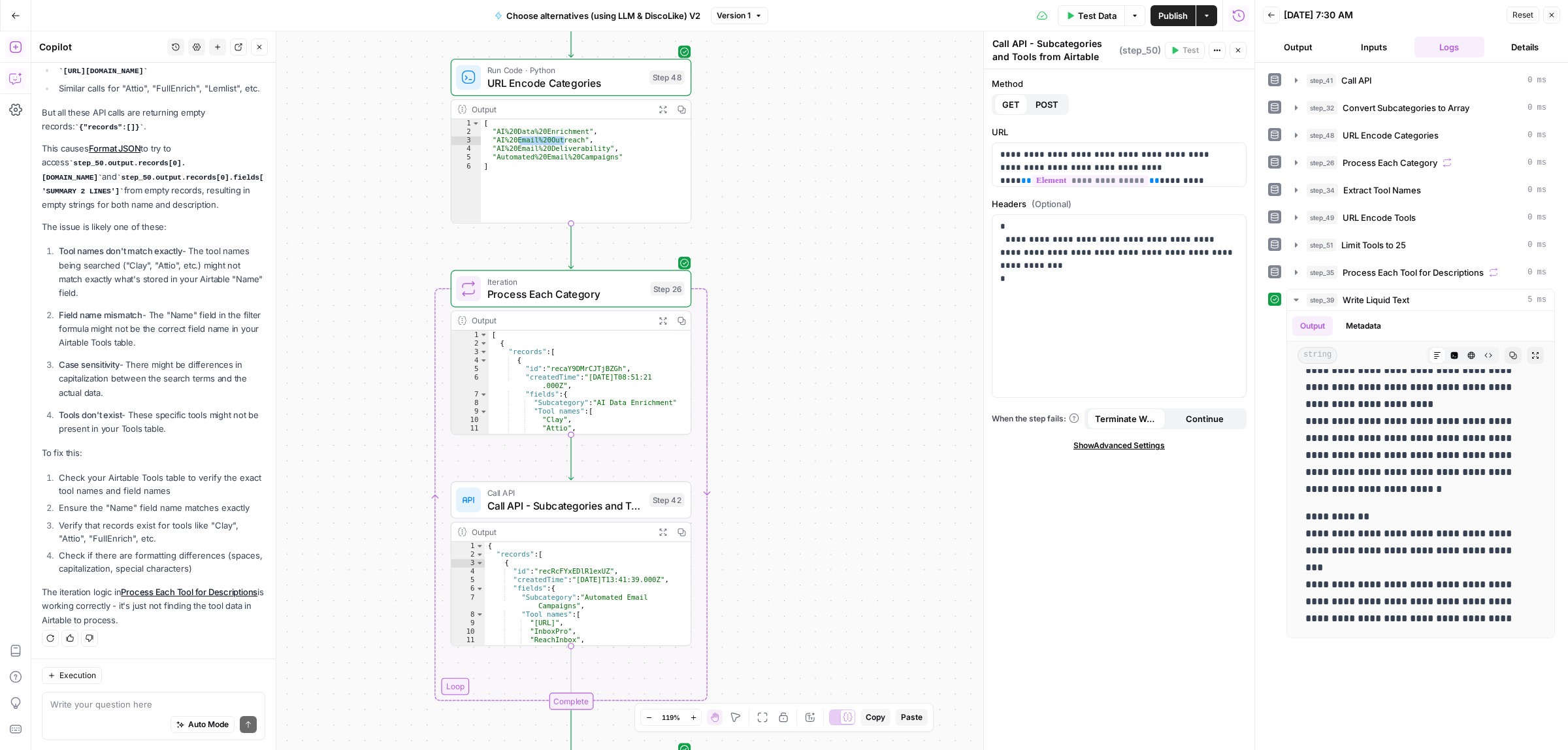
drag, startPoint x: 805, startPoint y: 331, endPoint x: 794, endPoint y: 286, distance: 46.3
click at [794, 286] on div "true false Workflow Input Settings Inputs Call API Call API Step 41 Output Expa…" at bounding box center [643, 391] width 1223 height 718
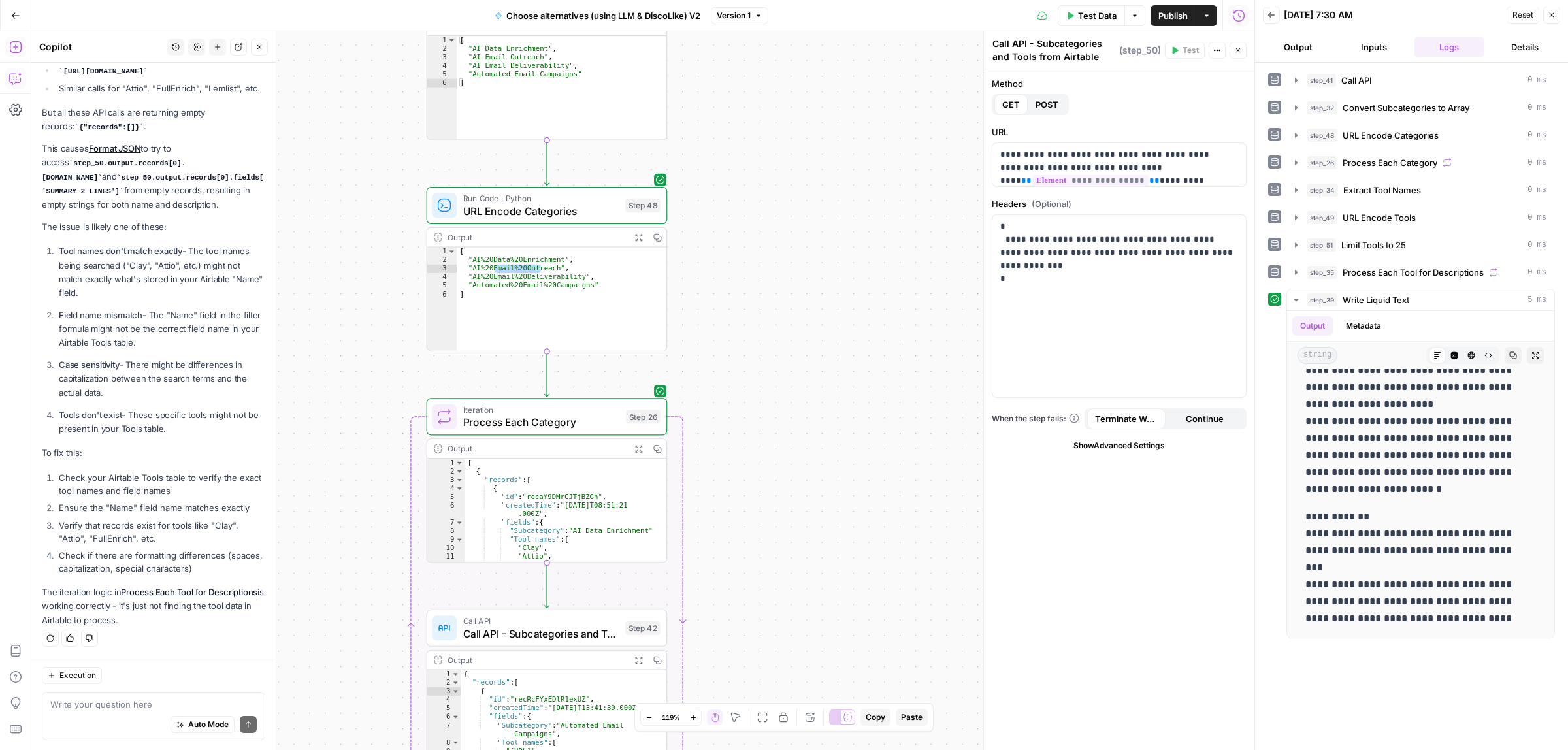
drag, startPoint x: 795, startPoint y: 331, endPoint x: 792, endPoint y: 395, distance: 64.1
click at [792, 395] on div "true false Workflow Input Settings Inputs Call API Call API Step 41 Output Expa…" at bounding box center [643, 391] width 1223 height 718
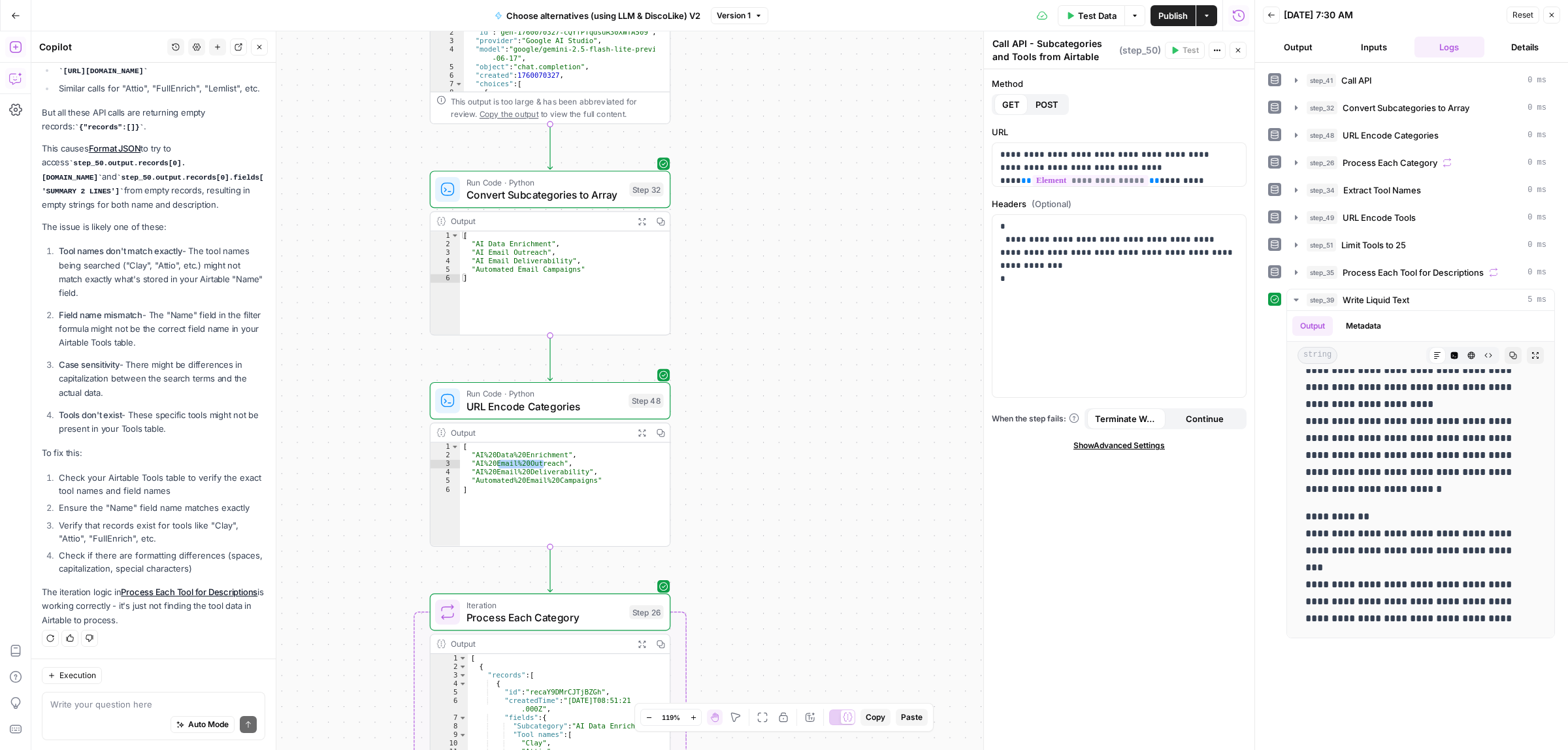
click at [784, 503] on div "true false Workflow Input Settings Inputs Call API Call API Step 41 Output Expa…" at bounding box center [643, 391] width 1223 height 718
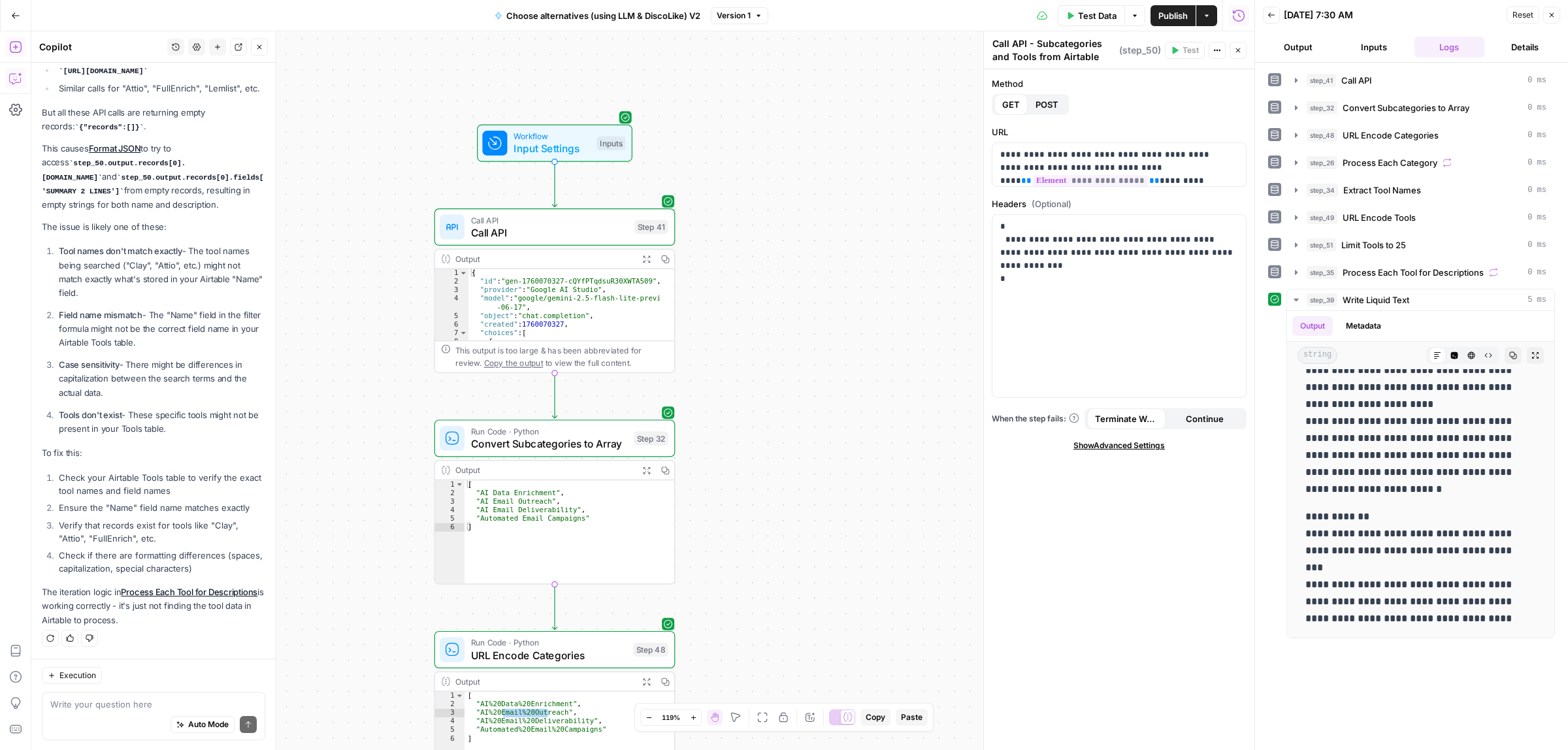
drag, startPoint x: 780, startPoint y: 432, endPoint x: 761, endPoint y: 137, distance: 295.6
click at [761, 138] on div "true false Workflow Input Settings Inputs Call API Call API Step 41 Output Expa…" at bounding box center [643, 391] width 1223 height 718
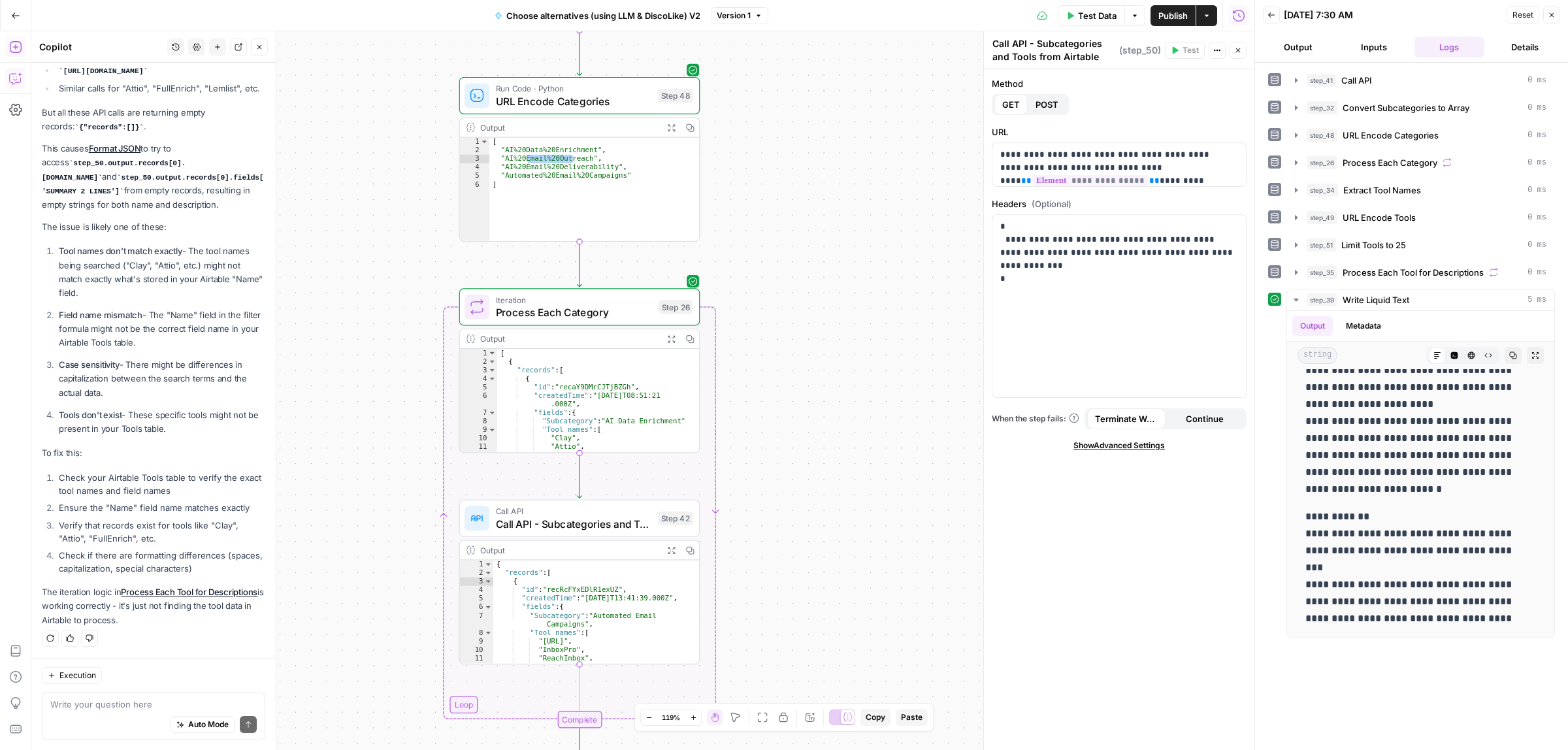
drag, startPoint x: 794, startPoint y: 365, endPoint x: 801, endPoint y: 83, distance: 282.1
click at [802, 81] on div "true false Workflow Input Settings Inputs Call API Call API Step 41 Output Expa…" at bounding box center [643, 391] width 1223 height 718
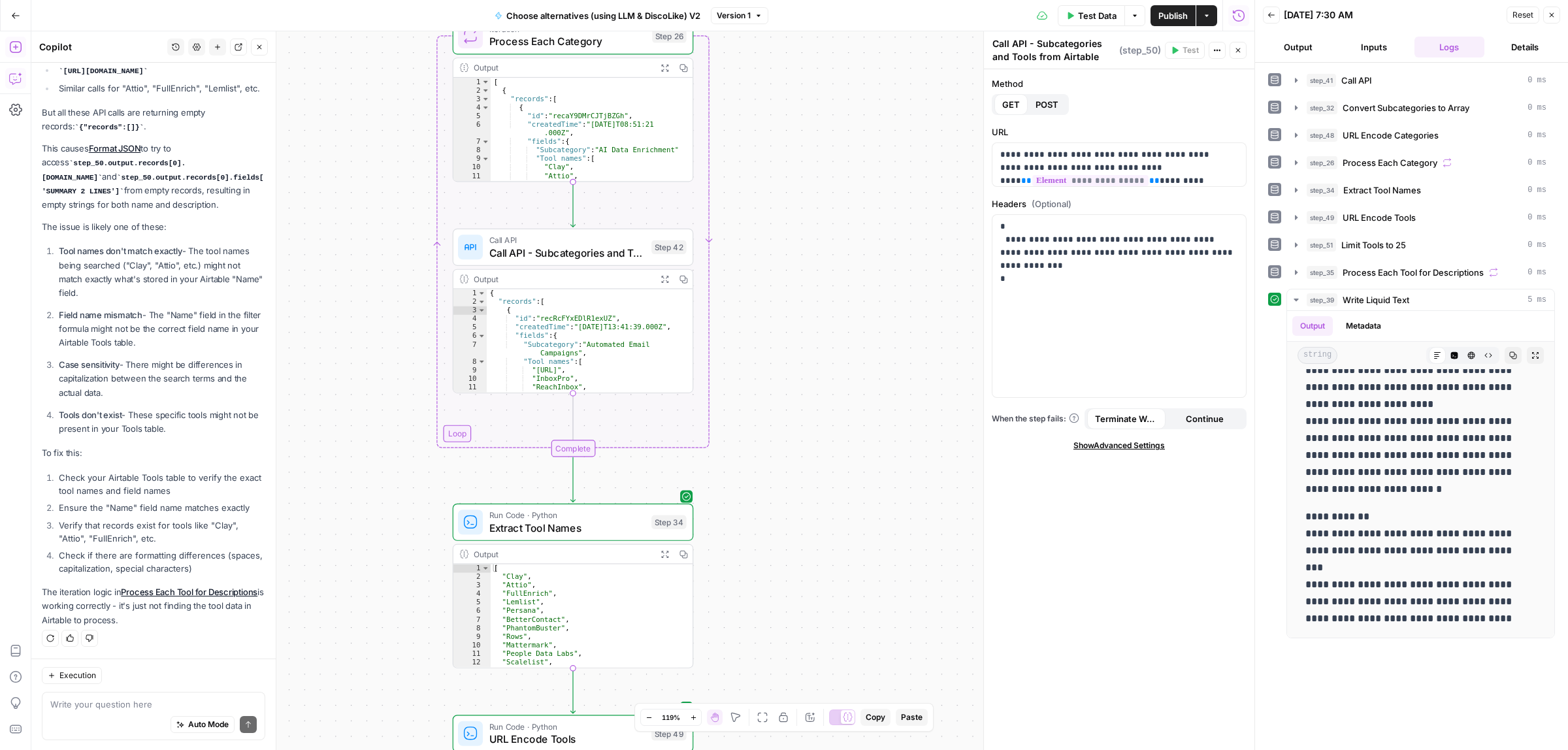
drag, startPoint x: 774, startPoint y: 273, endPoint x: 730, endPoint y: 108, distance: 170.8
click at [730, 108] on div "true false Workflow Input Settings Inputs Call API Call API Step 41 Output Expa…" at bounding box center [643, 391] width 1223 height 718
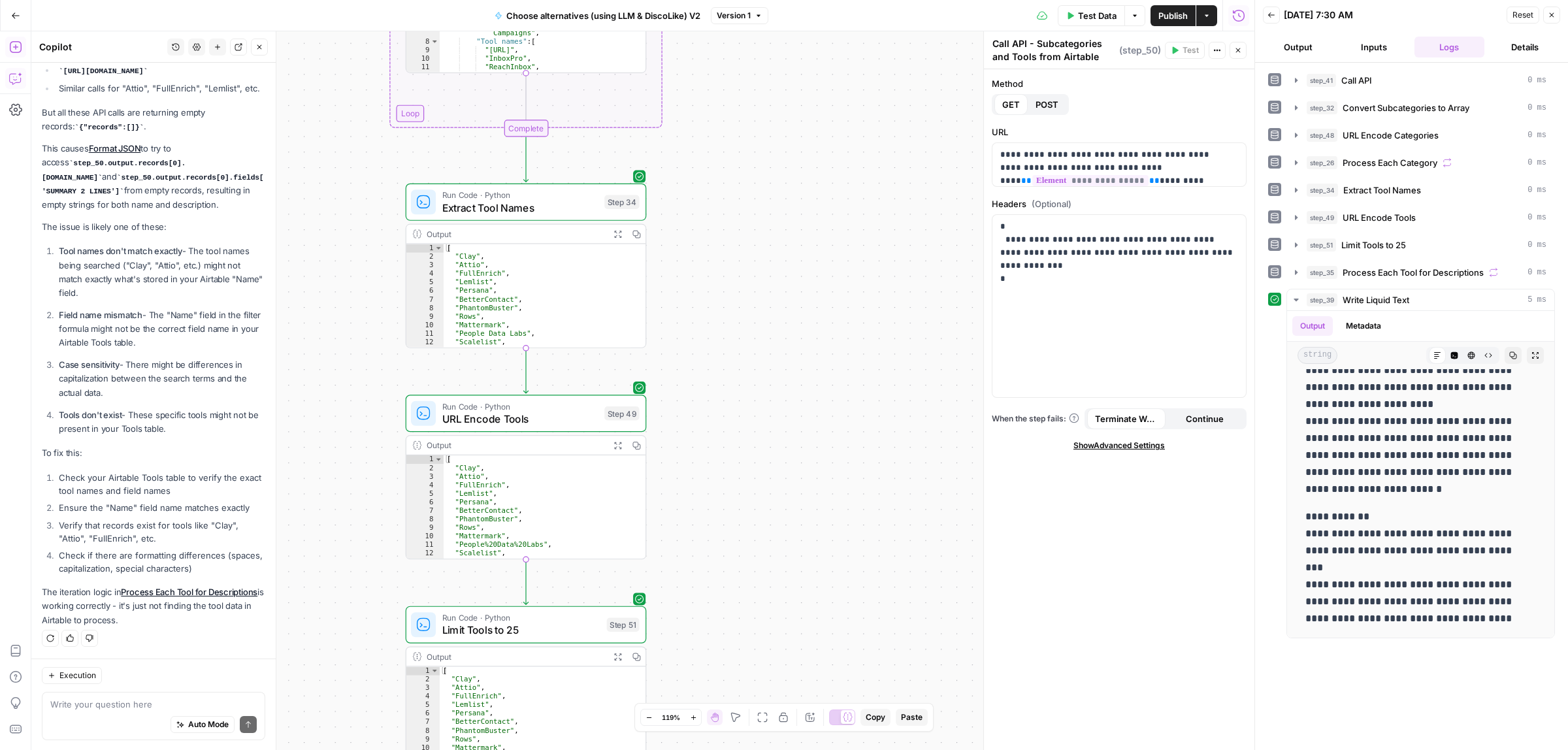
drag, startPoint x: 776, startPoint y: 233, endPoint x: 774, endPoint y: 183, distance: 50.0
click at [775, 184] on div "true false Workflow Input Settings Inputs Call API Call API Step 41 Output Expa…" at bounding box center [643, 391] width 1223 height 718
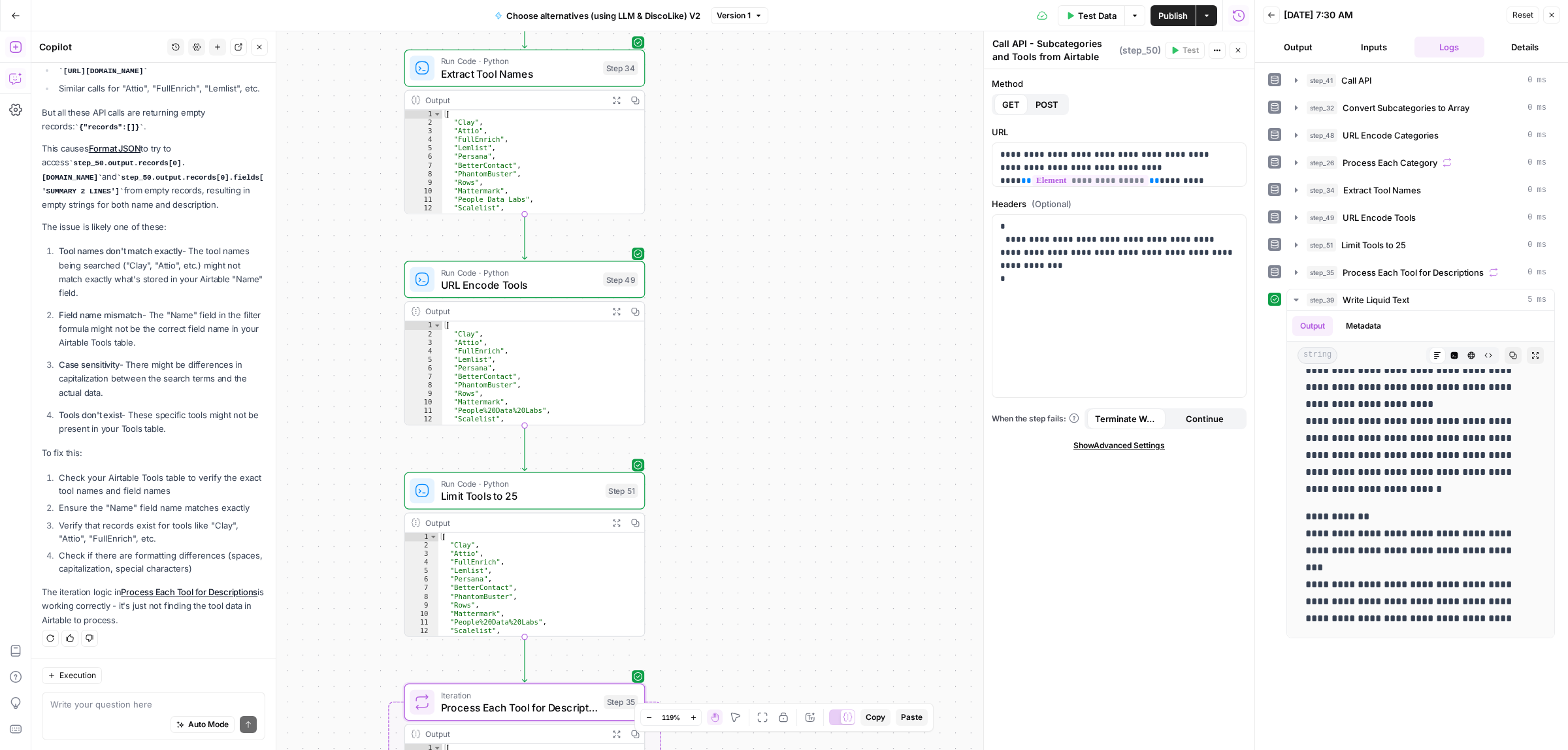
drag, startPoint x: 740, startPoint y: 445, endPoint x: 740, endPoint y: 204, distance: 241.0
click at [740, 204] on div "true false Workflow Input Settings Inputs Call API Call API Step 41 Output Expa…" at bounding box center [643, 391] width 1223 height 718
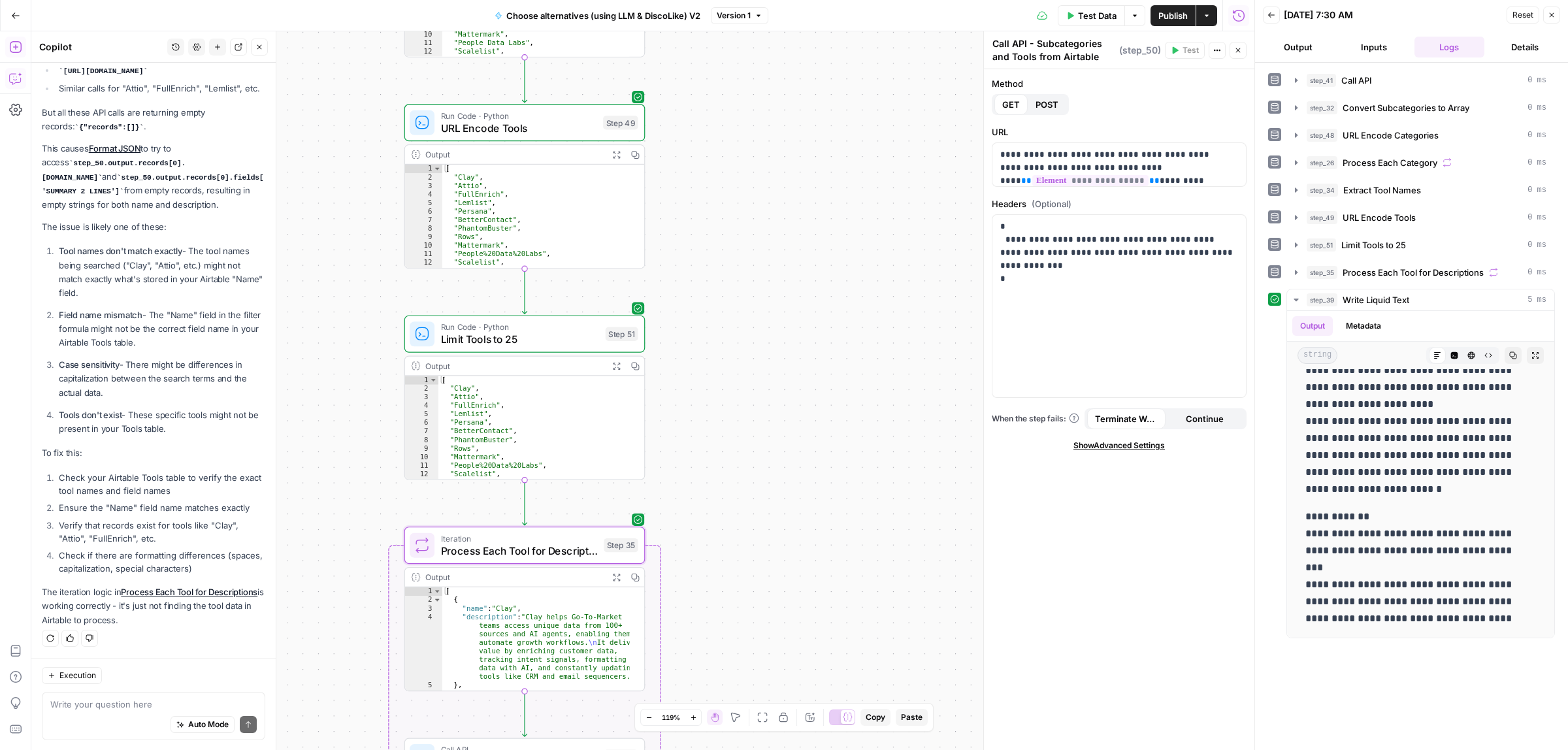
click at [526, 328] on span "Run Code · Python" at bounding box center [520, 327] width 159 height 13
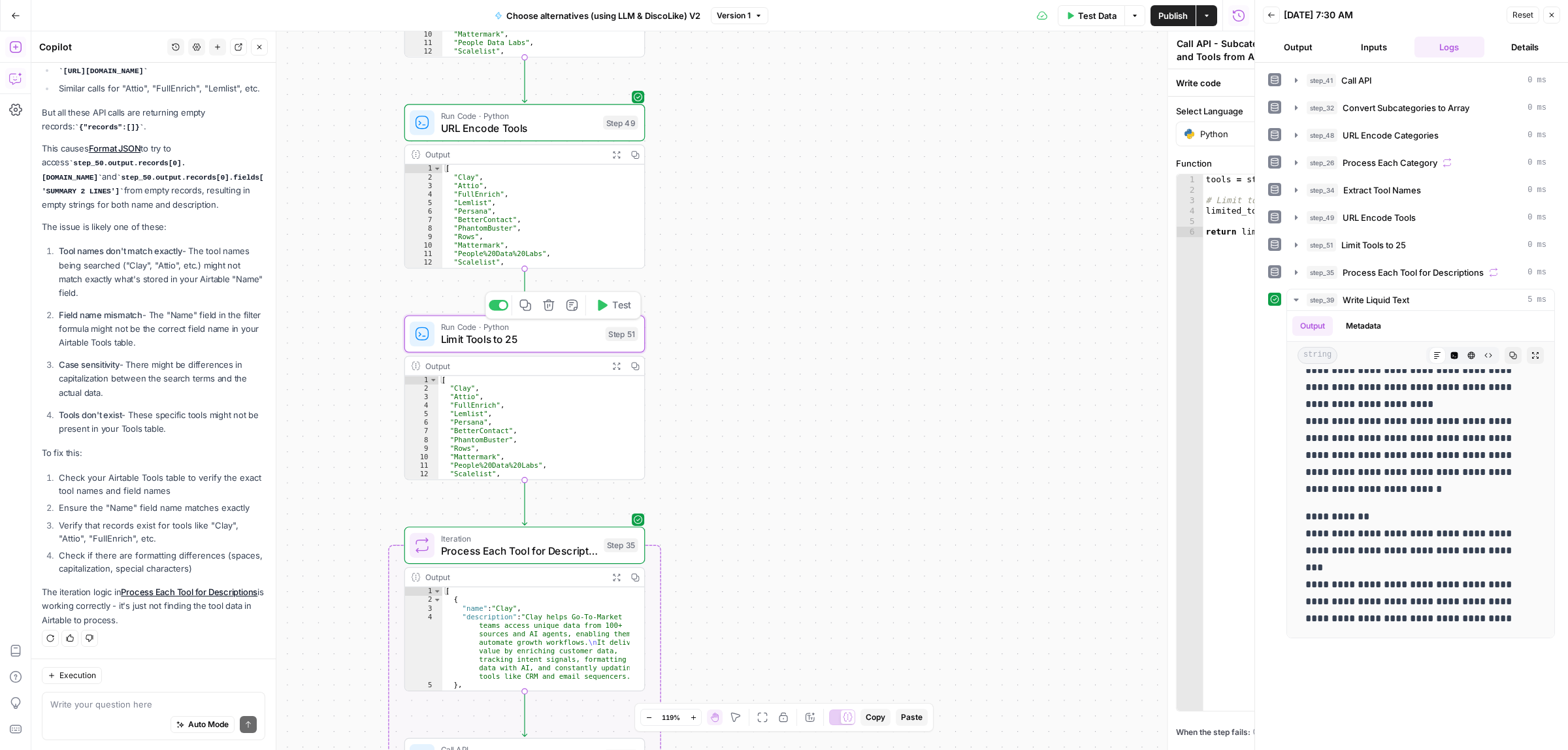
type textarea "Limit Tools to 25"
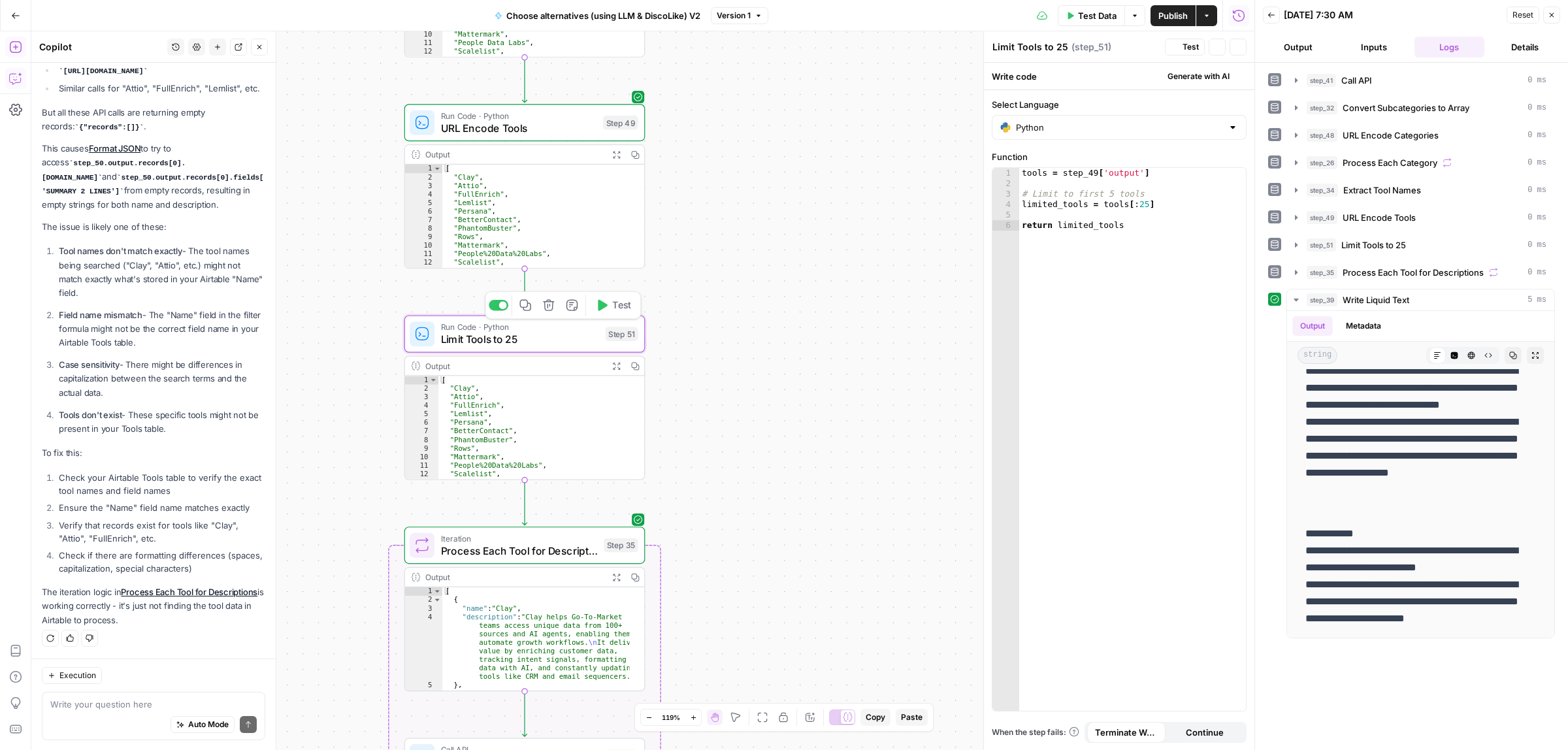
scroll to position [3752, 0]
drag, startPoint x: 1138, startPoint y: 207, endPoint x: 1129, endPoint y: 206, distance: 9.1
click at [1129, 206] on div "tools = step_49 [ 'output' ] # Limit to first 5 tools limited_tools = tools [ :…" at bounding box center [1133, 449] width 226 height 563
type textarea "**********"
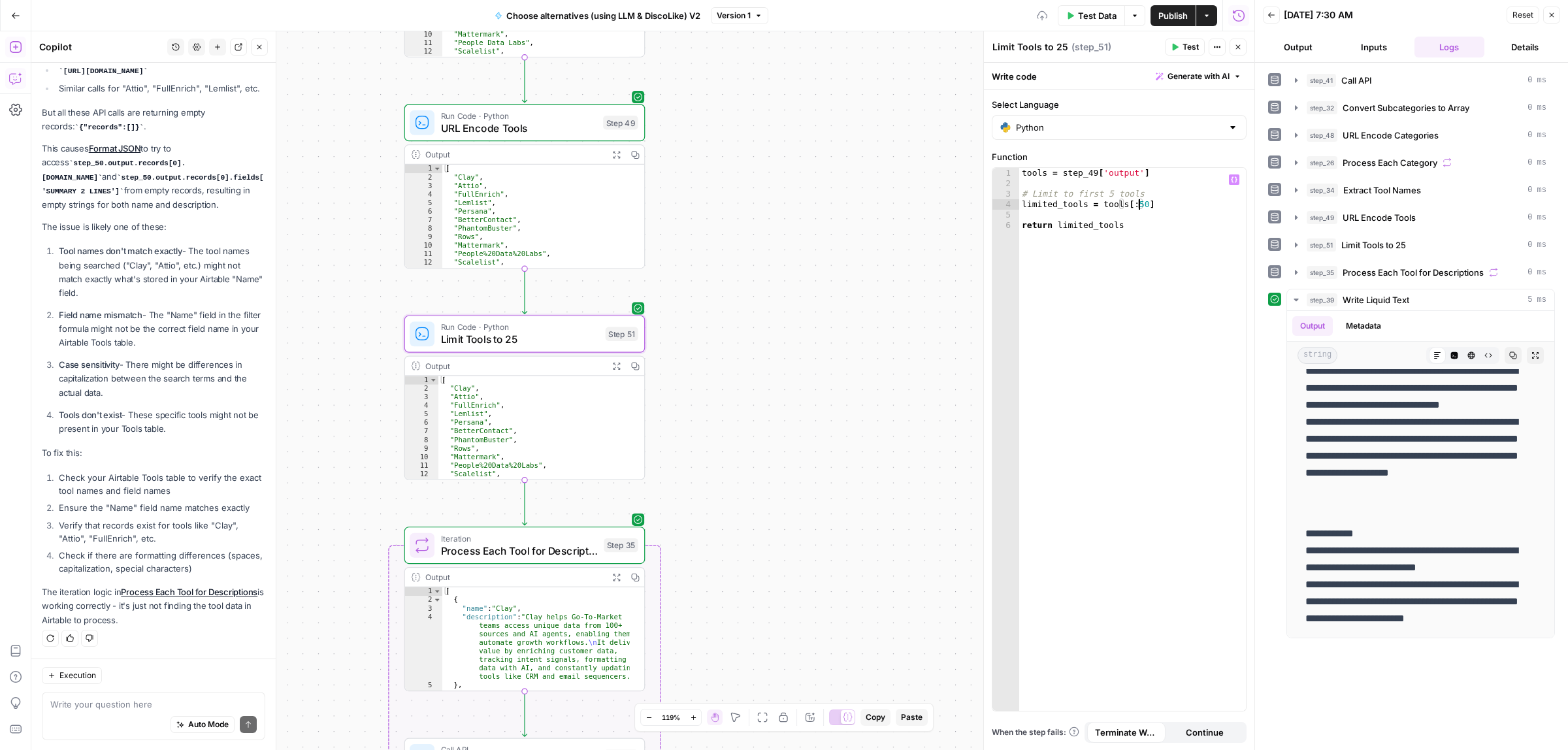
drag, startPoint x: 759, startPoint y: 373, endPoint x: 805, endPoint y: 484, distance: 120.2
click at [758, 373] on div "true false Workflow Input Settings Inputs Call API Call API Step 41 Output Expa…" at bounding box center [643, 391] width 1223 height 718
click at [1063, 51] on textarea "Limit Tools to 25" at bounding box center [1031, 47] width 76 height 13
type textarea "Limit Tools to 50"
click at [909, 353] on div "true false Workflow Input Settings Inputs Call API Call API Step 41 Output Expa…" at bounding box center [643, 391] width 1223 height 718
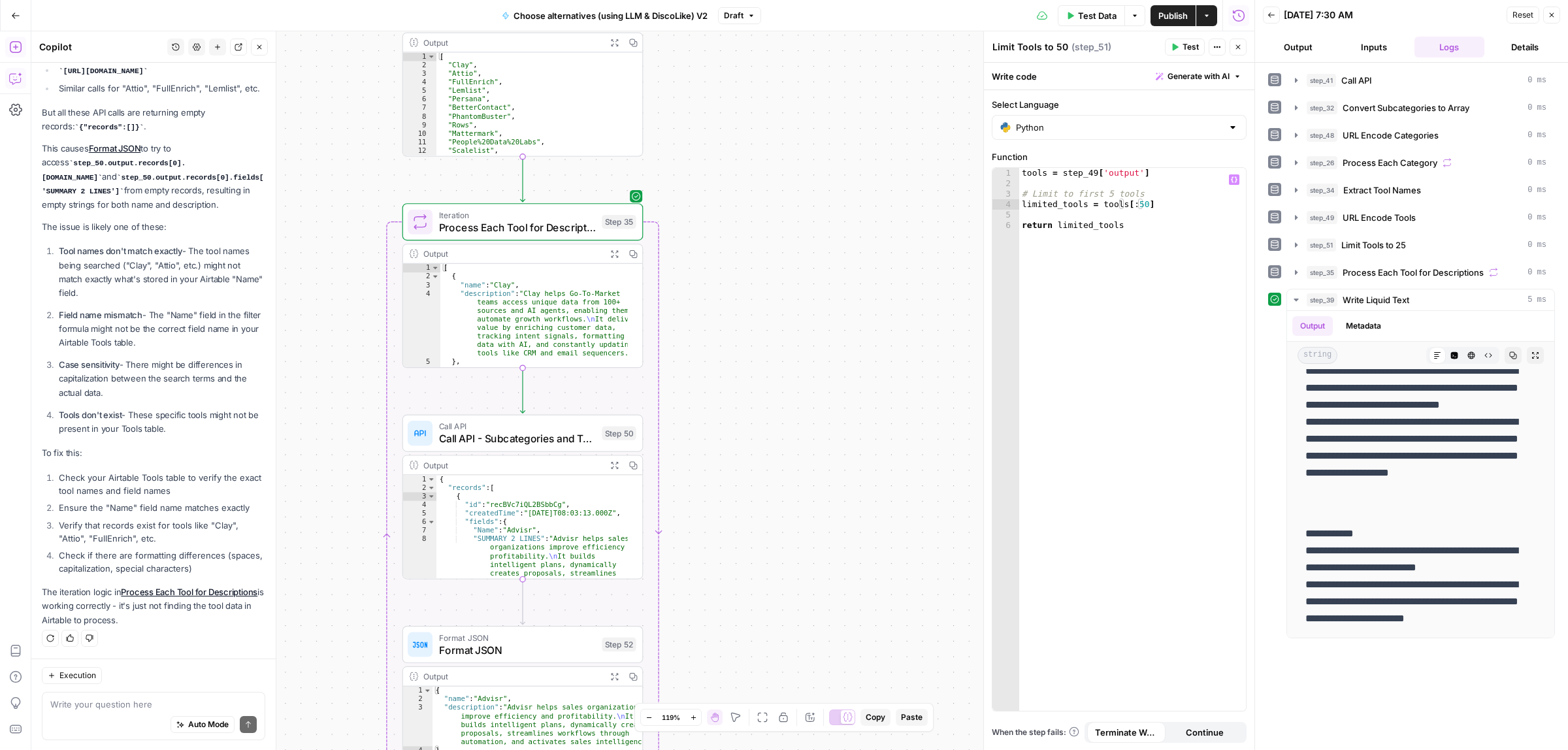
drag, startPoint x: 822, startPoint y: 222, endPoint x: 859, endPoint y: 514, distance: 294.3
click at [822, 221] on div "true false Workflow Input Settings Inputs Call API Call API Step 41 Output Expa…" at bounding box center [643, 391] width 1223 height 718
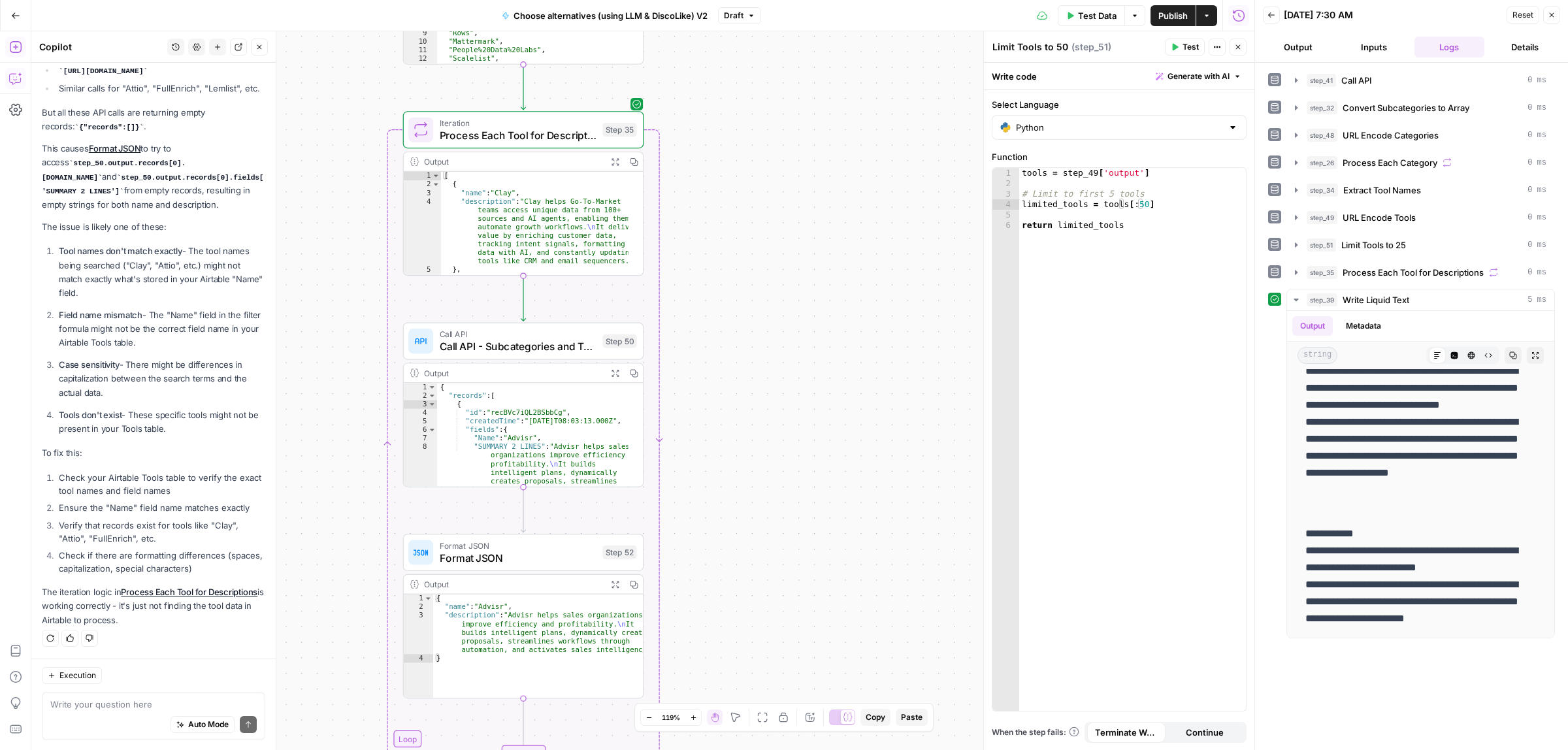
click at [852, 387] on div "true false Workflow Input Settings Inputs Call API Call API Step 41 Output Expa…" at bounding box center [643, 391] width 1223 height 718
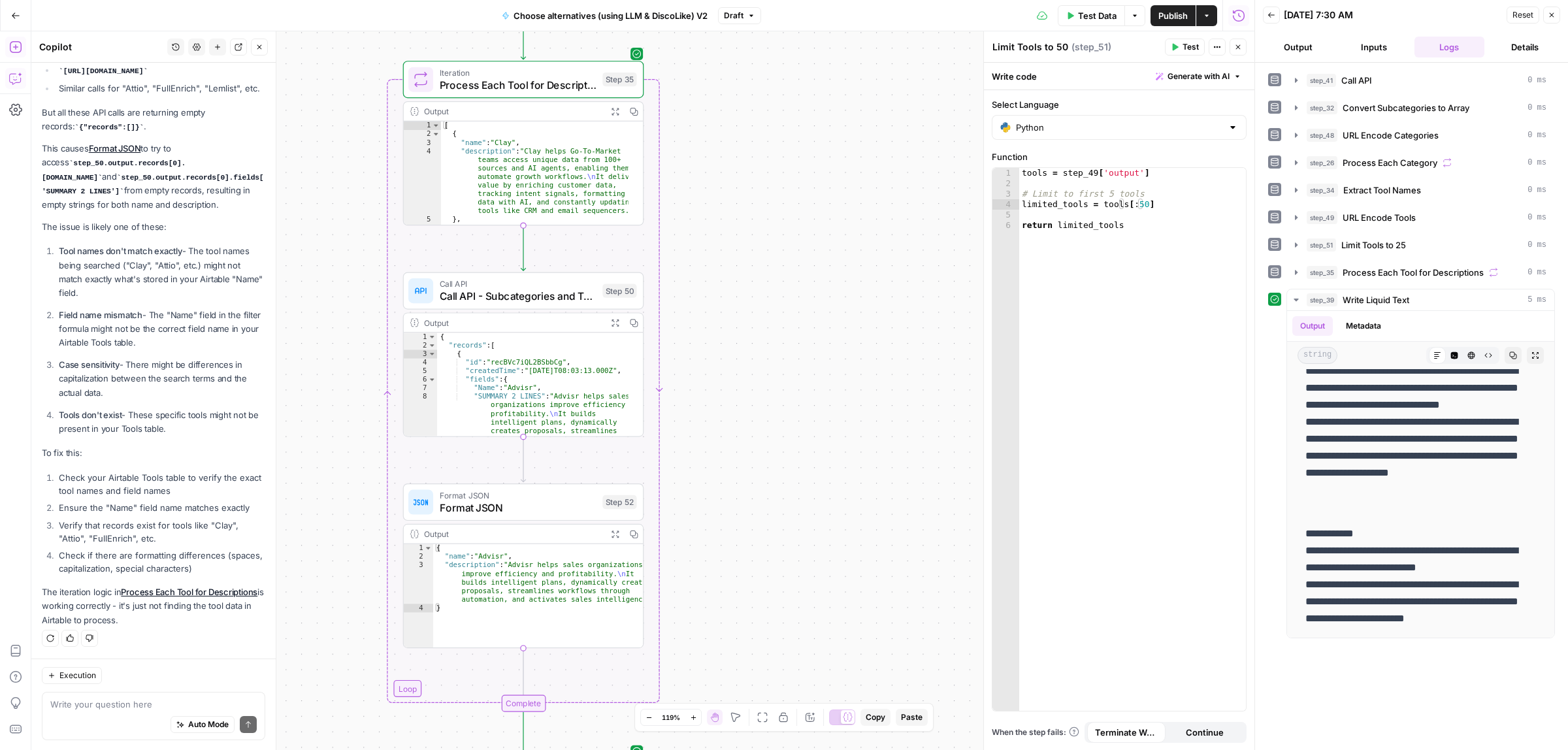
drag, startPoint x: 784, startPoint y: 464, endPoint x: 784, endPoint y: 330, distance: 134.0
click at [784, 330] on div "true false Workflow Input Settings Inputs Call API Call API Step 41 Output Expa…" at bounding box center [643, 391] width 1223 height 718
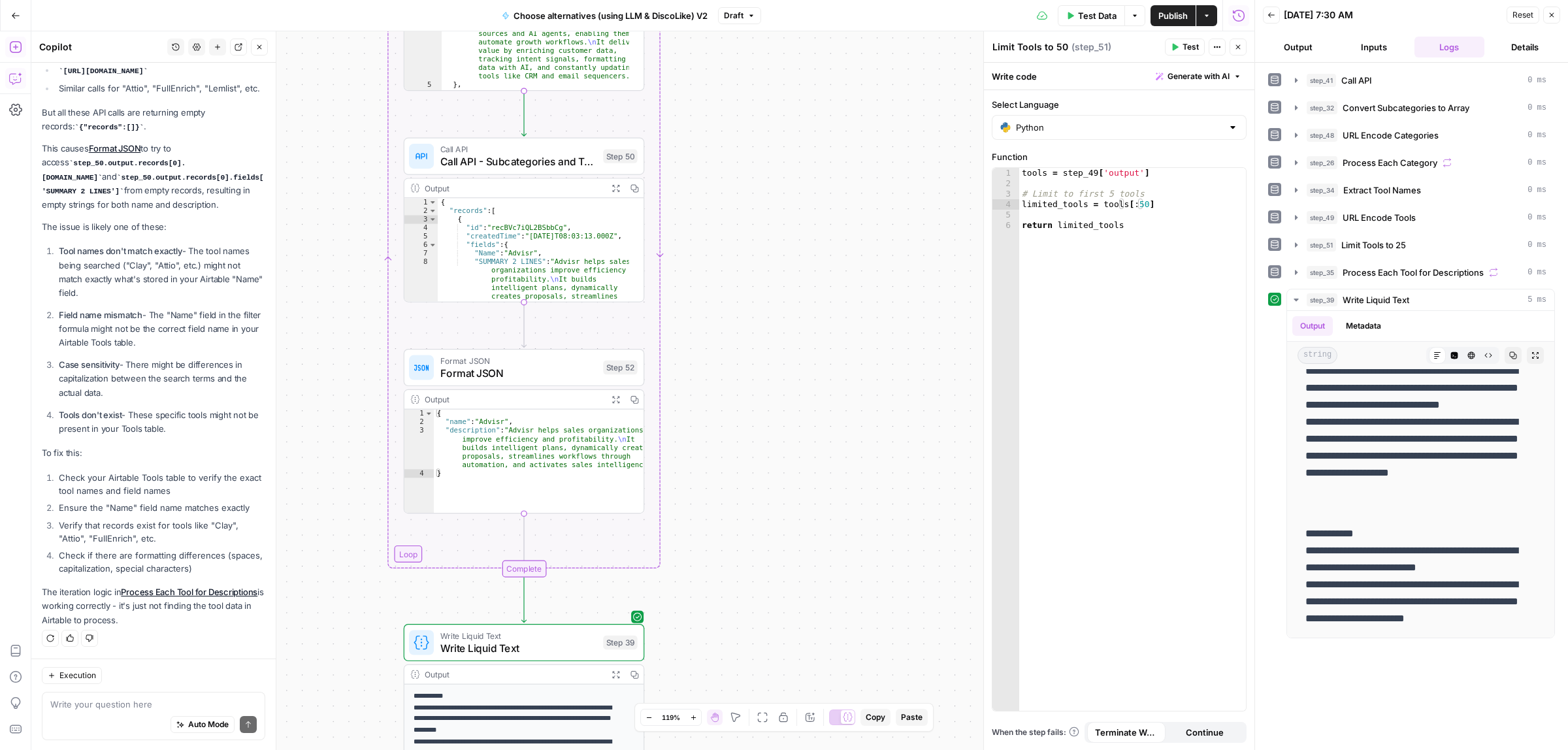
drag, startPoint x: 788, startPoint y: 438, endPoint x: 784, endPoint y: 212, distance: 226.0
click at [788, 211] on div "true false Workflow Input Settings Inputs Call API Call API Step 41 Output Expa…" at bounding box center [643, 391] width 1223 height 718
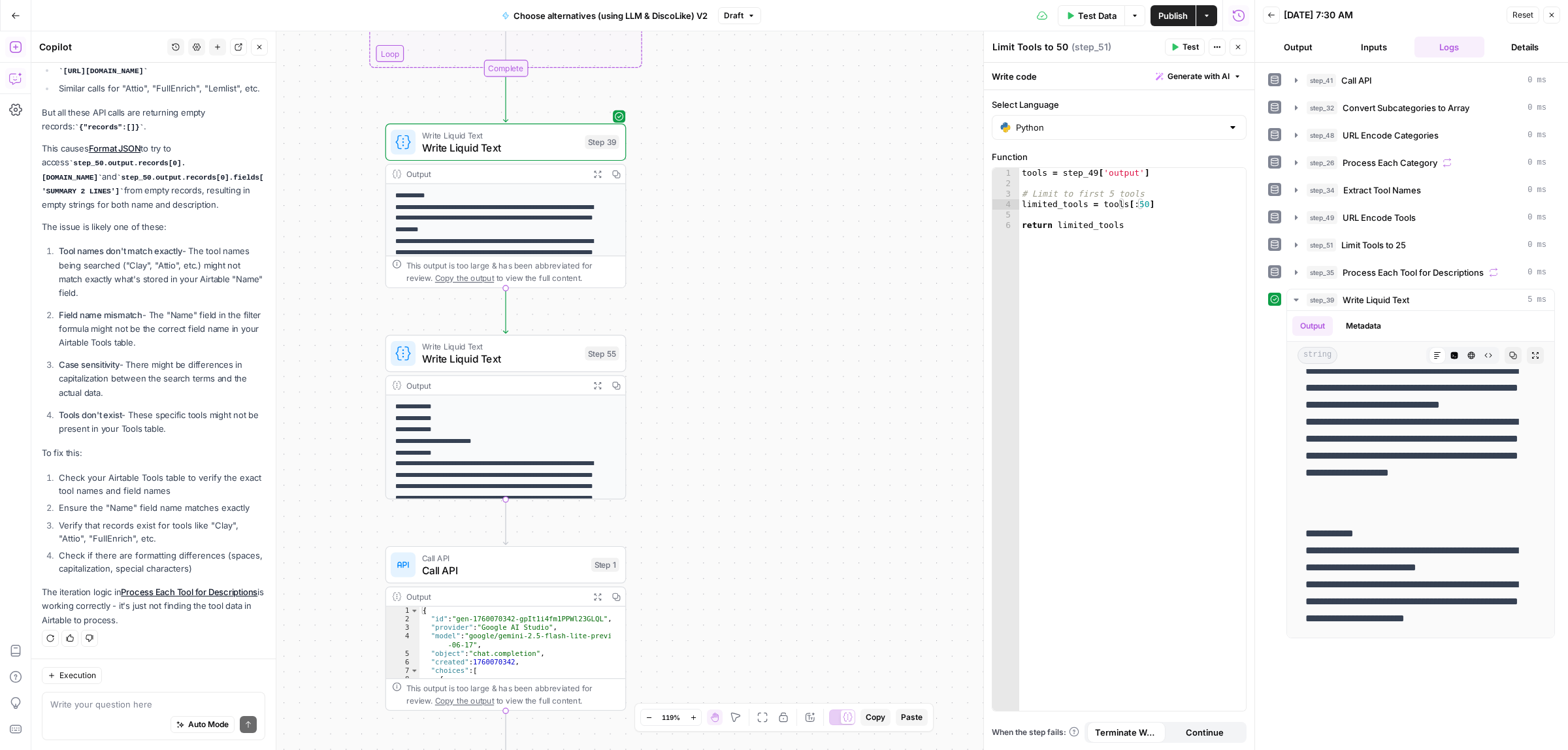
click at [774, 299] on div "true false Workflow Input Settings Inputs Call API Call API Step 41 Output Expa…" at bounding box center [643, 391] width 1223 height 718
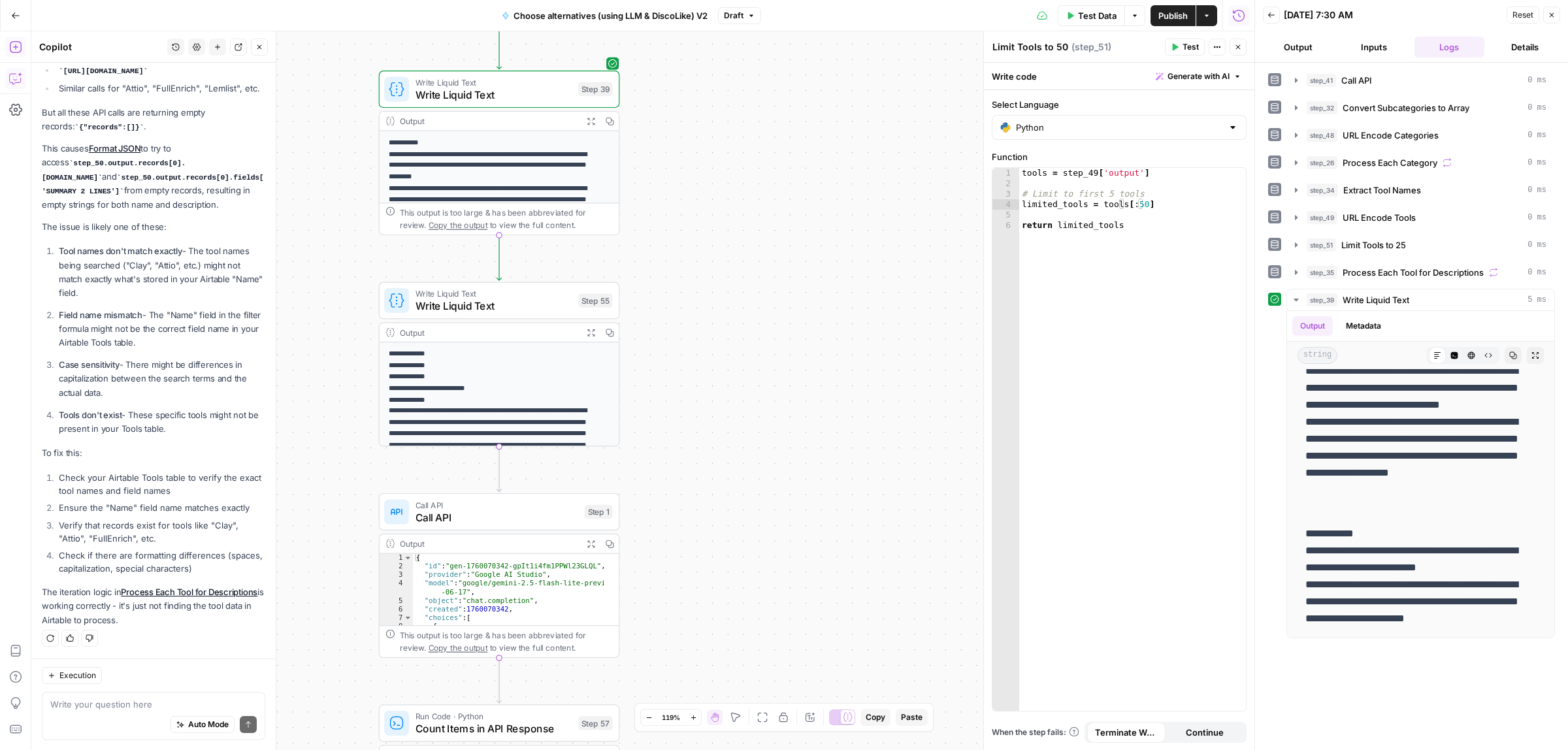
drag, startPoint x: 713, startPoint y: 377, endPoint x: 728, endPoint y: 247, distance: 130.9
click at [726, 249] on div "true false Workflow Input Settings Inputs Call API Call API Step 41 Output Expa…" at bounding box center [643, 391] width 1223 height 718
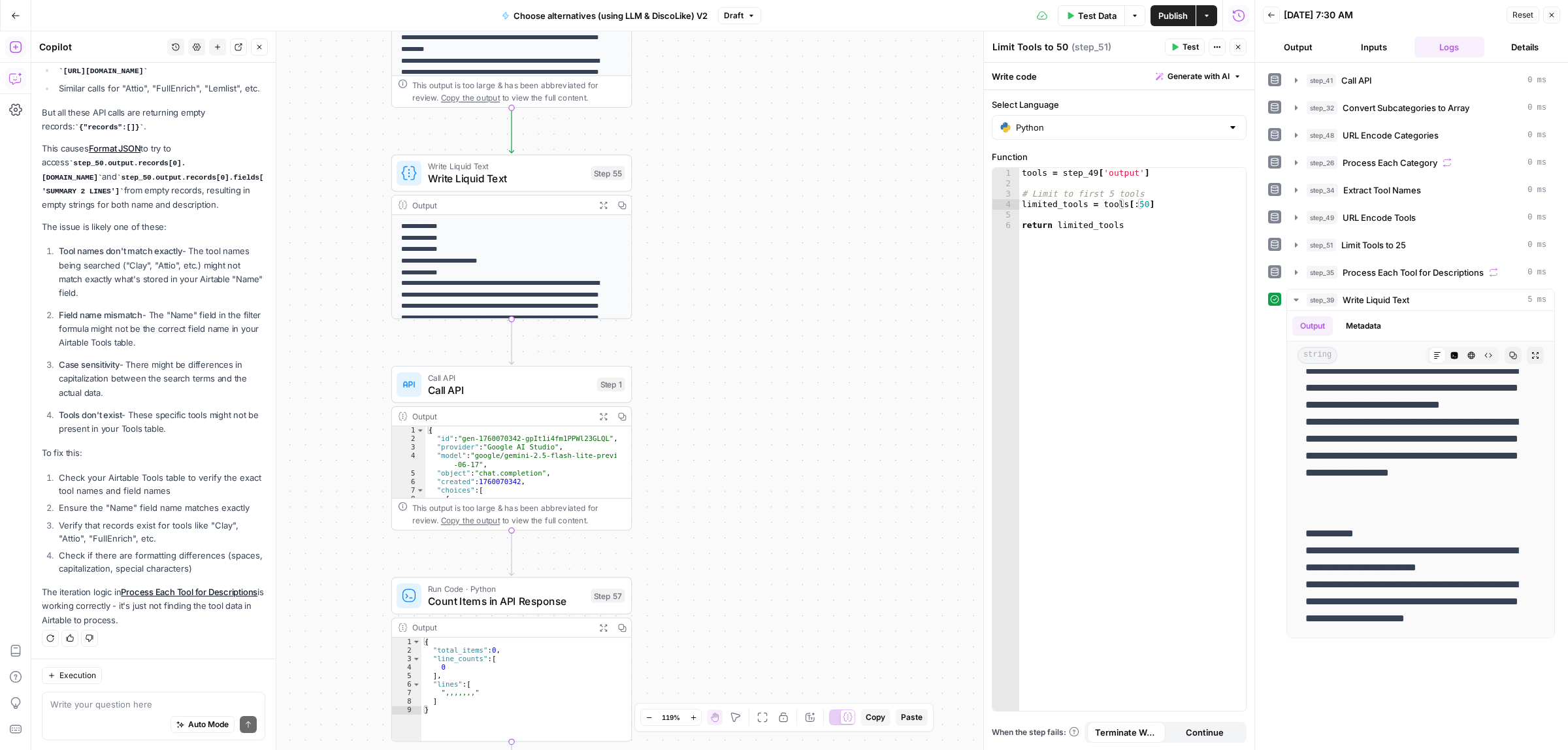
drag, startPoint x: 769, startPoint y: 312, endPoint x: 779, endPoint y: 213, distance: 99.5
click at [779, 214] on div "true false Workflow Input Settings Inputs Call API Call API Step 41 Output Expa…" at bounding box center [643, 391] width 1223 height 718
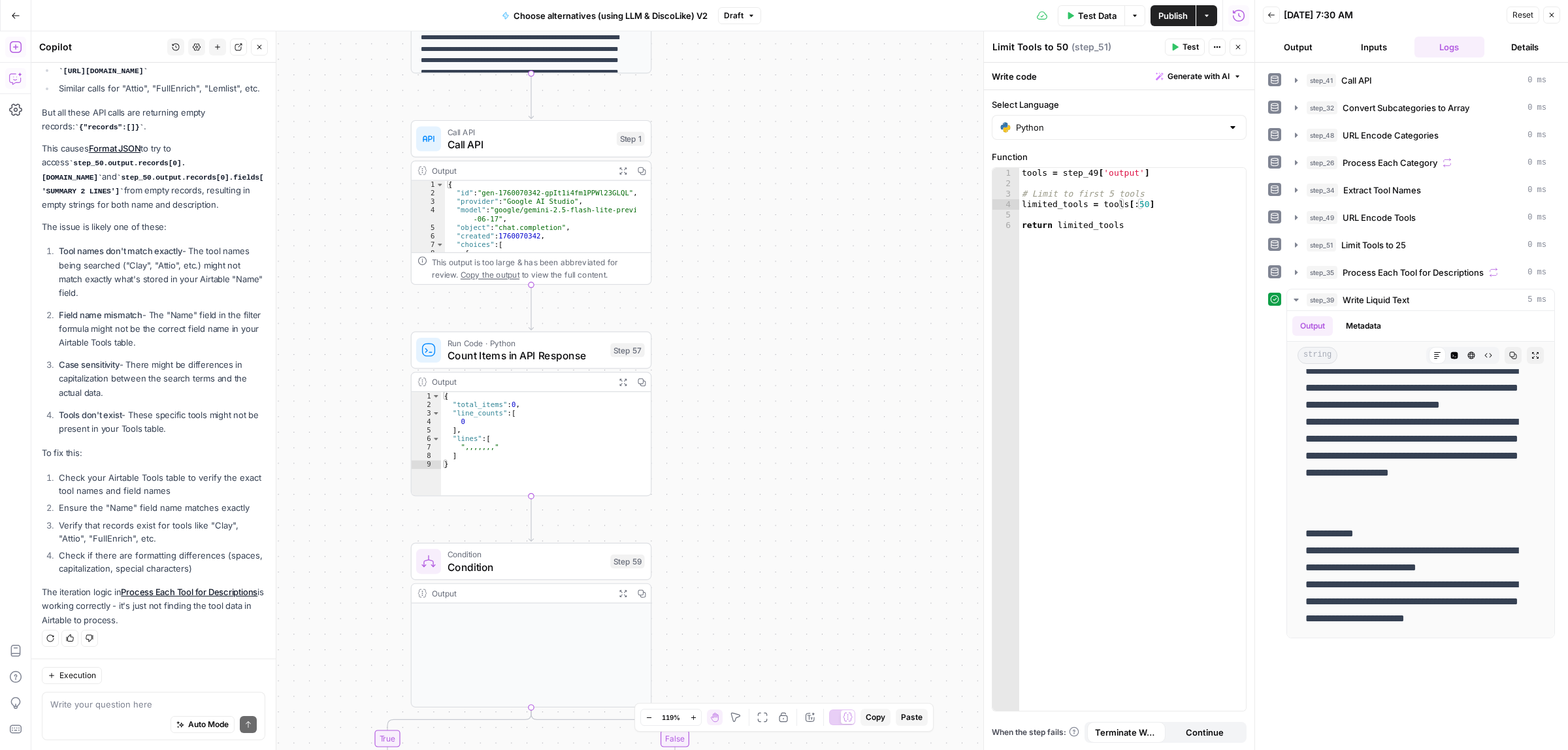
click at [540, 151] on span "Call API" at bounding box center [529, 145] width 163 height 16
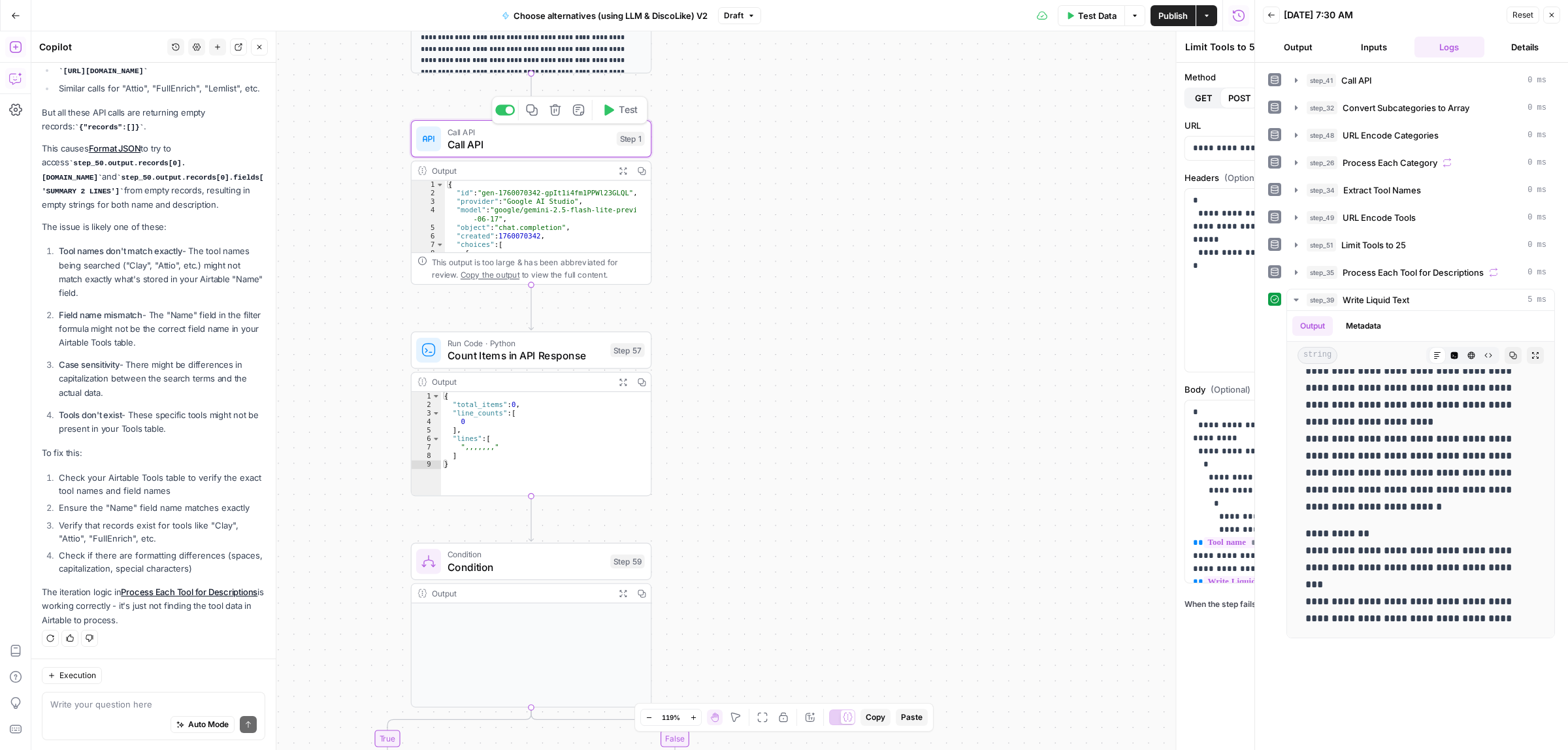
type textarea "Call API"
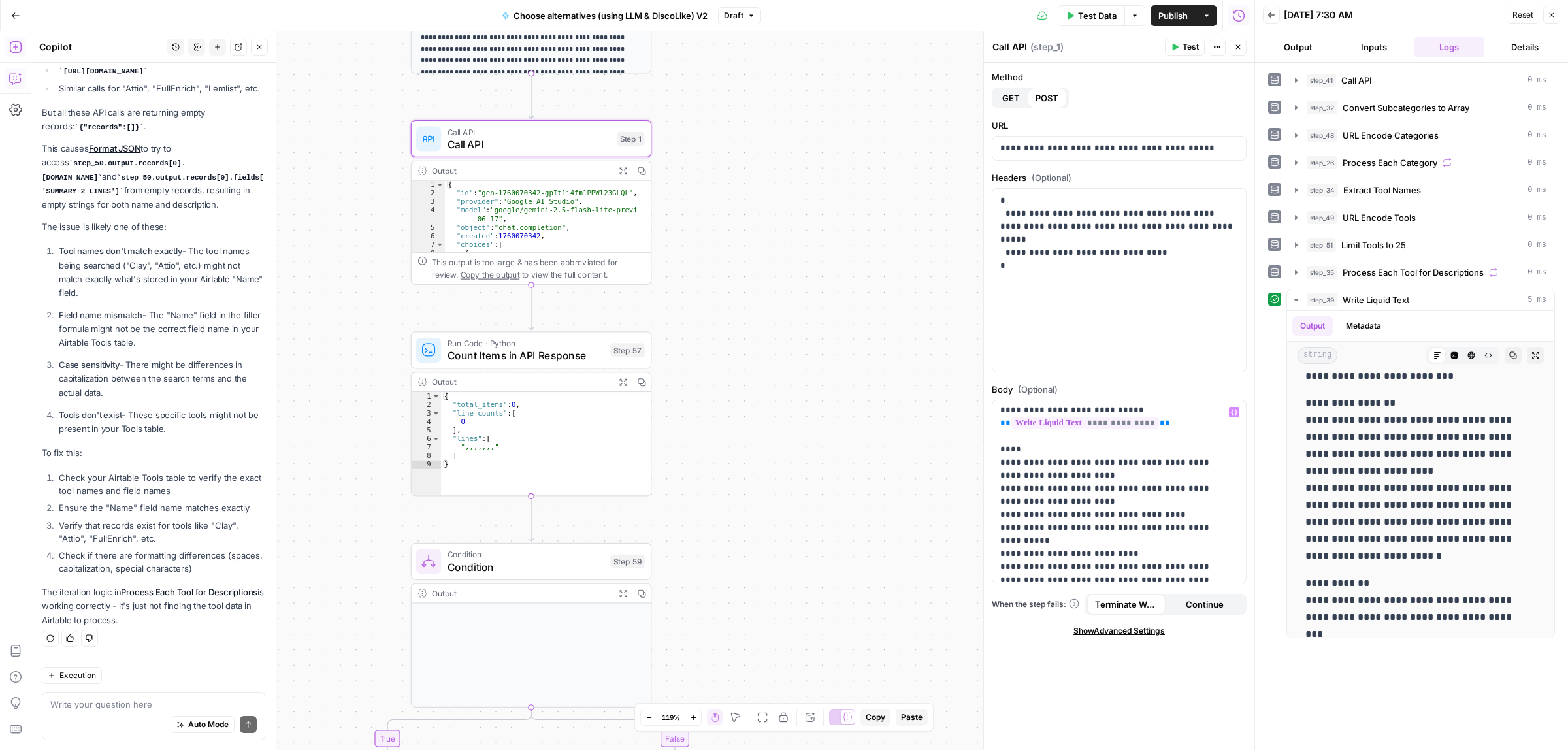
scroll to position [245, 0]
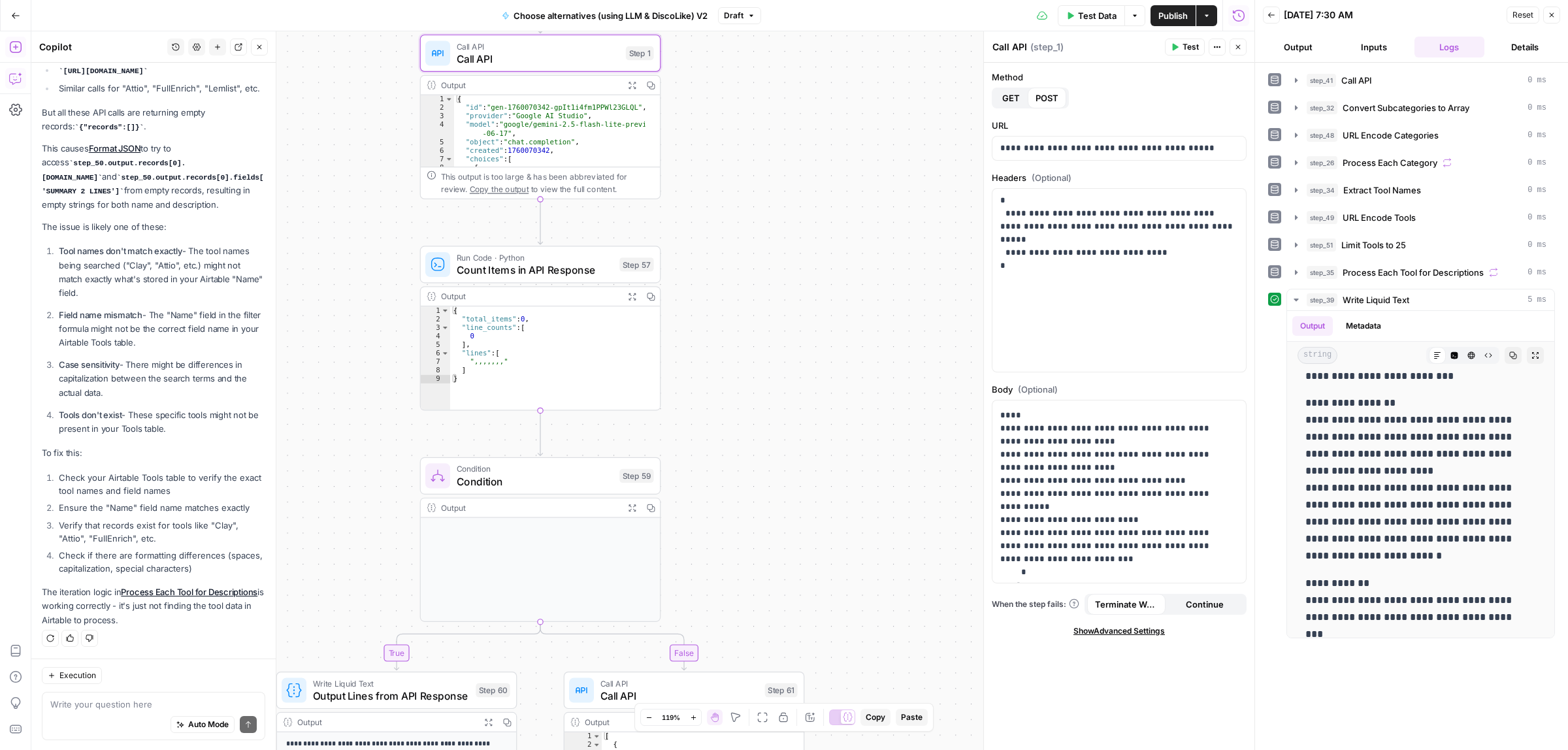
drag, startPoint x: 811, startPoint y: 523, endPoint x: 820, endPoint y: 438, distance: 85.5
click at [820, 438] on div "true false Workflow Input Settings Inputs Call API Call API Step 41 Output Expa…" at bounding box center [643, 391] width 1223 height 718
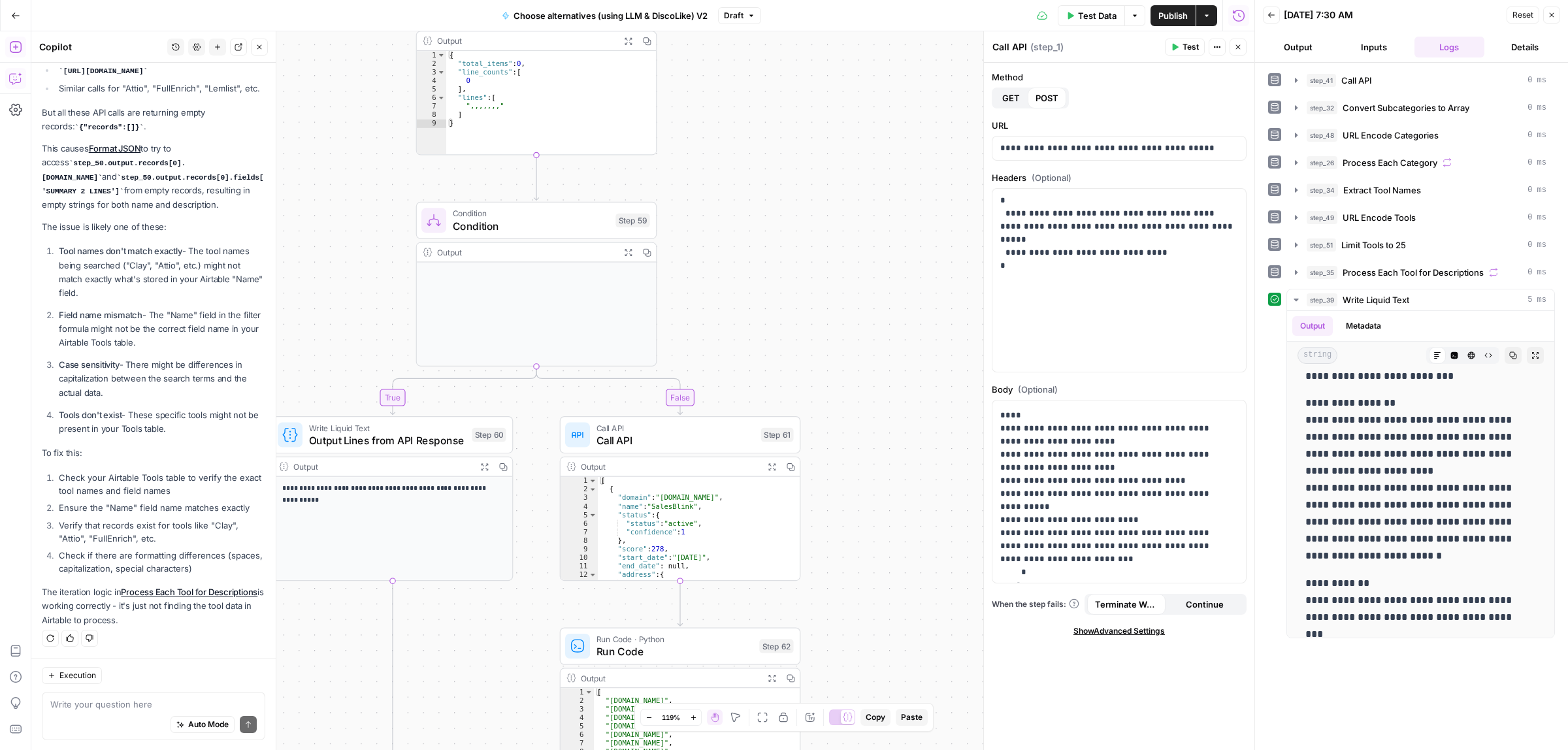
drag, startPoint x: 818, startPoint y: 507, endPoint x: 814, endPoint y: 252, distance: 255.0
click at [814, 252] on div "true false Workflow Input Settings Inputs Call API Call API Step 41 Output Expa…" at bounding box center [643, 391] width 1223 height 718
click at [905, 276] on div "true false Workflow Input Settings Inputs Call API Call API Step 41 Output Expa…" at bounding box center [643, 391] width 1223 height 718
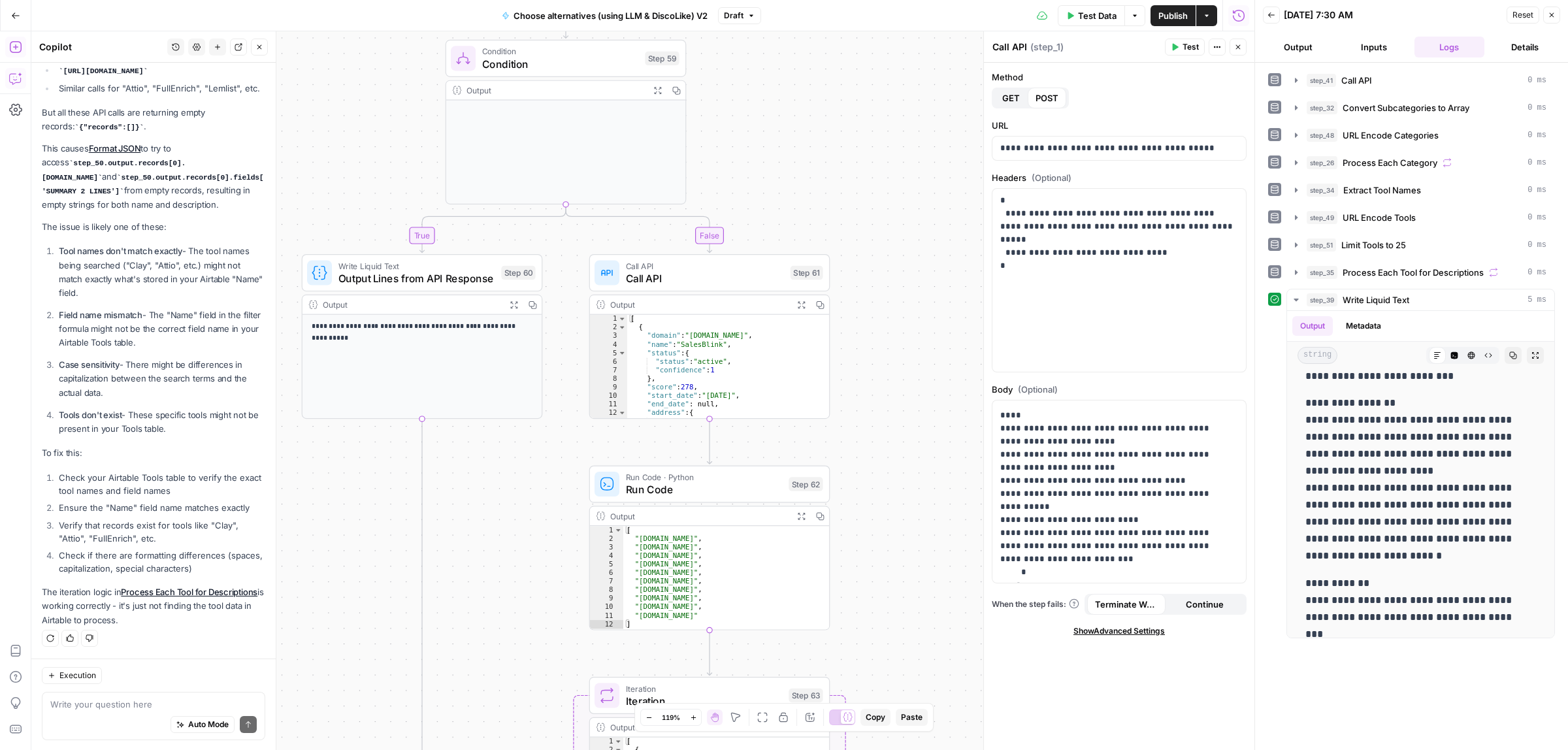
click at [1160, 13] on span "Publish" at bounding box center [1172, 16] width 29 height 13
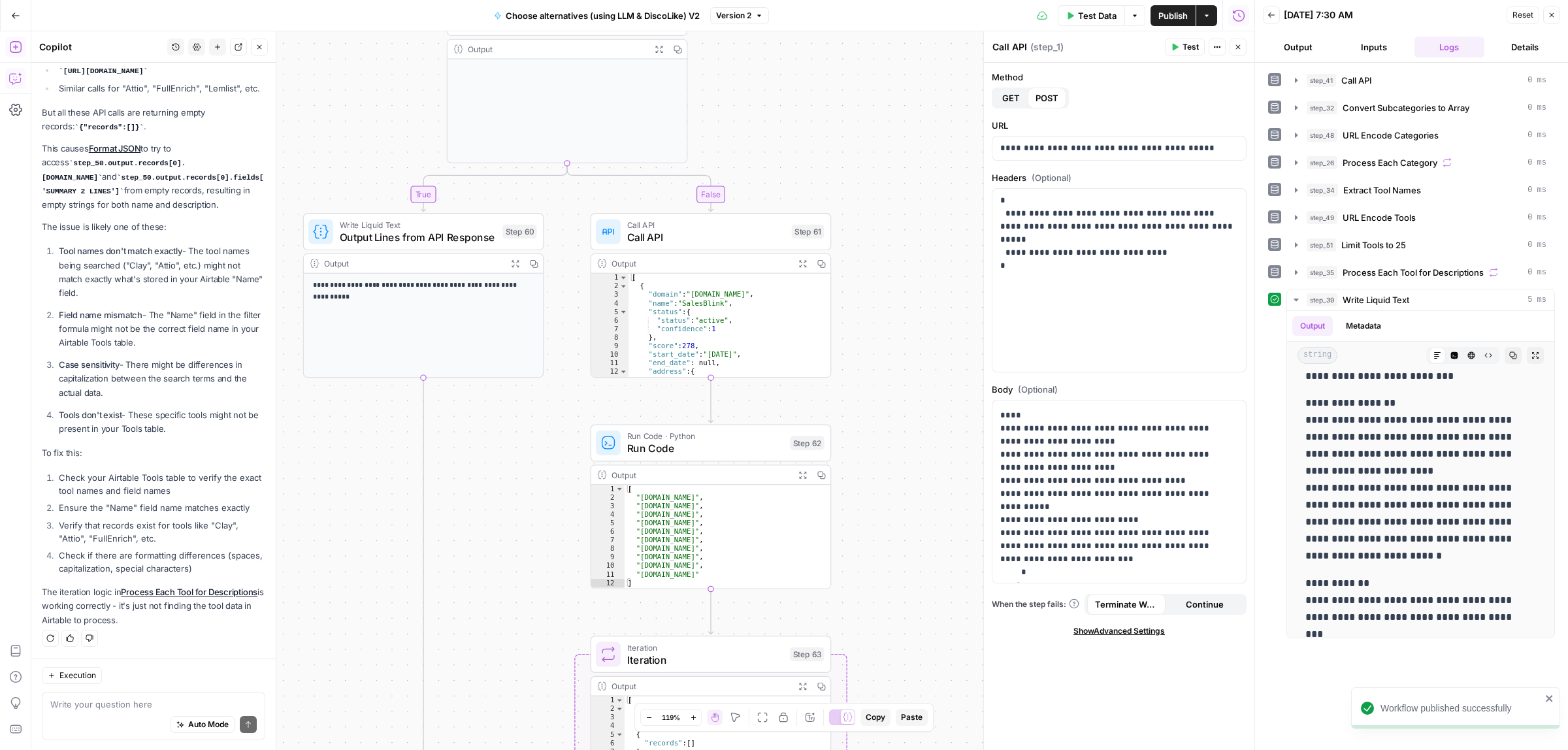
drag, startPoint x: 922, startPoint y: 451, endPoint x: 765, endPoint y: 299, distance: 218.5
click at [921, 563] on div "true false Workflow Input Settings Inputs Call API Call API Step 41 Output Expa…" at bounding box center [643, 391] width 1223 height 718
click at [697, 236] on span "Call API" at bounding box center [703, 237] width 159 height 16
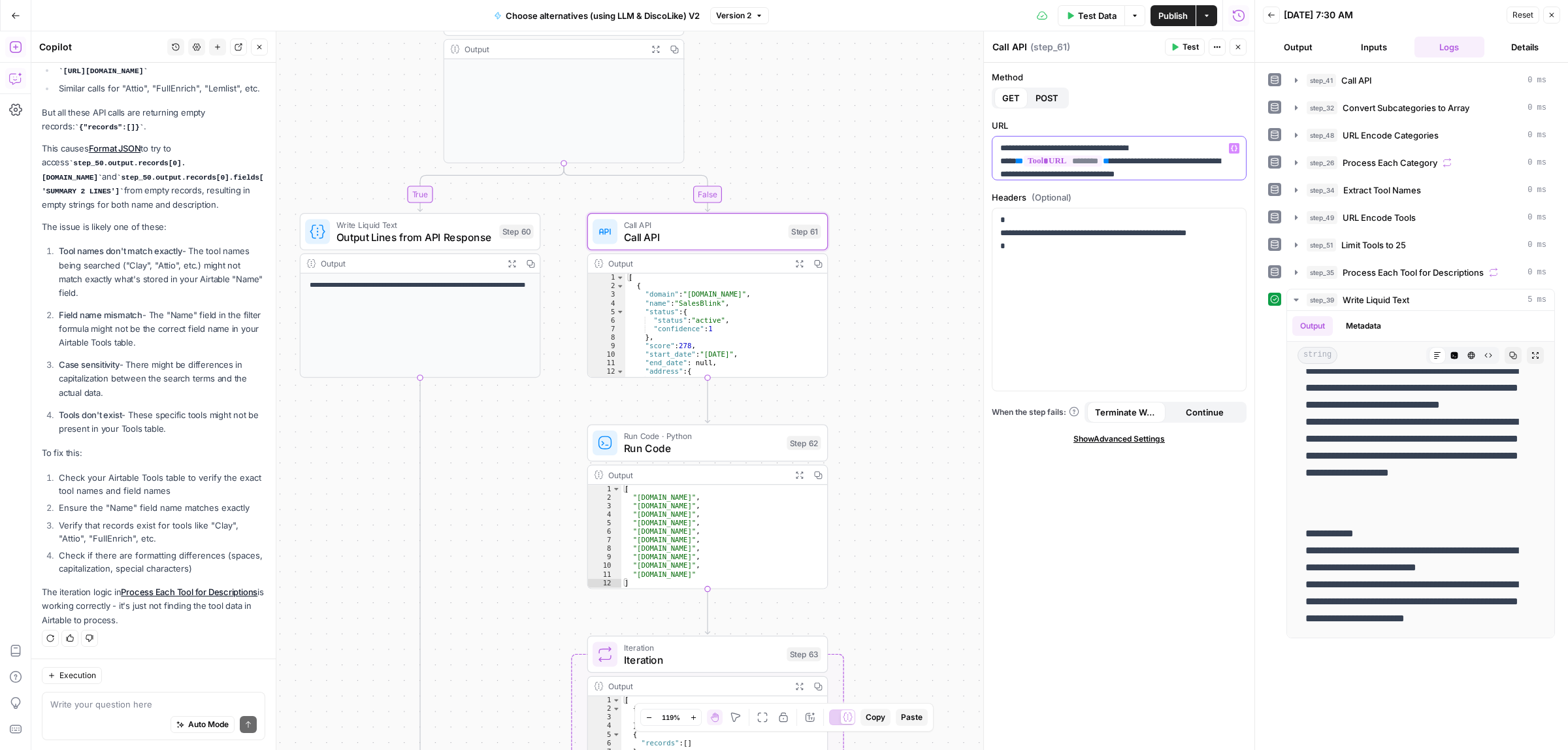
scroll to position [7, 0]
type textarea "**********"
drag, startPoint x: 735, startPoint y: 294, endPoint x: 684, endPoint y: 294, distance: 51.0
click at [684, 294] on div "[ { "domain" : "salesblink.io" , "name" : "SalesBlink" , "status" : { "status" …" at bounding box center [719, 333] width 188 height 119
click at [1150, 153] on p "**********" at bounding box center [1113, 154] width 226 height 40
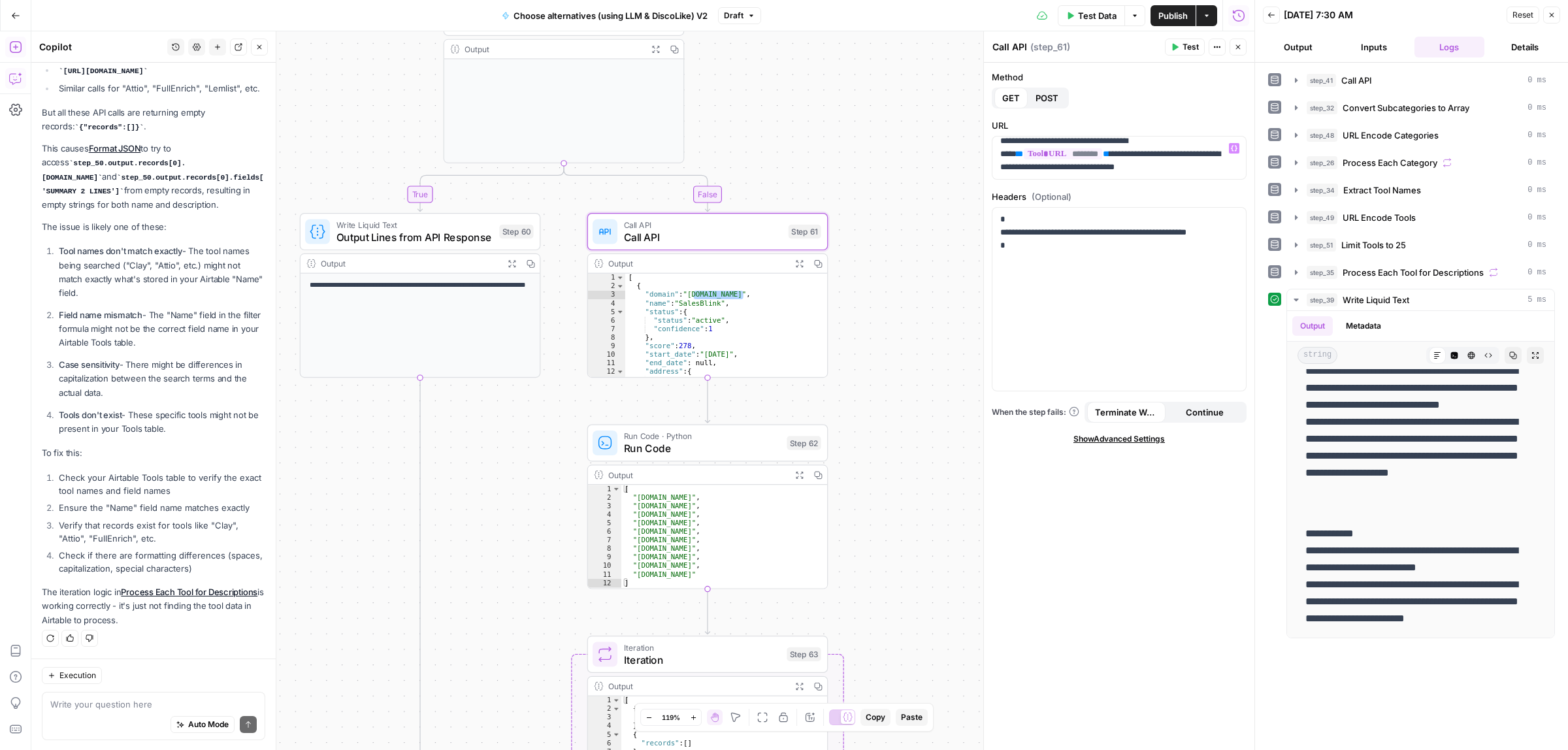
click at [1173, 20] on span "Publish" at bounding box center [1172, 16] width 29 height 13
click at [1186, 7] on button "Publish" at bounding box center [1173, 16] width 45 height 21
click at [1203, 164] on p "**********" at bounding box center [1113, 154] width 226 height 40
click at [1115, 162] on p "**********" at bounding box center [1113, 151] width 226 height 52
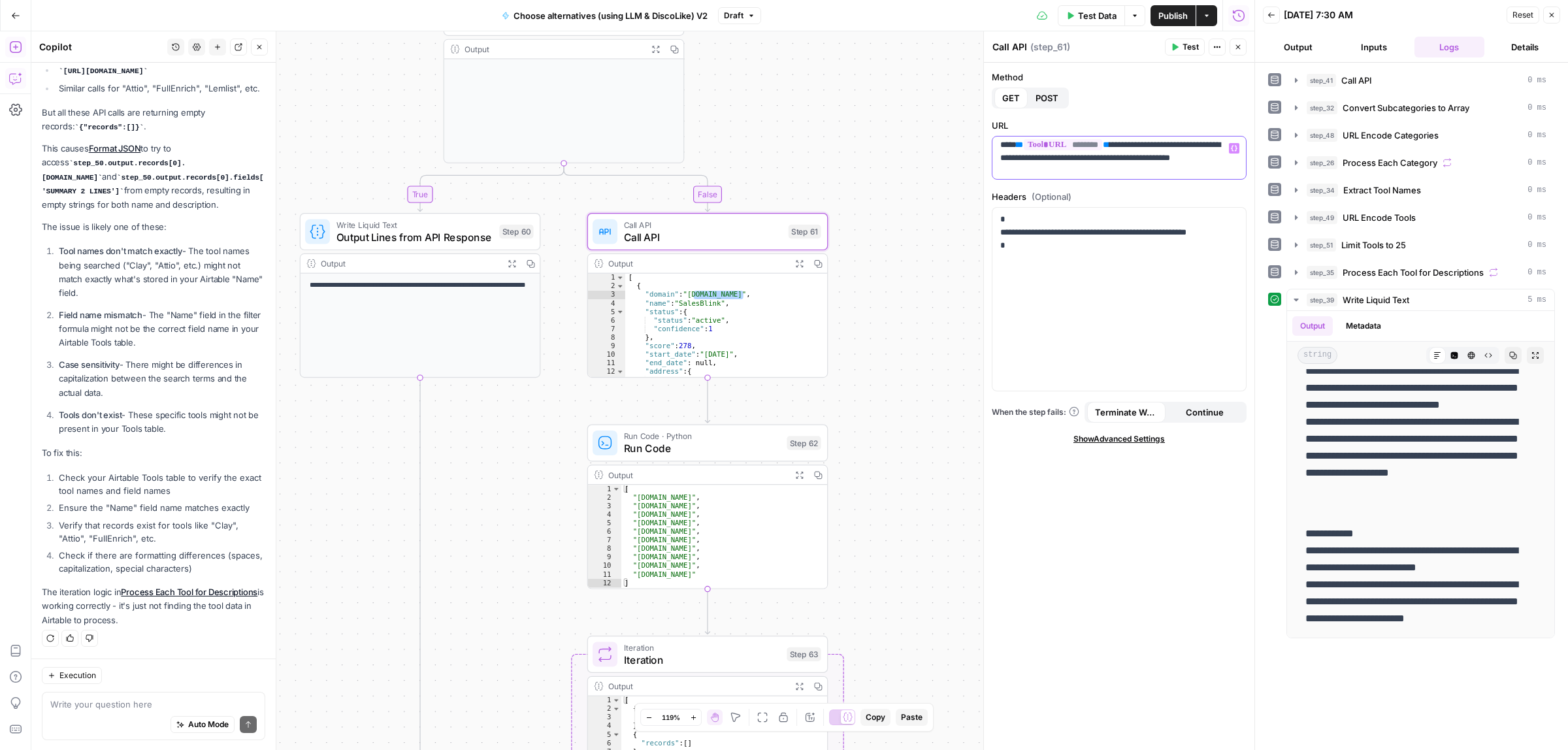
click at [1106, 174] on p "**********" at bounding box center [1113, 151] width 226 height 52
click at [804, 204] on span "Test" at bounding box center [805, 203] width 19 height 13
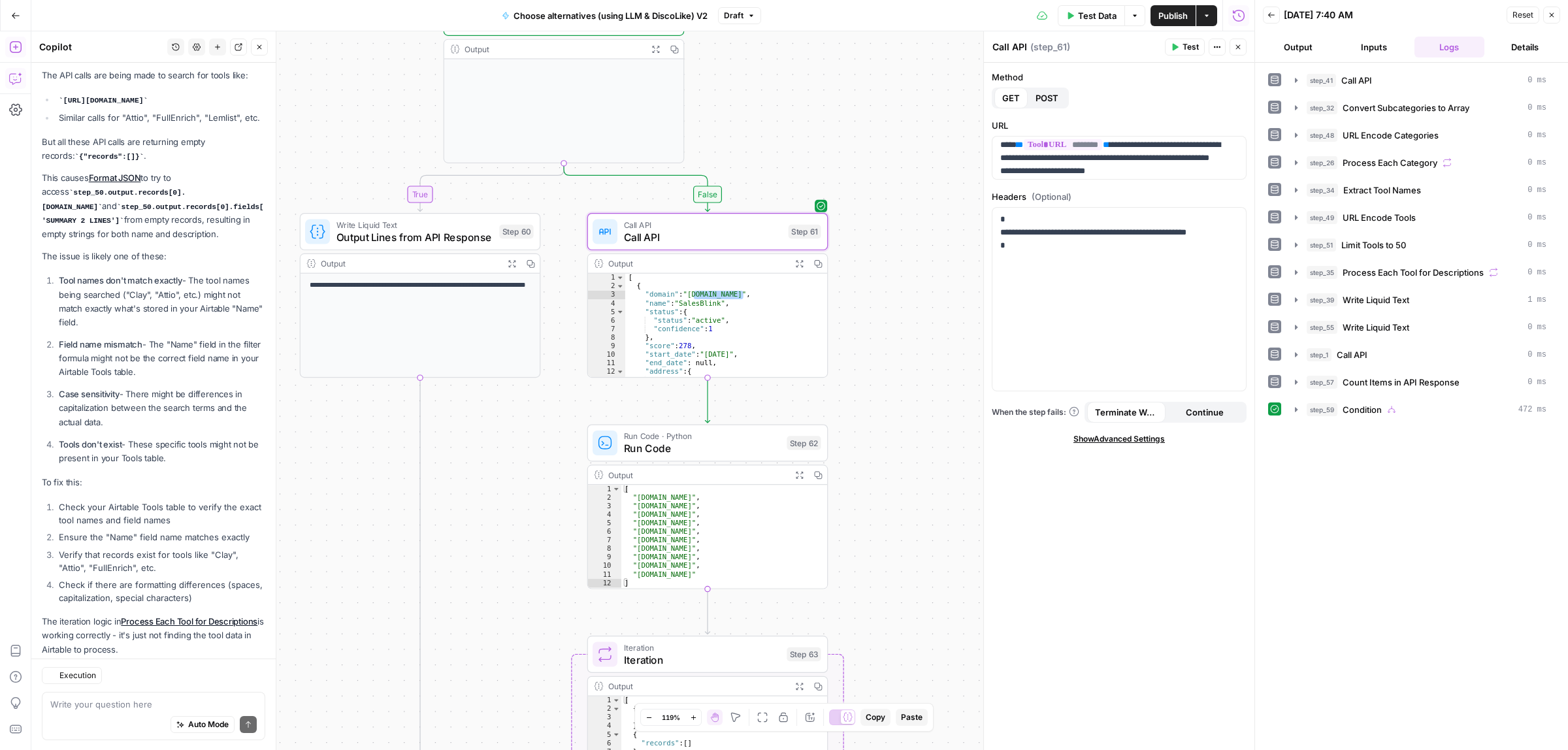
scroll to position [2116, 0]
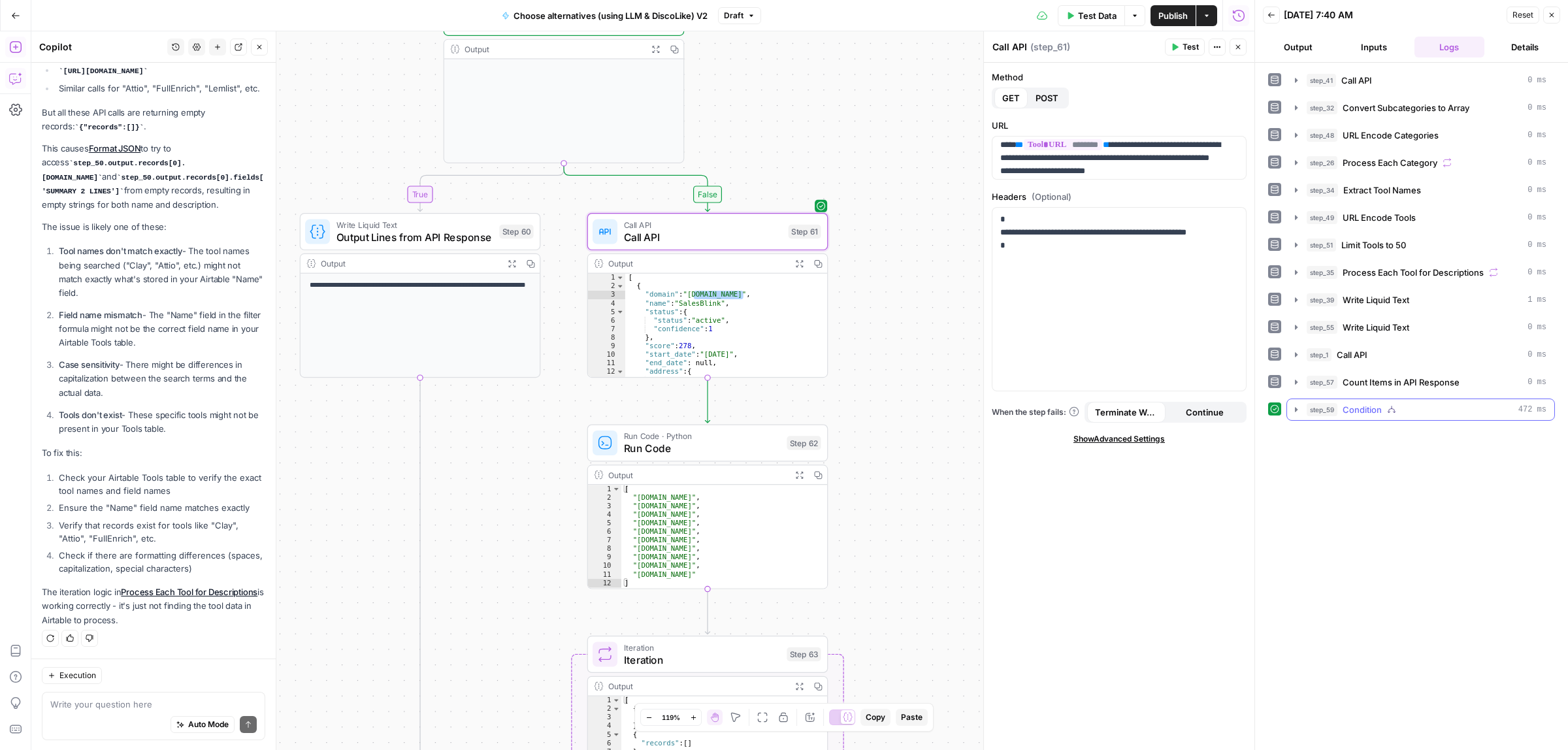
click at [1293, 412] on icon "button" at bounding box center [1296, 409] width 10 height 10
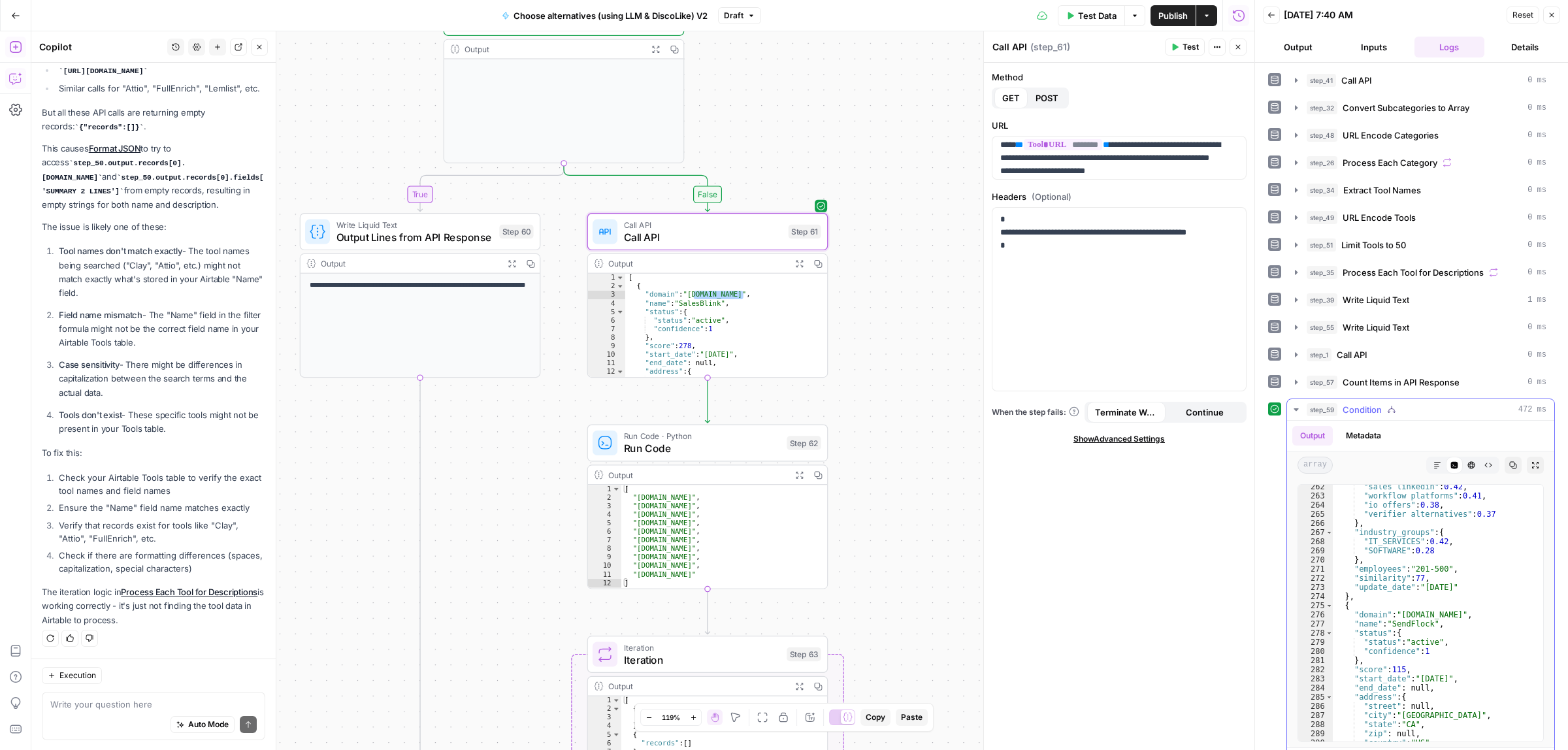
scroll to position [3380, 0]
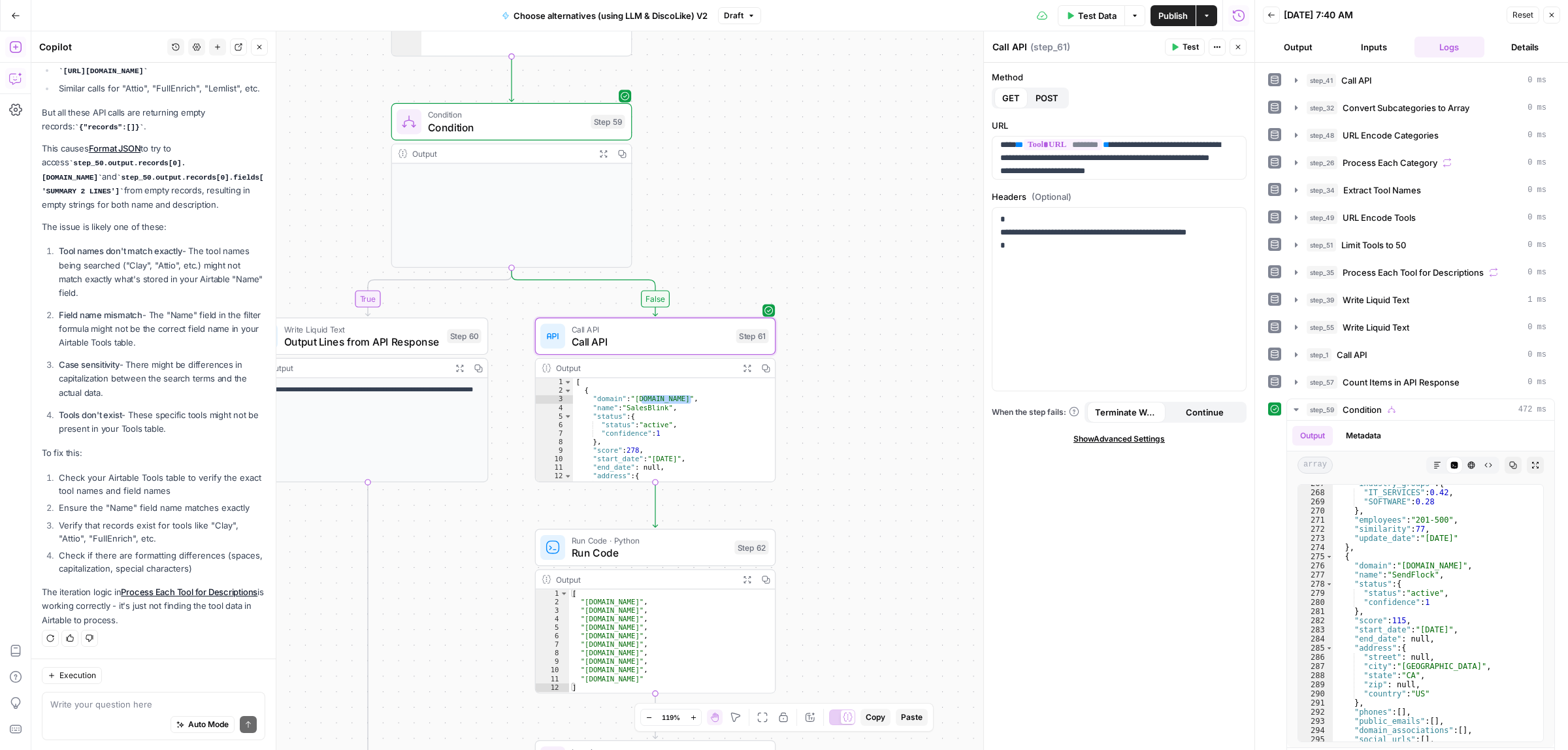
drag, startPoint x: 889, startPoint y: 105, endPoint x: 830, endPoint y: 206, distance: 117.0
click at [830, 206] on div "true false Workflow Input Settings Inputs Call API Call API Step 41 Output Expa…" at bounding box center [643, 391] width 1223 height 718
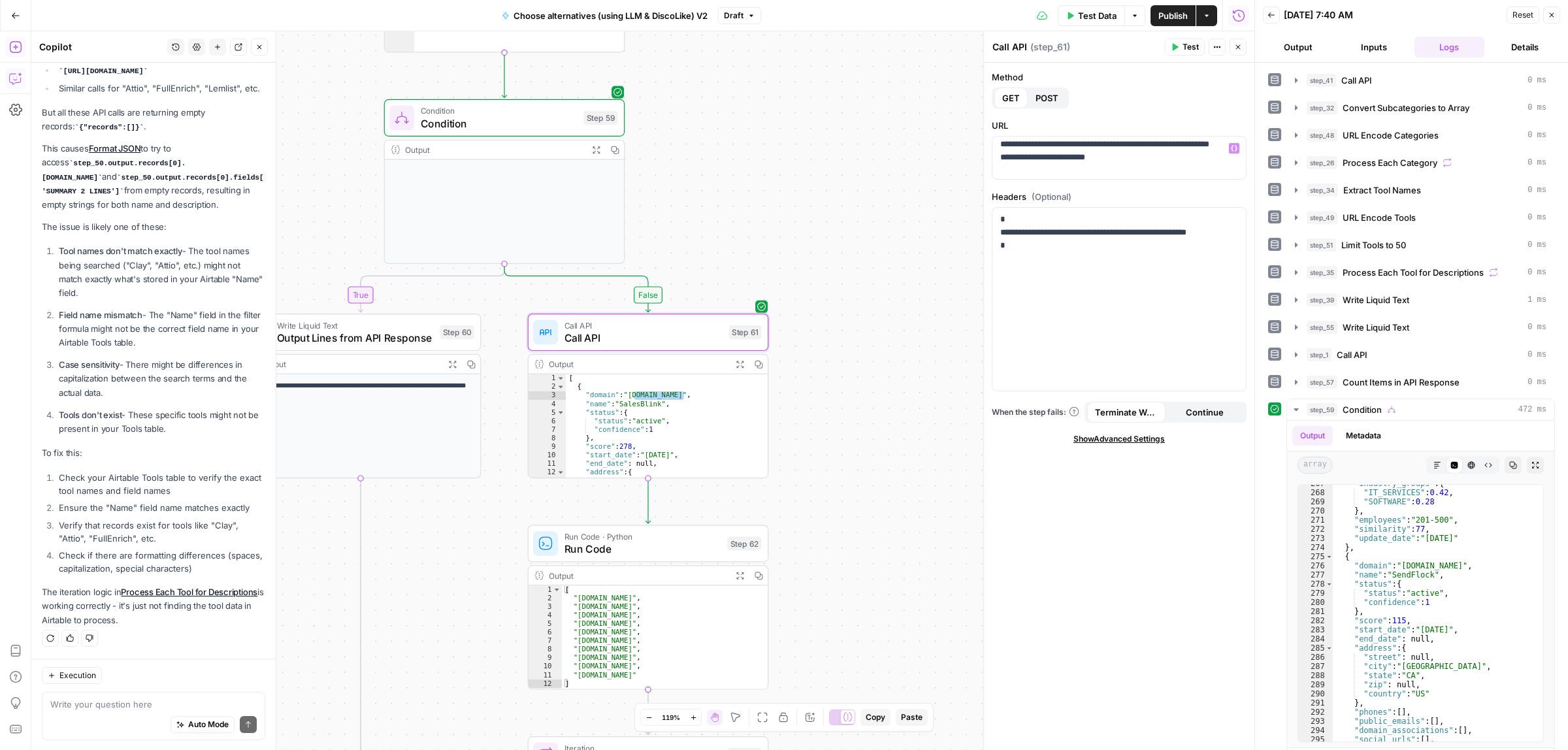
scroll to position [33, 0]
click at [1192, 10] on button "Publish" at bounding box center [1173, 16] width 45 height 21
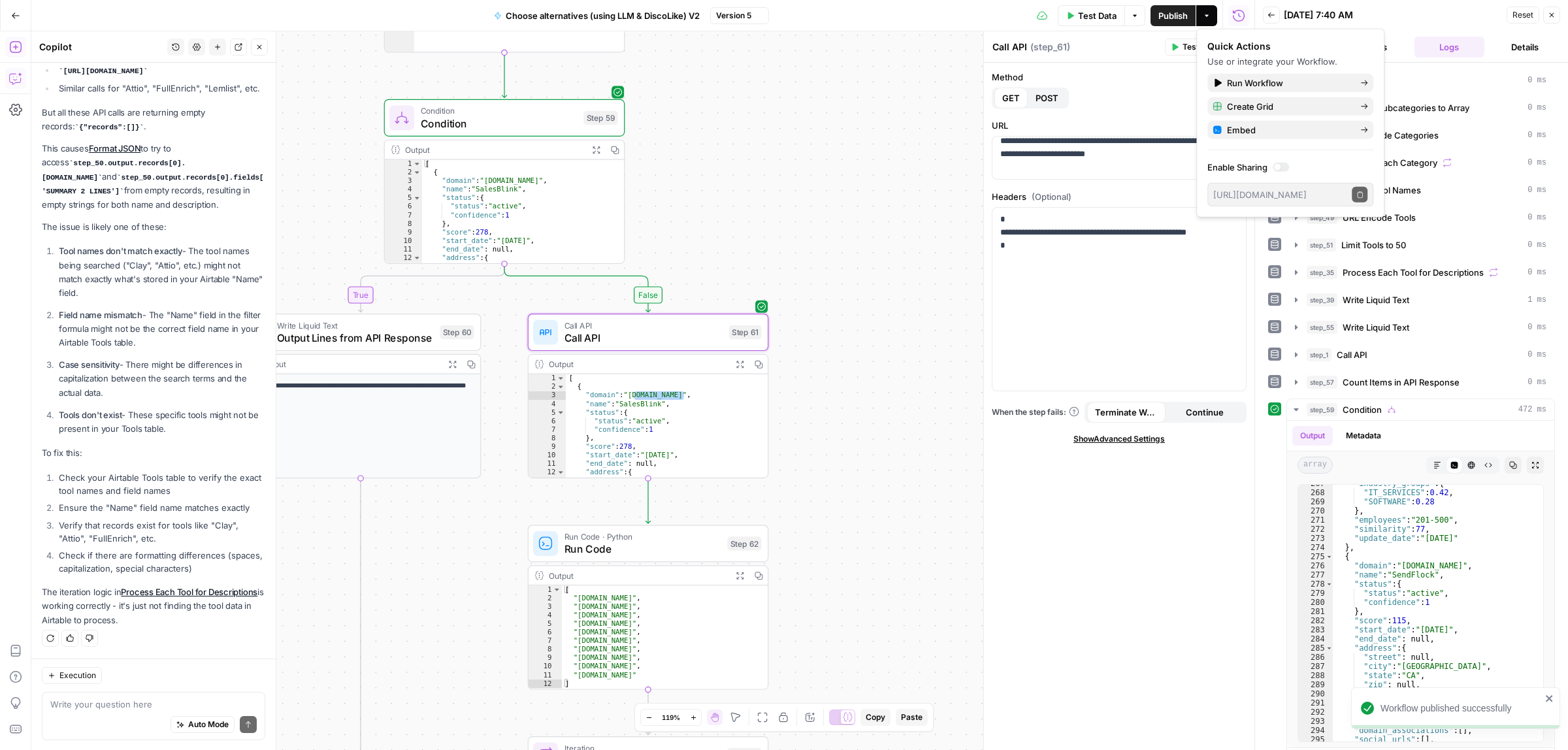
click at [1550, 15] on icon "button" at bounding box center [1551, 15] width 8 height 8
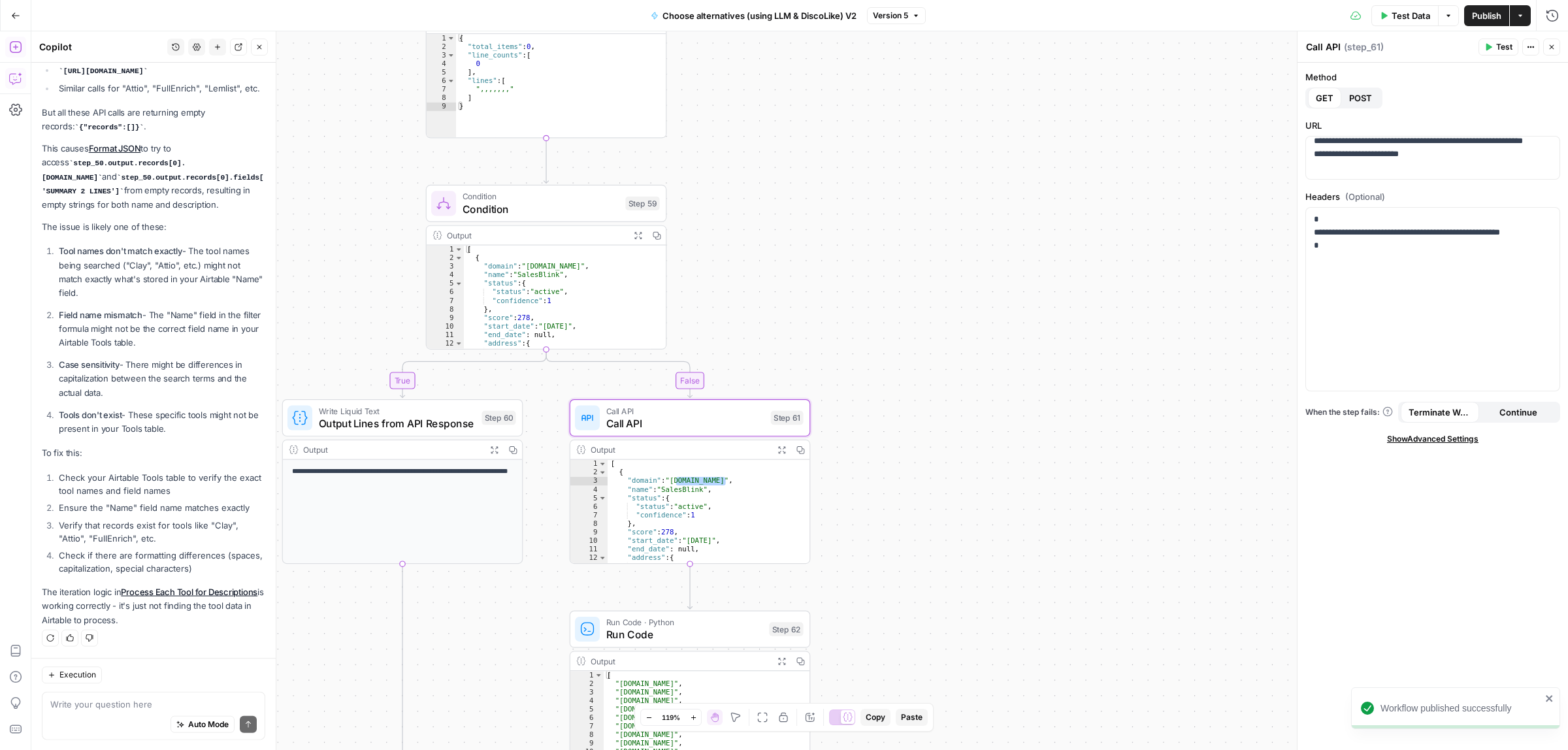
scroll to position [2116, 0]
drag, startPoint x: 804, startPoint y: 221, endPoint x: 826, endPoint y: 246, distance: 33.3
click at [833, 278] on div "true false Workflow Input Settings Inputs Call API Call API Step 41 Output Expa…" at bounding box center [799, 391] width 1536 height 718
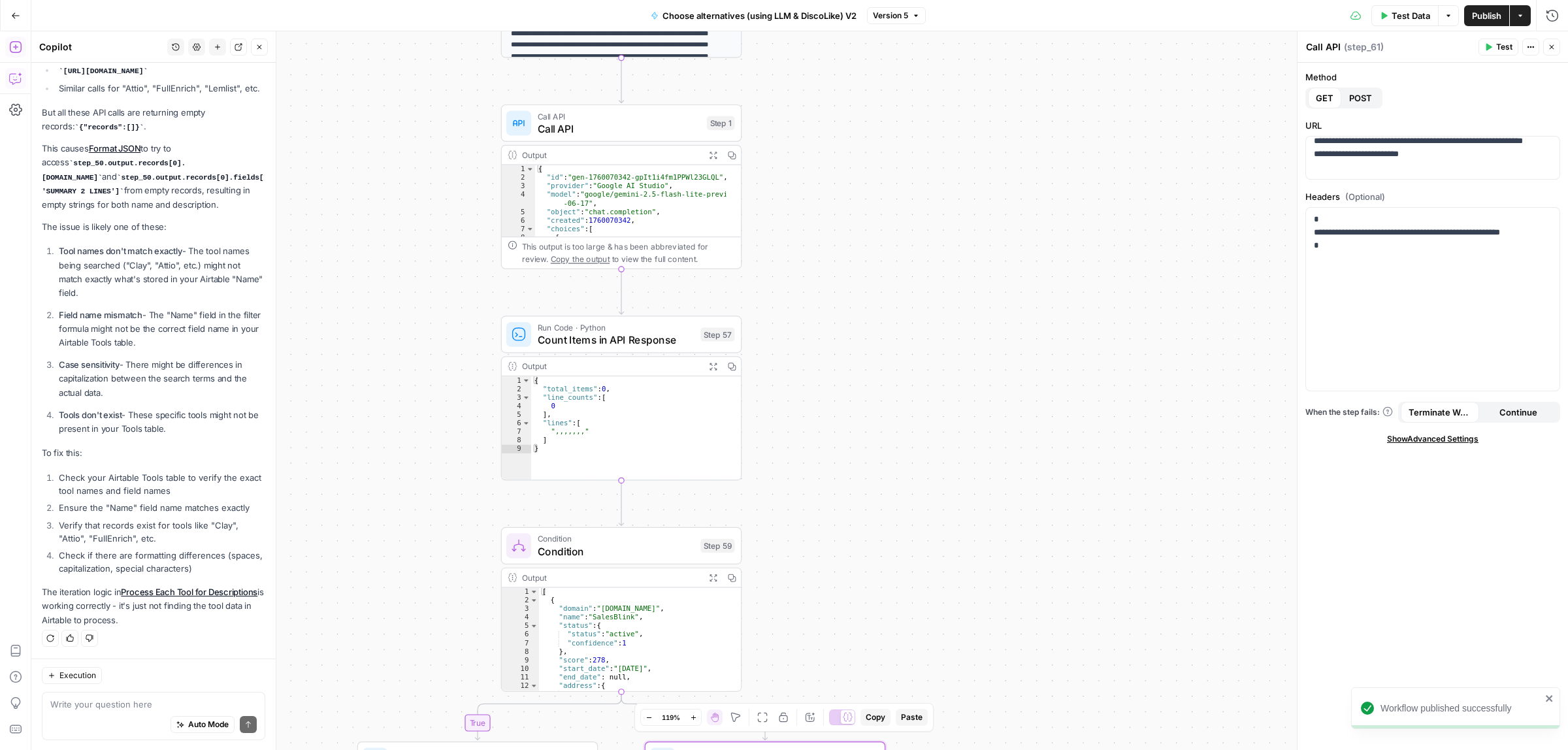
drag, startPoint x: 909, startPoint y: 496, endPoint x: 910, endPoint y: 556, distance: 60.0
click at [936, 646] on div "true false Workflow Input Settings Inputs Call API Call API Step 41 Output Expa…" at bounding box center [799, 391] width 1536 height 718
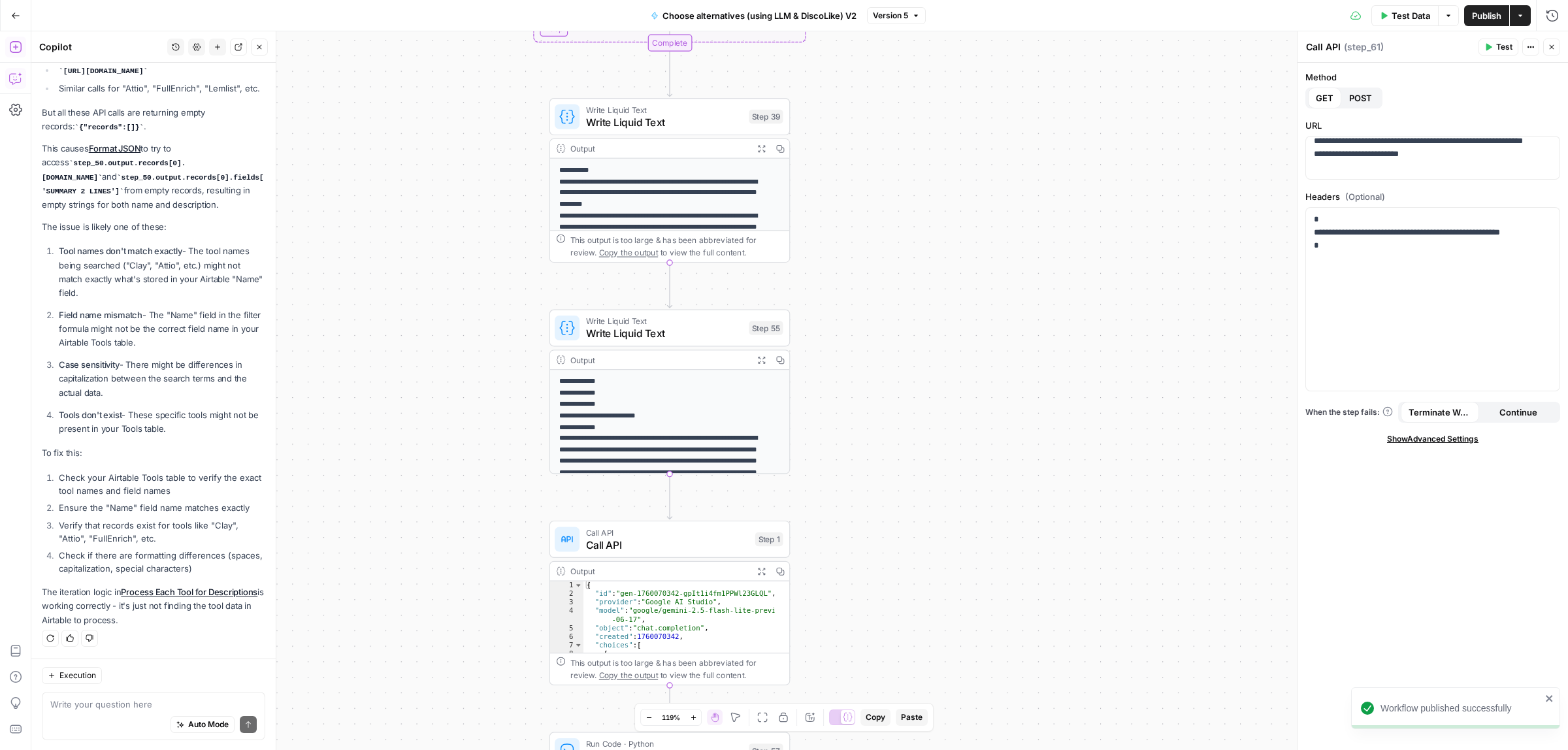
drag, startPoint x: 847, startPoint y: 491, endPoint x: 852, endPoint y: 477, distance: 14.9
click at [855, 556] on div "true false Workflow Input Settings Inputs Call API Call API Step 41 Output Expa…" at bounding box center [799, 391] width 1536 height 718
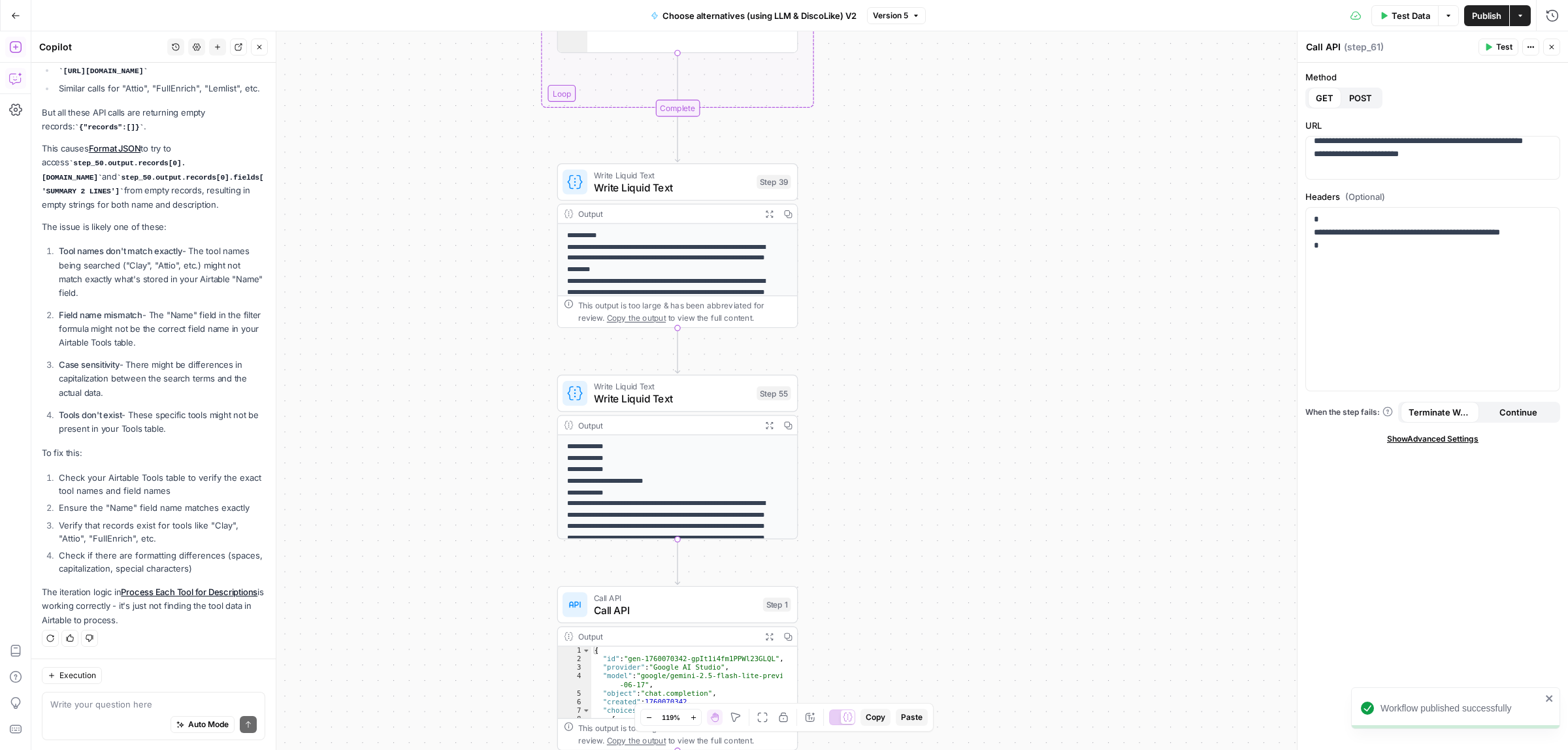
drag, startPoint x: 875, startPoint y: 660, endPoint x: 867, endPoint y: 430, distance: 230.1
click at [875, 654] on div "true false Workflow Input Settings Inputs Call API Call API Step 41 Output Expa…" at bounding box center [799, 391] width 1536 height 718
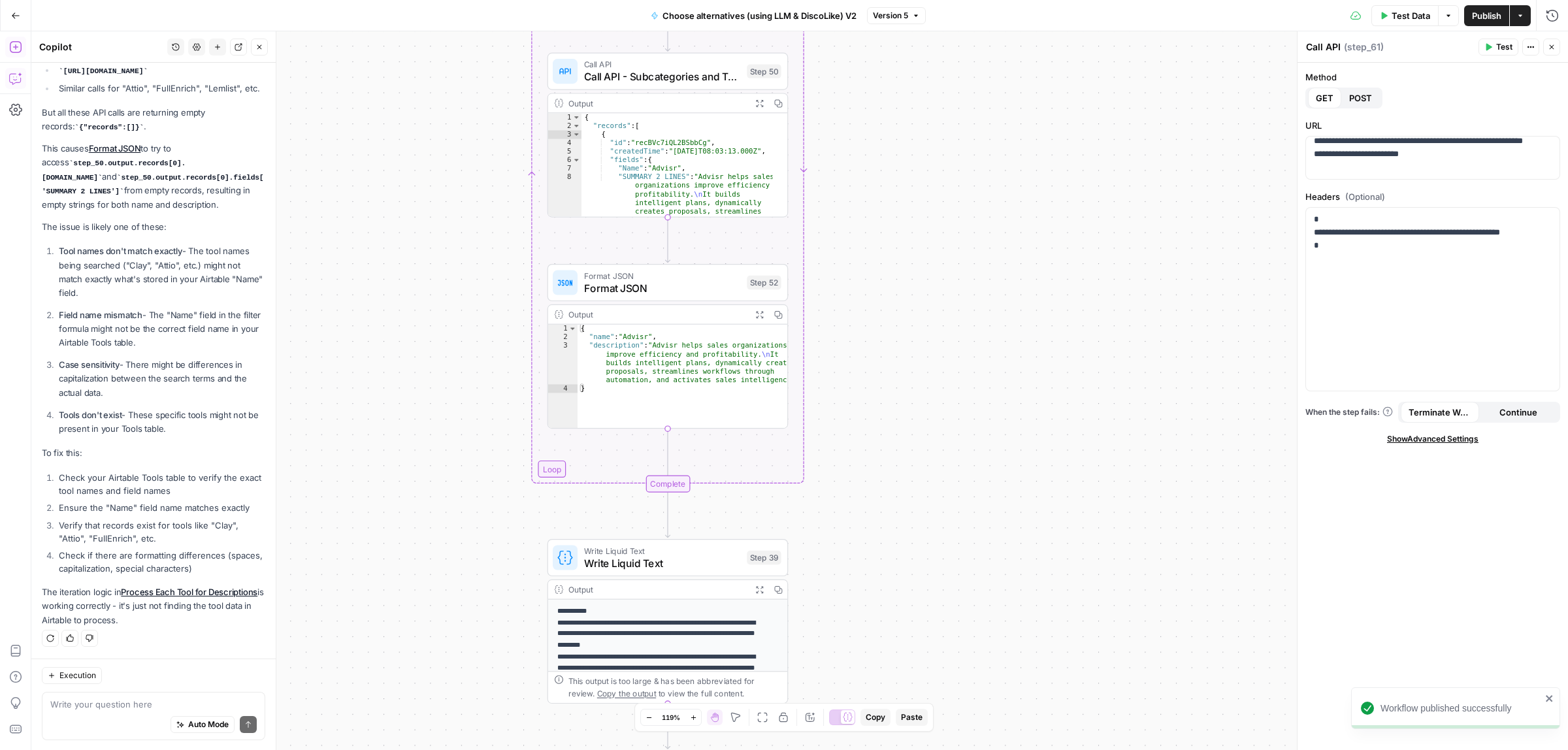
click at [863, 657] on div "true false Workflow Input Settings Inputs Call API Call API Step 41 Output Expa…" at bounding box center [799, 391] width 1536 height 718
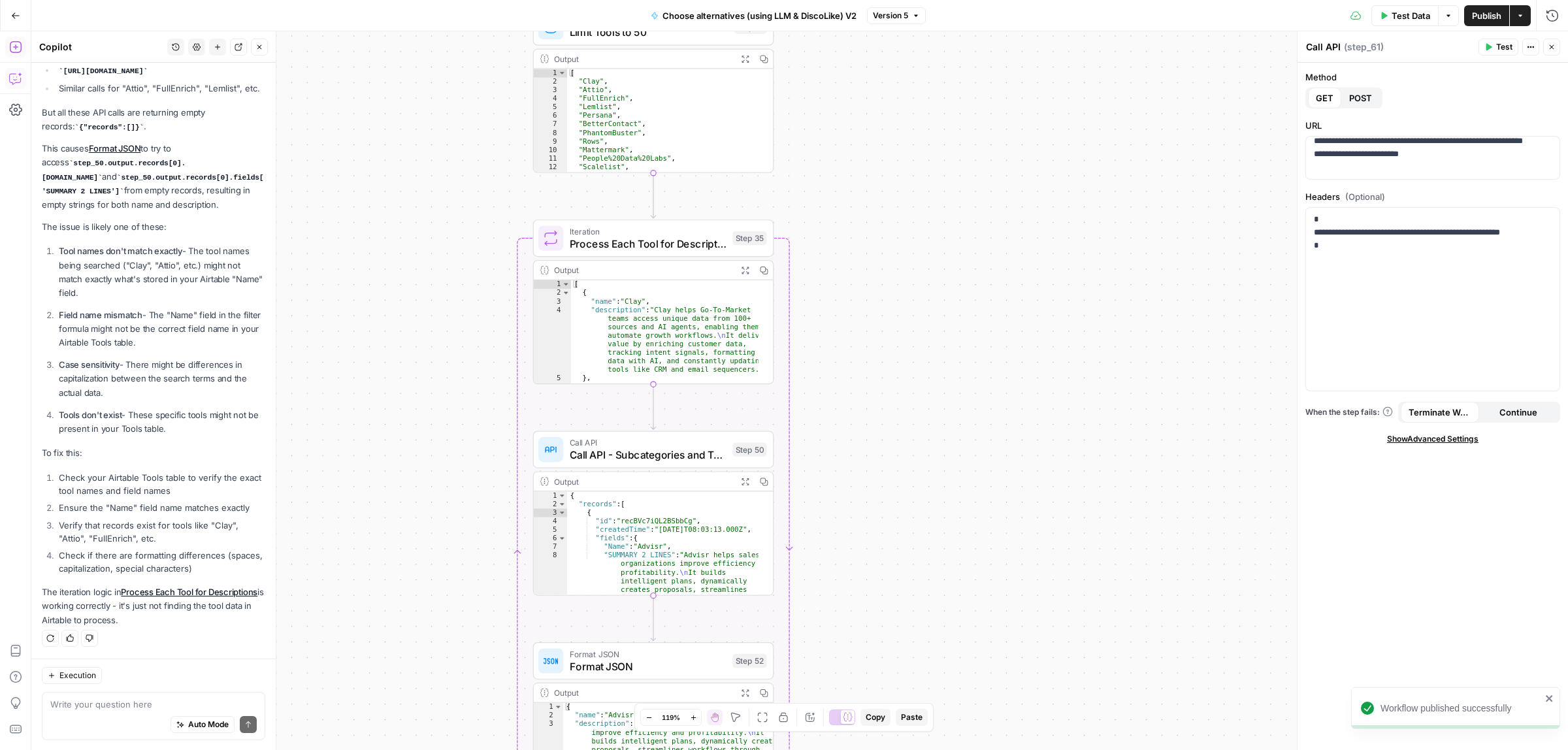
click at [811, 612] on div "true false Workflow Input Settings Inputs Call API Call API Step 41 Output Expa…" at bounding box center [799, 391] width 1536 height 718
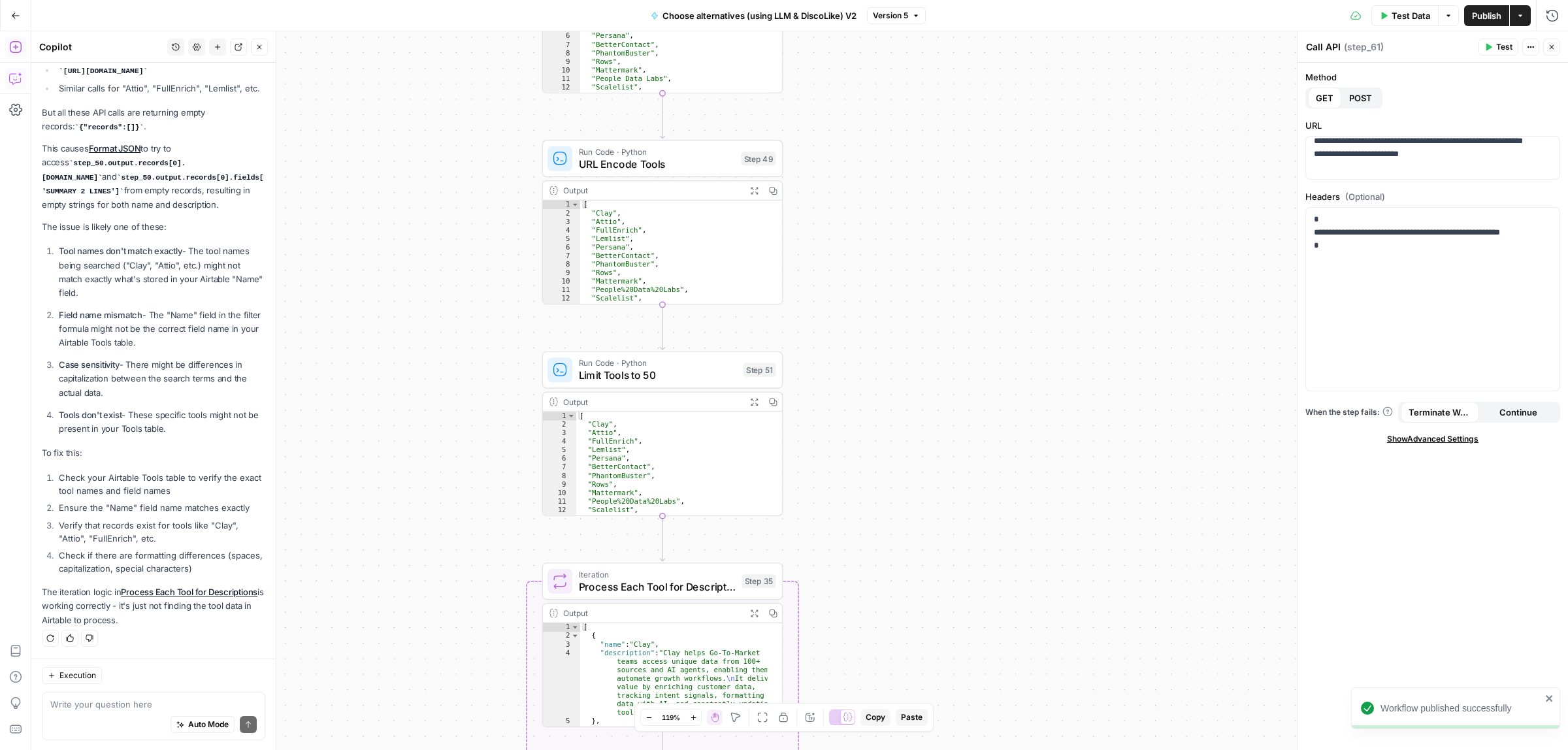
click at [811, 585] on div "true false Workflow Input Settings Inputs Call API Call API Step 41 Output Expa…" at bounding box center [799, 391] width 1536 height 718
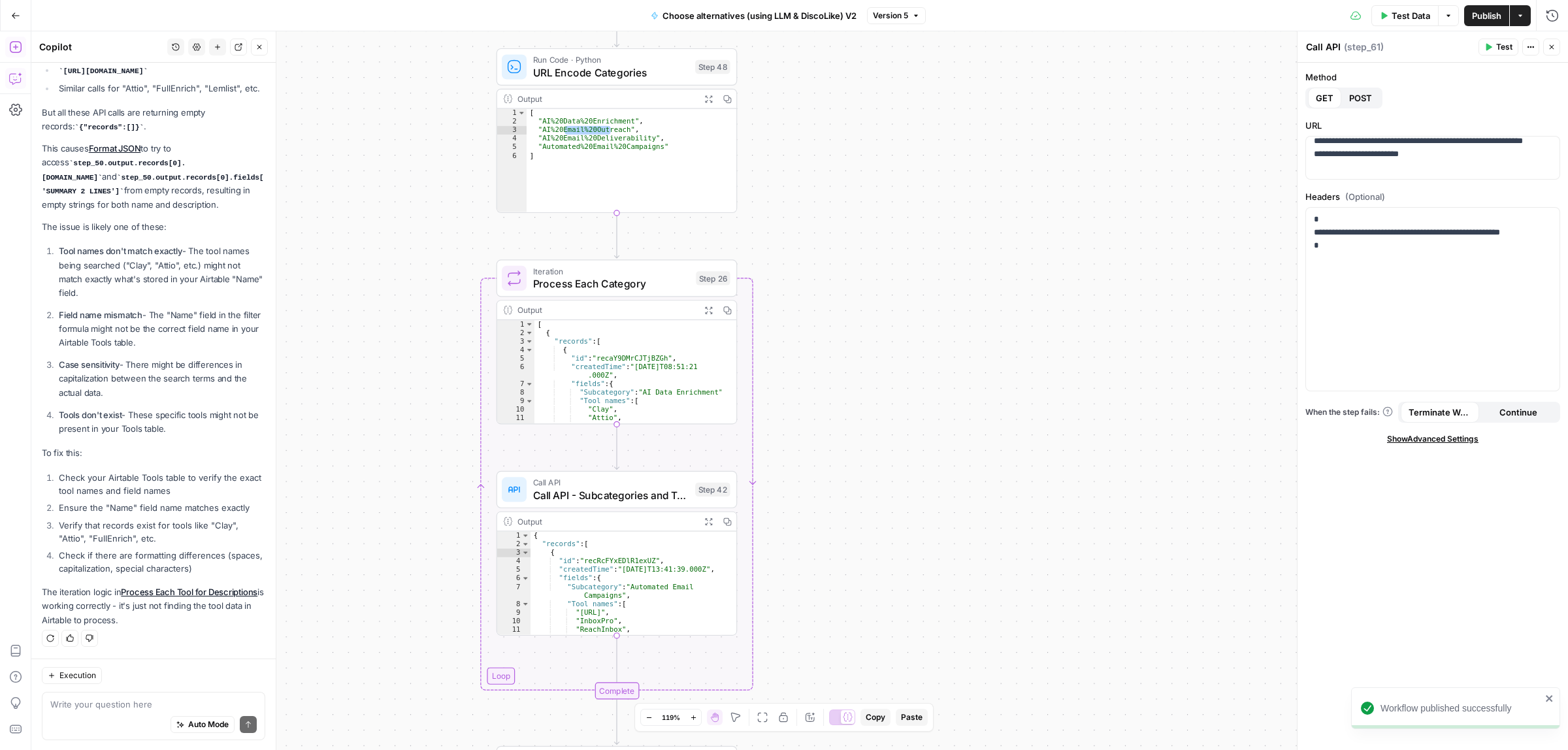
drag, startPoint x: 804, startPoint y: 665, endPoint x: 801, endPoint y: 580, distance: 85.1
click at [803, 688] on div "true false Workflow Input Settings Inputs Call API Call API Step 41 Output Expa…" at bounding box center [799, 391] width 1536 height 718
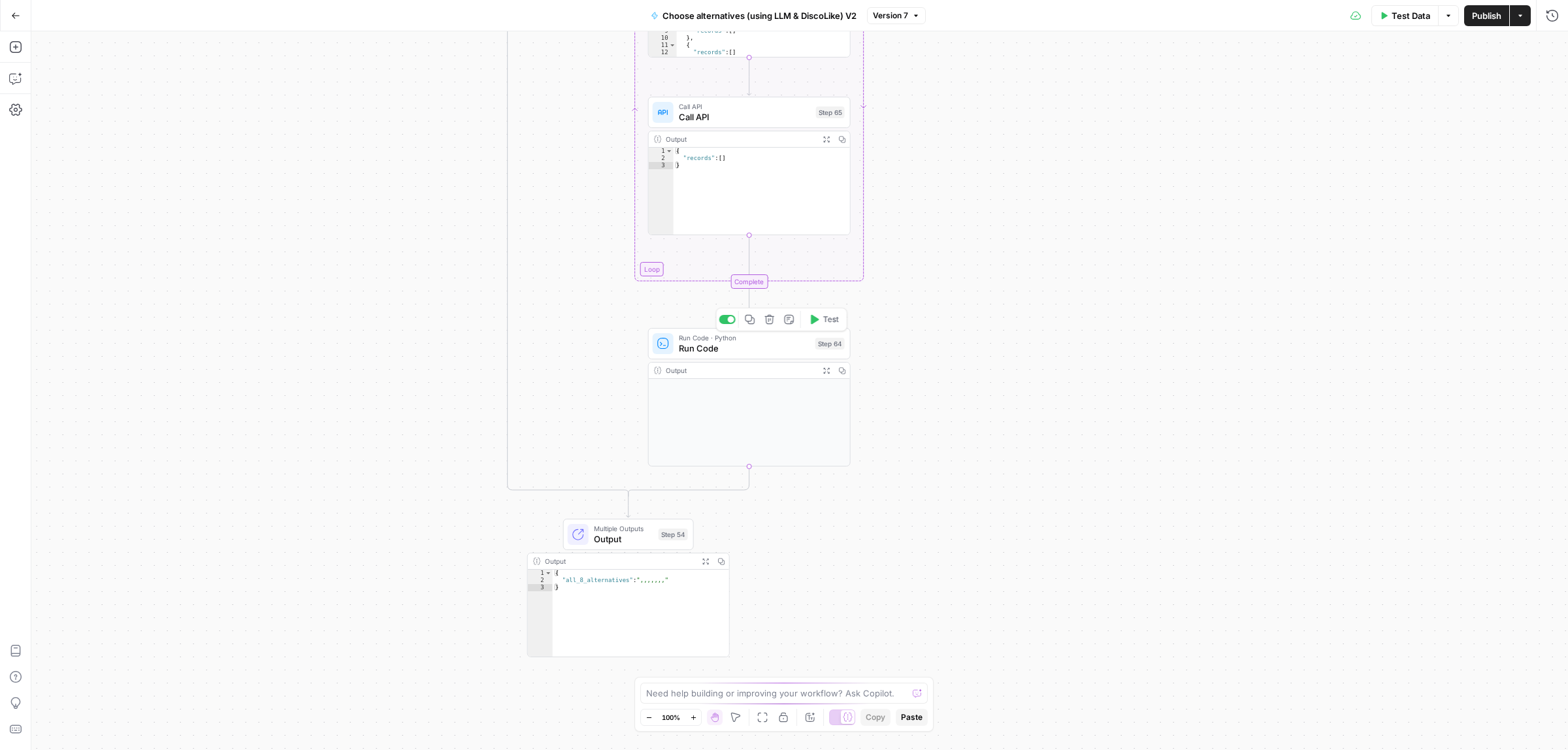
click at [720, 333] on span "Run Code · Python" at bounding box center [745, 337] width 131 height 10
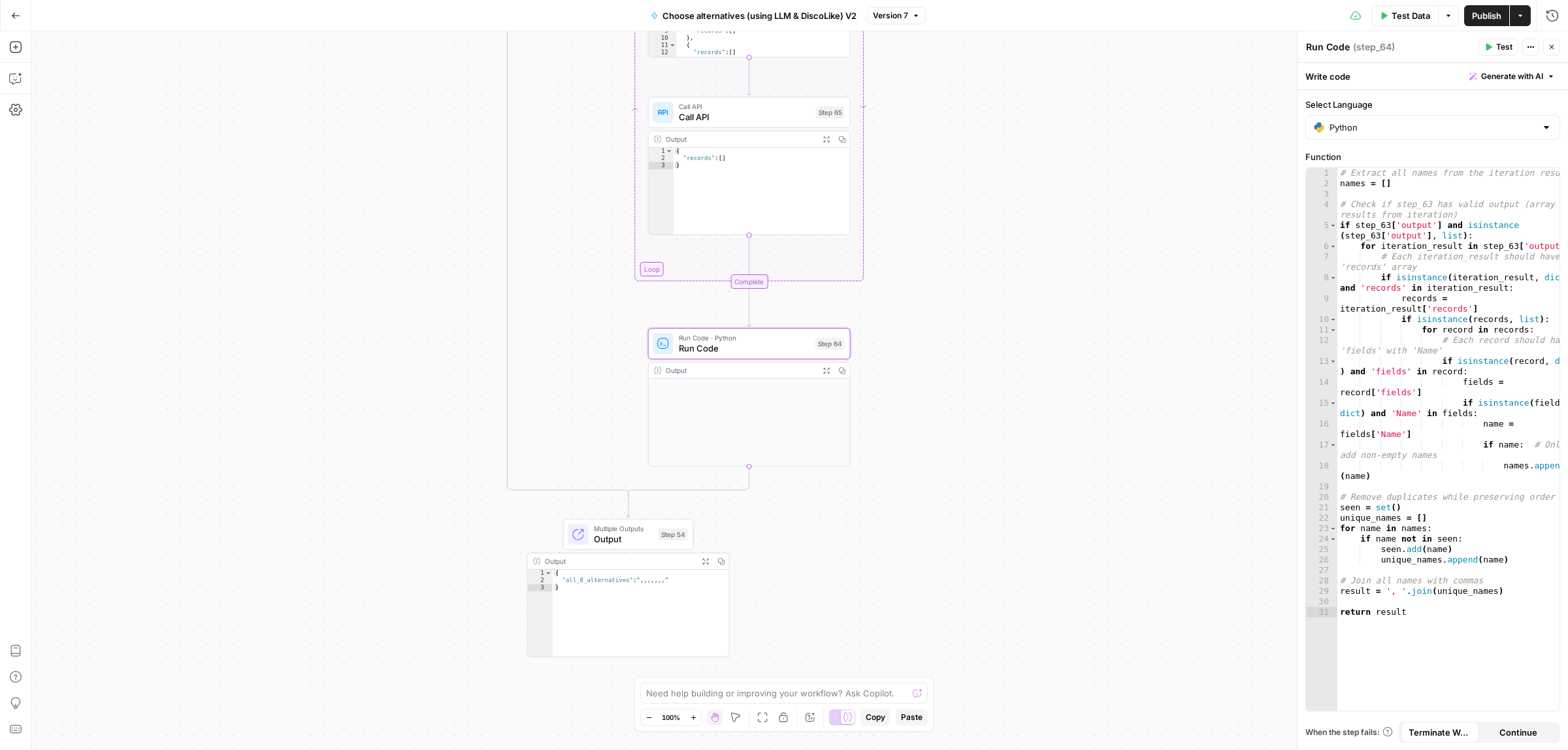
click at [621, 533] on span "Output" at bounding box center [623, 539] width 59 height 13
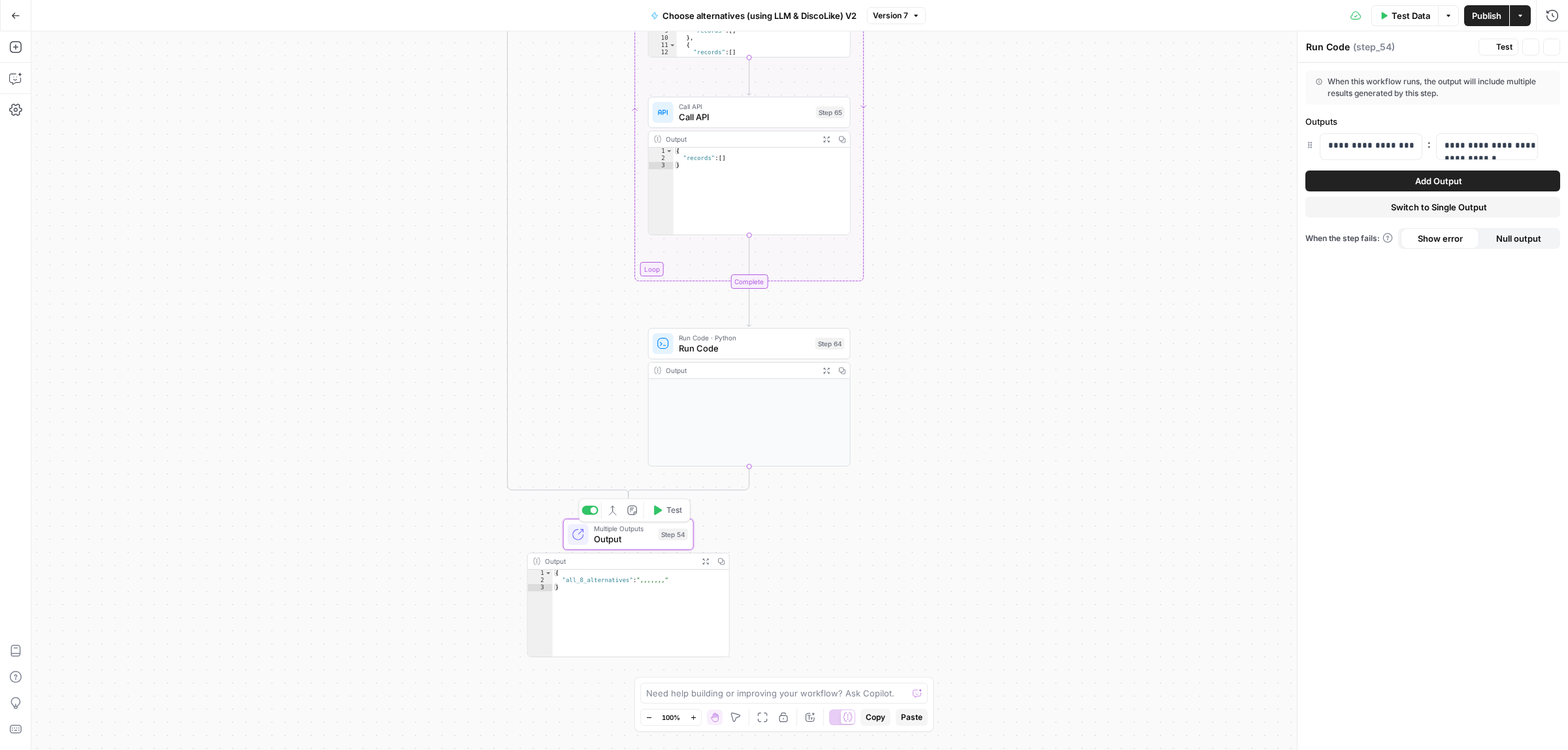
type textarea "Output"
click at [1421, 212] on span "Switch to Single Output" at bounding box center [1438, 206] width 96 height 13
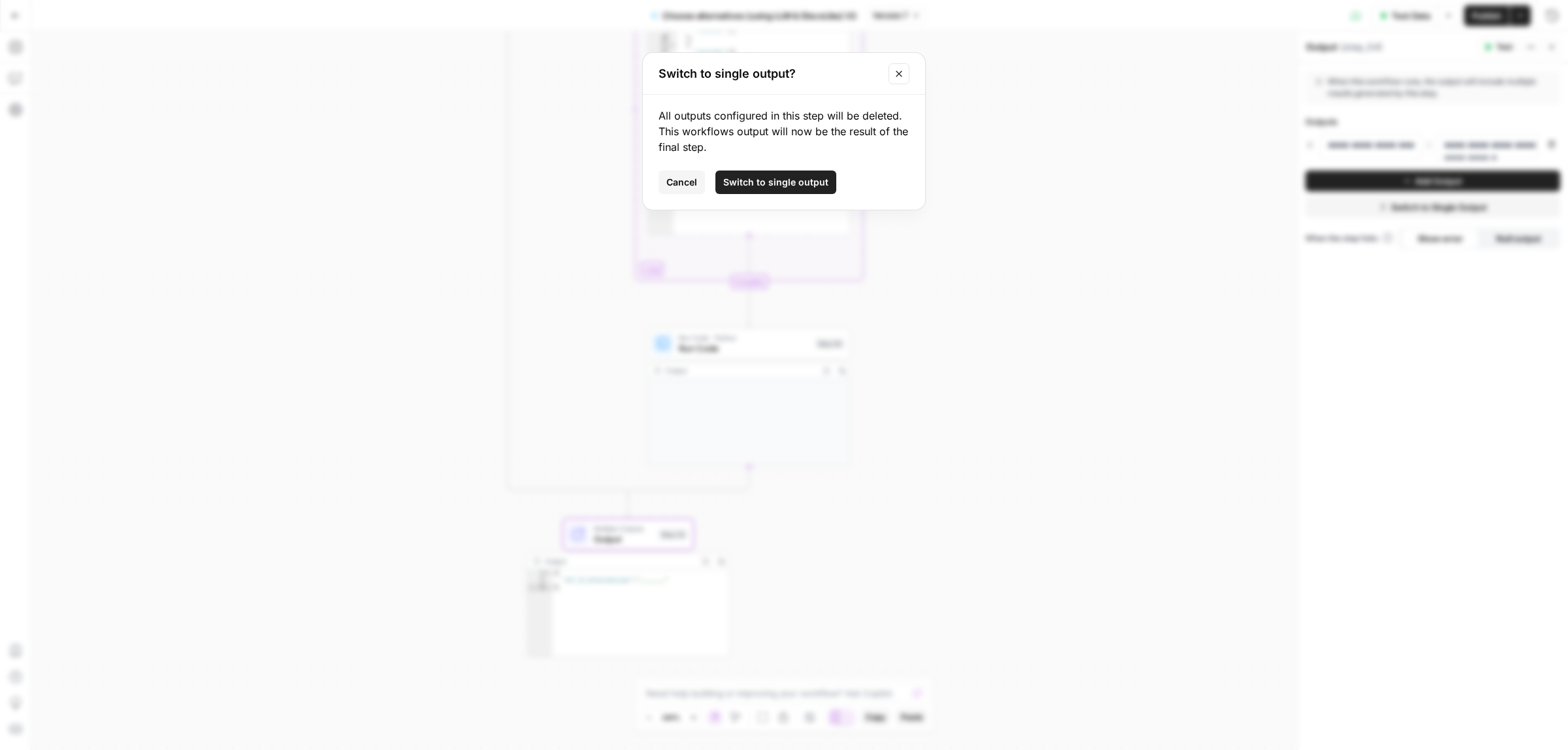
click at [806, 180] on span "Switch to single output" at bounding box center [776, 182] width 105 height 13
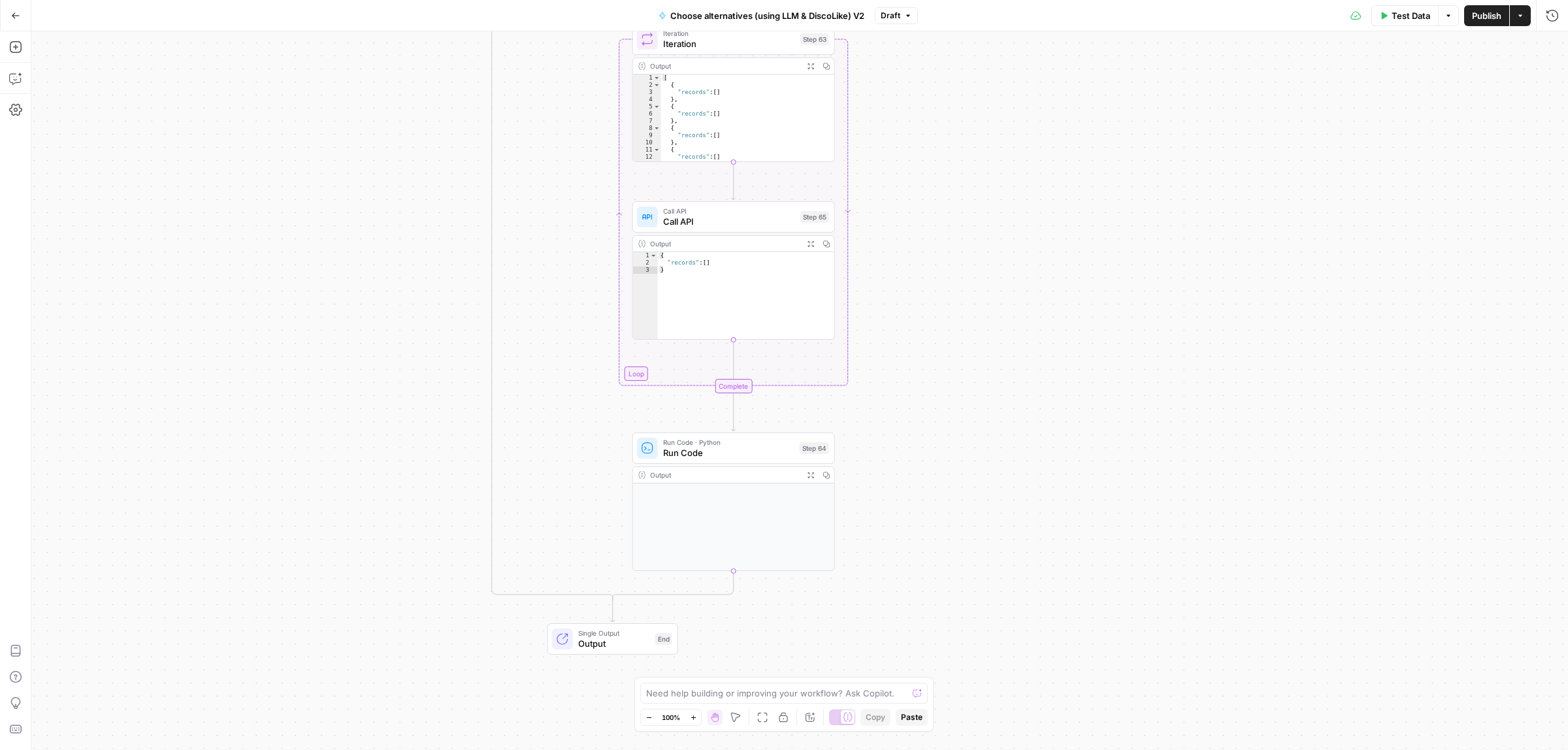
drag, startPoint x: 987, startPoint y: 265, endPoint x: 967, endPoint y: 347, distance: 84.4
click at [971, 426] on div "true false Workflow Input Settings Inputs Call API Call API Step 41 Output Expa…" at bounding box center [799, 391] width 1536 height 718
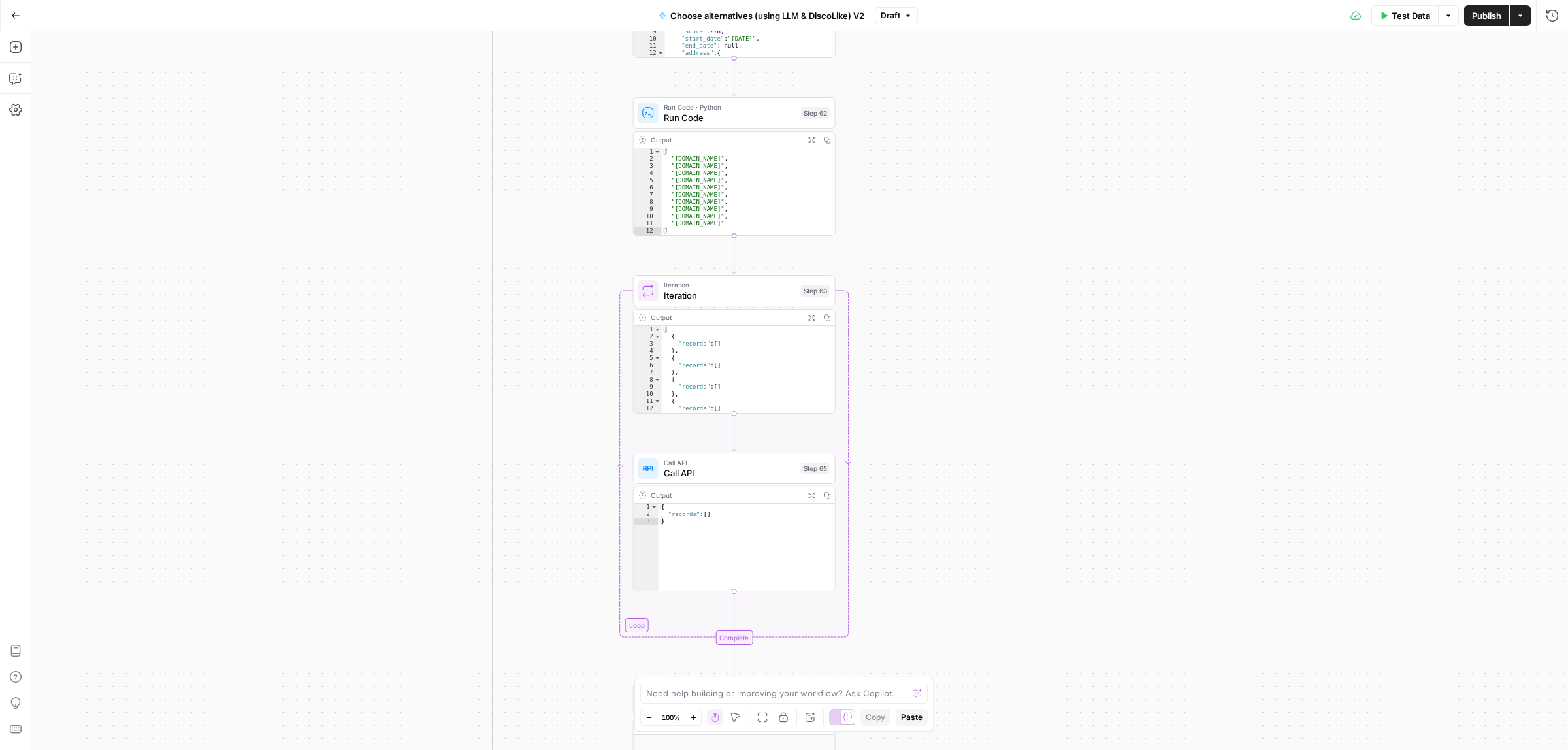
drag, startPoint x: 965, startPoint y: 441, endPoint x: 1008, endPoint y: 576, distance: 141.7
click at [1008, 576] on div "true false Workflow Input Settings Inputs Call API Call API Step 41 Output Expa…" at bounding box center [799, 391] width 1536 height 718
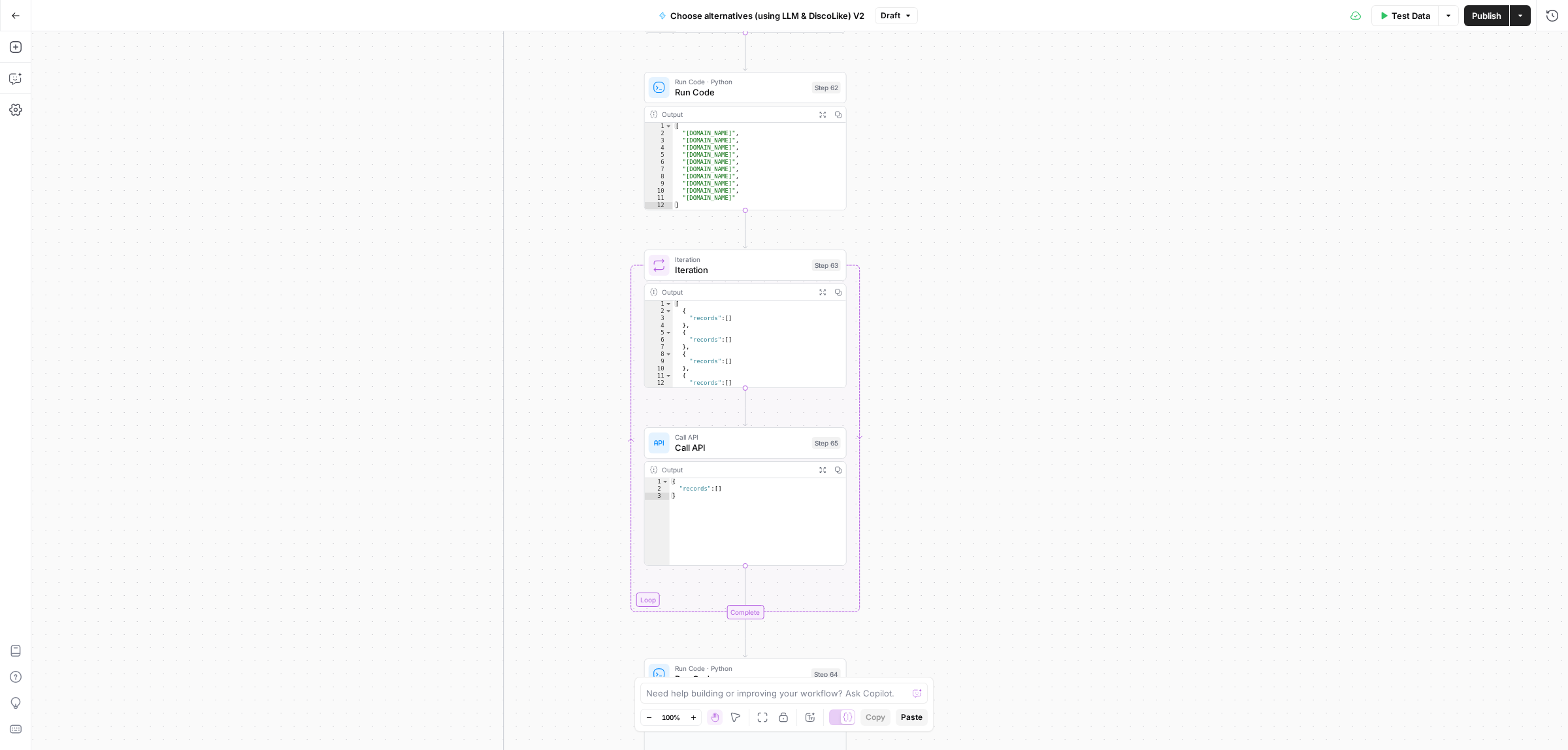
drag, startPoint x: 942, startPoint y: 372, endPoint x: 890, endPoint y: 14, distance: 361.8
click at [890, 17] on div "Go Back Choose alternatives (using LLM & DiscoLike) V2 Draft Test Data Options …" at bounding box center [784, 375] width 1568 height 750
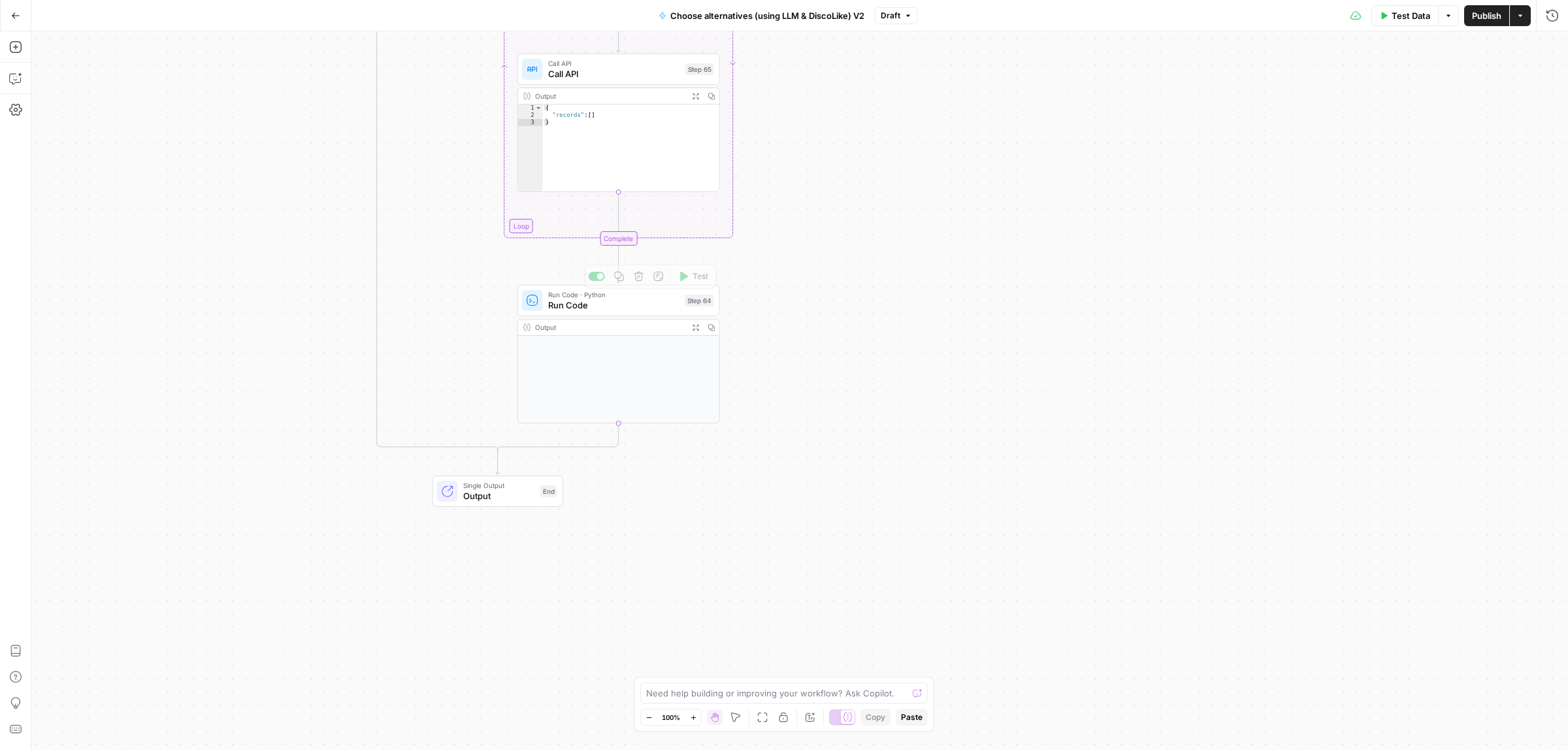
drag, startPoint x: 1080, startPoint y: 507, endPoint x: 992, endPoint y: 191, distance: 328.0
click at [992, 191] on div "true false Workflow Input Settings Inputs Call API Call API Step 41 Output Expa…" at bounding box center [799, 391] width 1536 height 718
click at [469, 364] on span "Single Output" at bounding box center [479, 362] width 72 height 10
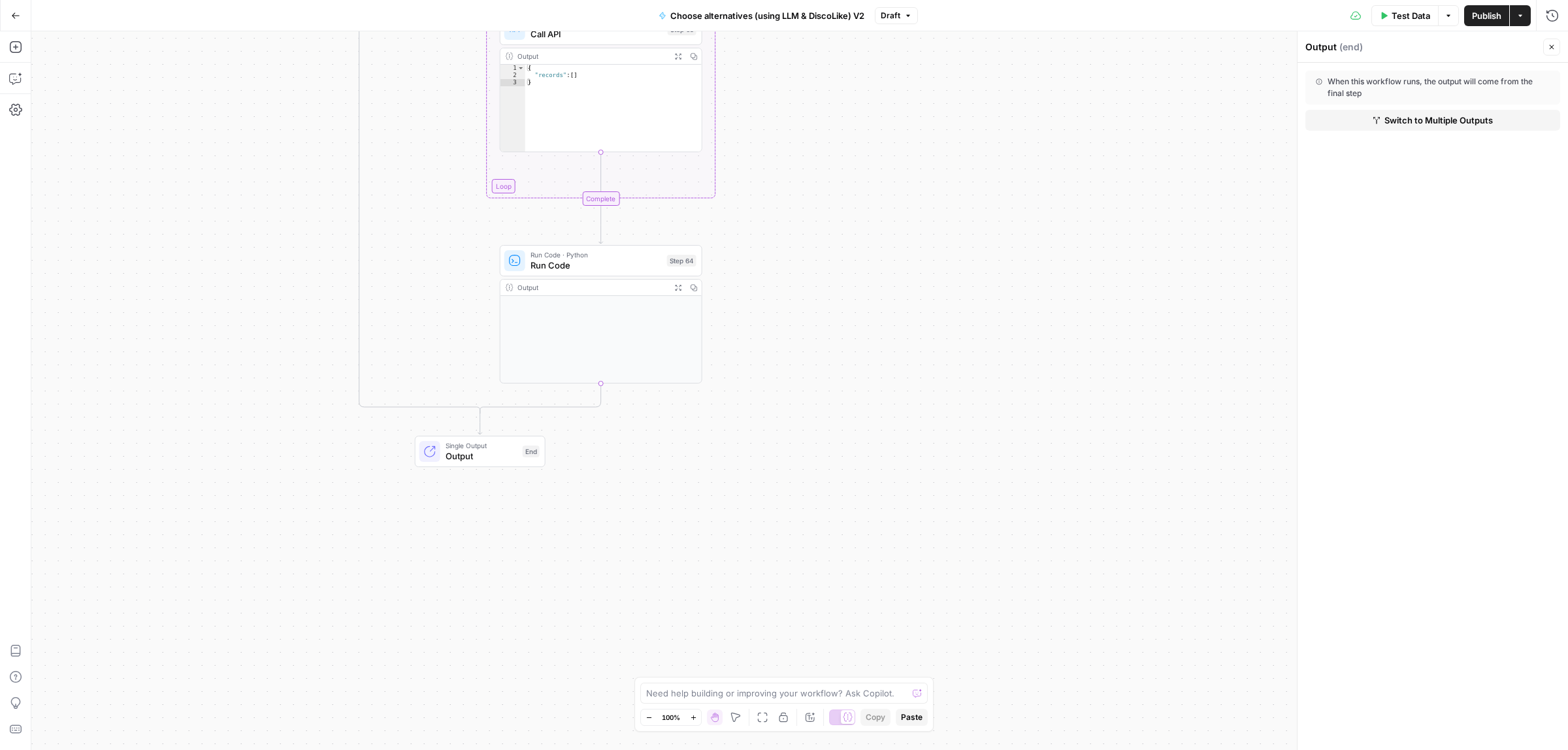
drag, startPoint x: 971, startPoint y: 199, endPoint x: 998, endPoint y: 282, distance: 87.3
click at [998, 282] on div "true false Workflow Input Settings Inputs Call API Call API Step 41 Output Expa…" at bounding box center [799, 391] width 1536 height 718
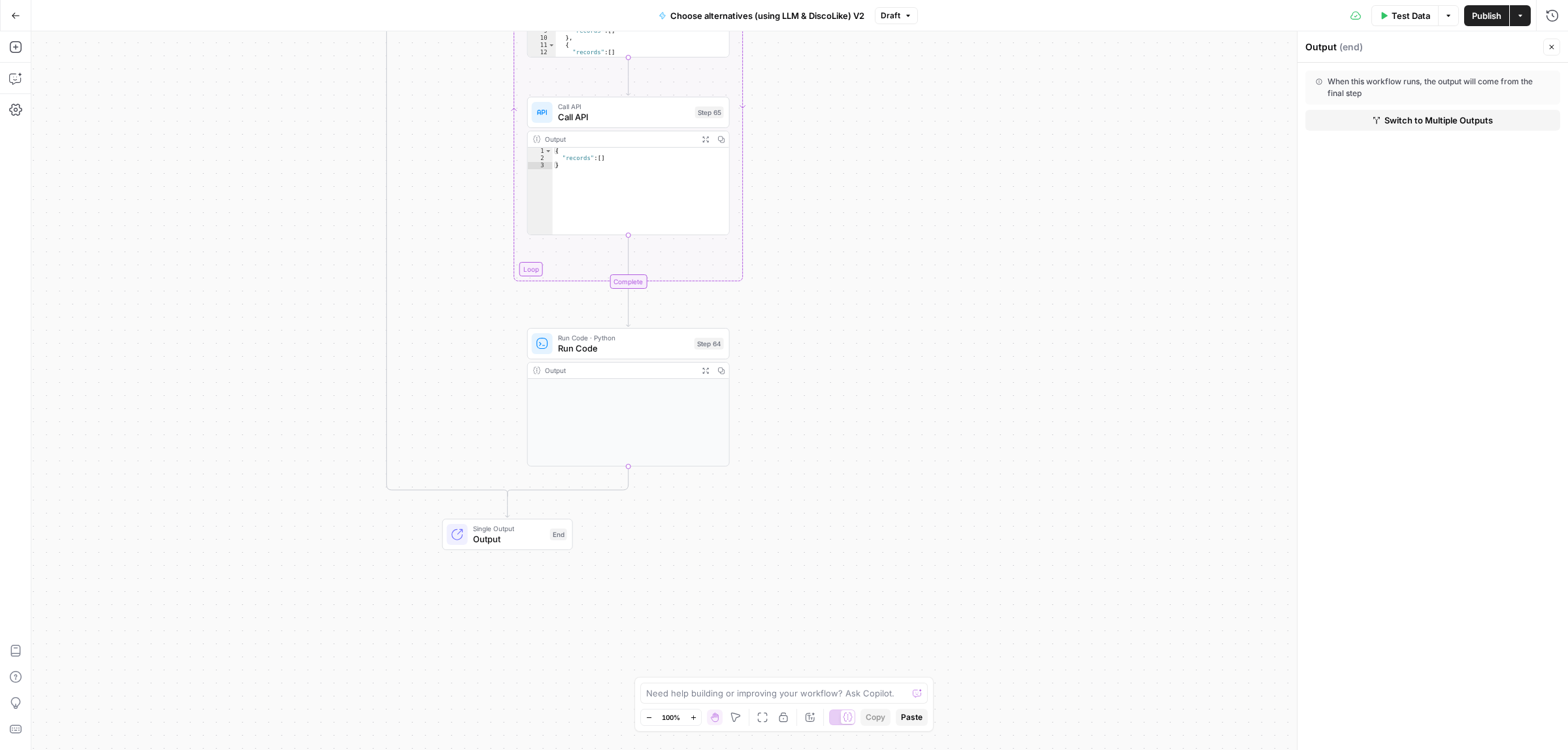
click at [593, 353] on span "Run Code" at bounding box center [624, 348] width 131 height 13
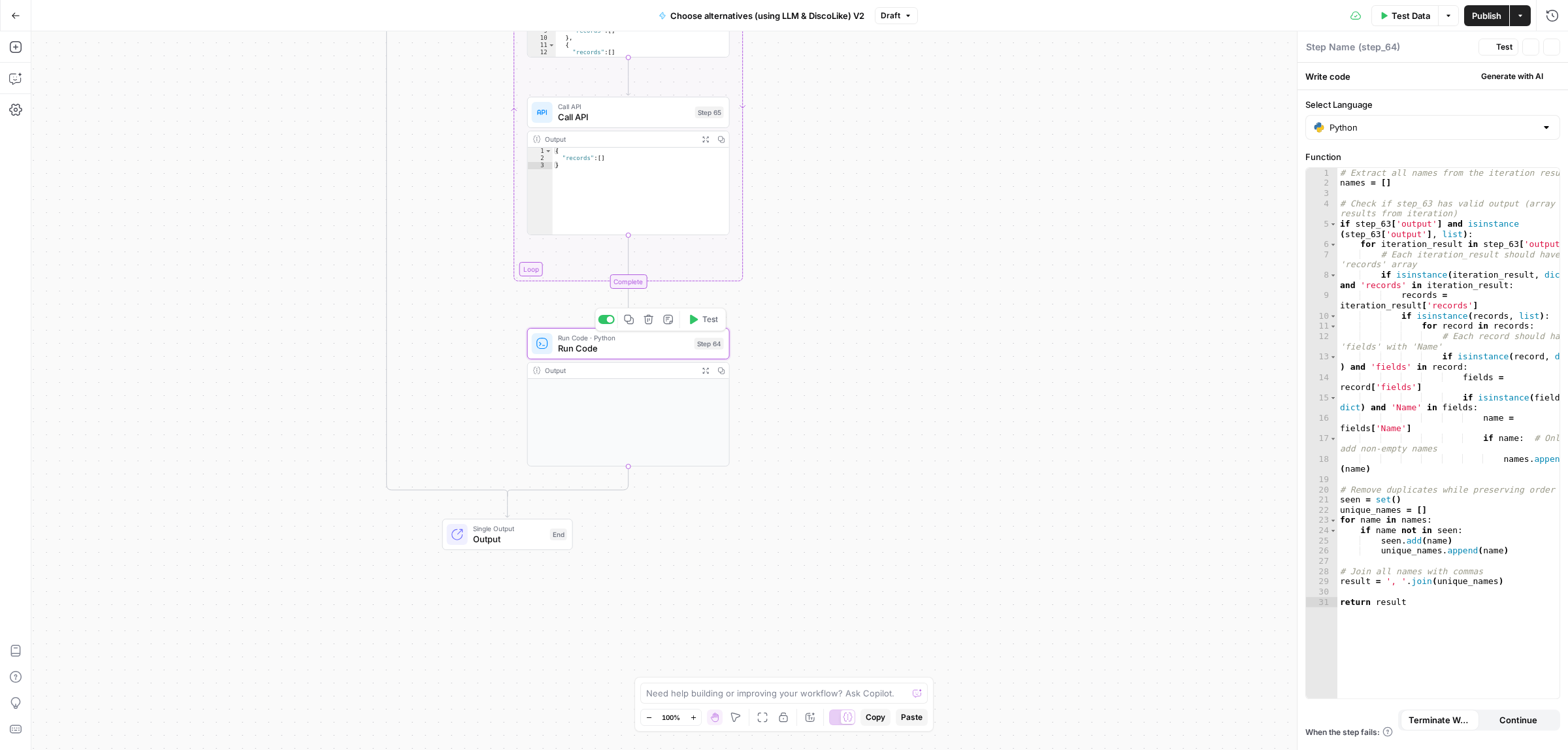
type textarea "Run Code"
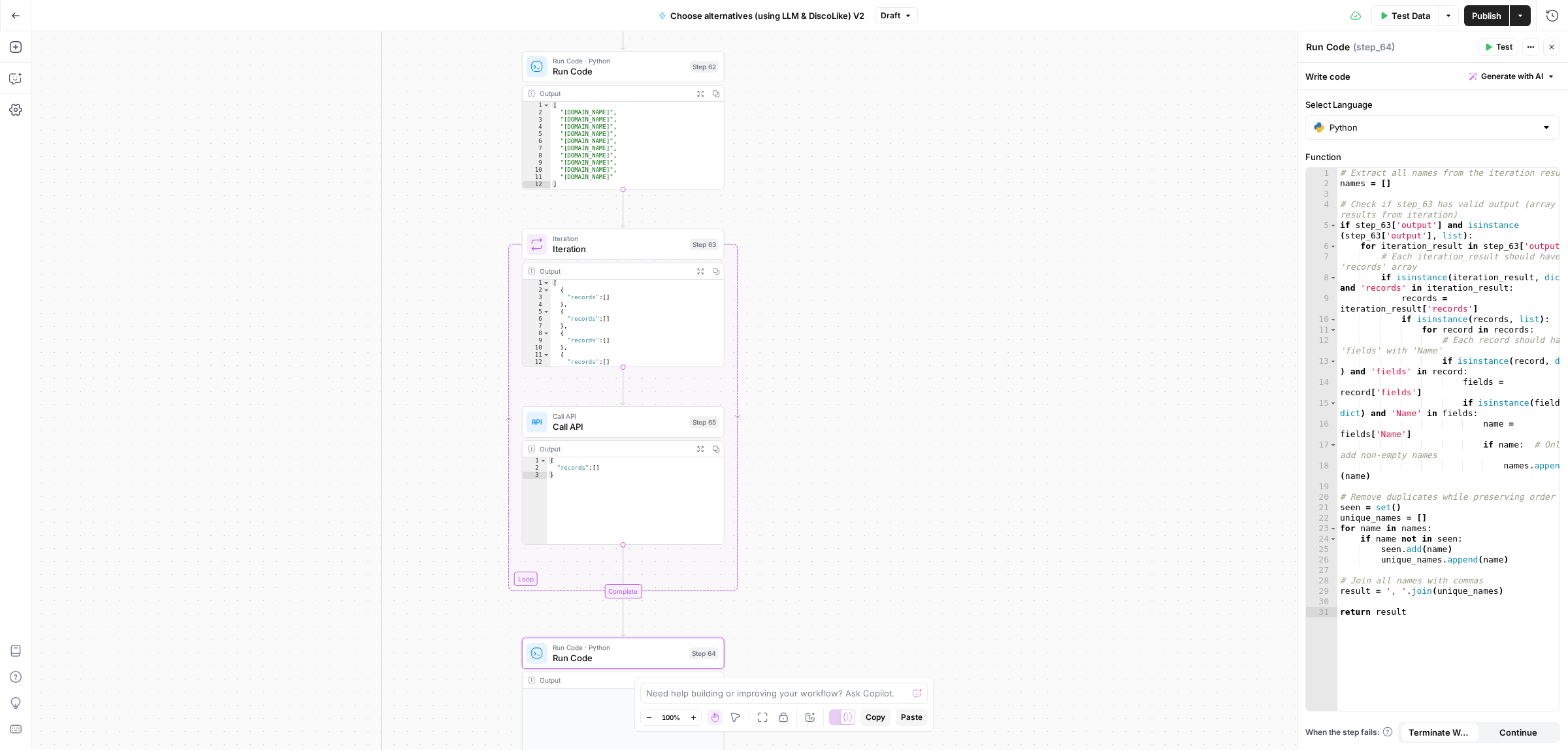
drag, startPoint x: 809, startPoint y: 236, endPoint x: 803, endPoint y: 545, distance: 309.1
click at [803, 545] on div "true false Workflow Input Settings Inputs Call API Call API Step 41 Output Expa…" at bounding box center [799, 391] width 1536 height 718
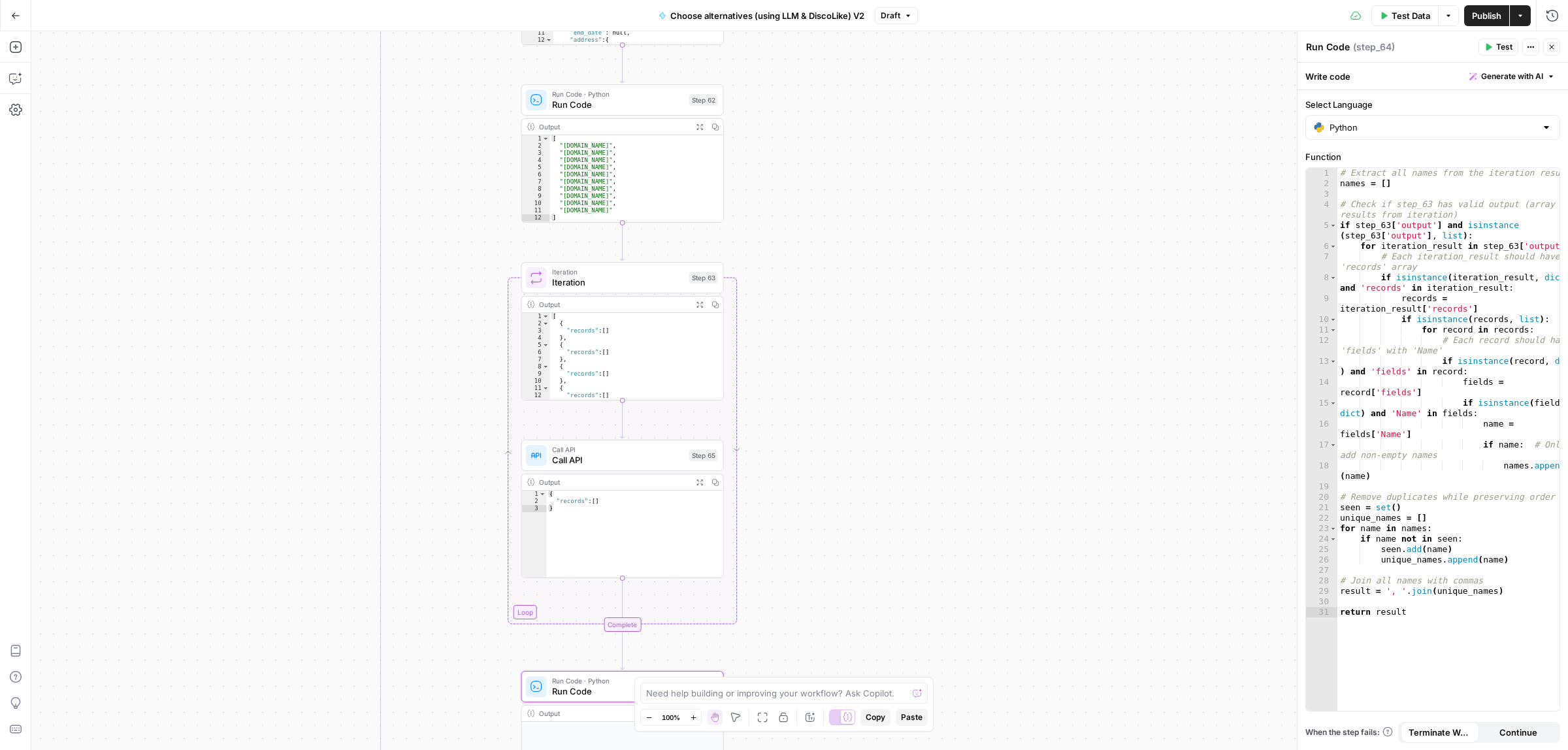
drag, startPoint x: 823, startPoint y: 438, endPoint x: 804, endPoint y: 223, distance: 215.8
click at [804, 223] on div "true false Workflow Input Settings Inputs Call API Call API Step 41 Output Expa…" at bounding box center [799, 391] width 1536 height 718
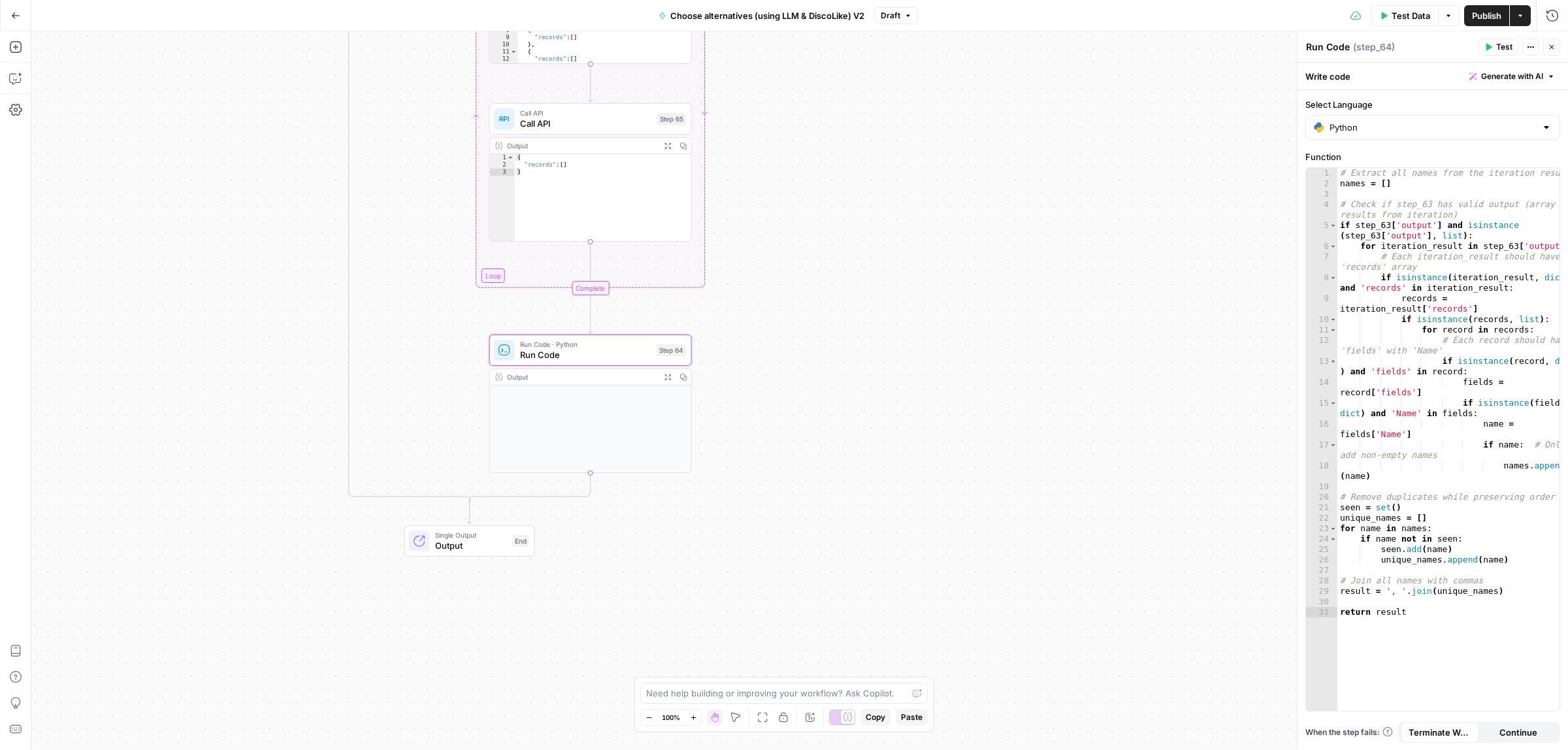
drag, startPoint x: 850, startPoint y: 318, endPoint x: 846, endPoint y: 301, distance: 17.5
click at [846, 301] on div "true false Workflow Input Settings Inputs Call API Call API Step 41 Output Expa…" at bounding box center [799, 391] width 1536 height 718
click at [1486, 13] on span "Publish" at bounding box center [1486, 16] width 29 height 13
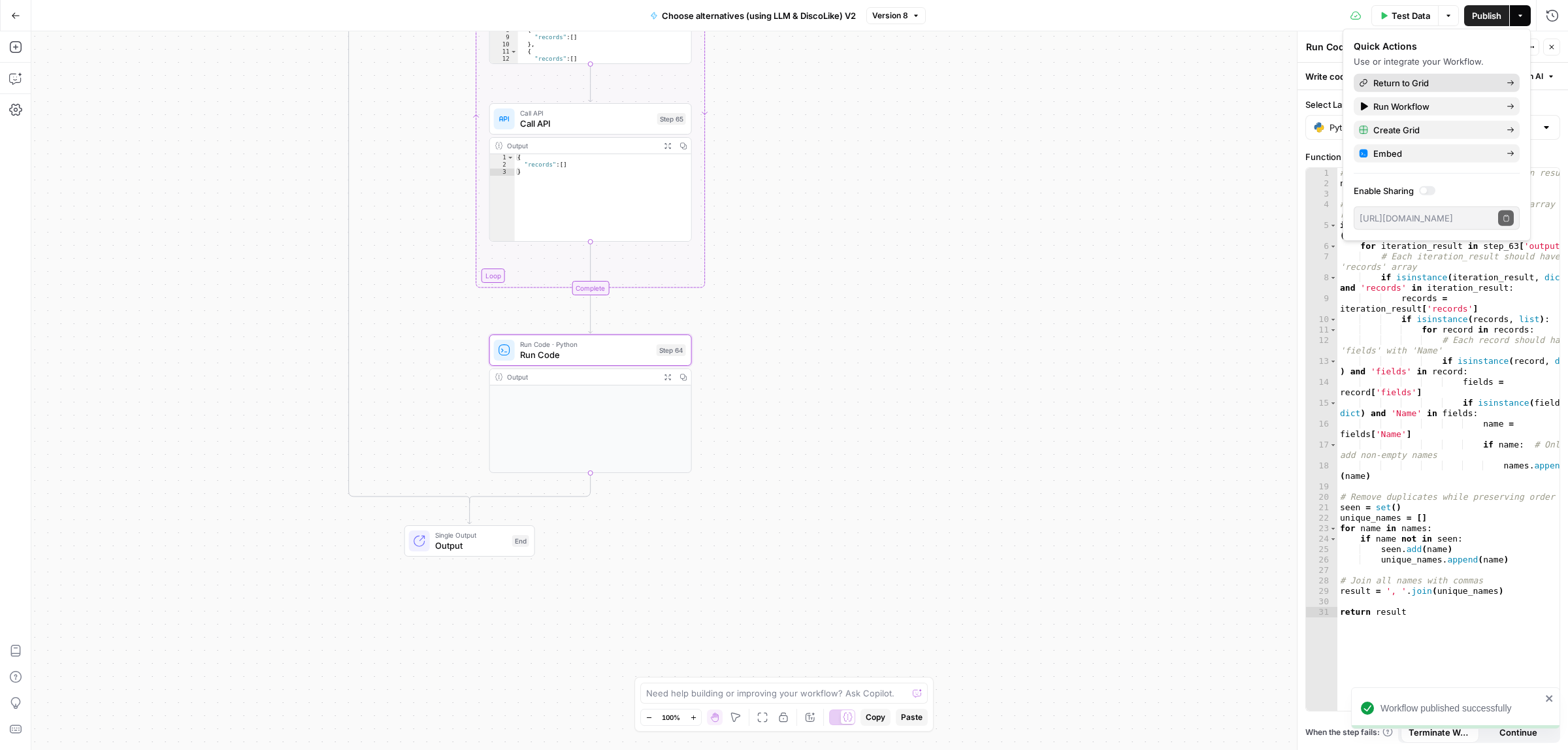
click at [1431, 83] on span "Return to Grid" at bounding box center [1434, 83] width 123 height 13
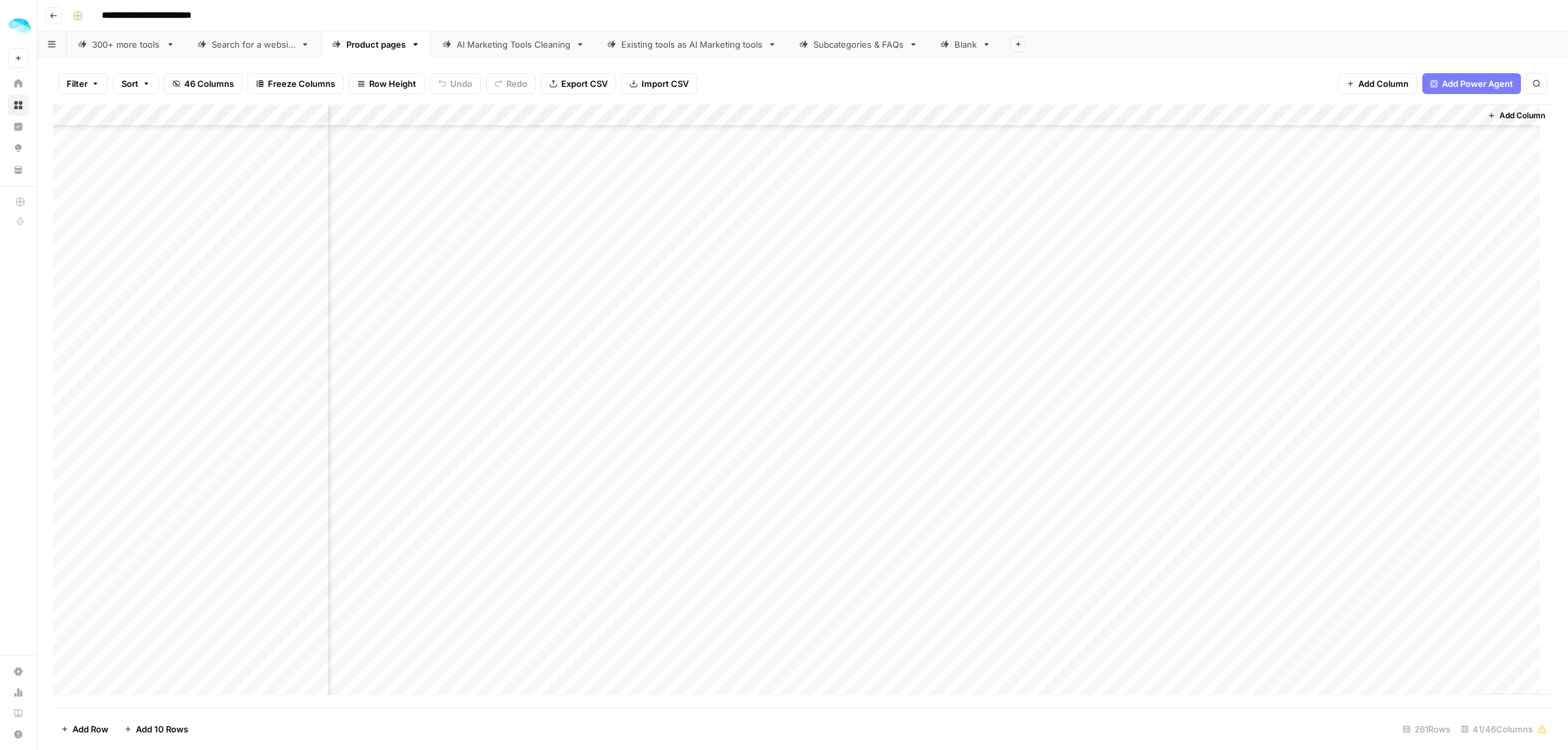
scroll to position [571, 5766]
click at [1439, 116] on div "Add Column" at bounding box center [803, 406] width 1499 height 603
click at [1259, 223] on span "Configure Inputs" at bounding box center [1294, 225] width 114 height 13
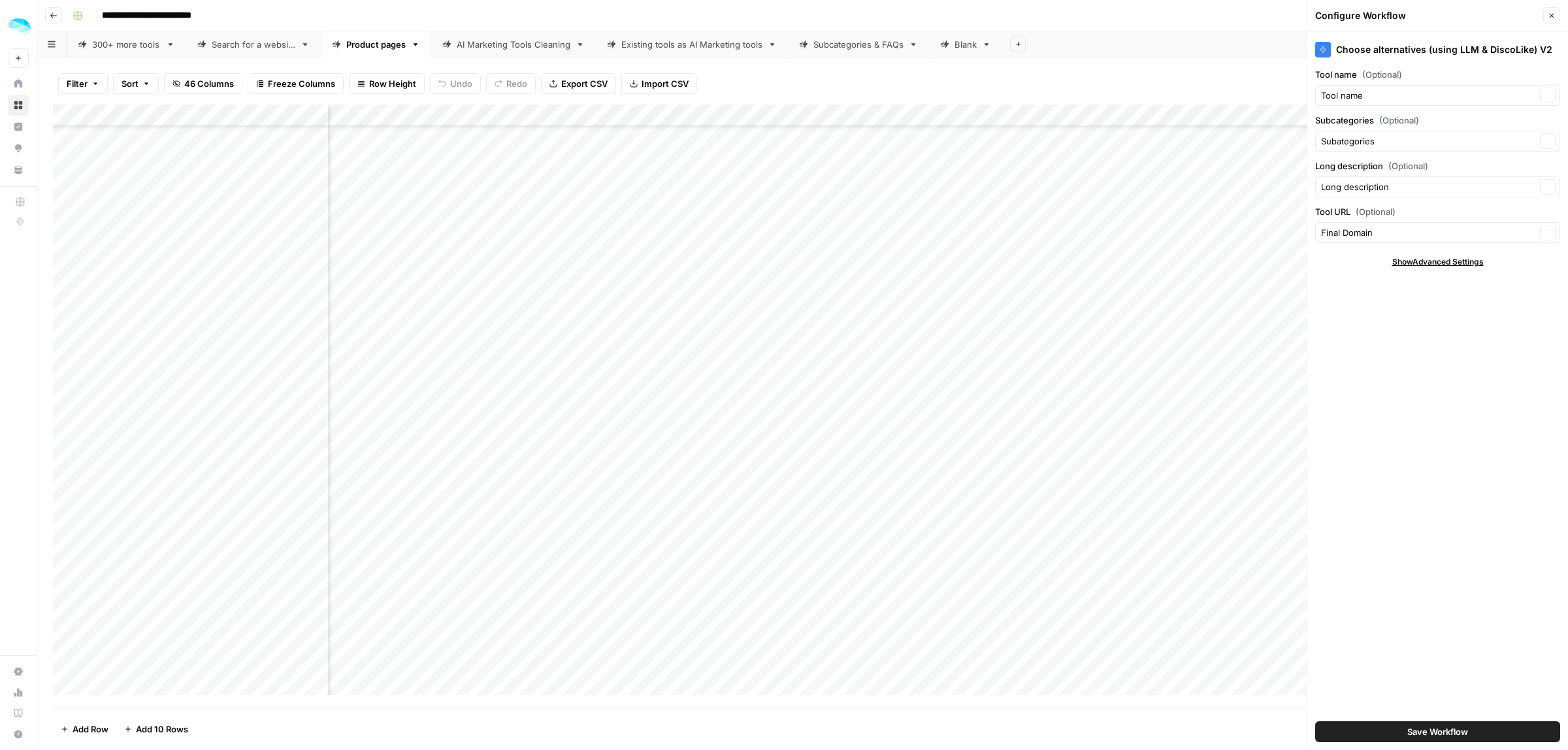
click at [1552, 17] on icon "button" at bounding box center [1552, 16] width 5 height 5
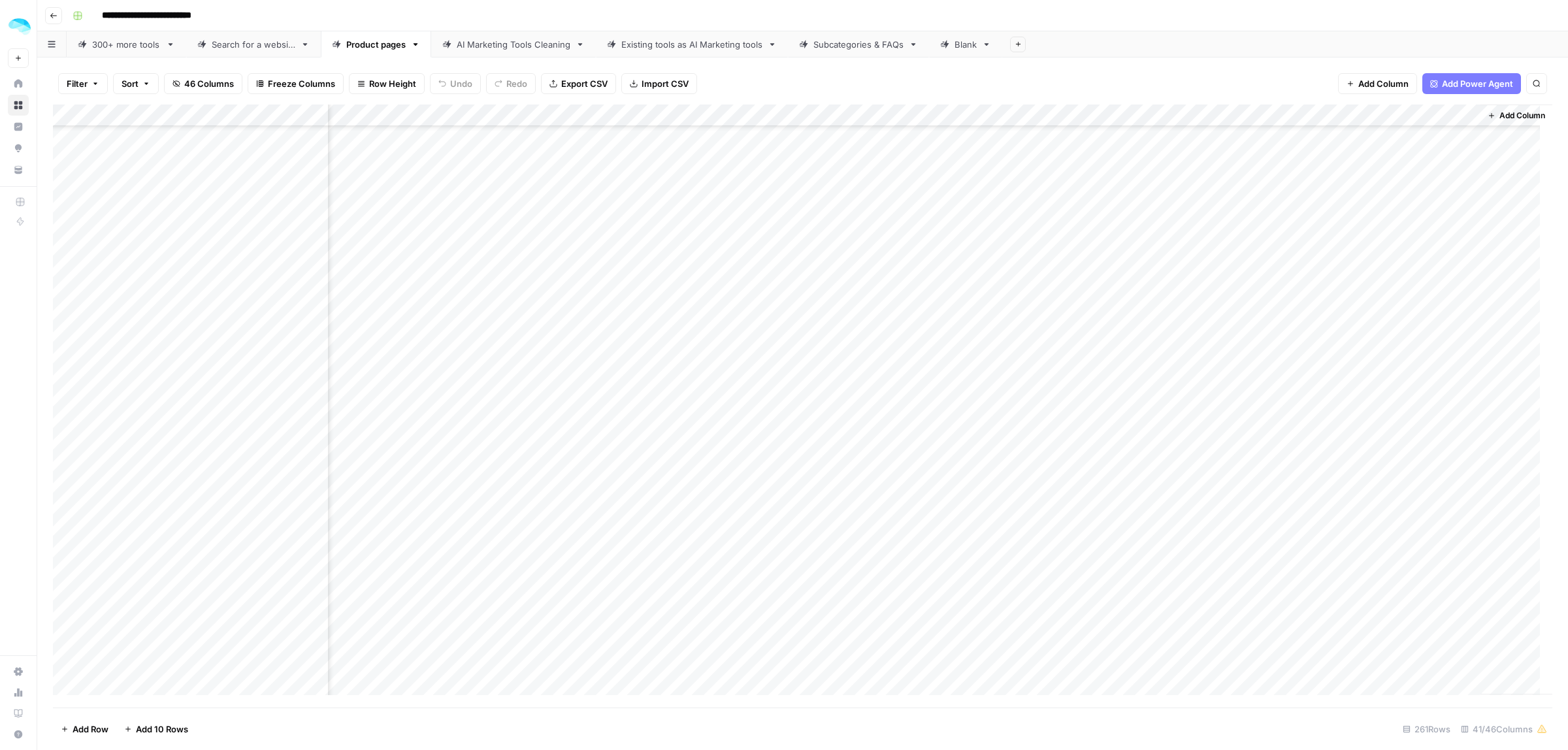
click at [1441, 119] on div "Add Column" at bounding box center [803, 406] width 1499 height 603
click at [1251, 237] on span "Edit Workflow" at bounding box center [1294, 244] width 114 height 13
click at [1455, 213] on div "Add Column" at bounding box center [803, 406] width 1499 height 603
click at [1454, 236] on div "Add Column" at bounding box center [803, 406] width 1499 height 603
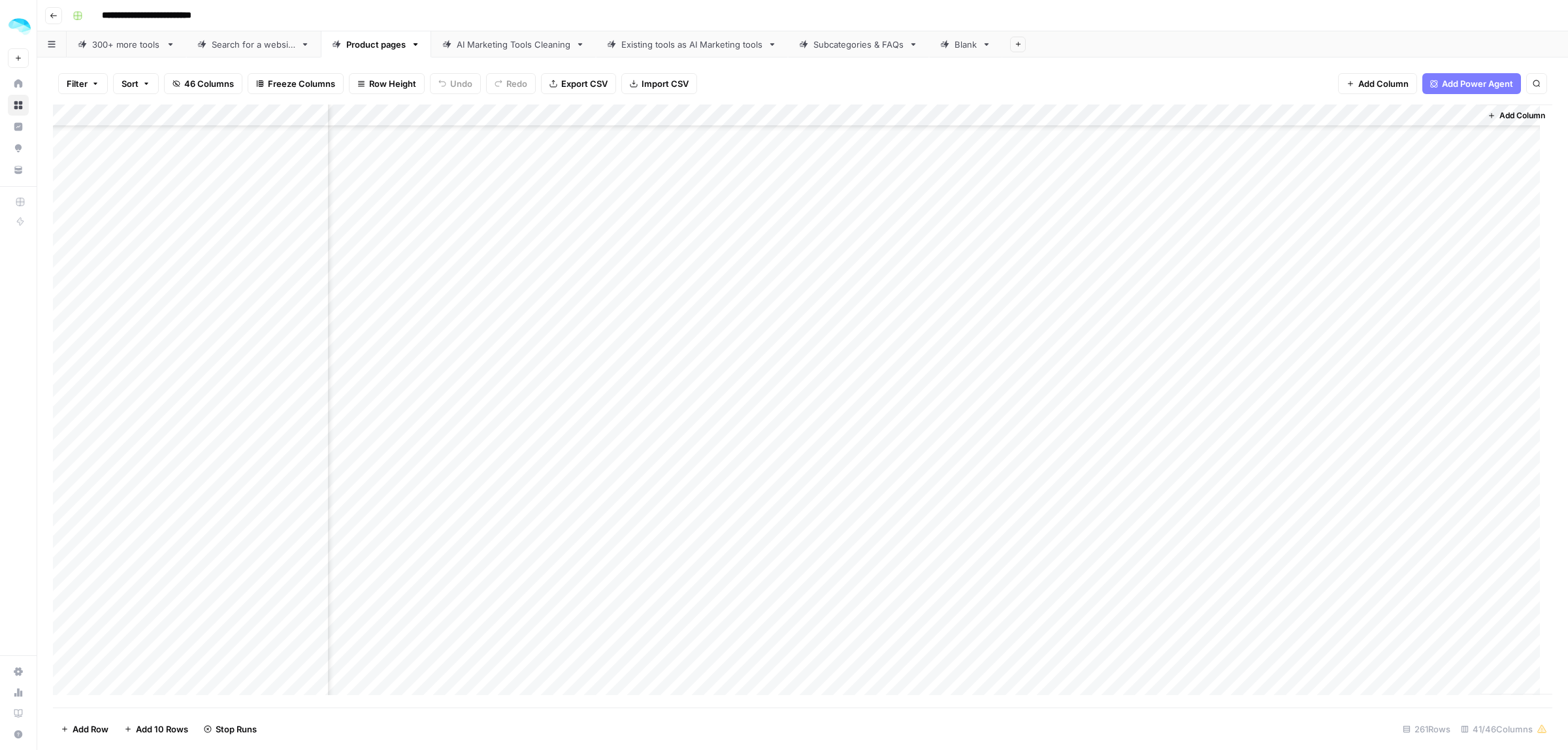
click at [1454, 259] on div "Add Column" at bounding box center [803, 406] width 1499 height 603
click at [1454, 284] on div "Add Column" at bounding box center [803, 406] width 1499 height 603
click at [1454, 237] on div "Add Column" at bounding box center [803, 406] width 1499 height 603
click at [1403, 233] on div "Add Column" at bounding box center [803, 406] width 1499 height 603
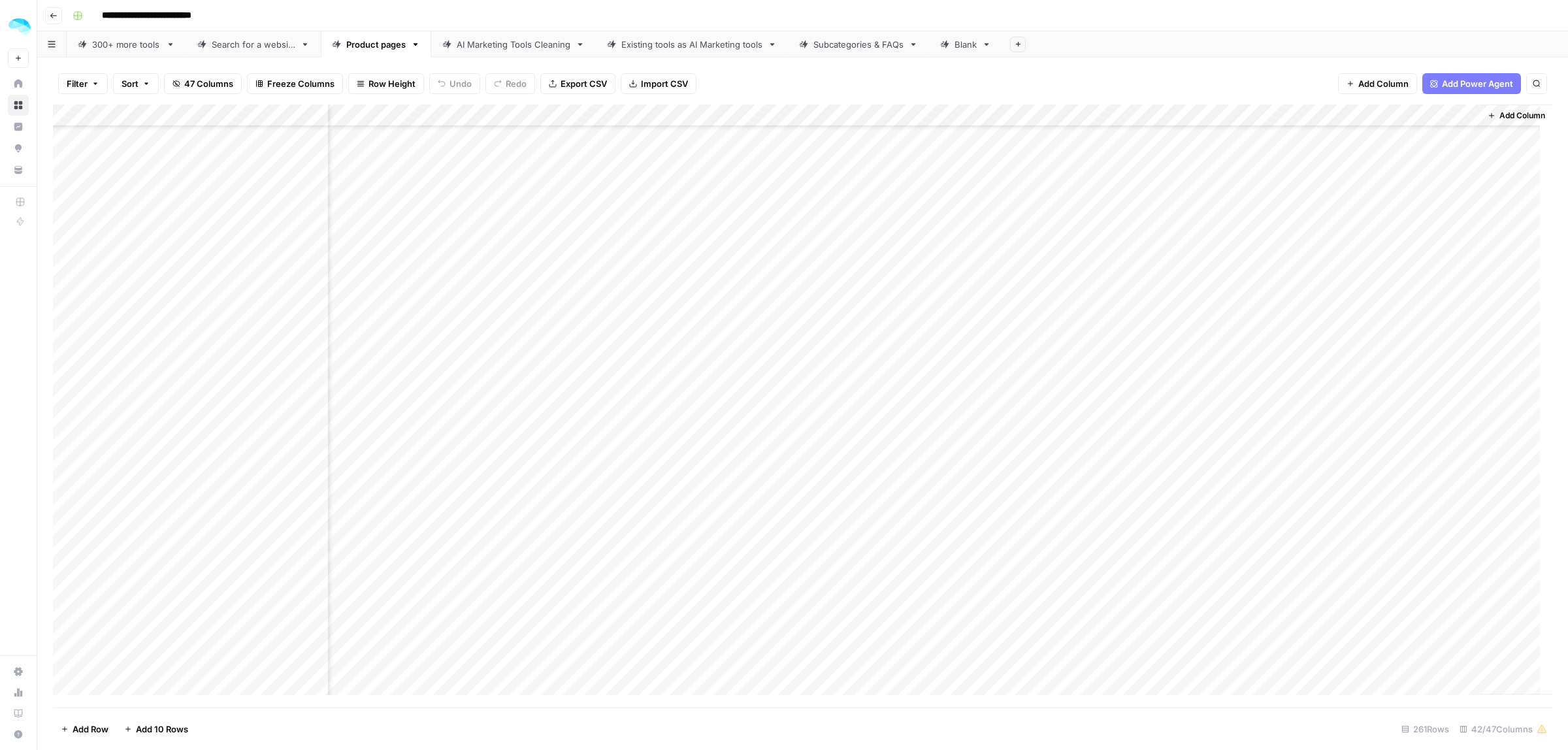
click at [1403, 233] on div "Add Column" at bounding box center [803, 406] width 1499 height 603
click at [1416, 213] on div "Add Column" at bounding box center [803, 406] width 1499 height 603
click at [1417, 213] on div "Add Column" at bounding box center [803, 406] width 1499 height 603
click at [1274, 70] on div "Filter Sort 47 Columns Freeze Columns Row Height Undo Redo Export CSV Import CS…" at bounding box center [803, 83] width 1499 height 42
click at [317, 212] on div "Add Column" at bounding box center [803, 406] width 1499 height 603
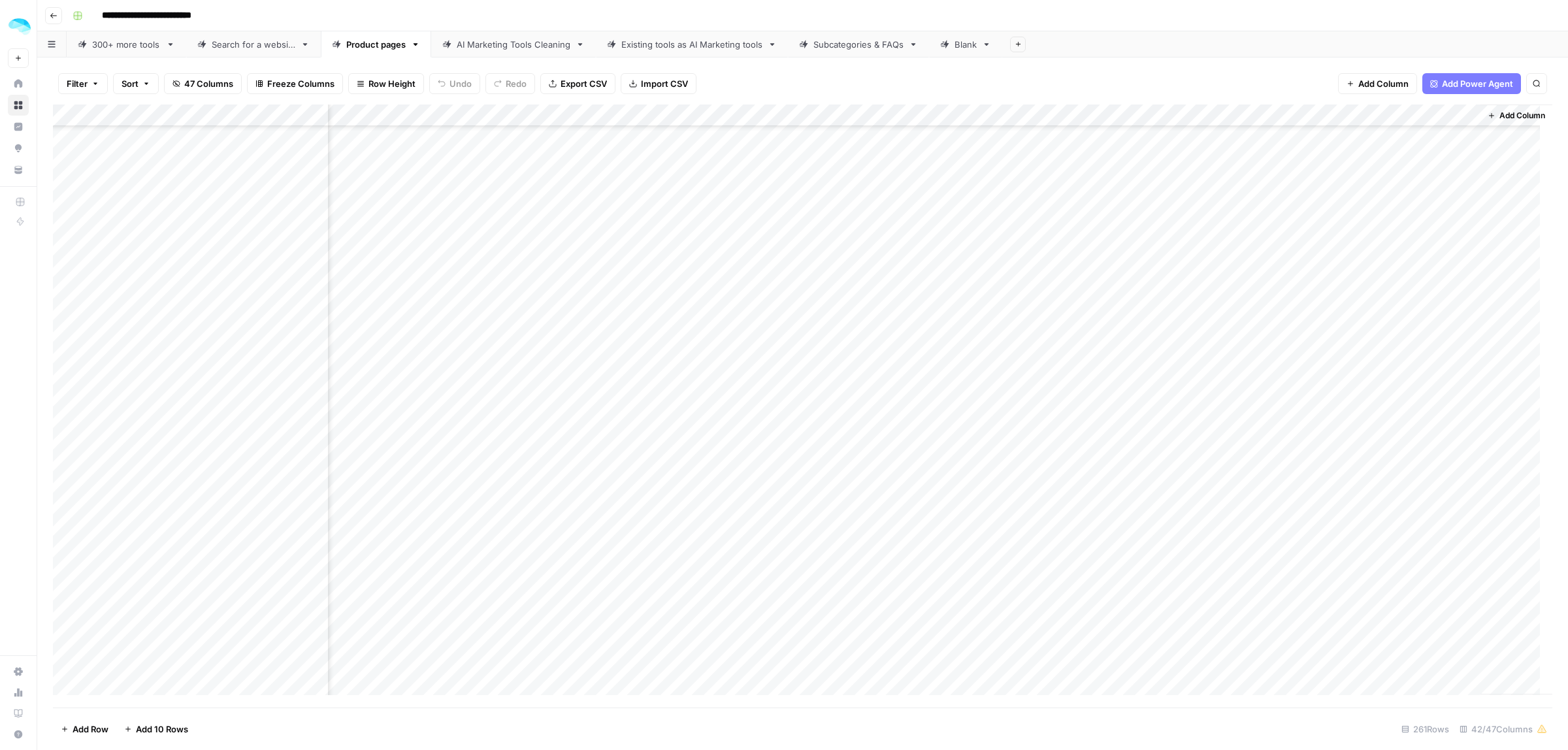
click at [1395, 259] on div "Add Column" at bounding box center [803, 406] width 1499 height 603
click at [1388, 217] on div "Add Column" at bounding box center [803, 406] width 1499 height 603
click at [314, 239] on div "Add Column" at bounding box center [803, 406] width 1499 height 603
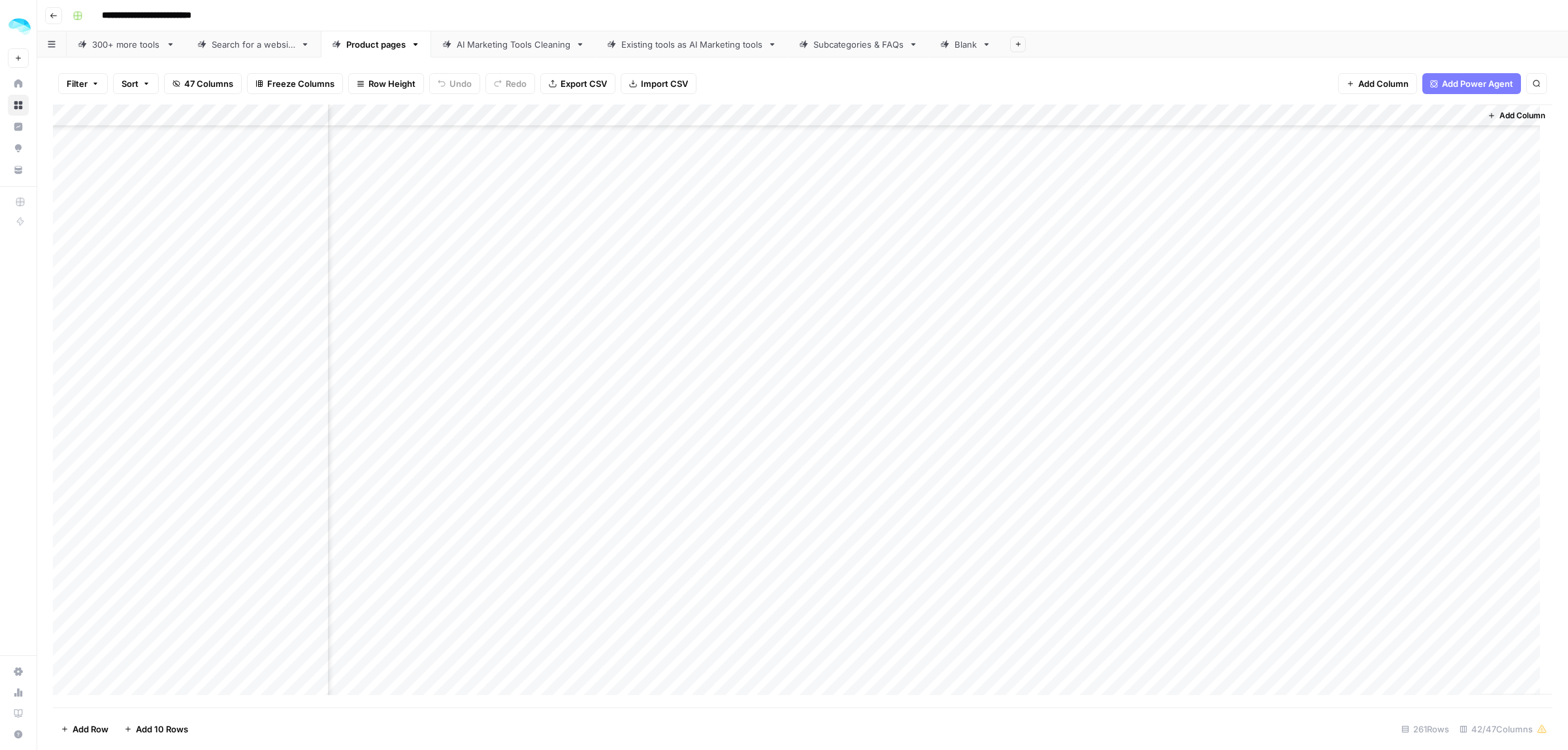
click at [1420, 238] on div "Add Column" at bounding box center [803, 406] width 1499 height 603
click at [1268, 83] on div "Filter Sort 47 Columns Freeze Columns Row Height Undo Redo Export CSV Import CS…" at bounding box center [803, 83] width 1499 height 42
click at [1408, 242] on div "Add Column" at bounding box center [803, 406] width 1499 height 603
click at [1408, 242] on textarea "**********" at bounding box center [1431, 246] width 261 height 32
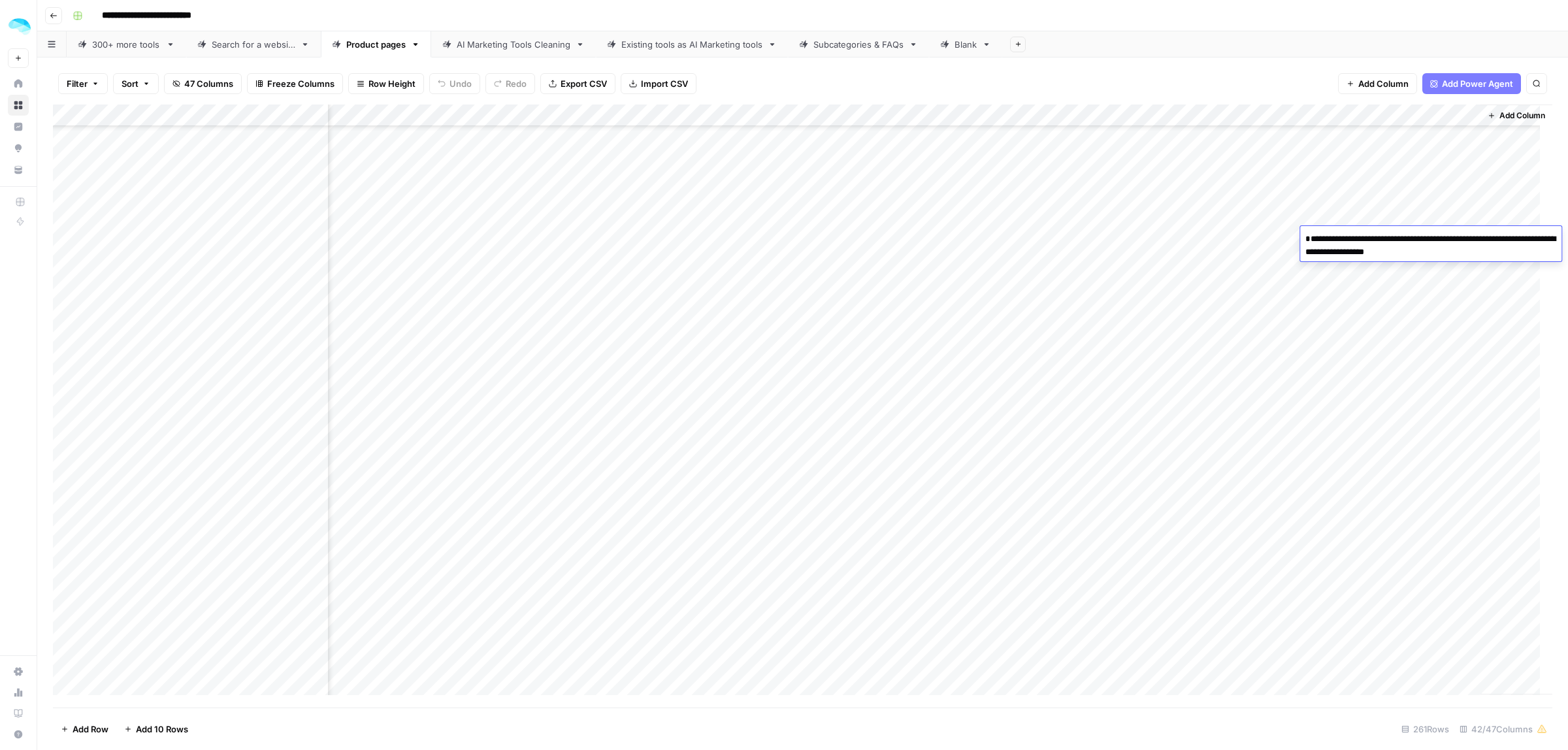
click at [1259, 76] on div "Filter Sort 47 Columns Freeze Columns Row Height Undo Redo Export CSV Import CS…" at bounding box center [803, 83] width 1499 height 42
click at [1458, 114] on div "Add Column" at bounding box center [803, 406] width 1499 height 603
click at [1274, 75] on div "Filter Sort 47 Columns Freeze Columns Row Height Undo Redo Export CSV Import CS…" at bounding box center [803, 83] width 1499 height 42
click at [1403, 213] on div "Add Column" at bounding box center [803, 406] width 1499 height 603
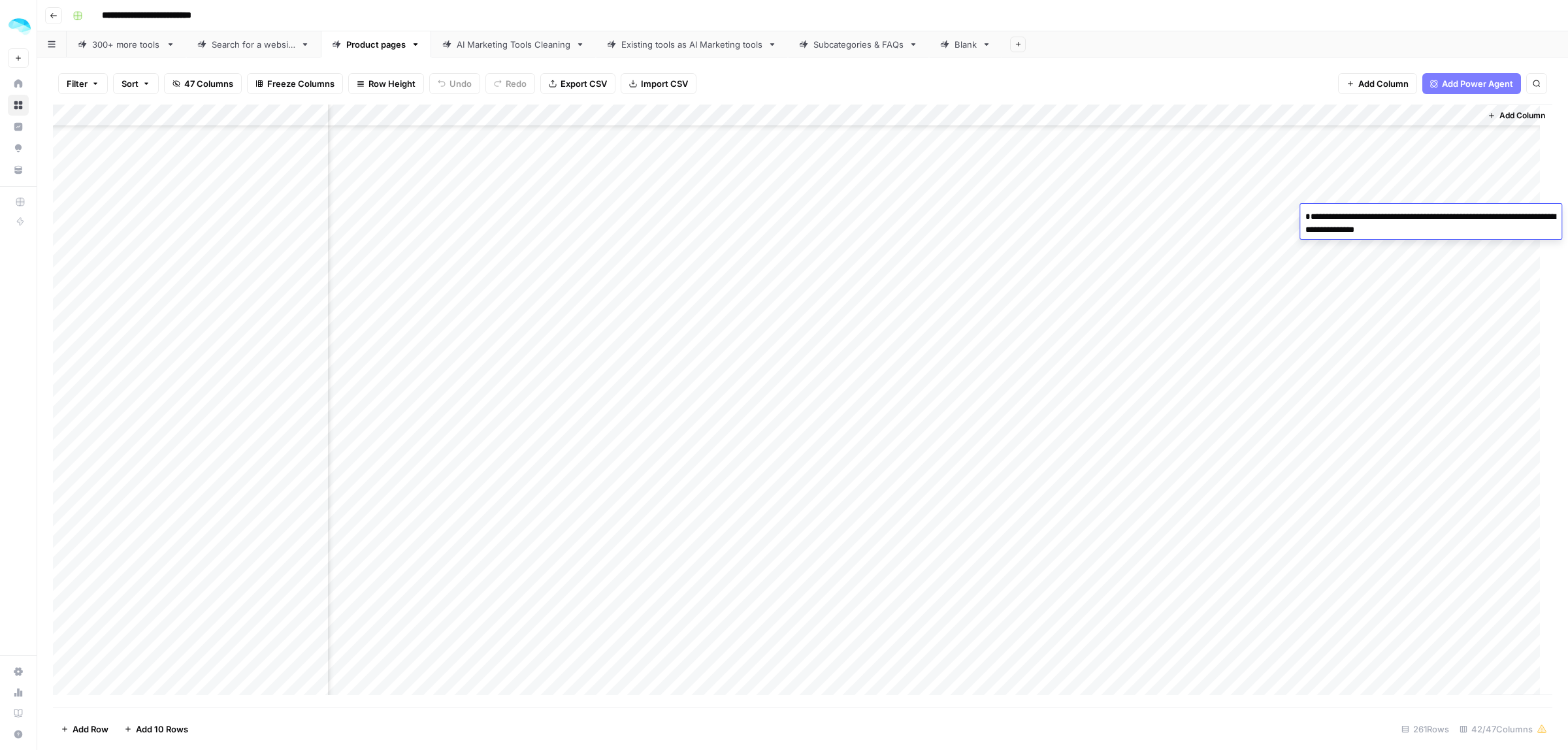
click at [1288, 79] on div "Filter Sort 47 Columns Freeze Columns Row Height Undo Redo Export CSV Import CS…" at bounding box center [803, 83] width 1499 height 42
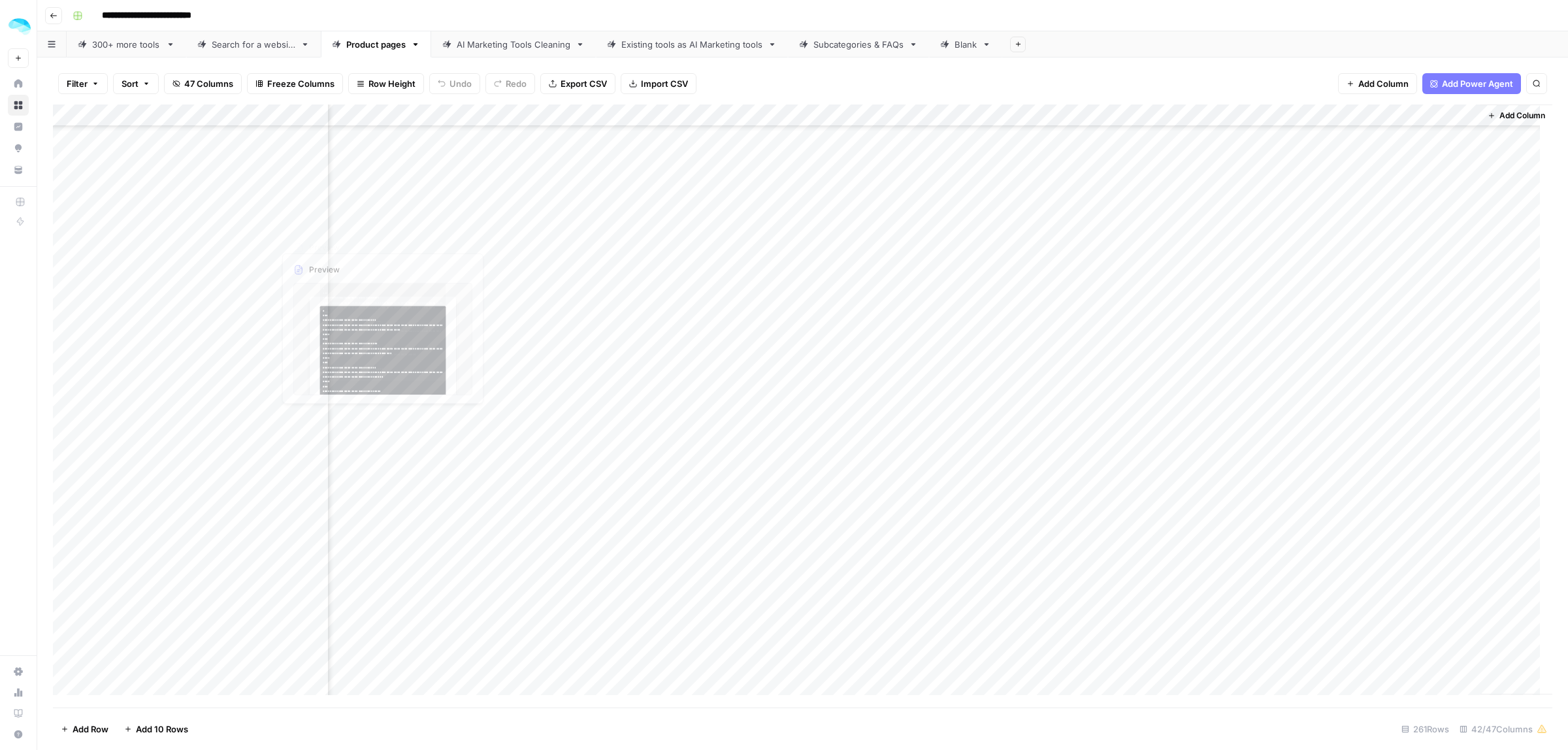
click at [313, 259] on div "Add Column" at bounding box center [803, 406] width 1499 height 603
click at [1388, 258] on div "Add Column" at bounding box center [803, 406] width 1499 height 603
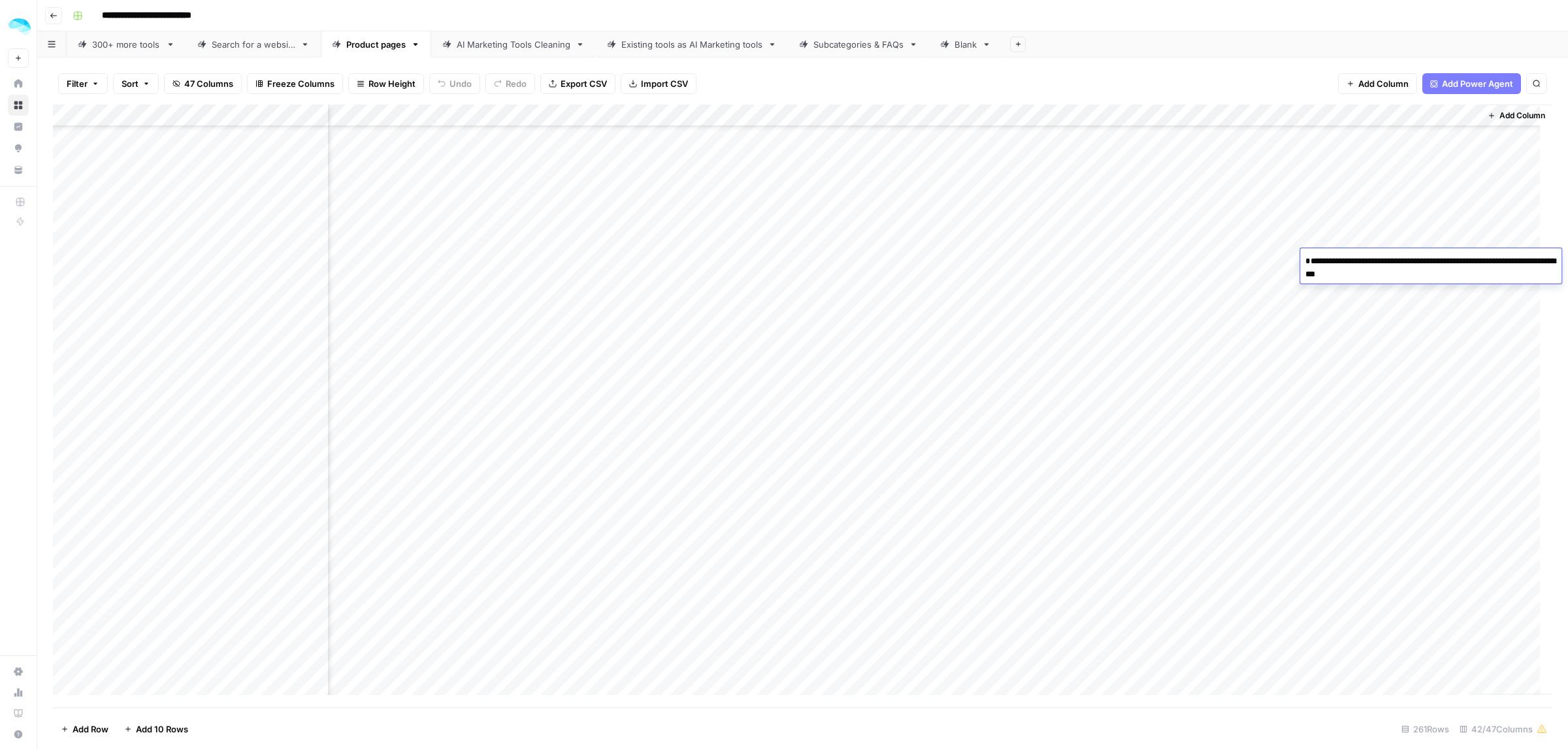
drag, startPoint x: 1370, startPoint y: 284, endPoint x: 1338, endPoint y: 282, distance: 32.1
click at [1338, 282] on textarea "**********" at bounding box center [1431, 281] width 261 height 58
click at [1184, 69] on div "Filter Sort 47 Columns Freeze Columns Row Height Undo Redo Export CSV Import CS…" at bounding box center [803, 83] width 1499 height 42
click at [1233, 305] on div "Add Column" at bounding box center [803, 406] width 1499 height 603
click at [1225, 457] on div "Add Column" at bounding box center [803, 406] width 1499 height 603
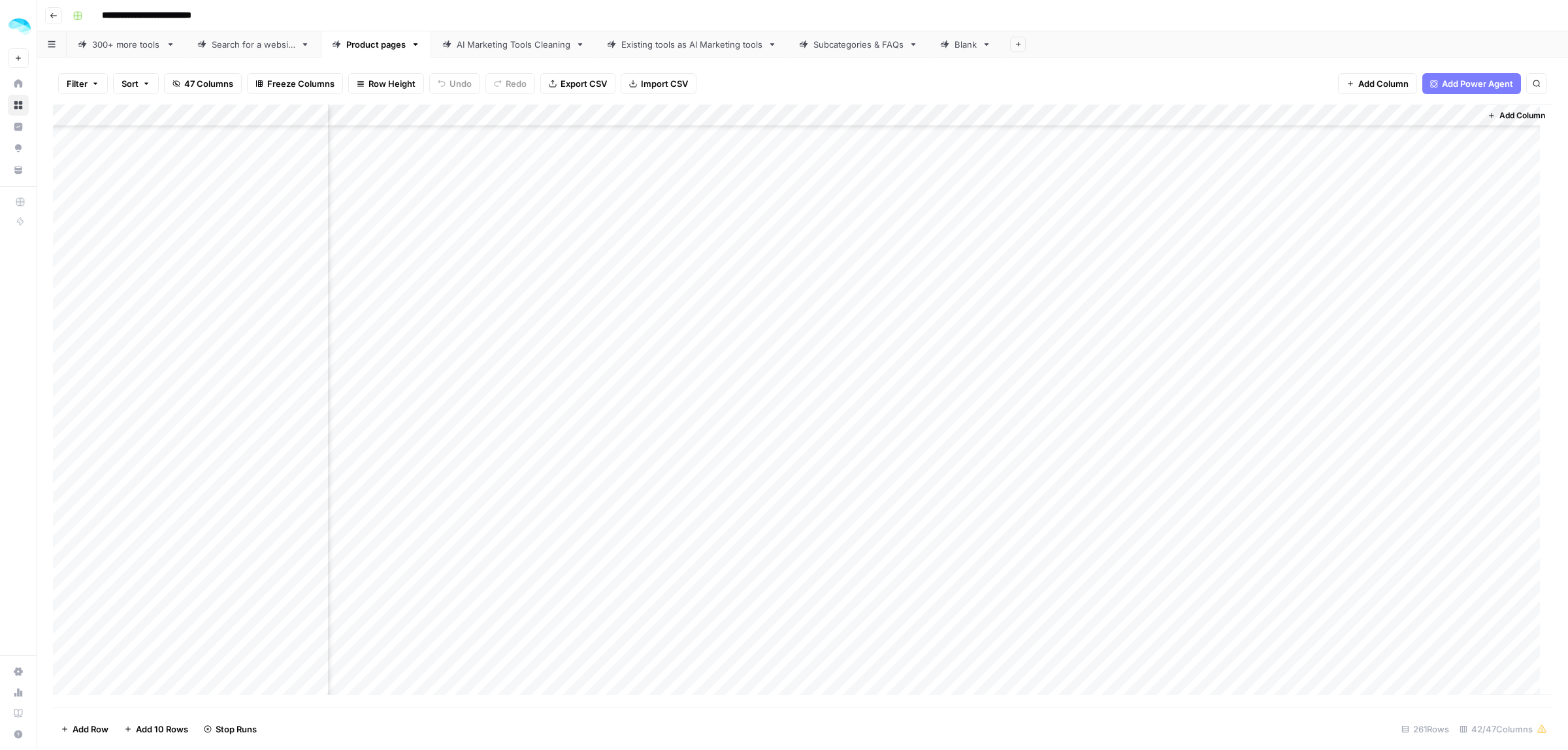
click at [1206, 565] on div "Add Column" at bounding box center [803, 406] width 1499 height 603
click at [319, 282] on div "Add Column" at bounding box center [803, 406] width 1499 height 603
click at [1387, 282] on div "Add Column" at bounding box center [803, 406] width 1499 height 603
click at [1184, 66] on div "Filter Sort 47 Columns Freeze Columns Row Height Undo Redo Export CSV Import CS…" at bounding box center [803, 83] width 1499 height 42
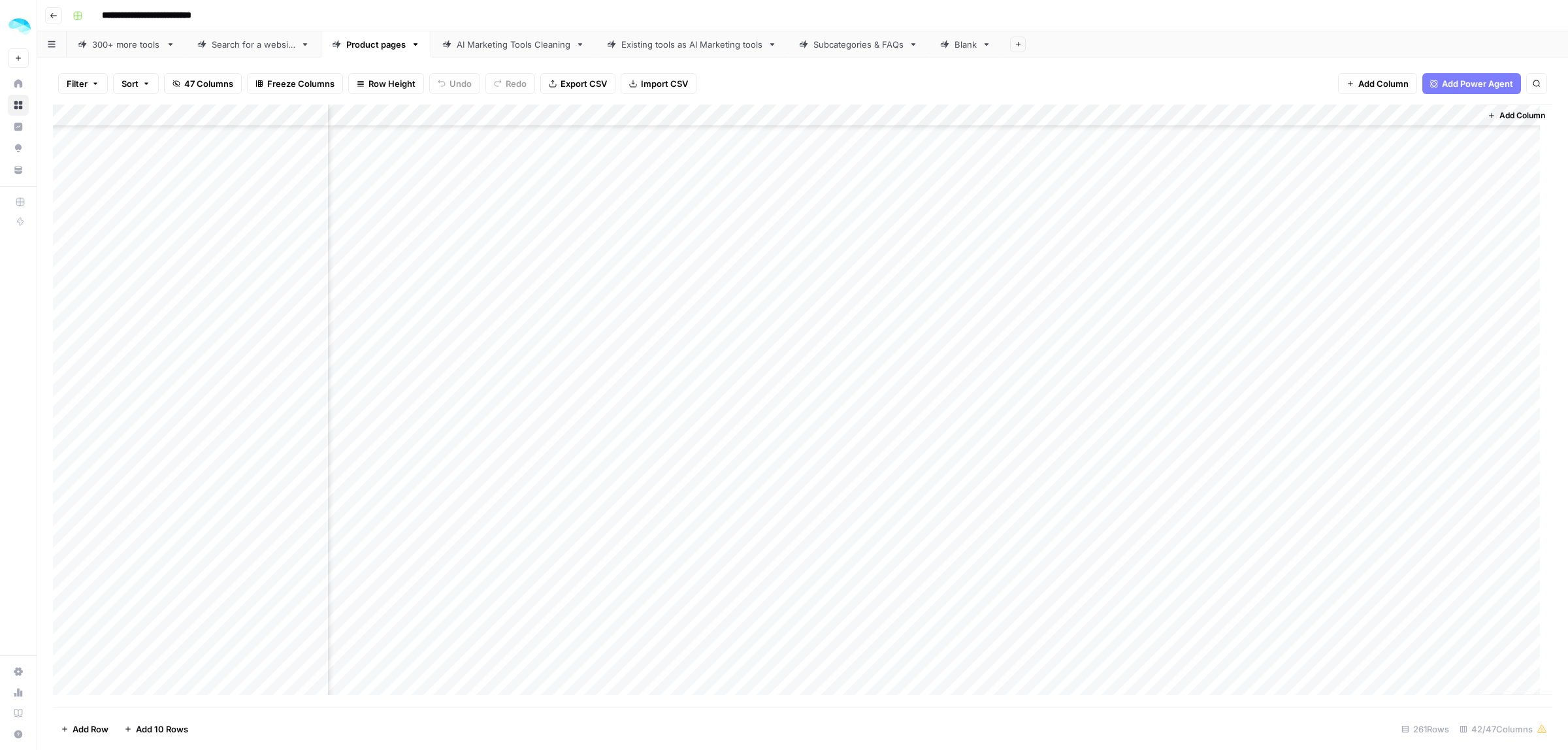
click at [1405, 572] on div "Add Column" at bounding box center [803, 406] width 1499 height 603
click at [1405, 572] on textarea "**********" at bounding box center [1479, 592] width 261 height 58
drag, startPoint x: 1405, startPoint y: 583, endPoint x: 1365, endPoint y: 585, distance: 40.0
click at [1372, 585] on textarea "**********" at bounding box center [1431, 592] width 261 height 58
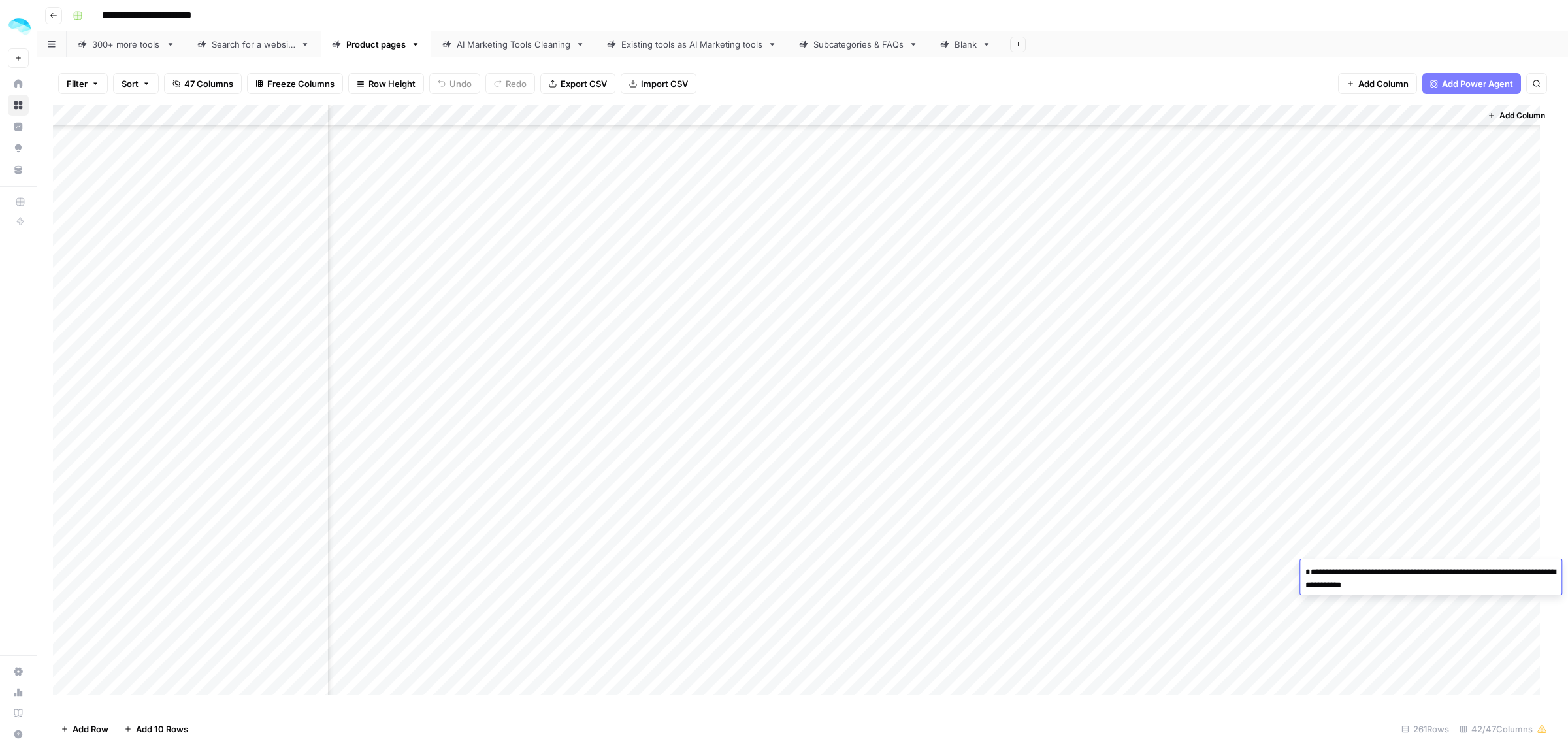
drag, startPoint x: 1343, startPoint y: 601, endPoint x: 1317, endPoint y: 601, distance: 26.0
click at [1317, 601] on textarea "**********" at bounding box center [1431, 592] width 261 height 58
click at [1402, 597] on textarea "**********" at bounding box center [1431, 592] width 261 height 58
click at [1402, 461] on div "Add Column" at bounding box center [803, 406] width 1499 height 603
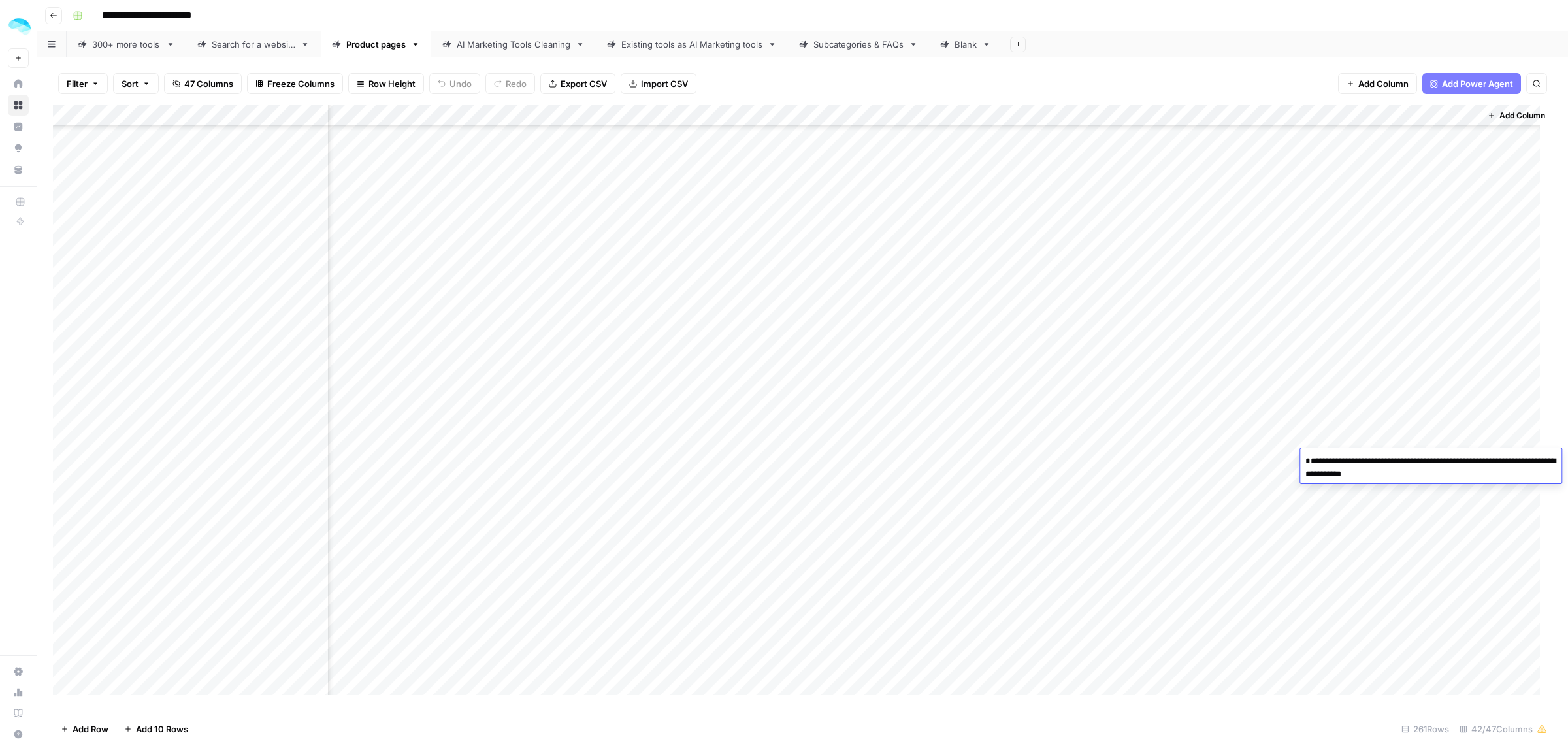
drag, startPoint x: 1327, startPoint y: 484, endPoint x: 1393, endPoint y: 488, distance: 66.1
click at [1390, 488] on textarea "**********" at bounding box center [1431, 480] width 261 height 58
click at [1405, 488] on textarea "**********" at bounding box center [1431, 480] width 261 height 58
click at [1413, 301] on div "Add Column" at bounding box center [803, 406] width 1499 height 603
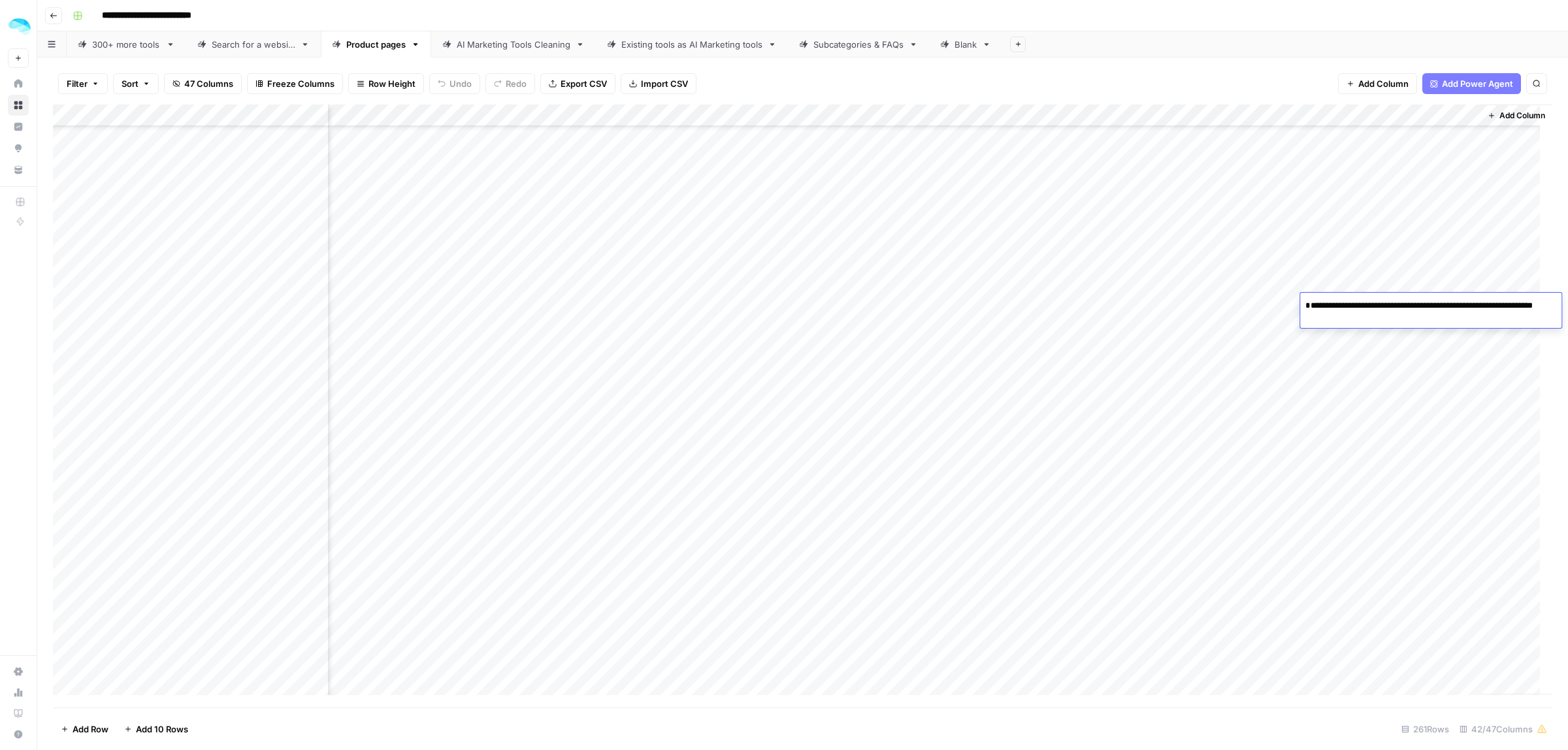
click at [1431, 320] on textarea "**********" at bounding box center [1431, 325] width 261 height 58
type textarea "**********"
click at [318, 305] on div "Add Column" at bounding box center [803, 406] width 1499 height 603
click at [1393, 312] on div "Add Column" at bounding box center [803, 406] width 1499 height 603
click at [1388, 301] on div "Add Column" at bounding box center [803, 406] width 1499 height 603
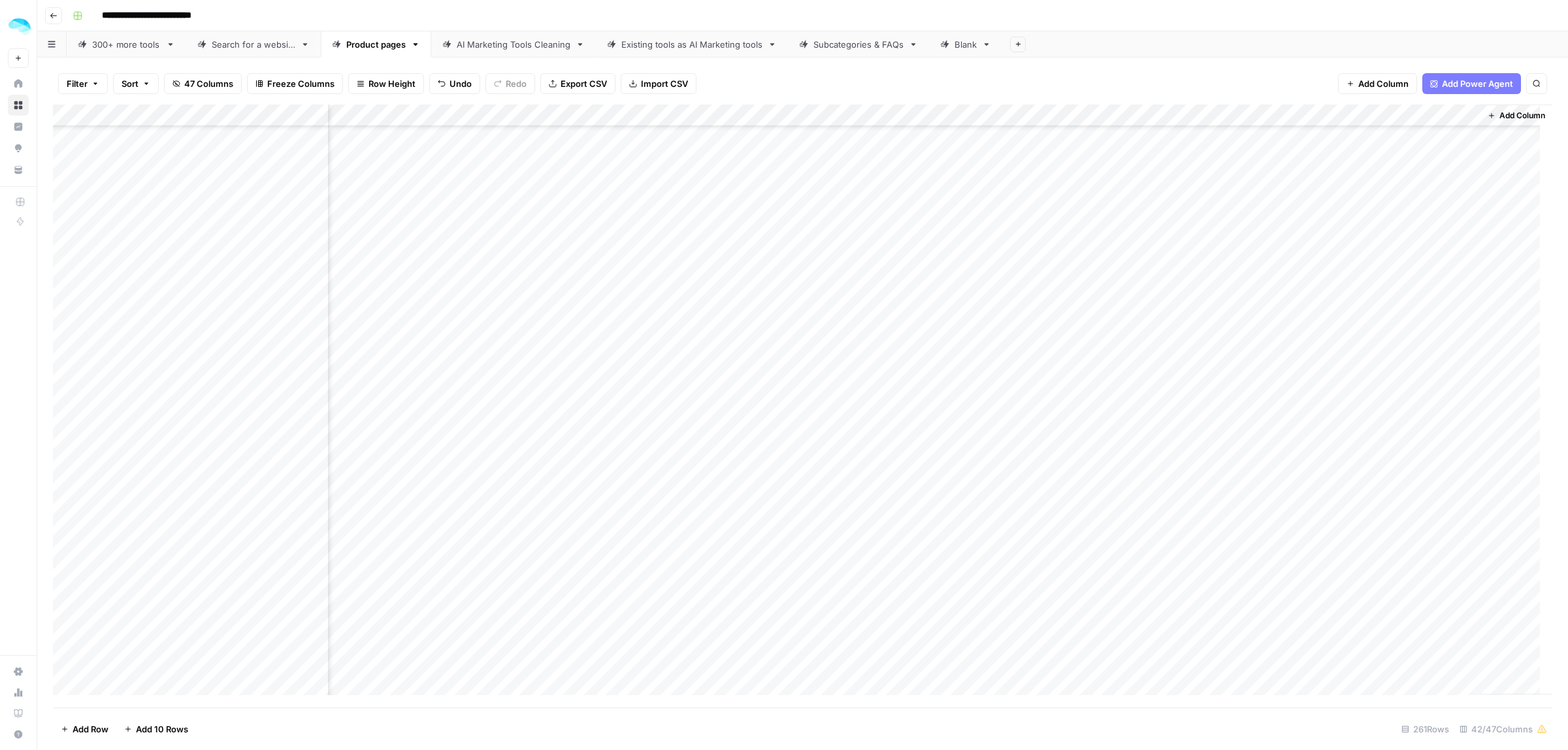
click at [1380, 574] on div "Add Column" at bounding box center [803, 406] width 1499 height 603
click at [313, 570] on div "Add Column" at bounding box center [803, 406] width 1499 height 603
click at [1400, 578] on div "Add Column" at bounding box center [803, 406] width 1499 height 603
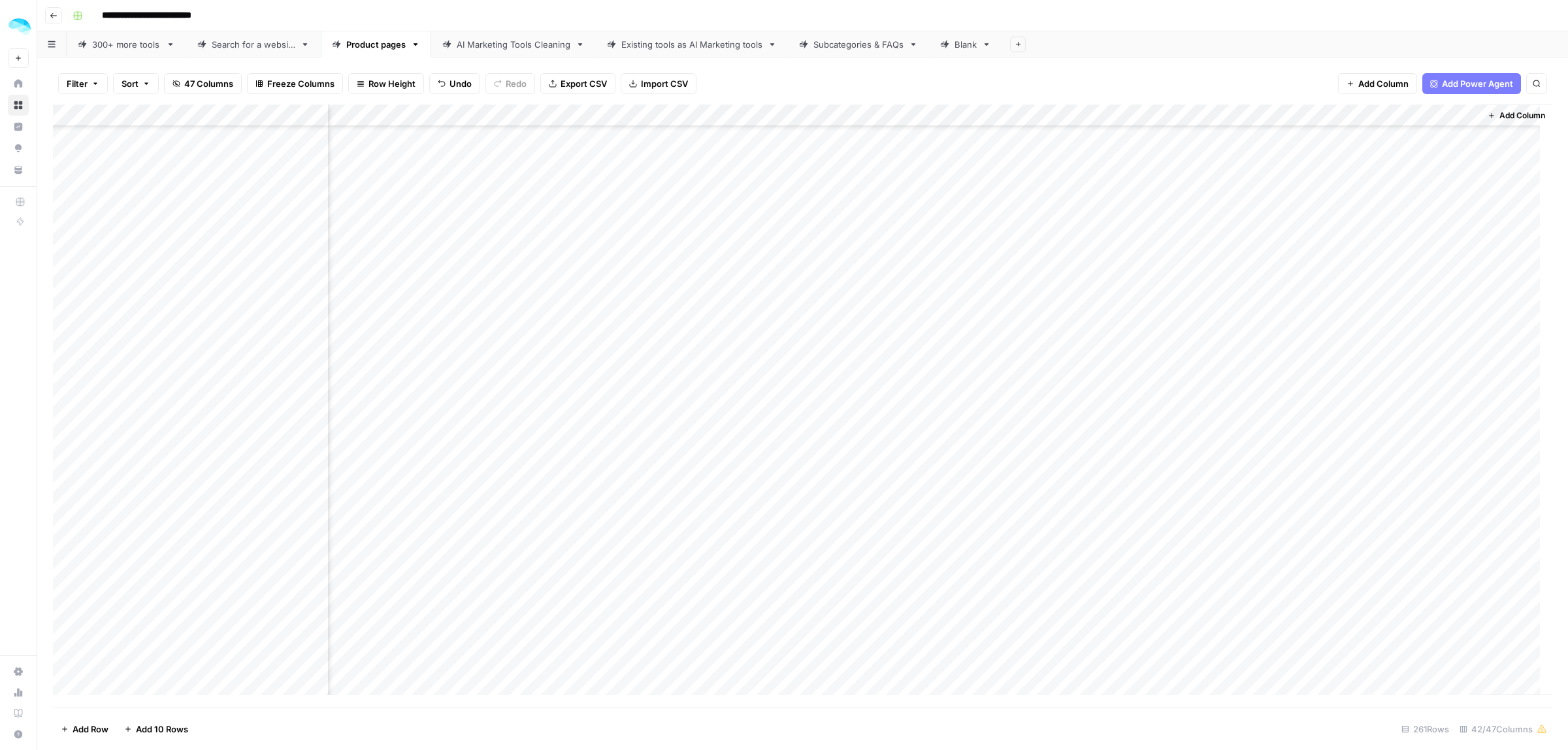
scroll to position [3755, 5884]
click at [1222, 288] on div "Add Column" at bounding box center [803, 406] width 1499 height 603
click at [1167, 423] on div "Add Column" at bounding box center [803, 406] width 1499 height 603
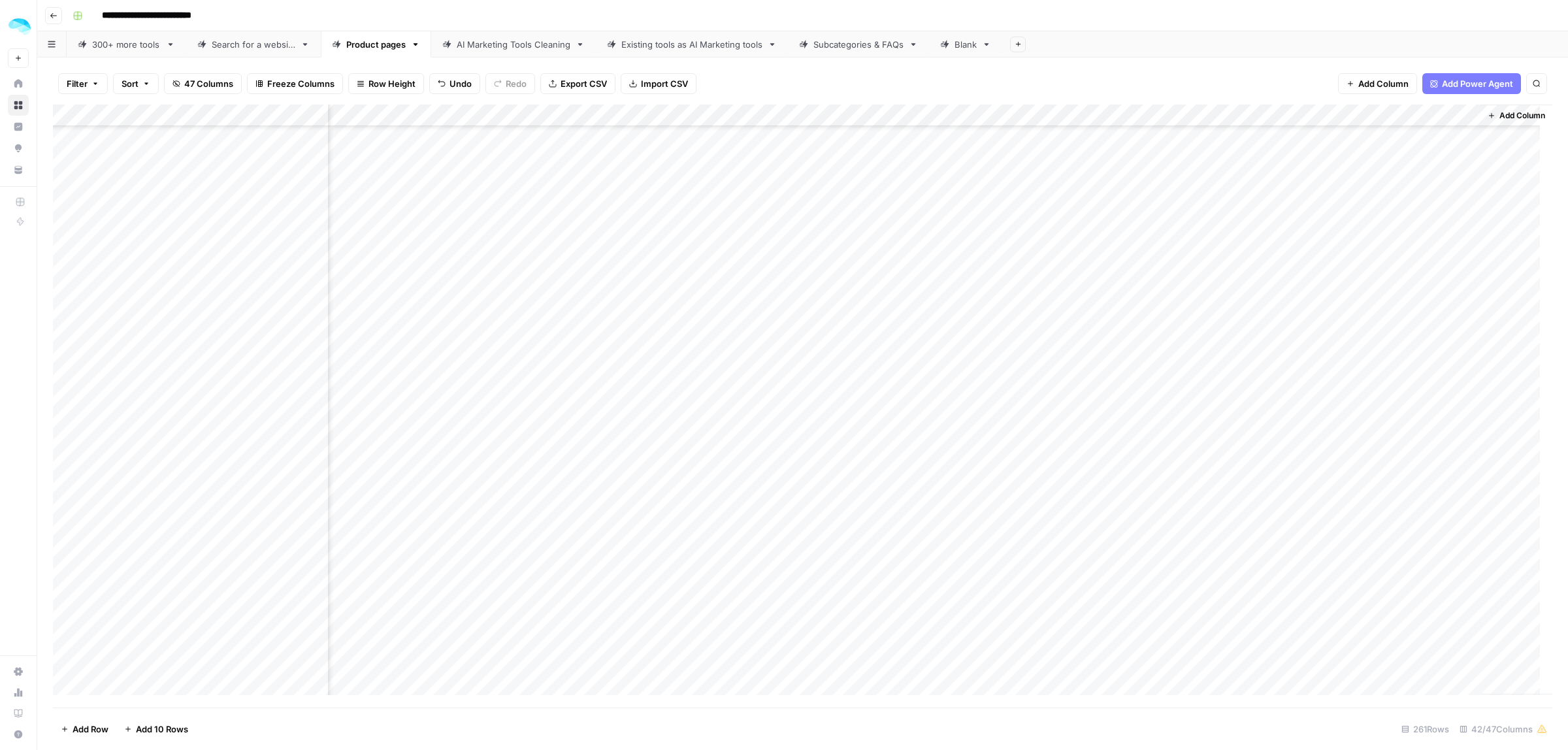
click at [1204, 348] on div "Add Column" at bounding box center [803, 406] width 1499 height 603
click at [1216, 385] on div "Add Column" at bounding box center [803, 406] width 1499 height 603
click at [1218, 569] on div "Add Column" at bounding box center [803, 406] width 1499 height 603
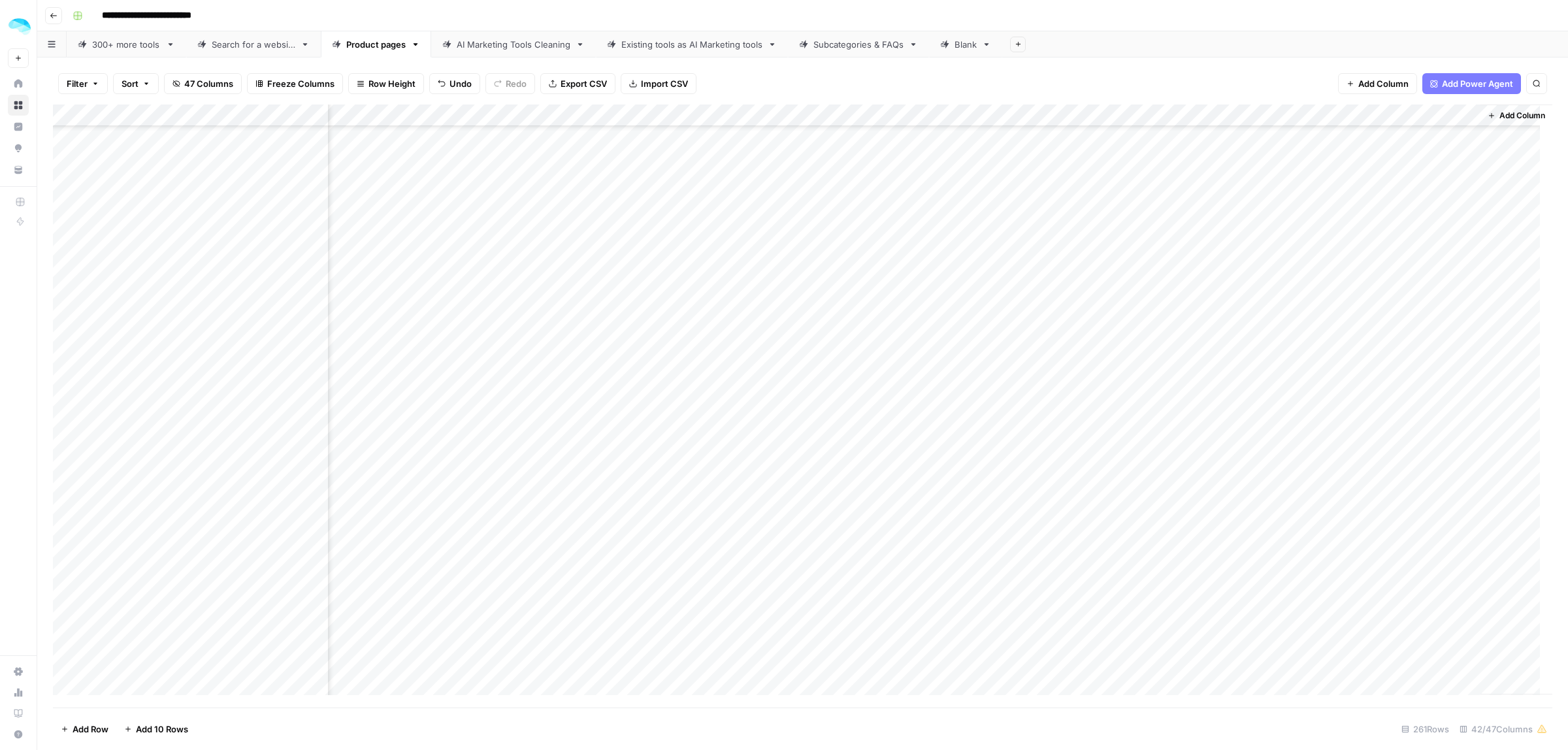
click at [1429, 287] on div "Add Column" at bounding box center [803, 406] width 1499 height 603
click at [1407, 353] on div "Add Column" at bounding box center [803, 406] width 1499 height 603
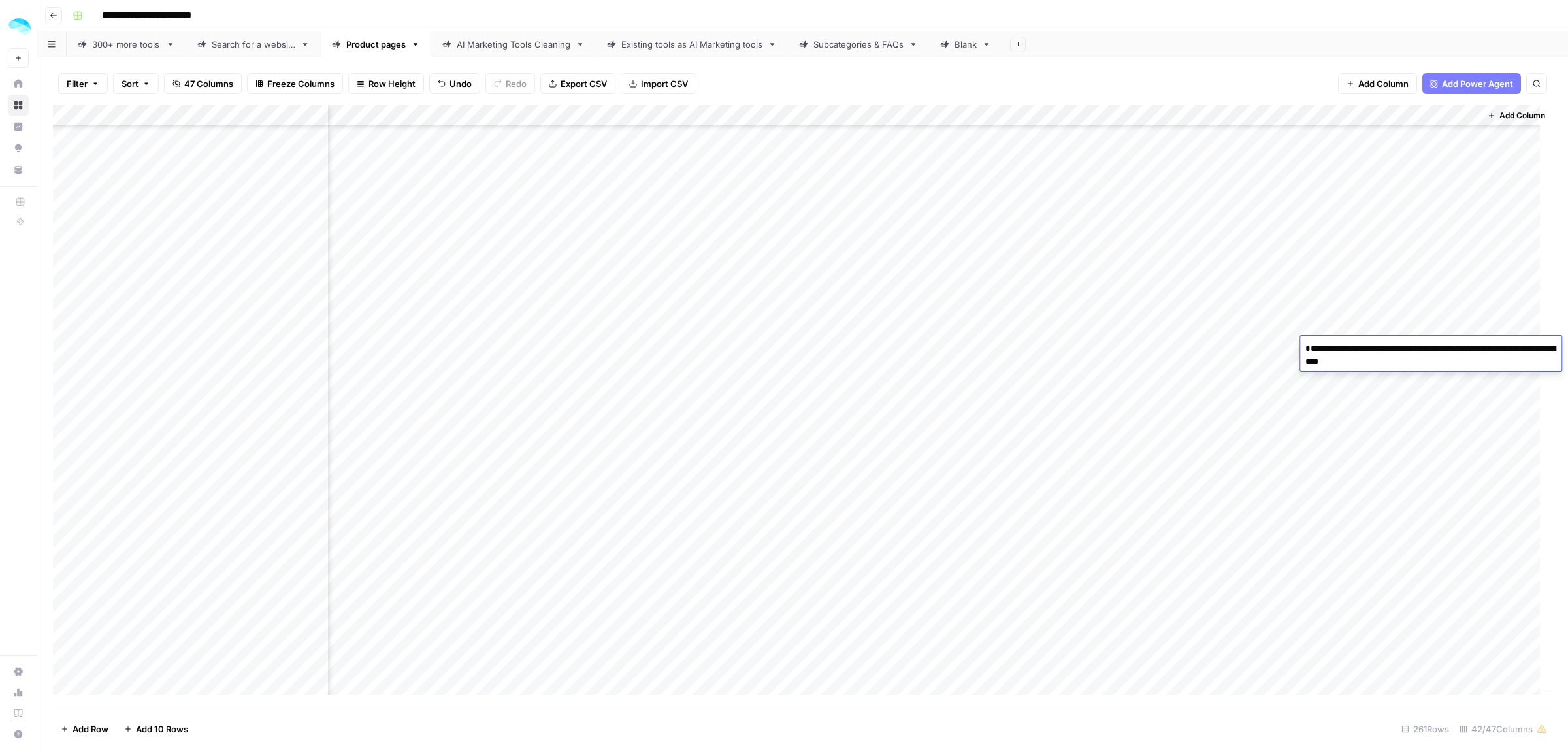
click at [317, 346] on div "Add Column" at bounding box center [803, 406] width 1499 height 603
click at [1407, 548] on div "Add Column" at bounding box center [803, 406] width 1499 height 603
click at [1425, 472] on div "Add Column" at bounding box center [803, 406] width 1499 height 603
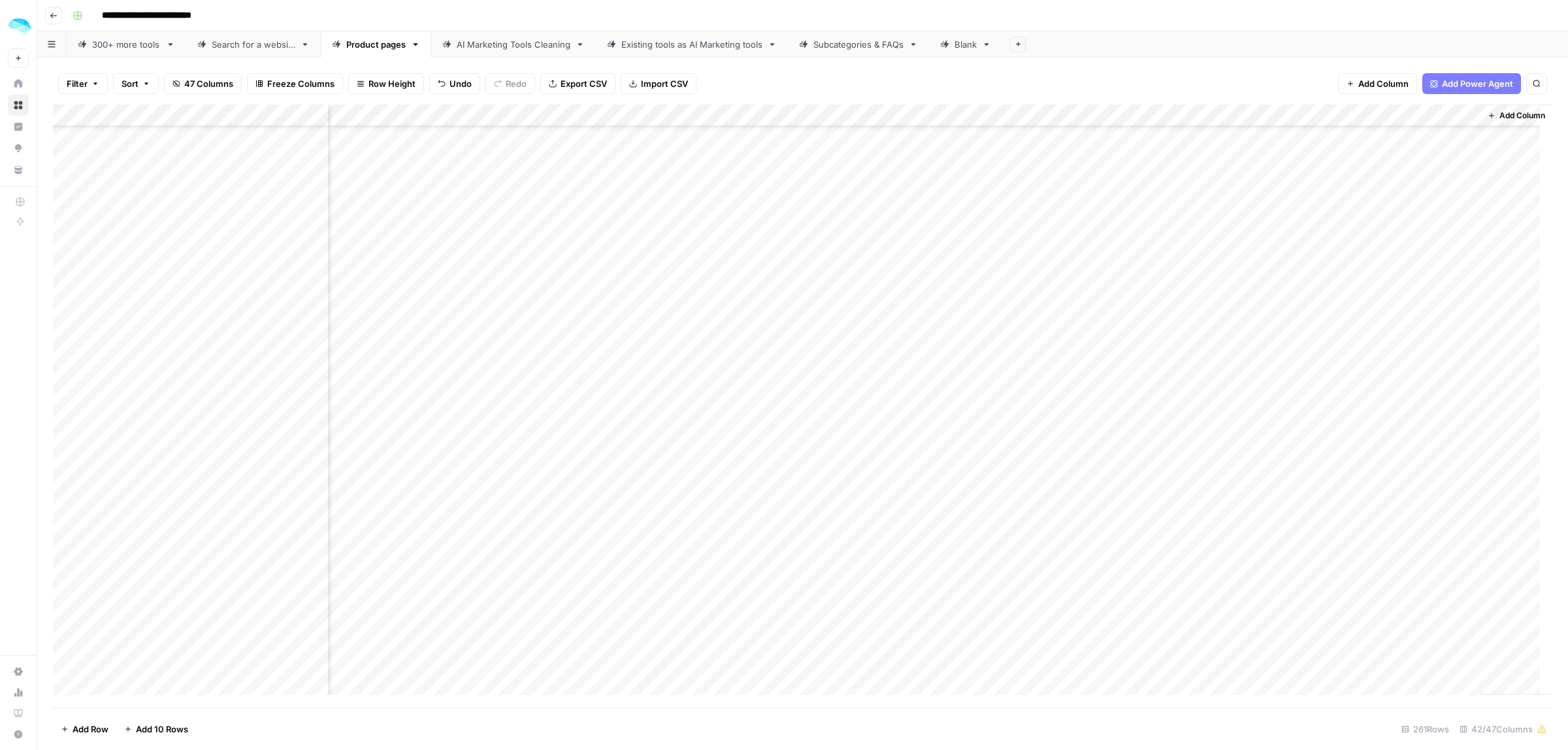
click at [1377, 591] on div "Add Column" at bounding box center [803, 406] width 1499 height 603
click at [1291, 591] on div "Add Column" at bounding box center [803, 406] width 1499 height 603
click at [1321, 588] on div "Add Column" at bounding box center [803, 406] width 1499 height 603
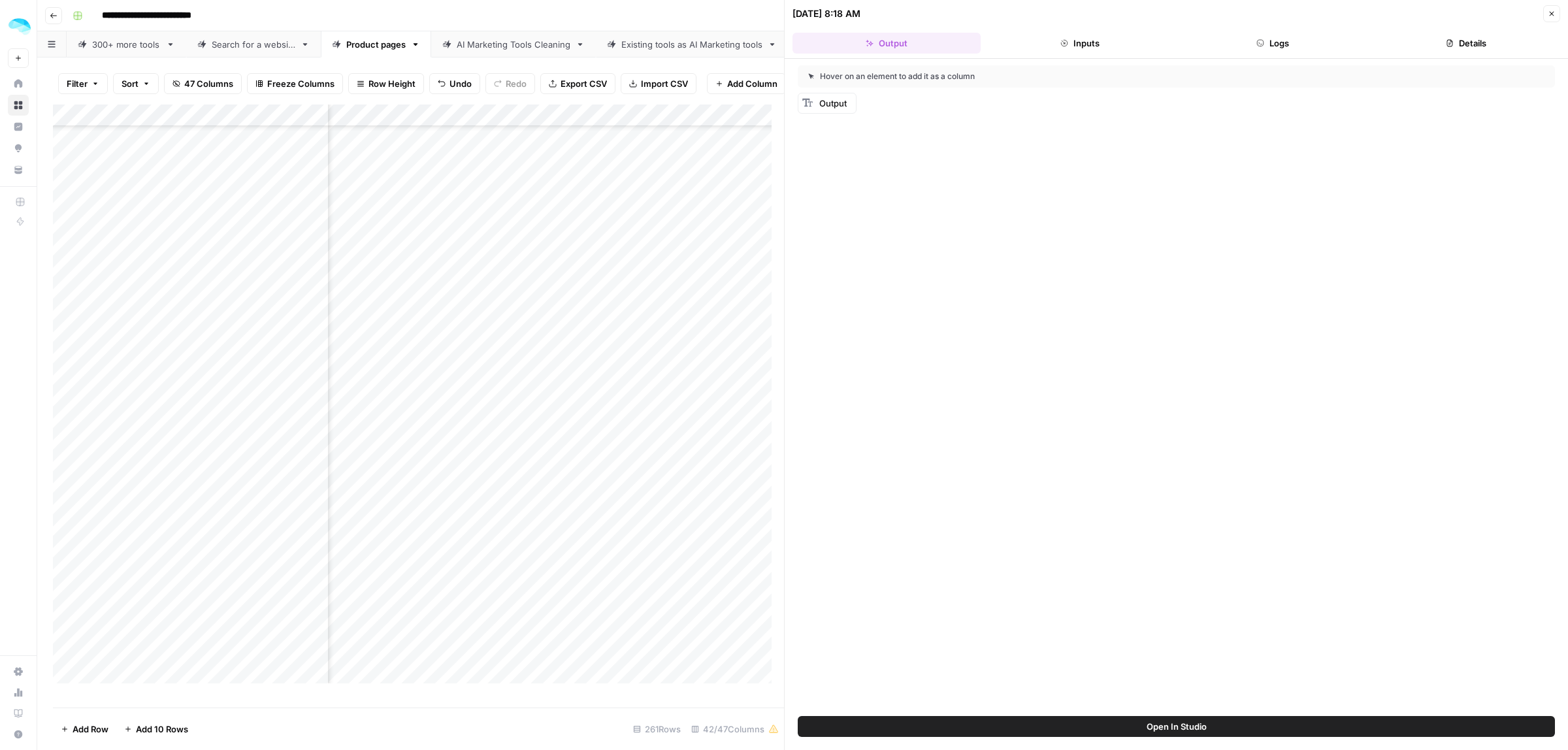
drag, startPoint x: 1162, startPoint y: 40, endPoint x: 1295, endPoint y: 47, distance: 133.2
click at [1163, 40] on button "Inputs" at bounding box center [1080, 43] width 188 height 21
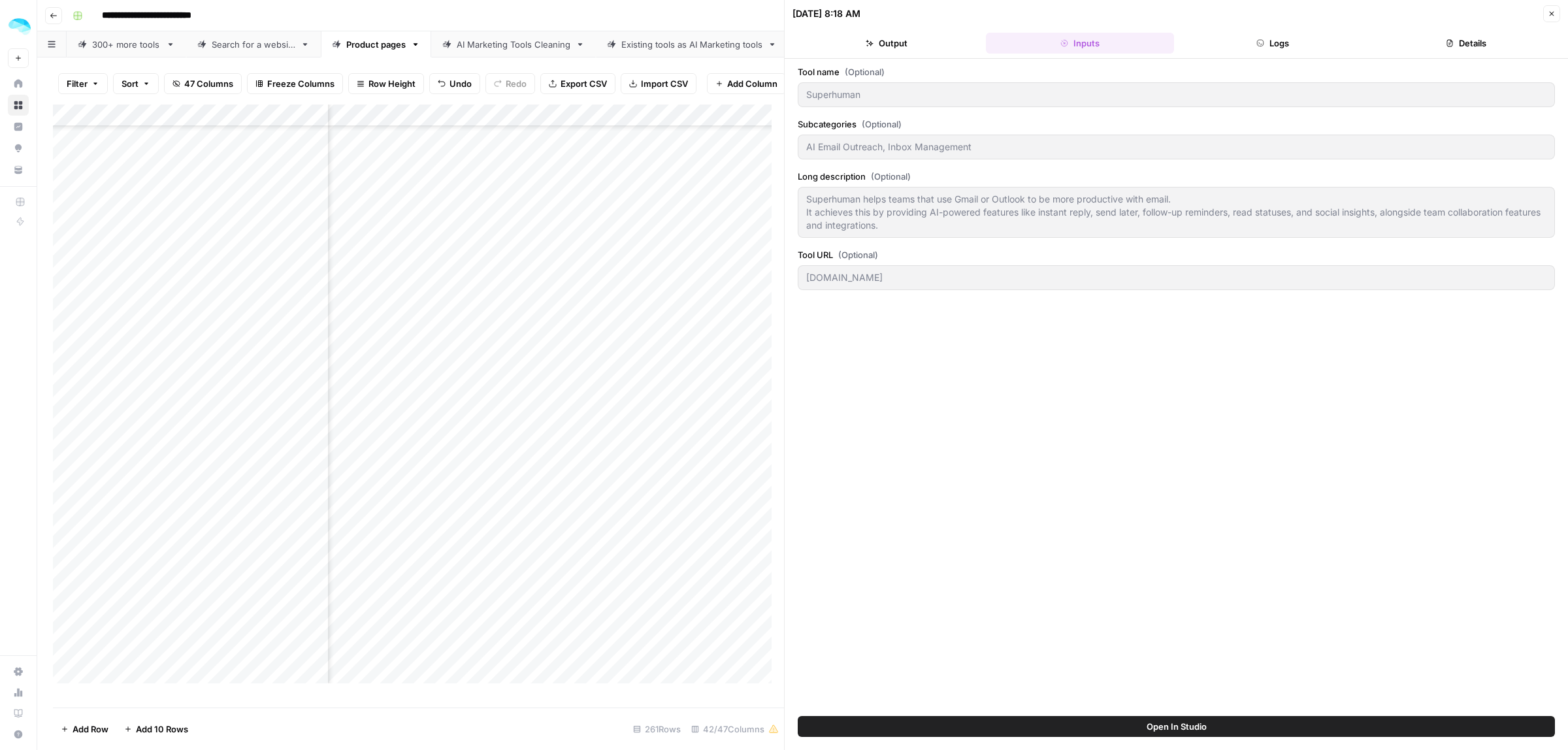
click at [1295, 47] on button "Logs" at bounding box center [1274, 43] width 188 height 21
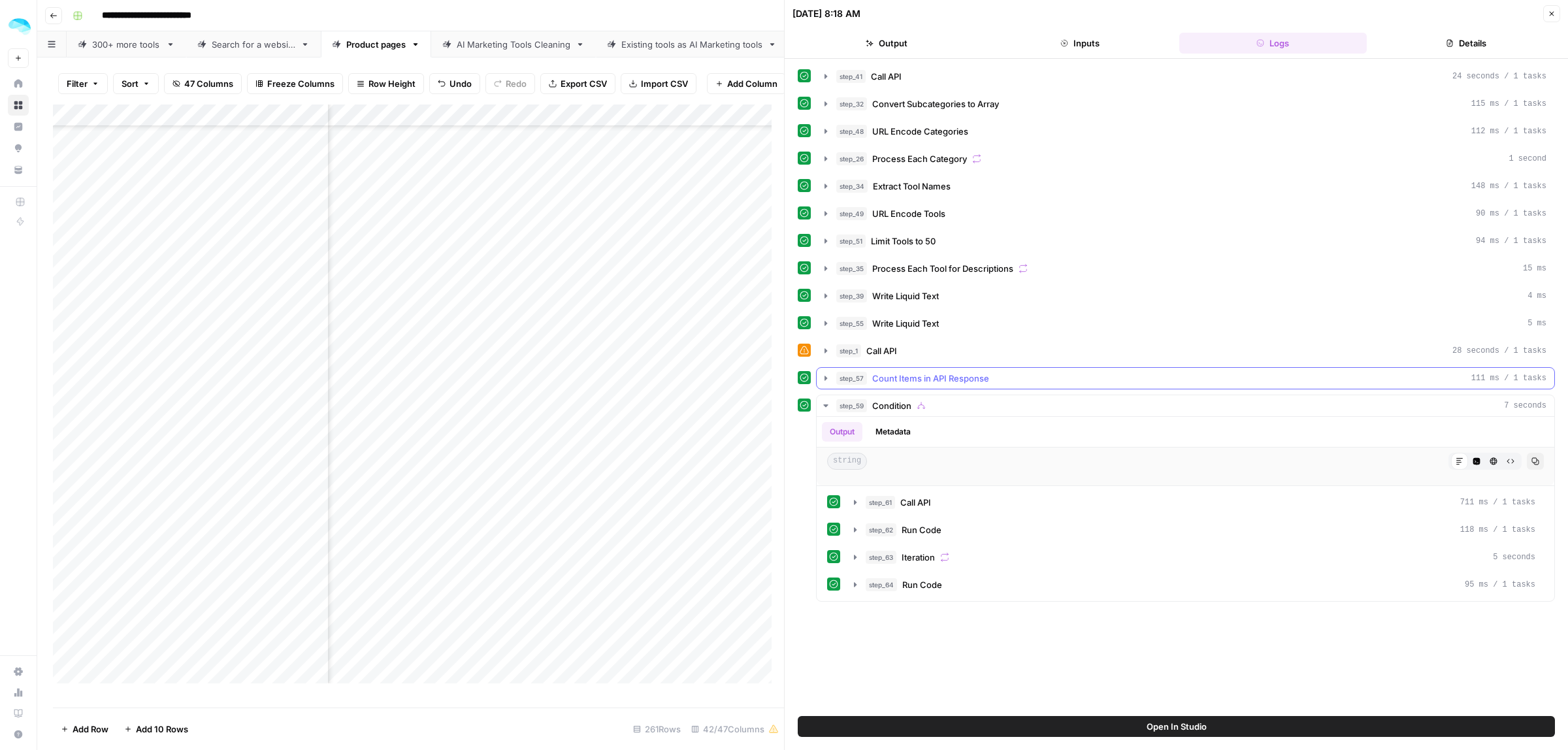
click at [818, 384] on button "step_57 Count Items in API Response 111 ms / 1 tasks" at bounding box center [1186, 378] width 738 height 21
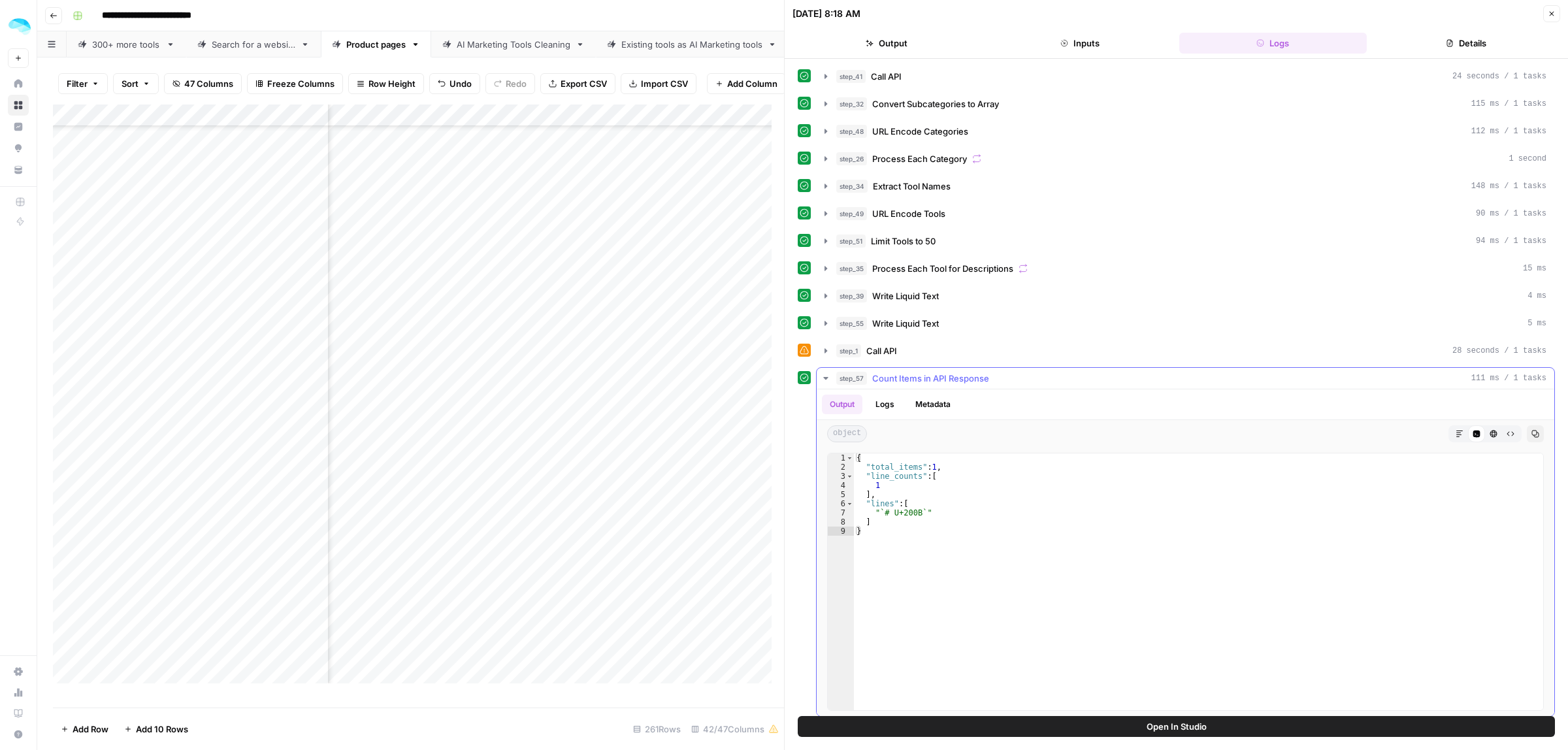
click at [826, 384] on icon "button" at bounding box center [826, 377] width 10 height 10
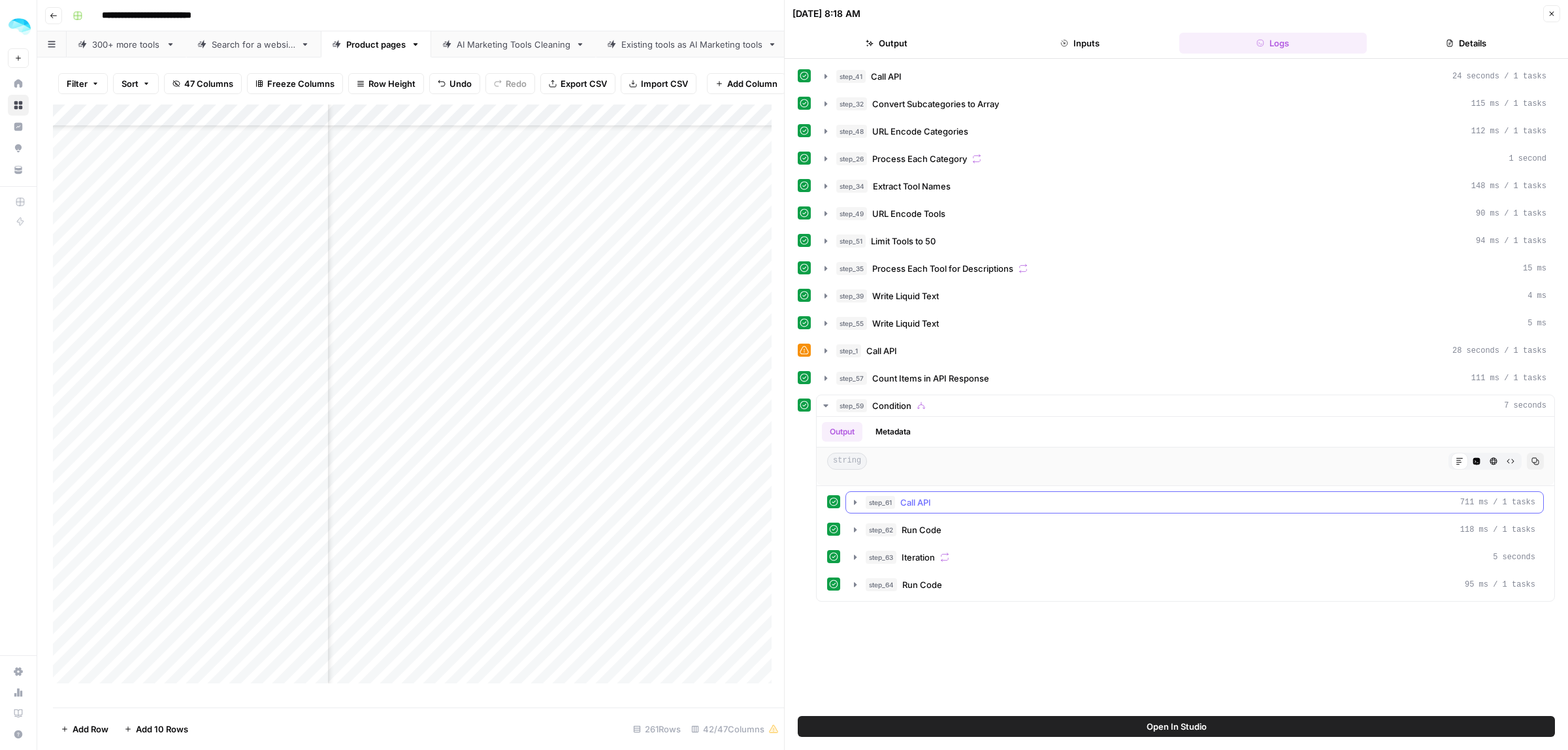
click at [854, 504] on icon "button" at bounding box center [855, 502] width 10 height 10
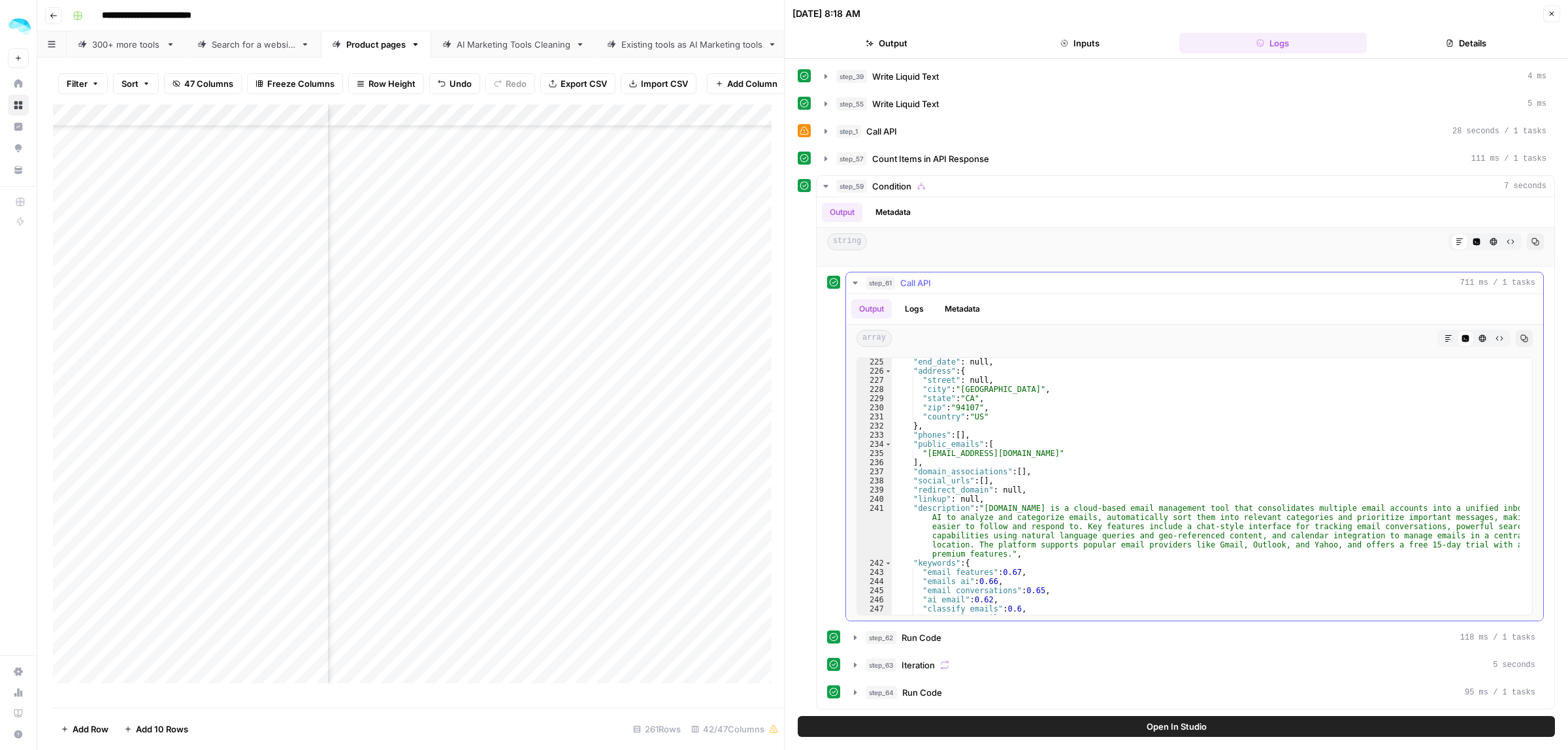
scroll to position [2253, 0]
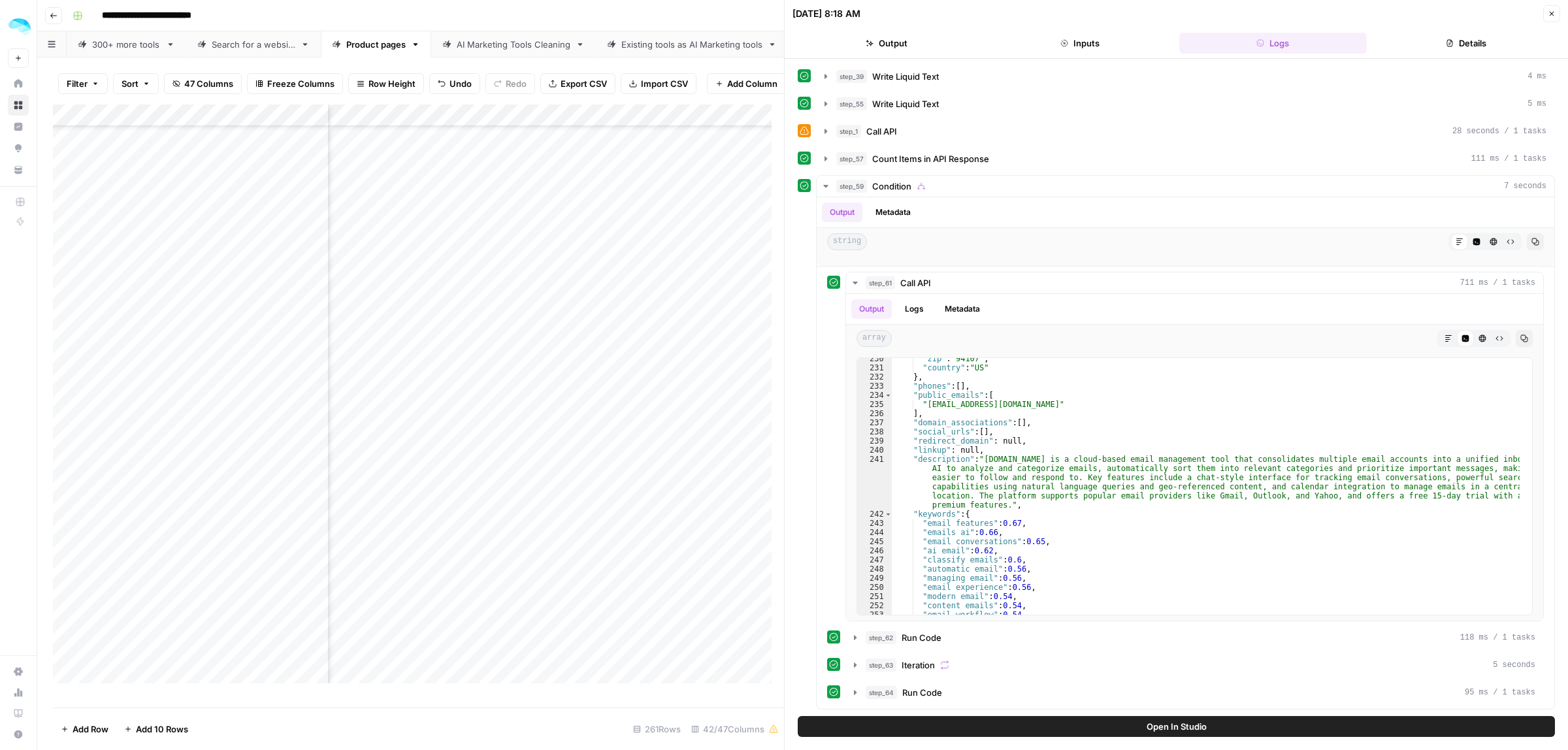
click at [1547, 17] on button "Close" at bounding box center [1551, 13] width 17 height 17
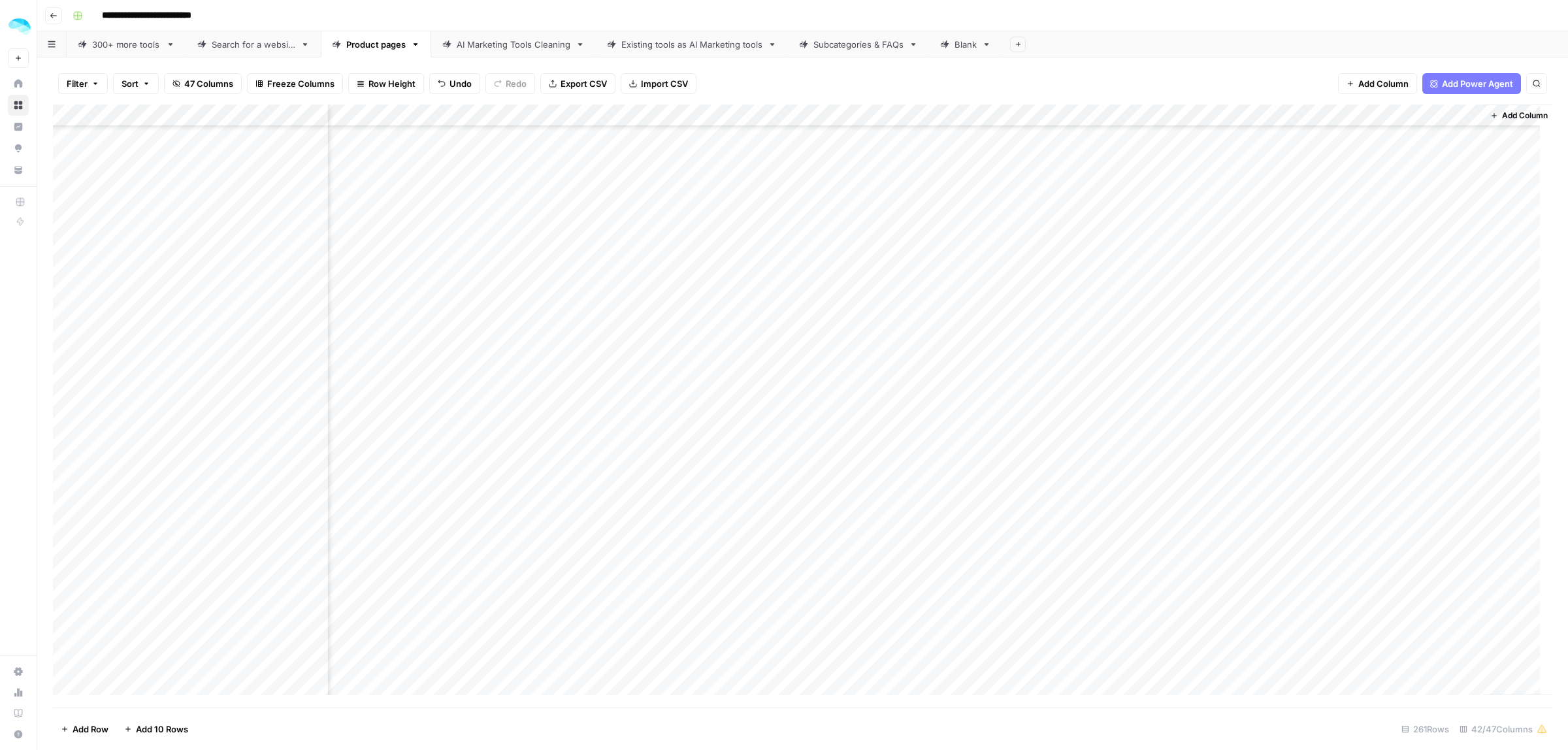
scroll to position [4653, 5869]
click at [1403, 240] on div "Add Column" at bounding box center [803, 406] width 1499 height 603
click at [1448, 200] on div "Add Column" at bounding box center [803, 406] width 1499 height 603
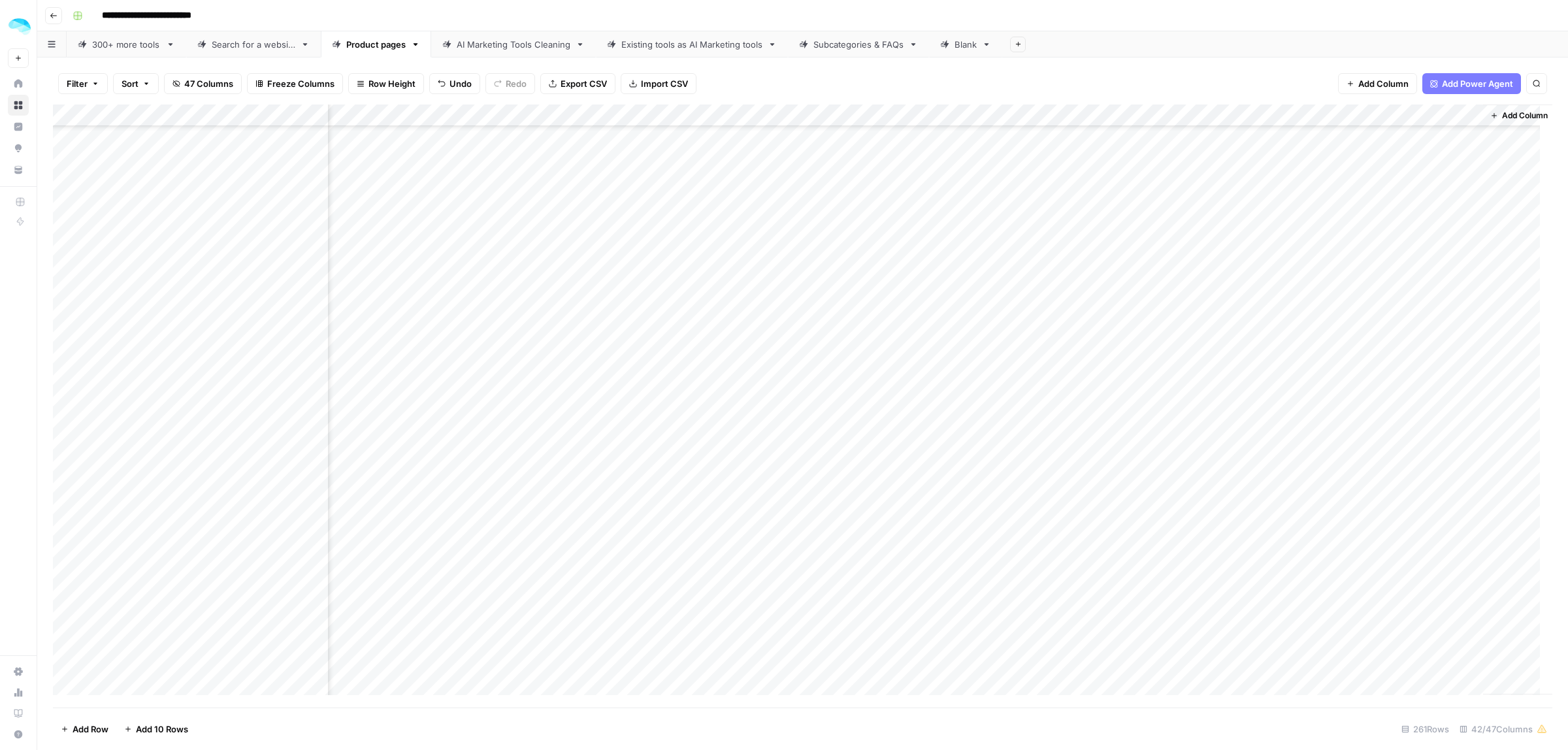
click at [1228, 294] on div "Add Column" at bounding box center [803, 406] width 1499 height 603
click at [1233, 419] on div "Add Column" at bounding box center [803, 406] width 1499 height 603
click at [1233, 529] on div "Add Column" at bounding box center [803, 406] width 1499 height 603
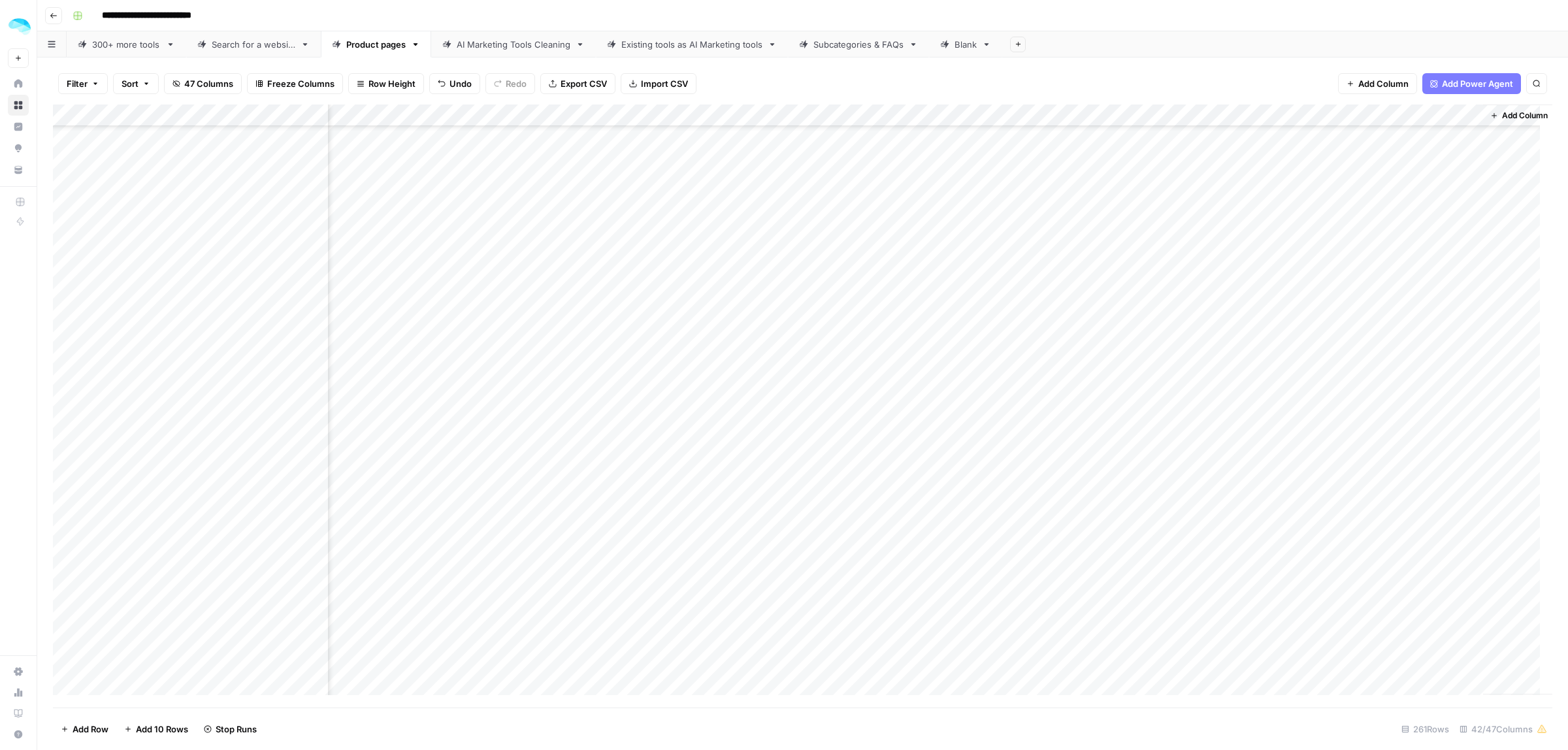
scroll to position [5084, 5869]
click at [1227, 379] on div "Add Column" at bounding box center [803, 406] width 1499 height 603
click at [1439, 634] on div "Add Column" at bounding box center [803, 406] width 1499 height 603
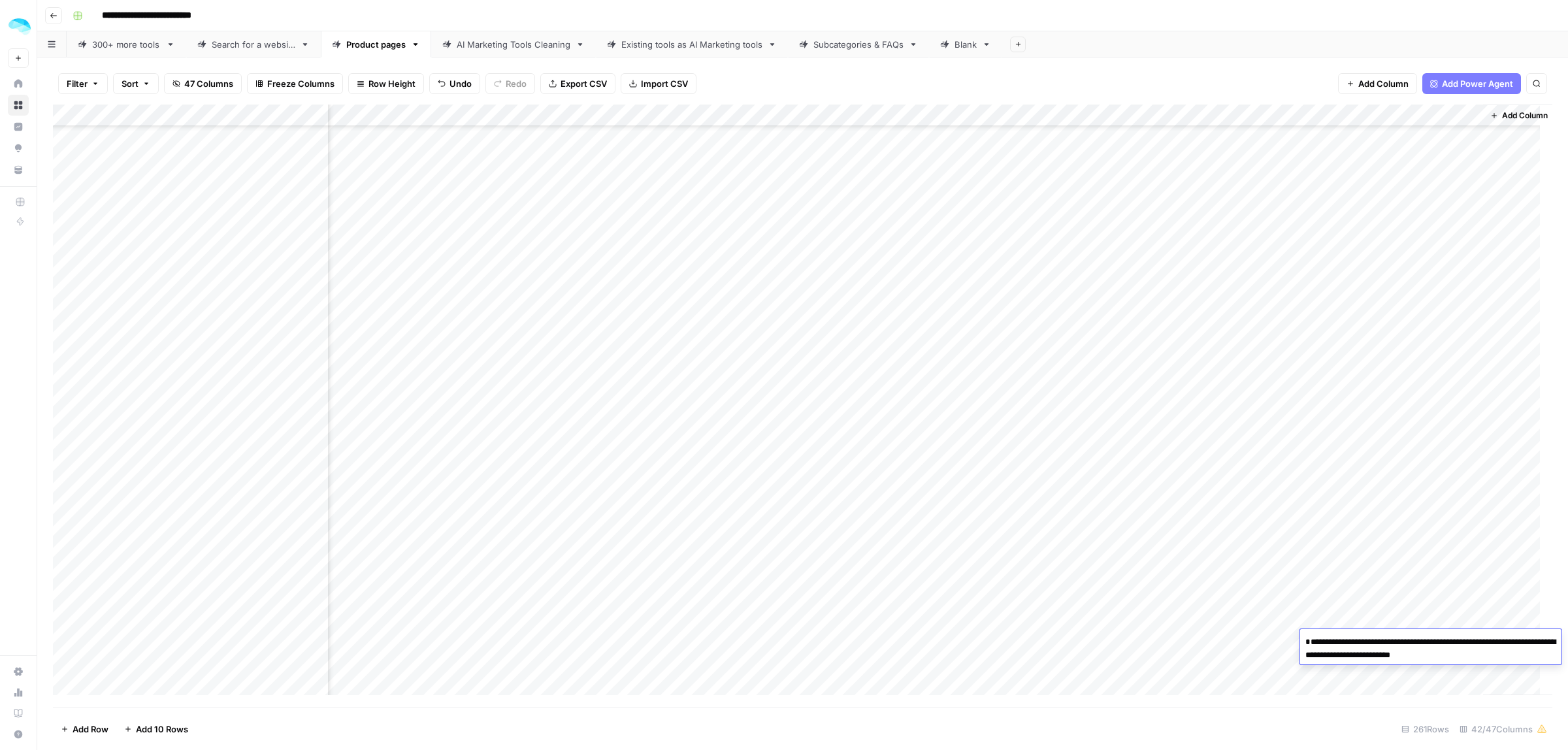
drag, startPoint x: 1338, startPoint y: 671, endPoint x: 1478, endPoint y: 673, distance: 140.0
click at [1465, 673] on textarea "**********" at bounding box center [1431, 661] width 261 height 58
click at [1483, 673] on textarea "**********" at bounding box center [1431, 661] width 261 height 58
drag, startPoint x: 1481, startPoint y: 668, endPoint x: 1439, endPoint y: 669, distance: 42.0
click at [1439, 669] on textarea "**********" at bounding box center [1431, 661] width 261 height 58
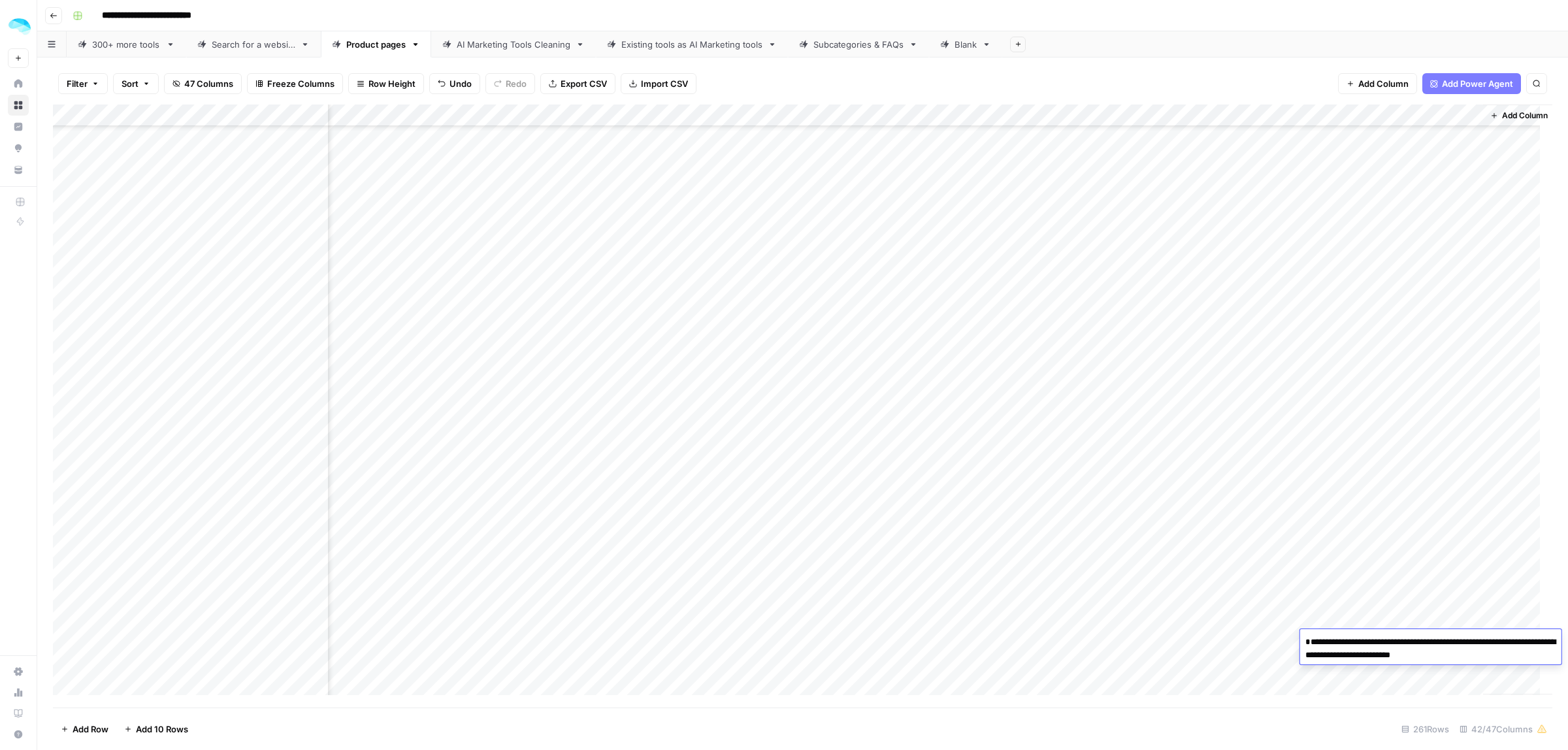
click at [1383, 667] on textarea "**********" at bounding box center [1431, 661] width 261 height 58
click at [1390, 559] on div "Add Column" at bounding box center [803, 406] width 1499 height 603
click at [1408, 466] on div "Add Column" at bounding box center [803, 406] width 1499 height 603
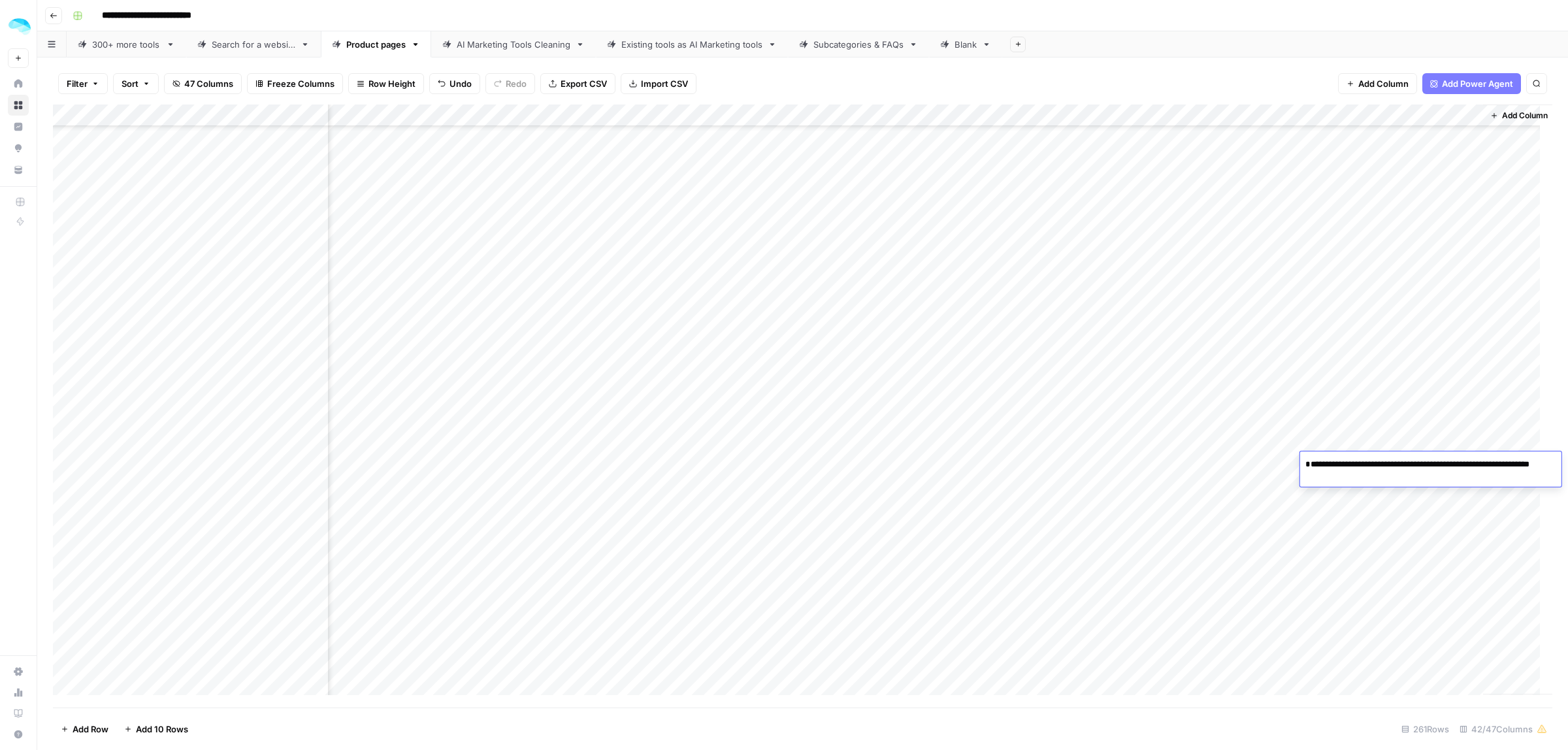
click at [1494, 475] on textarea "**********" at bounding box center [1431, 483] width 261 height 58
click at [1494, 477] on textarea "**********" at bounding box center [1431, 483] width 261 height 58
drag, startPoint x: 1494, startPoint y: 475, endPoint x: 1455, endPoint y: 472, distance: 39.1
click at [1455, 472] on textarea "**********" at bounding box center [1431, 483] width 261 height 58
drag, startPoint x: 1310, startPoint y: 491, endPoint x: 1530, endPoint y: 477, distance: 220.4
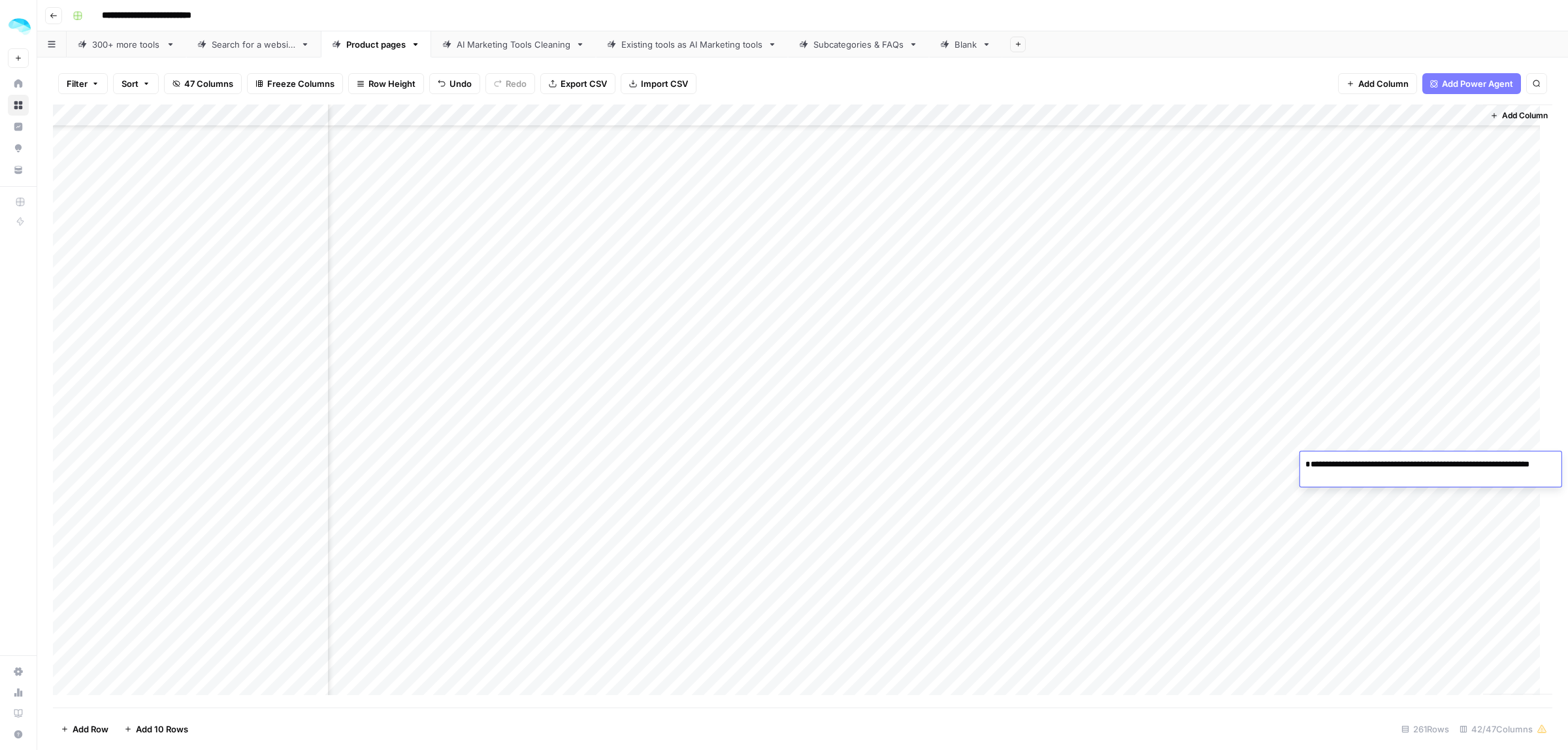
click at [1530, 477] on textarea "**********" at bounding box center [1431, 483] width 261 height 58
click at [1422, 353] on div "Add Column" at bounding box center [803, 406] width 1499 height 603
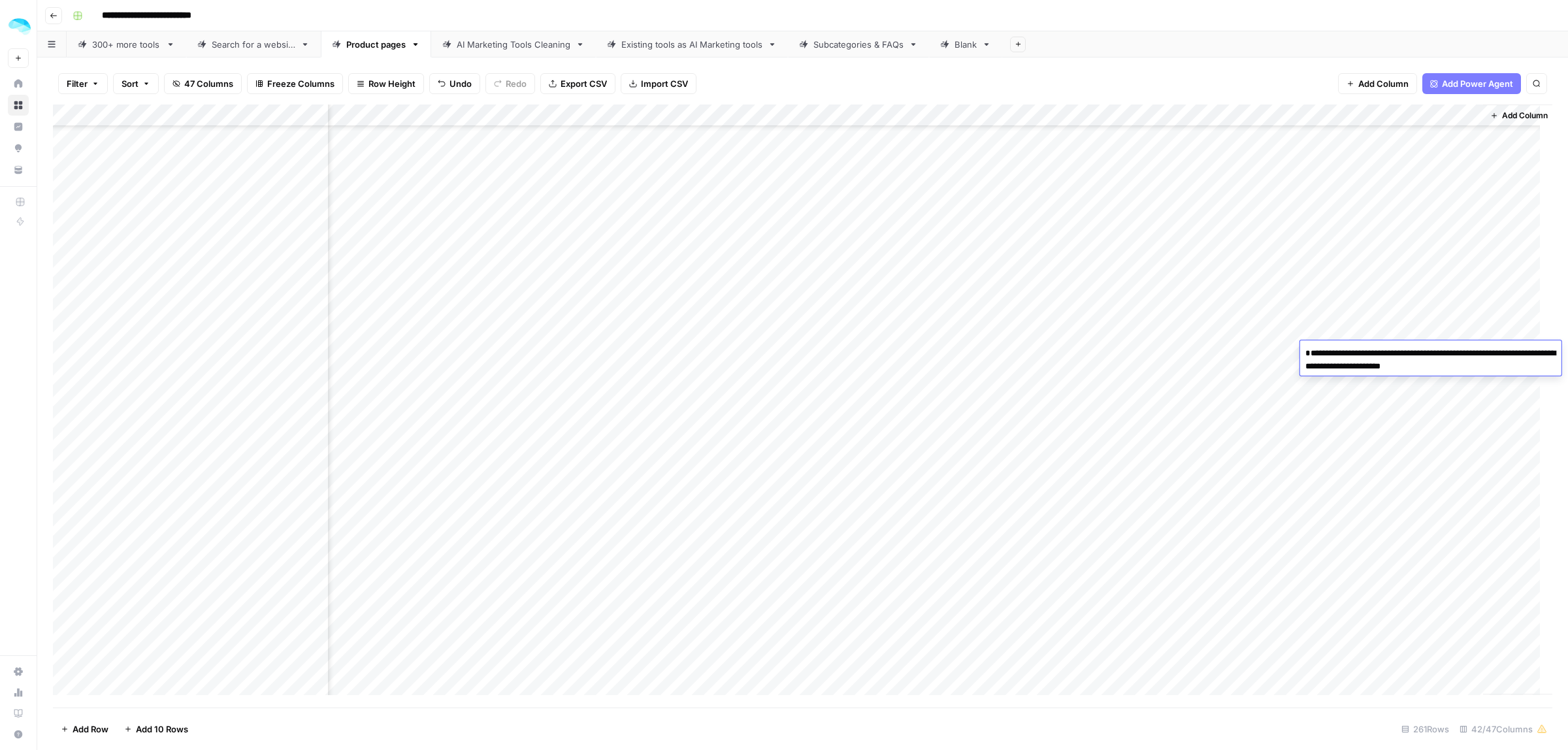
drag, startPoint x: 1454, startPoint y: 380, endPoint x: 1422, endPoint y: 381, distance: 32.0
click at [1422, 381] on textarea "**********" at bounding box center [1431, 373] width 261 height 58
click at [1391, 270] on div "Add Column" at bounding box center [803, 406] width 1499 height 603
click at [1335, 116] on div "Add Column" at bounding box center [803, 406] width 1499 height 603
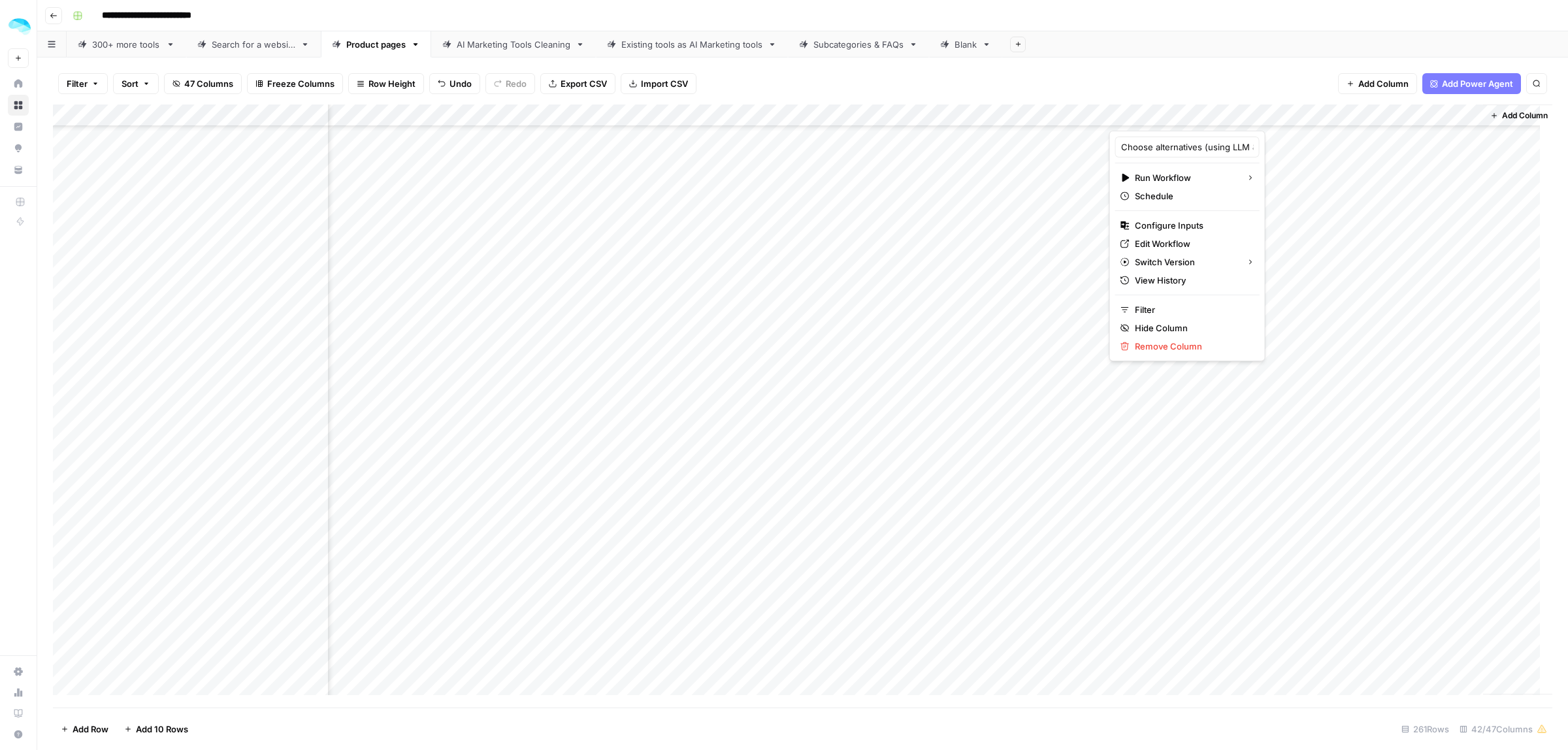
click at [1050, 294] on div "Add Column" at bounding box center [803, 406] width 1499 height 603
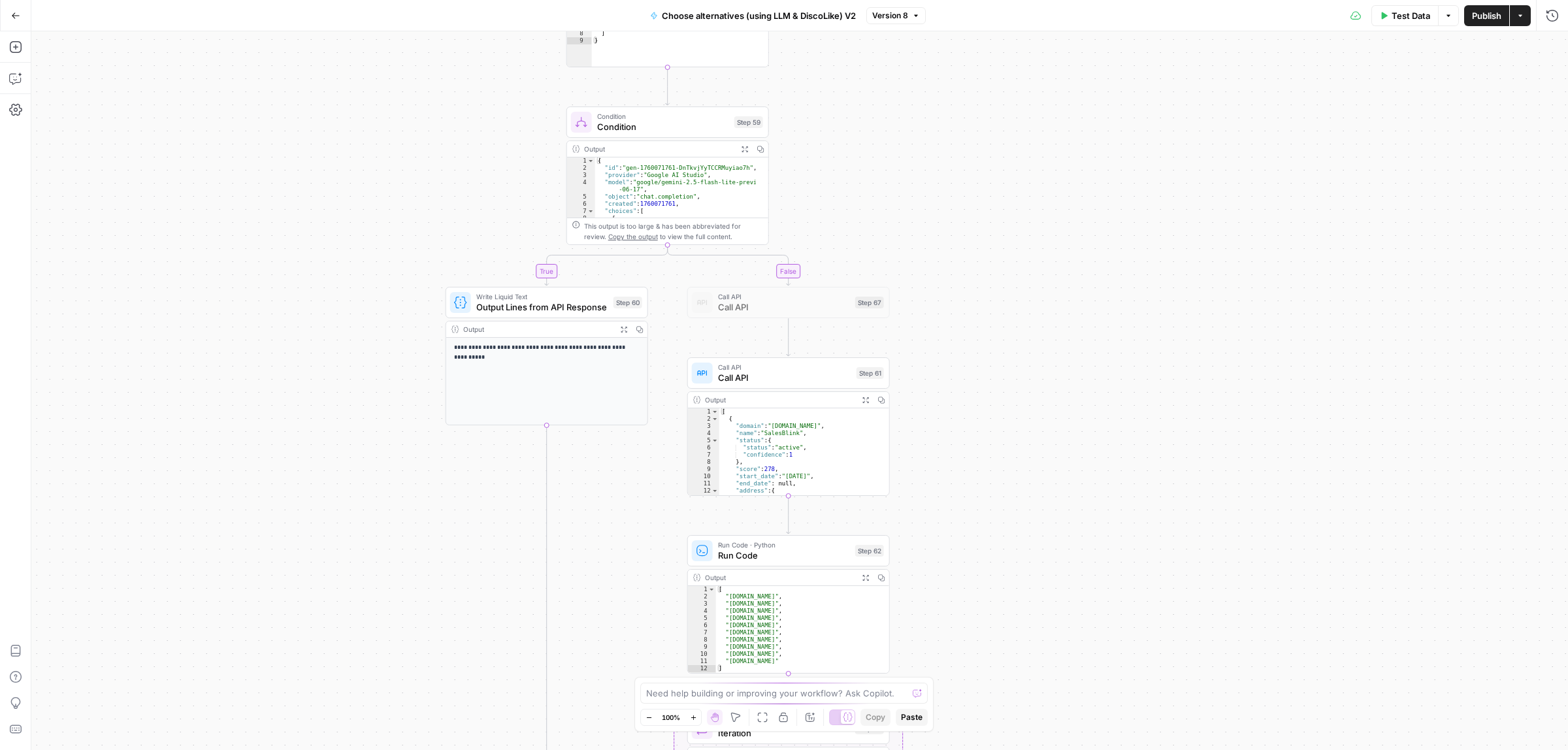
click at [704, 125] on span "Condition" at bounding box center [663, 127] width 132 height 13
type textarea "**********"
click at [1452, 99] on div "step_57 . output . total_items > 4" at bounding box center [1433, 119] width 243 height 52
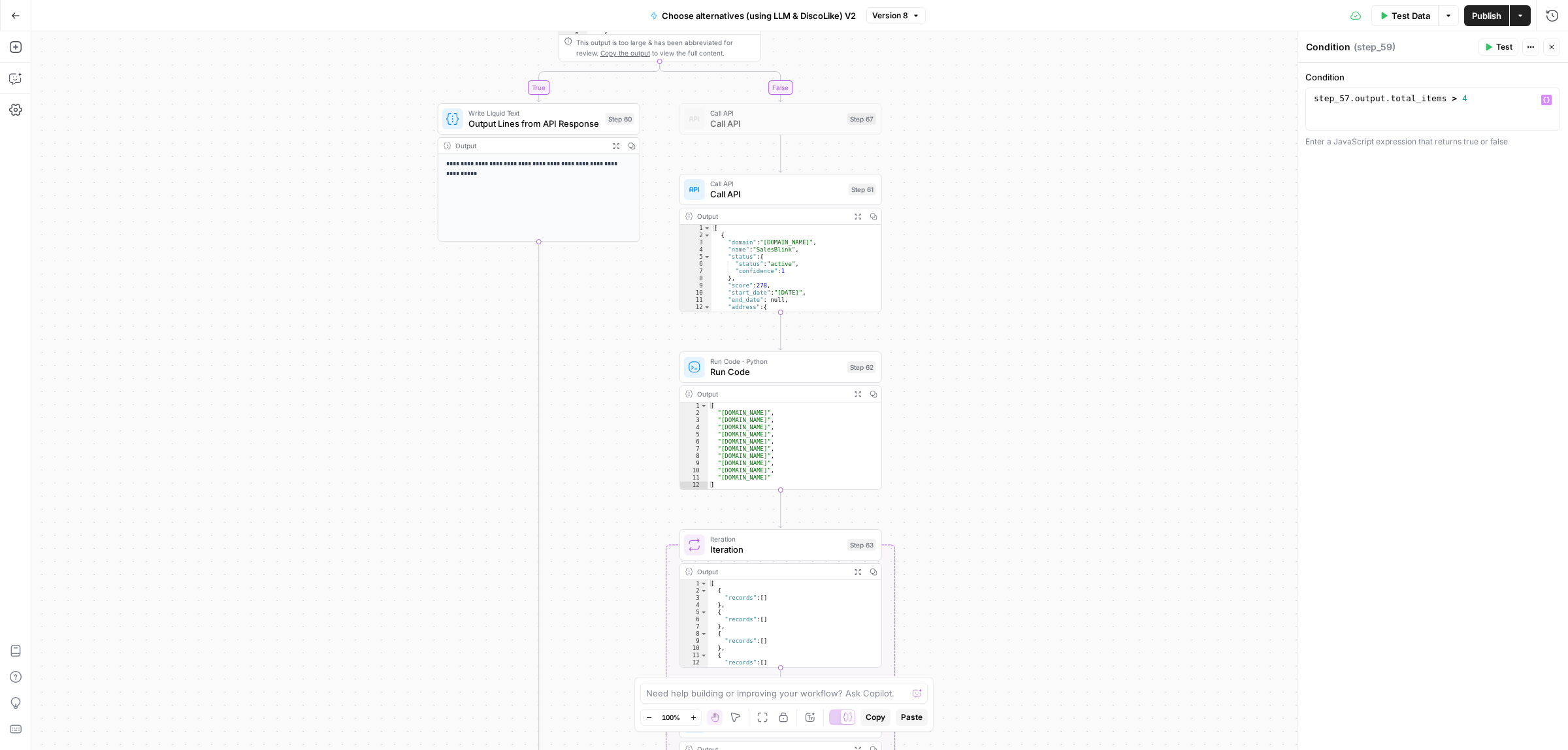
drag, startPoint x: 1020, startPoint y: 524, endPoint x: 1012, endPoint y: 339, distance: 185.2
click at [1012, 339] on div "true false Workflow Input Settings Inputs Call API Call API Step 41 Output Expa…" at bounding box center [799, 391] width 1536 height 718
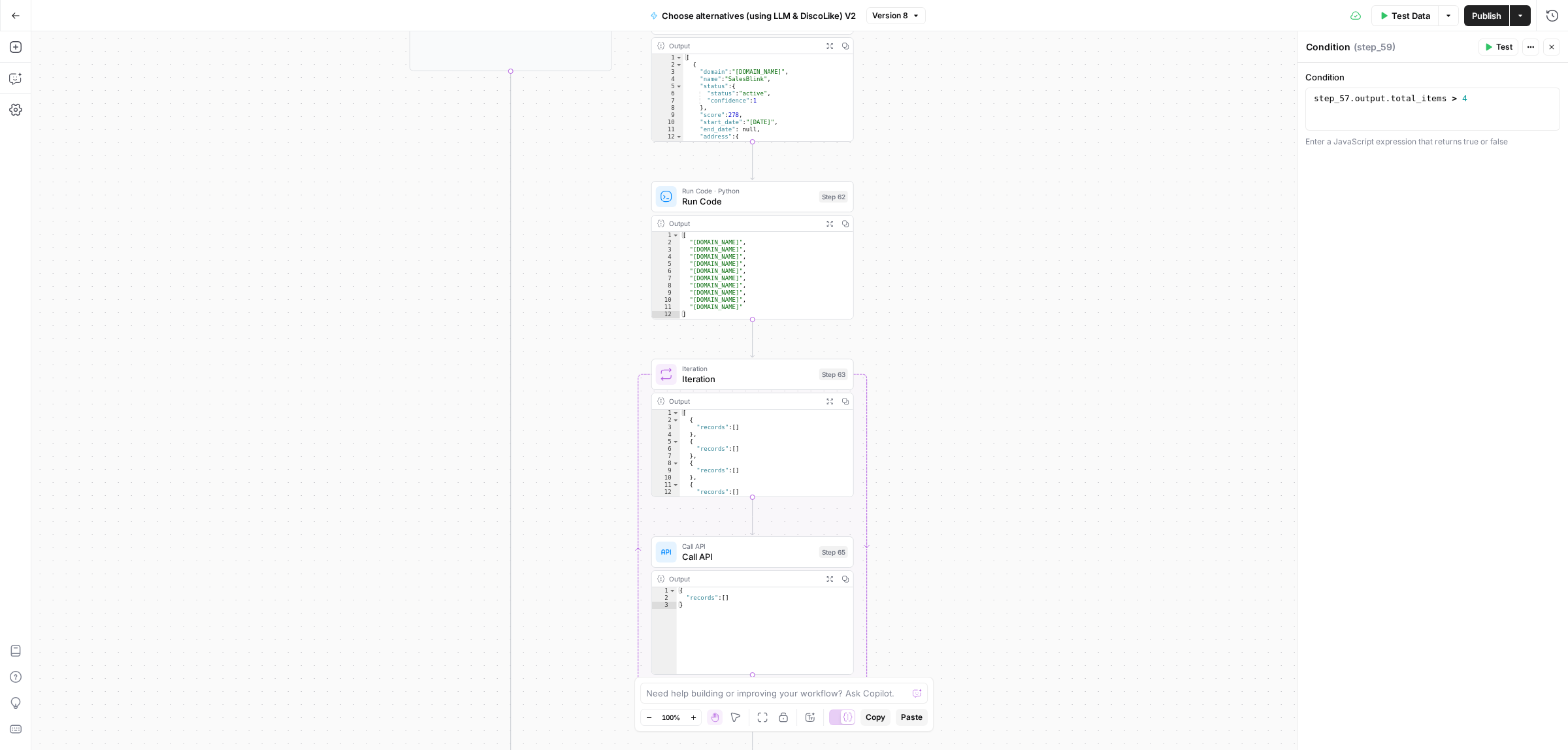
drag, startPoint x: 997, startPoint y: 369, endPoint x: 952, endPoint y: 203, distance: 172.0
click at [952, 203] on div "true false Workflow Input Settings Inputs Call API Call API Step 41 Output Expa…" at bounding box center [799, 391] width 1536 height 718
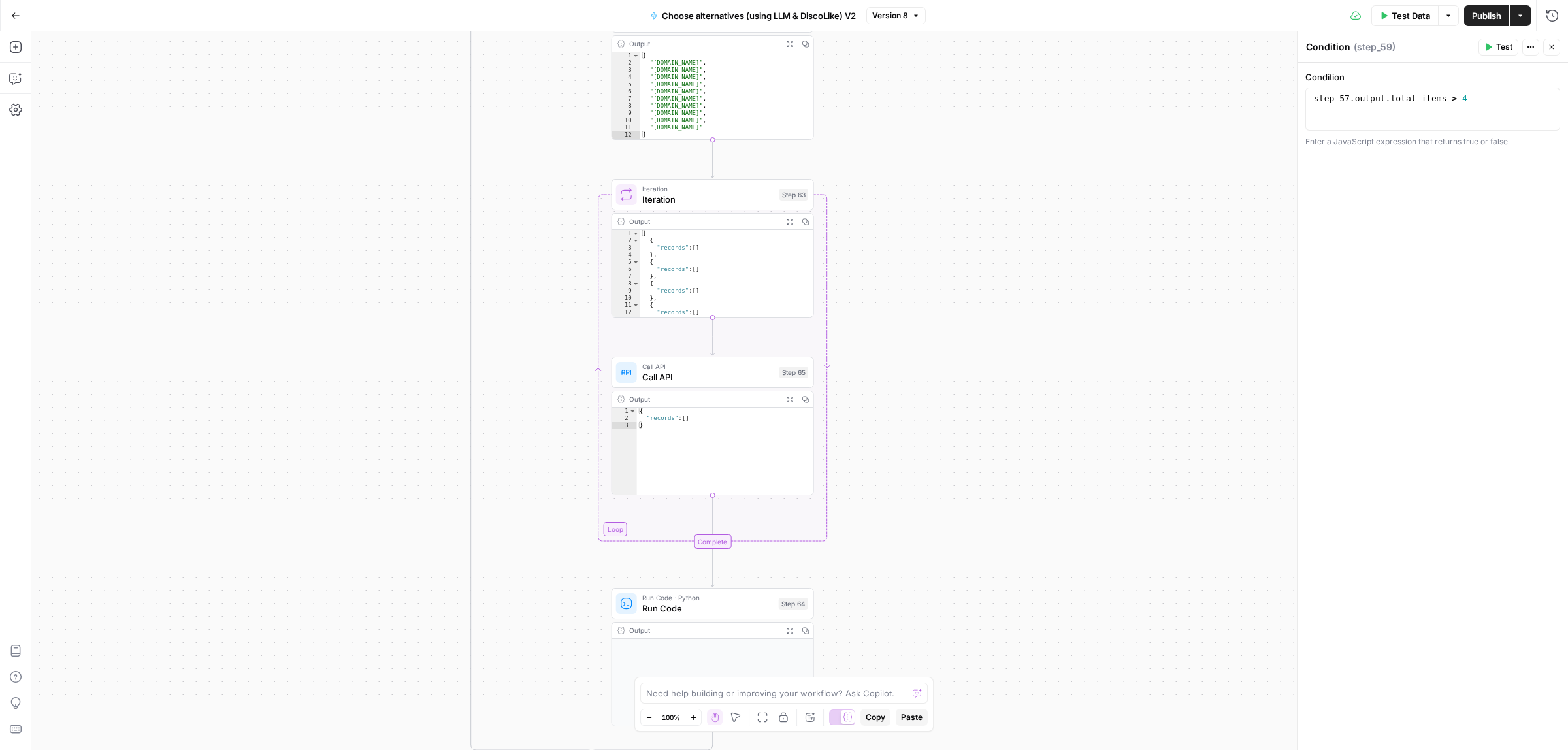
drag, startPoint x: 955, startPoint y: 350, endPoint x: 943, endPoint y: 148, distance: 202.4
click at [943, 148] on div "true false Workflow Input Settings Inputs Call API Call API Step 41 Output Expa…" at bounding box center [799, 391] width 1536 height 718
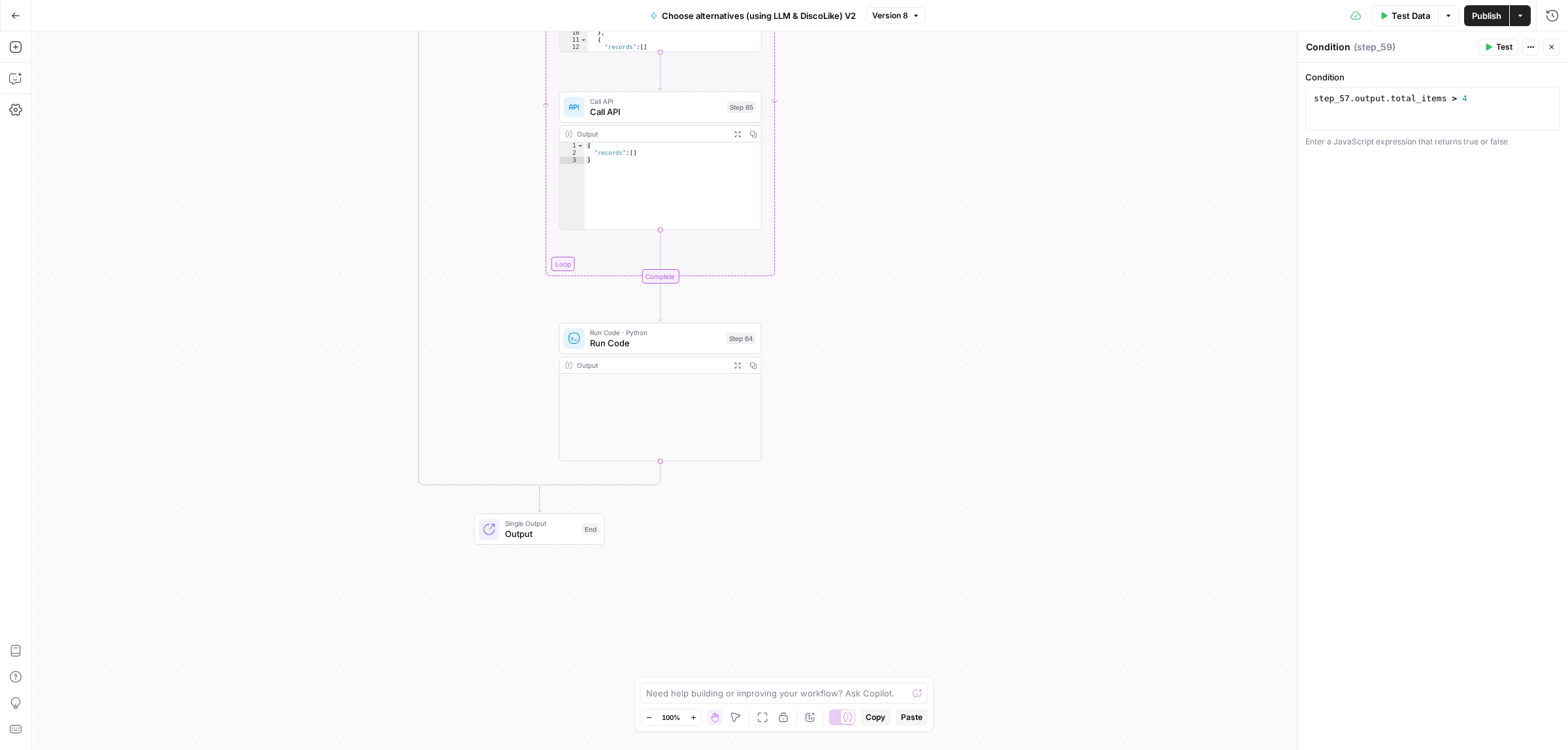
drag, startPoint x: 960, startPoint y: 365, endPoint x: 916, endPoint y: 278, distance: 97.5
click at [916, 278] on div "true false Workflow Input Settings Inputs Call API Call API Step 41 Output Expa…" at bounding box center [799, 391] width 1536 height 718
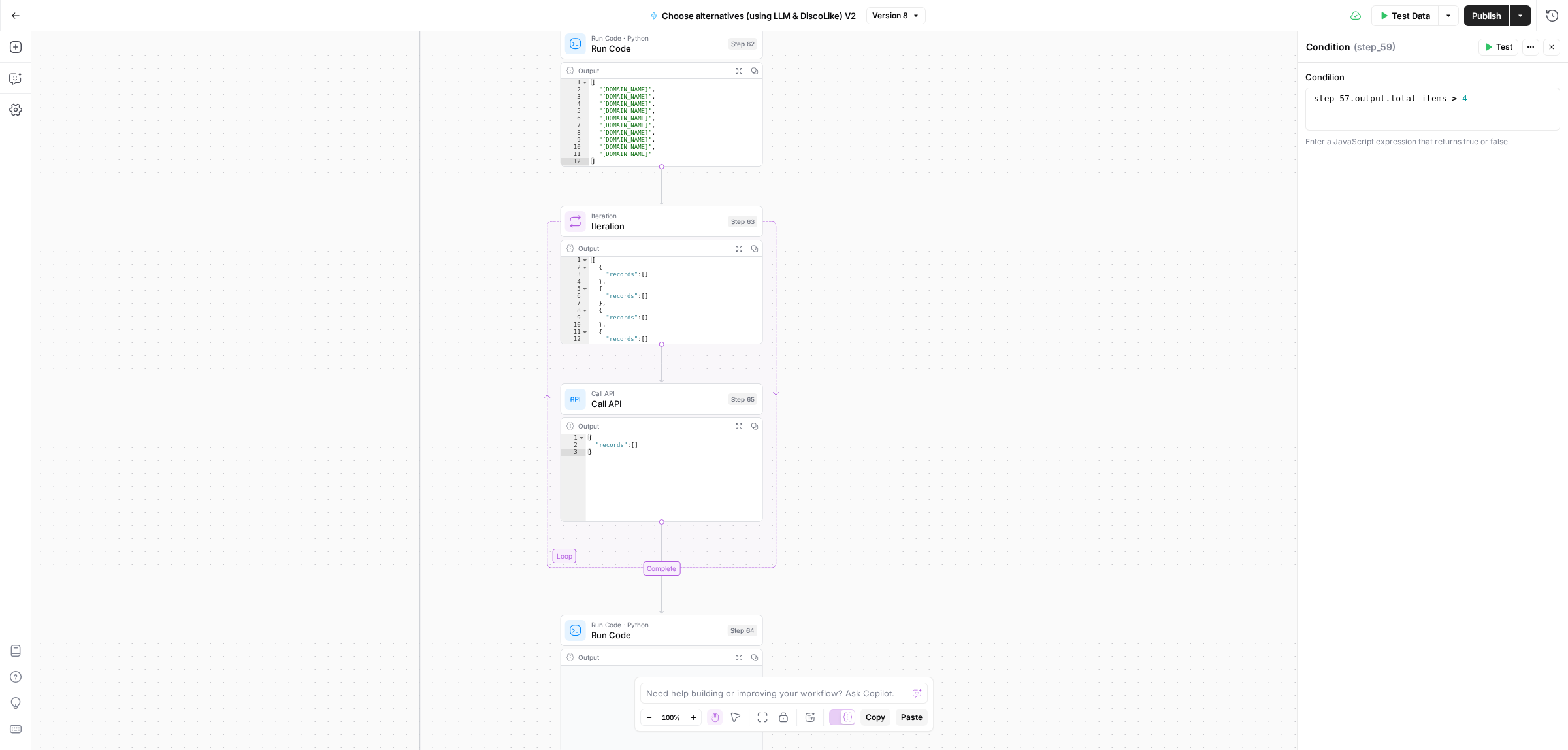
drag, startPoint x: 911, startPoint y: 451, endPoint x: 911, endPoint y: 433, distance: 18.0
click at [917, 455] on div "true false Workflow Input Settings Inputs Call API Call API Step 41 Output Expa…" at bounding box center [799, 391] width 1536 height 718
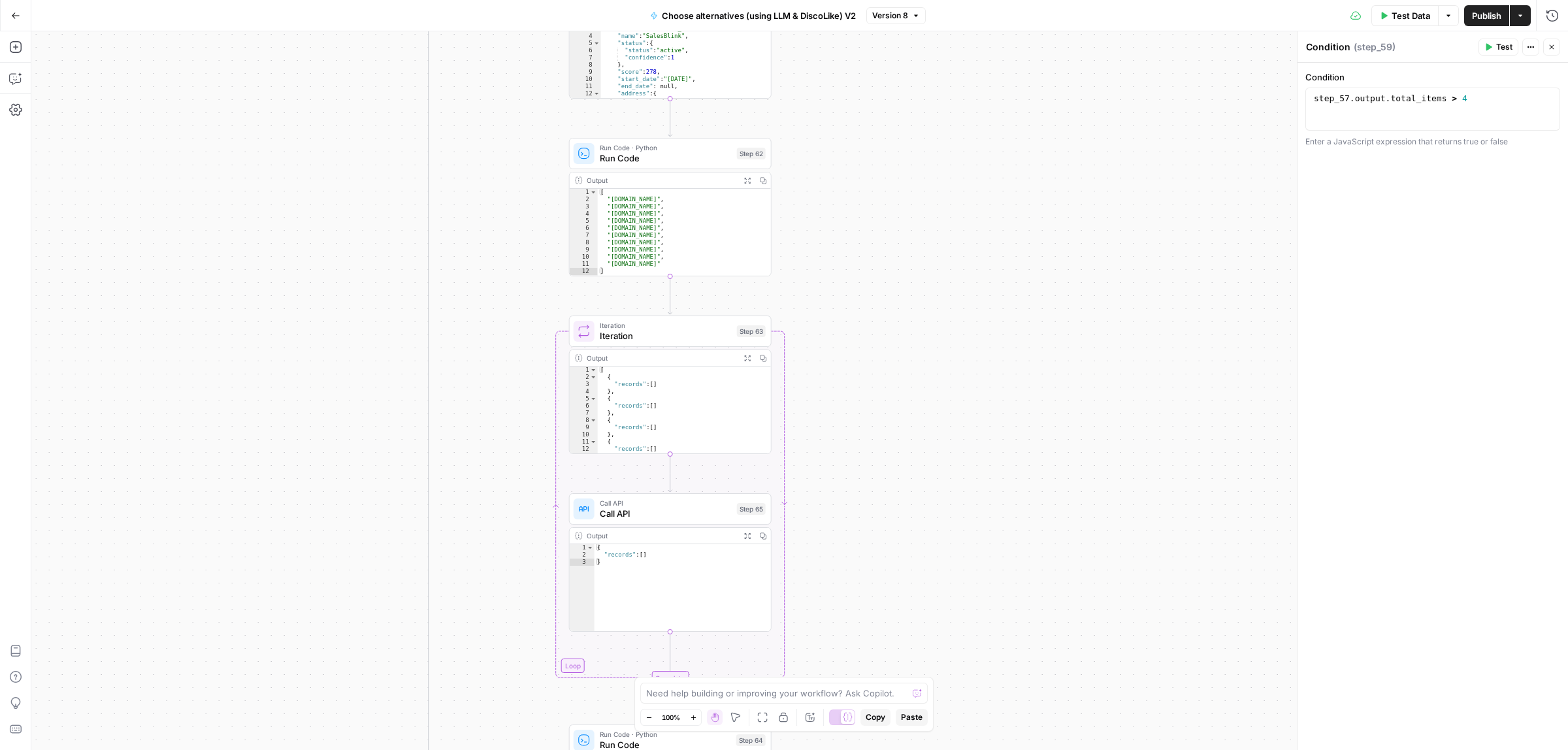
drag, startPoint x: 904, startPoint y: 343, endPoint x: 892, endPoint y: 380, distance: 38.9
click at [905, 399] on div "true false Workflow Input Settings Inputs Call API Call API Step 41 Output Expa…" at bounding box center [799, 391] width 1536 height 718
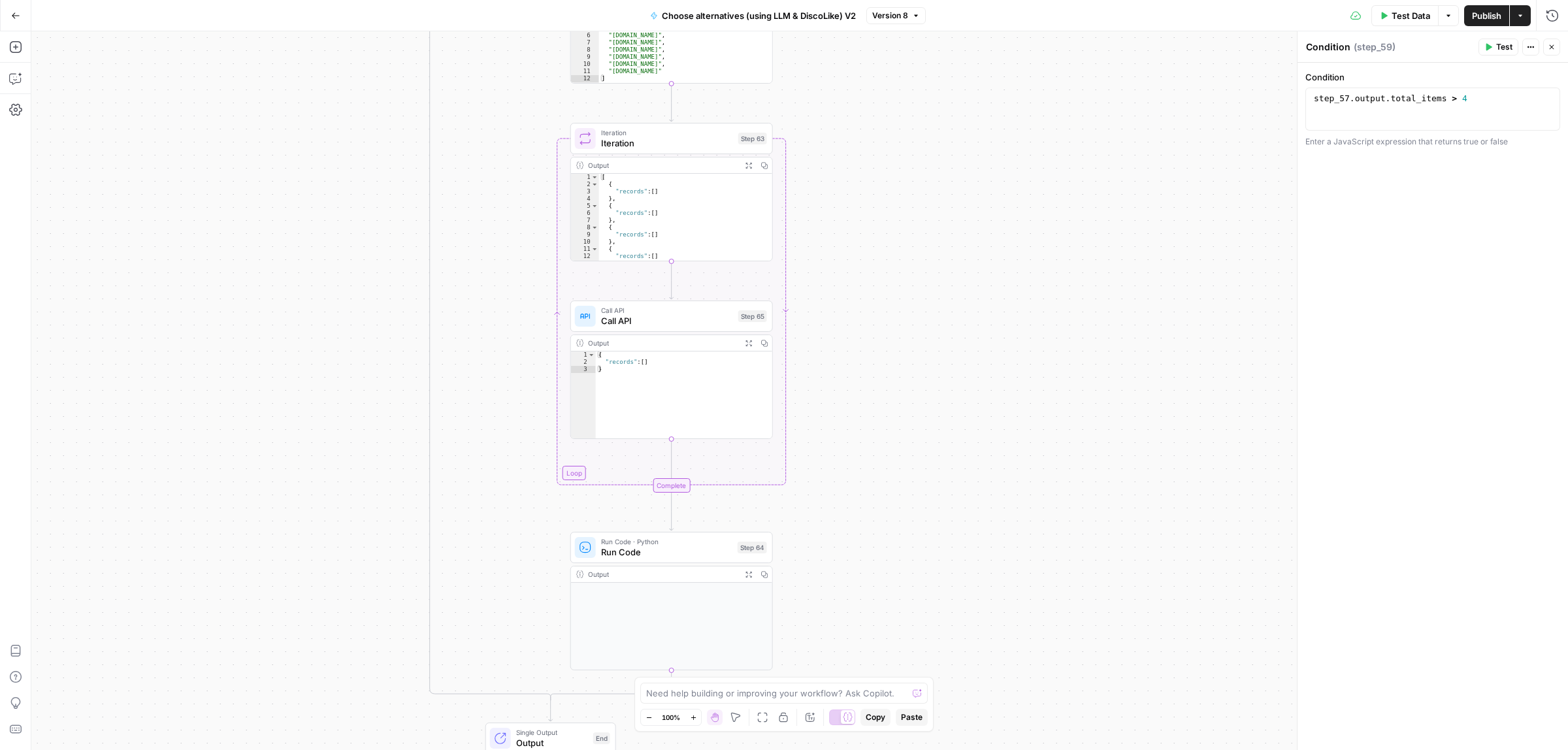
drag, startPoint x: 978, startPoint y: 396, endPoint x: 978, endPoint y: 259, distance: 137.0
click at [978, 259] on div "true false Workflow Input Settings Inputs Call API Call API Step 41 Output Expa…" at bounding box center [799, 391] width 1536 height 718
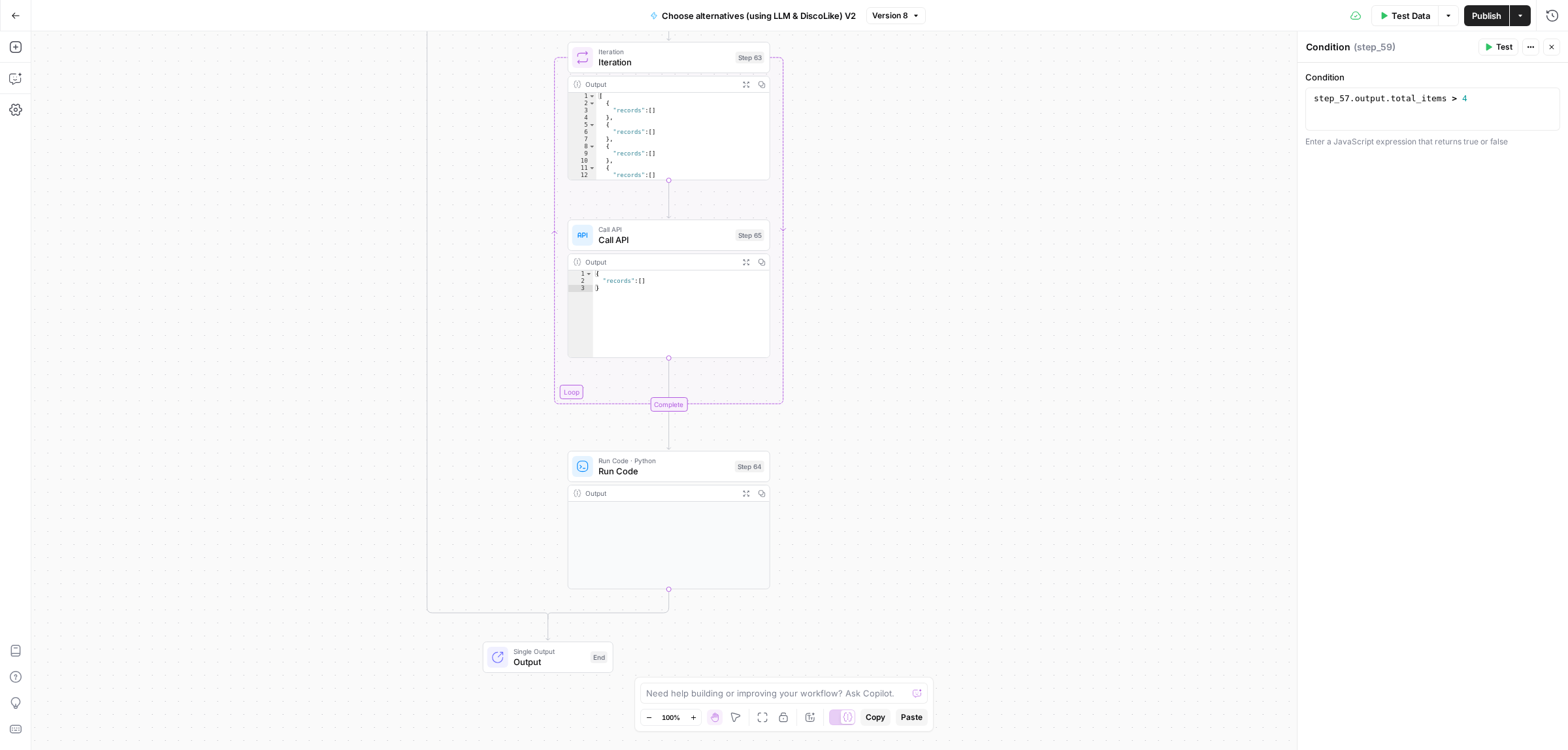
drag, startPoint x: 981, startPoint y: 494, endPoint x: 981, endPoint y: 316, distance: 178.0
click at [981, 316] on div "true false Workflow Input Settings Inputs Call API Call API Step 41 Output Expa…" at bounding box center [799, 391] width 1536 height 718
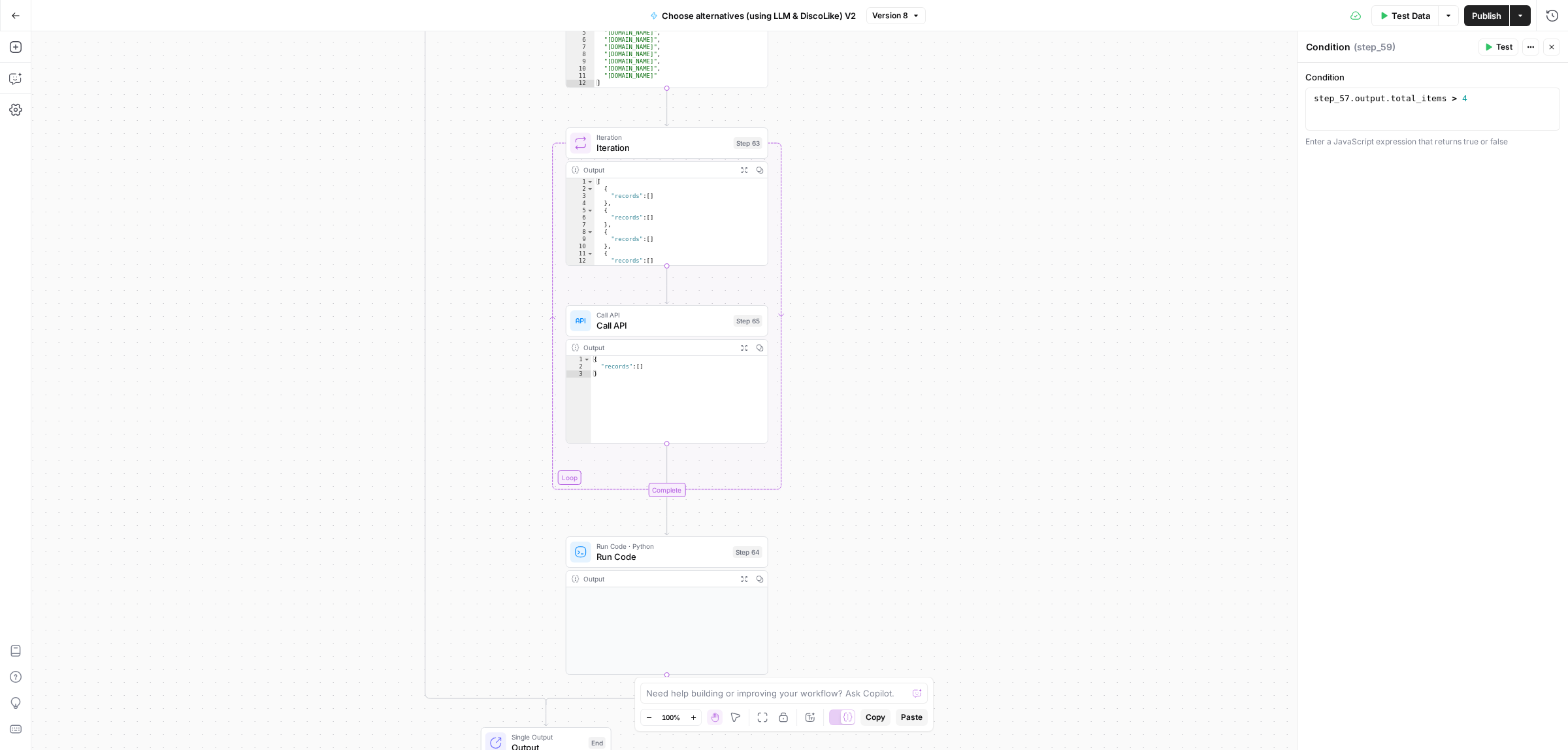
drag, startPoint x: 935, startPoint y: 250, endPoint x: 934, endPoint y: 498, distance: 248.0
click at [934, 498] on div "true false Workflow Input Settings Inputs Call API Call API Step 41 Output Expa…" at bounding box center [799, 391] width 1536 height 718
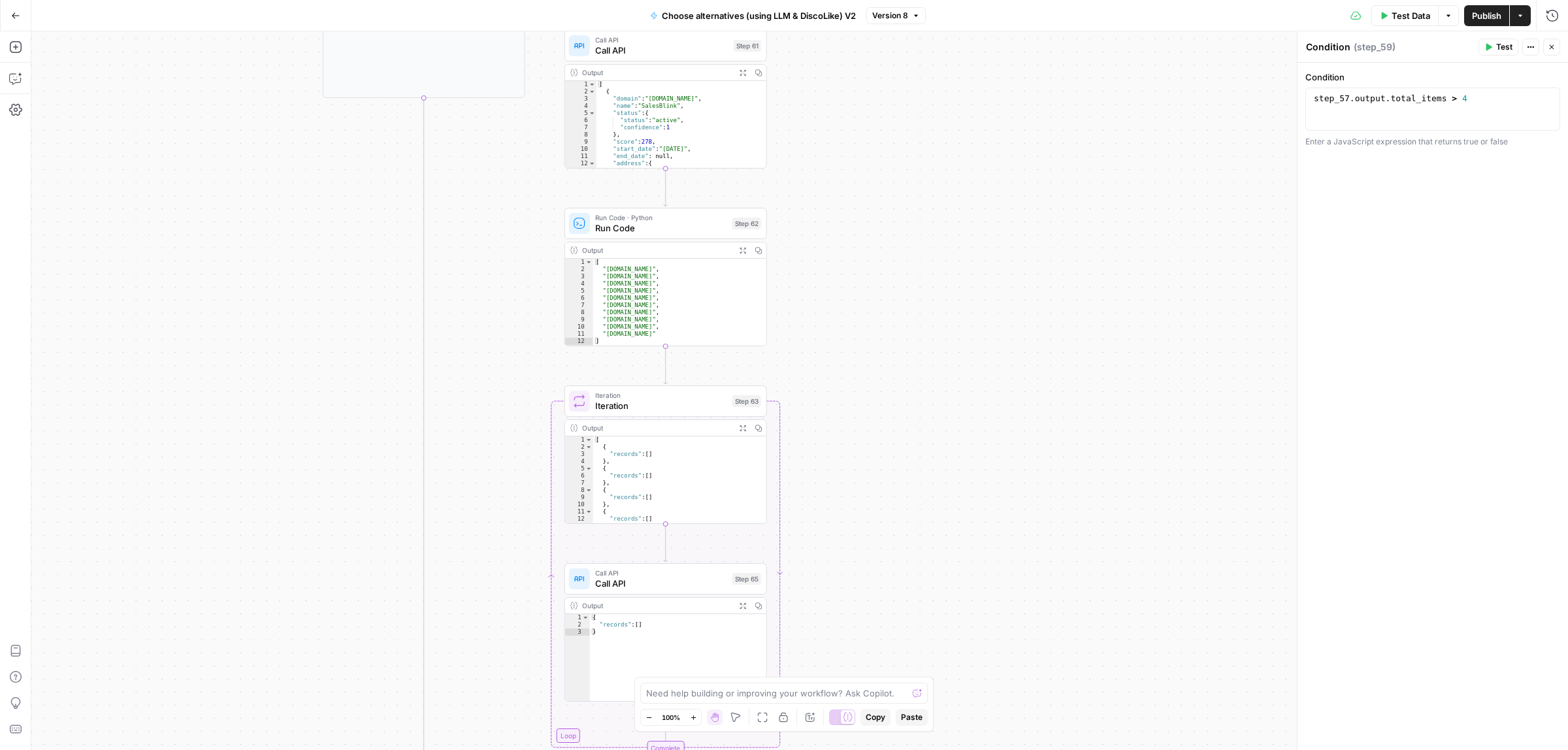
drag, startPoint x: 930, startPoint y: 428, endPoint x: 933, endPoint y: 504, distance: 76.1
click at [933, 504] on div "true false Workflow Input Settings Inputs Call API Call API Step 41 Output Expa…" at bounding box center [799, 391] width 1536 height 718
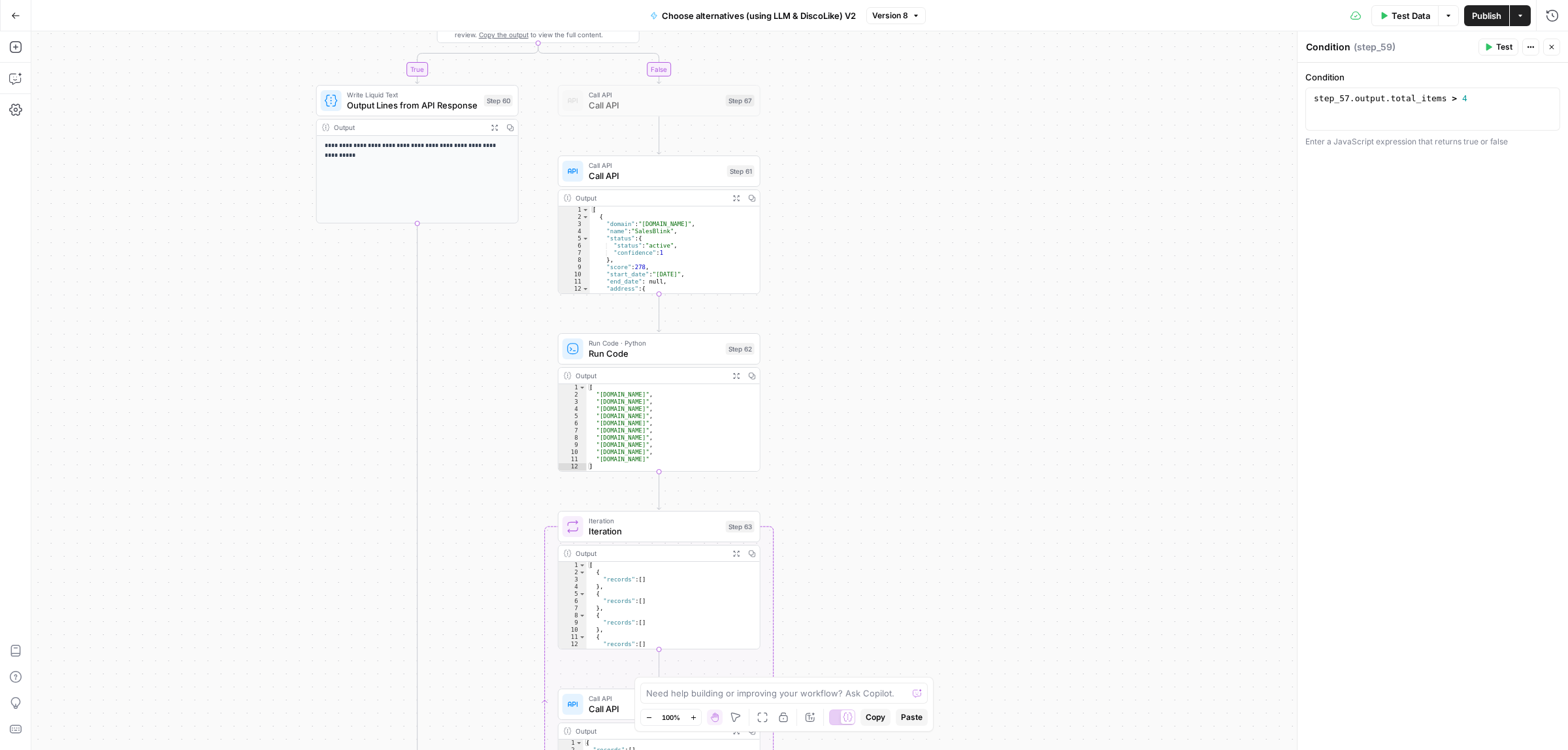
drag, startPoint x: 939, startPoint y: 409, endPoint x: 939, endPoint y: 438, distance: 29.0
click at [939, 438] on div "true false Workflow Input Settings Inputs Call API Call API Step 41 Output Expa…" at bounding box center [799, 391] width 1536 height 718
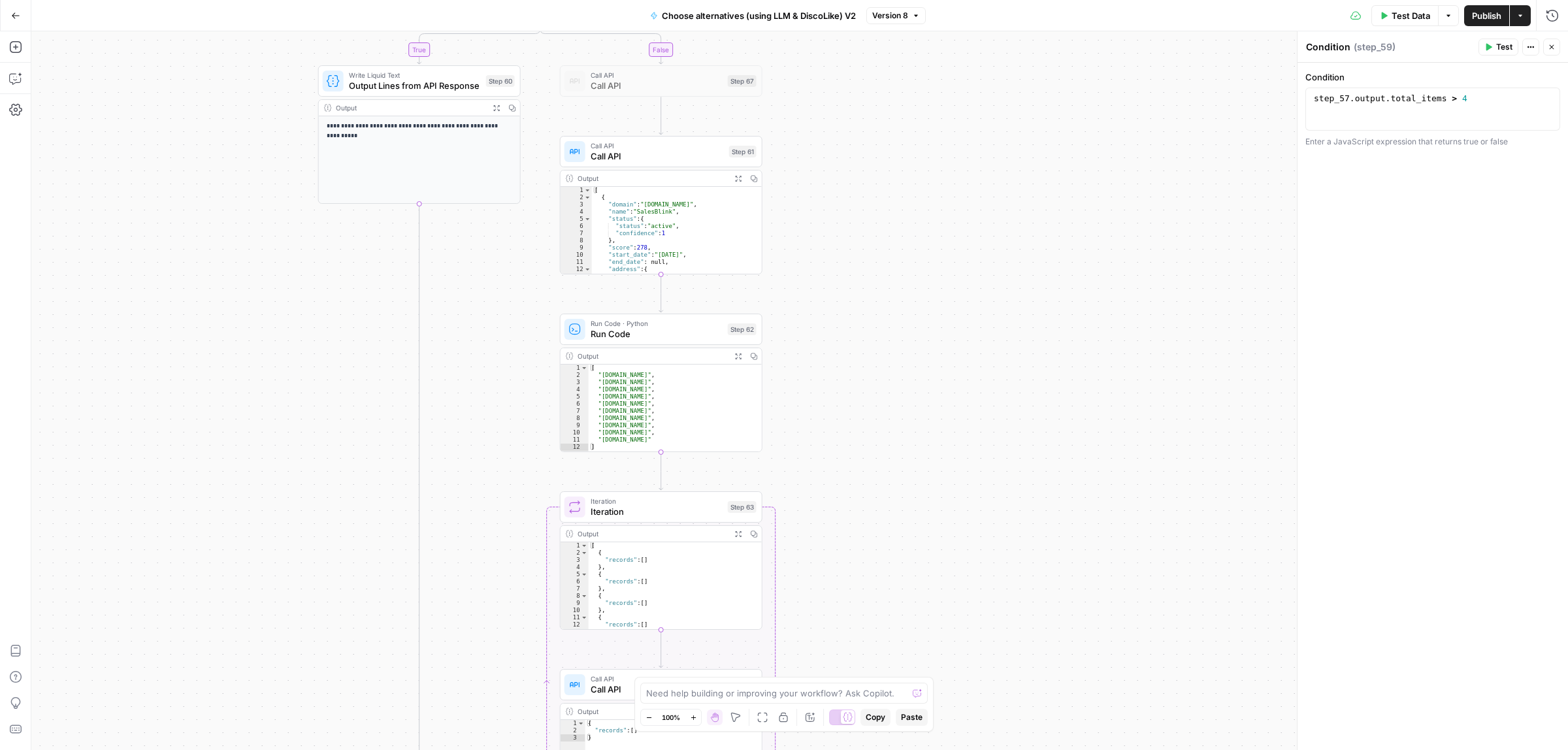
drag, startPoint x: 851, startPoint y: 405, endPoint x: 860, endPoint y: 322, distance: 83.5
click at [860, 322] on div "true false Workflow Input Settings Inputs Call API Call API Step 41 Output Expa…" at bounding box center [799, 391] width 1536 height 718
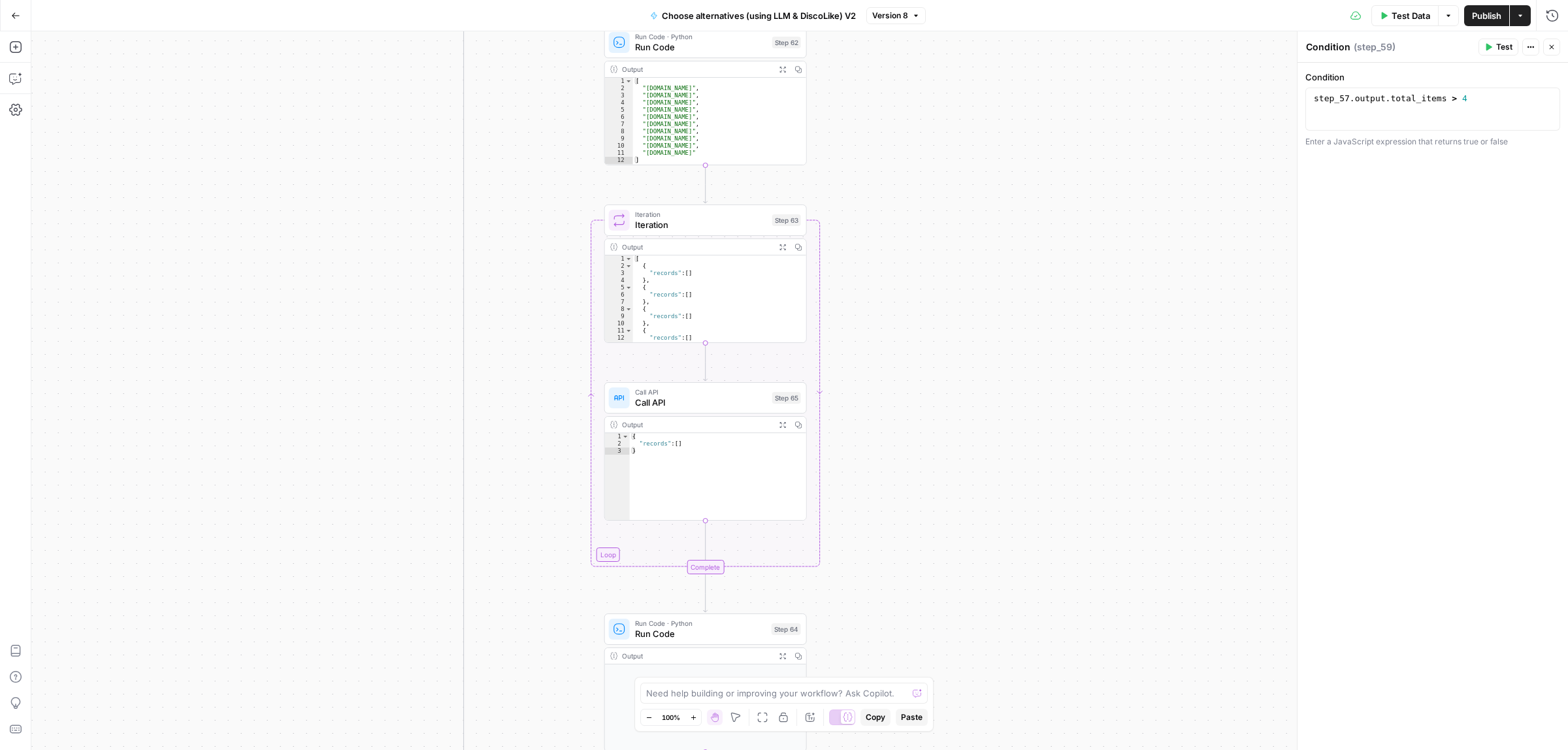
drag, startPoint x: 896, startPoint y: 410, endPoint x: 922, endPoint y: 233, distance: 178.9
click at [928, 187] on div "true false Workflow Input Settings Inputs Call API Call API Step 41 Output Expa…" at bounding box center [799, 391] width 1536 height 718
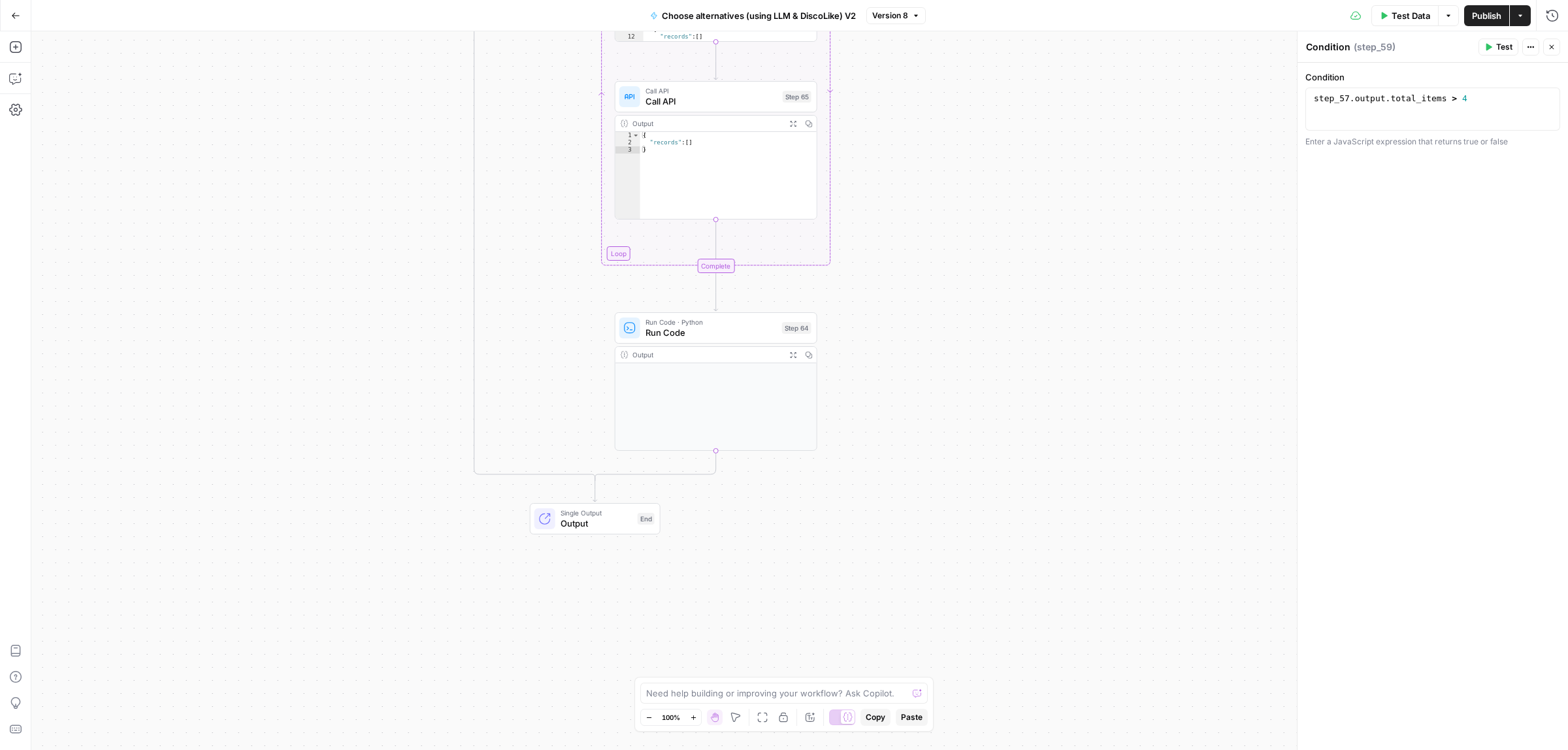
drag, startPoint x: 937, startPoint y: 287, endPoint x: 932, endPoint y: 167, distance: 120.1
click at [933, 167] on div "true false Workflow Input Settings Inputs Call API Call API Step 41 Output Expa…" at bounding box center [799, 391] width 1536 height 718
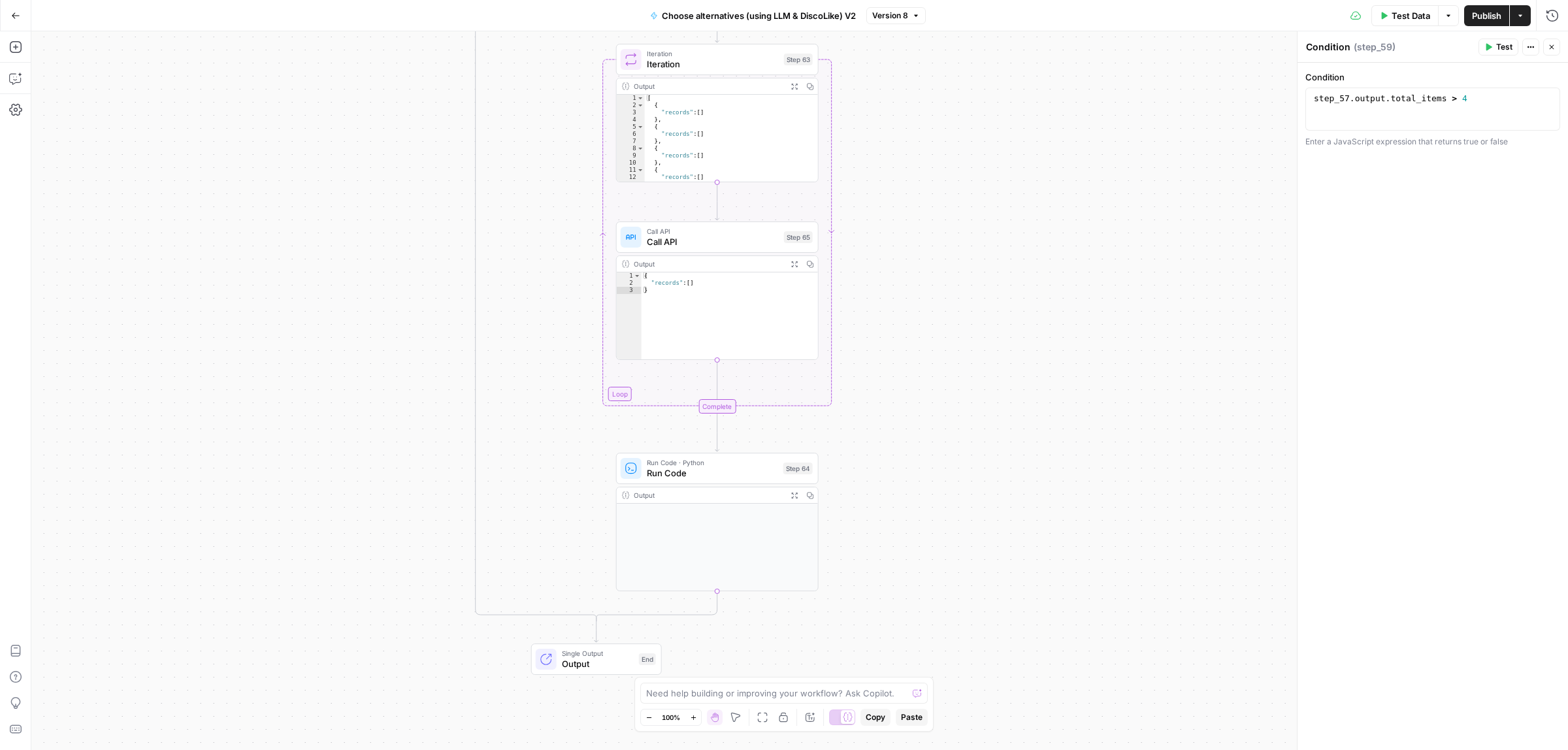
drag, startPoint x: 932, startPoint y: 312, endPoint x: 944, endPoint y: 566, distance: 254.3
click at [944, 566] on div "true false Workflow Input Settings Inputs Call API Call API Step 41 Output Expa…" at bounding box center [799, 391] width 1536 height 718
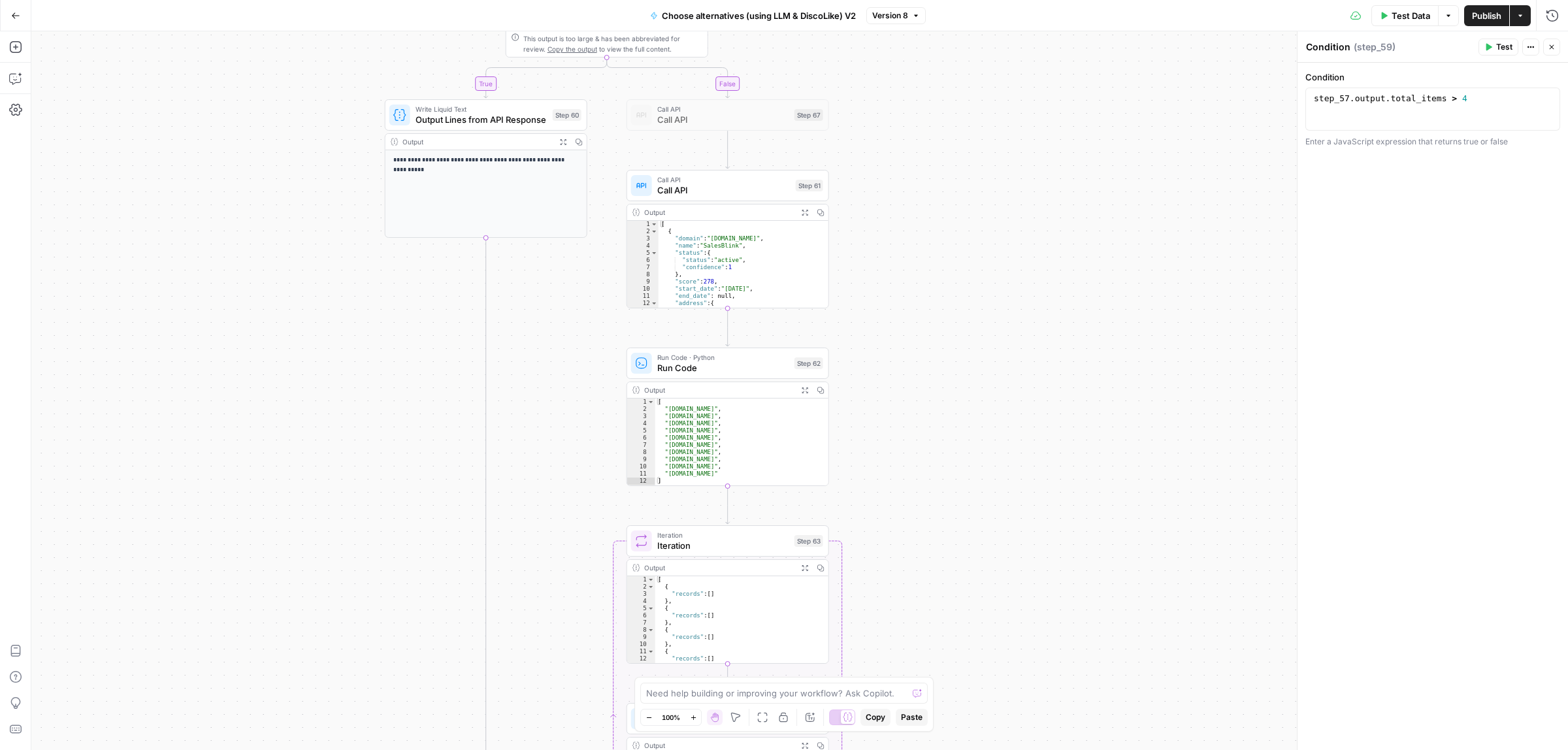
drag, startPoint x: 957, startPoint y: 411, endPoint x: 958, endPoint y: 508, distance: 97.0
click at [958, 508] on div "true false Workflow Input Settings Inputs Call API Call API Step 41 Output Expa…" at bounding box center [799, 391] width 1536 height 718
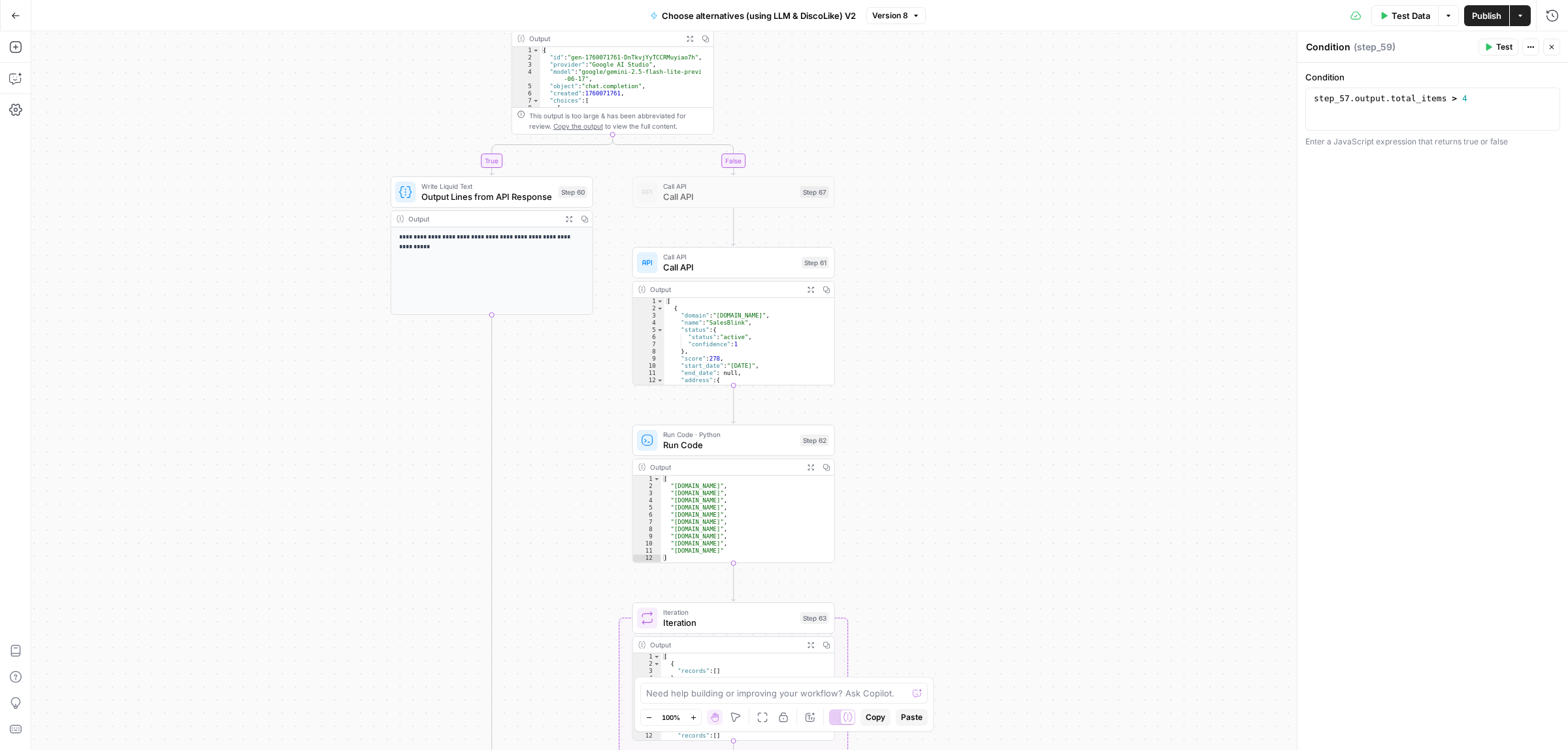
drag, startPoint x: 944, startPoint y: 348, endPoint x: 948, endPoint y: 374, distance: 26.3
click at [948, 374] on div "true false Workflow Input Settings Inputs Call API Call API Step 41 Output Expa…" at bounding box center [799, 391] width 1536 height 718
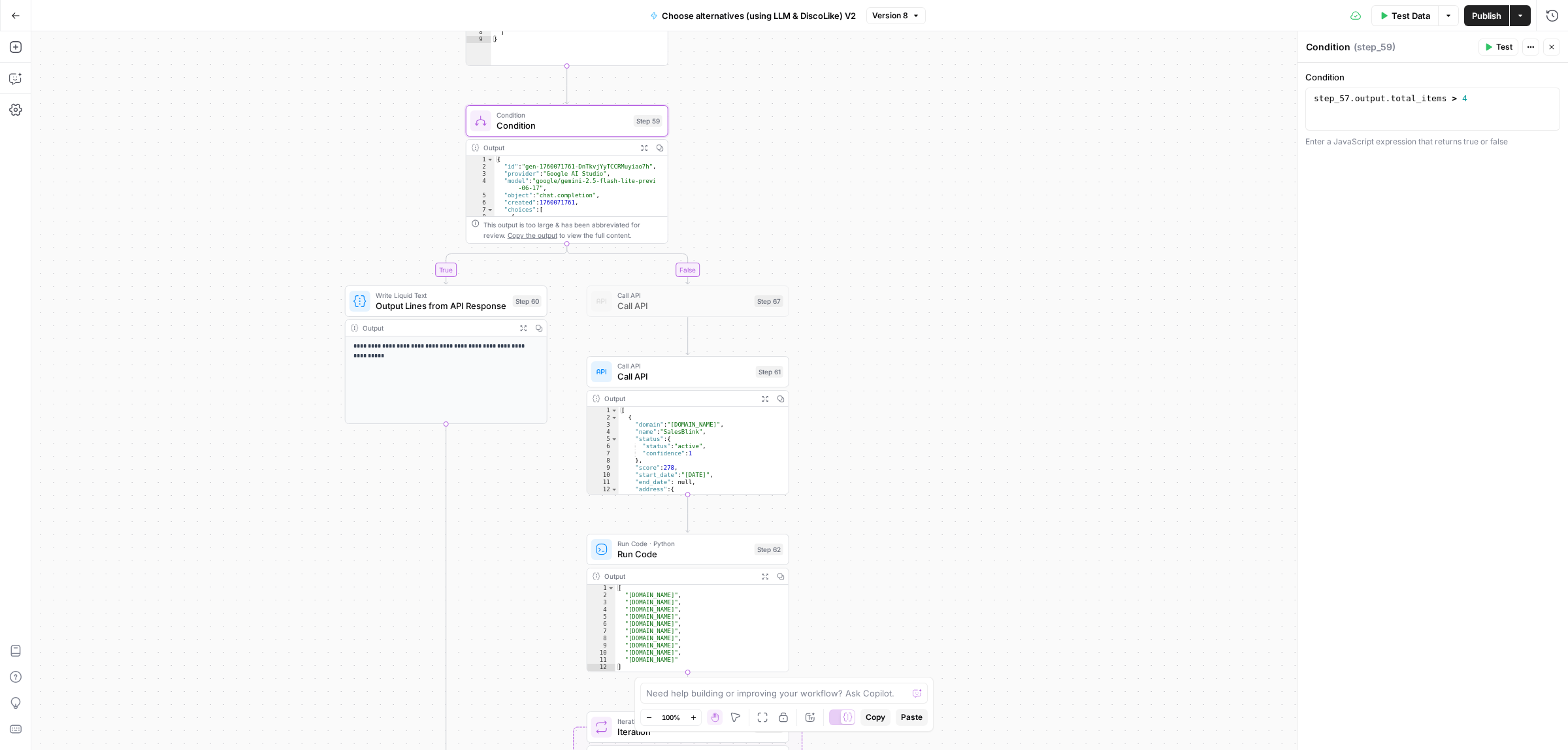
drag, startPoint x: 952, startPoint y: 180, endPoint x: 905, endPoint y: 286, distance: 116.0
click at [905, 287] on div "true false Workflow Input Settings Inputs Call API Call API Step 41 Output Expa…" at bounding box center [799, 391] width 1536 height 718
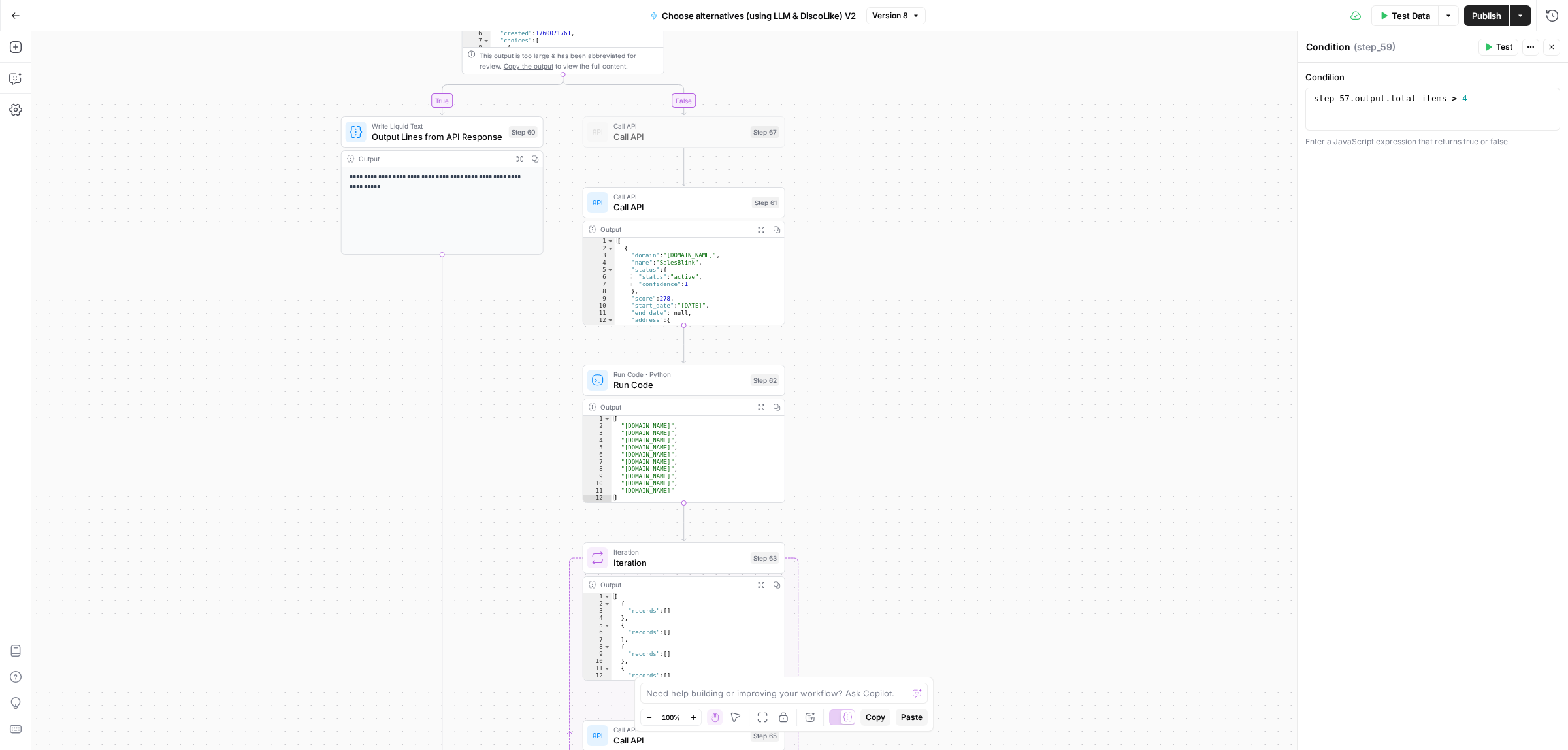
drag, startPoint x: 922, startPoint y: 426, endPoint x: 815, endPoint y: 288, distance: 174.6
click at [909, 288] on div "true false Workflow Input Settings Inputs Call API Call API Step 41 Output Expa…" at bounding box center [799, 391] width 1536 height 718
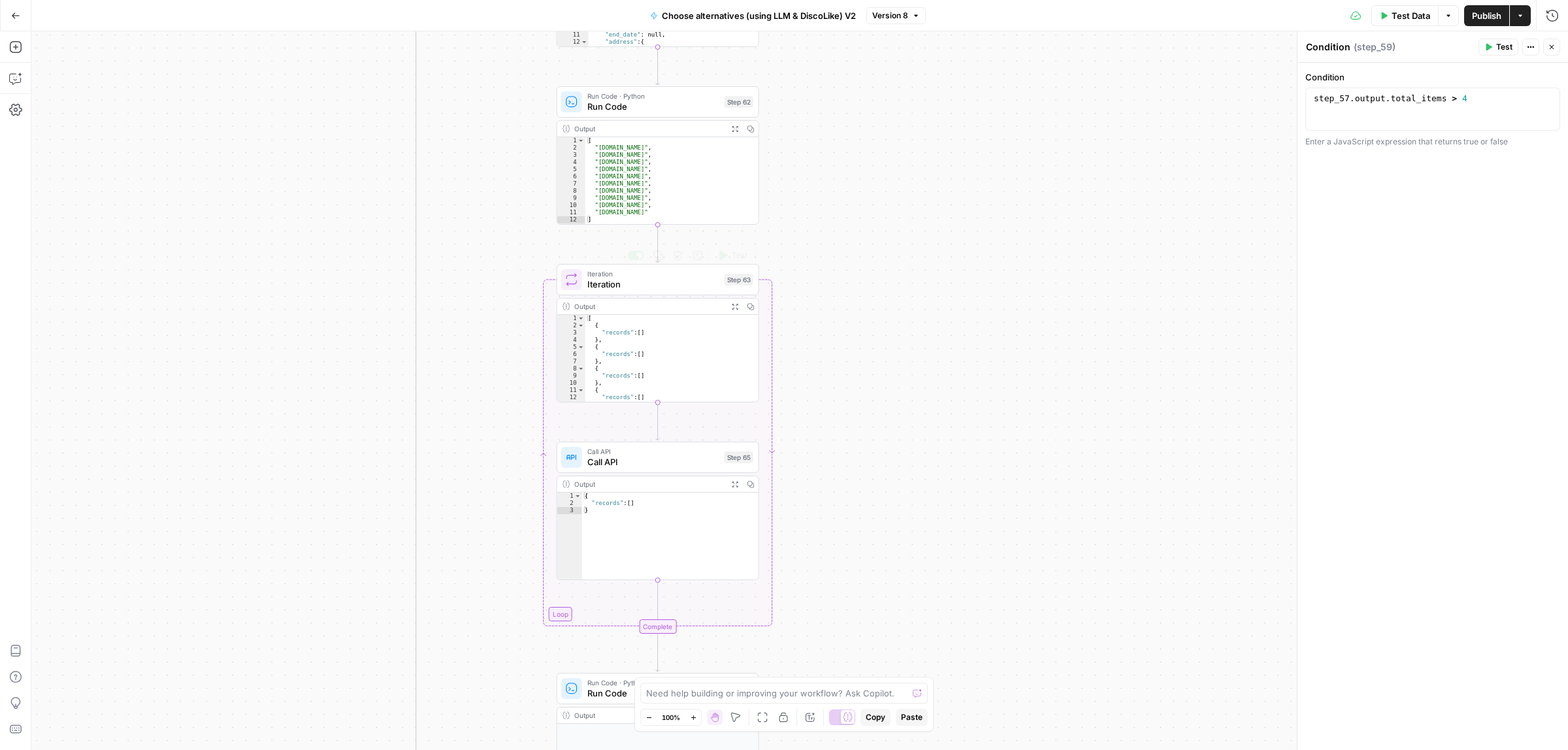
drag, startPoint x: 864, startPoint y: 543, endPoint x: 833, endPoint y: 278, distance: 266.8
click at [844, 278] on div "true false Workflow Input Settings Inputs Call API Call API Step 41 Output Expa…" at bounding box center [799, 391] width 1536 height 718
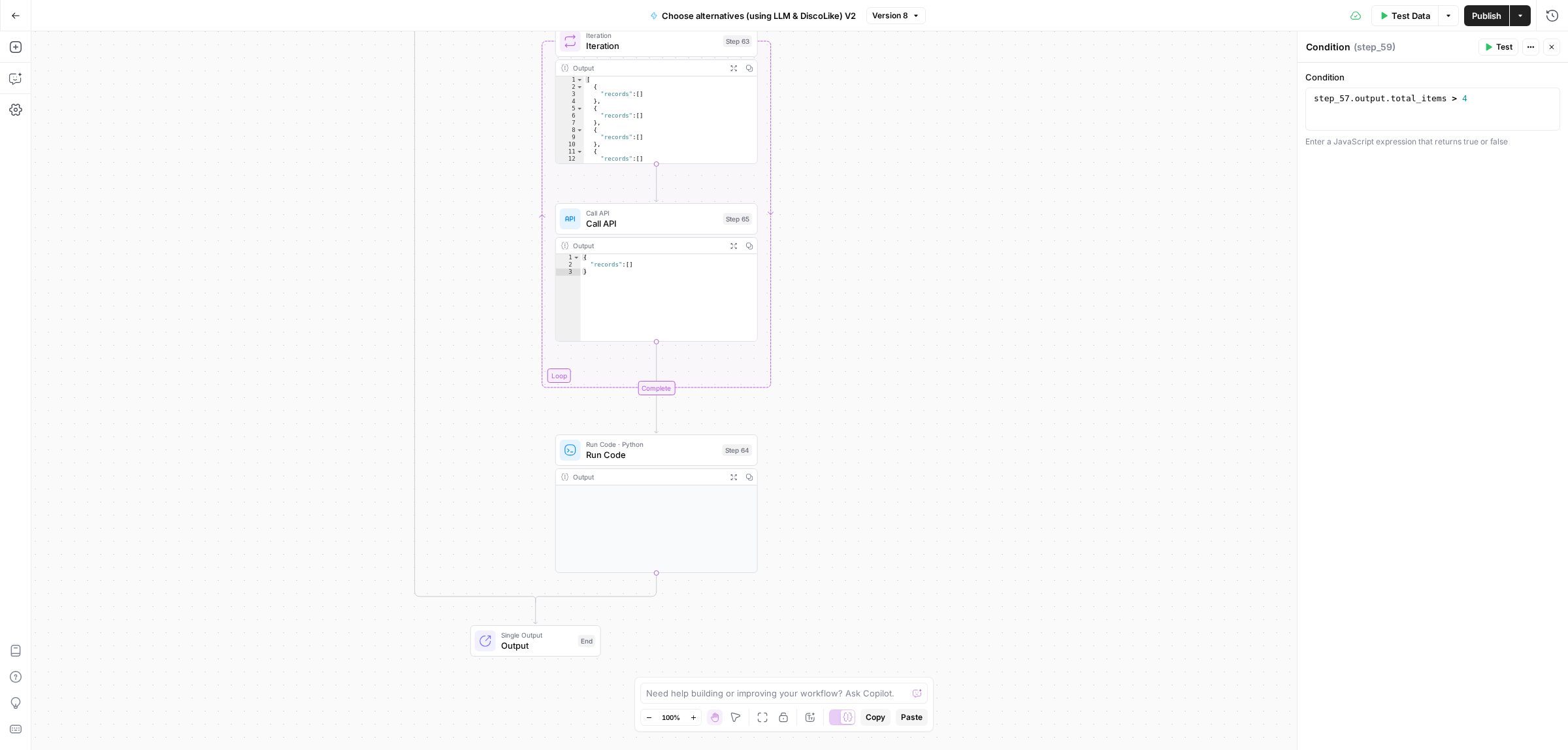
drag, startPoint x: 877, startPoint y: 341, endPoint x: 877, endPoint y: 264, distance: 77.0
click at [877, 264] on div "true false Workflow Input Settings Inputs Call API Call API Step 41 Output Expa…" at bounding box center [799, 391] width 1536 height 718
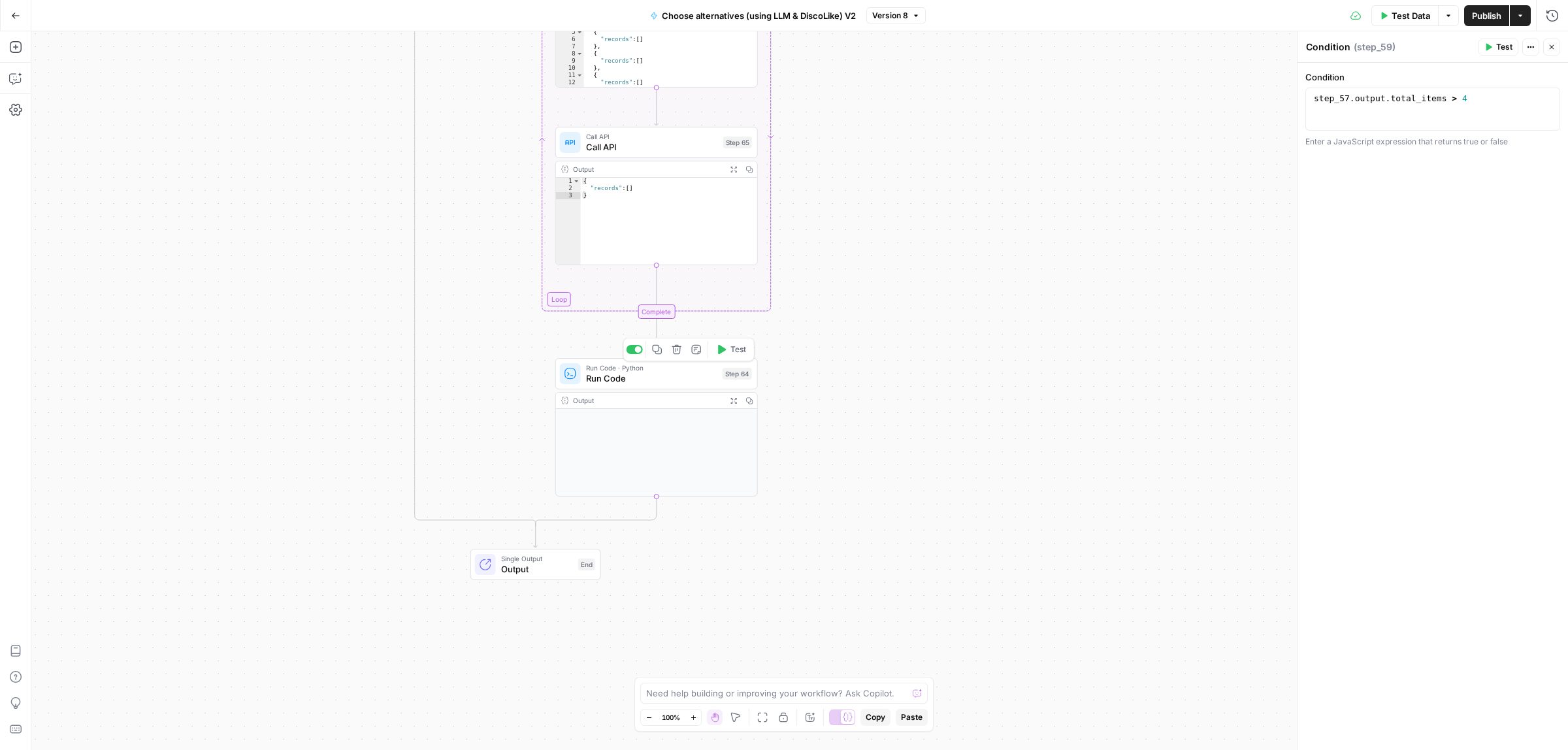
click at [661, 374] on span "Run Code" at bounding box center [651, 378] width 131 height 13
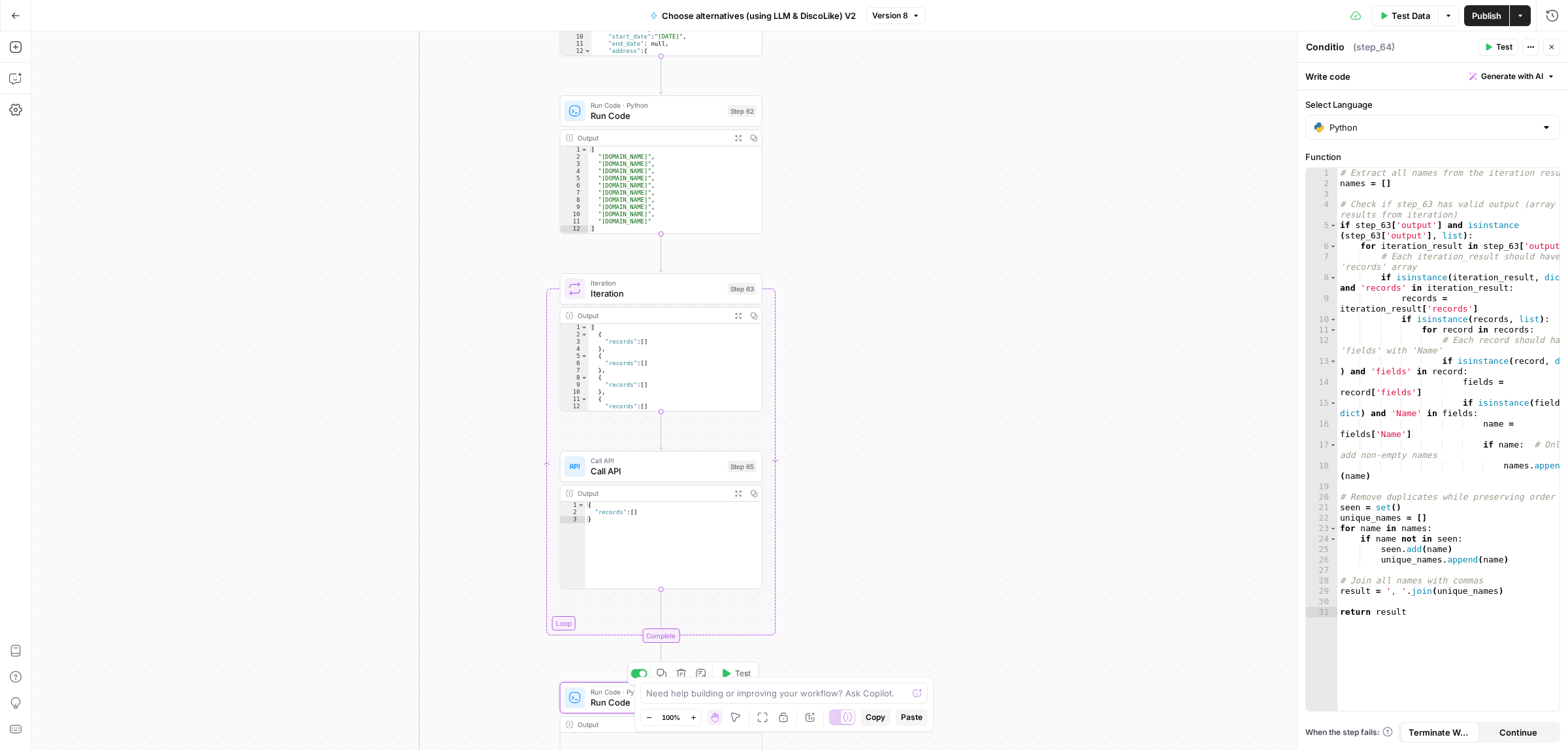
type textarea "Run Code"
click at [886, 449] on div "true false Workflow Input Settings Inputs Call API Call API Step 41 Output Expa…" at bounding box center [799, 391] width 1536 height 718
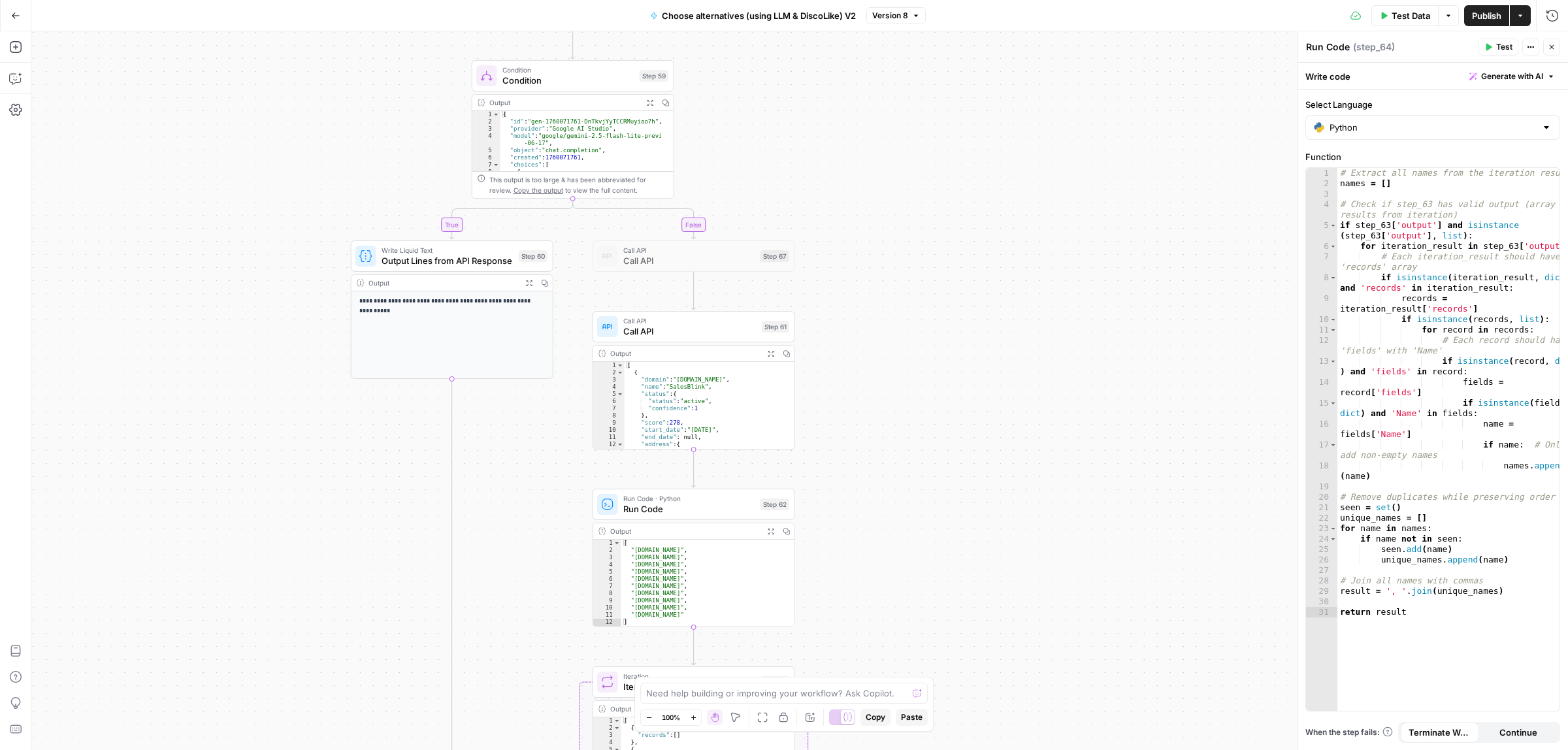
drag, startPoint x: 884, startPoint y: 197, endPoint x: 921, endPoint y: 612, distance: 416.6
click at [921, 612] on div "true false Workflow Input Settings Inputs Call API Call API Step 41 Output Expa…" at bounding box center [799, 391] width 1536 height 718
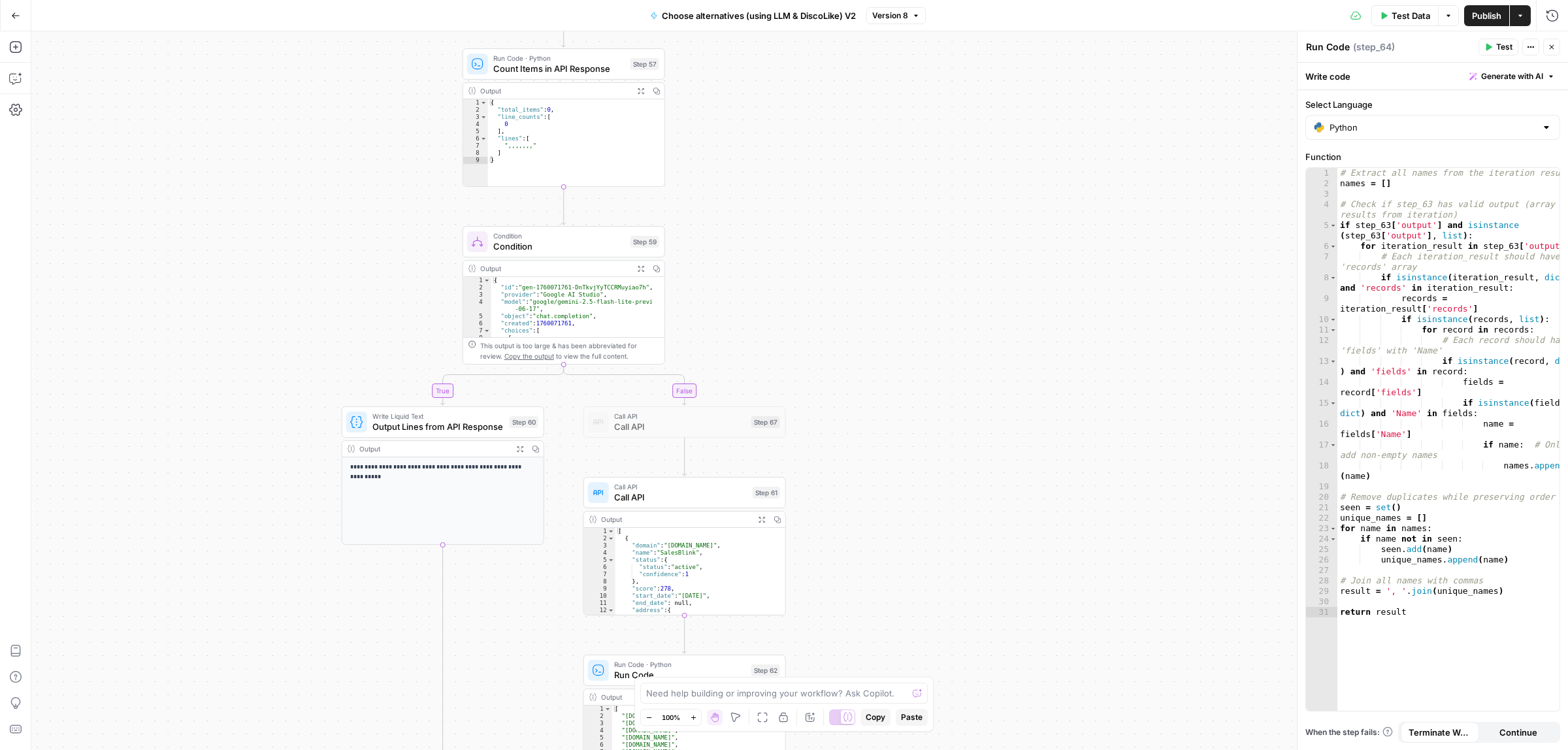
click at [855, 302] on div "true false Workflow Input Settings Inputs Call API Call API Step 41 Output Expa…" at bounding box center [799, 391] width 1536 height 718
click at [541, 220] on div at bounding box center [541, 218] width 17 height 9
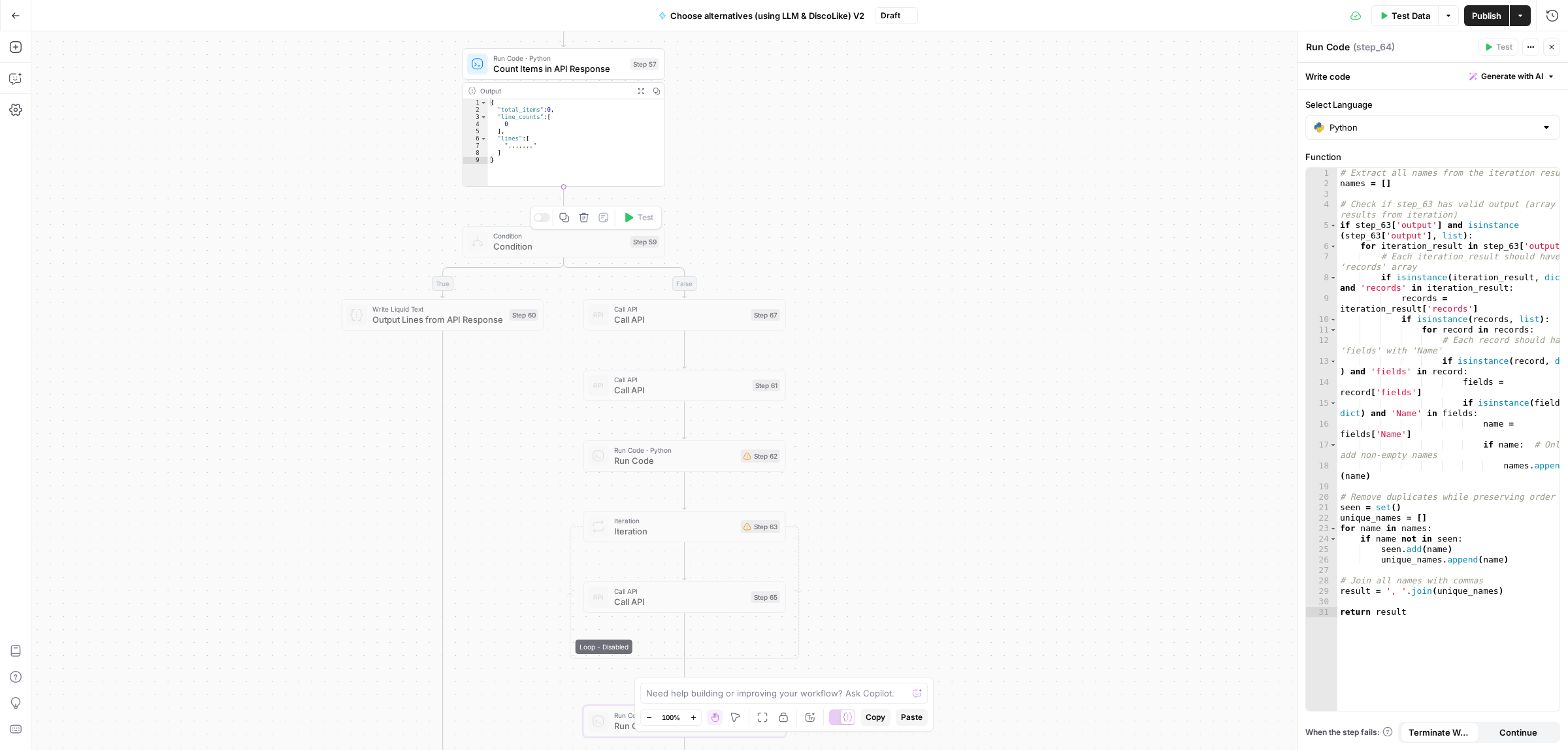
click at [541, 220] on div at bounding box center [541, 218] width 17 height 9
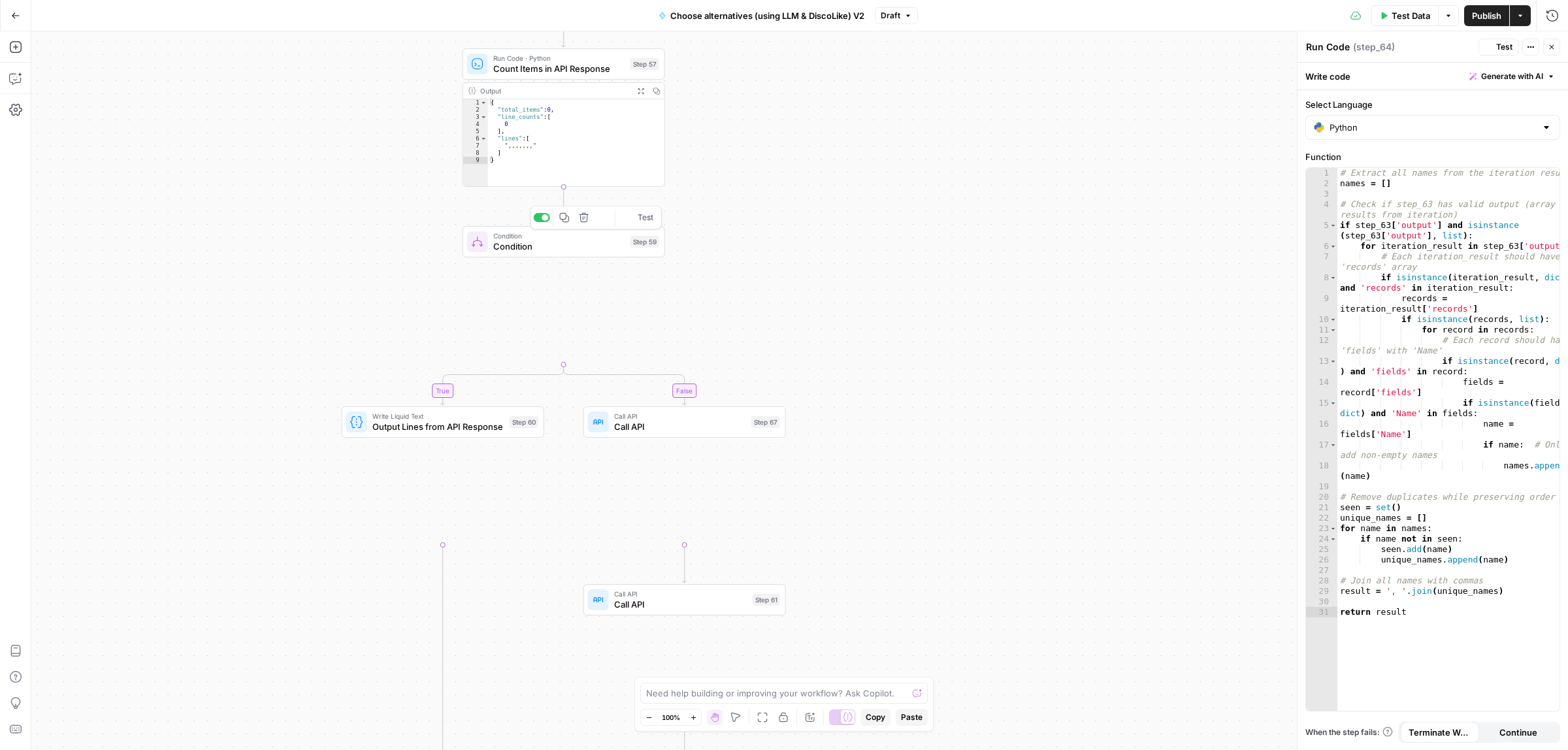
click at [541, 217] on div at bounding box center [541, 218] width 17 height 9
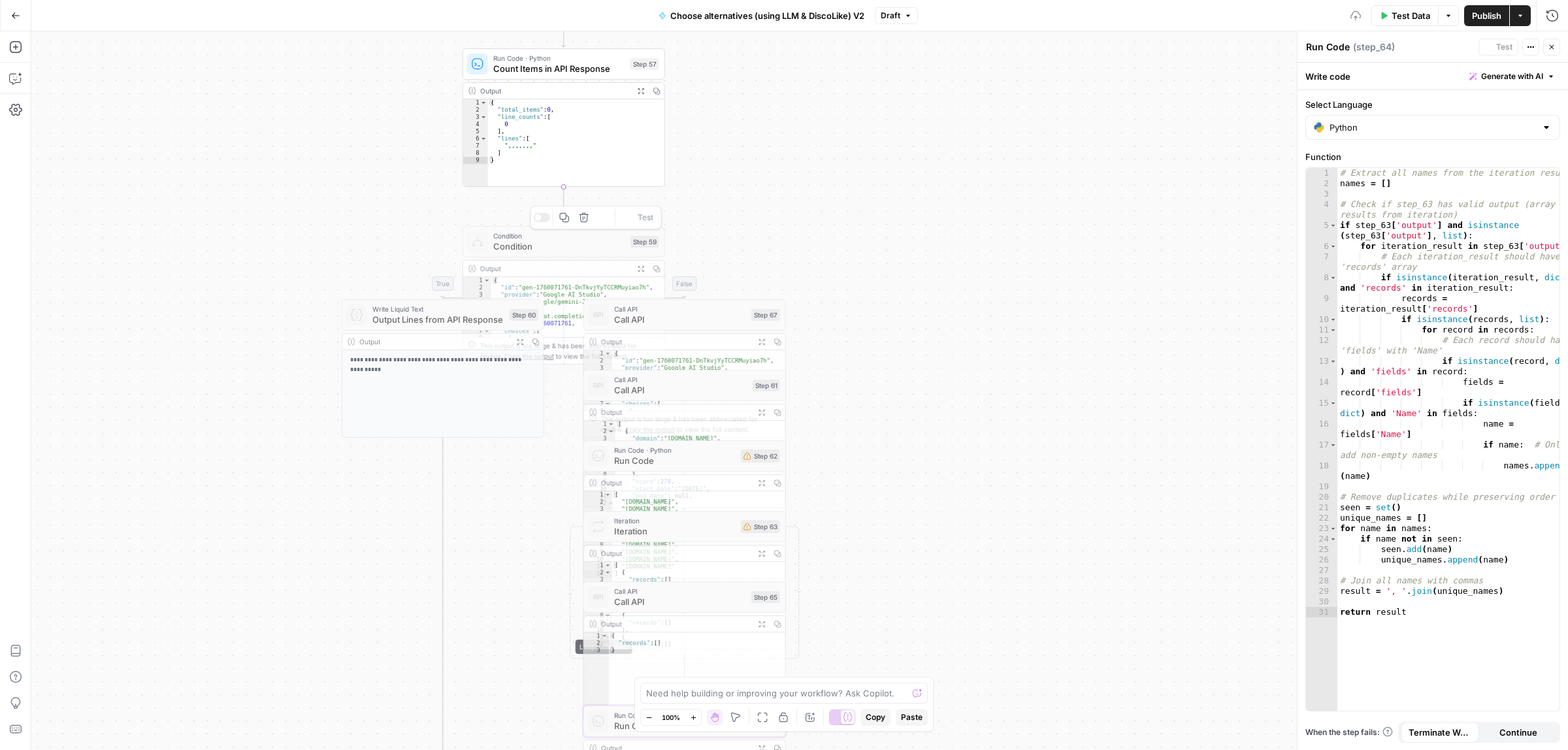
click at [541, 217] on div at bounding box center [541, 218] width 17 height 9
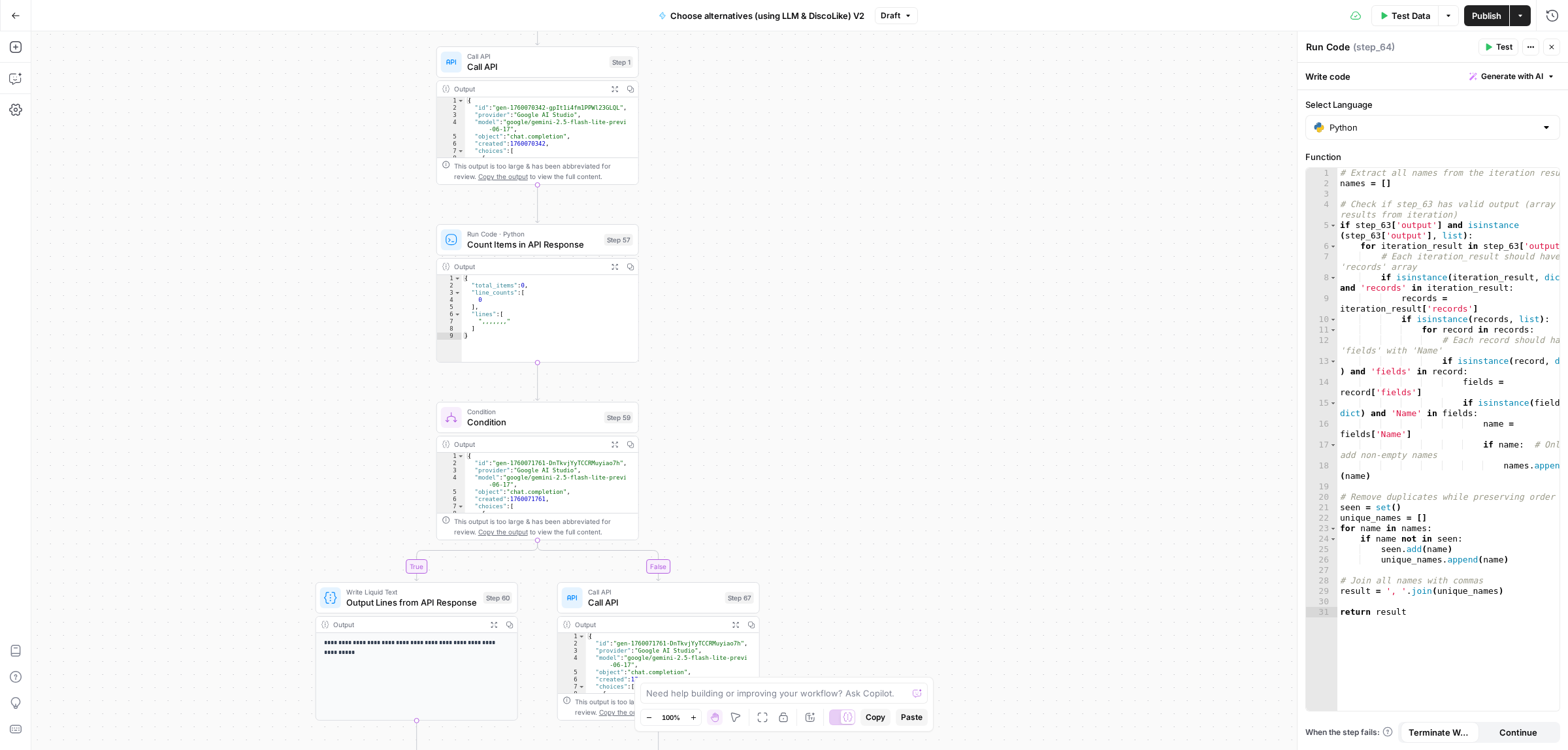
click at [833, 287] on div "true false Workflow Input Settings Inputs Call API Call API Step 41 Output Expa…" at bounding box center [799, 391] width 1536 height 718
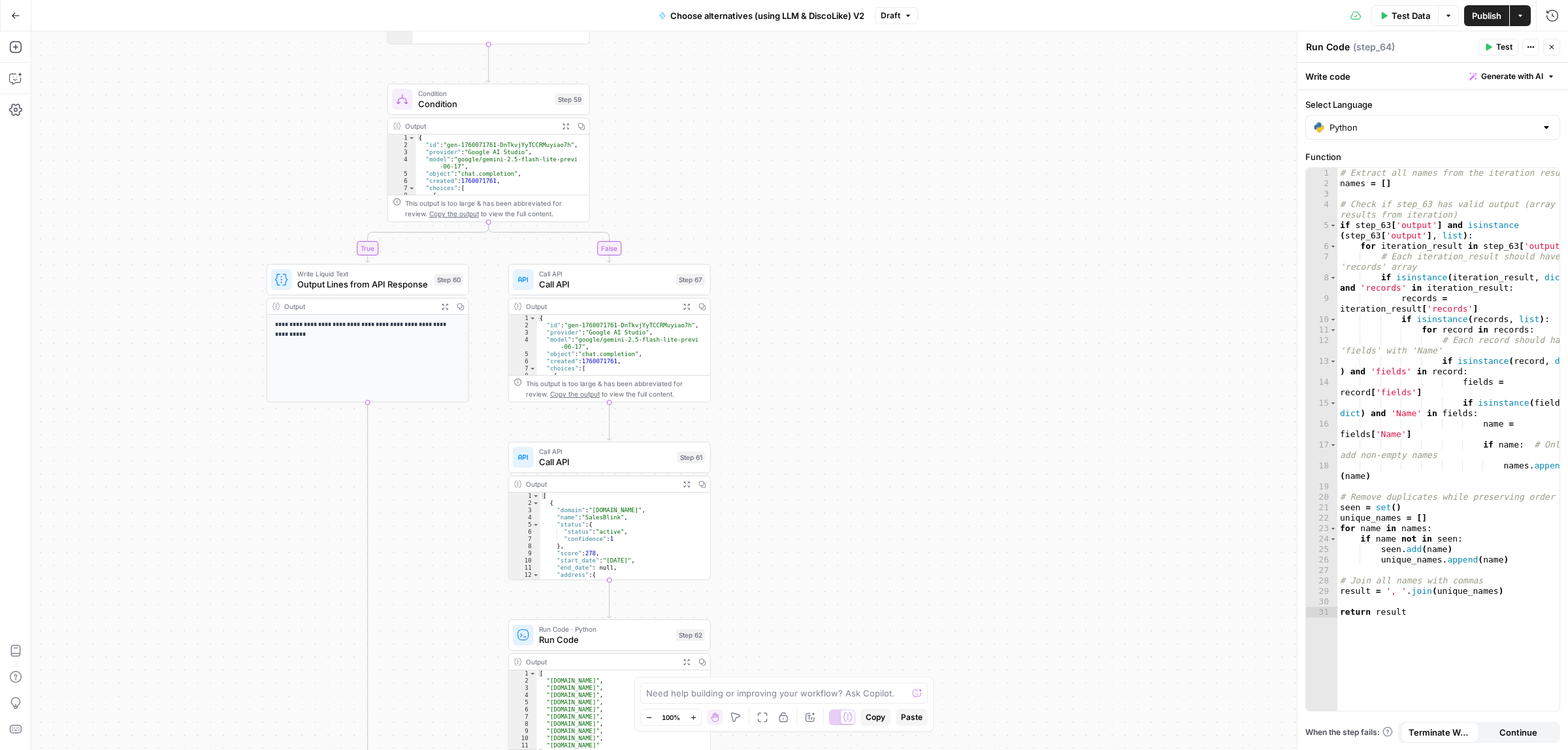
drag, startPoint x: 778, startPoint y: 167, endPoint x: 776, endPoint y: 160, distance: 7.3
click at [776, 160] on div "true false Workflow Input Settings Inputs Call API Call API Step 41 Output Expa…" at bounding box center [799, 391] width 1536 height 718
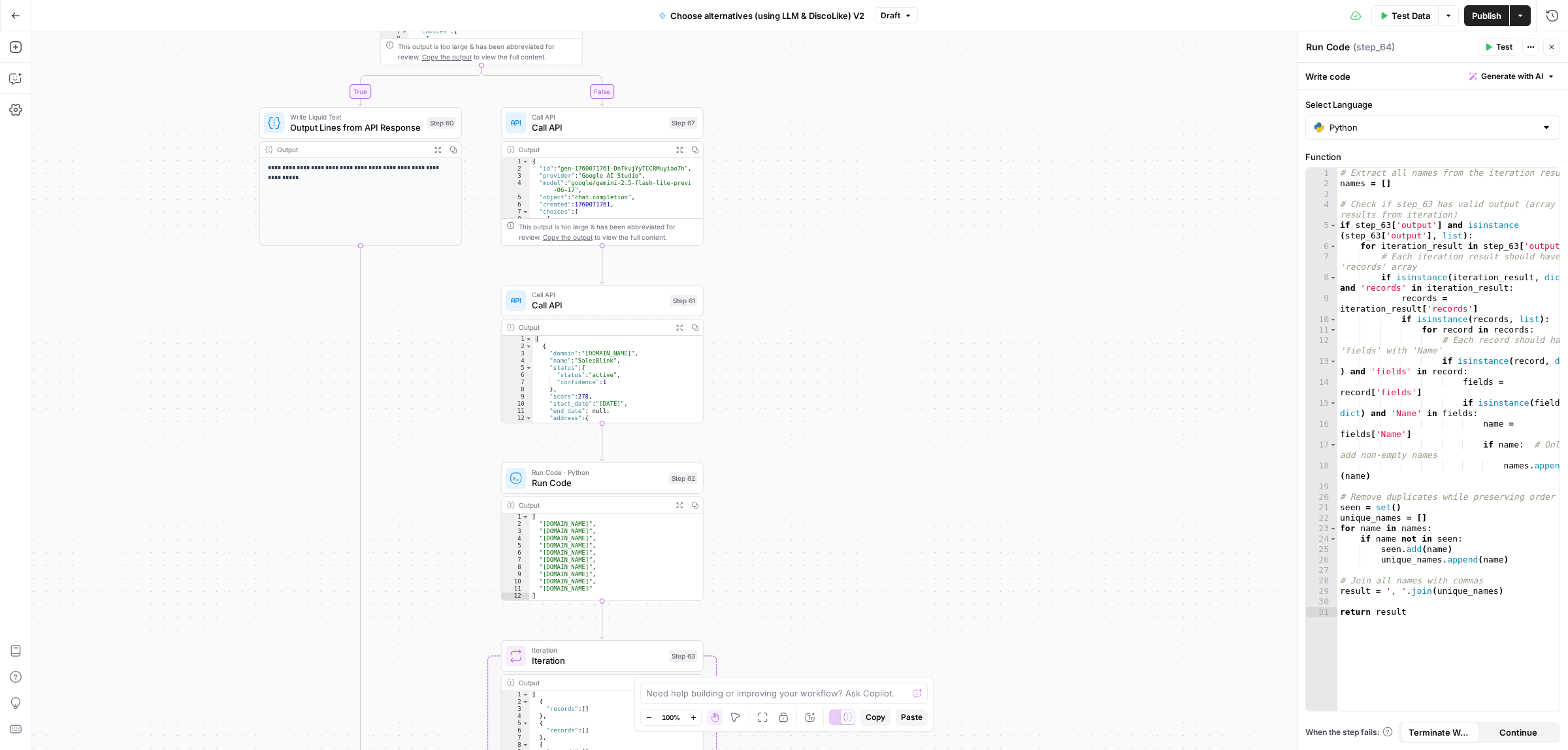
drag, startPoint x: 811, startPoint y: 445, endPoint x: 799, endPoint y: 268, distance: 177.4
click at [799, 268] on div "true false Workflow Input Settings Inputs Call API Call API Step 41 Output Expa…" at bounding box center [799, 391] width 1536 height 718
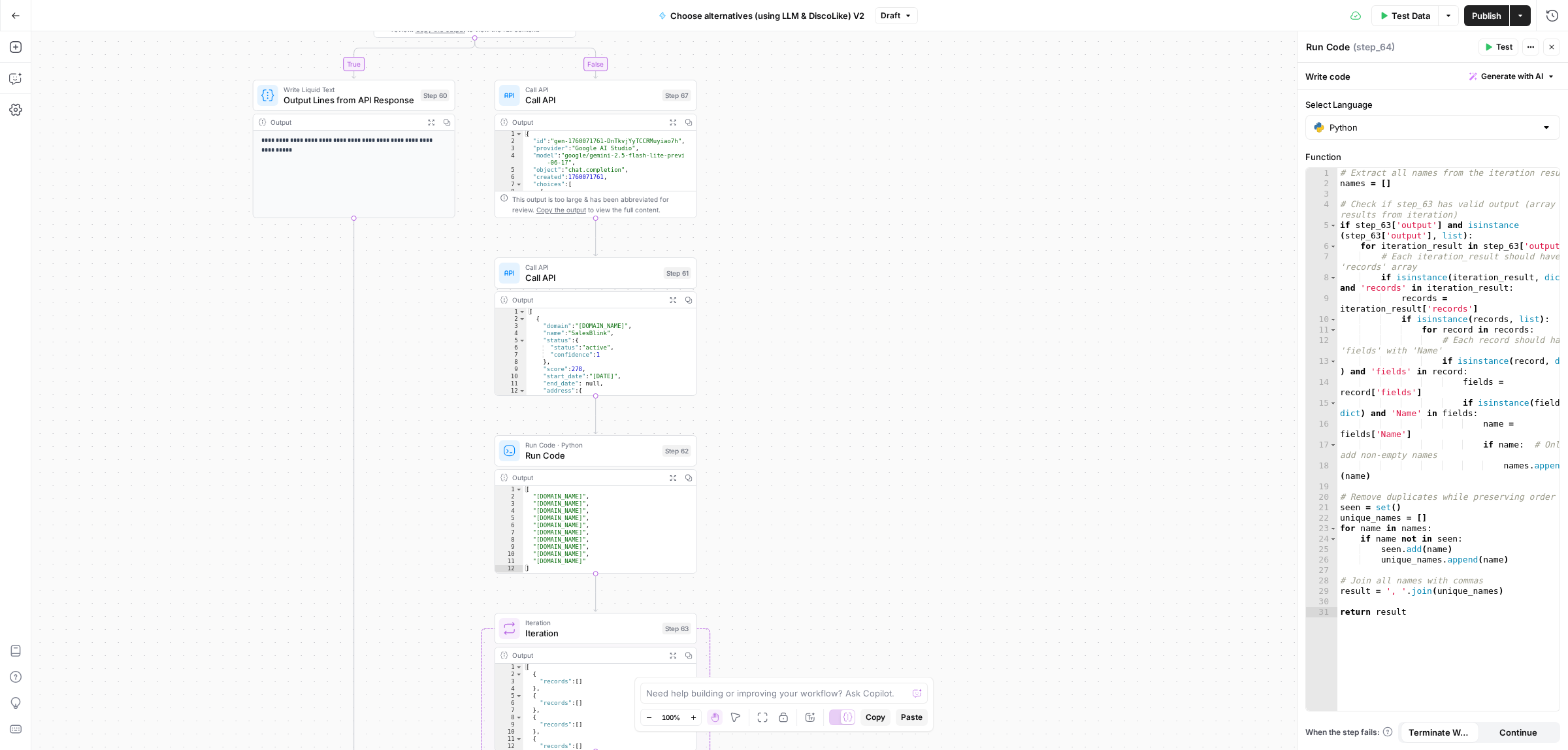
click at [592, 104] on span "Call API" at bounding box center [591, 100] width 132 height 13
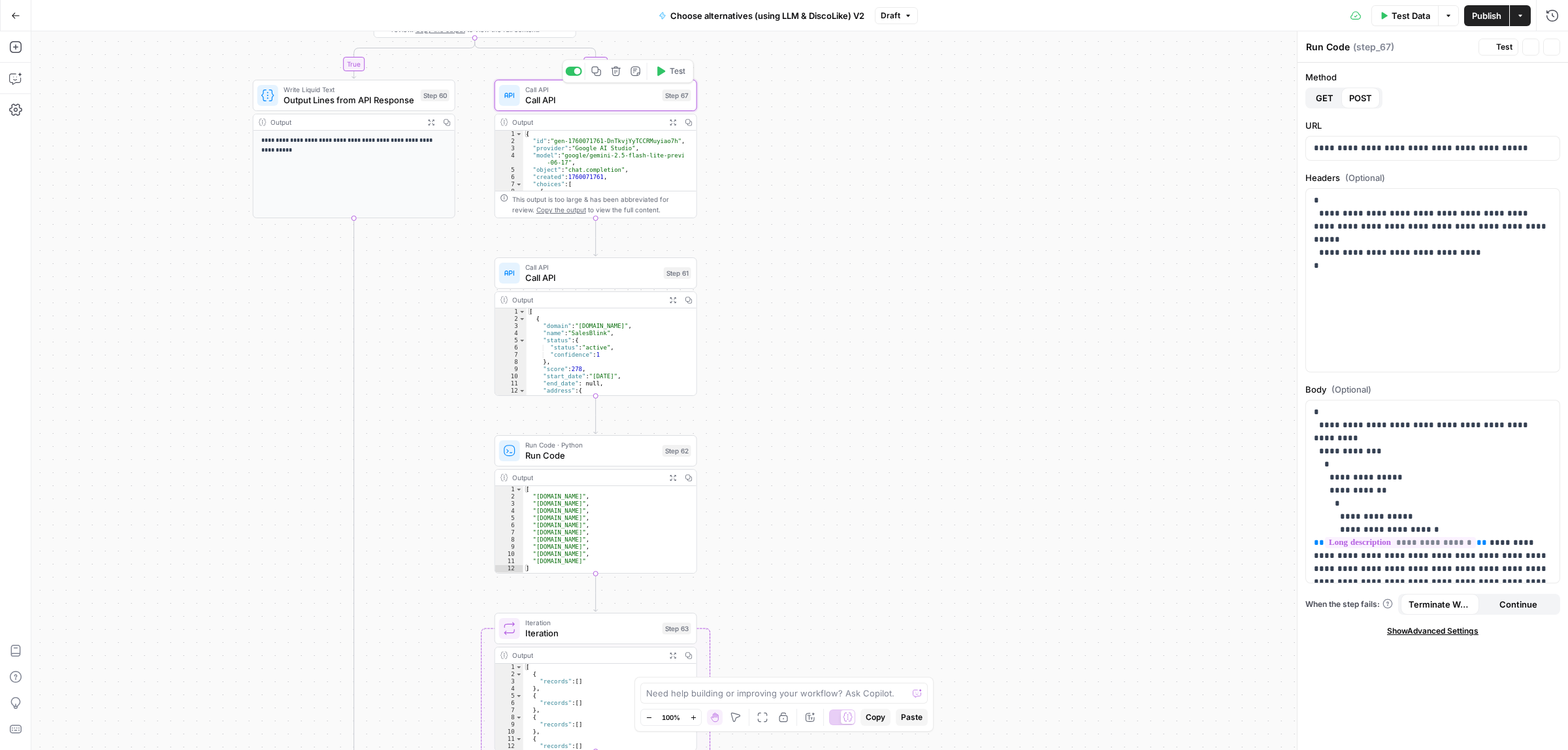
type textarea "Call API"
click at [571, 74] on div at bounding box center [573, 71] width 17 height 9
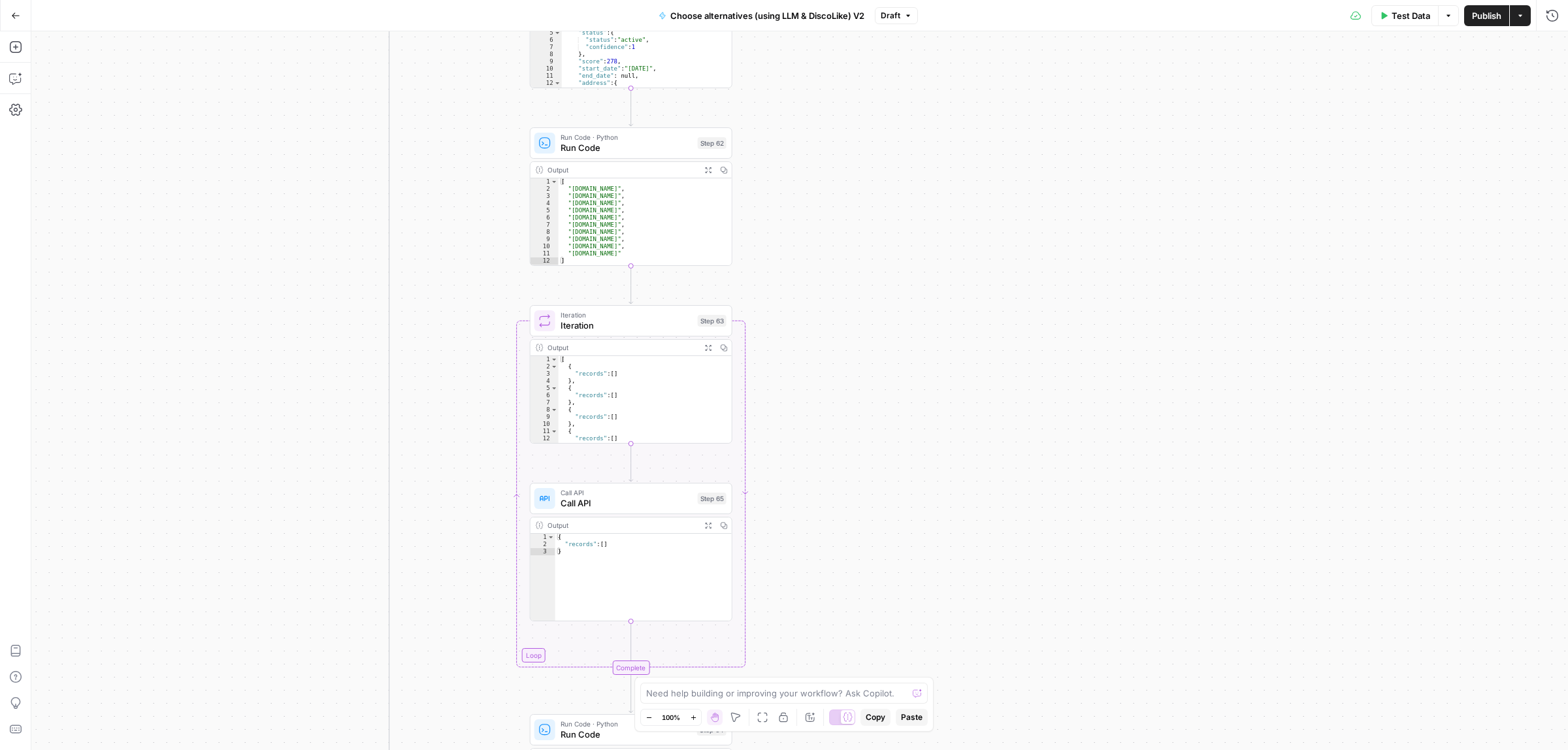
drag, startPoint x: 856, startPoint y: 242, endPoint x: 859, endPoint y: 219, distance: 23.2
click at [859, 219] on div "true false Workflow Input Settings Inputs Call API Call API Step 41 Output Expa…" at bounding box center [799, 391] width 1536 height 718
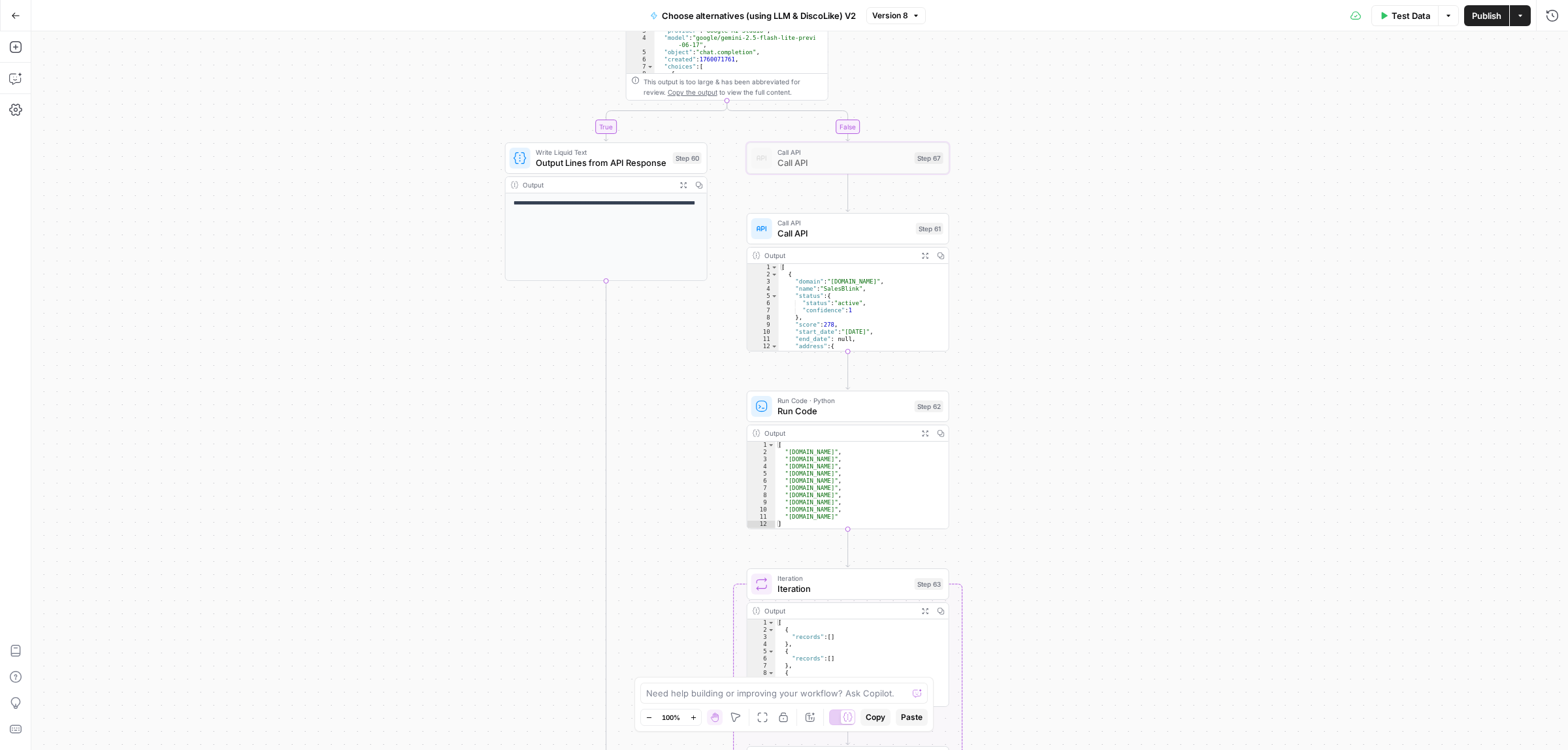
drag, startPoint x: 907, startPoint y: 222, endPoint x: 1109, endPoint y: 412, distance: 277.3
click at [1109, 412] on div "true false Workflow Input Settings Inputs Call API Call API Step 41 Output Expa…" at bounding box center [799, 391] width 1536 height 718
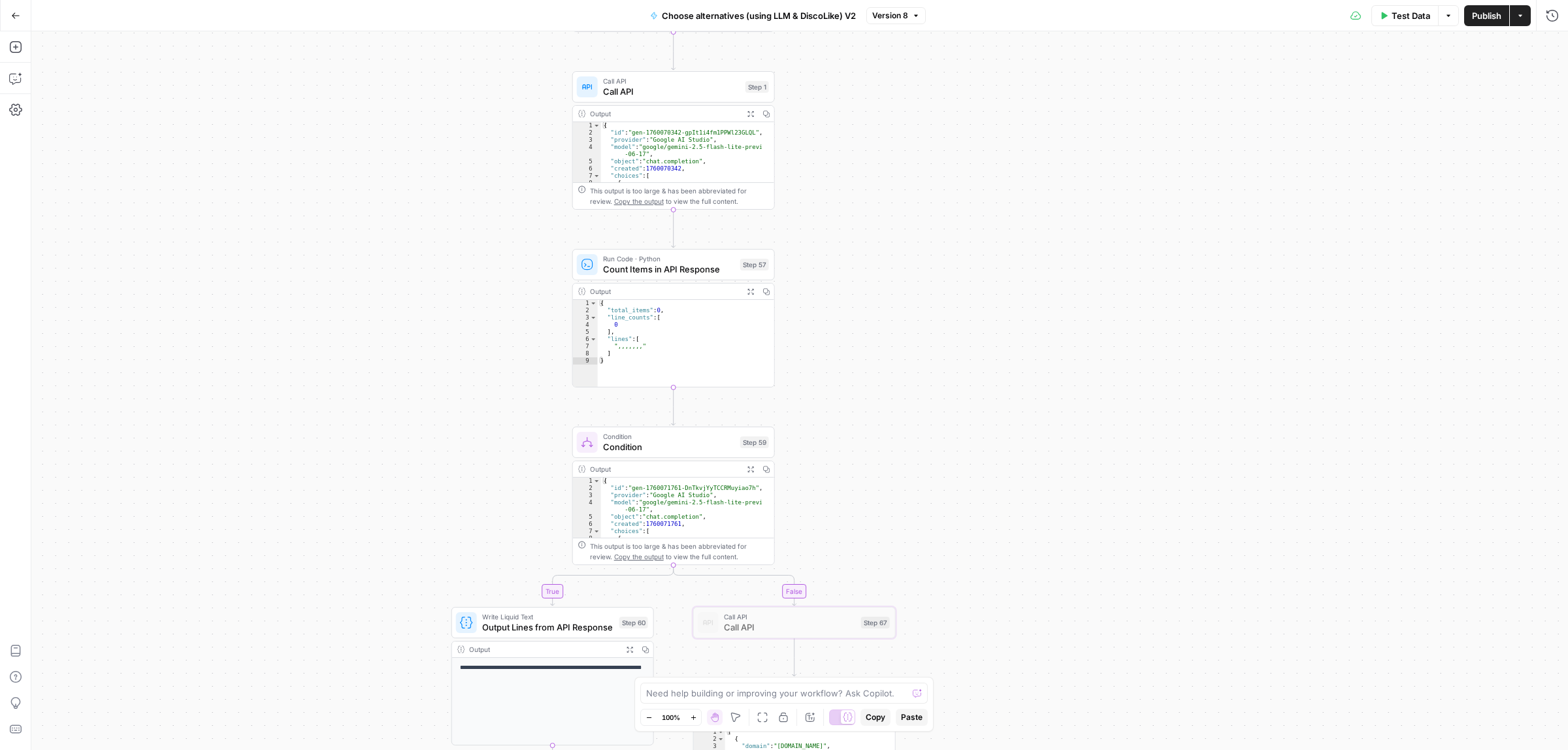
drag, startPoint x: 978, startPoint y: 536, endPoint x: 975, endPoint y: 579, distance: 43.1
click at [975, 603] on div "true false Workflow Input Settings Inputs Call API Call API Step 41 Output Expa…" at bounding box center [799, 391] width 1536 height 718
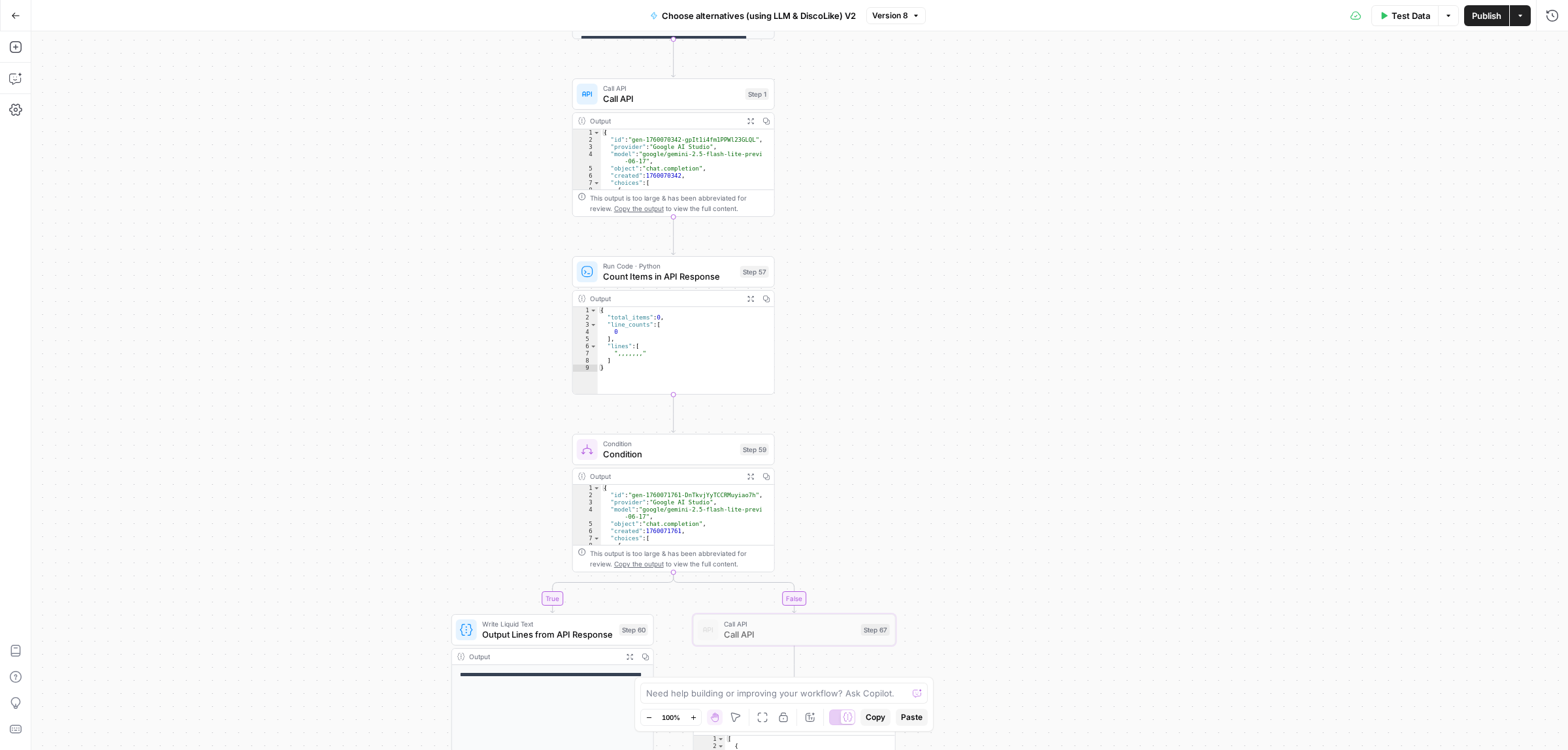
drag, startPoint x: 971, startPoint y: 222, endPoint x: 963, endPoint y: 554, distance: 332.1
click at [963, 554] on div "true false Workflow Input Settings Inputs Call API Call API Step 41 Output Expa…" at bounding box center [799, 391] width 1536 height 718
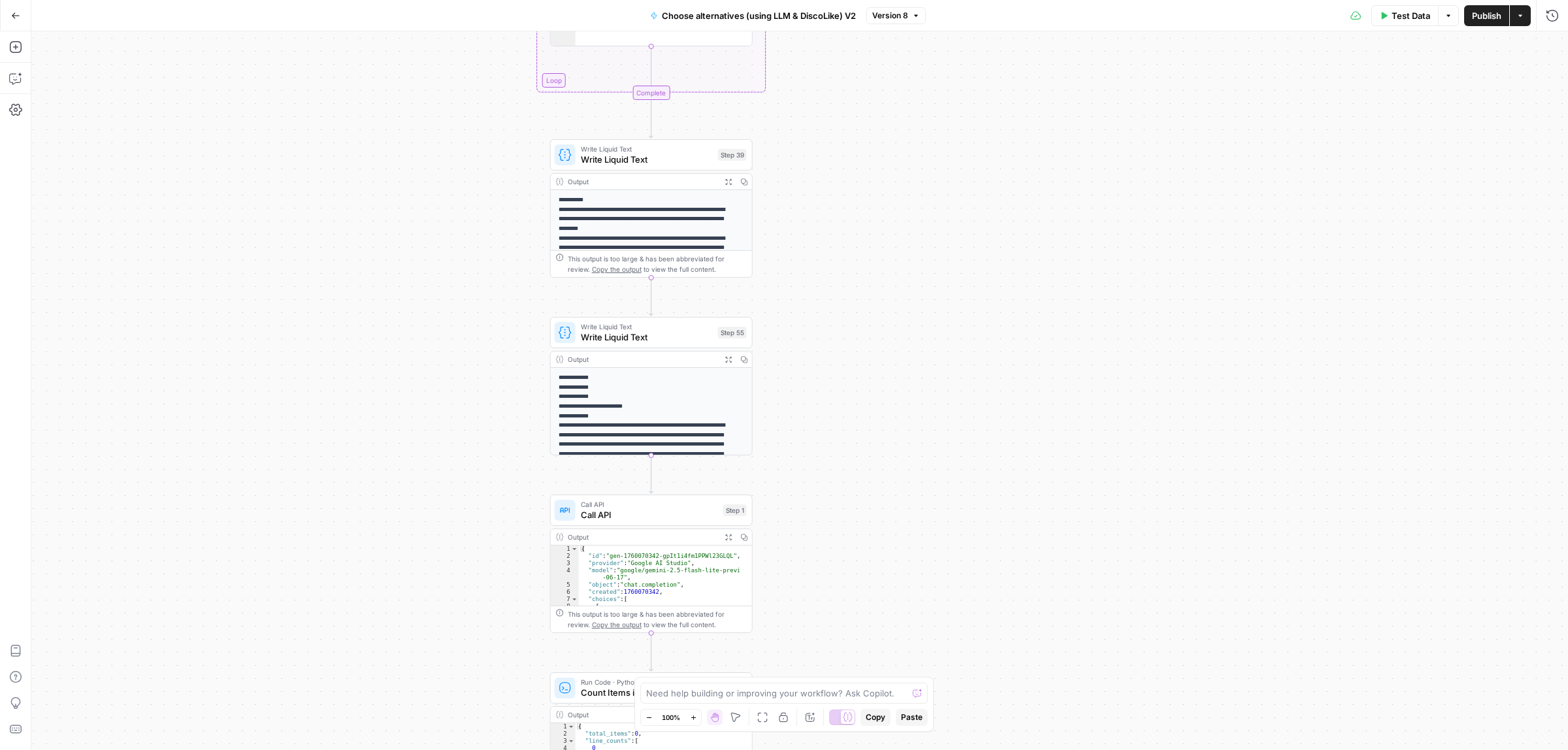
drag, startPoint x: 877, startPoint y: 286, endPoint x: 869, endPoint y: 434, distance: 148.2
click at [869, 434] on div "true false Workflow Input Settings Inputs Call API Call API Step 41 Output Expa…" at bounding box center [799, 391] width 1536 height 718
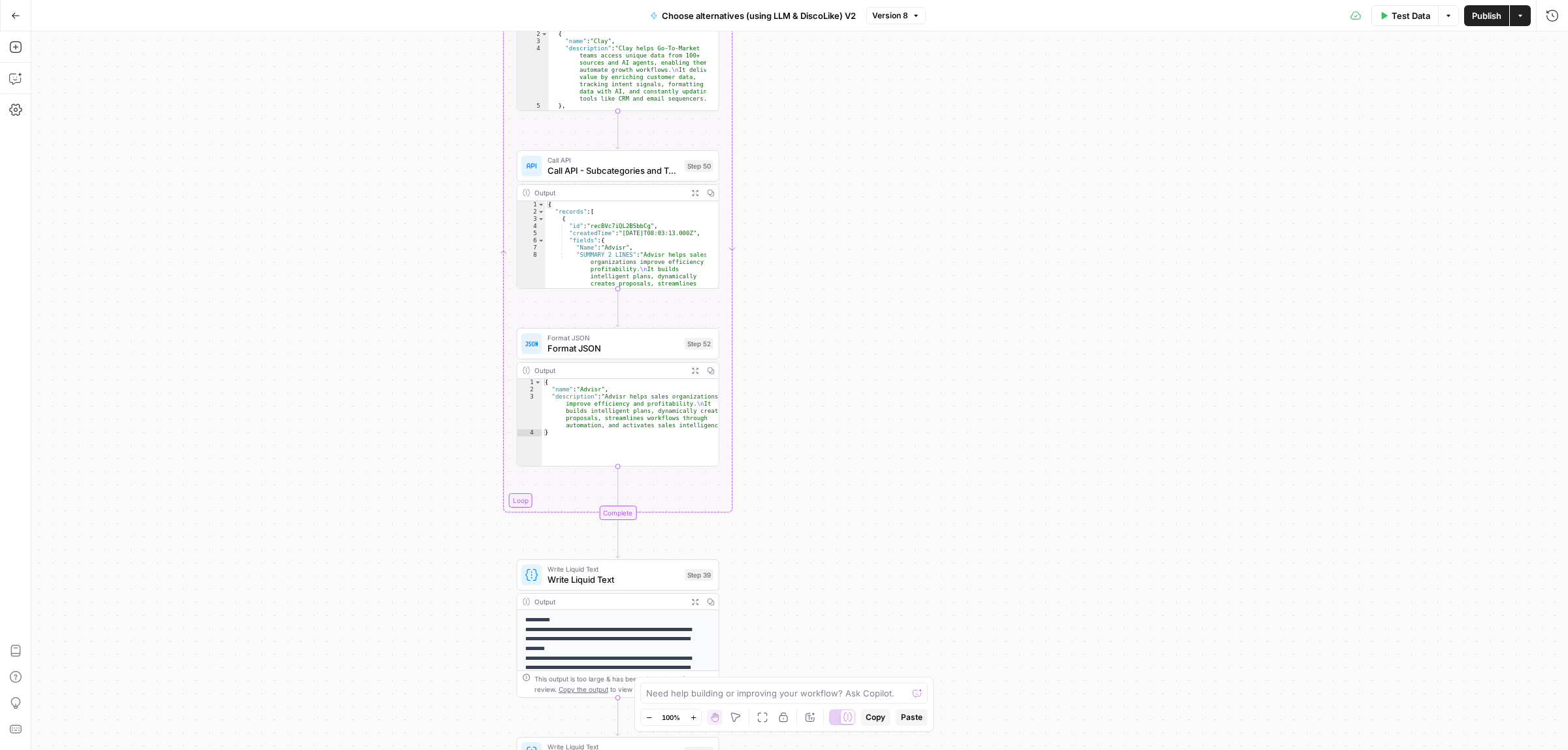
drag, startPoint x: 837, startPoint y: 597, endPoint x: 861, endPoint y: 418, distance: 180.6
click at [835, 612] on div "true false Workflow Input Settings Inputs Call API Call API Step 41 Output Expa…" at bounding box center [799, 391] width 1536 height 718
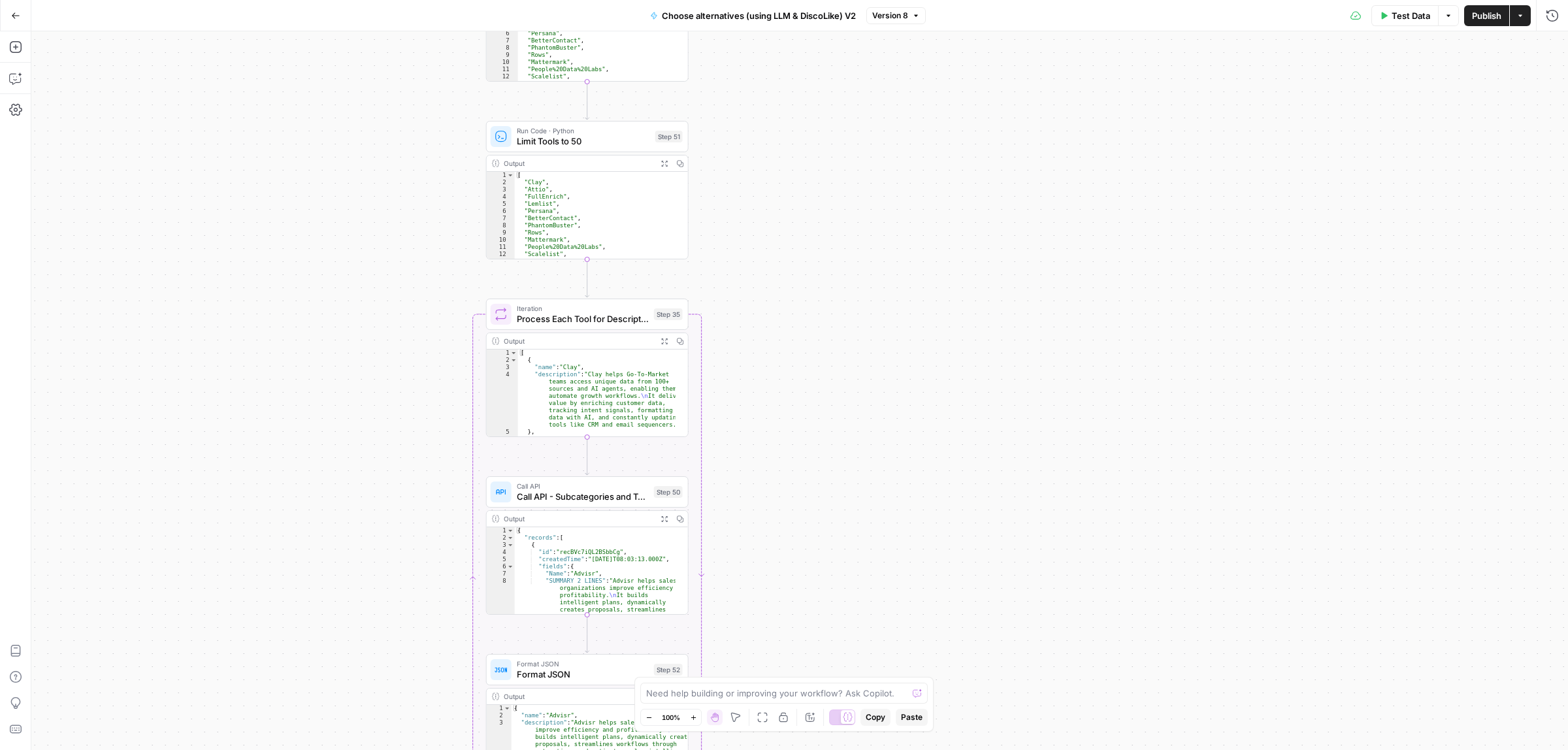
drag, startPoint x: 850, startPoint y: 543, endPoint x: 837, endPoint y: 493, distance: 51.7
click at [849, 548] on div "true false Workflow Input Settings Inputs Call API Call API Step 41 Output Expa…" at bounding box center [799, 391] width 1536 height 718
click at [955, 197] on div "true false Workflow Input Settings Inputs Call API Call API Step 41 Output Expa…" at bounding box center [799, 391] width 1536 height 718
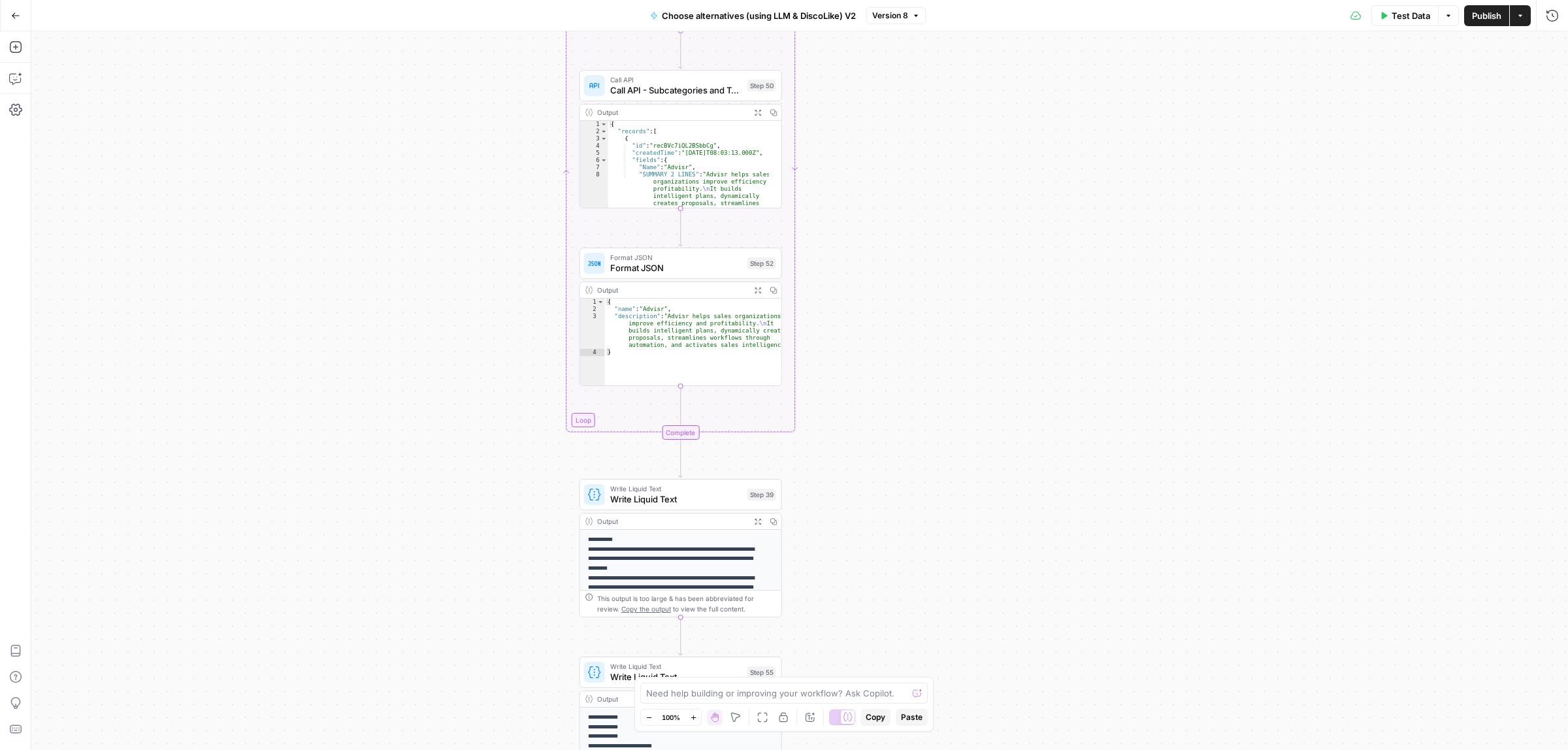
drag, startPoint x: 922, startPoint y: 525, endPoint x: 899, endPoint y: 53, distance: 472.6
click at [900, 51] on div "true false Workflow Input Settings Inputs Call API Call API Step 41 Output Expa…" at bounding box center [799, 391] width 1536 height 718
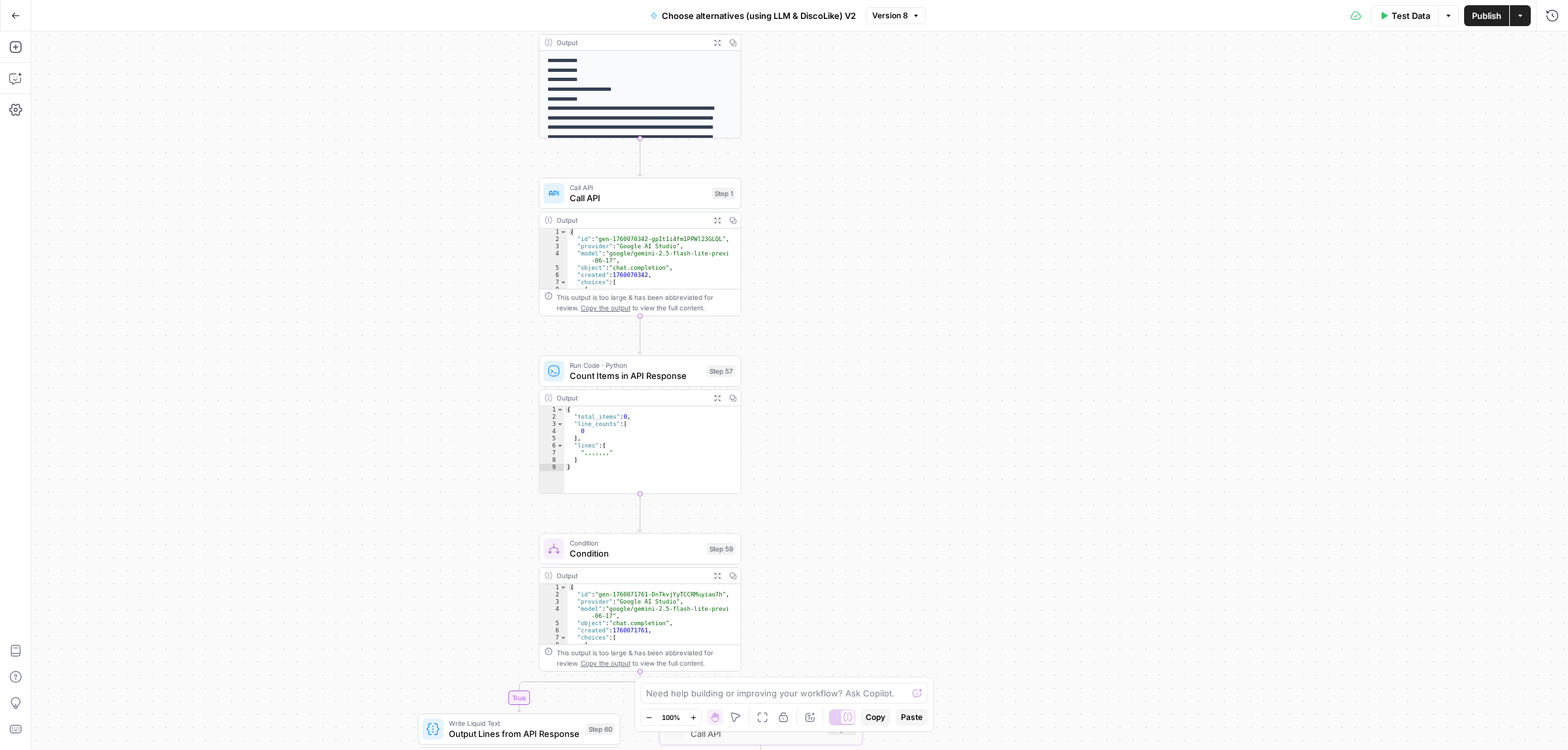
drag, startPoint x: 908, startPoint y: 407, endPoint x: 902, endPoint y: 125, distance: 282.1
click at [903, 129] on div "true false Workflow Input Settings Inputs Call API Call API Step 41 Output Expa…" at bounding box center [799, 391] width 1536 height 718
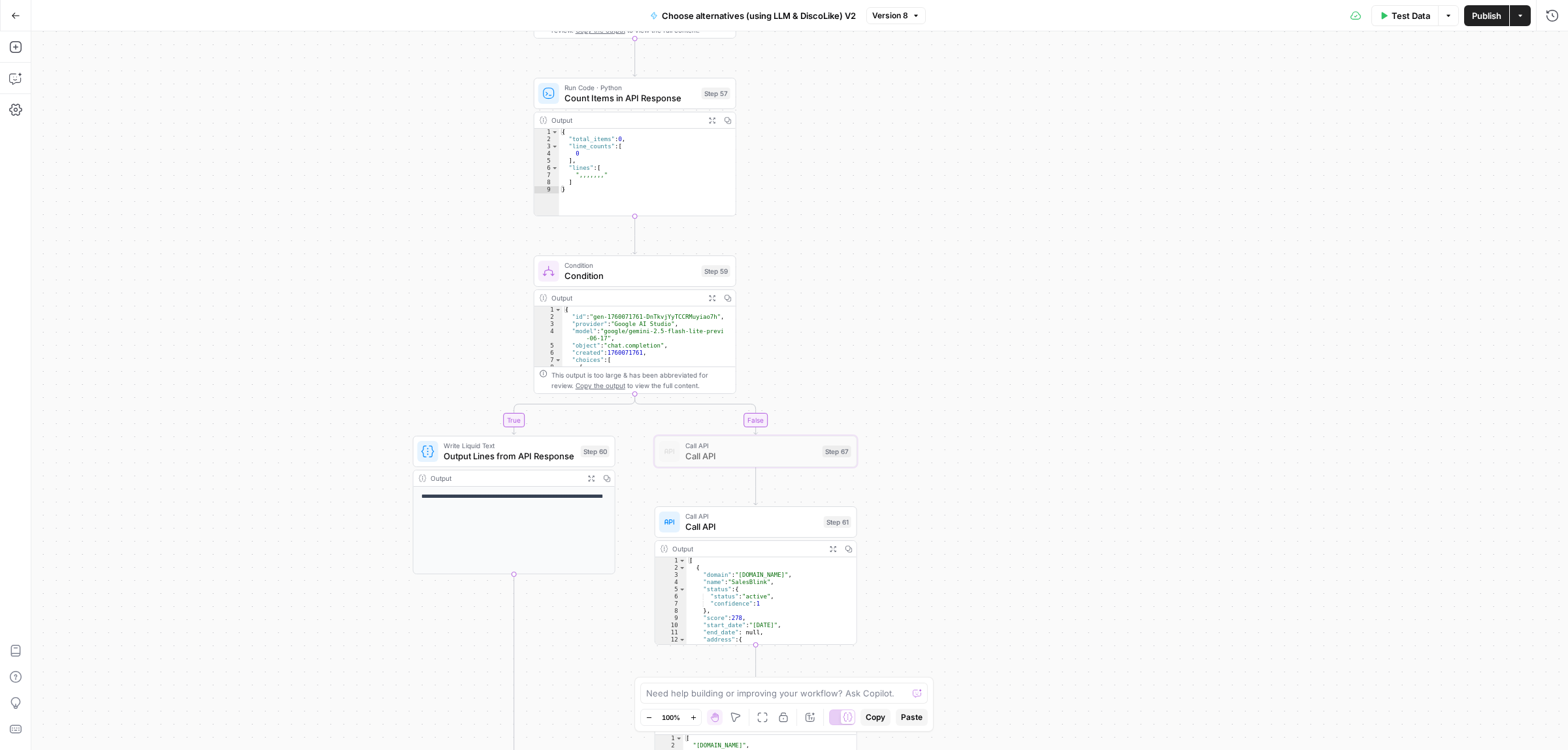
click at [925, 93] on div "true false Workflow Input Settings Inputs Call API Call API Step 41 Output Expa…" at bounding box center [799, 391] width 1536 height 718
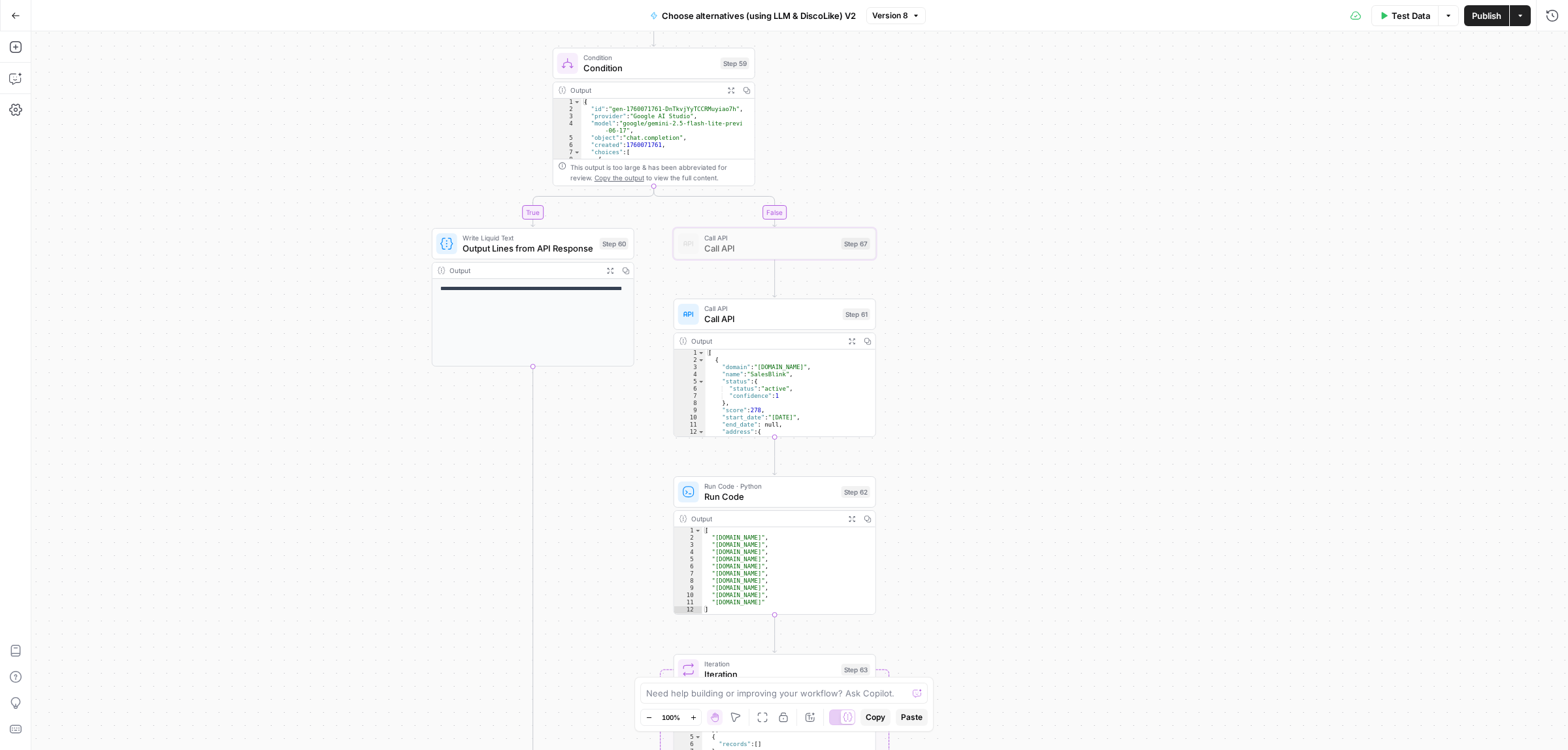
drag, startPoint x: 1033, startPoint y: 204, endPoint x: 1023, endPoint y: 373, distance: 169.3
click at [1023, 373] on div "true false Workflow Input Settings Inputs Call API Call API Step 41 Output Expa…" at bounding box center [799, 391] width 1536 height 718
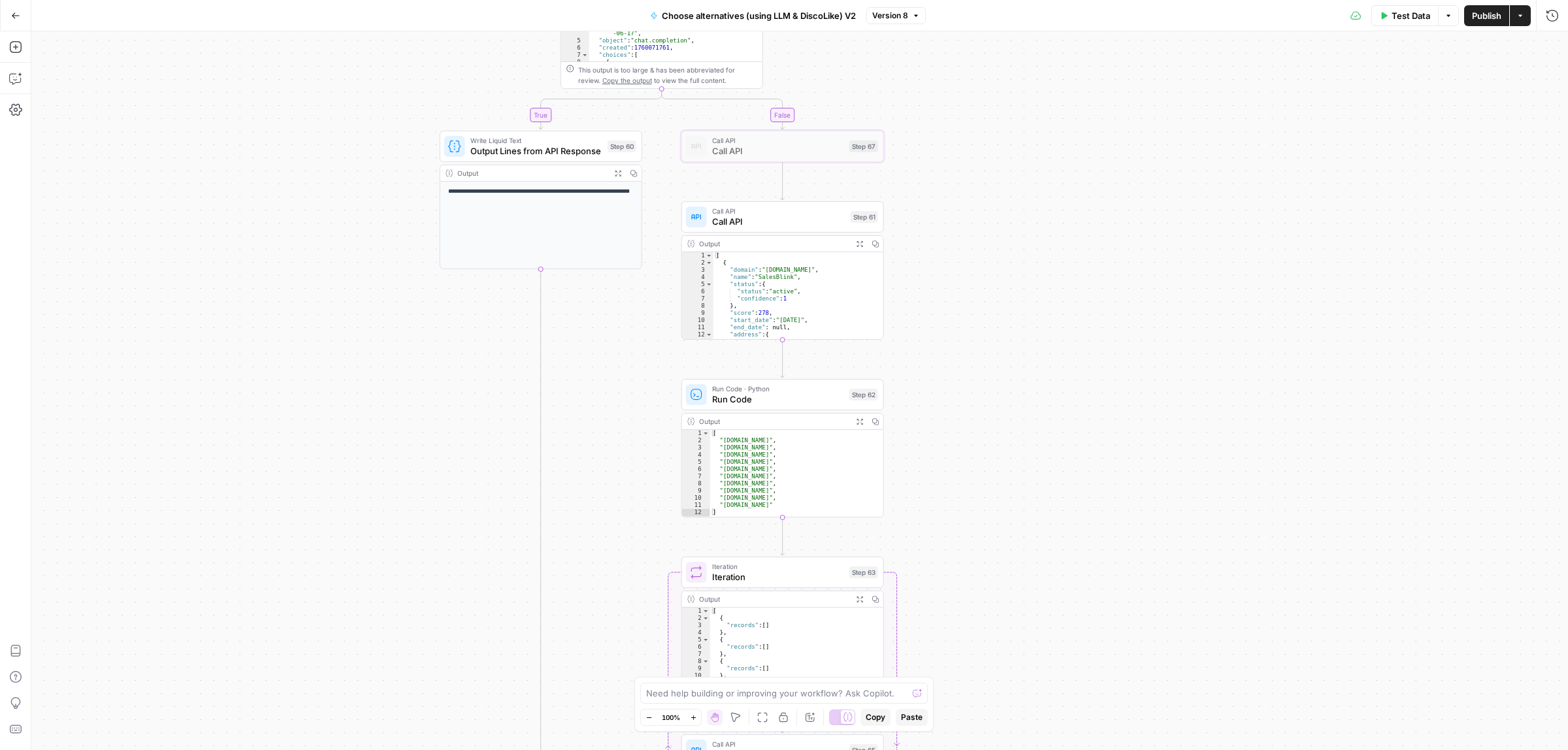
drag, startPoint x: 975, startPoint y: 585, endPoint x: 982, endPoint y: 488, distance: 97.3
click at [982, 488] on div "true false Workflow Input Settings Inputs Call API Call API Step 41 Output Expa…" at bounding box center [799, 391] width 1536 height 718
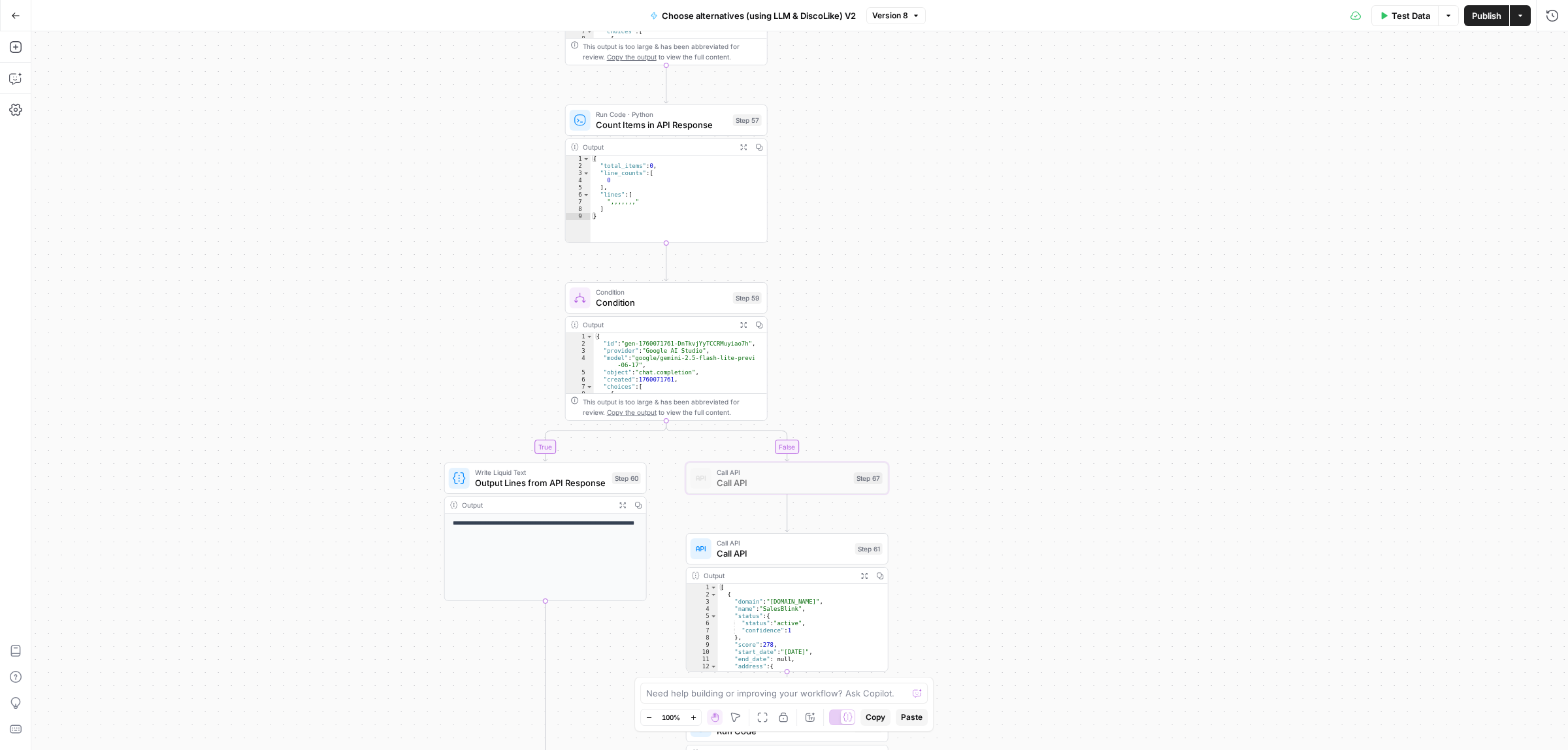
drag, startPoint x: 1003, startPoint y: 585, endPoint x: 1004, endPoint y: 513, distance: 72.0
click at [1004, 602] on div "true false Workflow Input Settings Inputs Call API Call API Step 41 Output Expa…" at bounding box center [799, 391] width 1536 height 718
click at [644, 305] on span "Condition" at bounding box center [663, 305] width 132 height 13
click at [650, 119] on span "Run Code · Python" at bounding box center [663, 116] width 132 height 10
click at [905, 365] on div "true false Workflow Input Settings Inputs Call API Call API Step 41 Output Expa…" at bounding box center [799, 391] width 1536 height 718
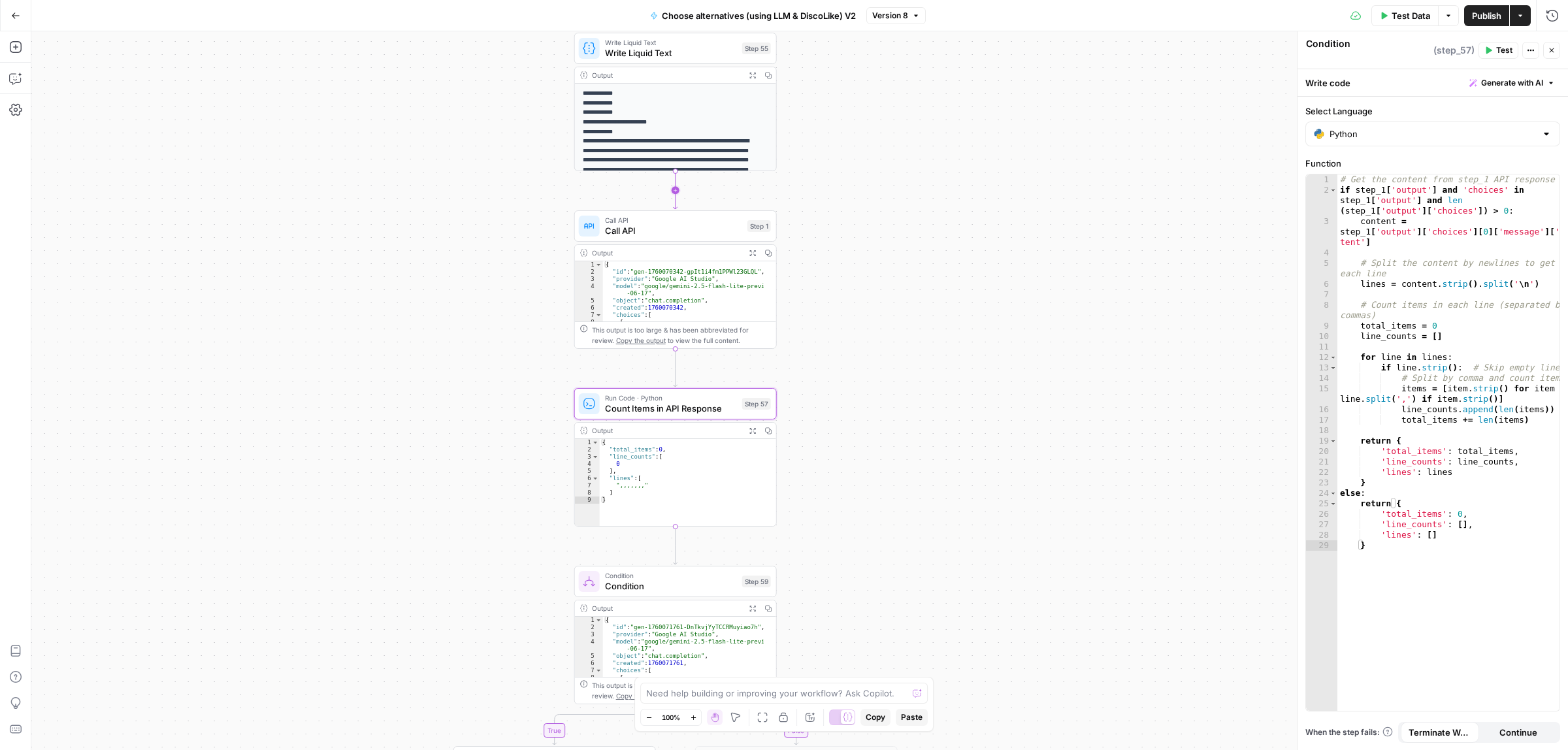
type textarea "Count Items in API Response"
click at [640, 220] on span "Call API" at bounding box center [673, 220] width 137 height 10
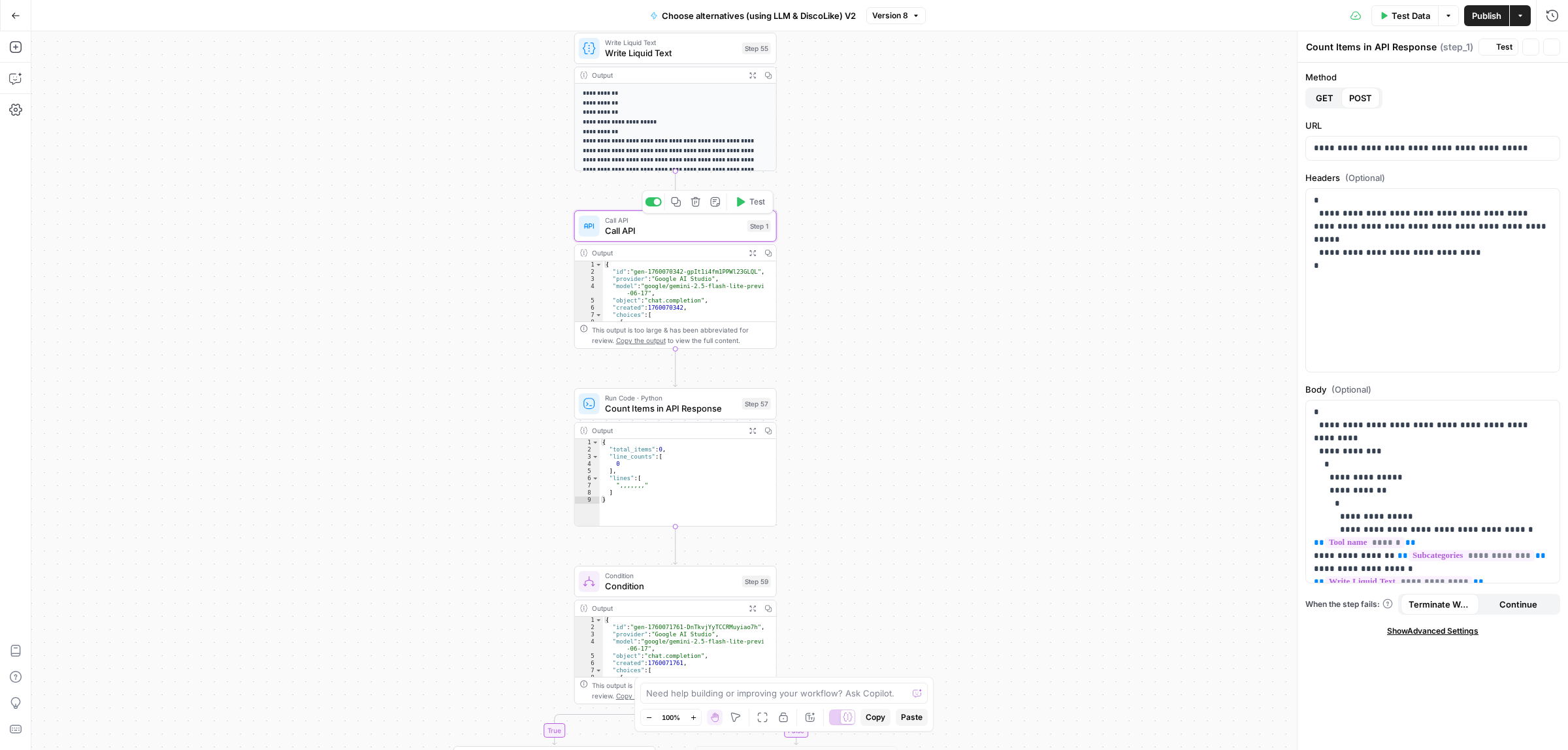
type textarea "Call API"
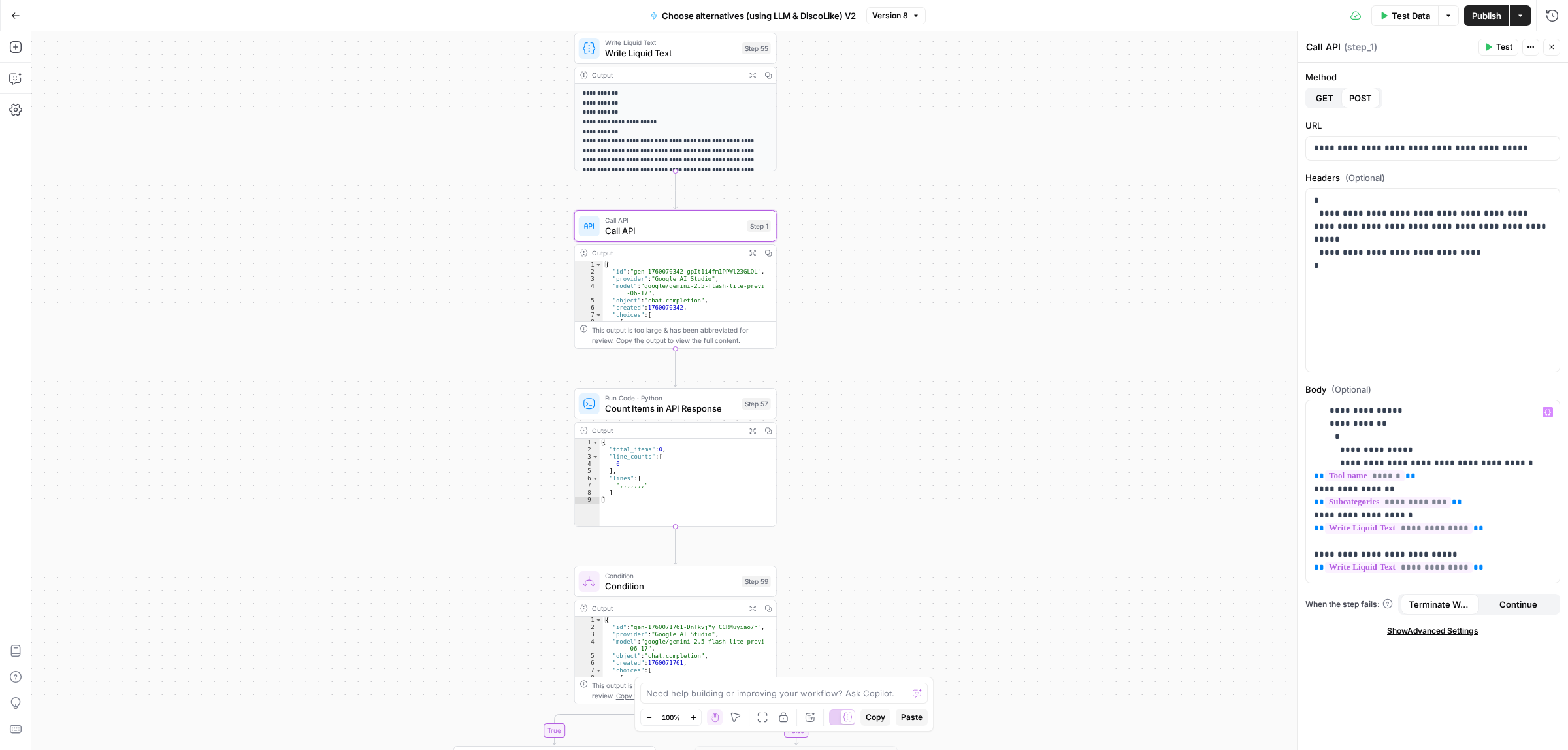
scroll to position [81, 0]
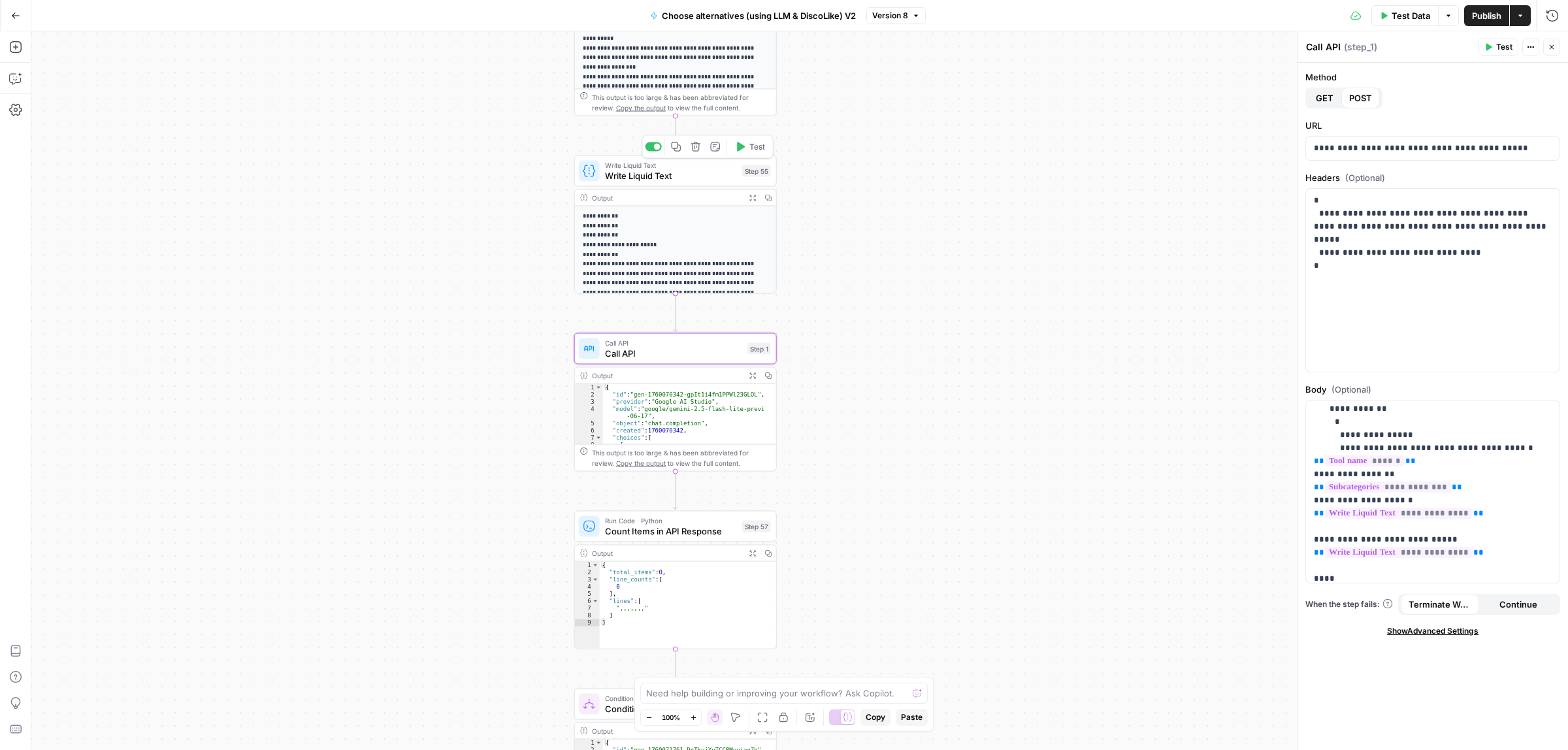
click at [644, 176] on span "Write Liquid Text" at bounding box center [670, 176] width 132 height 13
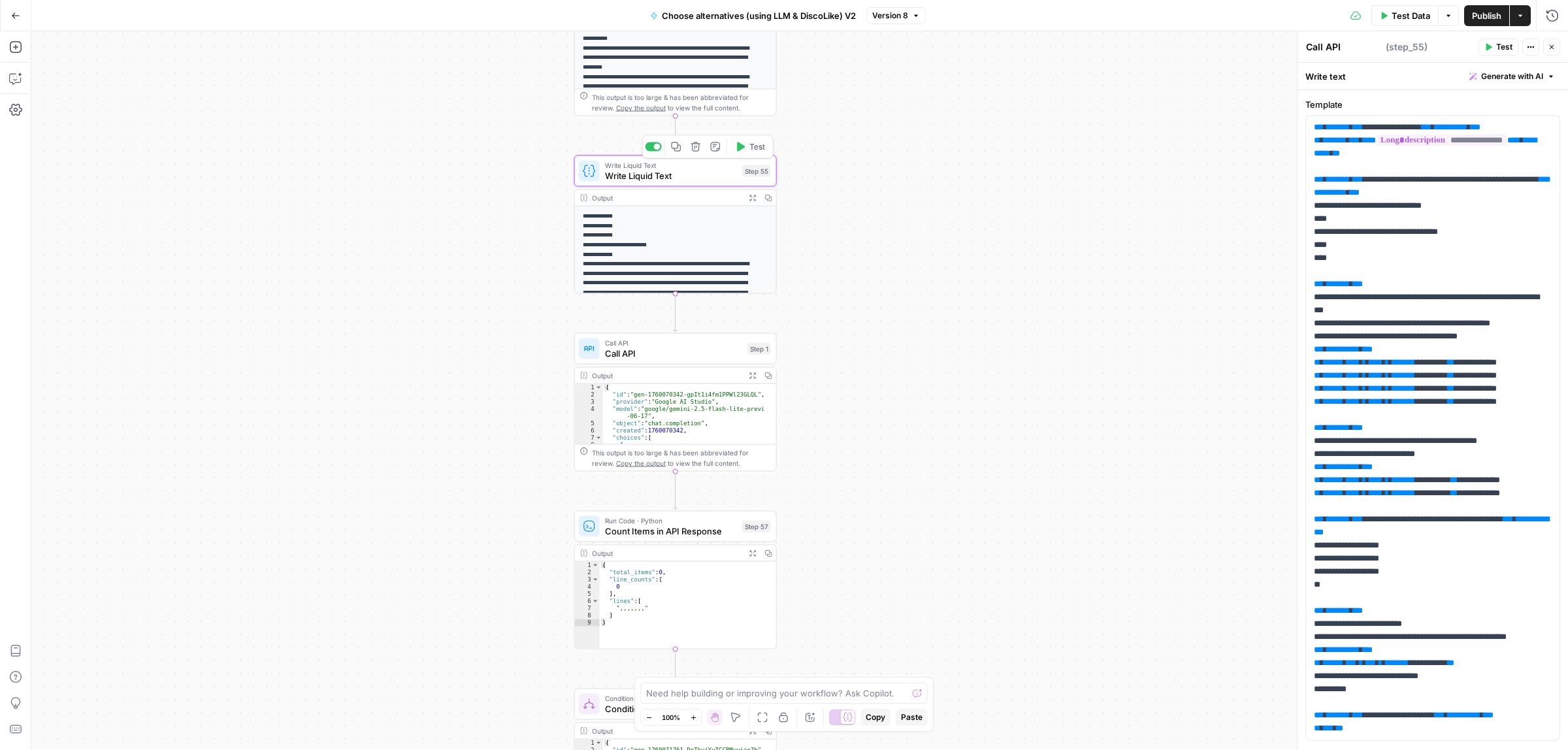
type textarea "Write Liquid Text"
click at [757, 196] on button "Expand Output" at bounding box center [753, 198] width 16 height 16
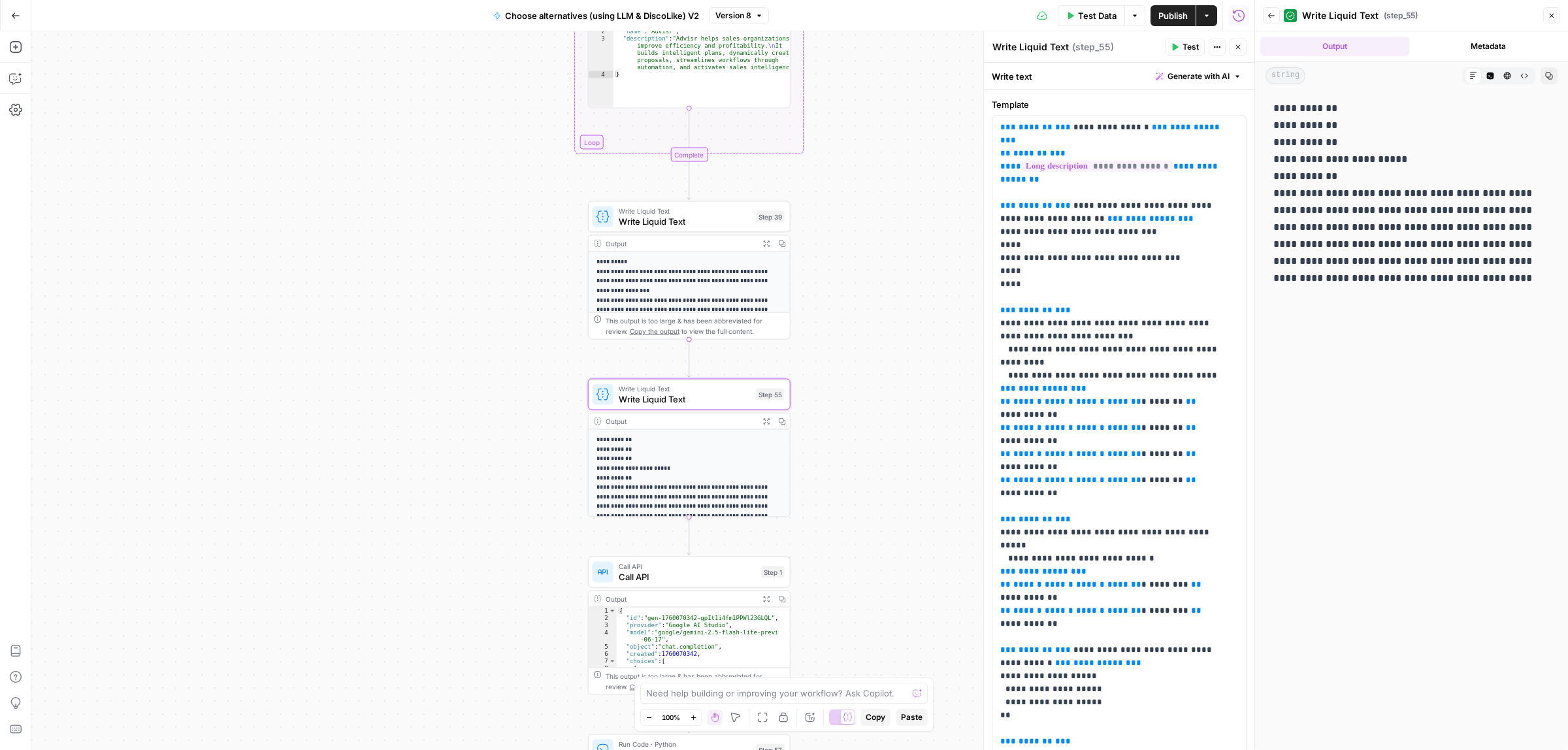
drag, startPoint x: 820, startPoint y: 184, endPoint x: 832, endPoint y: 342, distance: 158.5
click at [832, 342] on div "true false Workflow Input Settings Inputs Call API Call API Step 41 Output Expa…" at bounding box center [643, 391] width 1223 height 718
click at [766, 247] on button "Expand Output" at bounding box center [766, 244] width 16 height 16
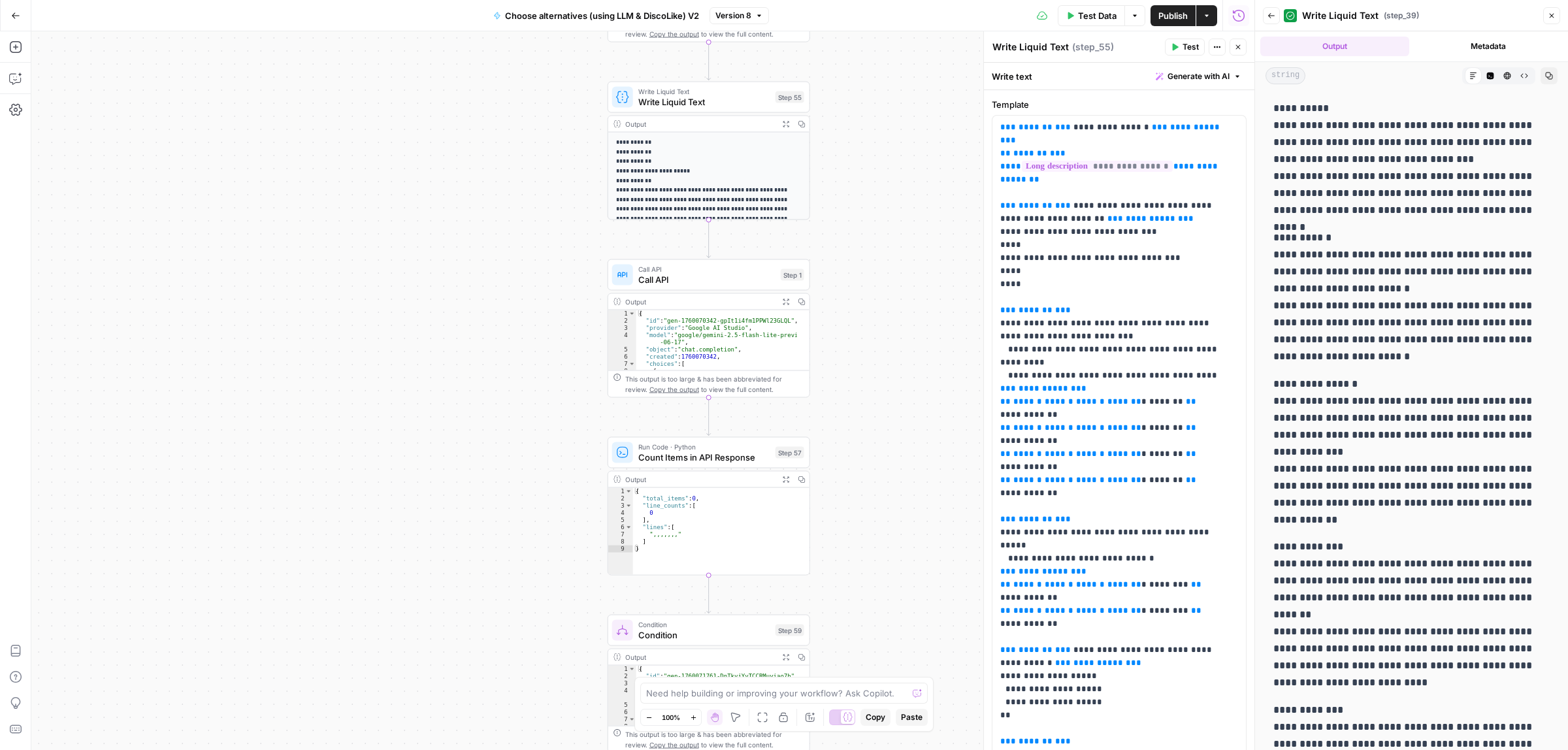
drag, startPoint x: 866, startPoint y: 485, endPoint x: 885, endPoint y: 229, distance: 256.7
click at [885, 229] on div "true false Workflow Input Settings Inputs Call API Call API Step 41 Output Expa…" at bounding box center [643, 391] width 1223 height 718
click at [717, 286] on span "Call API" at bounding box center [706, 279] width 137 height 13
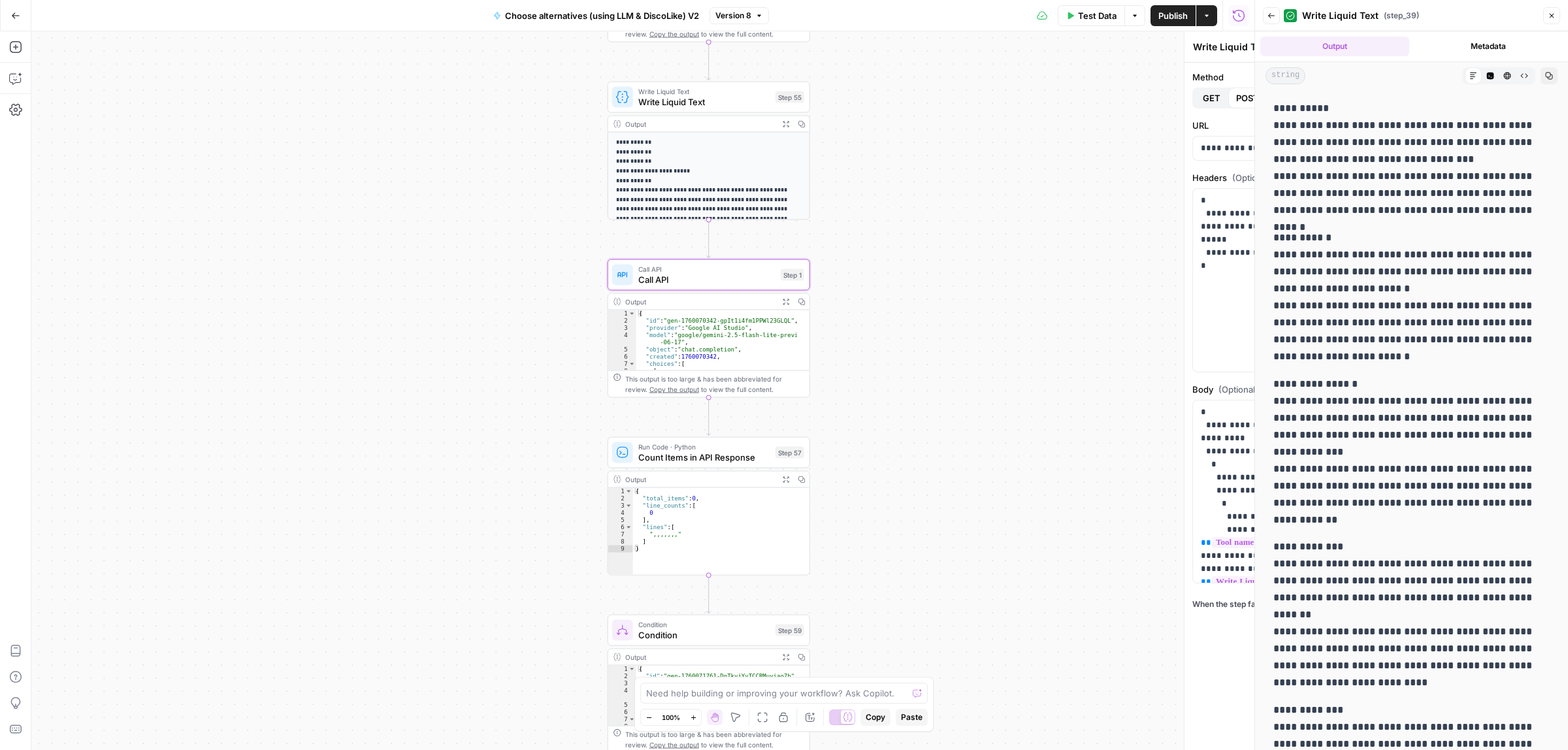
type textarea "Call API"
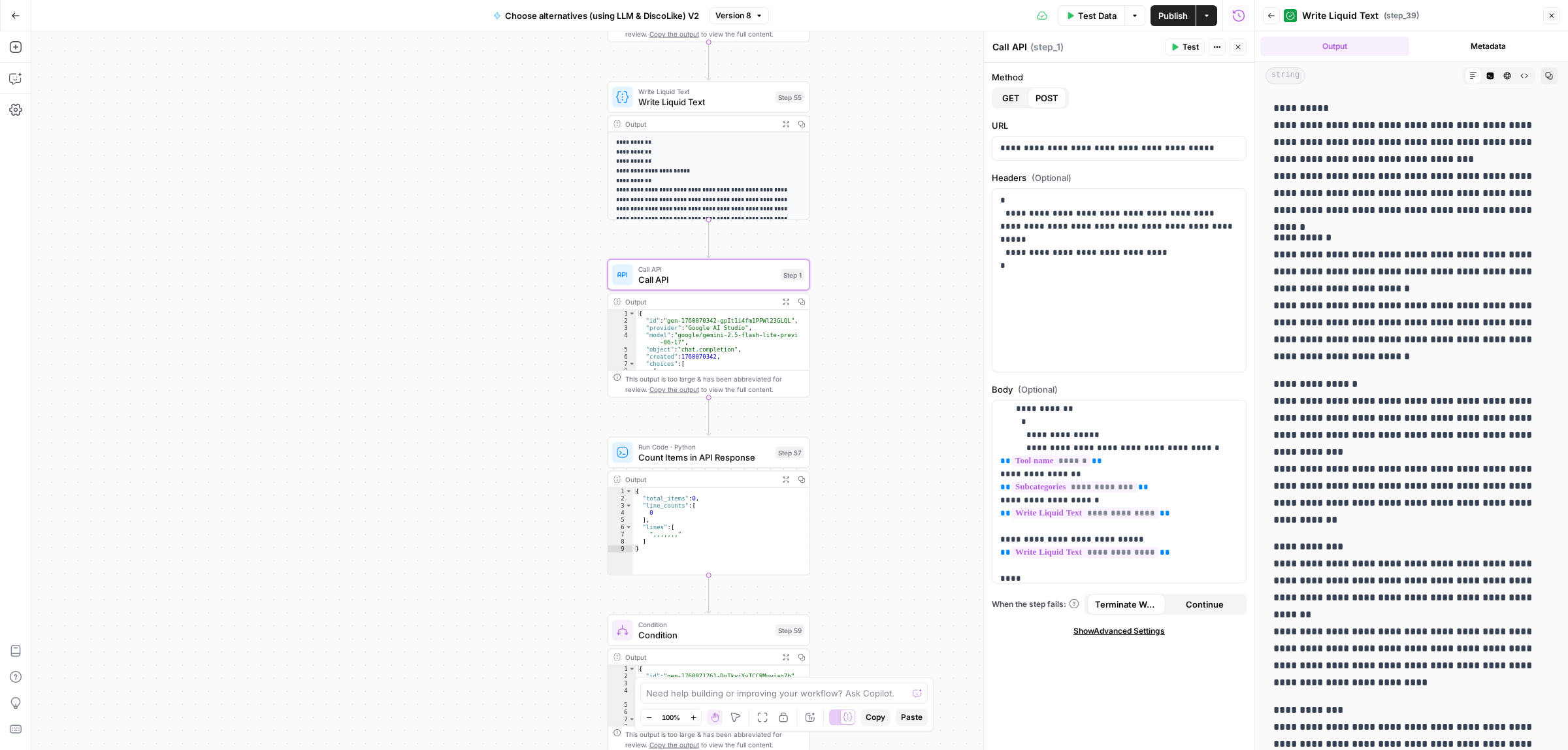
click at [739, 287] on div "Call API Call API Step 1 Copy step Delete step Add Note Test" at bounding box center [709, 275] width 203 height 32
click at [788, 301] on icon "button" at bounding box center [785, 301] width 7 height 7
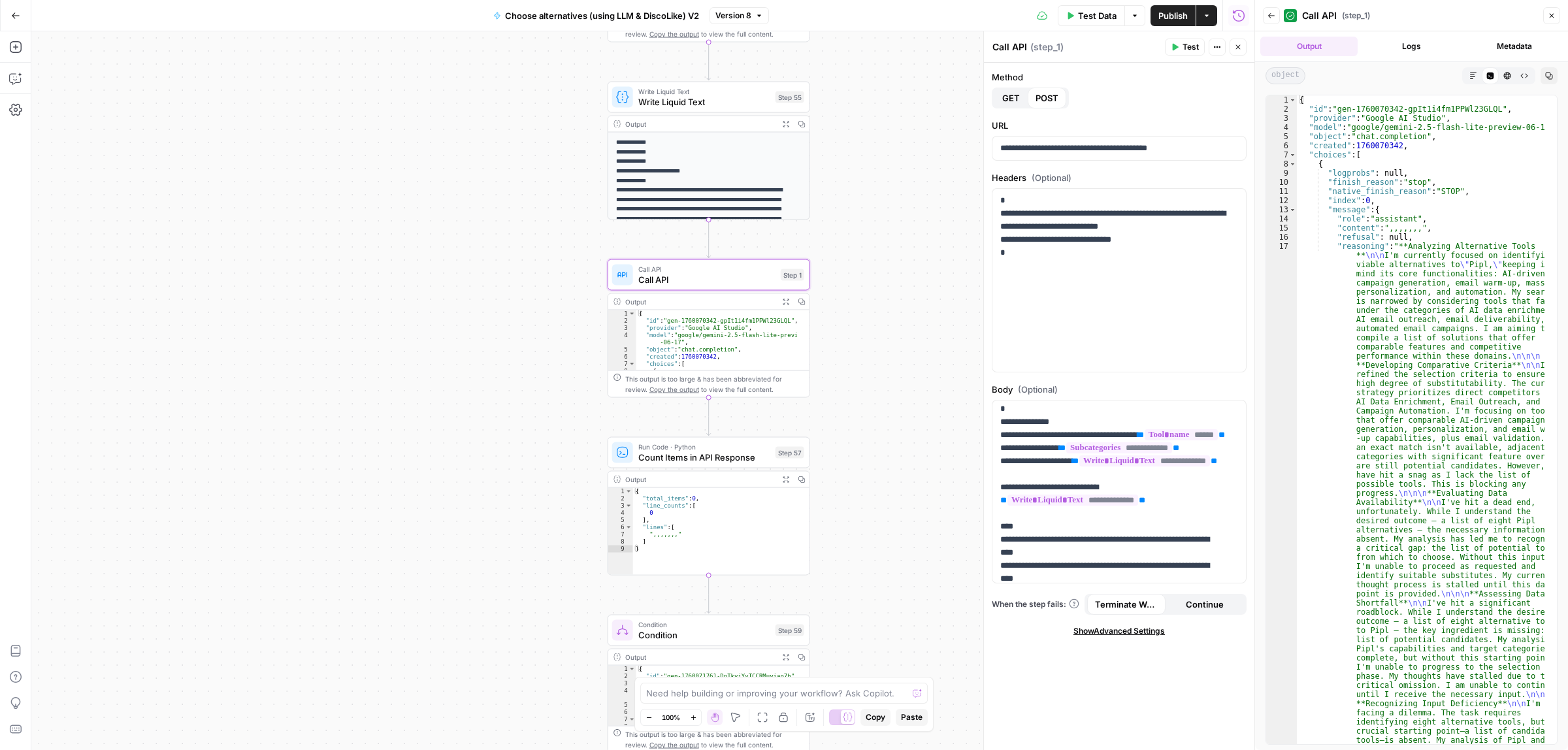
click at [785, 122] on icon "button" at bounding box center [785, 123] width 7 height 7
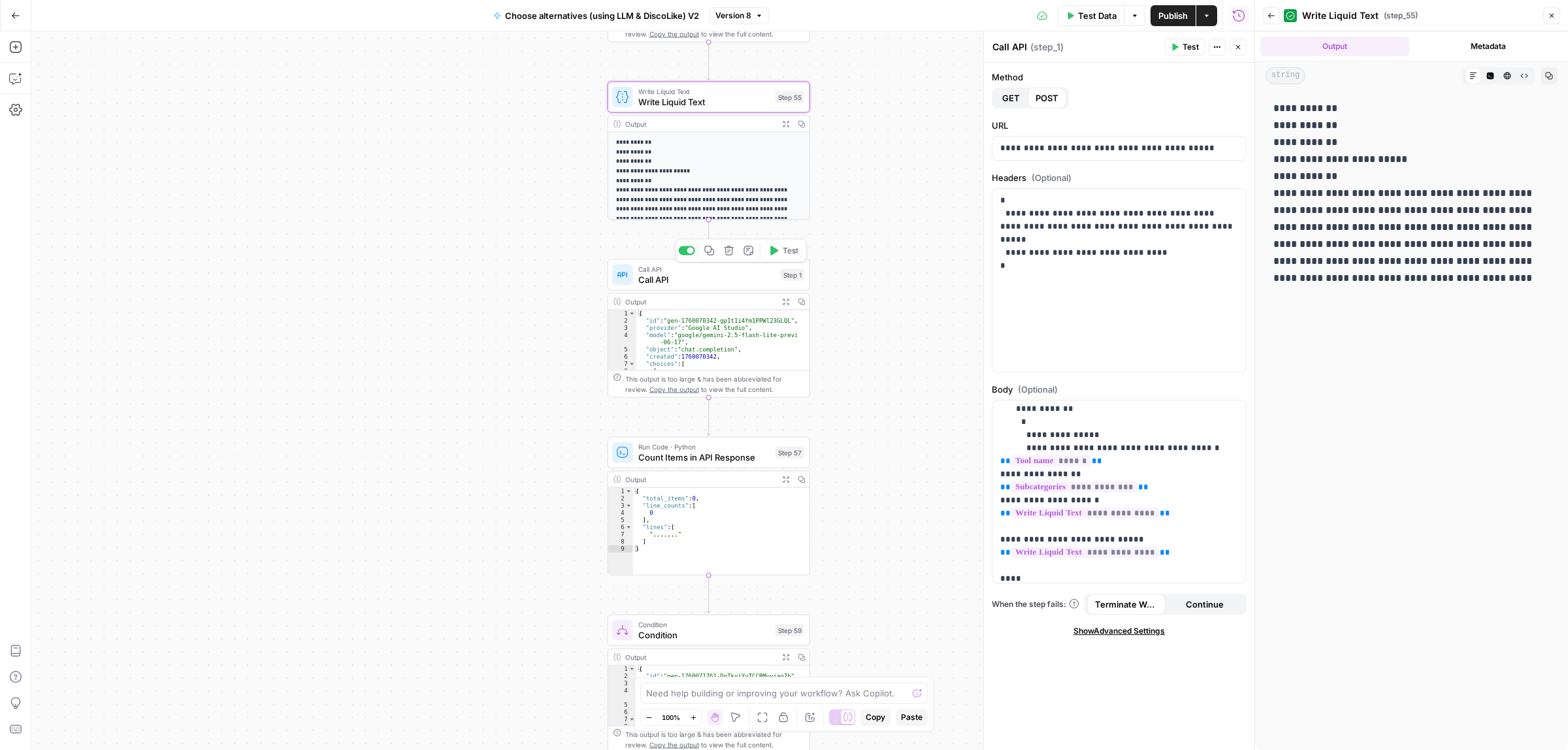
click at [749, 282] on span "Call API" at bounding box center [706, 279] width 137 height 13
drag, startPoint x: 1158, startPoint y: 536, endPoint x: 1000, endPoint y: 536, distance: 158.0
click at [1000, 536] on p "**********" at bounding box center [1113, 565] width 226 height 483
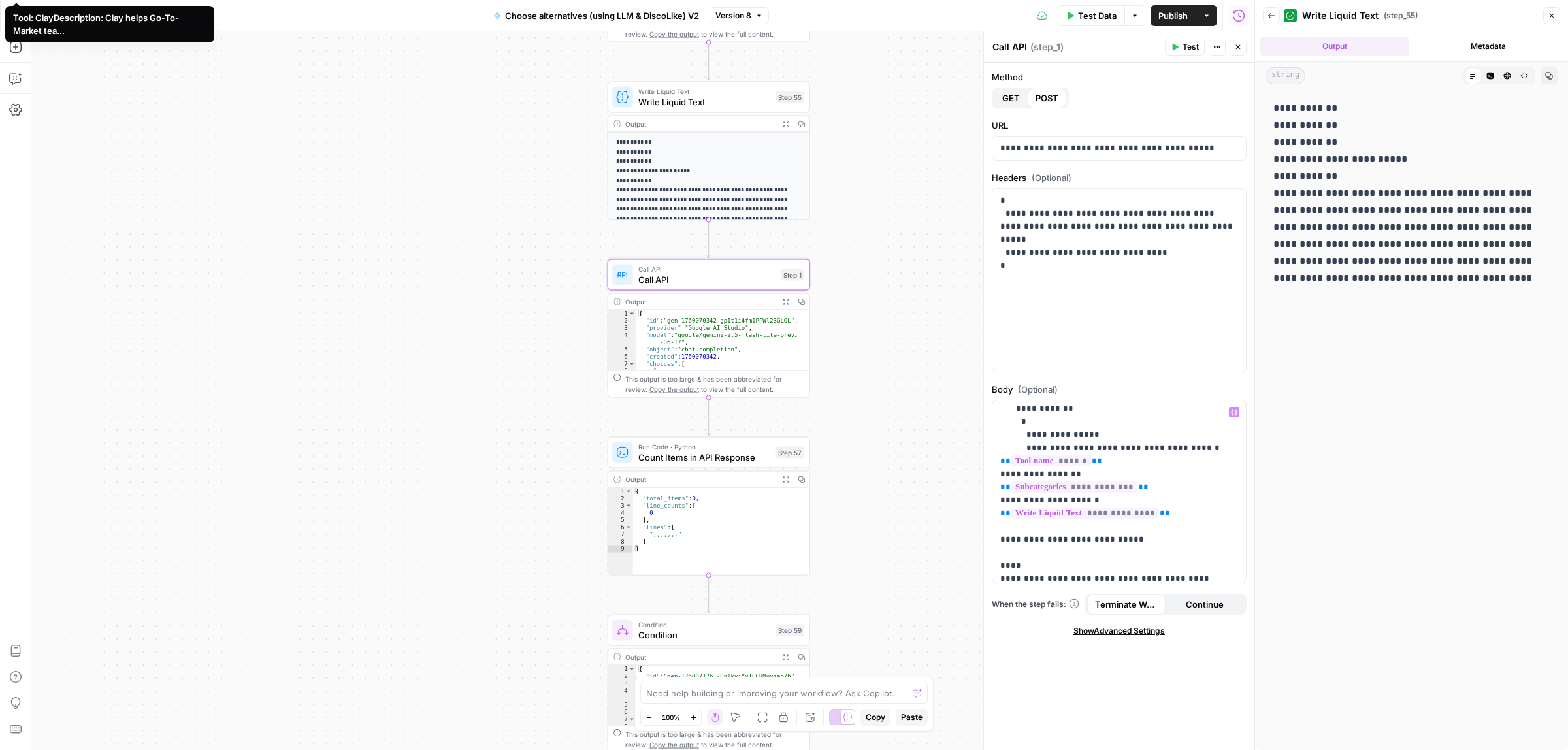
click at [1236, 407] on div "Variables Menu" at bounding box center [1234, 411] width 10 height 10
click at [1231, 412] on icon "button" at bounding box center [1234, 412] width 6 height 6
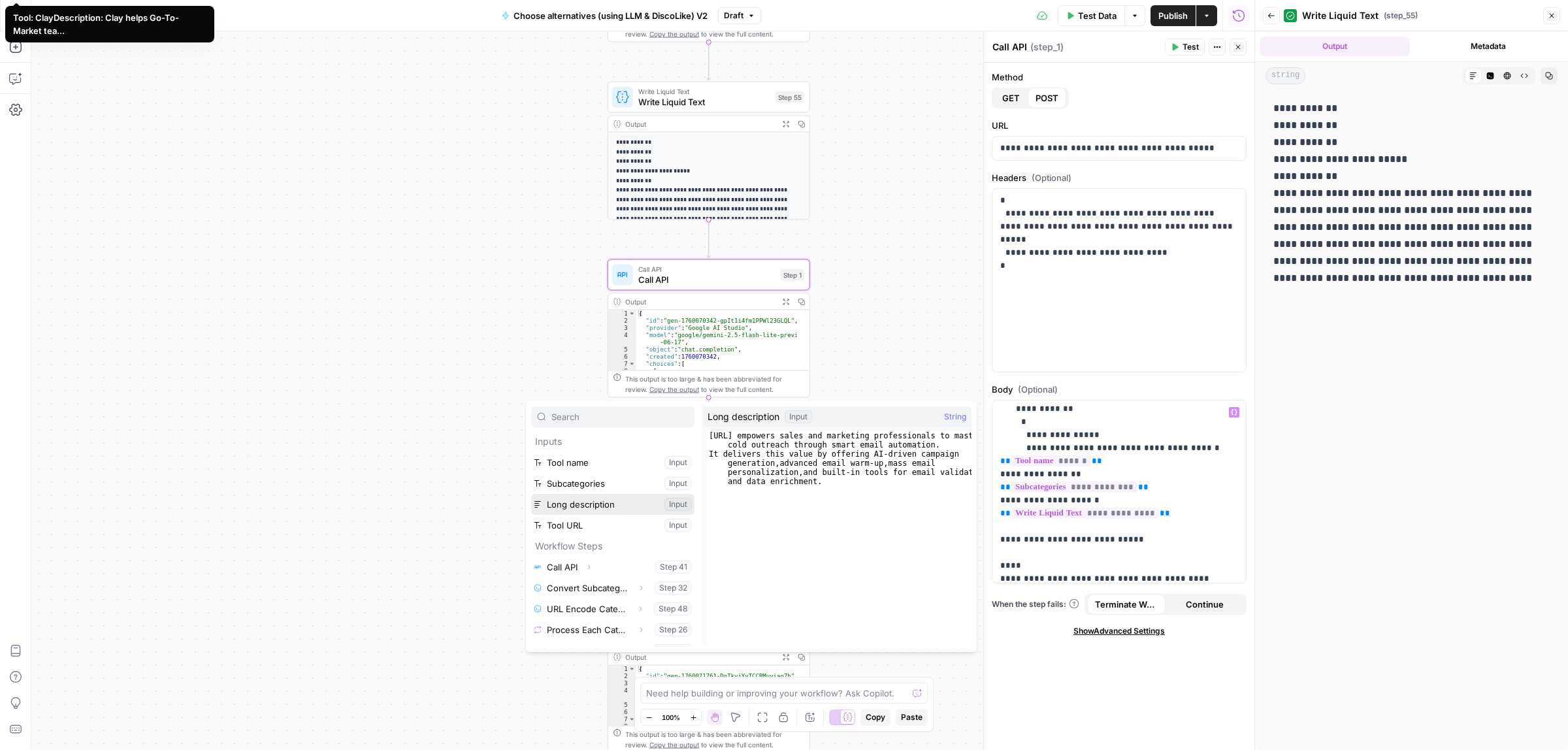
click at [591, 502] on button "Select variable Long description" at bounding box center [613, 504] width 163 height 21
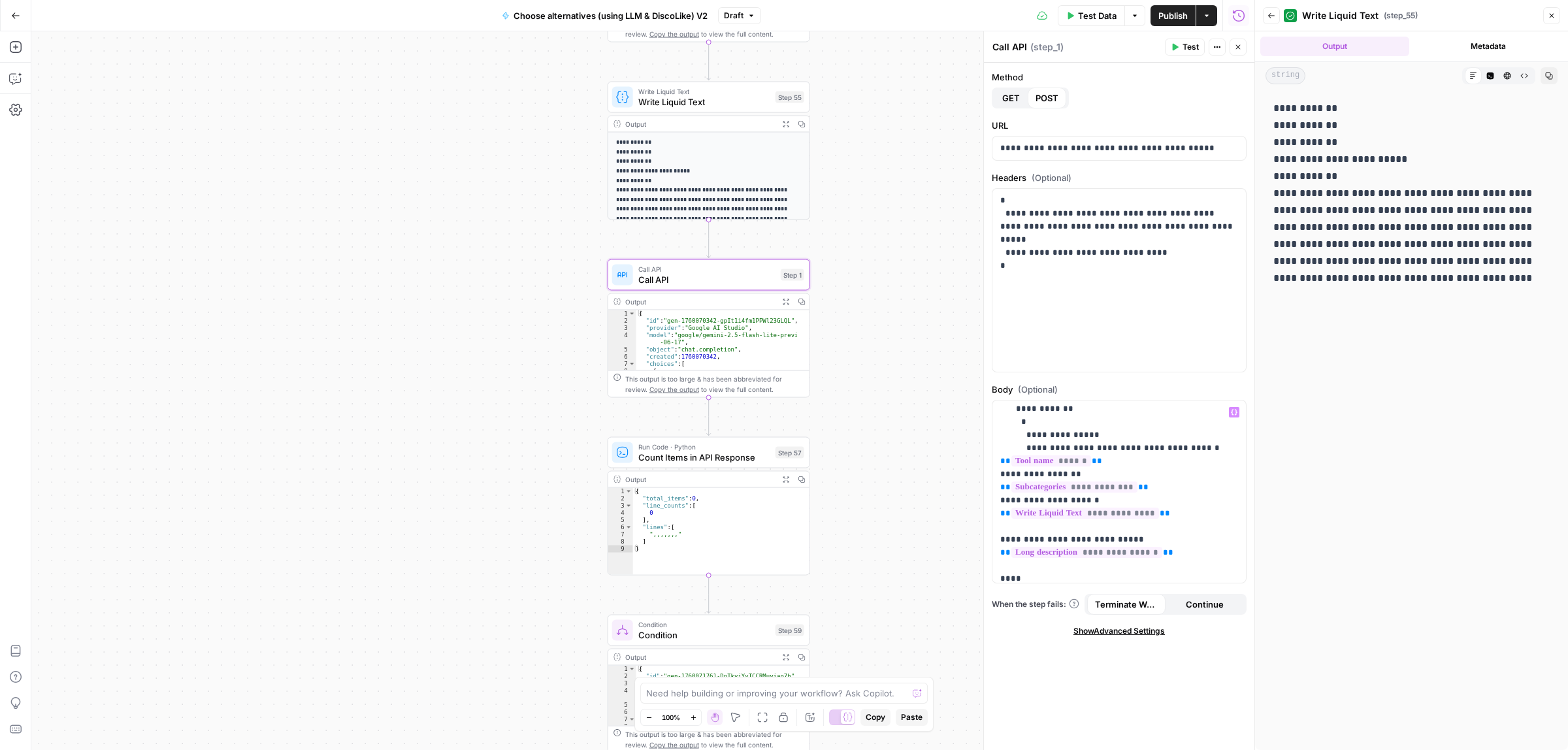
click at [1183, 46] on span "Test" at bounding box center [1190, 47] width 17 height 12
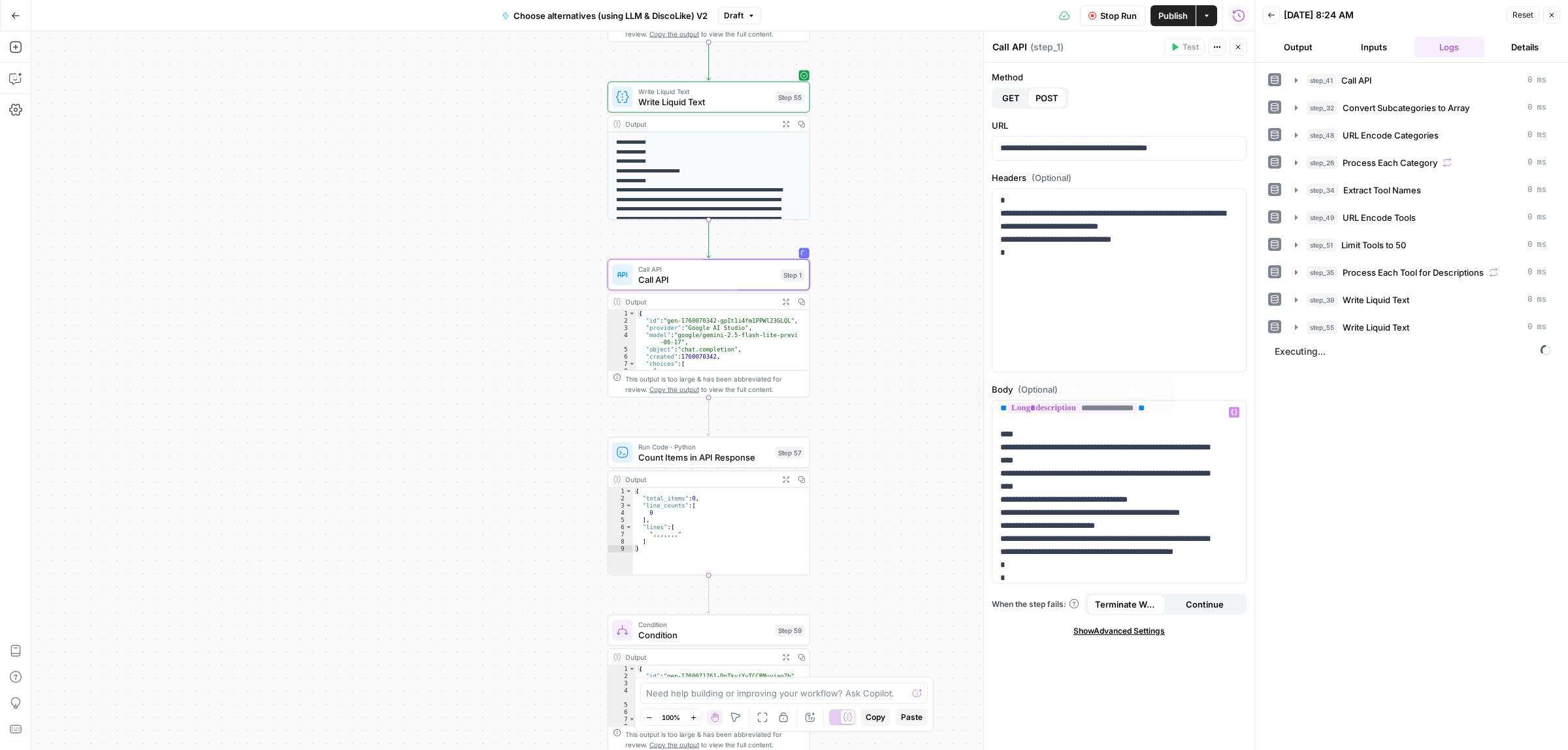
scroll to position [245, 0]
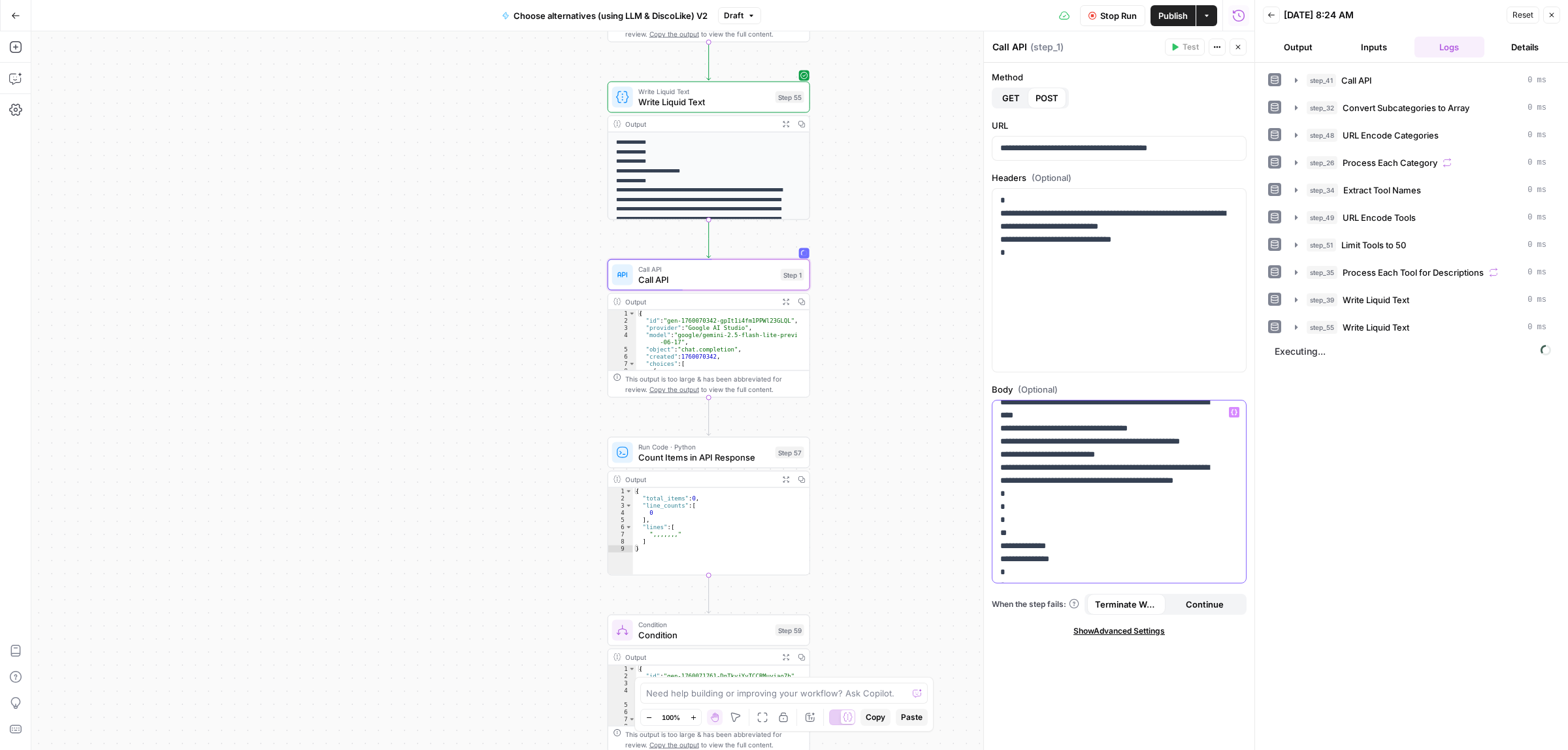
click at [1132, 518] on p "**********" at bounding box center [1113, 402] width 226 height 483
click at [1296, 357] on icon "button" at bounding box center [1296, 354] width 2 height 5
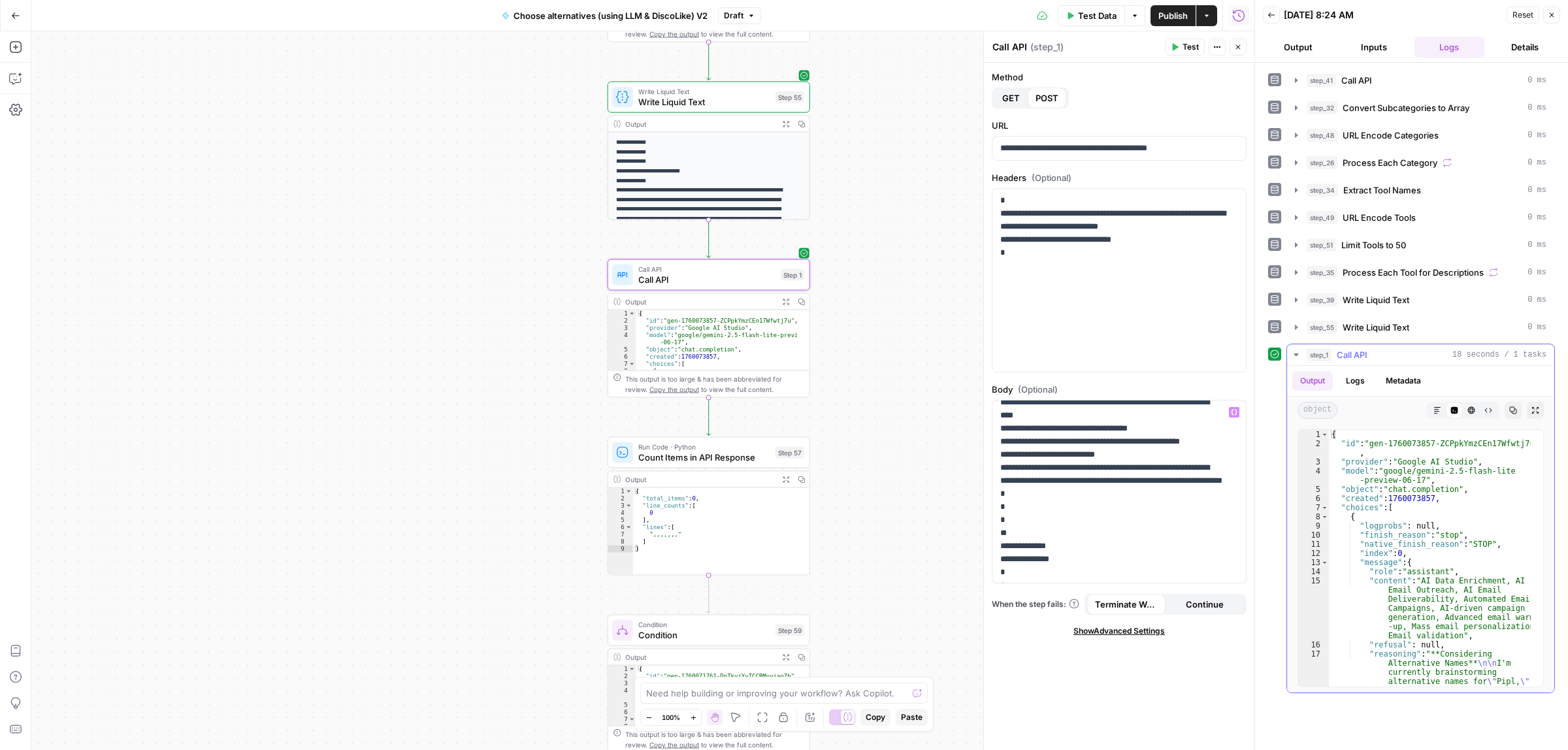
scroll to position [49, 0]
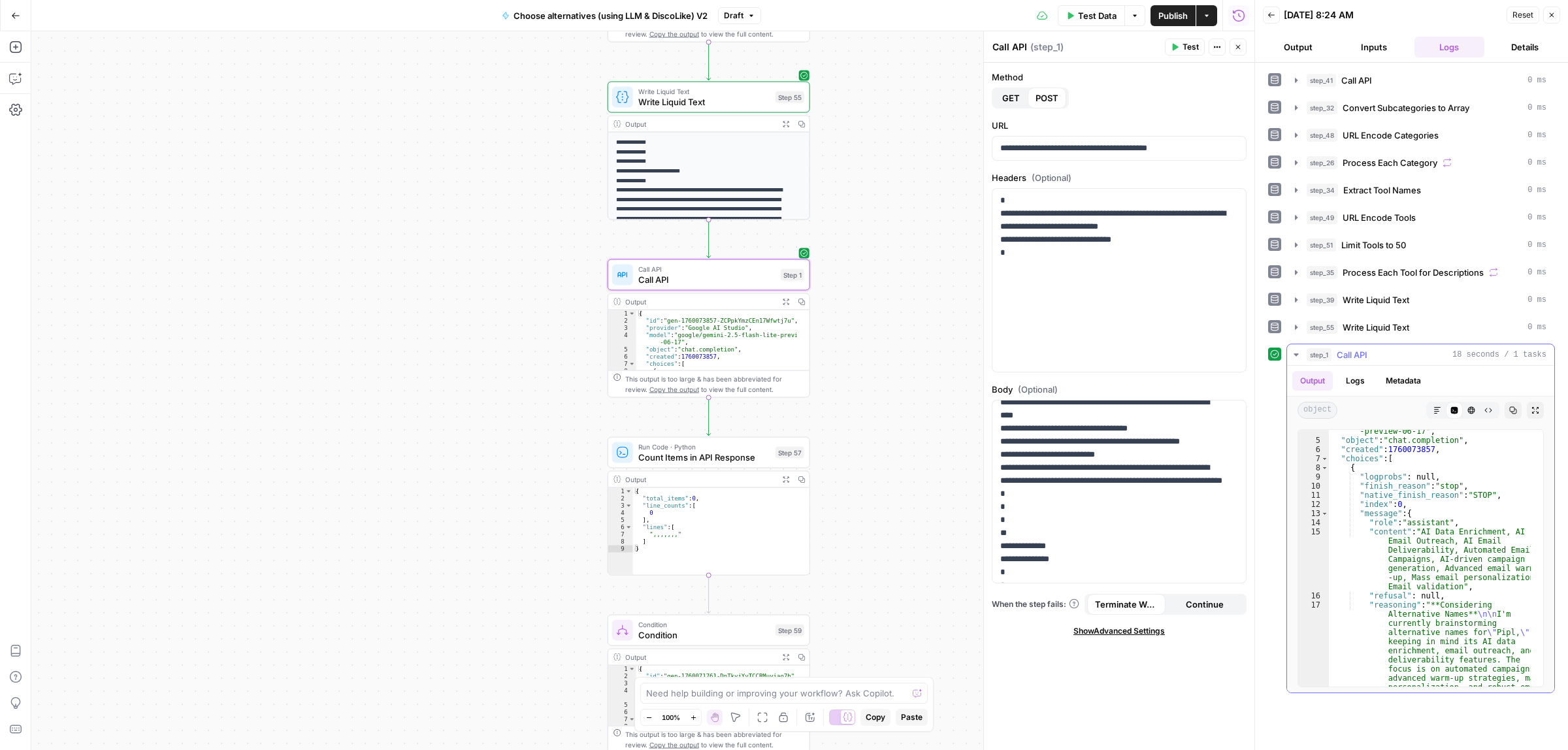
type textarea "**********"
drag, startPoint x: 1448, startPoint y: 539, endPoint x: 1513, endPoint y: 536, distance: 65.1
drag, startPoint x: 1442, startPoint y: 585, endPoint x: 1526, endPoint y: 585, distance: 84.0
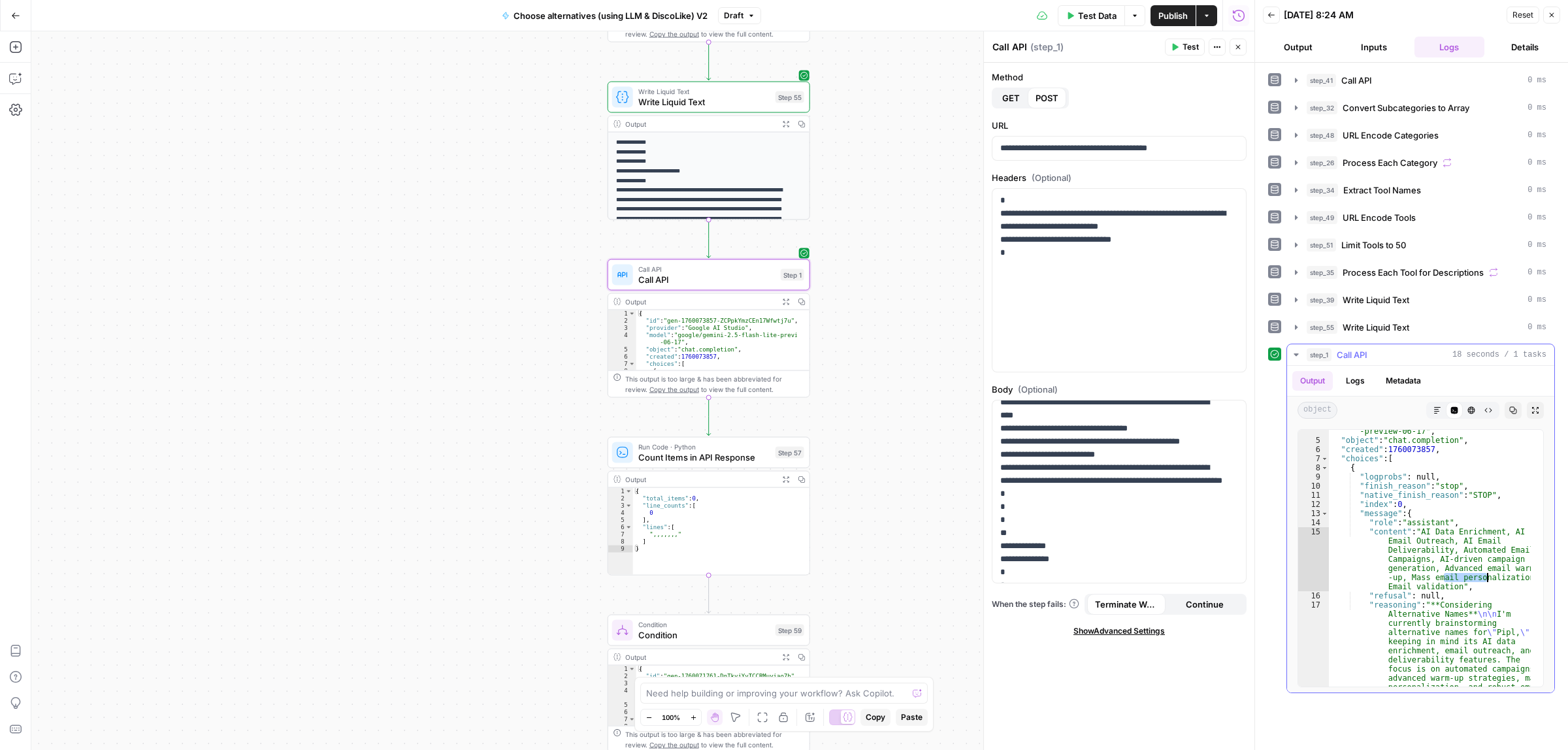
drag, startPoint x: 1422, startPoint y: 593, endPoint x: 1445, endPoint y: 593, distance: 23.0
click at [673, 282] on span "Call API" at bounding box center [706, 279] width 137 height 13
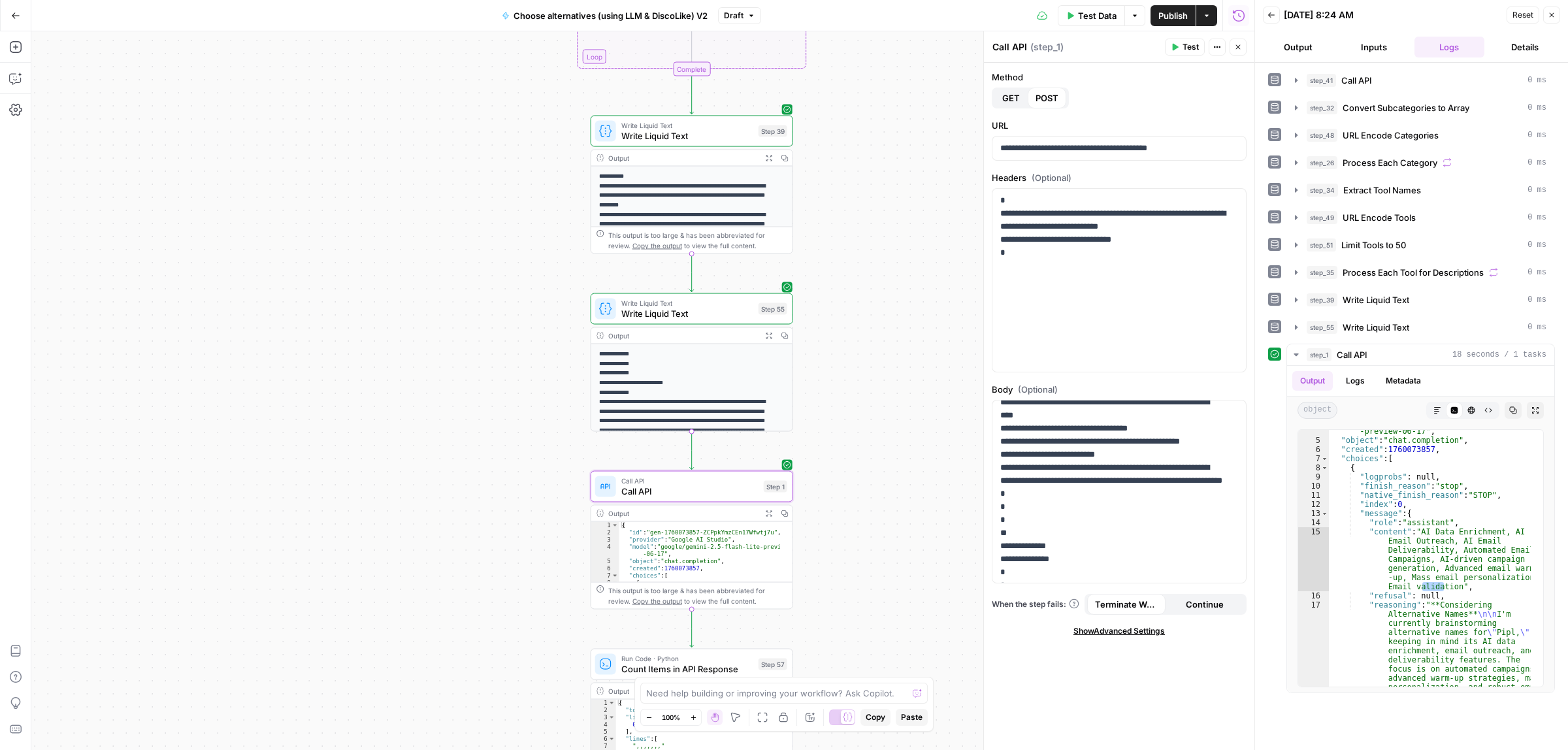
drag, startPoint x: 916, startPoint y: 396, endPoint x: 915, endPoint y: 409, distance: 13.0
click at [915, 409] on div "true false Workflow Input Settings Inputs Call API Call API Step 41 Output Expa…" at bounding box center [643, 391] width 1223 height 718
click at [1169, 11] on span "Publish" at bounding box center [1172, 16] width 29 height 13
